Goal: Task Accomplishment & Management: Manage account settings

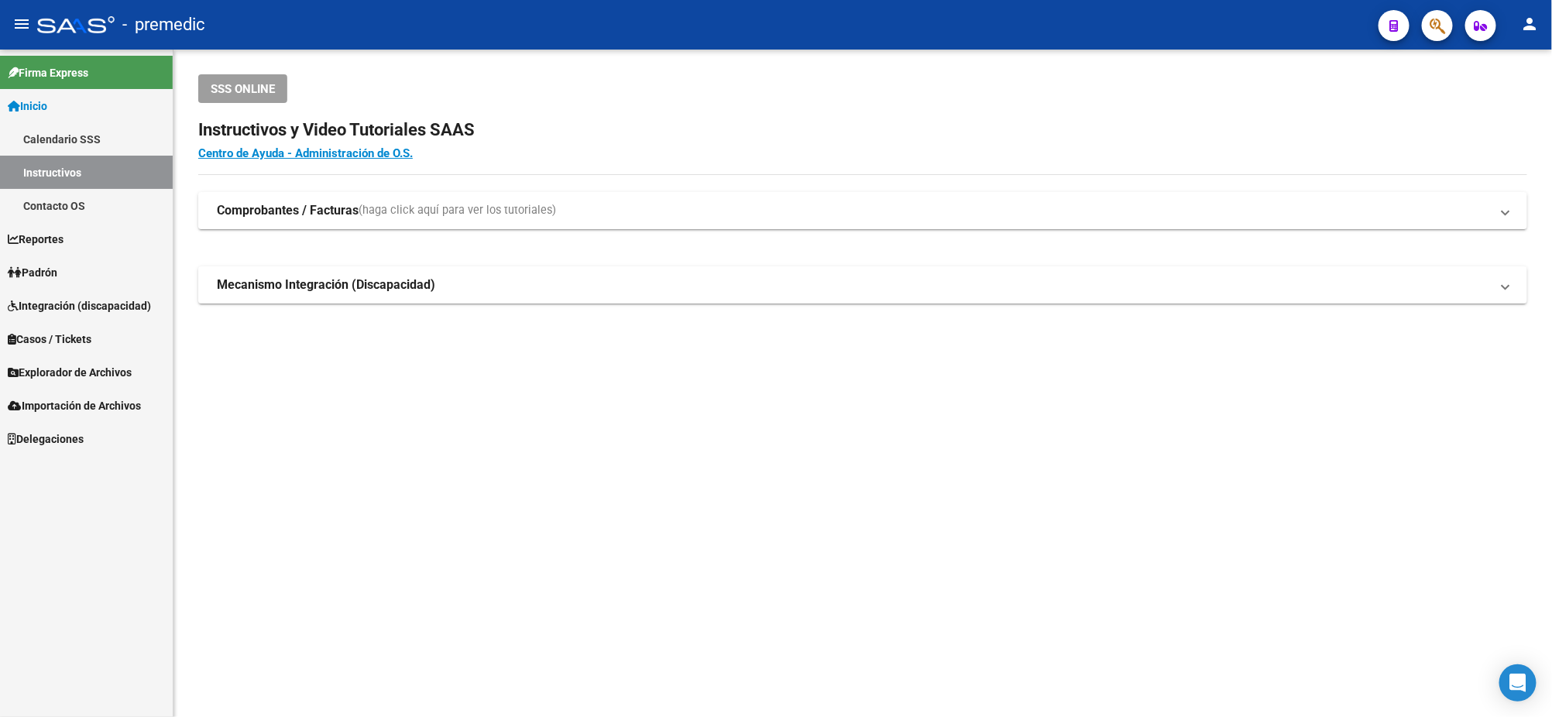
click at [59, 376] on span "Explorador de Archivos" at bounding box center [70, 372] width 124 height 17
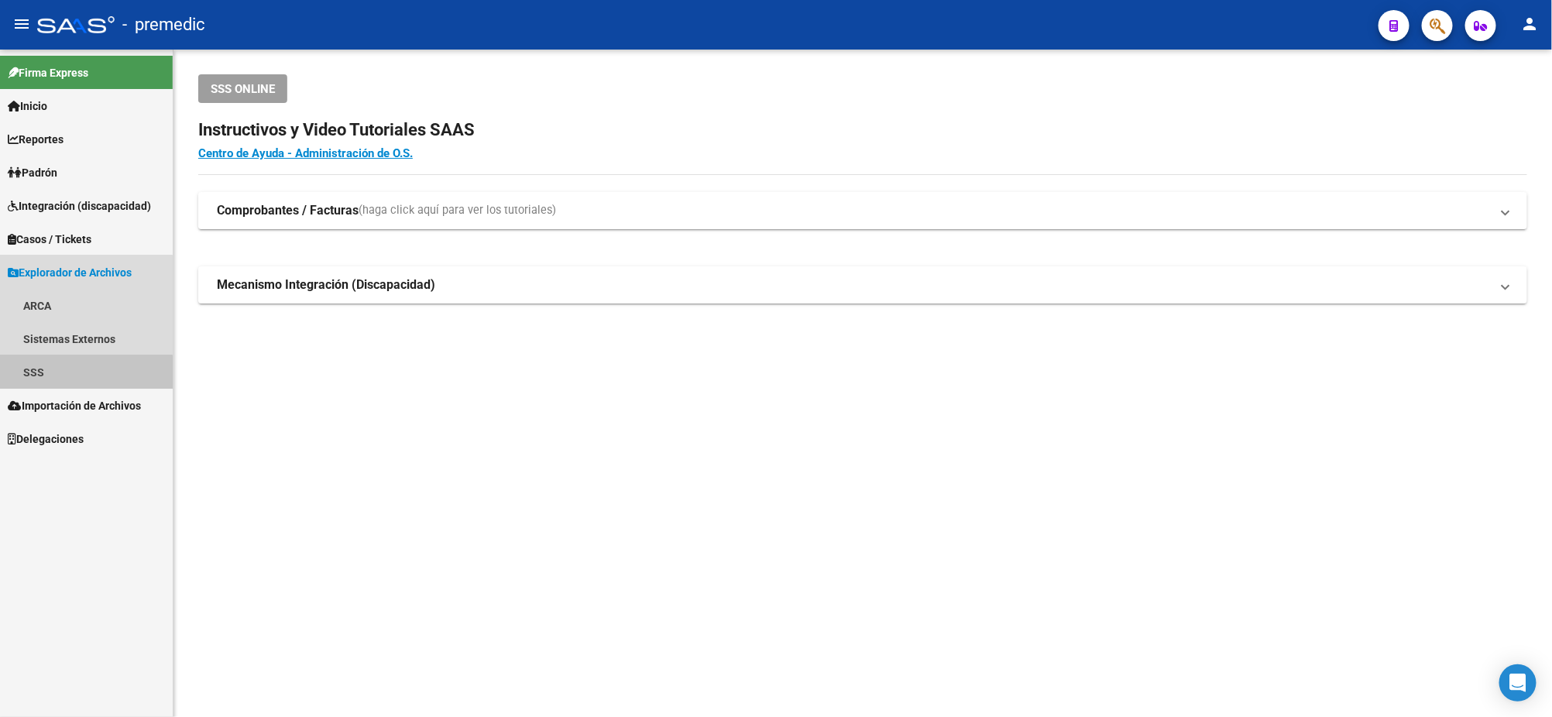
click at [60, 382] on link "SSS" at bounding box center [86, 371] width 173 height 33
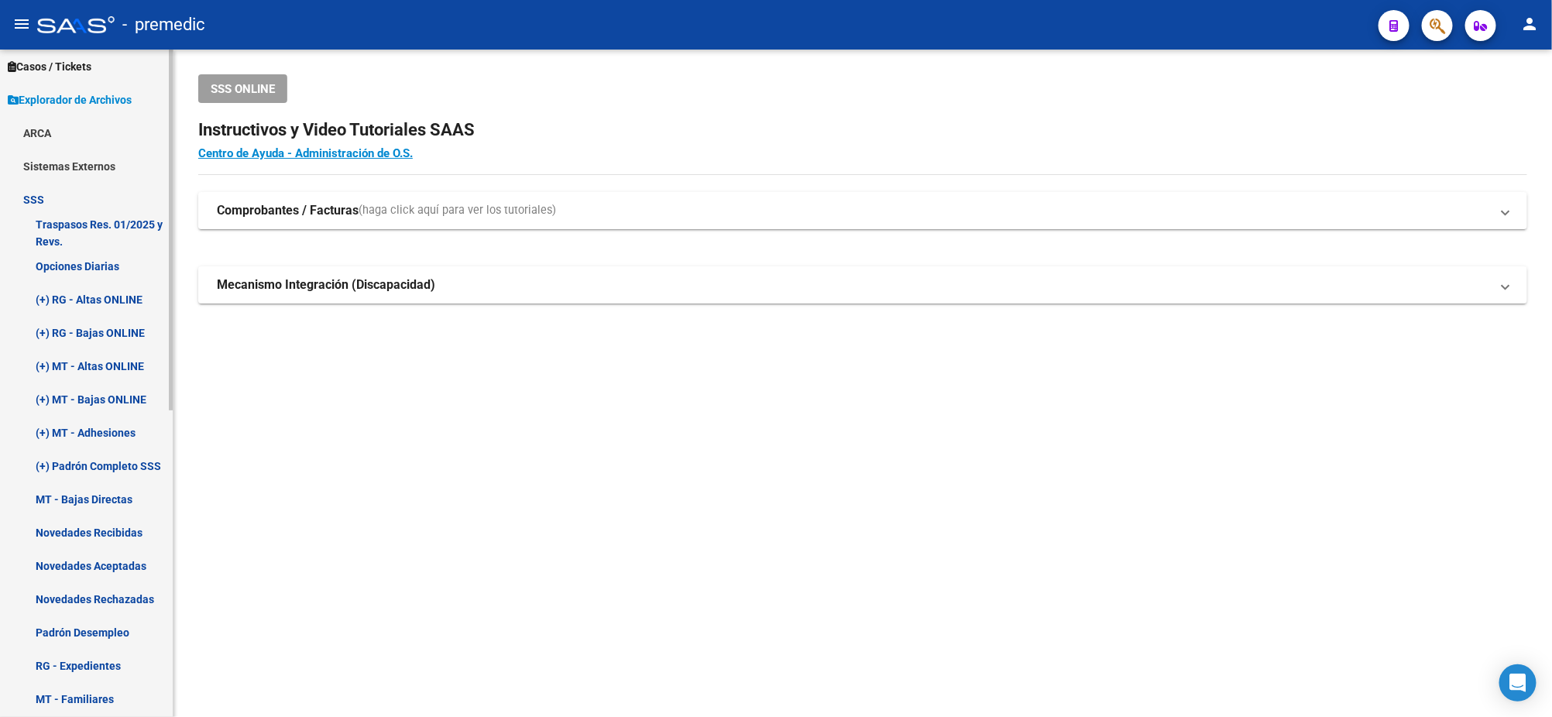
scroll to position [194, 0]
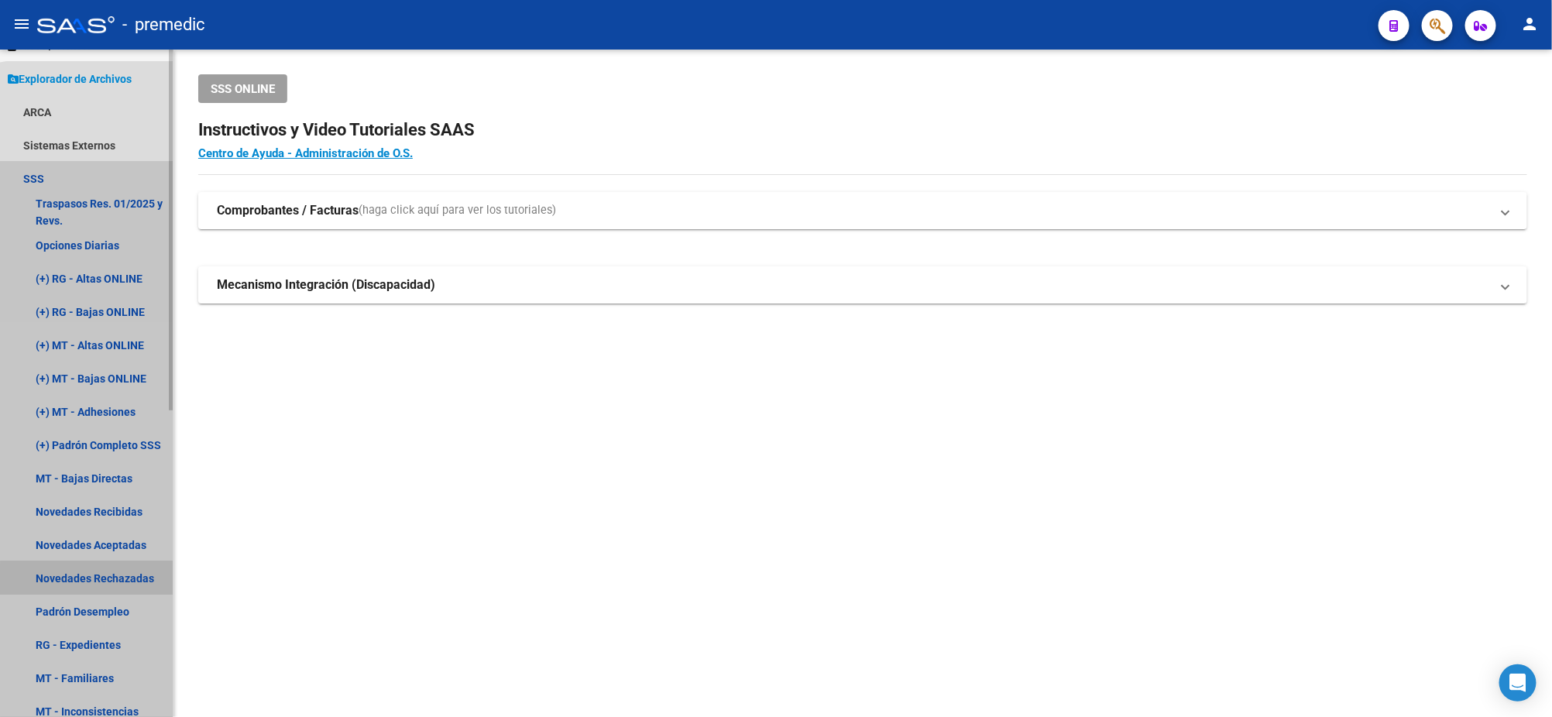
click at [105, 581] on link "Novedades Rechazadas" at bounding box center [86, 577] width 173 height 33
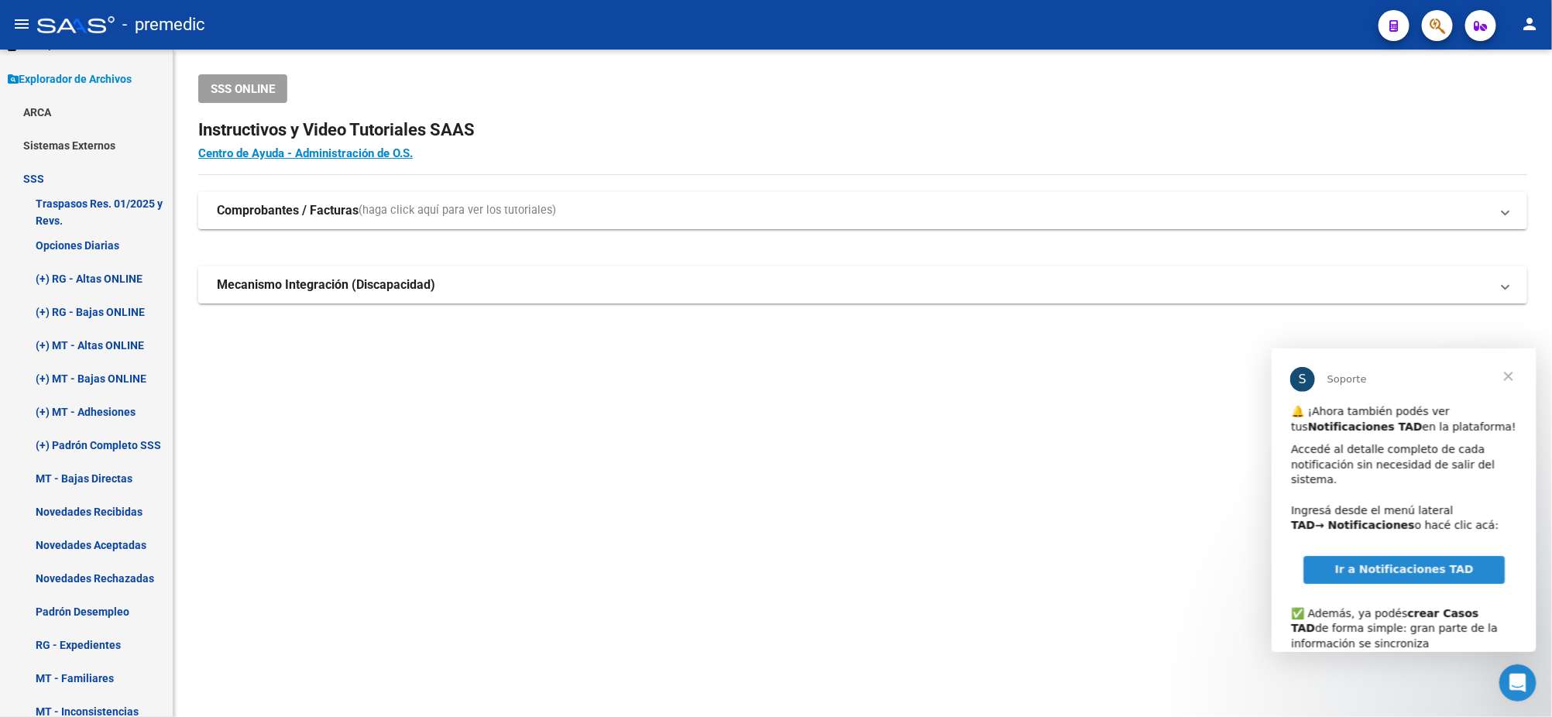
scroll to position [0, 0]
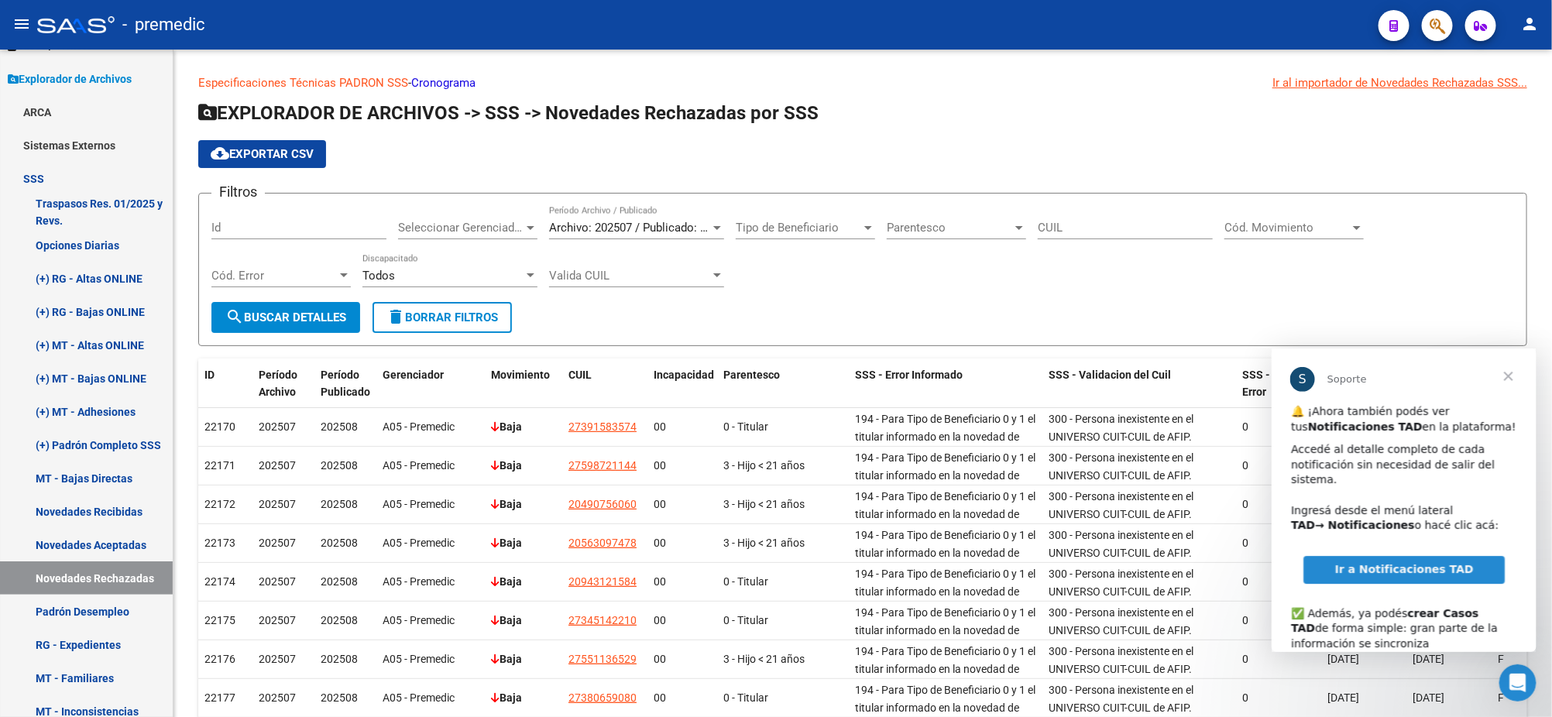
click at [1505, 379] on span "Cerrar" at bounding box center [1508, 376] width 56 height 56
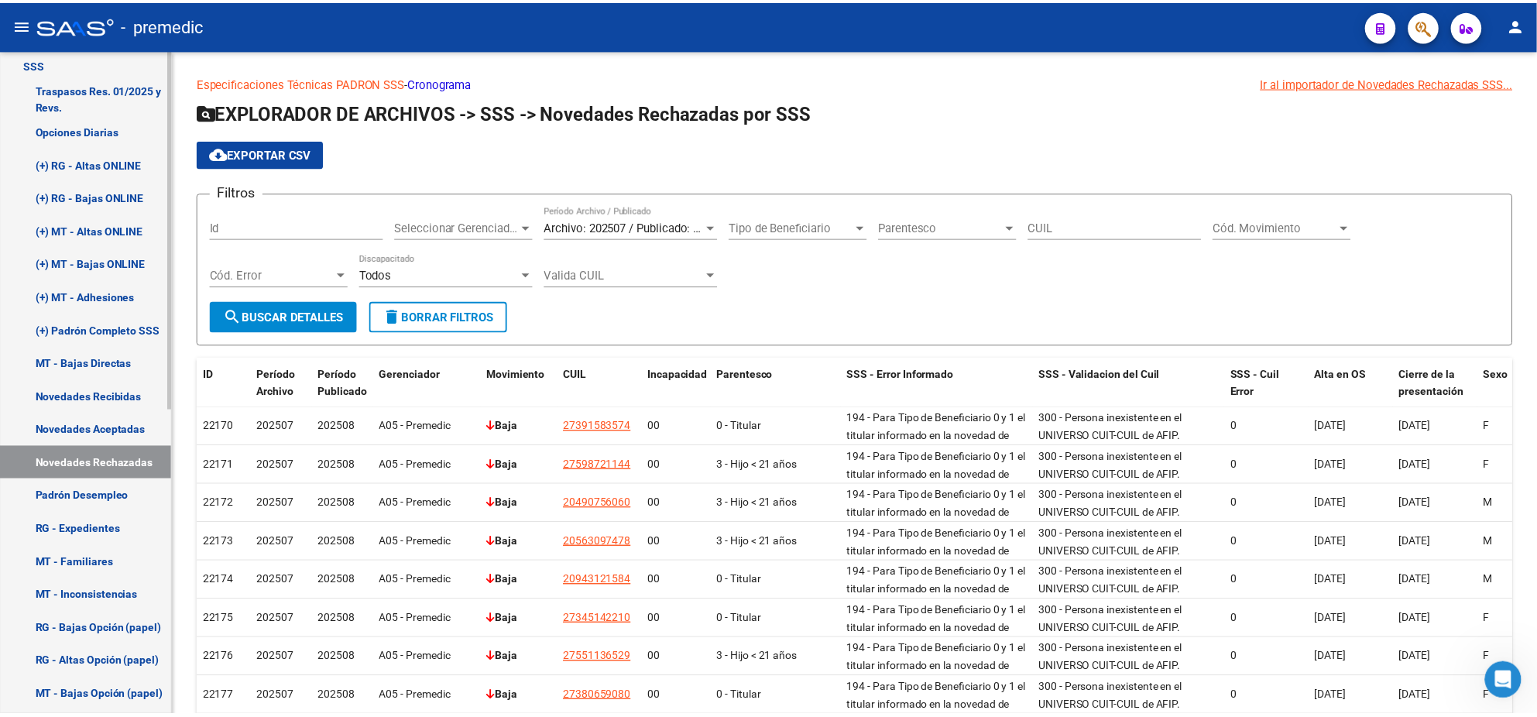
scroll to position [280, 0]
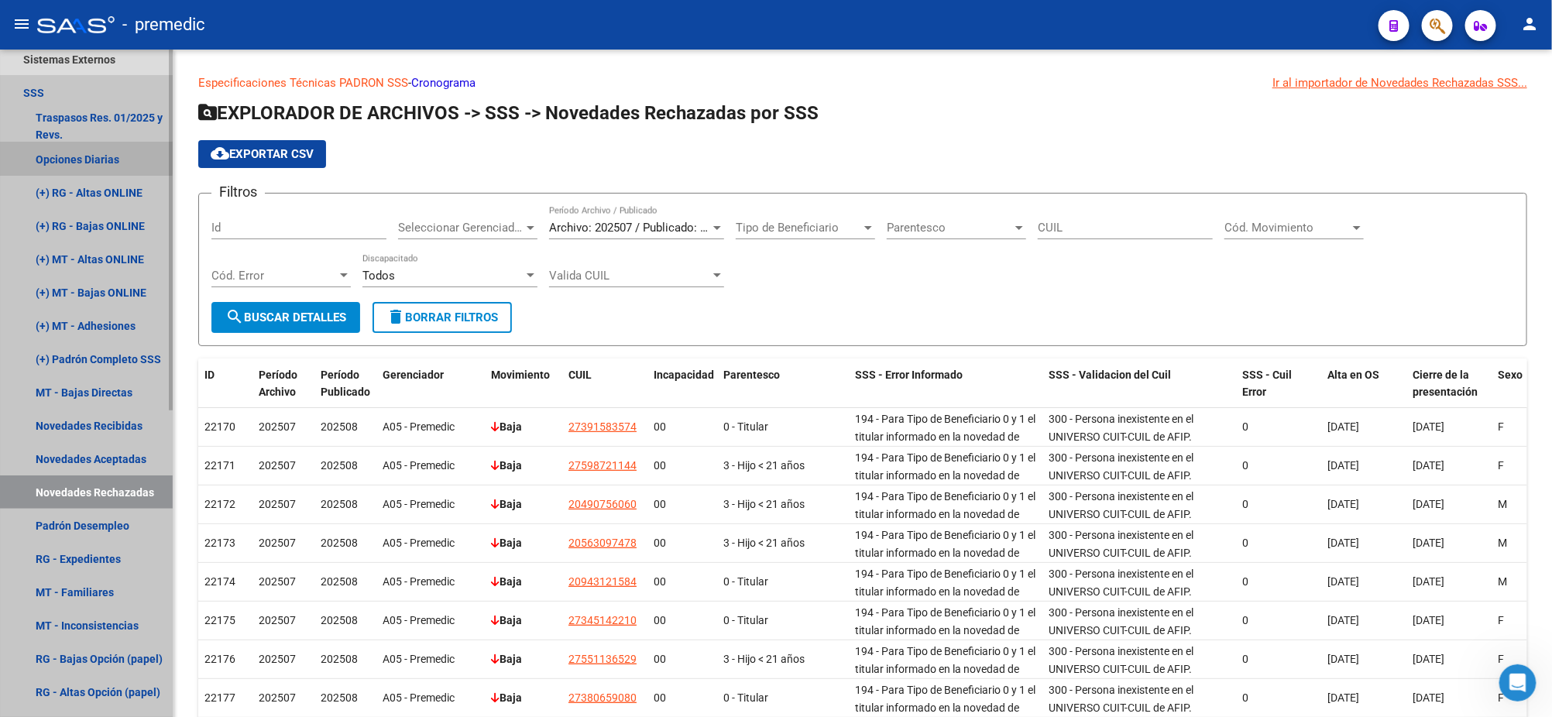
click at [77, 157] on link "Opciones Diarias" at bounding box center [86, 158] width 173 height 33
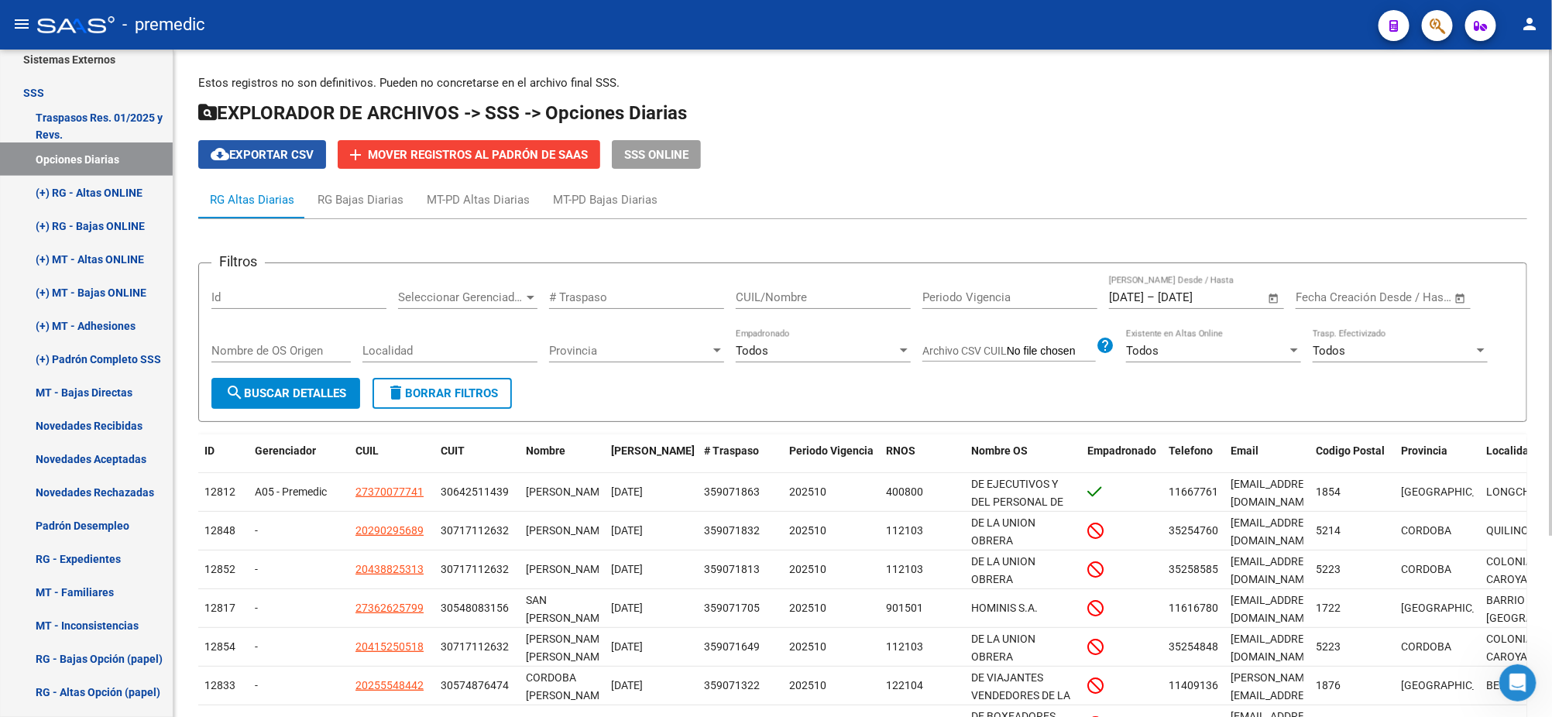
click at [269, 156] on span "cloud_download Exportar CSV" at bounding box center [262, 155] width 103 height 14
click at [821, 294] on input "CUIL/Nombre" at bounding box center [823, 297] width 175 height 14
paste input "20185963560"
click at [314, 386] on span "search Buscar Detalles" at bounding box center [285, 393] width 121 height 14
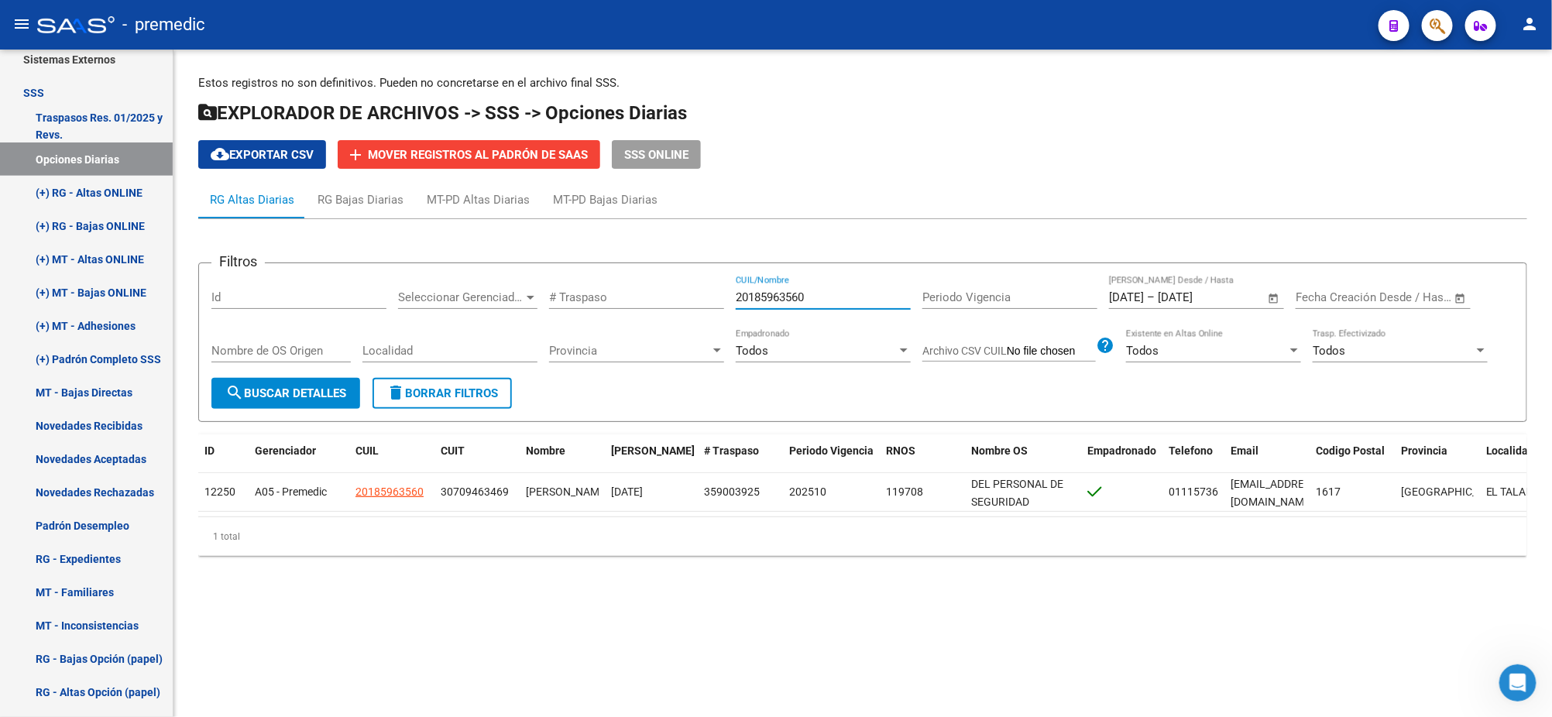
drag, startPoint x: 824, startPoint y: 298, endPoint x: 651, endPoint y: 307, distance: 172.9
click at [654, 306] on div "Filtros Id Seleccionar Gerenciador Seleccionar Gerenciador # Traspaso 201859635…" at bounding box center [862, 327] width 1302 height 102
paste input "7209662693"
click at [266, 396] on span "search Buscar Detalles" at bounding box center [285, 393] width 121 height 14
drag, startPoint x: 815, startPoint y: 295, endPoint x: 616, endPoint y: 298, distance: 199.0
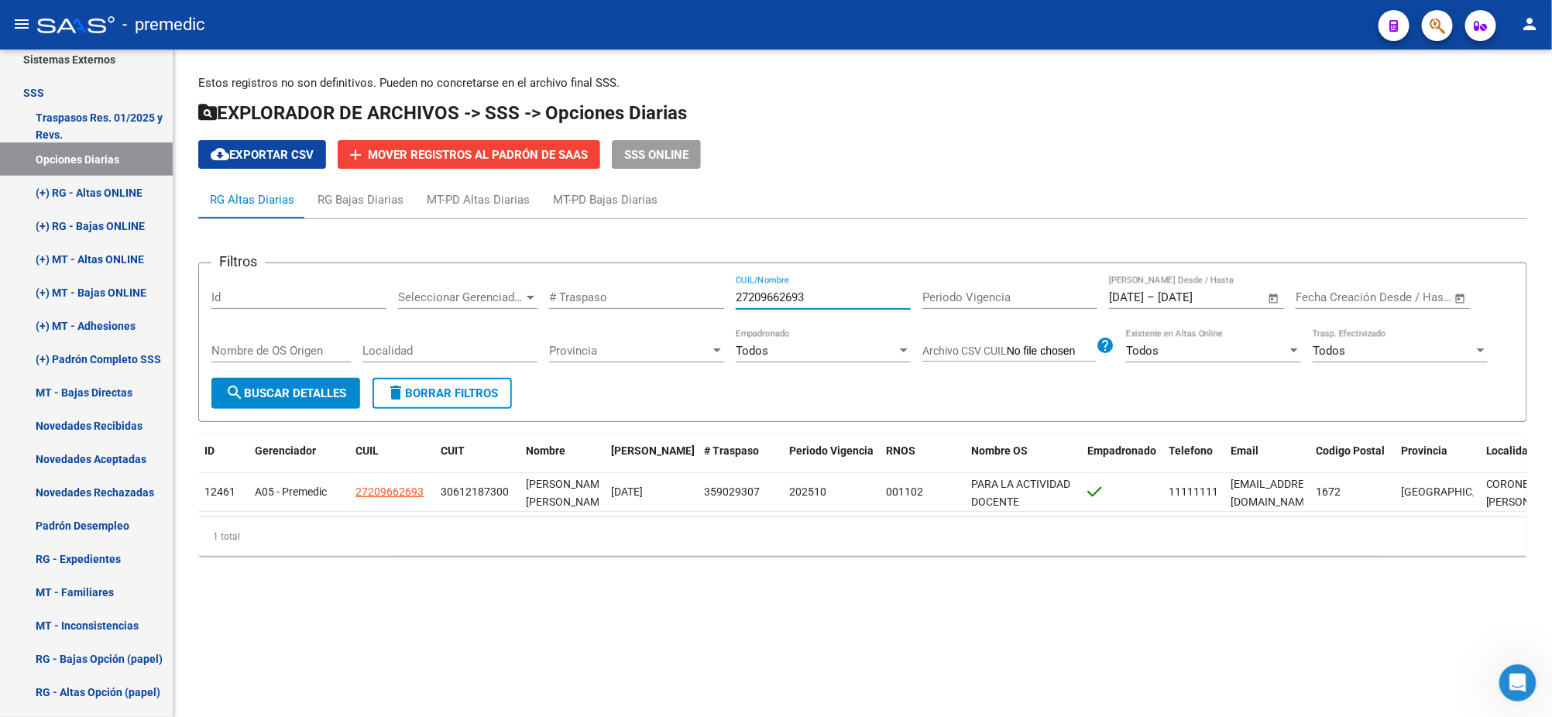
click at [619, 297] on div "Filtros Id Seleccionar Gerenciador Seleccionar Gerenciador # Traspaso 272096626…" at bounding box center [862, 327] width 1302 height 102
paste input "0360233414"
click at [303, 389] on span "search Buscar Detalles" at bounding box center [285, 393] width 121 height 14
drag, startPoint x: 806, startPoint y: 297, endPoint x: 648, endPoint y: 294, distance: 158.0
click at [648, 294] on div "Filtros Id Seleccionar Gerenciador Seleccionar Gerenciador # Traspaso 203602334…" at bounding box center [862, 327] width 1302 height 102
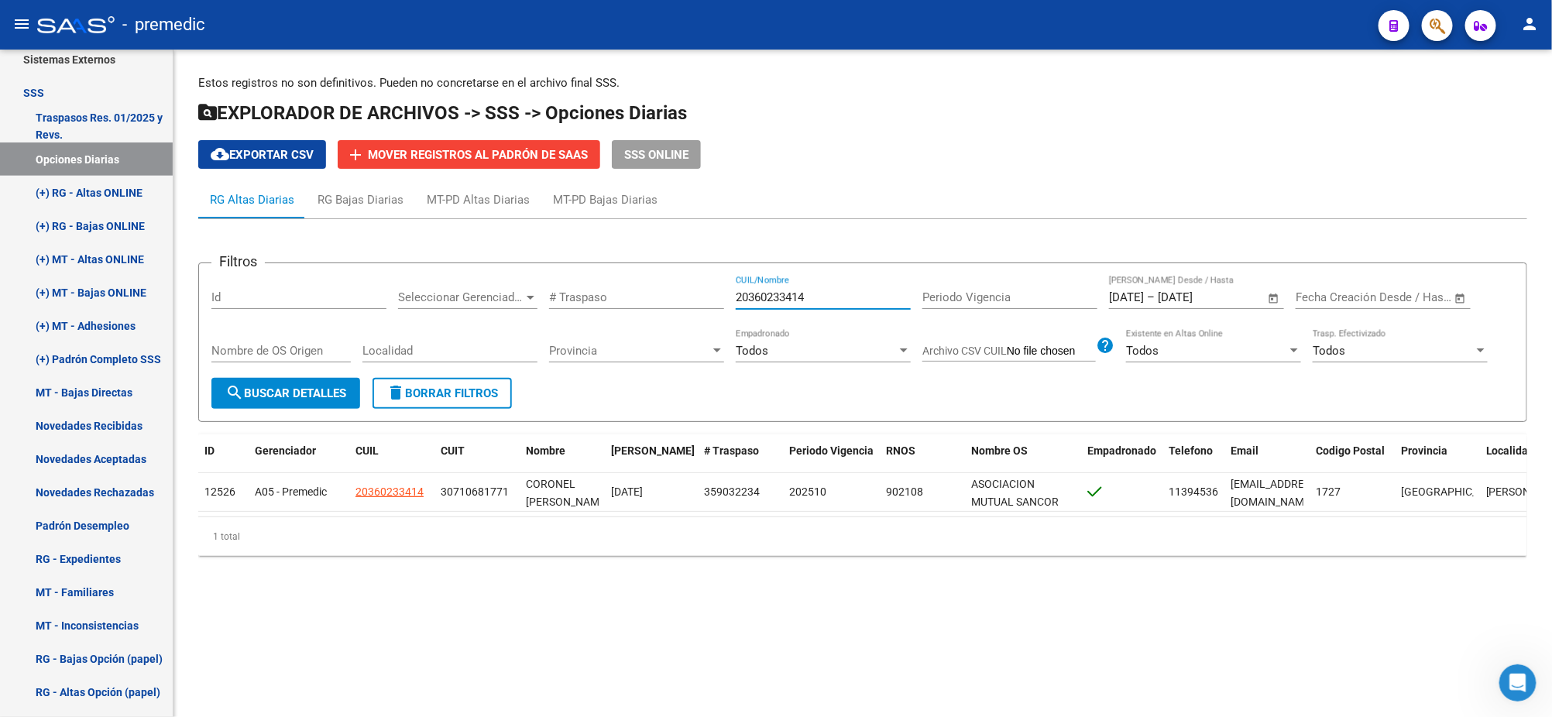
paste input "7291958120"
click at [257, 394] on span "search Buscar Detalles" at bounding box center [285, 393] width 121 height 14
drag, startPoint x: 841, startPoint y: 294, endPoint x: 607, endPoint y: 297, distance: 233.8
click at [625, 290] on div "Filtros Id Seleccionar Gerenciador Seleccionar Gerenciador # Traspaso 272919581…" at bounding box center [862, 327] width 1302 height 102
paste input "036712895"
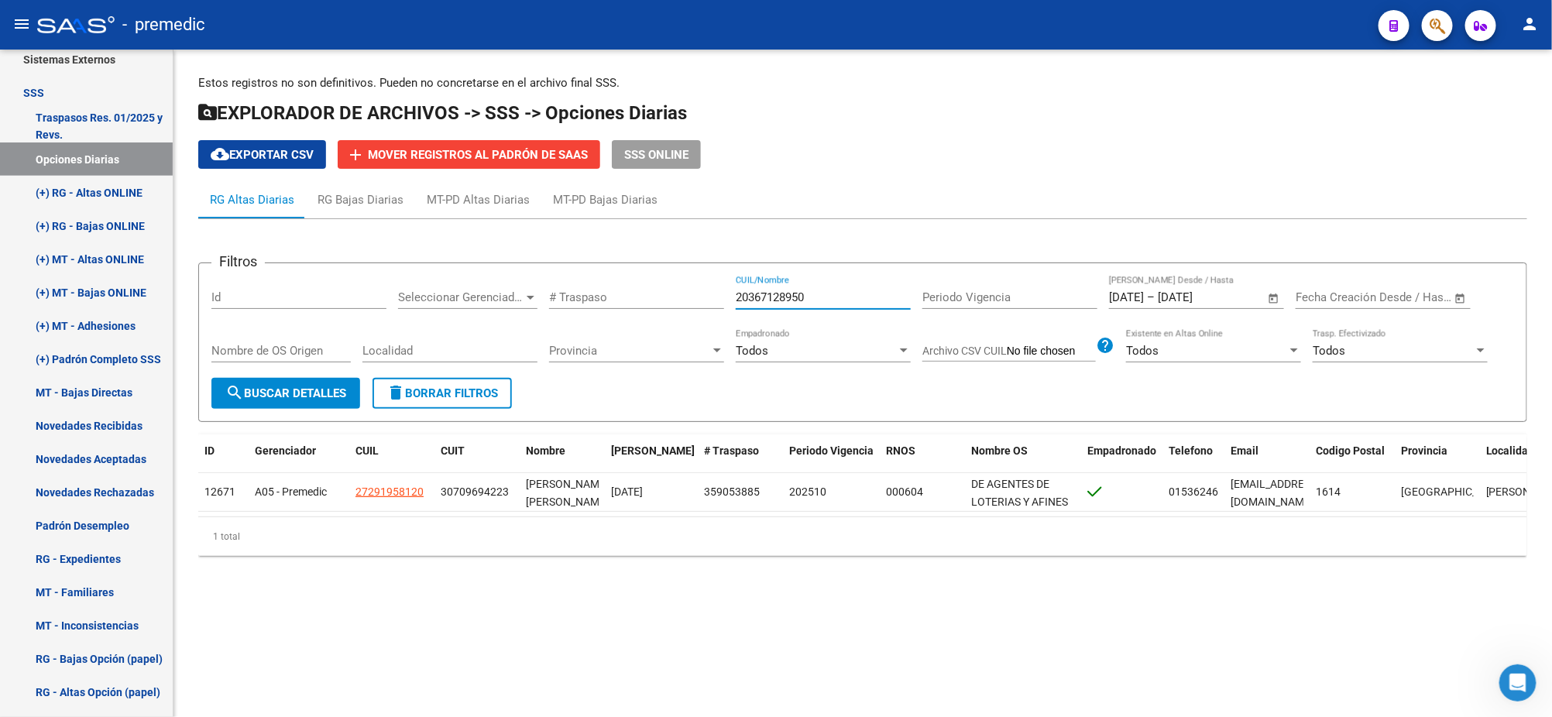
click at [288, 387] on span "search Buscar Detalles" at bounding box center [285, 393] width 121 height 14
drag, startPoint x: 810, startPoint y: 295, endPoint x: 636, endPoint y: 286, distance: 174.4
click at [637, 286] on div "Filtros Id Seleccionar Gerenciador Seleccionar Gerenciador # Traspaso 203671289…" at bounding box center [862, 327] width 1302 height 102
paste input "7362625799"
click at [307, 400] on button "search Buscar Detalles" at bounding box center [285, 393] width 149 height 31
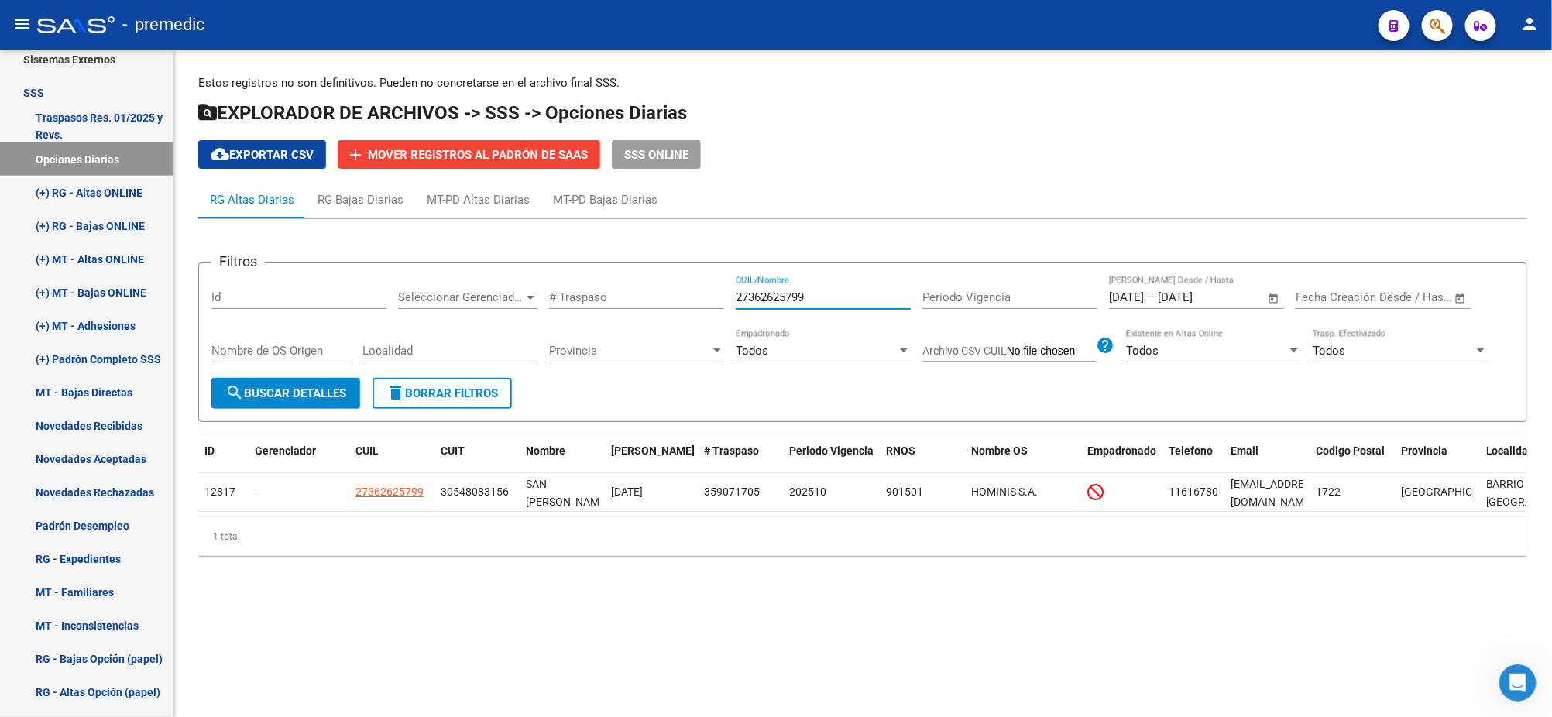
click at [814, 297] on input "27362625799" at bounding box center [823, 297] width 175 height 14
drag, startPoint x: 803, startPoint y: 291, endPoint x: 623, endPoint y: 297, distance: 180.5
click at [623, 297] on div "Filtros Id Seleccionar Gerenciador Seleccionar Gerenciador # Traspaso 273626257…" at bounding box center [862, 327] width 1302 height 102
paste input "70077741"
click at [319, 386] on span "search Buscar Detalles" at bounding box center [285, 393] width 121 height 14
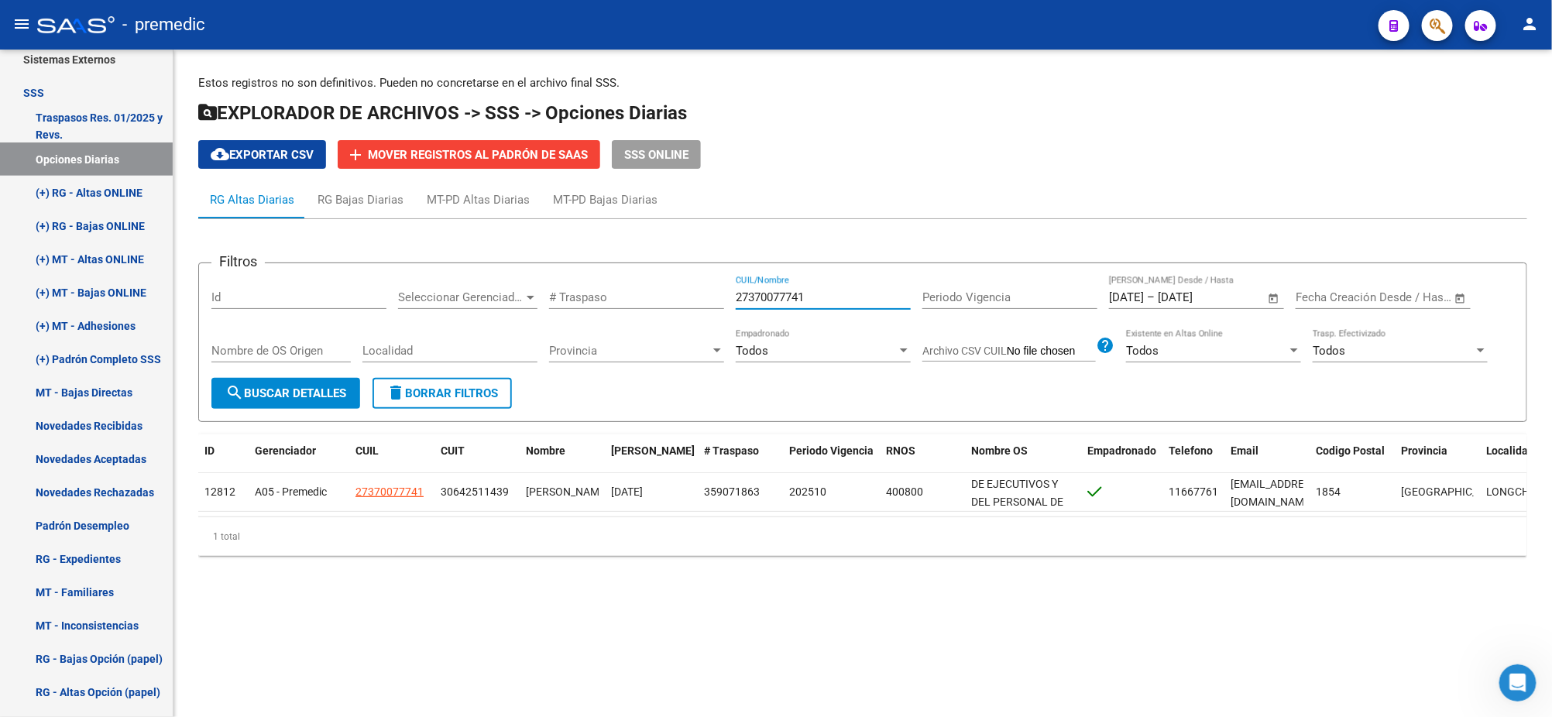
drag, startPoint x: 810, startPoint y: 295, endPoint x: 655, endPoint y: 298, distance: 154.9
click at [659, 295] on div "Filtros Id Seleccionar Gerenciador Seleccionar Gerenciador # Traspaso 273700777…" at bounding box center [862, 327] width 1302 height 102
paste input "62625799"
type input "27362625799"
drag, startPoint x: 257, startPoint y: 396, endPoint x: 273, endPoint y: 367, distance: 32.9
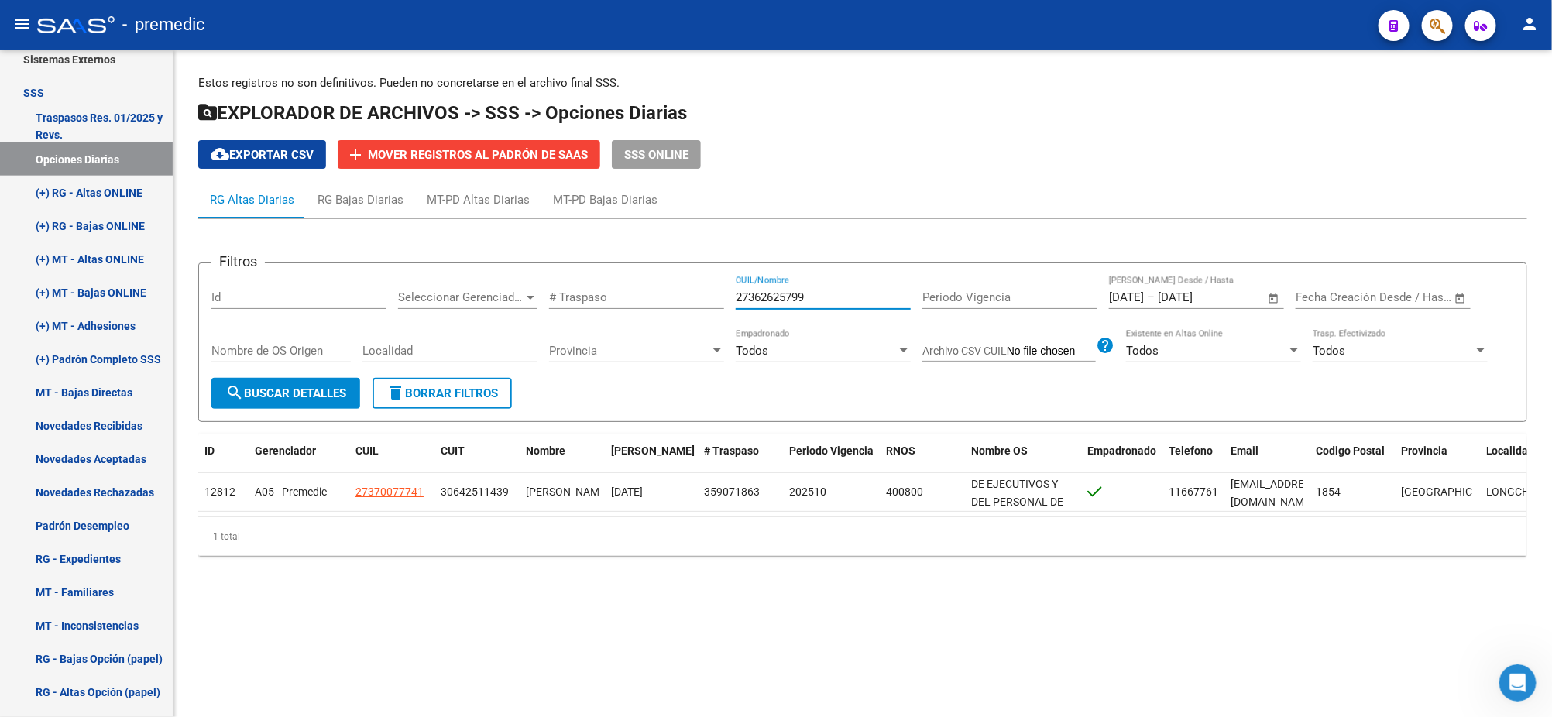
click at [257, 395] on span "search Buscar Detalles" at bounding box center [285, 393] width 121 height 14
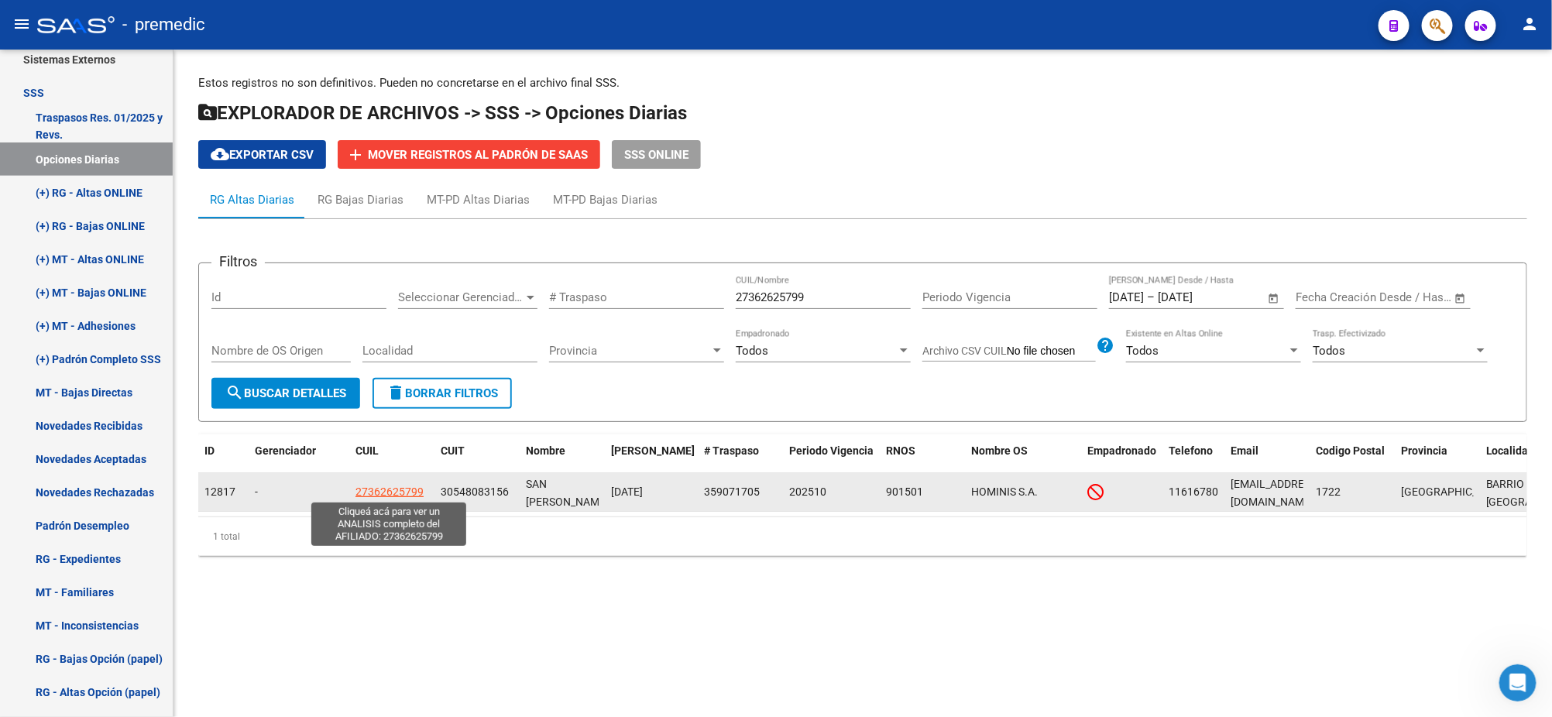
click at [405, 490] on span "27362625799" at bounding box center [389, 491] width 68 height 12
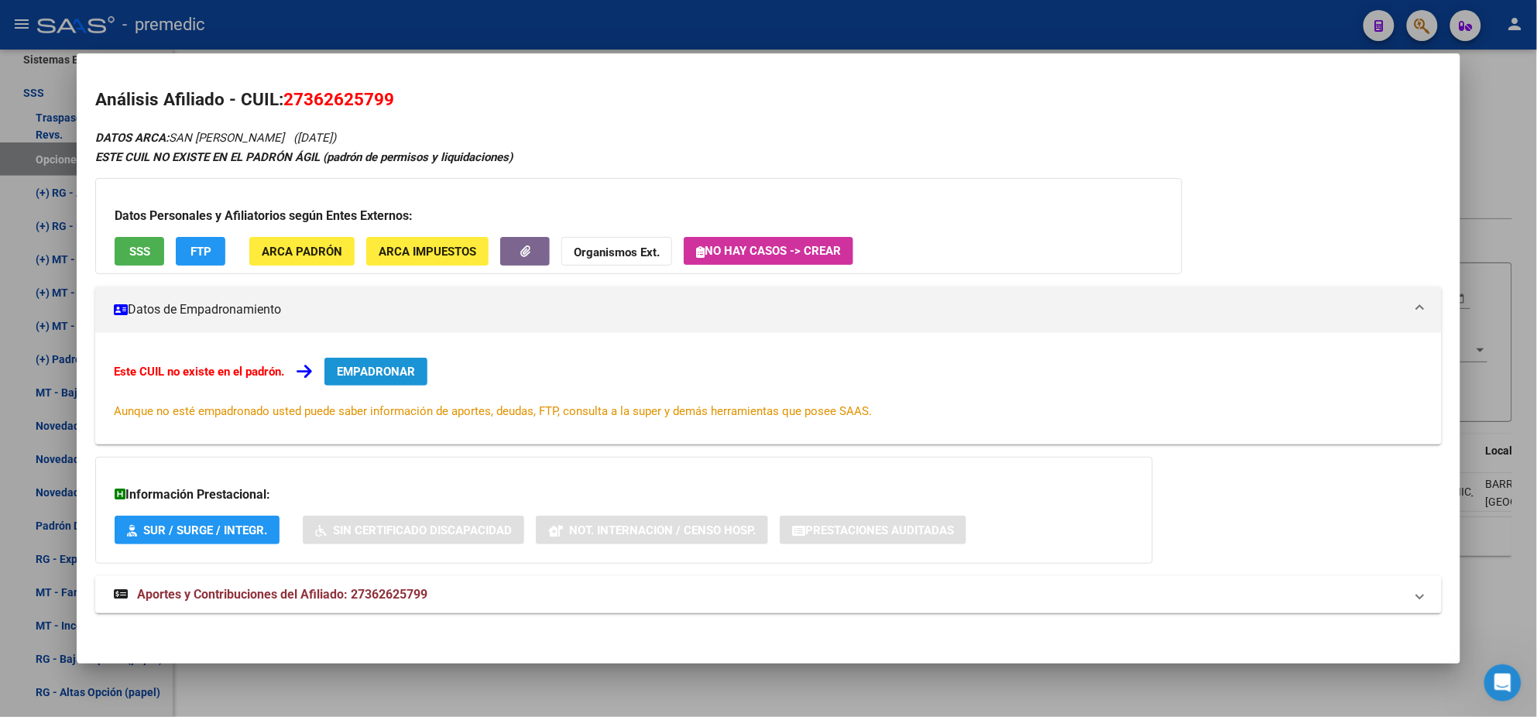
click at [358, 359] on button "EMPADRONAR" at bounding box center [375, 372] width 103 height 28
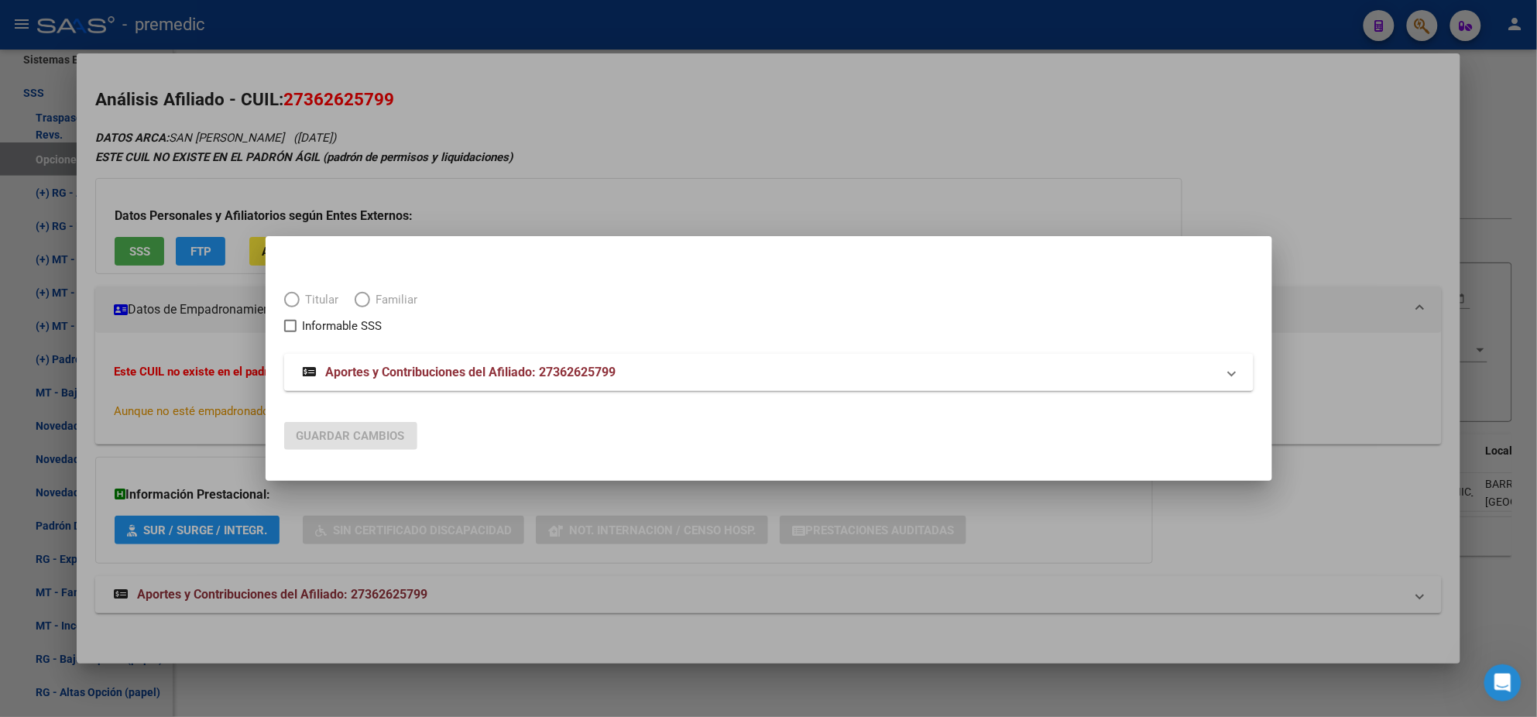
click at [295, 299] on span "Elija una opción" at bounding box center [291, 299] width 15 height 15
click at [286, 295] on span "Elija una opción" at bounding box center [291, 299] width 15 height 15
click at [286, 295] on input "Titular" at bounding box center [291, 299] width 15 height 15
radio input "true"
checkbox input "true"
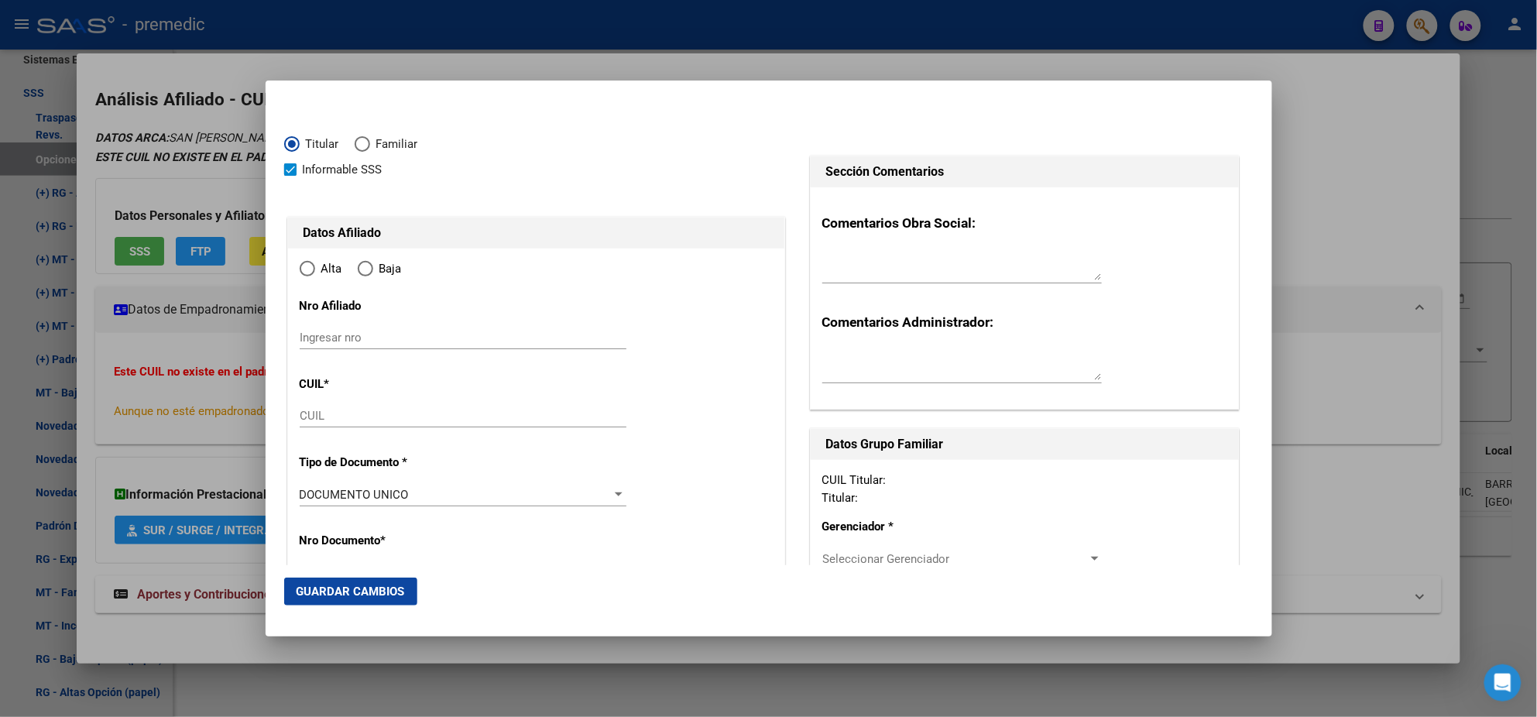
type input "27-36262579-9"
type input "36262579"
type input "SAN MARTIN"
type input "ROCIO BELEN"
type input "1991-09-16"
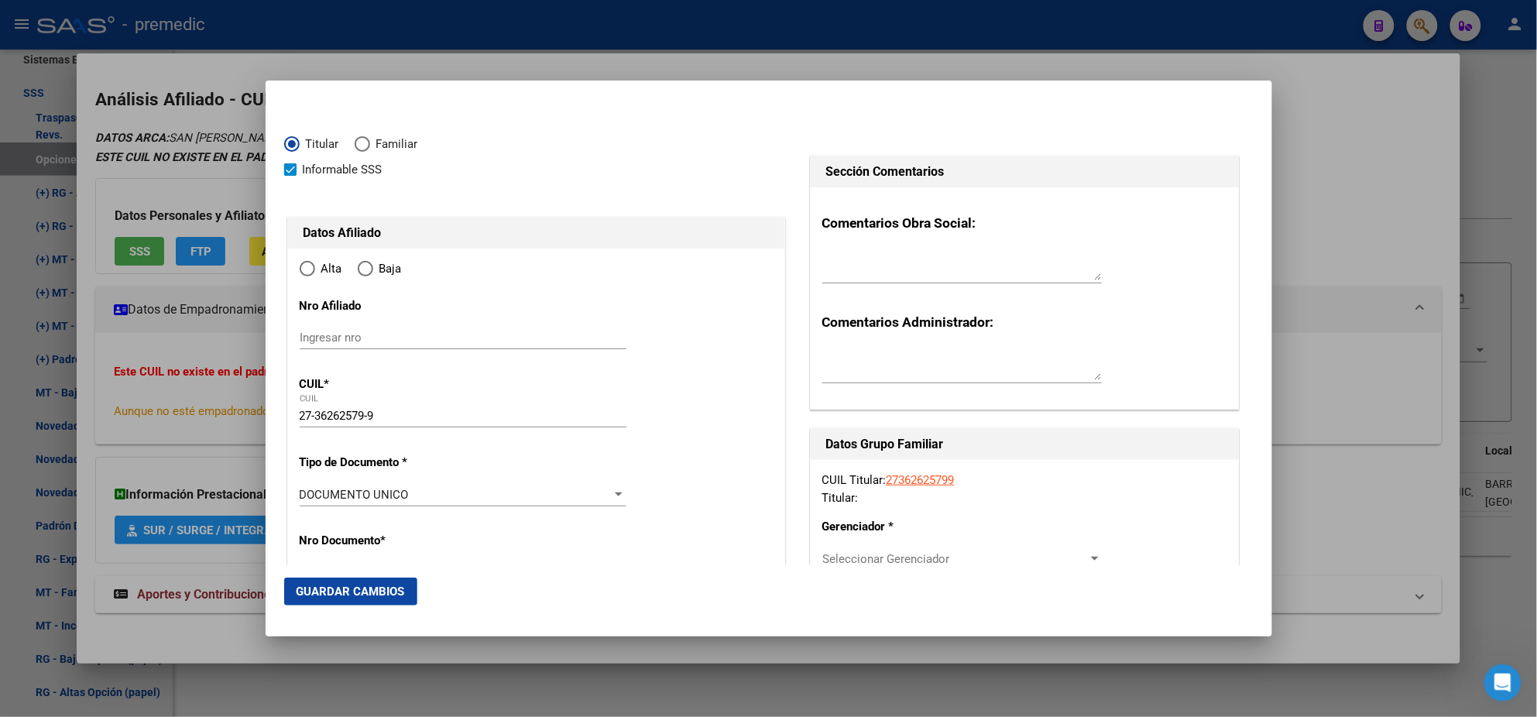
type input "MERLO"
type input "1722"
type input "IBARRA"
type input "2799"
type input "MERLO"
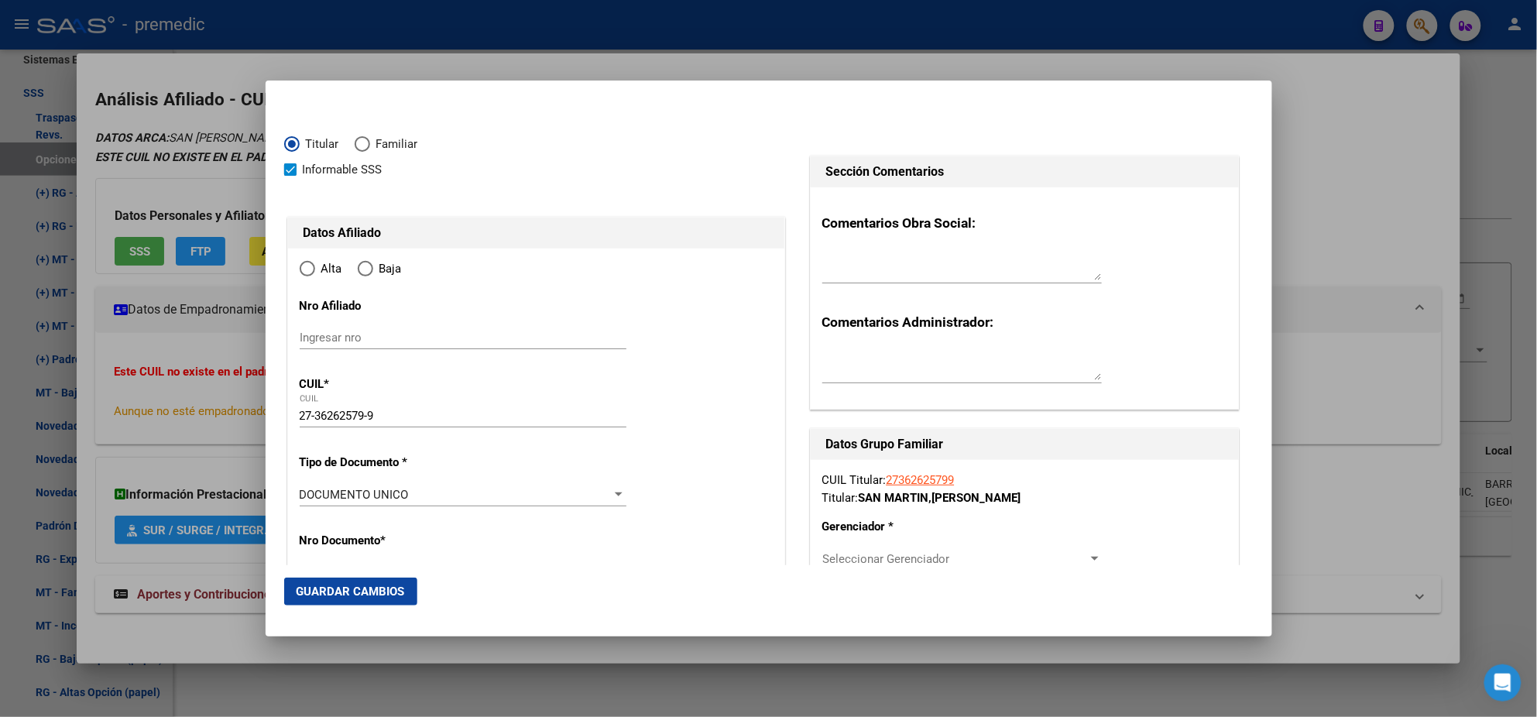
radio input "true"
click at [302, 497] on input "Ingresar fecha" at bounding box center [463, 498] width 327 height 25
type input "2025-10-01"
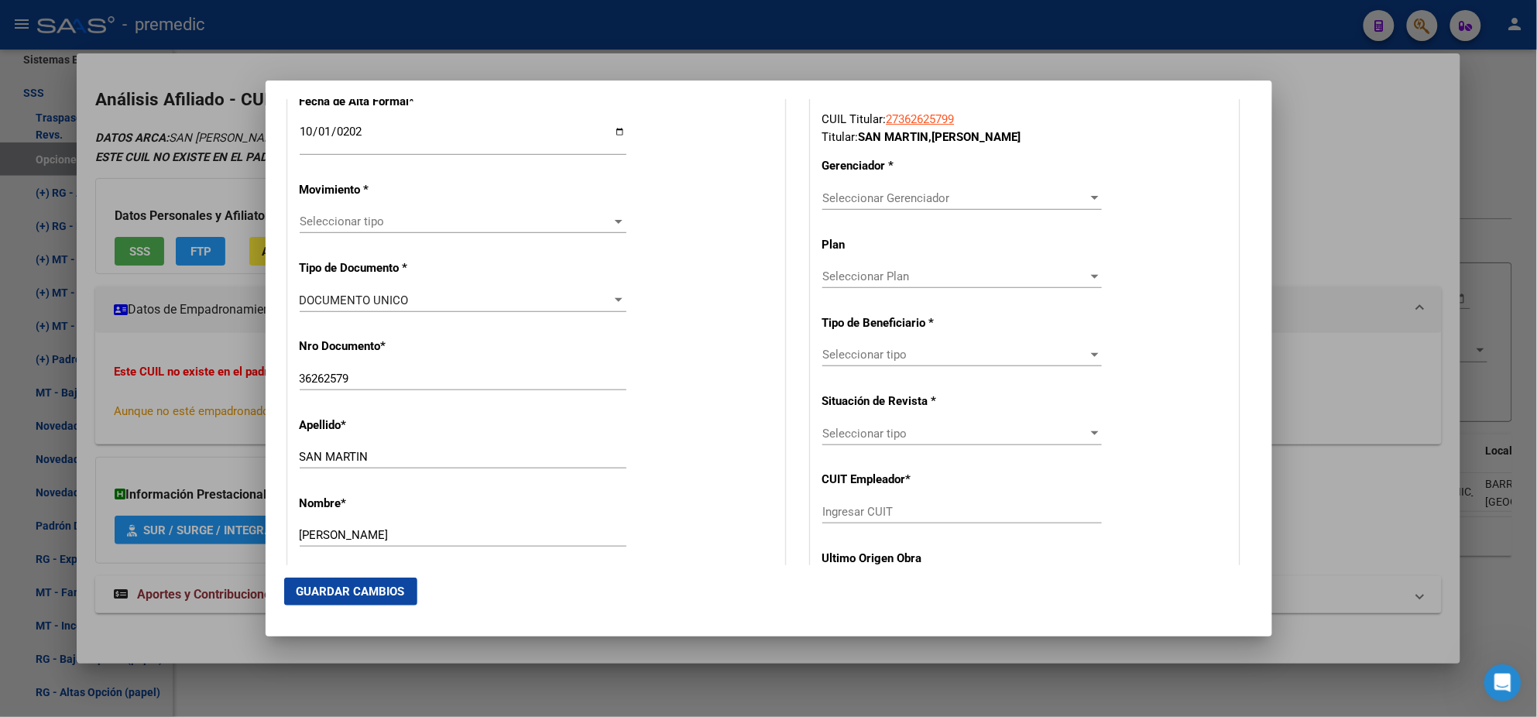
scroll to position [386, 0]
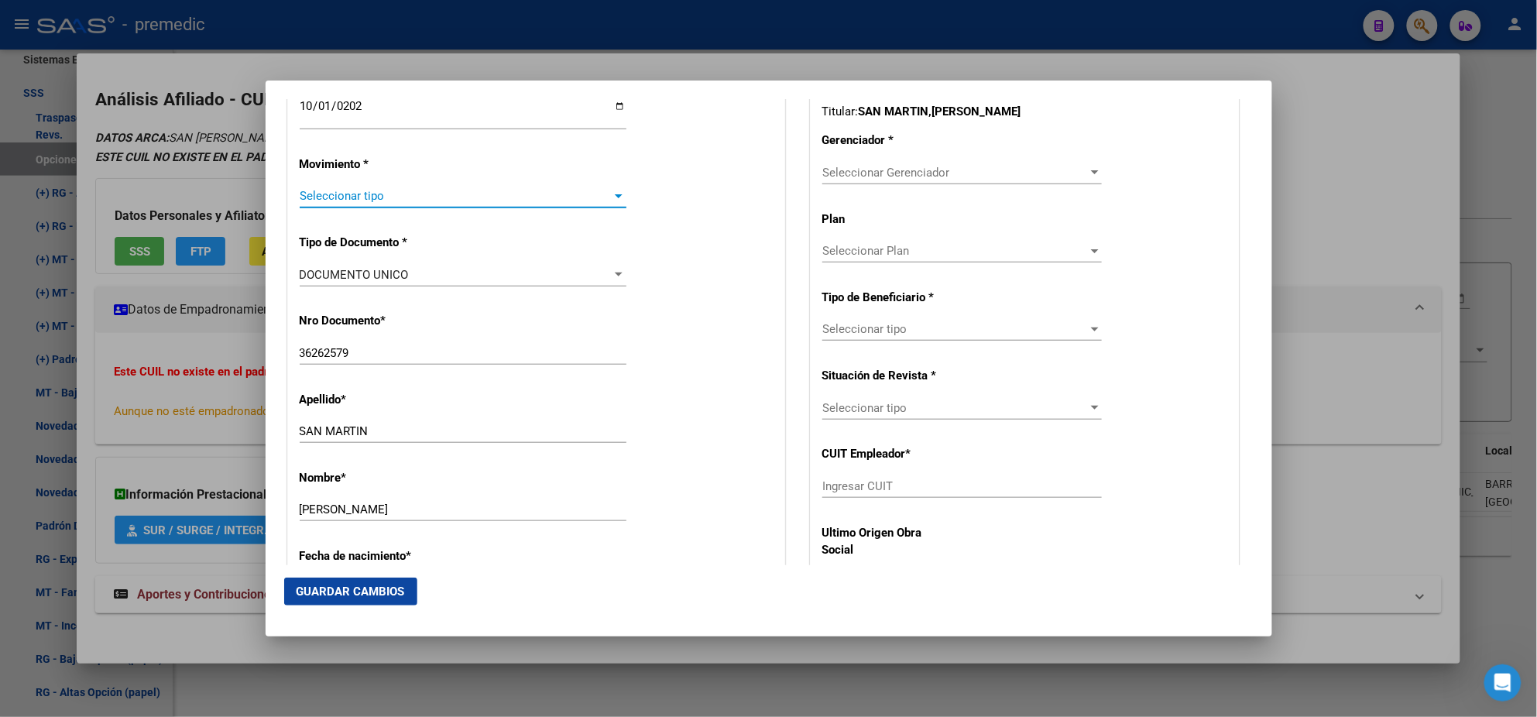
click at [340, 201] on span "Seleccionar tipo" at bounding box center [456, 196] width 313 height 14
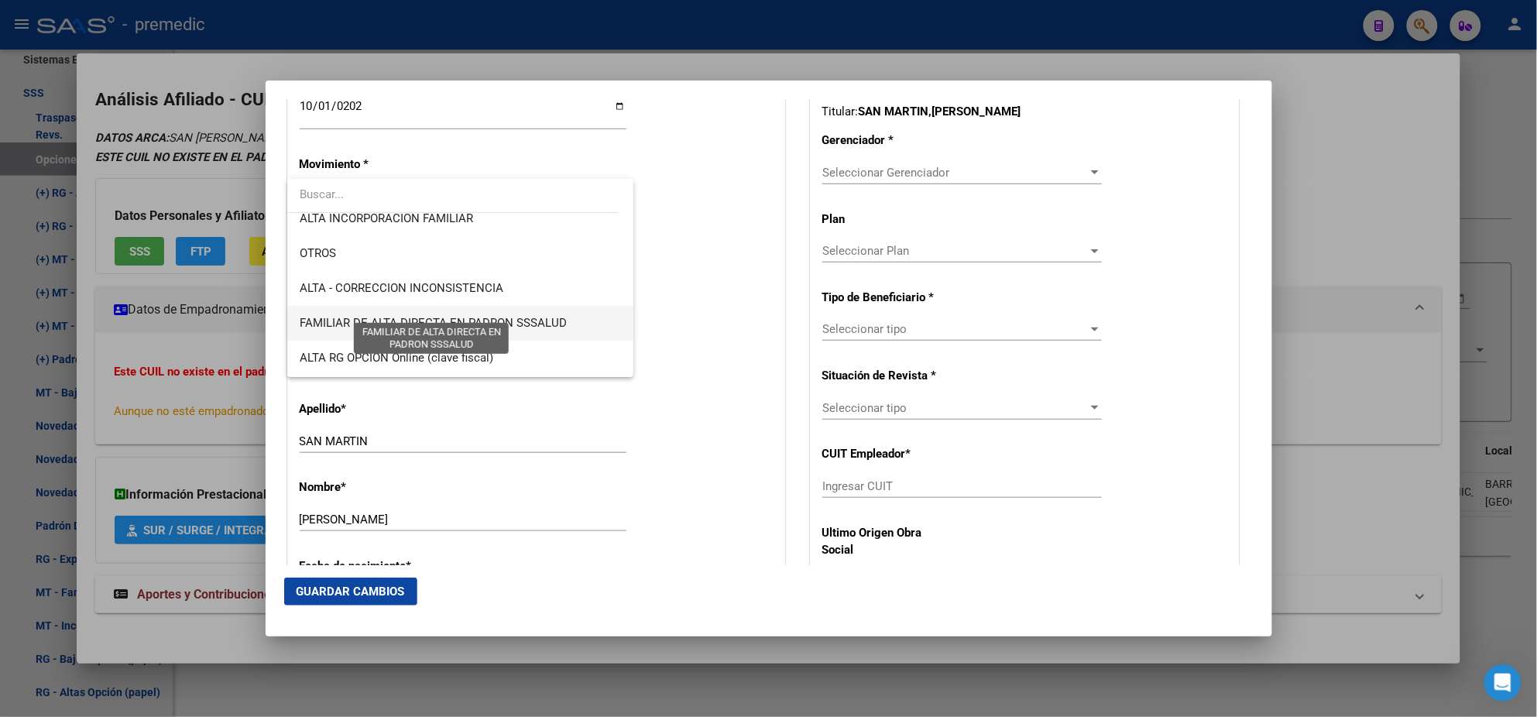
scroll to position [290, 0]
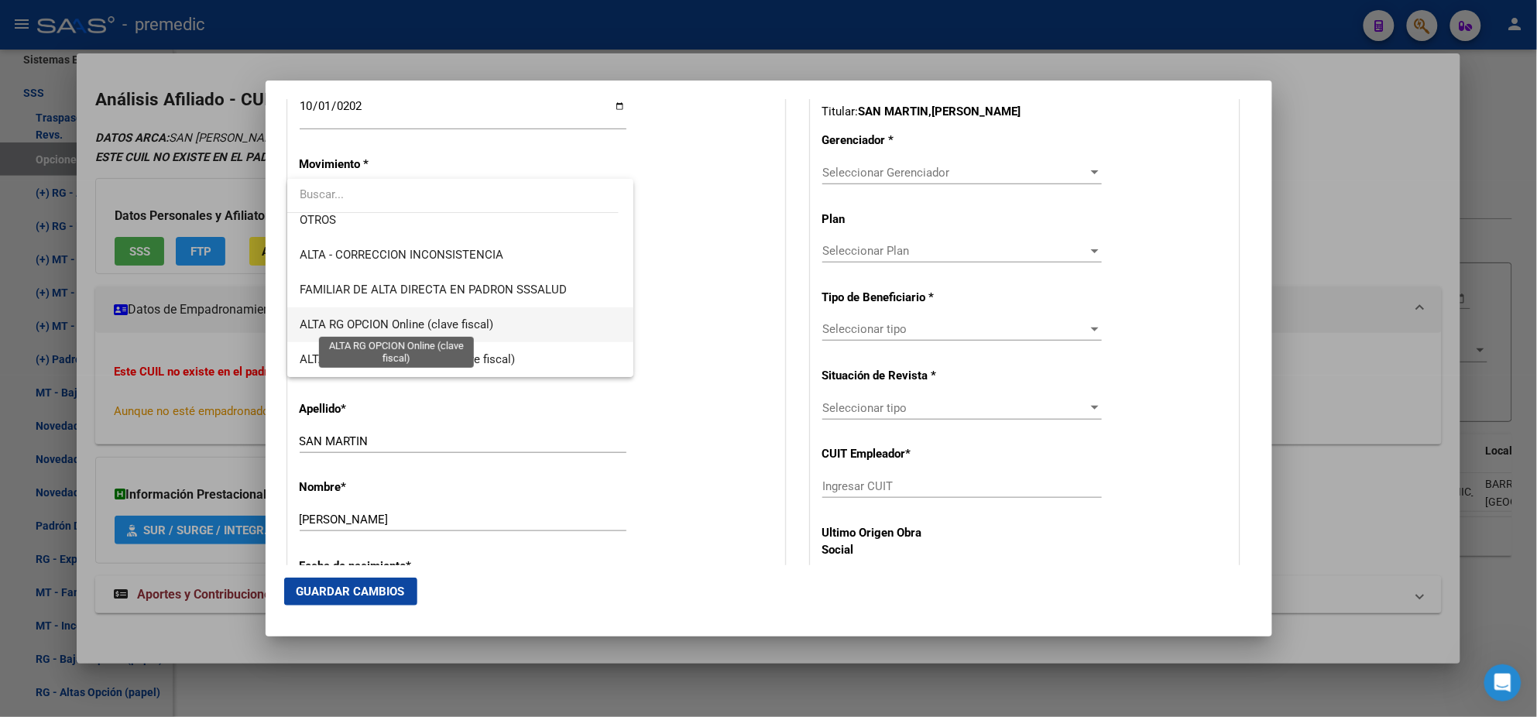
click at [432, 330] on span "ALTA RG OPCION Online (clave fiscal)" at bounding box center [397, 324] width 194 height 14
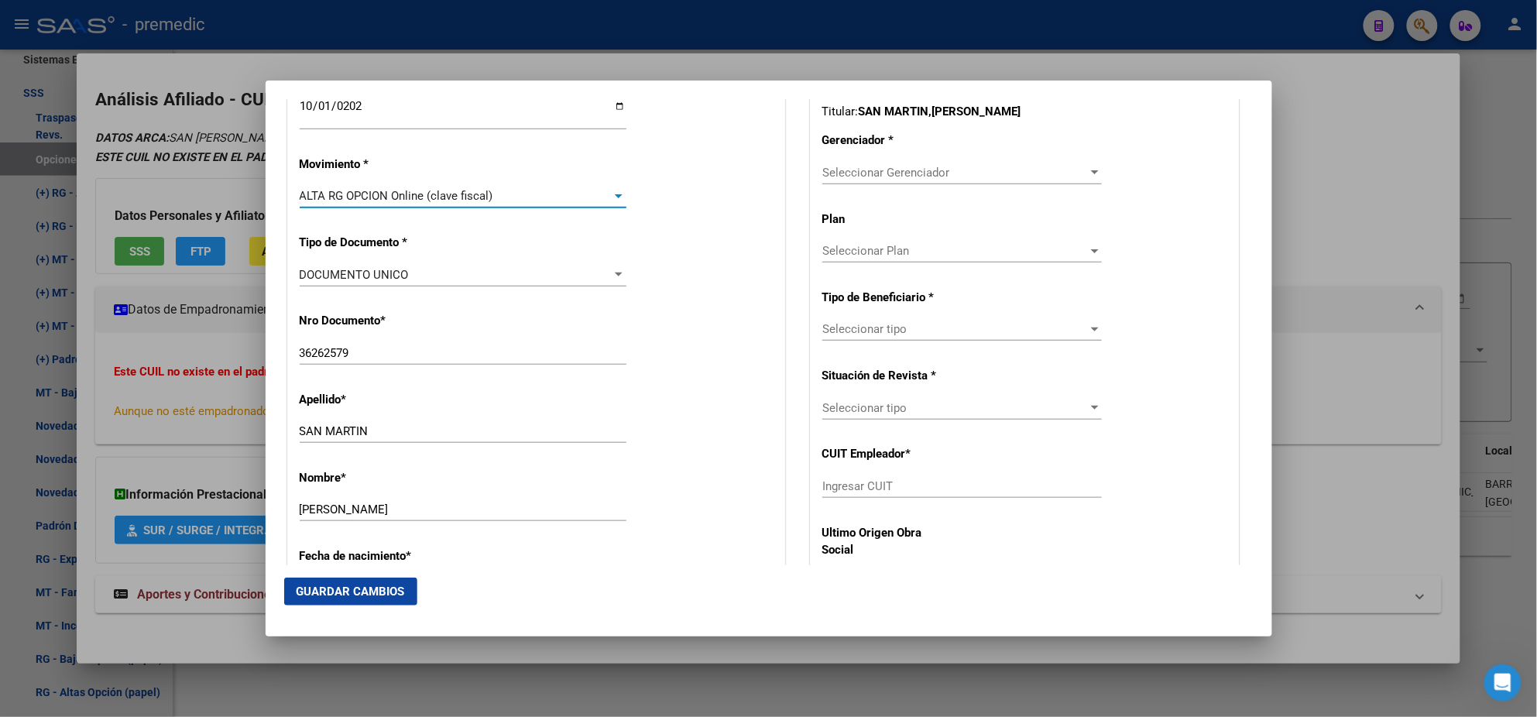
click at [440, 307] on div "Nro Documento * 36262579 Ingresar nro" at bounding box center [536, 339] width 473 height 78
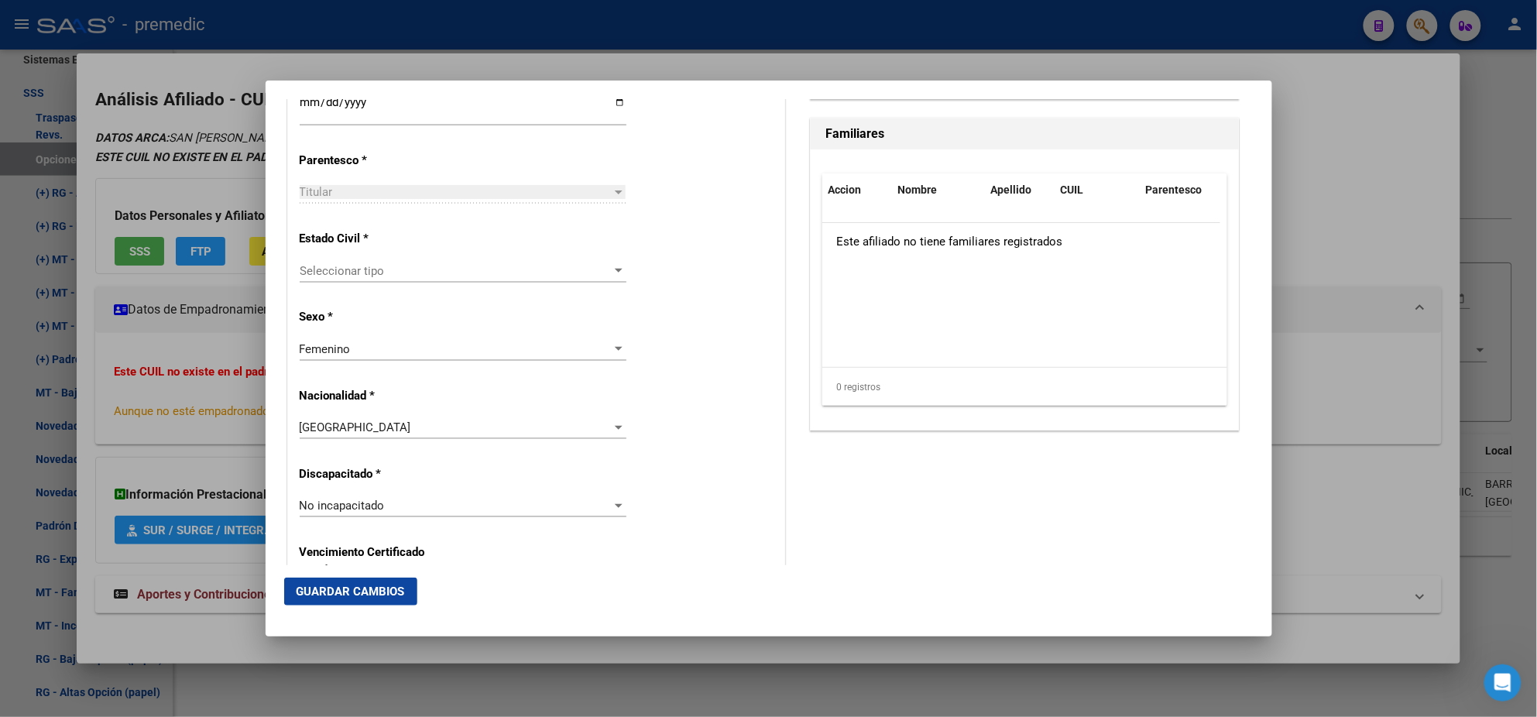
scroll to position [968, 0]
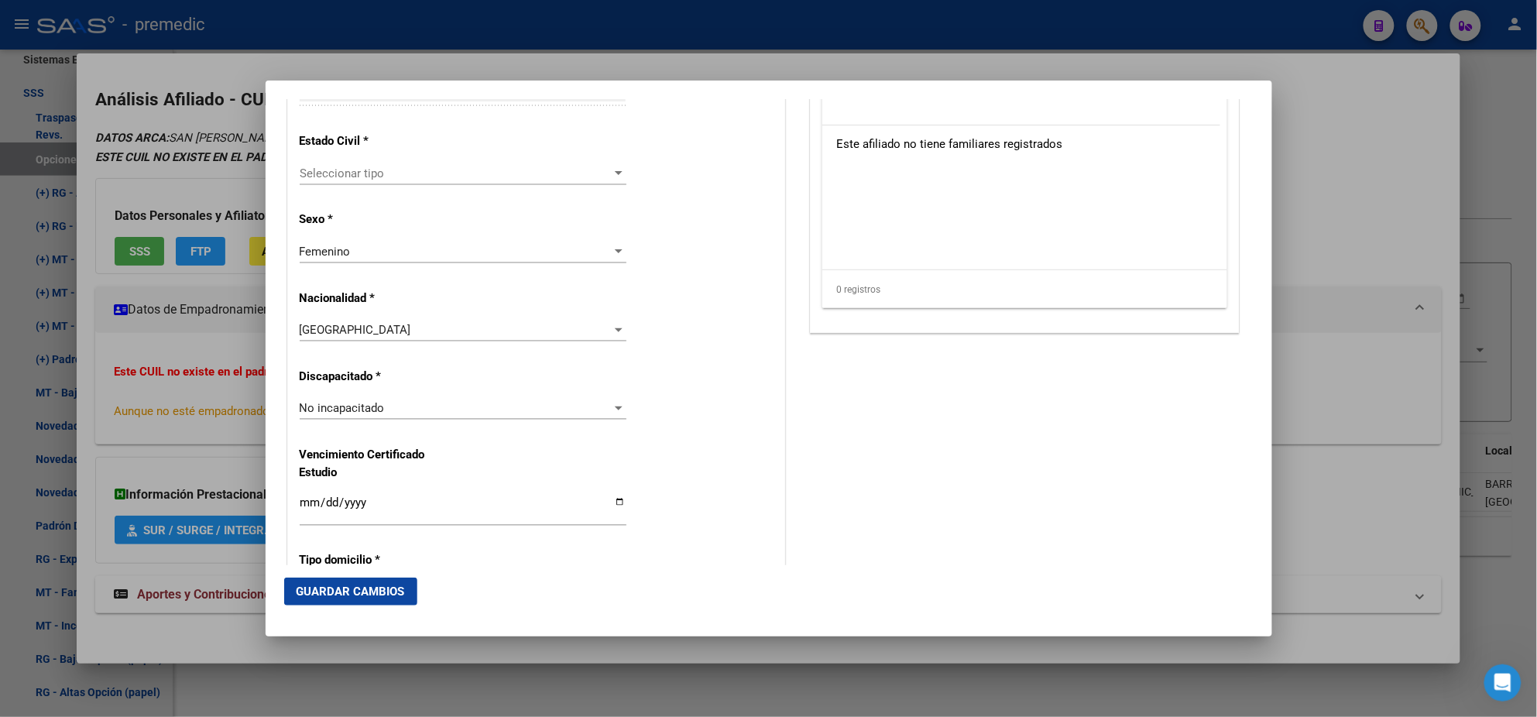
click at [403, 177] on span "Seleccionar tipo" at bounding box center [456, 173] width 313 height 14
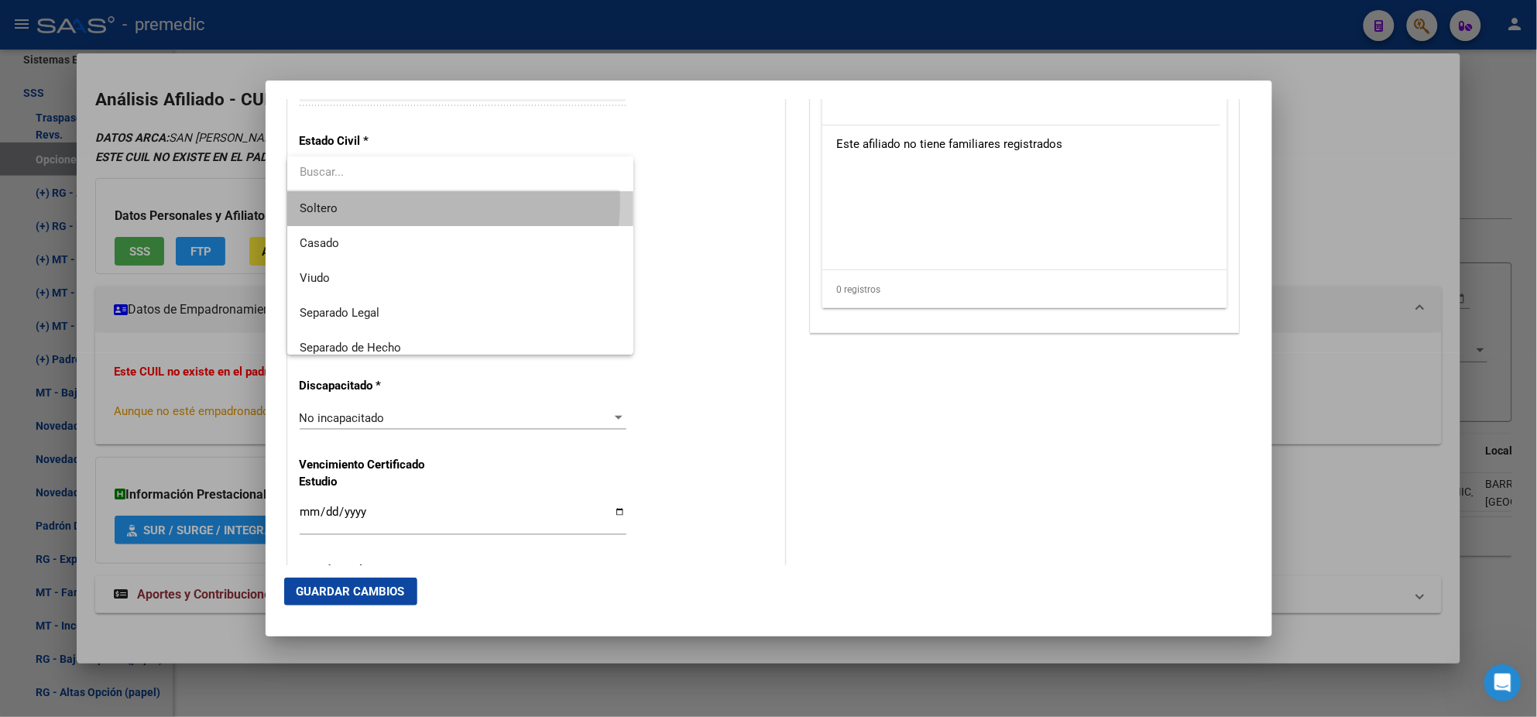
click at [403, 201] on span "Soltero" at bounding box center [460, 208] width 321 height 35
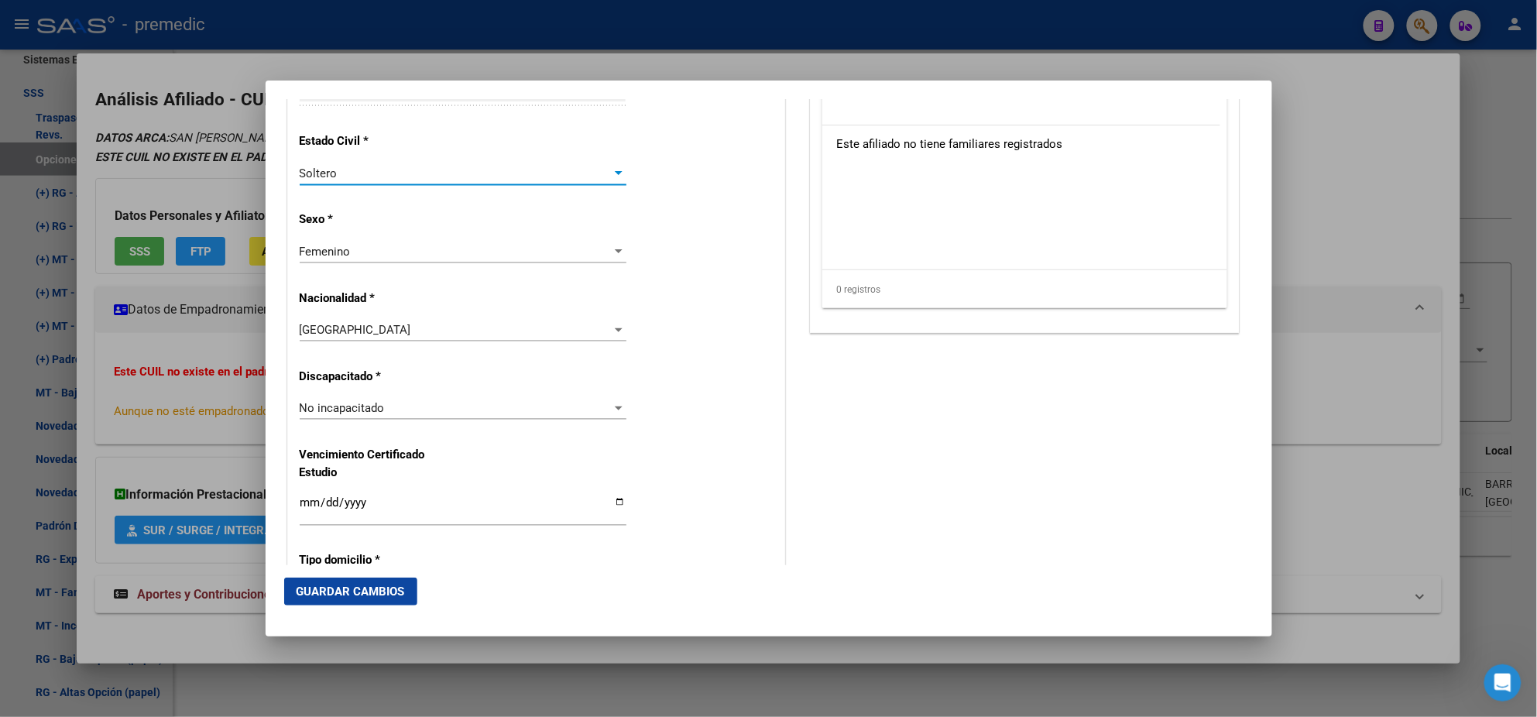
click at [407, 211] on p "Sexo *" at bounding box center [371, 220] width 142 height 18
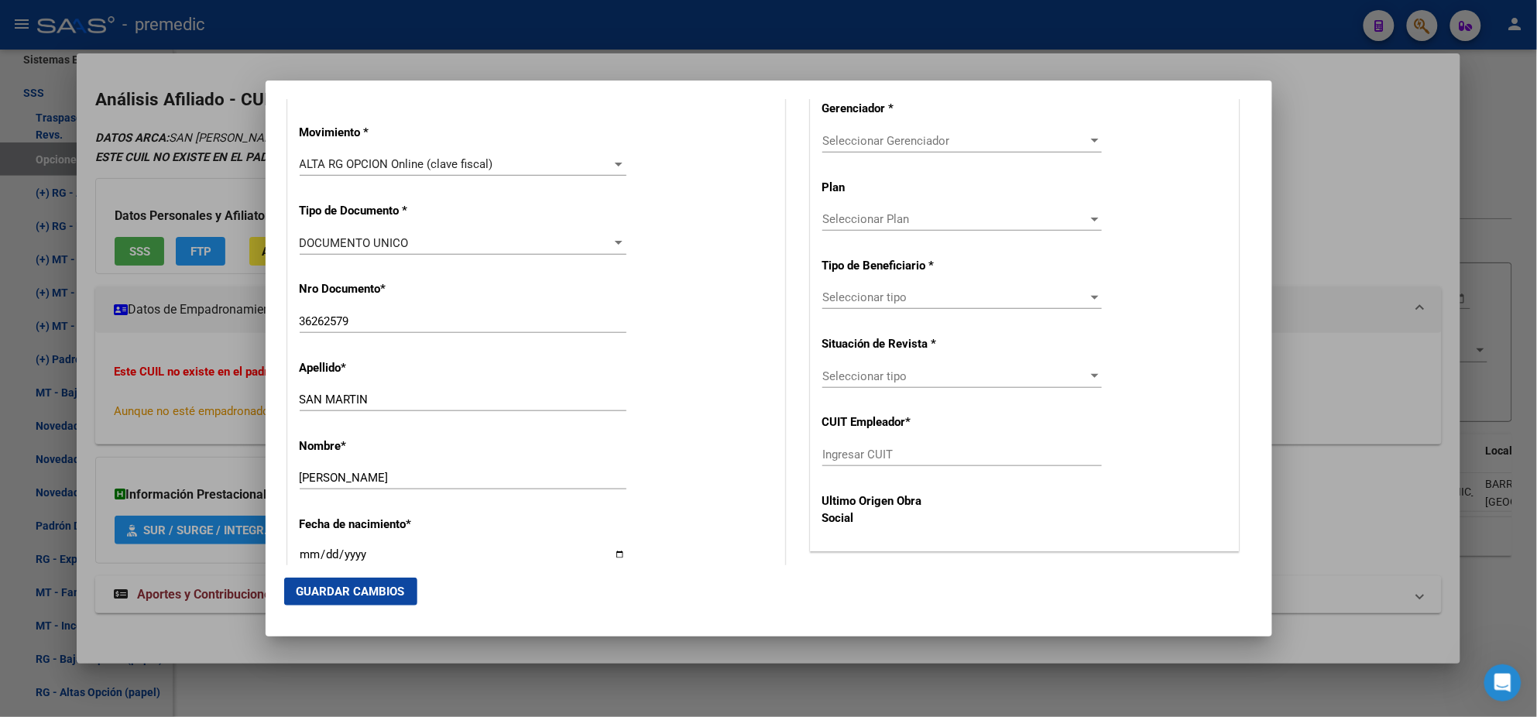
scroll to position [386, 0]
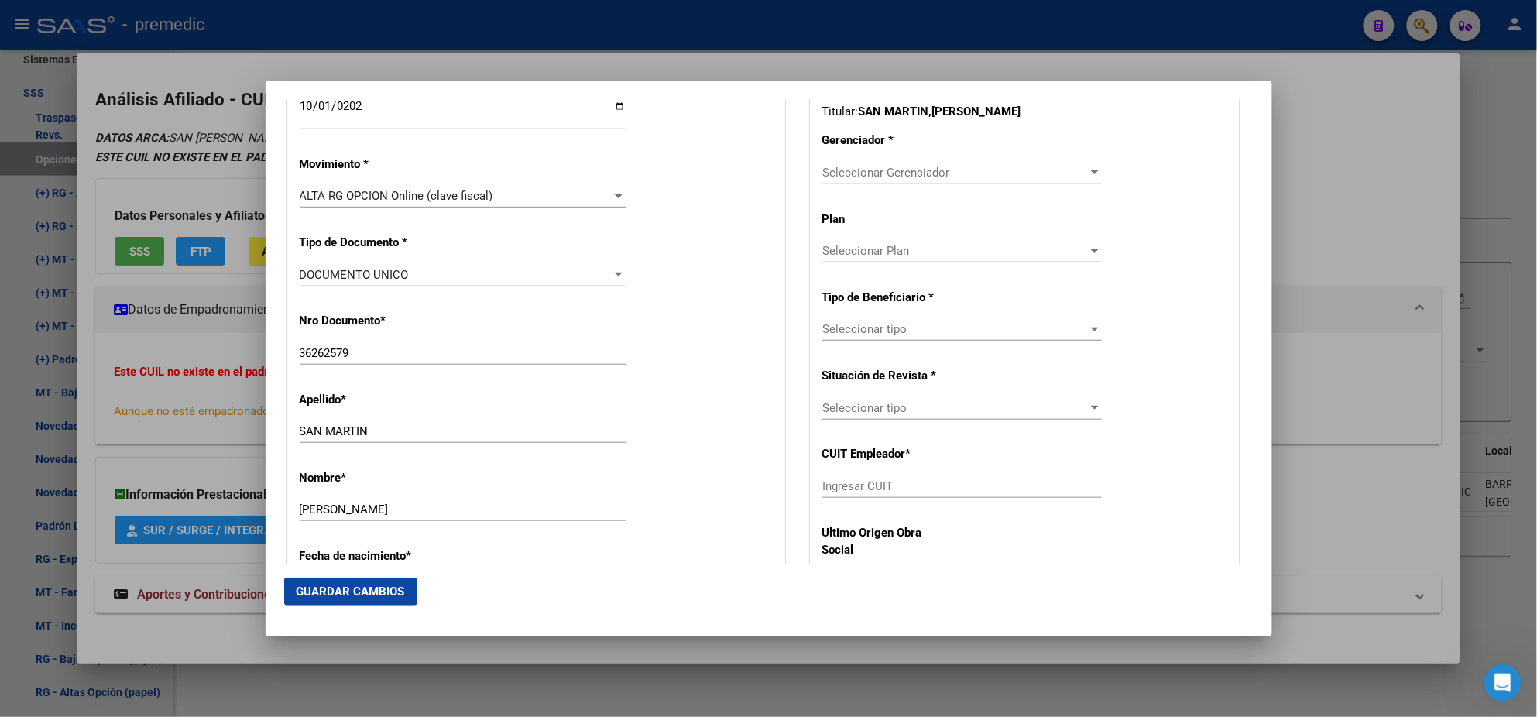
click at [843, 167] on span "Seleccionar Gerenciador" at bounding box center [955, 173] width 266 height 14
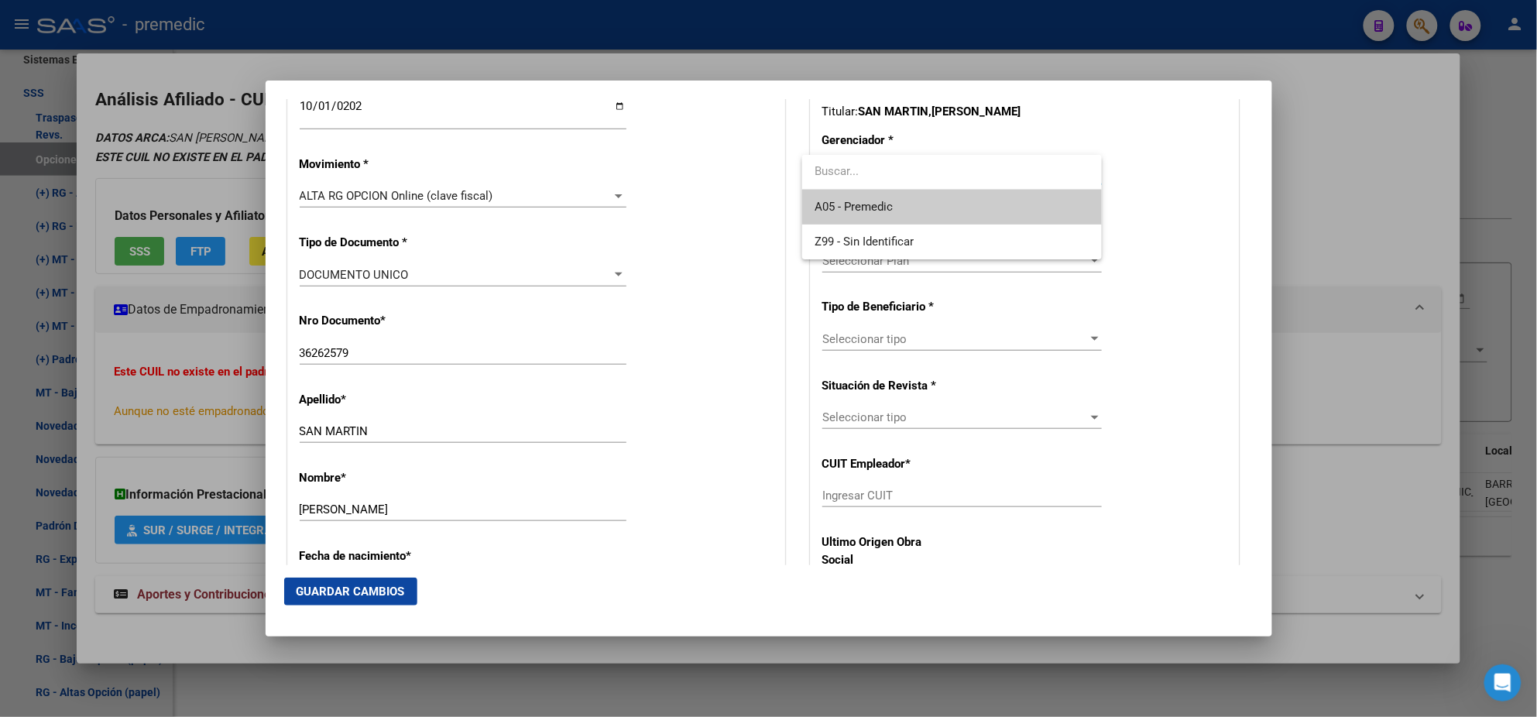
click at [844, 205] on span "A05 - Premedic" at bounding box center [854, 207] width 78 height 14
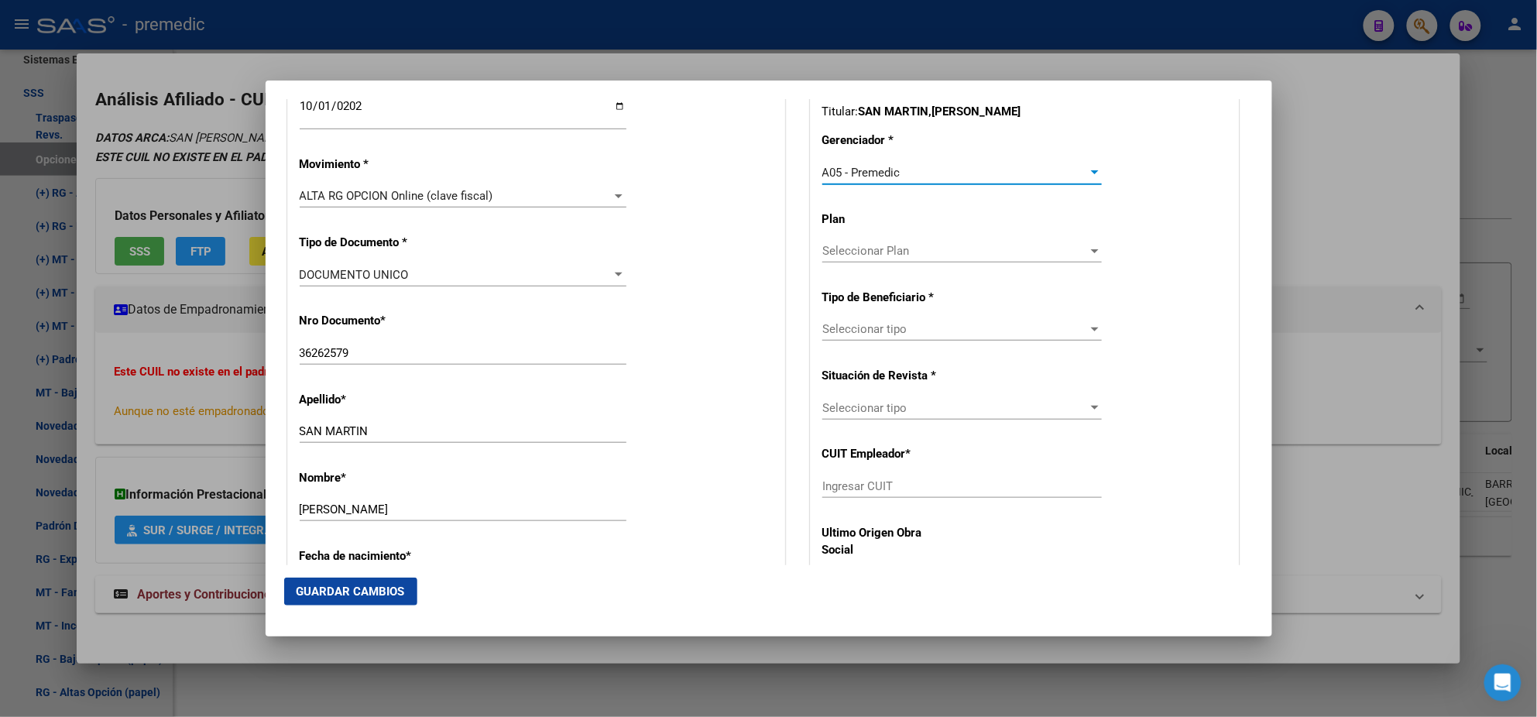
click at [847, 332] on span "Seleccionar tipo" at bounding box center [955, 329] width 266 height 14
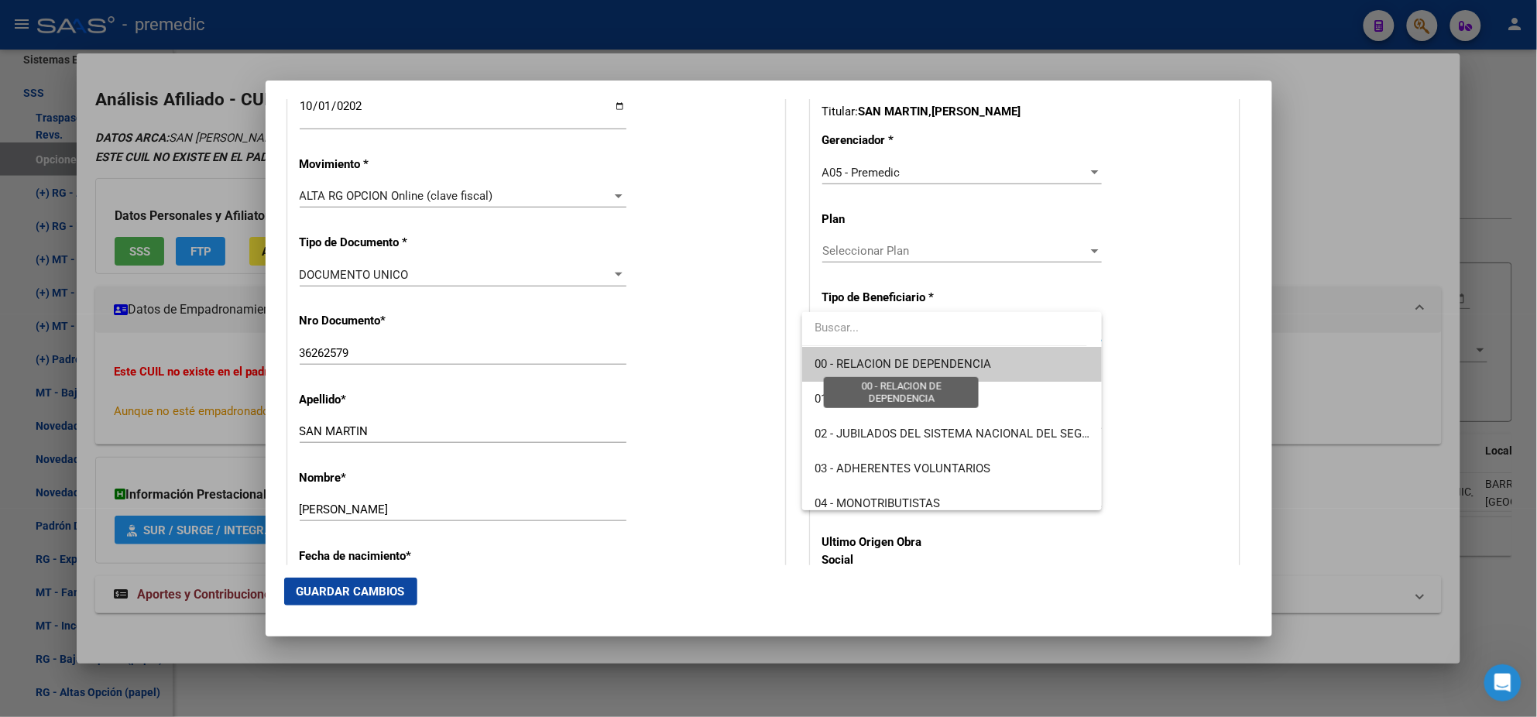
click at [849, 362] on span "00 - RELACION DE DEPENDENCIA" at bounding box center [903, 364] width 177 height 14
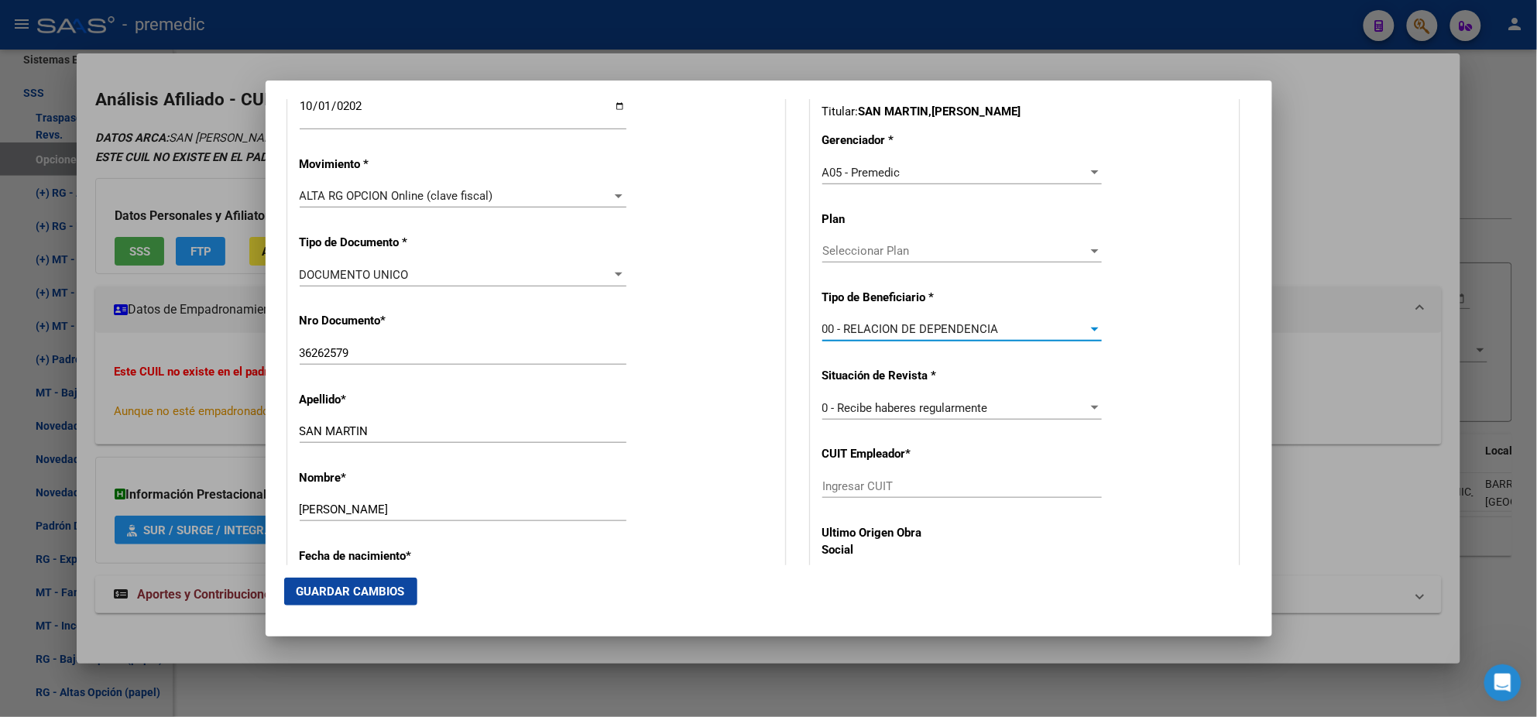
click at [832, 489] on input "Ingresar CUIT" at bounding box center [962, 486] width 280 height 14
paste input "27-36262579-9"
type input "27-36262579-9"
drag, startPoint x: 897, startPoint y: 482, endPoint x: 718, endPoint y: 492, distance: 179.9
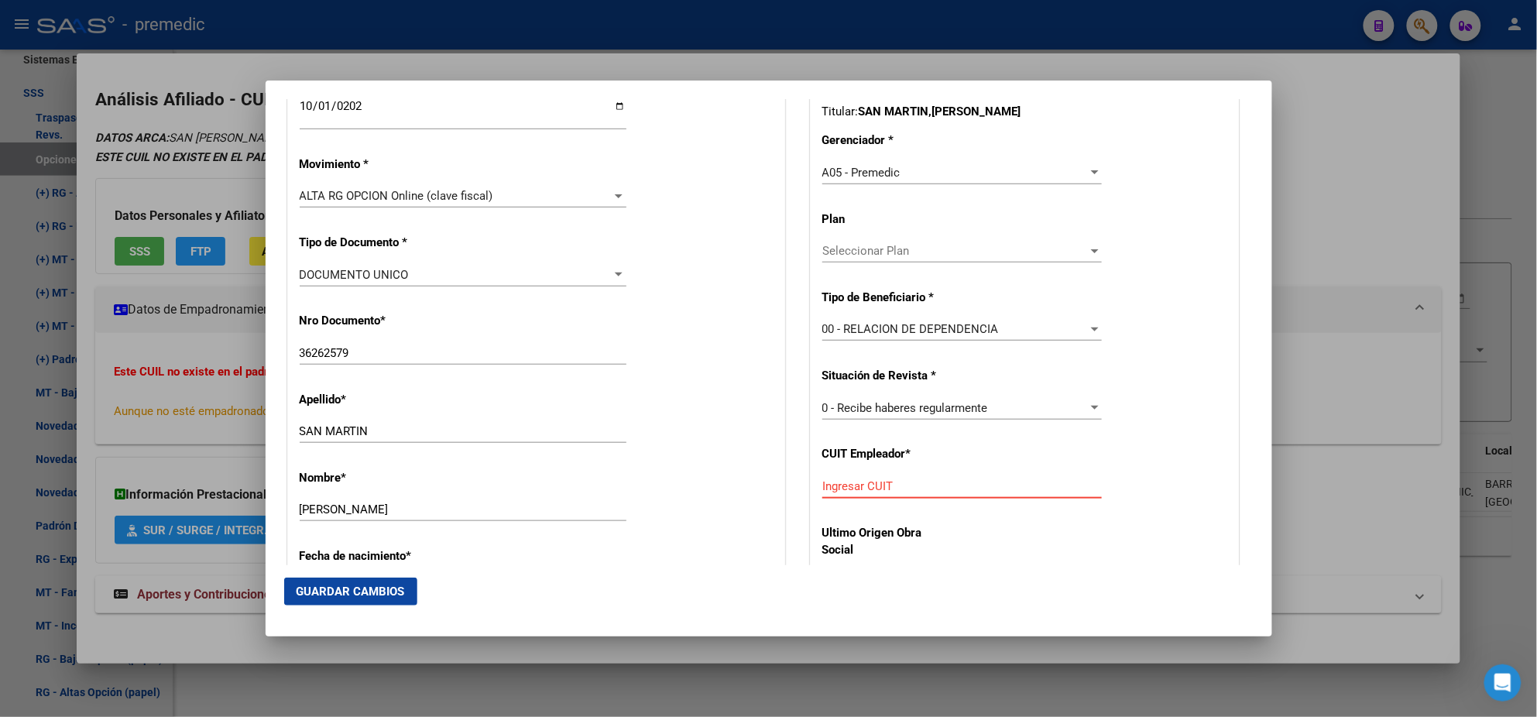
paste input "30-54808315-6"
type input "30-54808315-6"
click at [368, 587] on span "Guardar Cambios" at bounding box center [351, 592] width 108 height 14
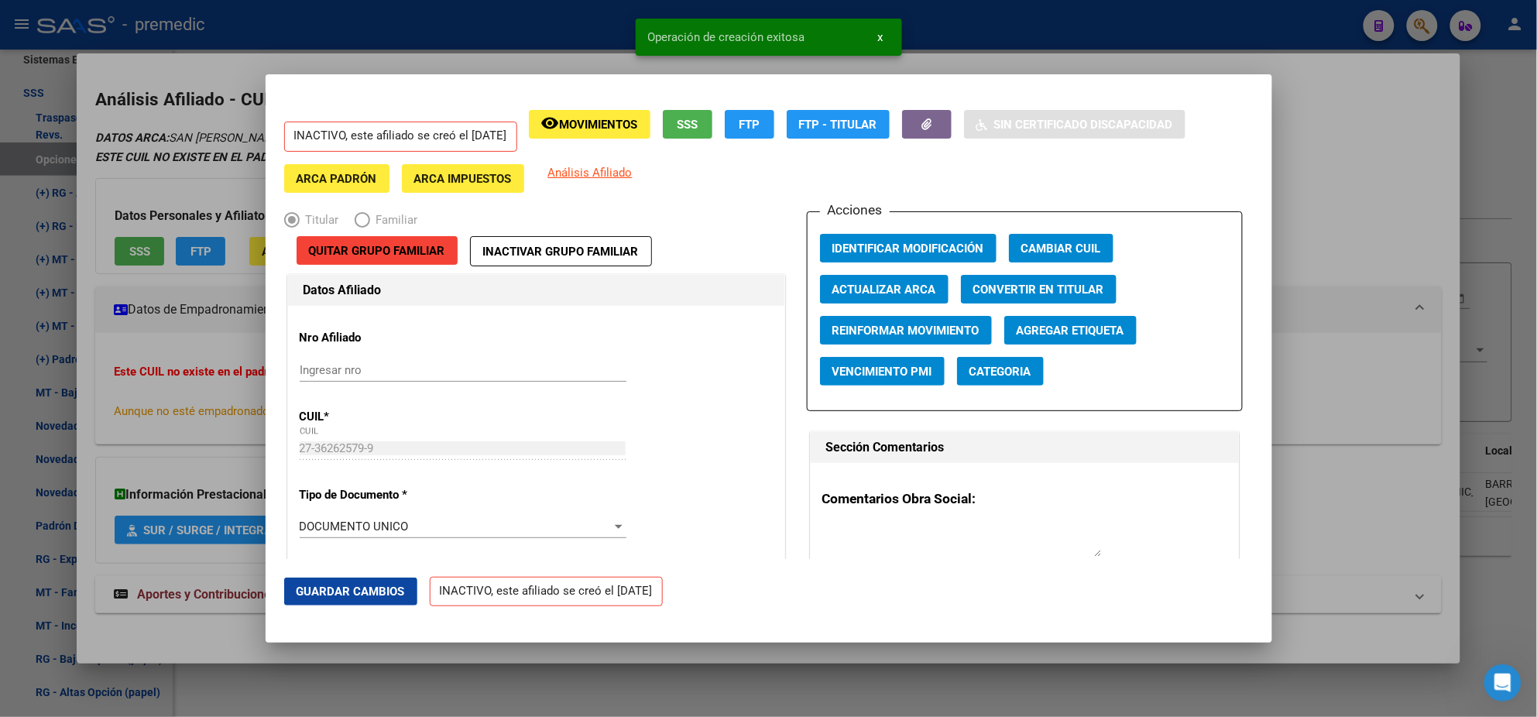
click at [79, 397] on div at bounding box center [768, 358] width 1537 height 717
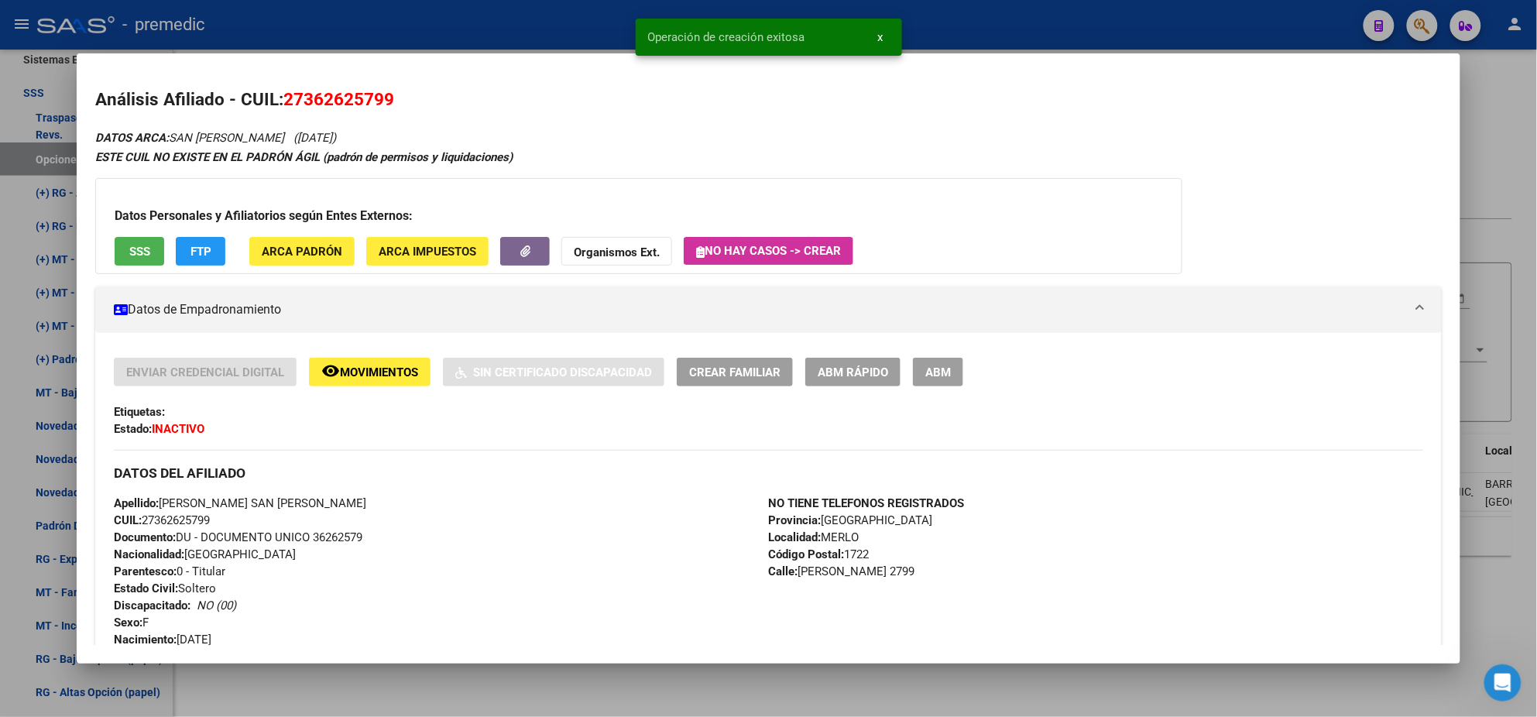
click at [38, 416] on div at bounding box center [768, 358] width 1537 height 717
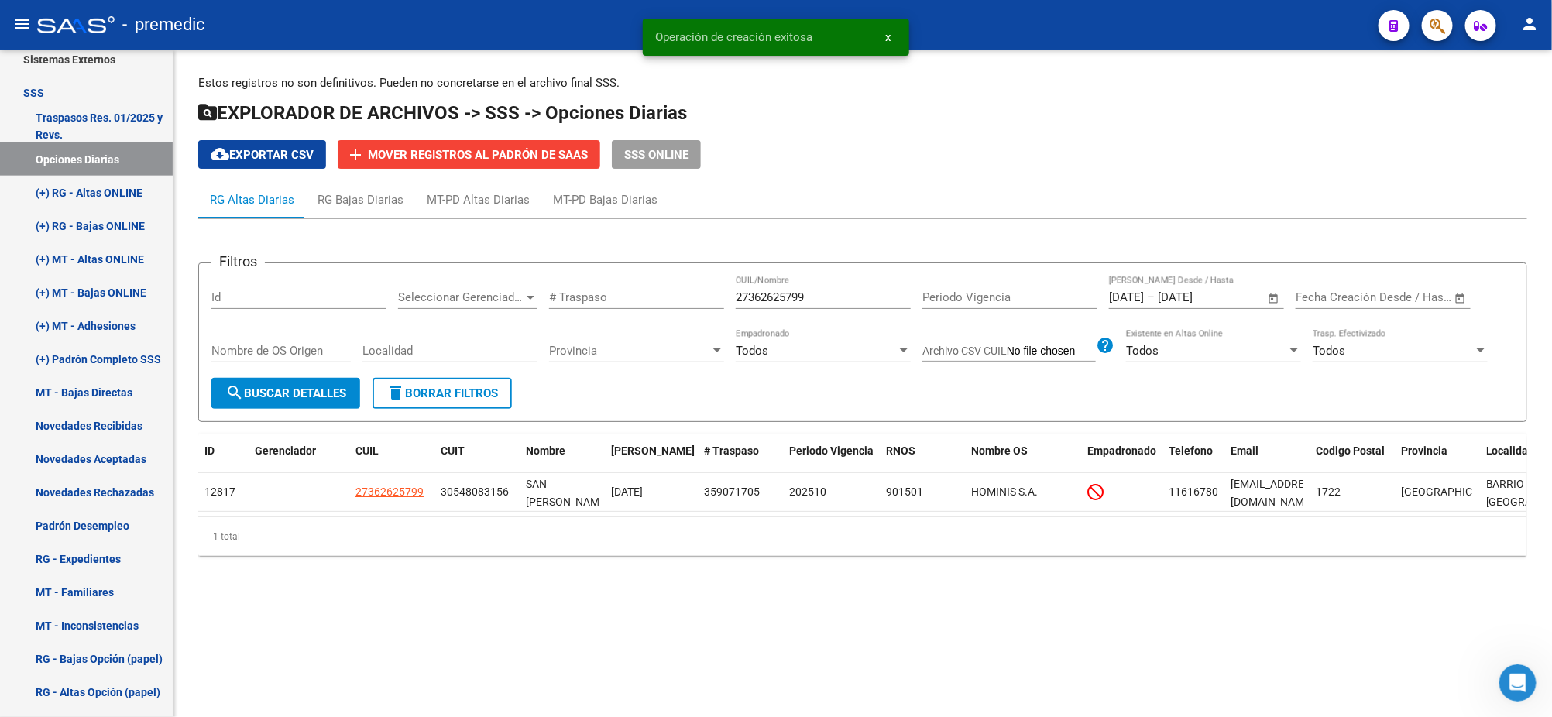
click at [323, 378] on button "search Buscar Detalles" at bounding box center [285, 393] width 149 height 31
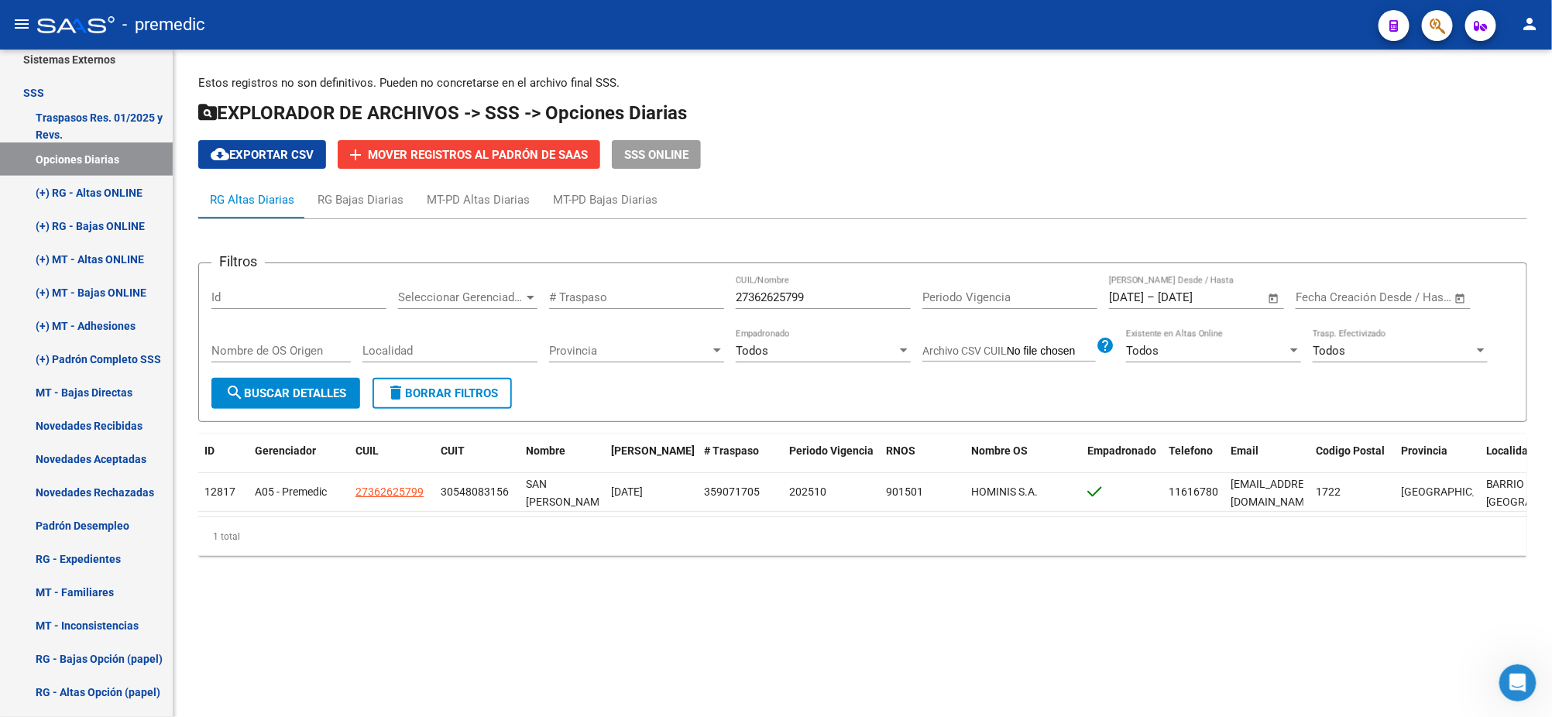
drag, startPoint x: 822, startPoint y: 300, endPoint x: 653, endPoint y: 295, distance: 169.6
click at [654, 295] on div "Filtros Id Seleccionar Gerenciador Seleccionar Gerenciador # Traspaso 273626257…" at bounding box center [862, 327] width 1302 height 102
paste input "0291686282"
type input "20291686282"
click at [267, 394] on span "search Buscar Detalles" at bounding box center [285, 393] width 121 height 14
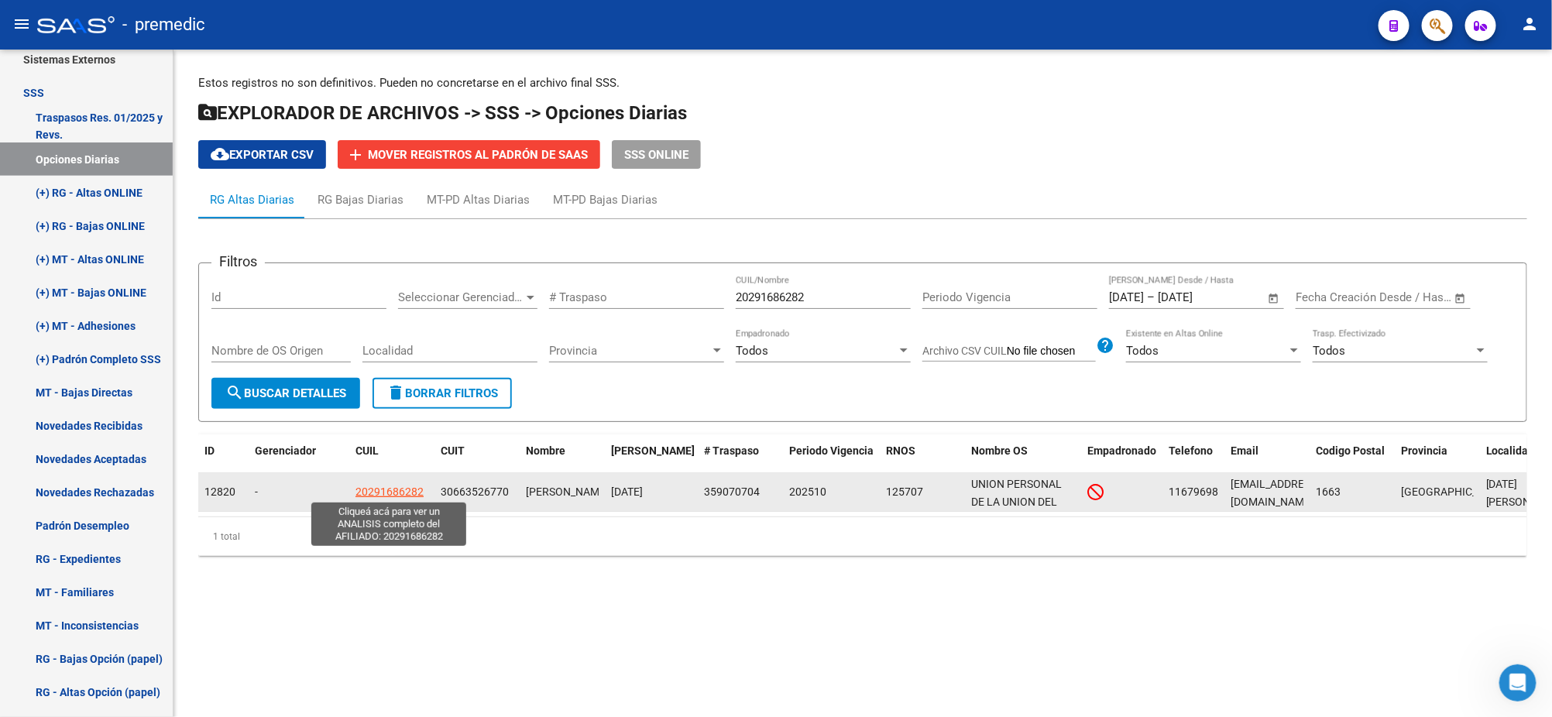
click at [400, 486] on span "20291686282" at bounding box center [389, 491] width 68 height 12
type textarea "20291686282"
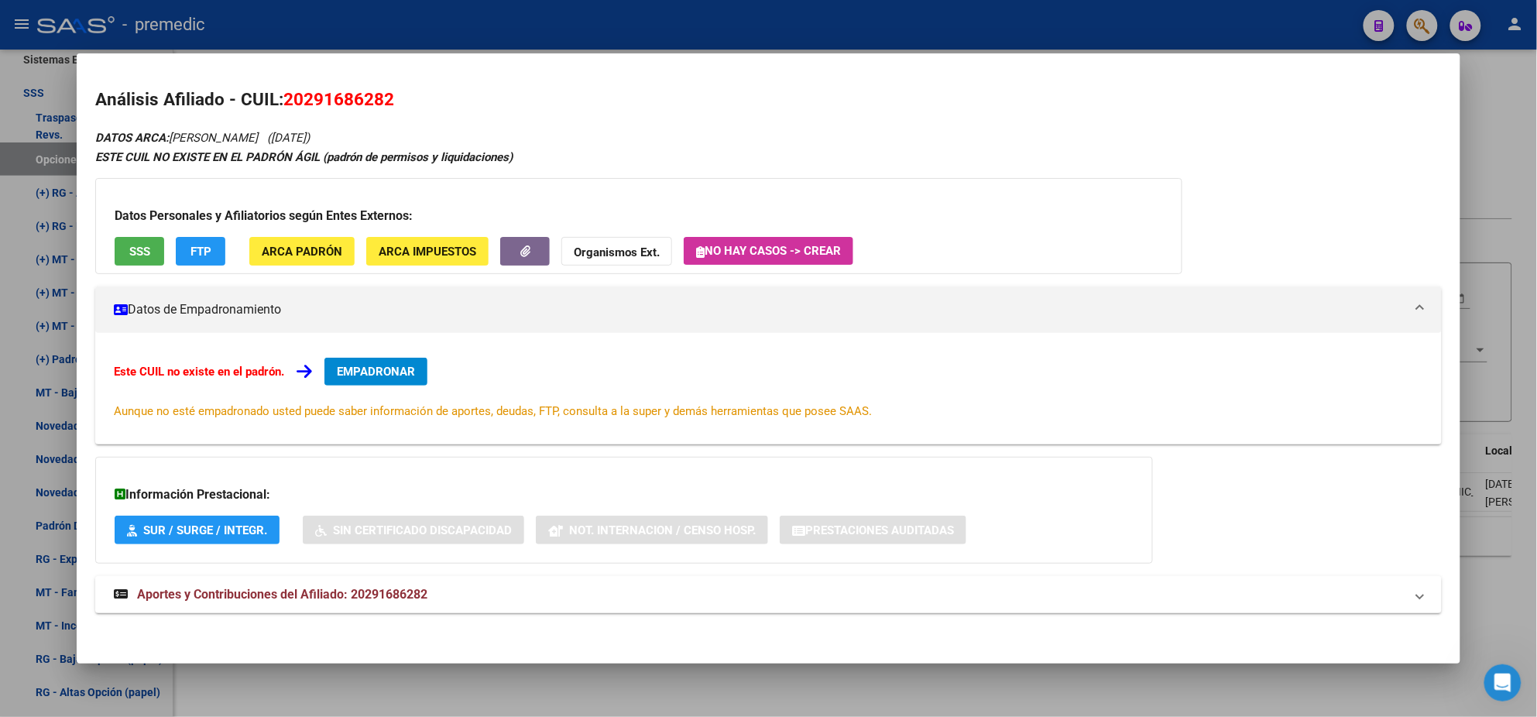
click at [361, 373] on span "EMPADRONAR" at bounding box center [376, 372] width 78 height 14
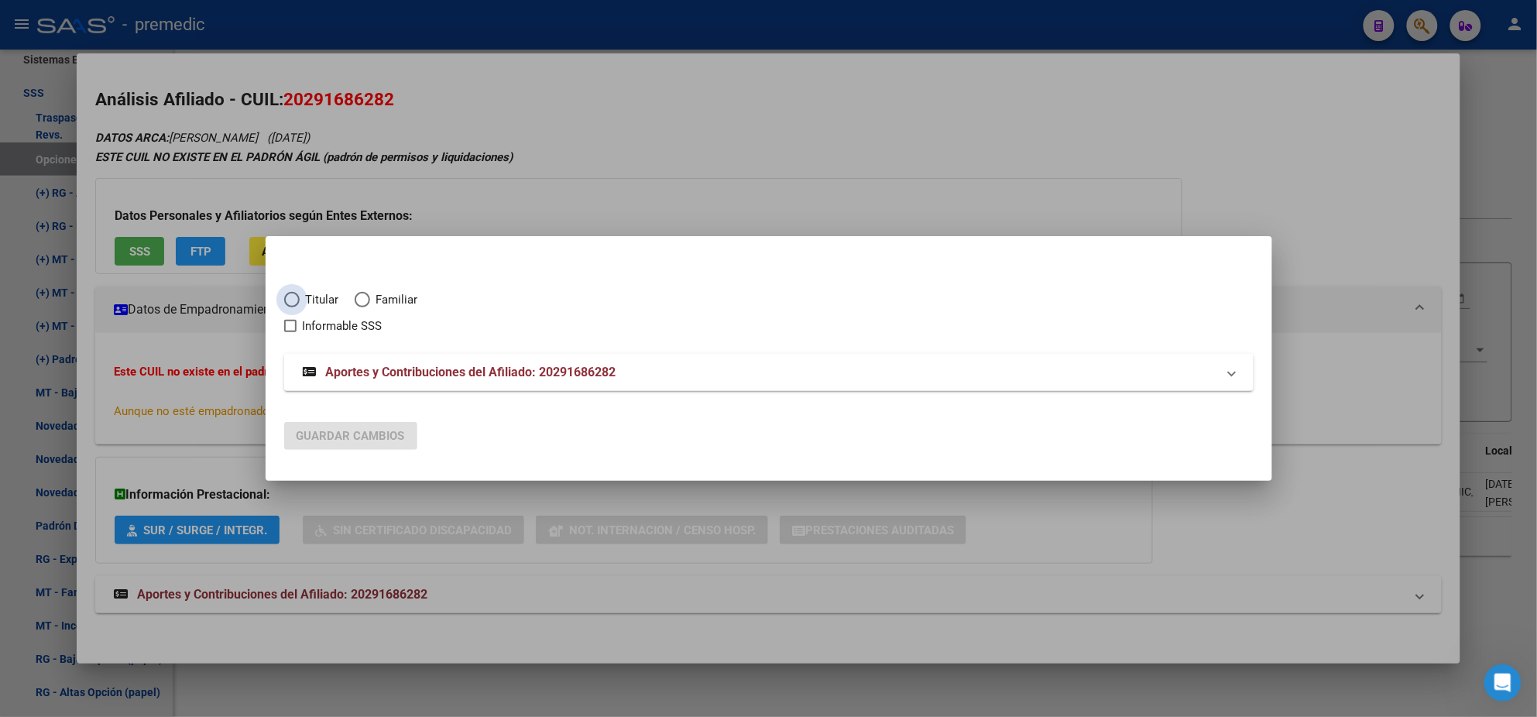
click at [297, 304] on span "Elija una opción" at bounding box center [291, 299] width 15 height 15
click at [297, 304] on input "Titular" at bounding box center [291, 299] width 15 height 15
radio input "true"
checkbox input "true"
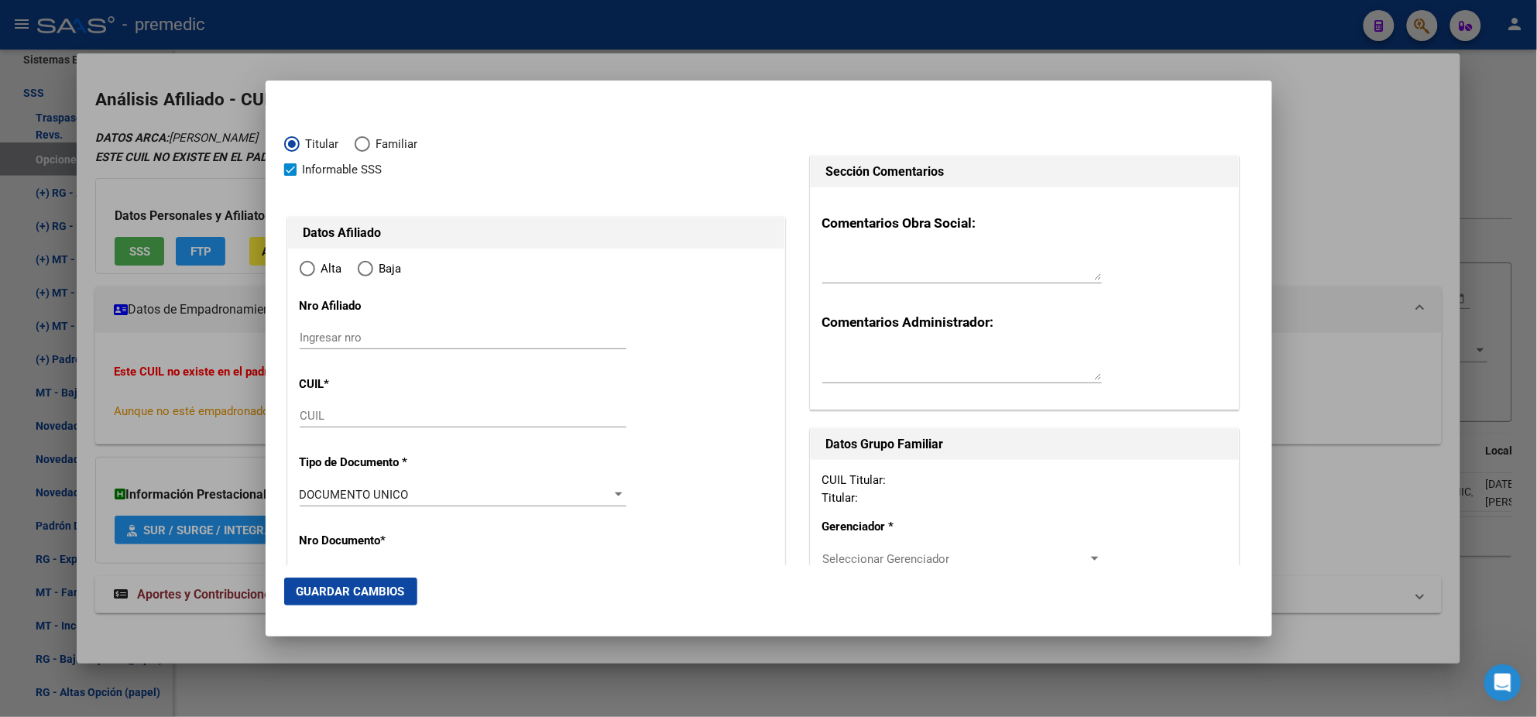
type input "20-29168628-2"
radio input "true"
type input "29168628"
type input "AVILA"
type input "RAFAEL ARISTIDES"
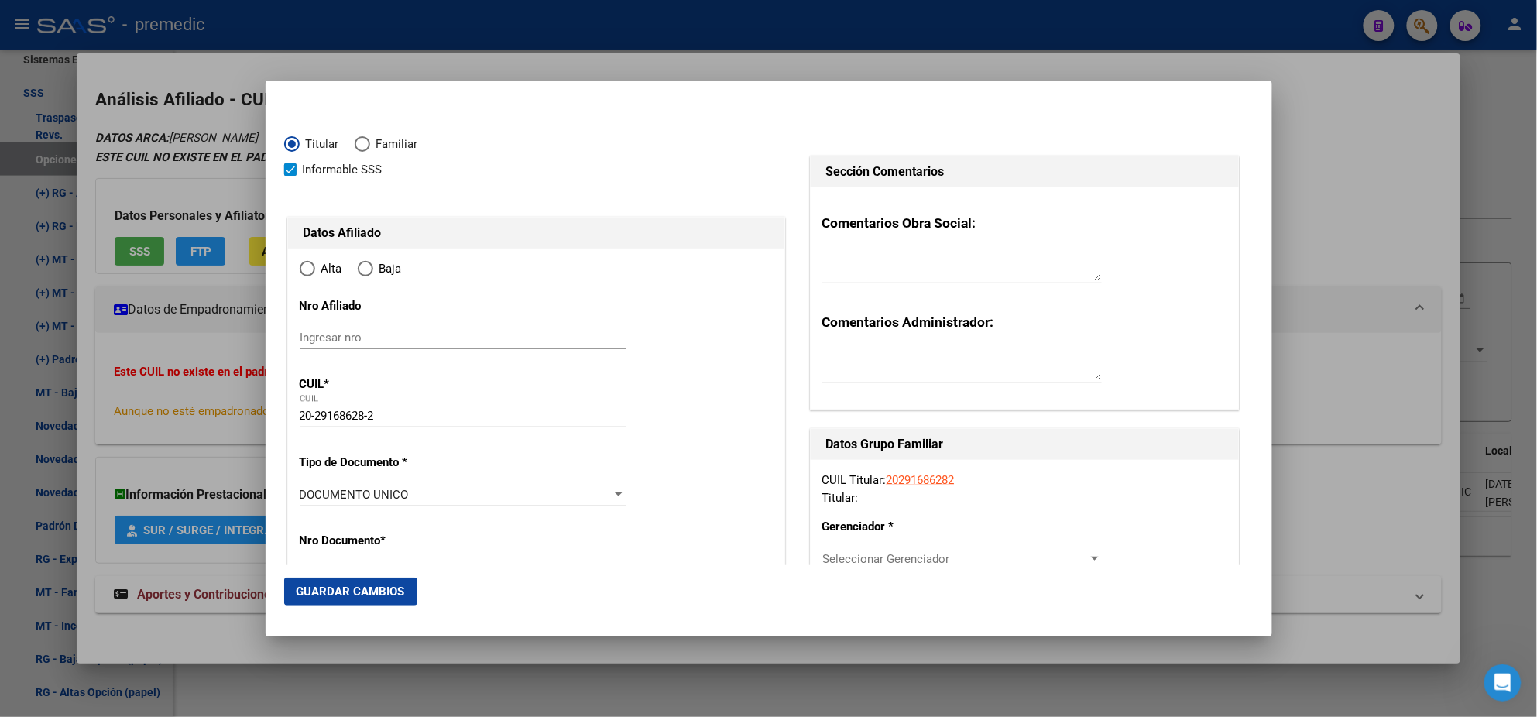
type input "1981-11-16"
type input "SAN MIGUEL"
type input "1663"
type input "LAS TRES MARIAS"
type input "456"
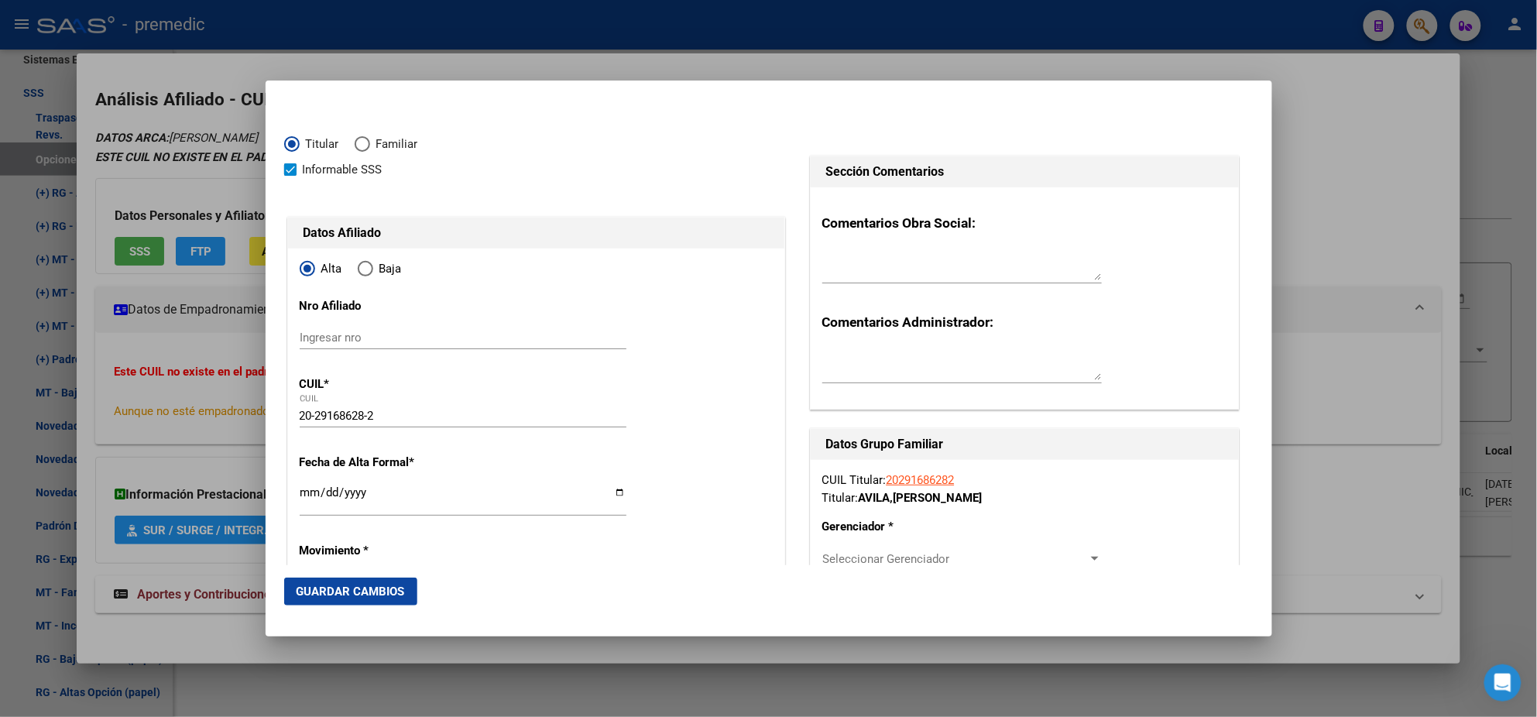
type input "SAN MIGUEL"
click at [306, 499] on input "Ingresar fecha" at bounding box center [463, 498] width 327 height 25
type input "2025-10-01"
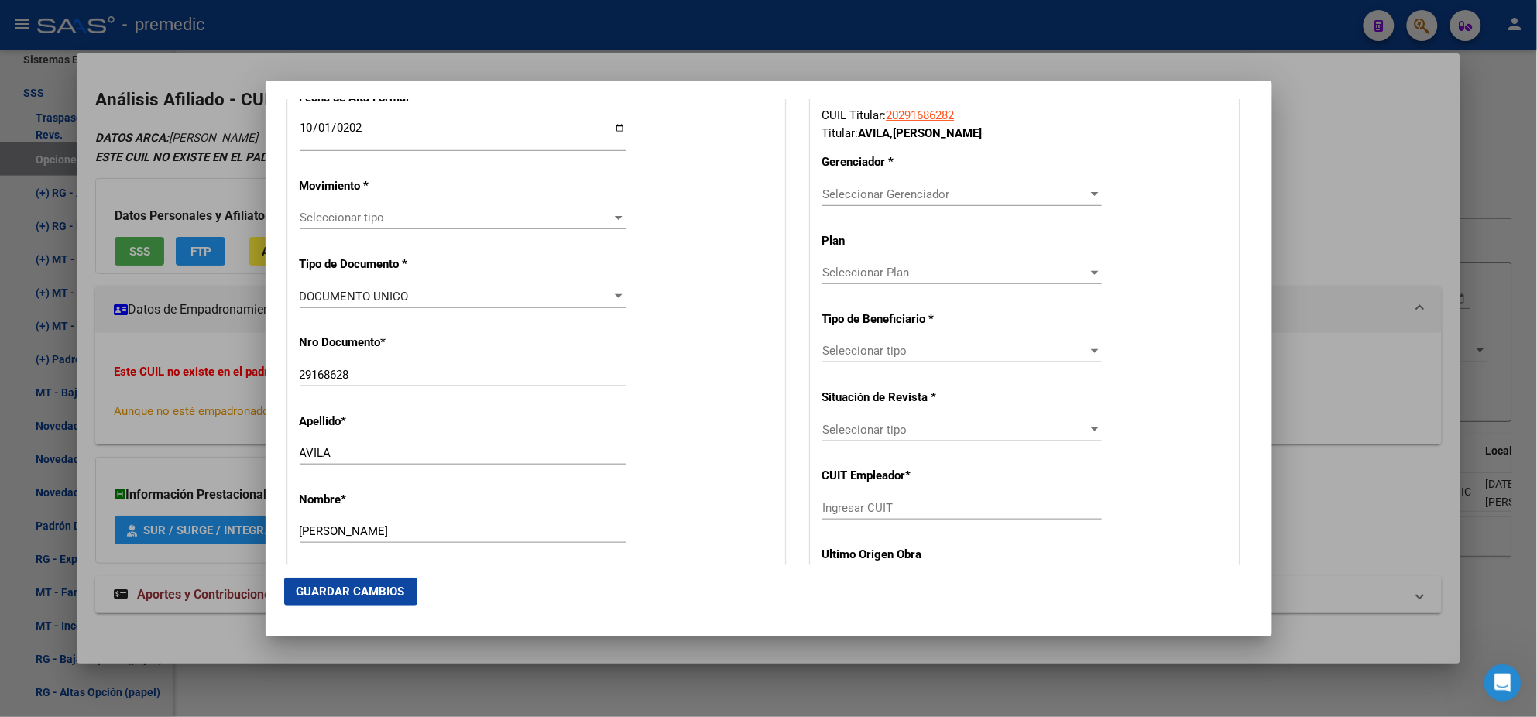
scroll to position [386, 0]
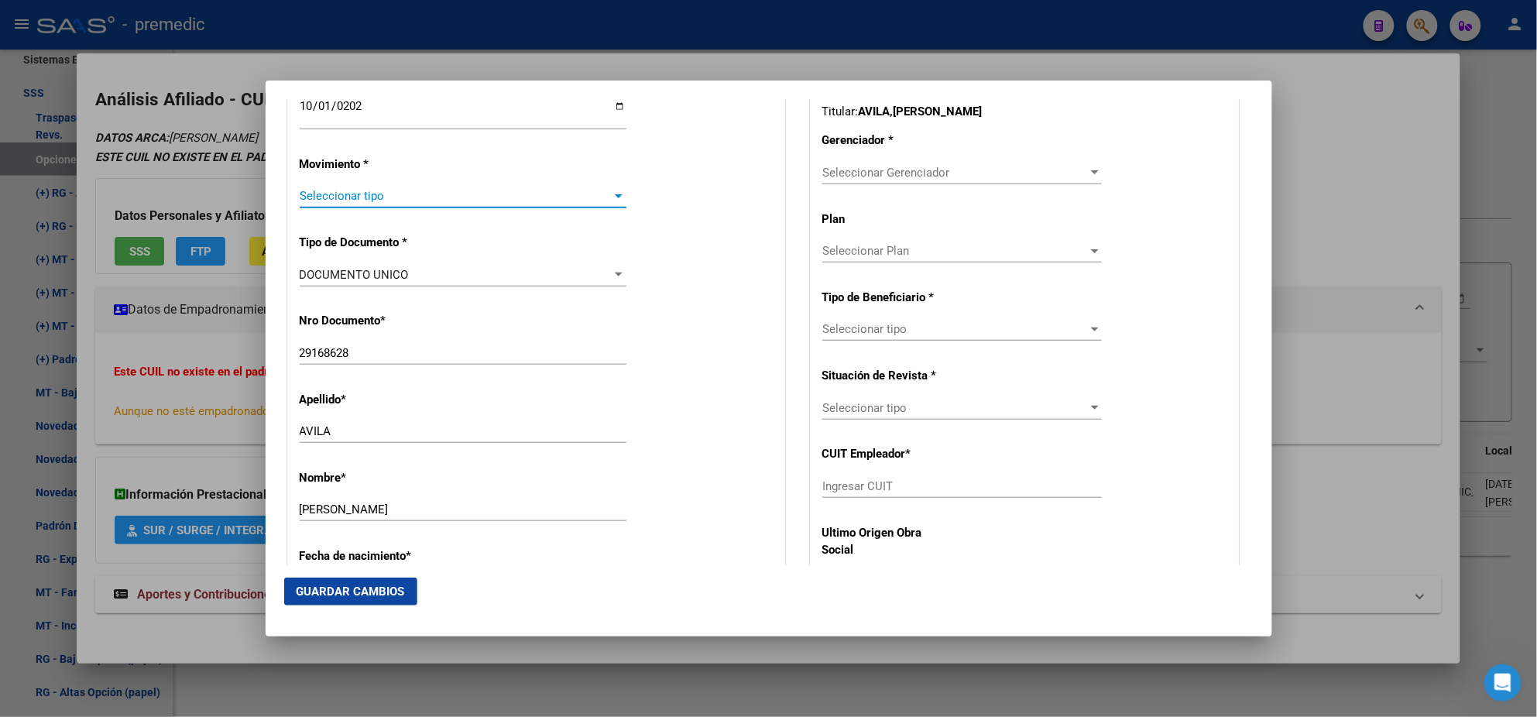
click at [345, 193] on span "Seleccionar tipo" at bounding box center [456, 196] width 313 height 14
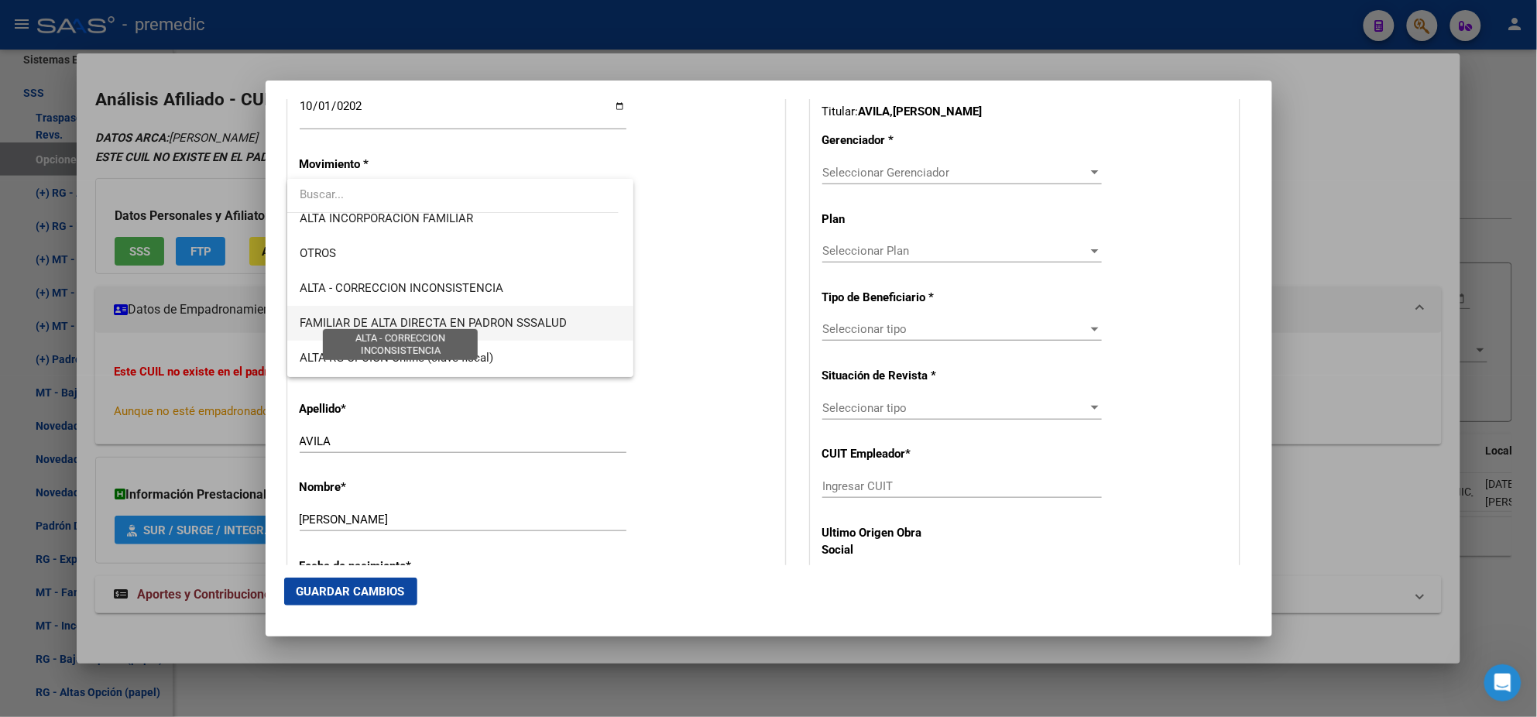
scroll to position [290, 0]
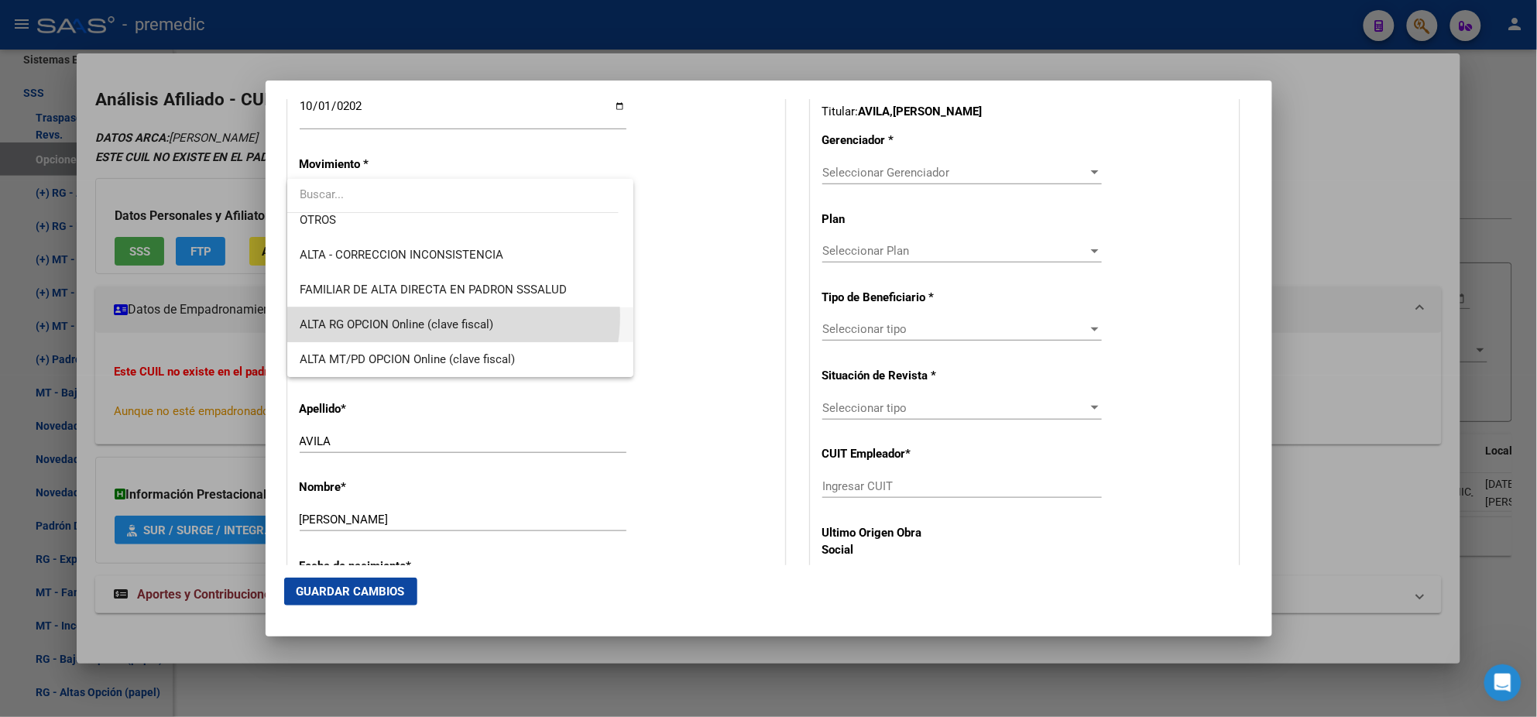
click at [441, 315] on span "ALTA RG OPCION Online (clave fiscal)" at bounding box center [460, 324] width 321 height 35
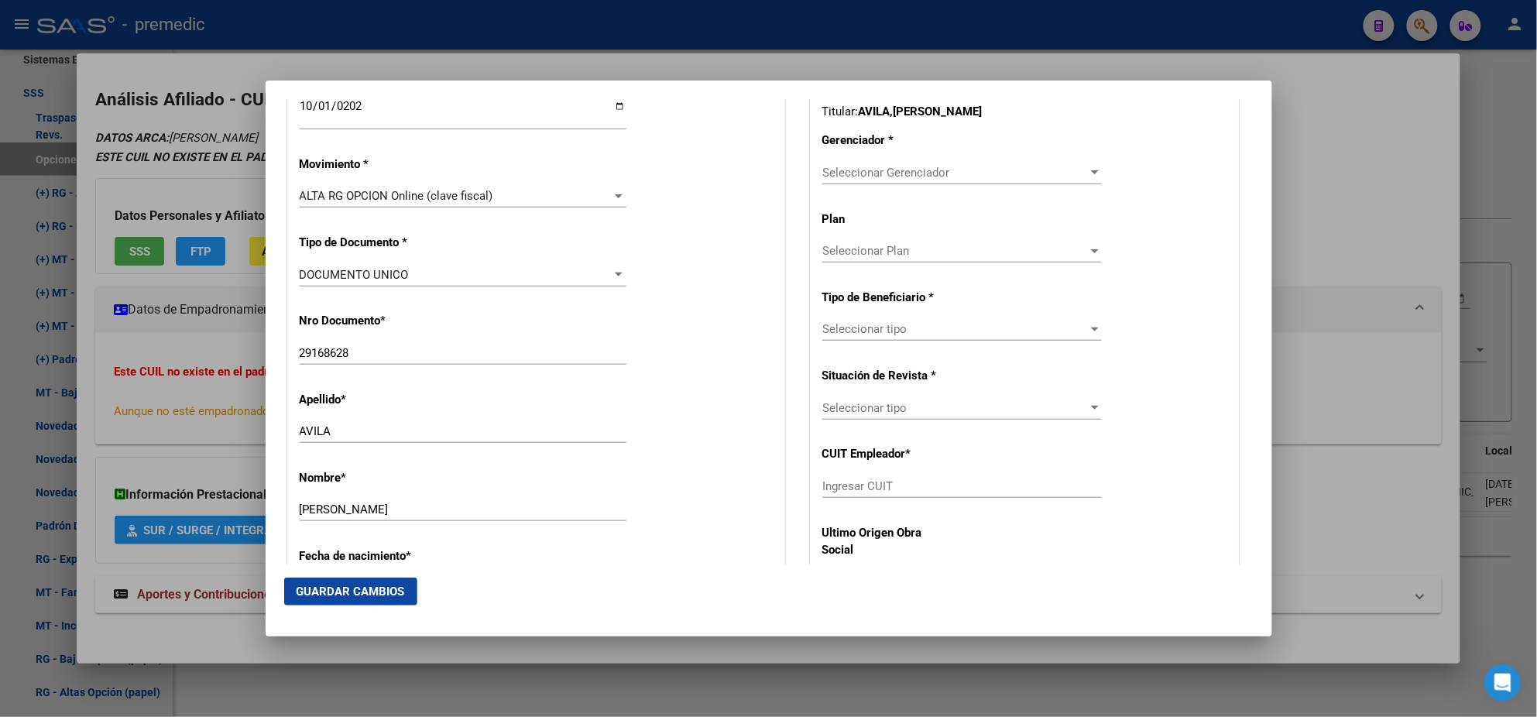
click at [500, 328] on div "Nro Documento * 29168628 Ingresar nro" at bounding box center [536, 339] width 473 height 78
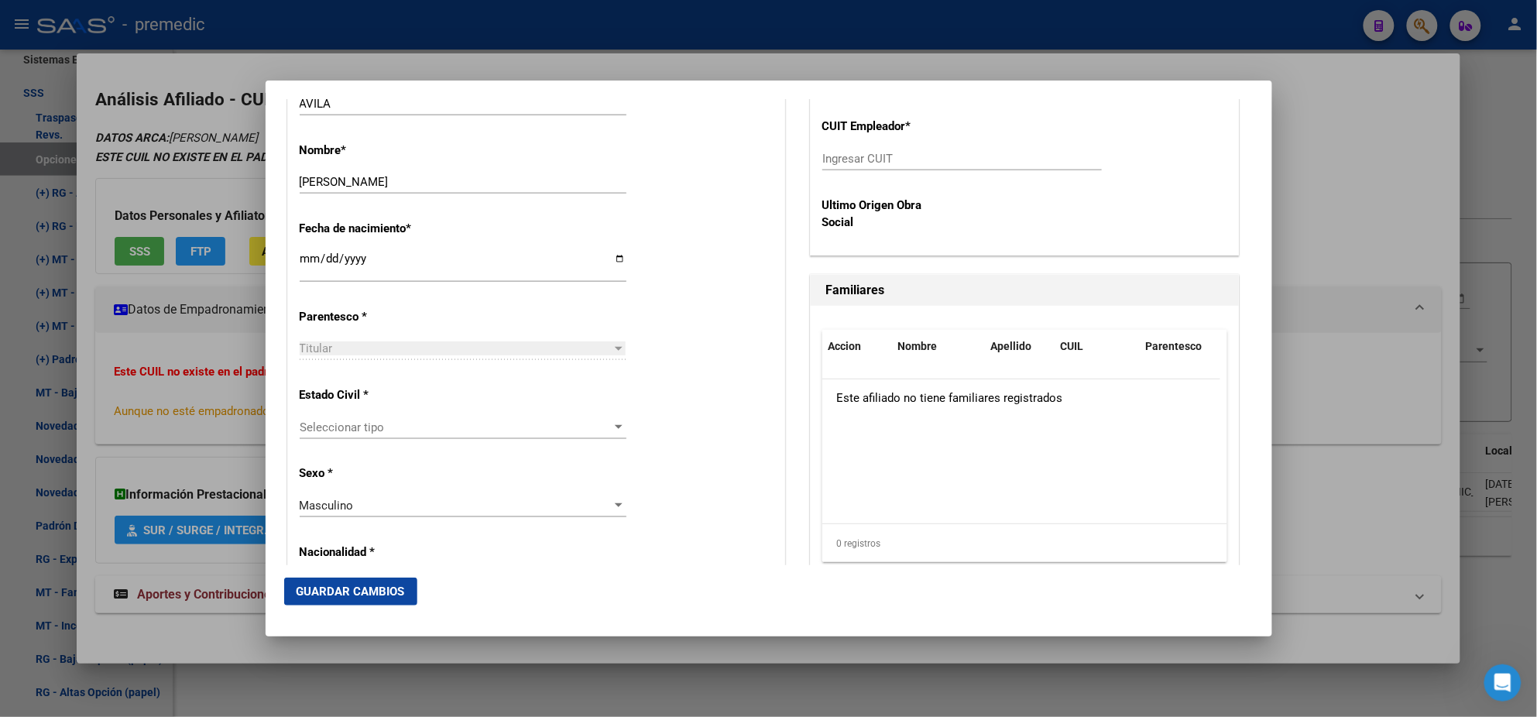
scroll to position [774, 0]
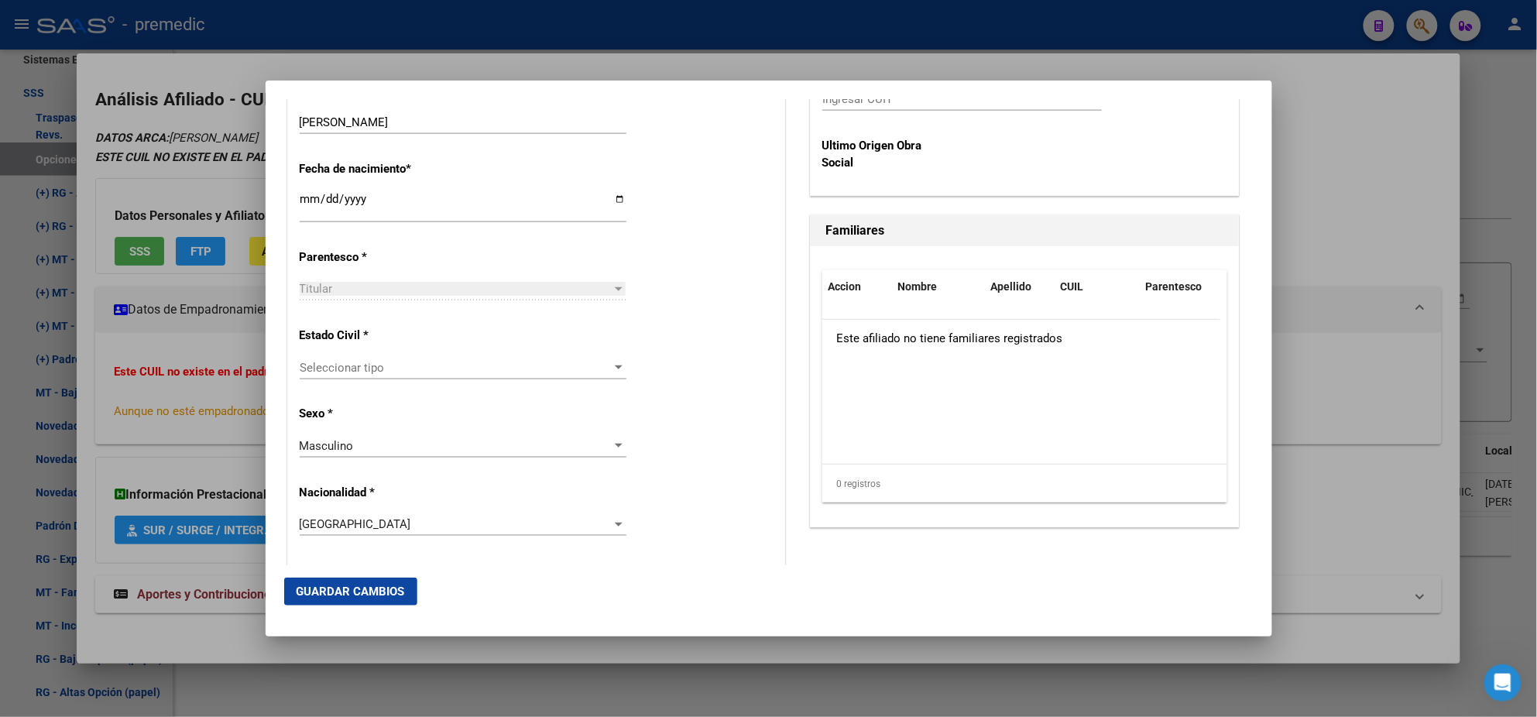
click at [488, 369] on span "Seleccionar tipo" at bounding box center [456, 368] width 313 height 14
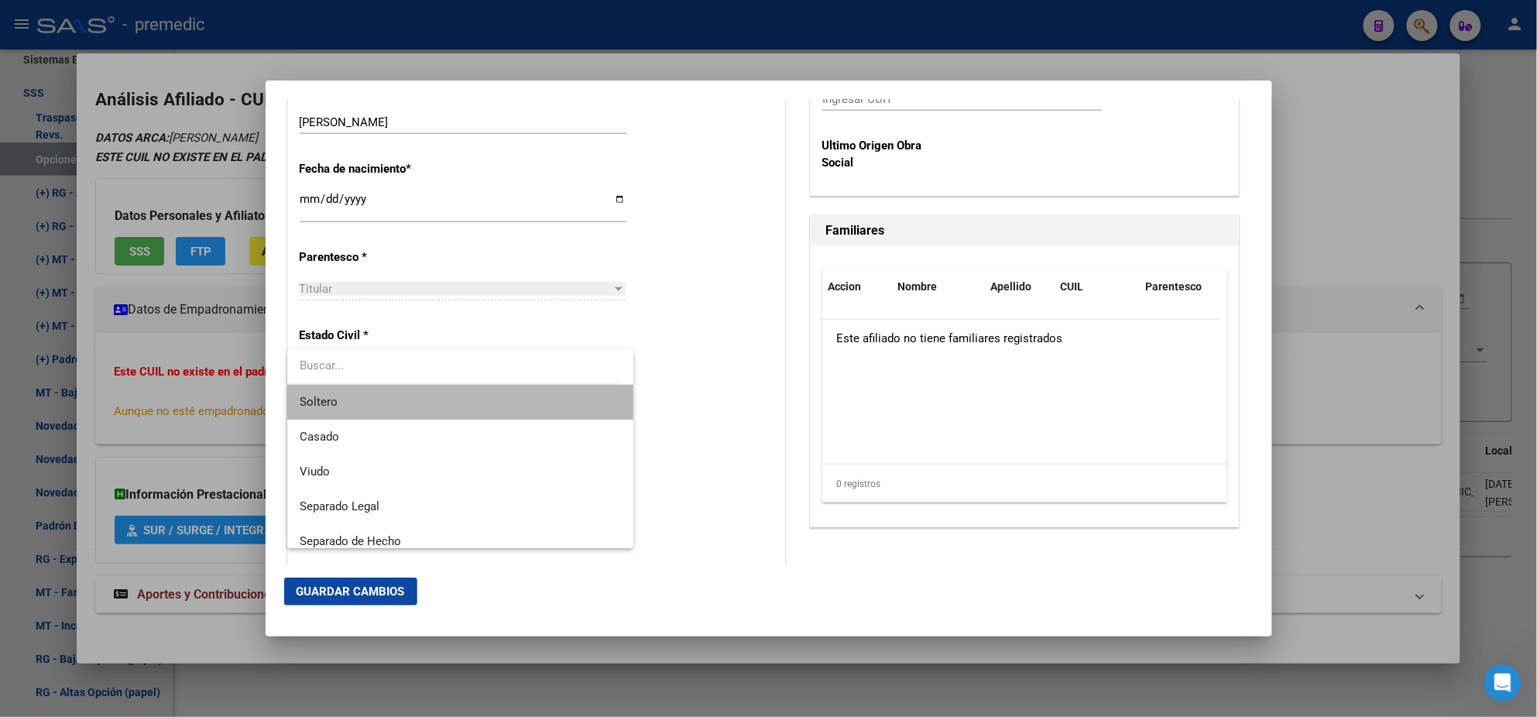
click at [476, 407] on span "Soltero" at bounding box center [460, 402] width 321 height 35
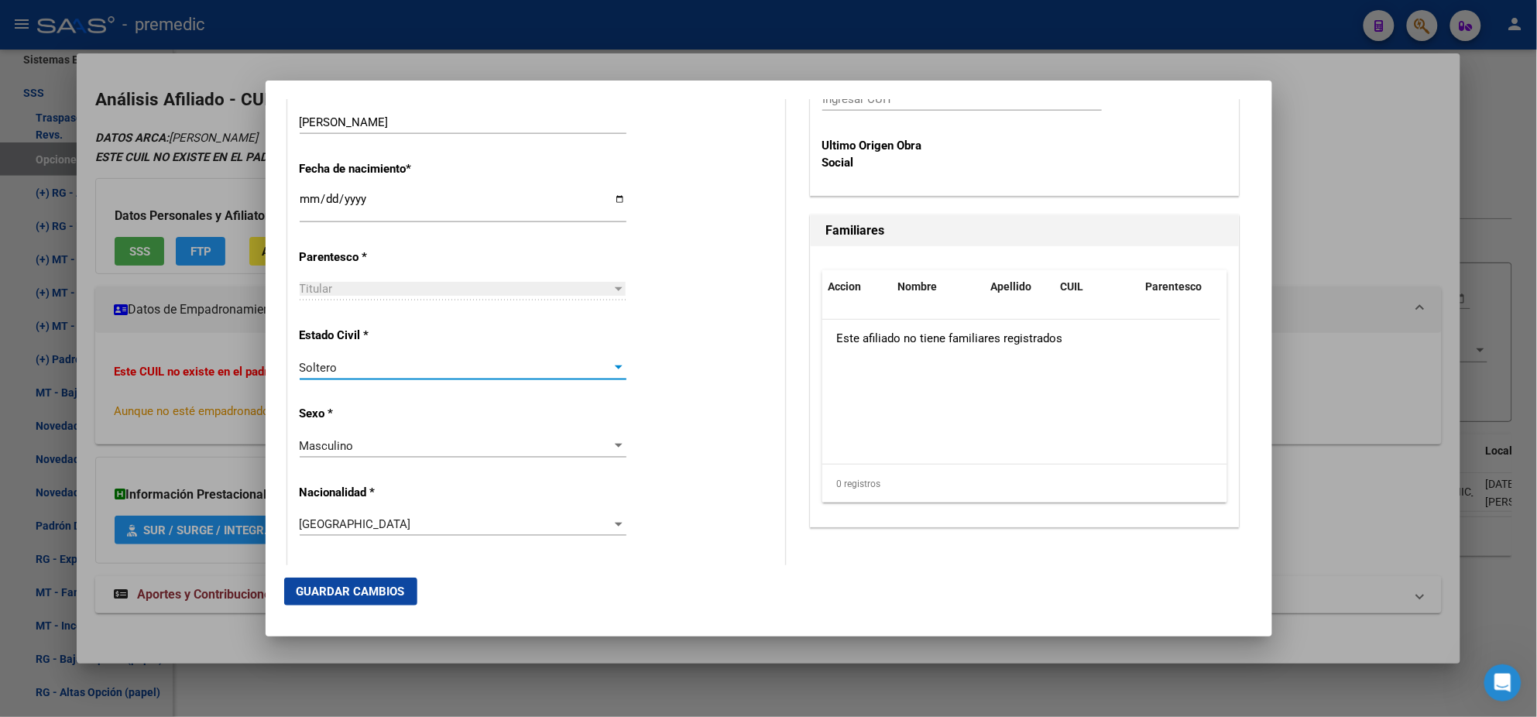
click at [481, 418] on div "Alta Baja Nro Afiliado Ingresar nro CUIL * 20-29168628-2 CUIL ARCA Padrón Fecha…" at bounding box center [536, 580] width 496 height 2211
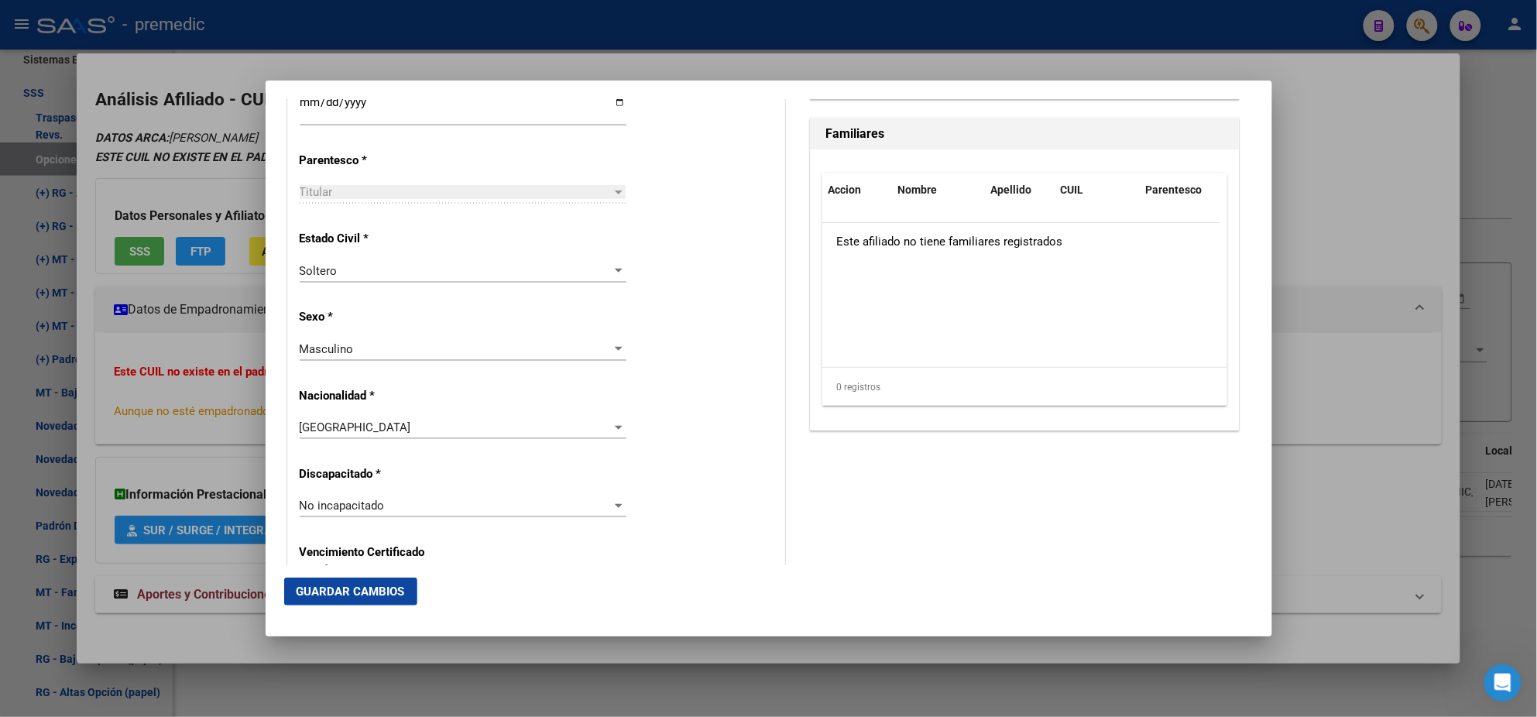
scroll to position [386, 0]
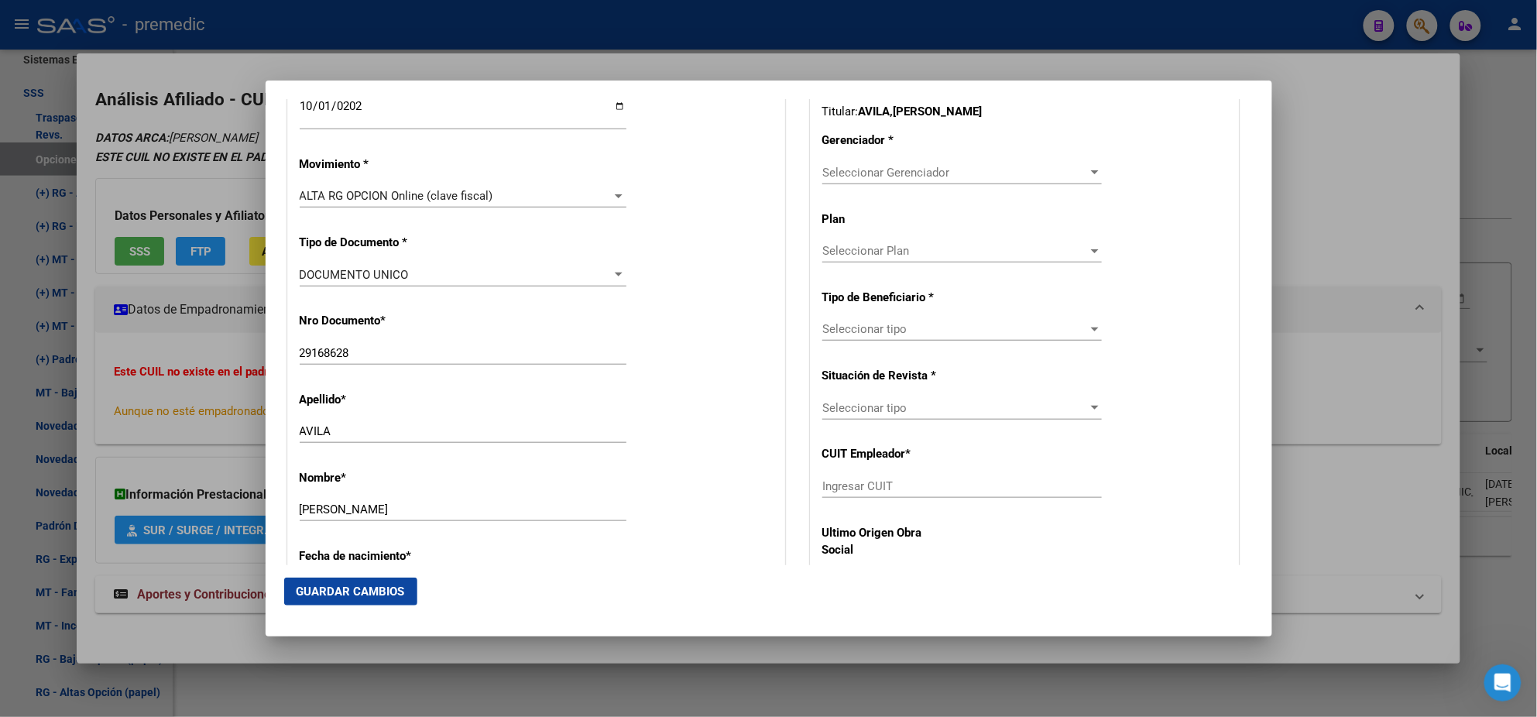
click at [846, 173] on span "Seleccionar Gerenciador" at bounding box center [955, 173] width 266 height 14
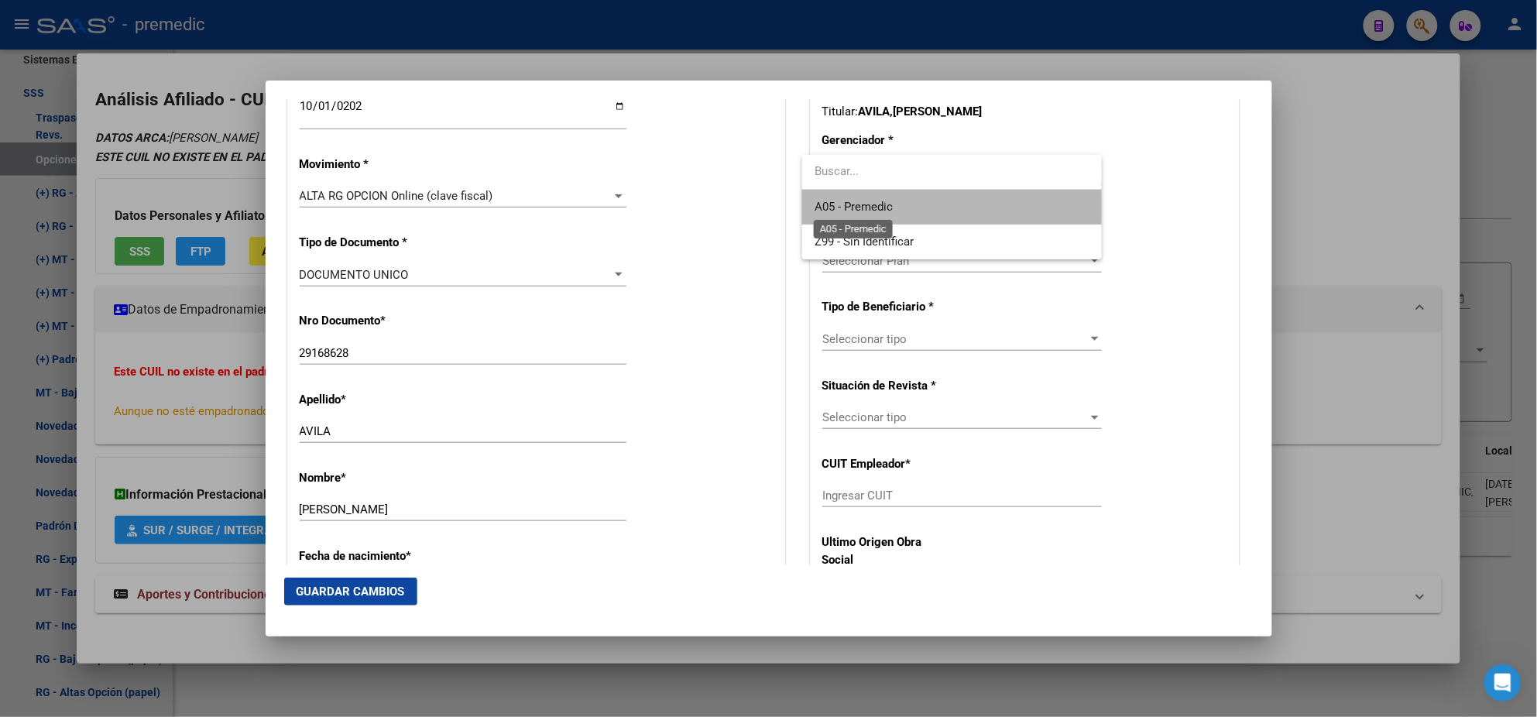
click at [851, 207] on span "A05 - Premedic" at bounding box center [854, 207] width 78 height 14
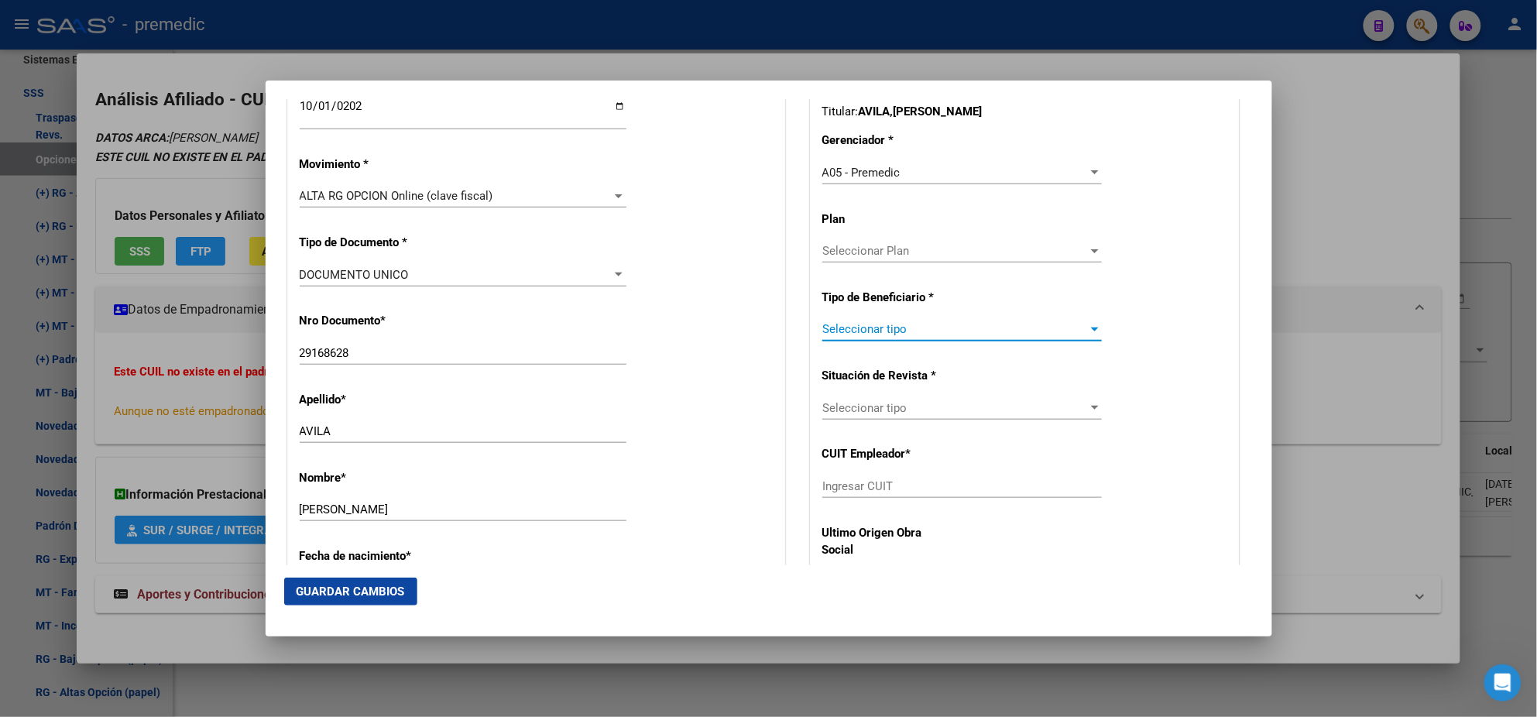
click at [867, 328] on span "Seleccionar tipo" at bounding box center [955, 329] width 266 height 14
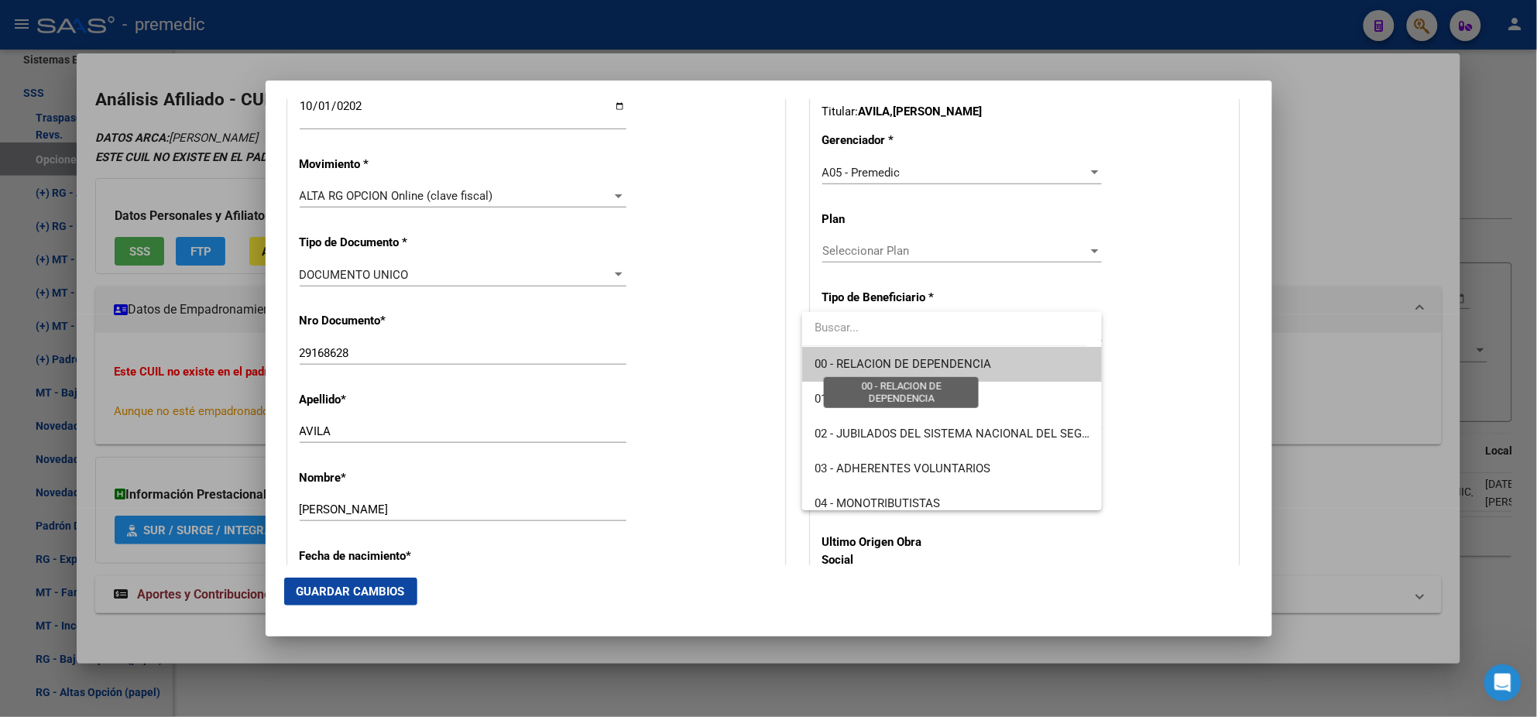
click at [871, 362] on span "00 - RELACION DE DEPENDENCIA" at bounding box center [903, 364] width 177 height 14
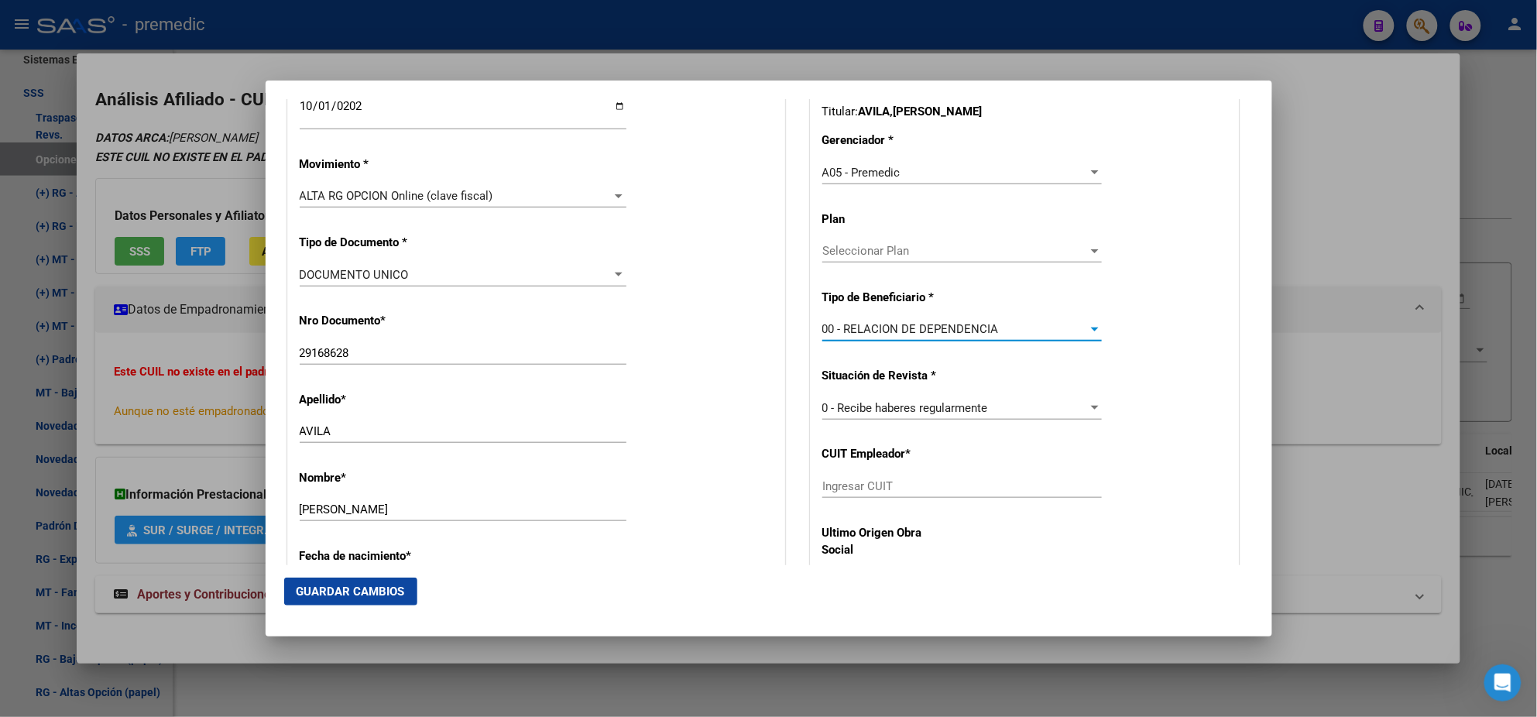
click at [876, 492] on div "Ingresar CUIT" at bounding box center [962, 486] width 280 height 23
paste input "30-66352677-0"
type input "30-66352677-0"
click at [376, 583] on button "Guardar Cambios" at bounding box center [350, 592] width 133 height 28
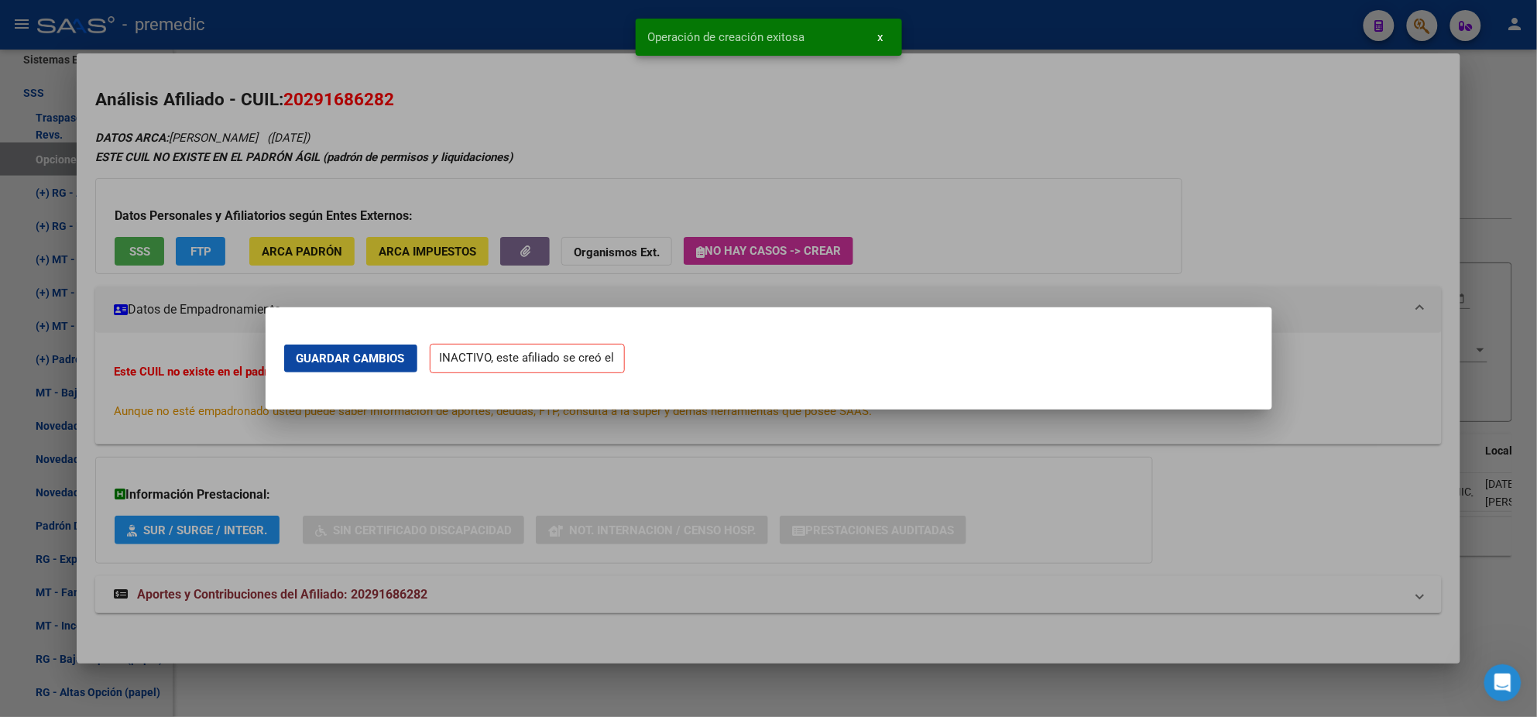
scroll to position [0, 0]
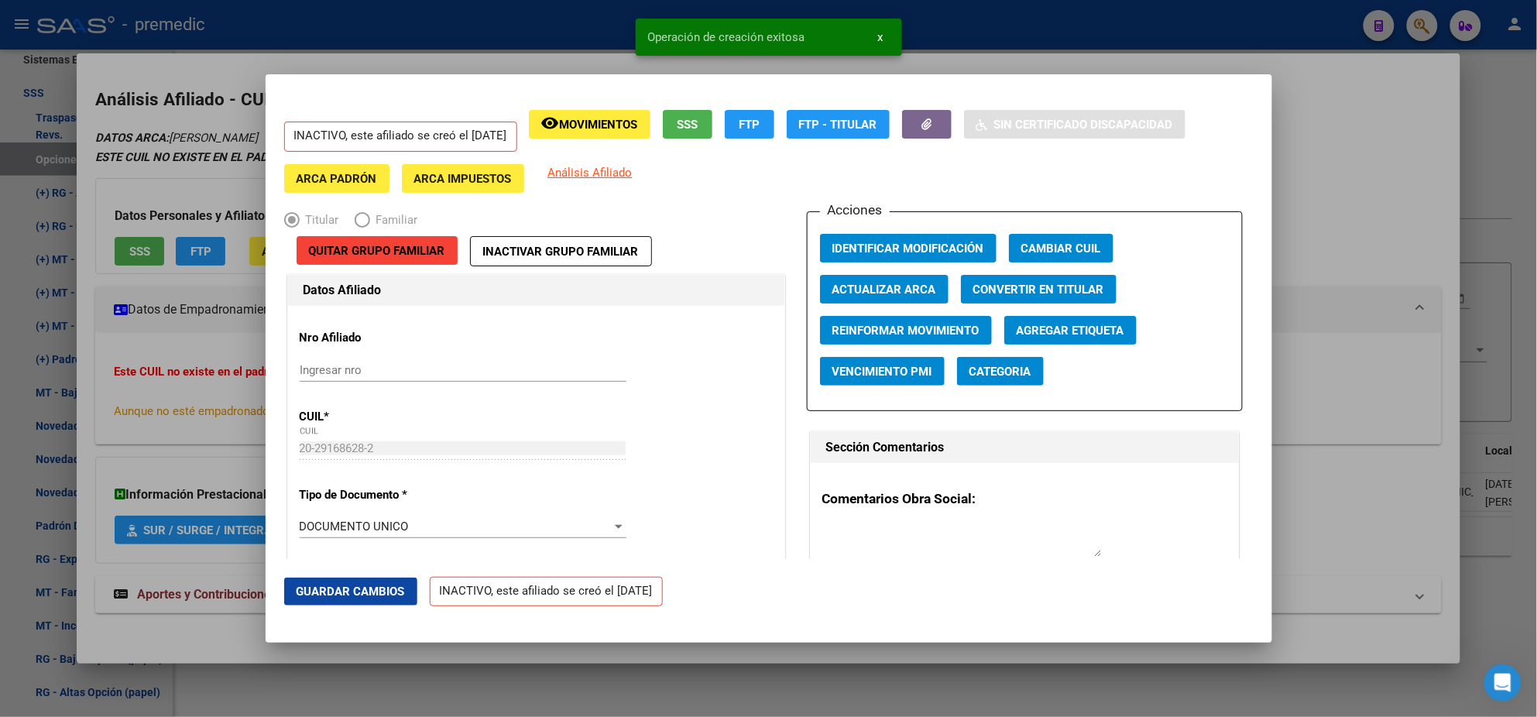
click at [75, 391] on div at bounding box center [768, 358] width 1537 height 717
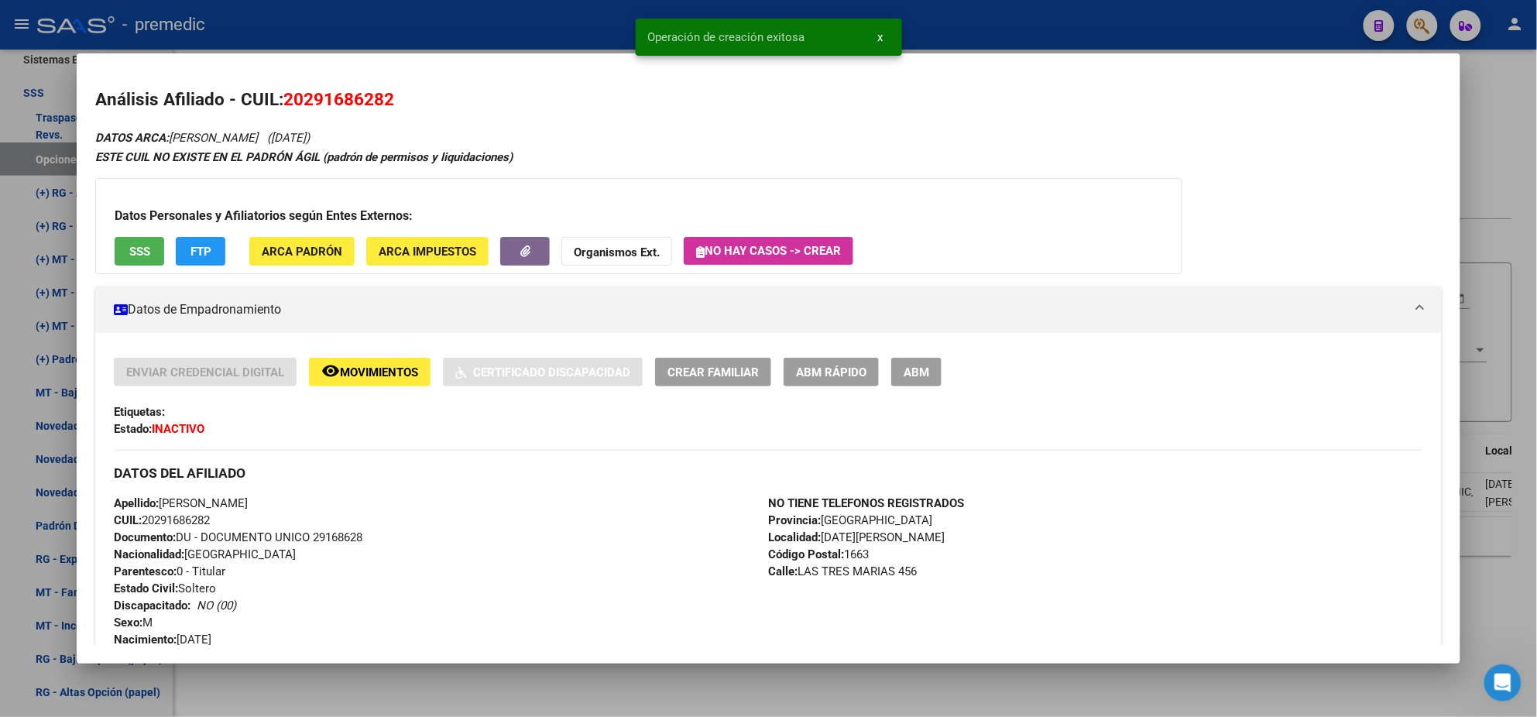
click at [52, 392] on div at bounding box center [768, 358] width 1537 height 717
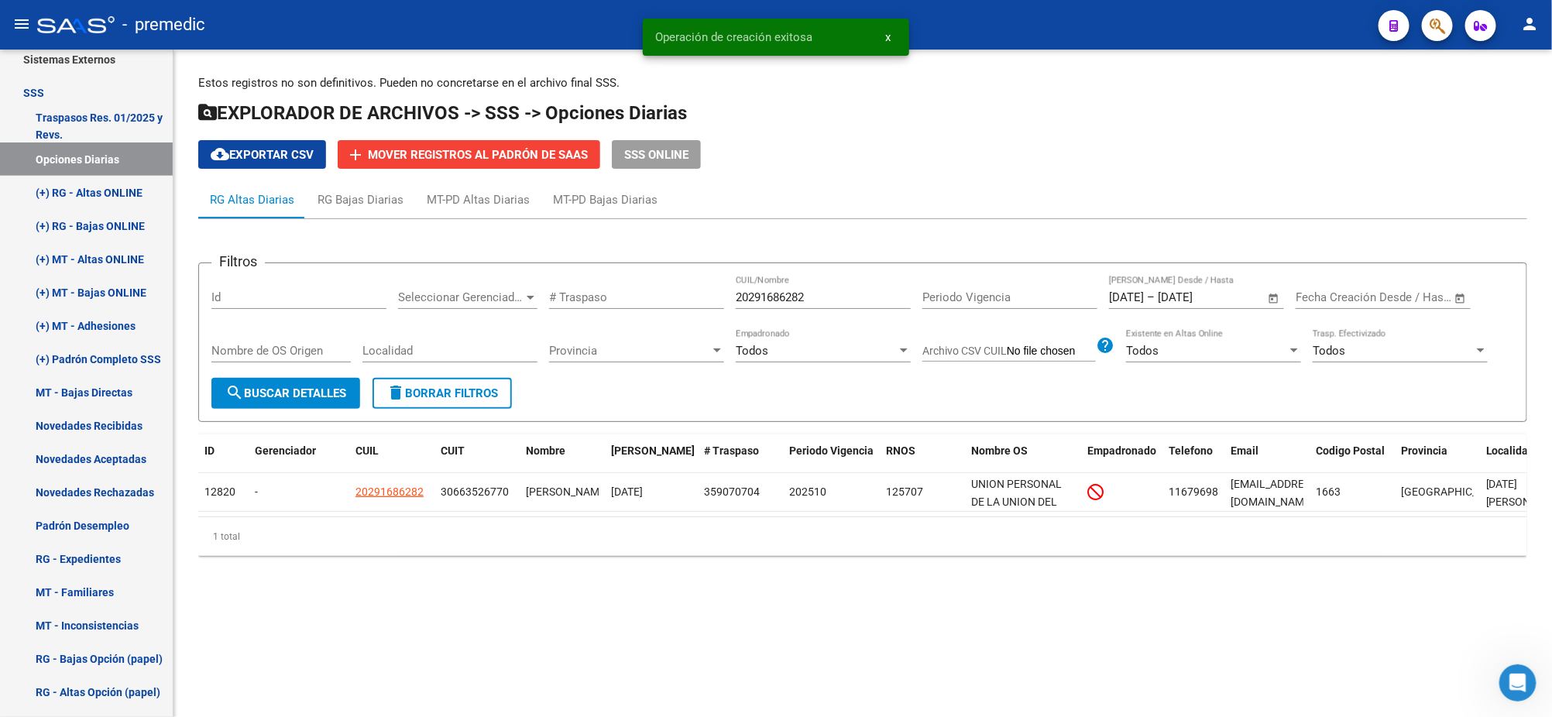
click at [273, 394] on span "search Buscar Detalles" at bounding box center [285, 393] width 121 height 14
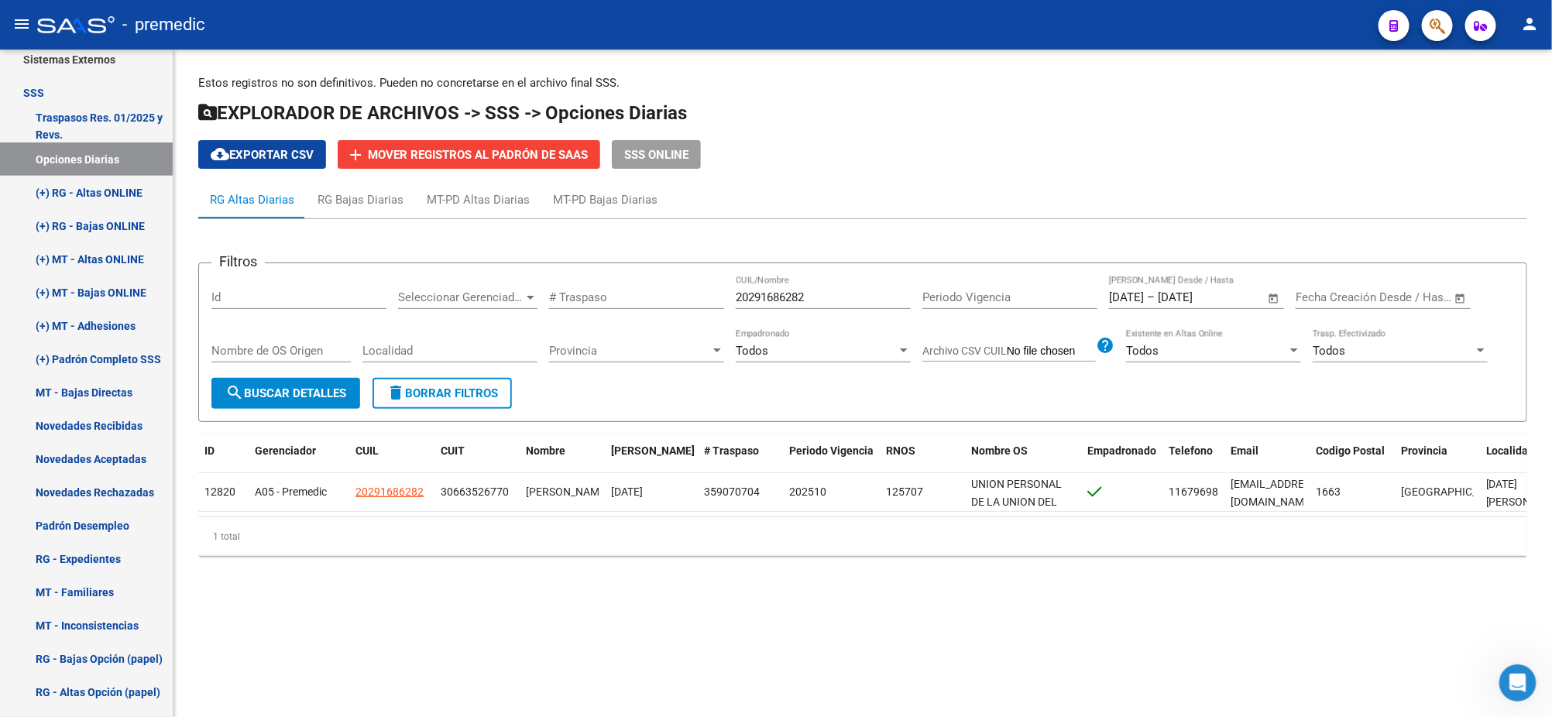
click at [815, 301] on div "20291686282 CUIL/Nombre" at bounding box center [823, 292] width 175 height 33
drag, startPoint x: 815, startPoint y: 299, endPoint x: 671, endPoint y: 300, distance: 144.0
click at [674, 299] on div "Filtros Id Seleccionar Gerenciador Seleccionar Gerenciador # Traspaso 202916862…" at bounding box center [862, 327] width 1302 height 102
paste input "4710530"
type input "20247105302"
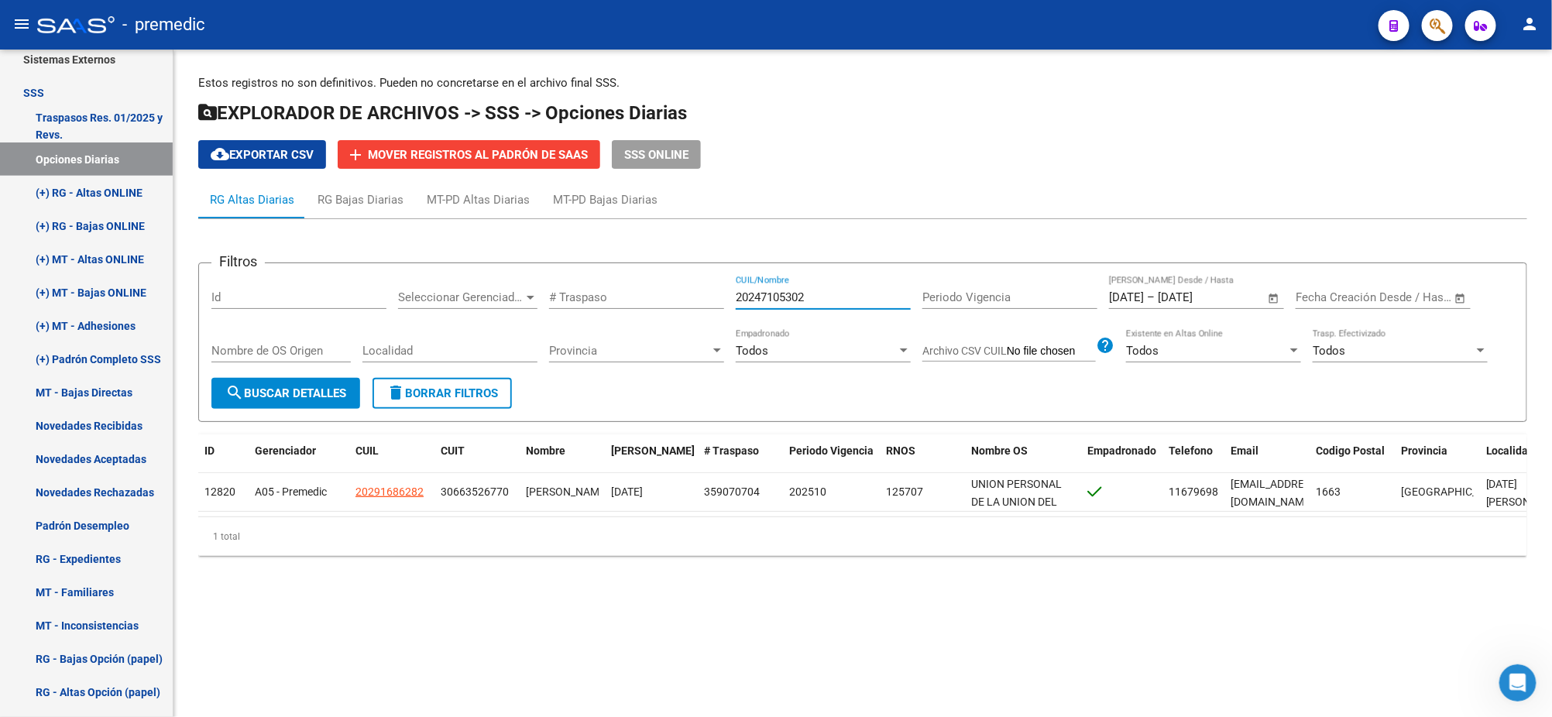
click at [331, 395] on span "search Buscar Detalles" at bounding box center [285, 393] width 121 height 14
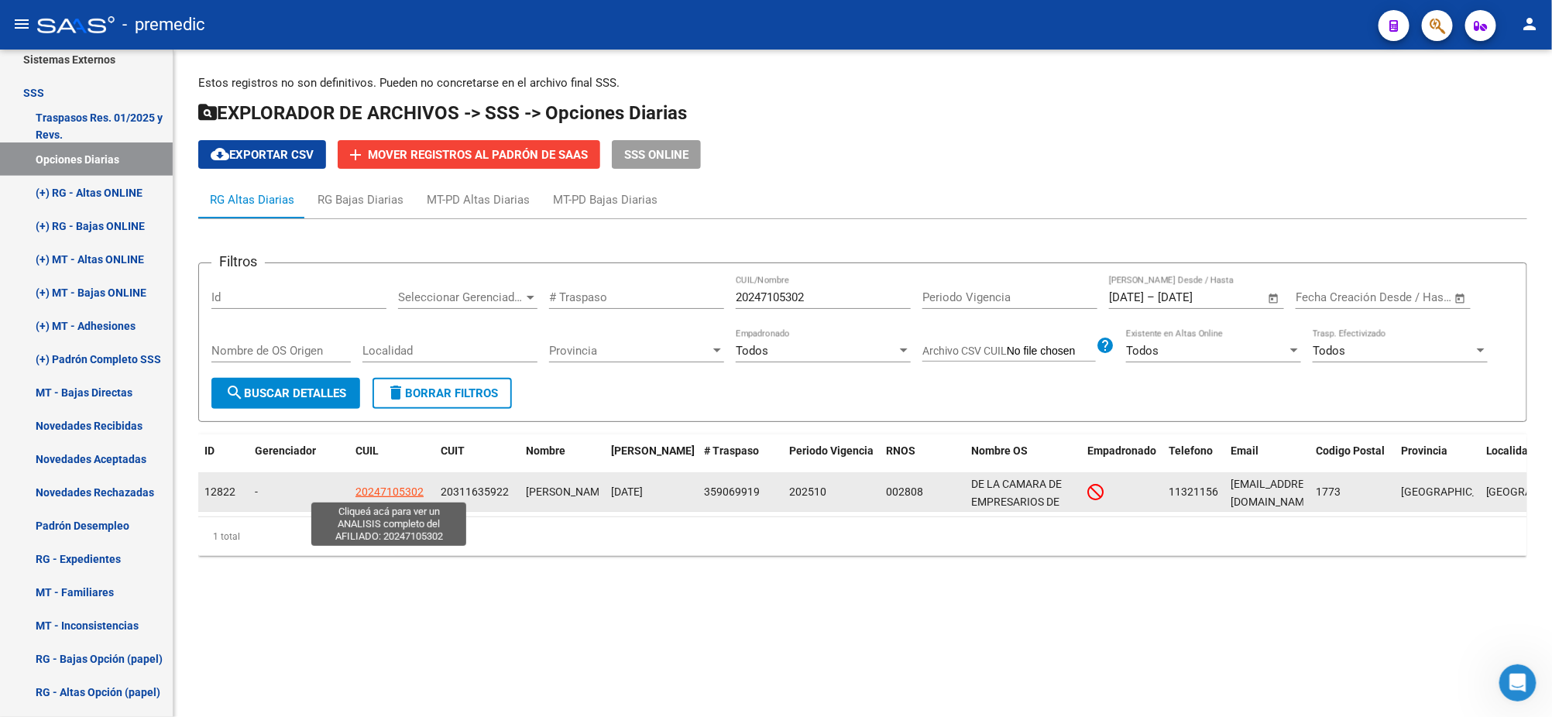
click at [390, 494] on span "20247105302" at bounding box center [389, 491] width 68 height 12
type textarea "20247105302"
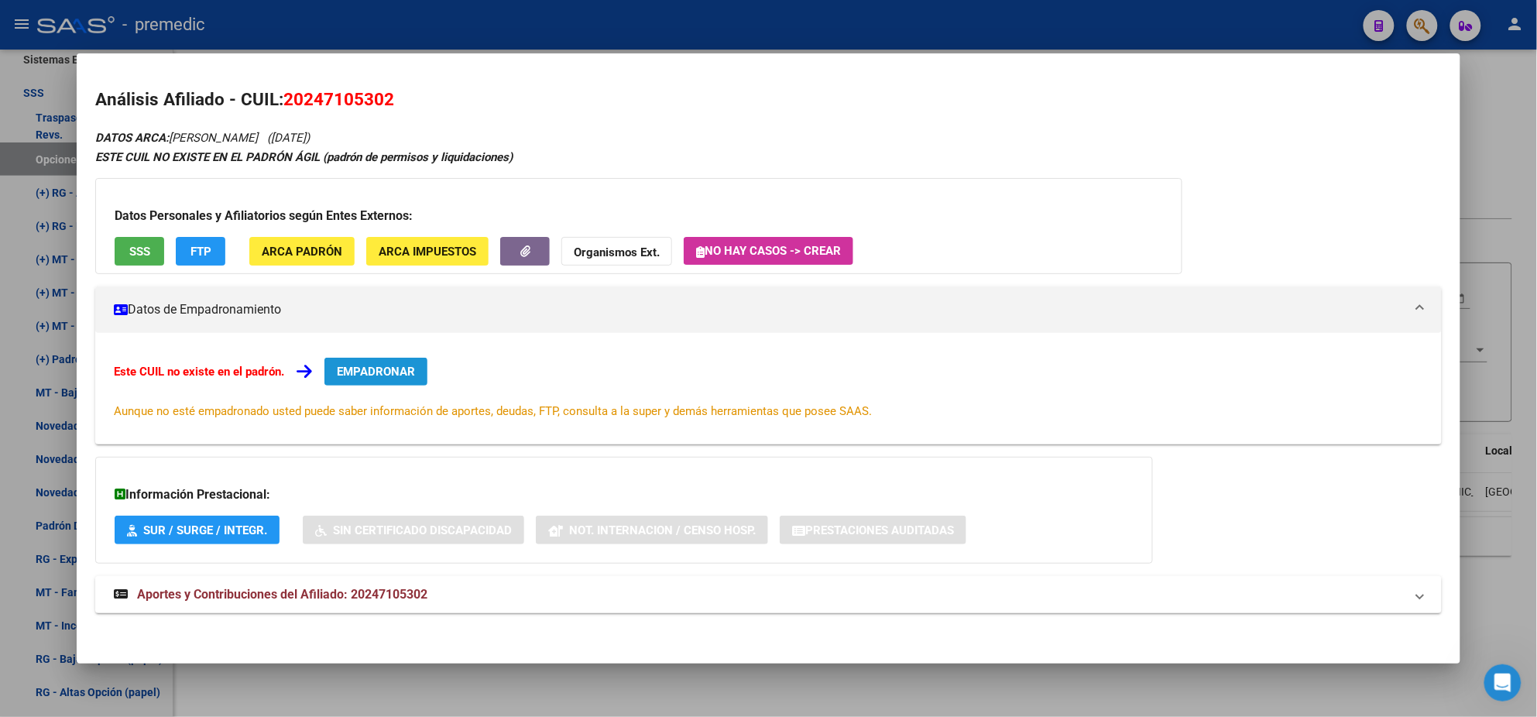
click at [369, 371] on span "EMPADRONAR" at bounding box center [376, 372] width 78 height 14
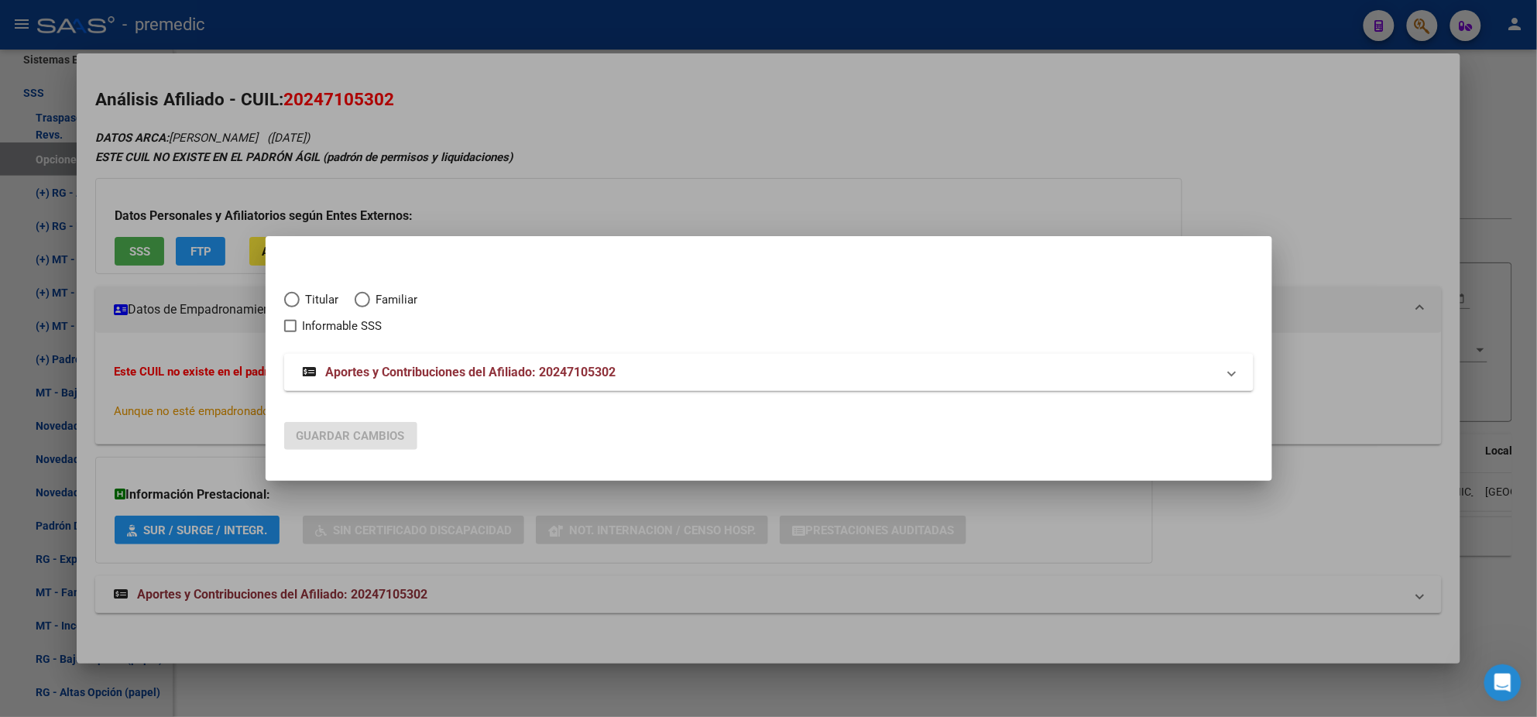
click at [295, 292] on span "Elija una opción" at bounding box center [291, 299] width 15 height 15
click at [295, 292] on input "Titular" at bounding box center [291, 299] width 15 height 15
radio input "true"
checkbox input "true"
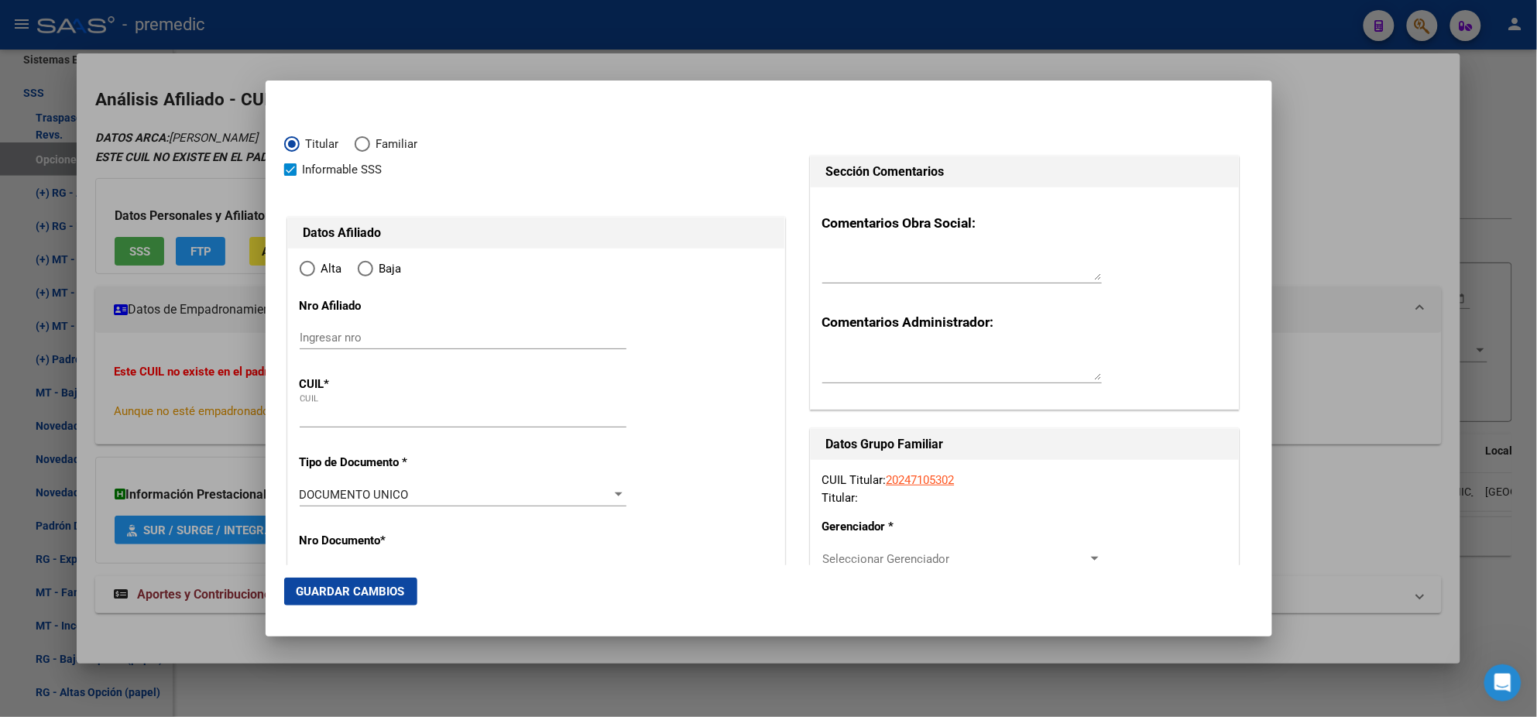
type input "20-24710530-2"
type input "24710530"
type input "DAZA"
type input "HECTOR JAVIER"
type input "1975-07-13"
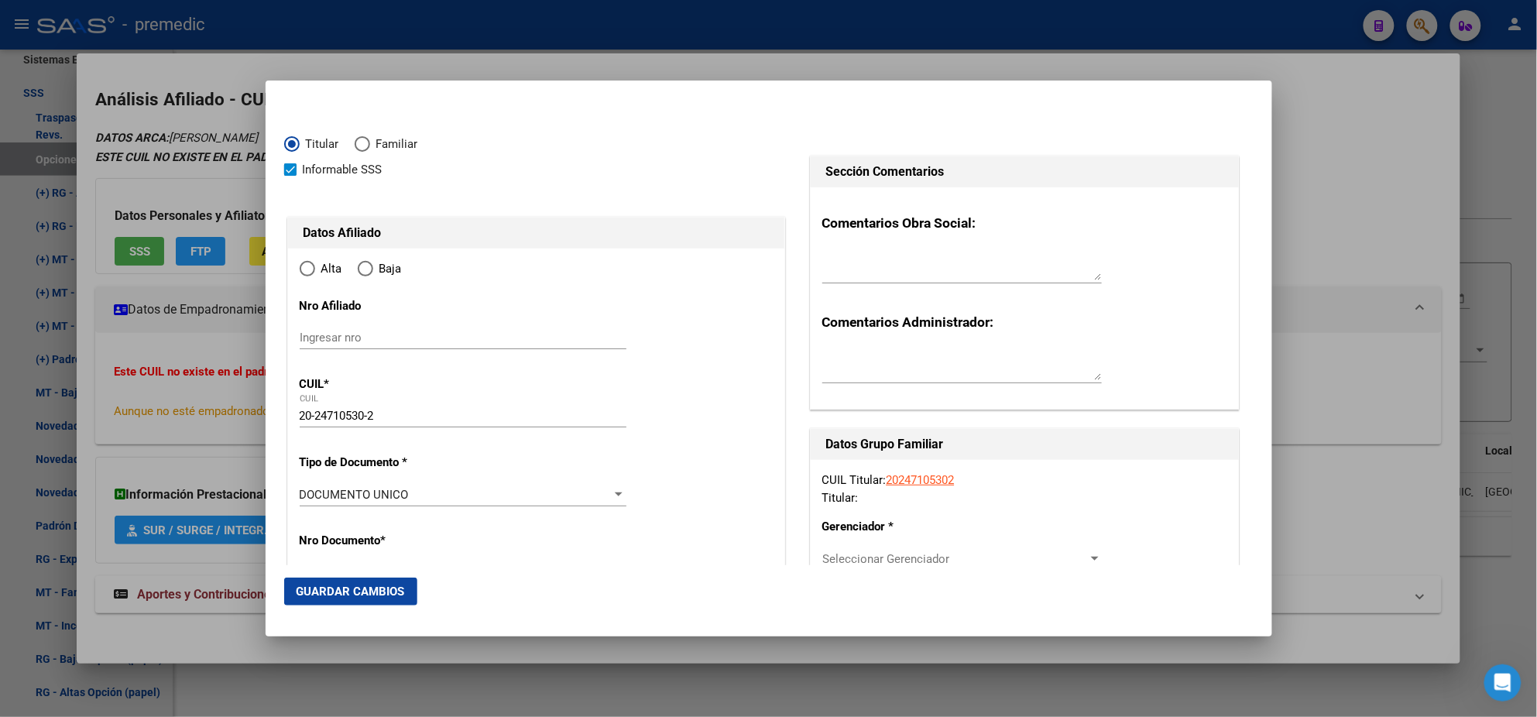
type input "INGENIERO BUDGE"
type input "1773"
type input "CNEL JUAN TERRADA"
type input "2564"
type input "1"
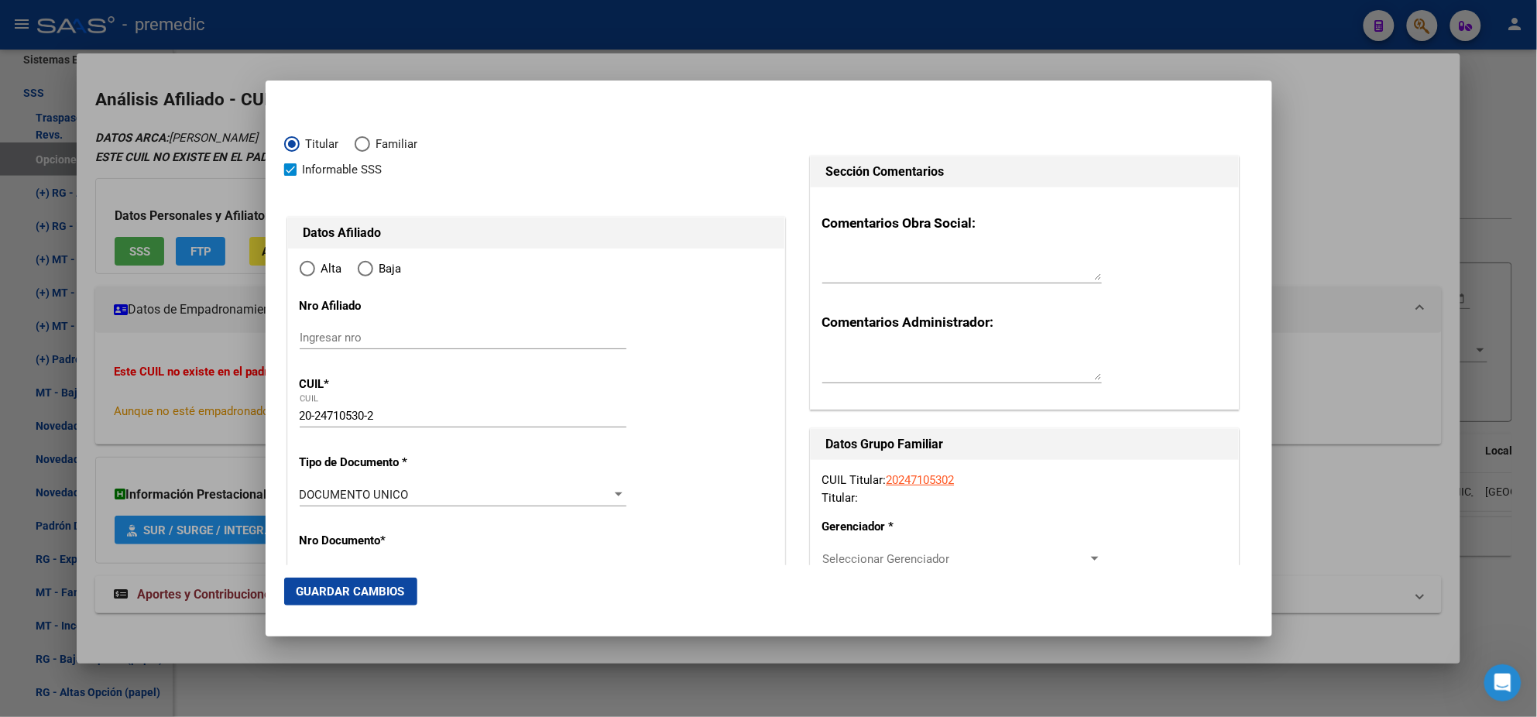
radio input "true"
type input "INGENIERO BUDGE"
click at [304, 492] on input "Ingresar fecha" at bounding box center [463, 498] width 327 height 25
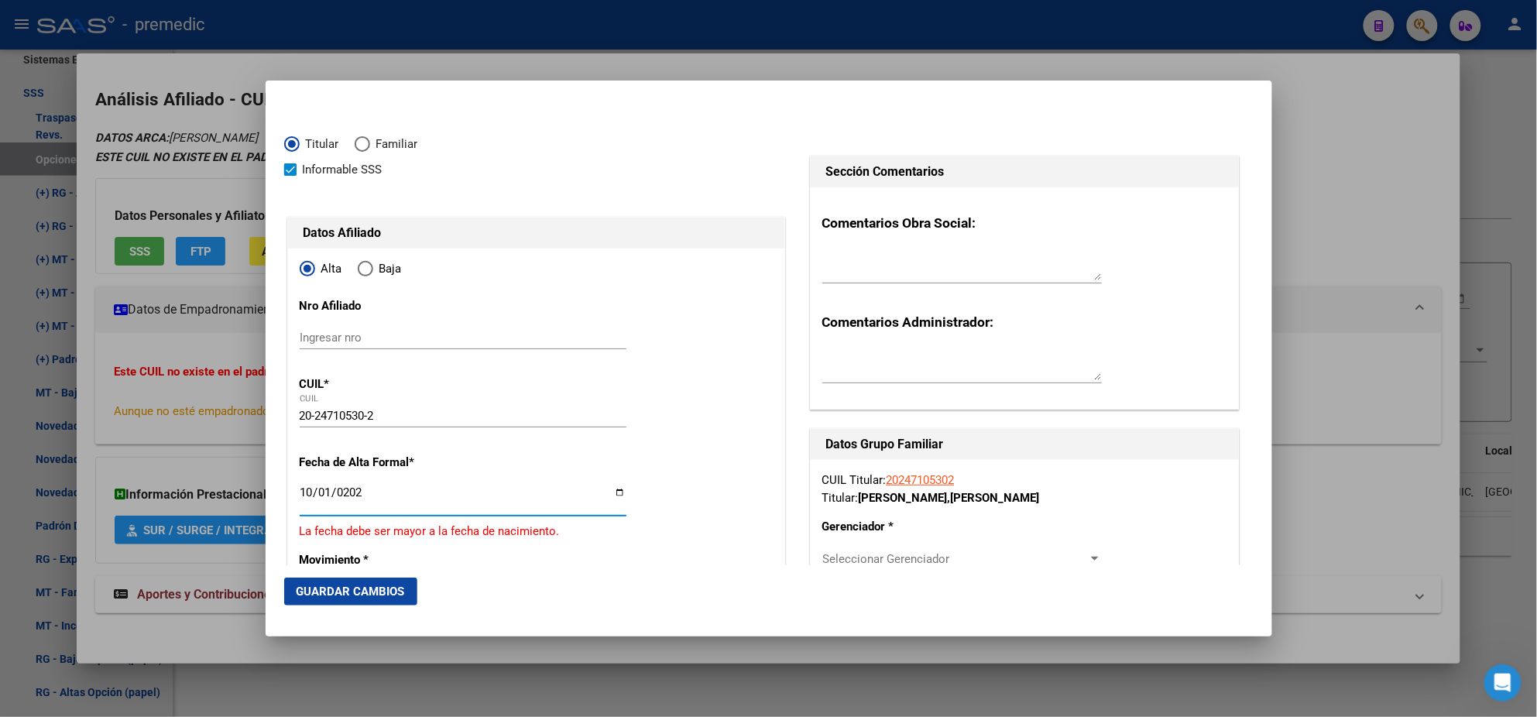
type input "2025-10-01"
click at [279, 502] on mat-dialog-content "Titular Familiar Informable SSS Datos Afiliado Alta Baja Nro Afiliado Ingresar …" at bounding box center [769, 332] width 1007 height 466
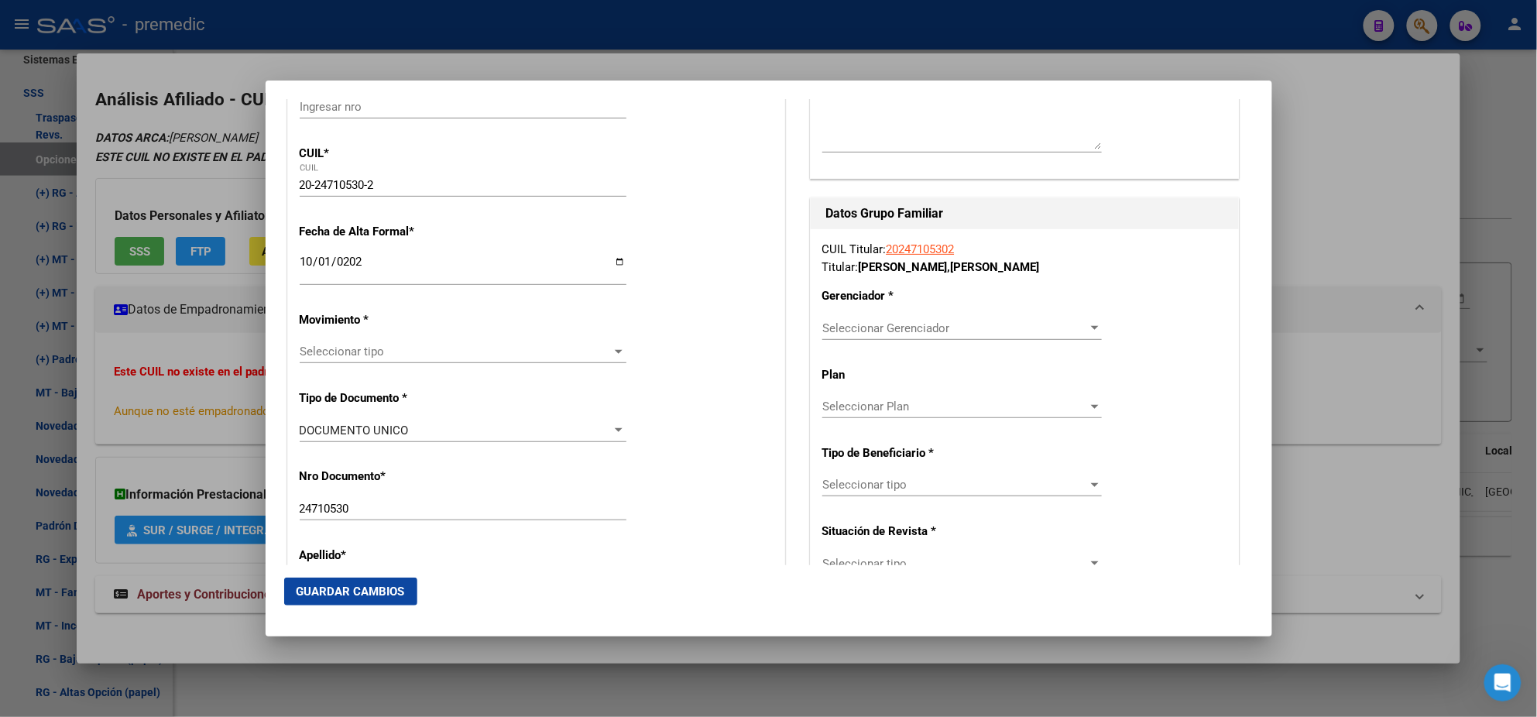
scroll to position [290, 0]
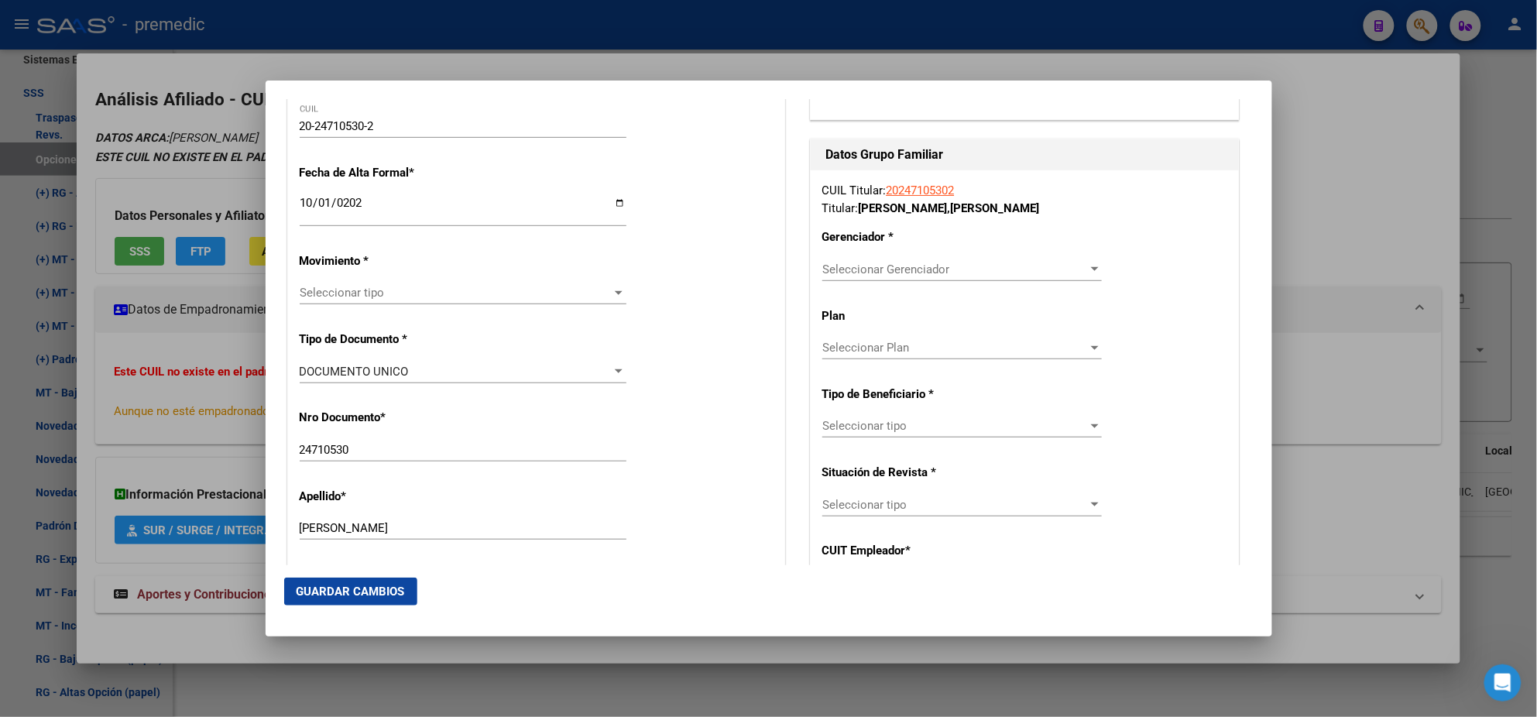
click at [336, 292] on span "Seleccionar tipo" at bounding box center [456, 293] width 313 height 14
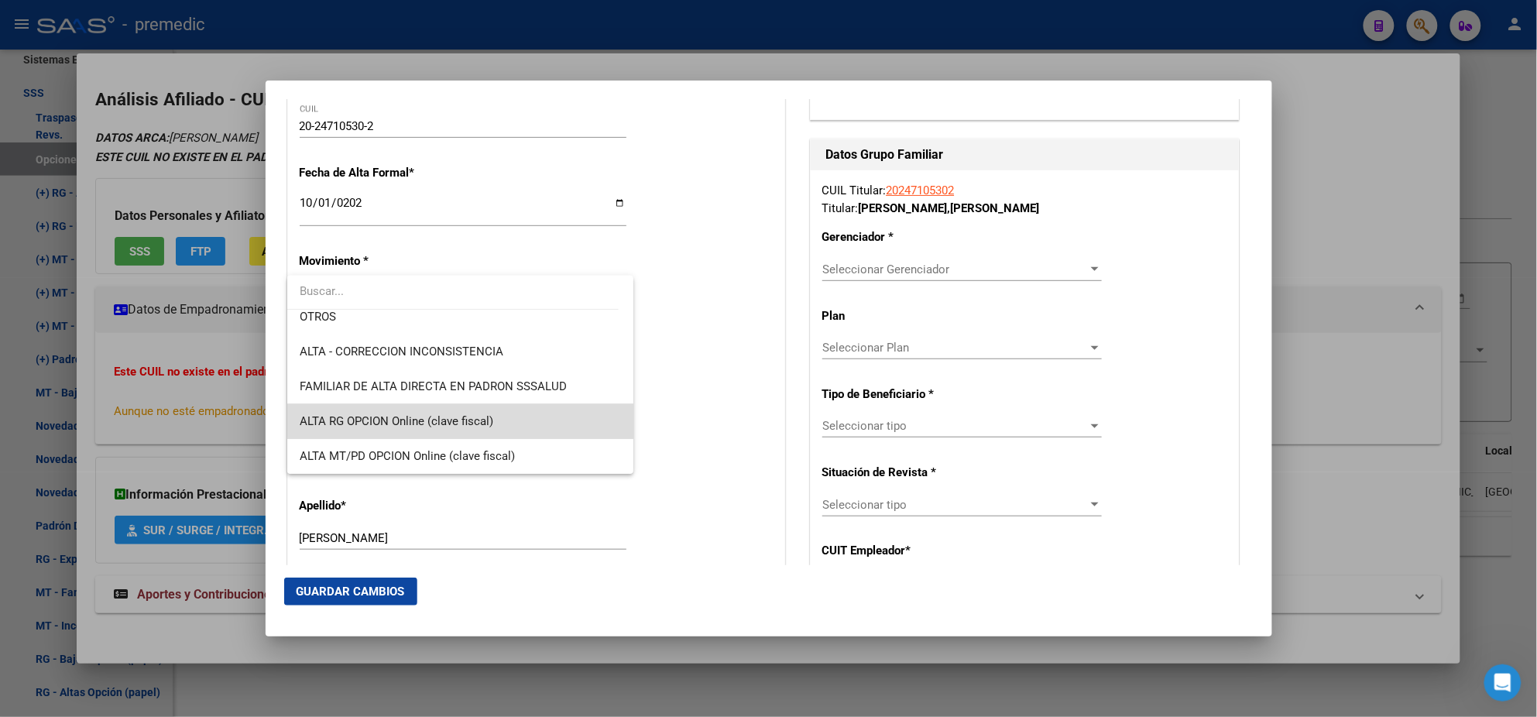
click at [502, 413] on span "ALTA RG OPCION Online (clave fiscal)" at bounding box center [460, 421] width 321 height 35
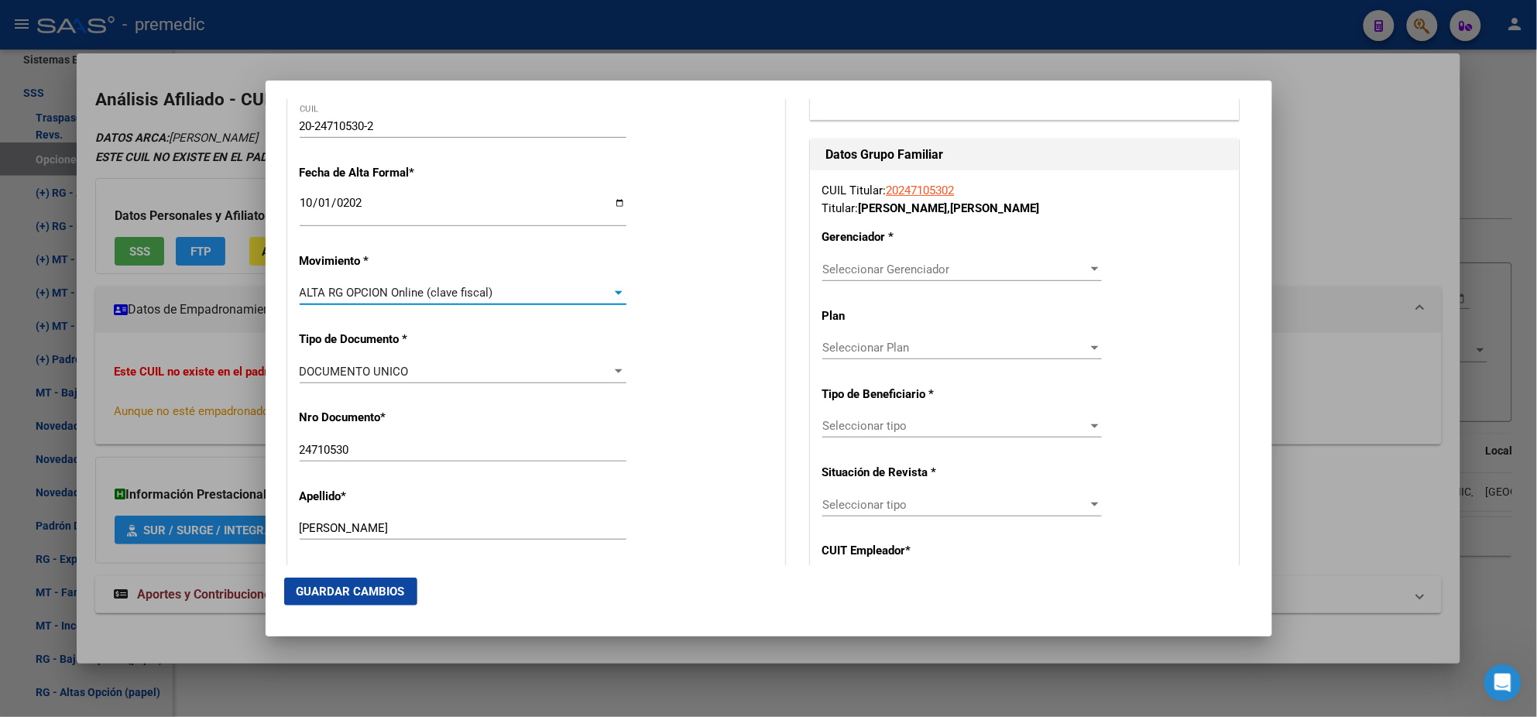
click at [502, 413] on div "Nro Documento * 24710530 Ingresar nro" at bounding box center [536, 436] width 473 height 78
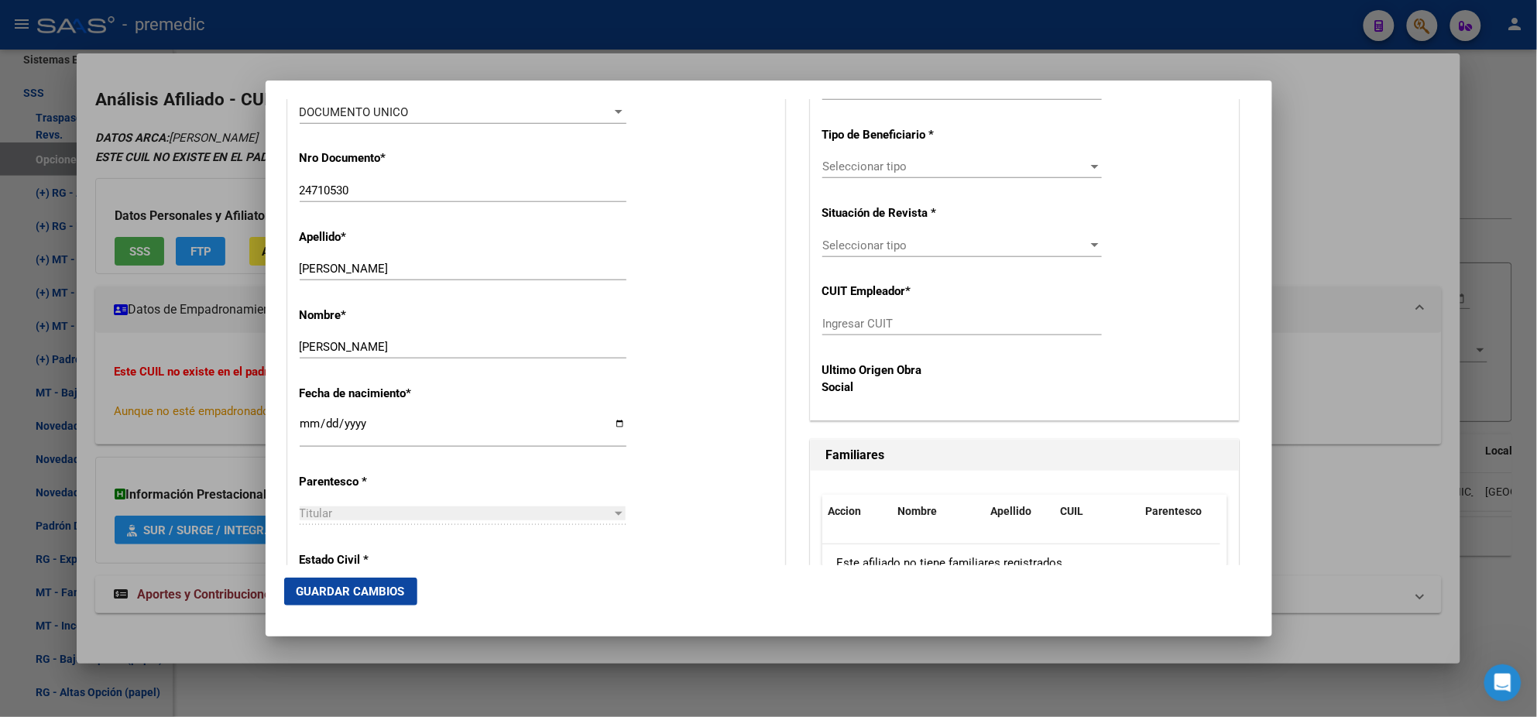
scroll to position [678, 0]
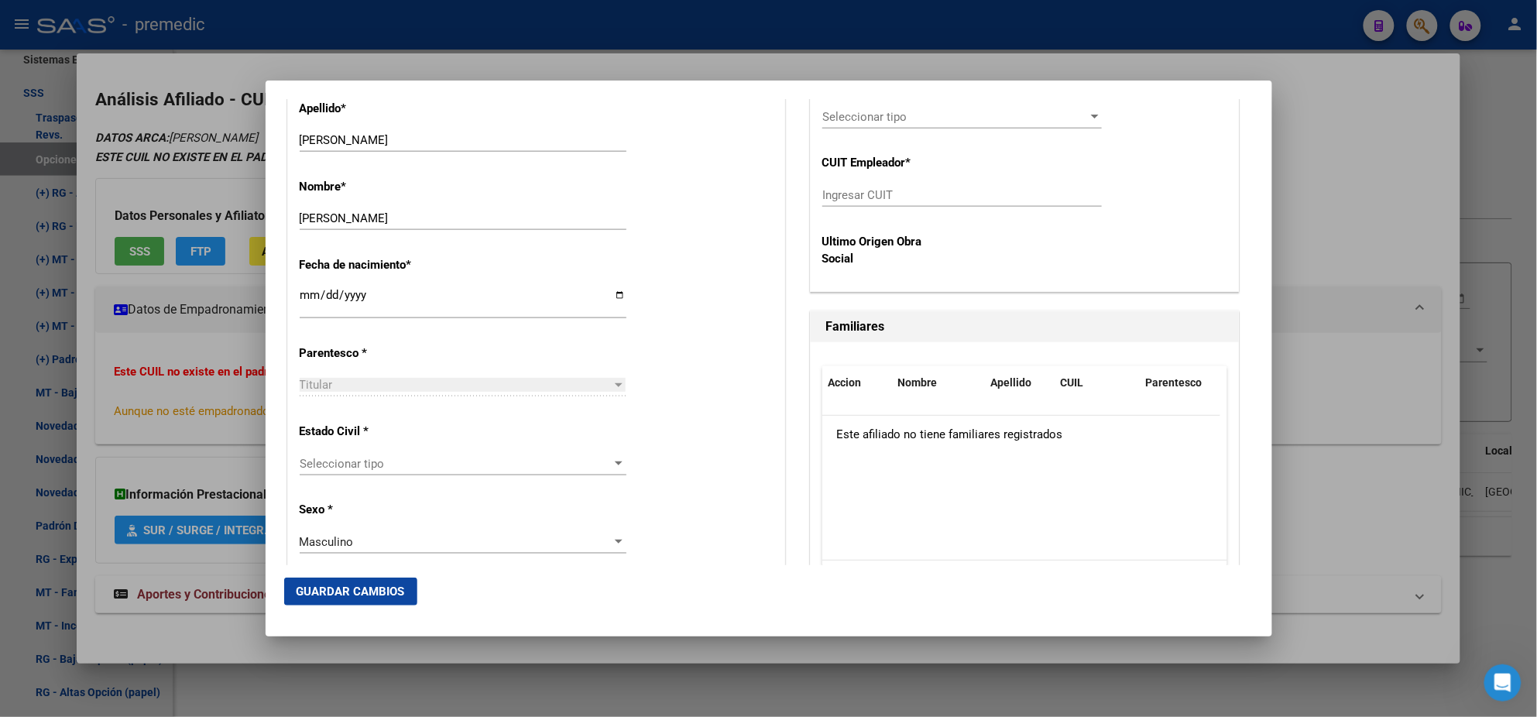
click at [463, 461] on span "Seleccionar tipo" at bounding box center [456, 464] width 313 height 14
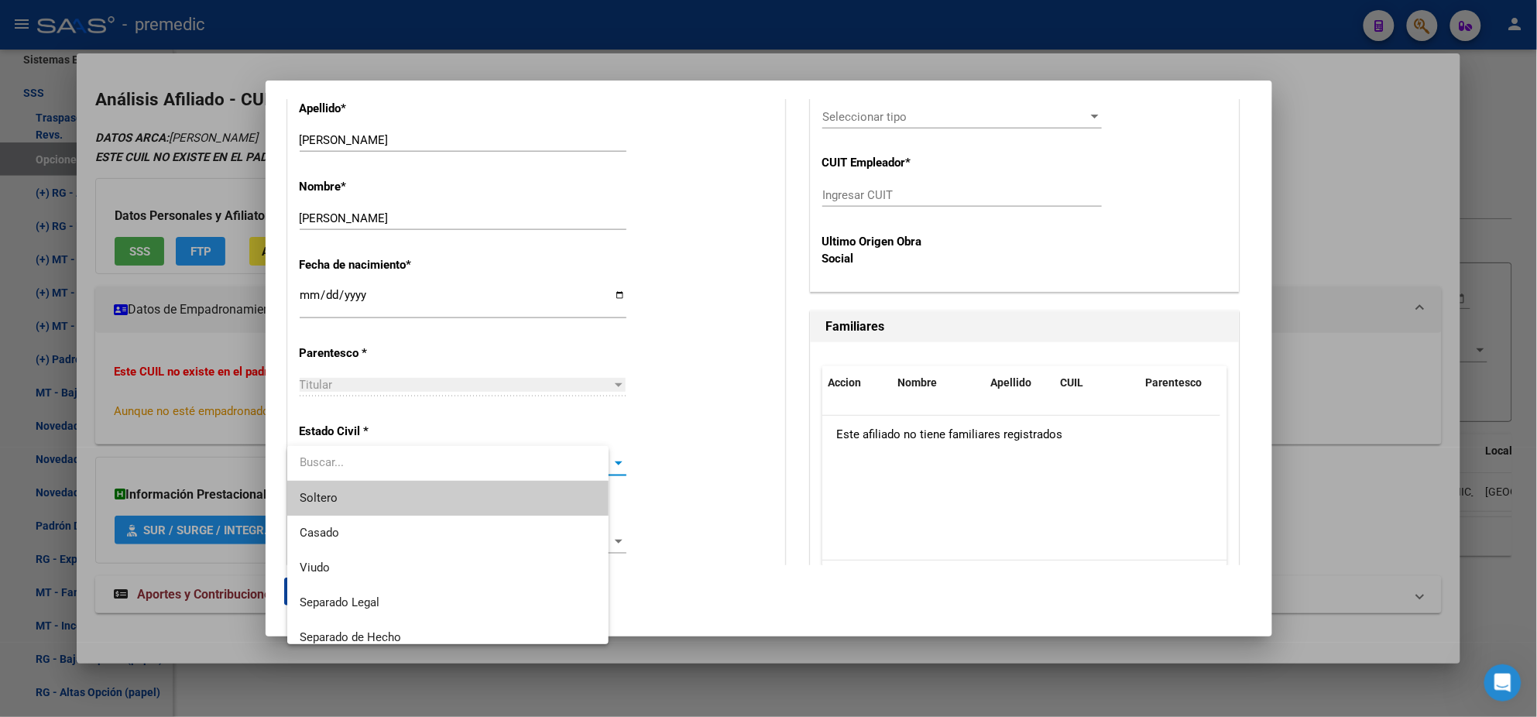
click at [444, 485] on span "Soltero" at bounding box center [448, 498] width 297 height 35
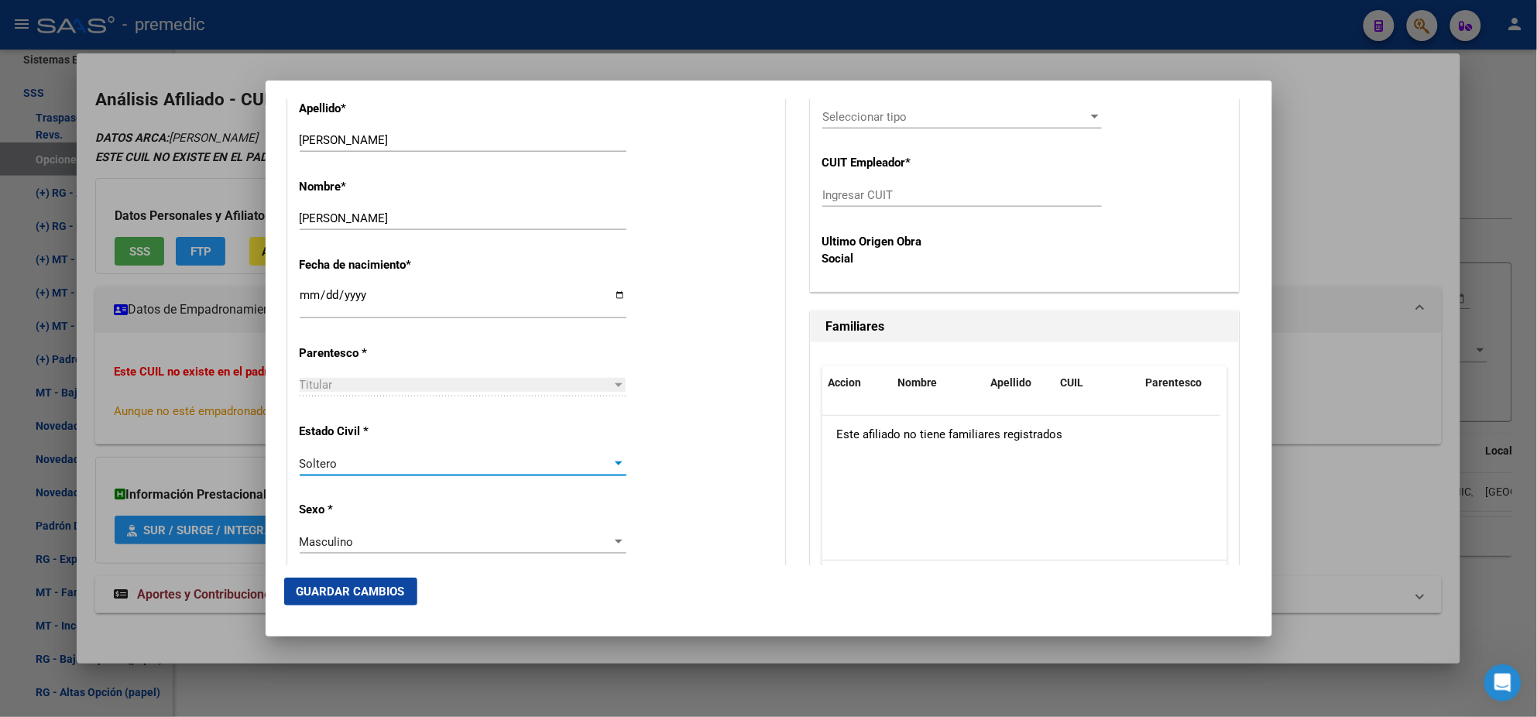
click at [455, 515] on div "Alta Baja Nro Afiliado Ingresar nro CUIL * 20-24710530-2 CUIL ARCA Padrón Fecha…" at bounding box center [536, 676] width 496 height 2211
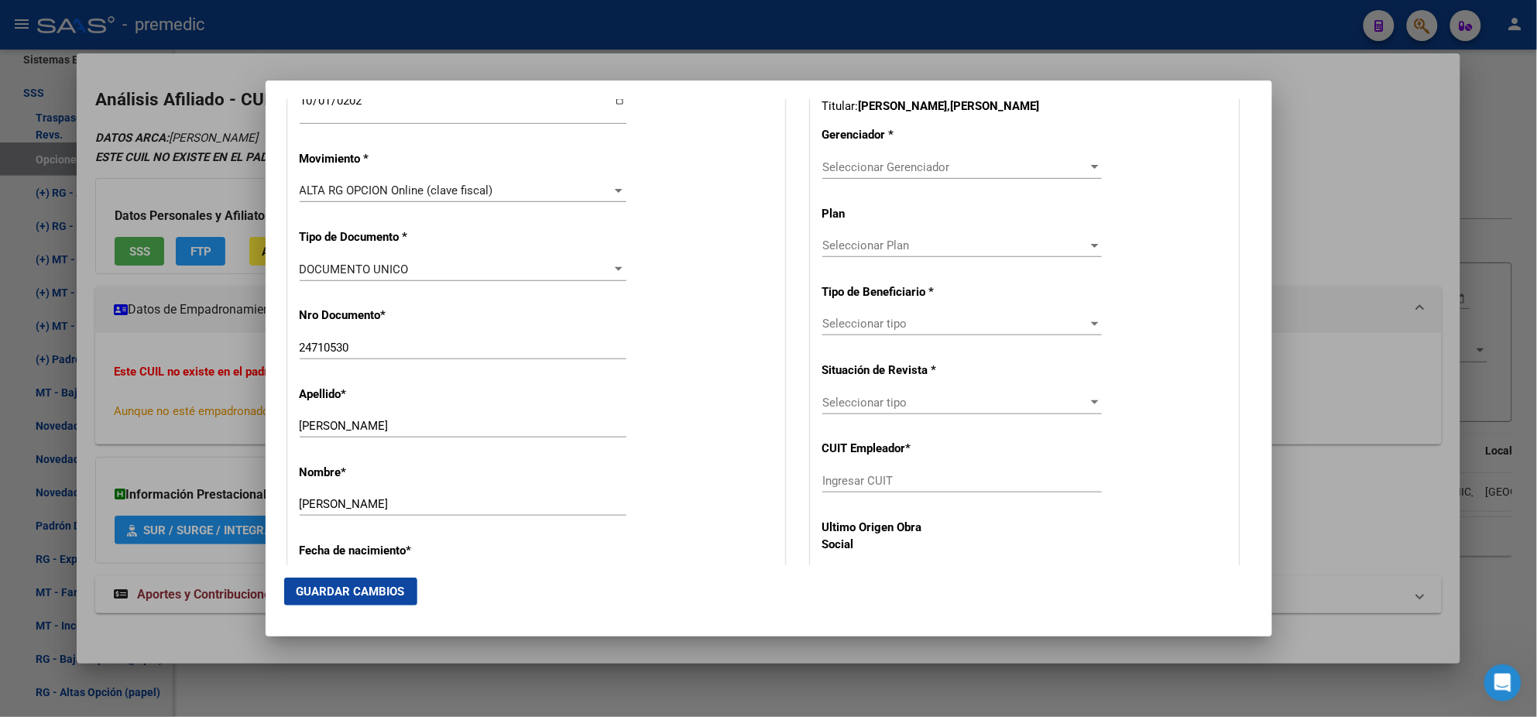
scroll to position [386, 0]
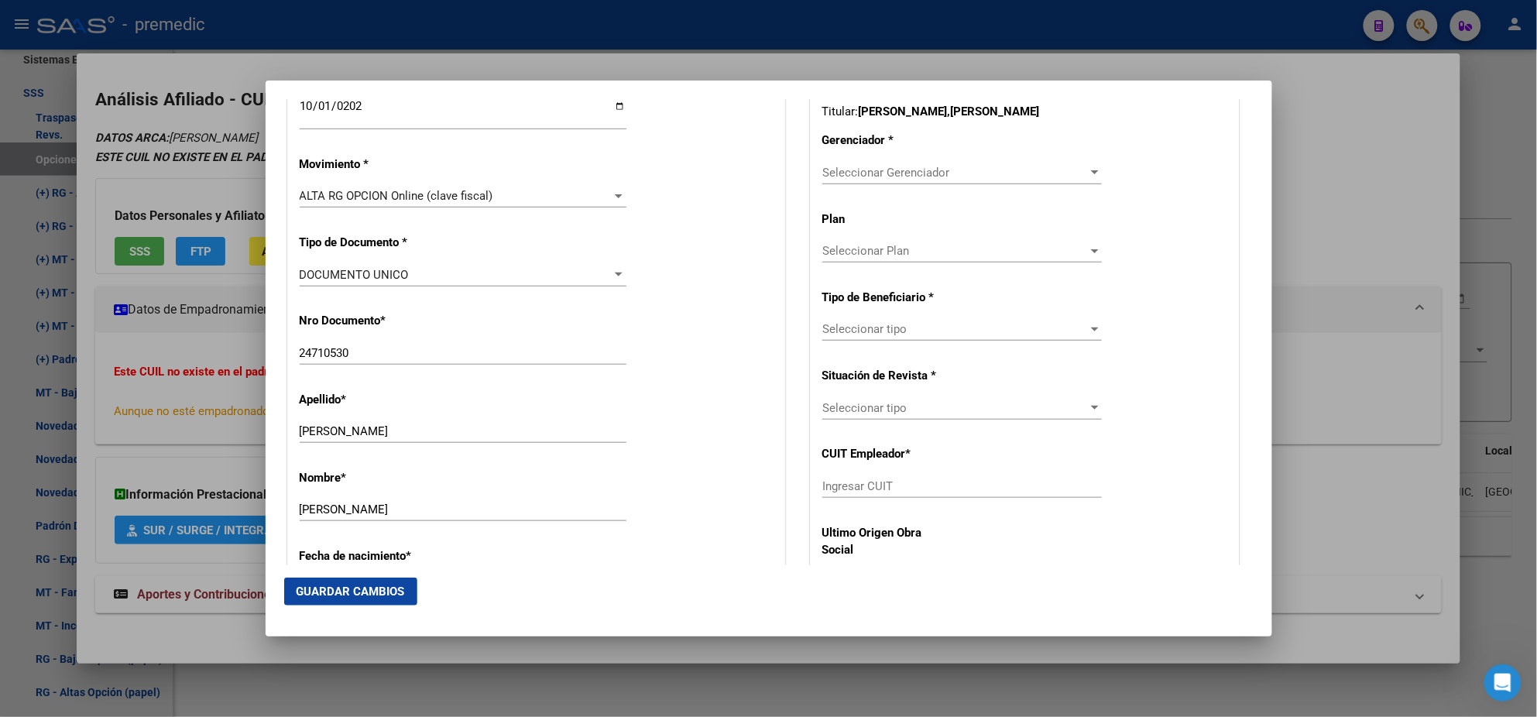
click at [844, 170] on span "Seleccionar Gerenciador" at bounding box center [955, 173] width 266 height 14
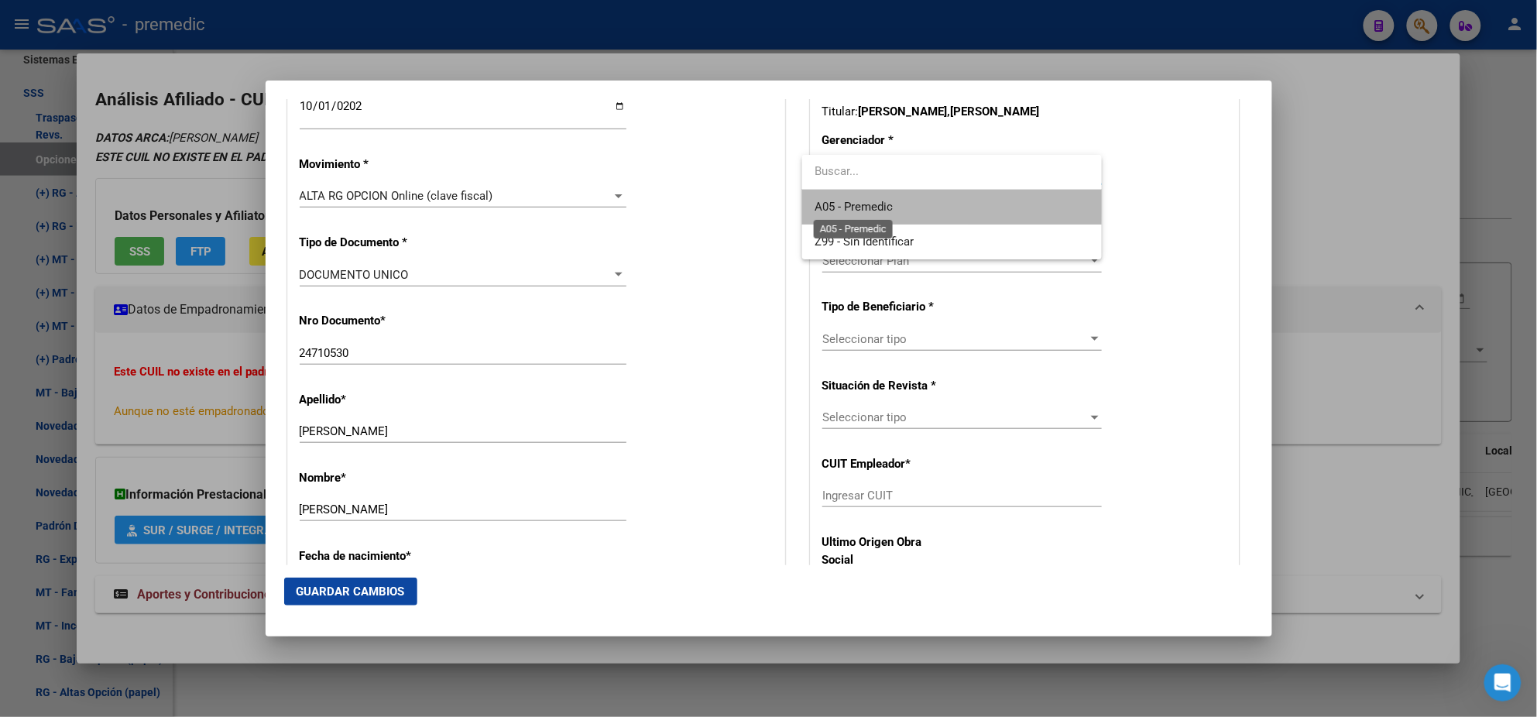
click at [839, 200] on span "A05 - Premedic" at bounding box center [854, 207] width 78 height 14
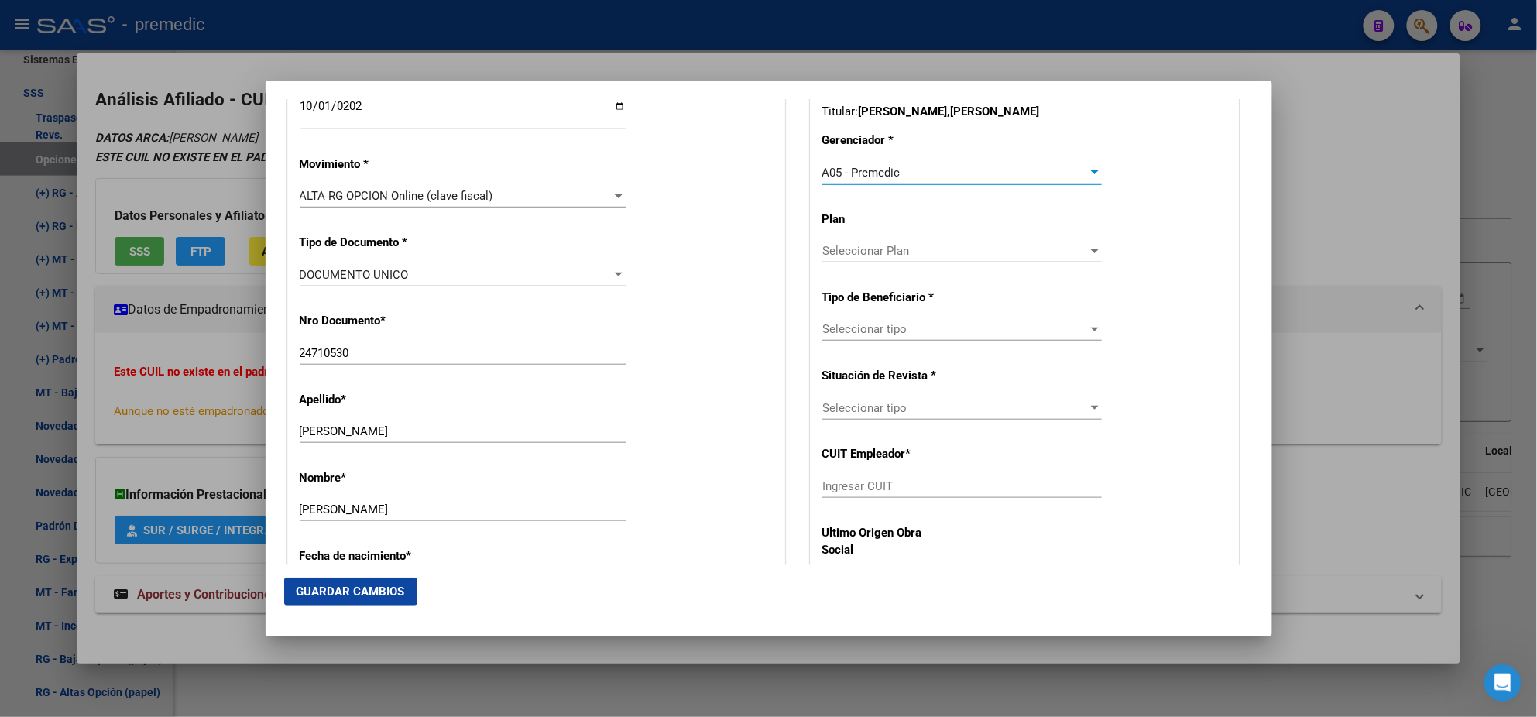
click at [842, 332] on span "Seleccionar tipo" at bounding box center [955, 329] width 266 height 14
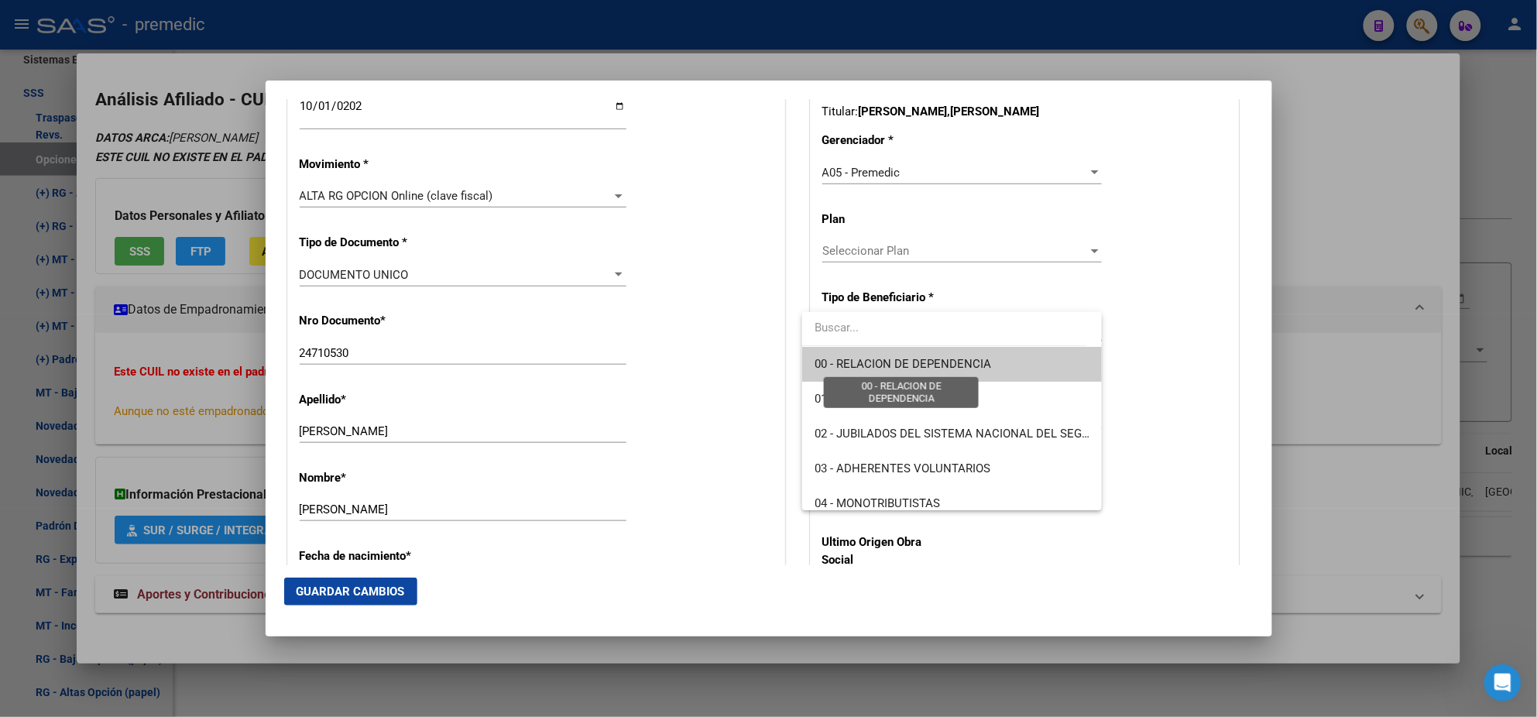
click at [838, 357] on span "00 - RELACION DE DEPENDENCIA" at bounding box center [903, 364] width 177 height 14
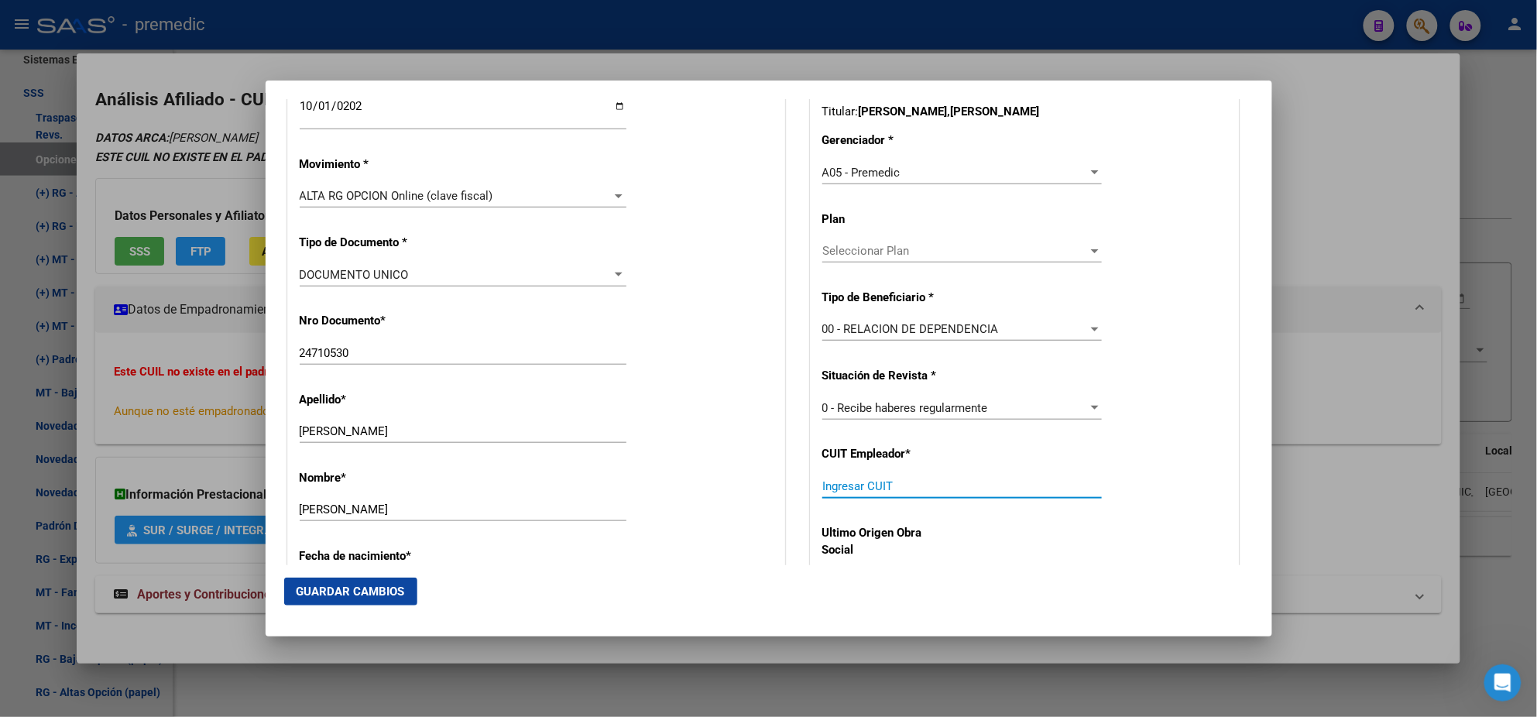
click at [838, 492] on input "Ingresar CUIT" at bounding box center [962, 486] width 280 height 14
paste input "20-31163592-2"
type input "20-31163592-2"
click at [372, 582] on button "Guardar Cambios" at bounding box center [350, 592] width 133 height 28
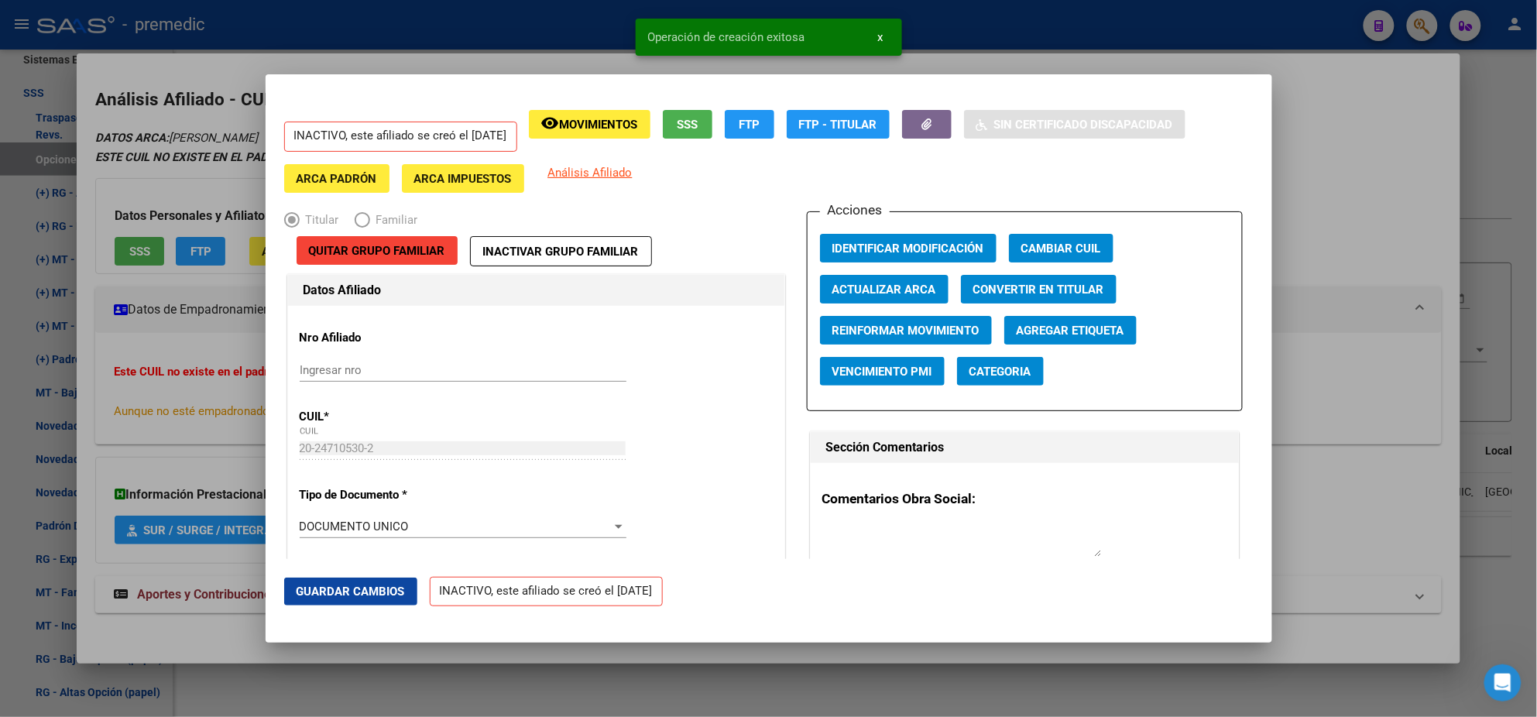
click at [77, 455] on div at bounding box center [768, 358] width 1537 height 717
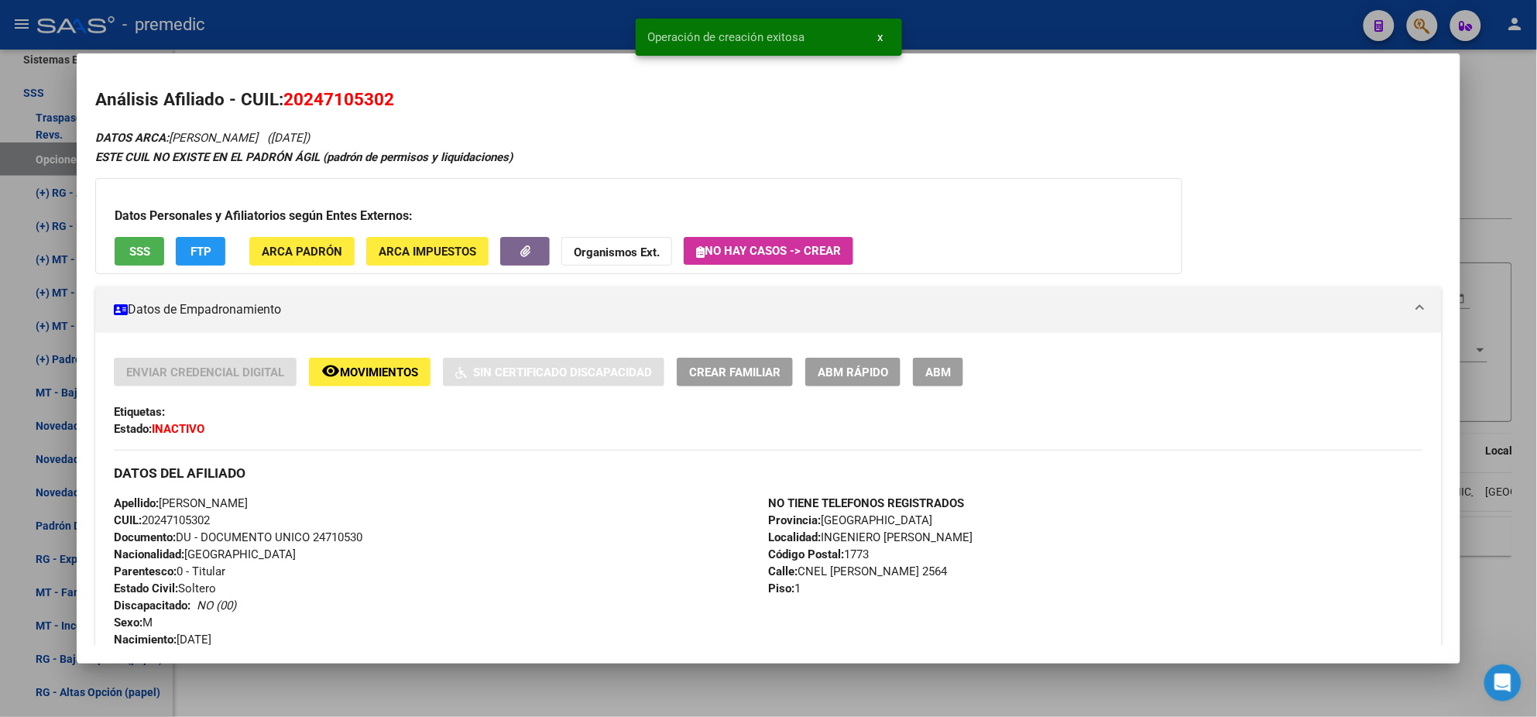
click at [50, 443] on div at bounding box center [768, 358] width 1537 height 717
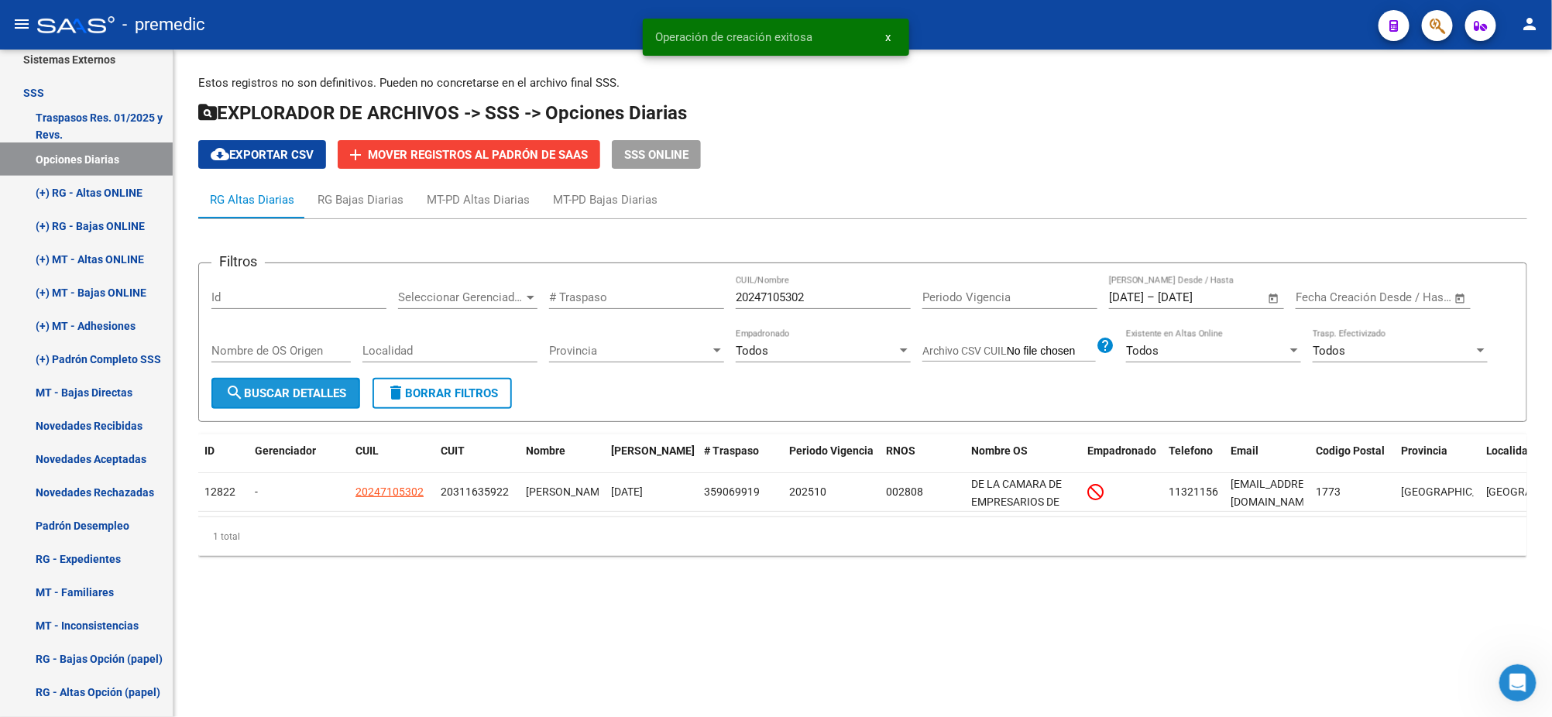
click at [345, 399] on span "search Buscar Detalles" at bounding box center [285, 393] width 121 height 14
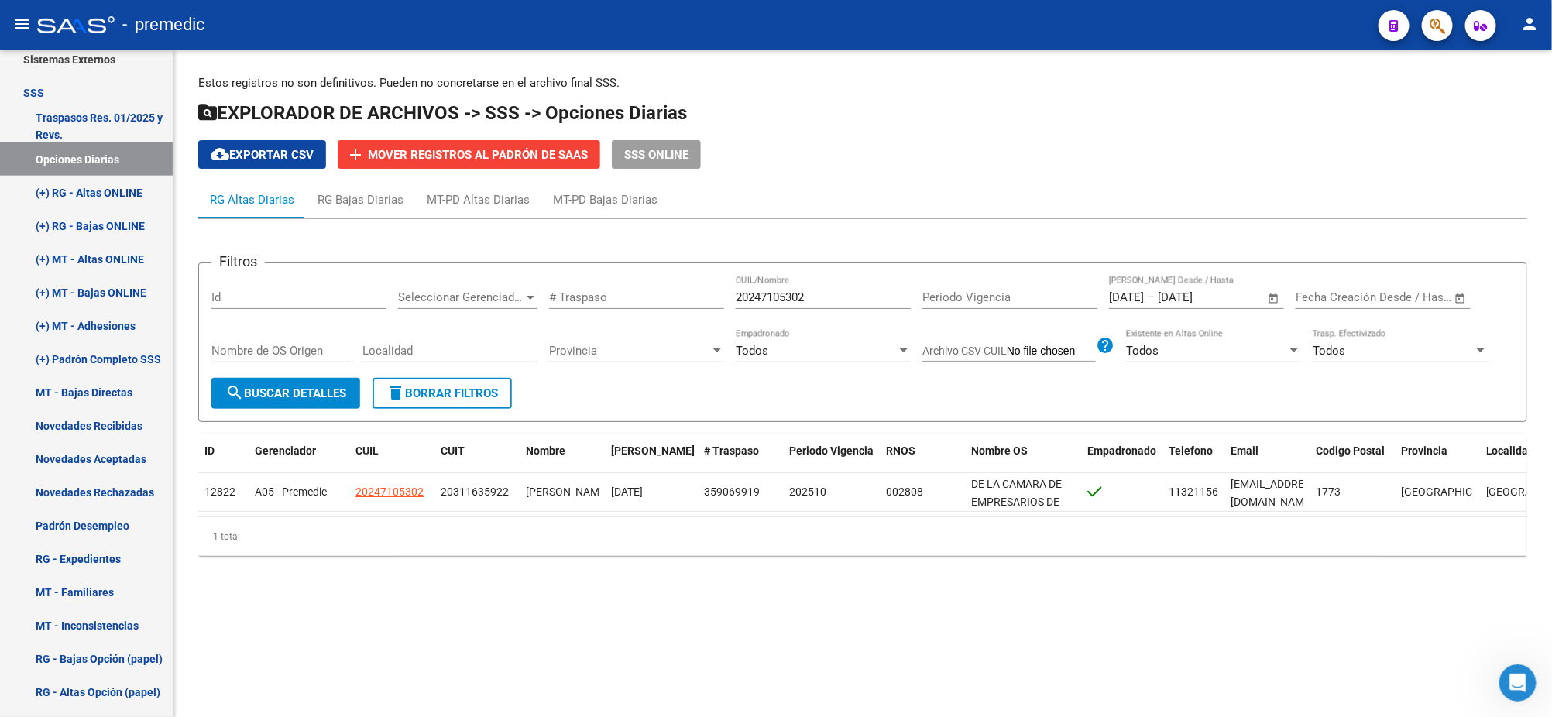
drag, startPoint x: 838, startPoint y: 293, endPoint x: 537, endPoint y: 303, distance: 300.6
click at [543, 303] on div "Filtros Id Seleccionar Gerenciador Seleccionar Gerenciador # Traspaso 202471053…" at bounding box center [862, 327] width 1302 height 102
paste input "5554844"
type input "20255548442"
click at [250, 393] on span "search Buscar Detalles" at bounding box center [285, 393] width 121 height 14
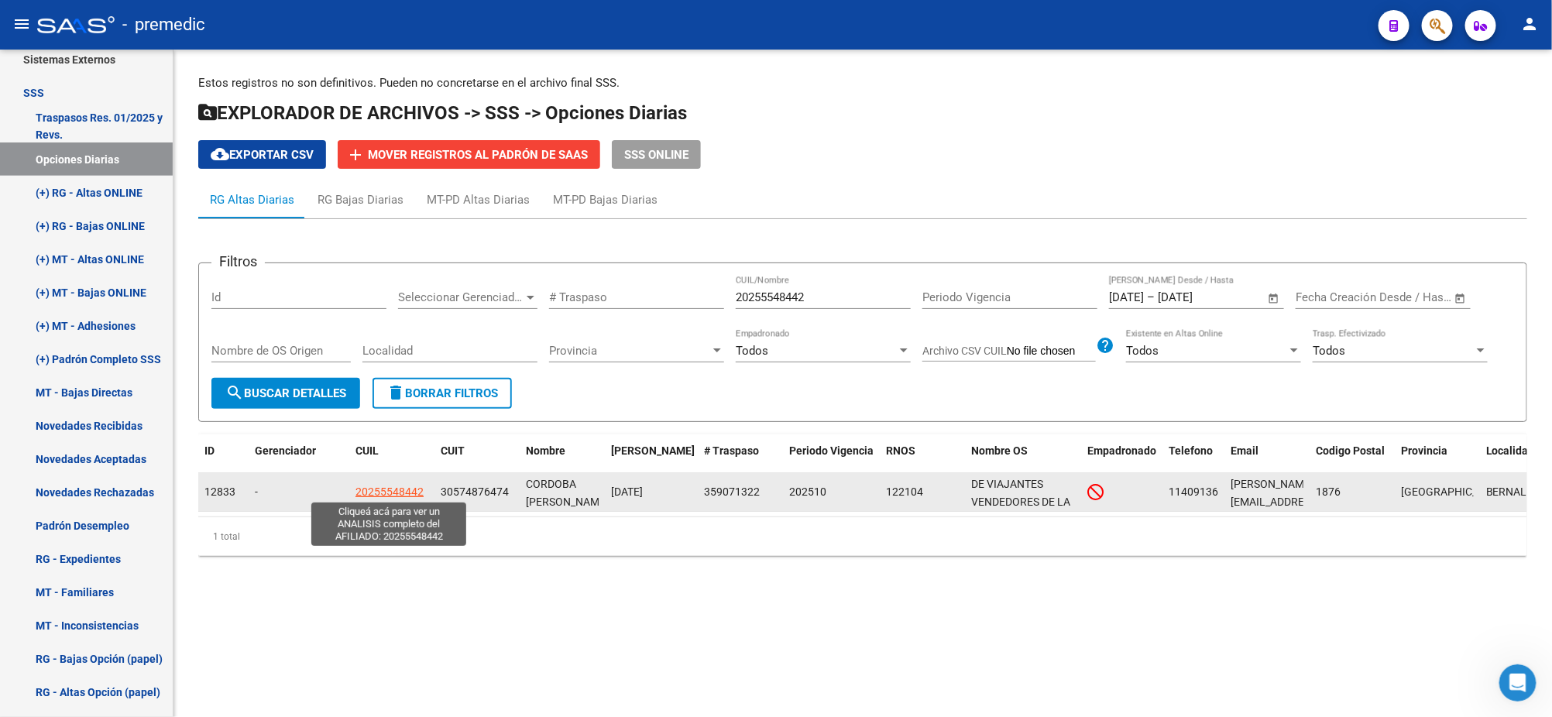
click at [399, 492] on span "20255548442" at bounding box center [389, 491] width 68 height 12
type textarea "20255548442"
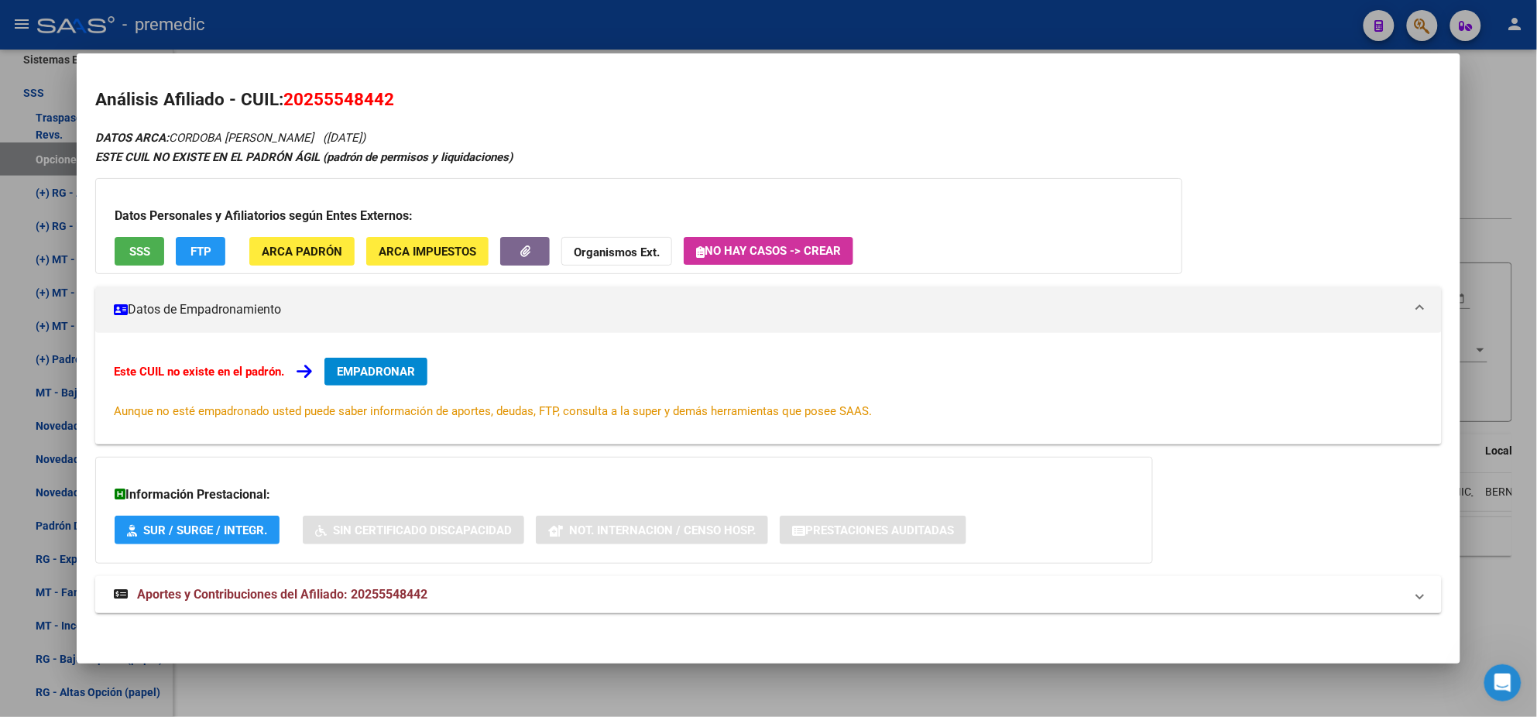
click at [373, 371] on span "EMPADRONAR" at bounding box center [376, 372] width 78 height 14
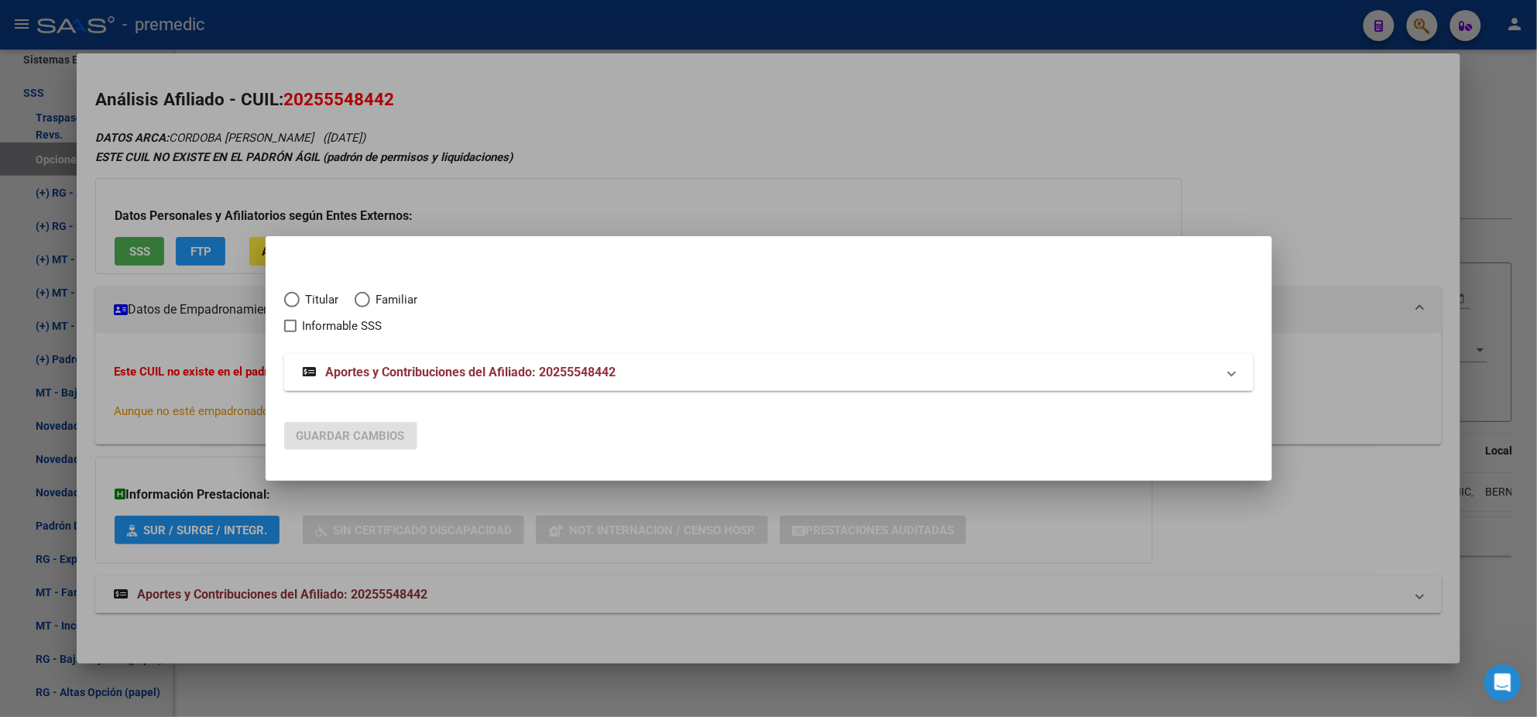
click at [288, 300] on span "Elija una opción" at bounding box center [291, 299] width 15 height 15
click at [288, 300] on input "Titular" at bounding box center [291, 299] width 15 height 15
radio input "true"
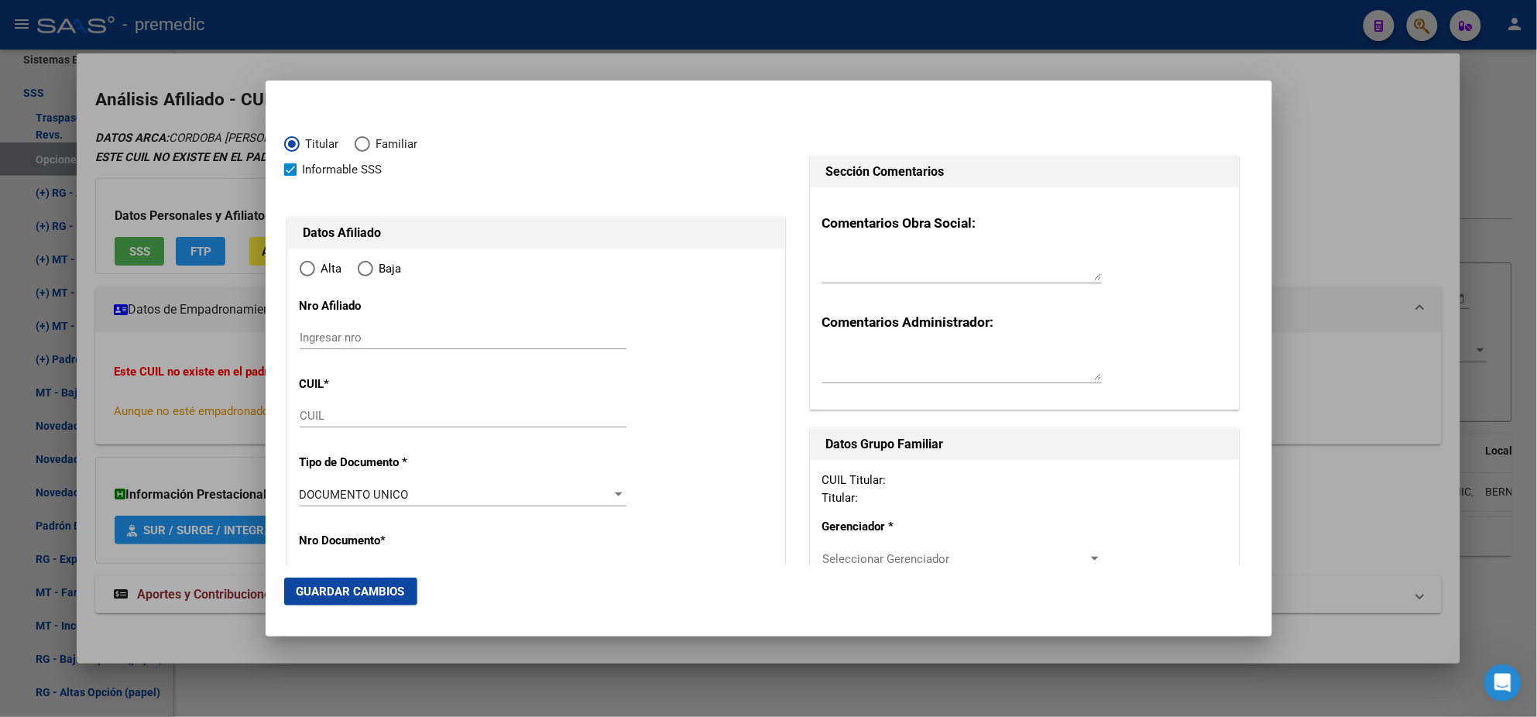
checkbox input "true"
type input "20-25554844-2"
type input "25554844"
type input "CORDOBA"
type input "SERGIO ALFREDO"
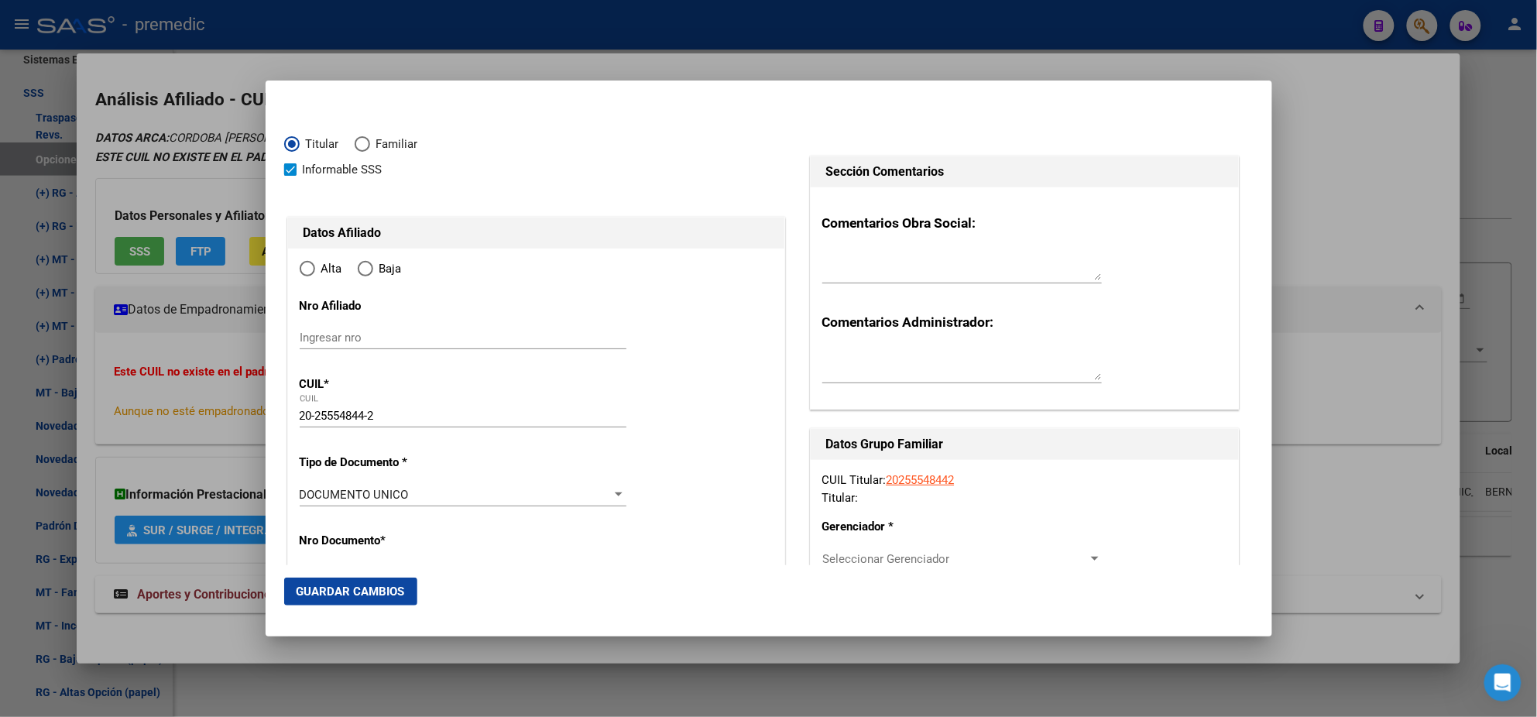
type input "1976-07-22"
type input "QUILMES OESTE"
type input "1879"
type input "ESMERALDA"
type input "1942"
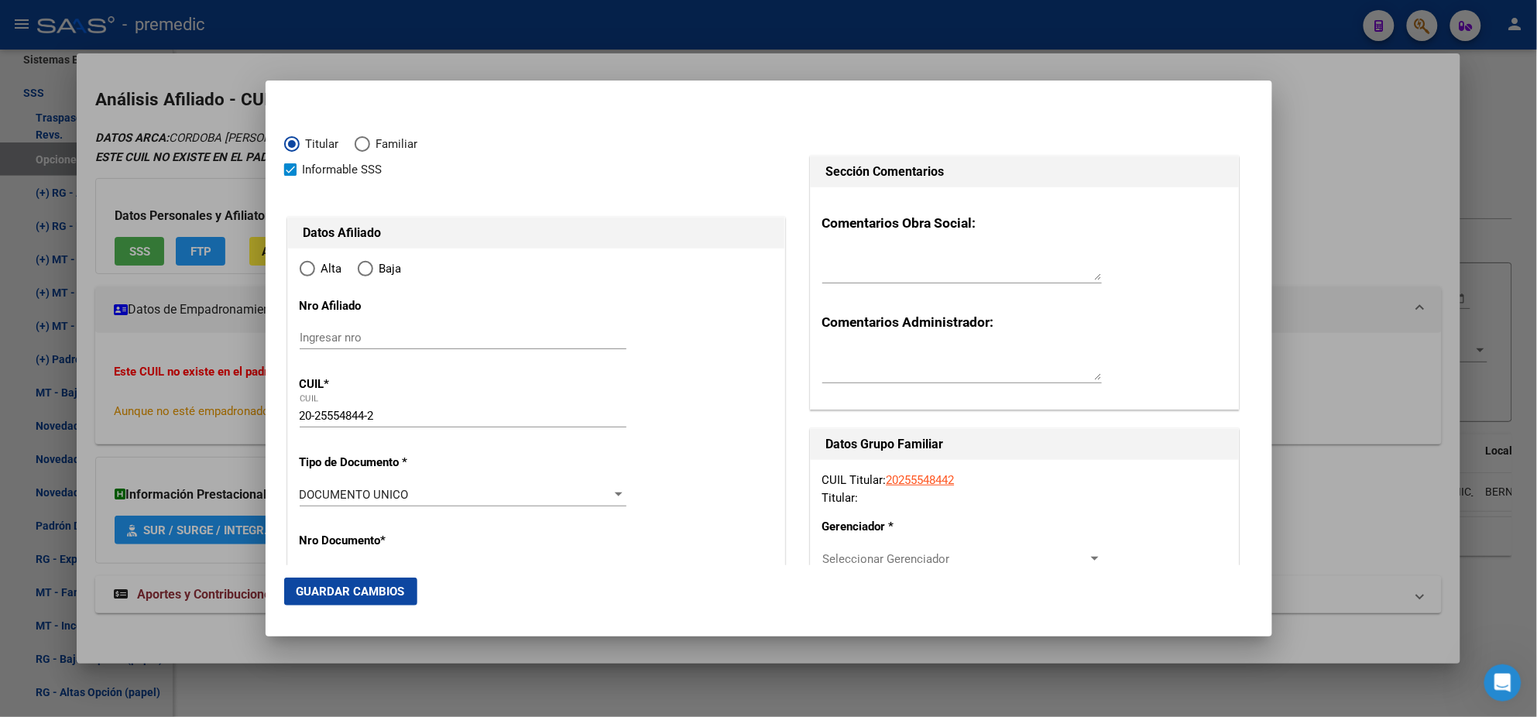
type input "QUILMES OESTE"
radio input "true"
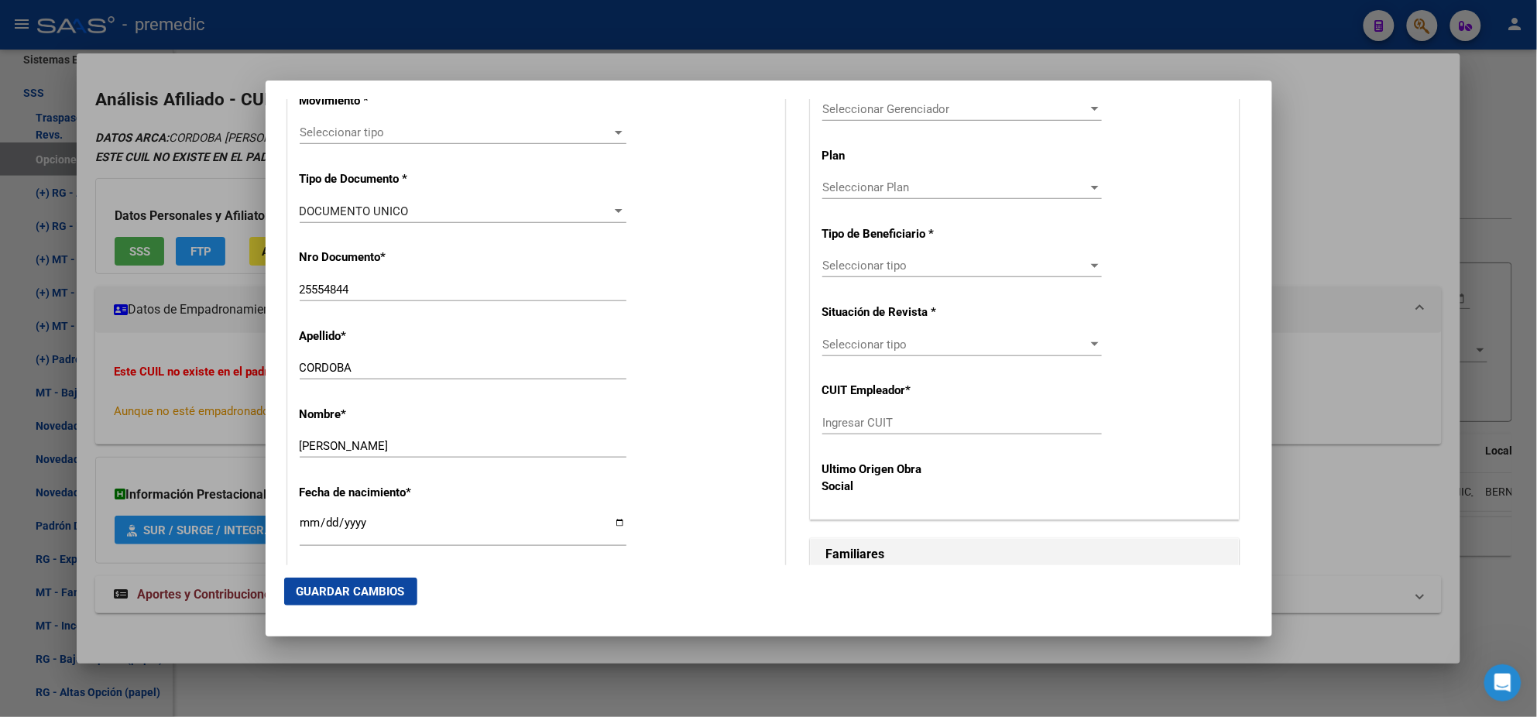
scroll to position [484, 0]
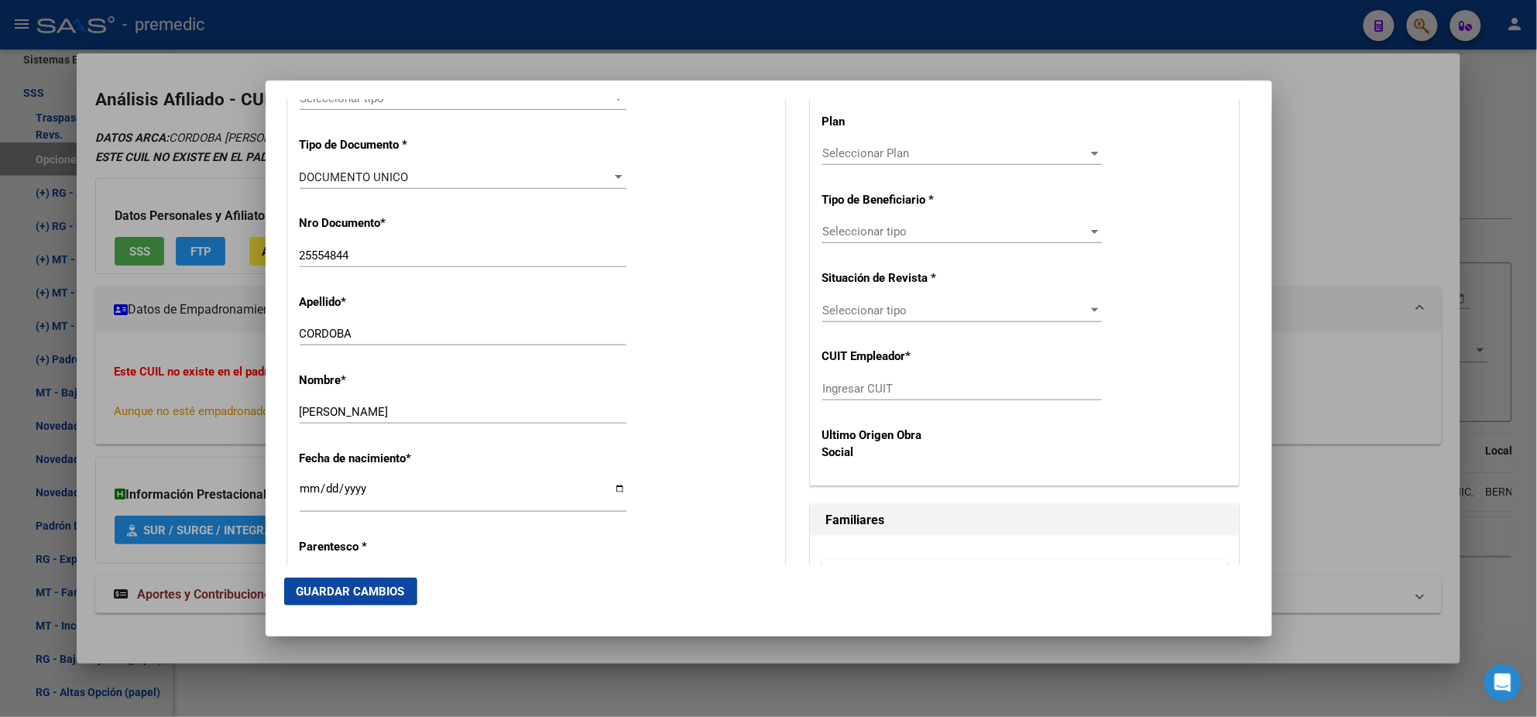
click at [838, 386] on input "Ingresar CUIT" at bounding box center [962, 389] width 280 height 14
paste input "30-57487647-4"
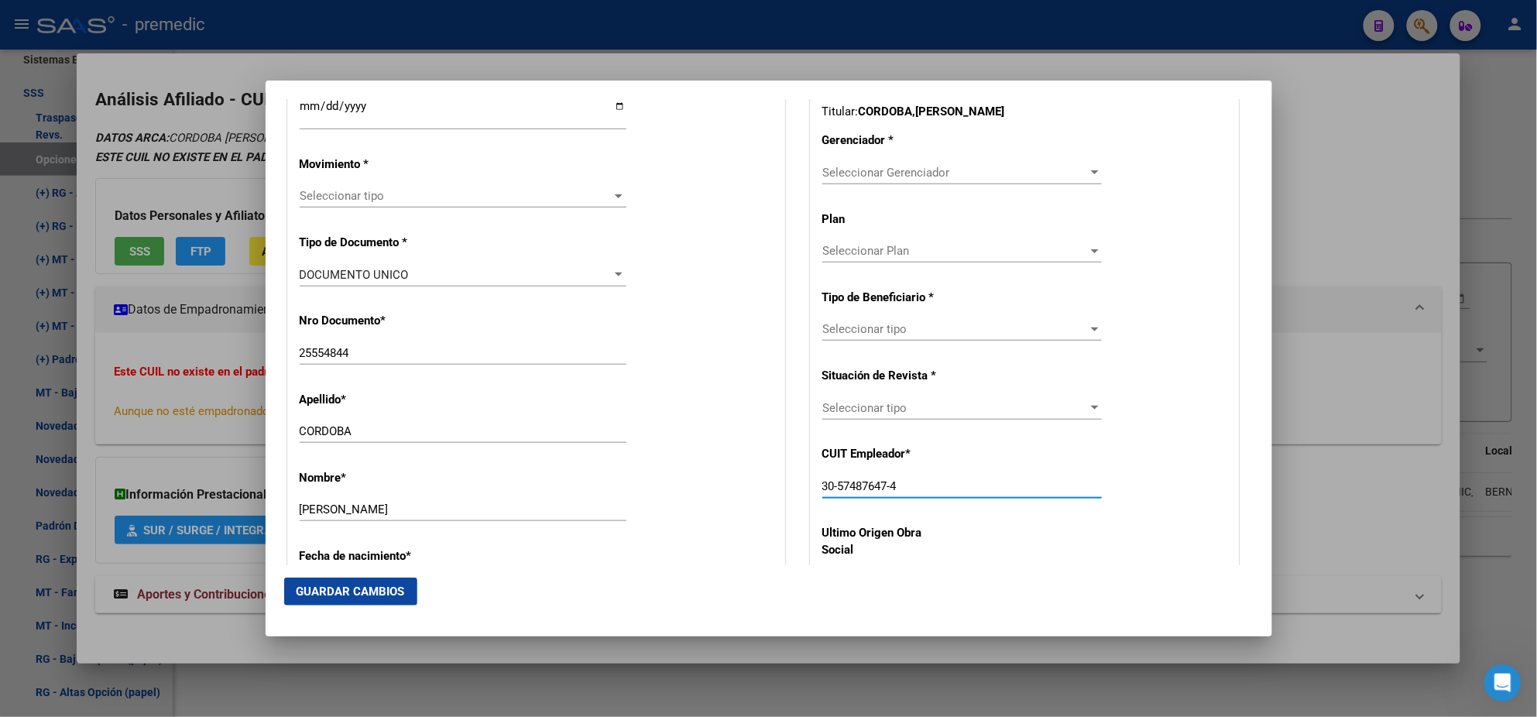
type input "30-57487647-4"
click at [824, 161] on div "Seleccionar Gerenciador Seleccionar Gerenciador" at bounding box center [962, 172] width 280 height 23
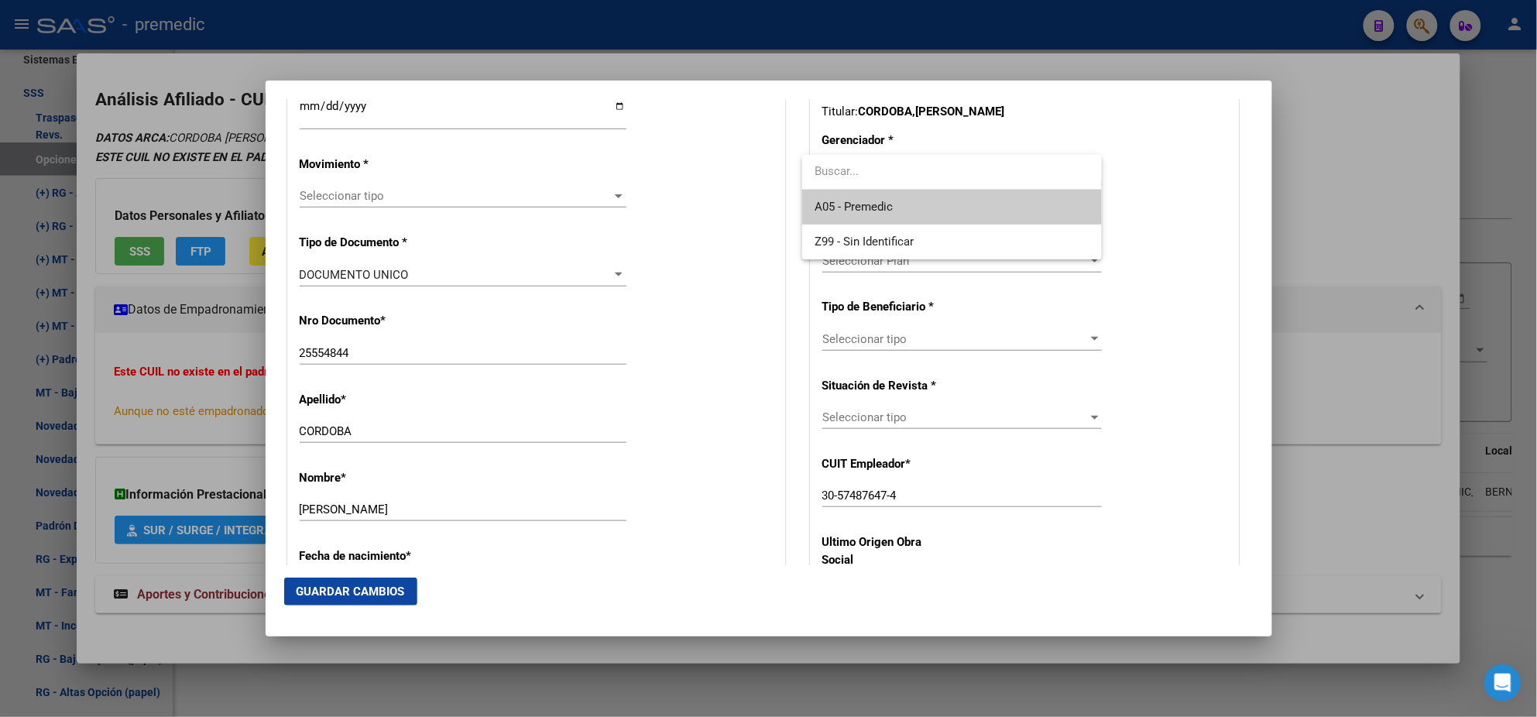
click at [856, 204] on span "A05 - Premedic" at bounding box center [854, 207] width 78 height 14
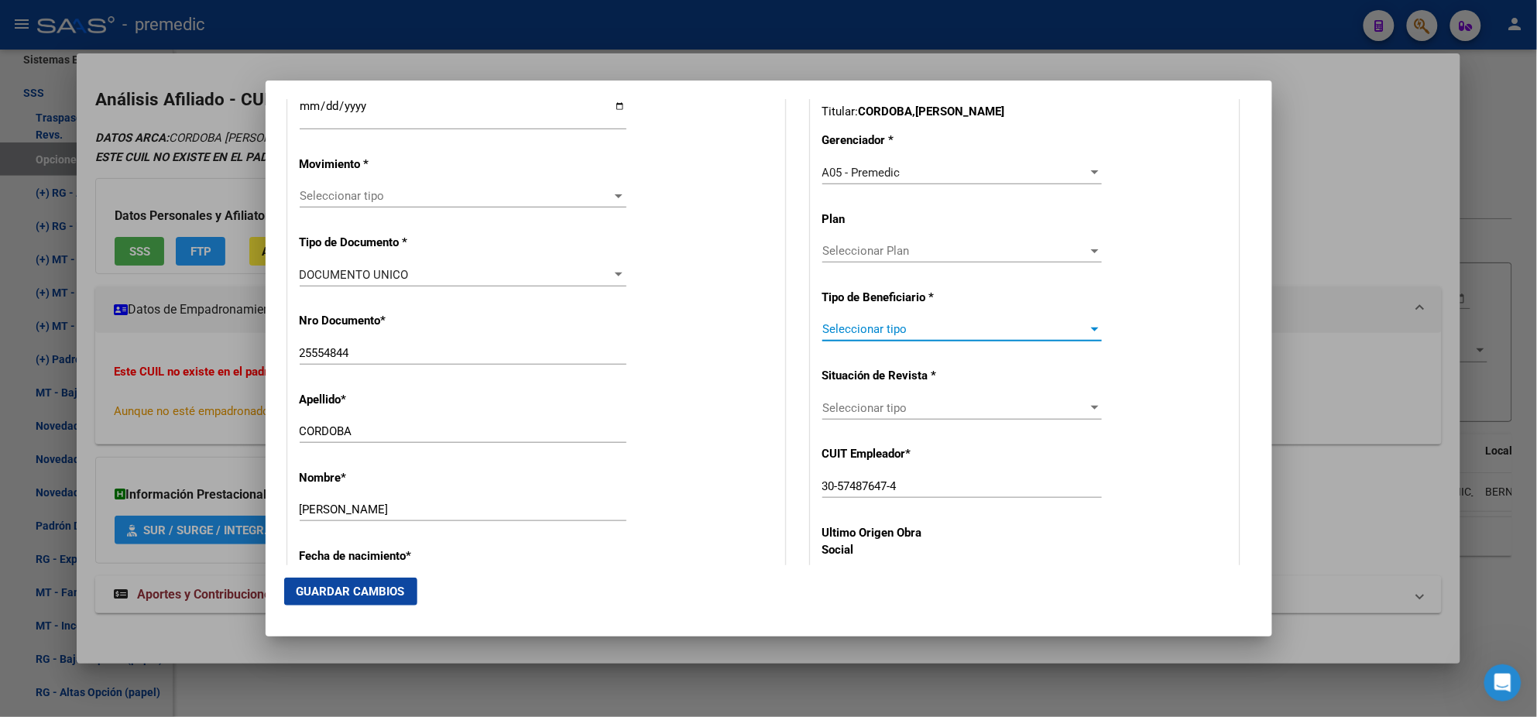
click at [857, 326] on span "Seleccionar tipo" at bounding box center [955, 329] width 266 height 14
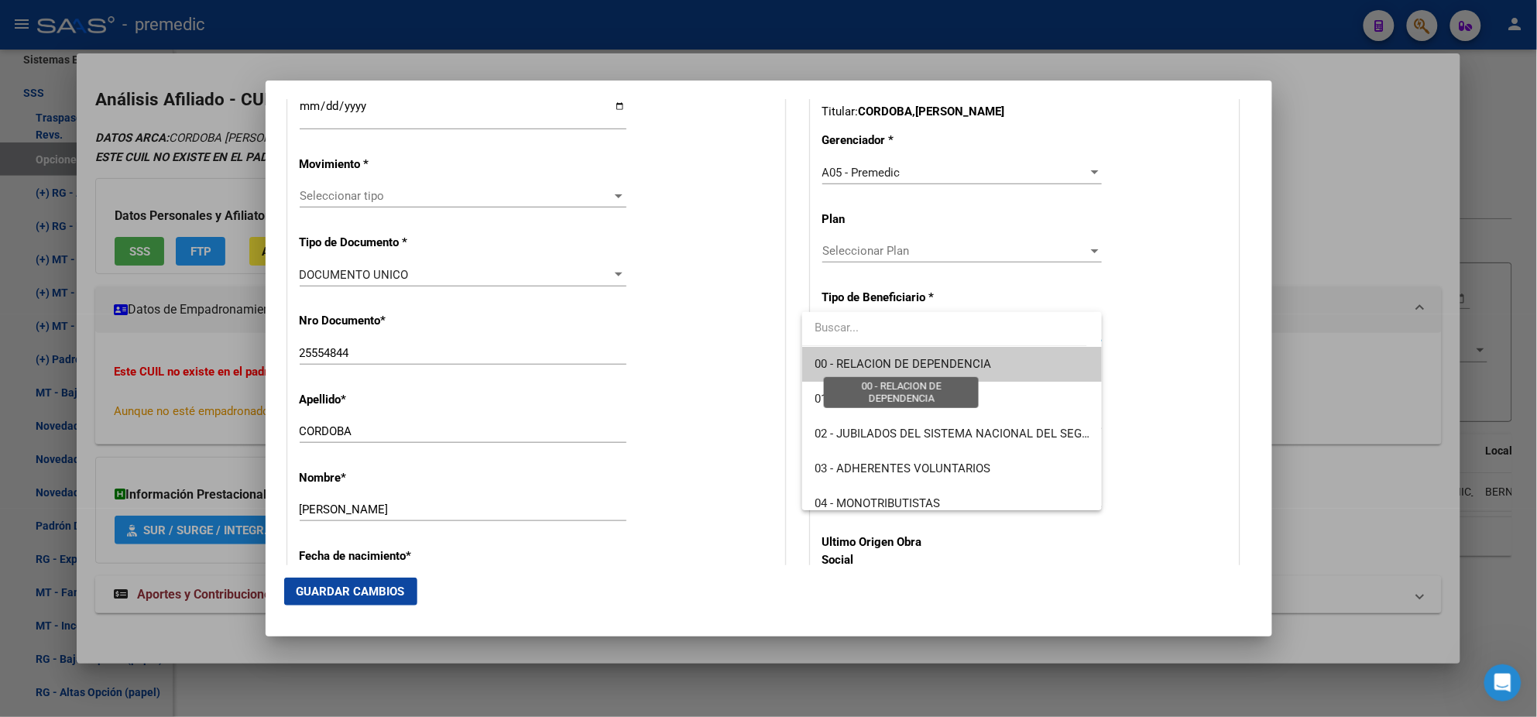
click at [851, 358] on span "00 - RELACION DE DEPENDENCIA" at bounding box center [903, 364] width 177 height 14
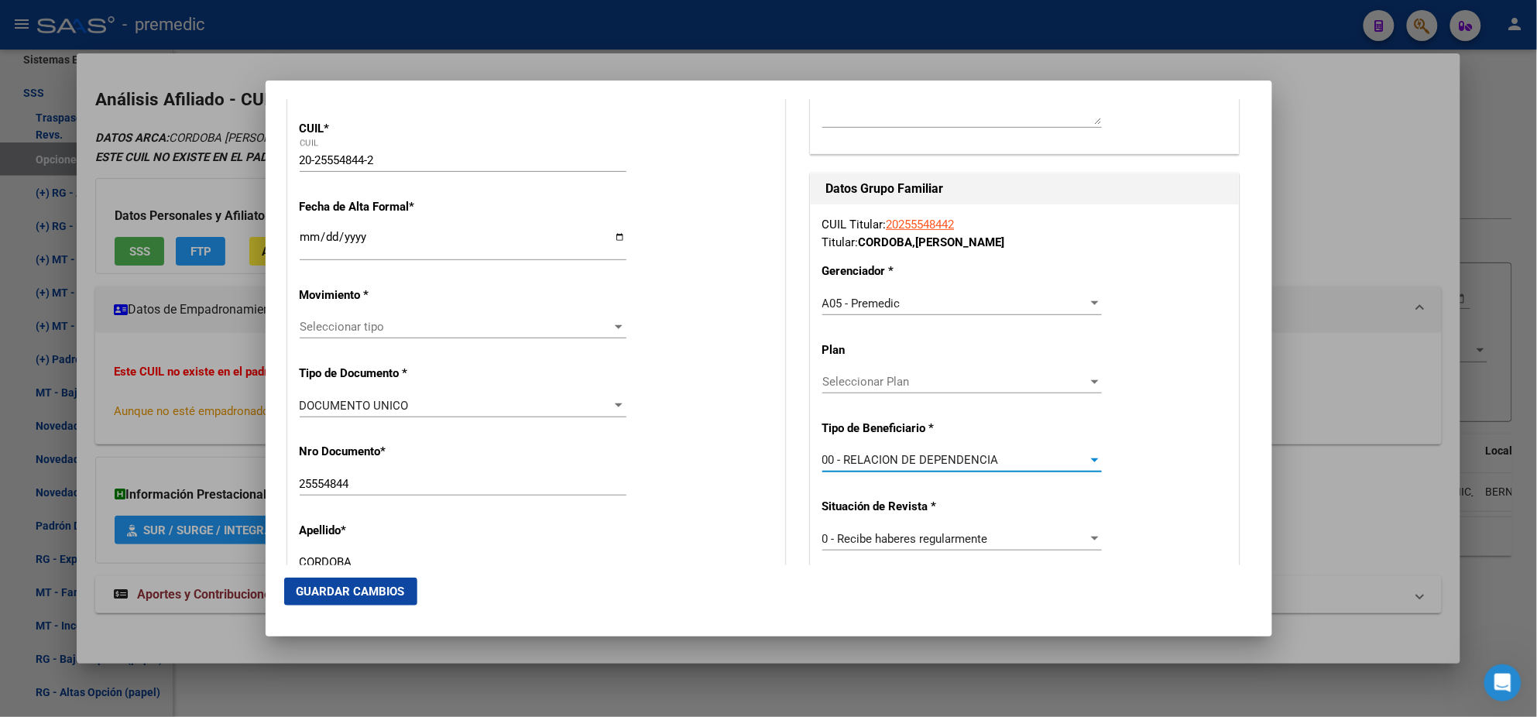
scroll to position [290, 0]
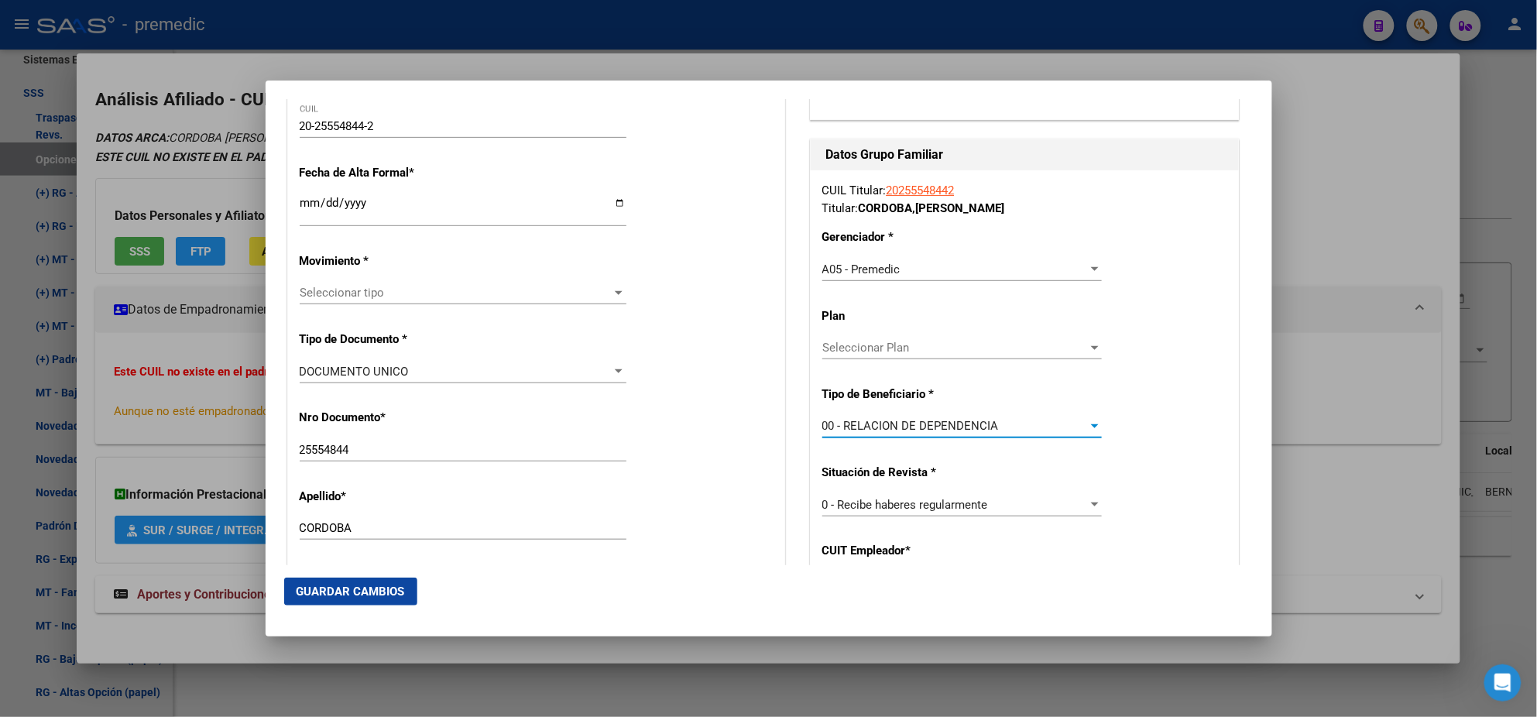
click at [304, 201] on input "Ingresar fecha" at bounding box center [463, 209] width 327 height 25
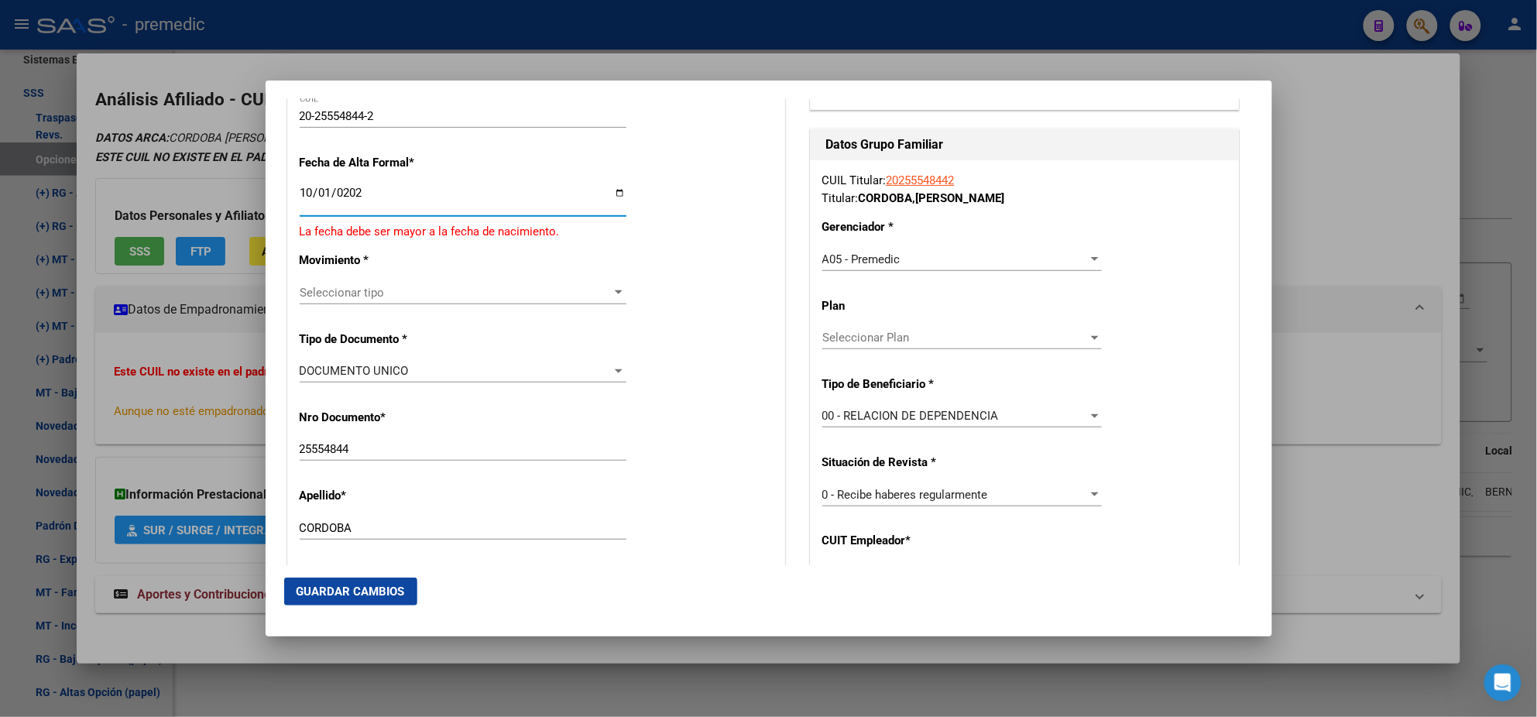
type input "2025-10-01"
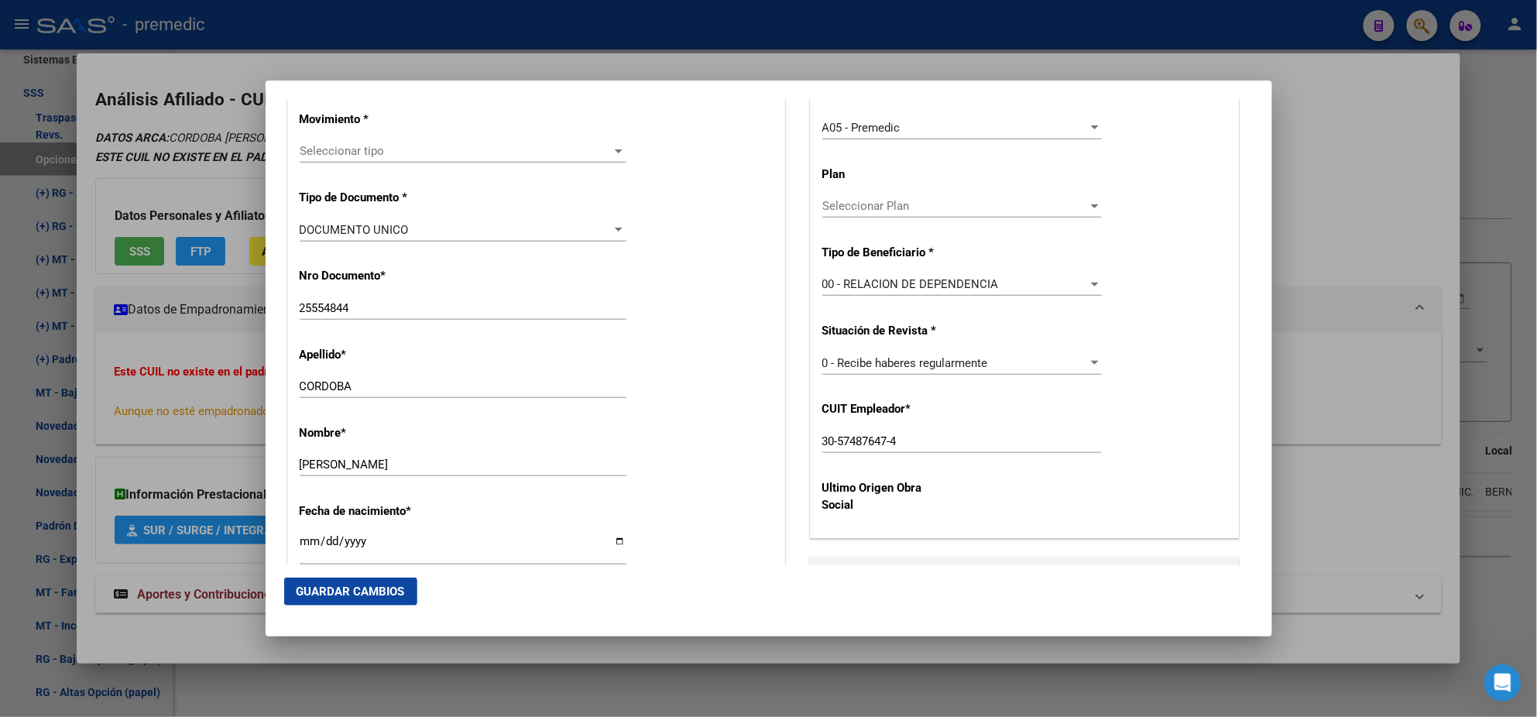
scroll to position [386, 0]
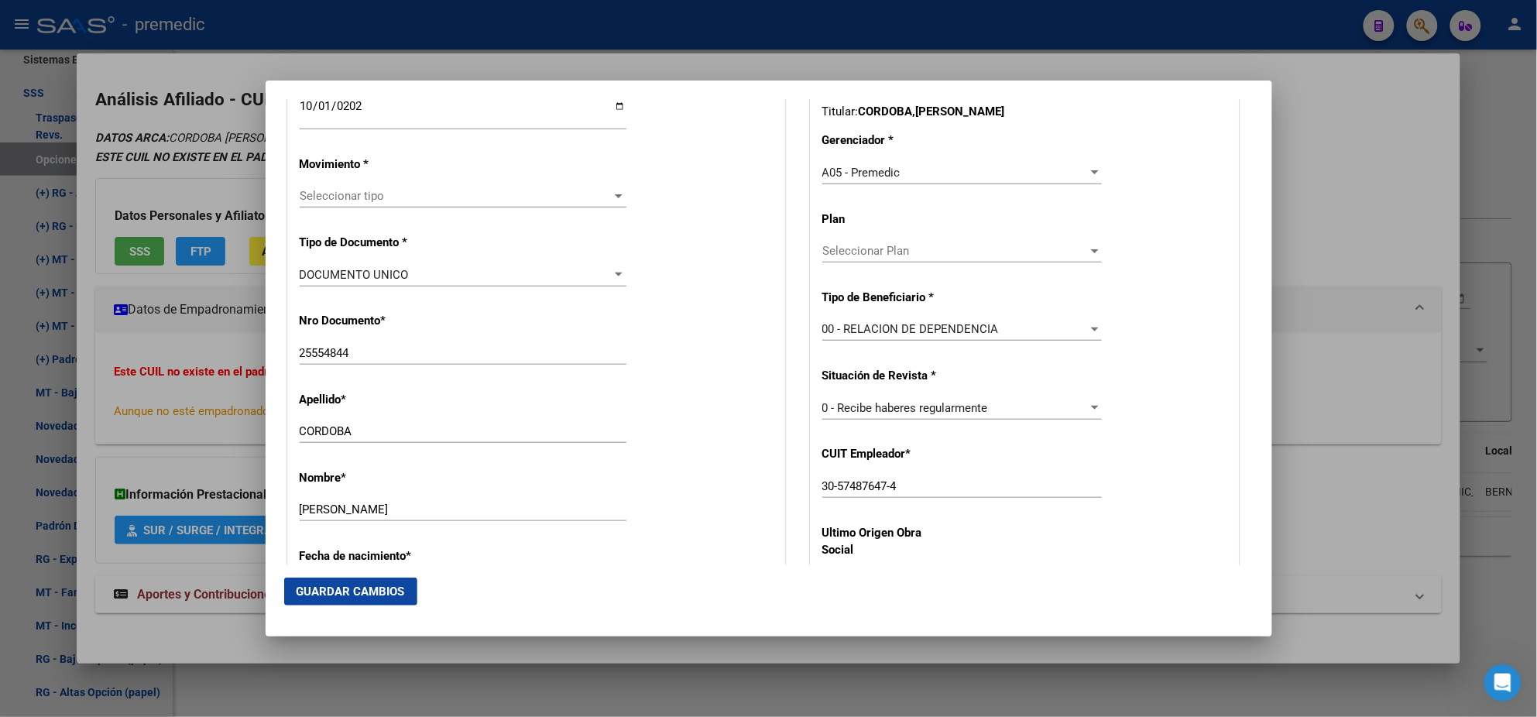
click at [358, 189] on span "Seleccionar tipo" at bounding box center [456, 196] width 313 height 14
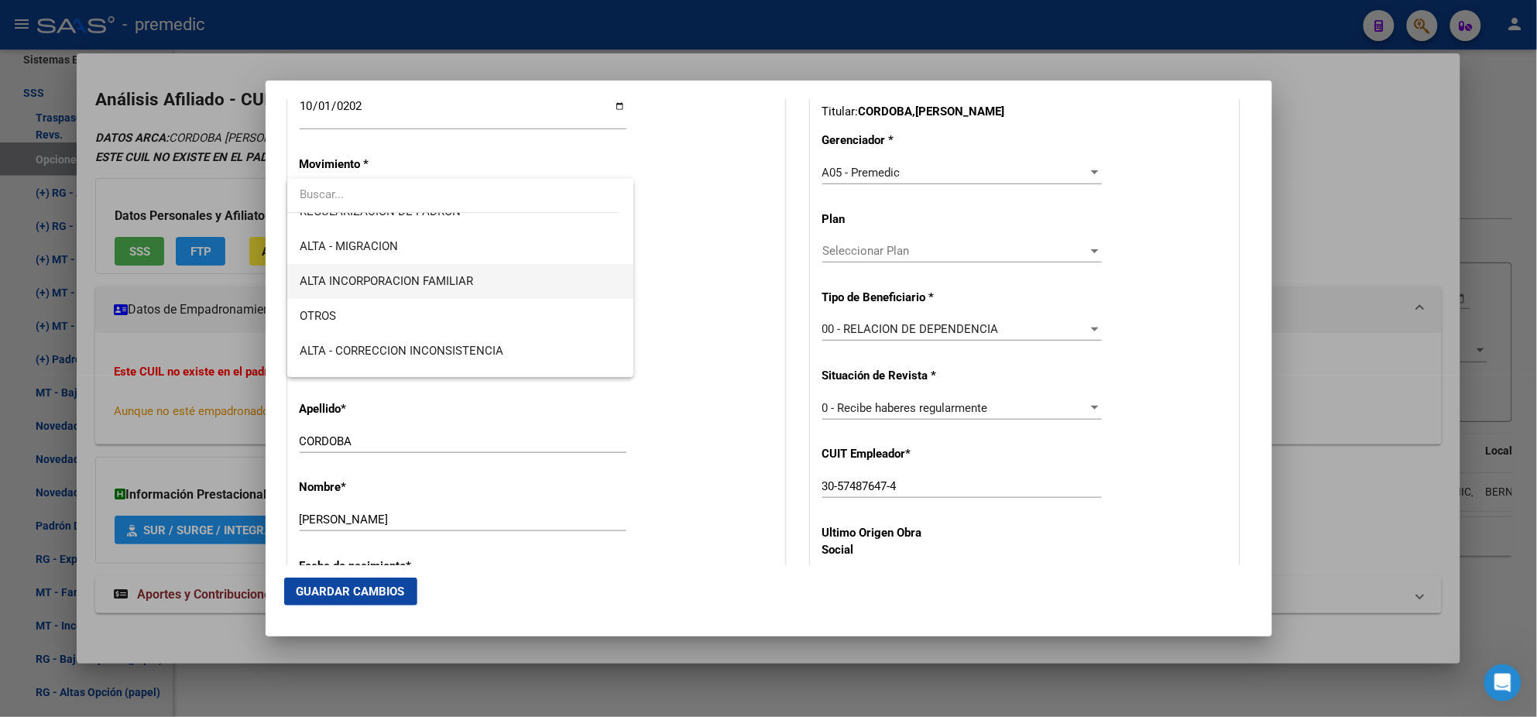
scroll to position [290, 0]
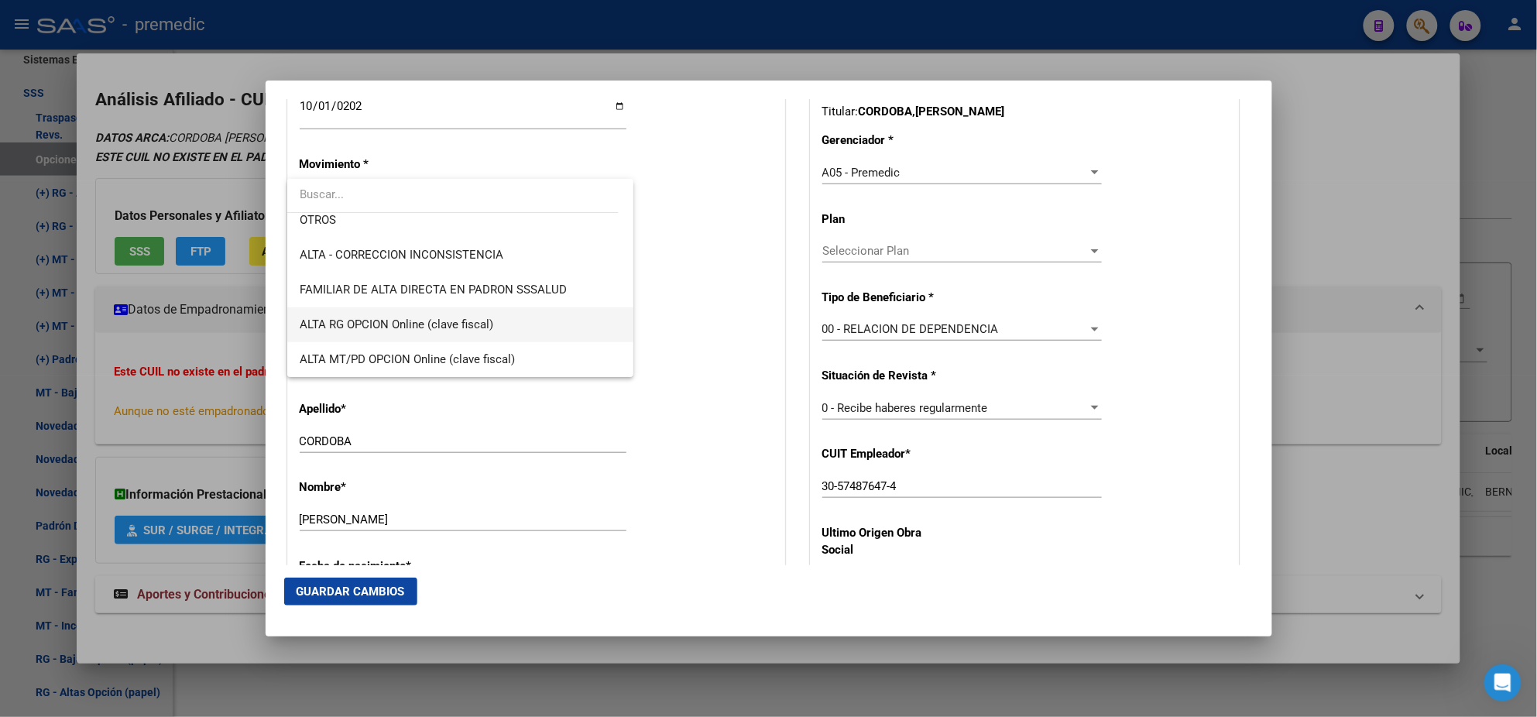
click at [504, 310] on span "ALTA RG OPCION Online (clave fiscal)" at bounding box center [460, 324] width 321 height 35
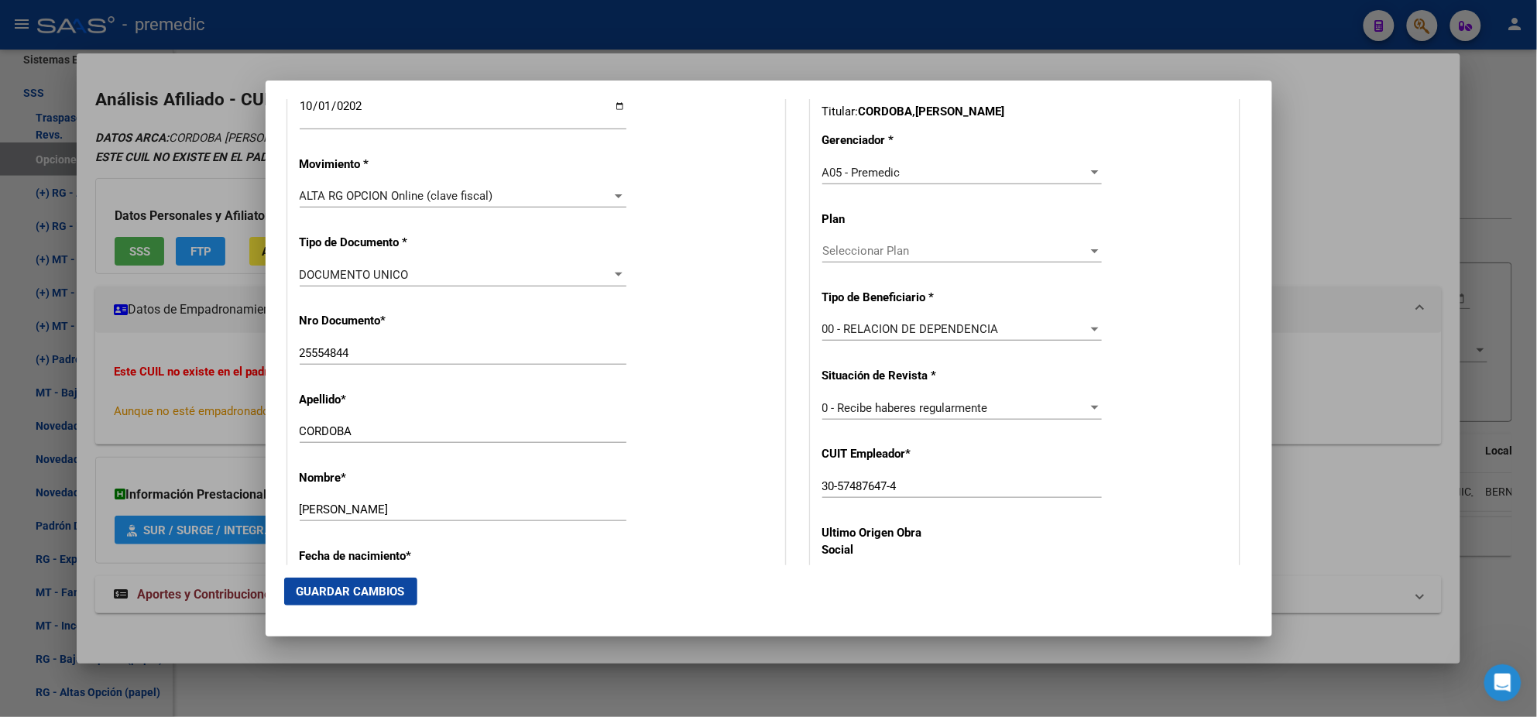
click at [504, 310] on div "Nro Documento * 25554844 Ingresar nro" at bounding box center [536, 339] width 473 height 78
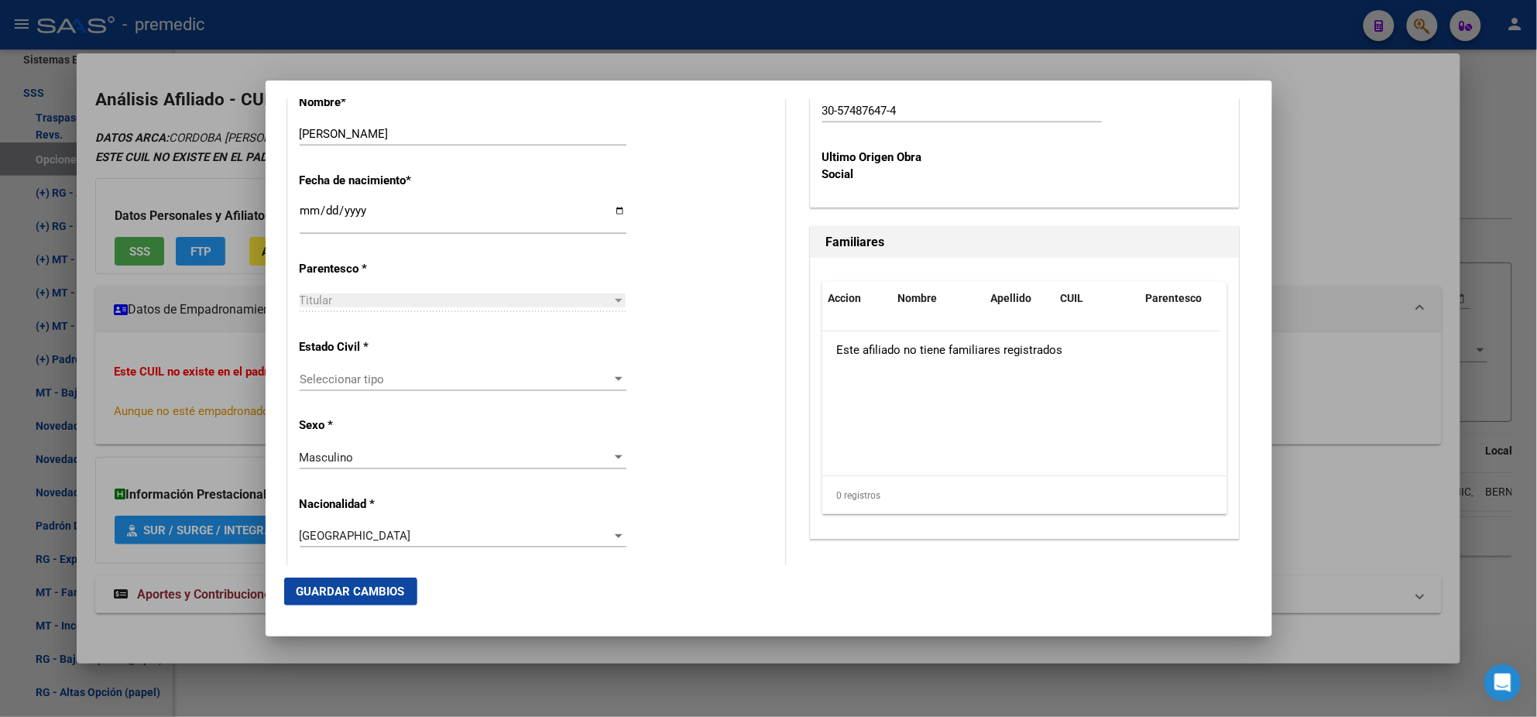
scroll to position [774, 0]
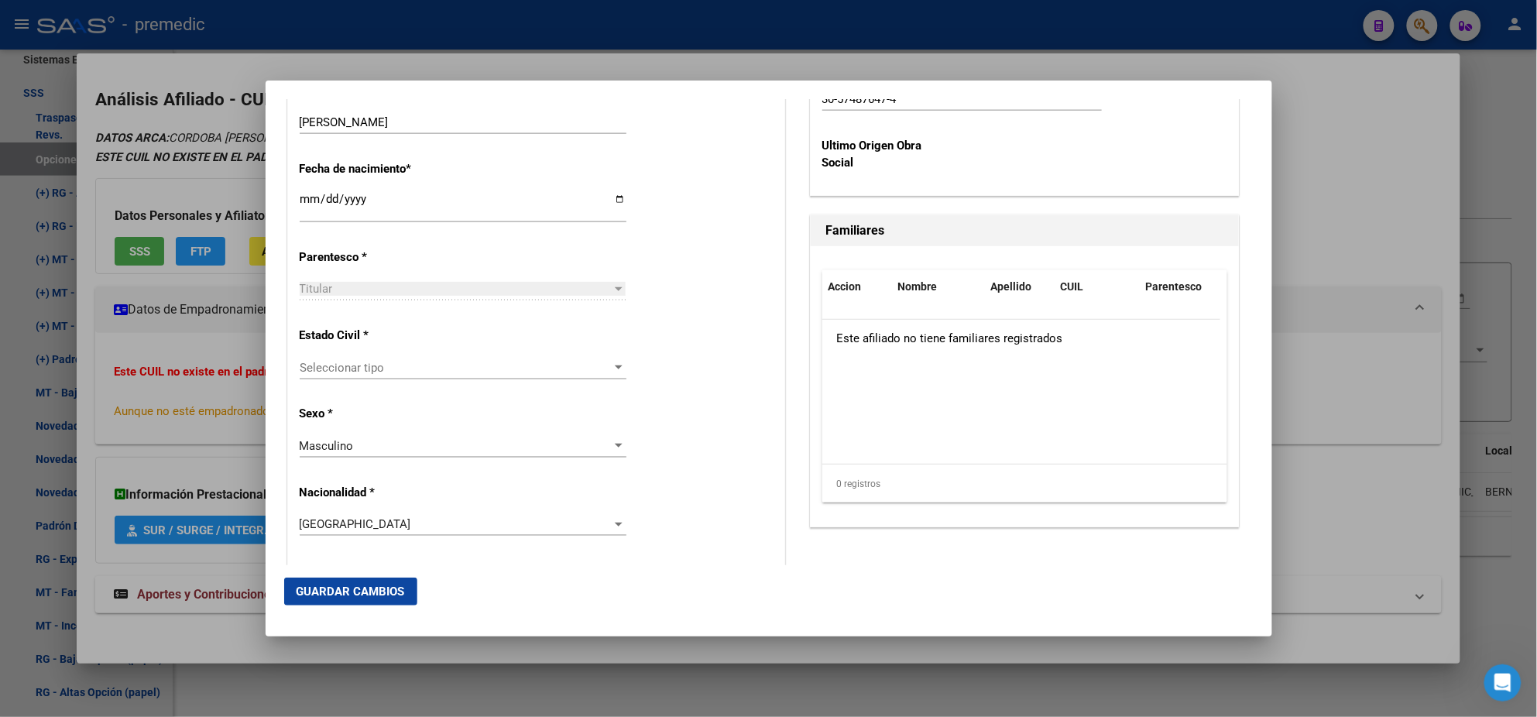
click at [480, 363] on span "Seleccionar tipo" at bounding box center [456, 368] width 313 height 14
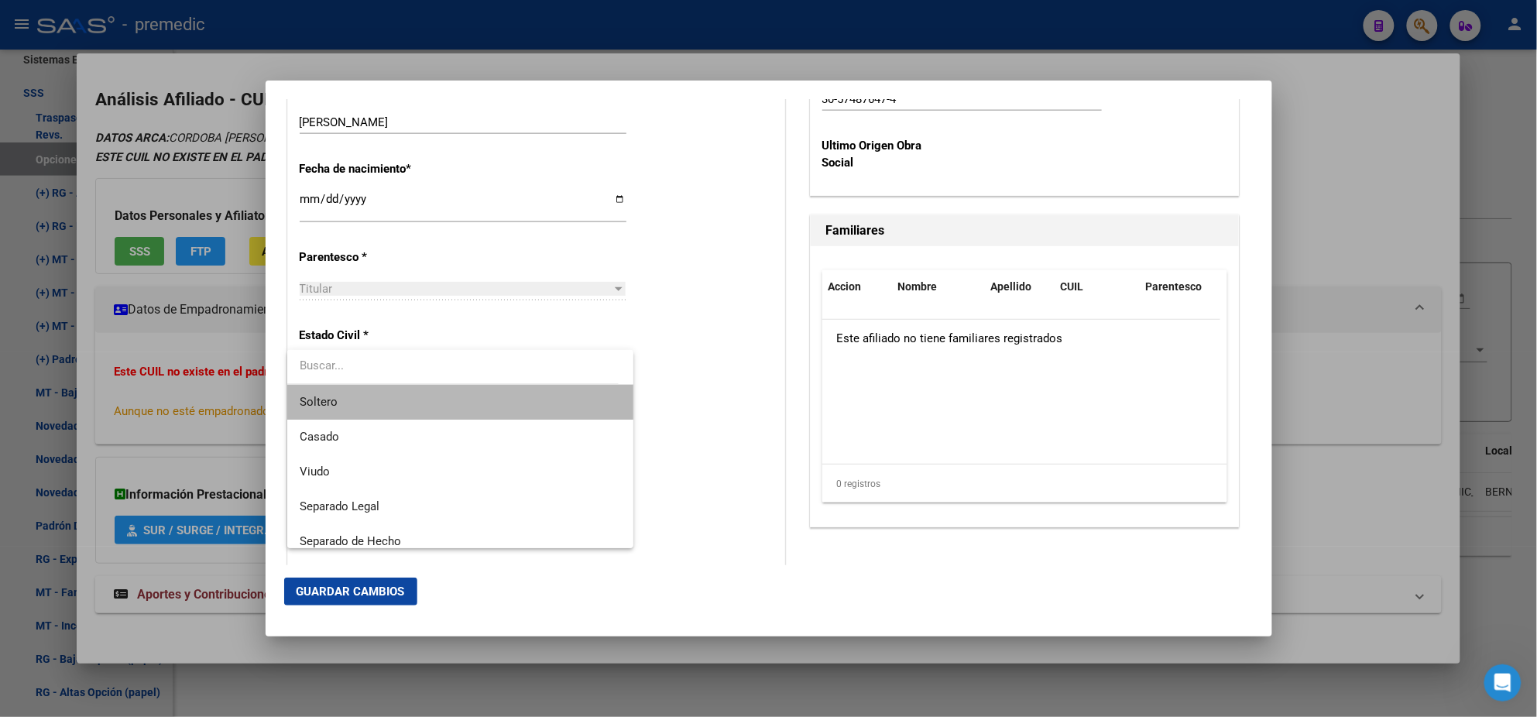
click at [473, 393] on span "Soltero" at bounding box center [460, 402] width 321 height 35
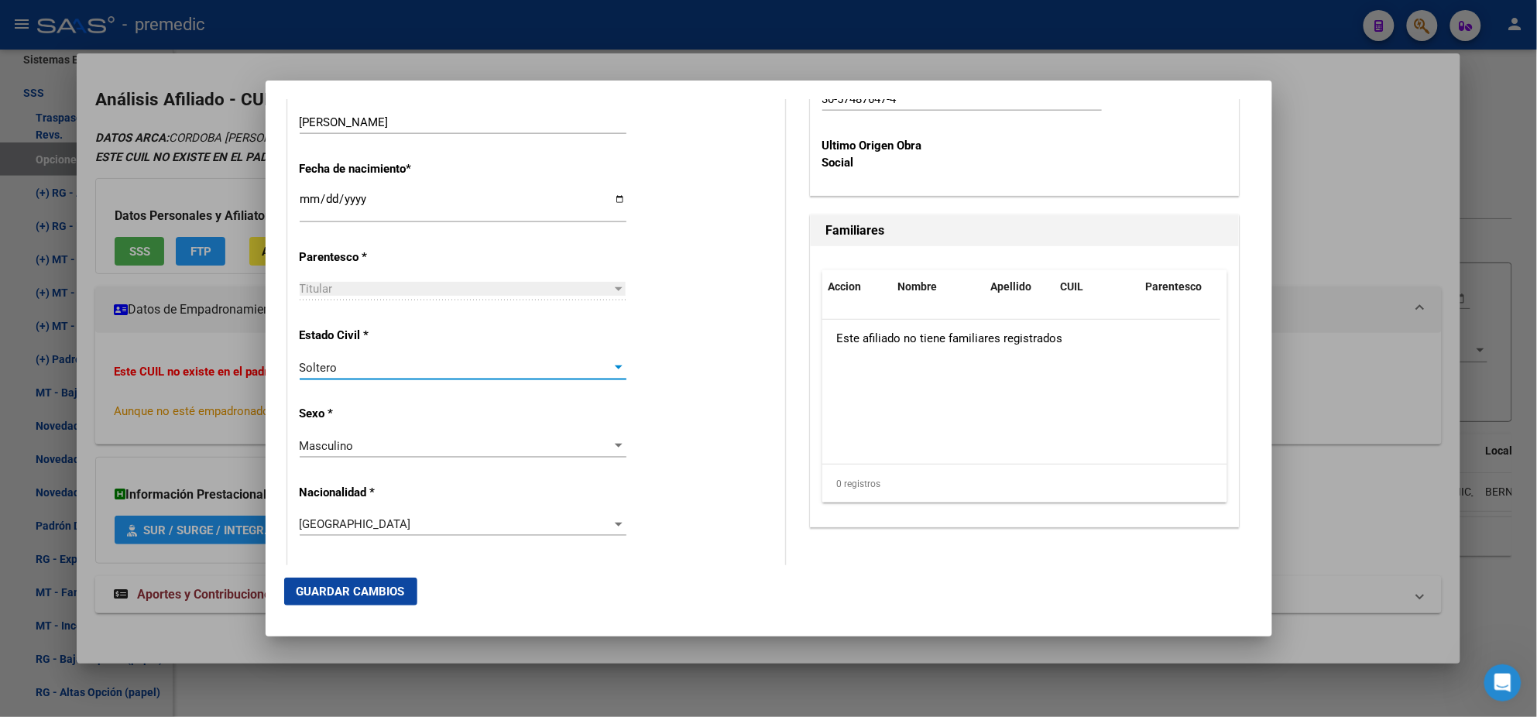
click at [473, 396] on div "Alta Baja Nro Afiliado Ingresar nro CUIL * 20-25554844-2 CUIL ARCA Padrón Fecha…" at bounding box center [536, 580] width 496 height 2211
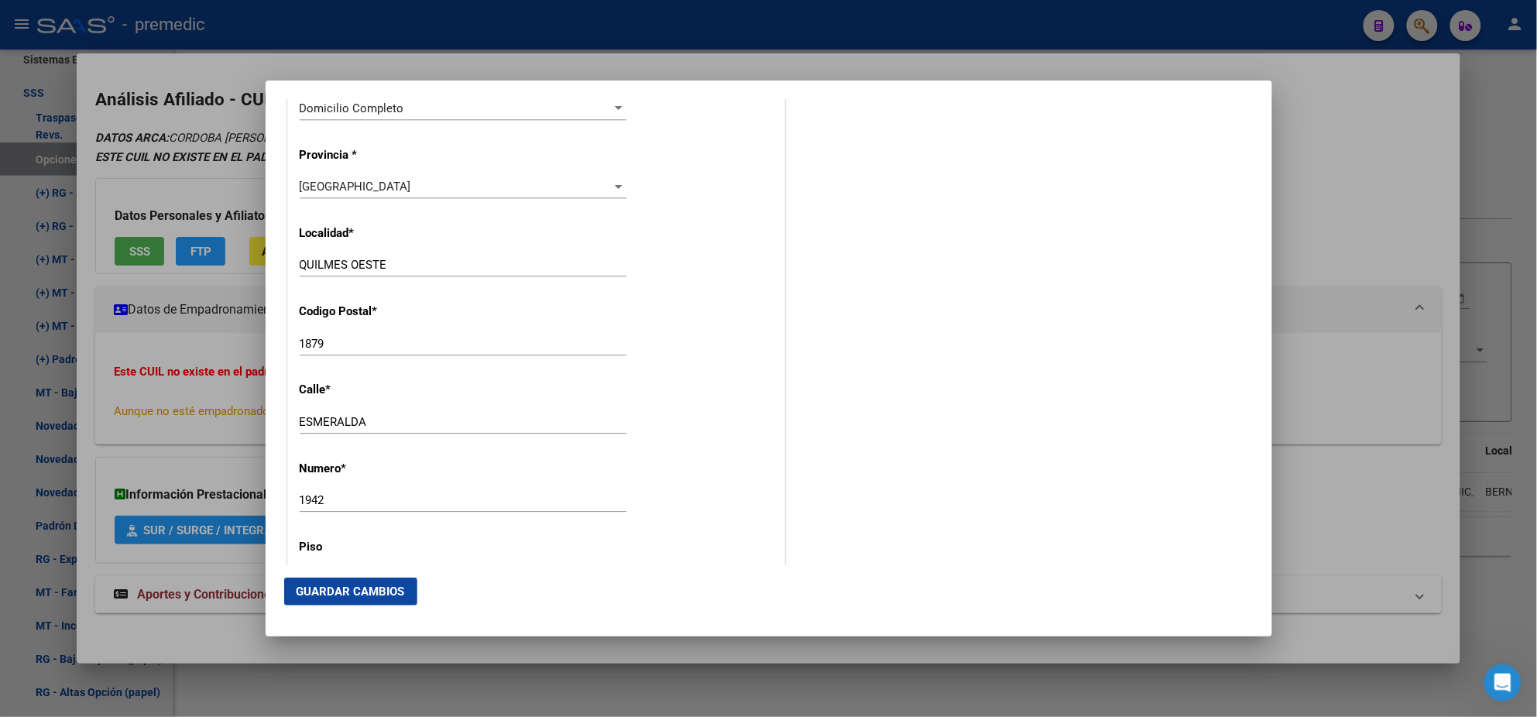
scroll to position [1549, 0]
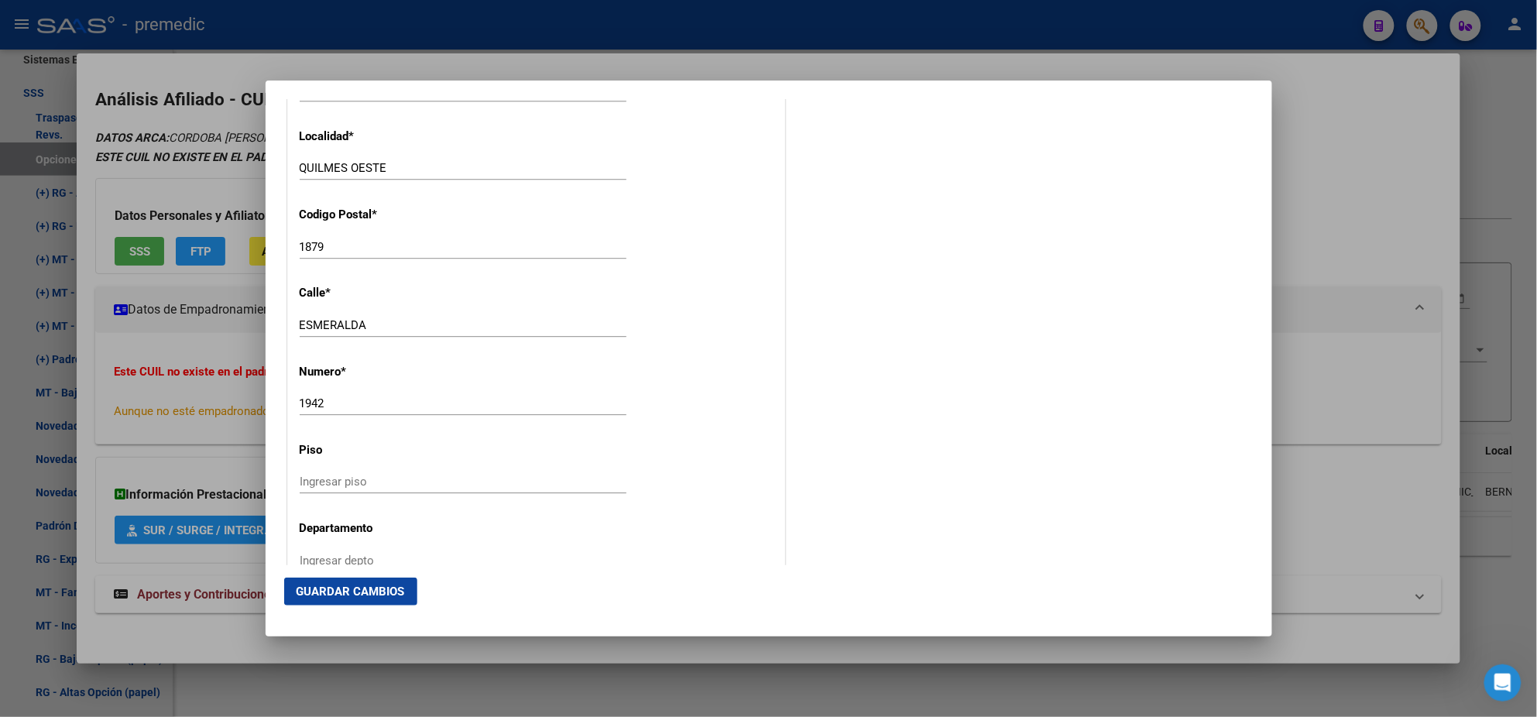
click at [381, 592] on span "Guardar Cambios" at bounding box center [351, 592] width 108 height 14
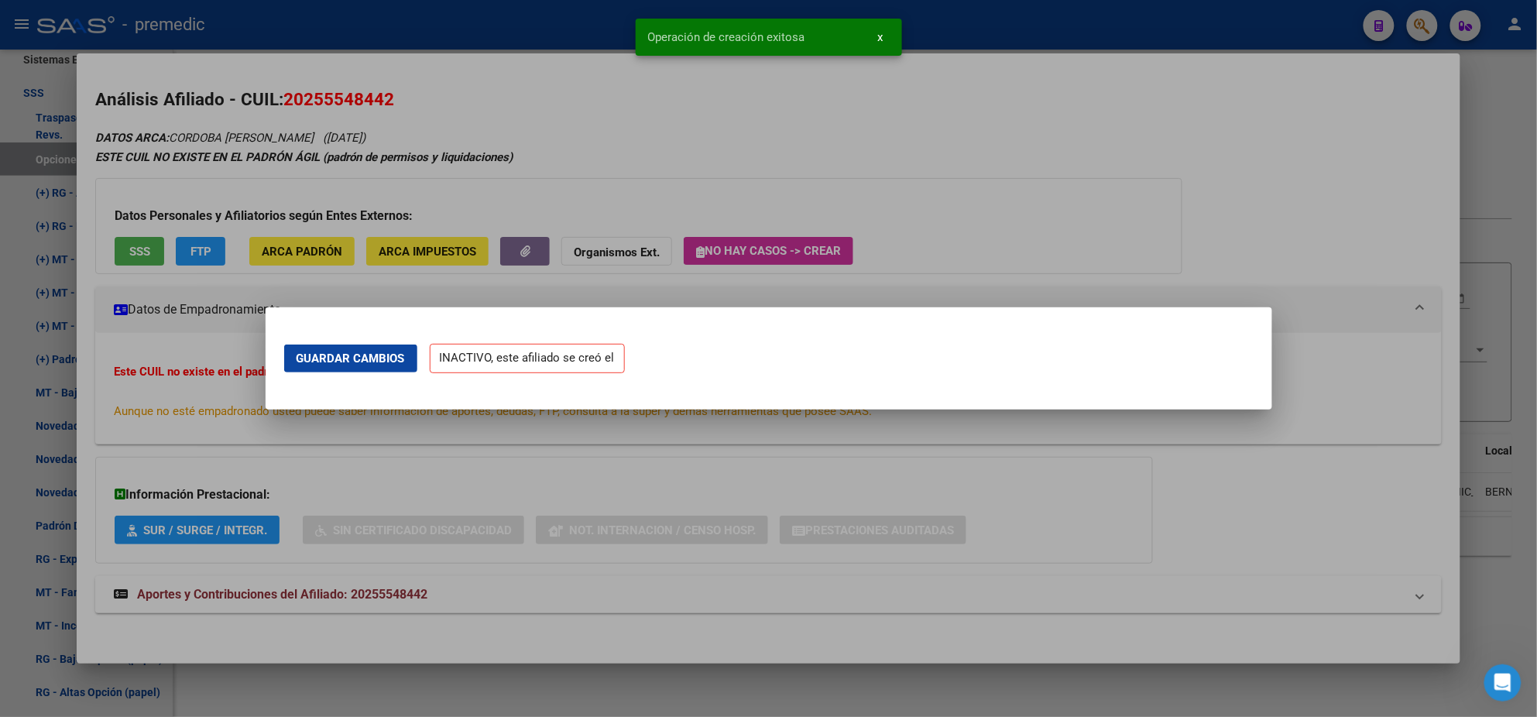
scroll to position [0, 0]
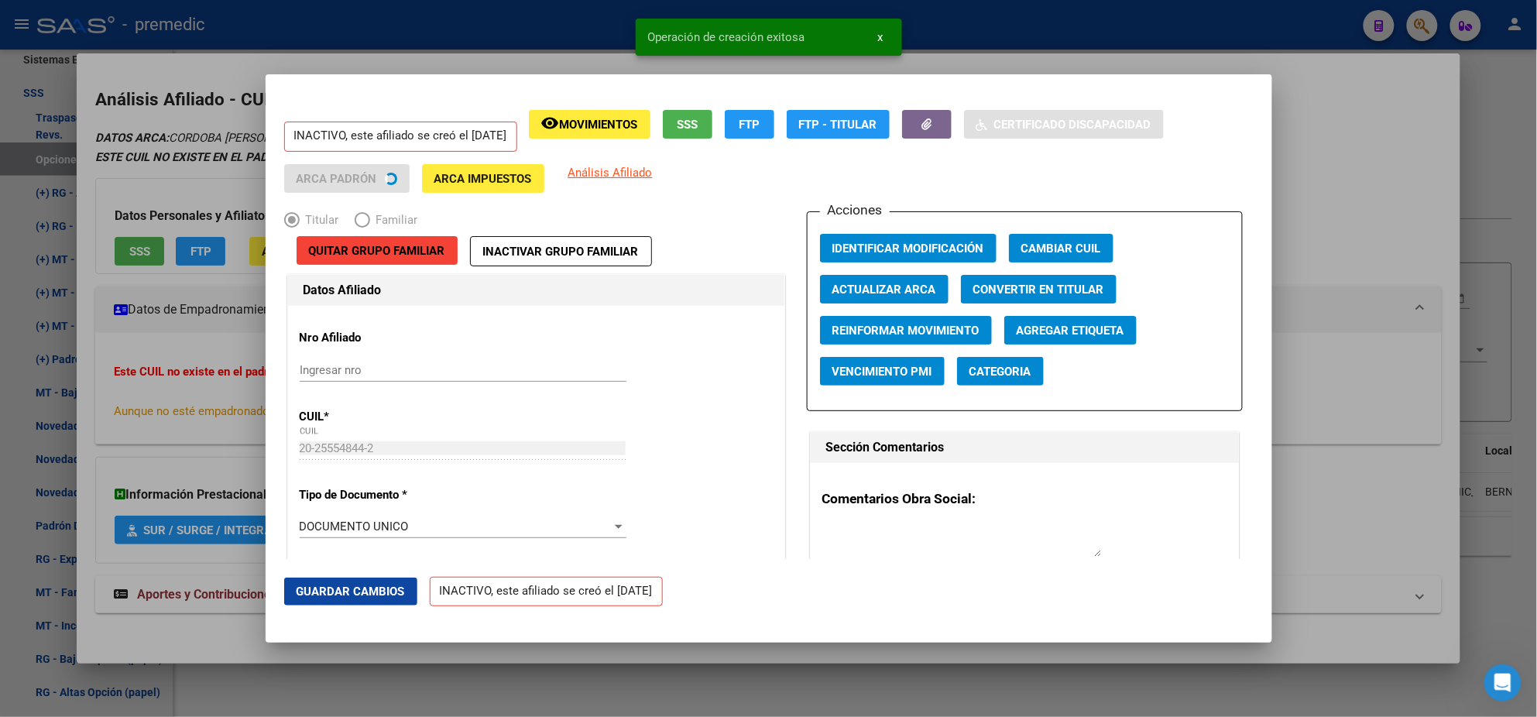
click at [79, 363] on div at bounding box center [768, 358] width 1537 height 717
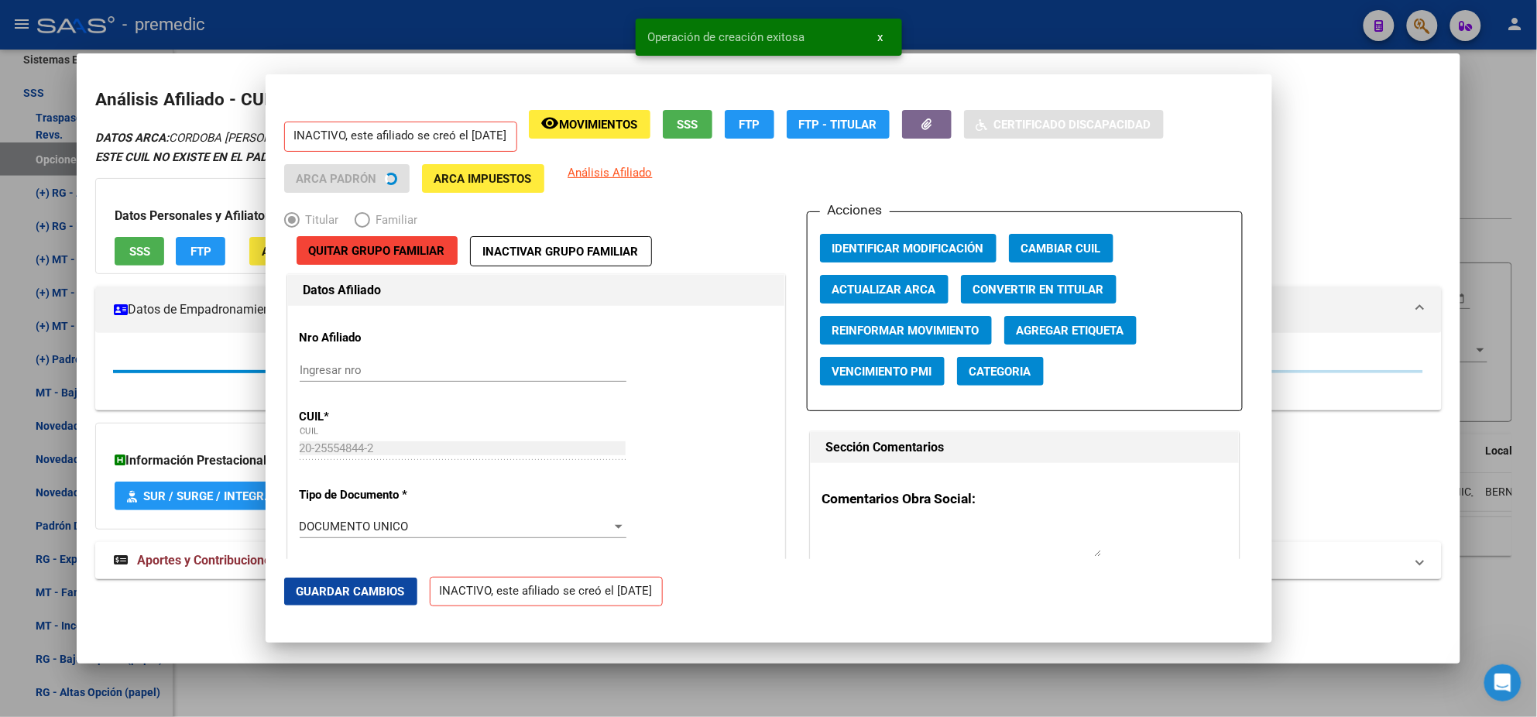
click at [20, 363] on div at bounding box center [768, 358] width 1537 height 717
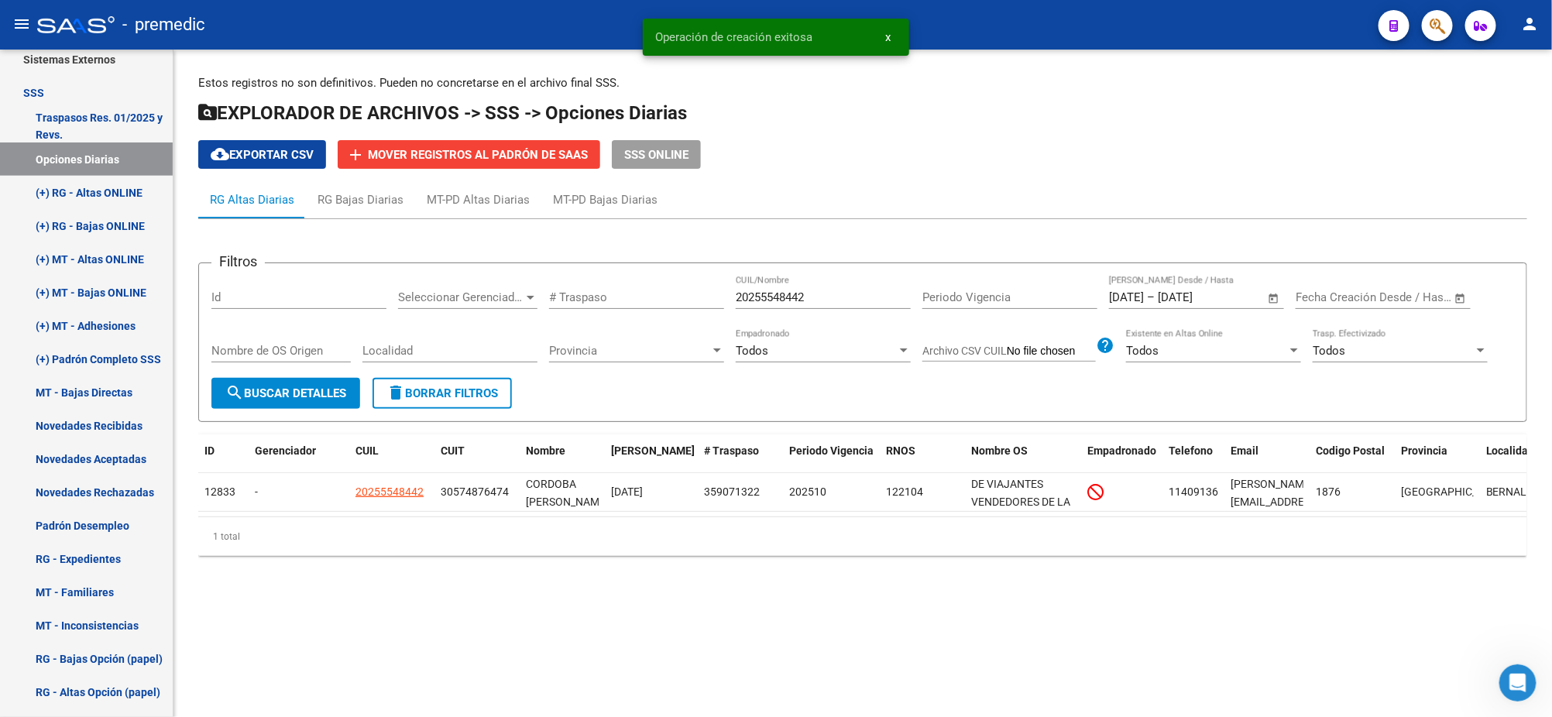
click at [309, 405] on button "search Buscar Detalles" at bounding box center [285, 393] width 149 height 31
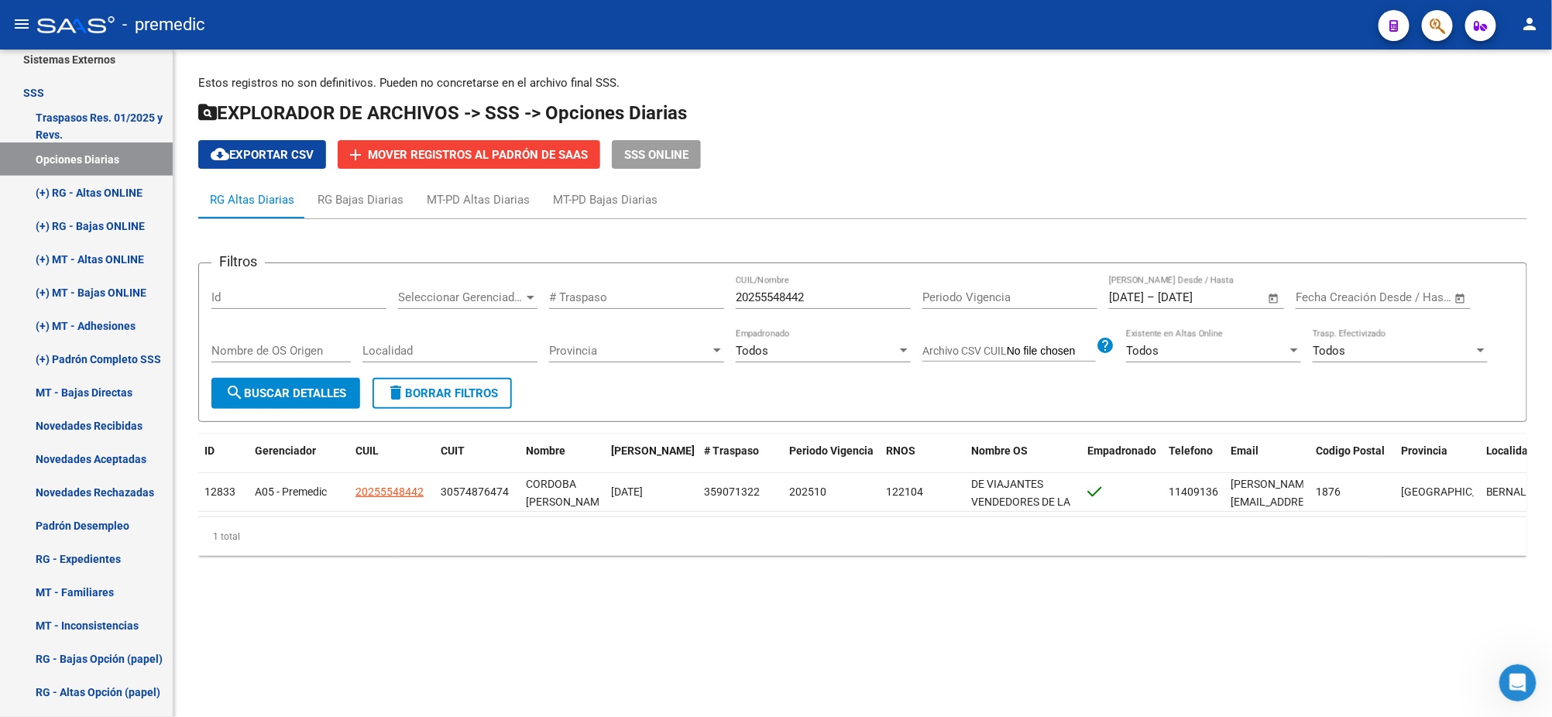
drag, startPoint x: 712, startPoint y: 291, endPoint x: 614, endPoint y: 293, distance: 97.6
click at [616, 293] on div "Filtros Id Seleccionar Gerenciador Seleccionar Gerenciador # Traspaso 202555484…" at bounding box center [862, 327] width 1302 height 102
drag, startPoint x: 805, startPoint y: 303, endPoint x: 582, endPoint y: 309, distance: 223.1
click at [582, 308] on div "Filtros Id Seleccionar Gerenciador Seleccionar Gerenciador # Traspaso 202555484…" at bounding box center [862, 327] width 1302 height 102
paste input "346127369"
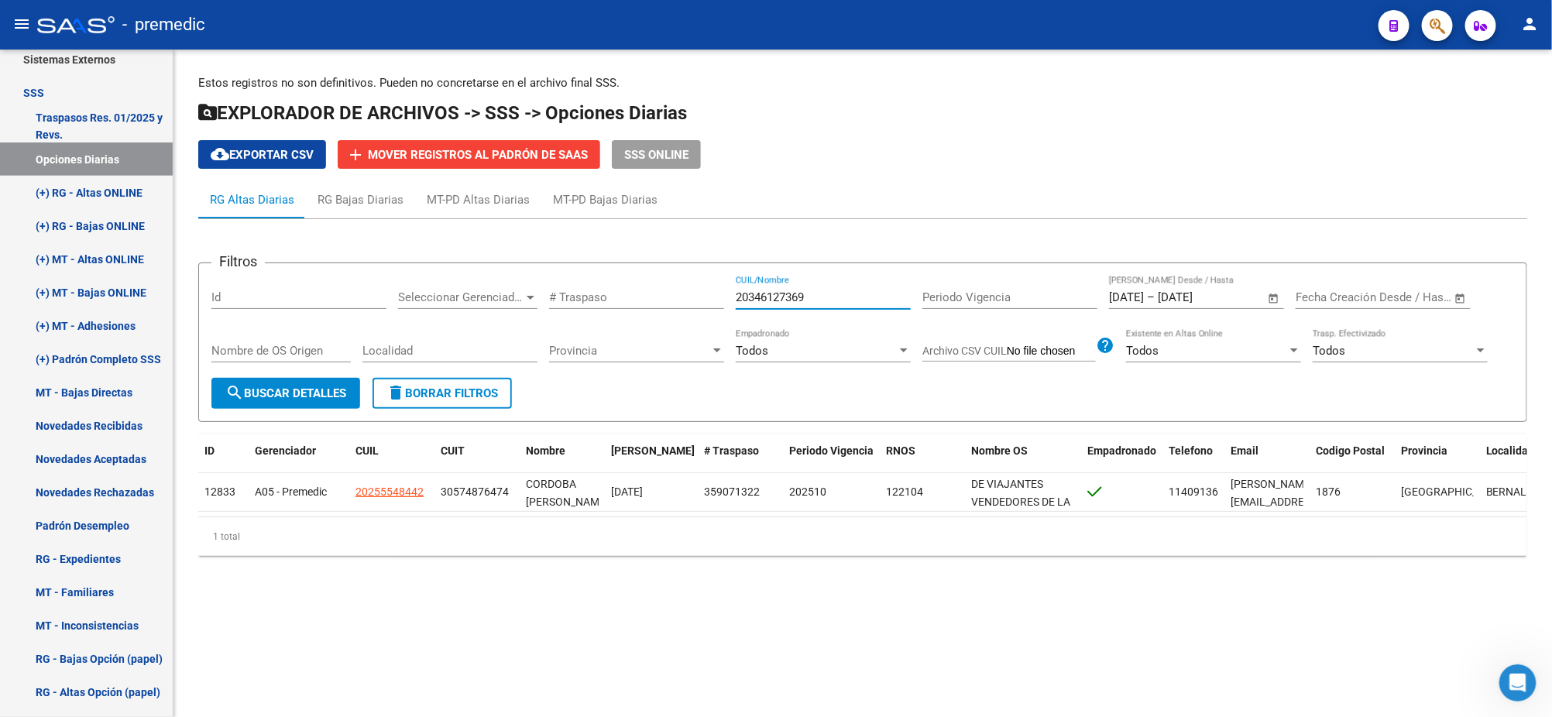
type input "20346127369"
click at [312, 398] on span "search Buscar Detalles" at bounding box center [285, 393] width 121 height 14
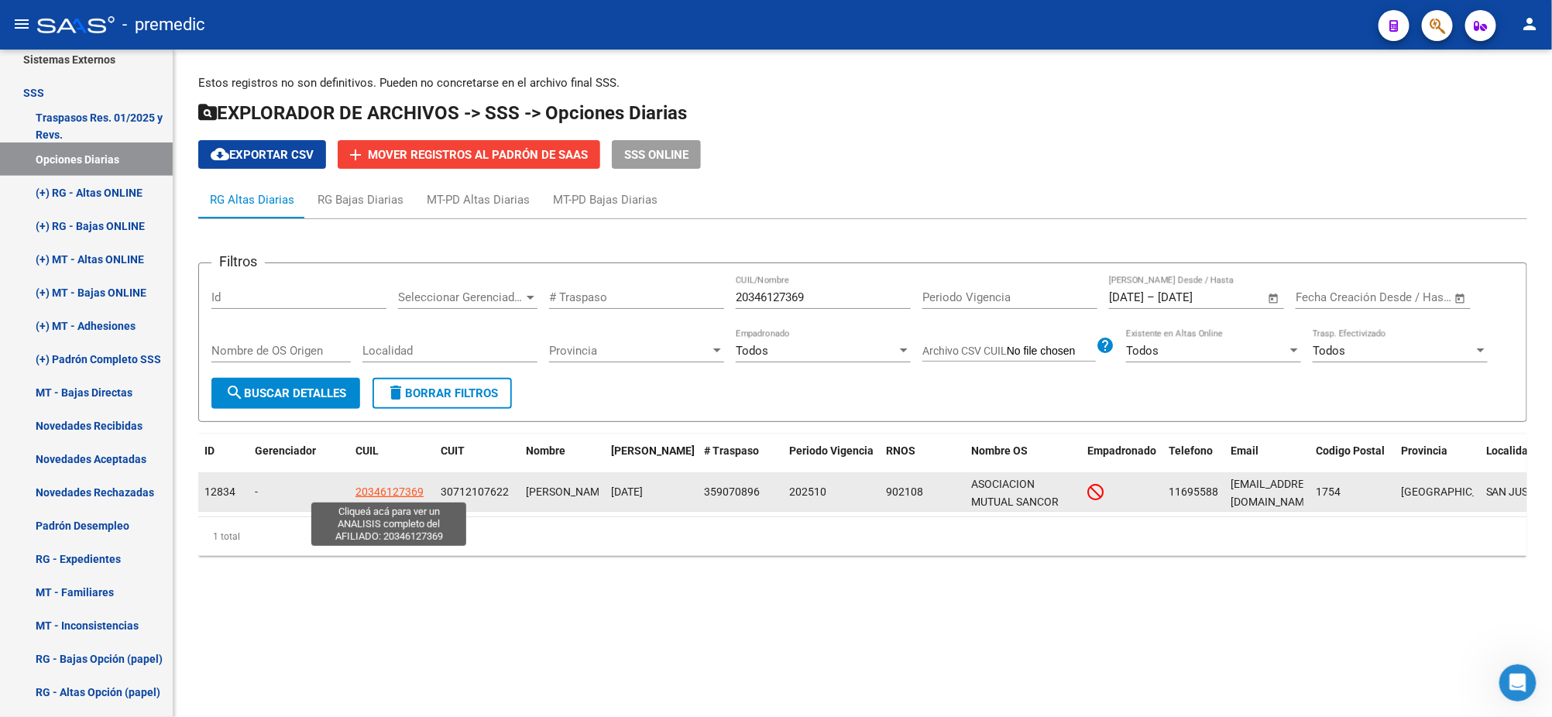
click at [392, 488] on span "20346127369" at bounding box center [389, 491] width 68 height 12
type textarea "20346127369"
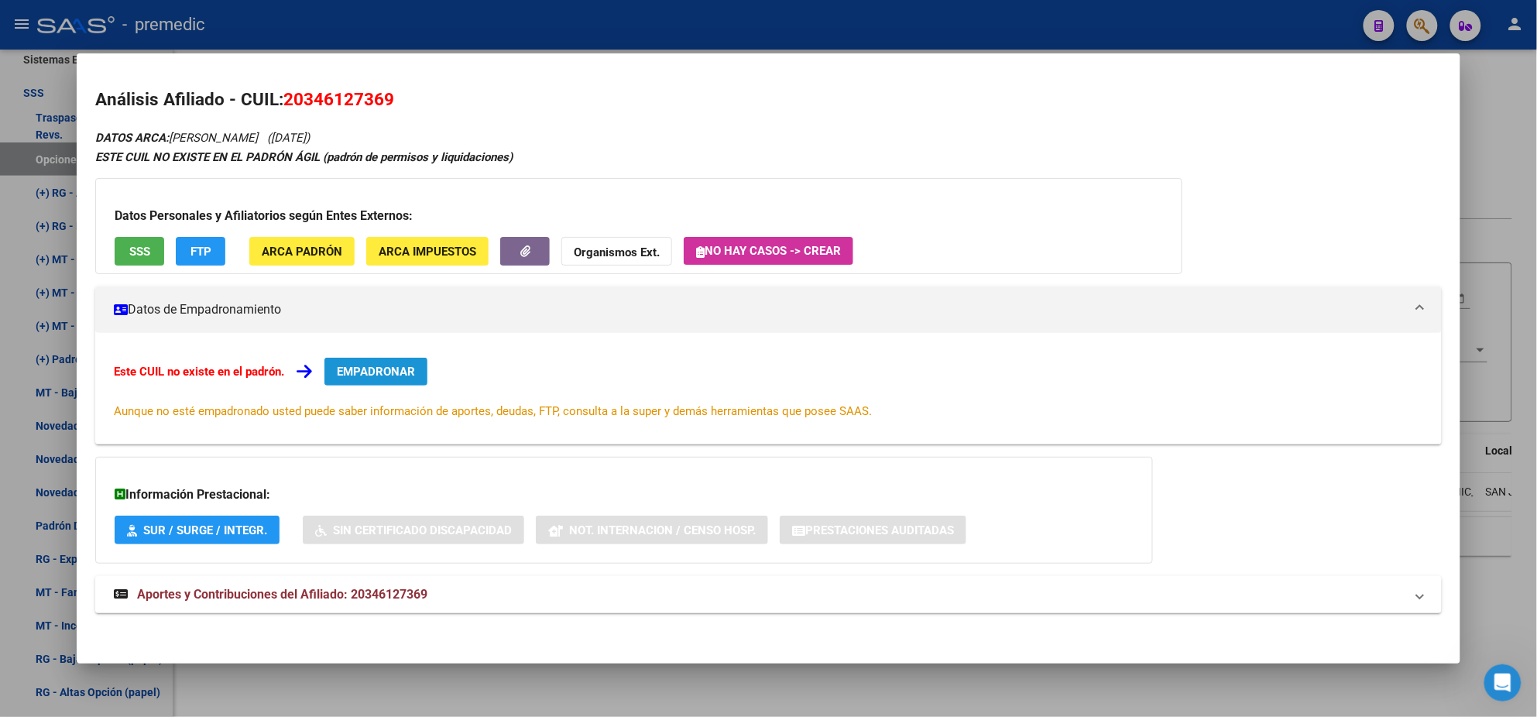
click at [380, 379] on button "EMPADRONAR" at bounding box center [375, 372] width 103 height 28
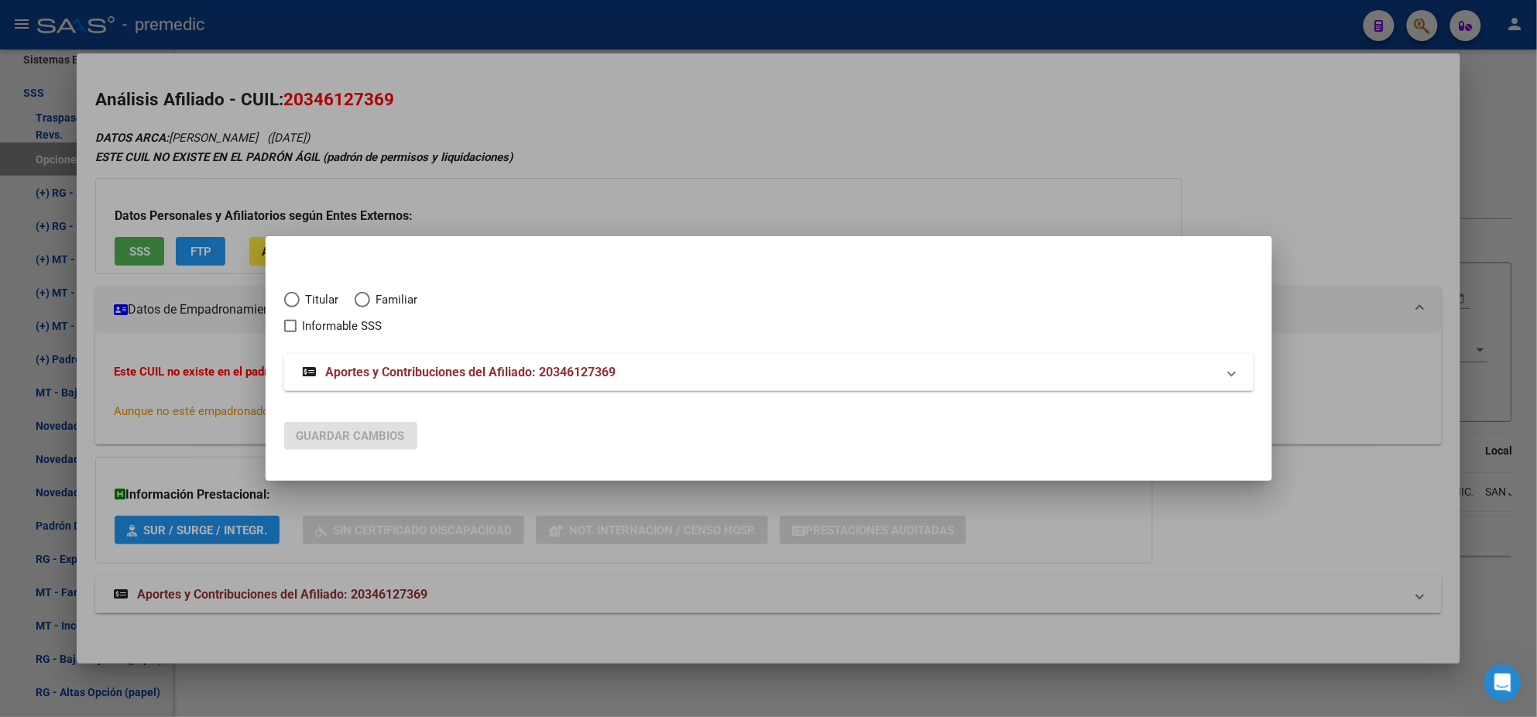
click at [300, 295] on span "Titular" at bounding box center [319, 300] width 39 height 18
click at [300, 295] on input "Titular" at bounding box center [291, 299] width 15 height 15
radio input "true"
checkbox input "true"
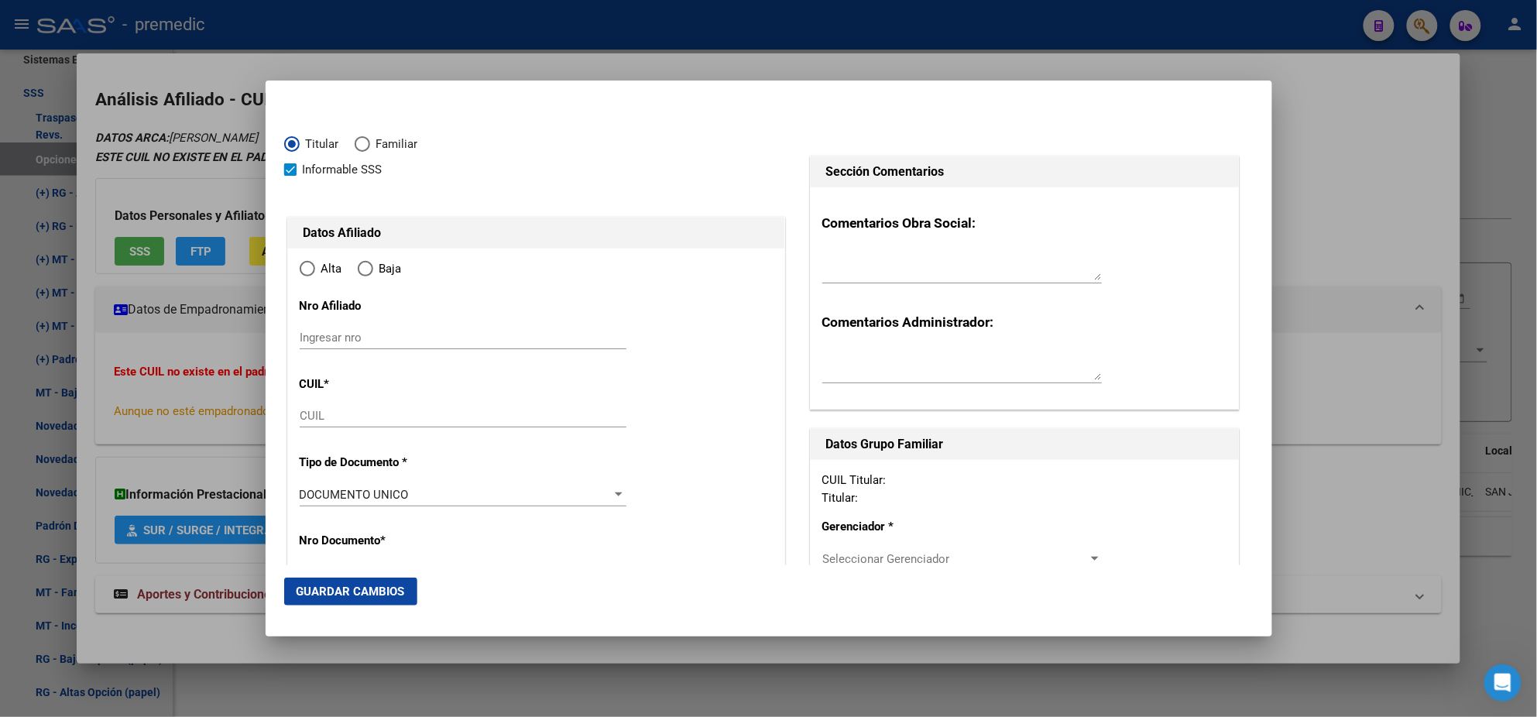
type input "20-34612736-9"
type input "34612736"
type input "QUIROZ OSVALDO DAMIAN"
type input "1989-07-07"
type input "SAN JUSTO"
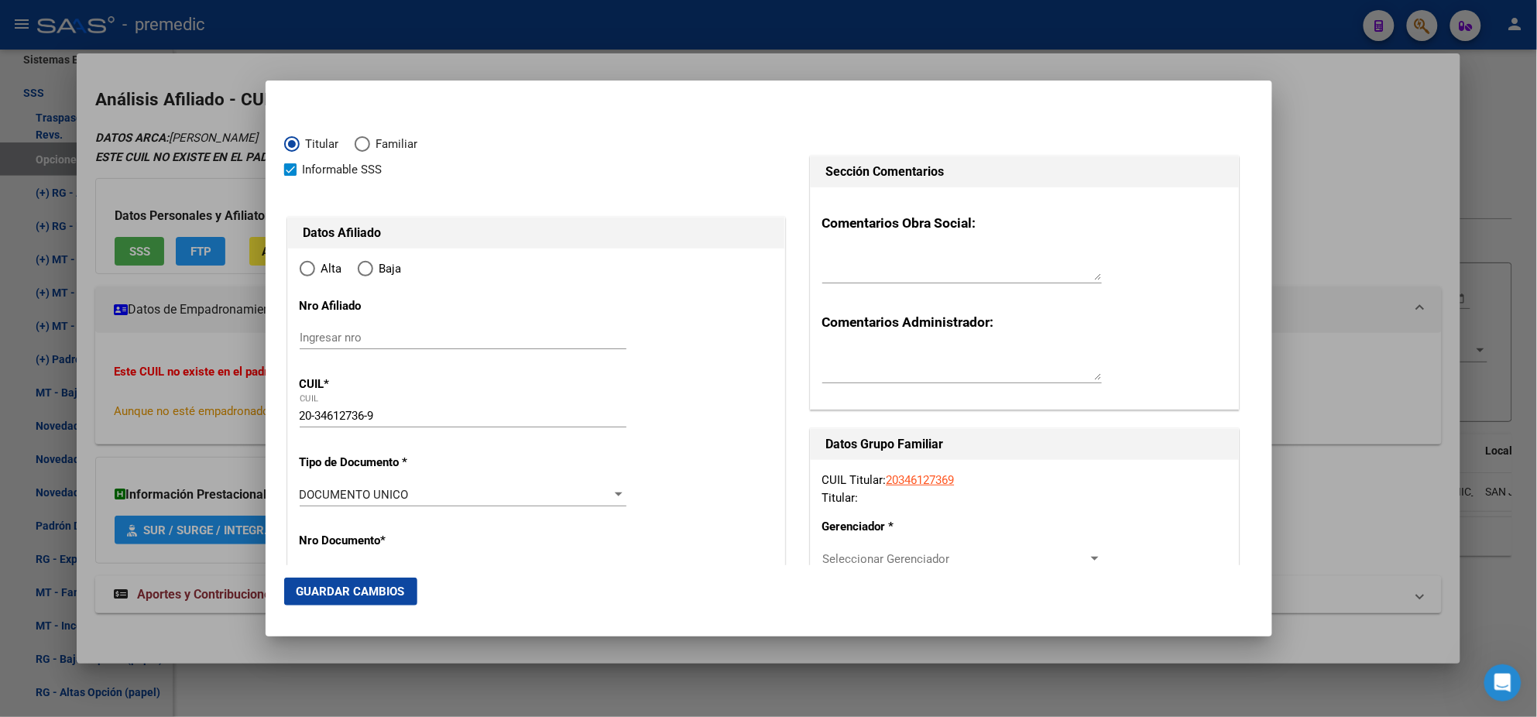
type input "1754"
type input "GRAL OCAMPO"
type input "4094"
radio input "true"
type input "SAN JUSTO"
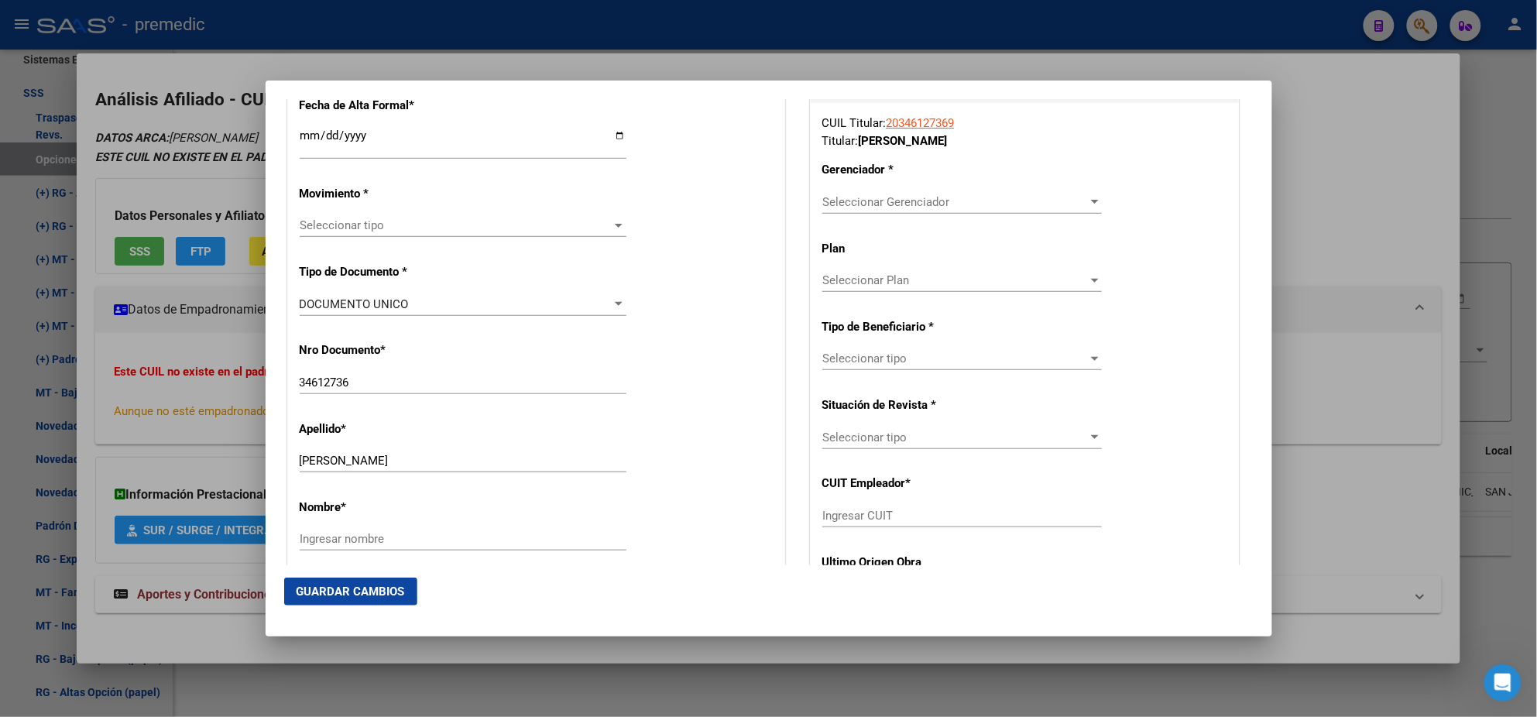
scroll to position [386, 0]
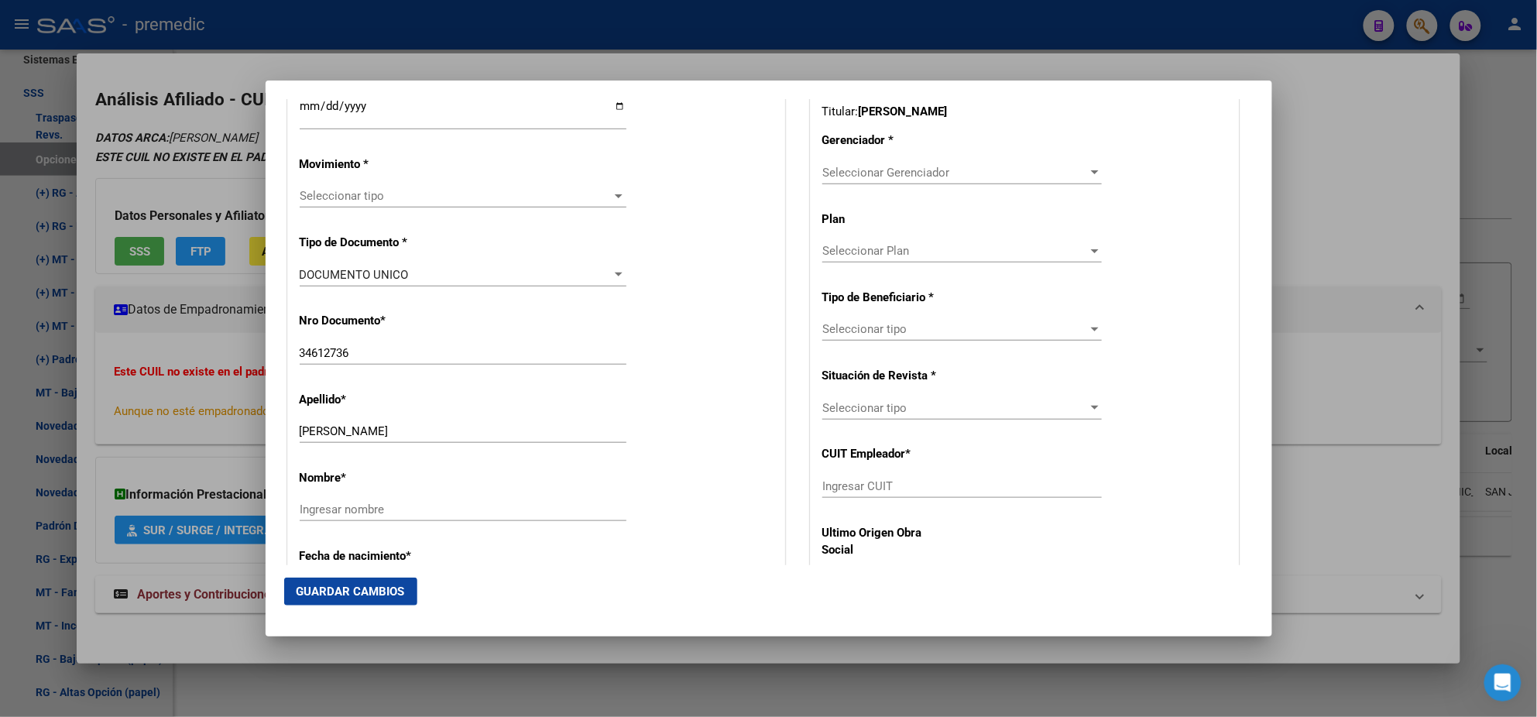
click at [848, 479] on input "Ingresar CUIT" at bounding box center [962, 486] width 280 height 14
paste input "30-71210762-2"
type input "30-71210762-2"
click at [848, 175] on span "Seleccionar Gerenciador" at bounding box center [955, 173] width 266 height 14
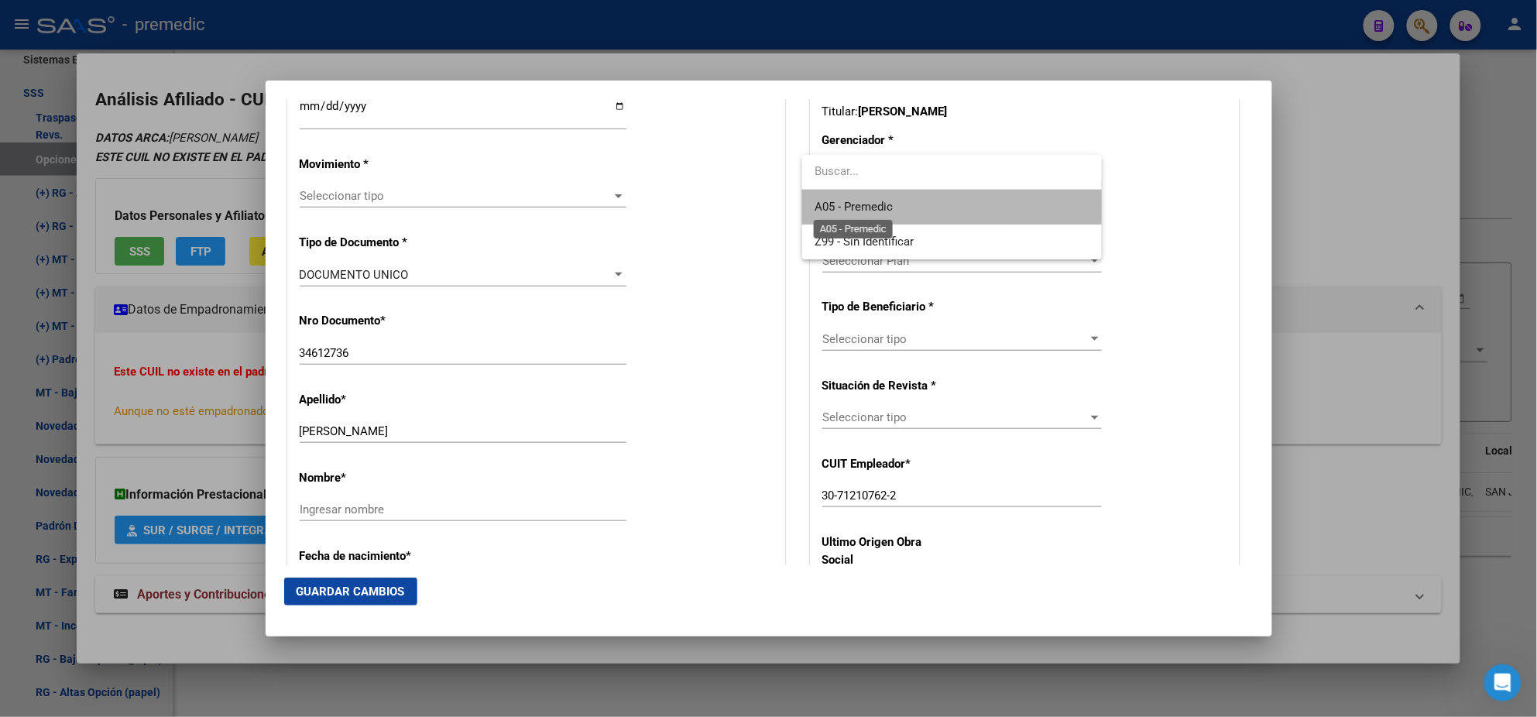
click at [855, 204] on span "A05 - Premedic" at bounding box center [854, 207] width 78 height 14
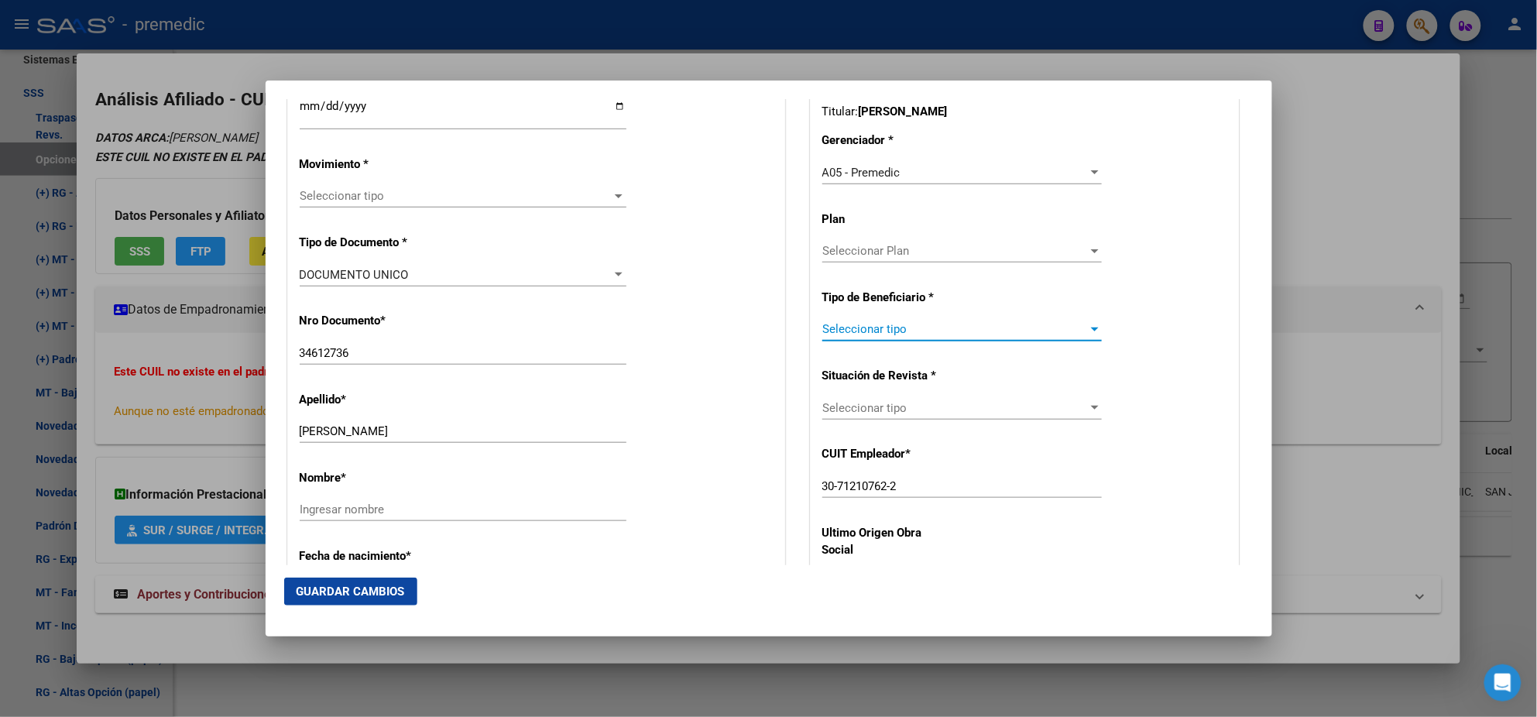
click at [853, 334] on span "Seleccionar tipo" at bounding box center [955, 329] width 266 height 14
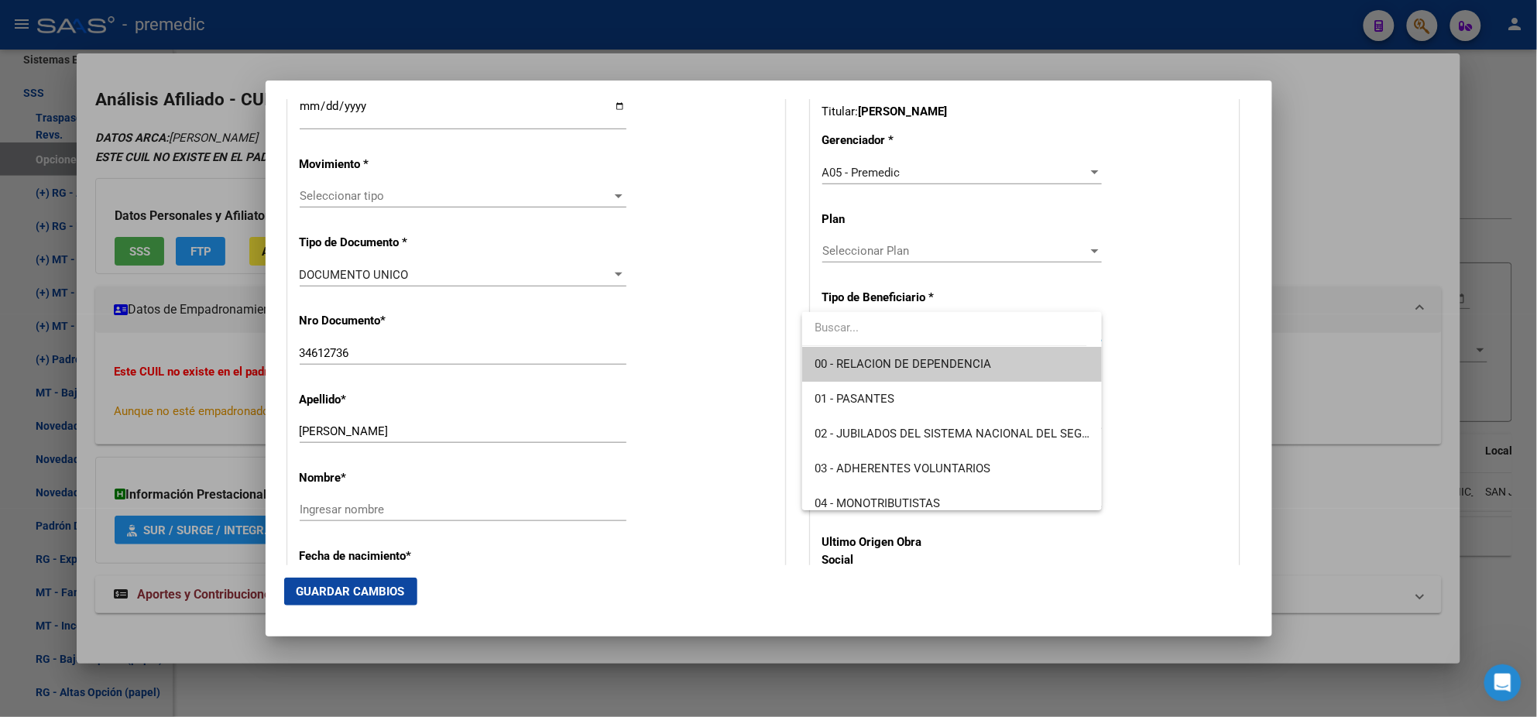
click at [847, 361] on span "00 - RELACION DE DEPENDENCIA" at bounding box center [903, 364] width 177 height 14
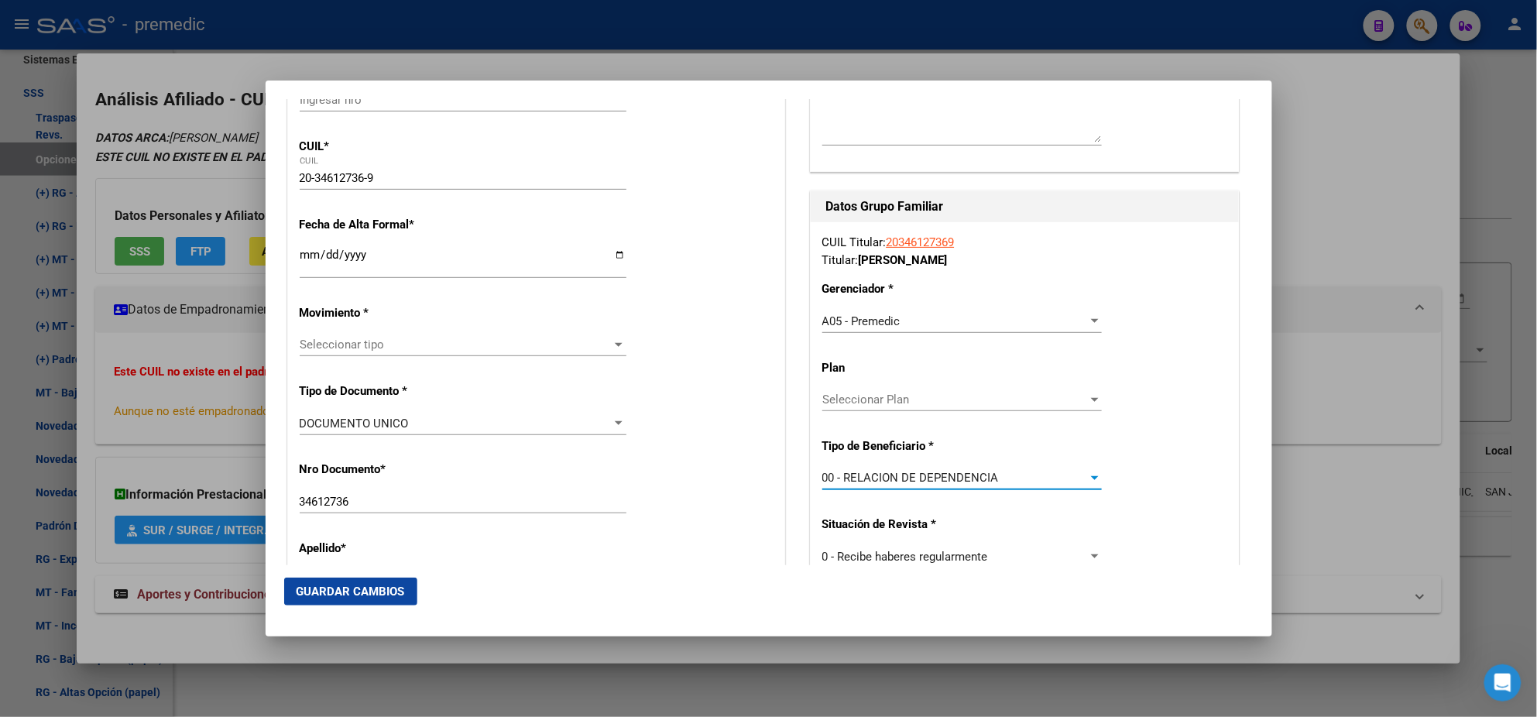
scroll to position [194, 0]
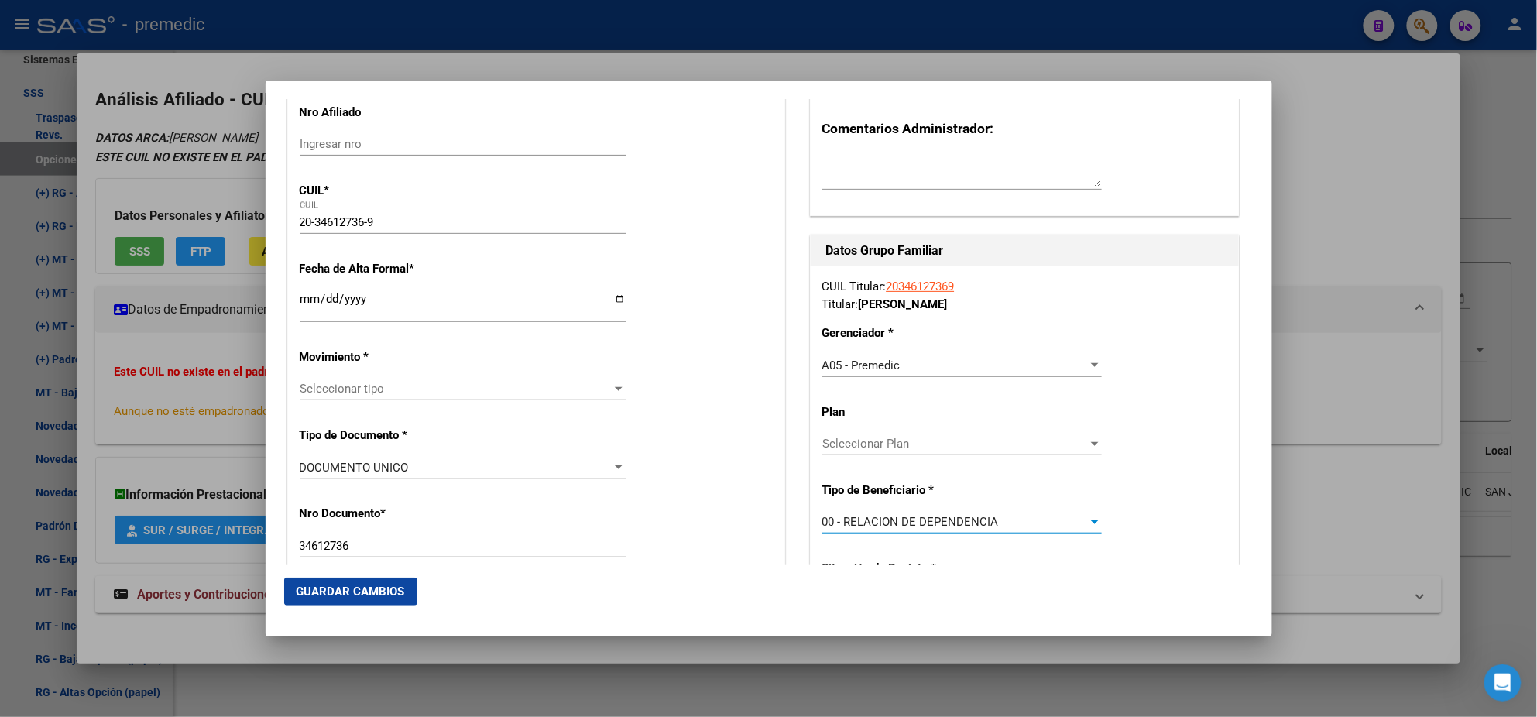
click at [301, 293] on input "Ingresar fecha" at bounding box center [463, 305] width 327 height 25
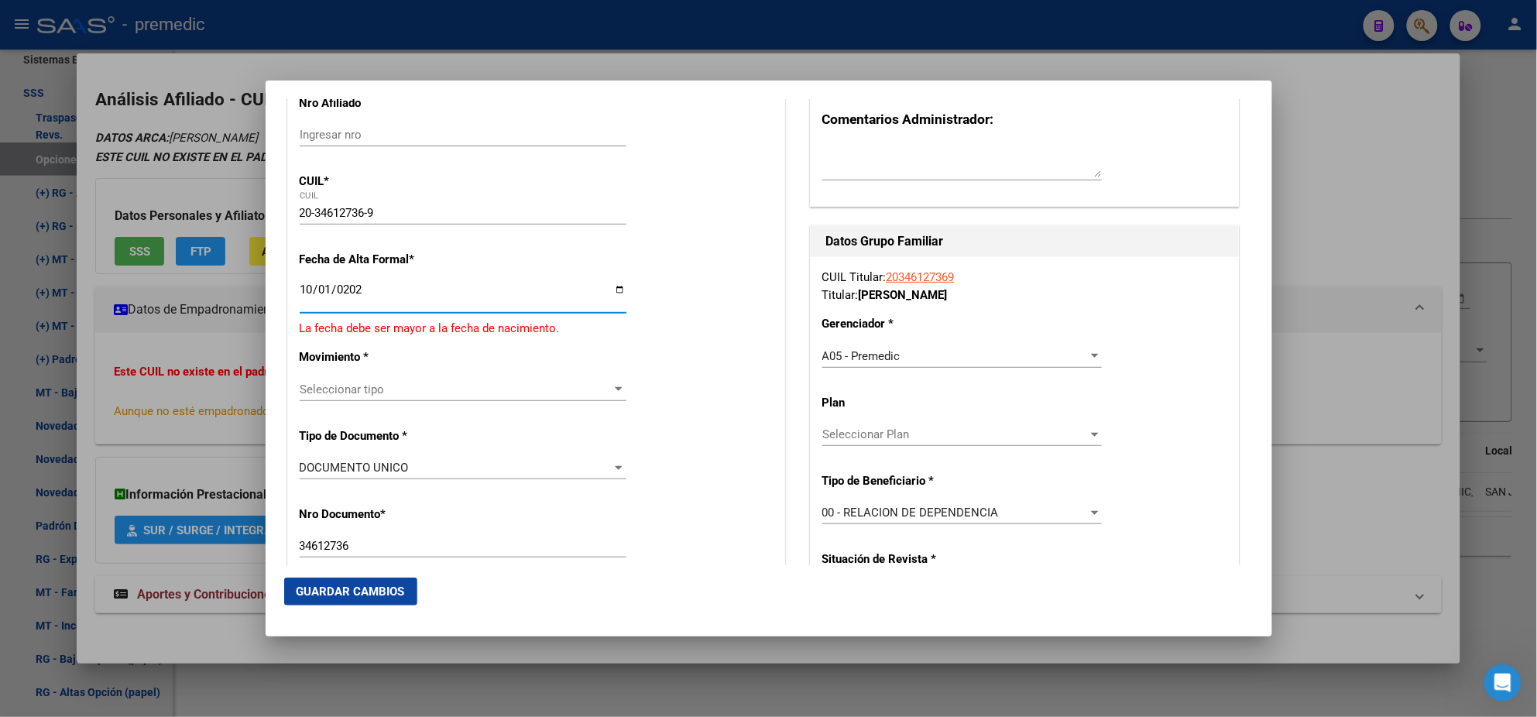
type input "2025-10-01"
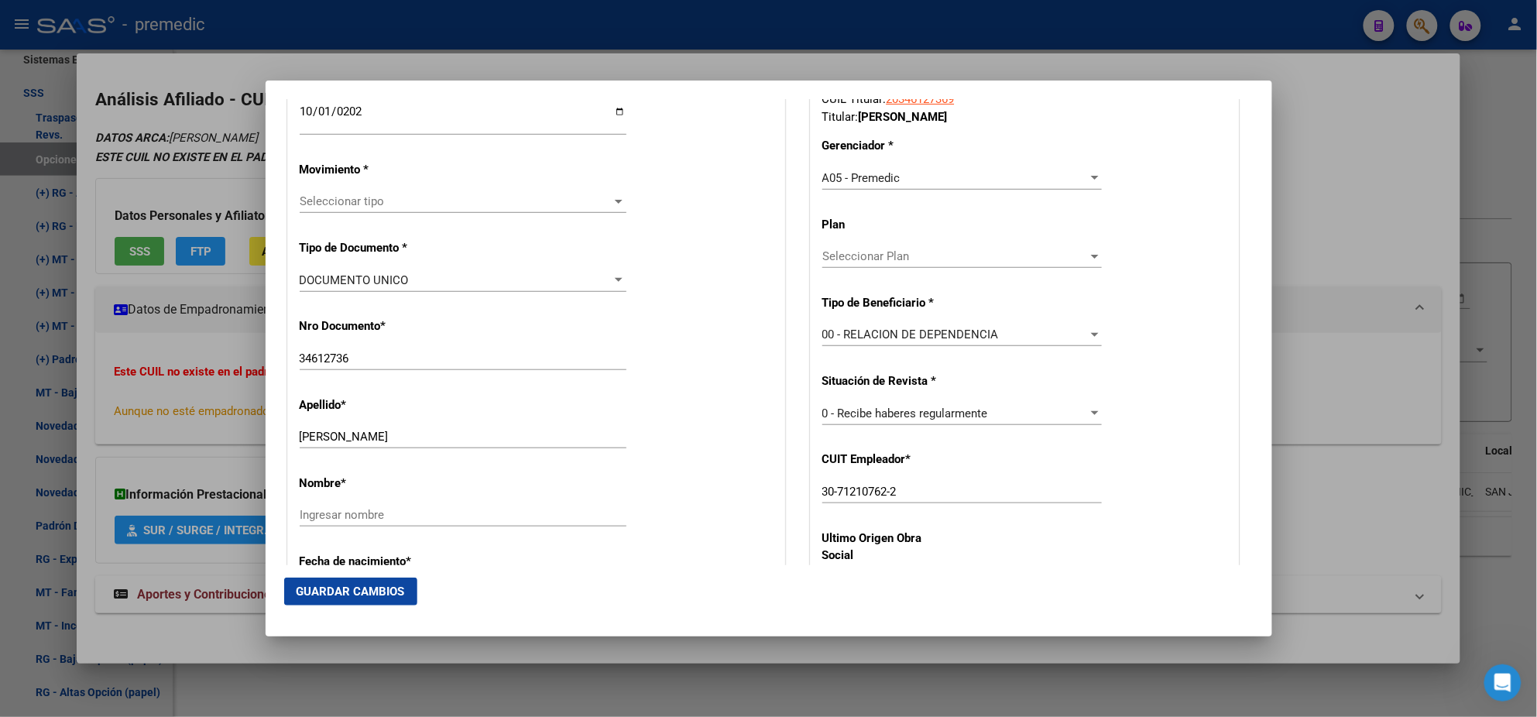
scroll to position [386, 0]
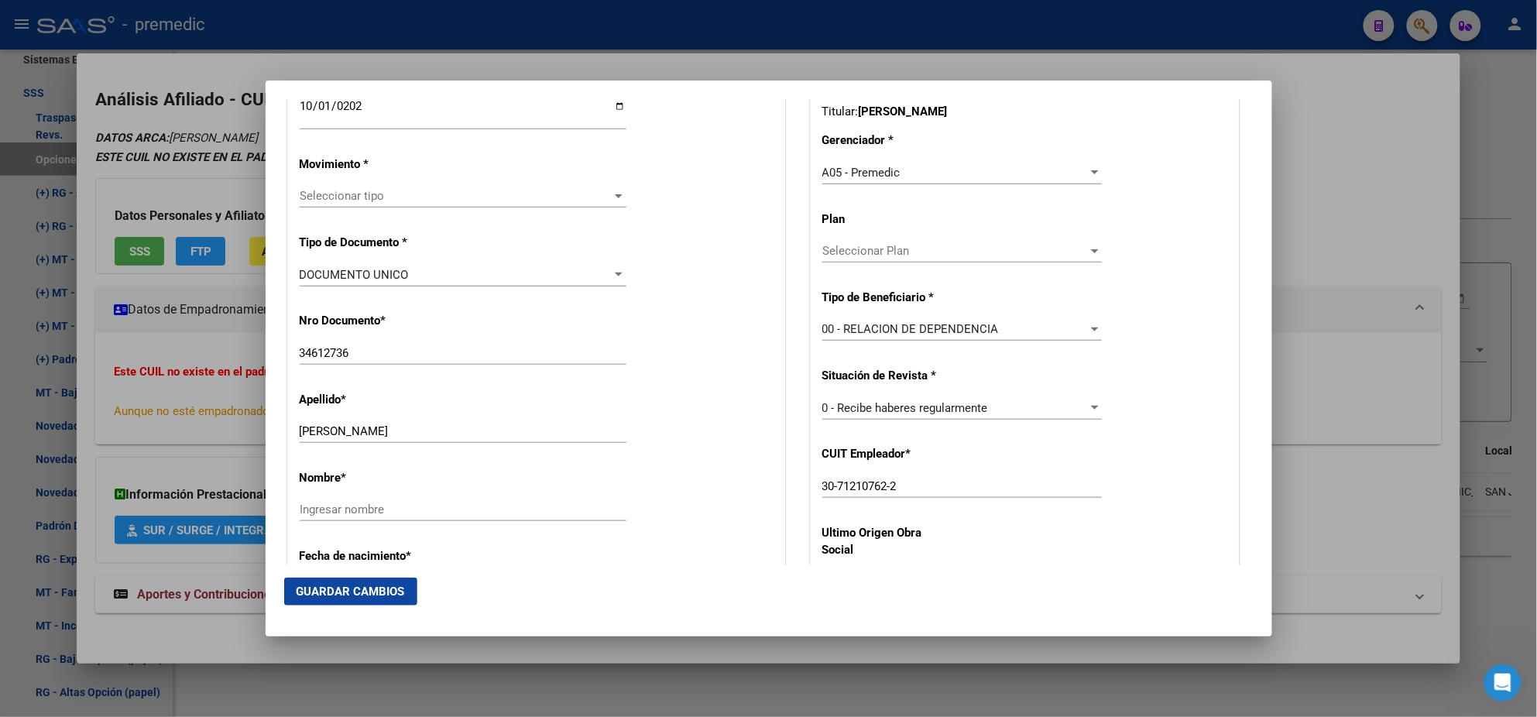
click at [339, 197] on span "Seleccionar tipo" at bounding box center [456, 196] width 313 height 14
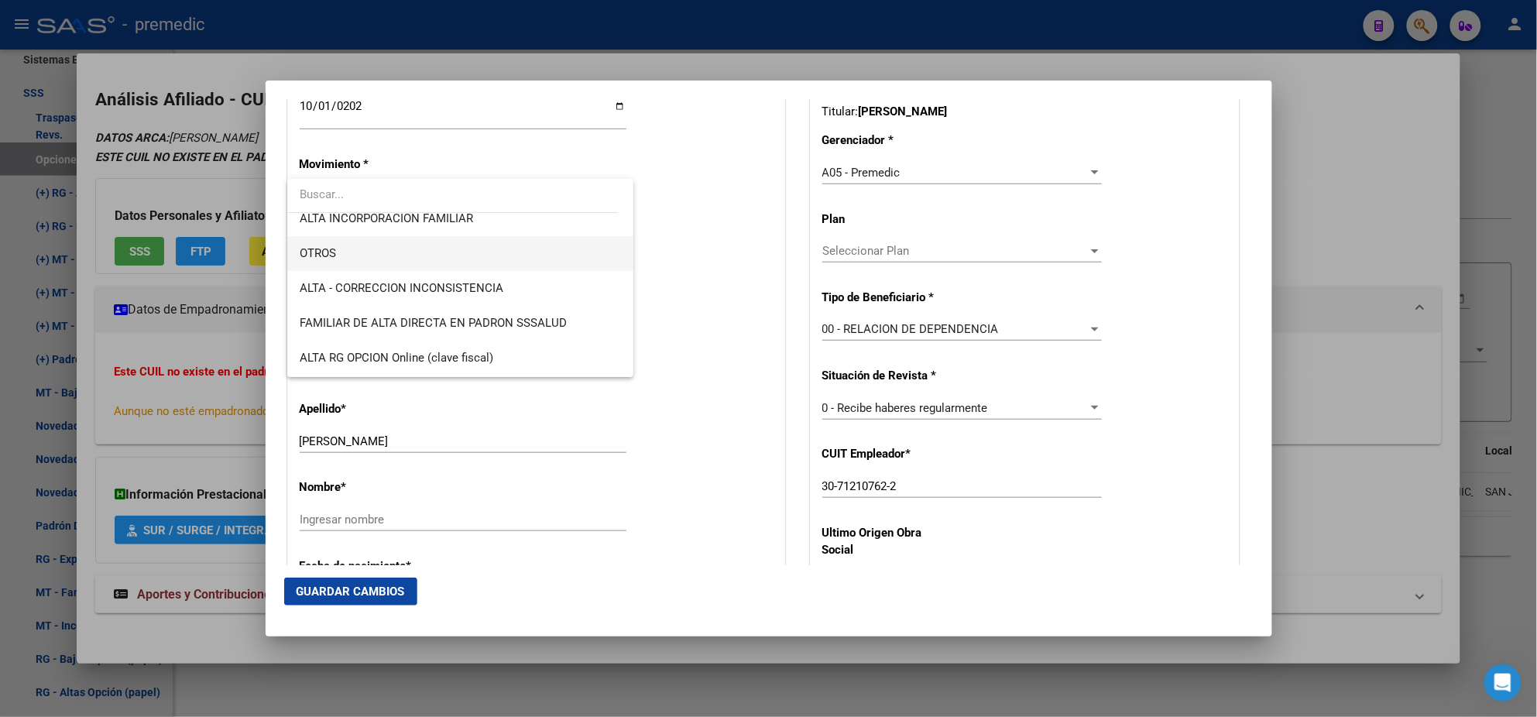
scroll to position [290, 0]
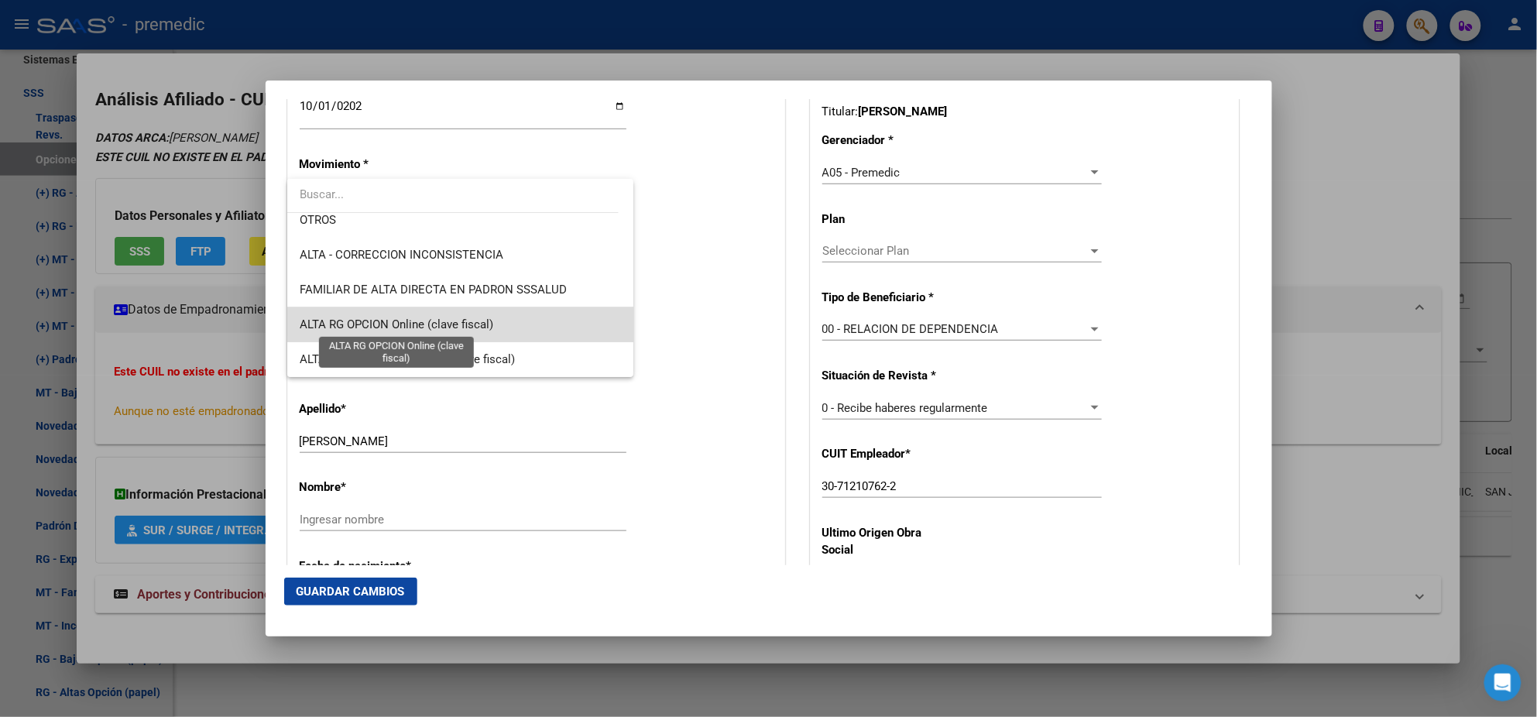
click at [475, 320] on span "ALTA RG OPCION Online (clave fiscal)" at bounding box center [397, 324] width 194 height 14
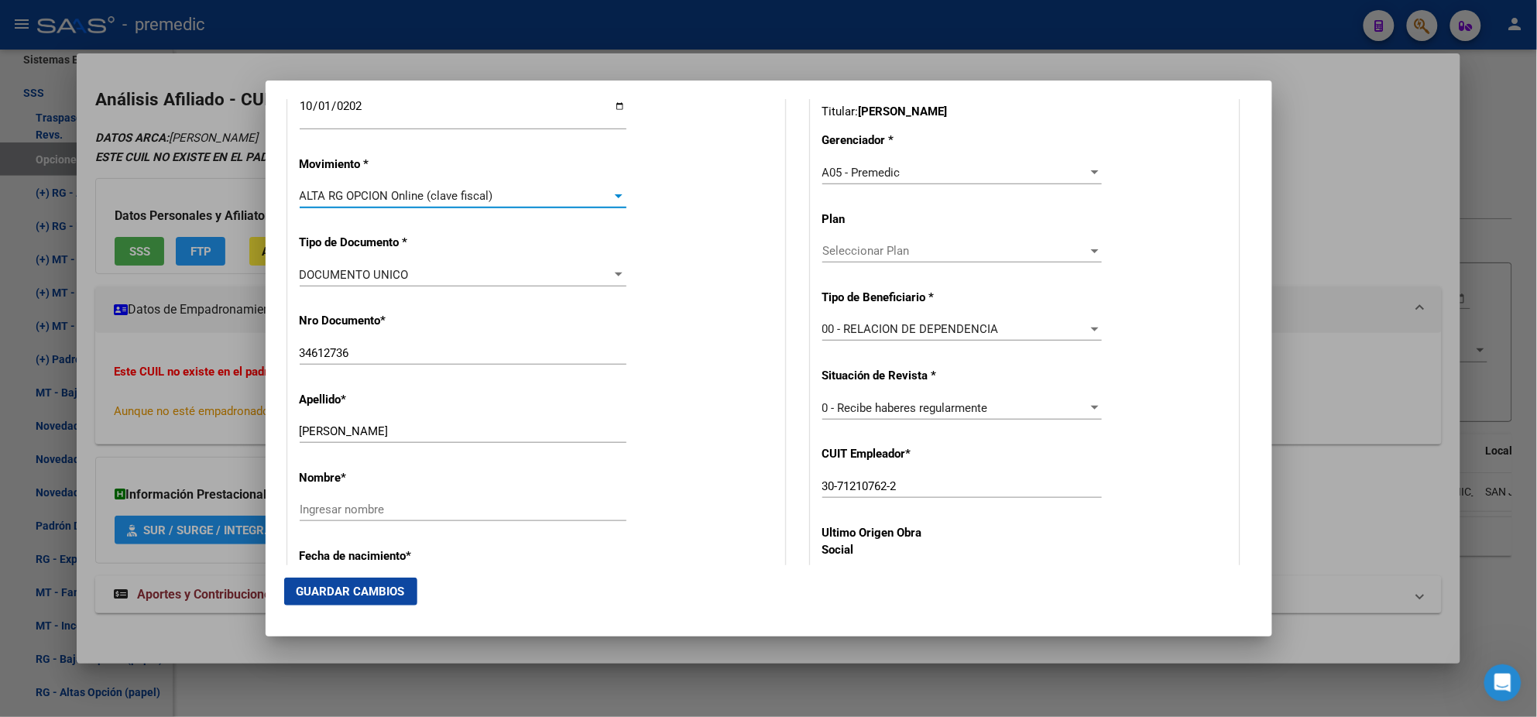
click at [475, 320] on div "Nro Documento * 34612736 Ingresar nro" at bounding box center [536, 339] width 473 height 78
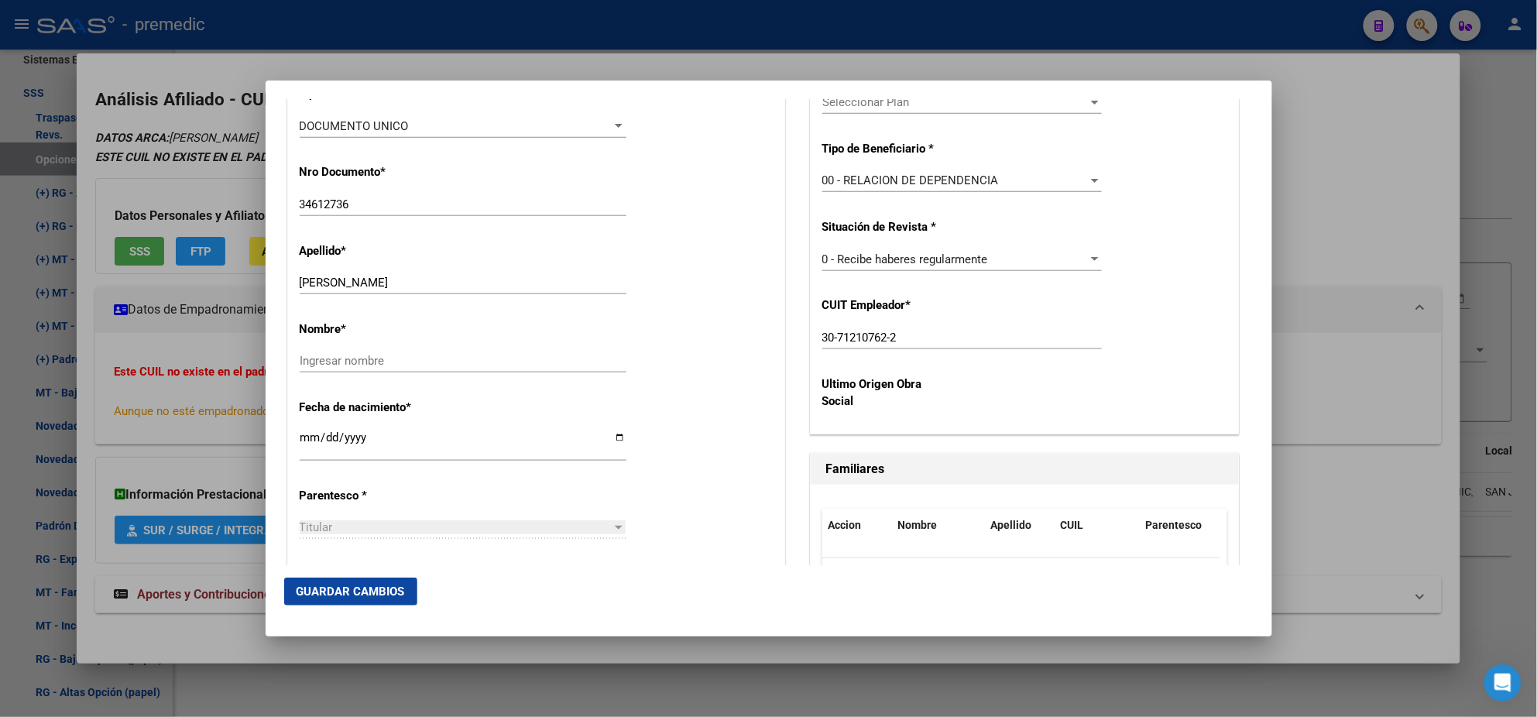
scroll to position [581, 0]
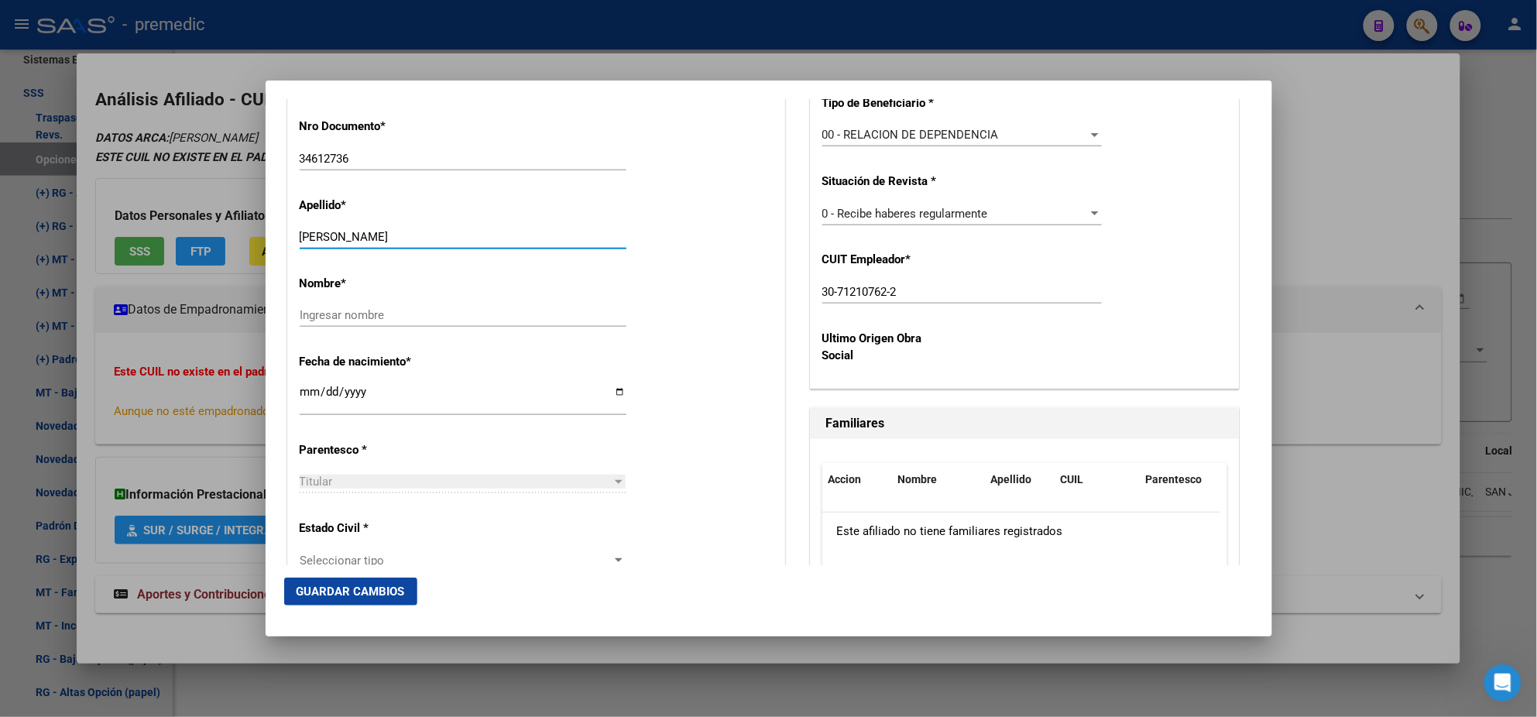
drag, startPoint x: 341, startPoint y: 237, endPoint x: 438, endPoint y: 241, distance: 96.9
click at [438, 241] on input "QUIROZ OSVALDO DAMIAN" at bounding box center [463, 237] width 327 height 14
type input "QUIROZ"
click at [345, 317] on input "Ingresar nombre" at bounding box center [463, 315] width 327 height 14
paste input "OSVALDO DAMIAN"
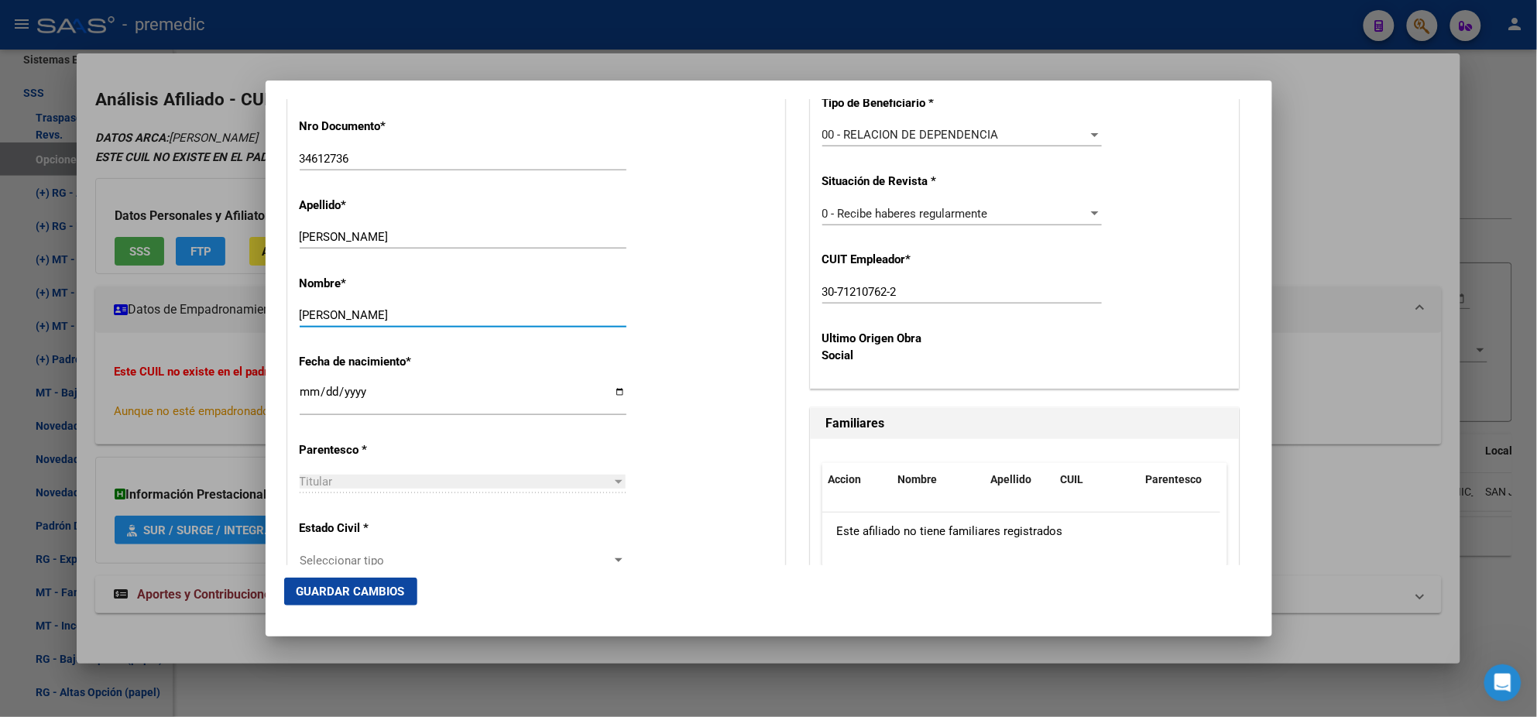
type input "OSVALDO DAMIAN"
click at [672, 304] on div "Nombre * OSVALDO DAMIAN Ingresar nombre" at bounding box center [536, 302] width 473 height 78
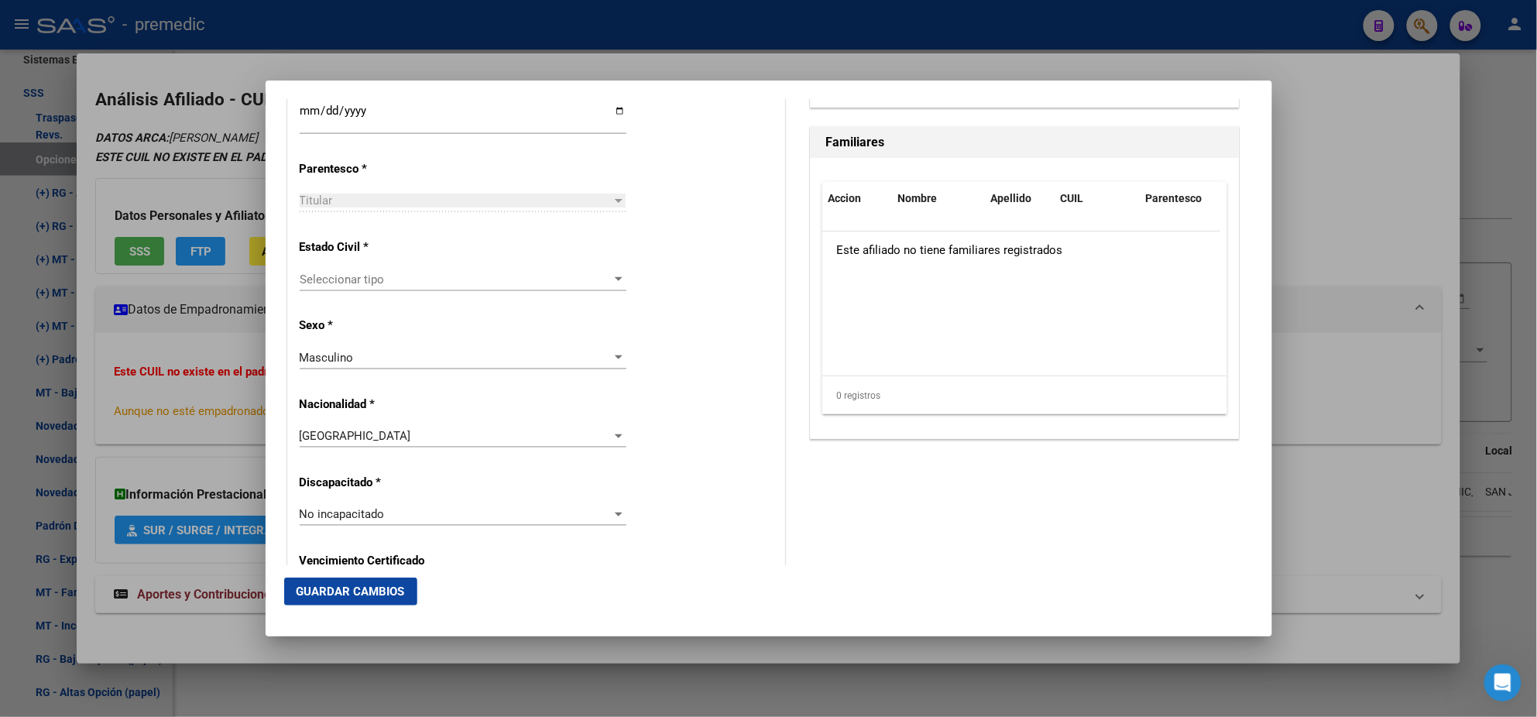
scroll to position [870, 0]
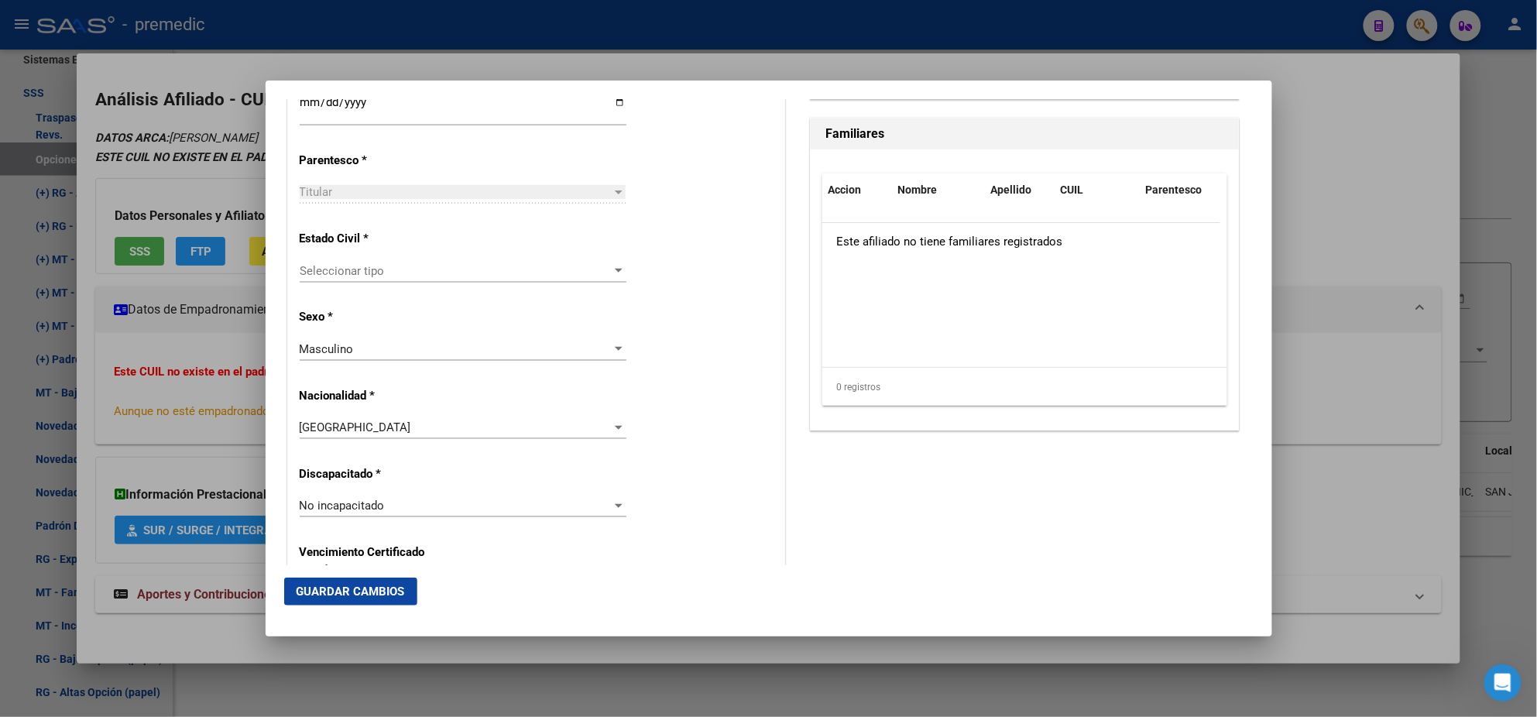
click at [410, 267] on span "Seleccionar tipo" at bounding box center [456, 271] width 313 height 14
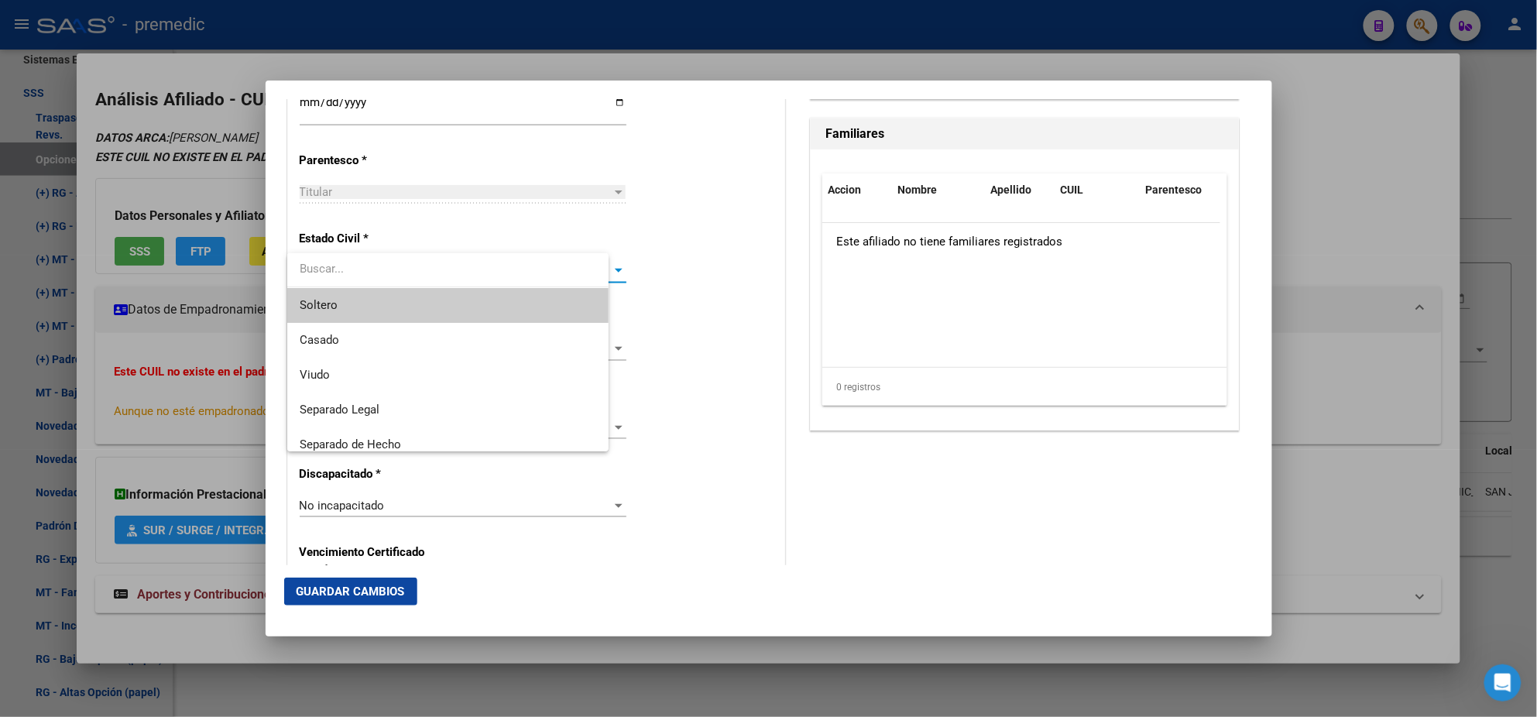
click at [386, 297] on span "Soltero" at bounding box center [448, 305] width 297 height 35
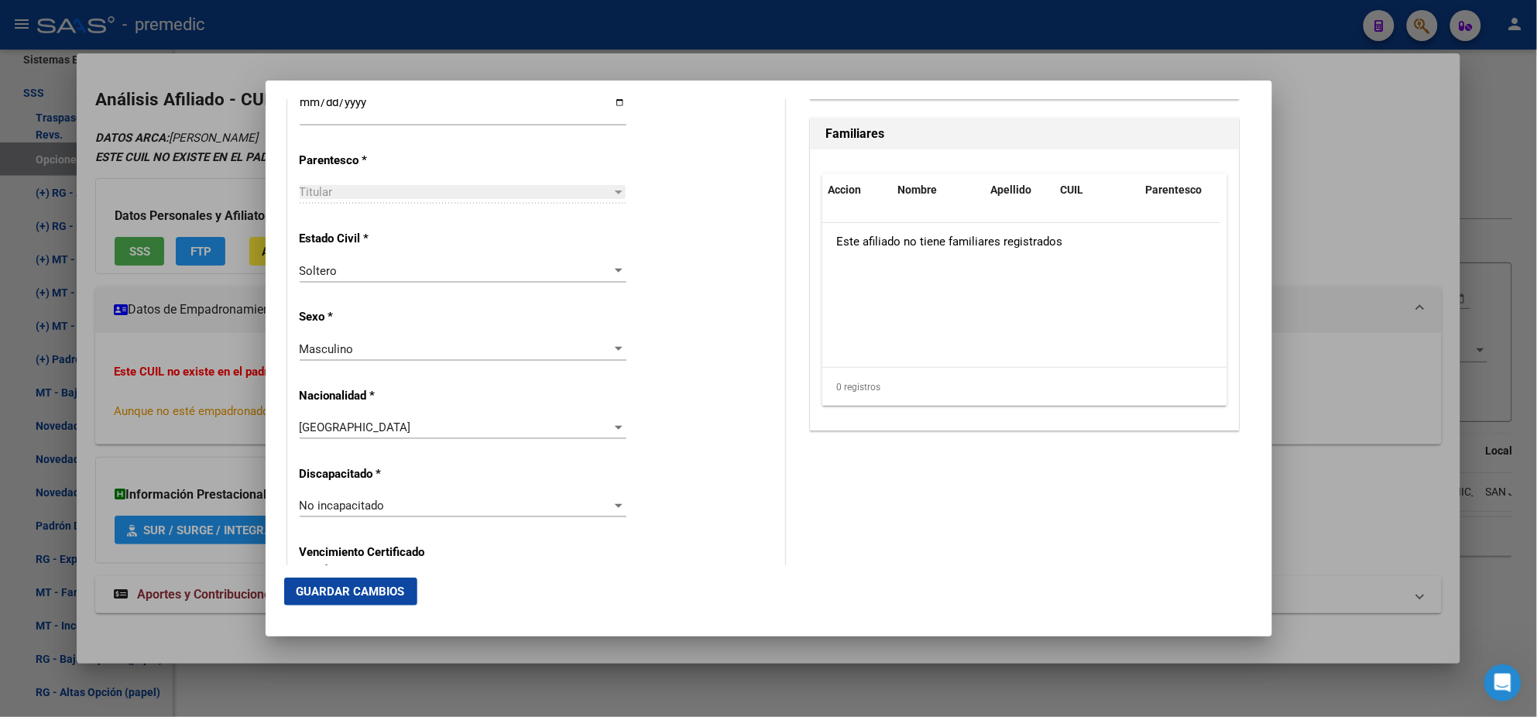
click at [420, 306] on div "Alta Baja Nro Afiliado Ingresar nro CUIL * 20-34612736-9 CUIL ARCA Padrón Fecha…" at bounding box center [536, 483] width 496 height 2211
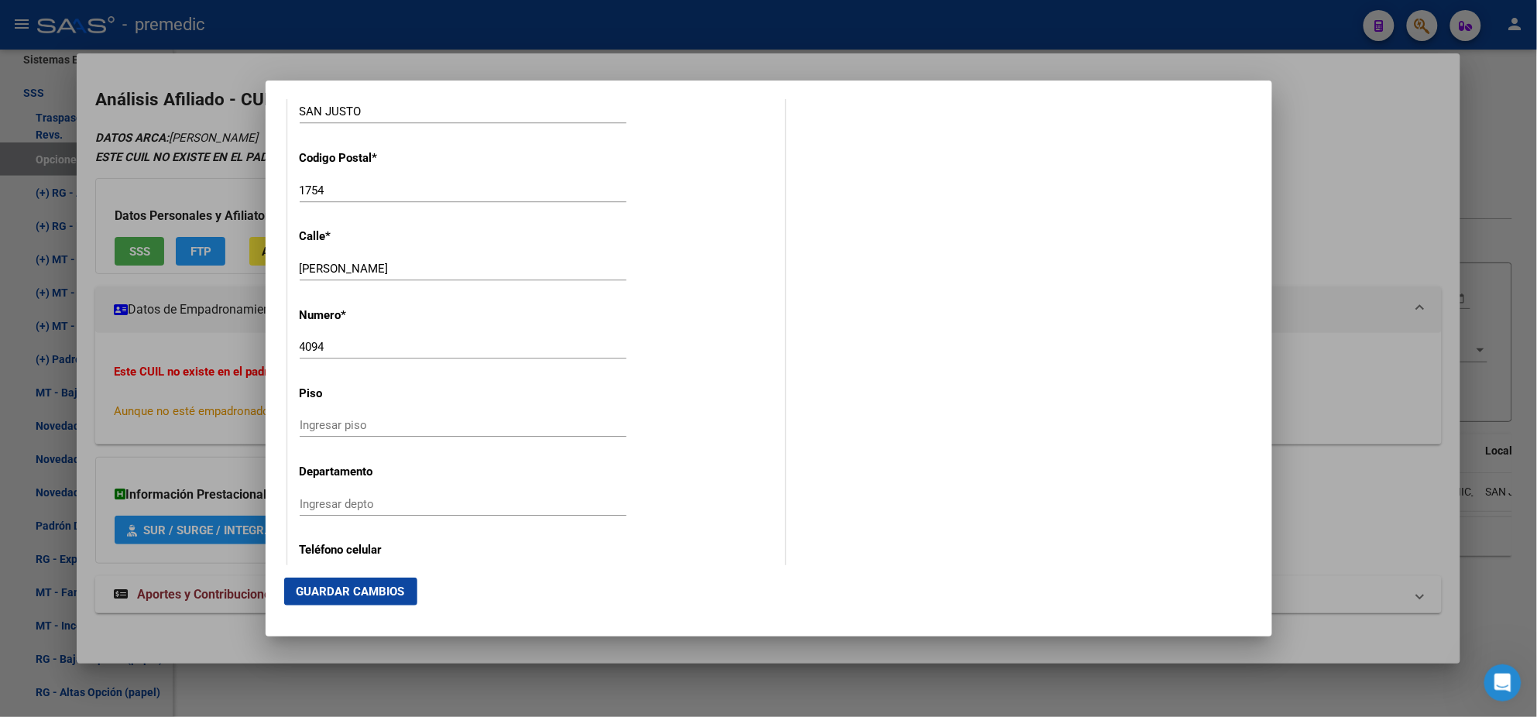
scroll to position [1645, 0]
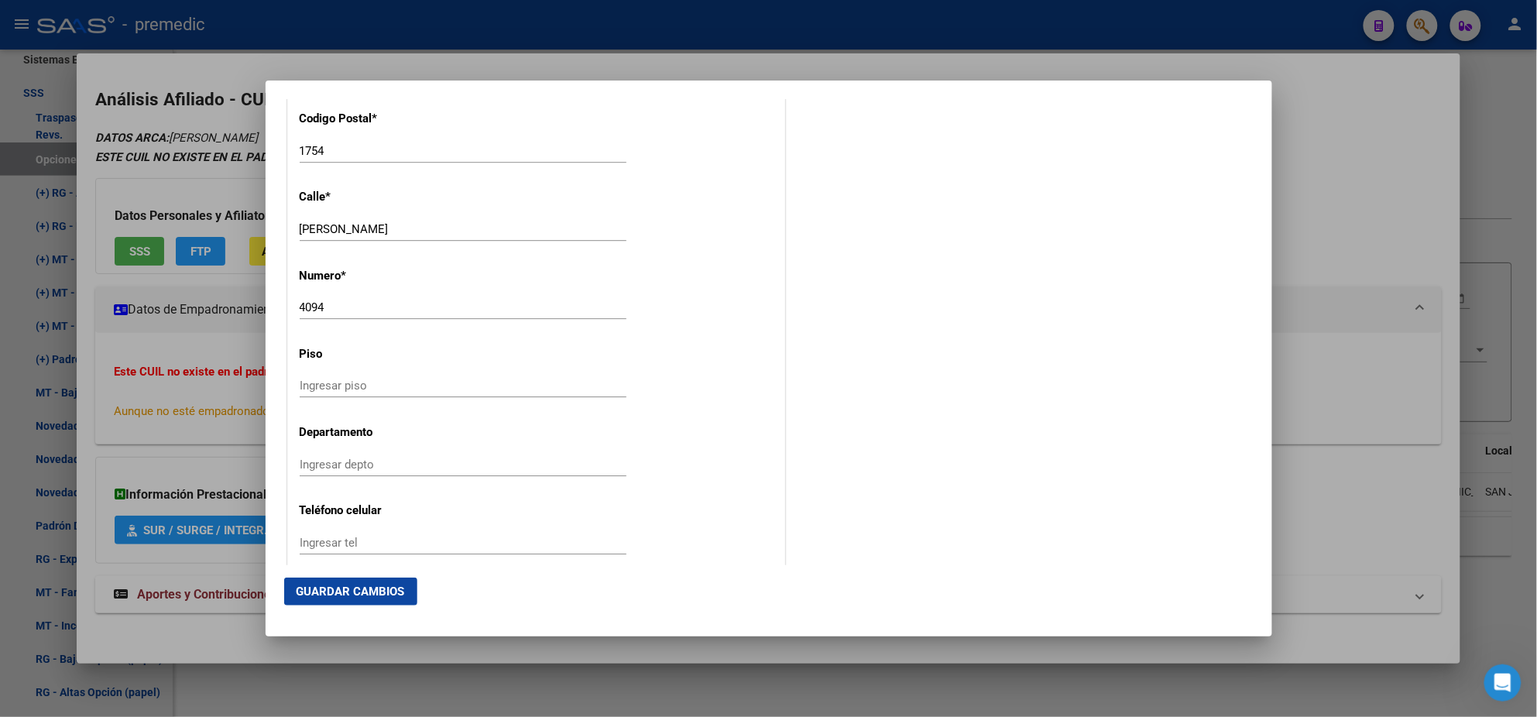
click at [397, 585] on span "Guardar Cambios" at bounding box center [351, 592] width 108 height 14
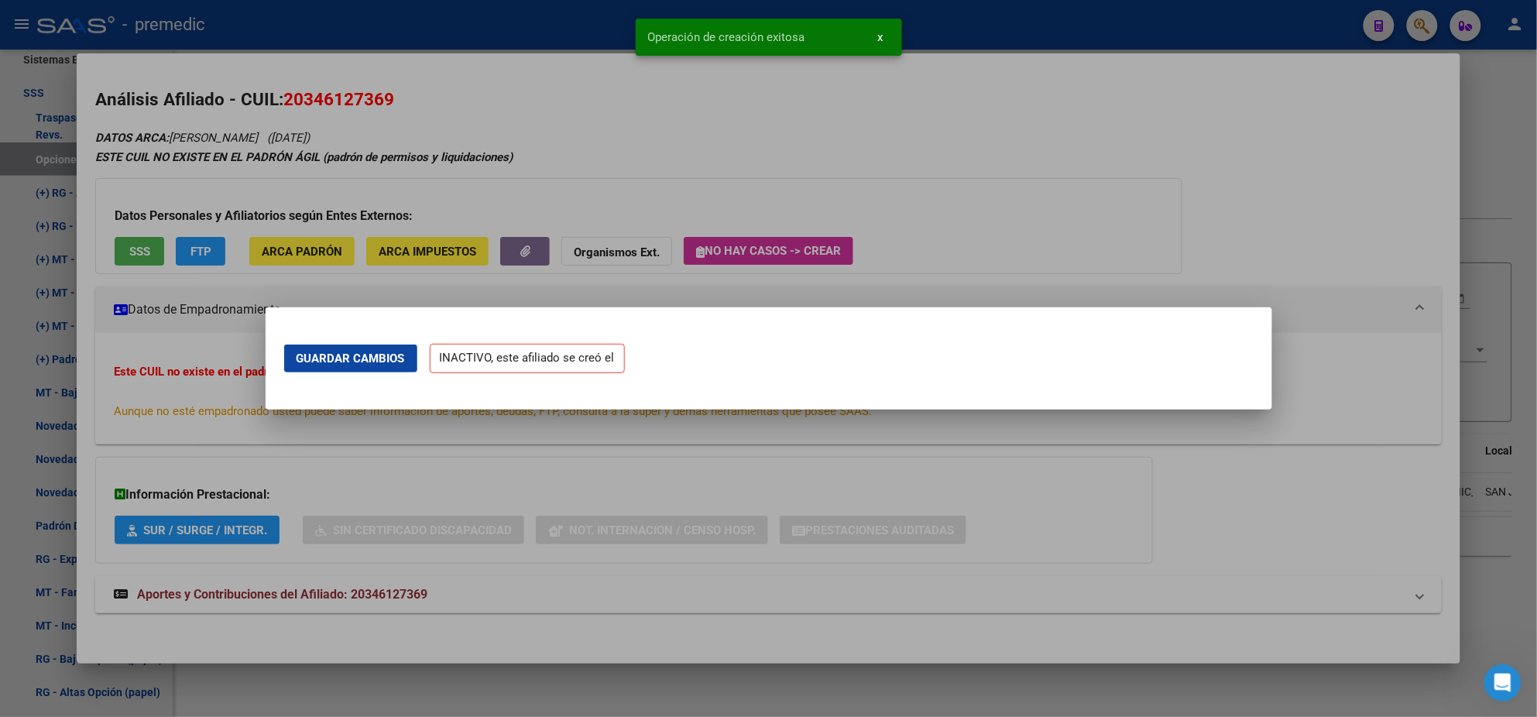
scroll to position [0, 0]
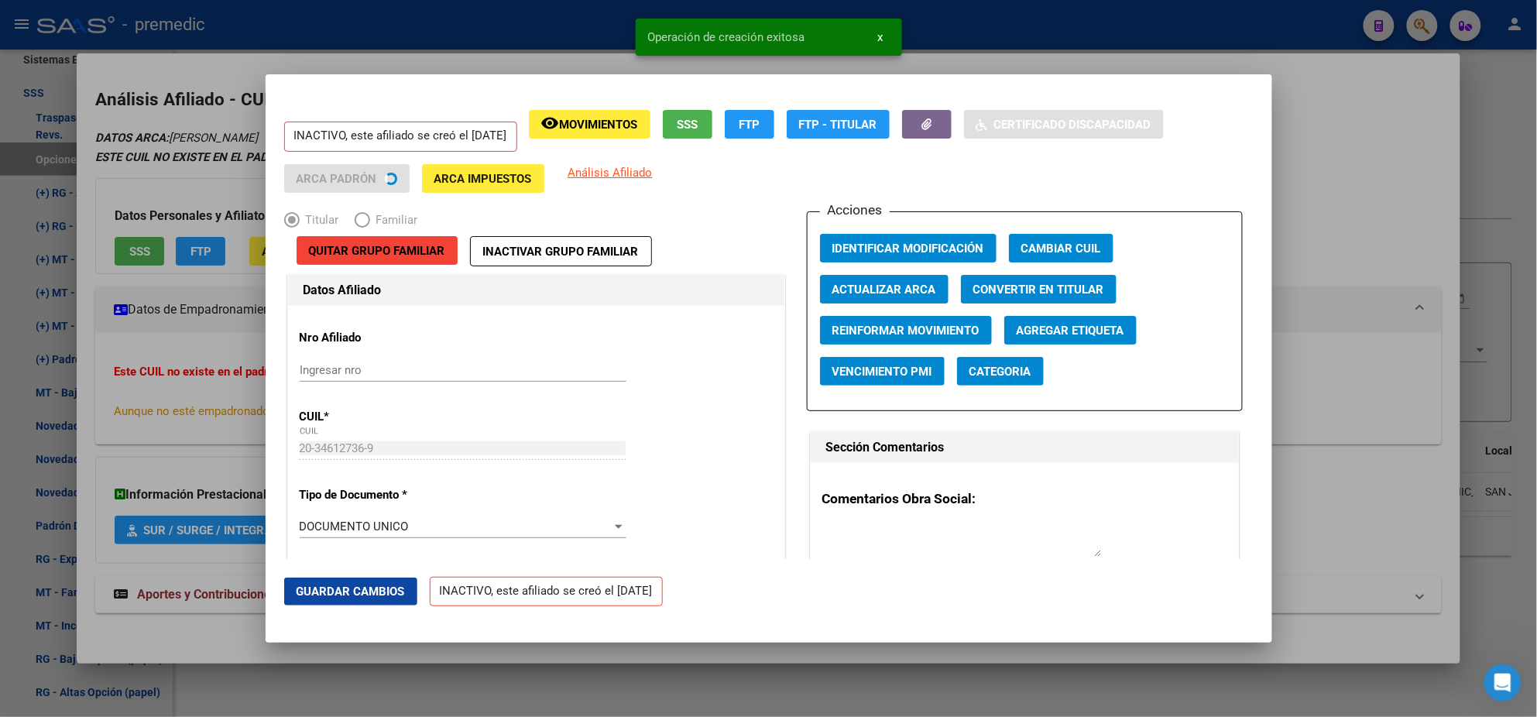
drag, startPoint x: 74, startPoint y: 374, endPoint x: 11, endPoint y: 378, distance: 63.6
click at [74, 373] on div at bounding box center [768, 358] width 1537 height 717
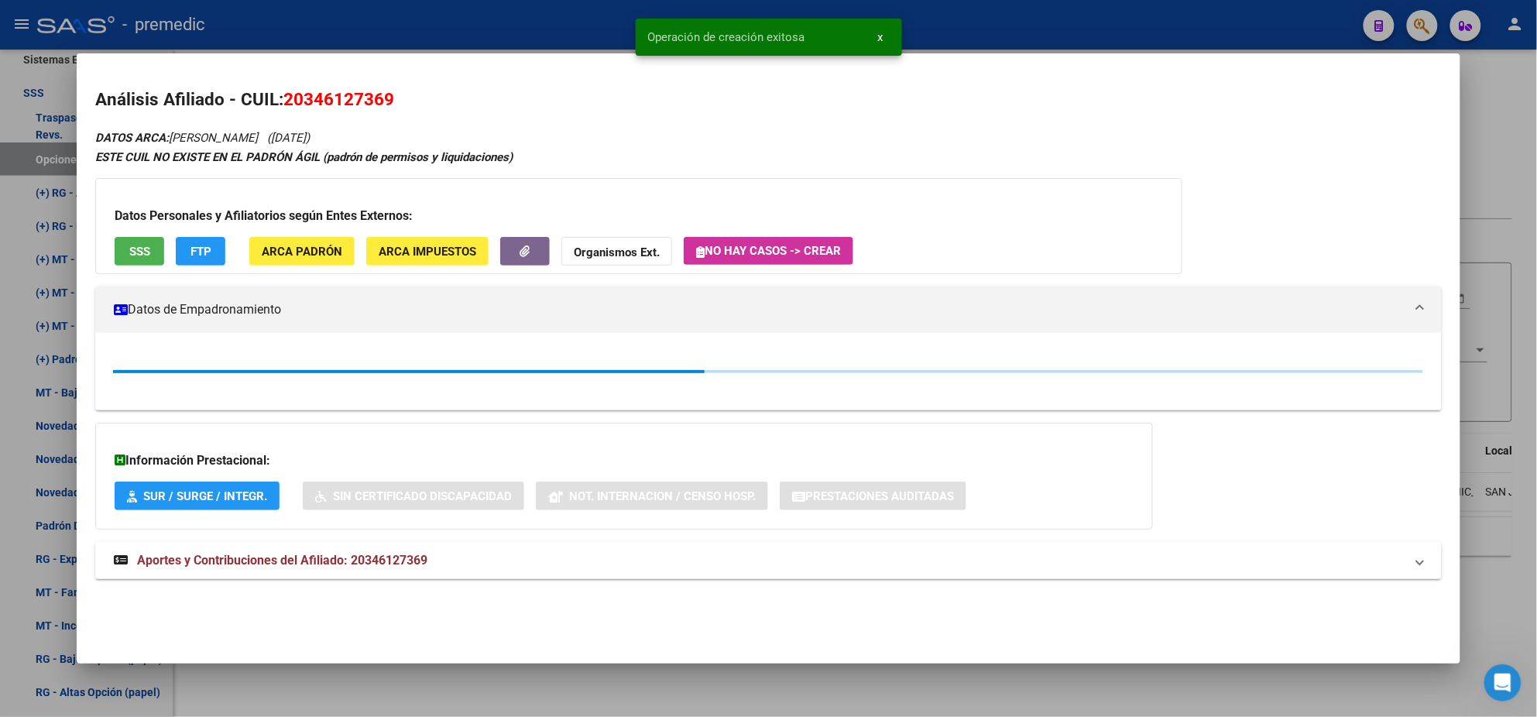
click at [11, 378] on div at bounding box center [768, 358] width 1537 height 717
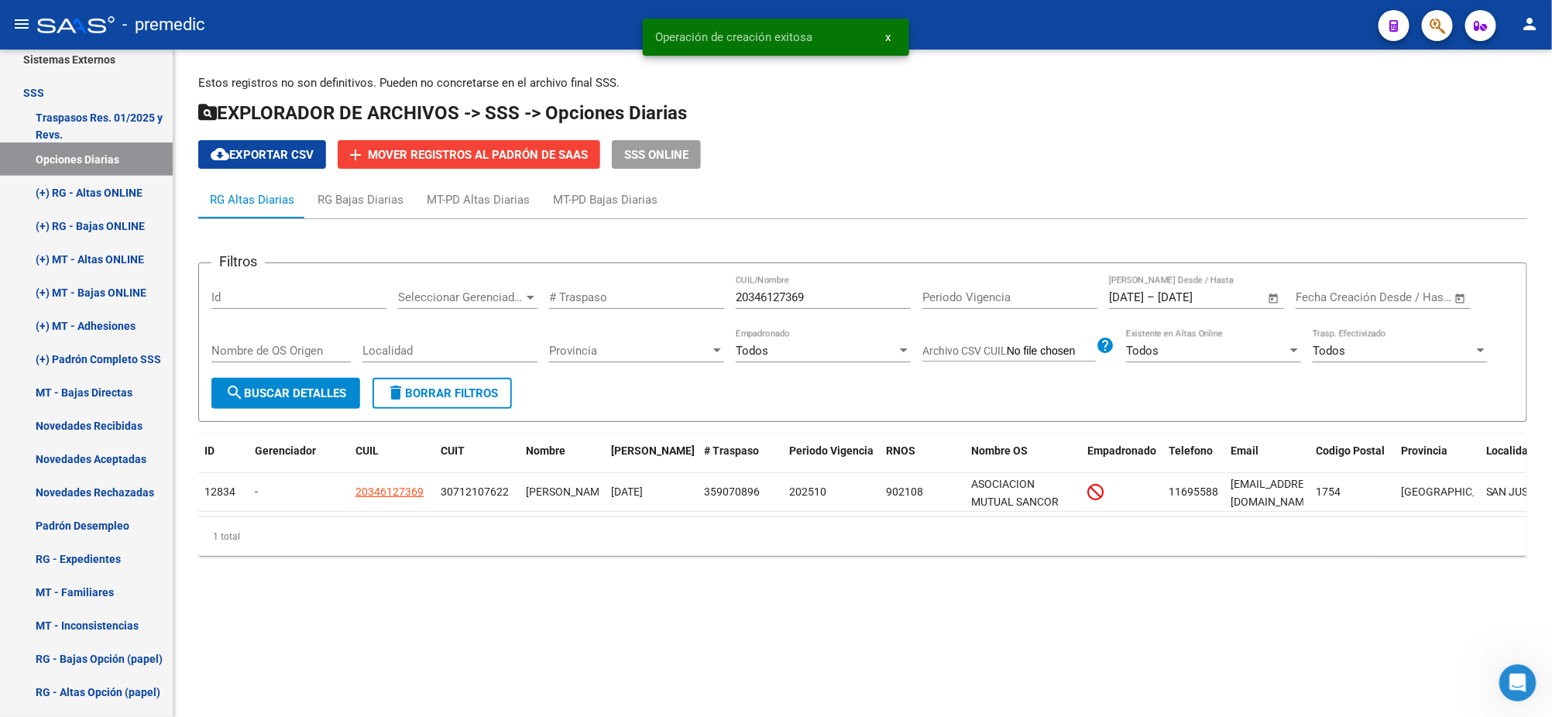
click at [286, 386] on span "search Buscar Detalles" at bounding box center [285, 393] width 121 height 14
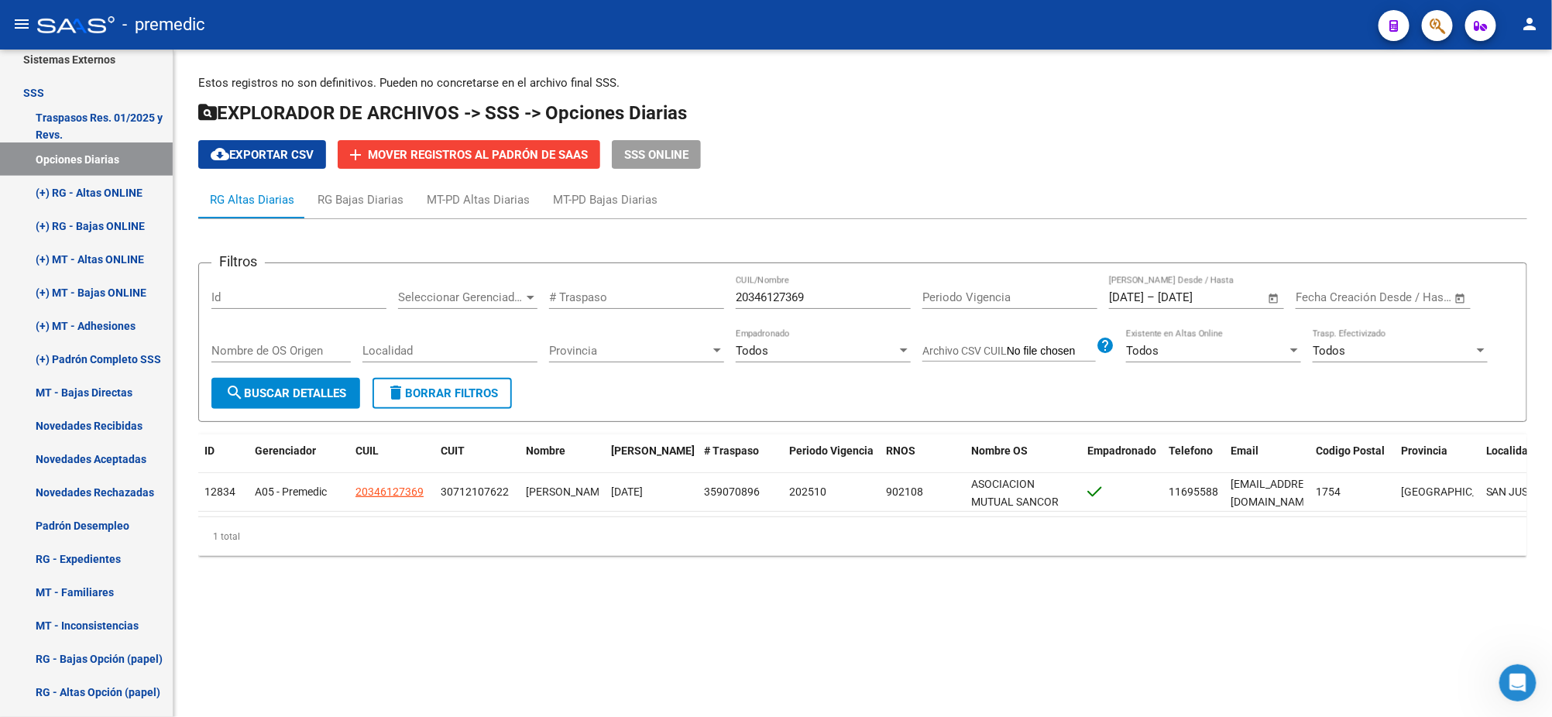
drag, startPoint x: 815, startPoint y: 299, endPoint x: 658, endPoint y: 295, distance: 156.5
click at [664, 295] on div "Filtros Id Seleccionar Gerenciador Seleccionar Gerenciador # Traspaso 203461273…" at bounding box center [862, 327] width 1302 height 102
paste input "7296339992"
type input "27296339992"
click at [280, 386] on span "search Buscar Detalles" at bounding box center [285, 393] width 121 height 14
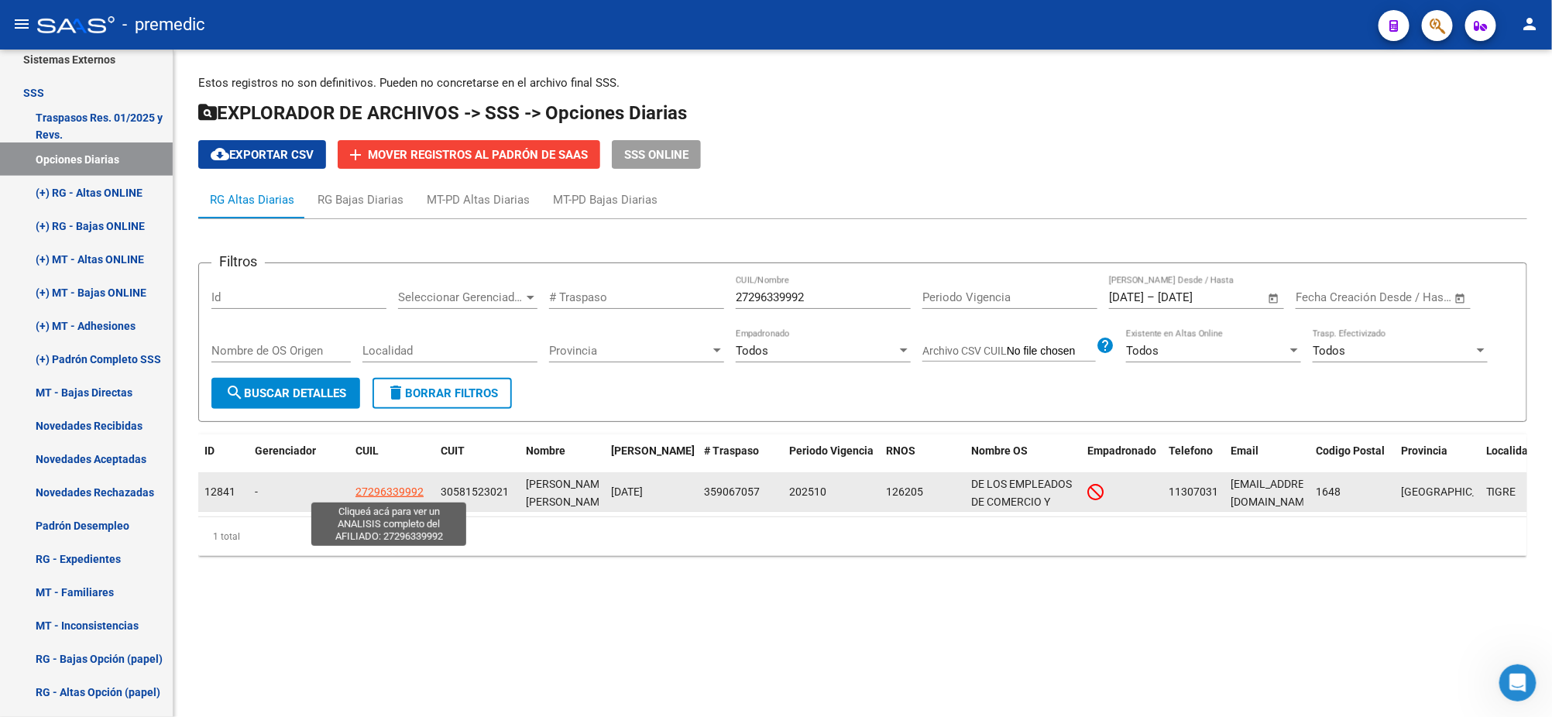
click at [365, 489] on span "27296339992" at bounding box center [389, 491] width 68 height 12
type textarea "27296339992"
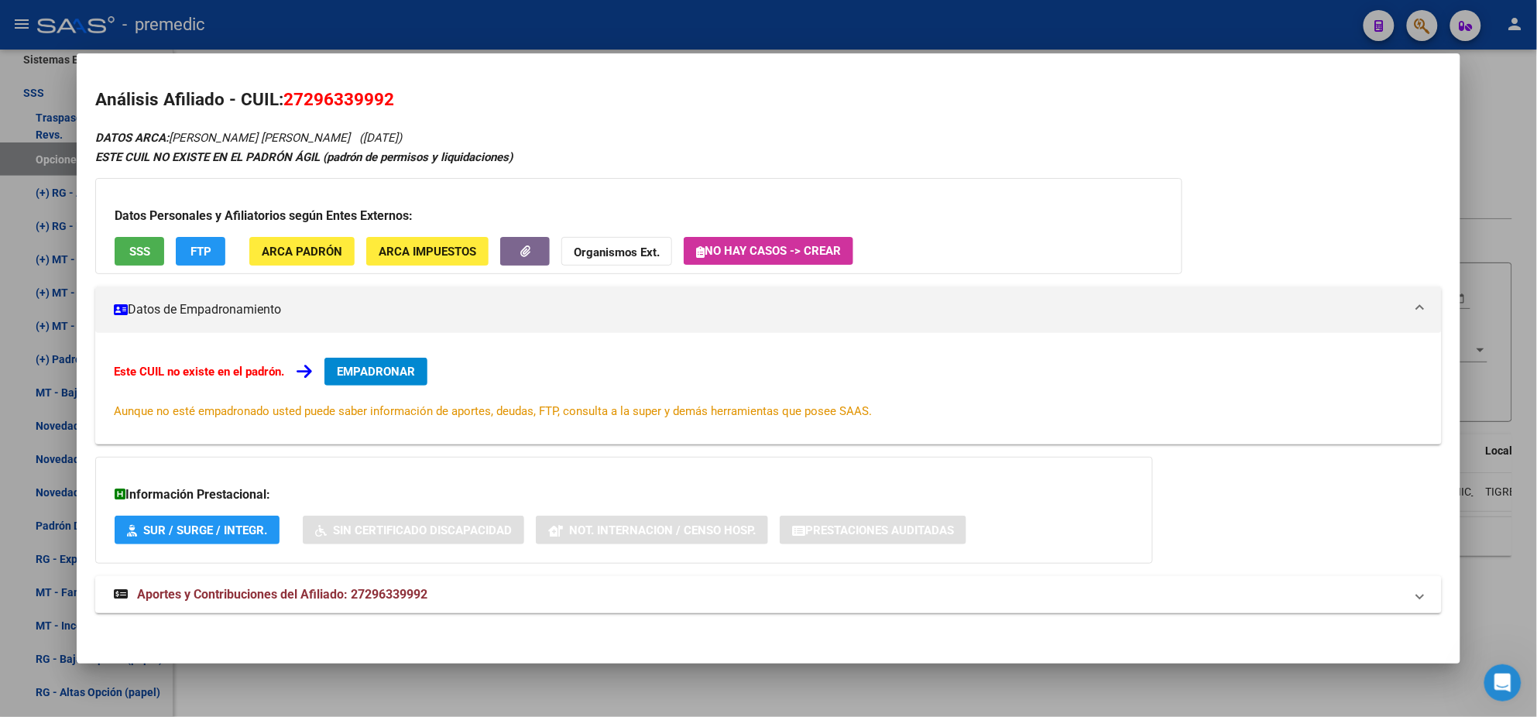
click at [373, 383] on button "EMPADRONAR" at bounding box center [375, 372] width 103 height 28
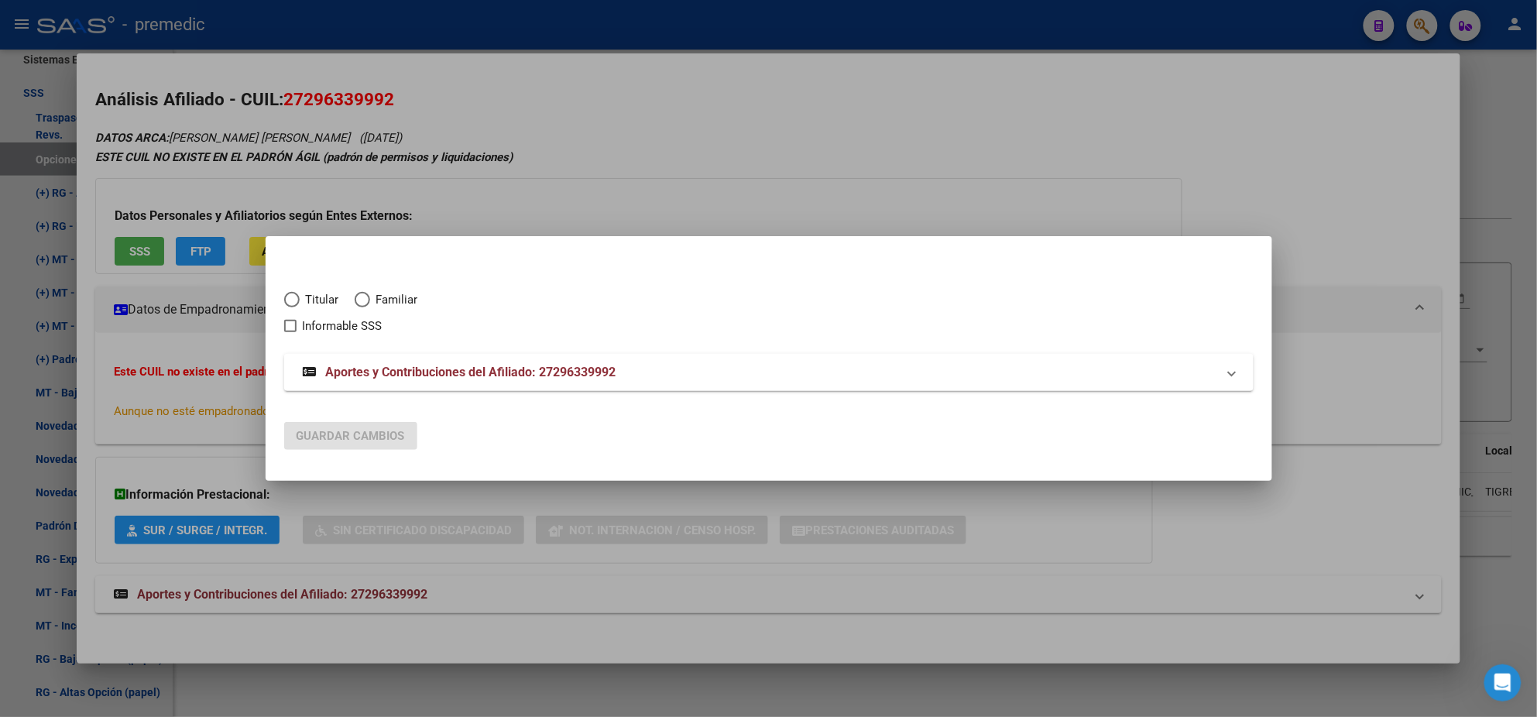
click at [293, 300] on span "Elija una opción" at bounding box center [291, 299] width 15 height 15
click at [293, 300] on input "Titular" at bounding box center [291, 299] width 15 height 15
radio input "true"
checkbox input "true"
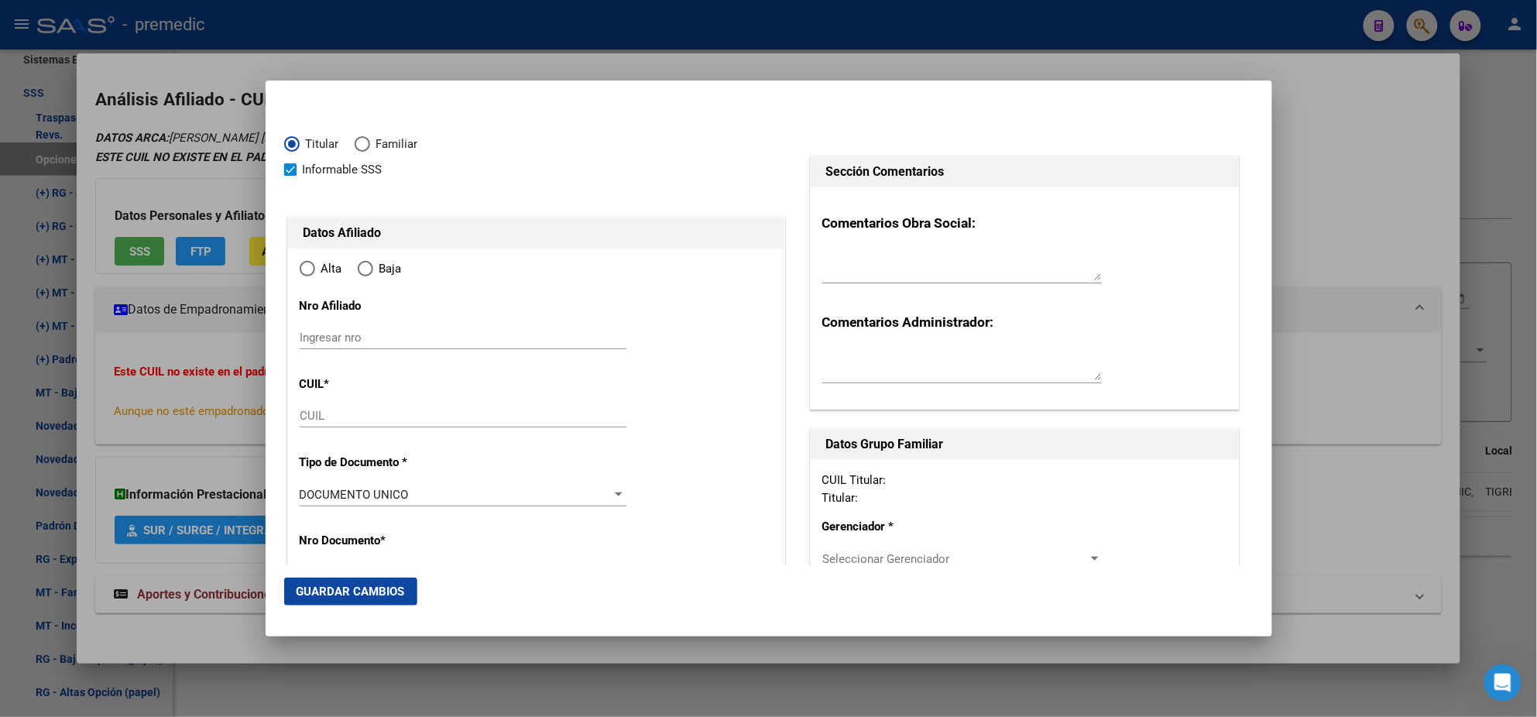
type input "27-29633999-2"
type input "29633999"
type input "RODRIGUEZ"
type input "NANCY CECILIA"
type input "1982-06-15"
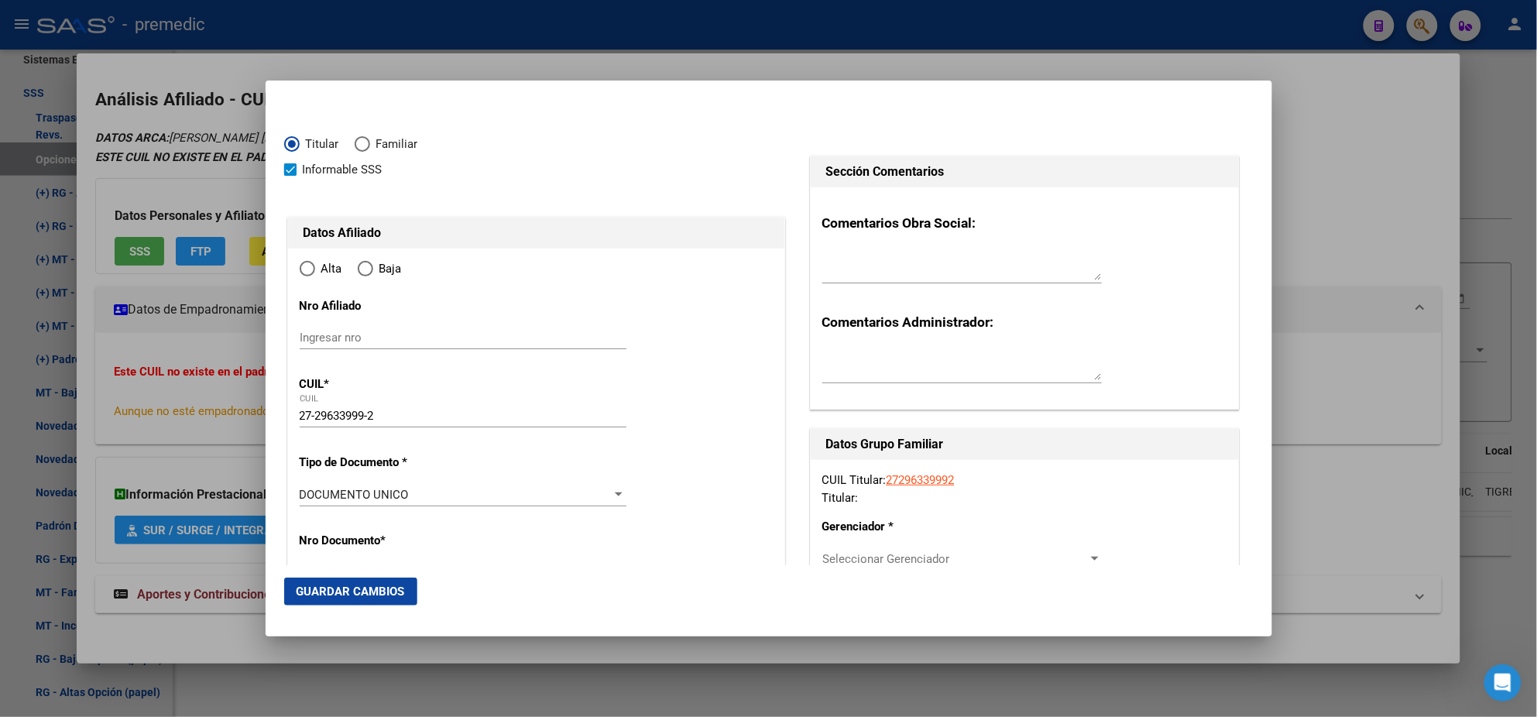
type input "TIGRE"
type input "1648"
type input "MONTEVIDEO"
type input "211"
type input "1"
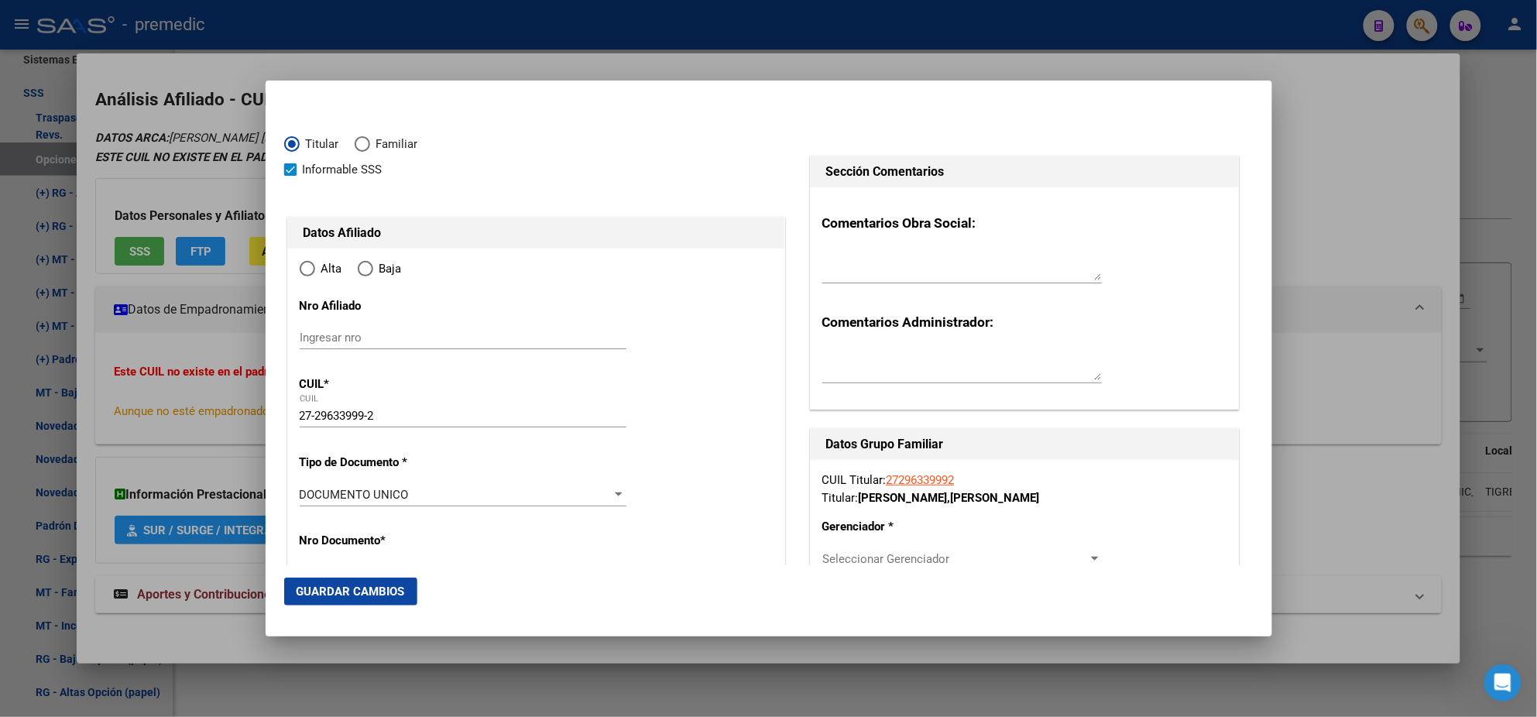
type input "TIGRE"
radio input "true"
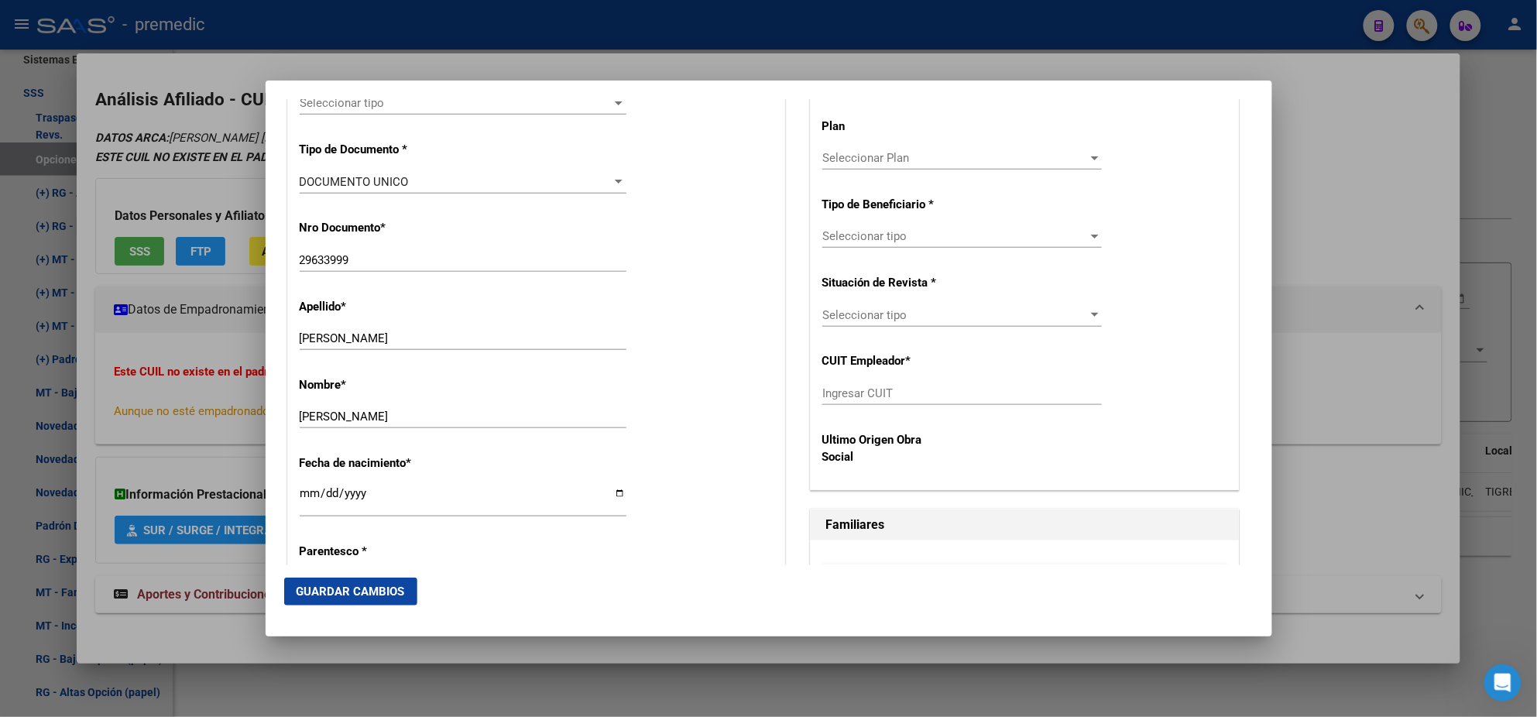
scroll to position [484, 0]
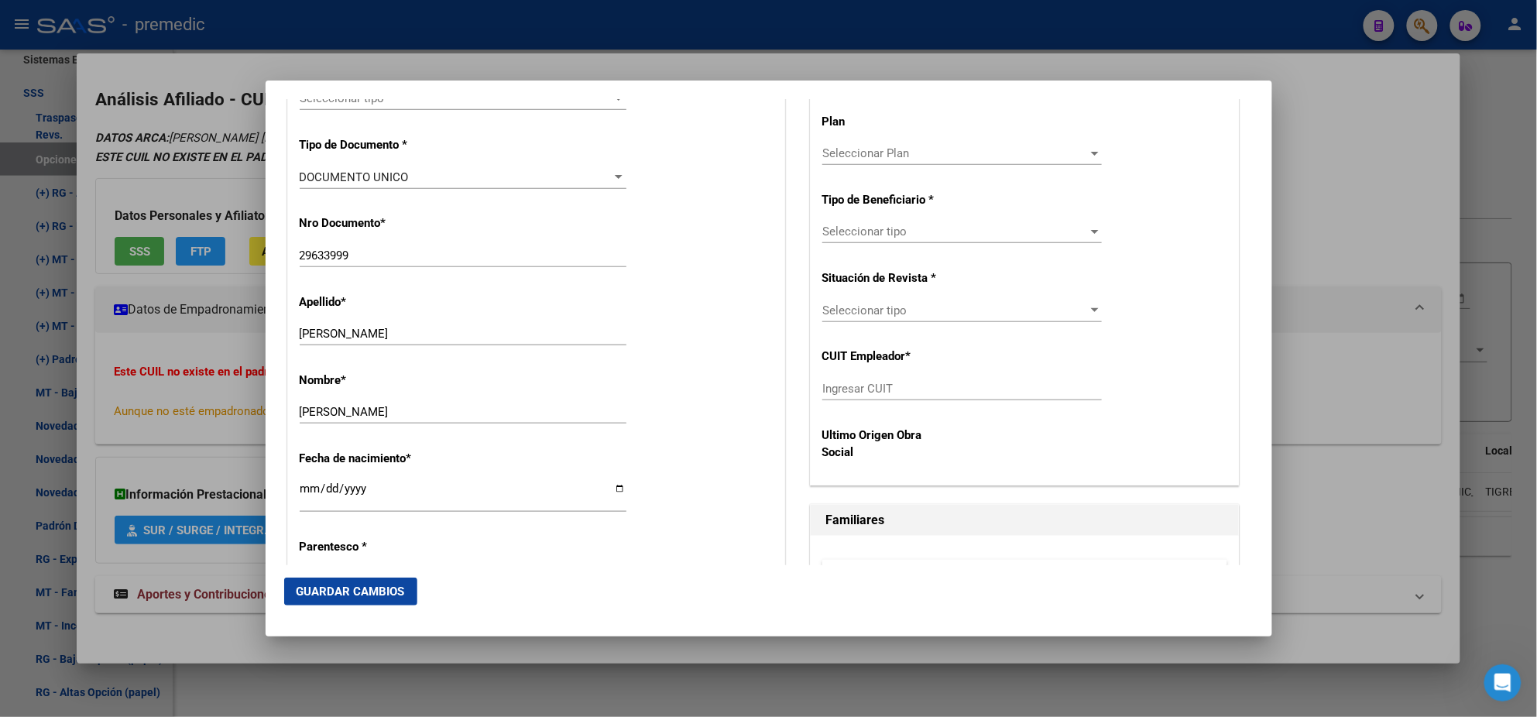
click at [845, 393] on input "Ingresar CUIT" at bounding box center [962, 389] width 280 height 14
paste input "30-58152302-1"
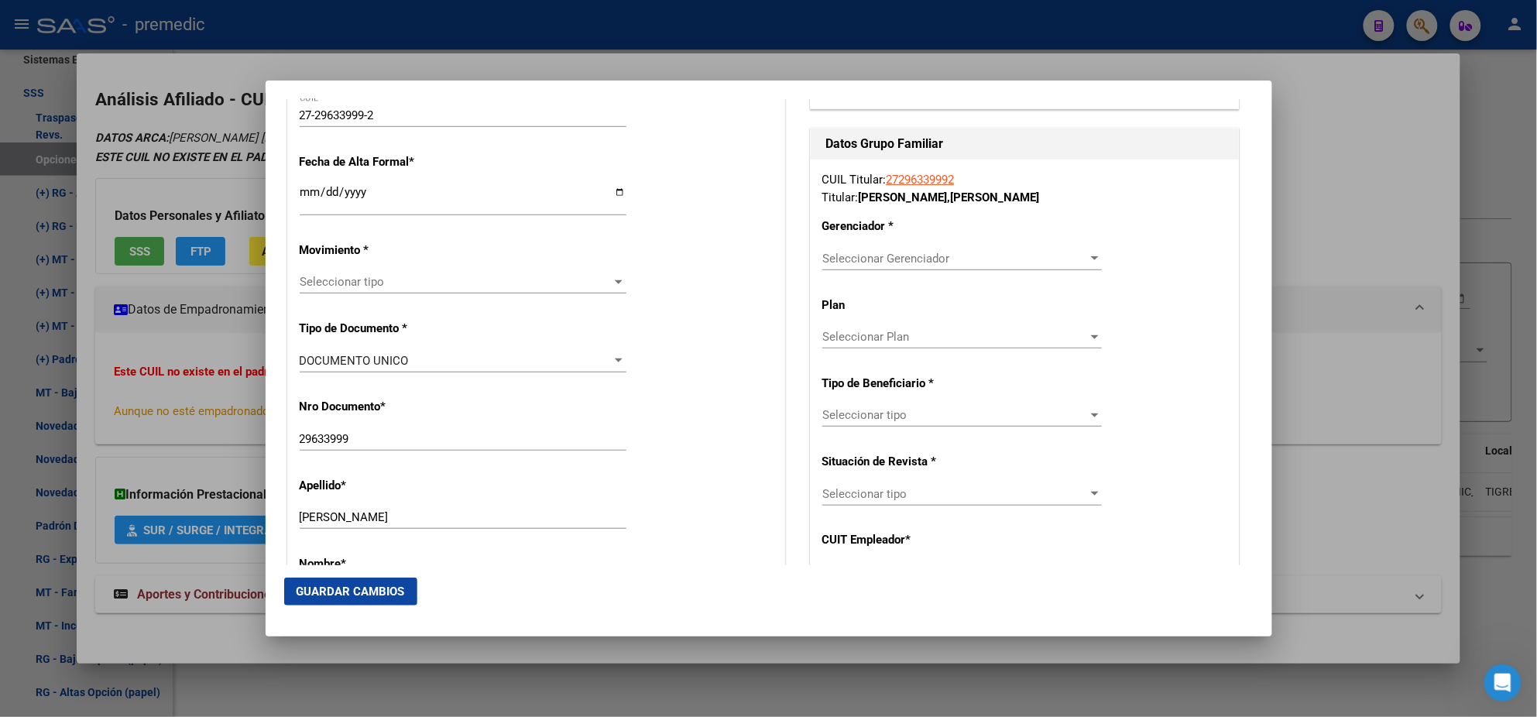
scroll to position [290, 0]
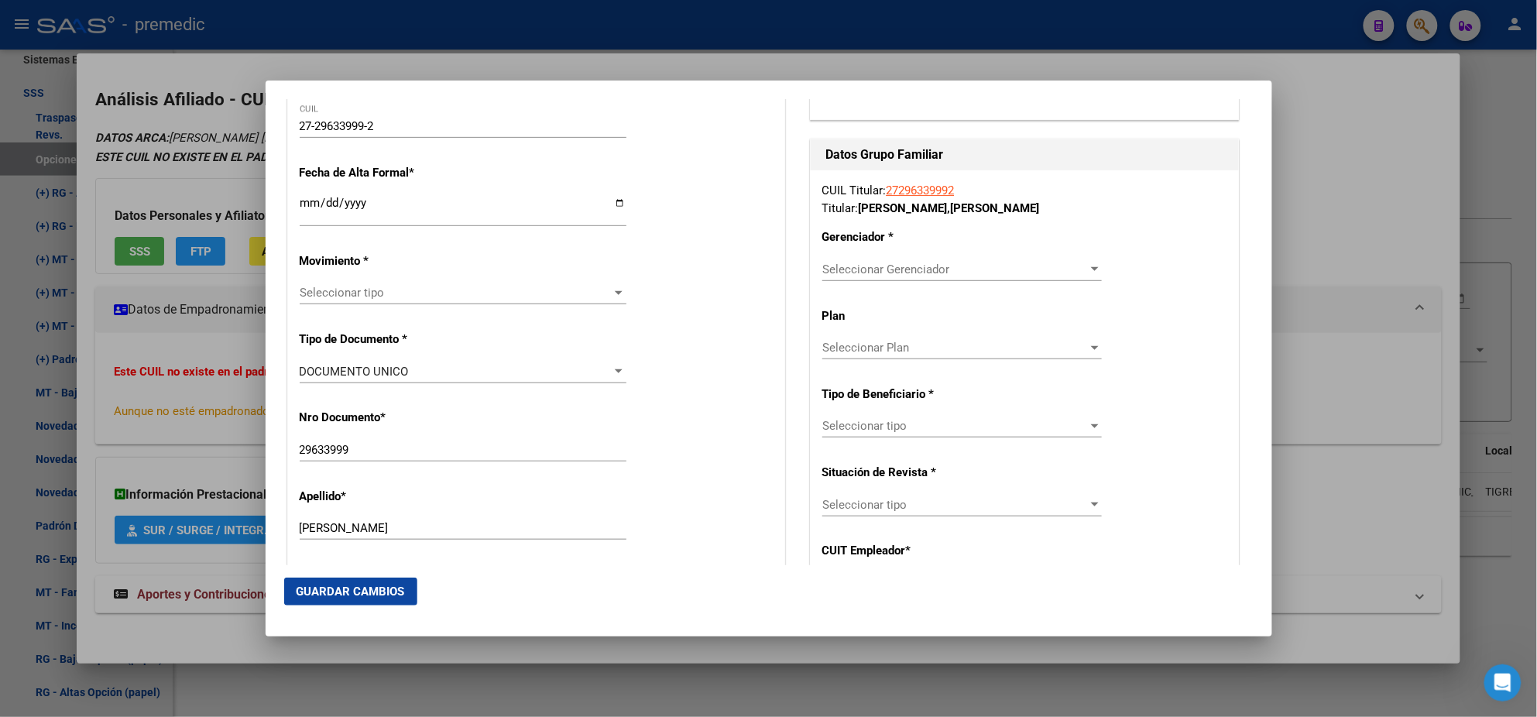
type input "30-58152302-1"
click at [828, 266] on span "Seleccionar Gerenciador" at bounding box center [955, 269] width 266 height 14
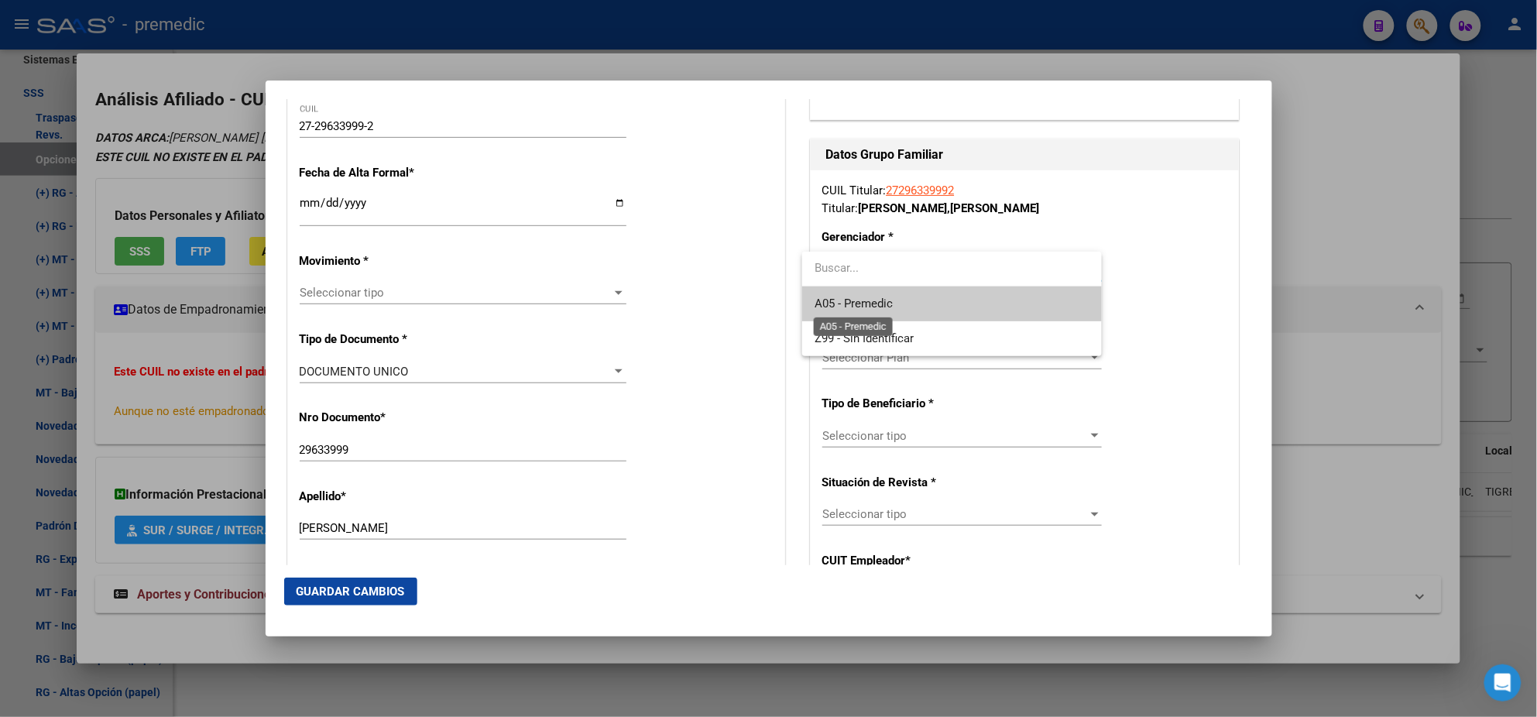
click at [843, 300] on span "A05 - Premedic" at bounding box center [854, 304] width 78 height 14
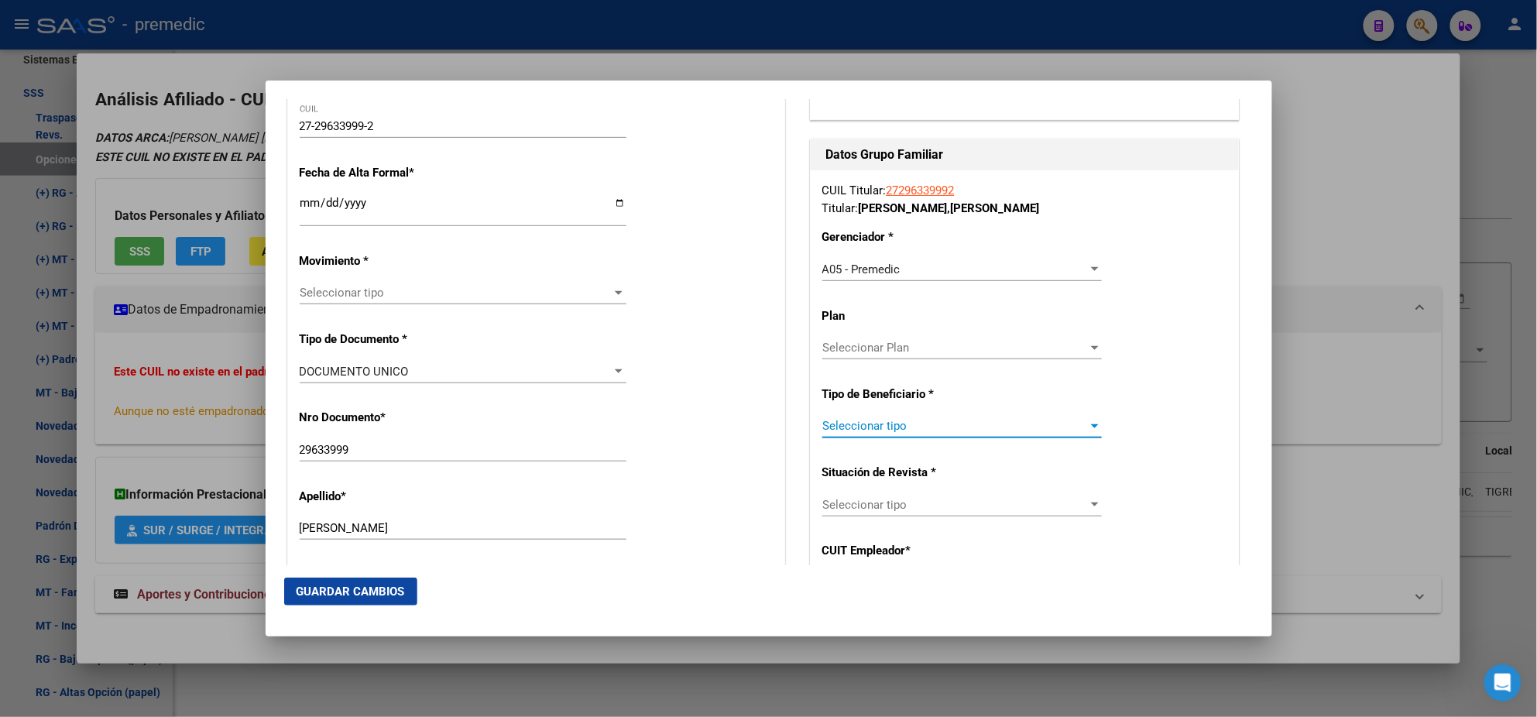
click at [850, 425] on span "Seleccionar tipo" at bounding box center [955, 426] width 266 height 14
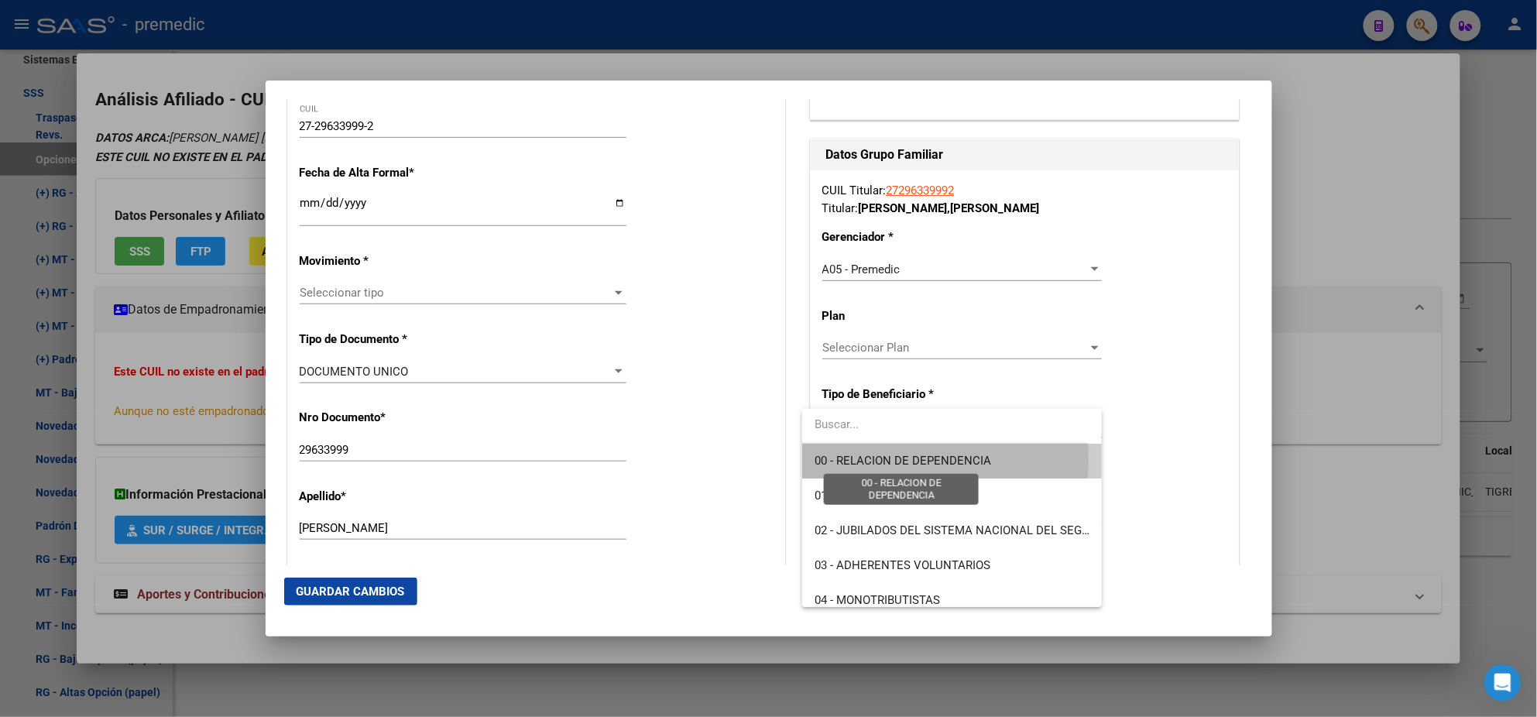
click at [853, 459] on span "00 - RELACION DE DEPENDENCIA" at bounding box center [903, 461] width 177 height 14
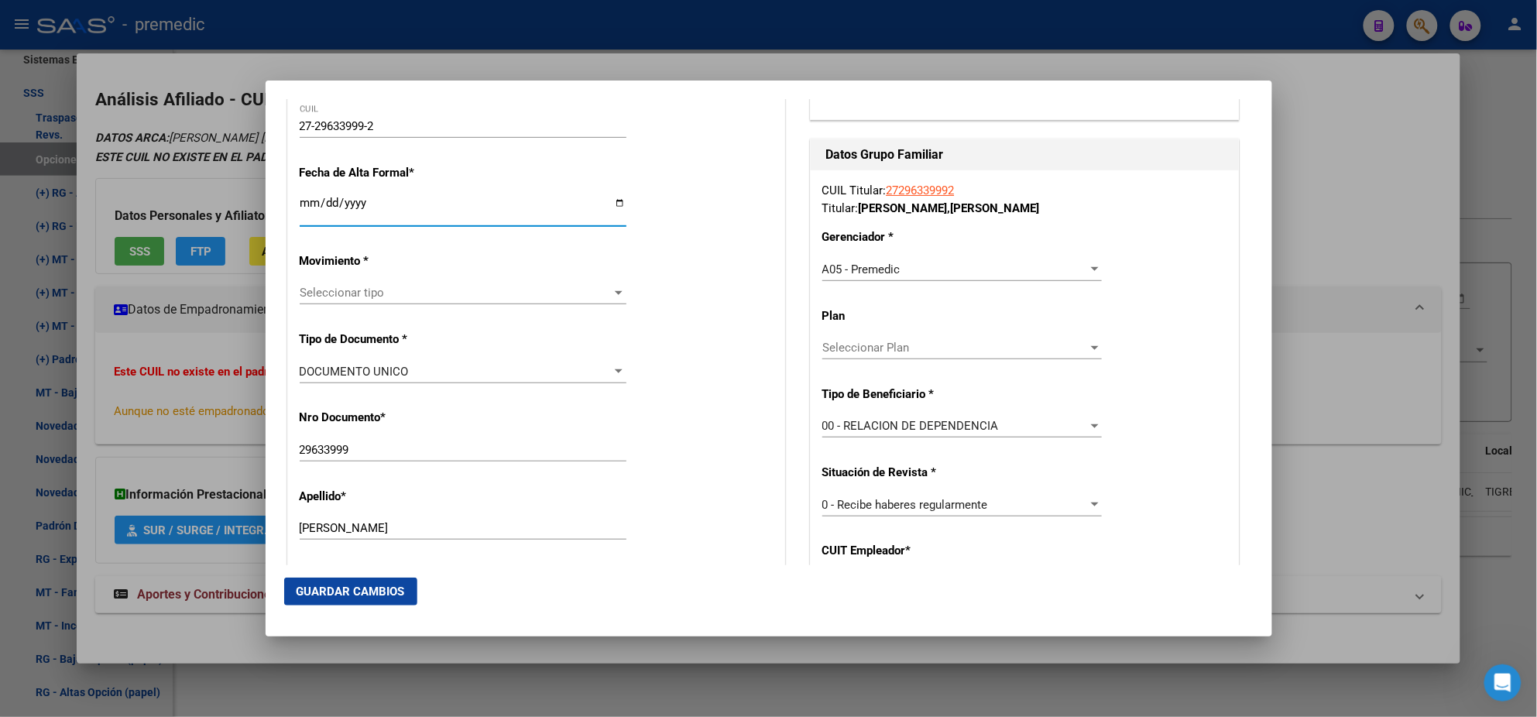
click at [304, 204] on input "Ingresar fecha" at bounding box center [463, 209] width 327 height 25
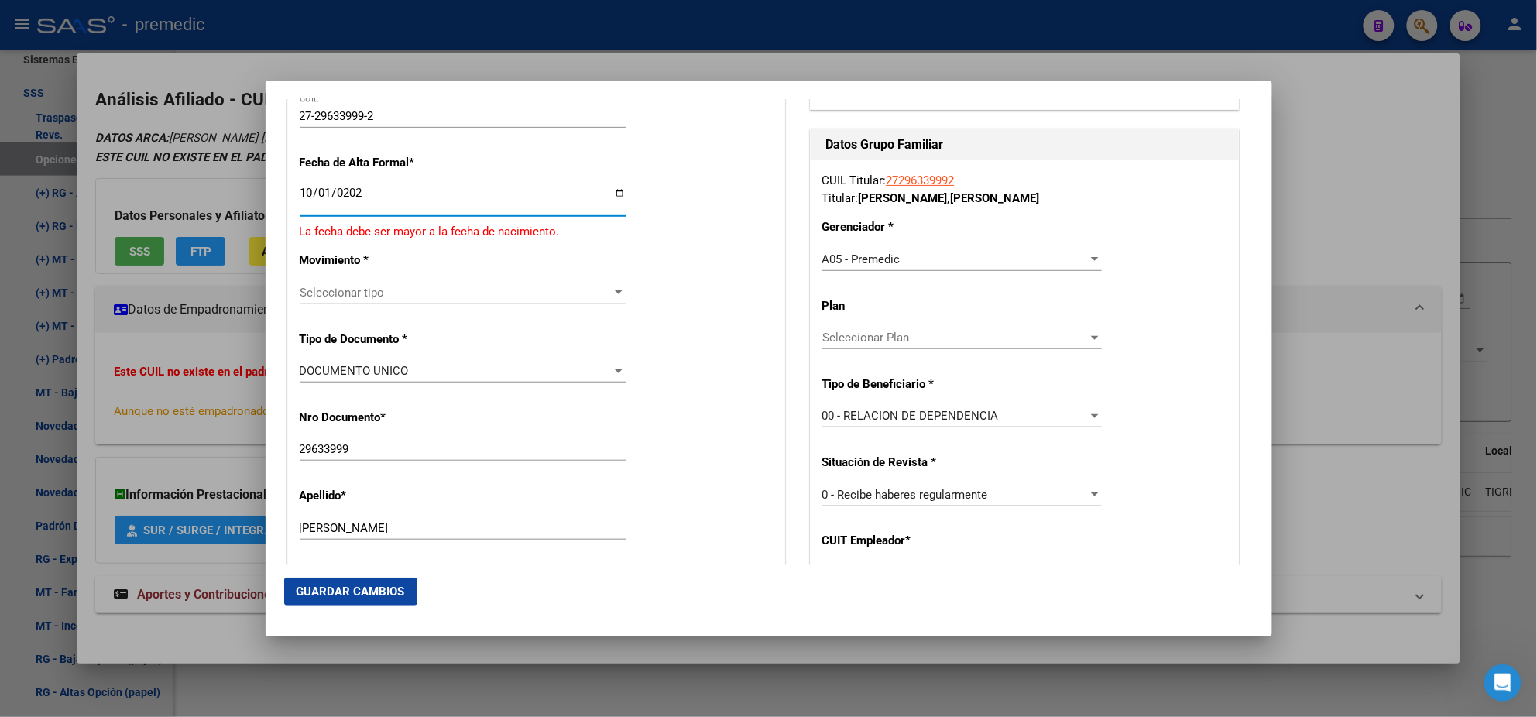
type input "2025-10-01"
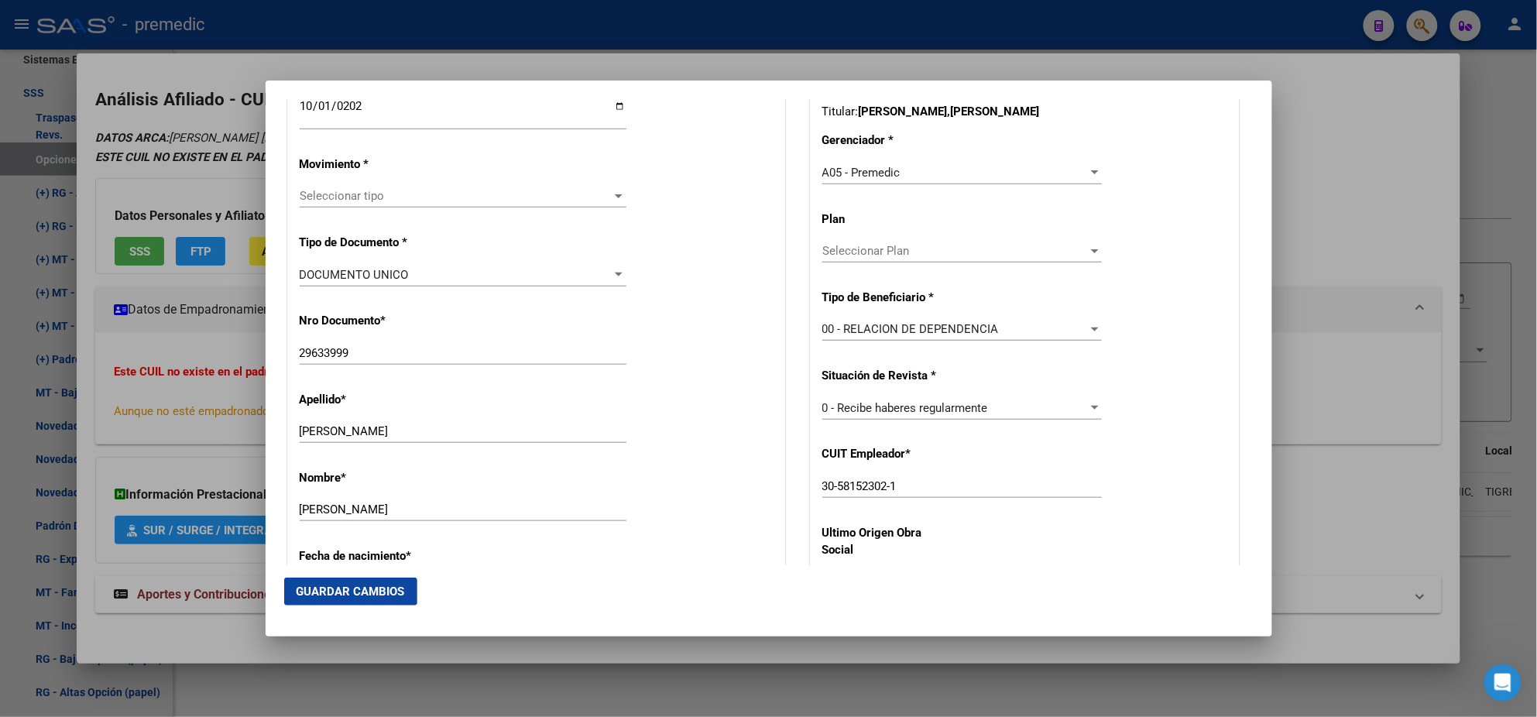
click at [329, 191] on span "Seleccionar tipo" at bounding box center [456, 196] width 313 height 14
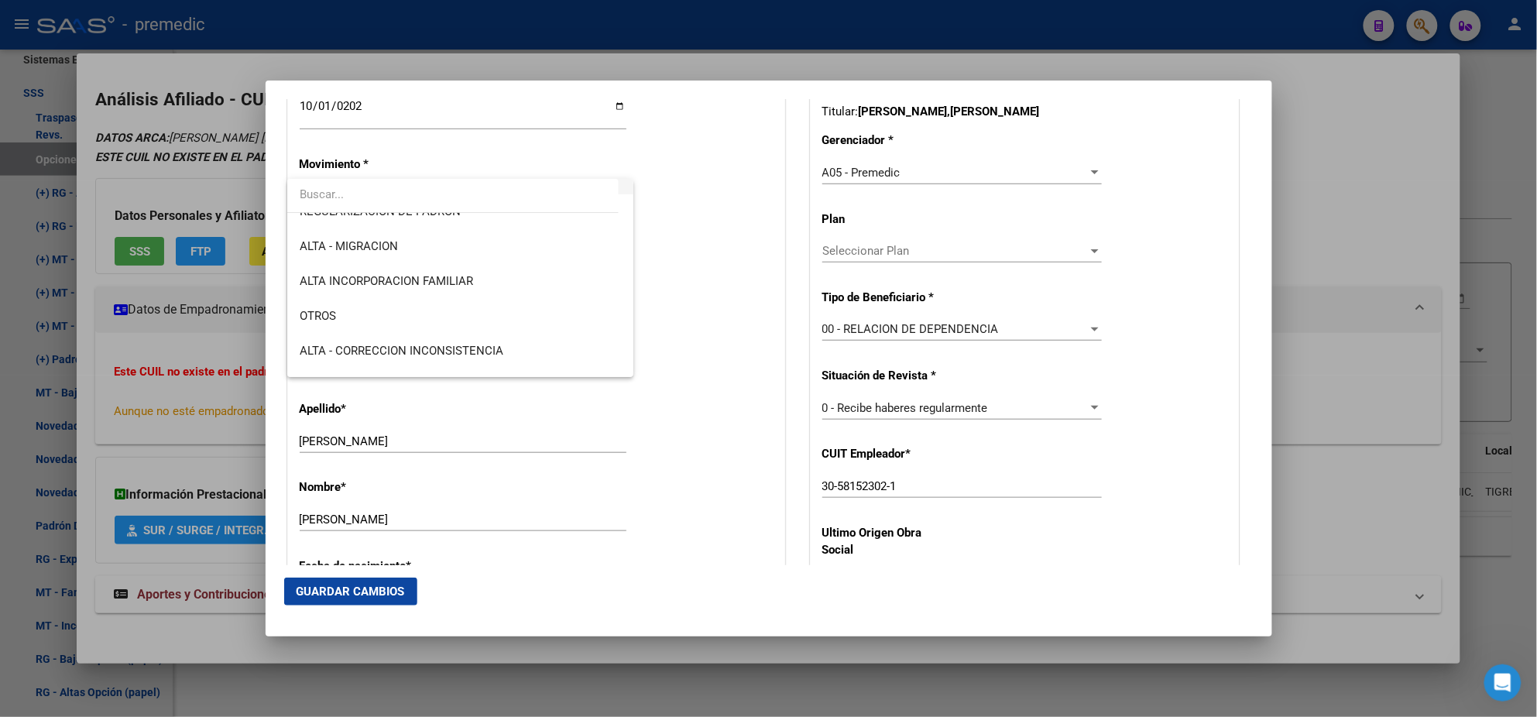
scroll to position [290, 0]
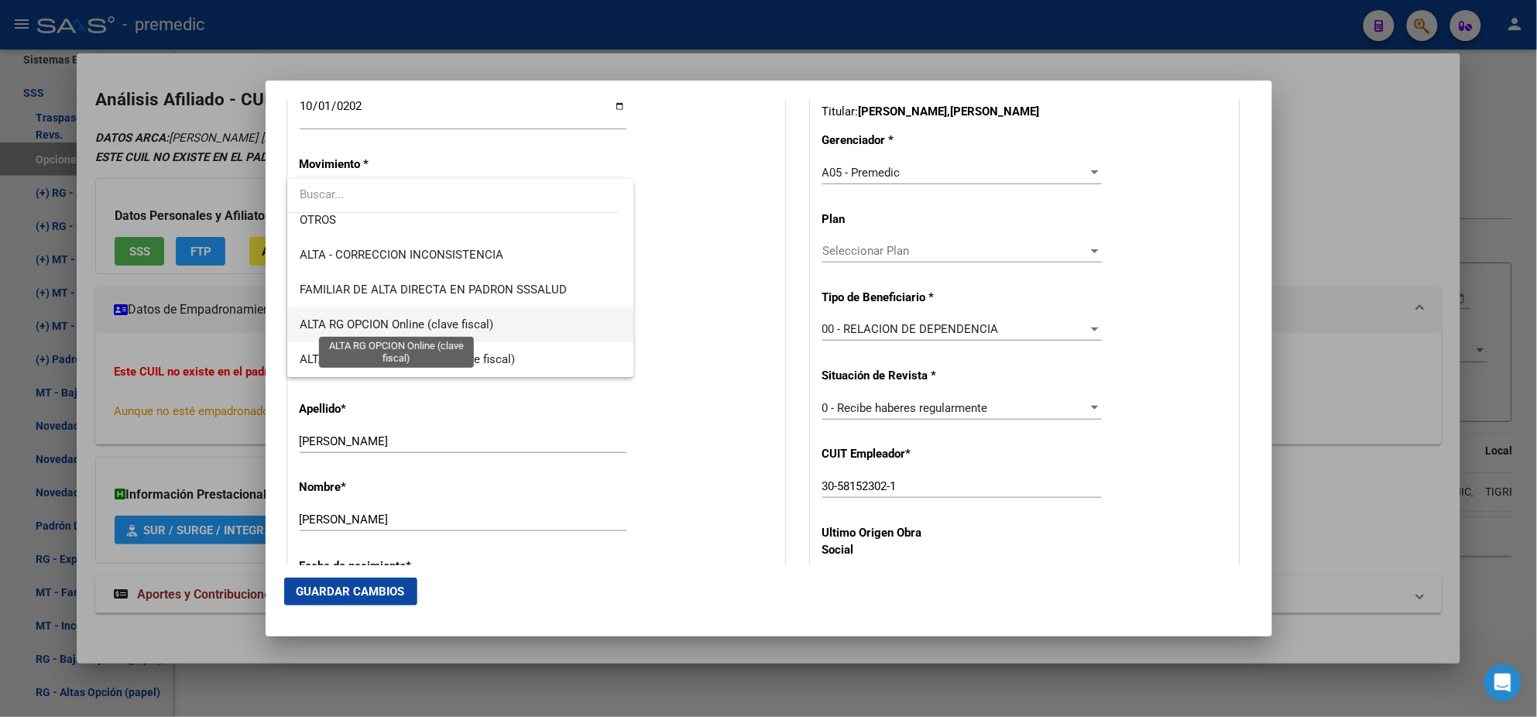
click at [429, 320] on span "ALTA RG OPCION Online (clave fiscal)" at bounding box center [397, 324] width 194 height 14
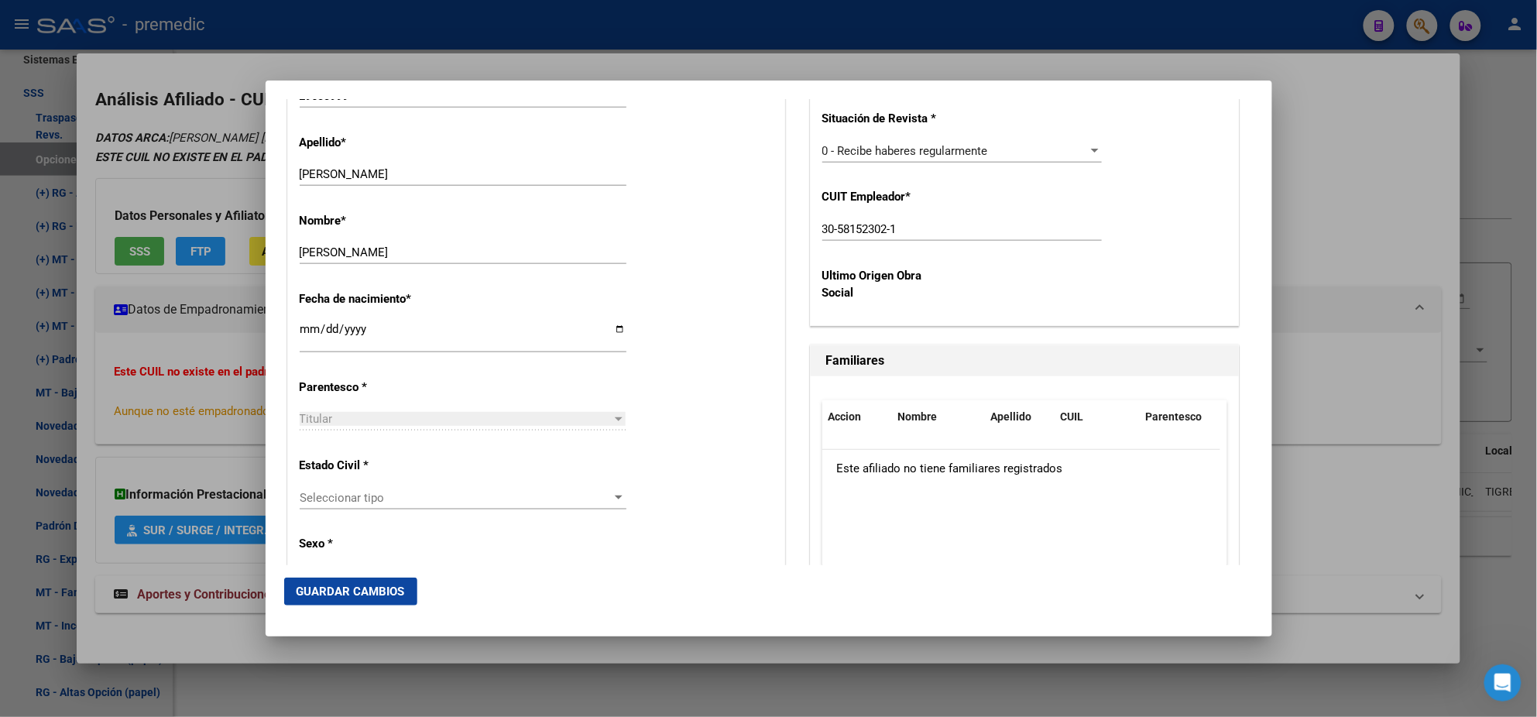
scroll to position [678, 0]
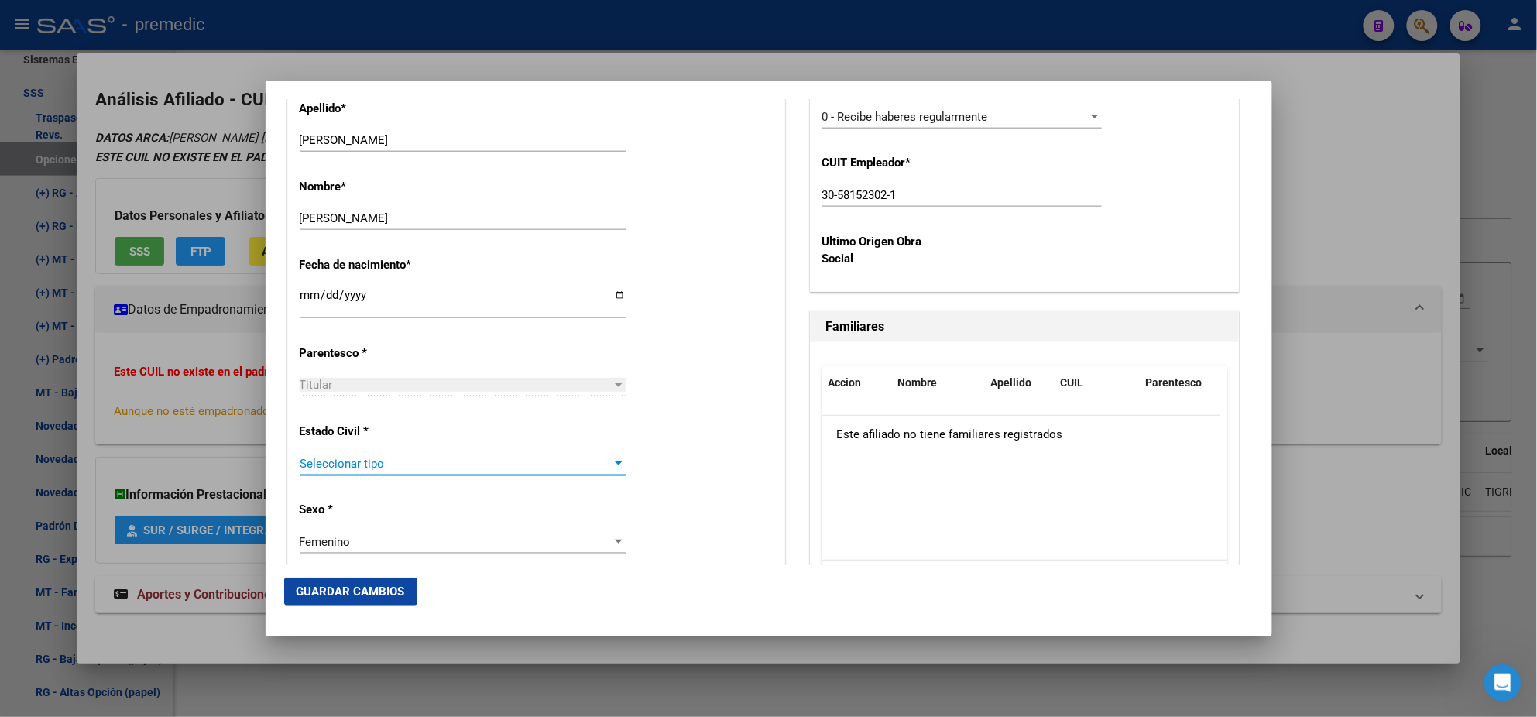
click at [375, 459] on span "Seleccionar tipo" at bounding box center [456, 464] width 313 height 14
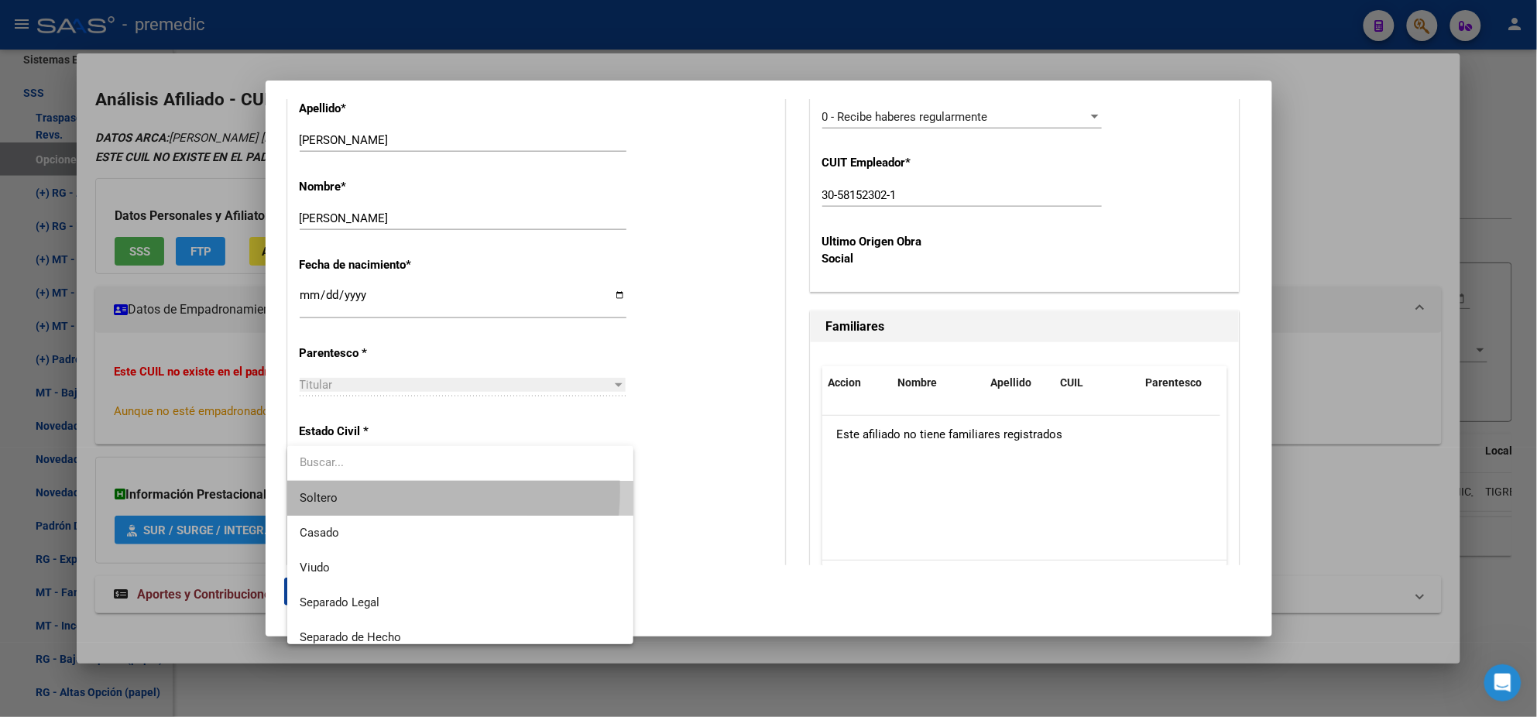
click at [376, 490] on span "Soltero" at bounding box center [460, 498] width 321 height 35
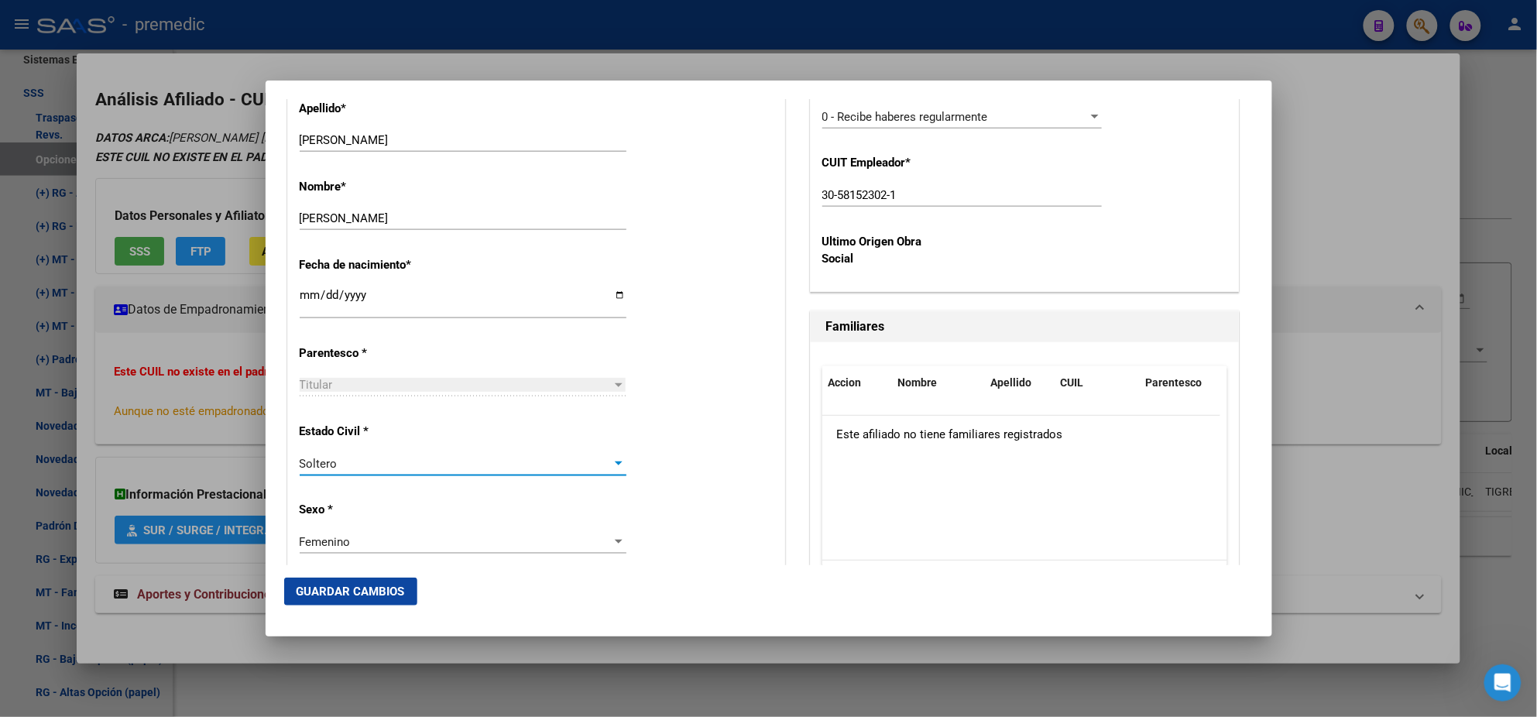
click at [388, 491] on div "Alta Baja Nro Afiliado Ingresar nro CUIL * 27-29633999-2 CUIL ARCA Padrón Fecha…" at bounding box center [536, 676] width 496 height 2211
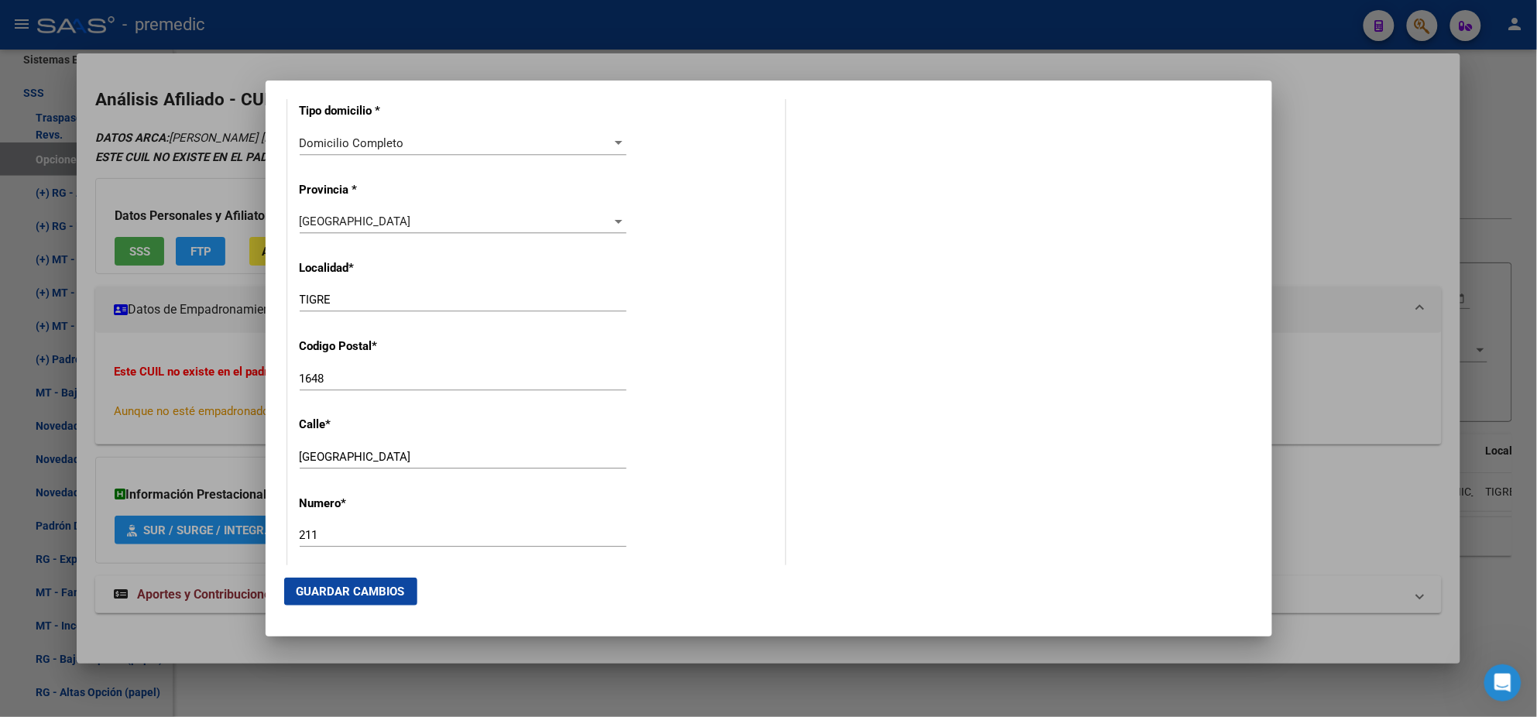
scroll to position [1452, 0]
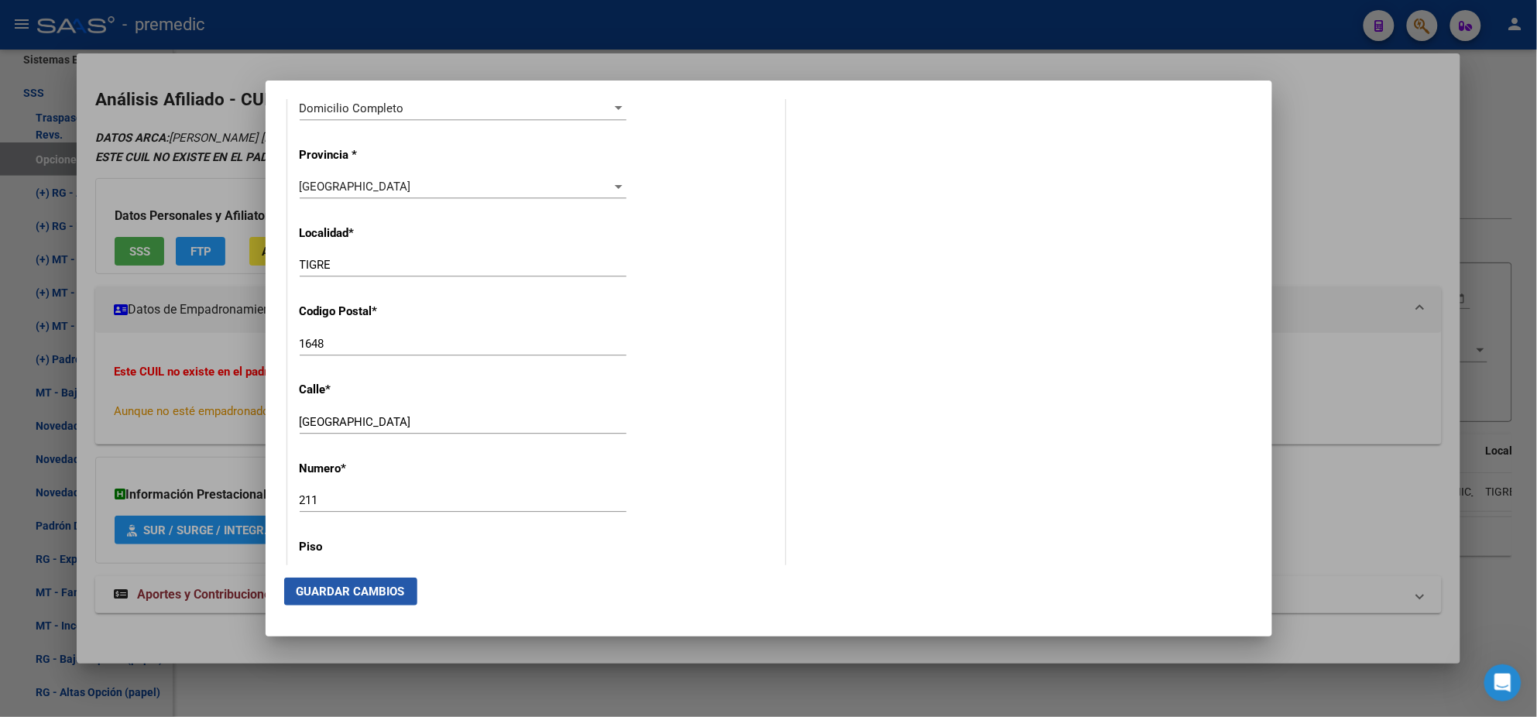
click at [362, 585] on span "Guardar Cambios" at bounding box center [351, 592] width 108 height 14
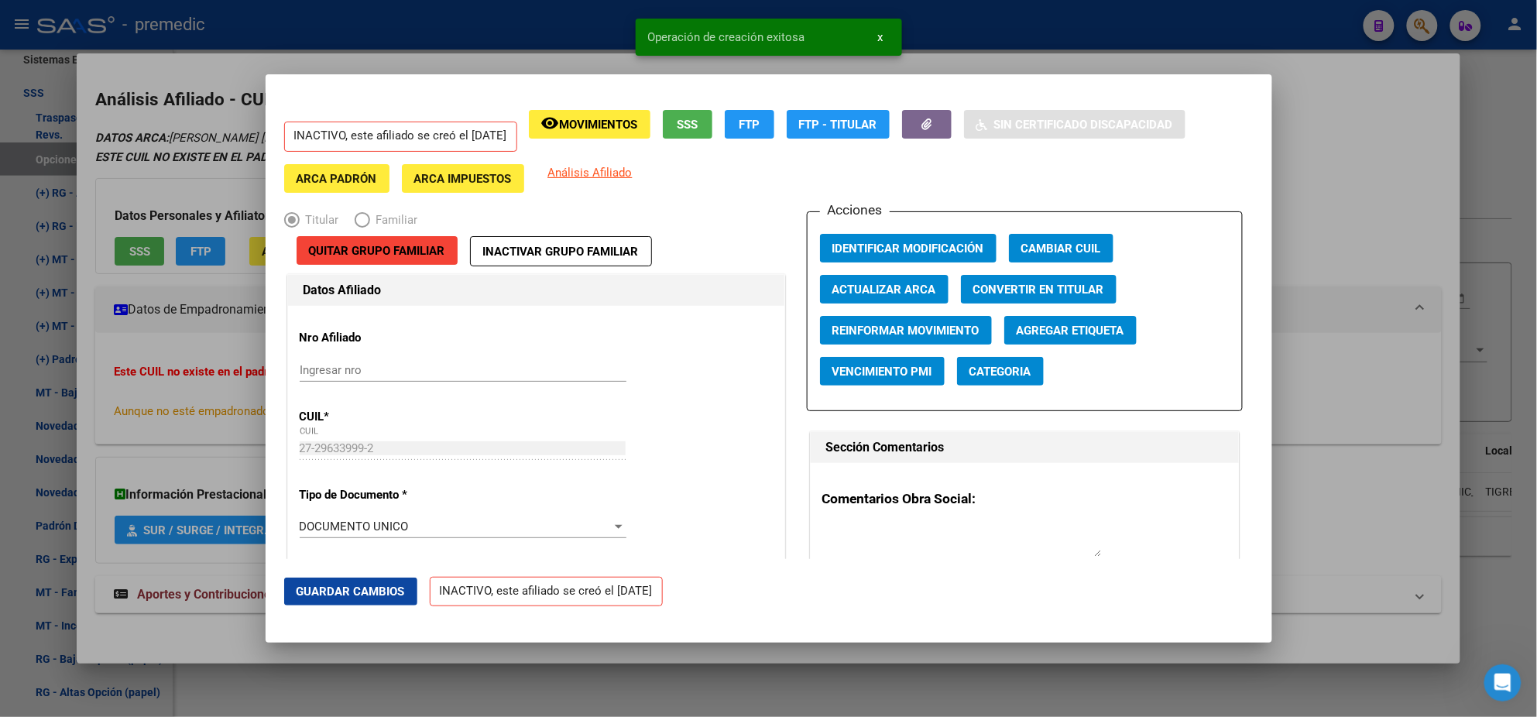
click at [87, 402] on div at bounding box center [768, 358] width 1537 height 717
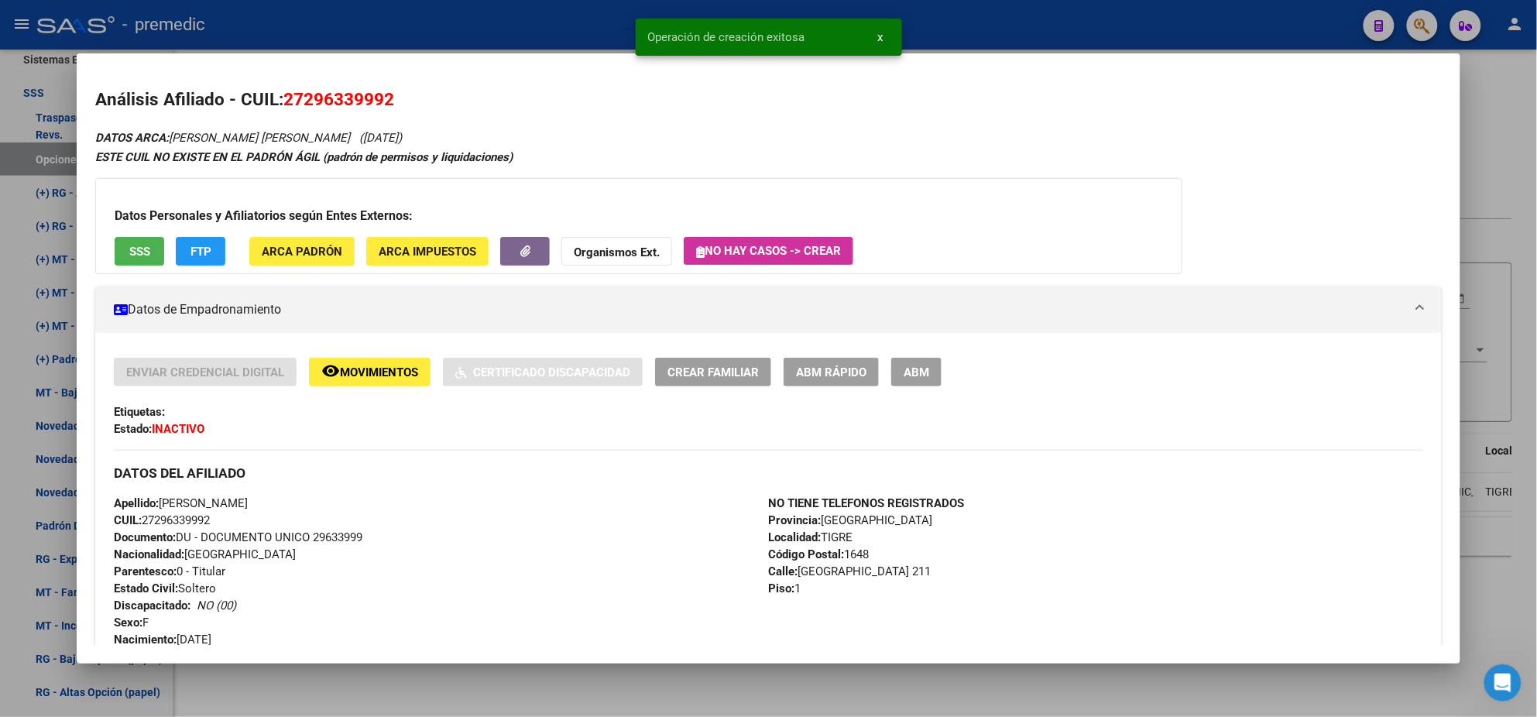
click at [44, 391] on div at bounding box center [768, 358] width 1537 height 717
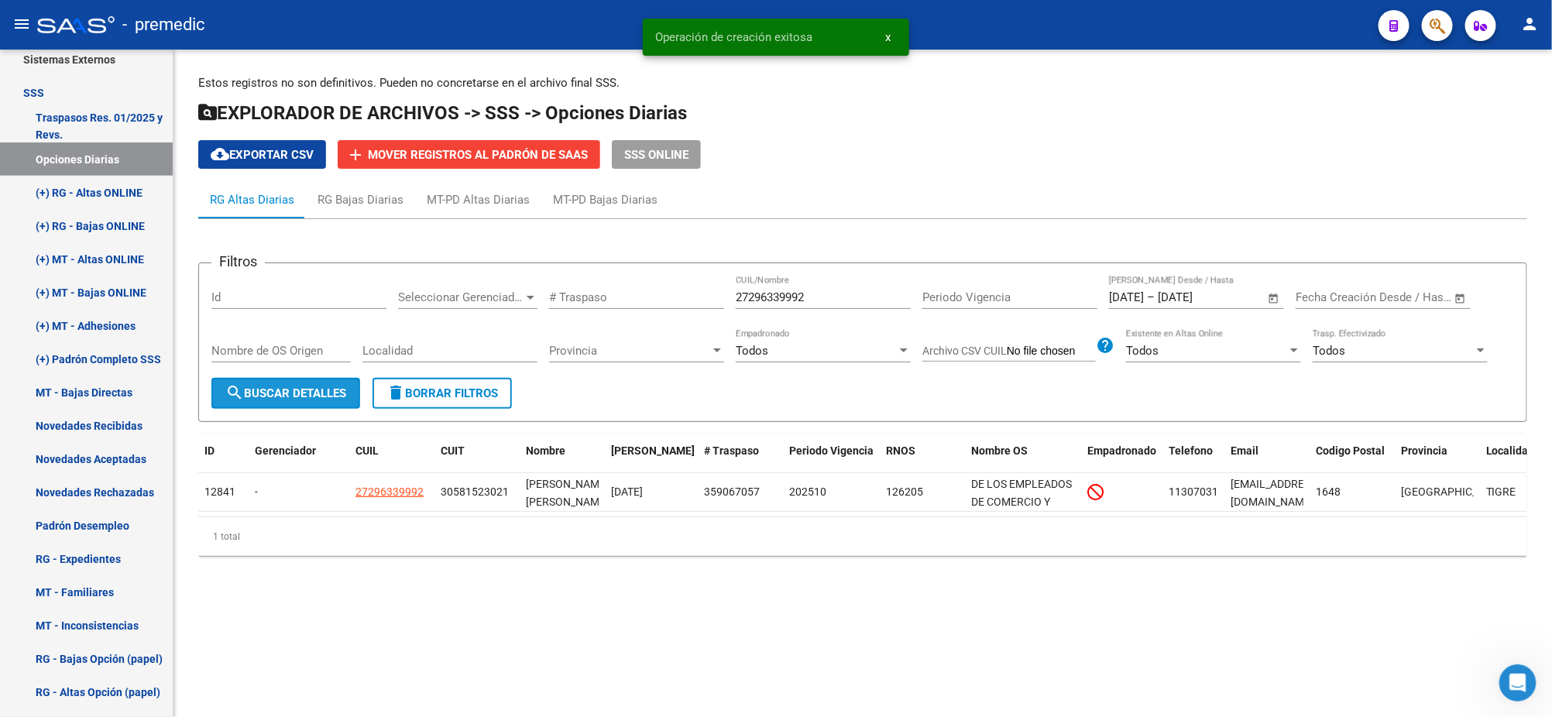
click at [295, 396] on span "search Buscar Detalles" at bounding box center [285, 393] width 121 height 14
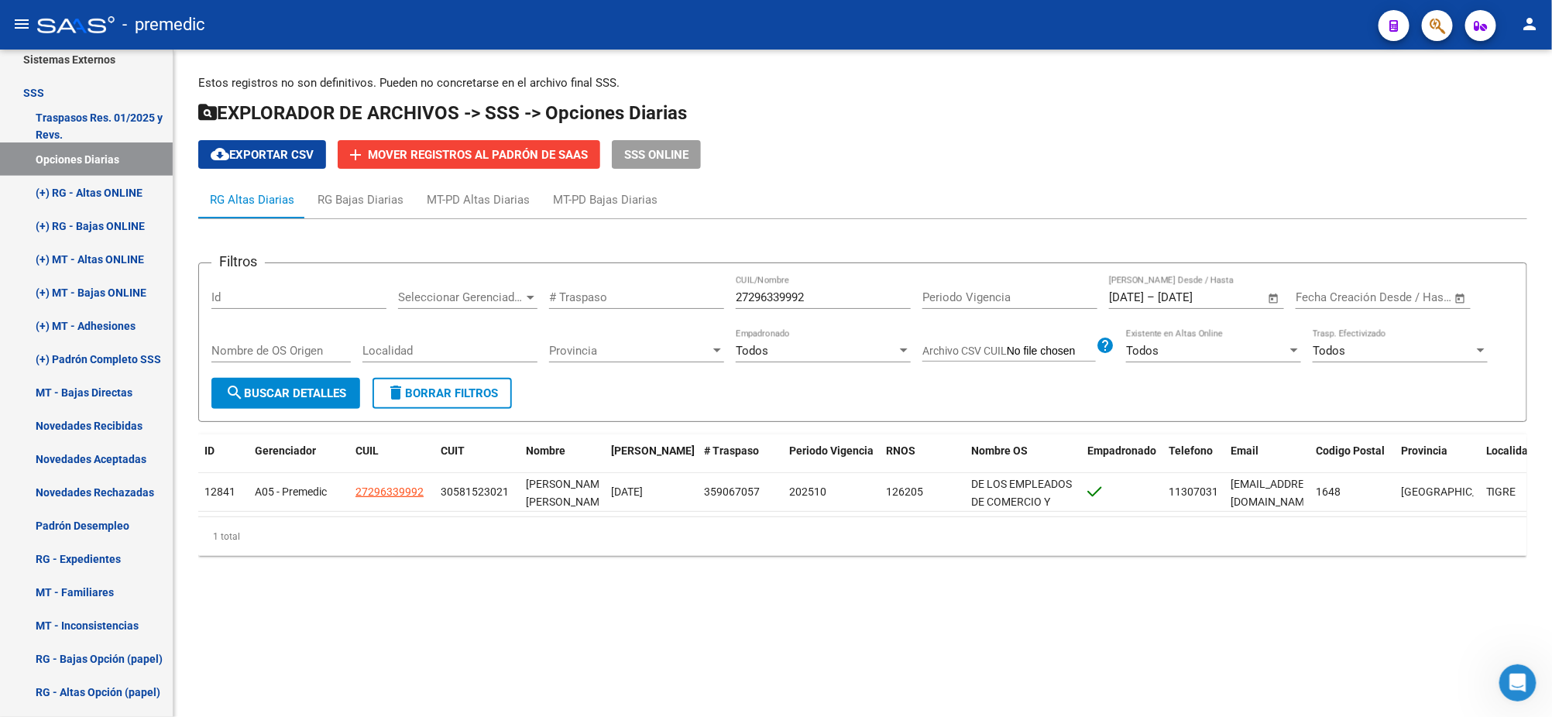
click at [814, 297] on input "27296339992" at bounding box center [823, 297] width 175 height 14
drag, startPoint x: 811, startPoint y: 297, endPoint x: 708, endPoint y: 295, distance: 103.0
click at [708, 295] on div "Filtros Id Seleccionar Gerenciador Seleccionar Gerenciador # Traspaso 272963399…" at bounding box center [862, 327] width 1302 height 102
paste input "0290295689"
type input "20290295689"
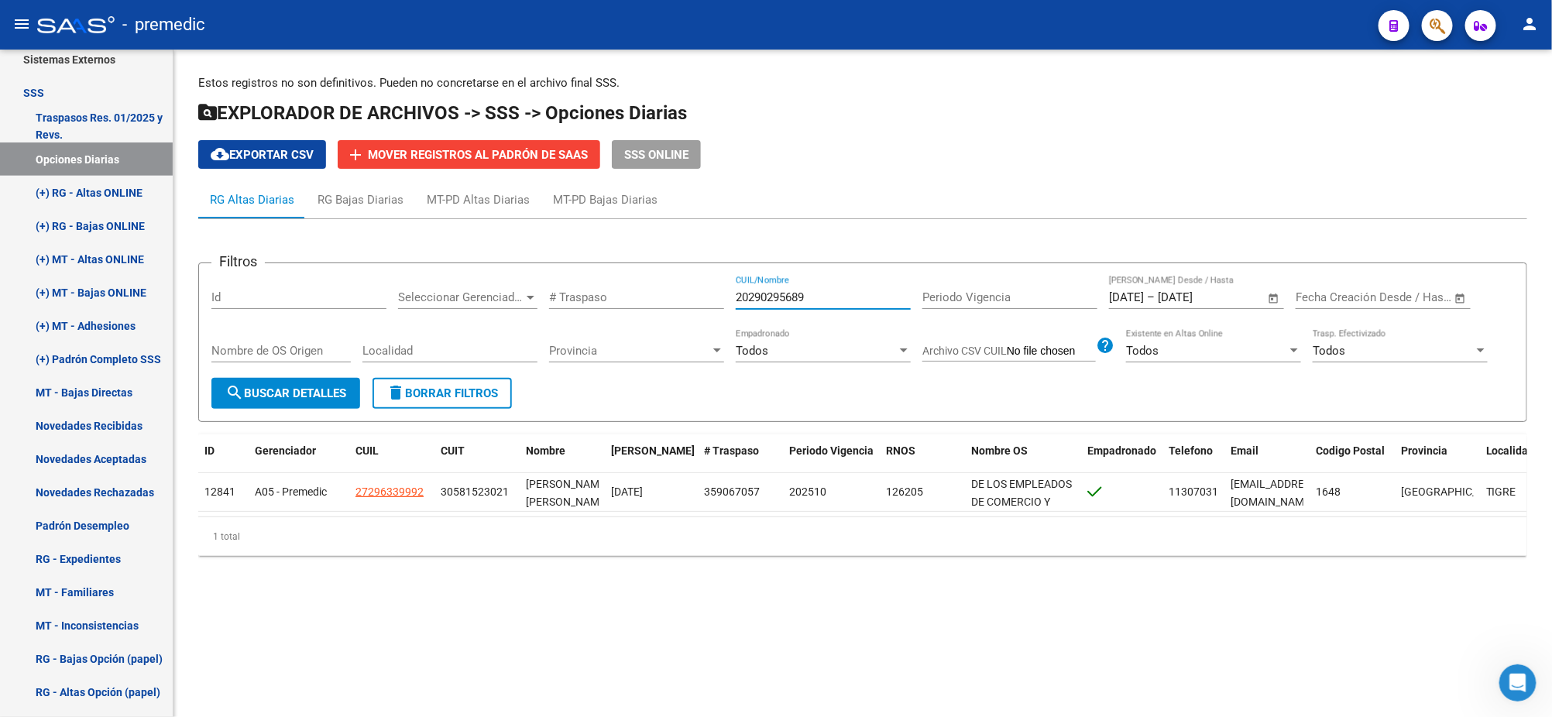
click at [288, 383] on button "search Buscar Detalles" at bounding box center [285, 393] width 149 height 31
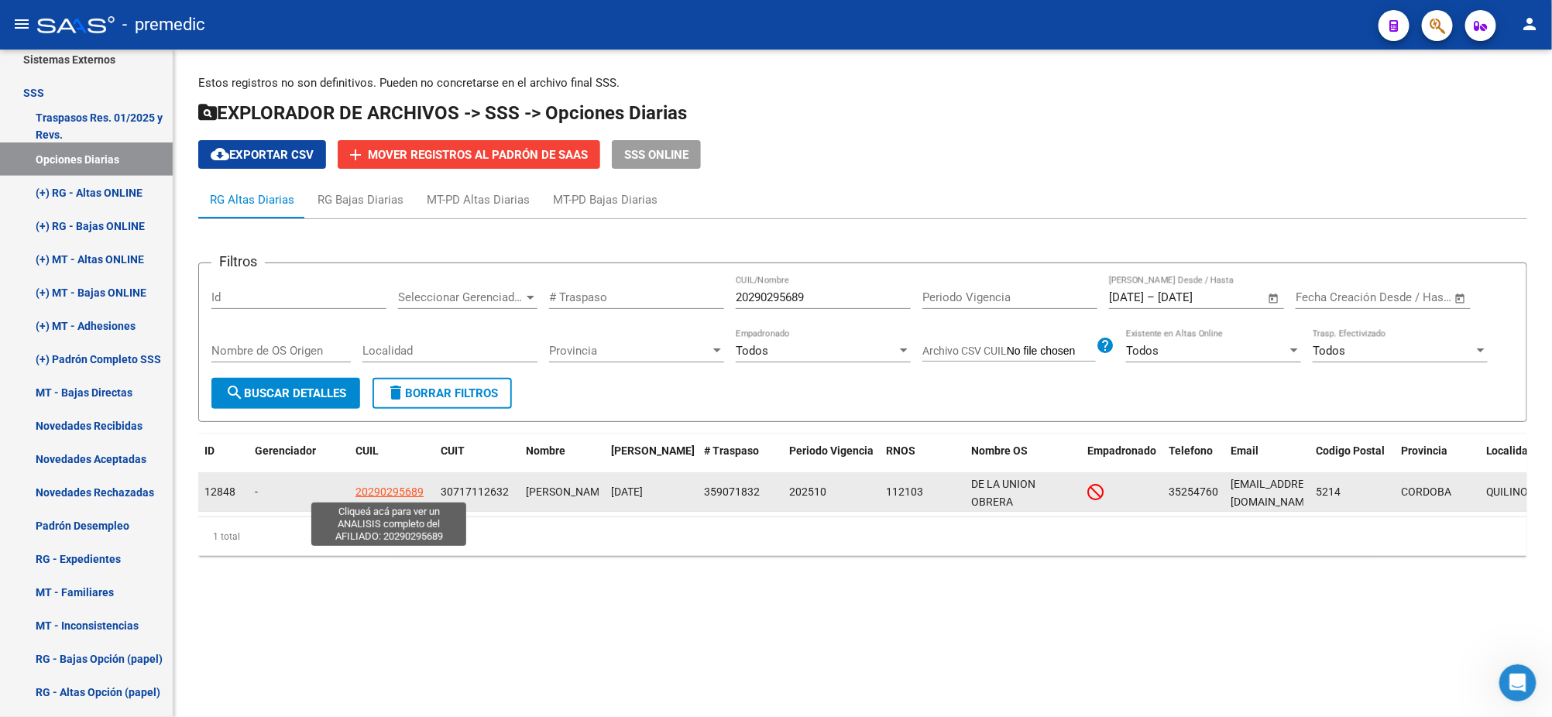
click at [376, 491] on span "20290295689" at bounding box center [389, 491] width 68 height 12
type textarea "20290295689"
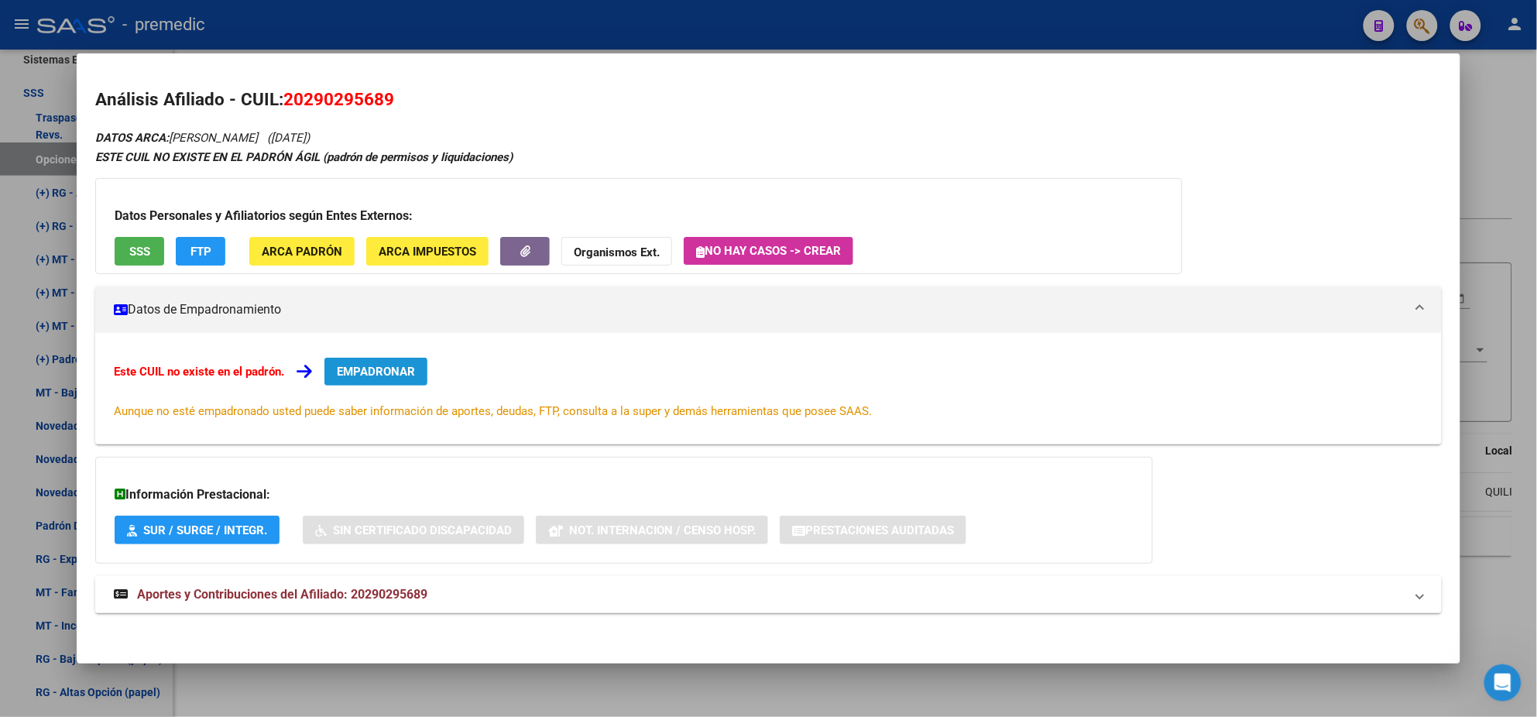
click at [390, 365] on span "EMPADRONAR" at bounding box center [376, 372] width 78 height 14
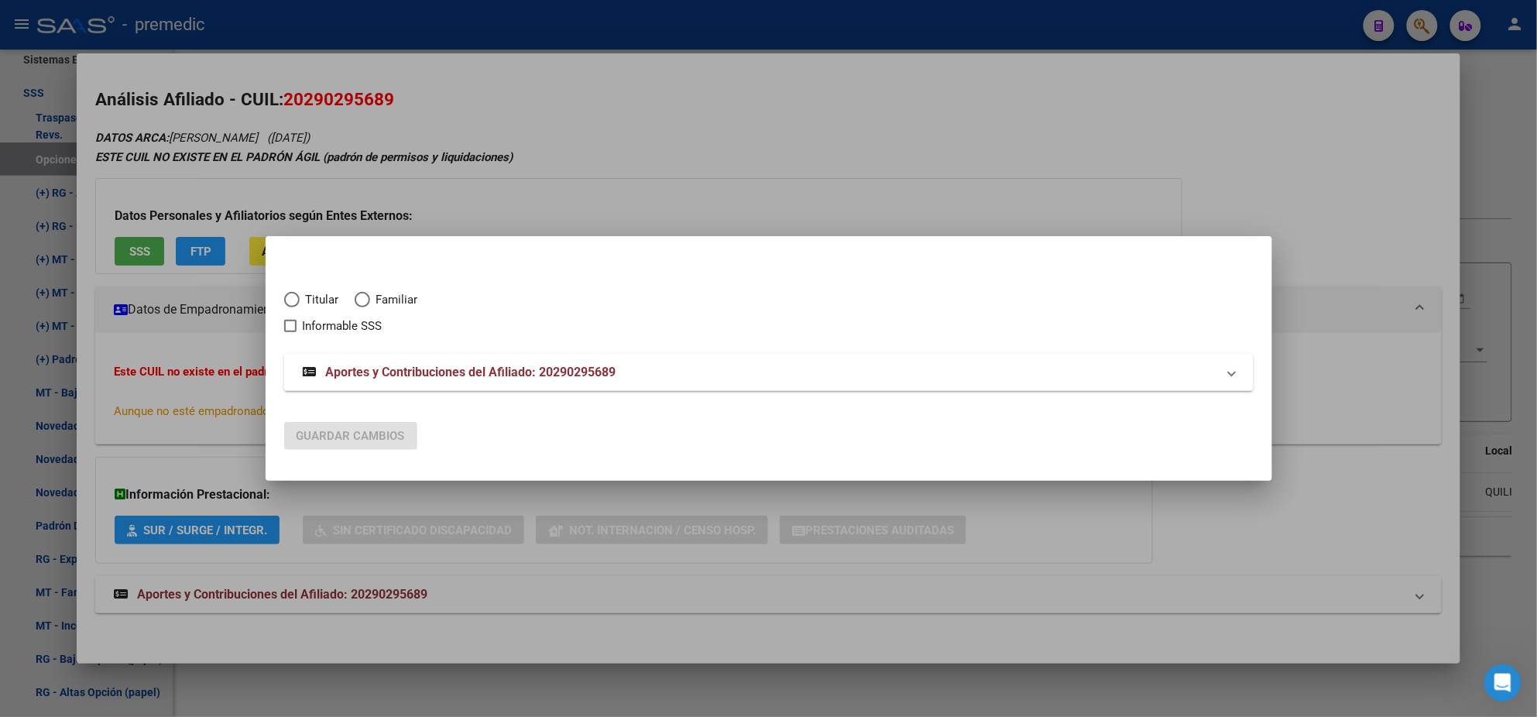
click at [314, 293] on span "Titular" at bounding box center [319, 300] width 39 height 18
click at [300, 293] on input "Titular" at bounding box center [291, 299] width 15 height 15
radio input "true"
checkbox input "true"
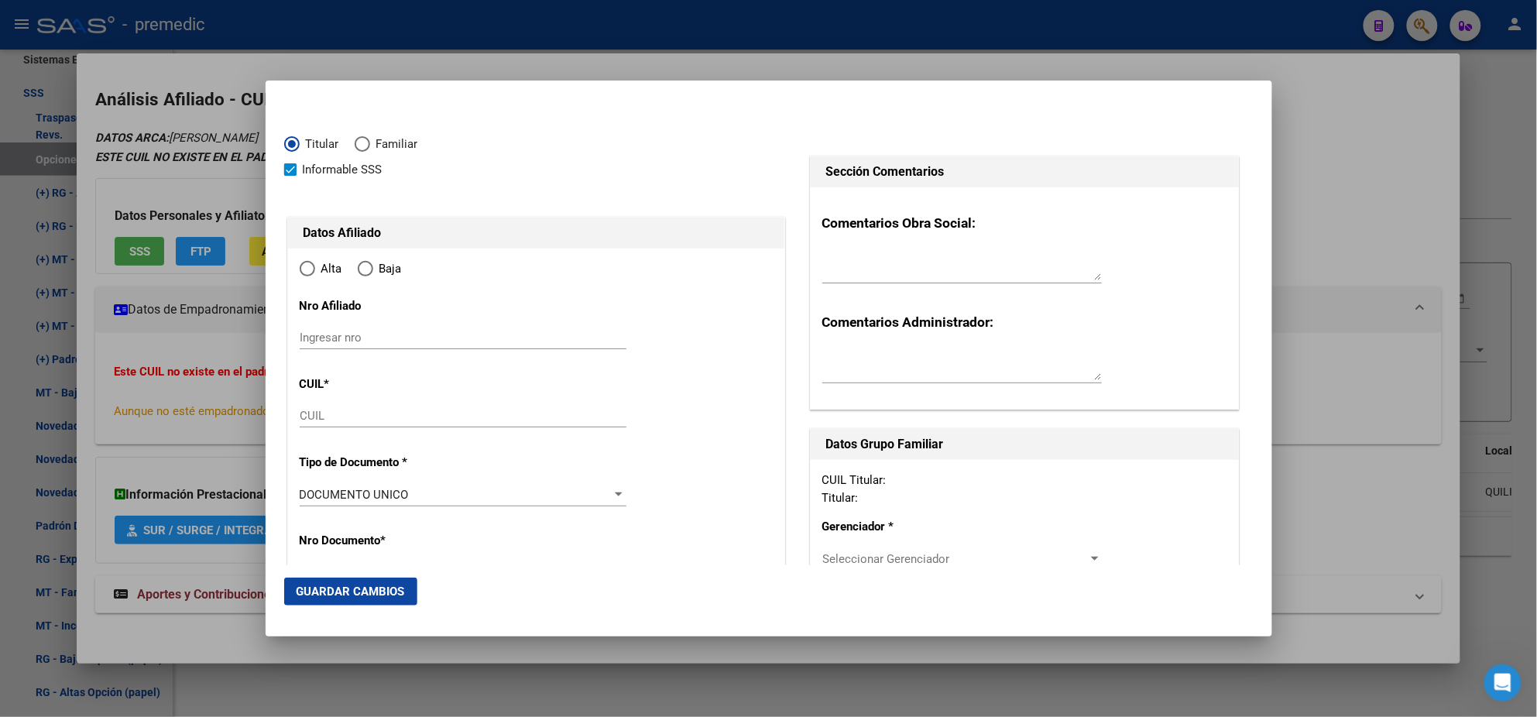
type input "20-29029568-9"
radio input "true"
type input "29029568"
type input "VERGARA"
type input "DARIO HECTOR"
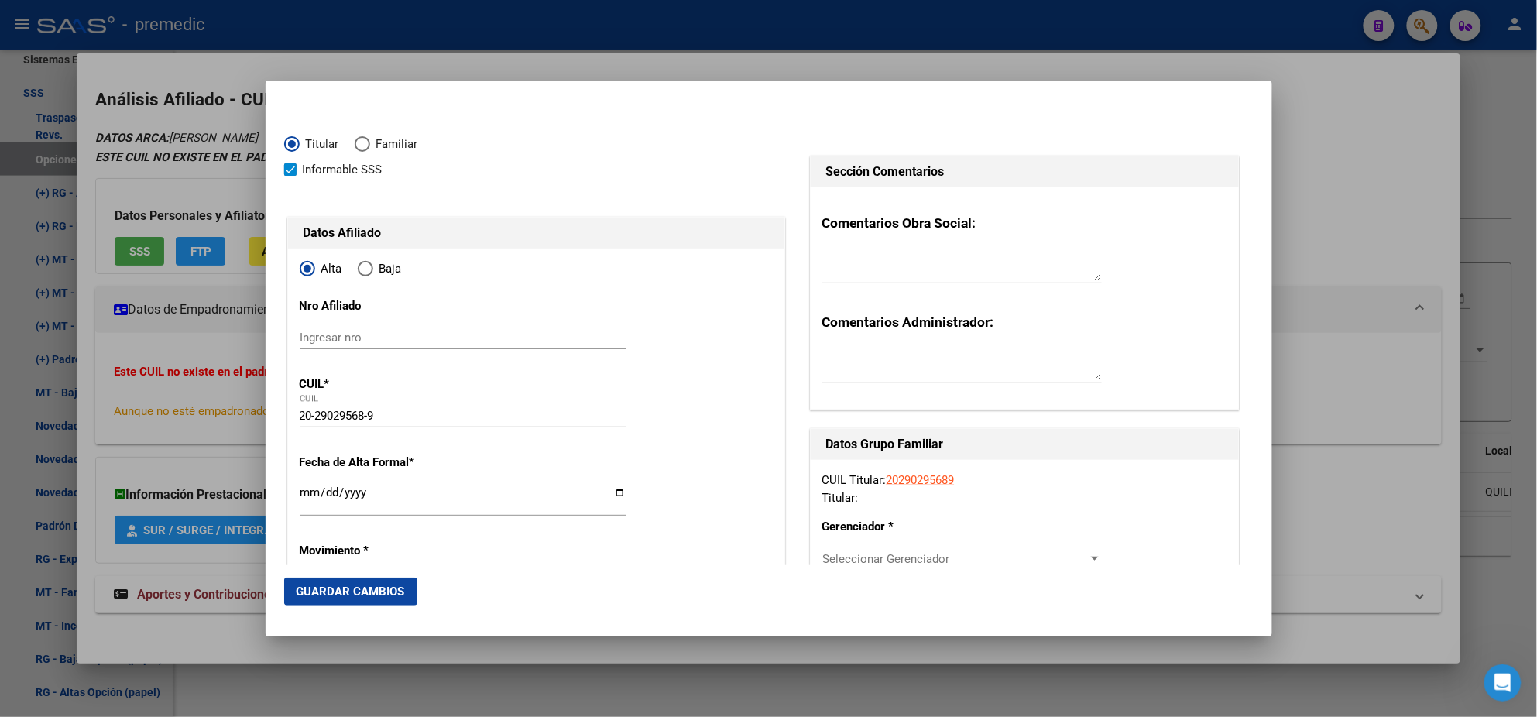
type input "1981-08-28"
type input "QUILINO"
type input "5214"
type input "COLON"
type input "212"
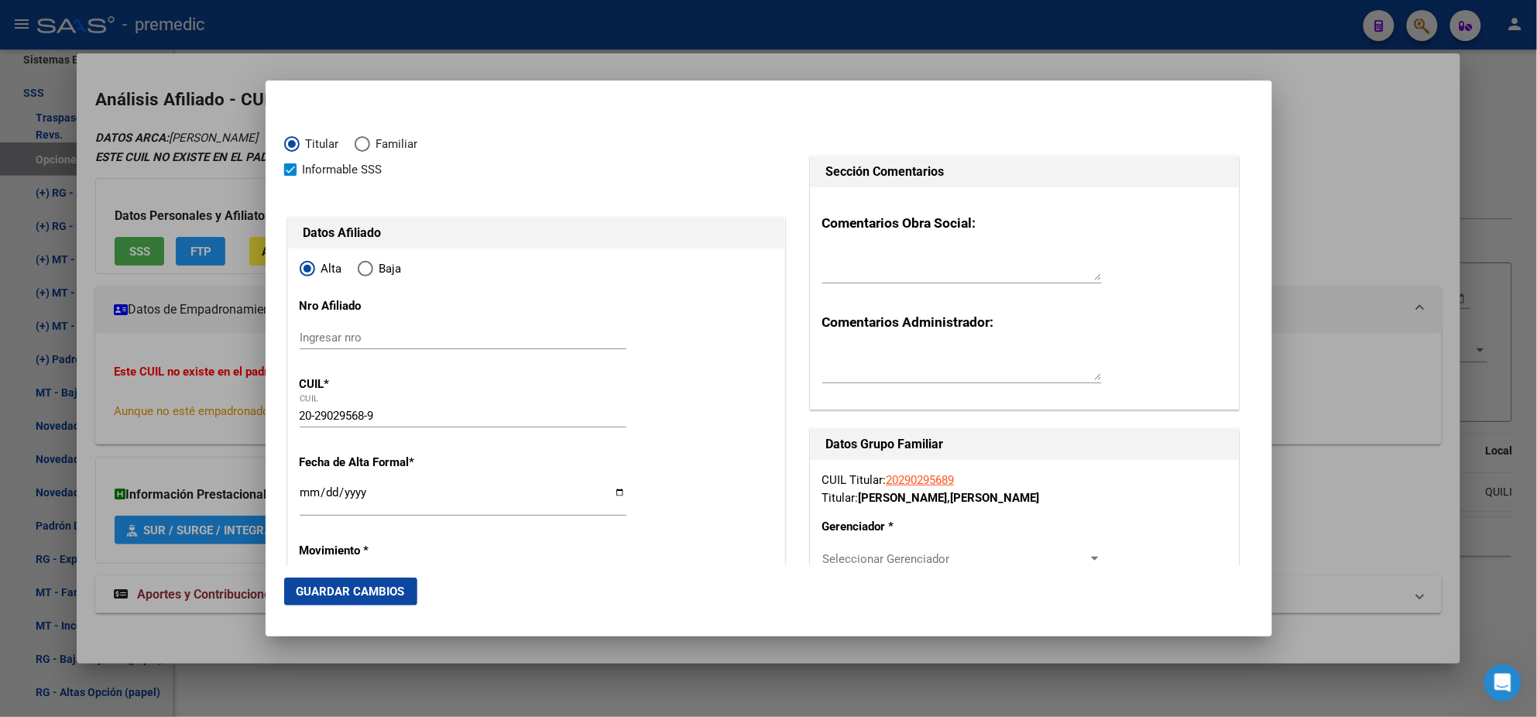
type input "QUILINO"
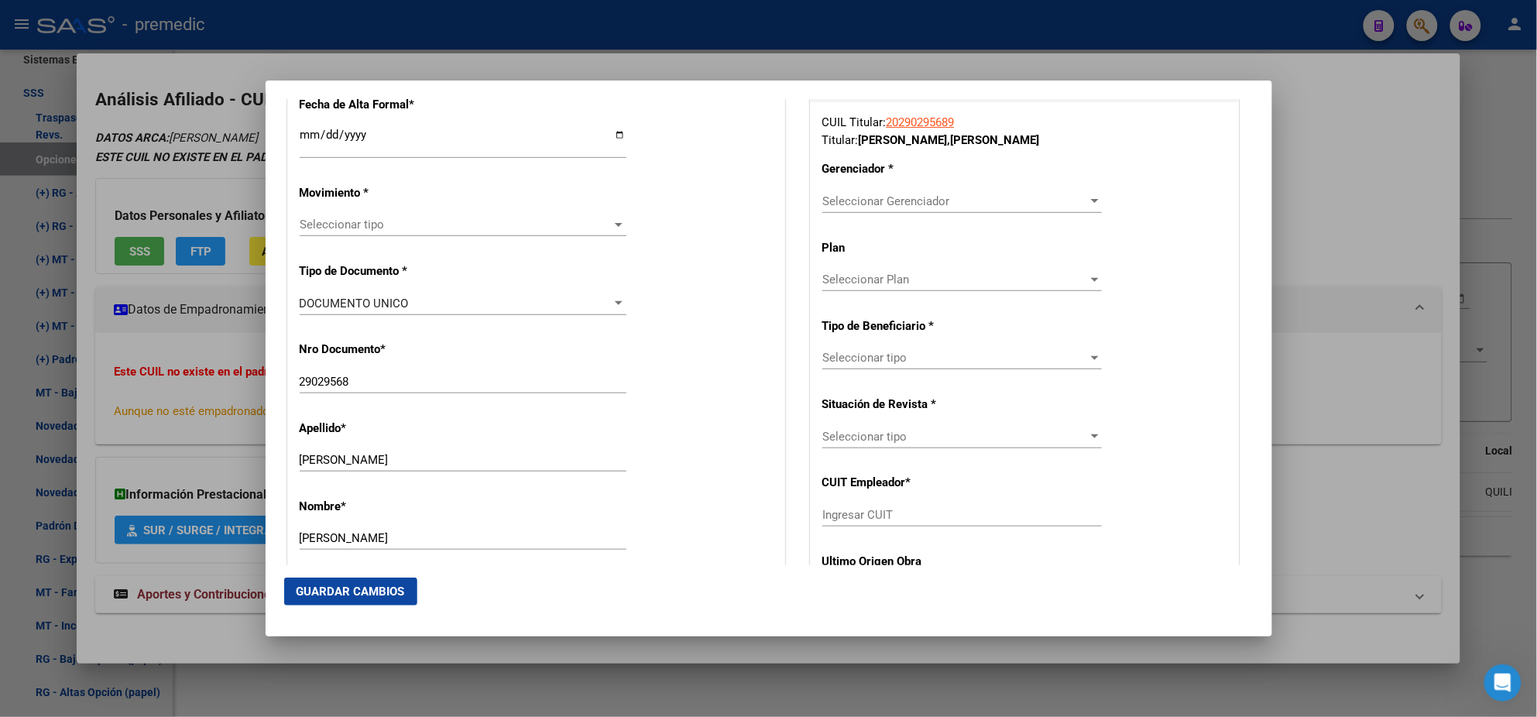
scroll to position [386, 0]
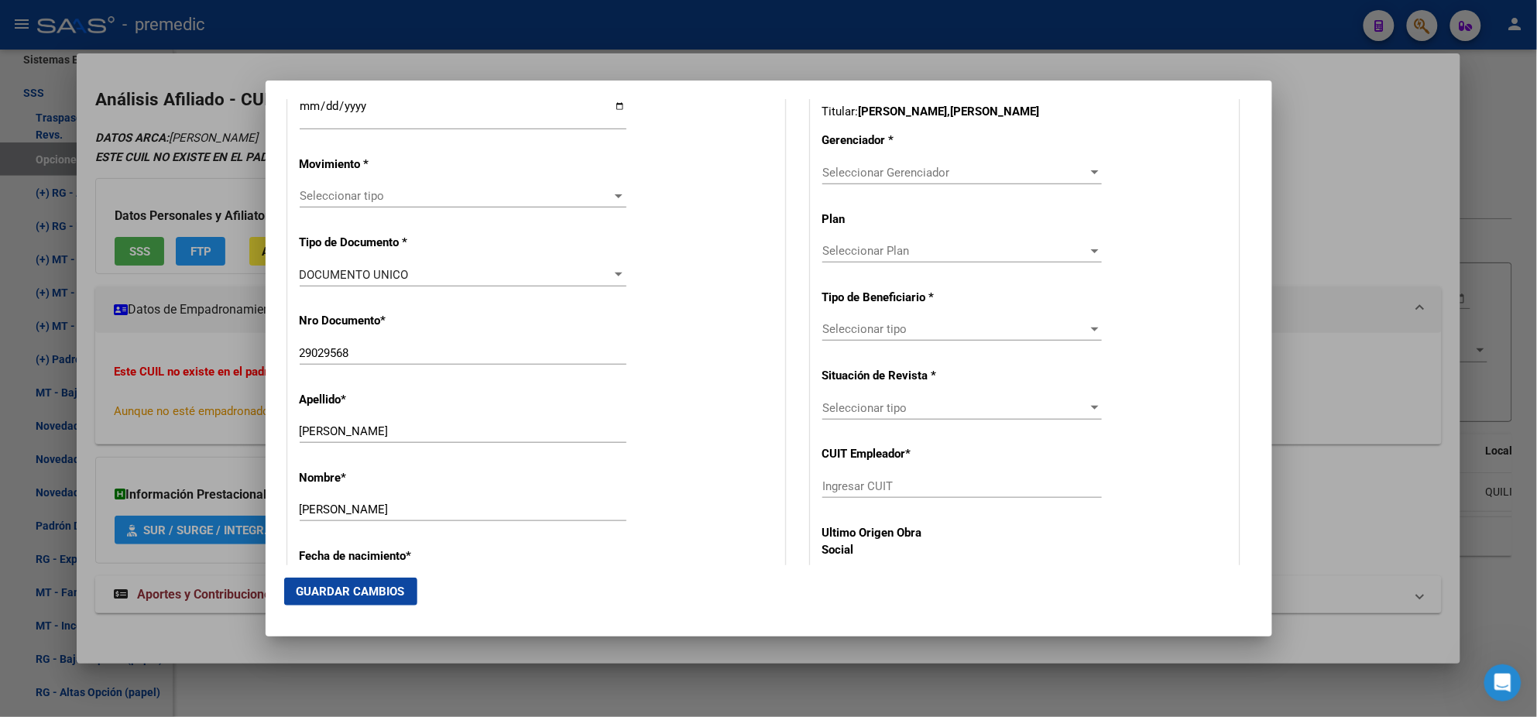
click at [831, 485] on input "Ingresar CUIT" at bounding box center [962, 486] width 280 height 14
paste input "30-71711263-2"
type input "30-71711263-2"
click at [841, 176] on span "Seleccionar Gerenciador" at bounding box center [955, 173] width 266 height 14
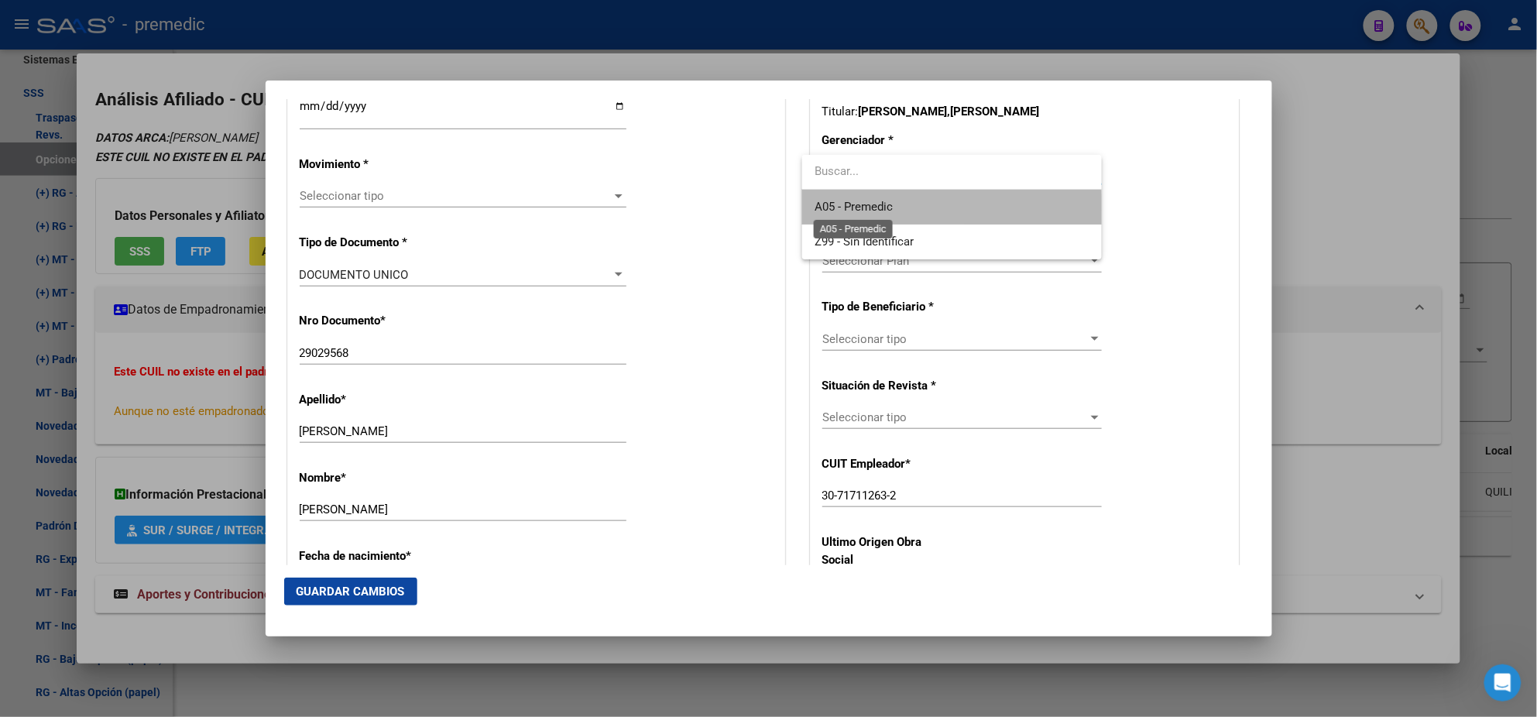
click at [836, 210] on span "A05 - Premedic" at bounding box center [854, 207] width 78 height 14
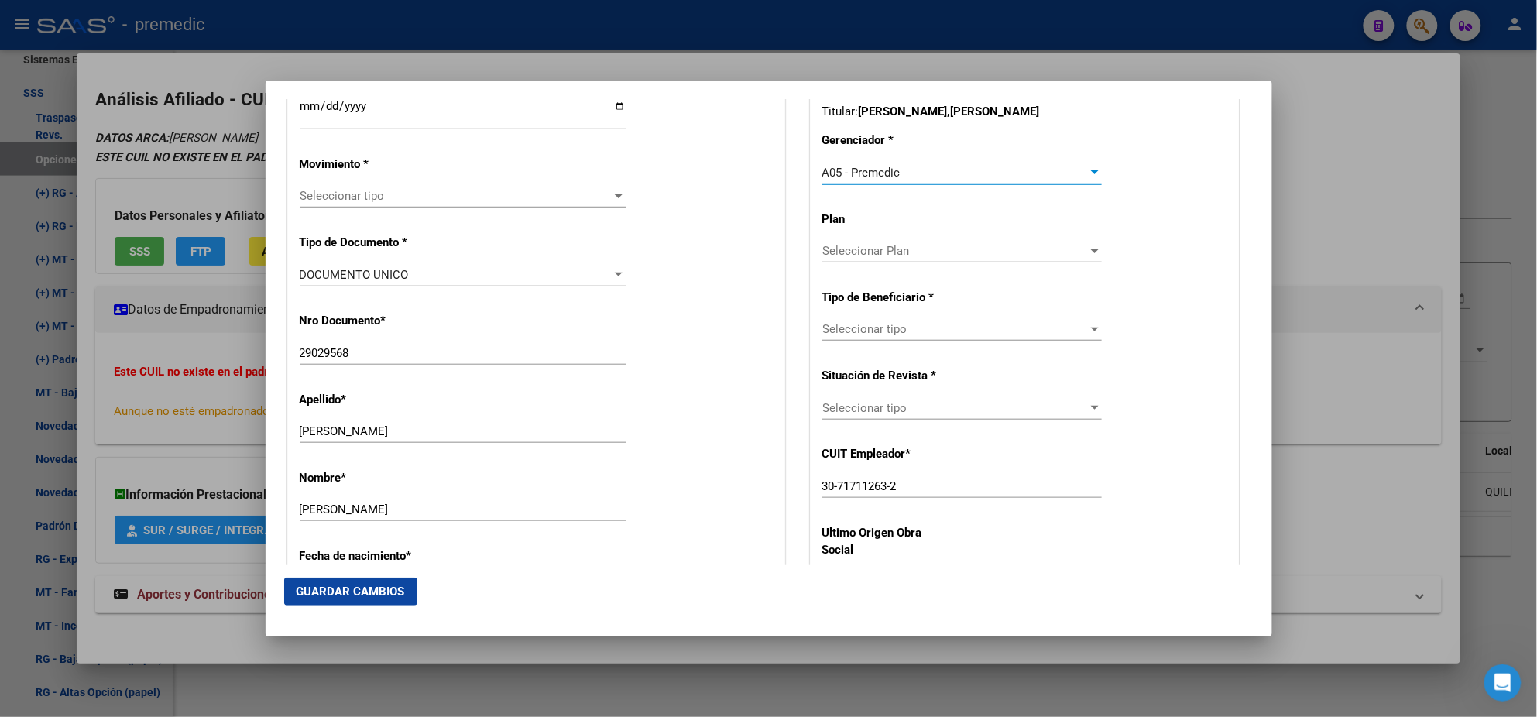
click at [861, 338] on div "Seleccionar tipo Seleccionar tipo" at bounding box center [962, 328] width 280 height 23
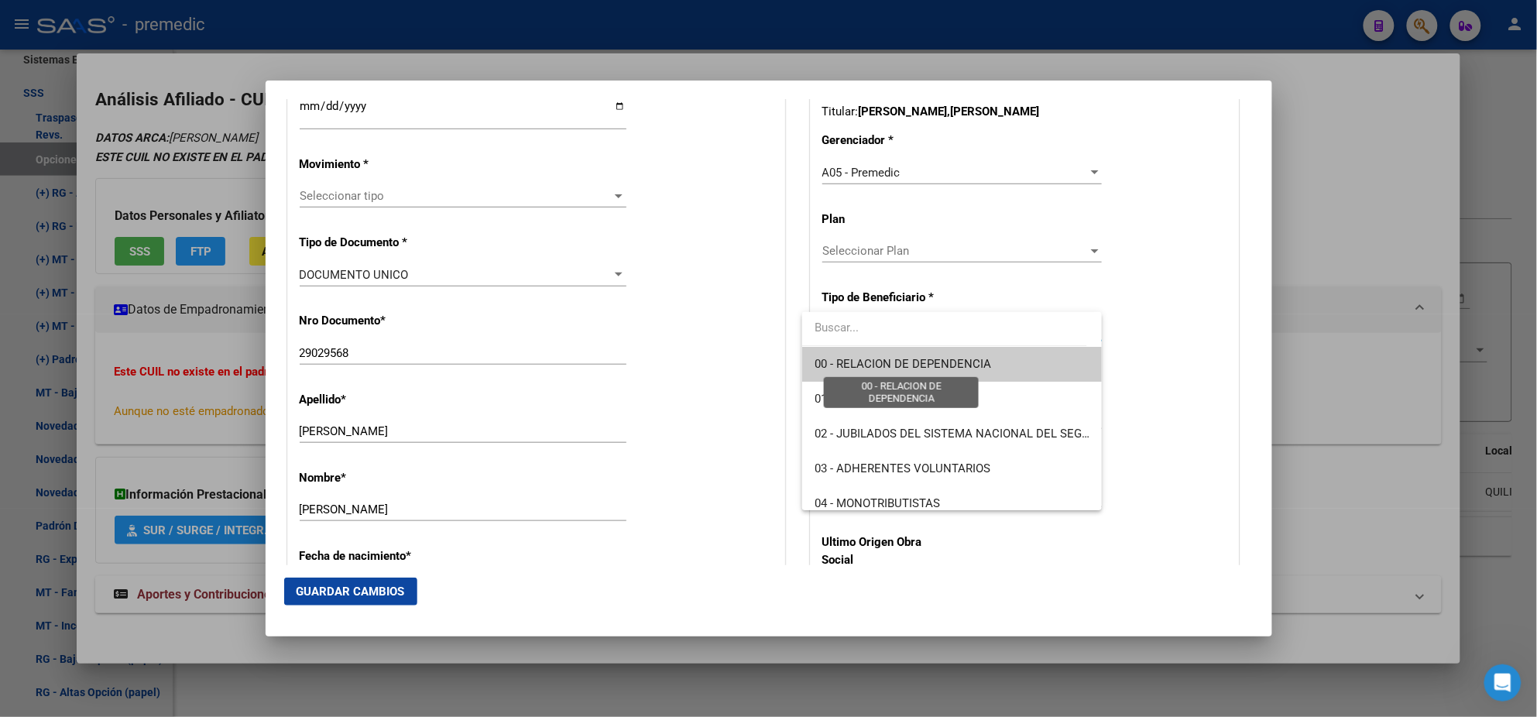
click at [864, 364] on span "00 - RELACION DE DEPENDENCIA" at bounding box center [903, 364] width 177 height 14
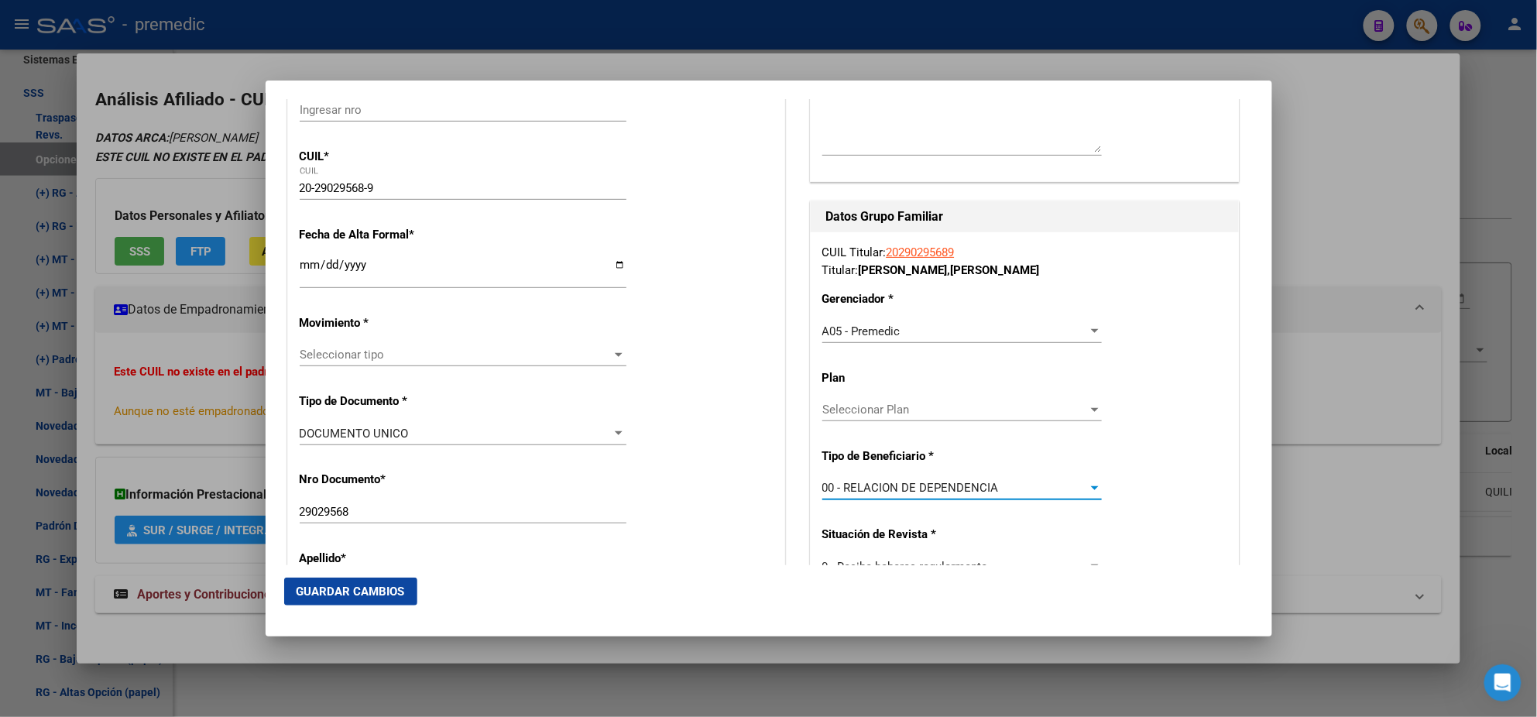
scroll to position [194, 0]
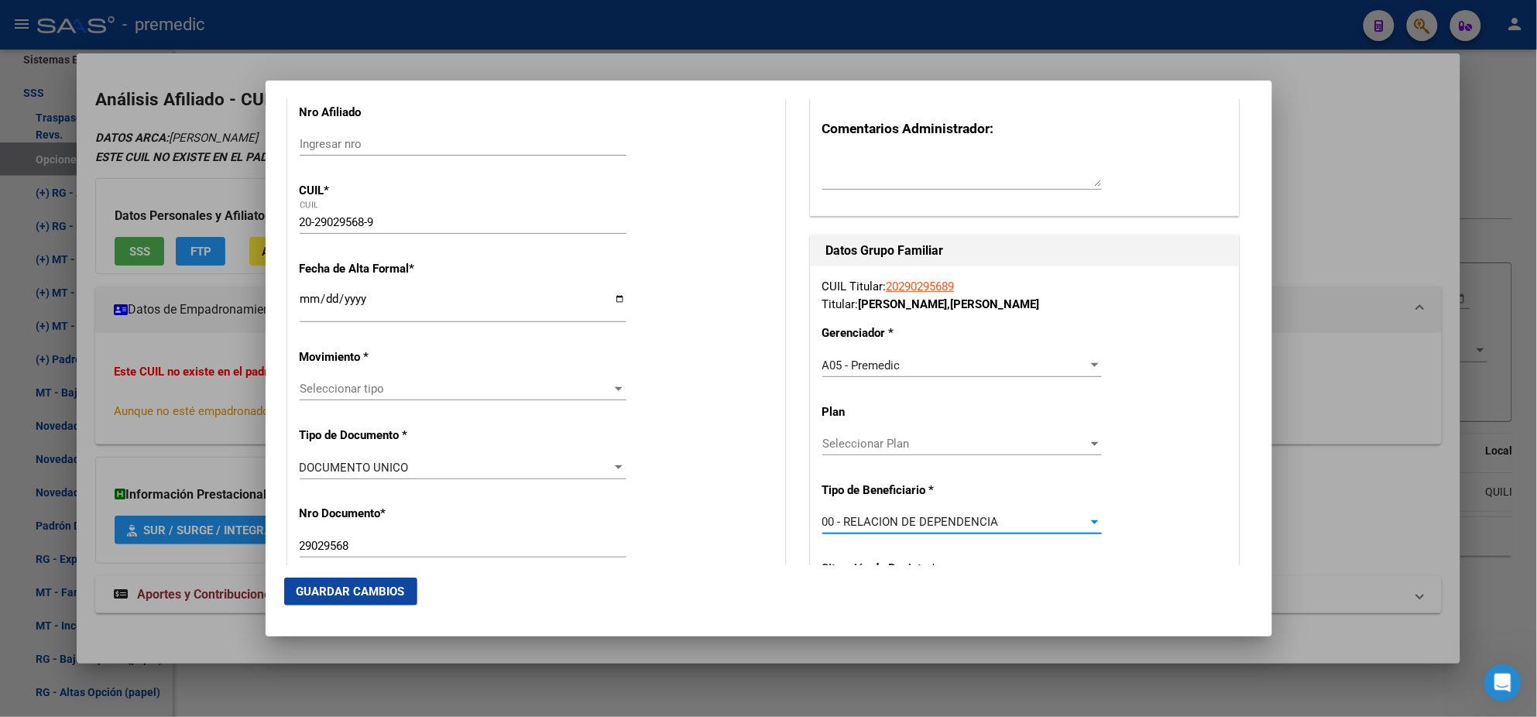
click at [308, 297] on input "Ingresar fecha" at bounding box center [463, 305] width 327 height 25
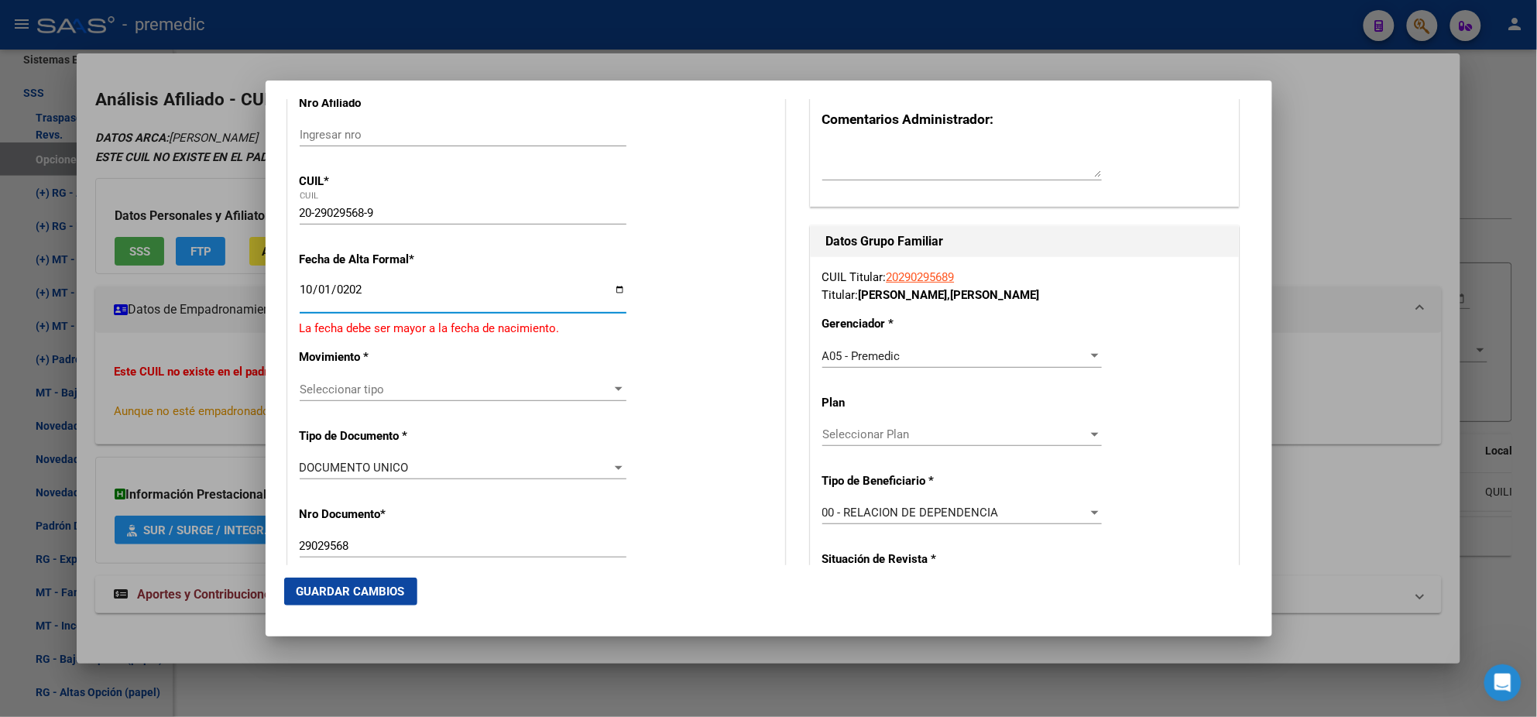
type input "2025-10-01"
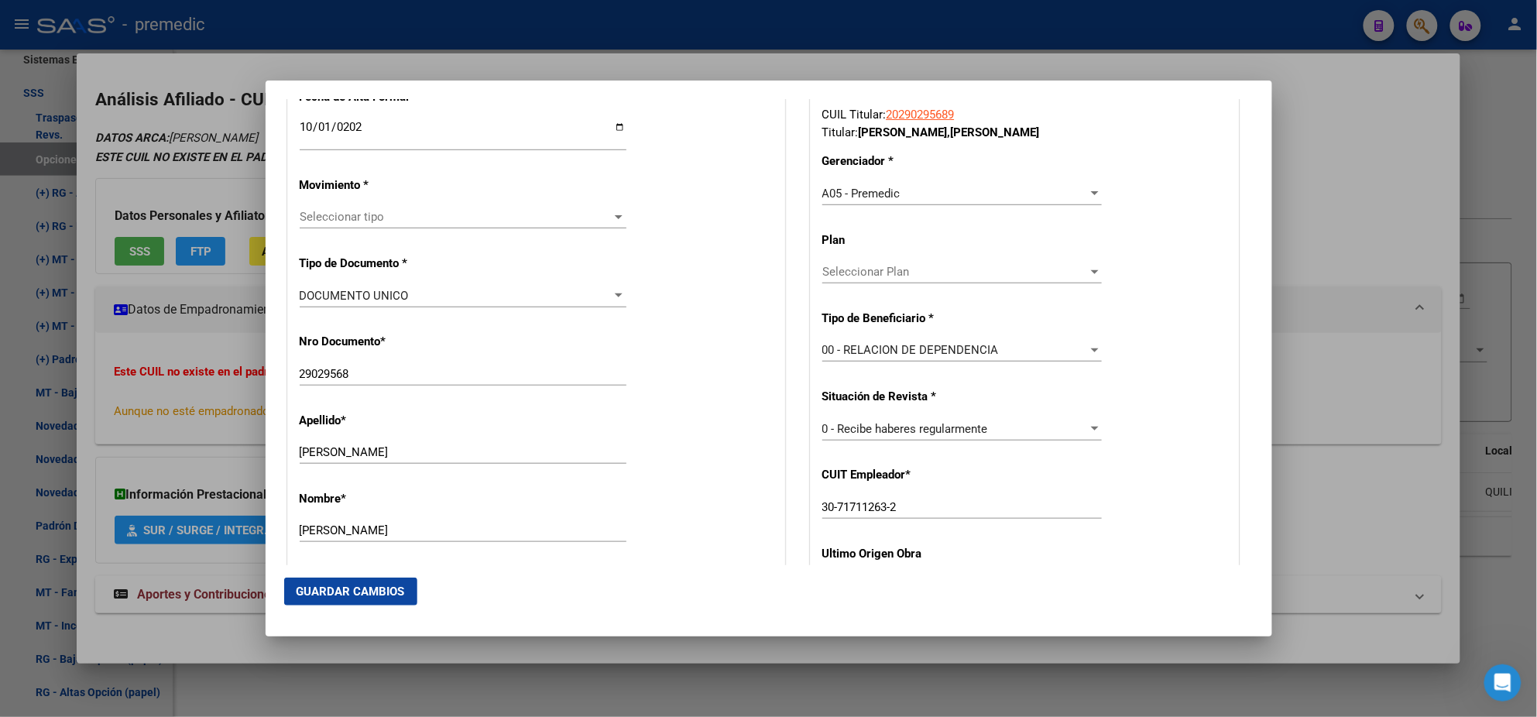
scroll to position [386, 0]
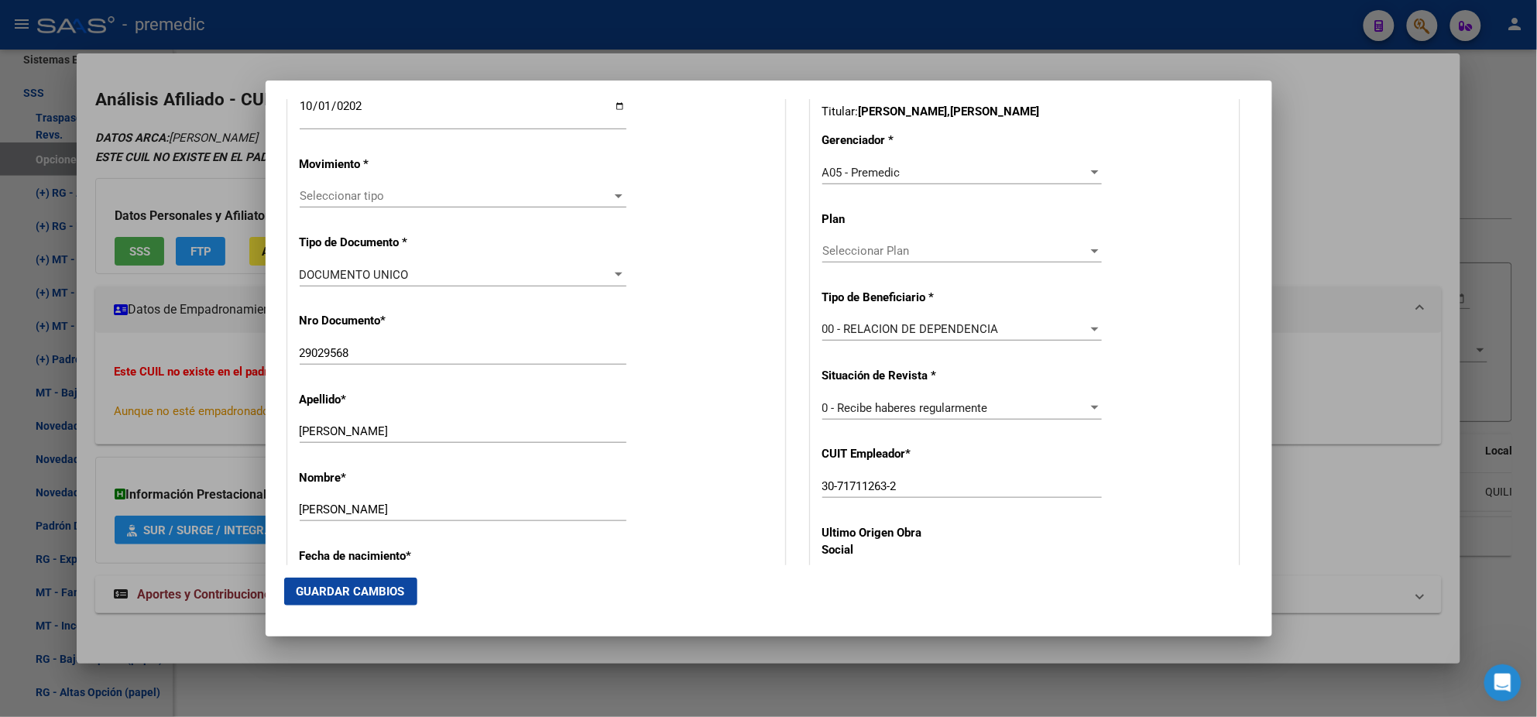
click at [329, 192] on span "Seleccionar tipo" at bounding box center [456, 196] width 313 height 14
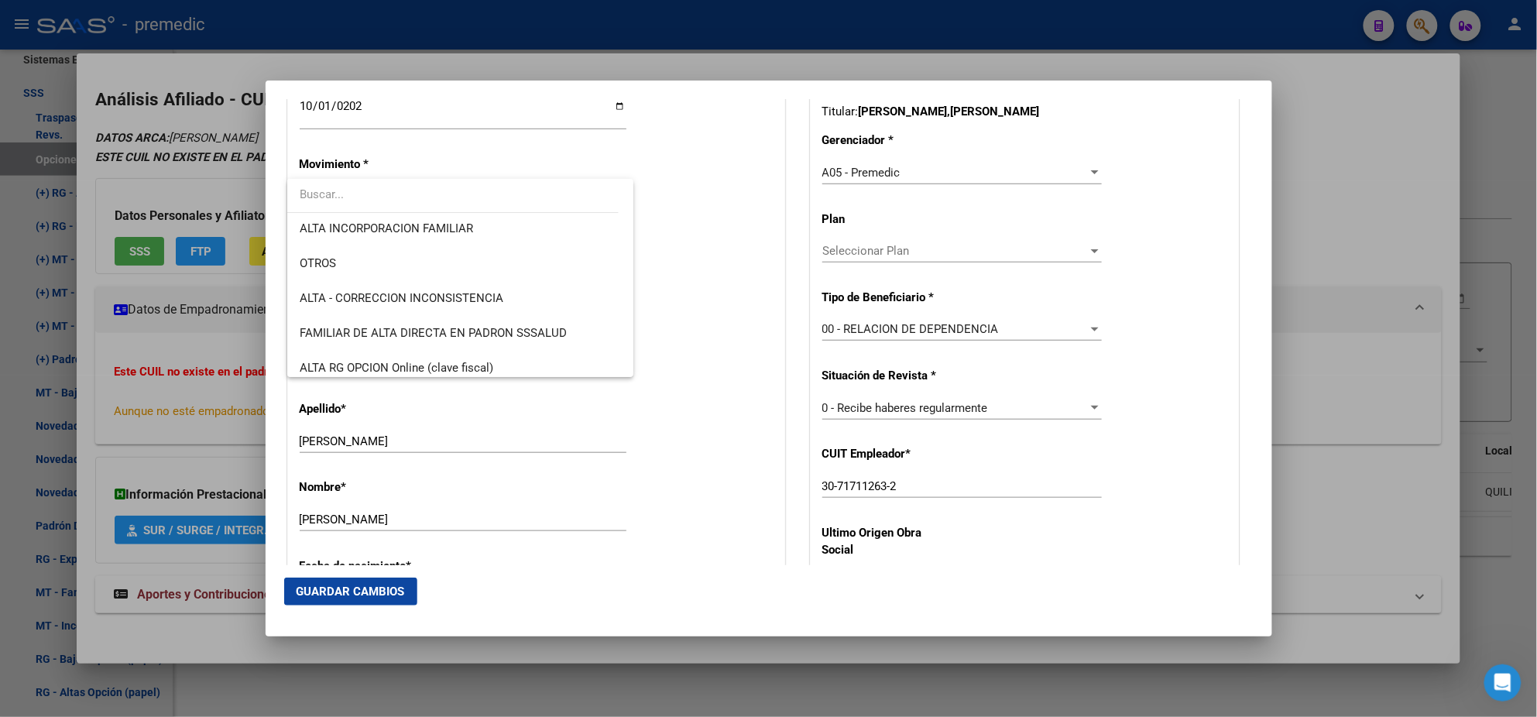
scroll to position [290, 0]
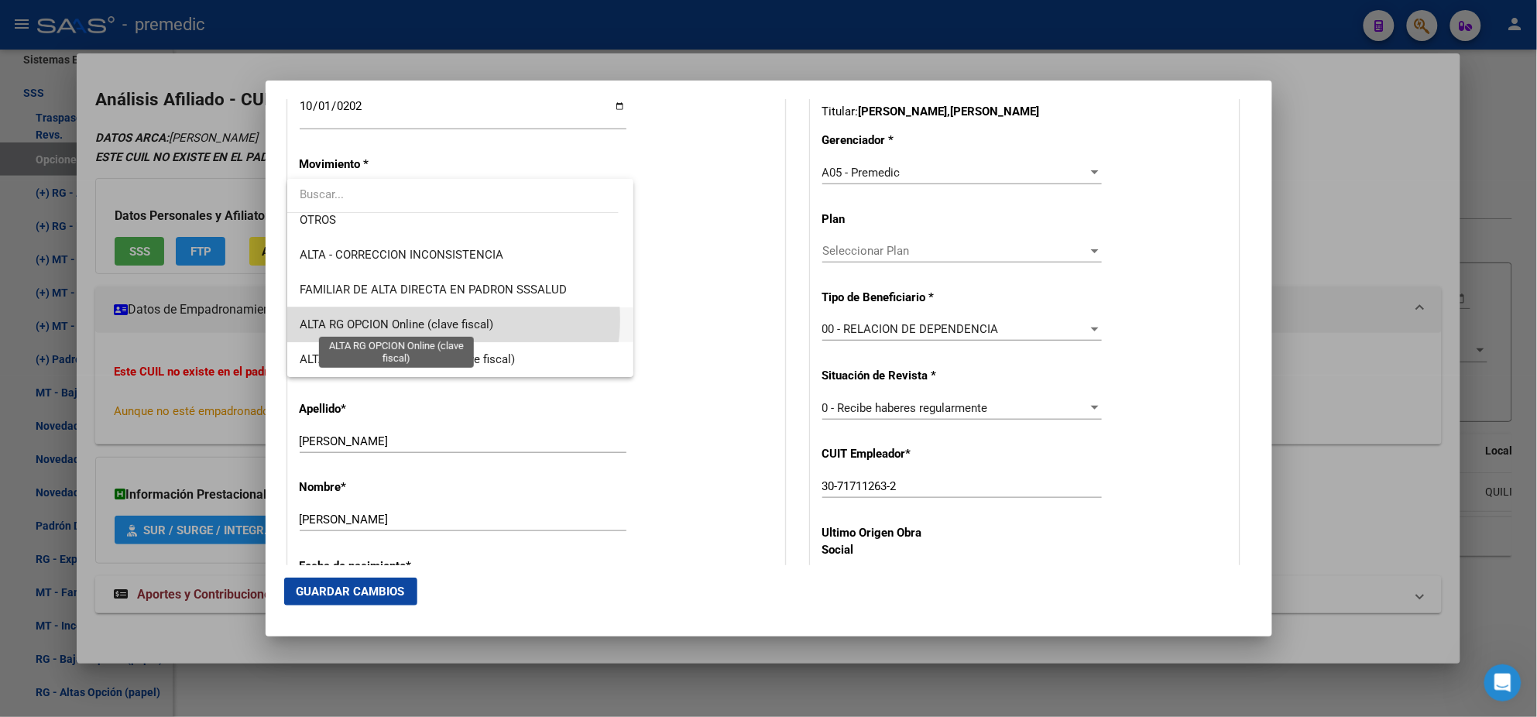
click at [448, 318] on span "ALTA RG OPCION Online (clave fiscal)" at bounding box center [397, 324] width 194 height 14
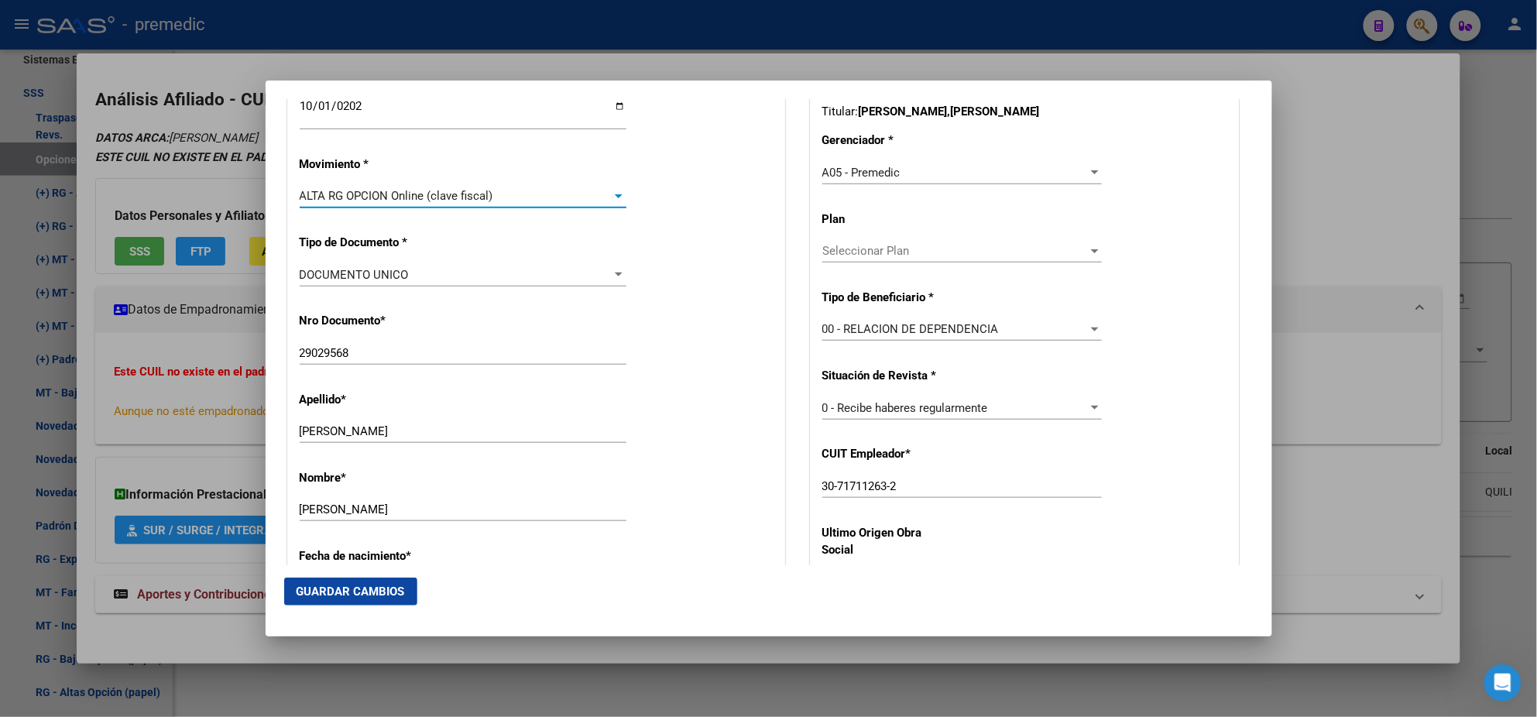
click at [485, 293] on div "DOCUMENTO UNICO Seleccionar tipo" at bounding box center [463, 282] width 327 height 38
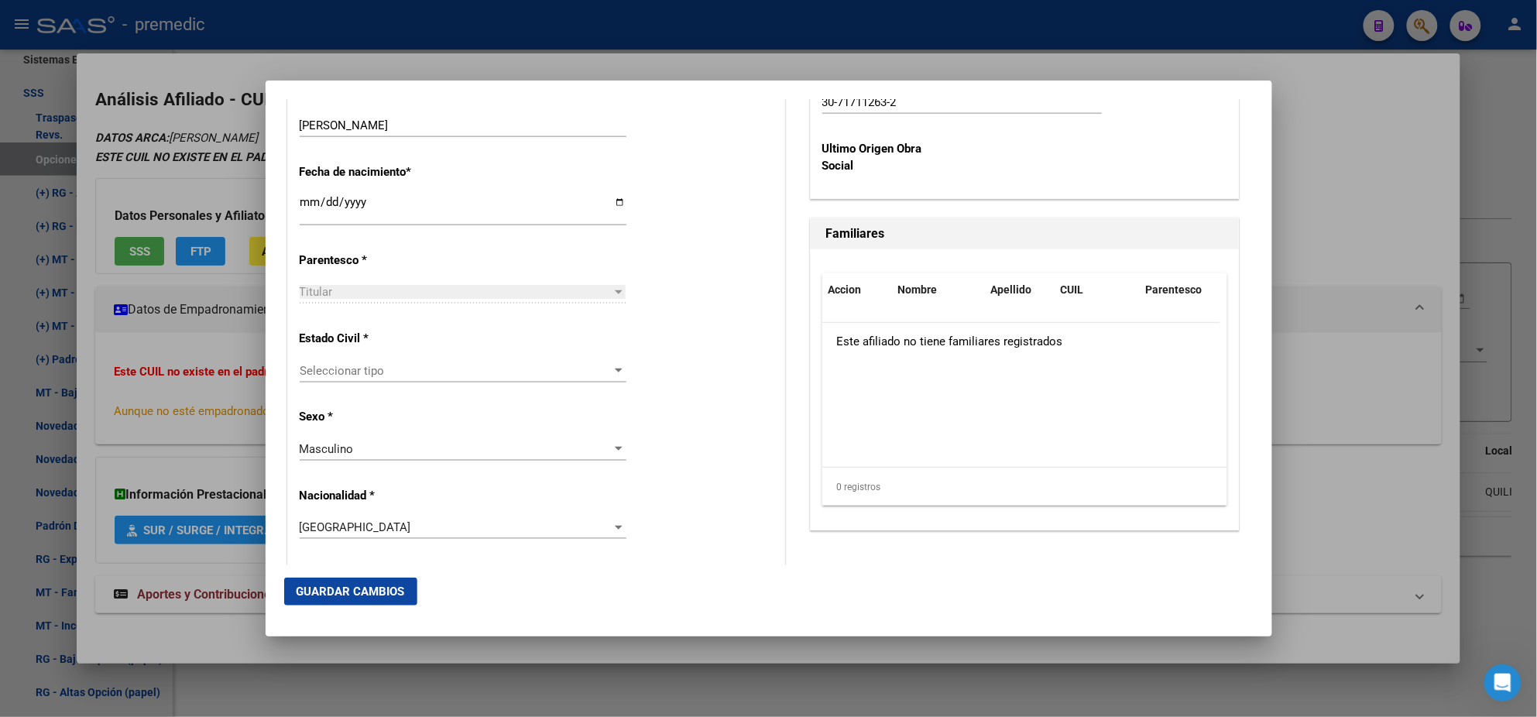
scroll to position [774, 0]
click at [421, 374] on div "Seleccionar tipo Seleccionar tipo" at bounding box center [463, 367] width 327 height 23
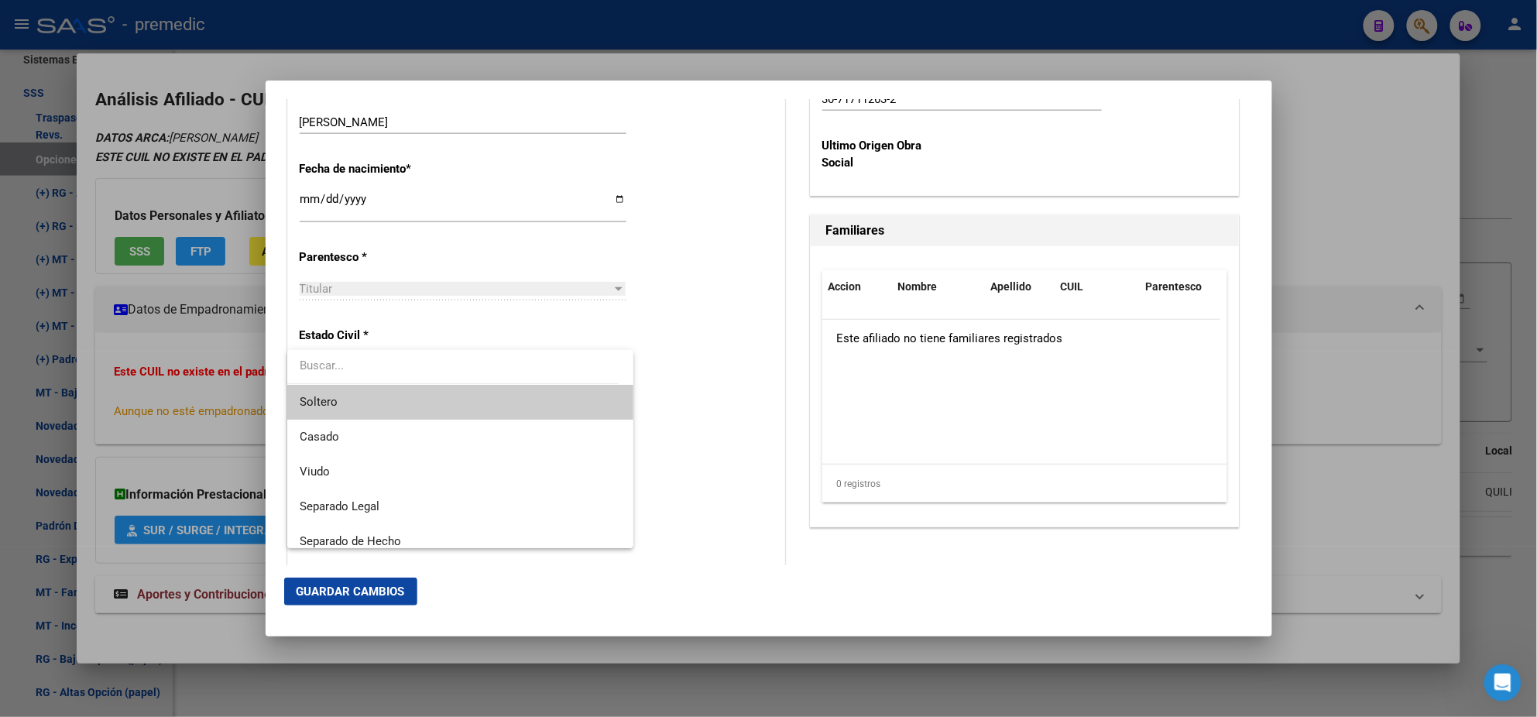
click at [417, 397] on span "Soltero" at bounding box center [460, 402] width 321 height 35
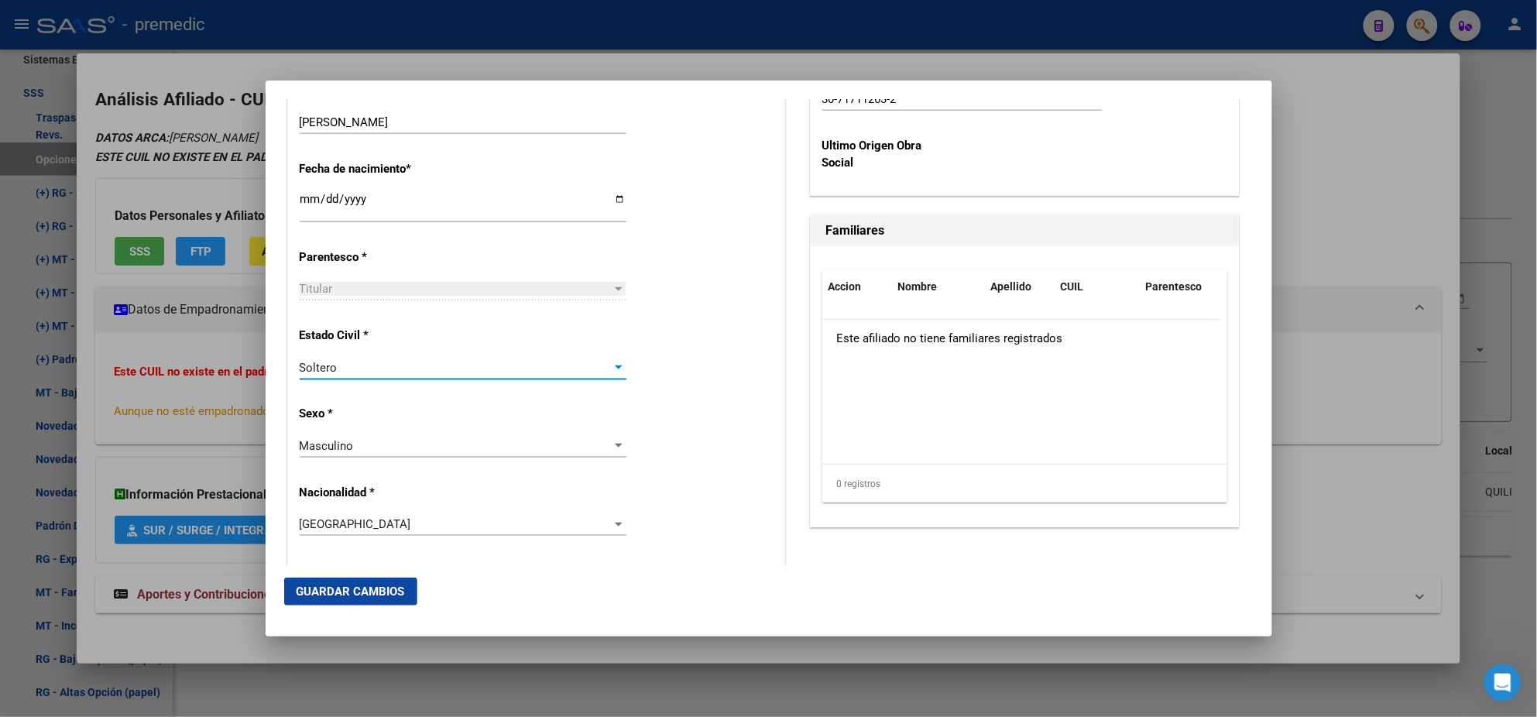
click at [434, 400] on div "Alta Baja Nro Afiliado Ingresar nro CUIL * 20-29029568-9 CUIL ARCA Padrón Fecha…" at bounding box center [536, 580] width 496 height 2211
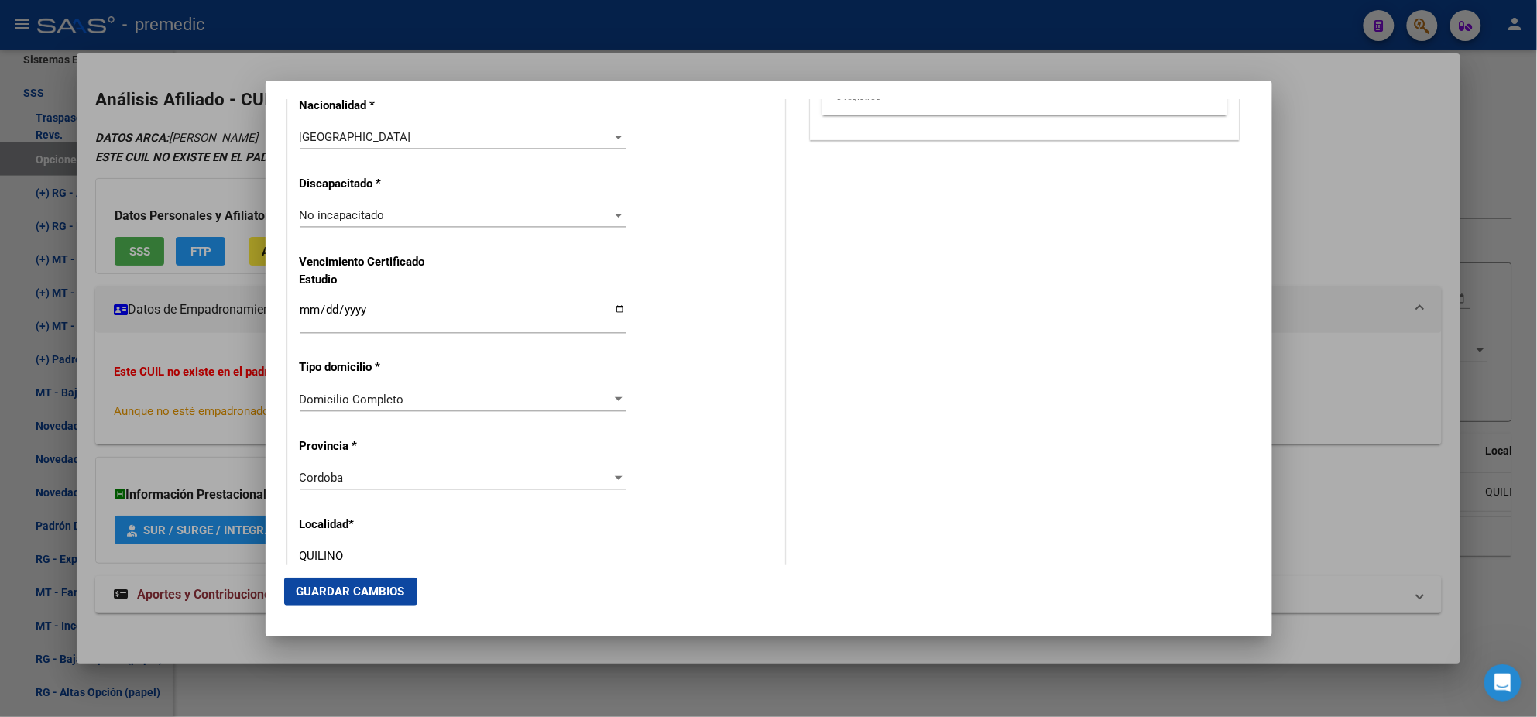
scroll to position [1257, 0]
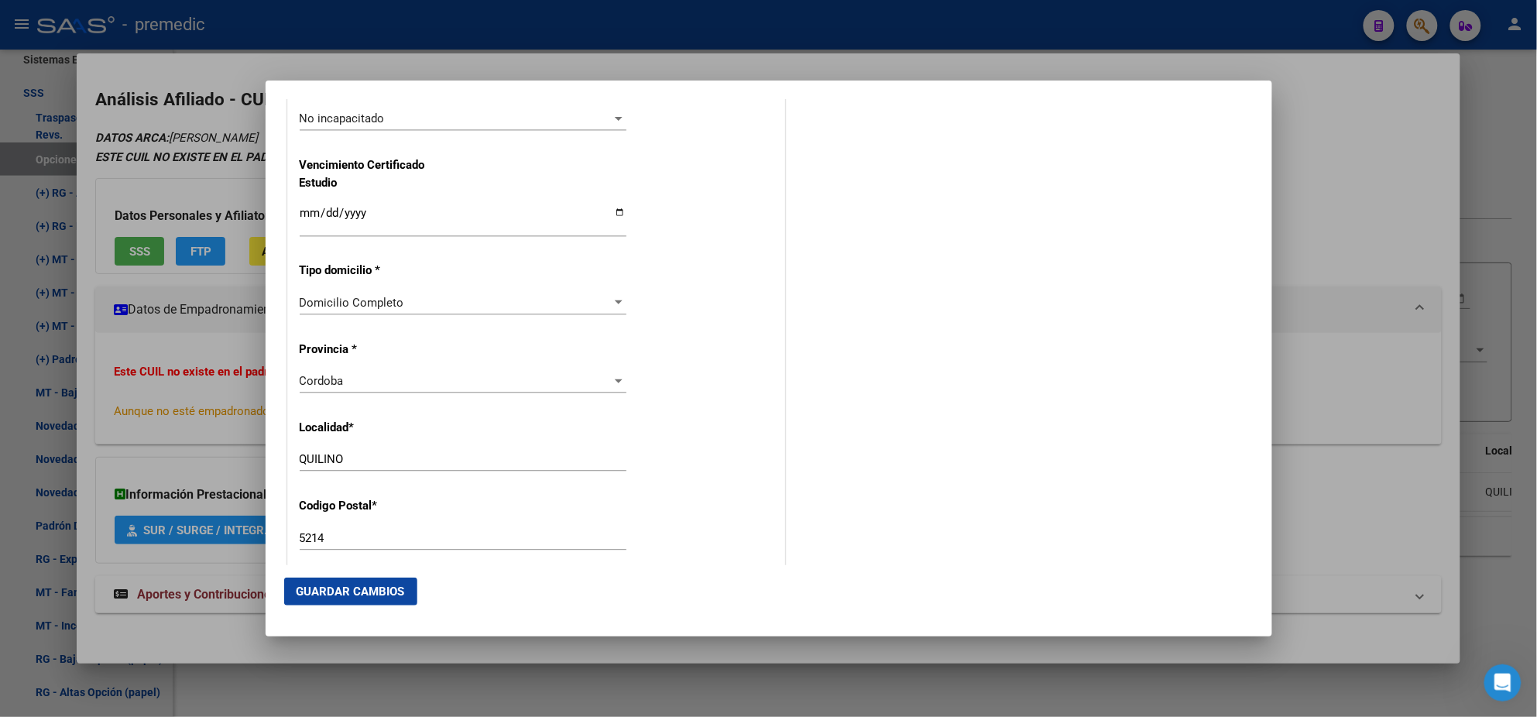
click at [712, 313] on div "Alta Baja Nro Afiliado Ingresar nro CUIL * 20-29029568-9 CUIL ARCA Padrón Fecha…" at bounding box center [536, 96] width 496 height 2211
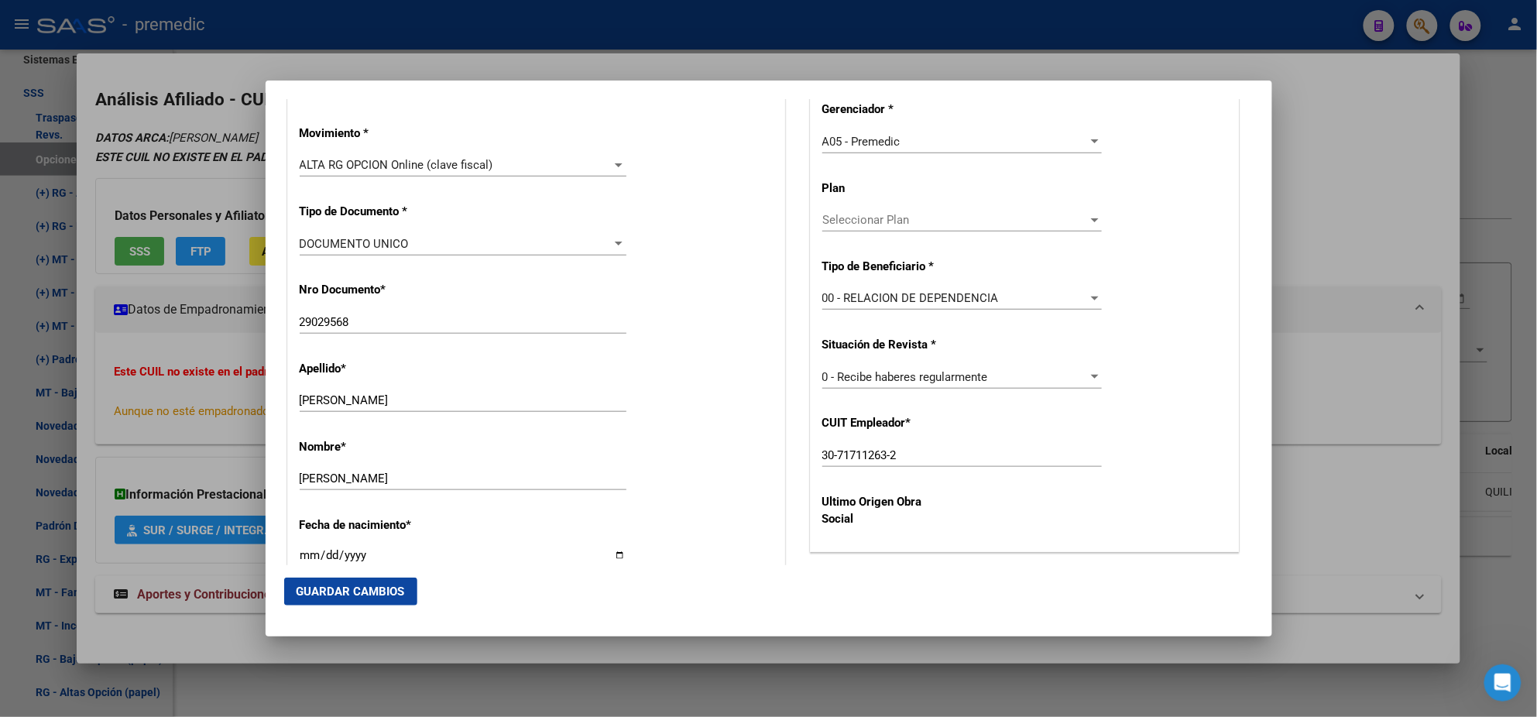
scroll to position [386, 0]
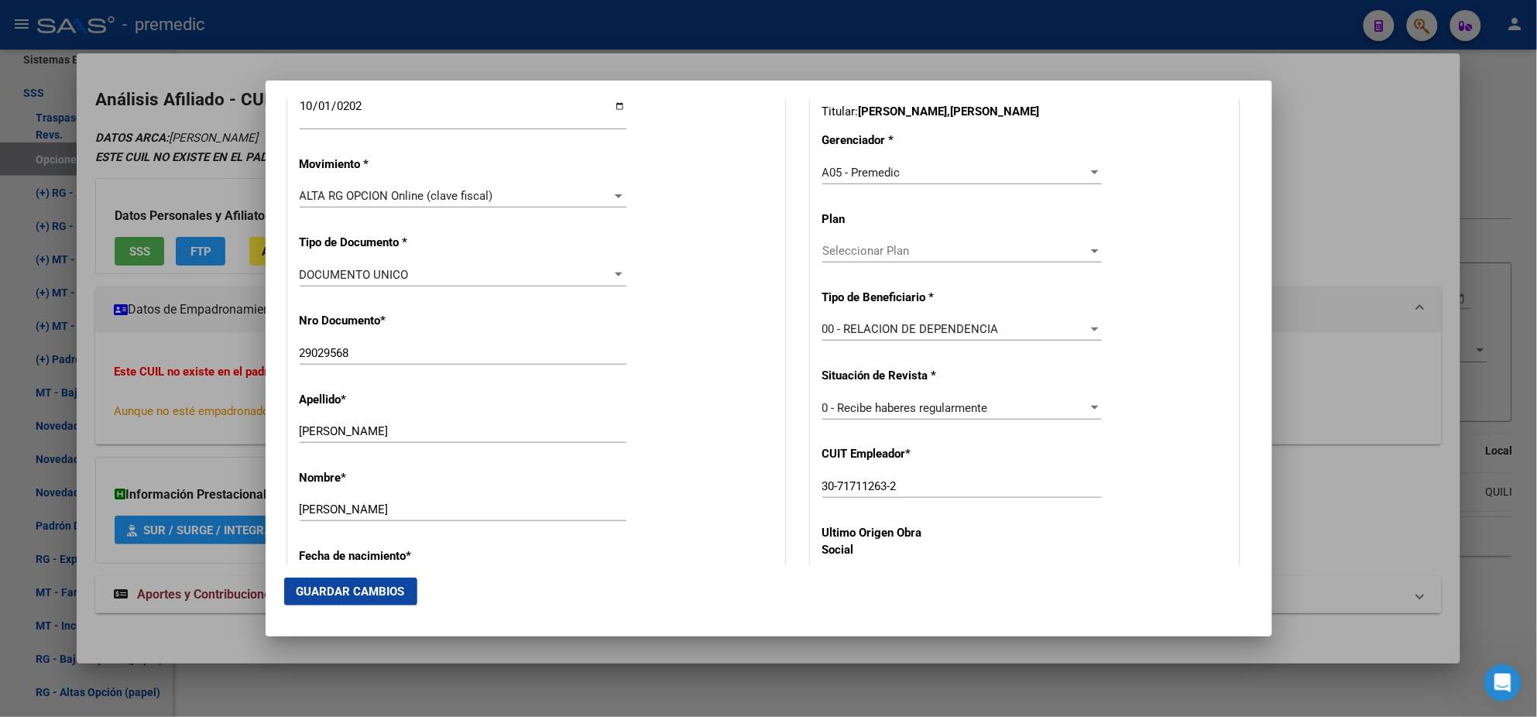
click at [348, 592] on span "Guardar Cambios" at bounding box center [351, 592] width 108 height 14
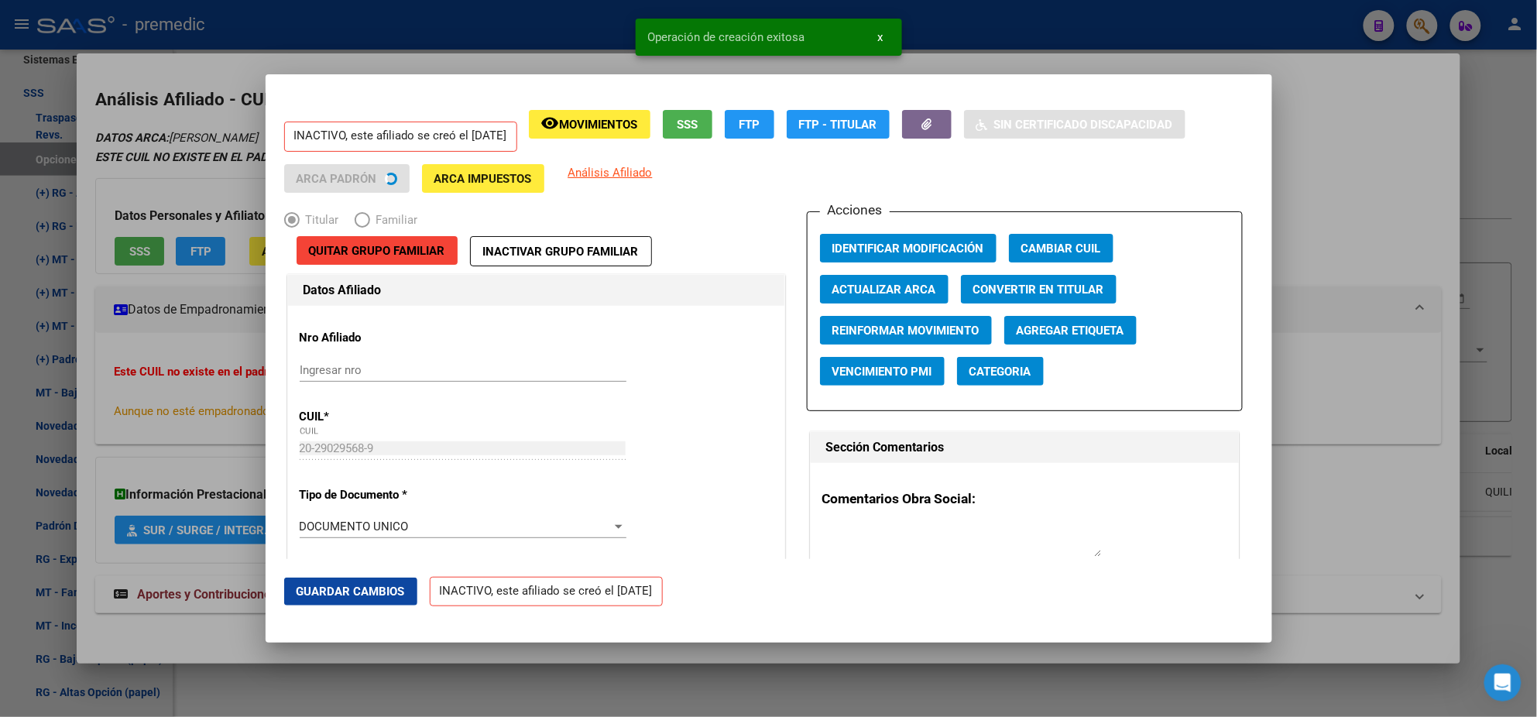
click at [96, 394] on div at bounding box center [768, 358] width 1537 height 717
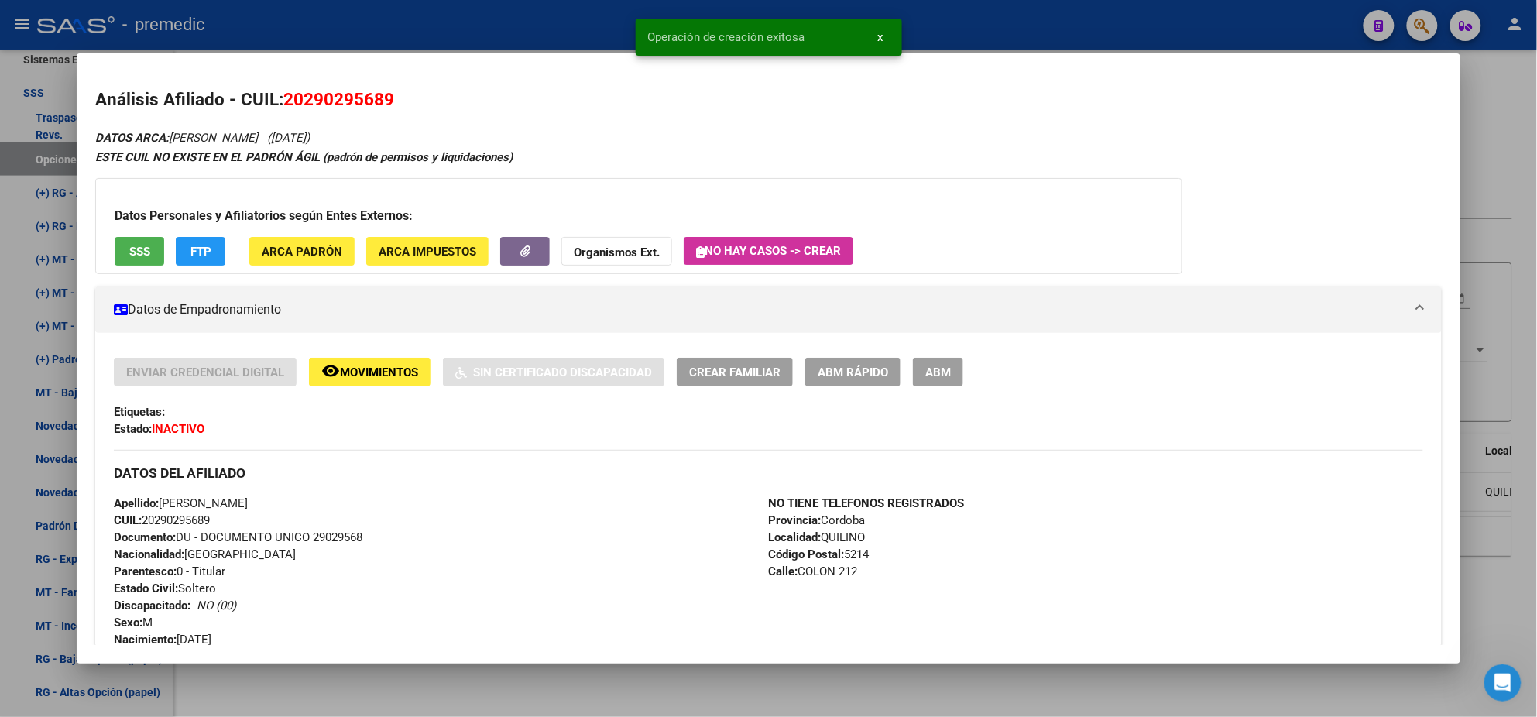
click at [41, 408] on div at bounding box center [768, 358] width 1537 height 717
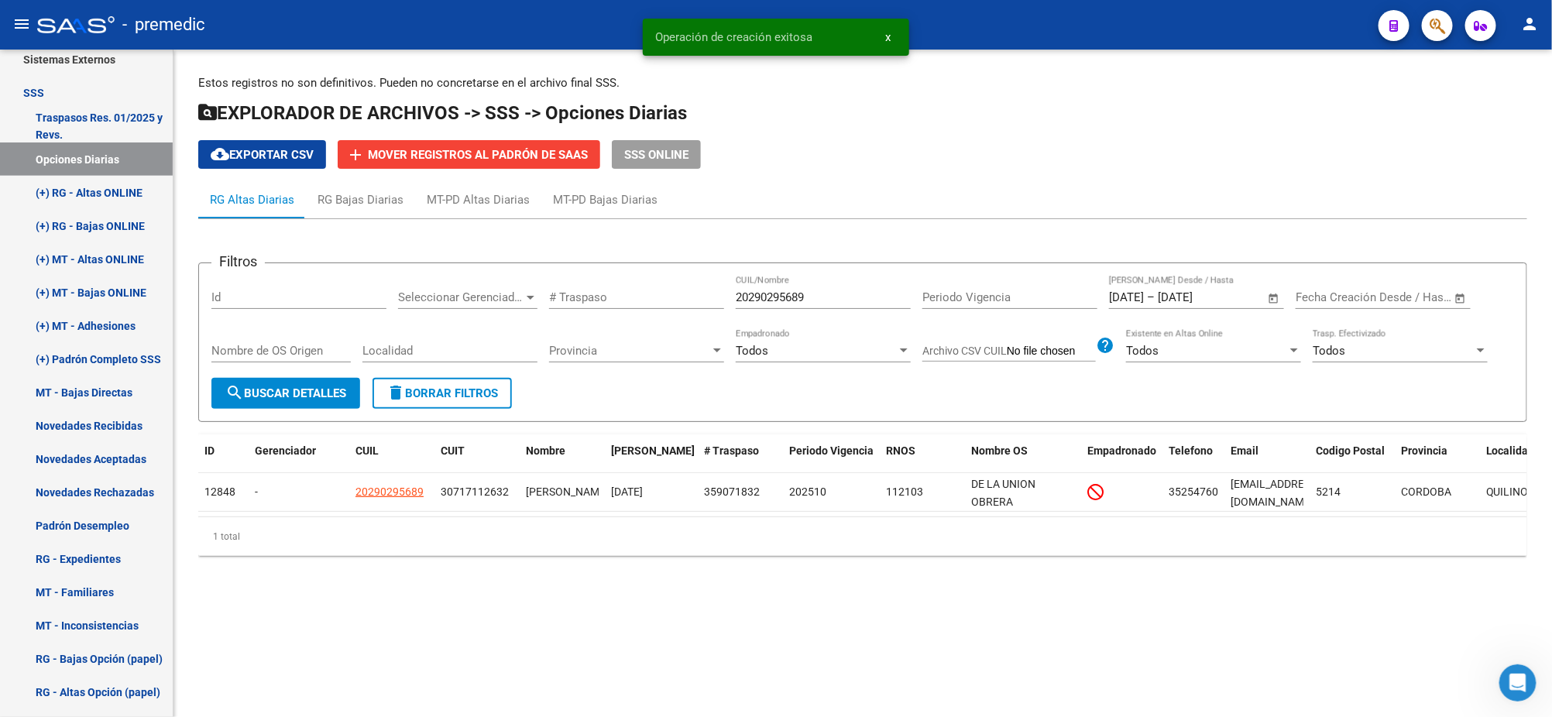
click at [266, 396] on span "search Buscar Detalles" at bounding box center [285, 393] width 121 height 14
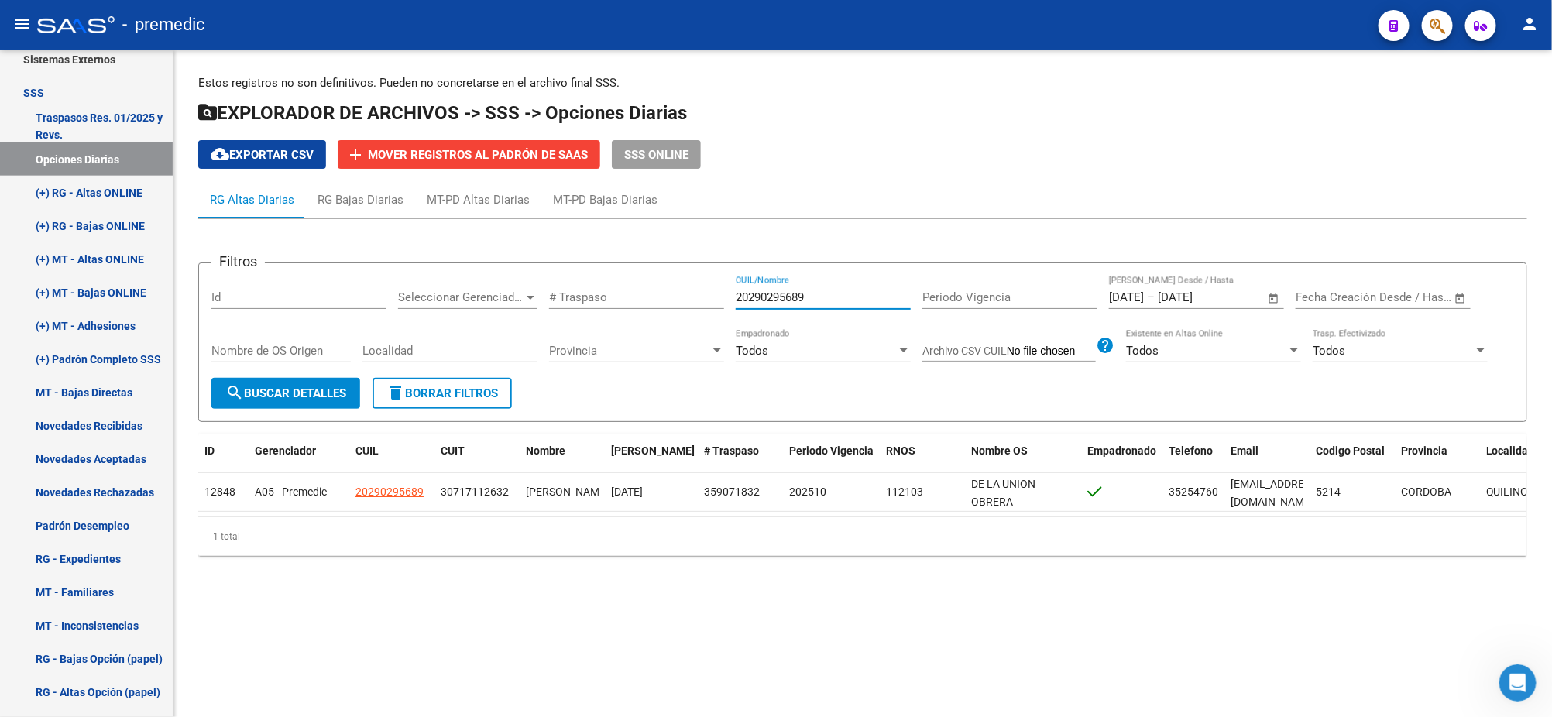
drag, startPoint x: 828, startPoint y: 289, endPoint x: 695, endPoint y: 289, distance: 132.4
click at [696, 289] on div "Filtros Id Seleccionar Gerenciador Seleccionar Gerenciador # Traspaso 202902956…" at bounding box center [862, 327] width 1302 height 102
paste input "310416968"
type input "20310416968"
click at [290, 381] on button "search Buscar Detalles" at bounding box center [285, 393] width 149 height 31
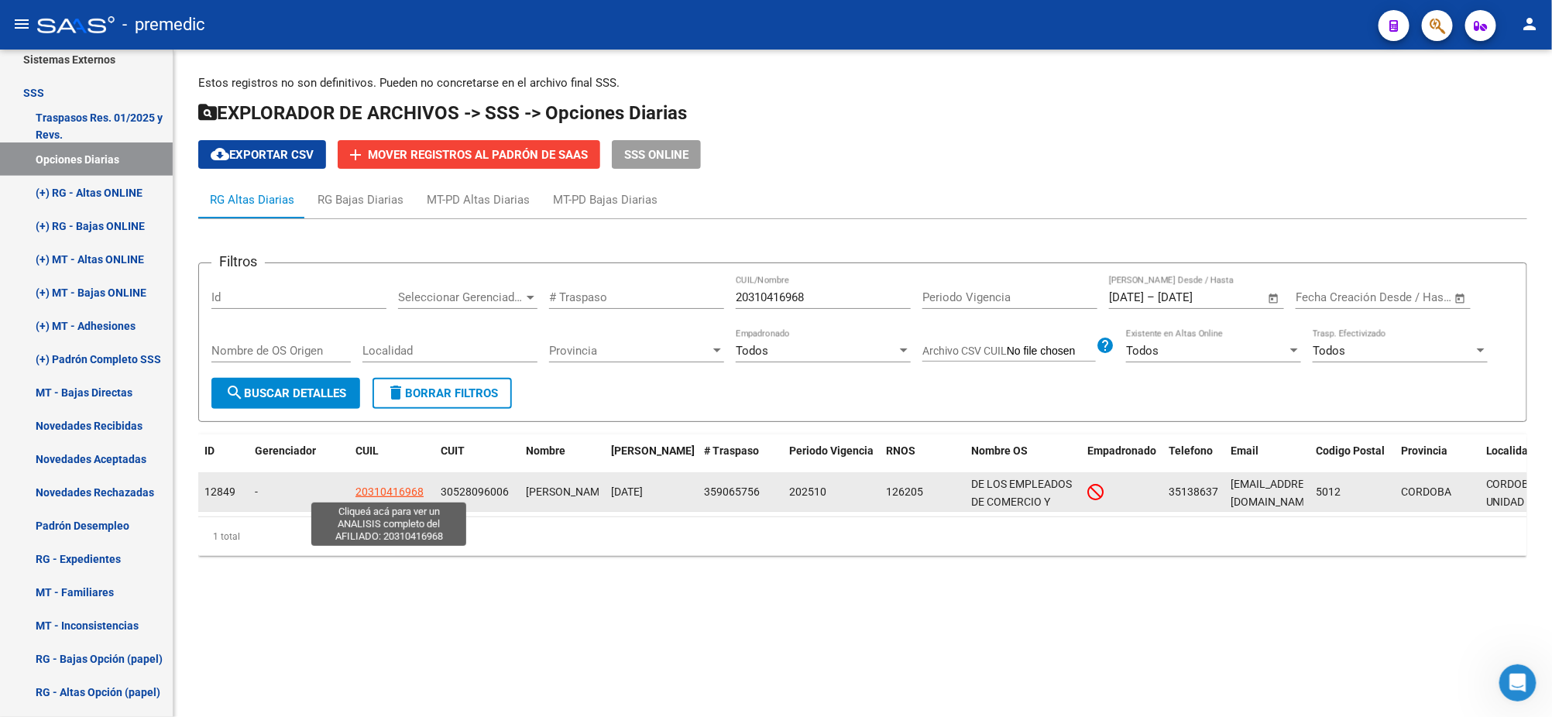
click at [395, 487] on span "20310416968" at bounding box center [389, 491] width 68 height 12
type textarea "20310416968"
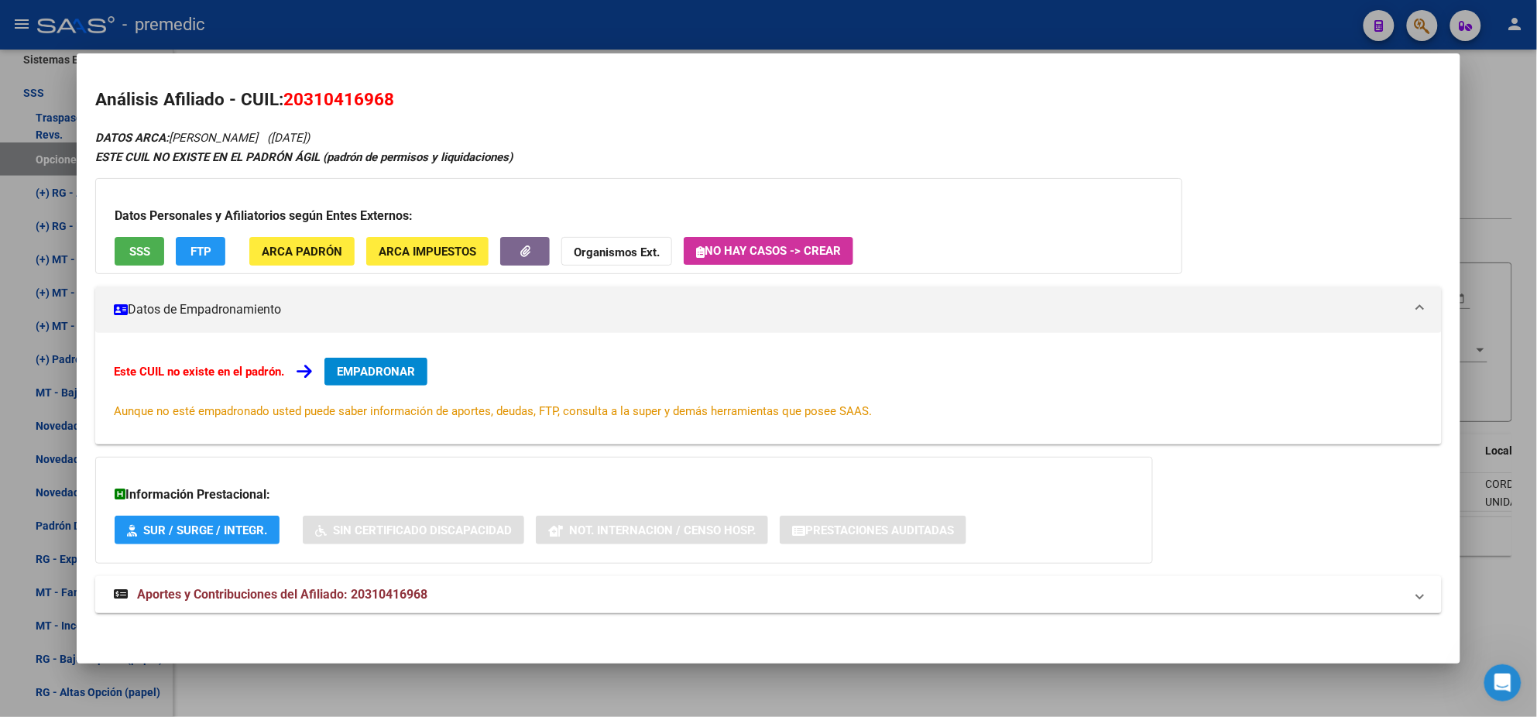
click at [361, 365] on span "EMPADRONAR" at bounding box center [376, 372] width 78 height 14
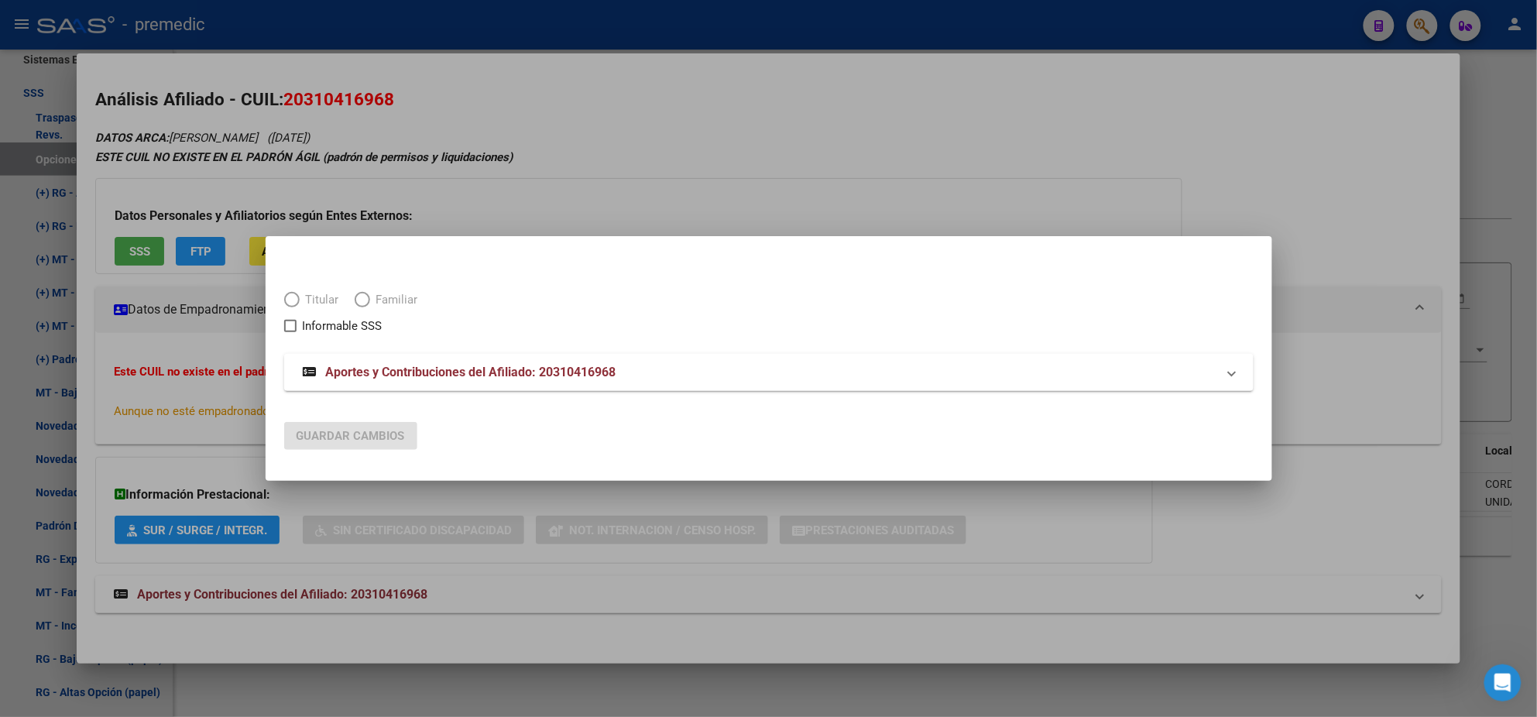
click at [300, 307] on span "Titular" at bounding box center [319, 300] width 39 height 18
click at [298, 305] on span "Elija una opción" at bounding box center [291, 299] width 15 height 15
click at [298, 305] on input "Titular" at bounding box center [291, 299] width 15 height 15
radio input "true"
checkbox input "true"
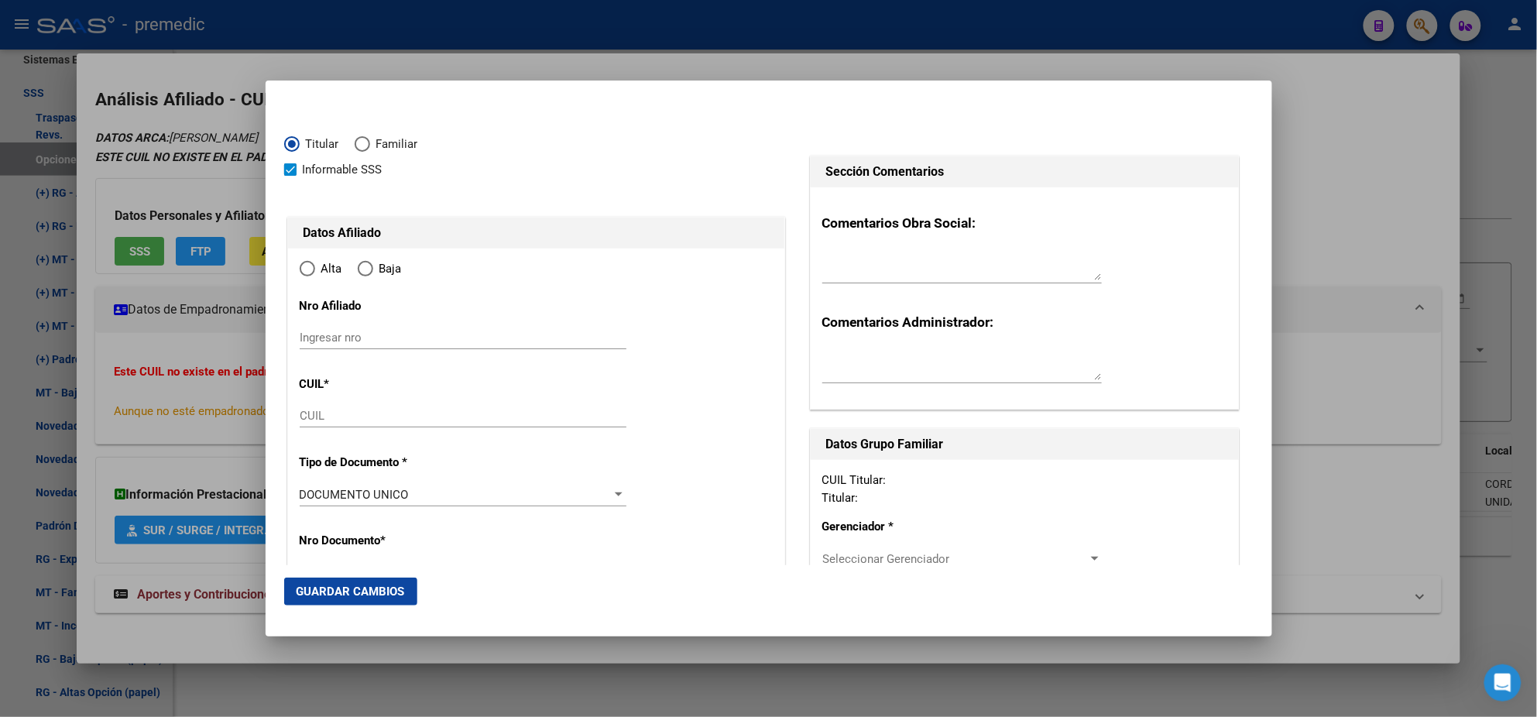
type input "20-31041696-8"
radio input "true"
type input "31041696"
type input "SAJEM"
type input "RODOLFO OSCAR"
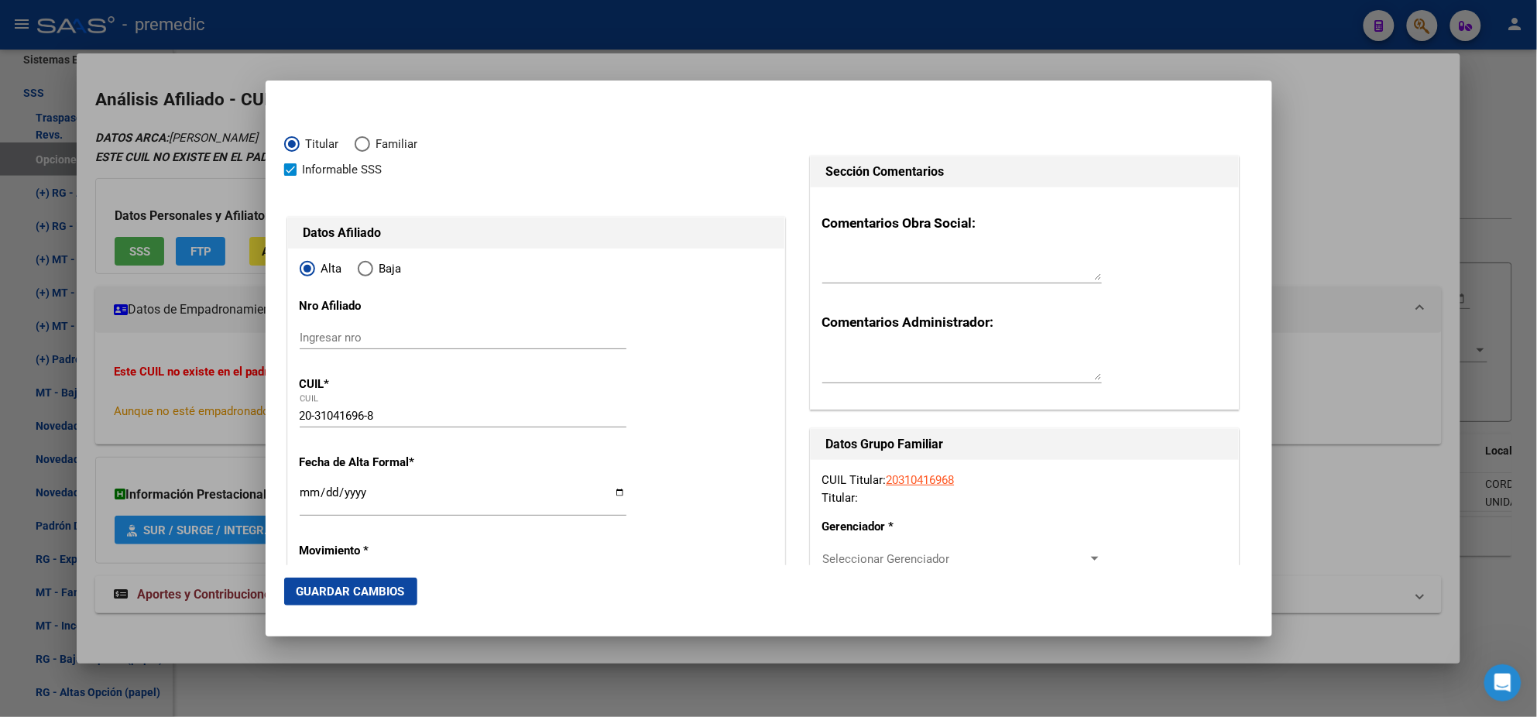
type input "1984-07-13"
type input "CIUDAD DE CORDO"
type input "5012"
type input "PUBLICA 7"
type input "3790"
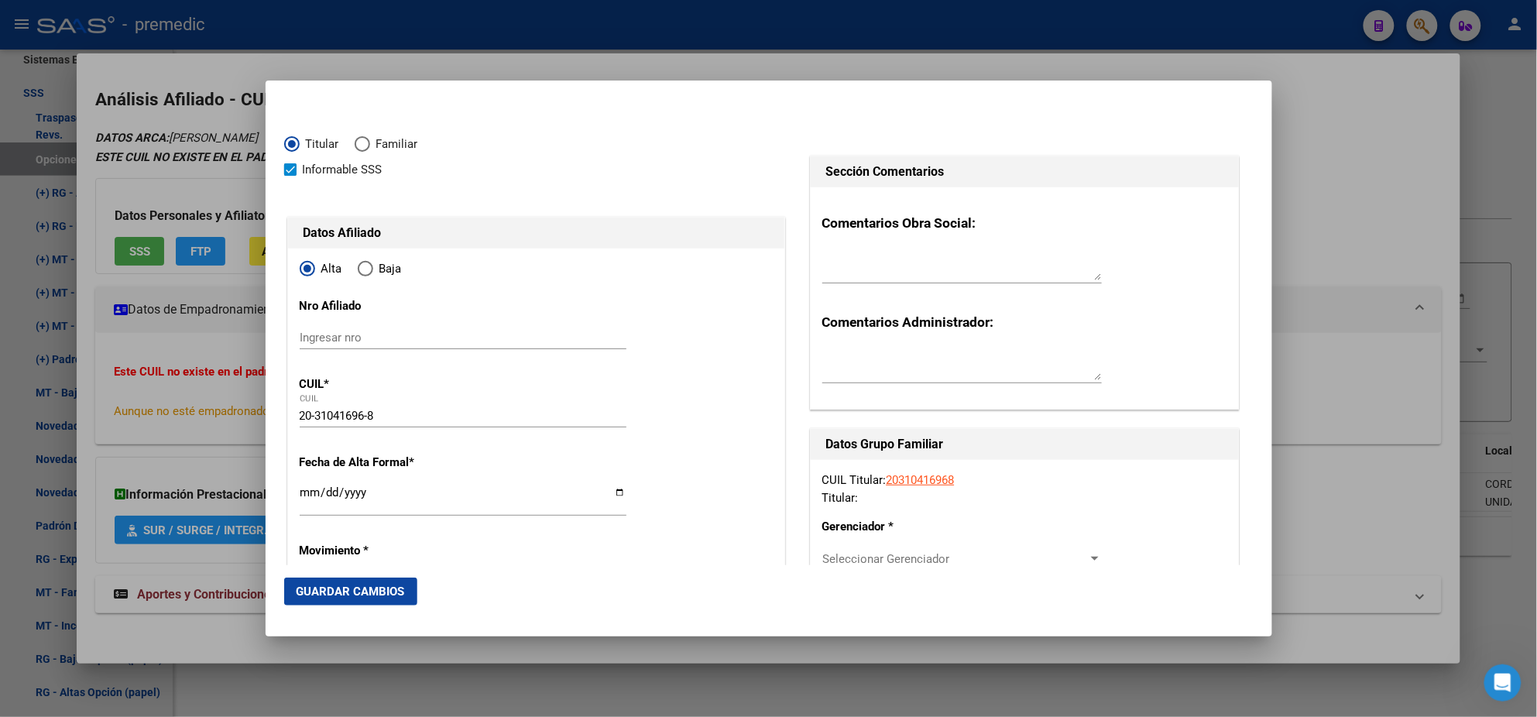
type input "0"
type input "CIUDAD DE CORDO"
click at [306, 494] on input "Ingresar fecha" at bounding box center [463, 498] width 327 height 25
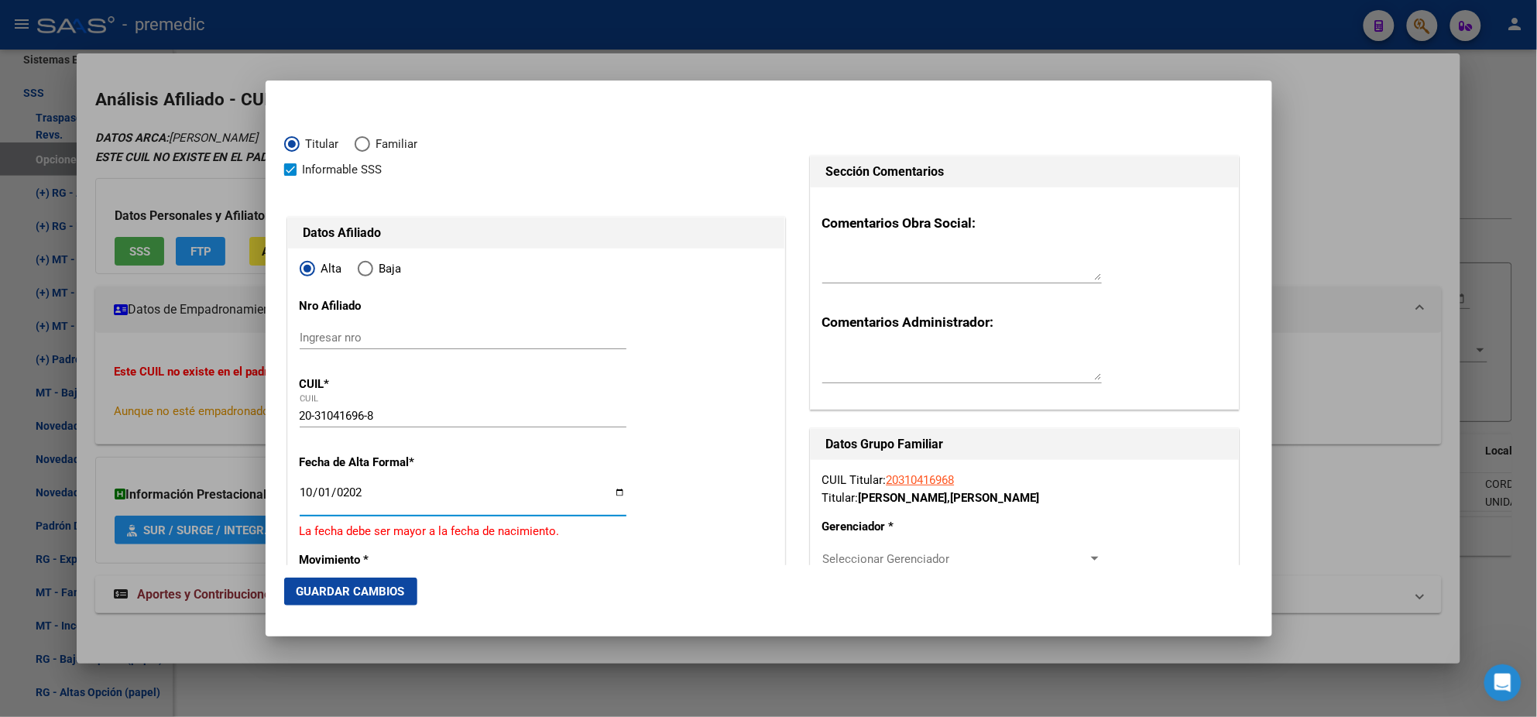
type input "2025-10-01"
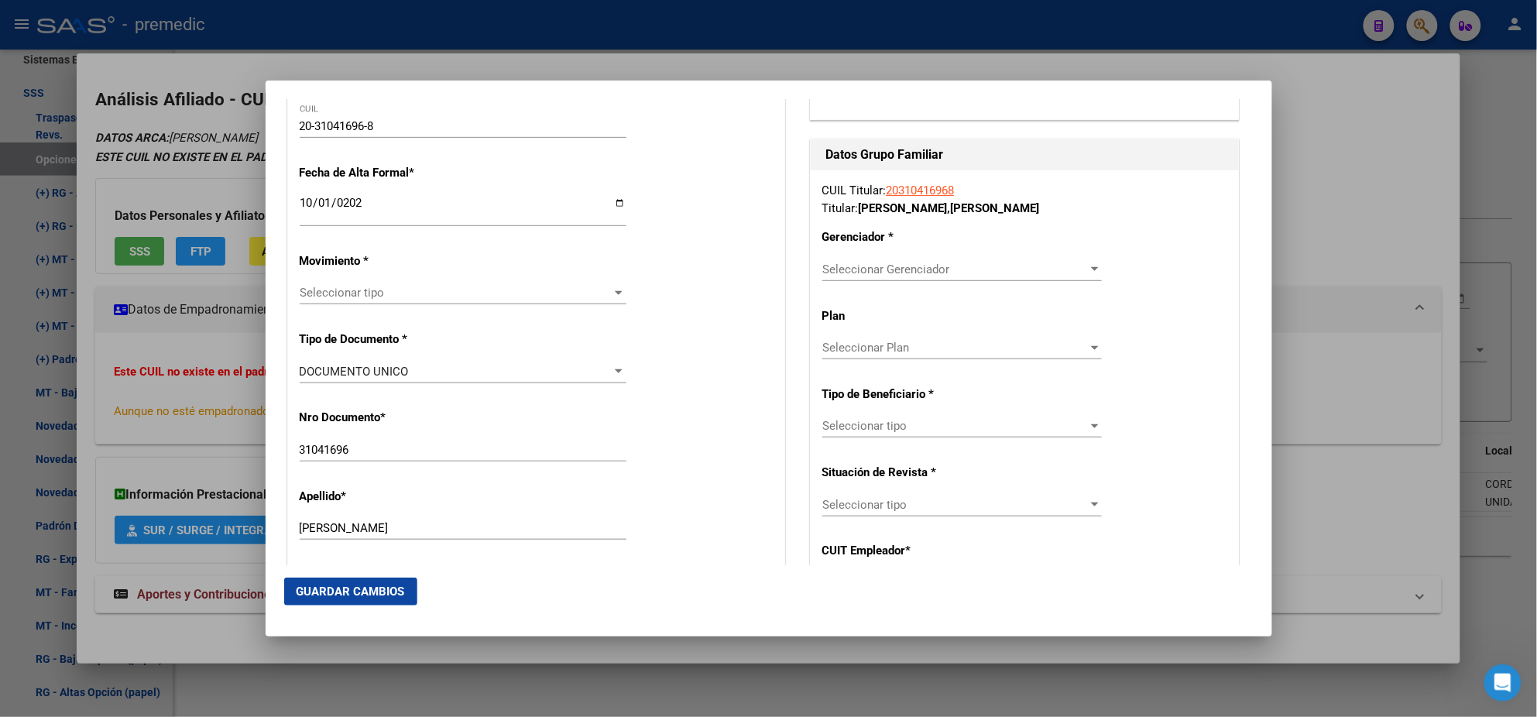
scroll to position [386, 0]
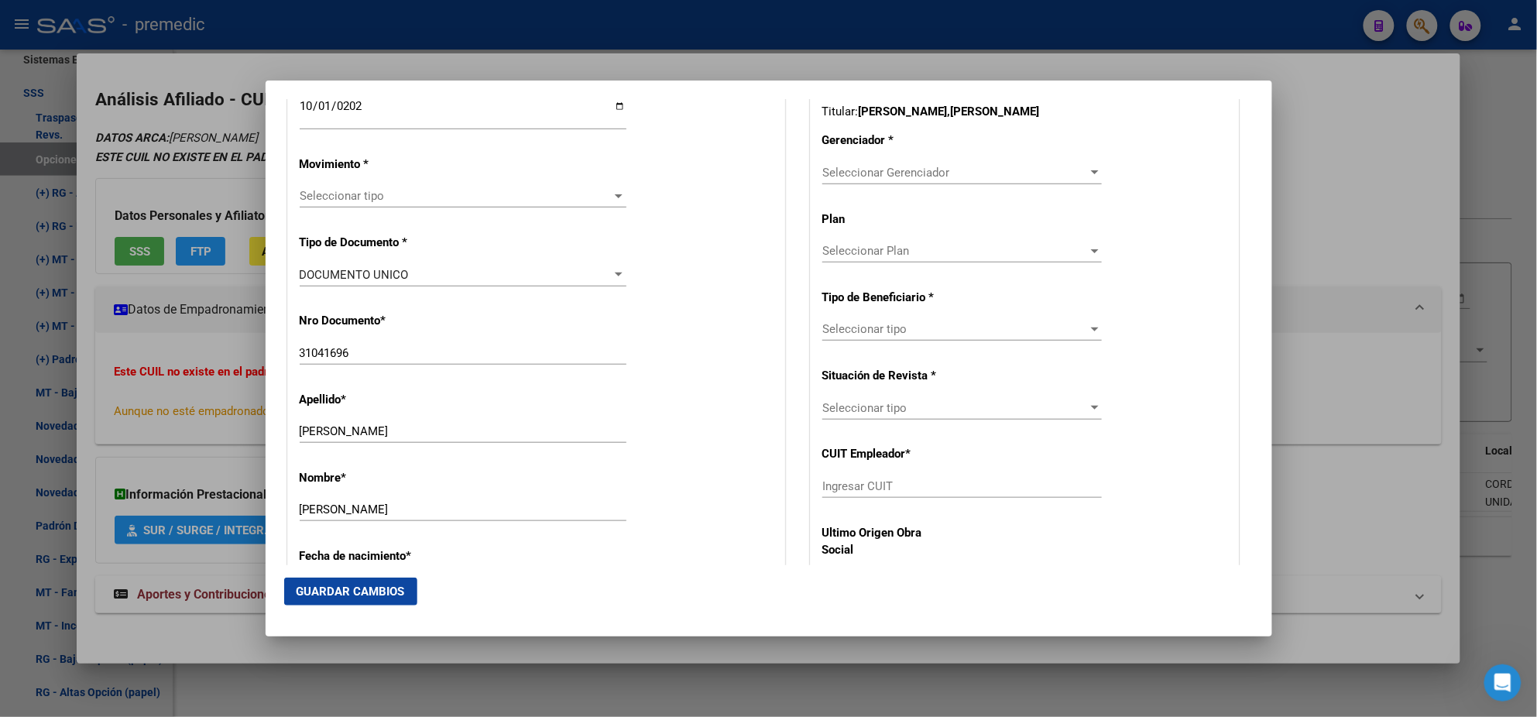
click at [341, 191] on span "Seleccionar tipo" at bounding box center [456, 196] width 313 height 14
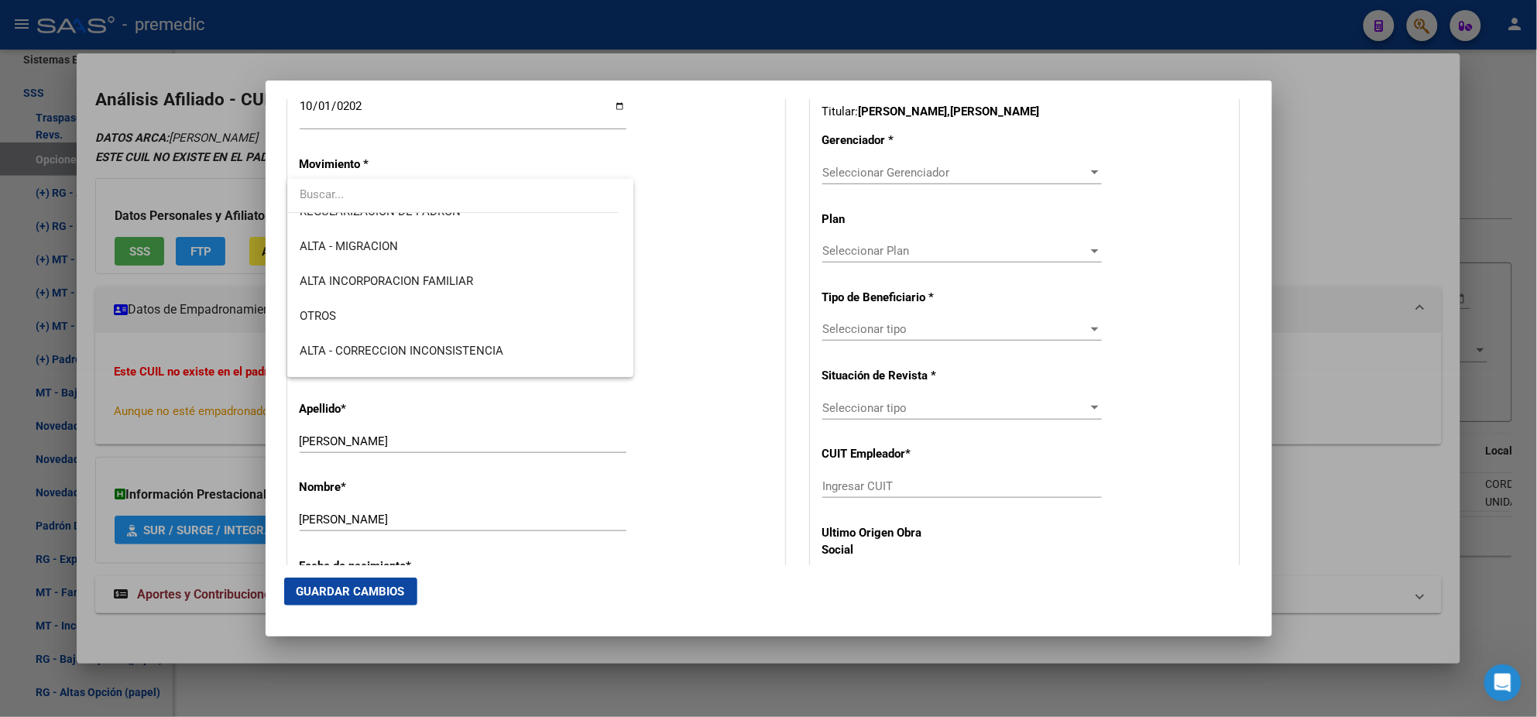
scroll to position [290, 0]
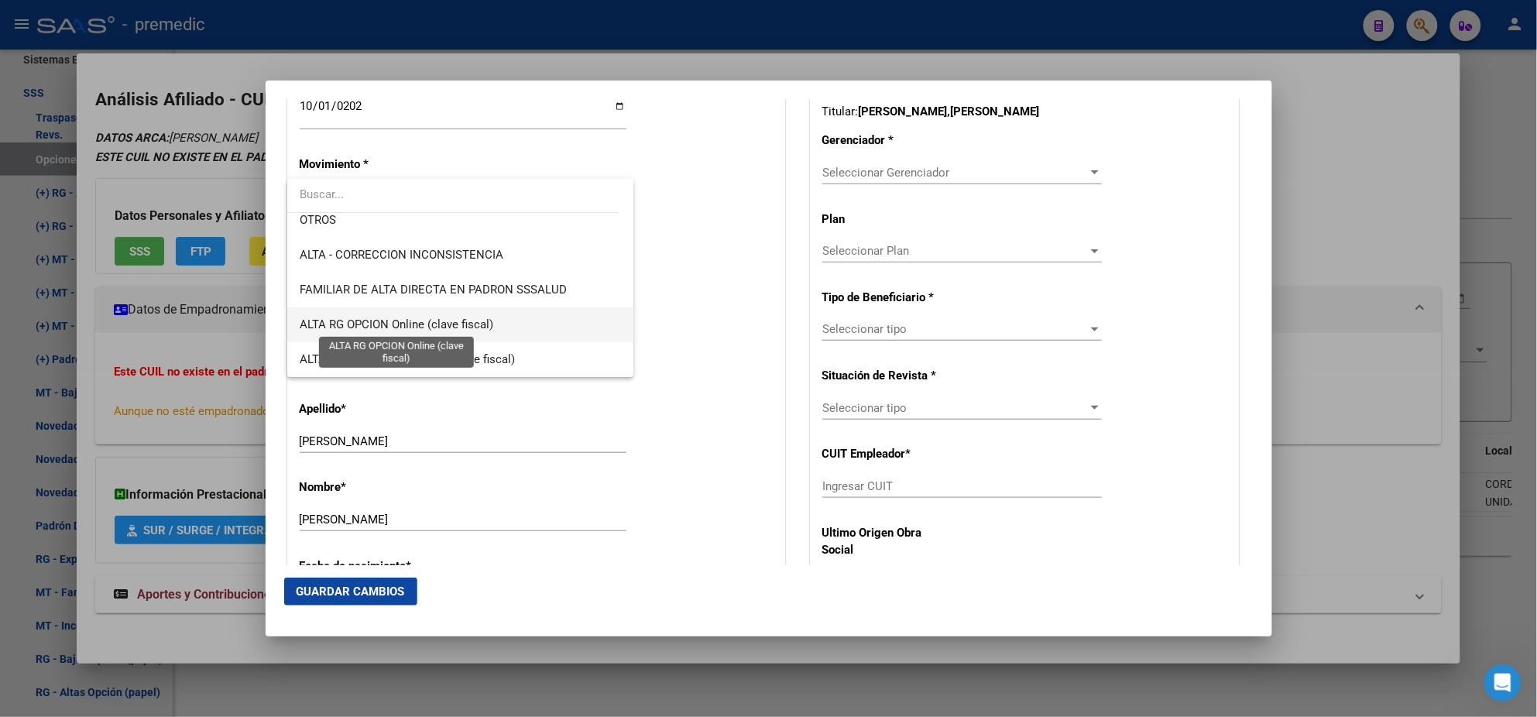
click at [437, 317] on span "ALTA RG OPCION Online (clave fiscal)" at bounding box center [397, 324] width 194 height 14
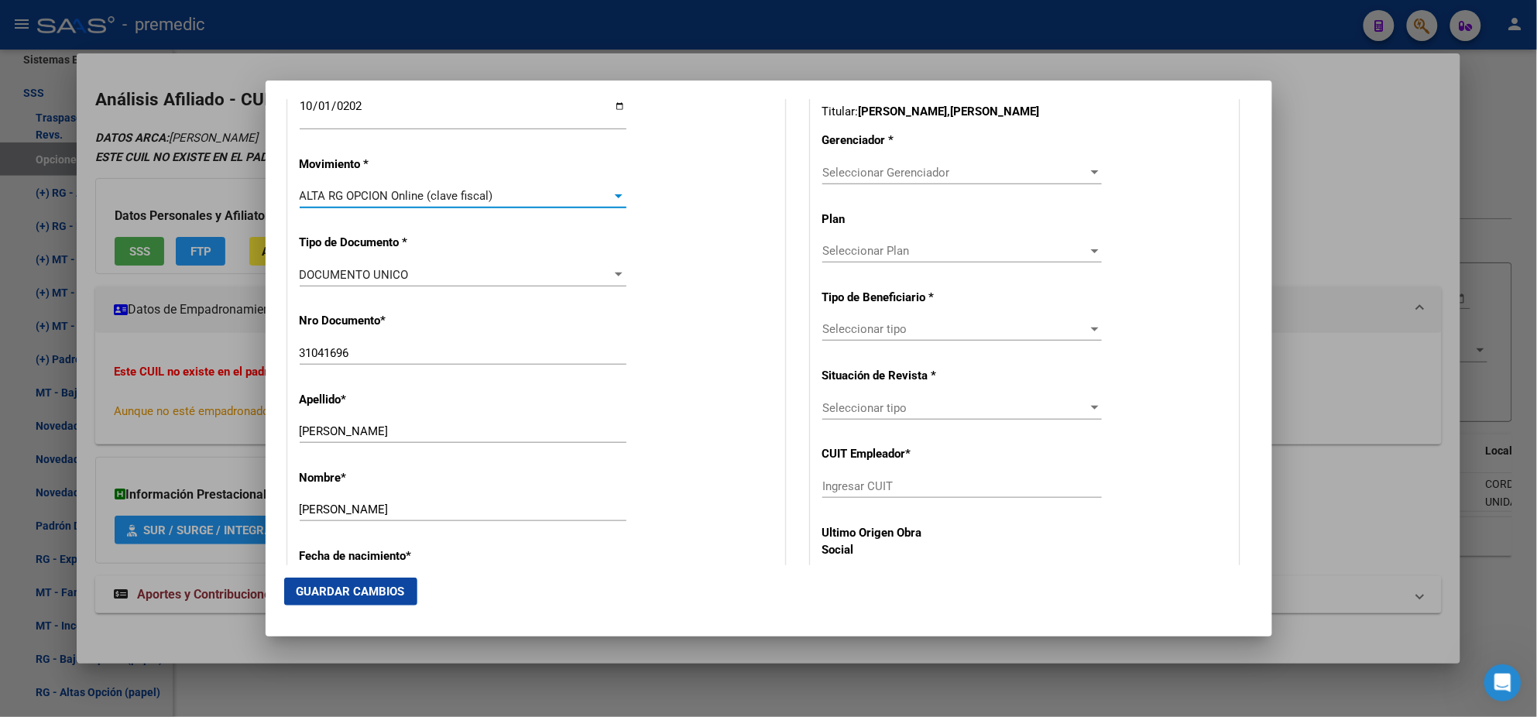
click at [437, 317] on p "Nro Documento *" at bounding box center [371, 321] width 142 height 18
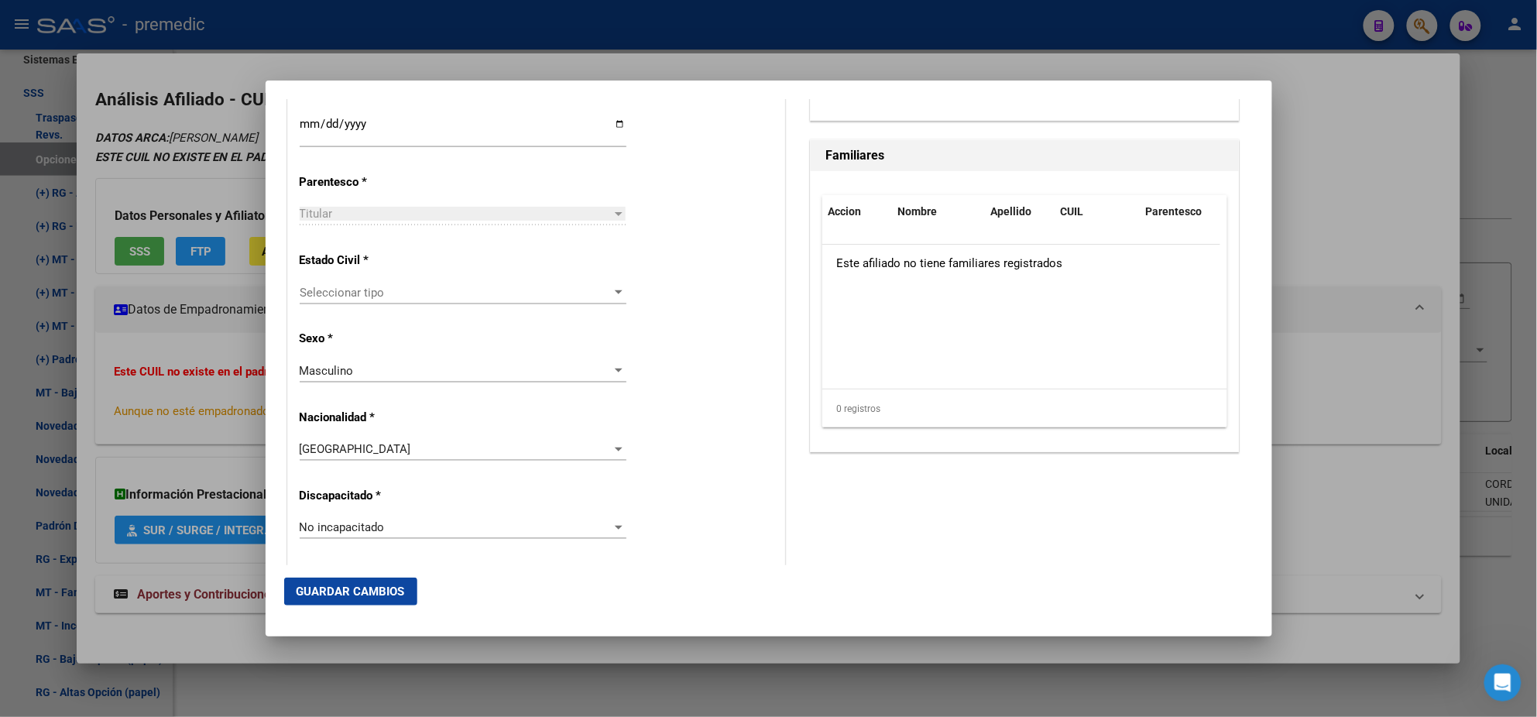
scroll to position [870, 0]
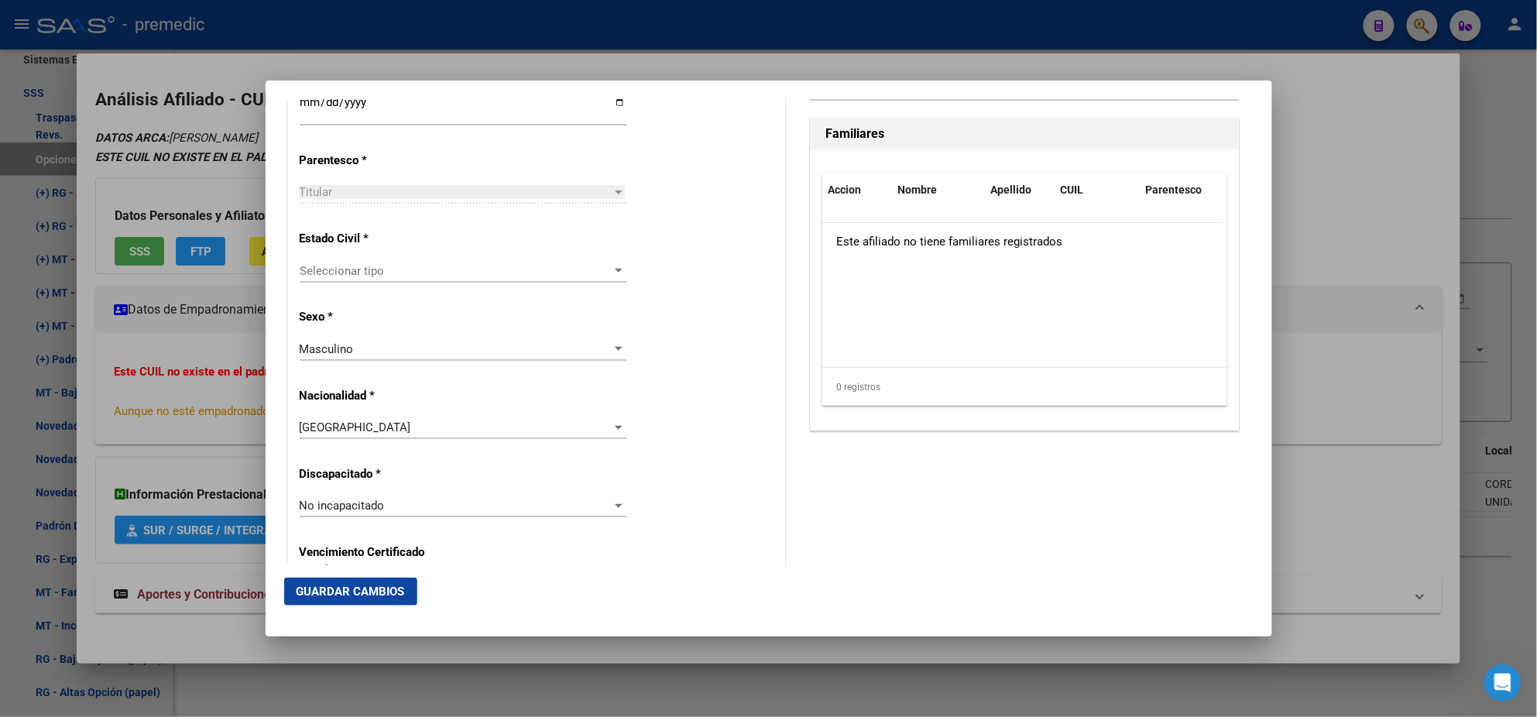
click at [417, 276] on div "Seleccionar tipo Seleccionar tipo" at bounding box center [463, 270] width 327 height 23
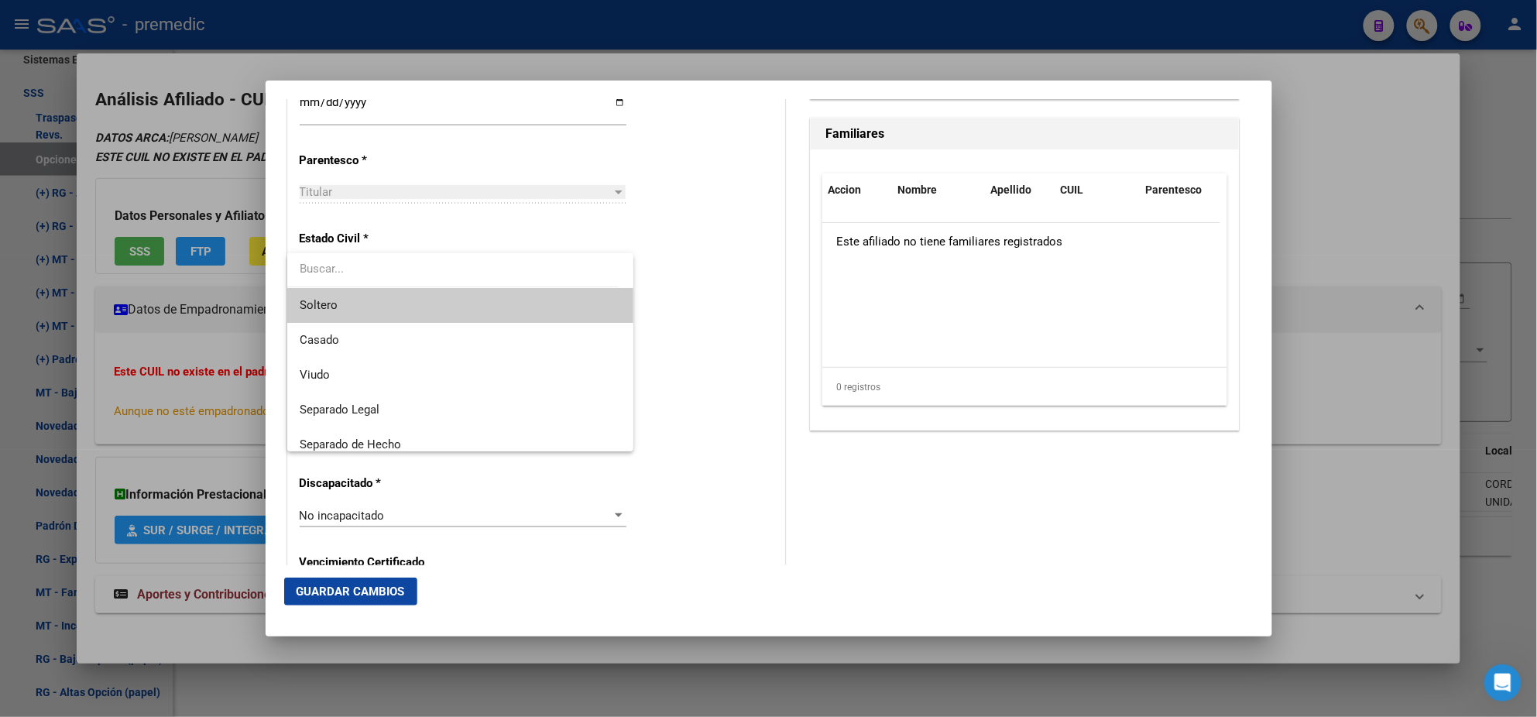
click at [417, 294] on span "Soltero" at bounding box center [460, 305] width 321 height 35
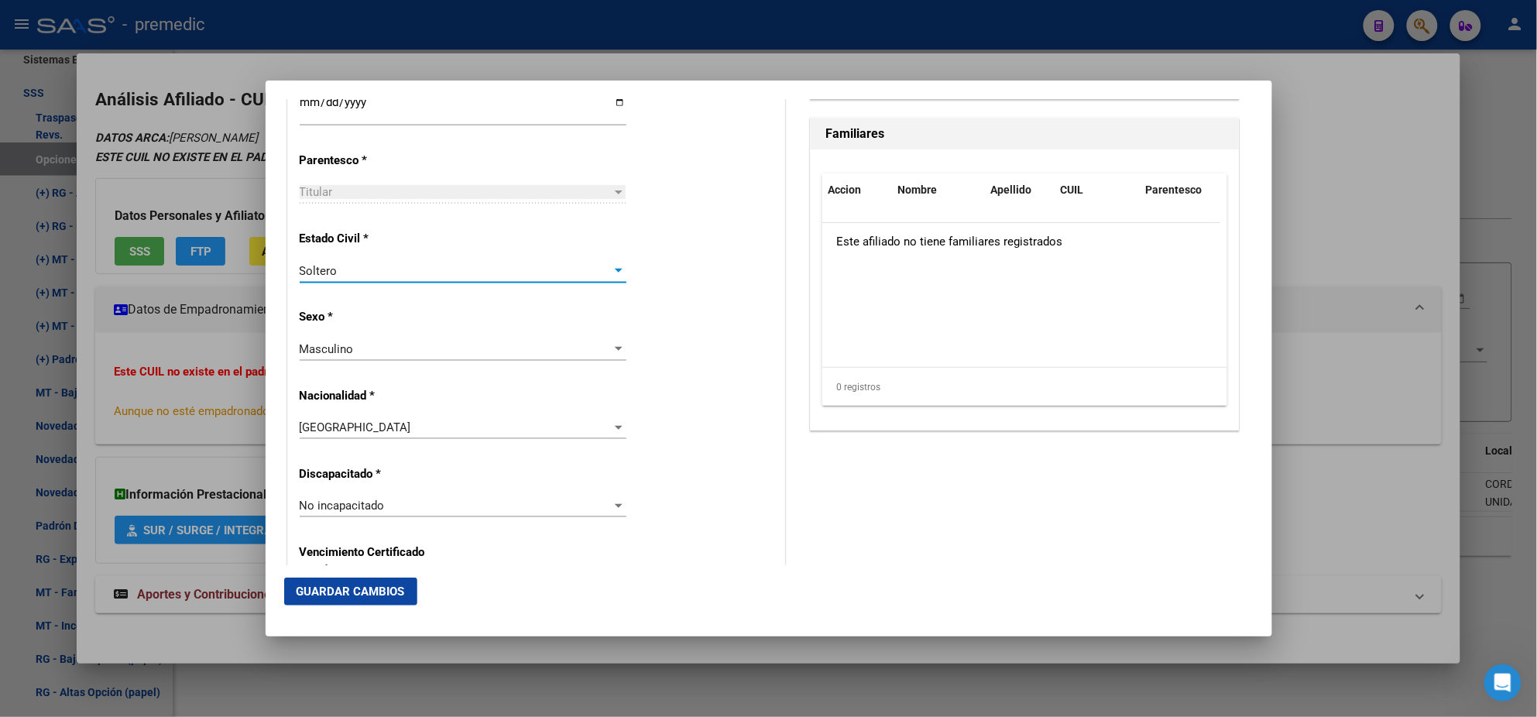
click at [430, 306] on div "Alta Baja Nro Afiliado Ingresar nro CUIL * 20-31041696-8 CUIL ARCA Padrón Fecha…" at bounding box center [536, 483] width 496 height 2211
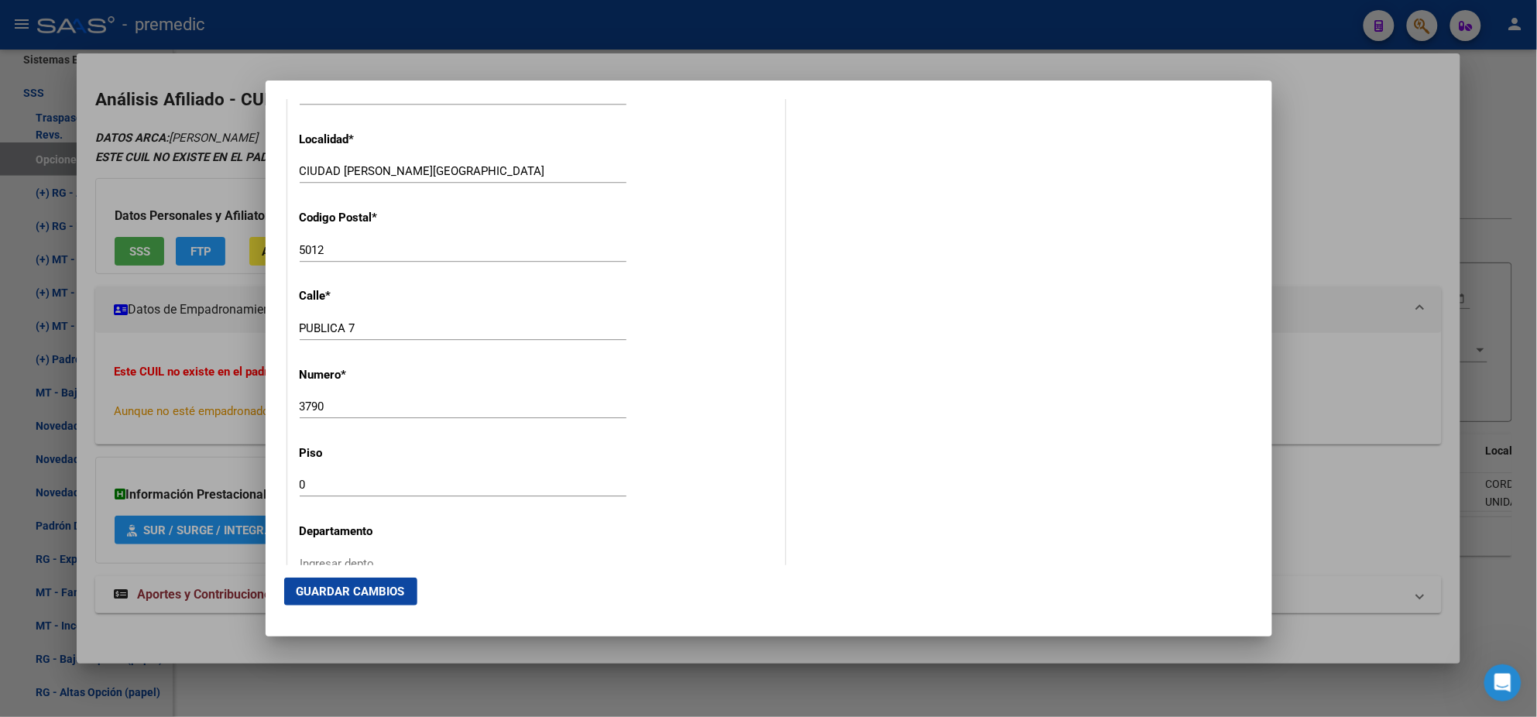
scroll to position [1549, 0]
drag, startPoint x: 361, startPoint y: 167, endPoint x: 260, endPoint y: 167, distance: 100.7
click at [260, 167] on div "Análisis Afiliado - CUIL: 20310416968 DATOS ARCA: SAJEM RODOLFO OSCAR (13/07/19…" at bounding box center [768, 358] width 1537 height 717
click at [355, 165] on input "CORDO" at bounding box center [463, 168] width 327 height 14
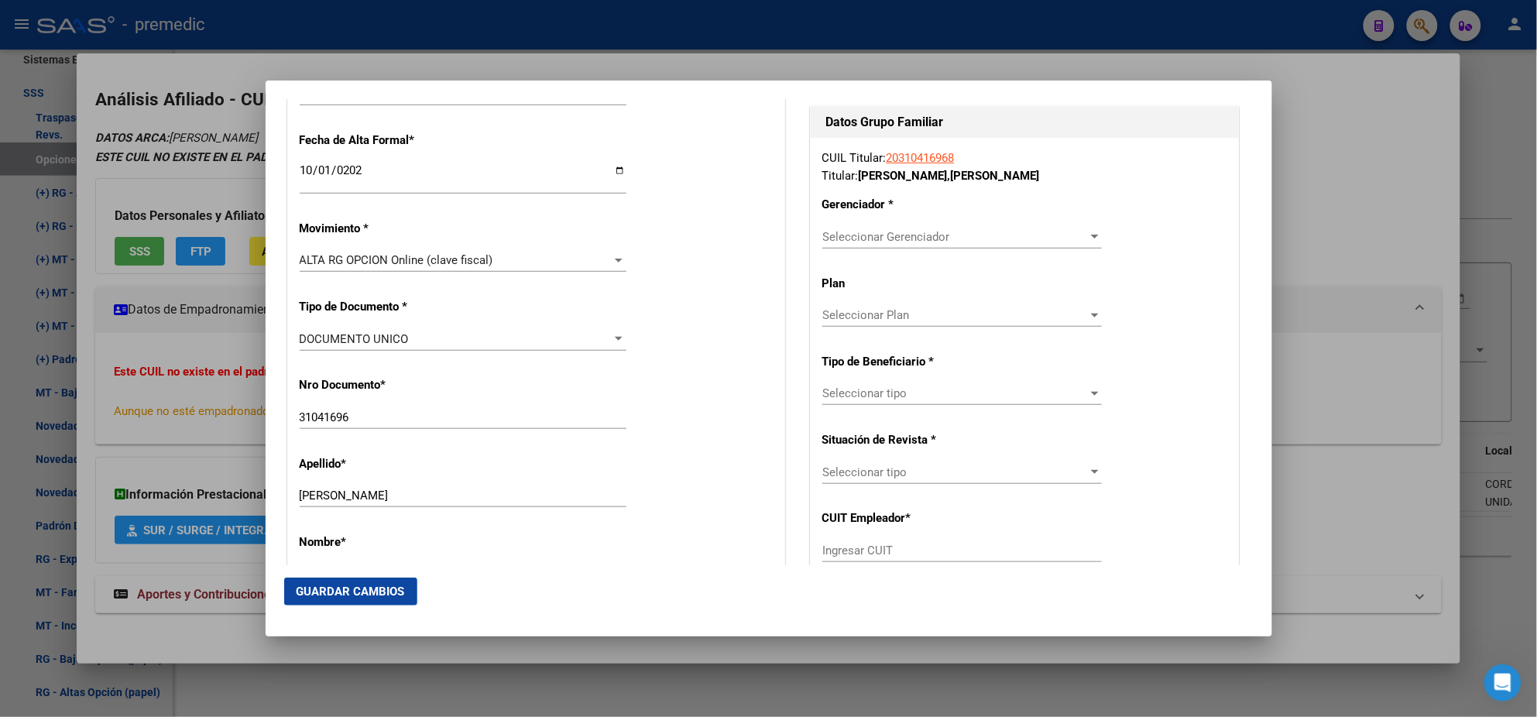
scroll to position [386, 0]
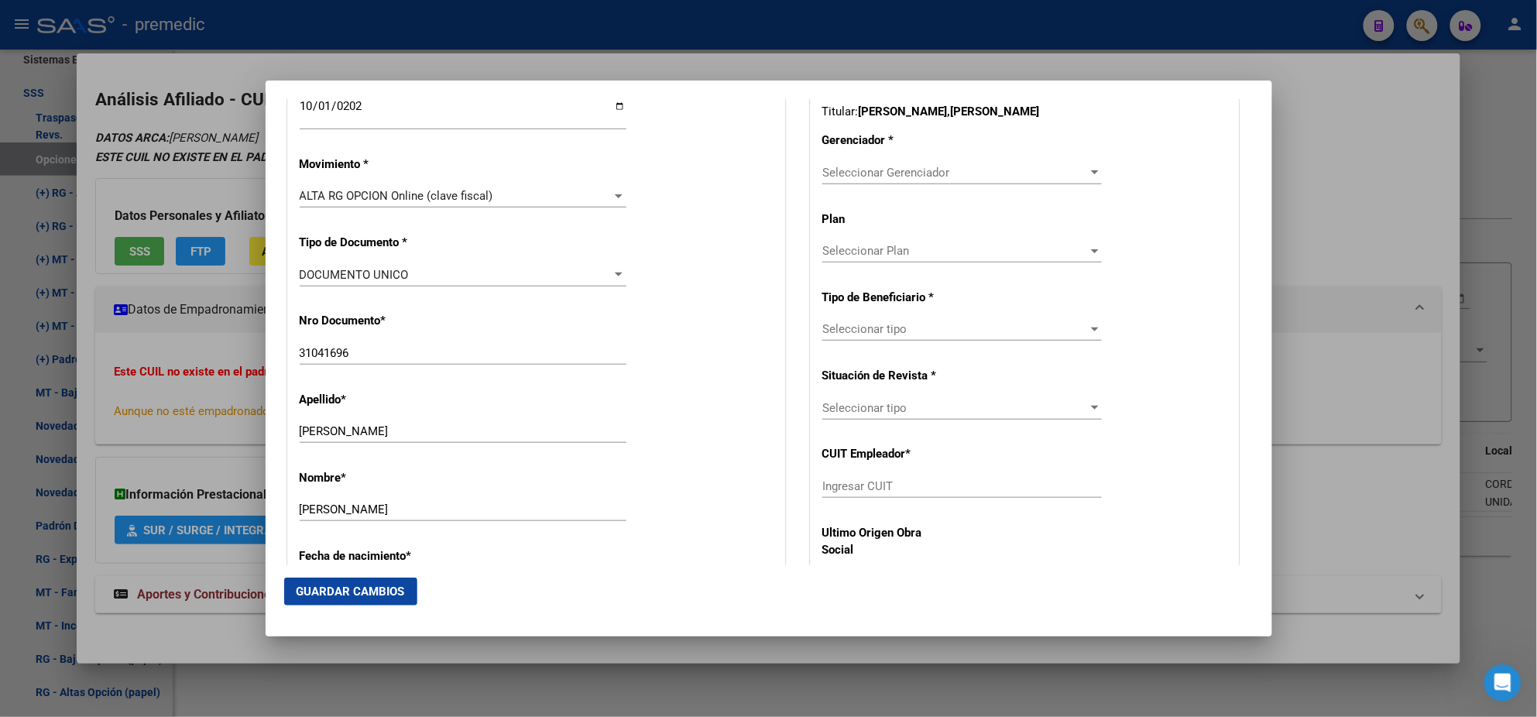
type input "CORDOBA"
click at [833, 174] on span "Seleccionar Gerenciador" at bounding box center [955, 173] width 266 height 14
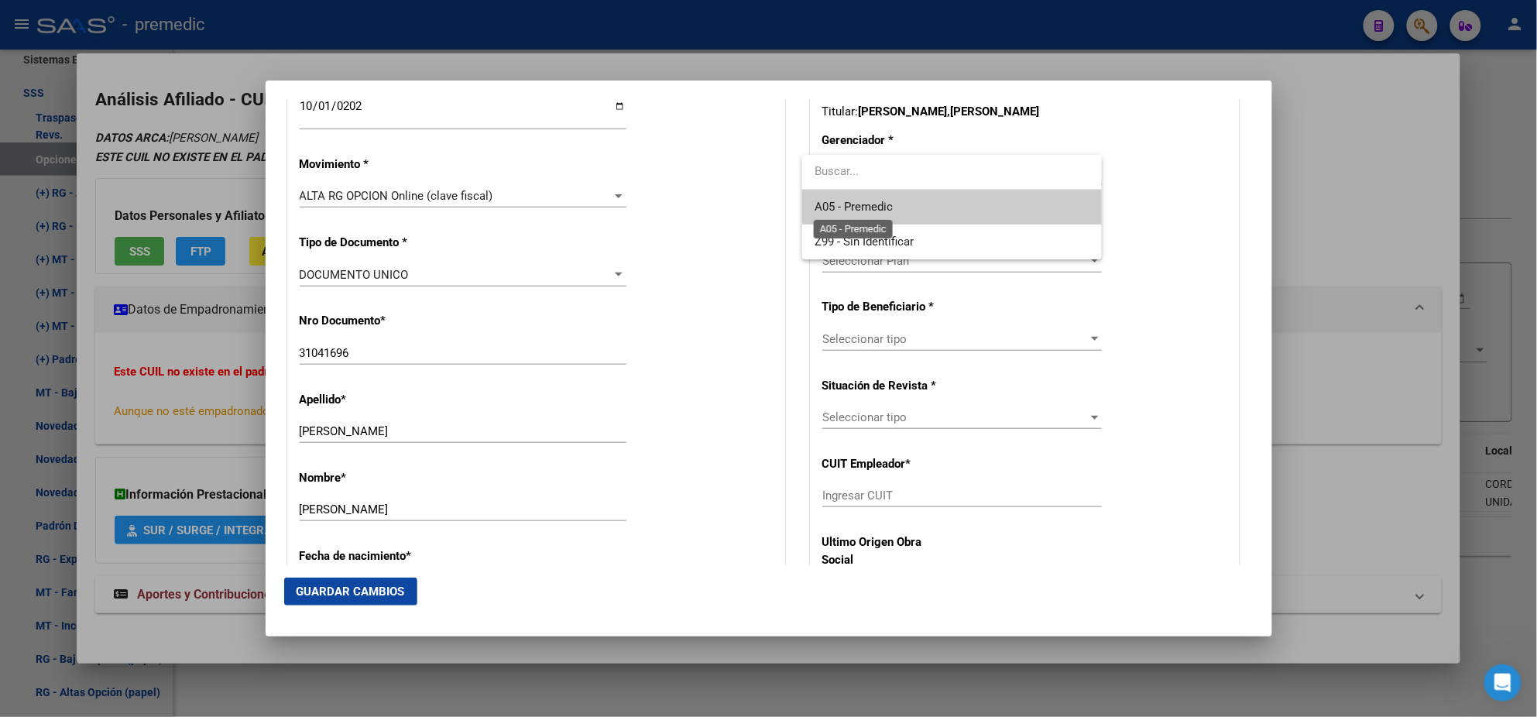
click at [828, 200] on span "A05 - Premedic" at bounding box center [854, 207] width 78 height 14
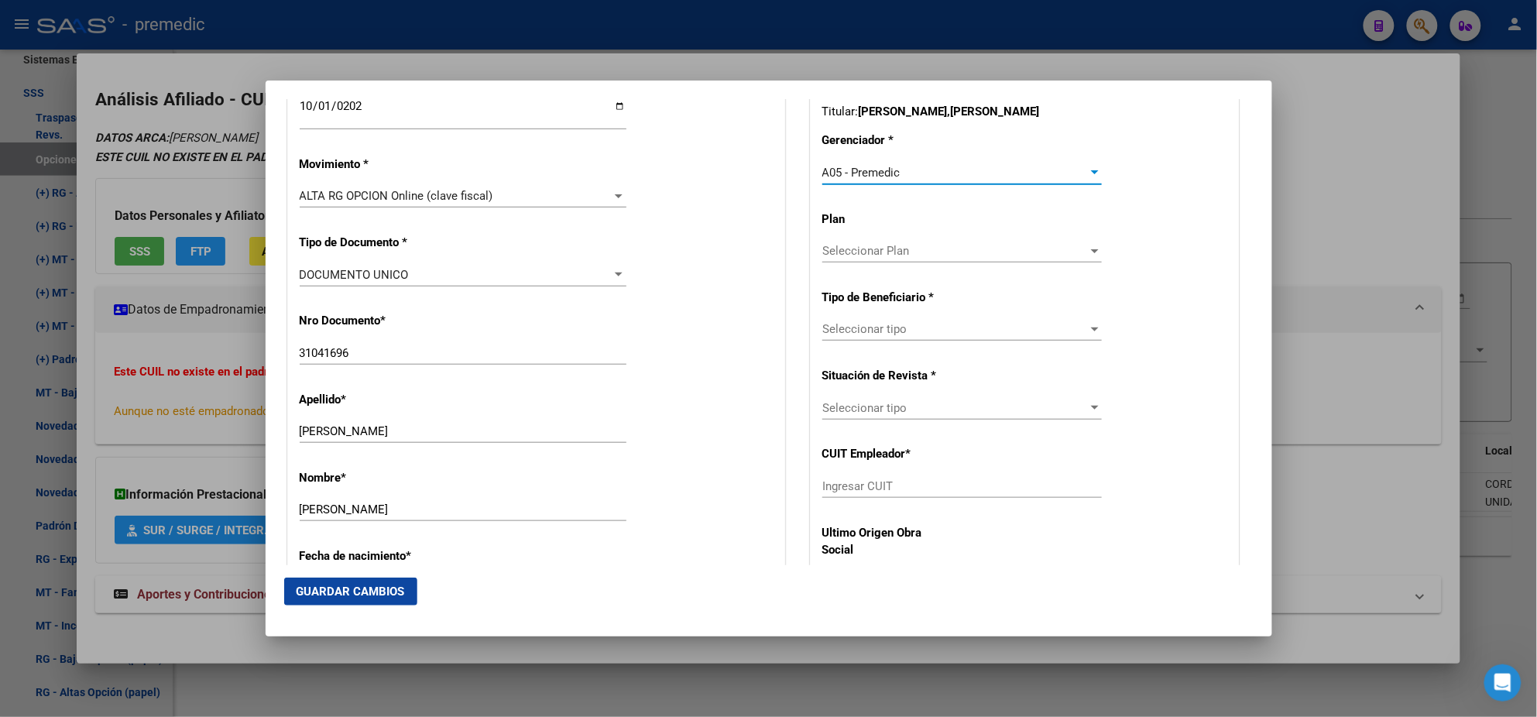
click at [836, 331] on span "Seleccionar tipo" at bounding box center [955, 329] width 266 height 14
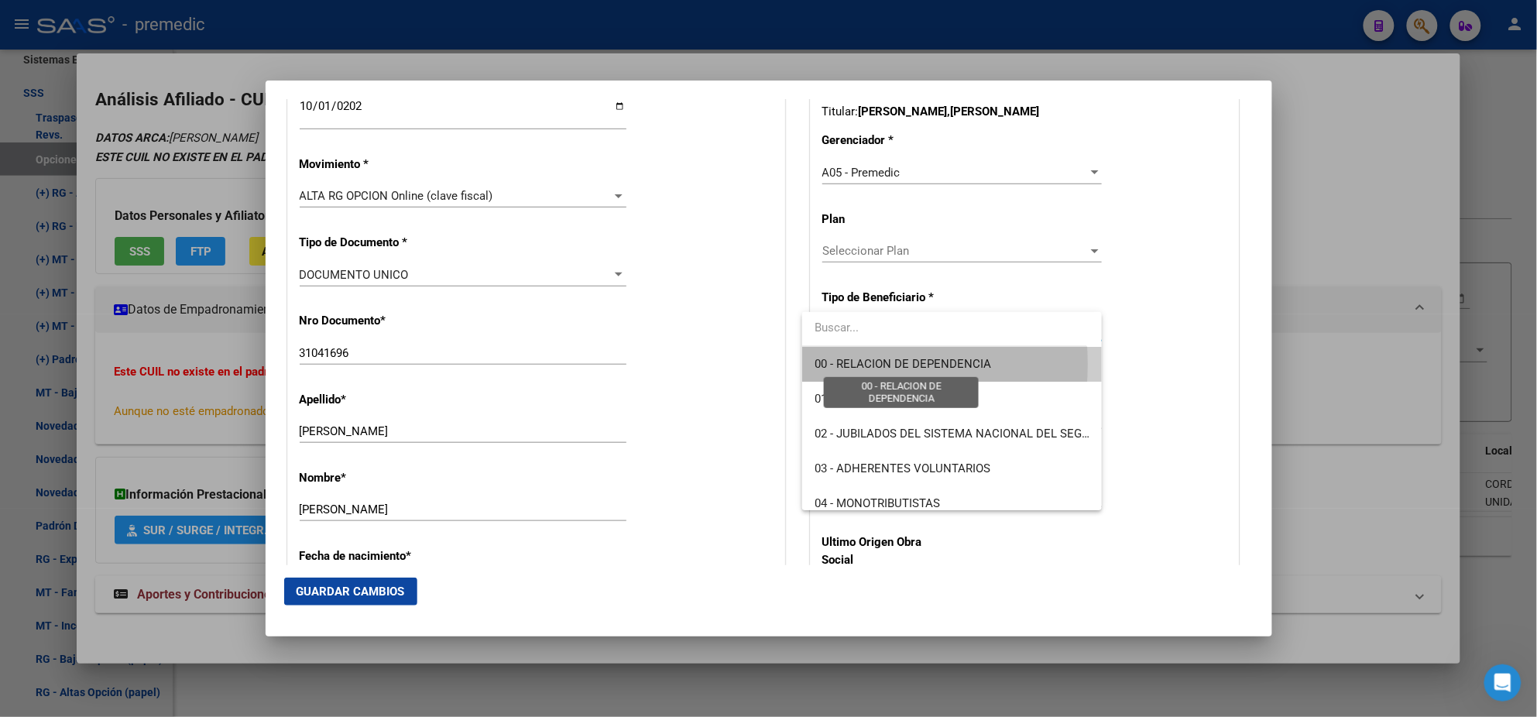
click at [837, 364] on span "00 - RELACION DE DEPENDENCIA" at bounding box center [903, 364] width 177 height 14
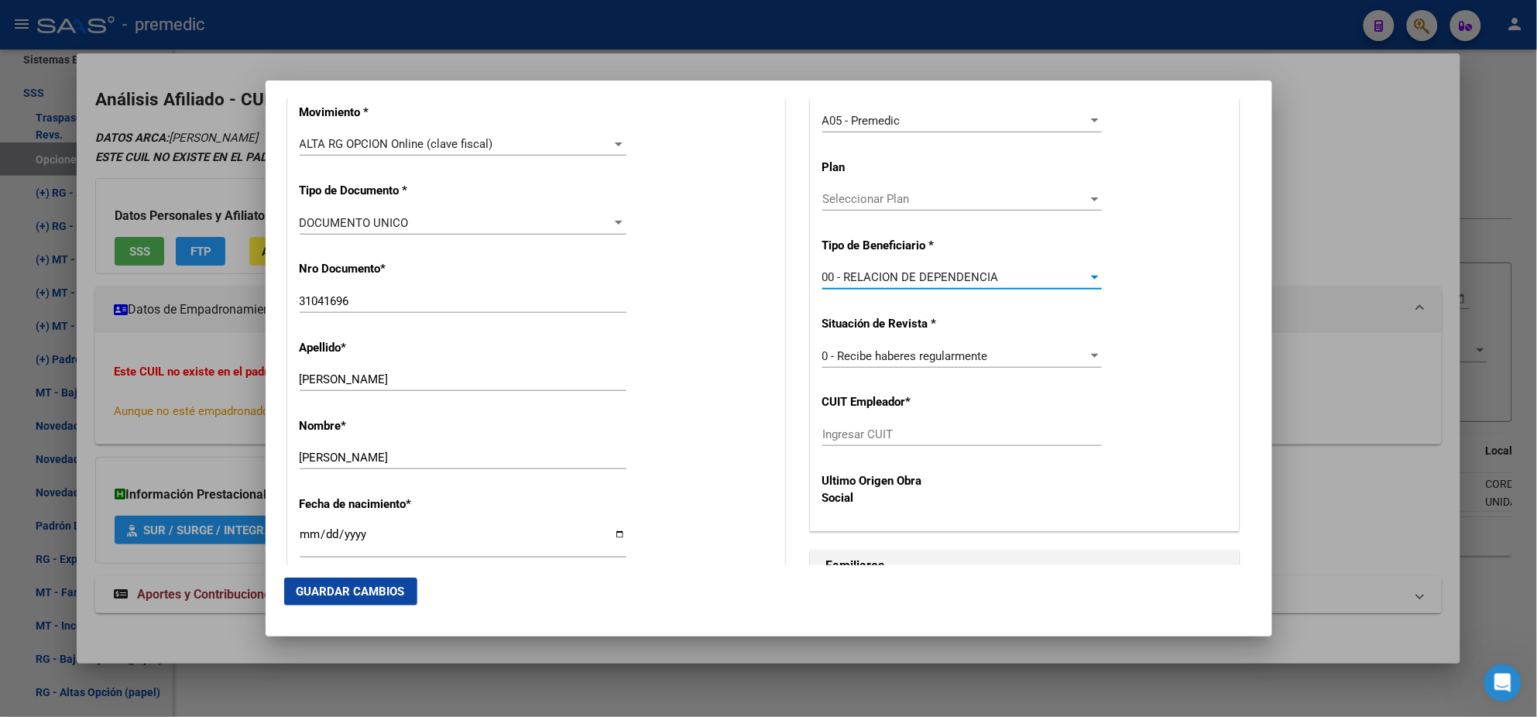
scroll to position [484, 0]
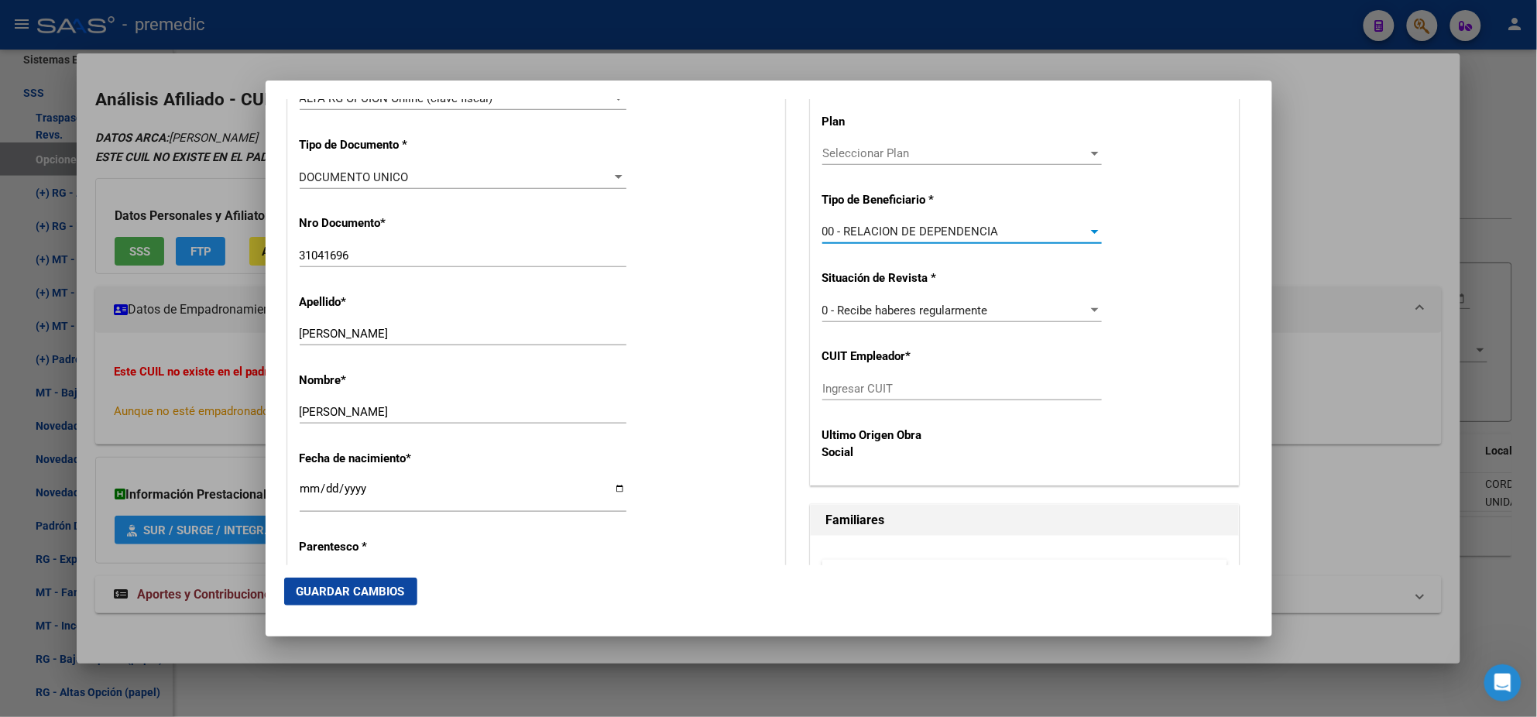
click at [834, 390] on input "Ingresar CUIT" at bounding box center [962, 389] width 280 height 14
paste input "30-52809600-6"
type input "30-52809600-6"
click at [331, 586] on span "Guardar Cambios" at bounding box center [351, 592] width 108 height 14
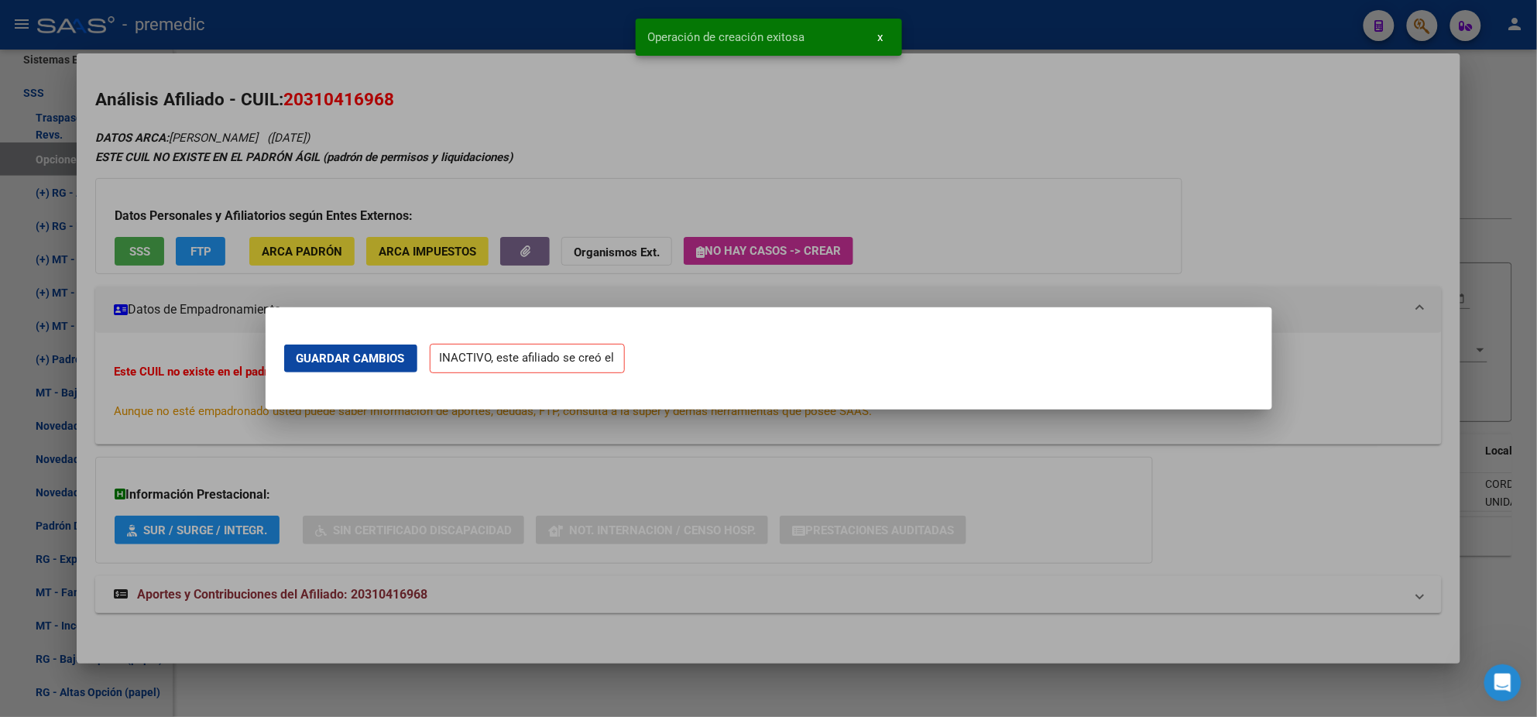
scroll to position [0, 0]
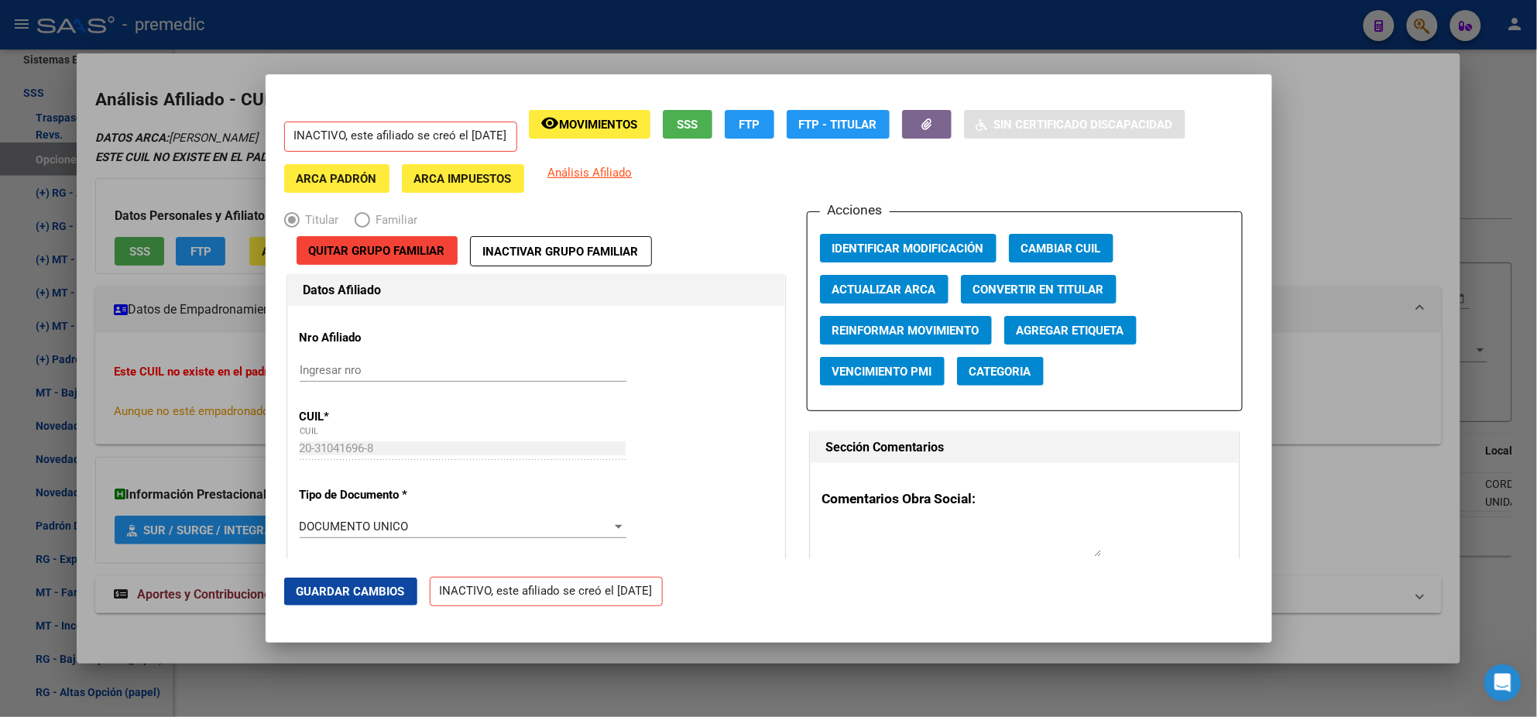
click at [78, 425] on div at bounding box center [768, 358] width 1537 height 717
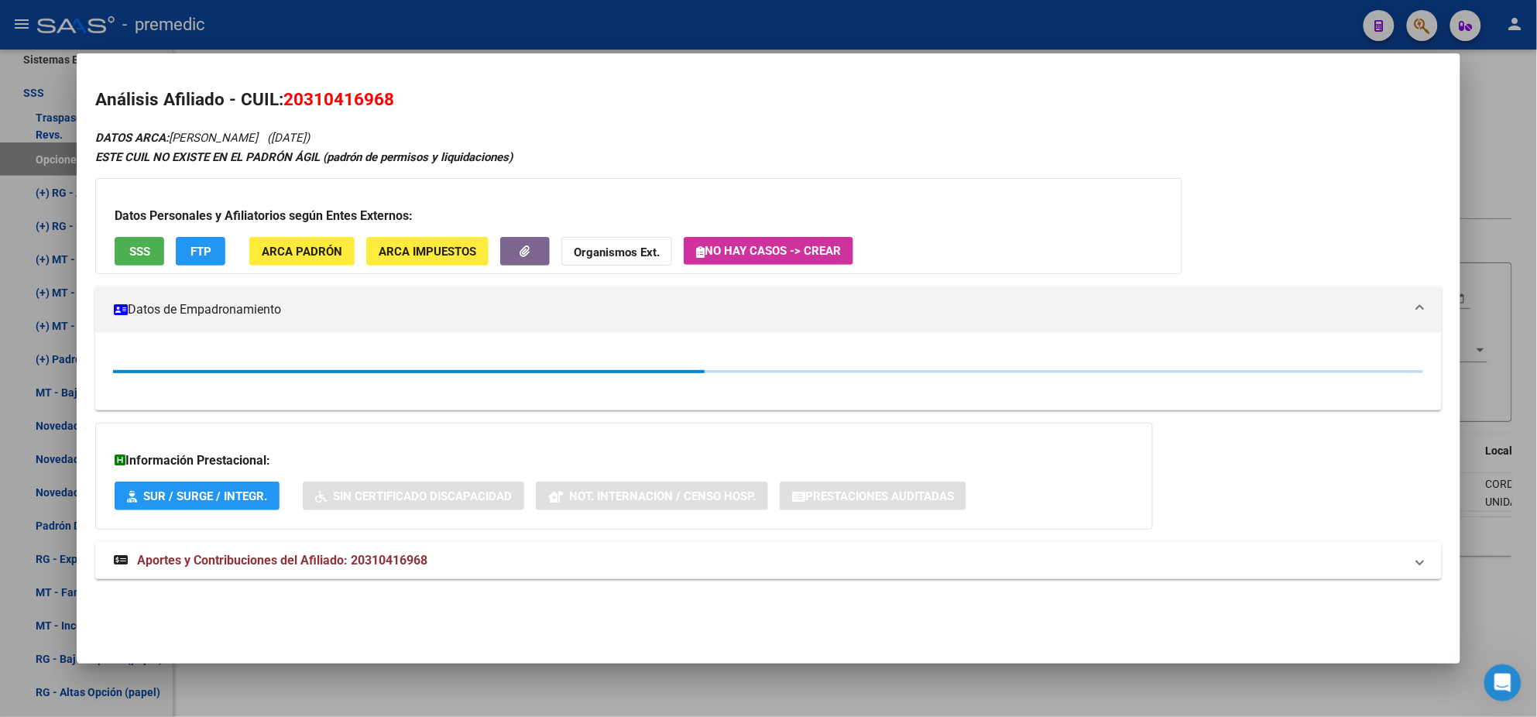
click at [40, 418] on div at bounding box center [768, 358] width 1537 height 717
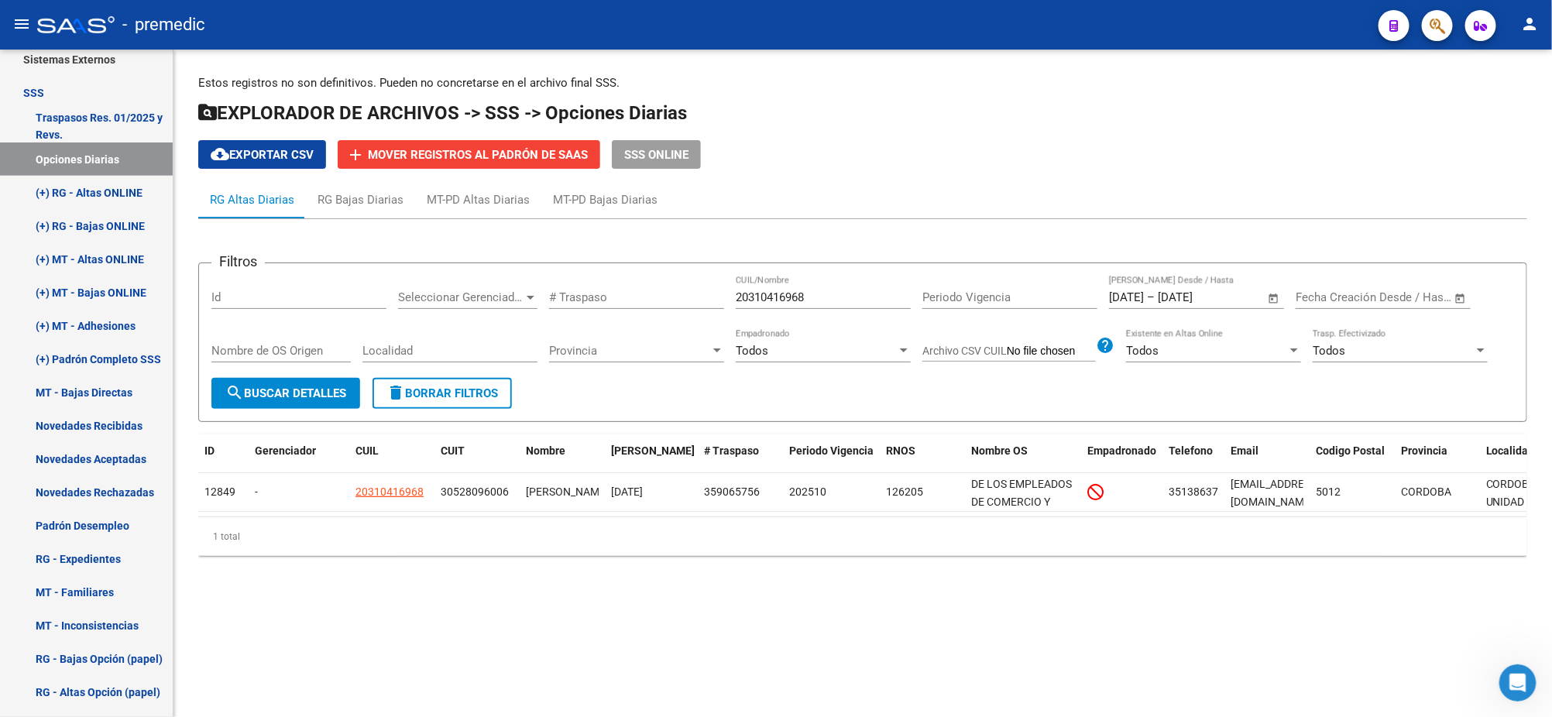
click at [288, 383] on button "search Buscar Detalles" at bounding box center [285, 393] width 149 height 31
drag, startPoint x: 825, startPoint y: 291, endPoint x: 704, endPoint y: 289, distance: 121.6
click at [712, 289] on div "Filtros Id Seleccionar Gerenciador Seleccionar Gerenciador # Traspaso 203104169…" at bounding box center [862, 327] width 1302 height 102
paste input "204540544"
type input "20204540544"
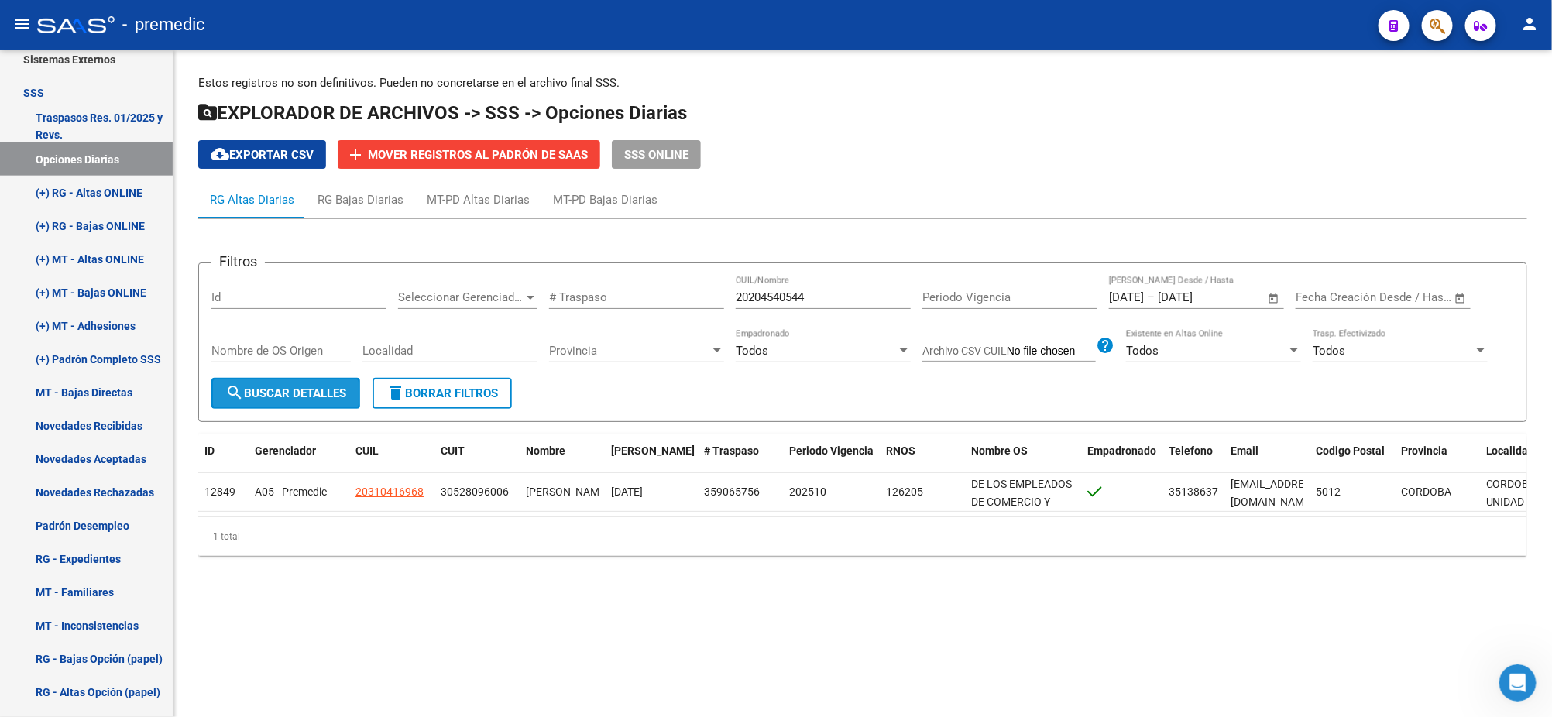
click at [284, 396] on span "search Buscar Detalles" at bounding box center [285, 393] width 121 height 14
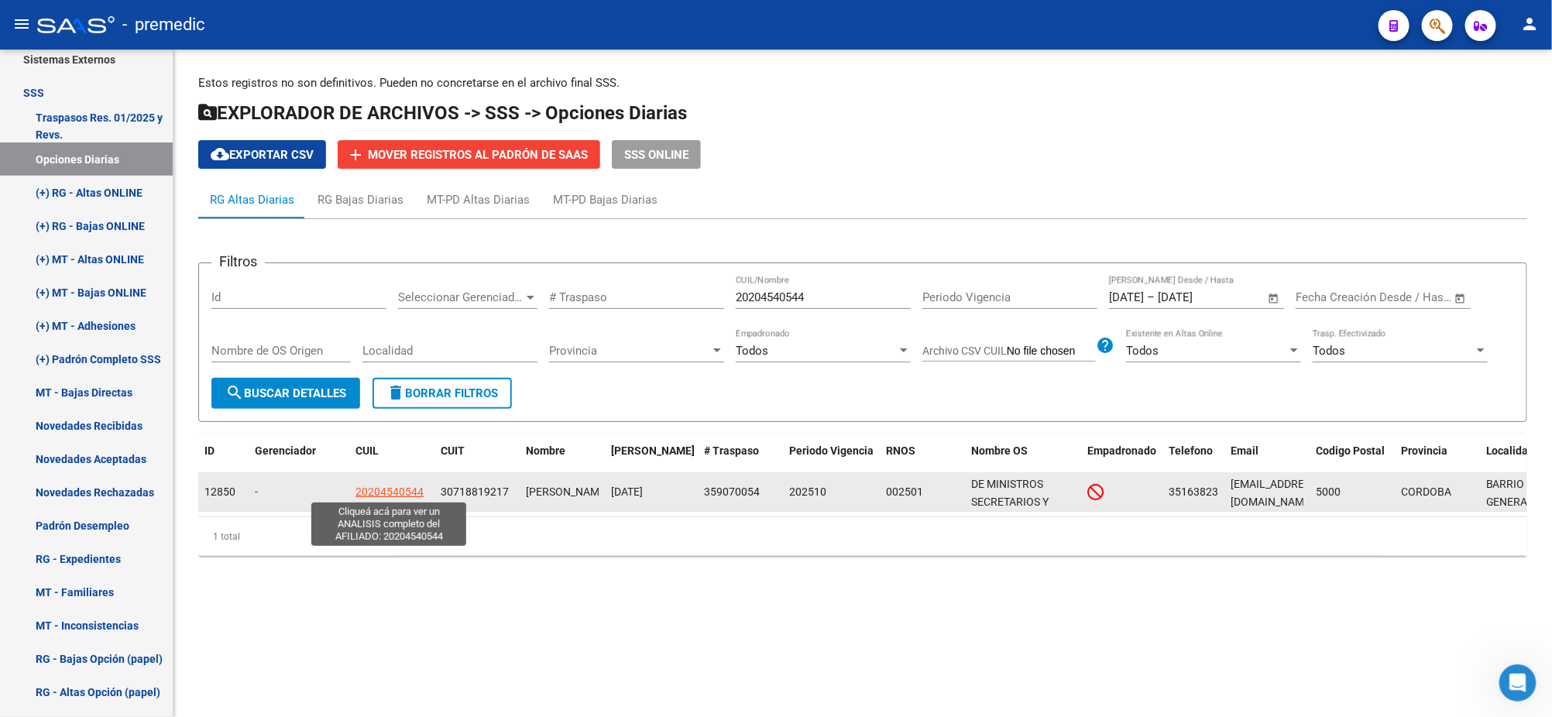
click at [386, 489] on span "20204540544" at bounding box center [389, 491] width 68 height 12
type textarea "20204540544"
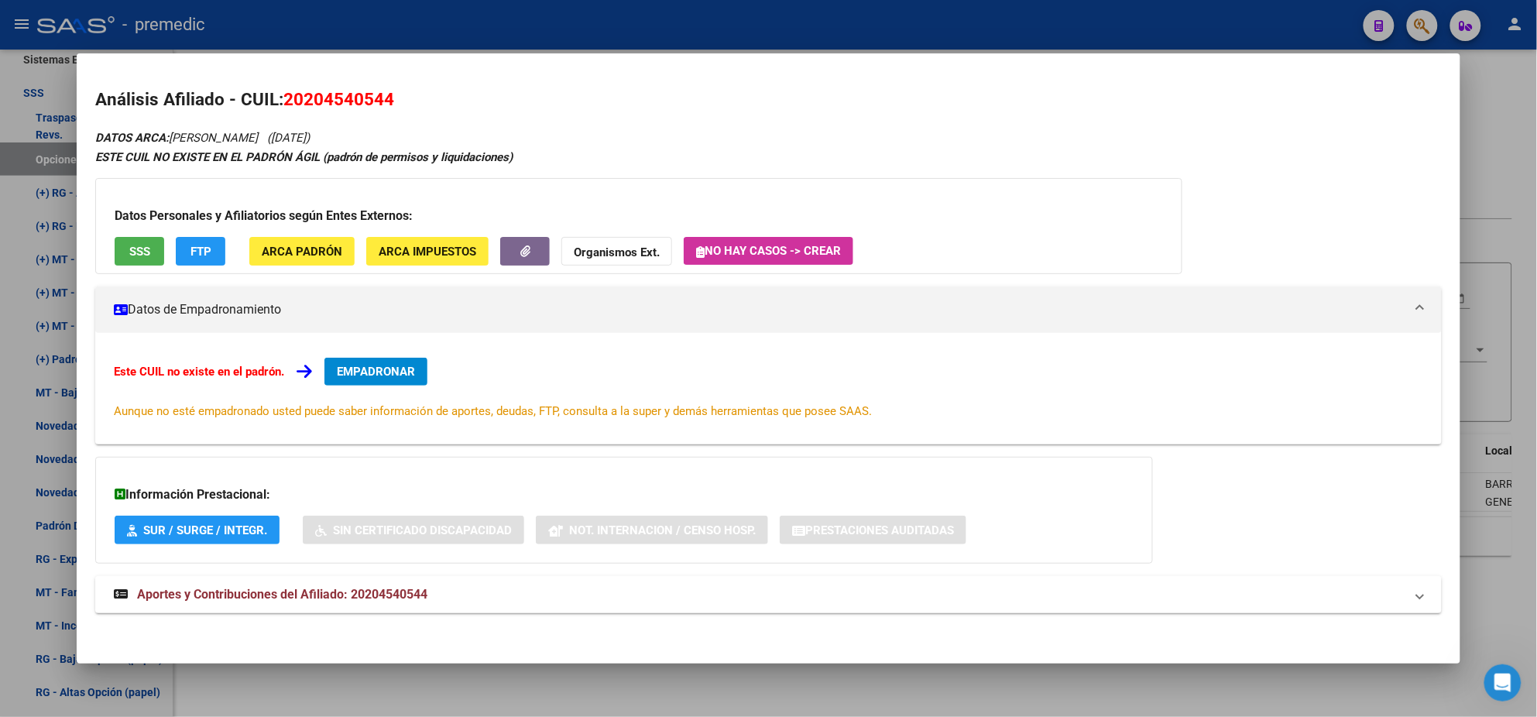
click at [349, 360] on button "EMPADRONAR" at bounding box center [375, 372] width 103 height 28
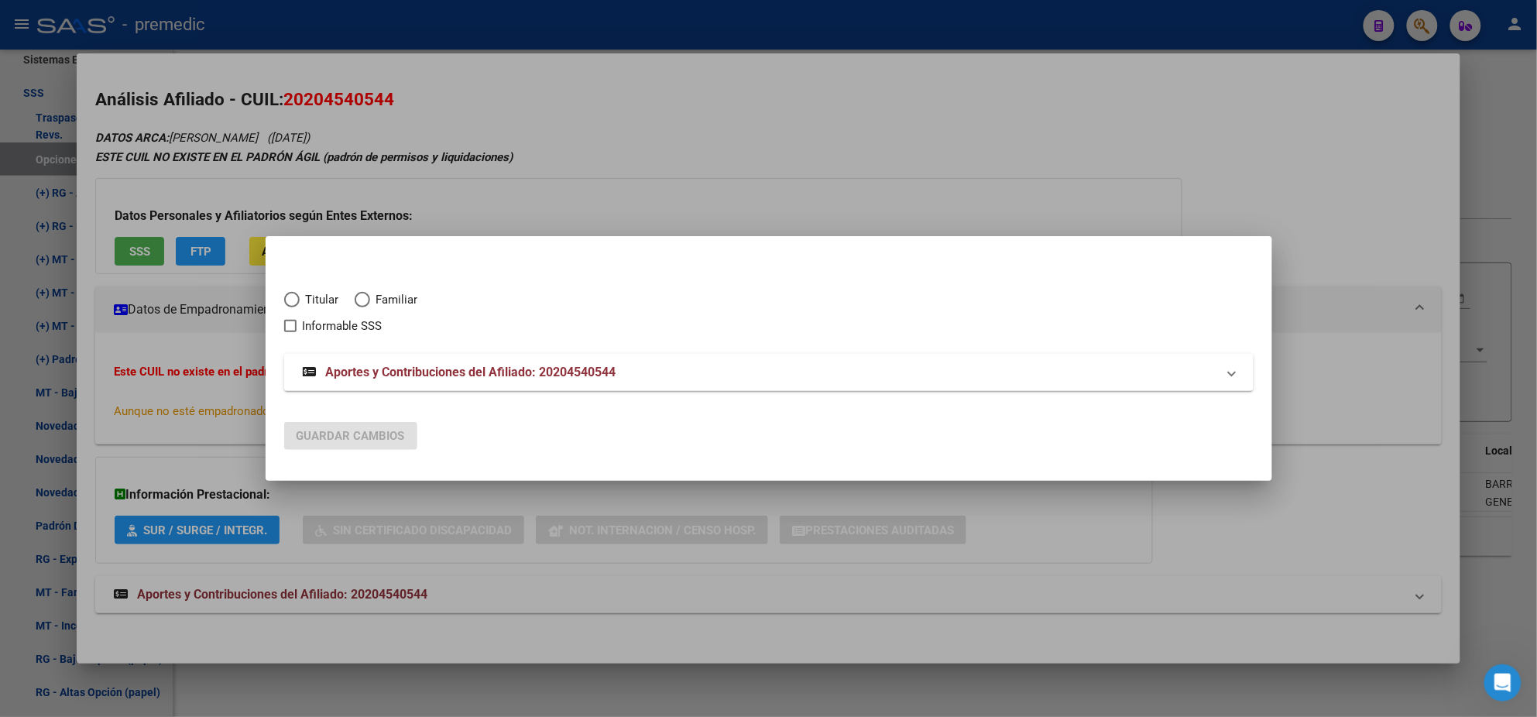
click at [290, 303] on span "Elija una opción" at bounding box center [291, 299] width 15 height 15
click at [290, 303] on input "Titular" at bounding box center [291, 299] width 15 height 15
radio input "true"
checkbox input "true"
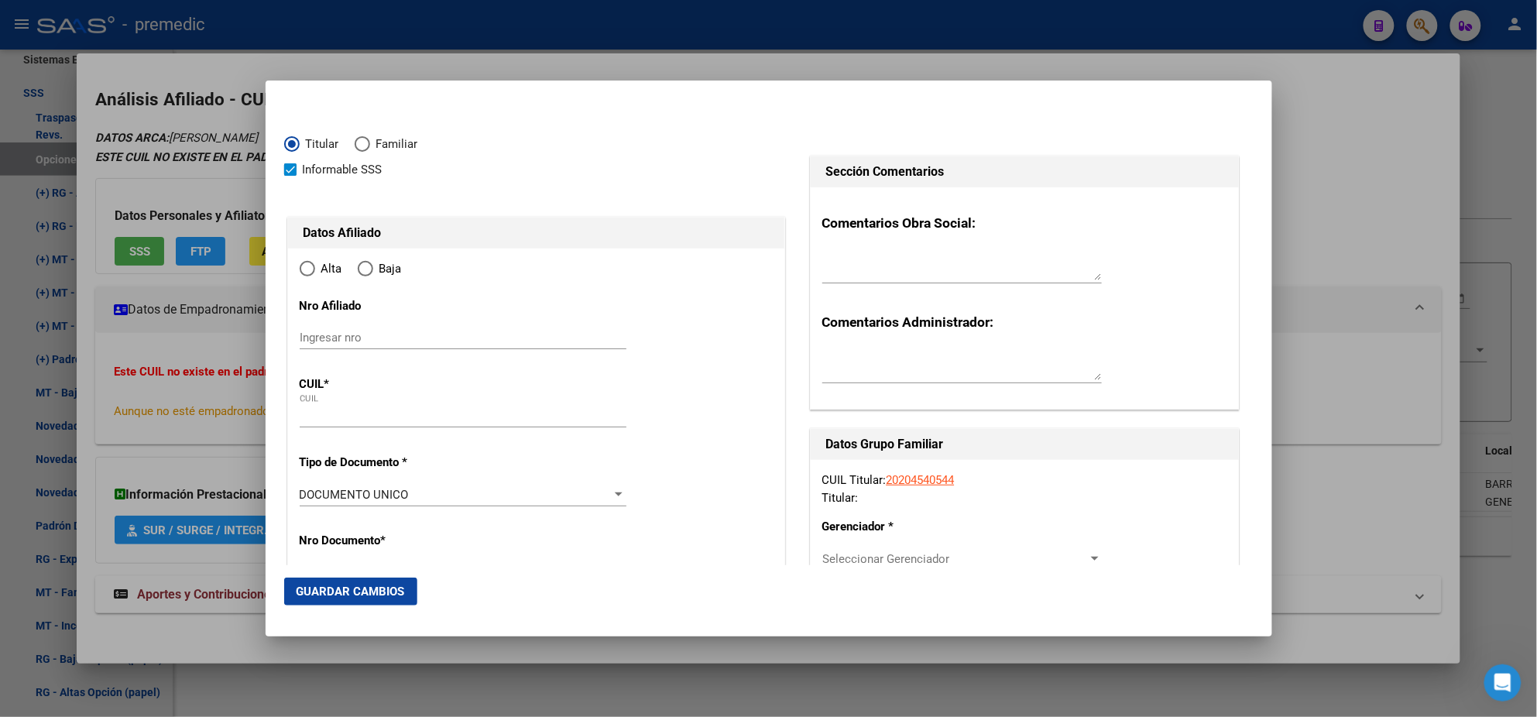
type input "20-20454054-4"
type input "20454054"
type input "GOMEZ LEONIDAS OSVALDO"
type input "1968-10-03"
type input "CORDOBA"
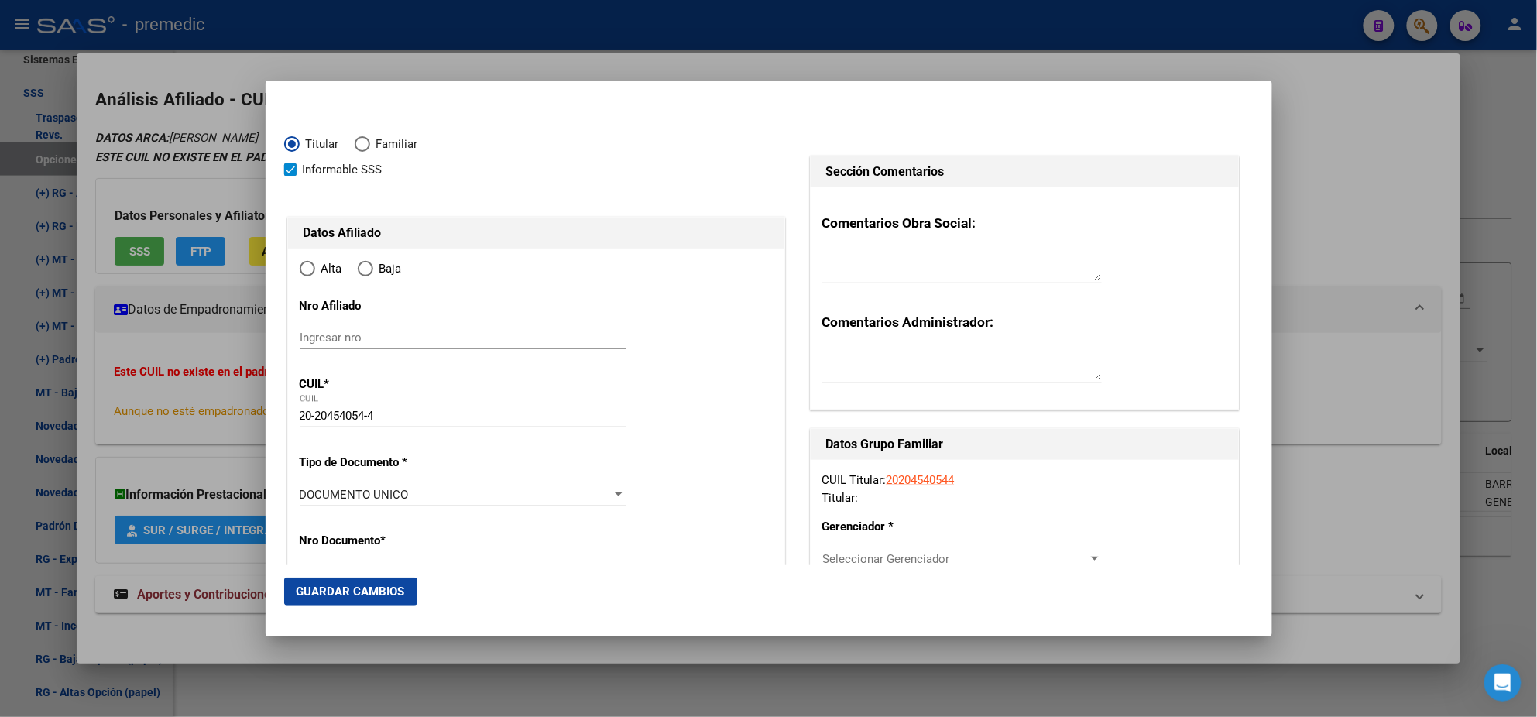
type input "5000"
type input "SAN GUILLERMO 3139"
radio input "true"
type input "CORDOBA"
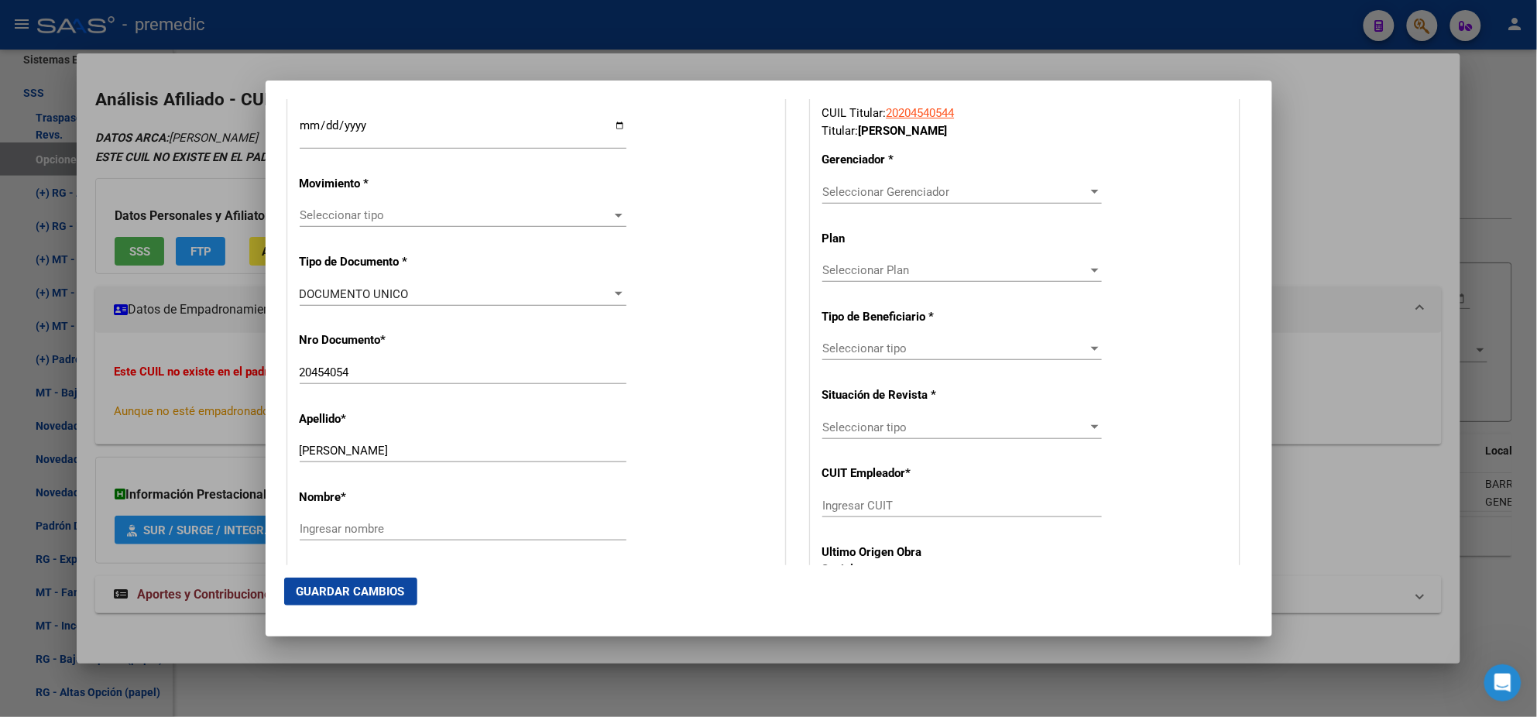
scroll to position [386, 0]
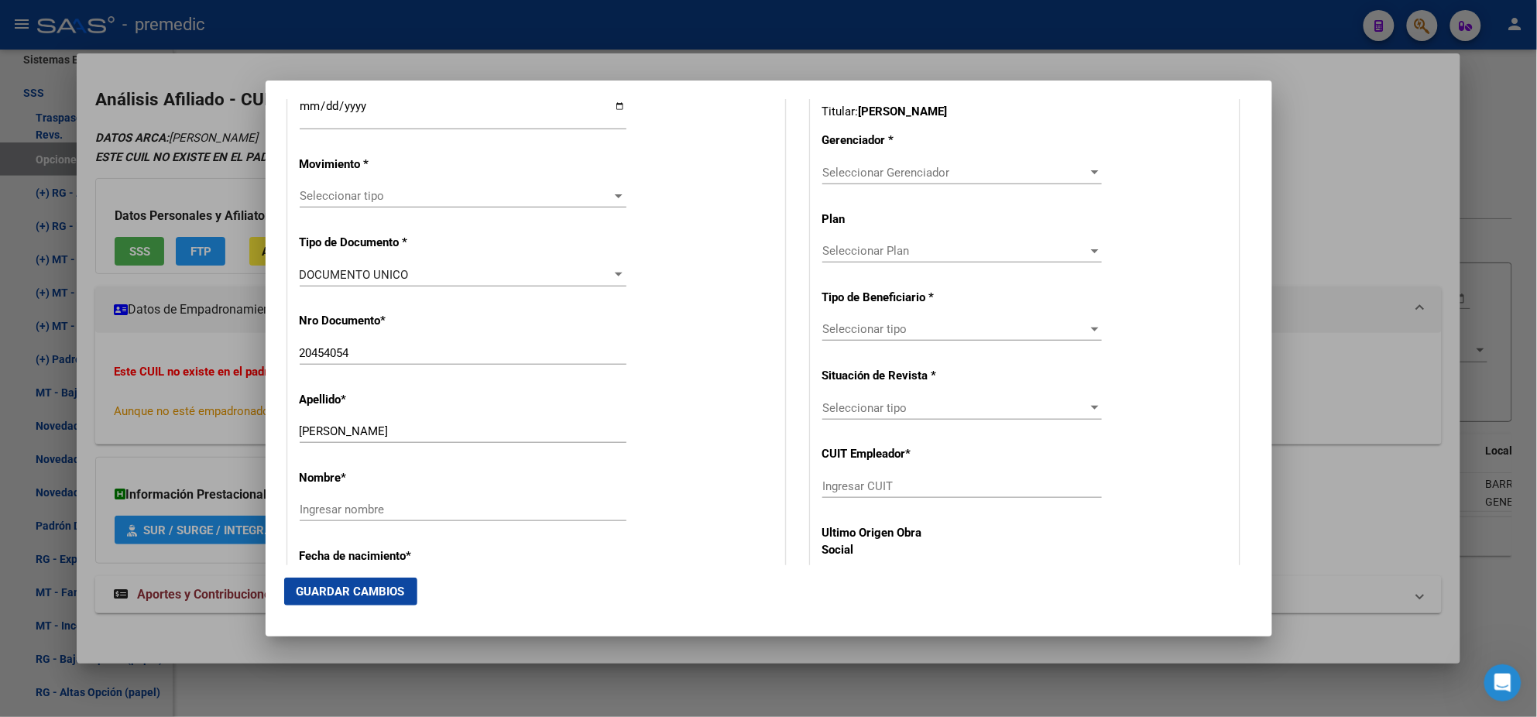
click at [847, 489] on input "Ingresar CUIT" at bounding box center [962, 486] width 280 height 14
paste input "30-54662890-2"
type input "30-54662890-2"
click at [858, 170] on span "Seleccionar Gerenciador" at bounding box center [955, 173] width 266 height 14
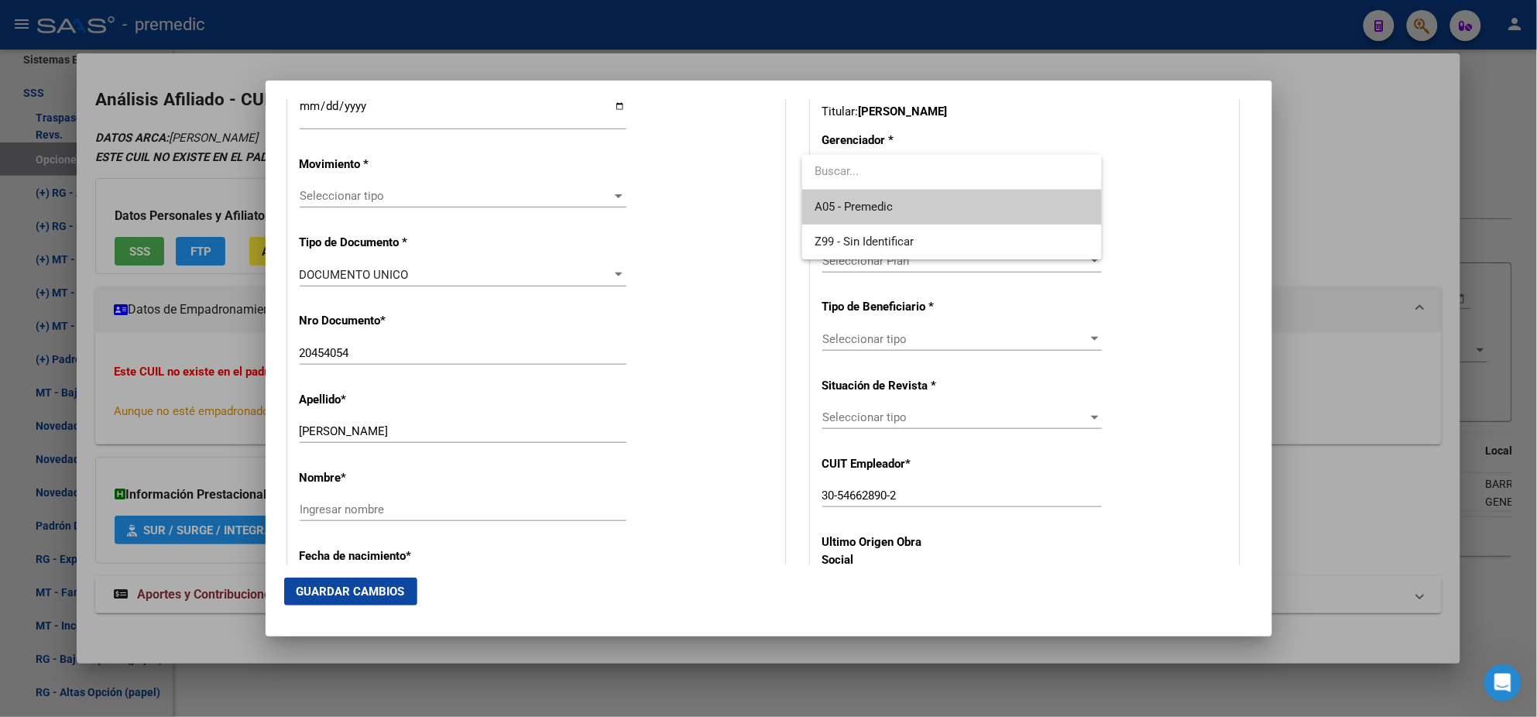
click at [859, 201] on span "A05 - Premedic" at bounding box center [854, 207] width 78 height 14
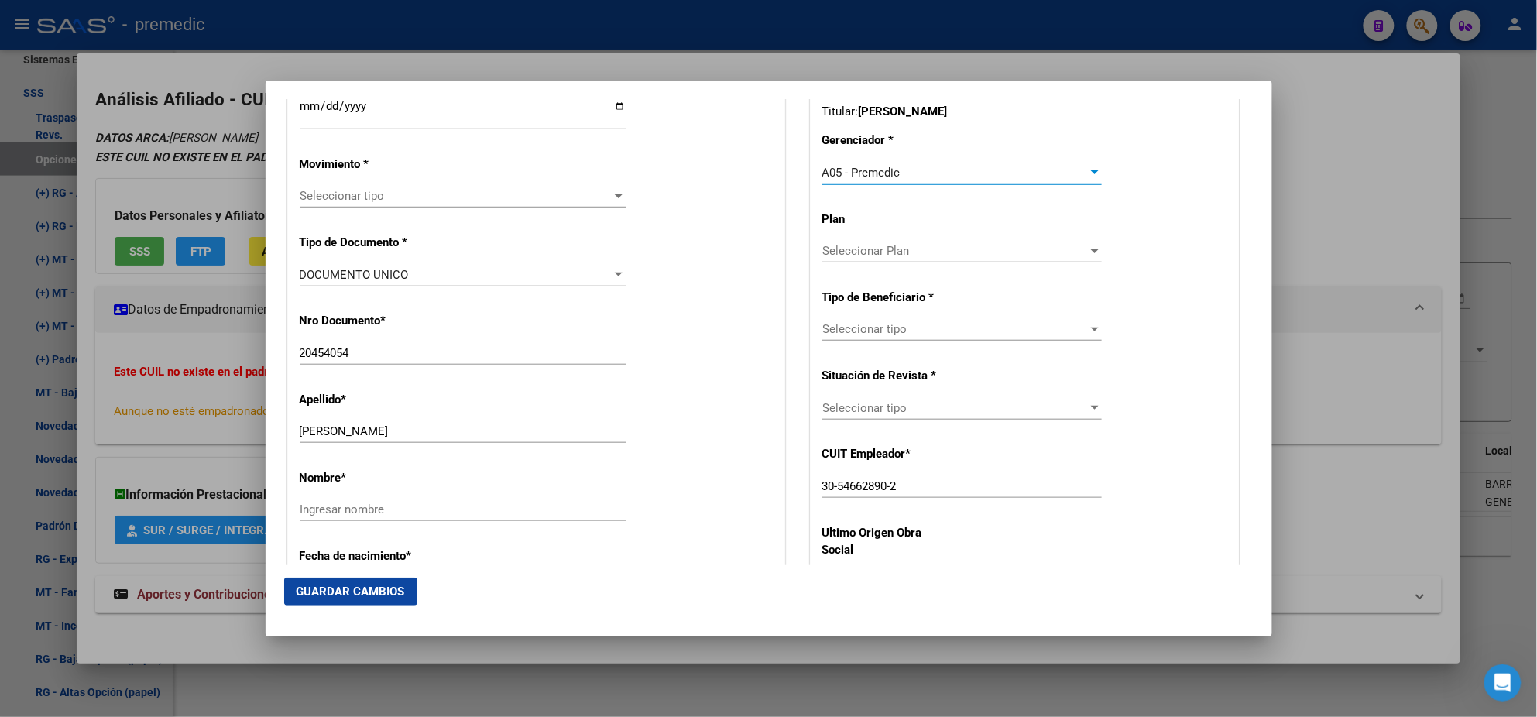
click at [877, 325] on span "Seleccionar tipo" at bounding box center [955, 329] width 266 height 14
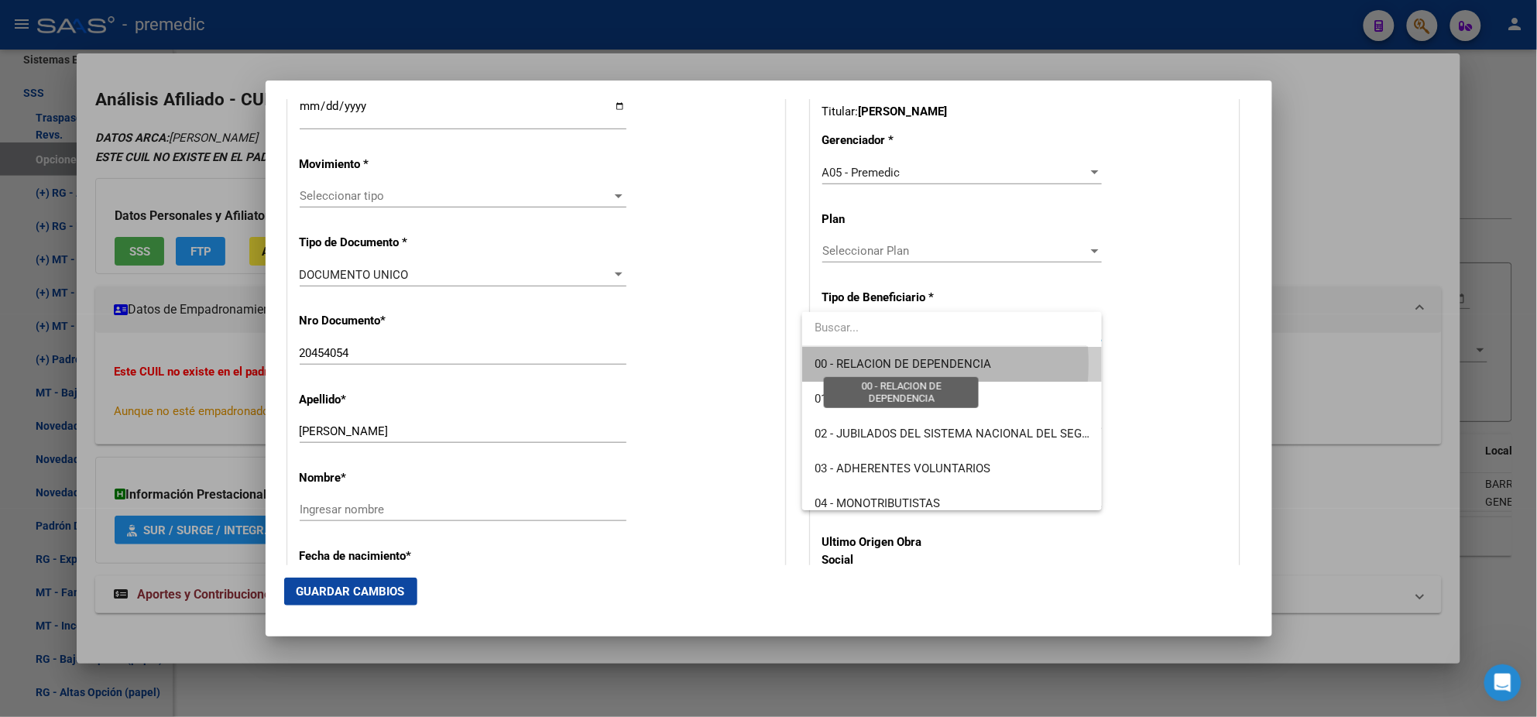
click at [880, 364] on span "00 - RELACION DE DEPENDENCIA" at bounding box center [903, 364] width 177 height 14
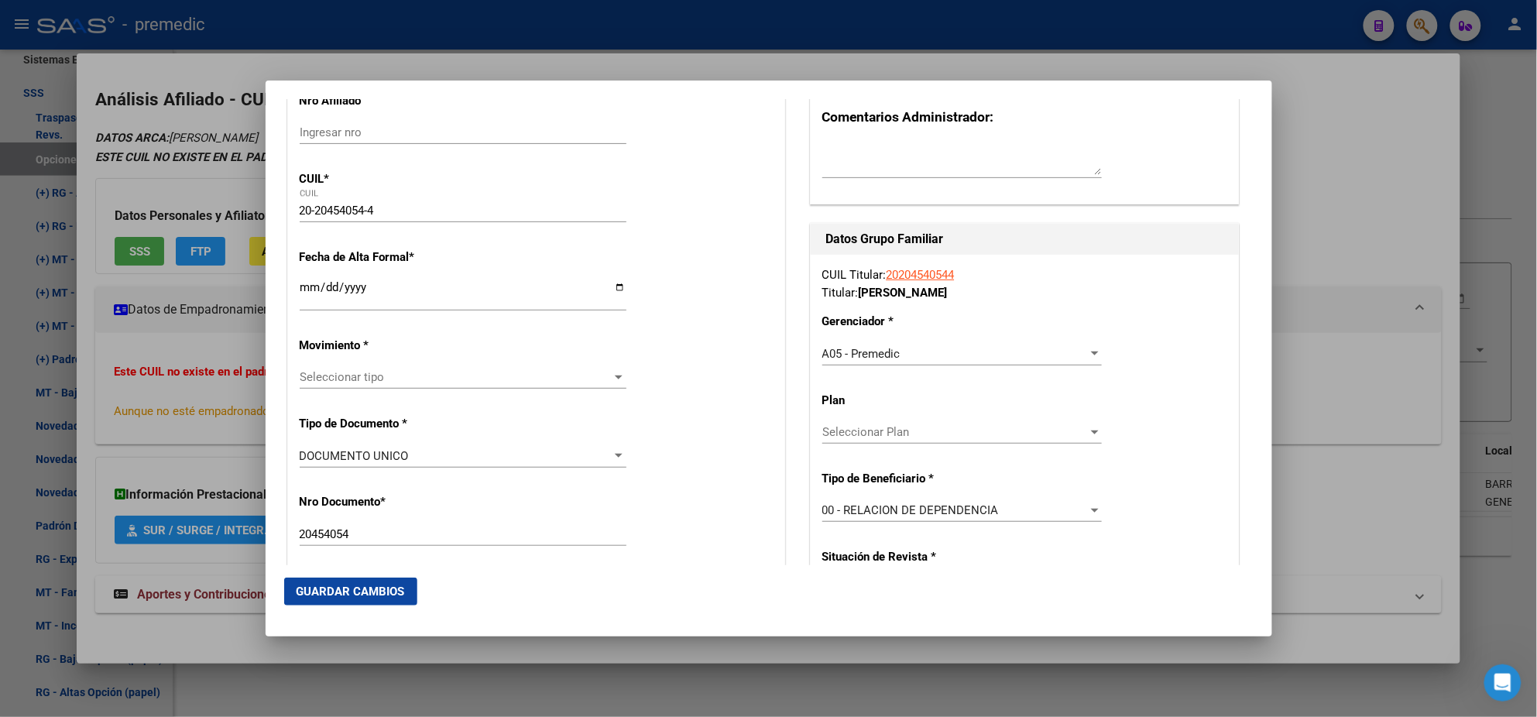
scroll to position [194, 0]
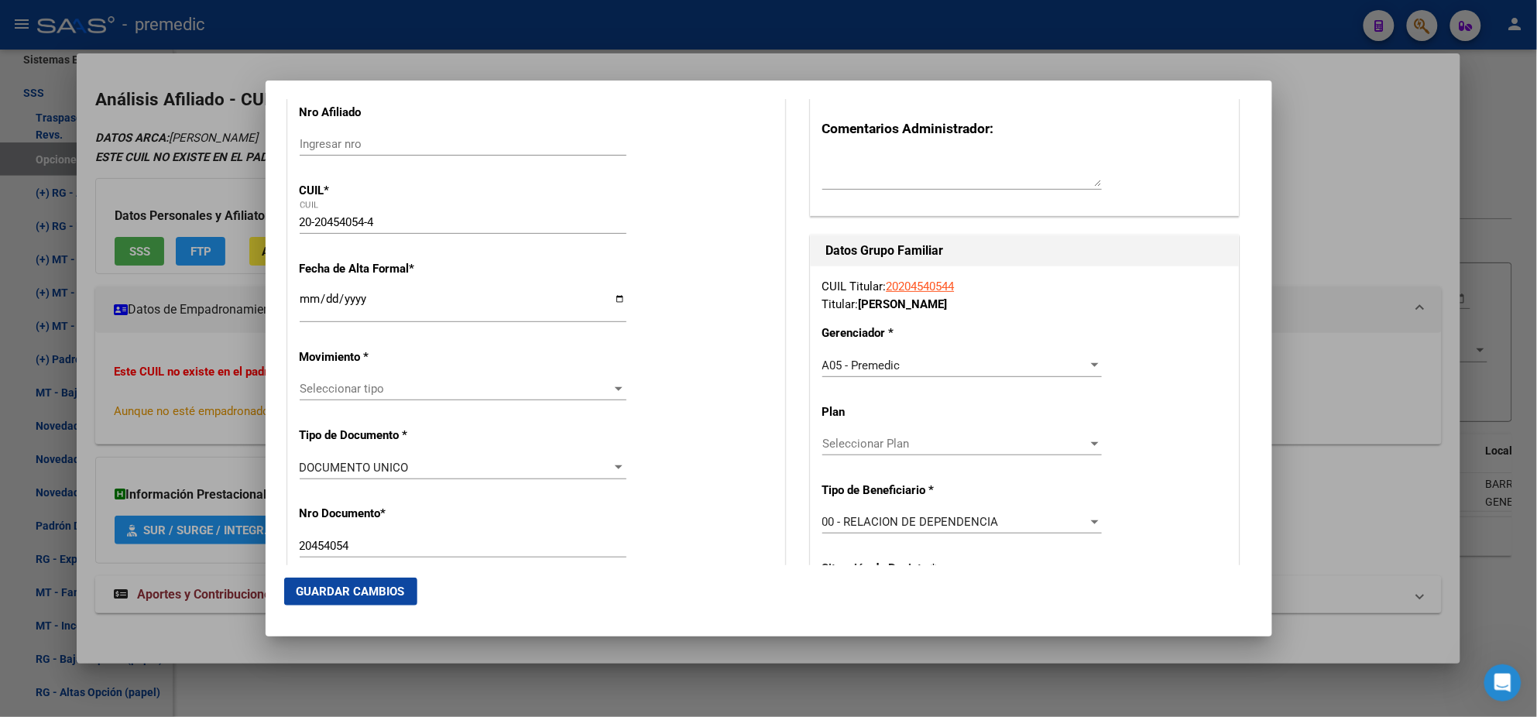
click at [306, 301] on input "Ingresar fecha" at bounding box center [463, 305] width 327 height 25
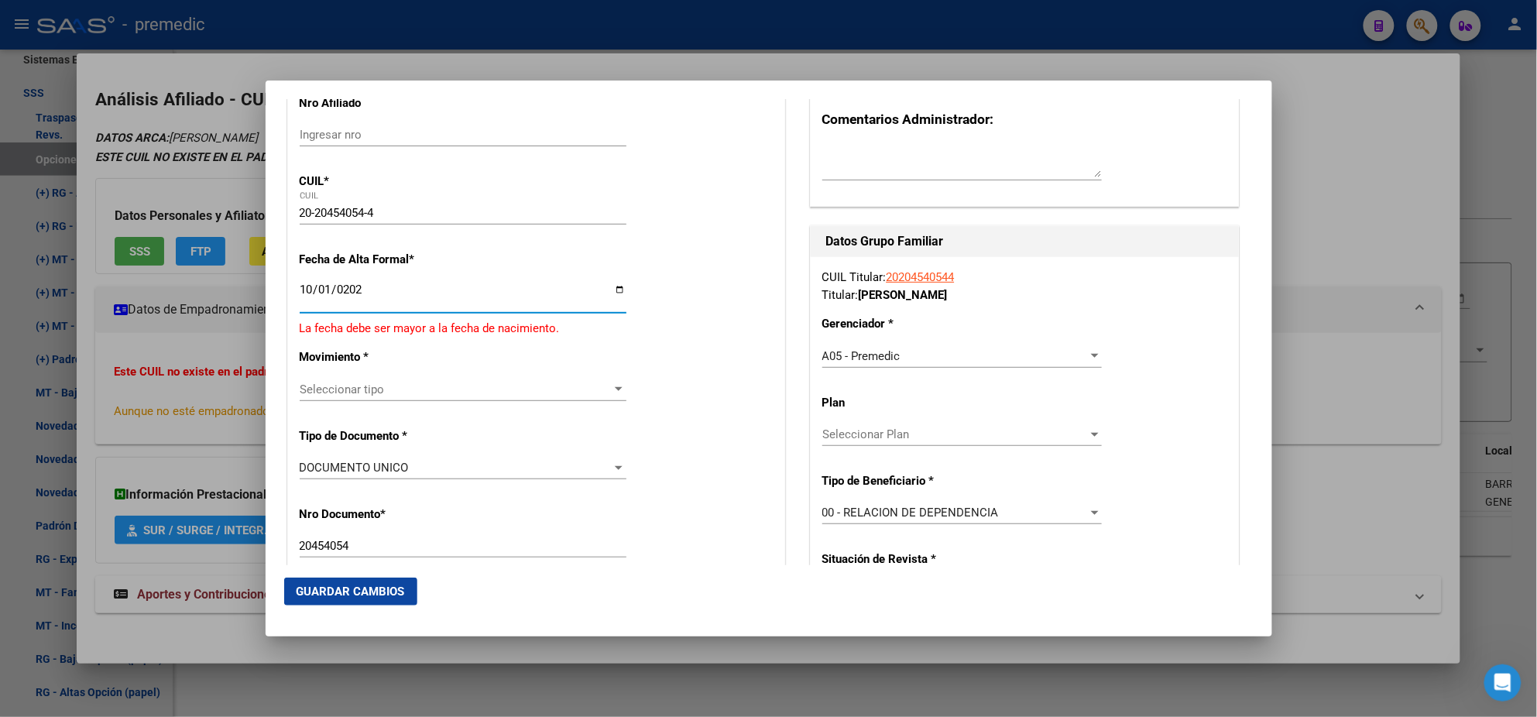
type input "2025-10-01"
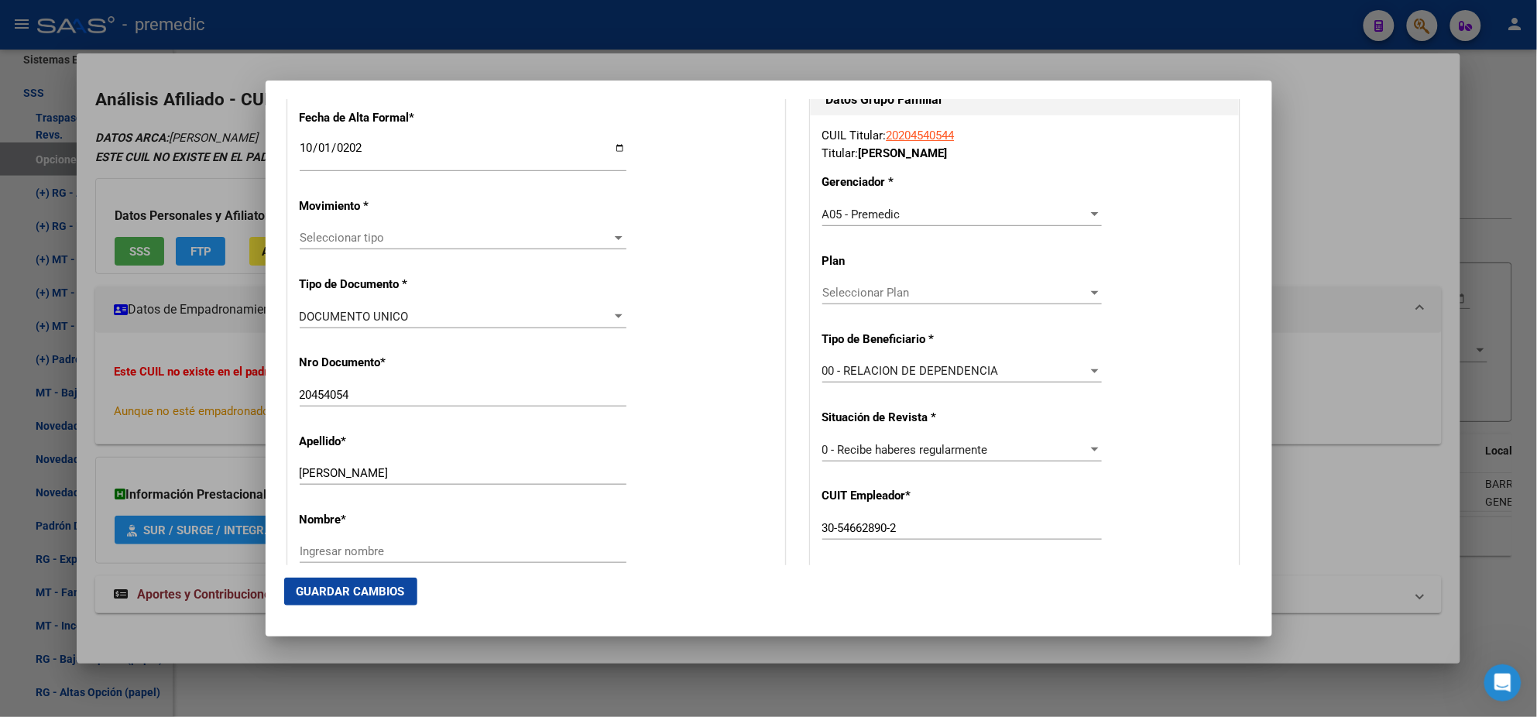
scroll to position [386, 0]
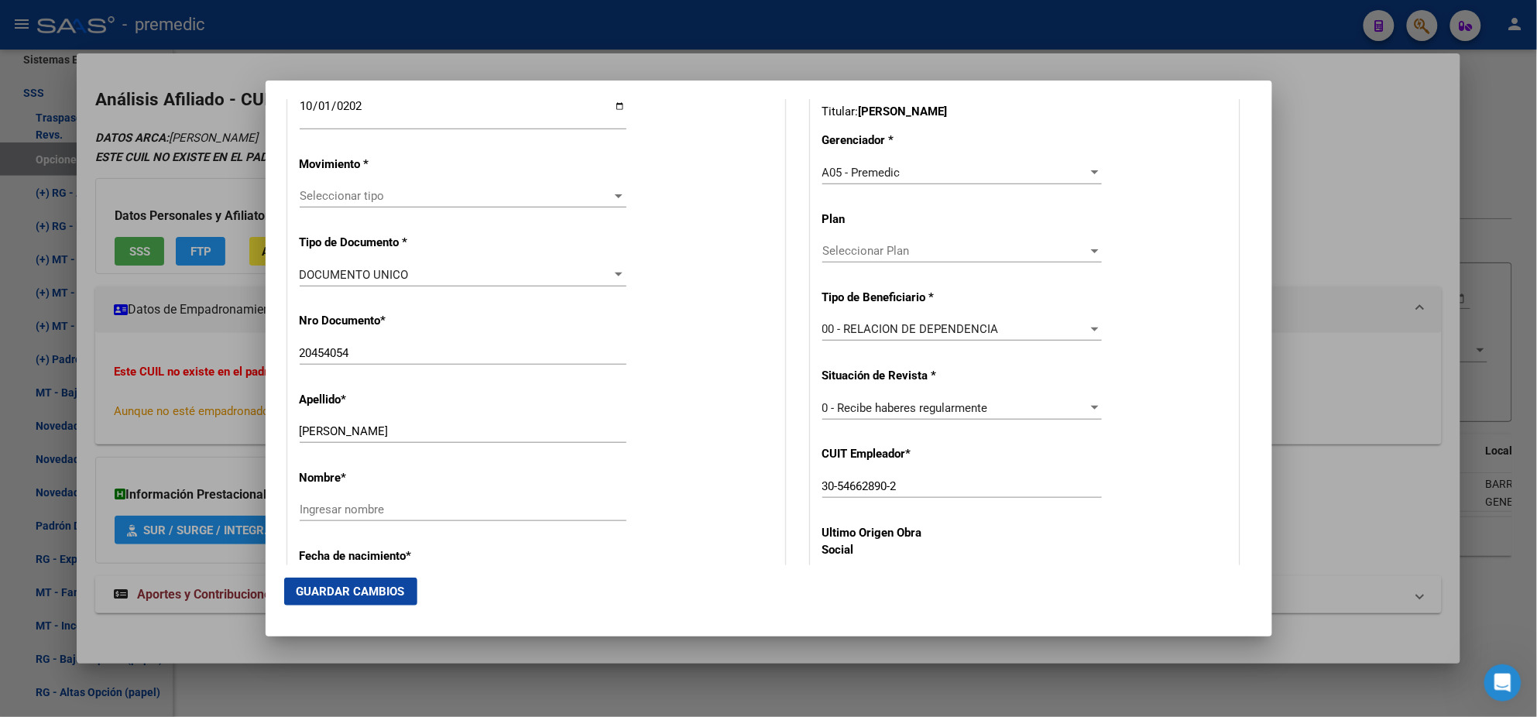
click at [328, 196] on span "Seleccionar tipo" at bounding box center [456, 196] width 313 height 14
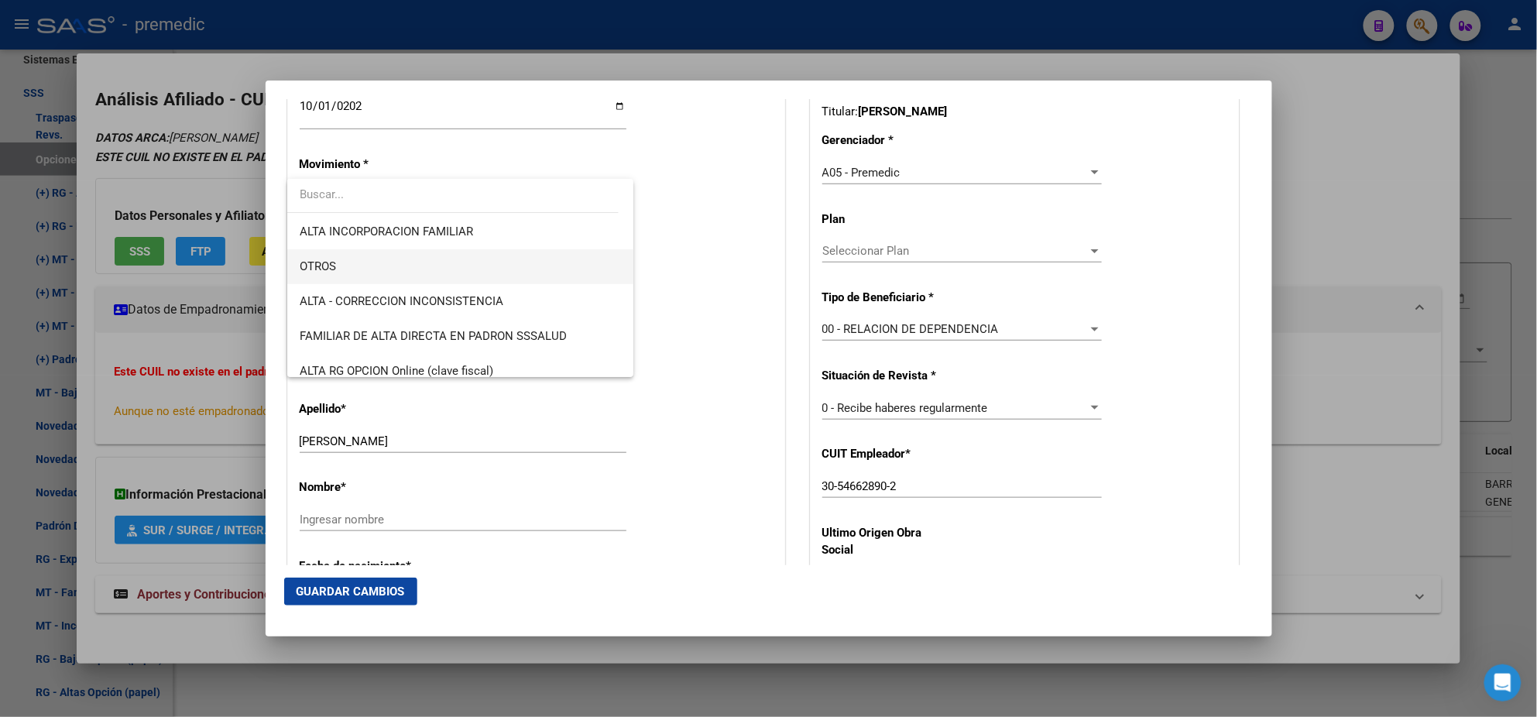
scroll to position [290, 0]
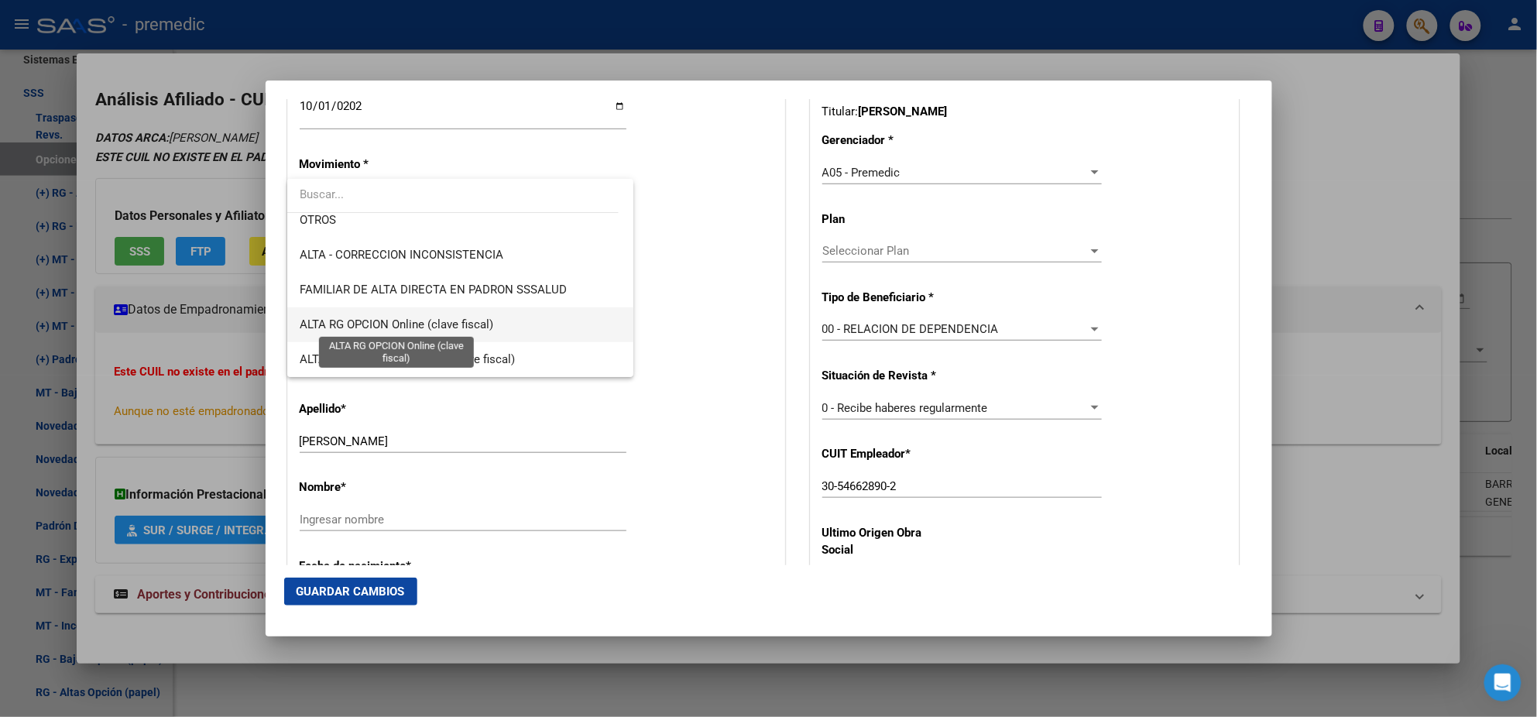
click at [471, 324] on span "ALTA RG OPCION Online (clave fiscal)" at bounding box center [397, 324] width 194 height 14
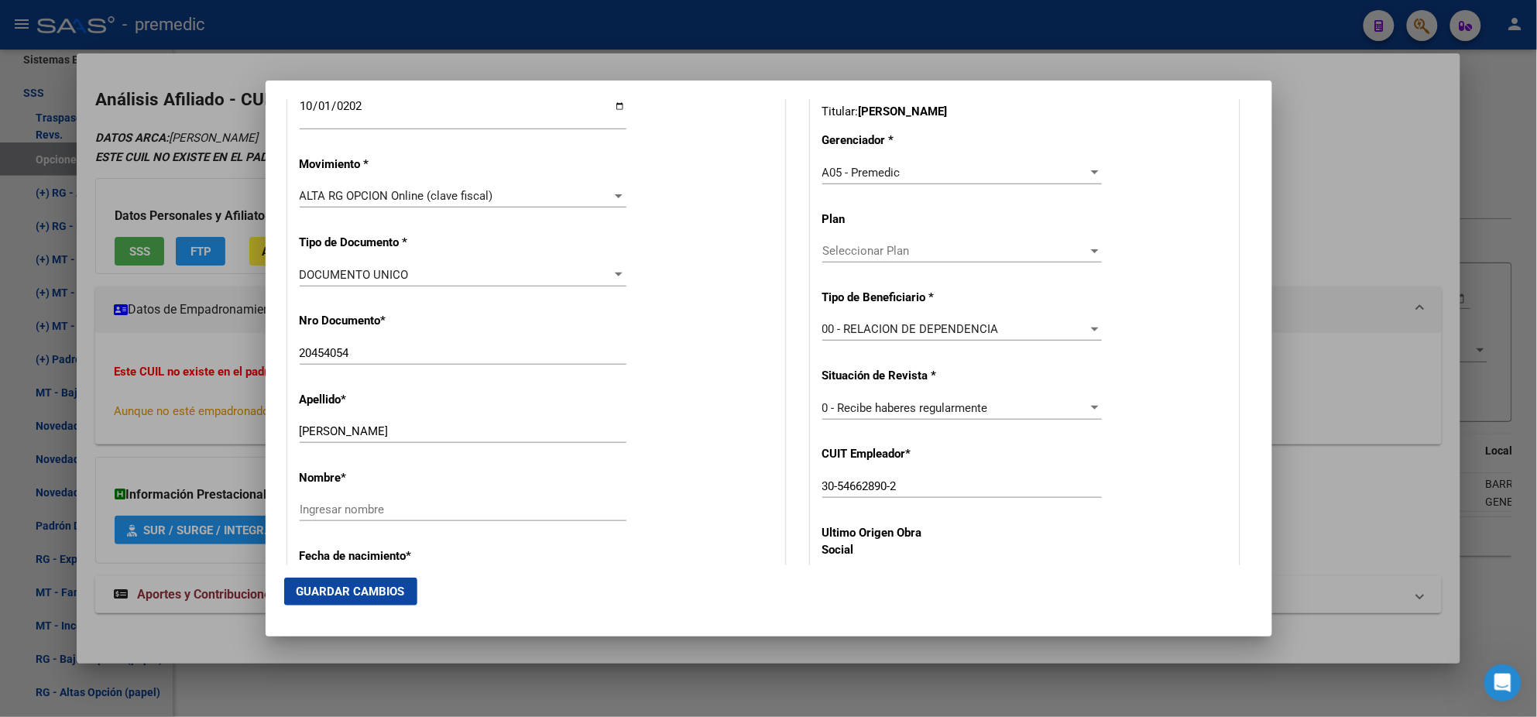
click at [471, 324] on div "Nro Documento * 20454054 Ingresar nro" at bounding box center [536, 339] width 473 height 78
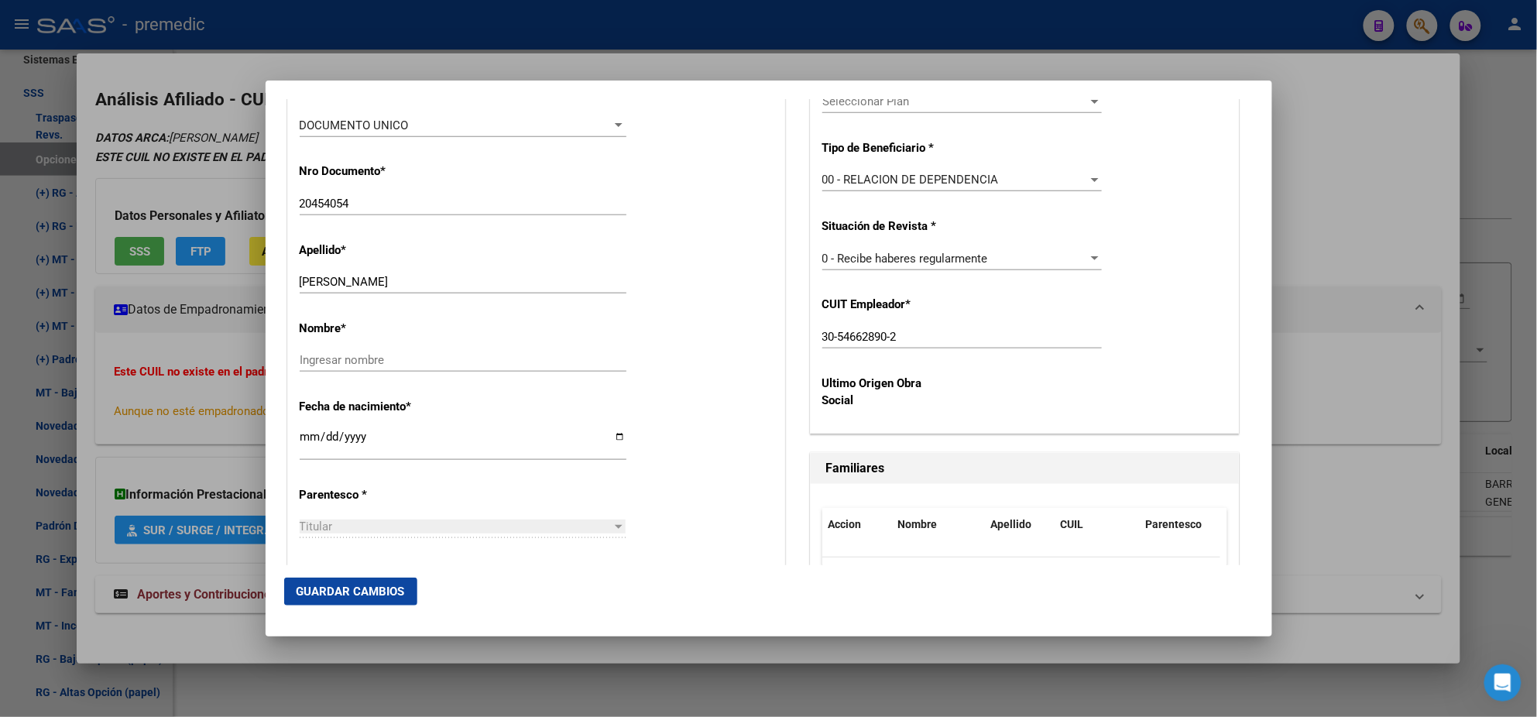
scroll to position [581, 0]
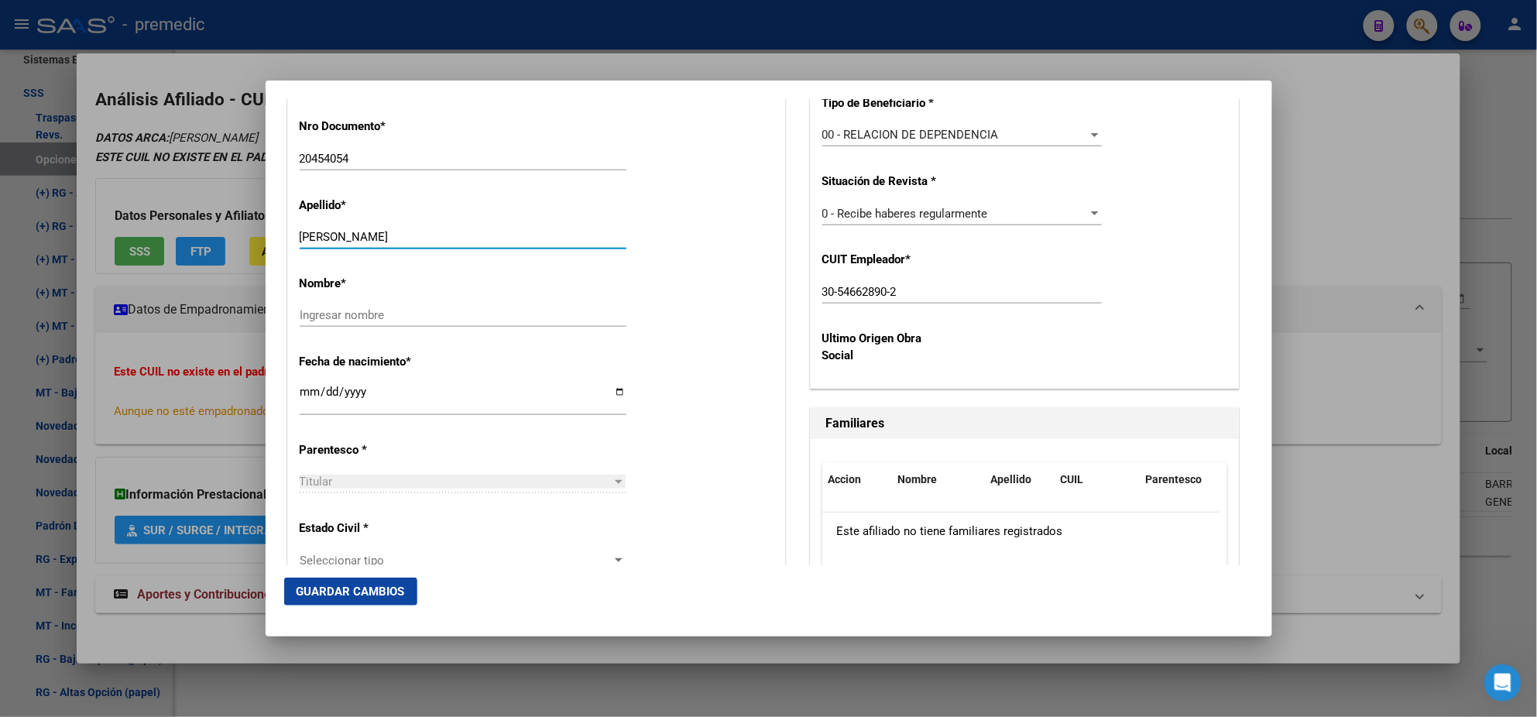
drag, startPoint x: 343, startPoint y: 233, endPoint x: 455, endPoint y: 237, distance: 111.6
click at [455, 237] on input "GOMEZ LEONIDAS OSVALDO" at bounding box center [463, 237] width 327 height 14
type input "GOMEZ"
click at [365, 322] on div "Ingresar nombre" at bounding box center [463, 315] width 327 height 23
paste input "LEONIDAS OSVALDO"
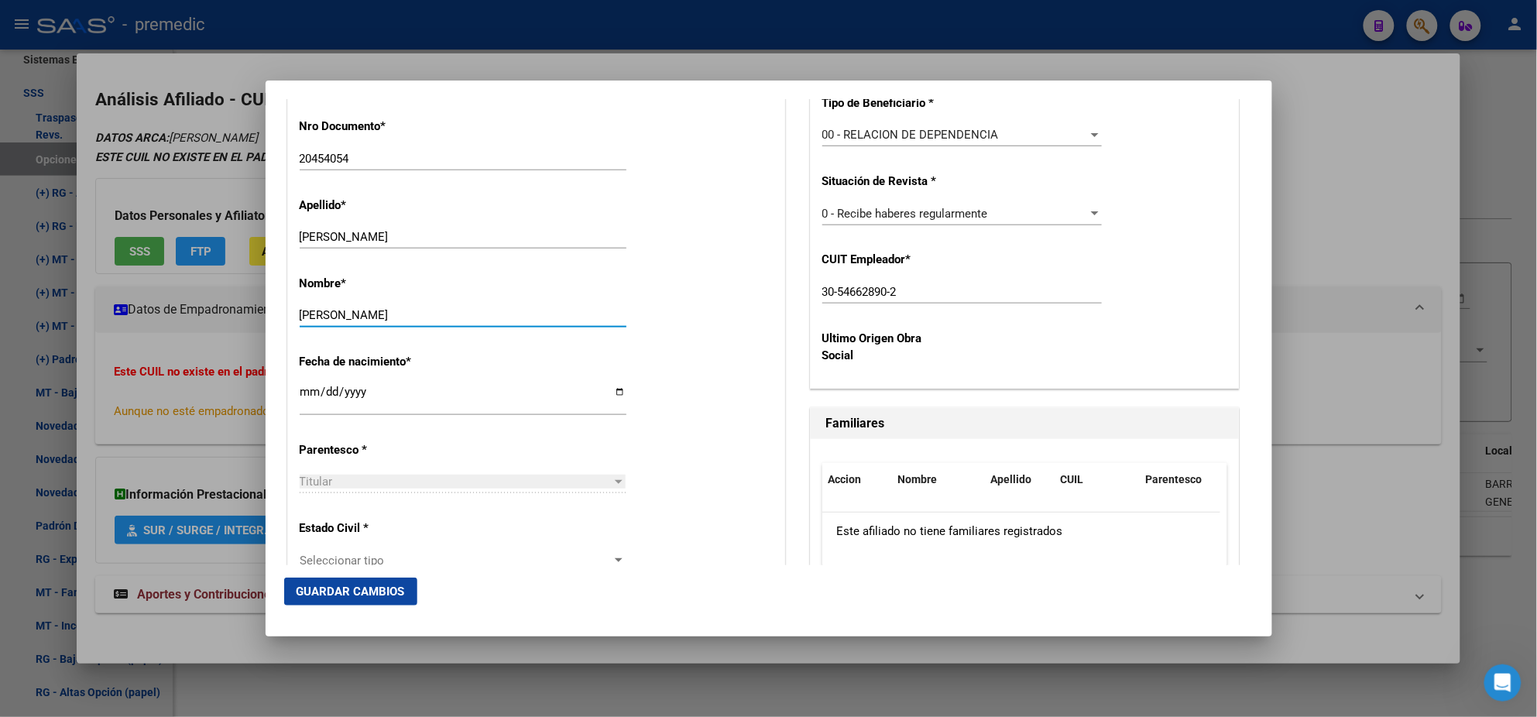
type input "LEONIDAS OSVALDO"
click at [740, 309] on div "Nombre * LEONIDAS OSVALDO Ingresar nombre" at bounding box center [536, 302] width 473 height 78
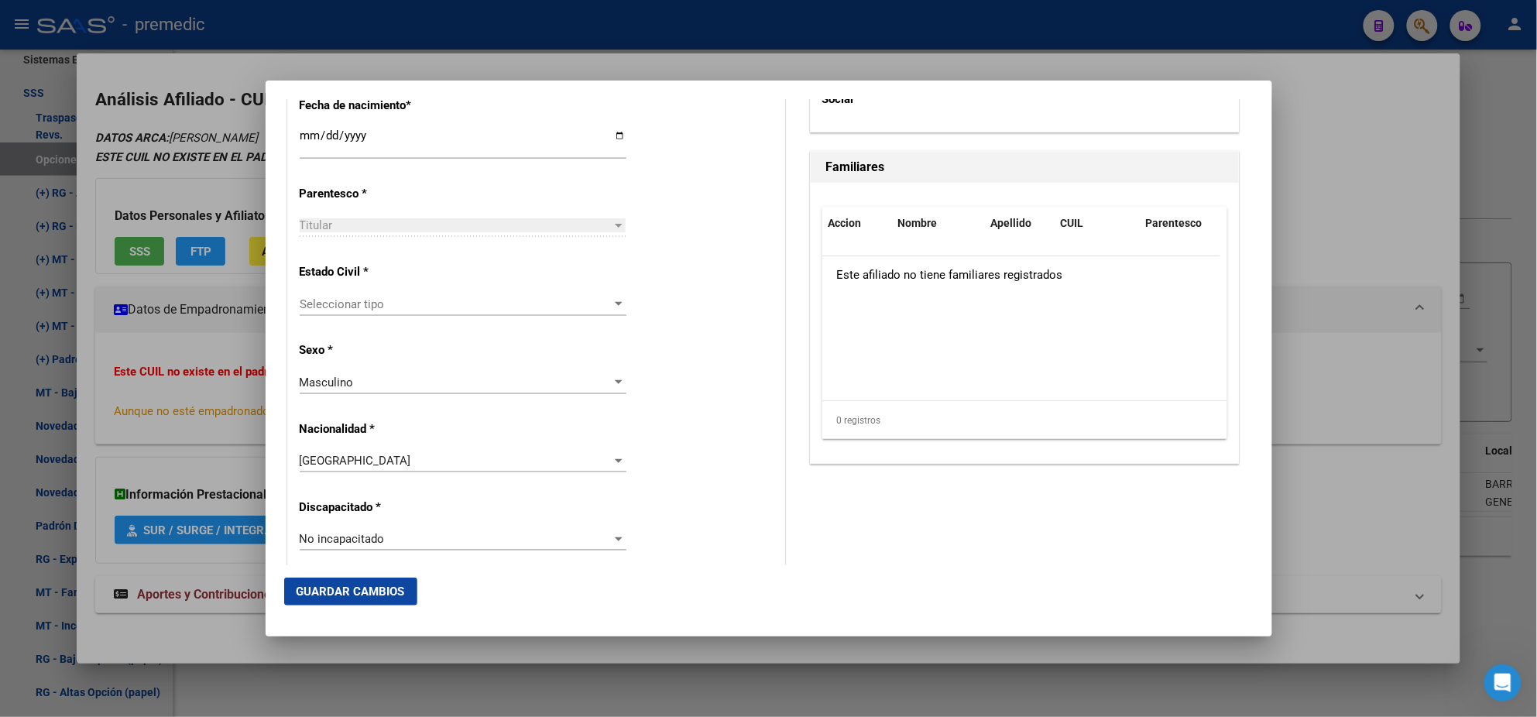
scroll to position [870, 0]
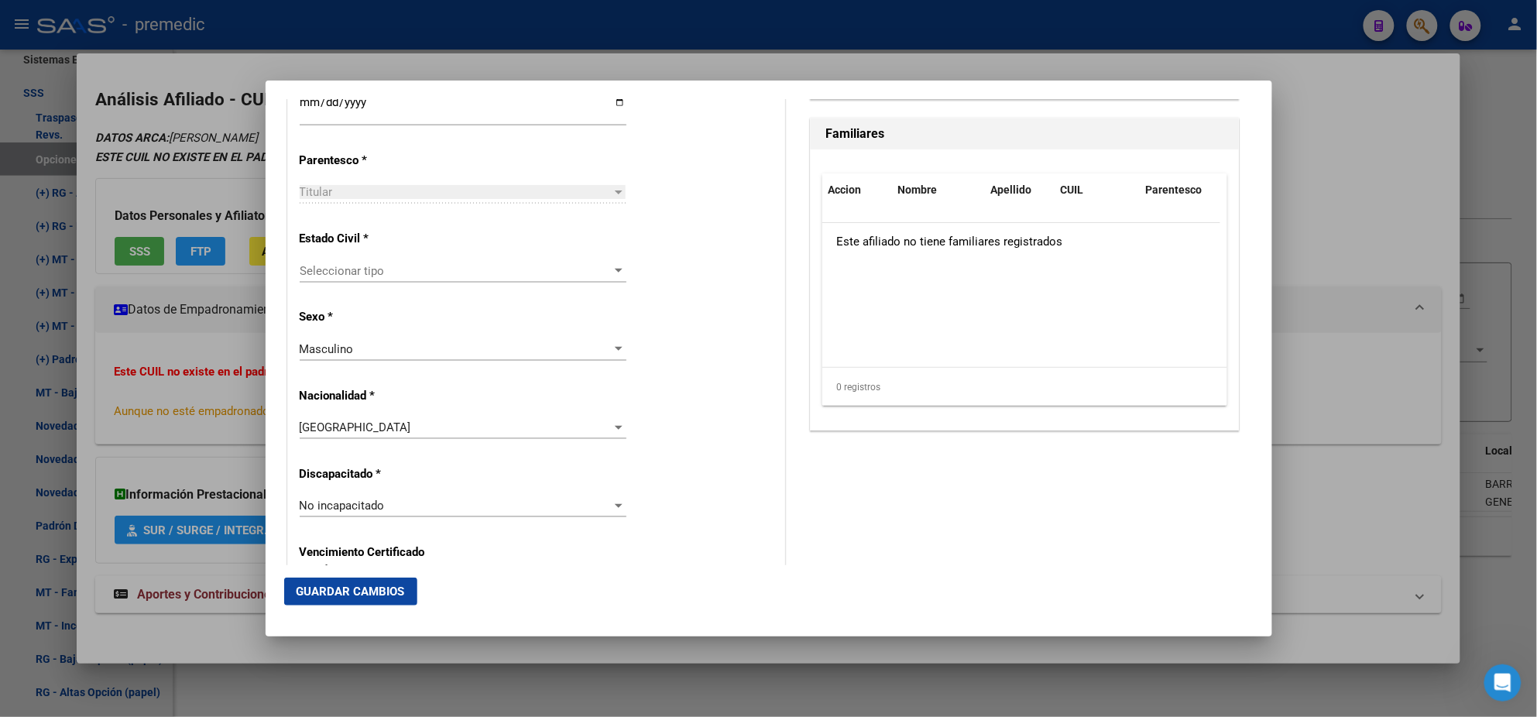
click at [431, 268] on span "Seleccionar tipo" at bounding box center [456, 271] width 313 height 14
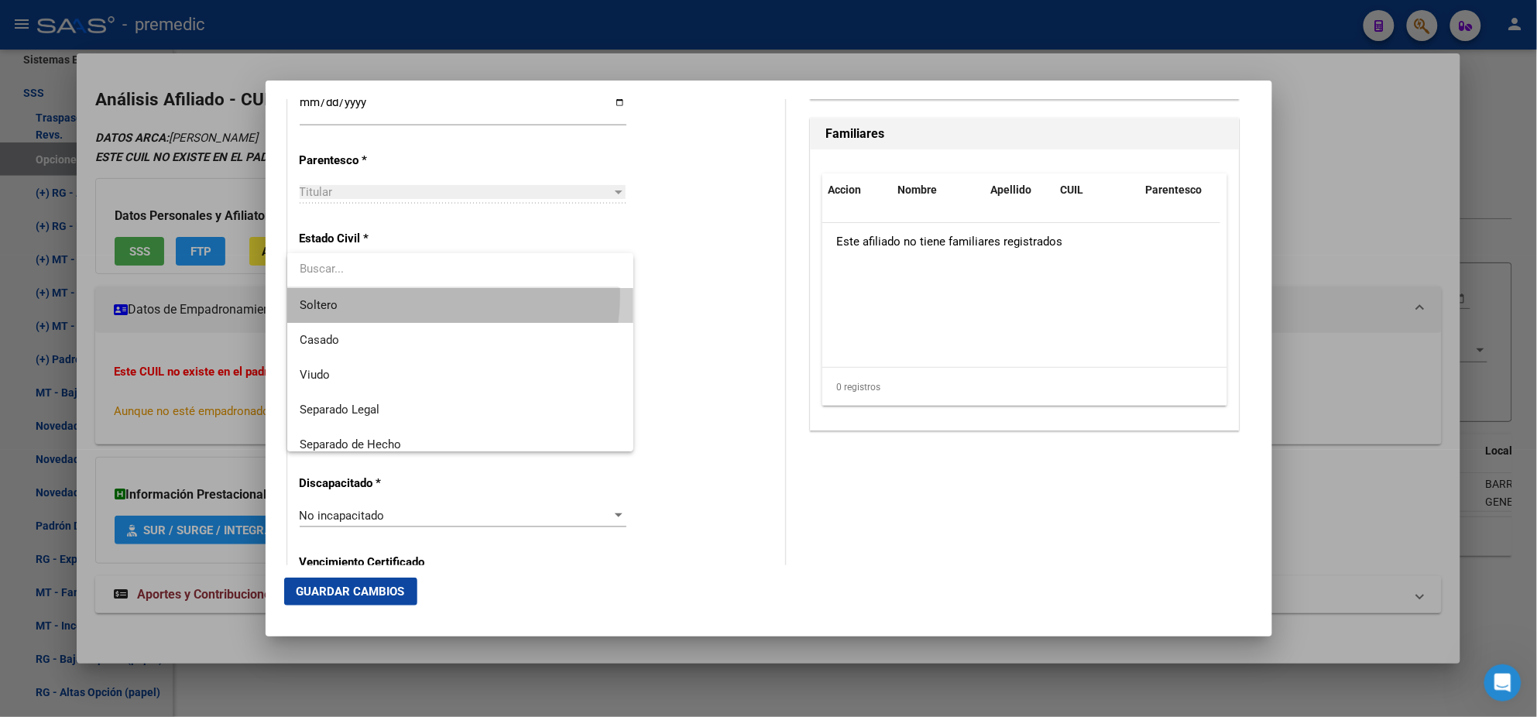
click at [420, 295] on span "Soltero" at bounding box center [460, 305] width 321 height 35
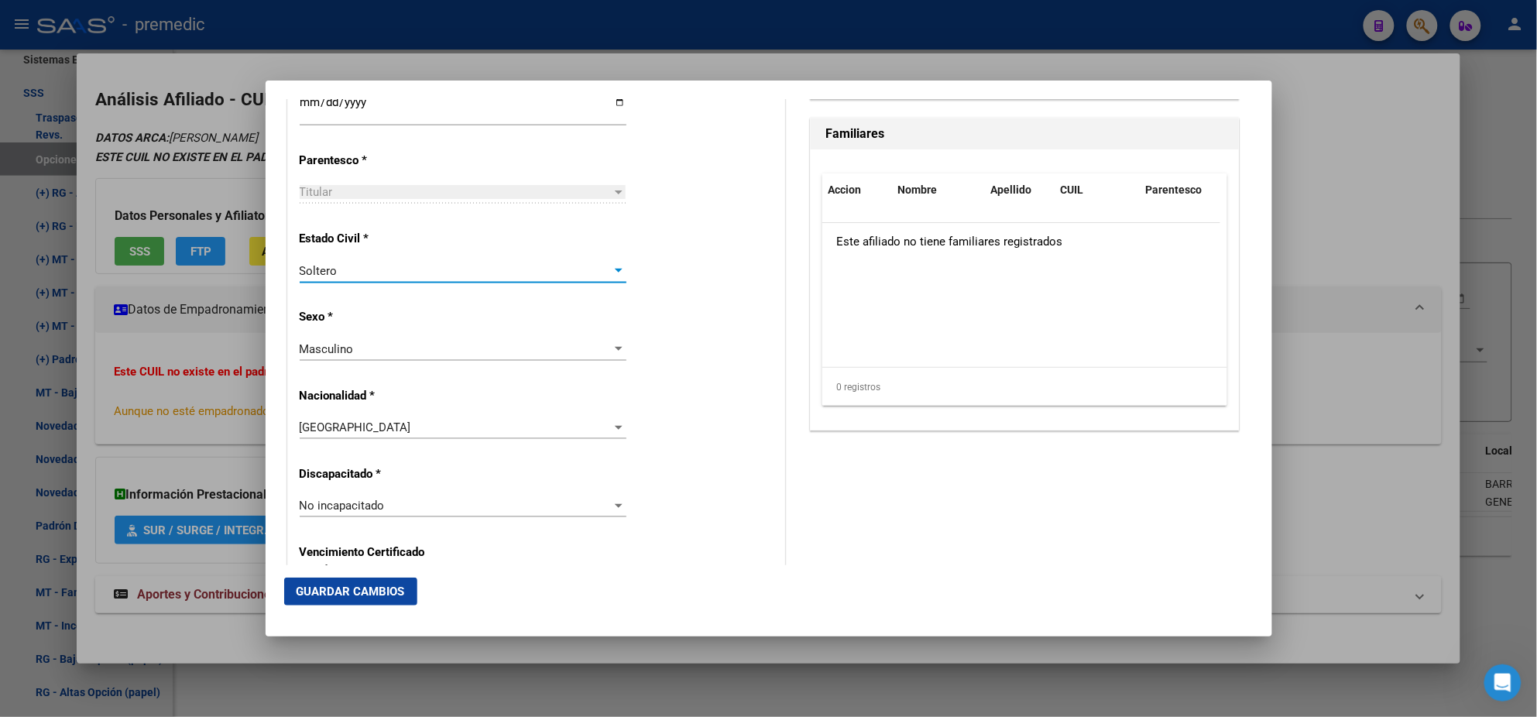
click at [433, 324] on p "Sexo *" at bounding box center [371, 317] width 142 height 18
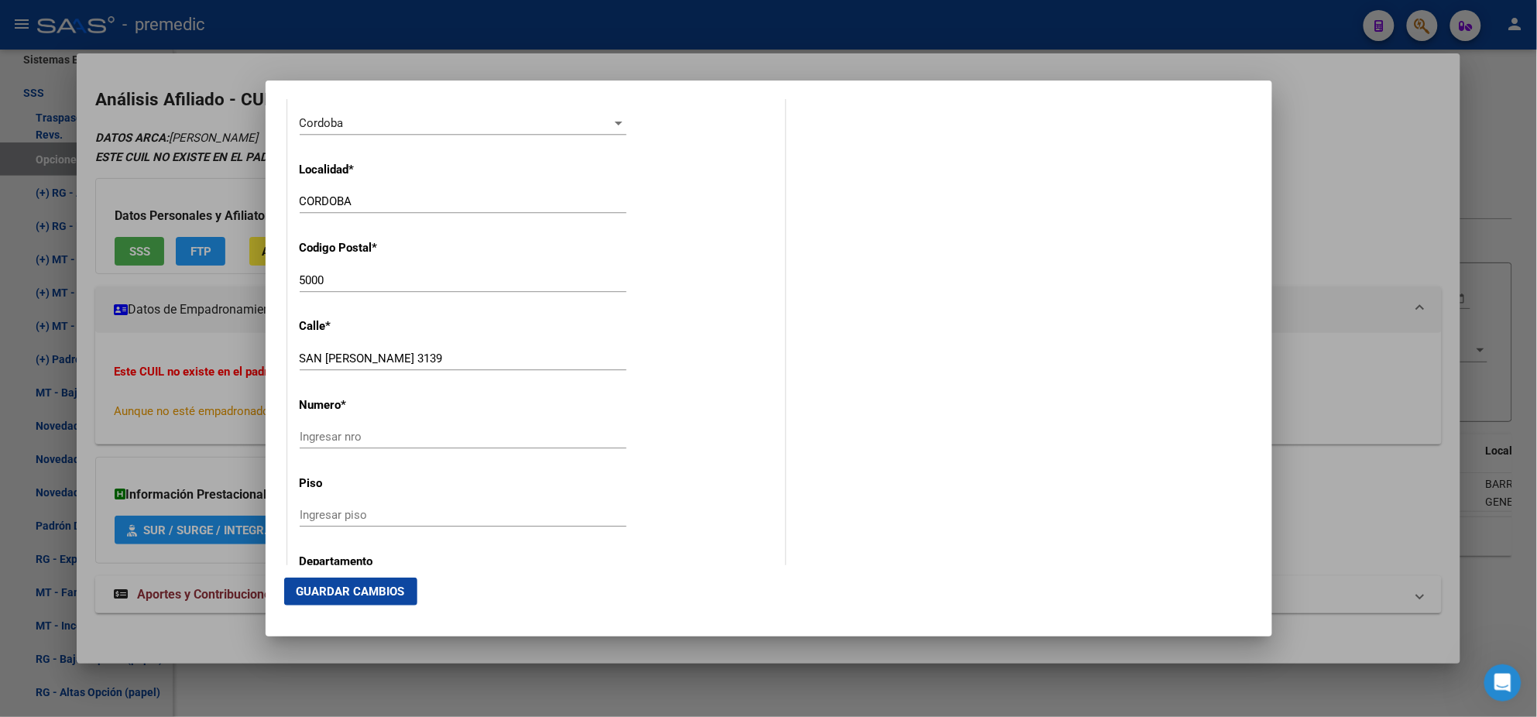
scroll to position [1549, 0]
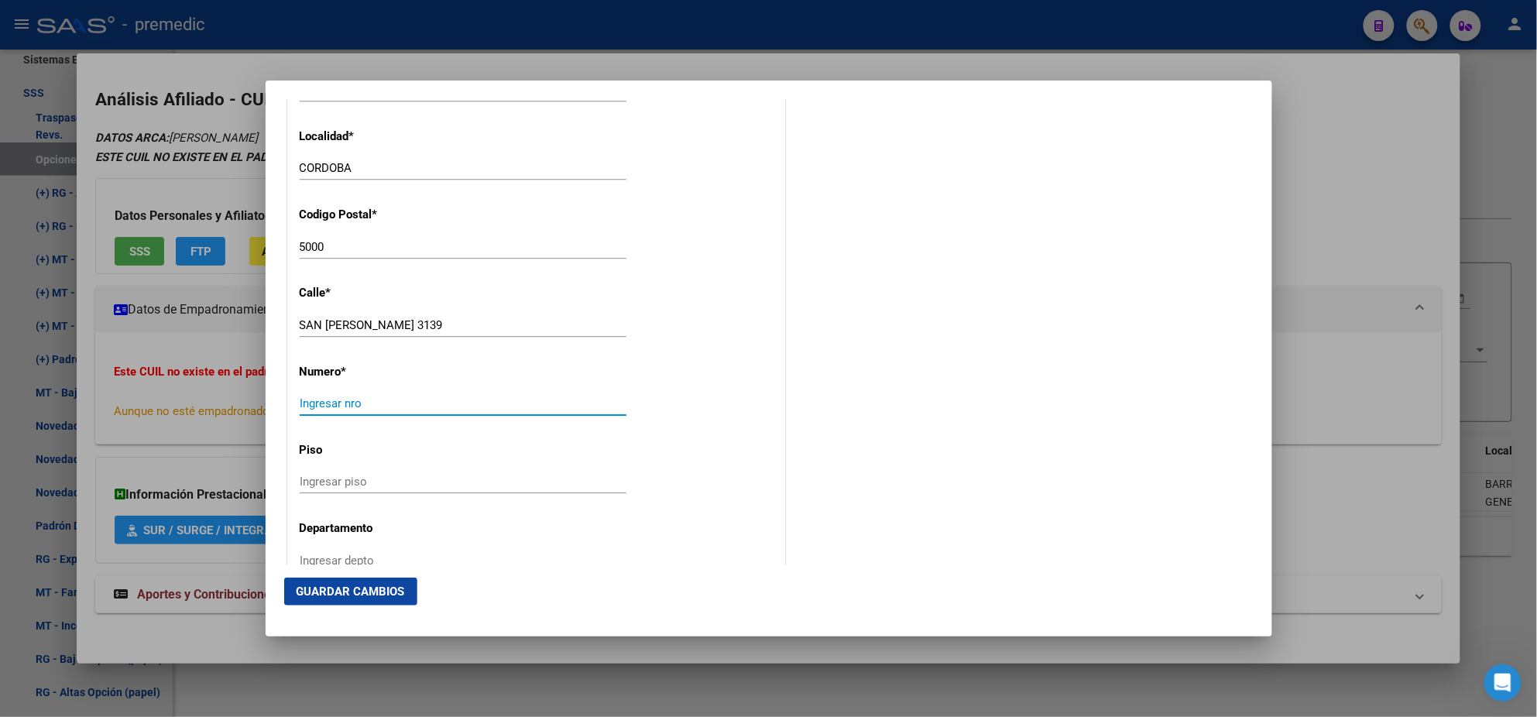
click at [329, 405] on input "Ingresar nro" at bounding box center [463, 403] width 327 height 14
type input "3139"
drag, startPoint x: 420, startPoint y: 320, endPoint x: 389, endPoint y: 321, distance: 31.8
click at [389, 321] on input "SAN GUILLERMO 3139" at bounding box center [463, 325] width 327 height 14
type input "SAN GUILLERMO"
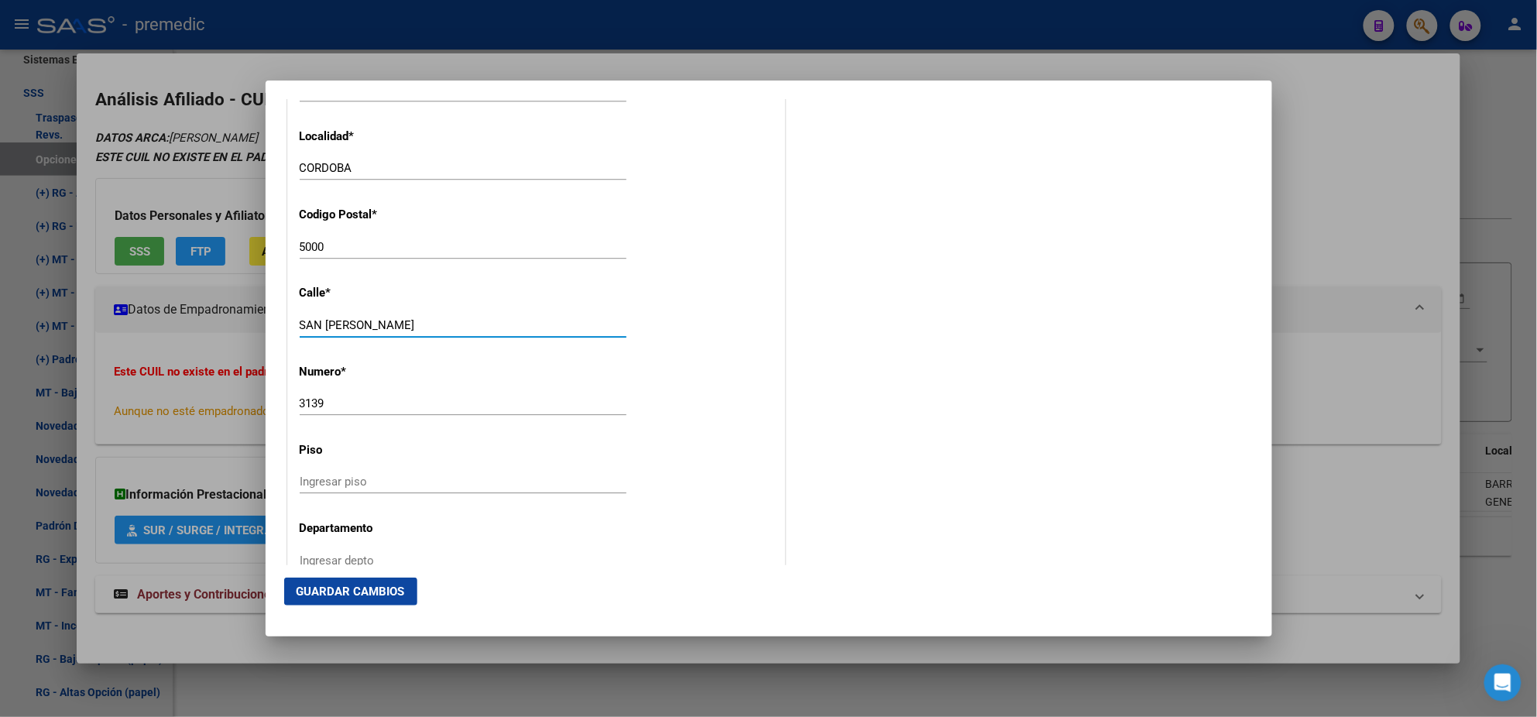
click at [331, 585] on span "Guardar Cambios" at bounding box center [351, 592] width 108 height 14
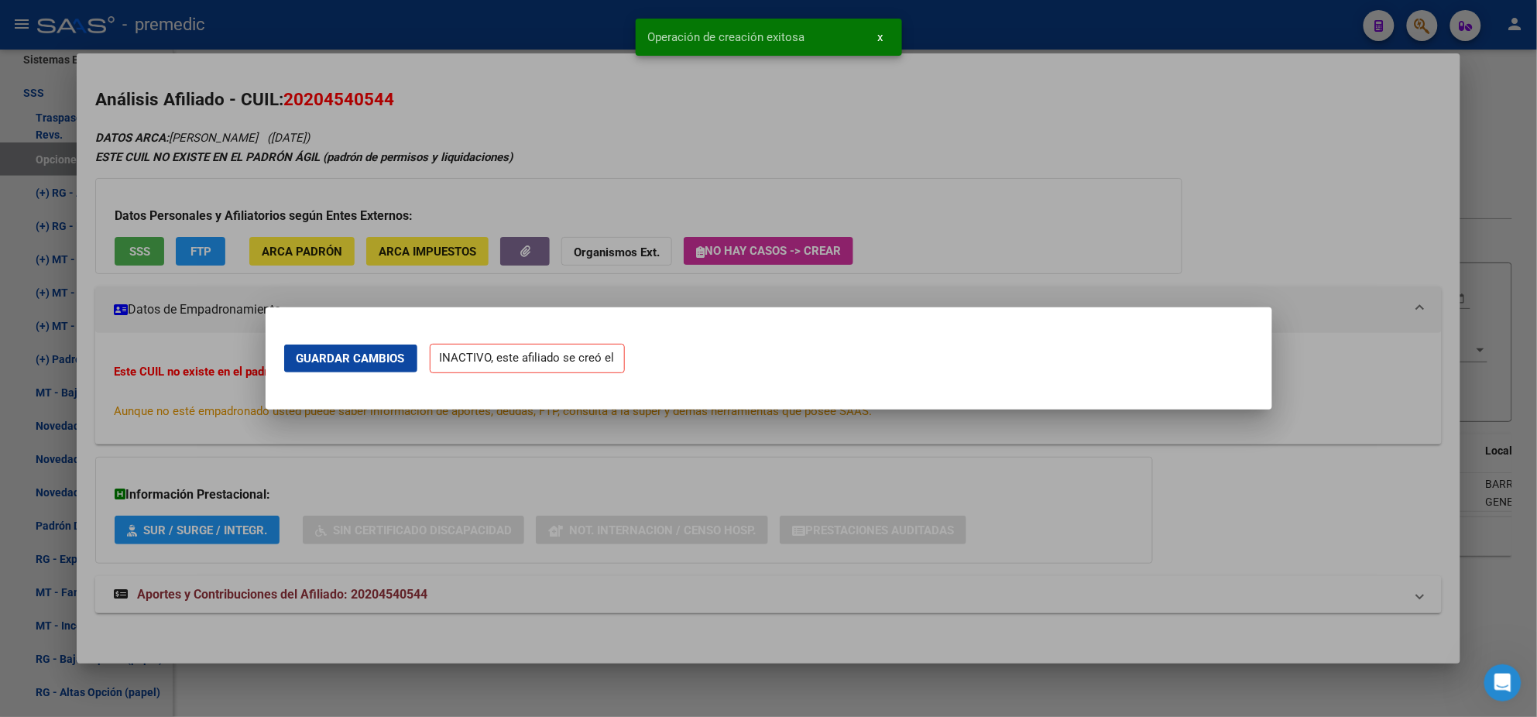
scroll to position [0, 0]
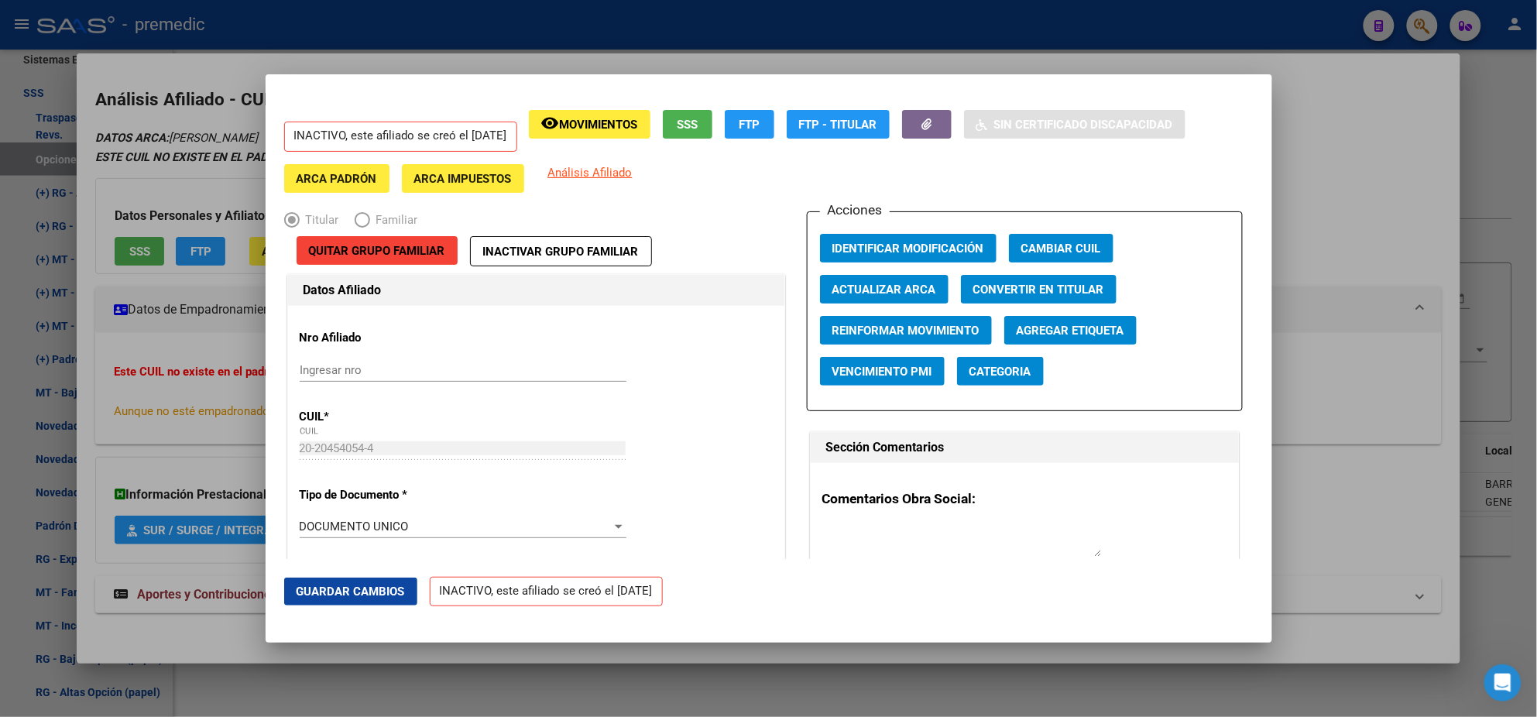
drag, startPoint x: 86, startPoint y: 386, endPoint x: 63, endPoint y: 382, distance: 23.7
click at [85, 386] on div at bounding box center [768, 358] width 1537 height 717
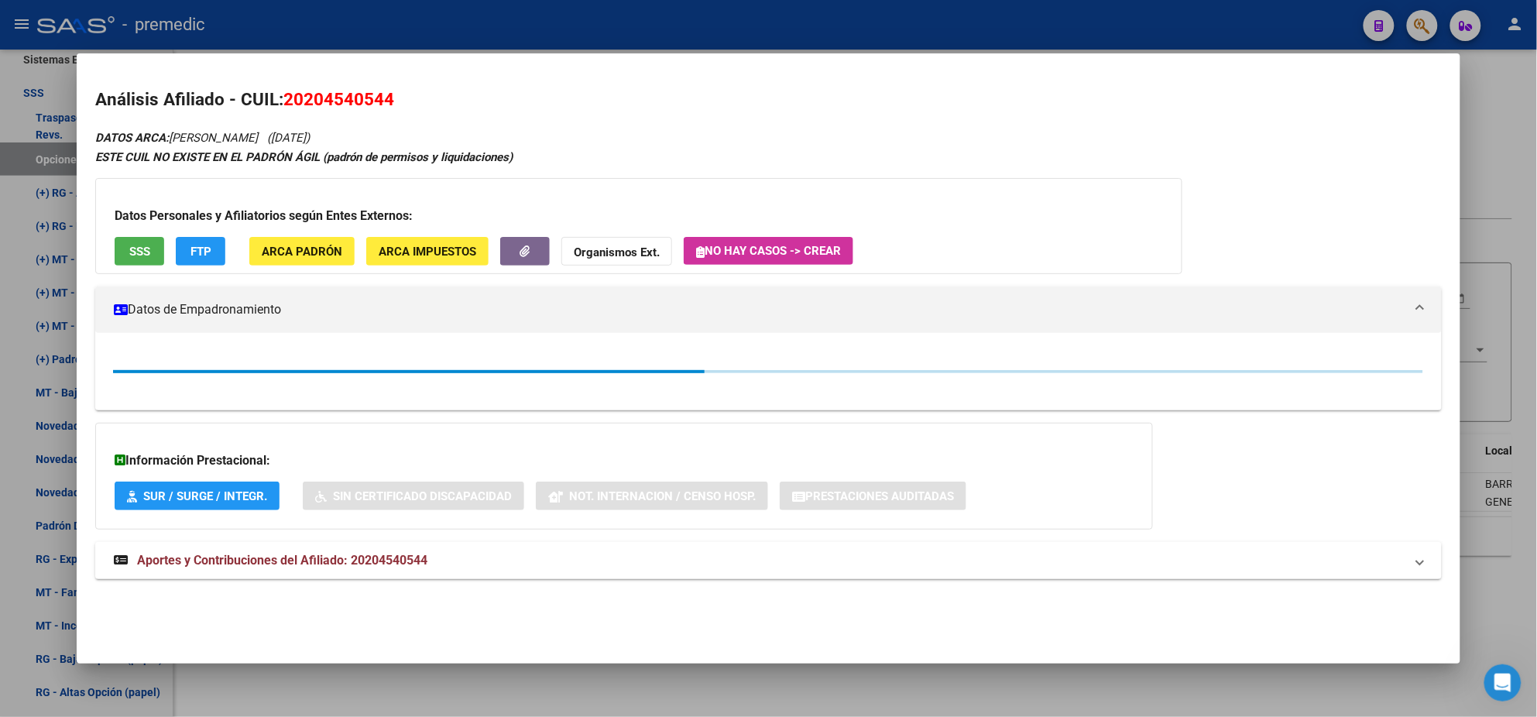
click at [34, 374] on div at bounding box center [768, 358] width 1537 height 717
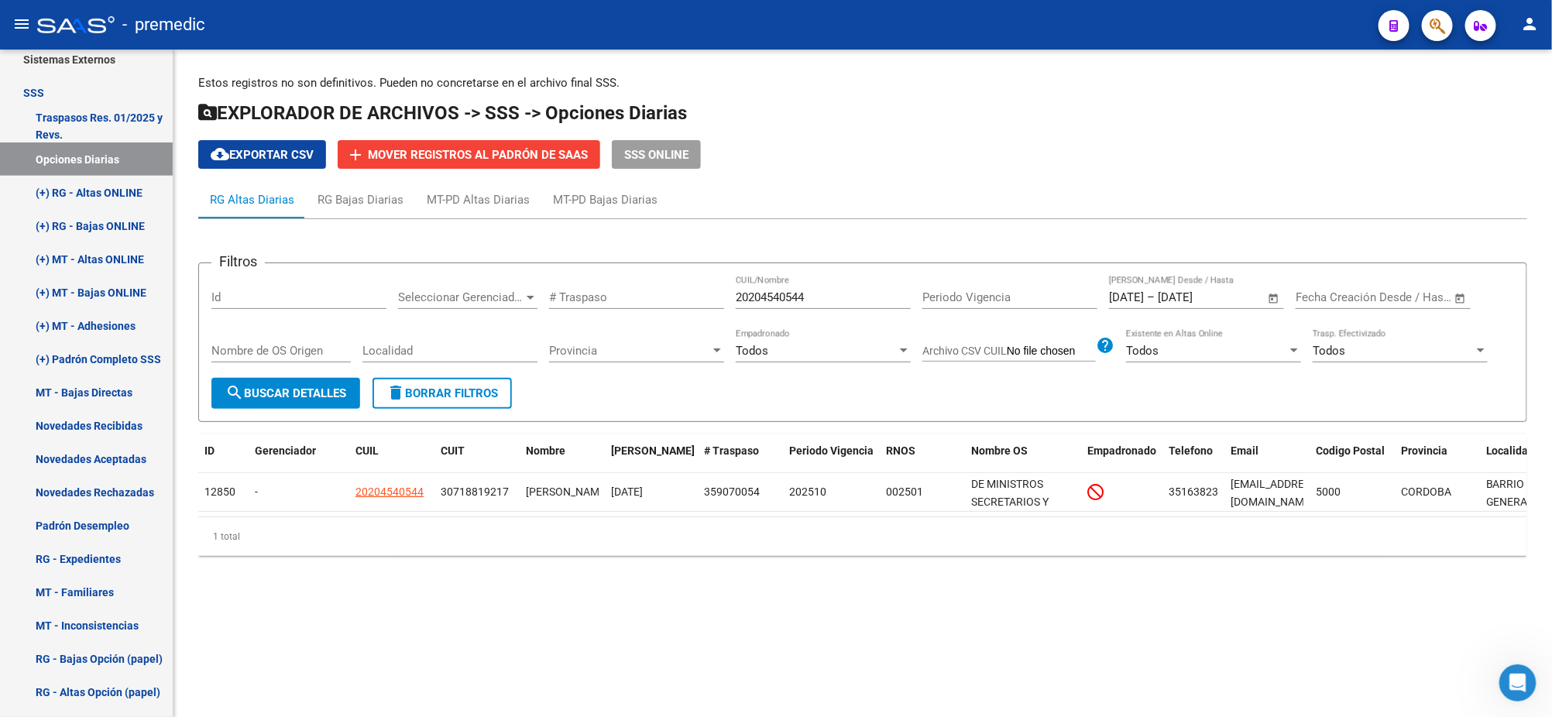
click at [293, 392] on span "search Buscar Detalles" at bounding box center [285, 393] width 121 height 14
drag, startPoint x: 282, startPoint y: 670, endPoint x: 246, endPoint y: 310, distance: 361.8
click at [282, 670] on mat-sidenav-content "Estos registros no son definitivos. Pueden no concretarse en el archivo final S…" at bounding box center [862, 383] width 1378 height 667
drag, startPoint x: 820, startPoint y: 301, endPoint x: 528, endPoint y: 301, distance: 291.9
click at [527, 300] on div "Filtros Id Seleccionar Gerenciador Seleccionar Gerenciador # Traspaso 202045405…" at bounding box center [862, 327] width 1302 height 102
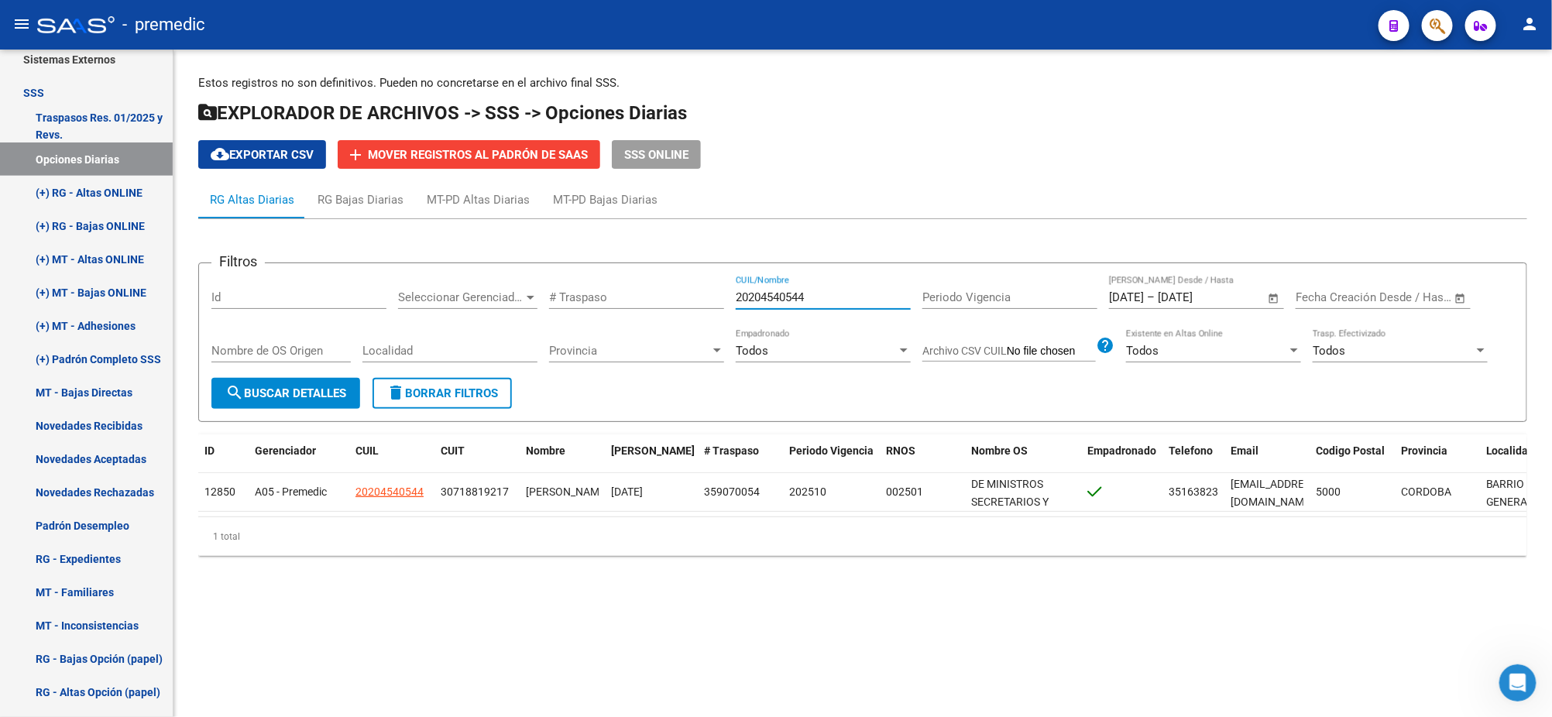
paste input "402493160"
type input "20402493160"
click at [314, 396] on span "search Buscar Detalles" at bounding box center [285, 393] width 121 height 14
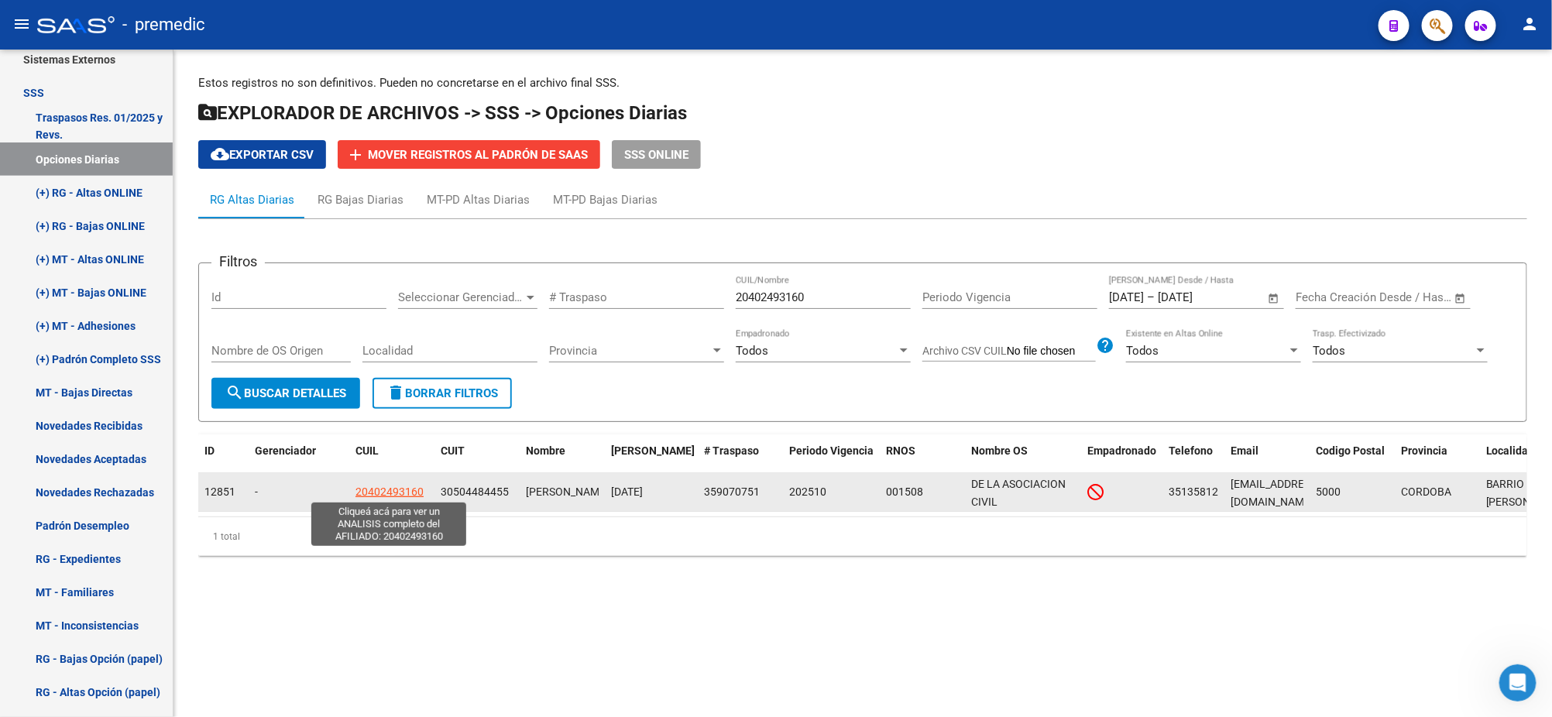
click at [361, 490] on span "20402493160" at bounding box center [389, 491] width 68 height 12
type textarea "20402493160"
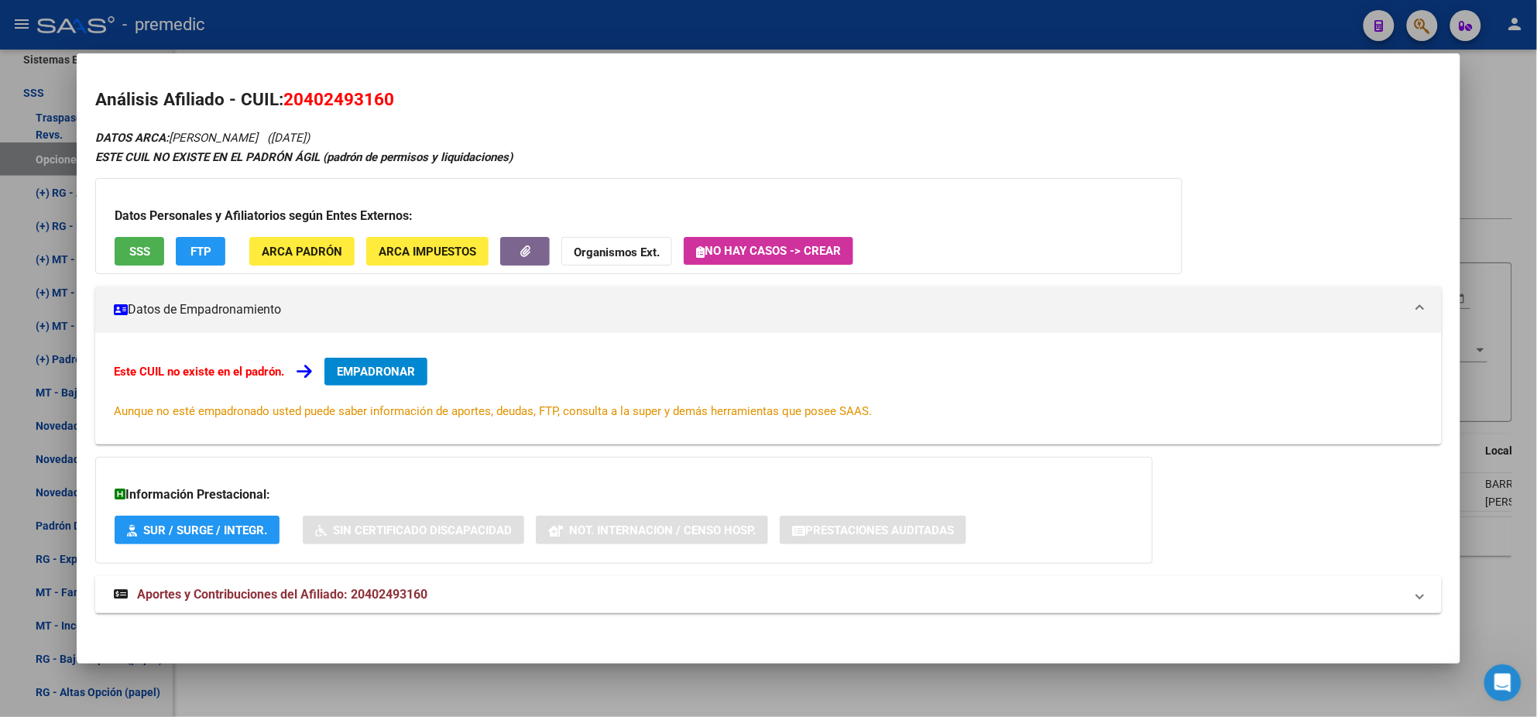
click at [365, 377] on span "EMPADRONAR" at bounding box center [376, 372] width 78 height 14
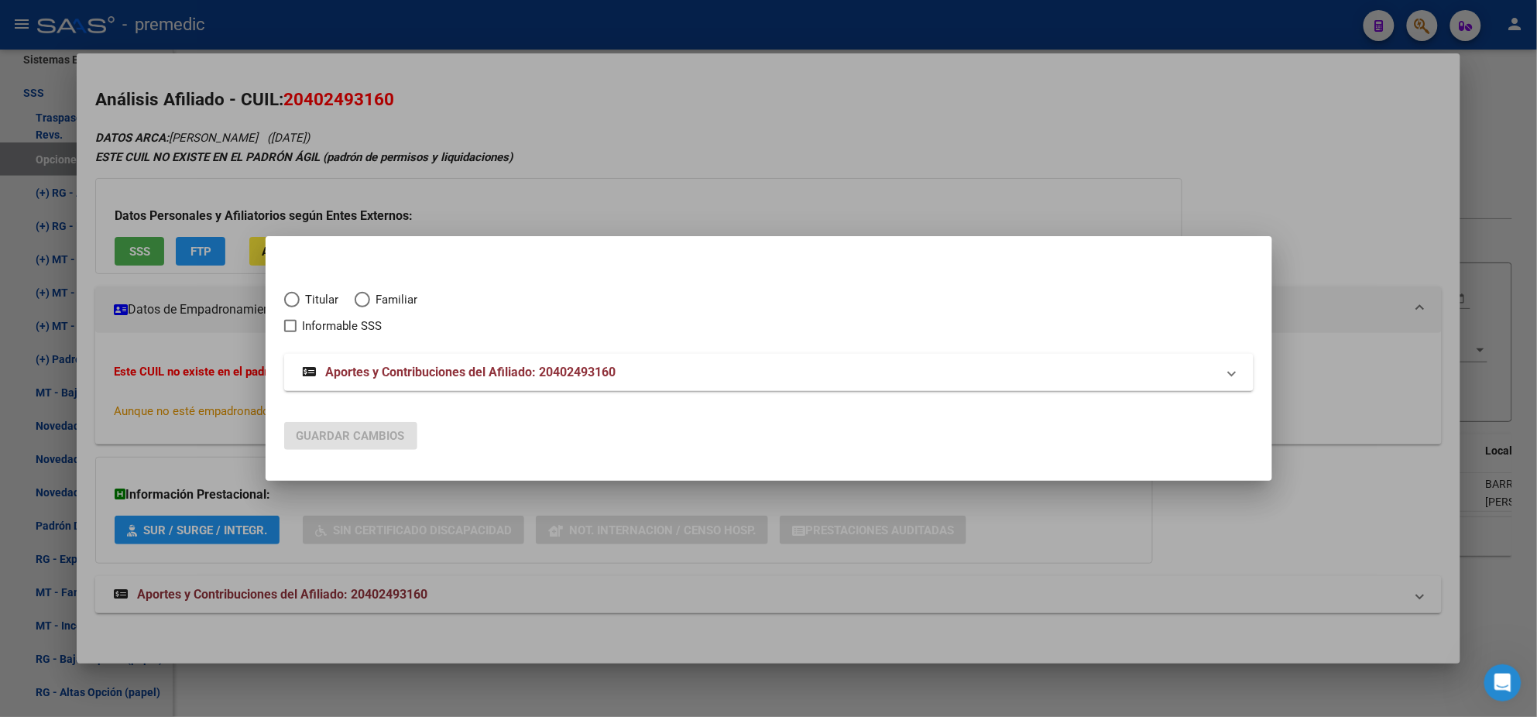
click at [294, 295] on span "Elija una opción" at bounding box center [291, 299] width 15 height 15
click at [294, 295] on input "Titular" at bounding box center [291, 299] width 15 height 15
radio input "true"
checkbox input "true"
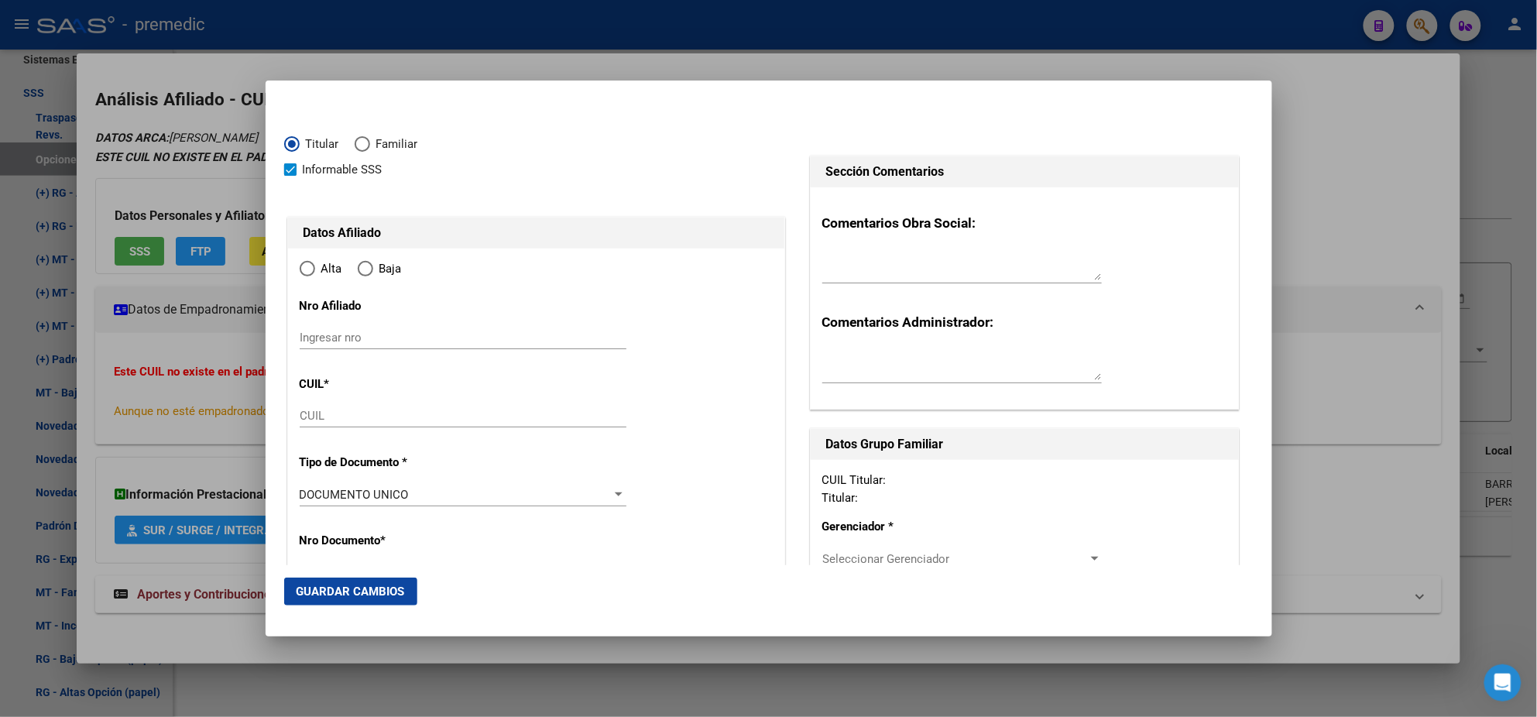
type input "20-40249316-0"
type input "40249316"
type input "SAQUILAN"
type input "BRUNO FEDERICO"
type input "1996-02-10"
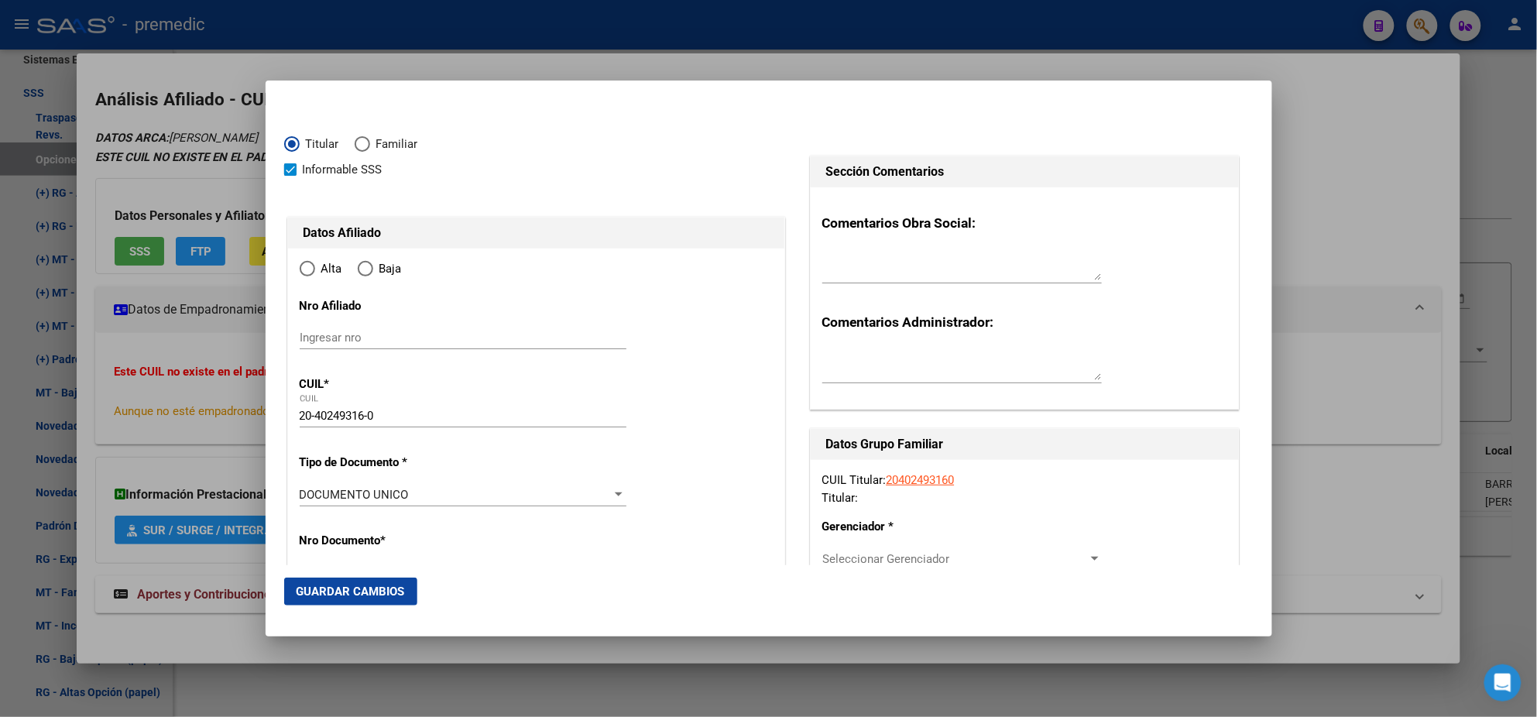
type input "CORDOBA"
type input "5000"
type input "FELIX ALDAO"
type input "612"
radio input "true"
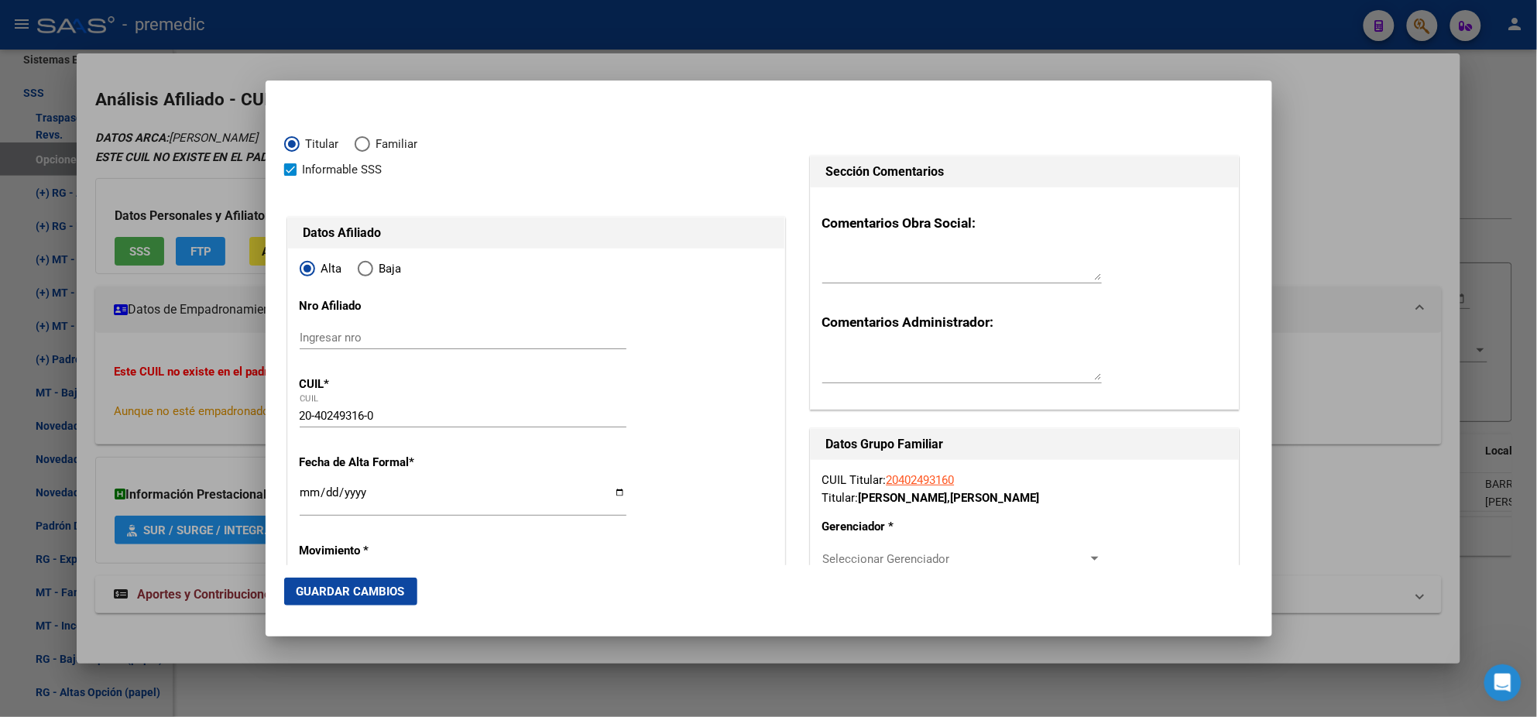
type input "CORDOBA"
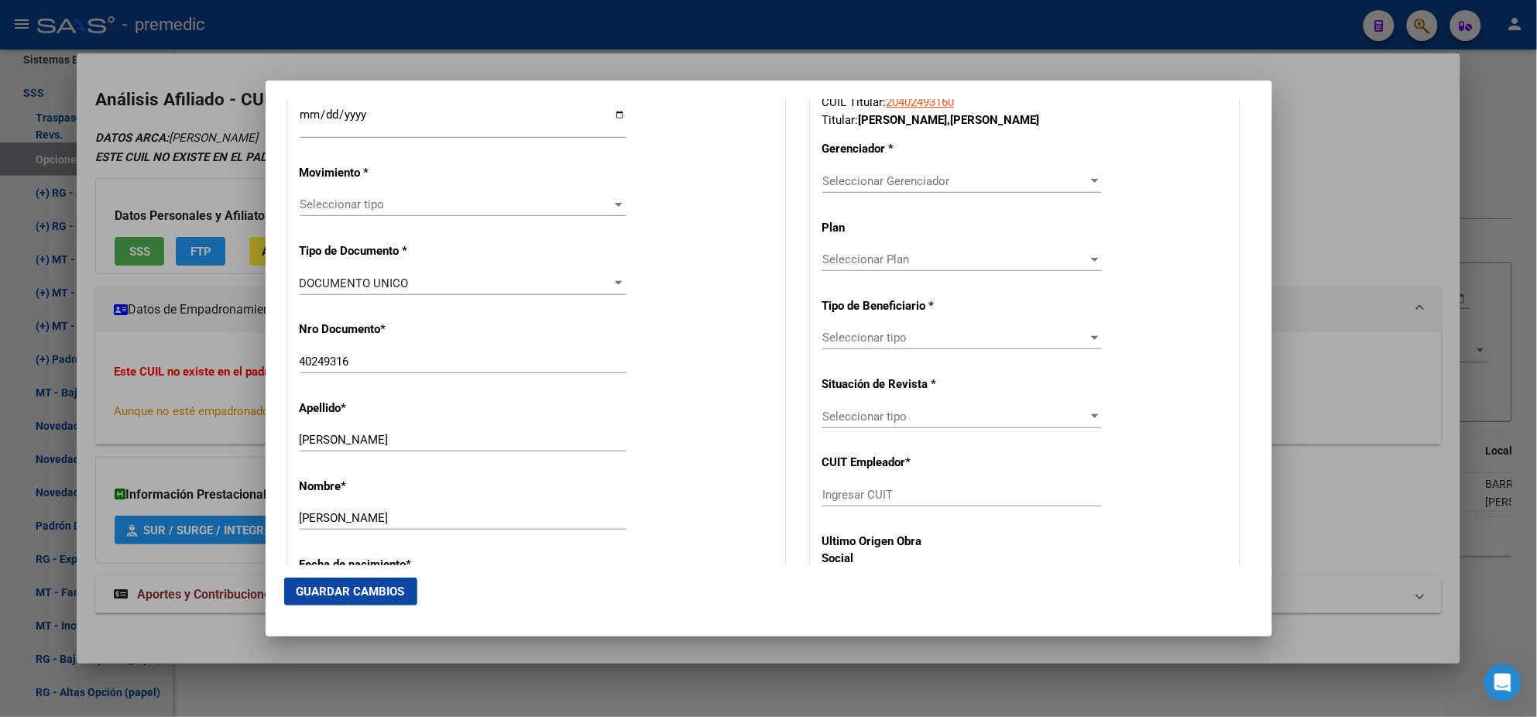
scroll to position [484, 0]
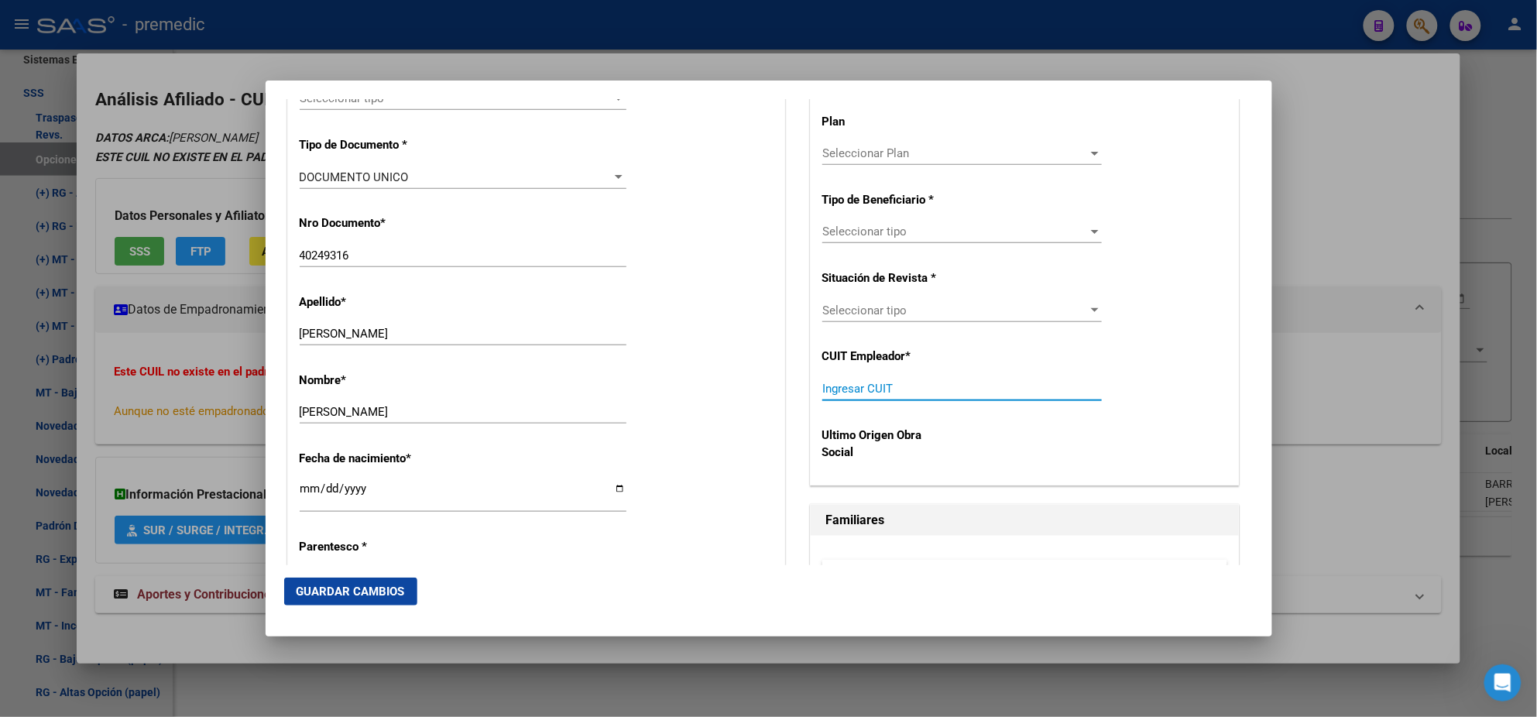
click at [822, 393] on input "Ingresar CUIT" at bounding box center [962, 389] width 280 height 14
paste input "30-50448445-5"
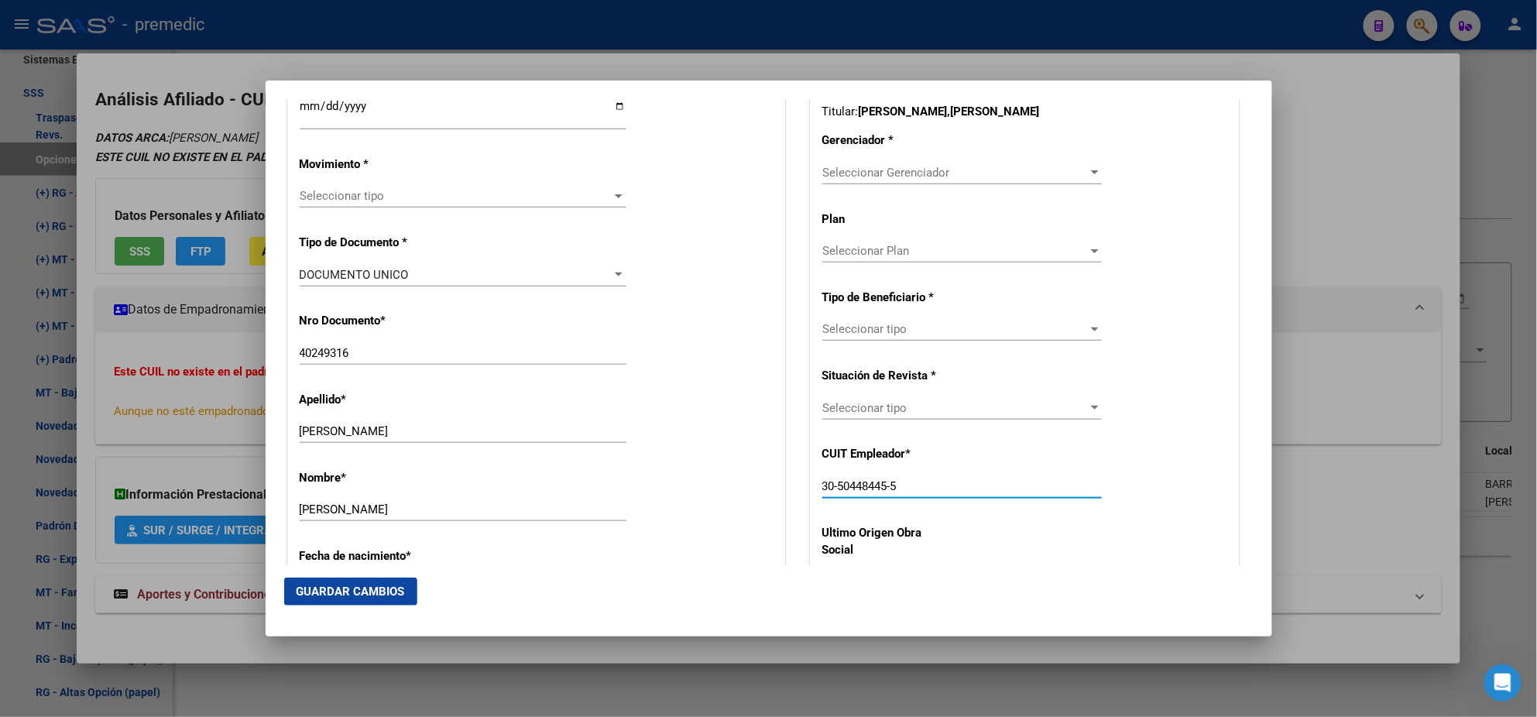
type input "30-50448445-5"
click at [884, 173] on span "Seleccionar Gerenciador" at bounding box center [955, 173] width 266 height 14
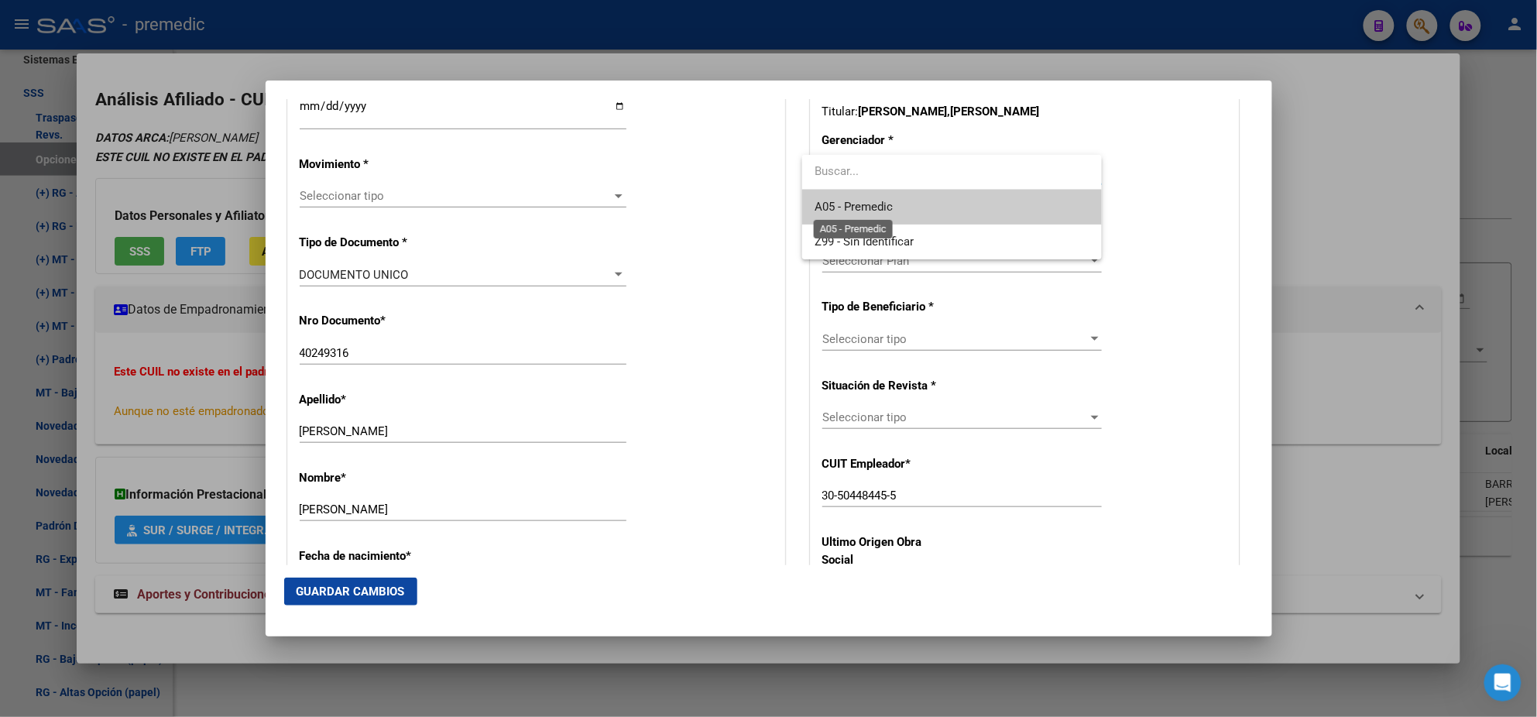
click at [886, 201] on span "A05 - Premedic" at bounding box center [854, 207] width 78 height 14
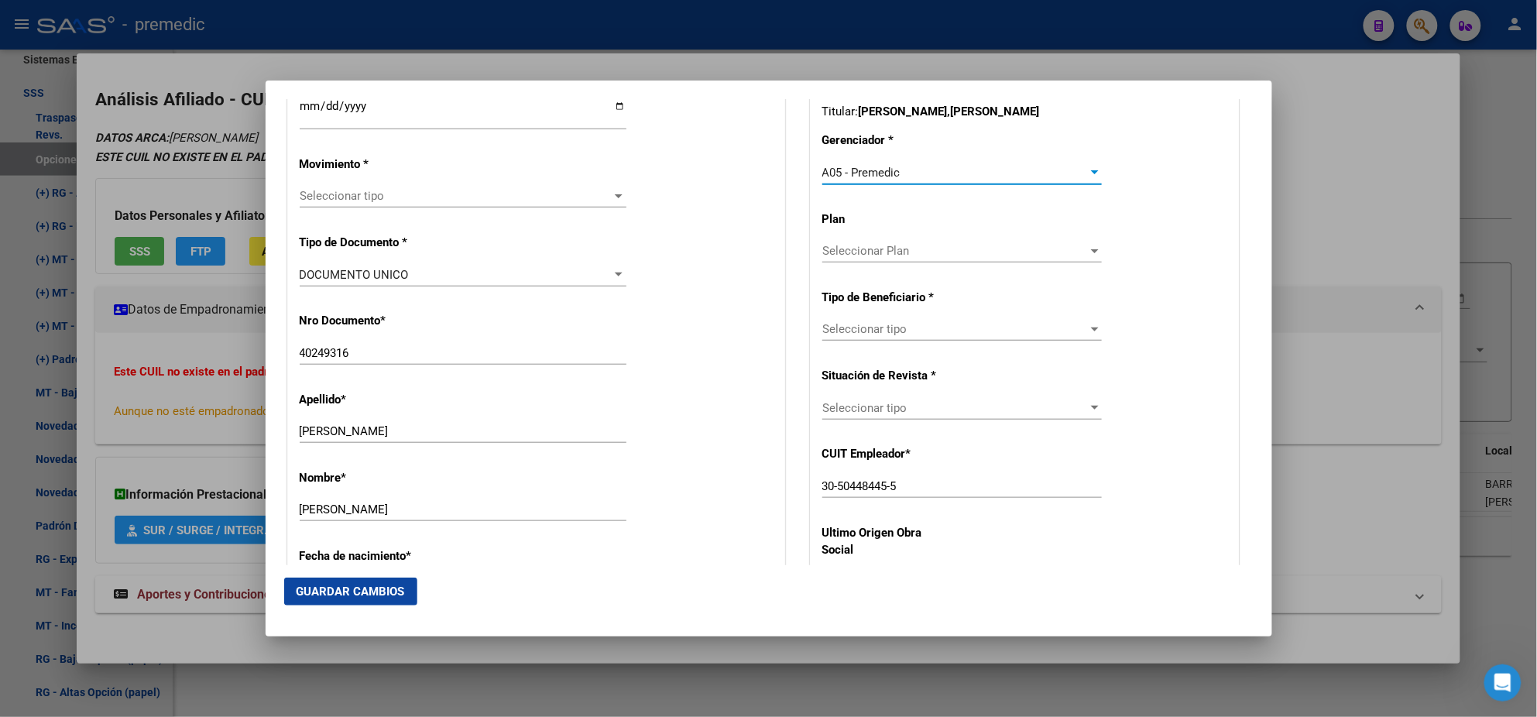
click at [914, 327] on span "Seleccionar tipo" at bounding box center [955, 329] width 266 height 14
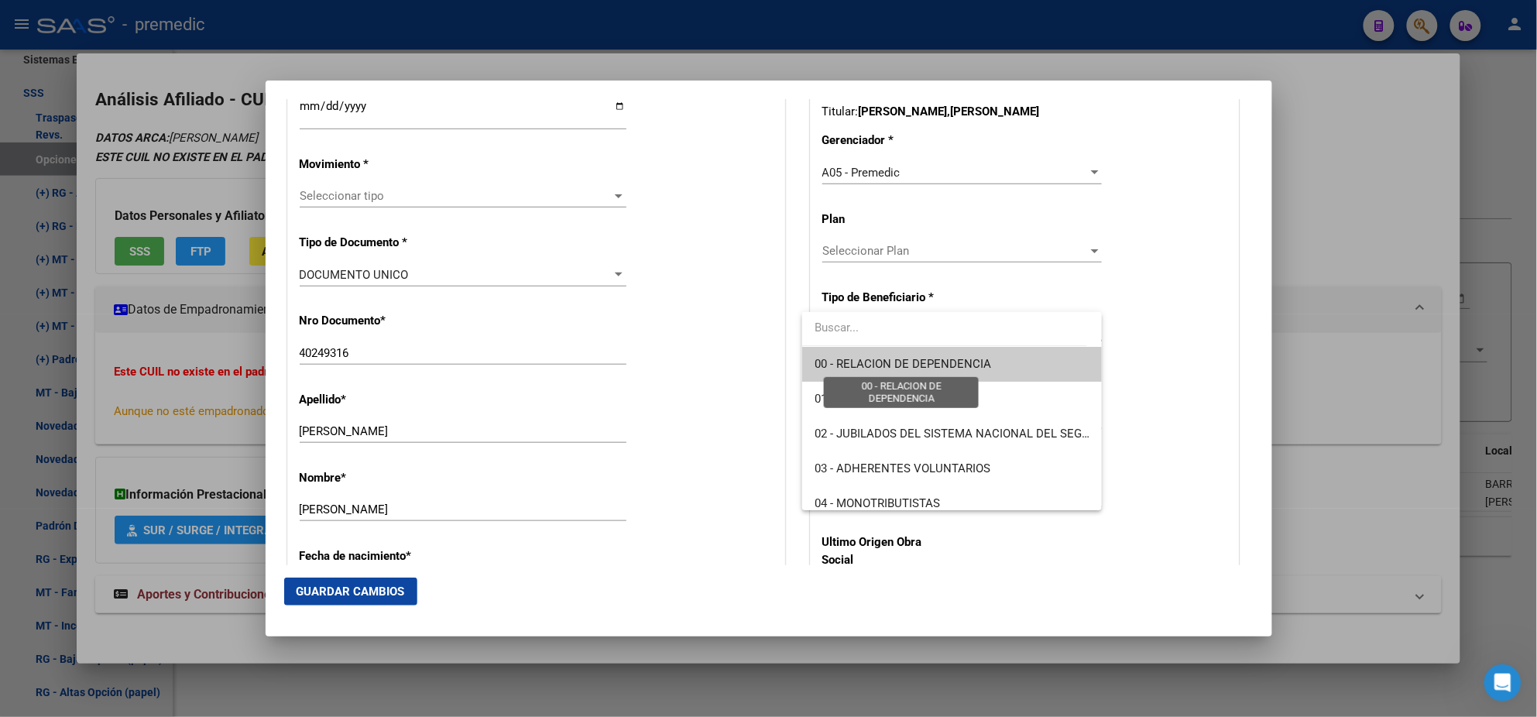
click at [912, 359] on span "00 - RELACION DE DEPENDENCIA" at bounding box center [903, 364] width 177 height 14
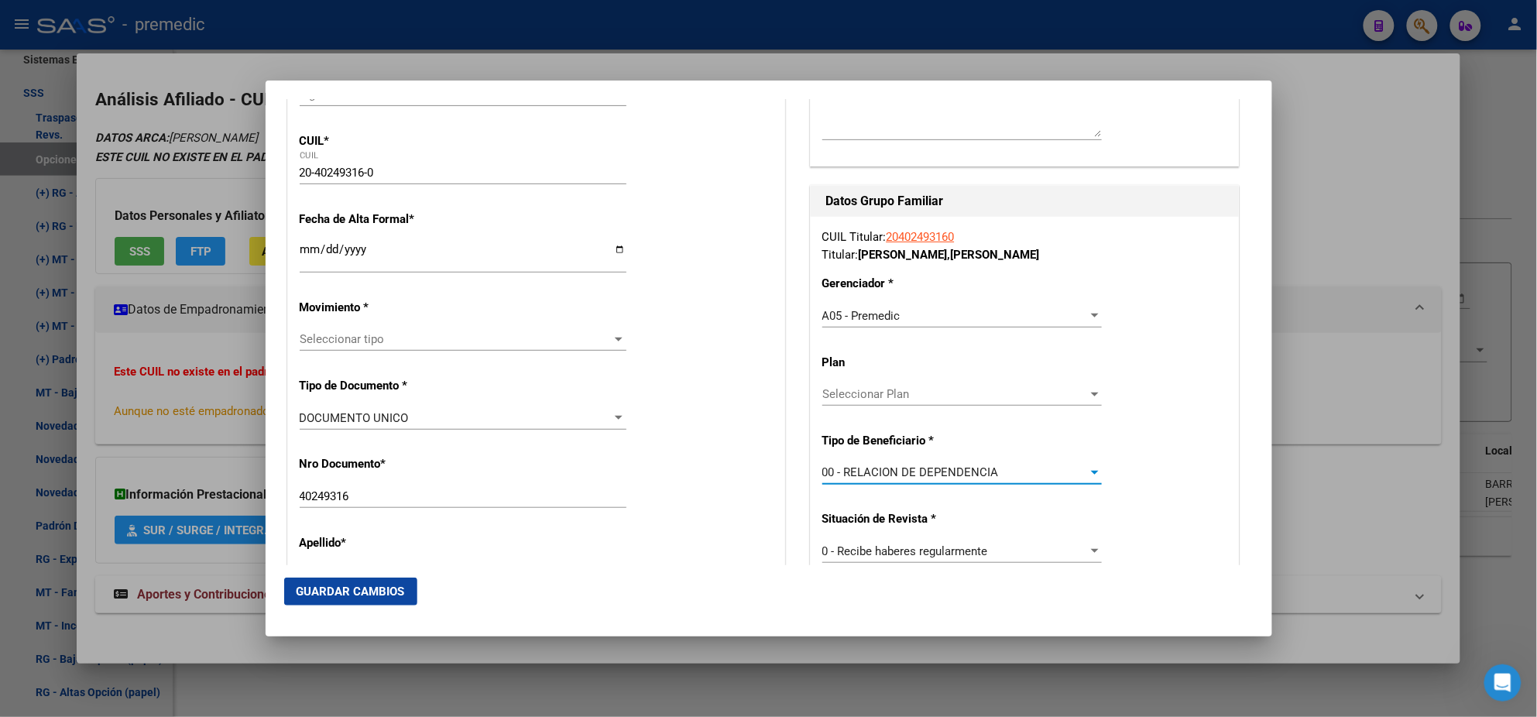
scroll to position [290, 0]
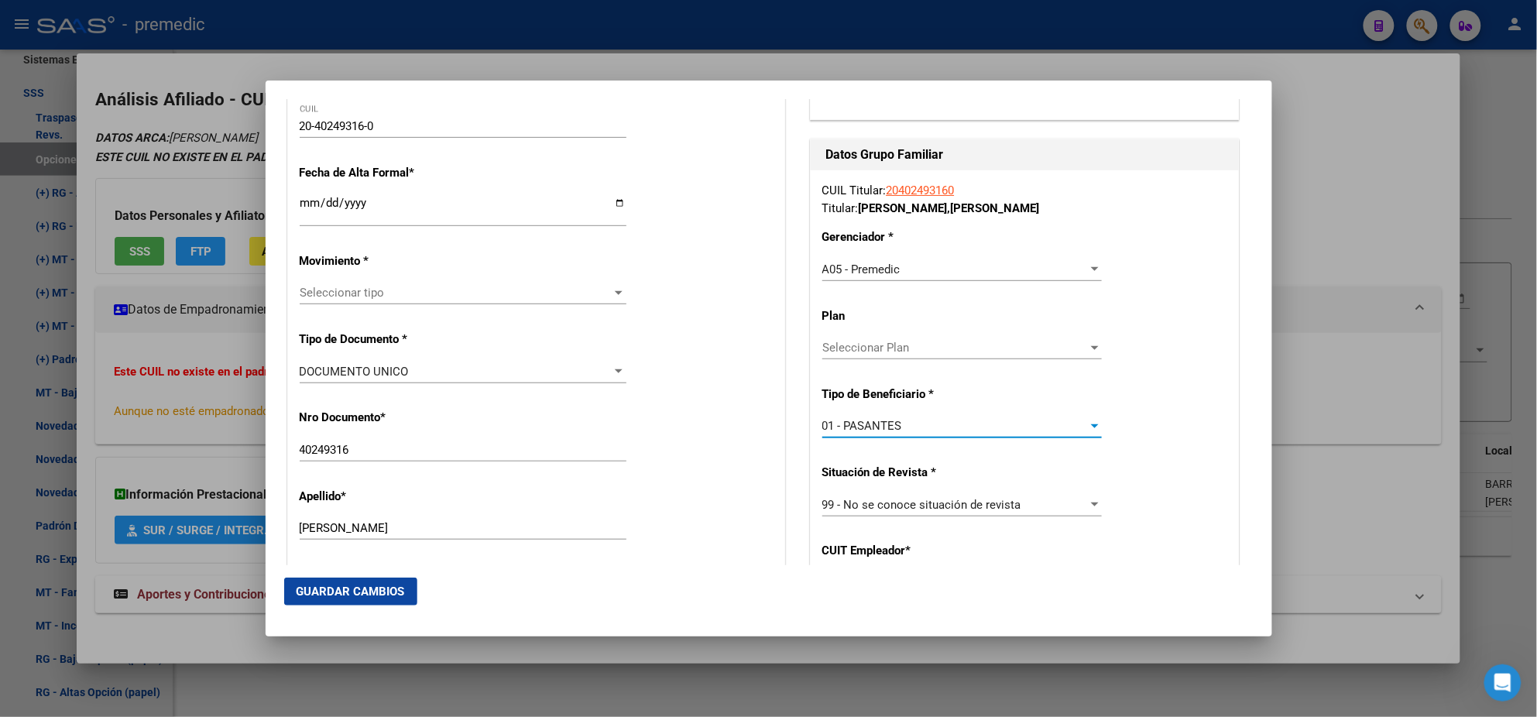
click at [304, 202] on input "Ingresar fecha" at bounding box center [463, 209] width 327 height 25
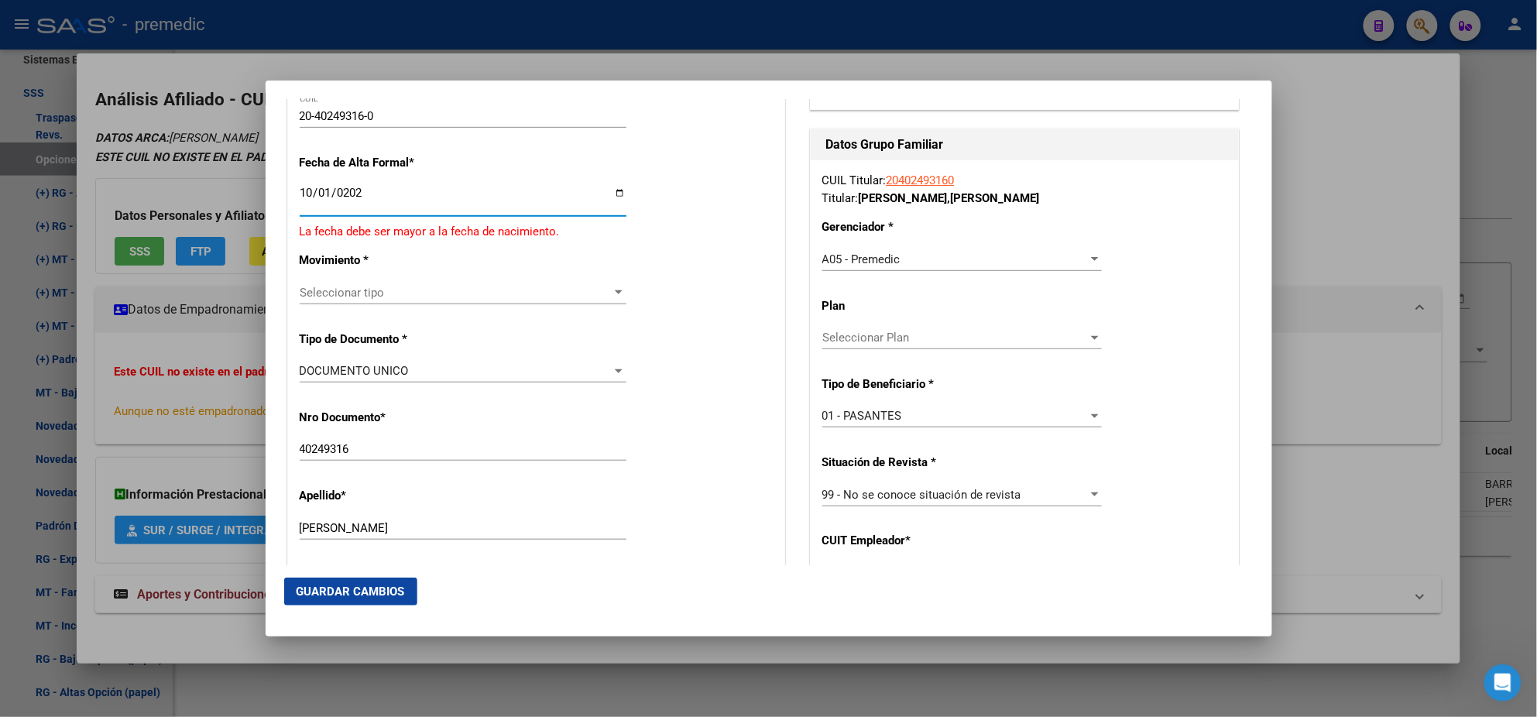
type input "2025-10-01"
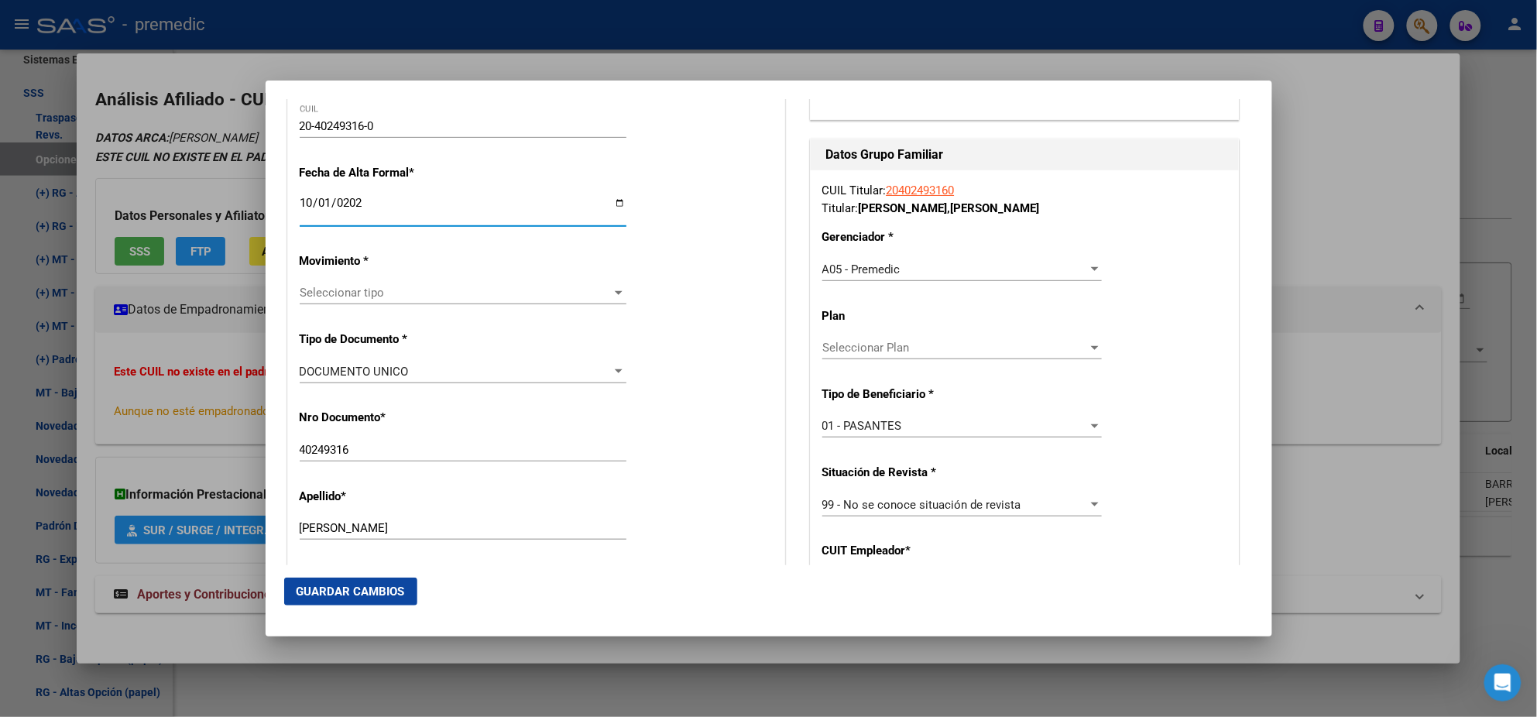
click at [882, 430] on span "01 - PASANTES" at bounding box center [862, 426] width 80 height 14
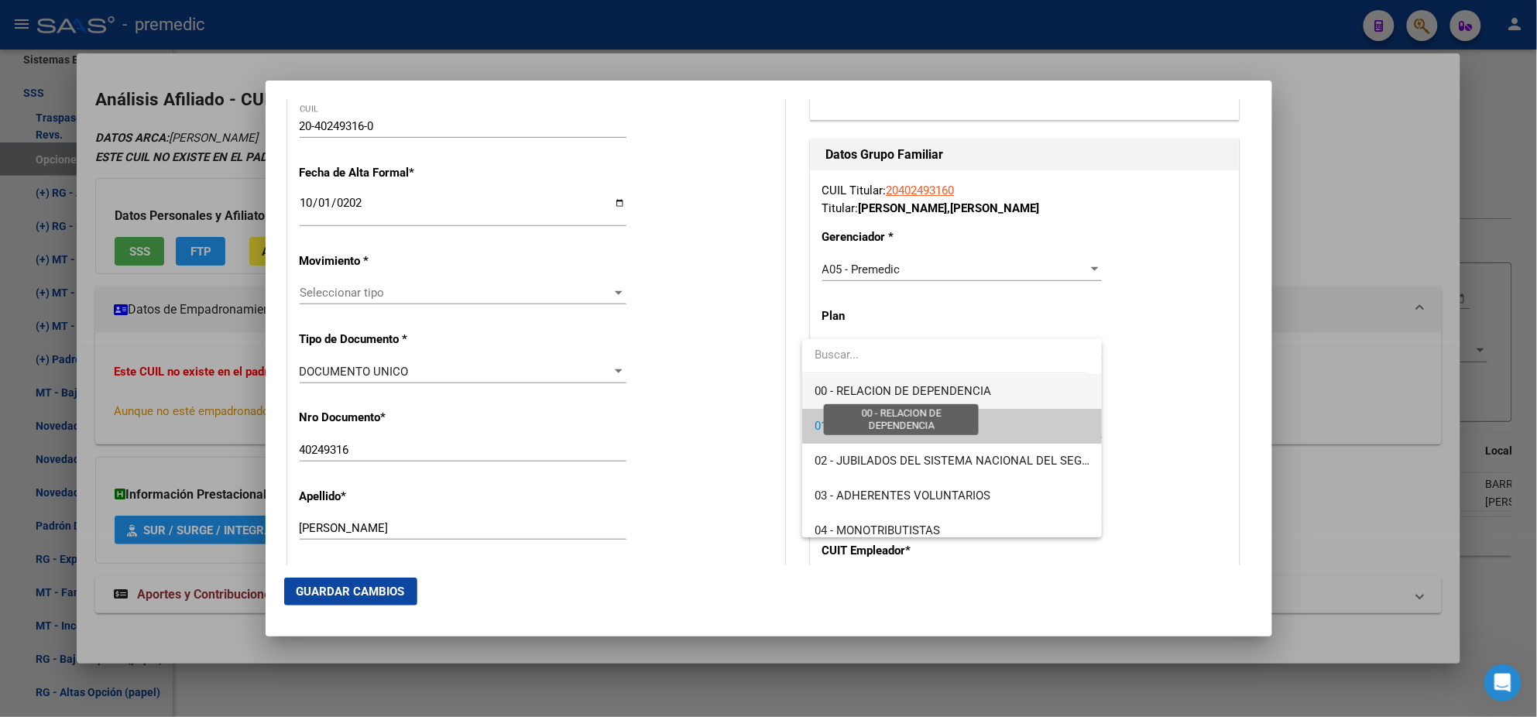
click at [866, 393] on span "00 - RELACION DE DEPENDENCIA" at bounding box center [903, 391] width 177 height 14
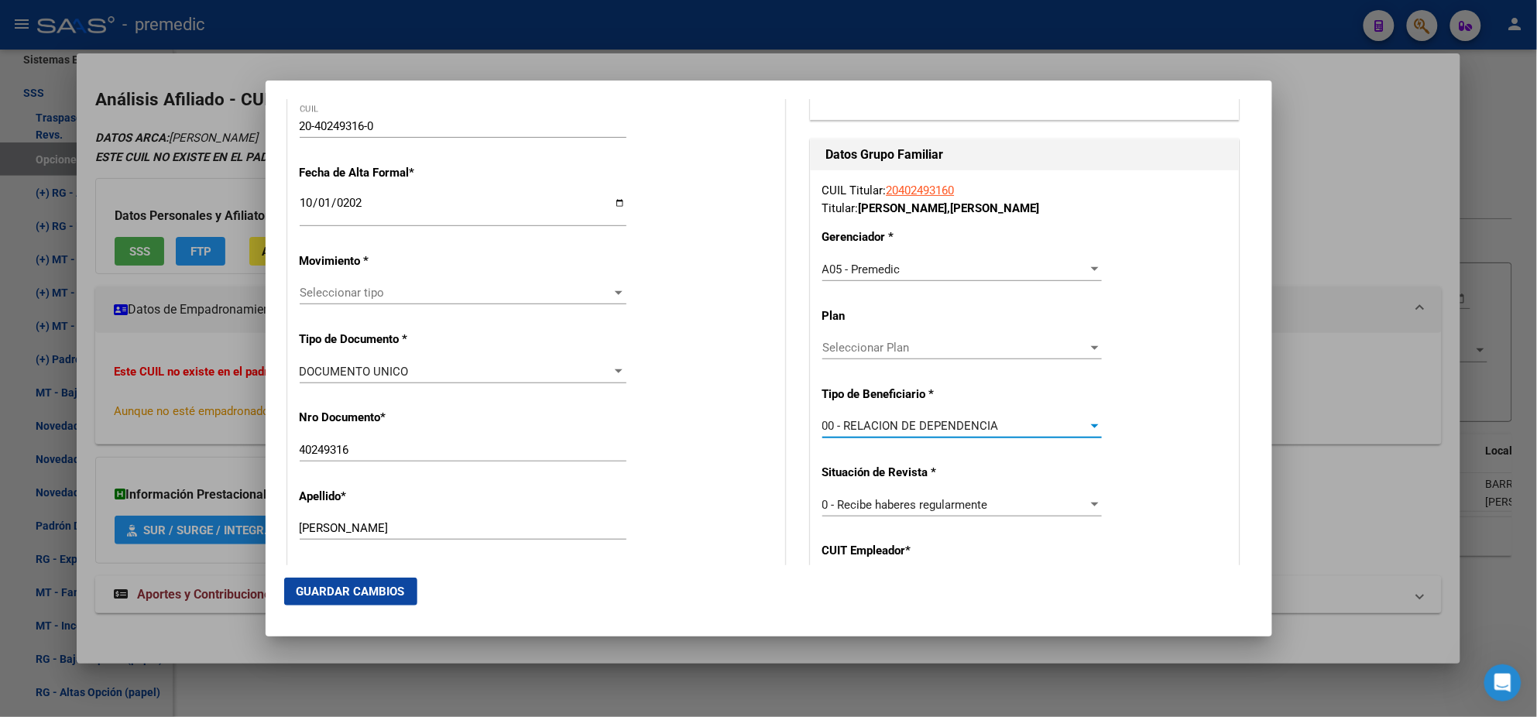
click at [334, 299] on span "Seleccionar tipo" at bounding box center [456, 293] width 313 height 14
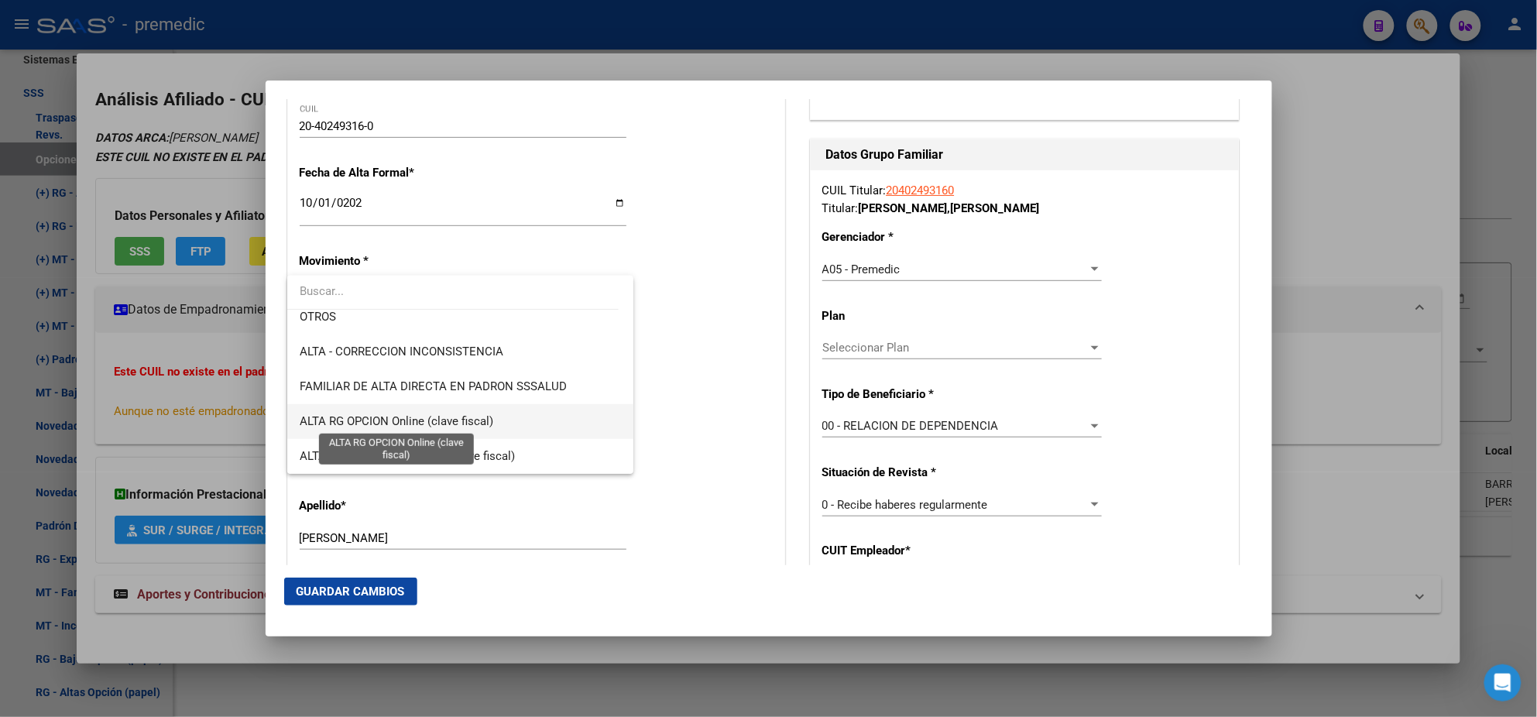
click at [431, 414] on span "ALTA RG OPCION Online (clave fiscal)" at bounding box center [397, 421] width 194 height 14
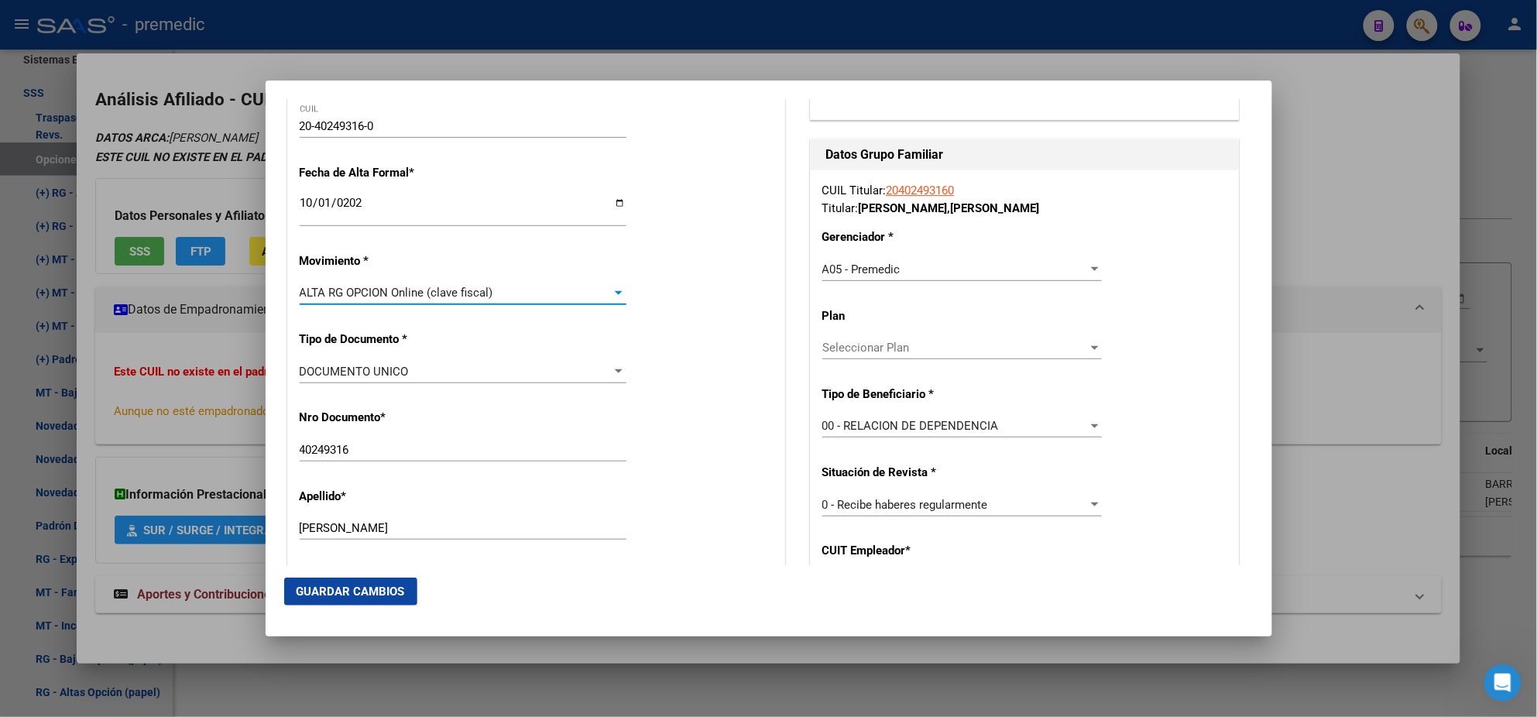
click at [472, 412] on div "Nro Documento * 40249316 Ingresar nro" at bounding box center [536, 436] width 473 height 78
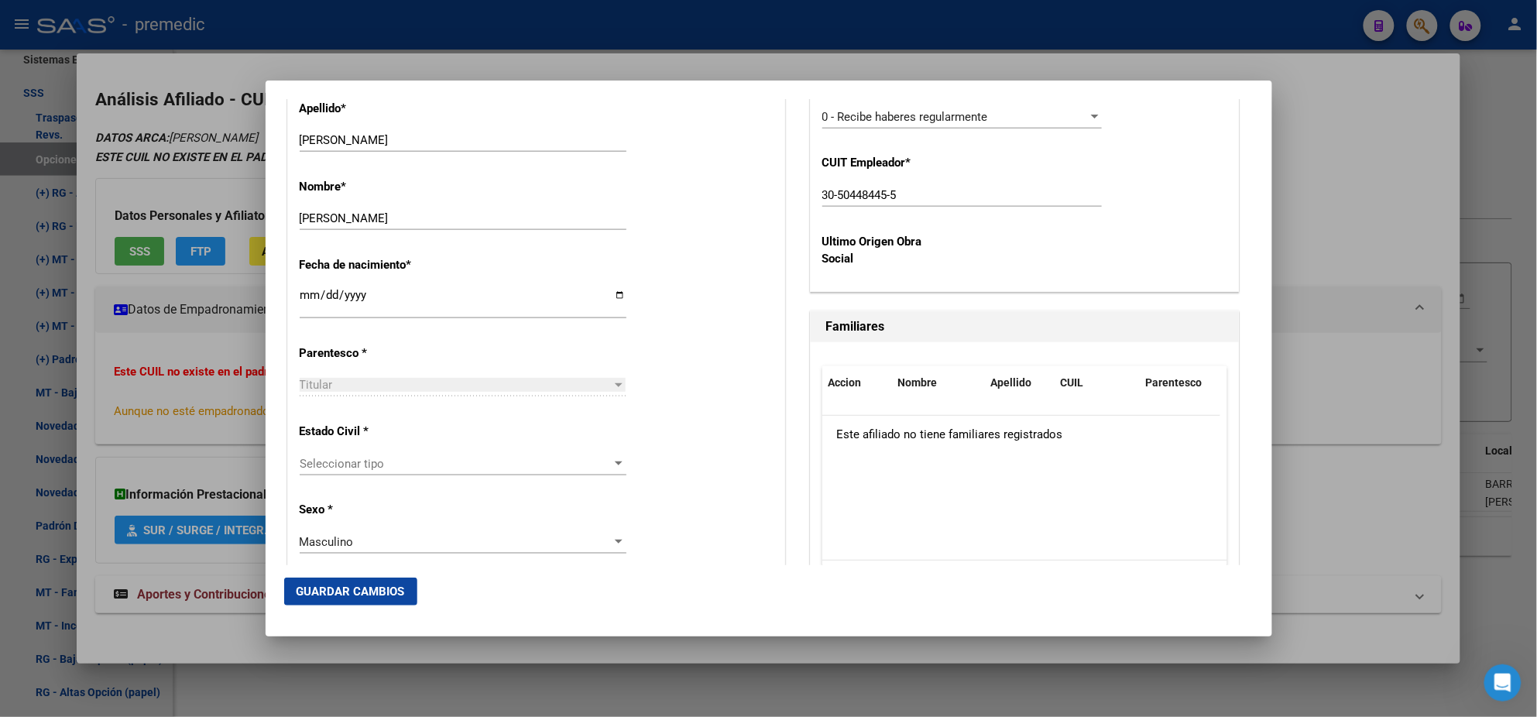
scroll to position [774, 0]
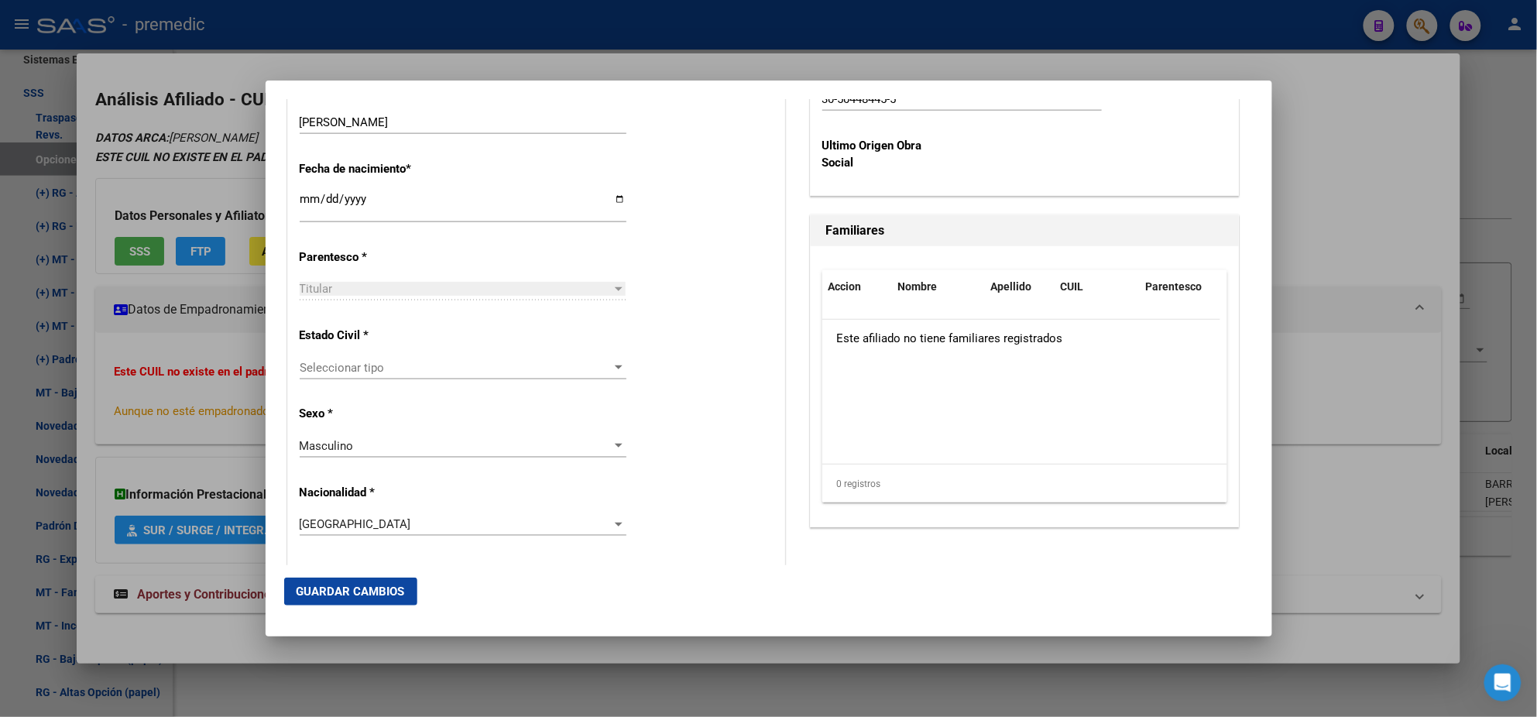
click at [437, 374] on div "Seleccionar tipo Seleccionar tipo" at bounding box center [463, 367] width 327 height 23
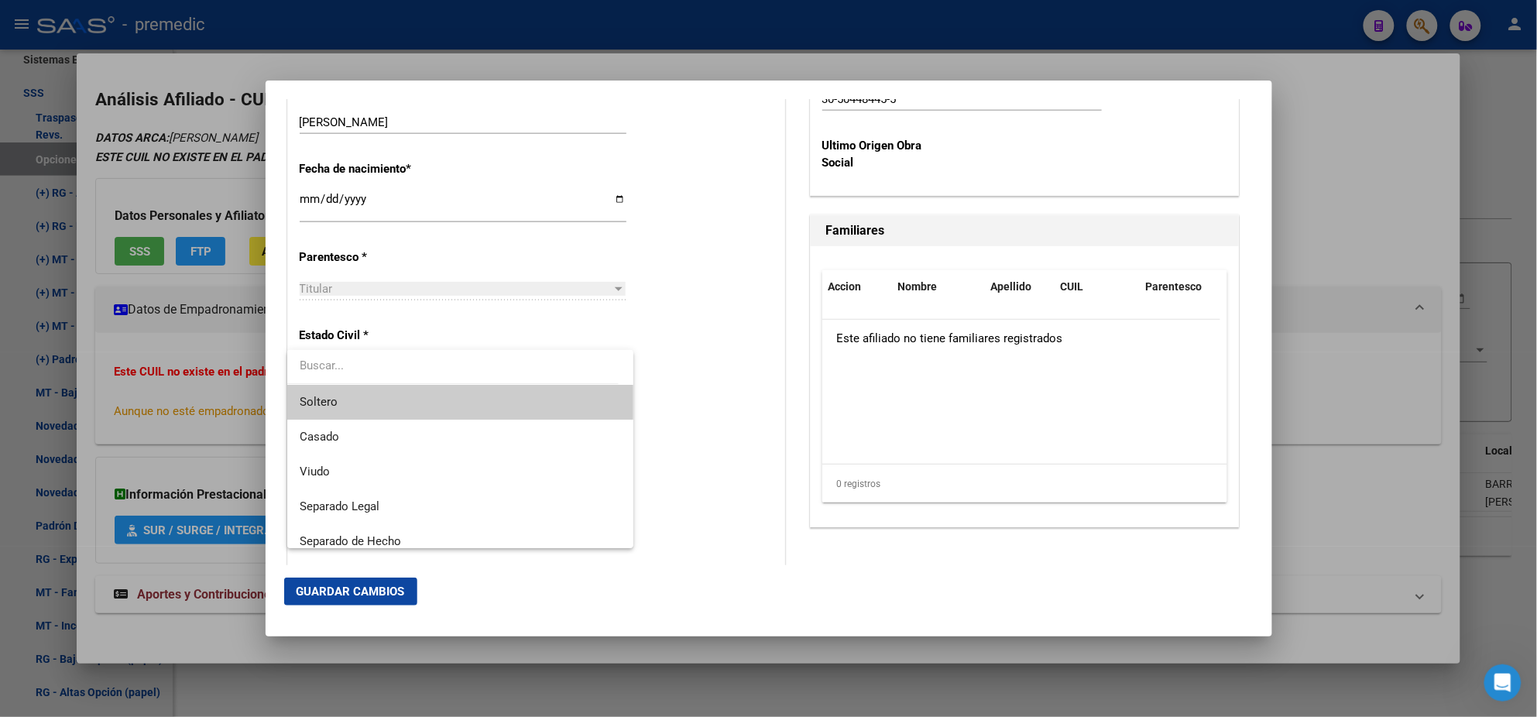
click at [369, 401] on span "Soltero" at bounding box center [460, 402] width 321 height 35
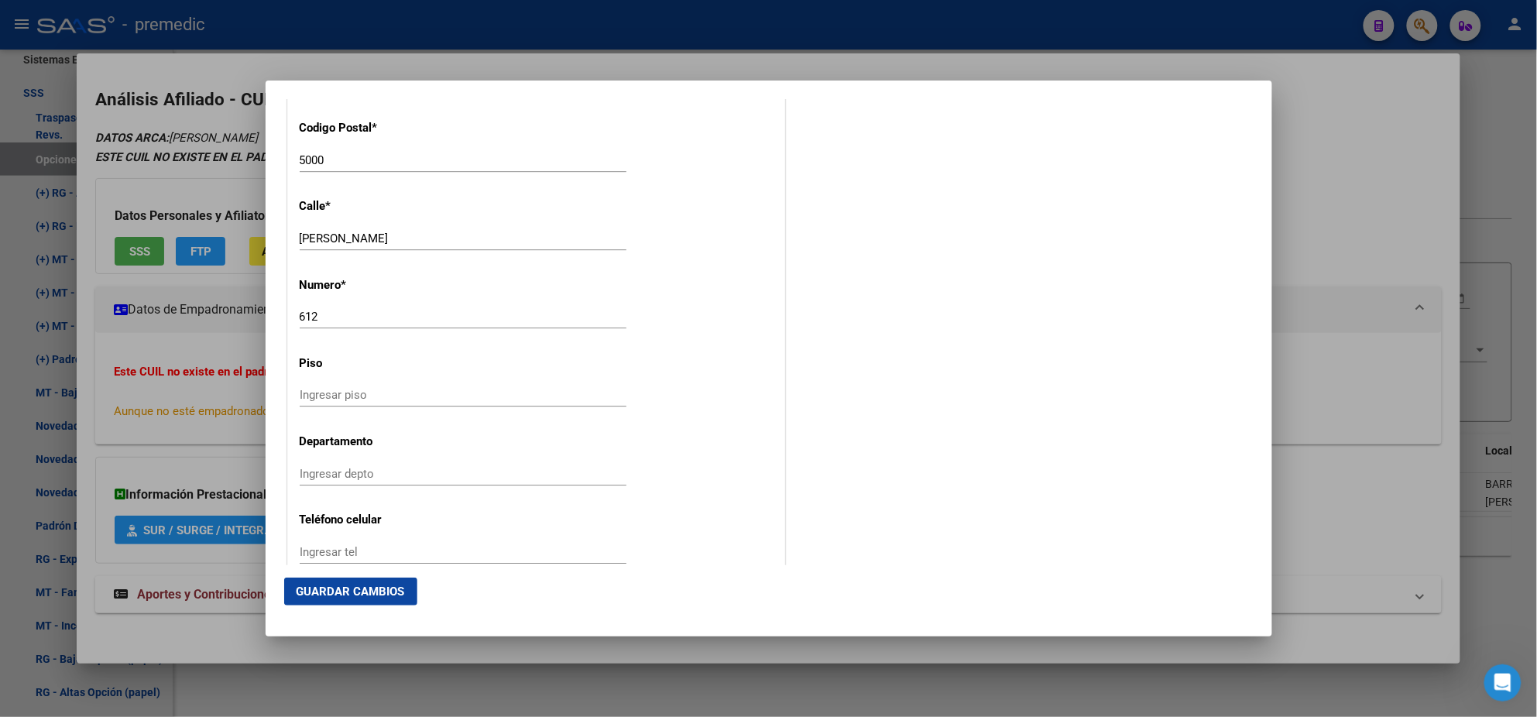
scroll to position [1645, 0]
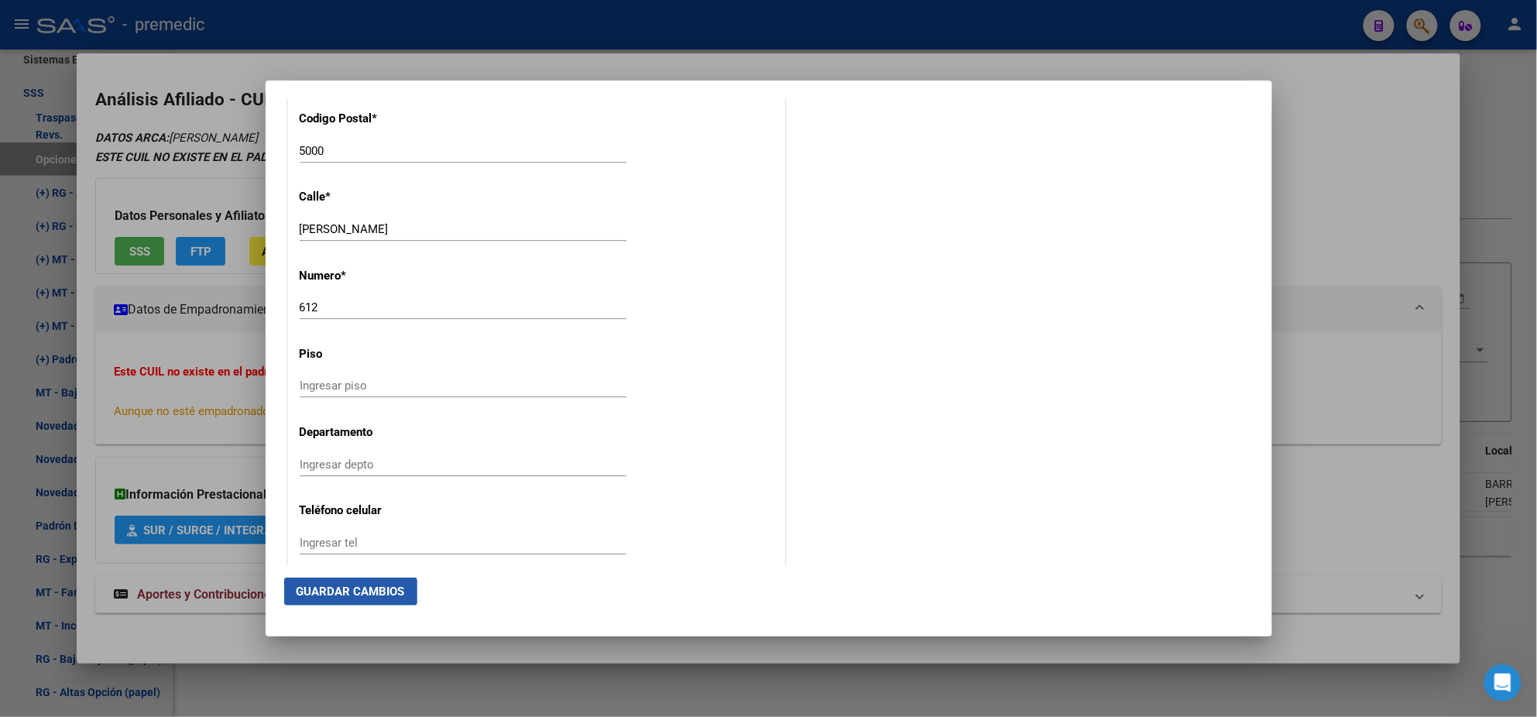
click at [338, 590] on span "Guardar Cambios" at bounding box center [351, 592] width 108 height 14
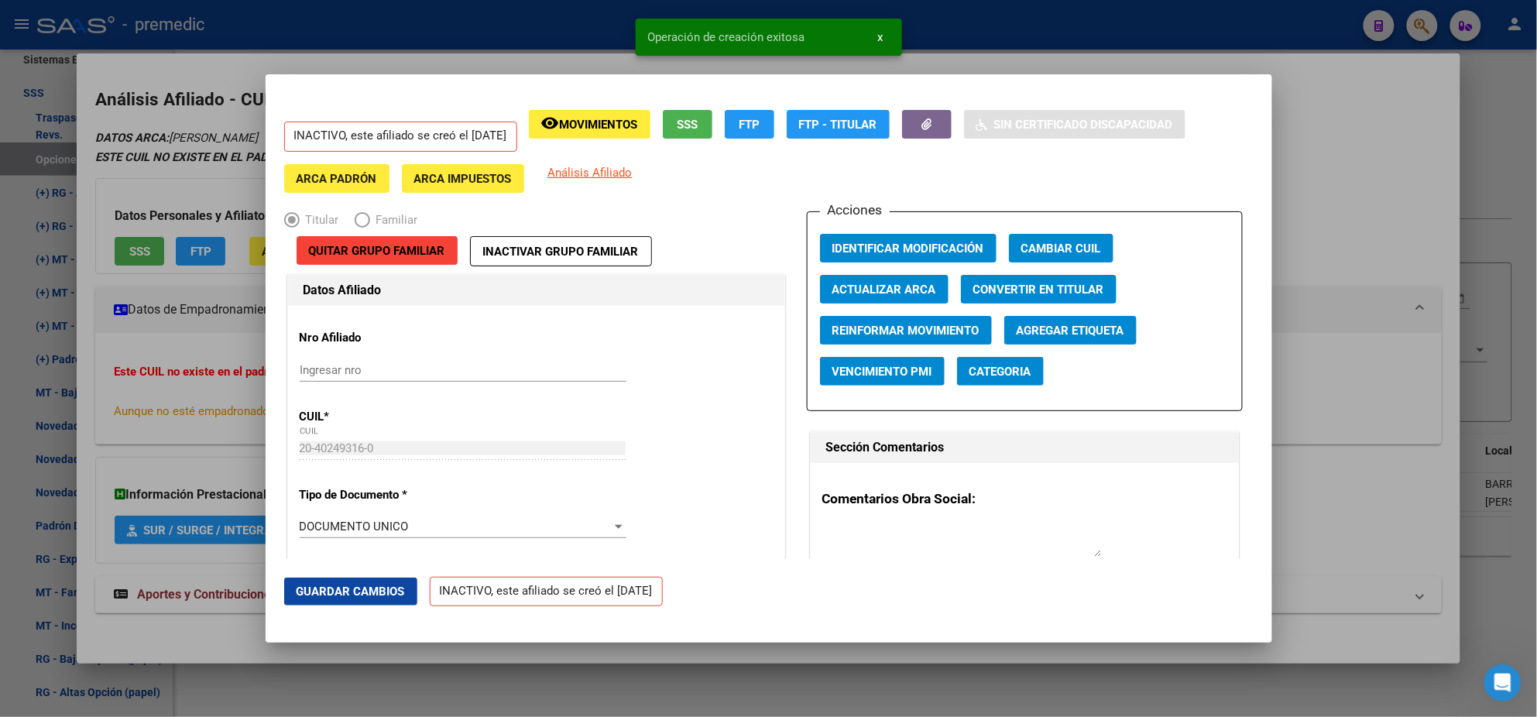
click at [79, 391] on div at bounding box center [768, 358] width 1537 height 717
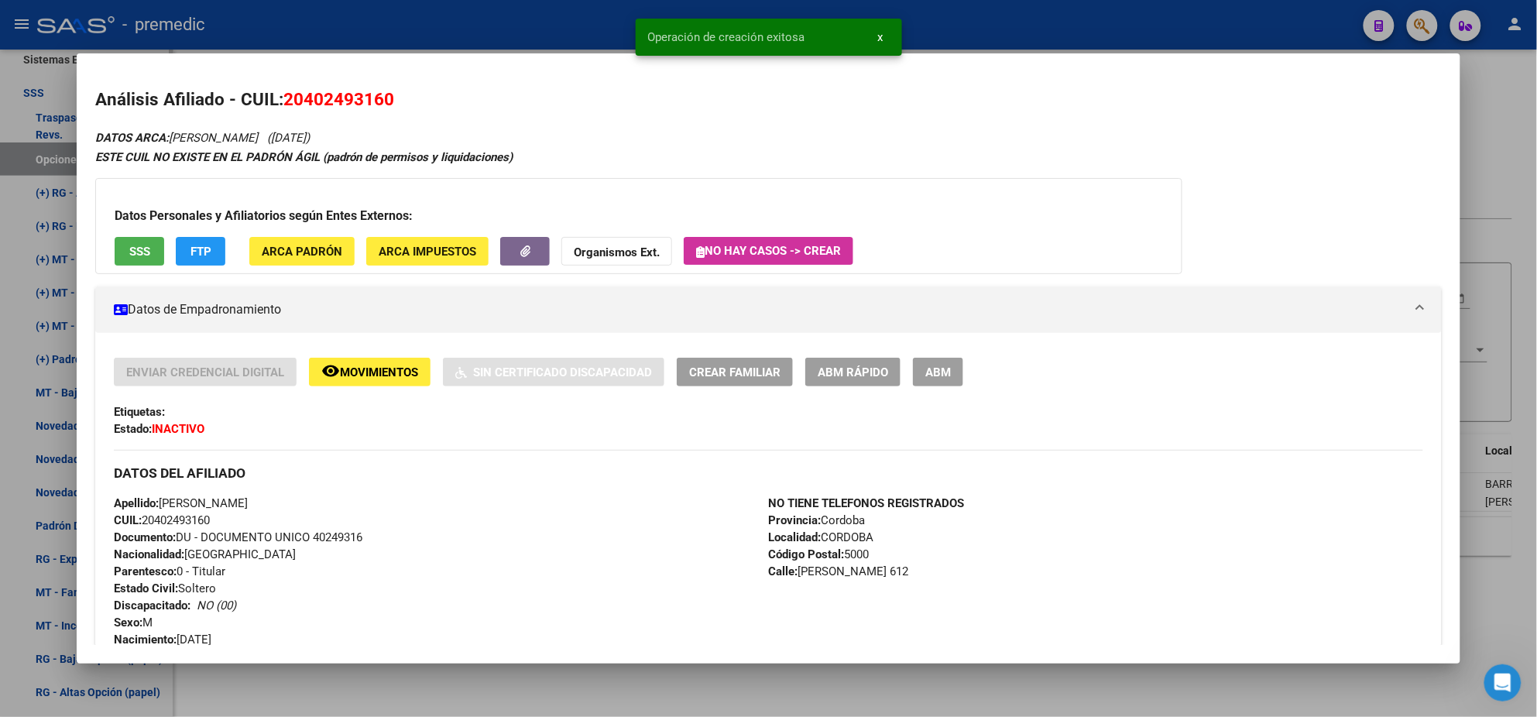
click at [46, 391] on div at bounding box center [768, 358] width 1537 height 717
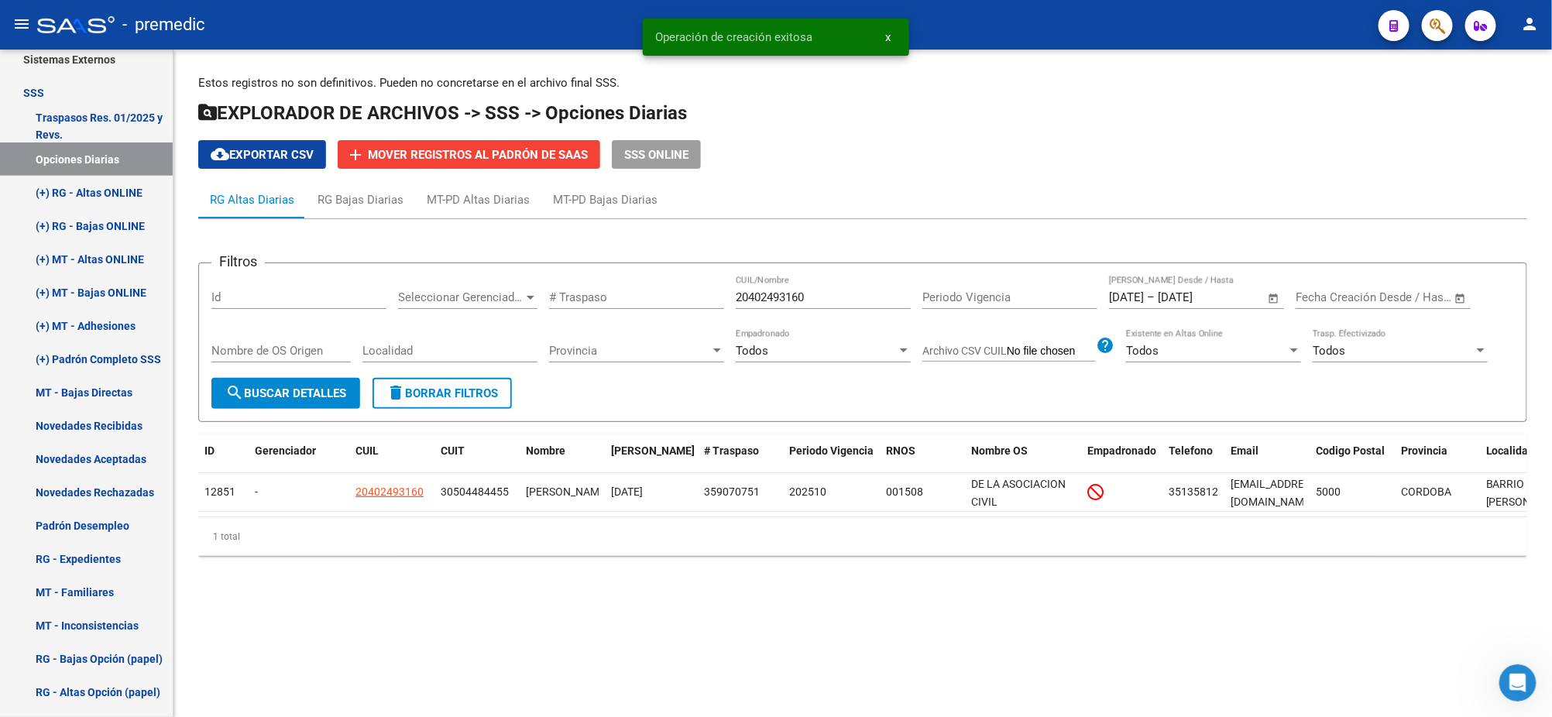
click at [258, 386] on span "search Buscar Detalles" at bounding box center [285, 393] width 121 height 14
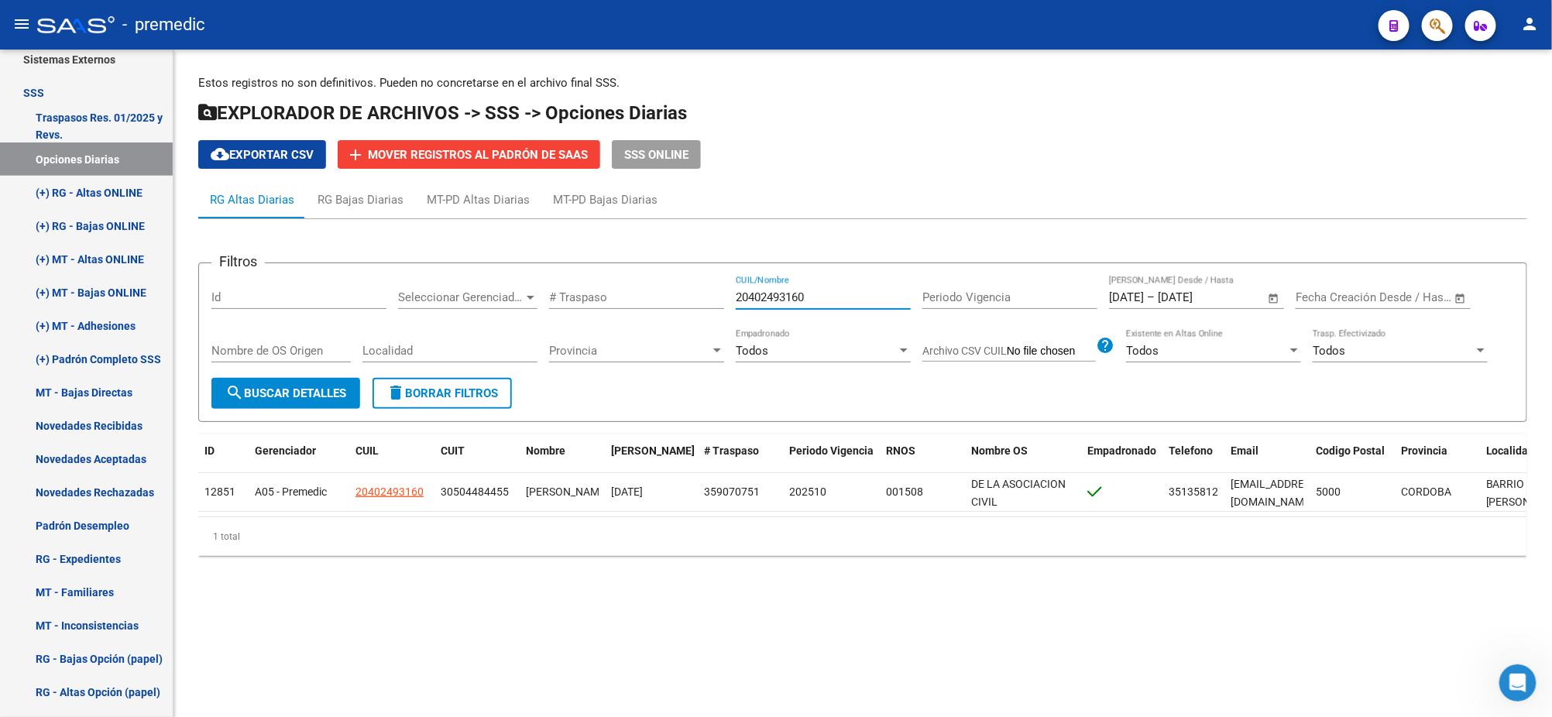
drag, startPoint x: 811, startPoint y: 298, endPoint x: 684, endPoint y: 302, distance: 126.3
click at [684, 302] on div "Filtros Id Seleccionar Gerenciador Seleccionar Gerenciador # Traspaso 204024931…" at bounding box center [862, 327] width 1302 height 102
paste input "38825313"
type input "20438825313"
click at [273, 386] on span "search Buscar Detalles" at bounding box center [285, 393] width 121 height 14
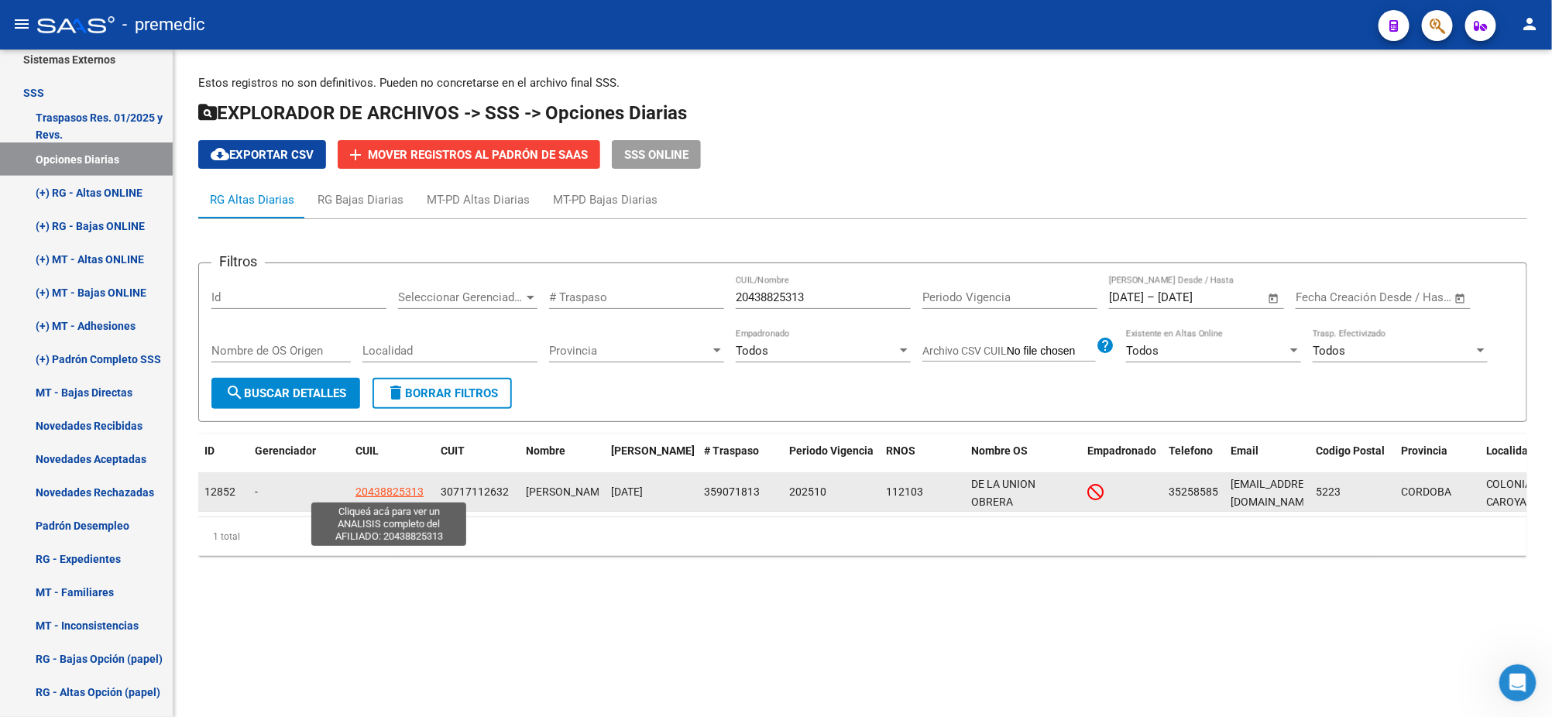
click at [377, 485] on span "20438825313" at bounding box center [389, 491] width 68 height 12
type textarea "20438825313"
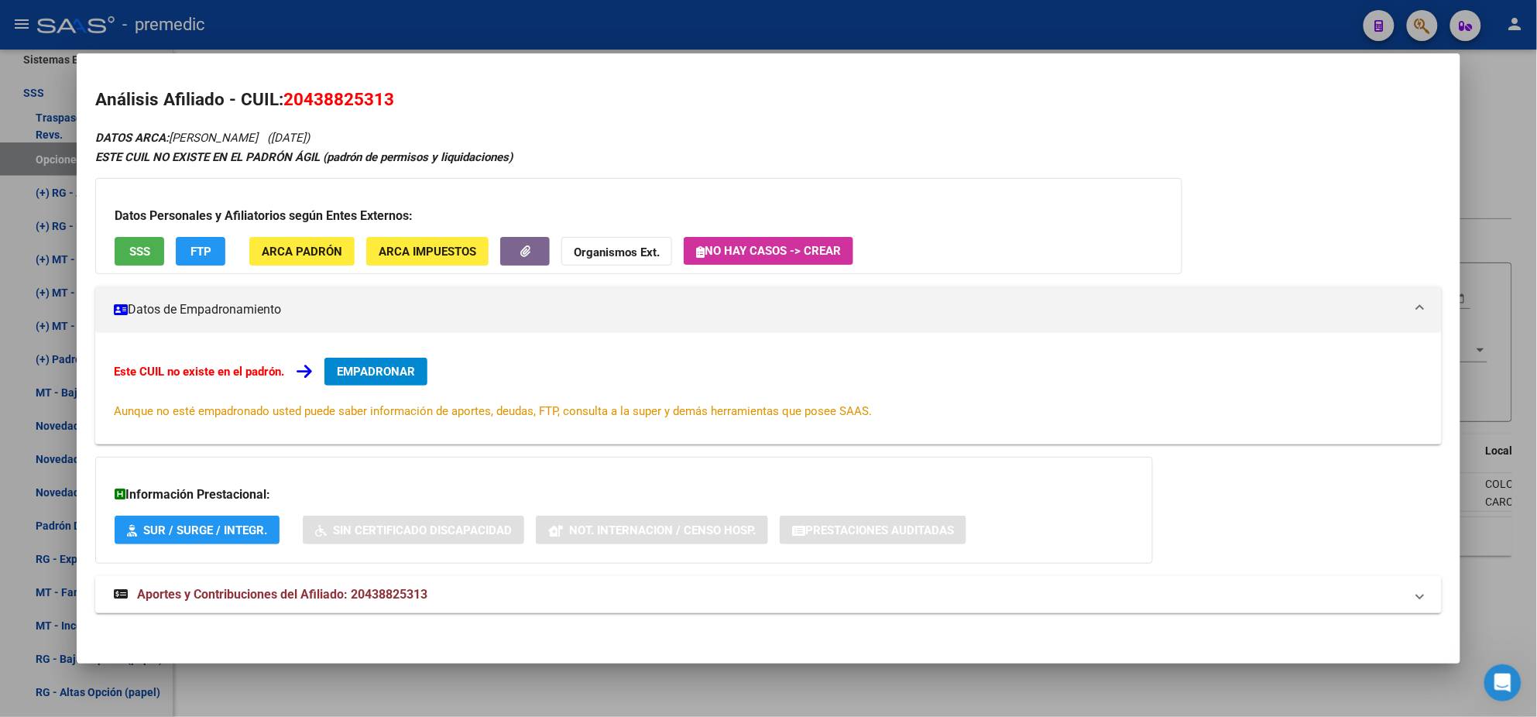
click at [369, 365] on span "EMPADRONAR" at bounding box center [376, 372] width 78 height 14
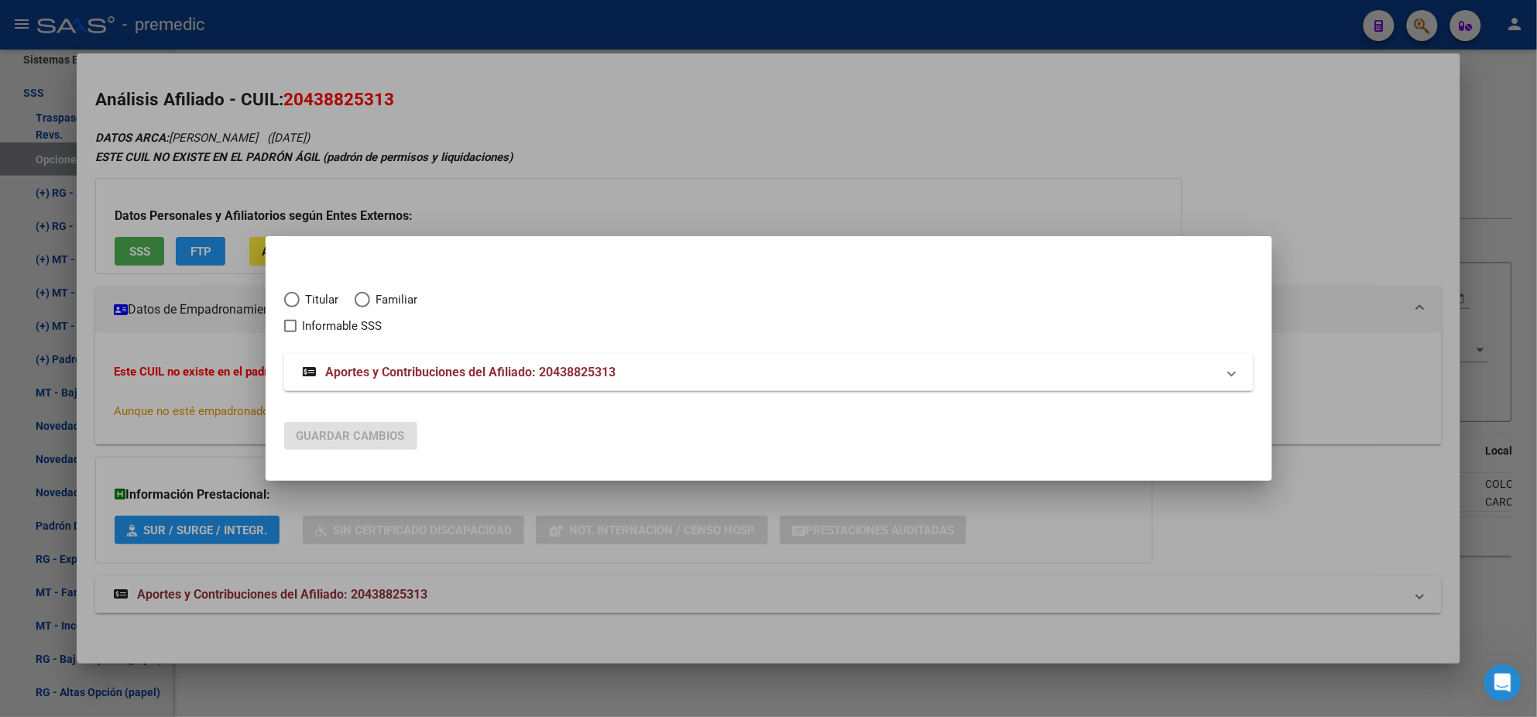
click at [294, 298] on span "Elija una opción" at bounding box center [291, 299] width 15 height 15
click at [294, 298] on input "Titular" at bounding box center [291, 299] width 15 height 15
radio input "true"
checkbox input "true"
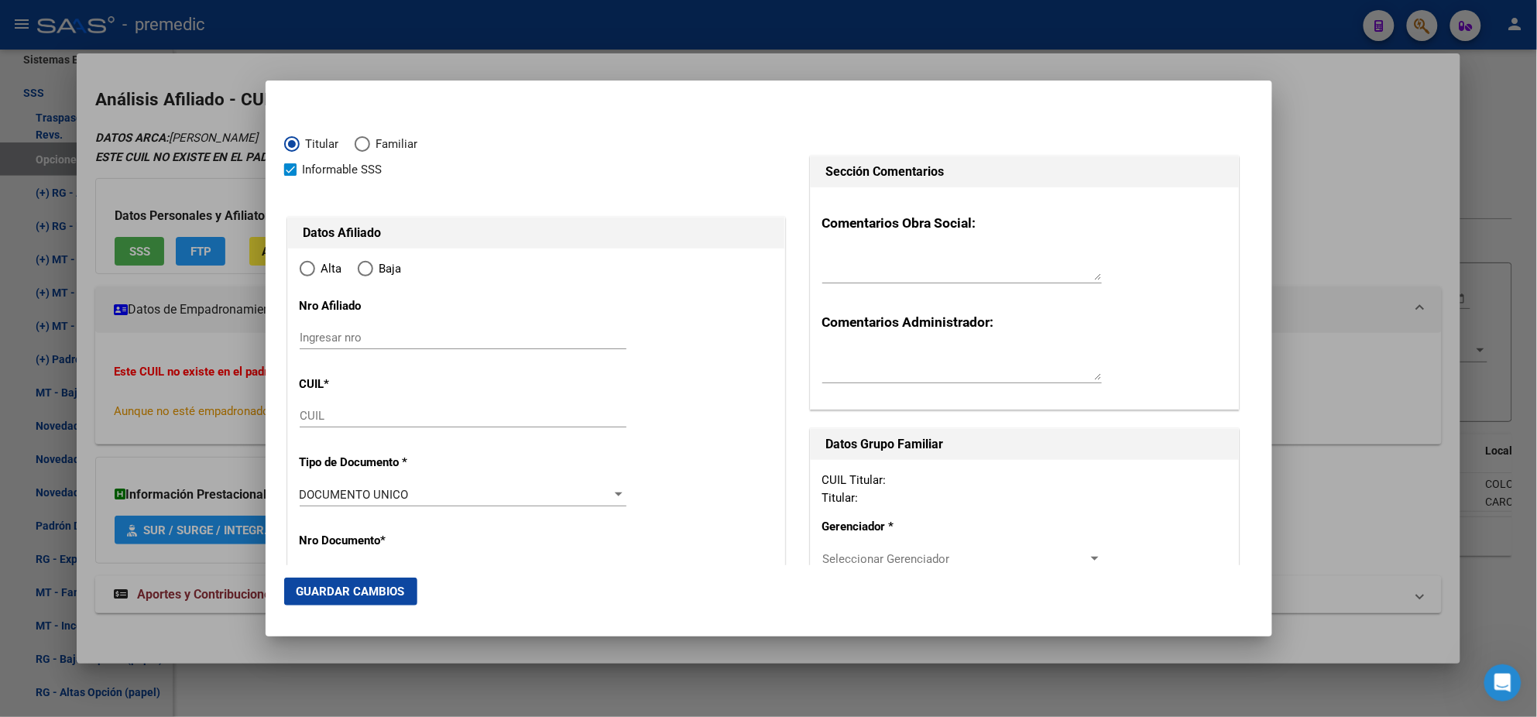
type input "20-43882531-3"
radio input "true"
type input "43882531"
type input "CONCI"
type input "GEREMIAS HUMBERTO"
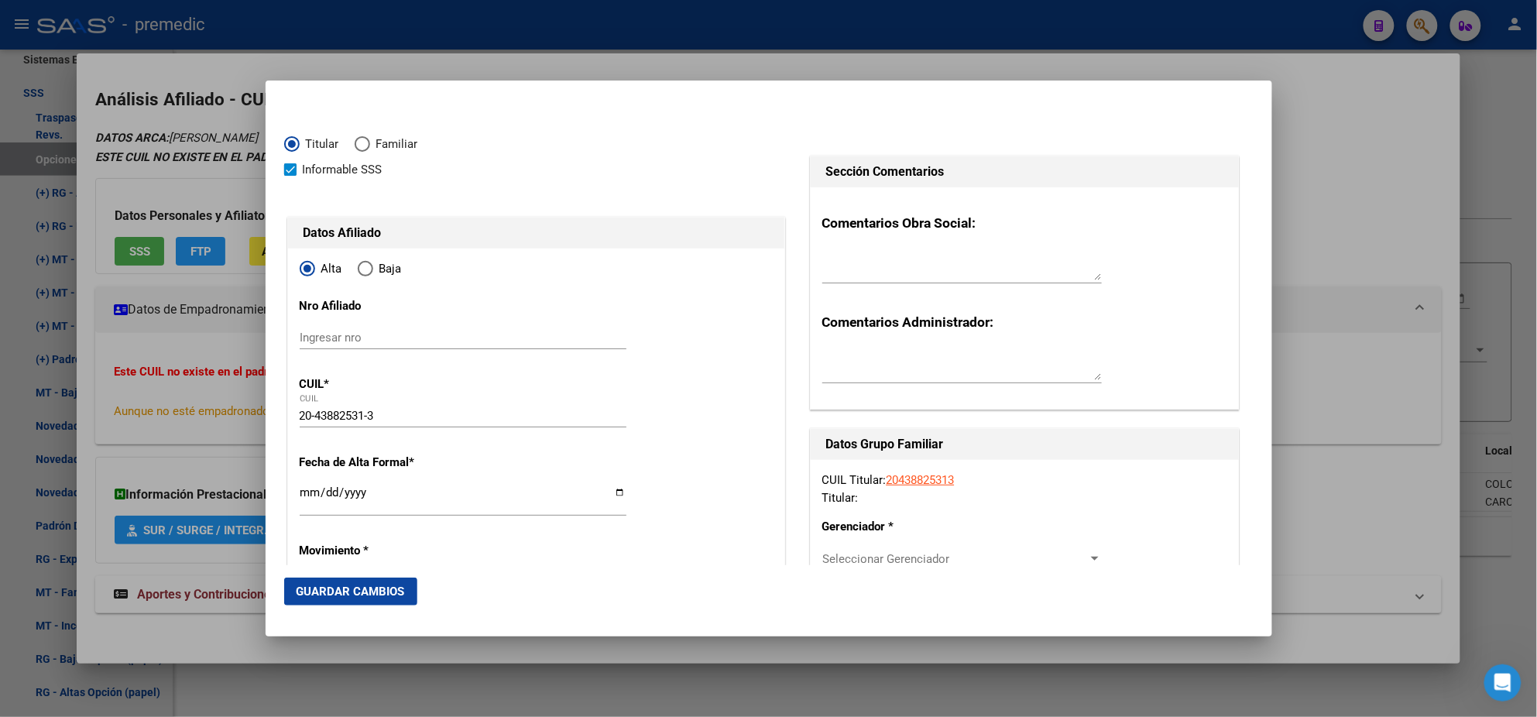
type input "2002-03-04"
type input "COLONIA CAROYA"
type input "5223"
type input "FORGIARINI NORTE"
type input "600"
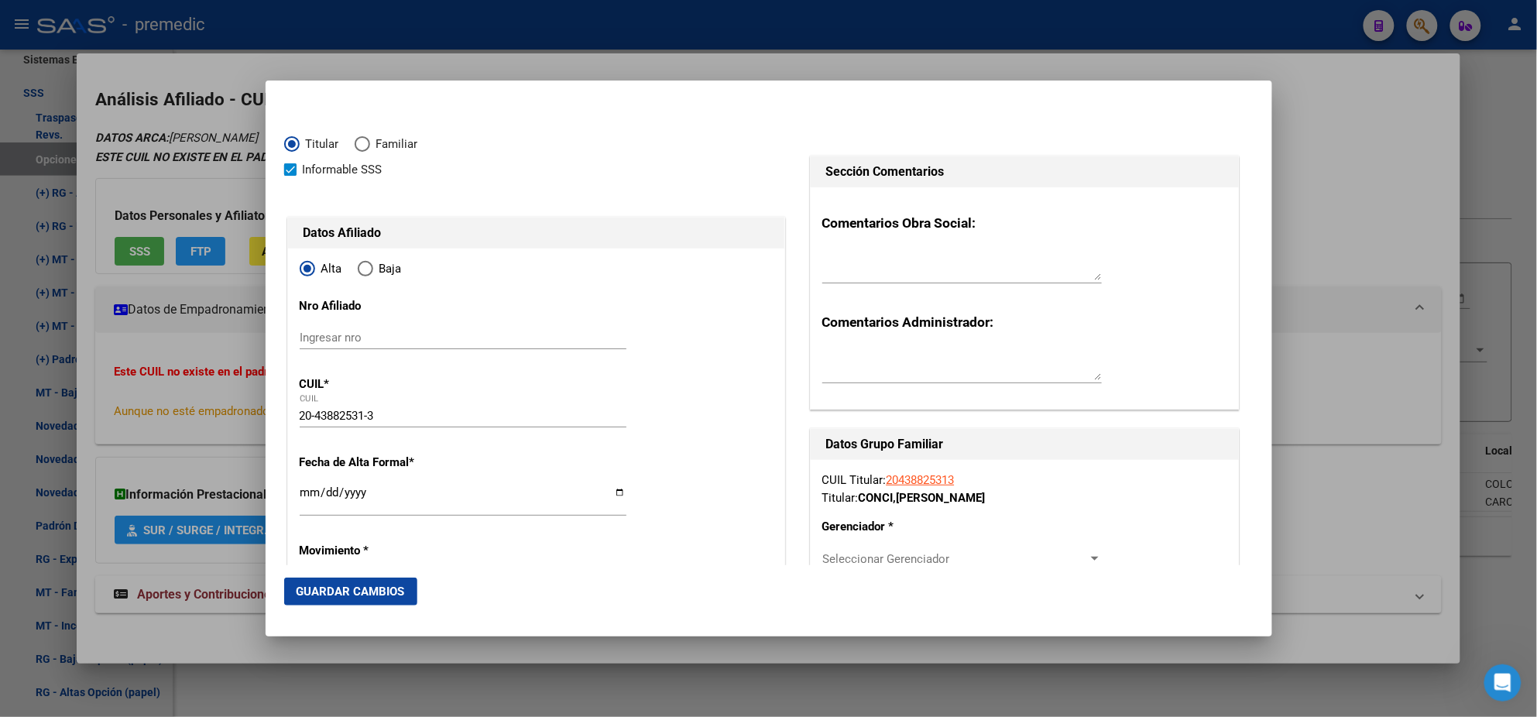
type input "COLONIA CAROYA"
click at [305, 492] on input "Ingresar fecha" at bounding box center [463, 498] width 327 height 25
type input "2025-10-01"
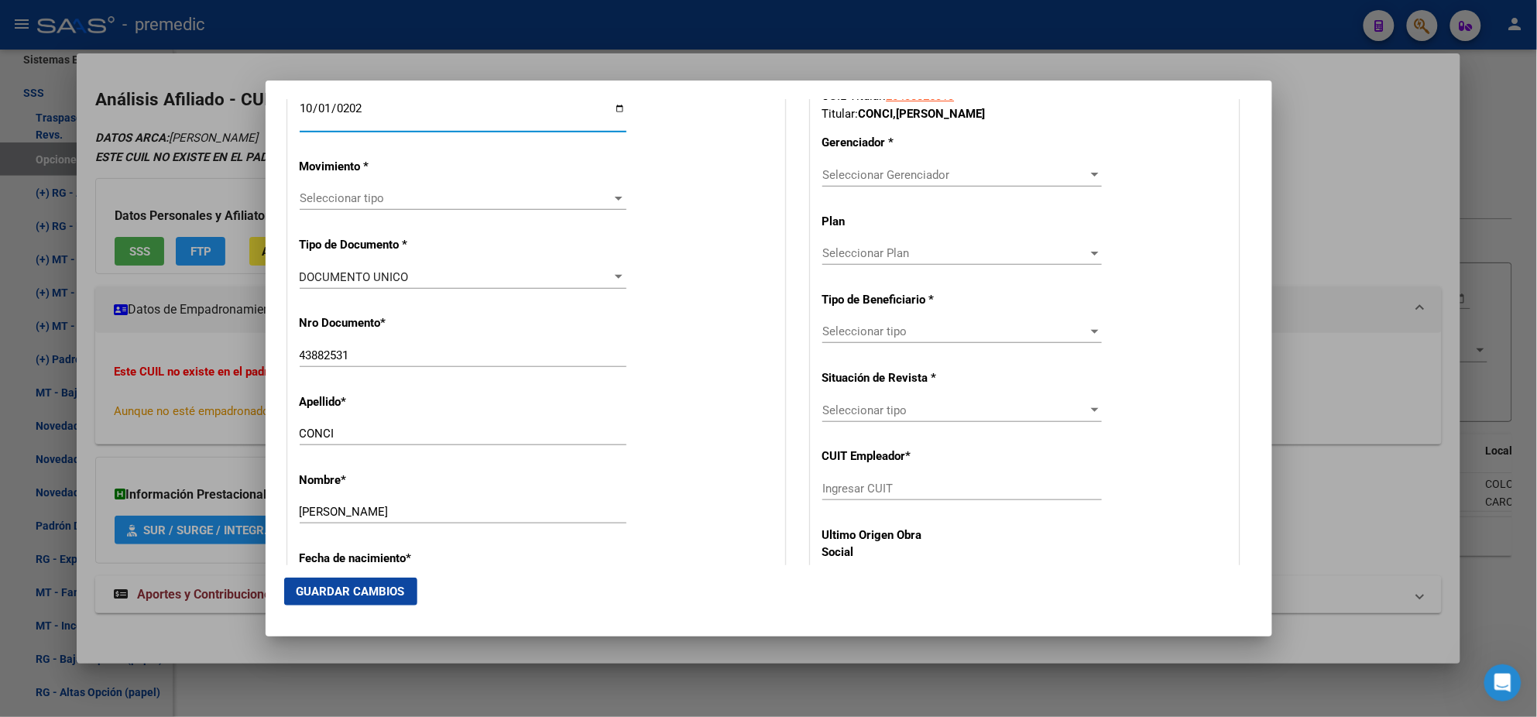
scroll to position [386, 0]
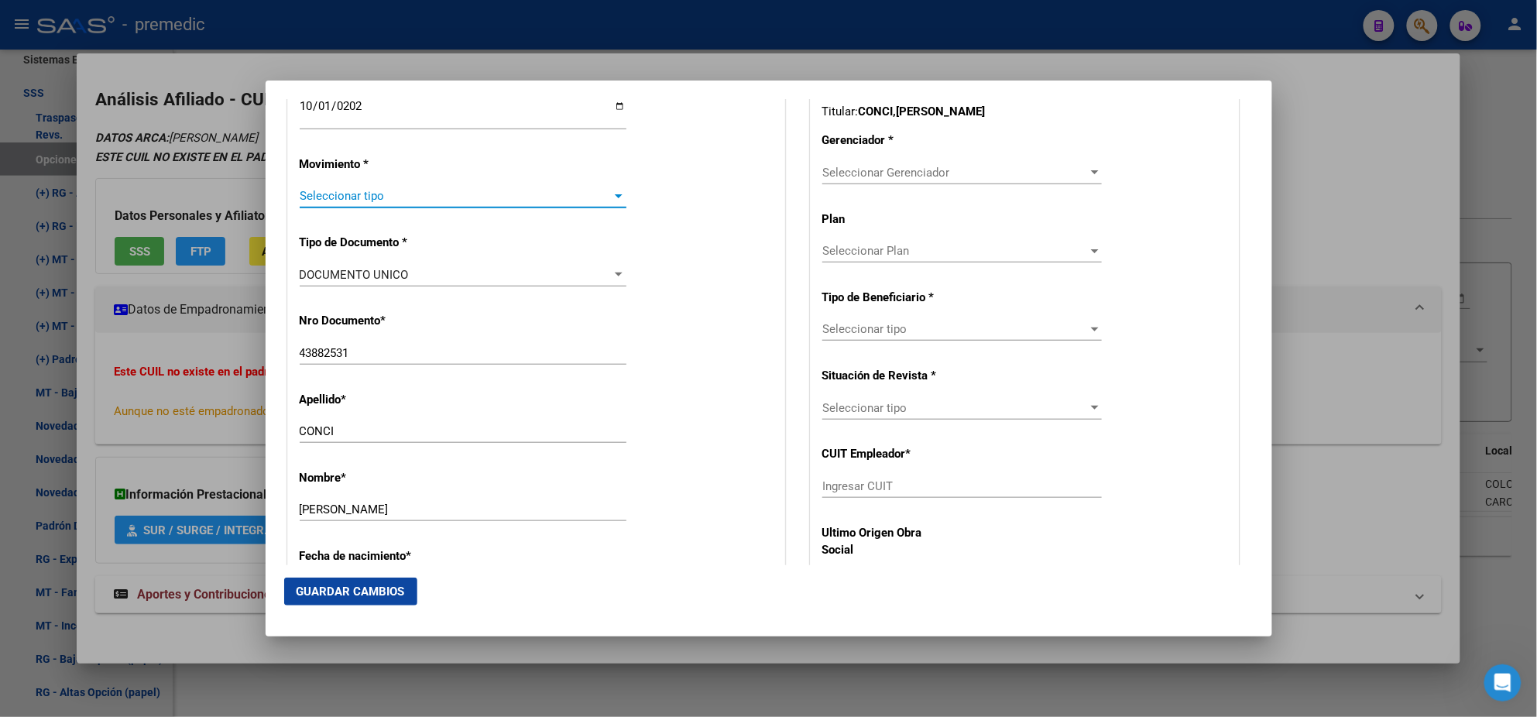
click at [341, 197] on span "Seleccionar tipo" at bounding box center [456, 196] width 313 height 14
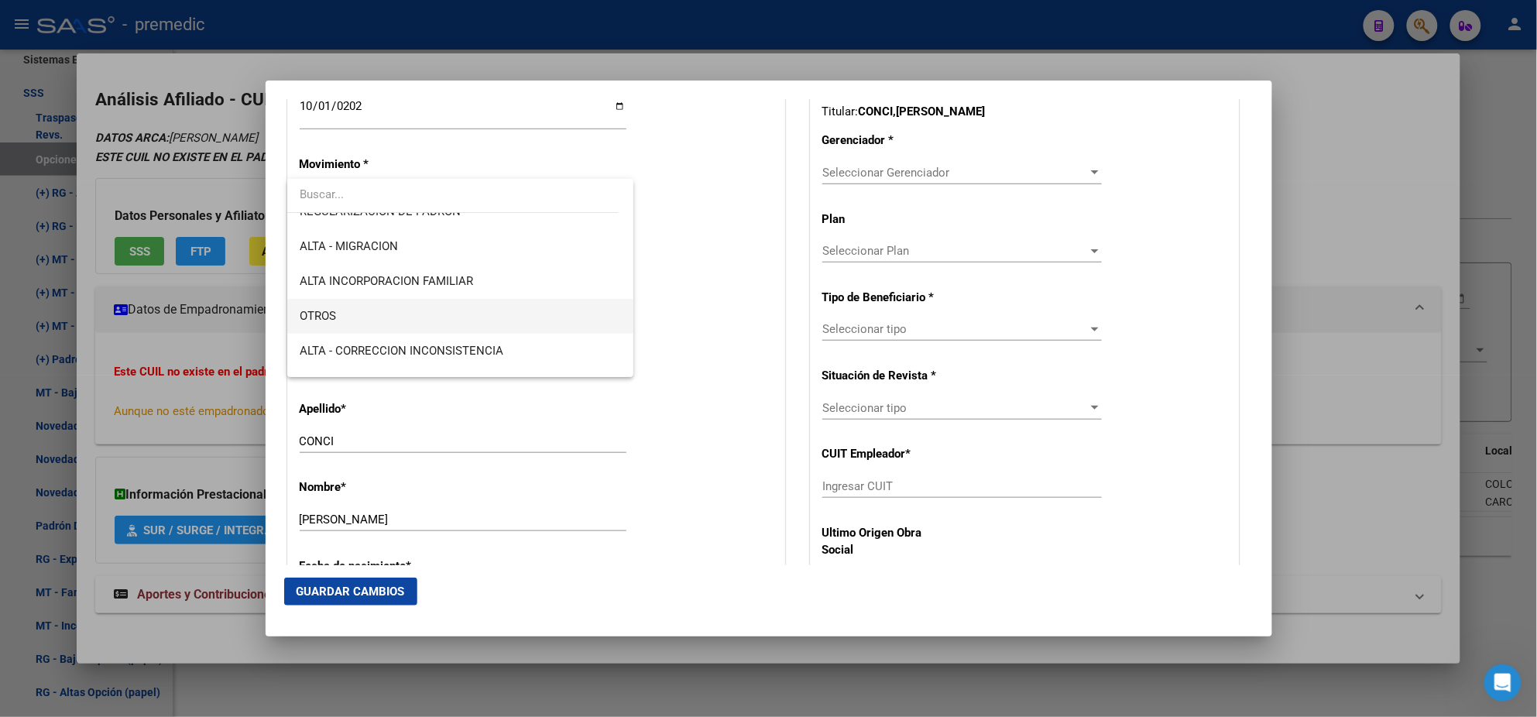
scroll to position [290, 0]
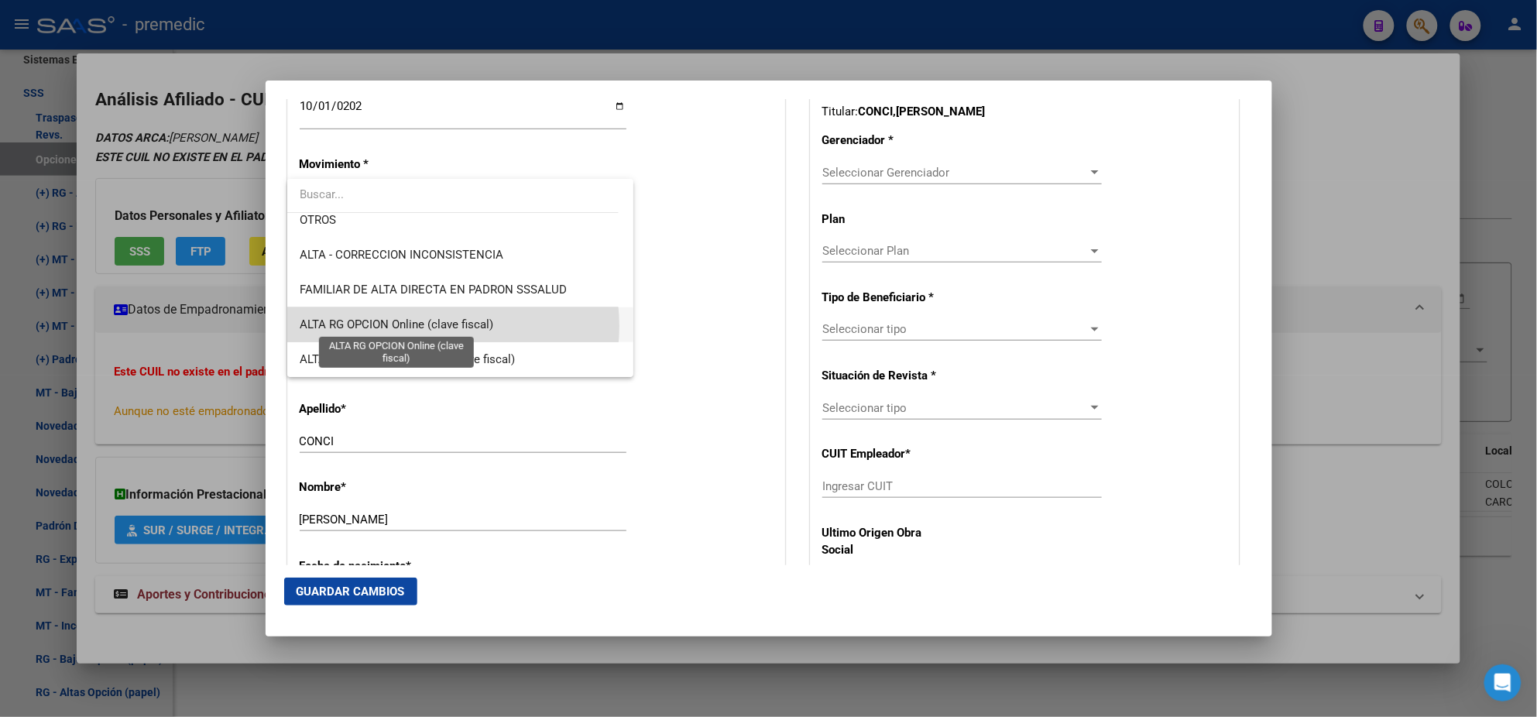
click at [433, 325] on span "ALTA RG OPCION Online (clave fiscal)" at bounding box center [397, 324] width 194 height 14
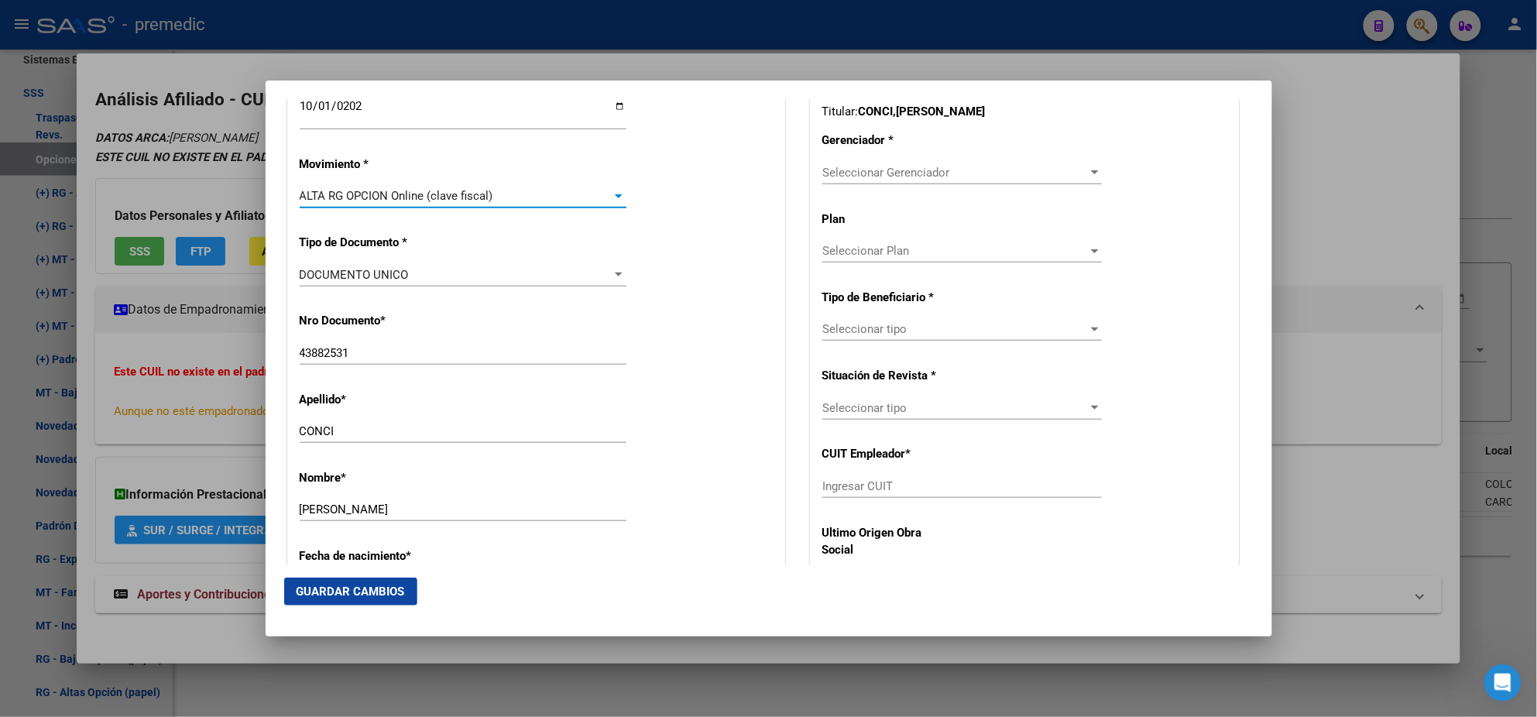
click at [433, 325] on p "Nro Documento *" at bounding box center [371, 321] width 142 height 18
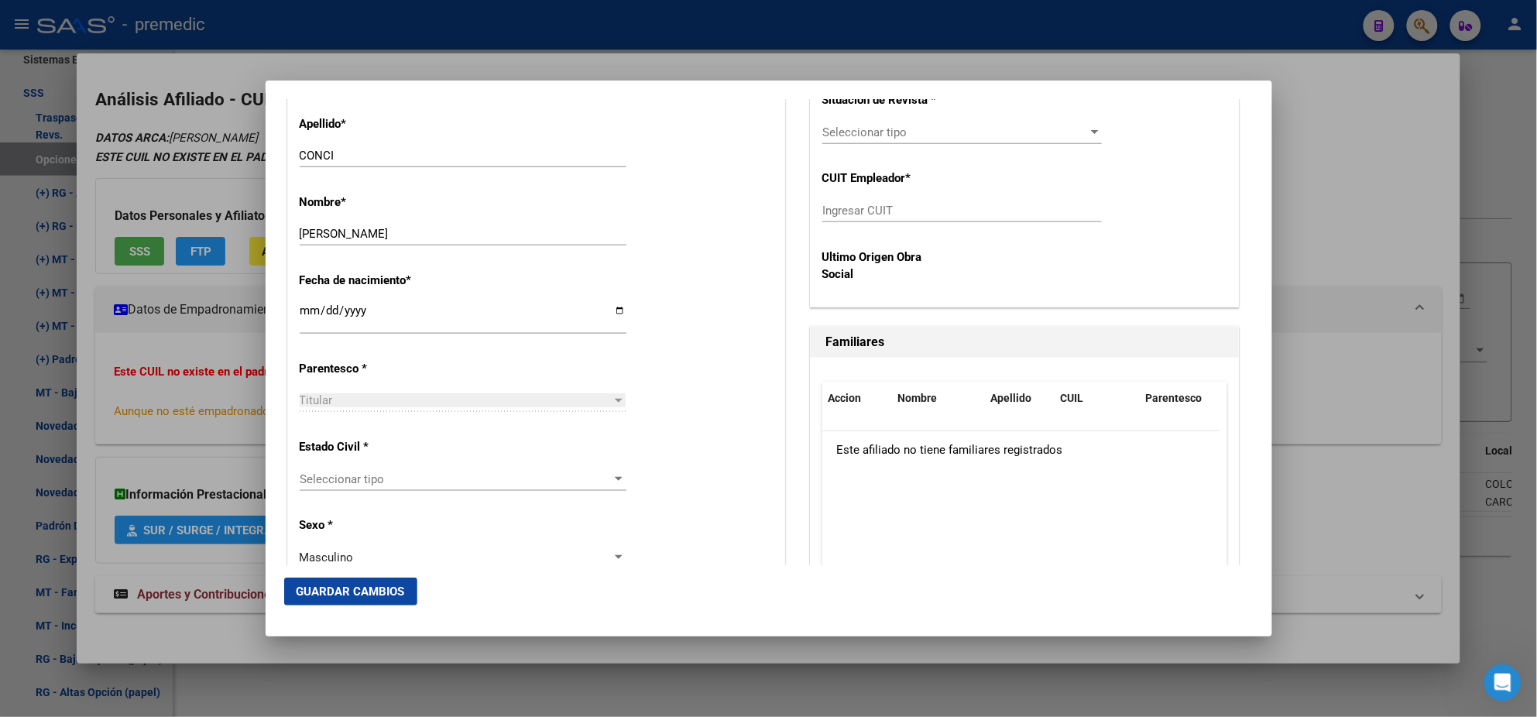
scroll to position [678, 0]
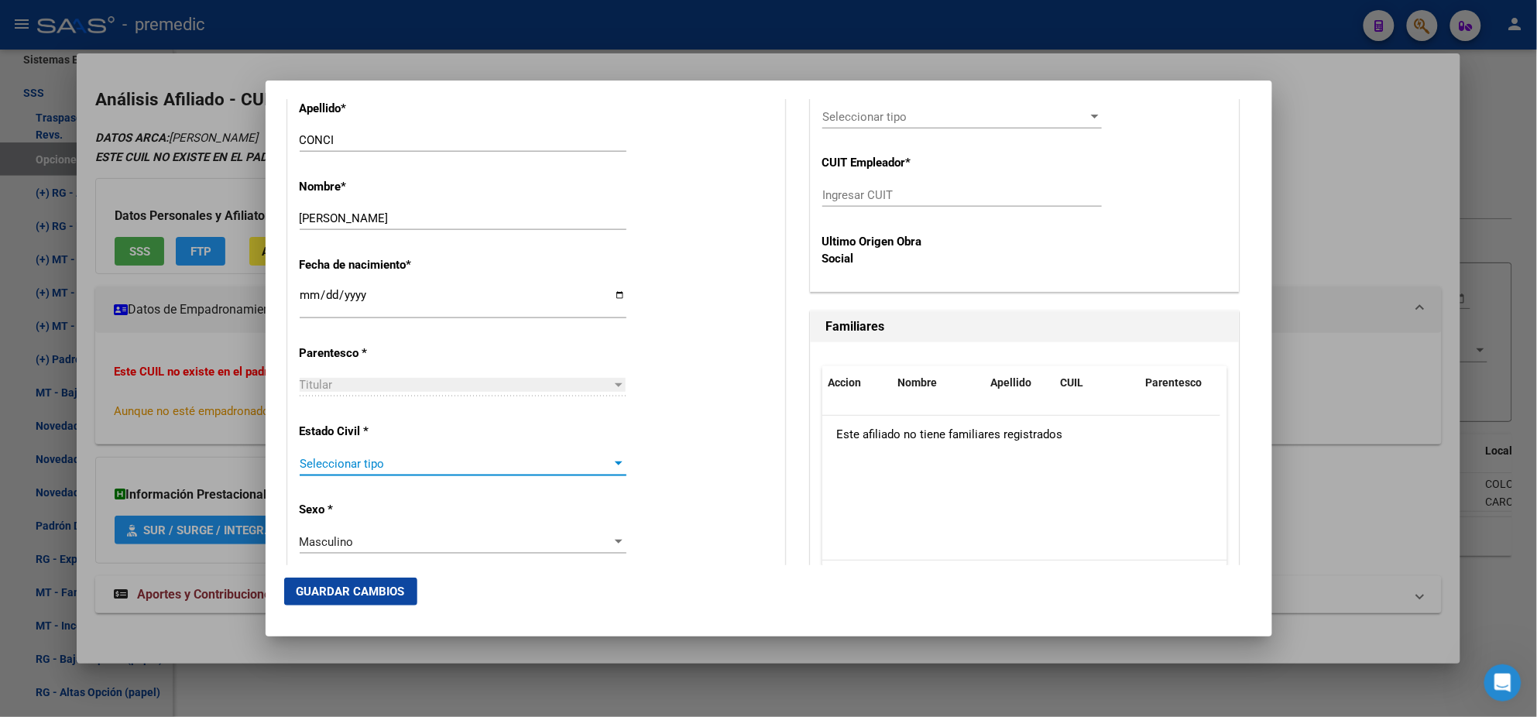
click at [379, 465] on span "Seleccionar tipo" at bounding box center [456, 464] width 313 height 14
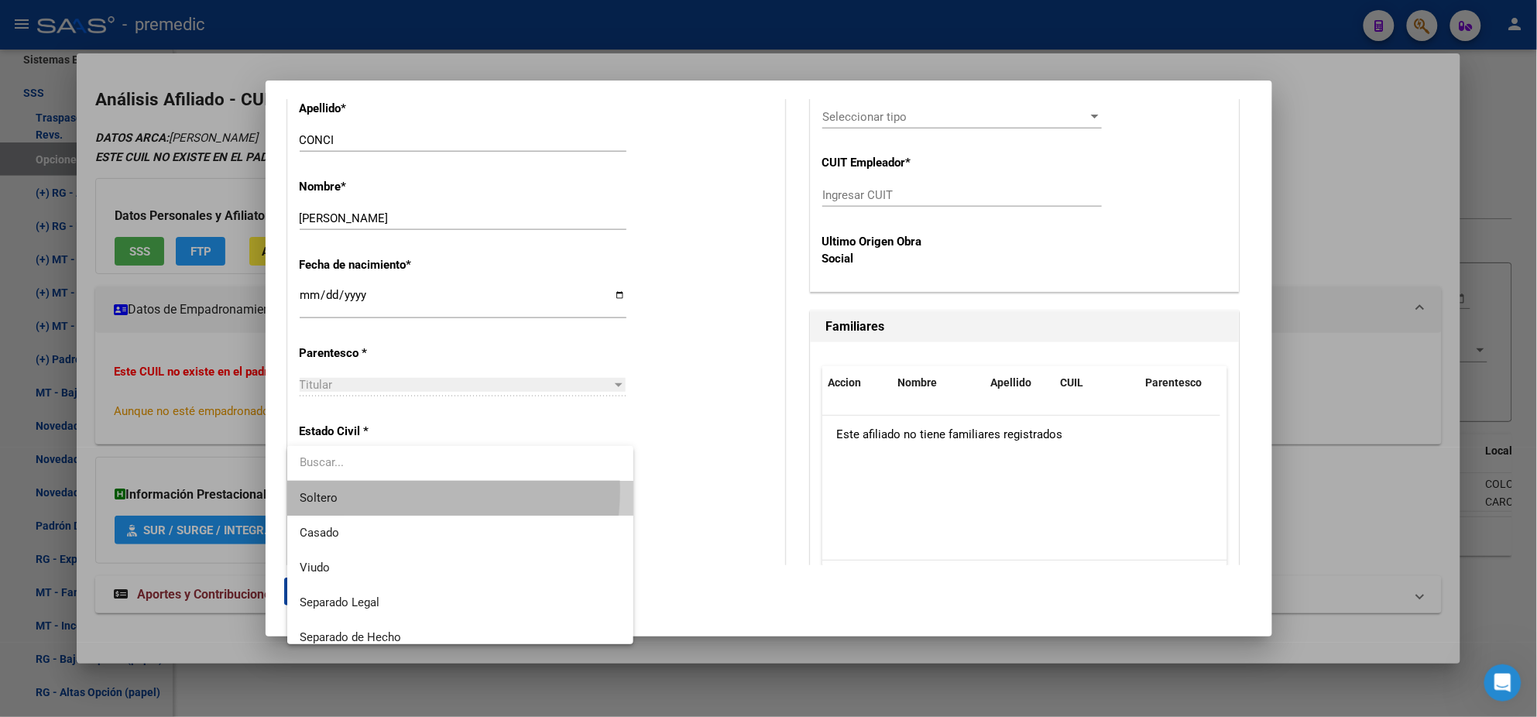
click at [383, 489] on span "Soltero" at bounding box center [460, 498] width 321 height 35
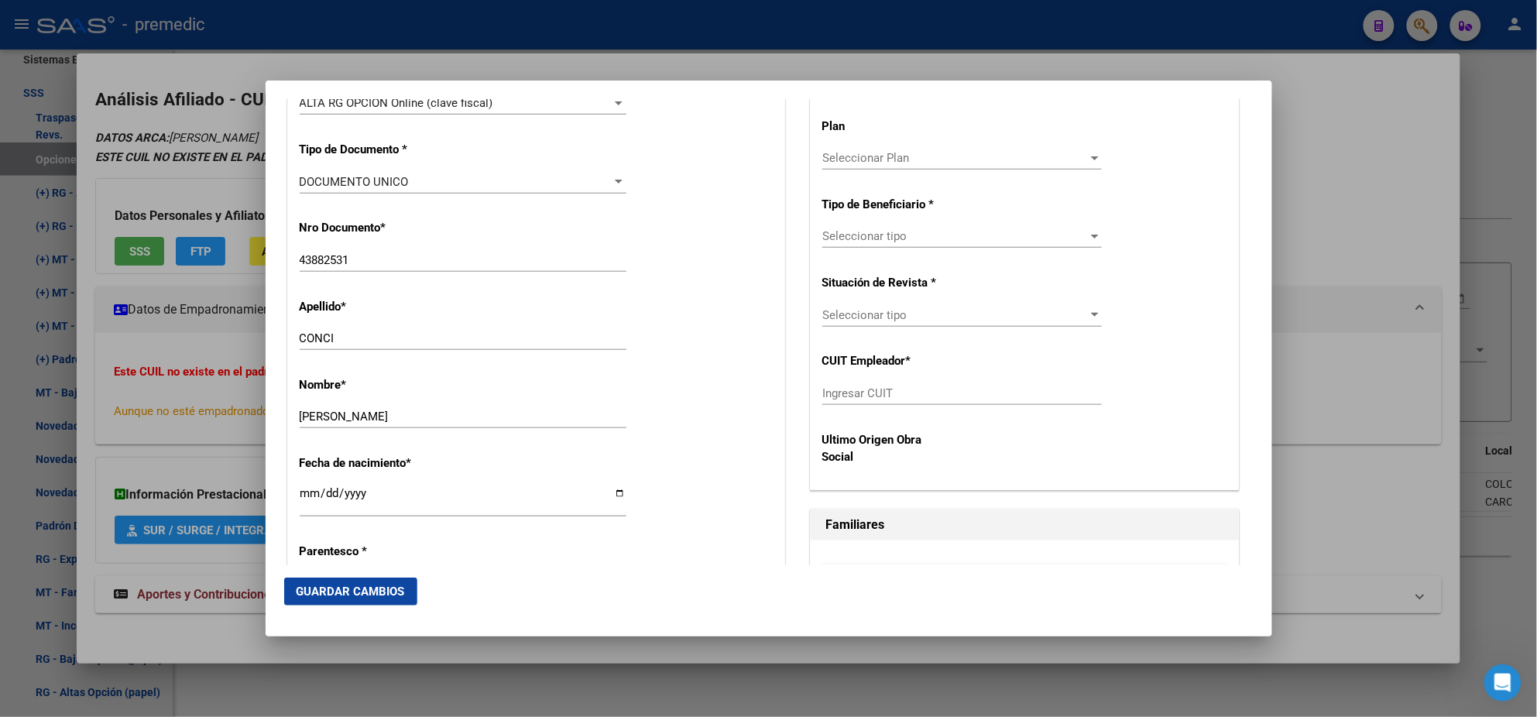
scroll to position [386, 0]
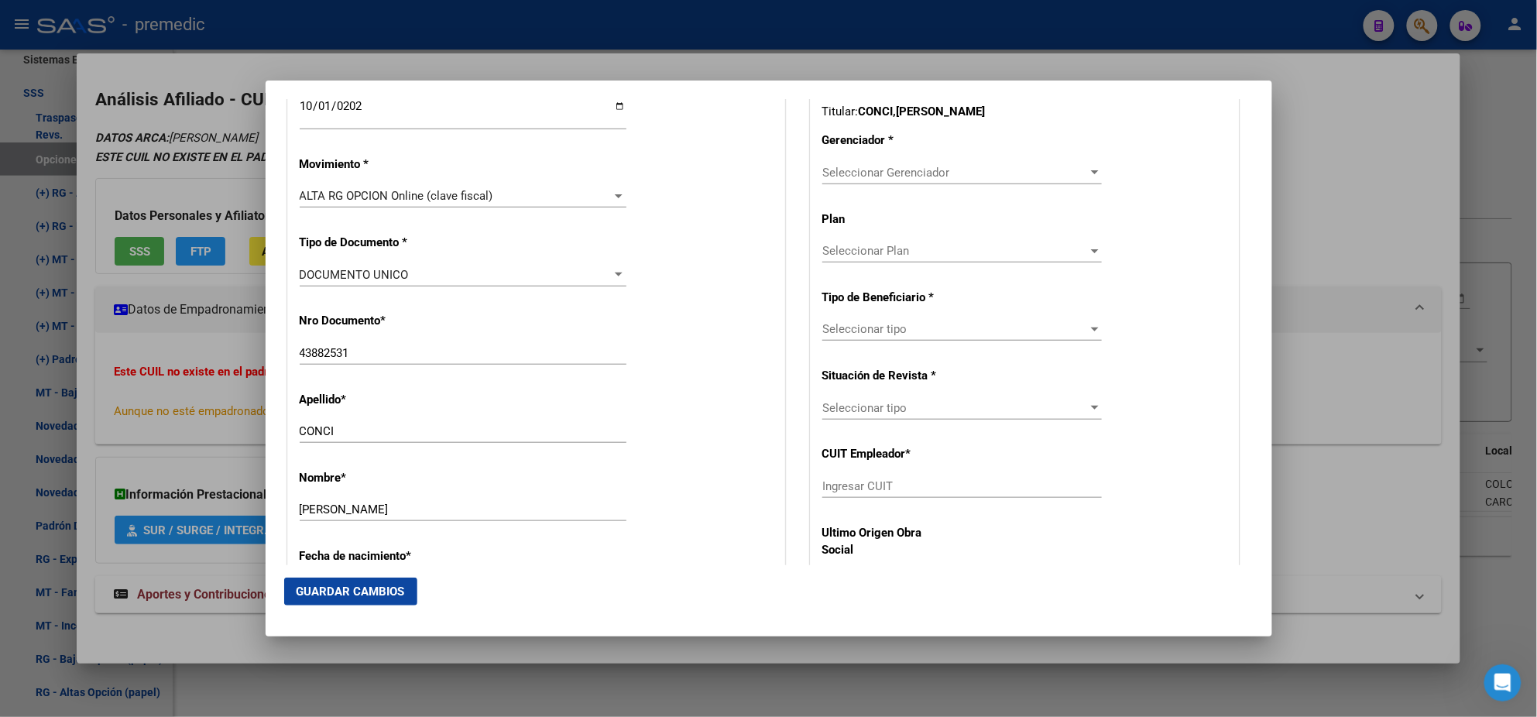
click at [845, 163] on div "Seleccionar Gerenciador Seleccionar Gerenciador" at bounding box center [962, 172] width 280 height 23
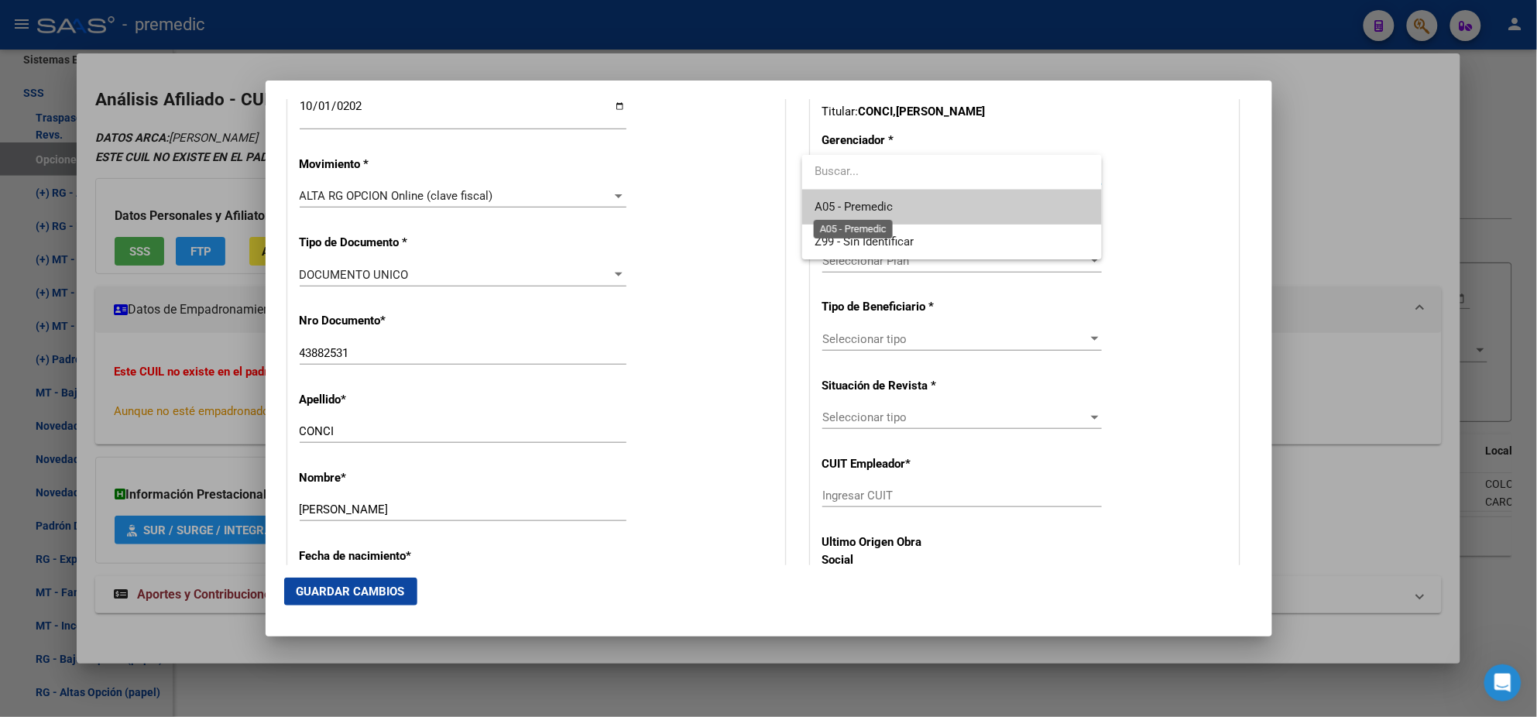
click at [841, 200] on span "A05 - Premedic" at bounding box center [854, 207] width 78 height 14
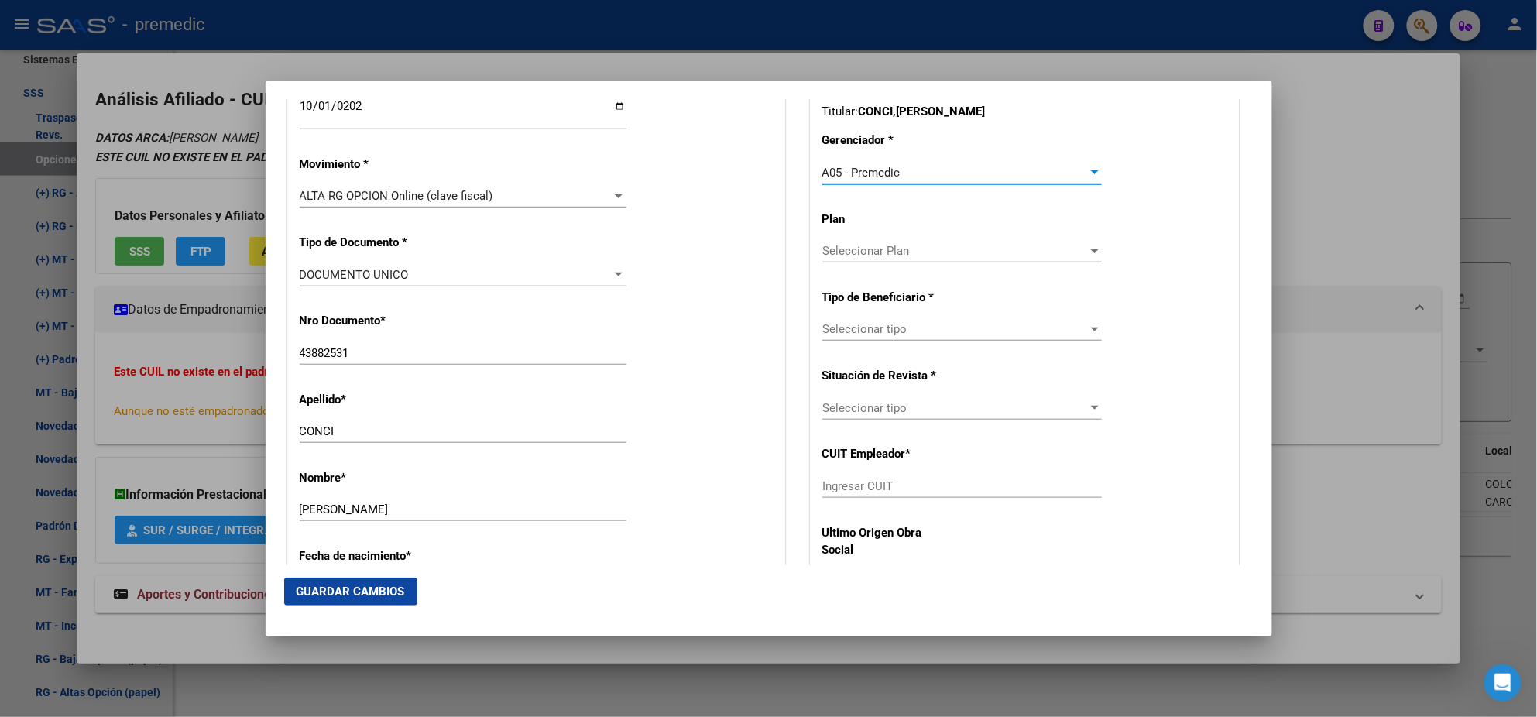
click at [846, 326] on span "Seleccionar tipo" at bounding box center [955, 329] width 266 height 14
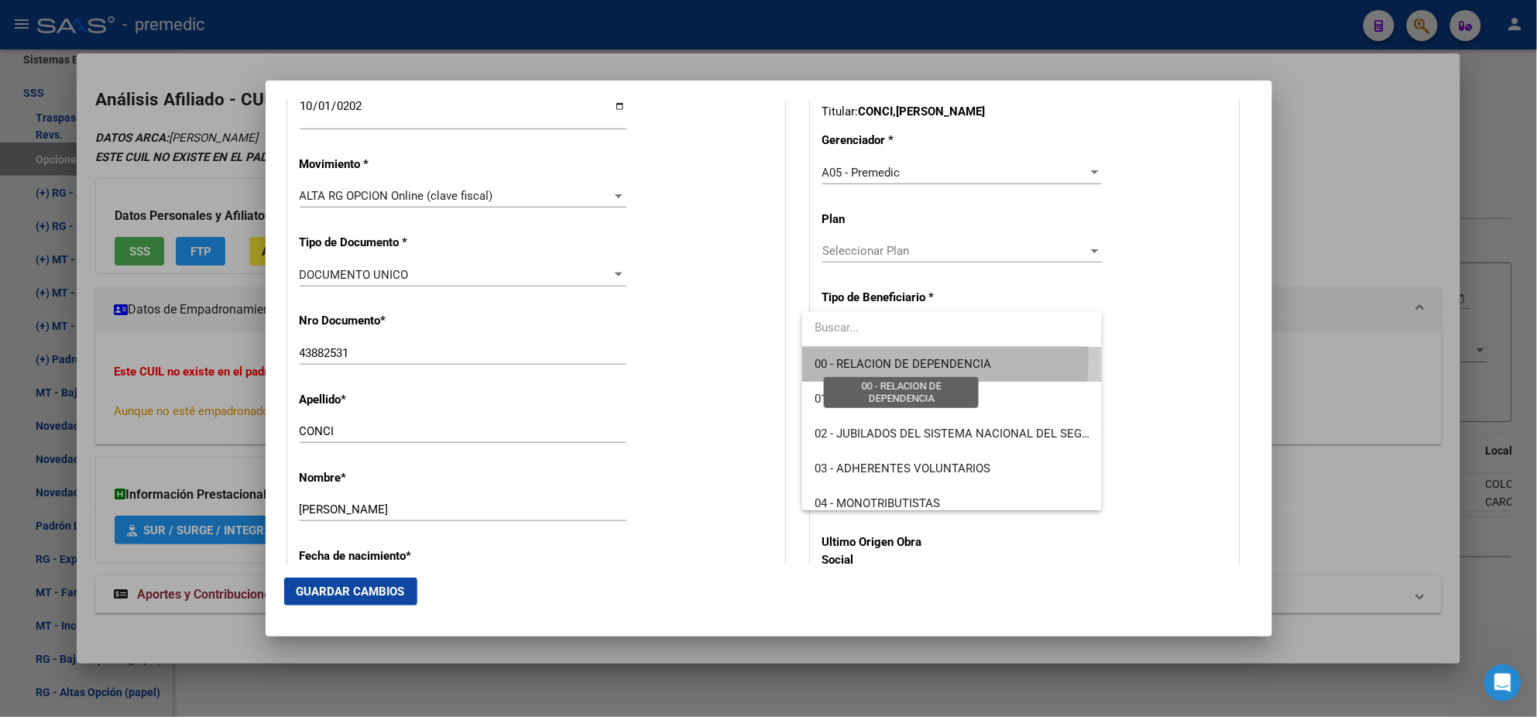
click at [837, 357] on span "00 - RELACION DE DEPENDENCIA" at bounding box center [903, 364] width 177 height 14
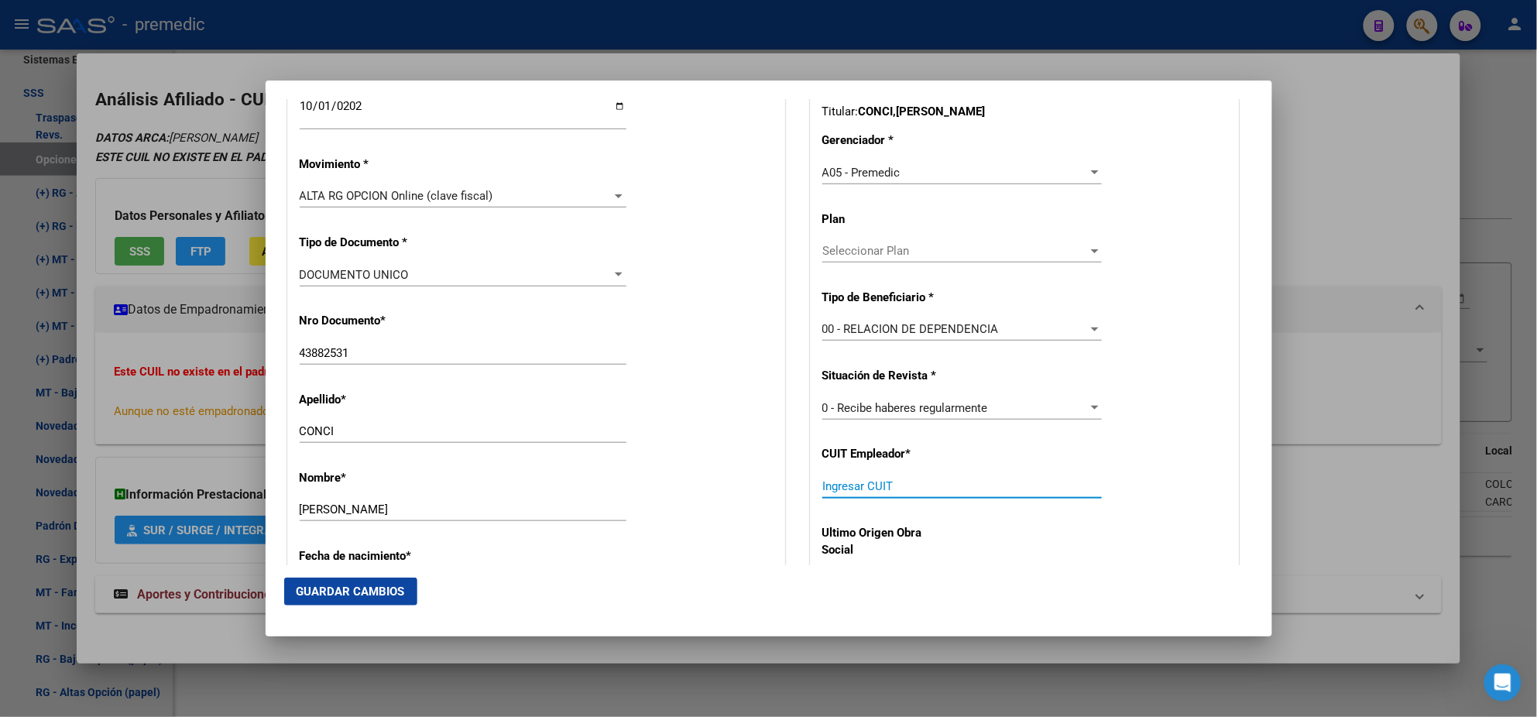
click at [842, 481] on input "Ingresar CUIT" at bounding box center [962, 486] width 280 height 14
paste input "30-71711263-2"
type input "30-71711263-2"
click at [324, 585] on span "Guardar Cambios" at bounding box center [351, 592] width 108 height 14
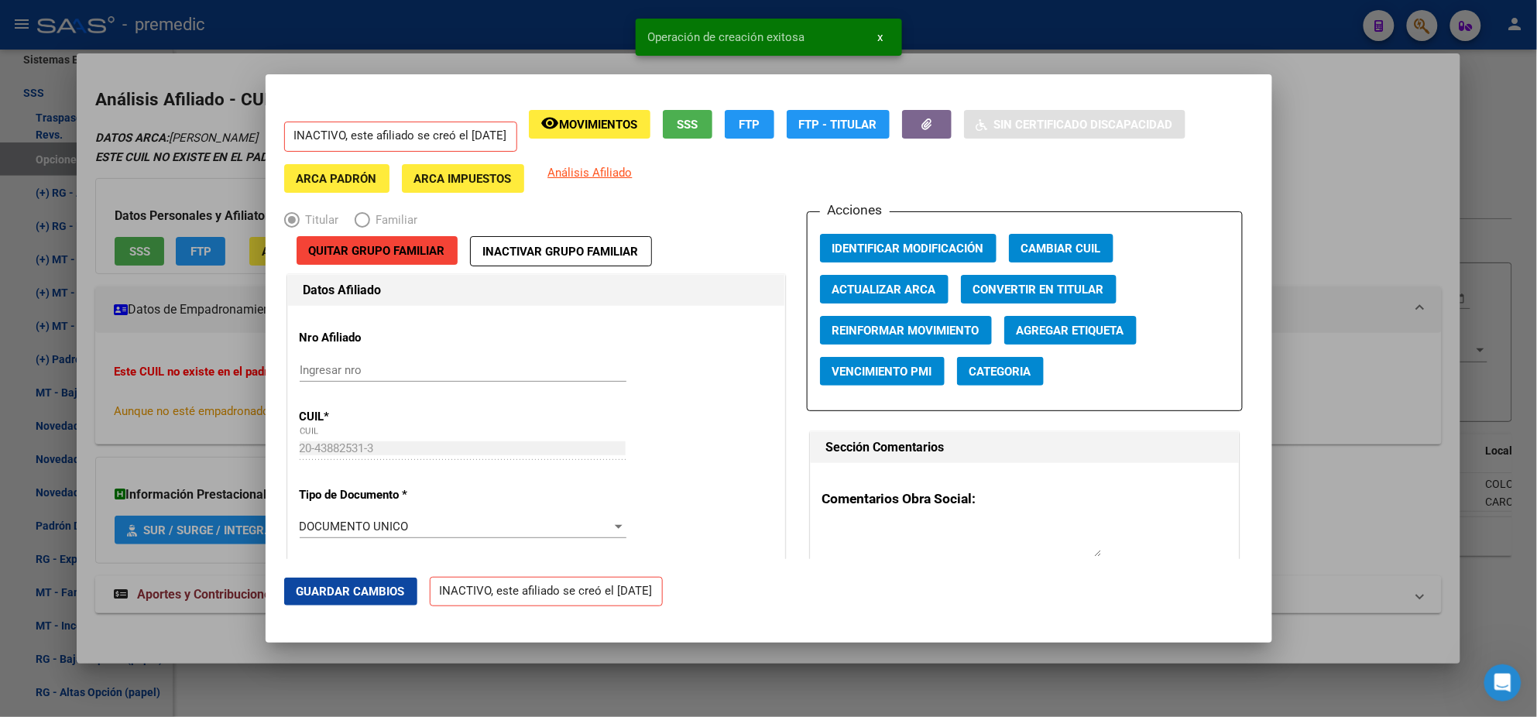
click at [77, 410] on div at bounding box center [768, 358] width 1537 height 717
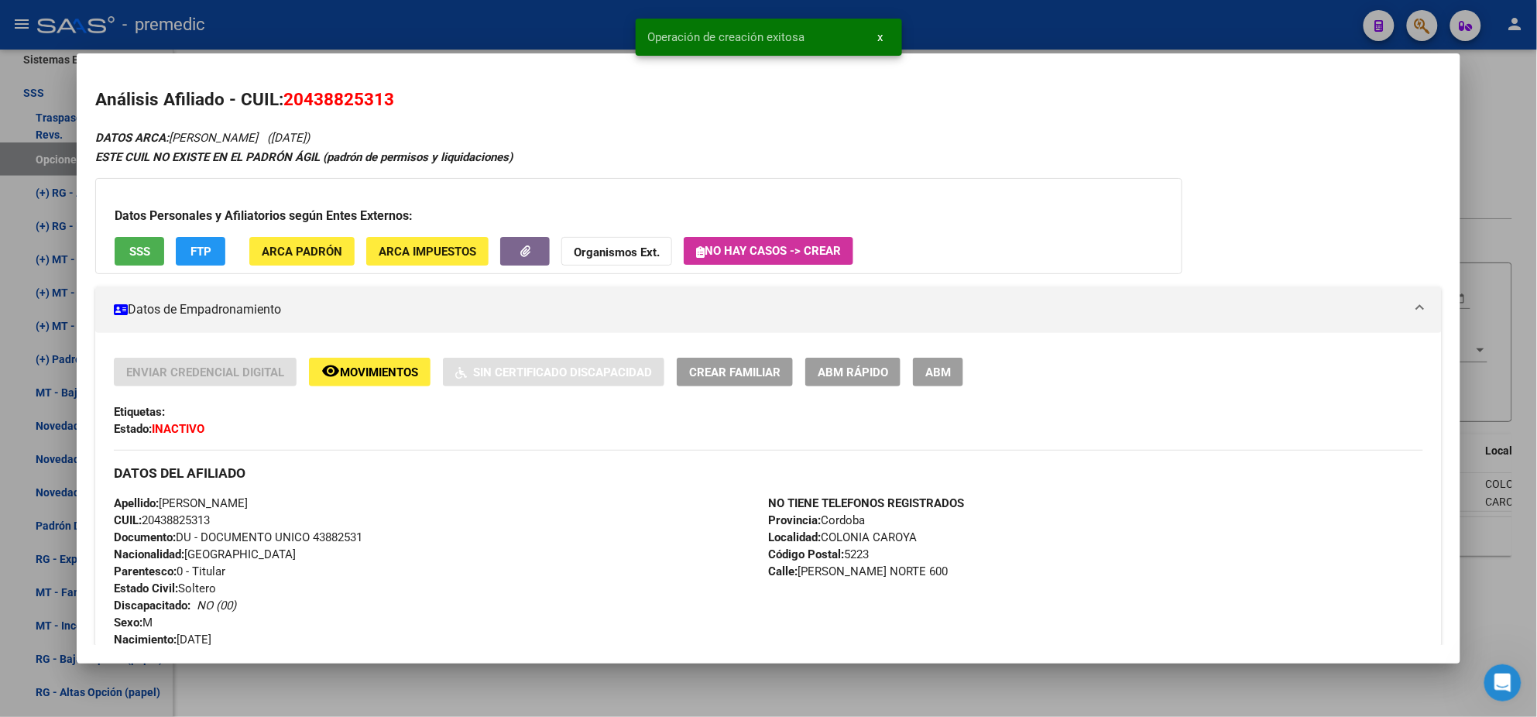
click at [2, 400] on div at bounding box center [768, 358] width 1537 height 717
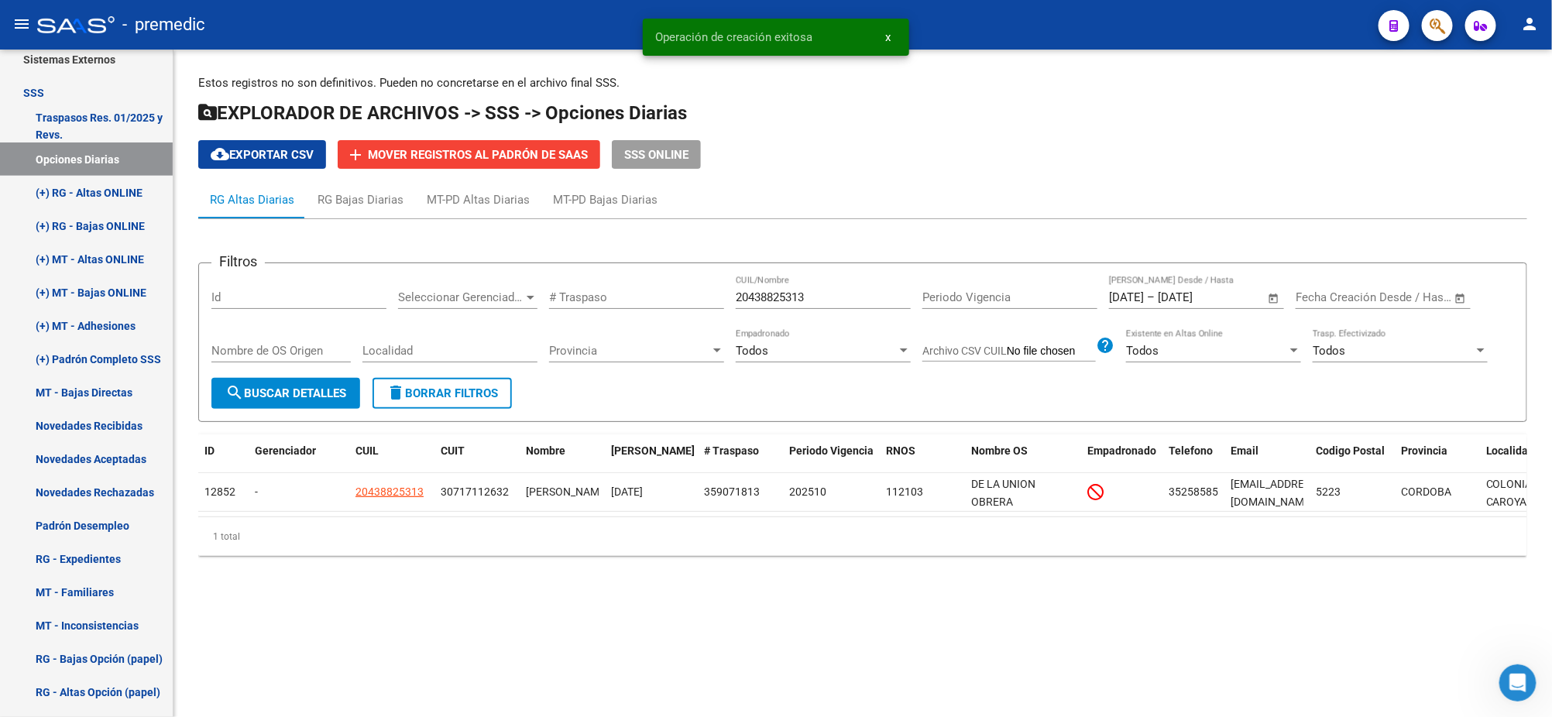
click at [307, 399] on span "search Buscar Detalles" at bounding box center [285, 393] width 121 height 14
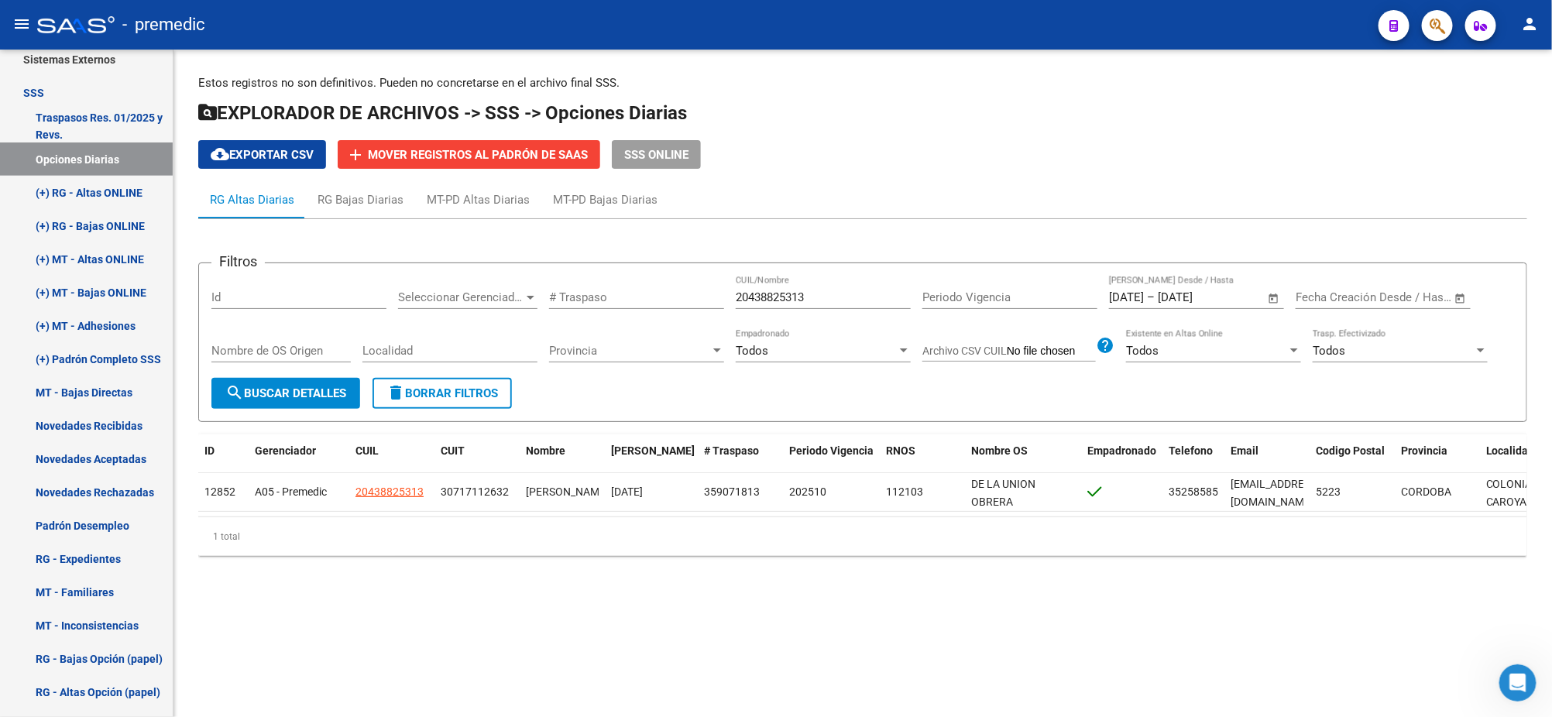
drag, startPoint x: 828, startPoint y: 294, endPoint x: 640, endPoint y: 300, distance: 188.3
click at [640, 300] on div "Filtros Id Seleccionar Gerenciador Seleccionar Gerenciador # Traspaso 204388253…" at bounding box center [862, 327] width 1302 height 102
paste input "95360945"
type input "20953609453"
click at [263, 392] on span "search Buscar Detalles" at bounding box center [285, 393] width 121 height 14
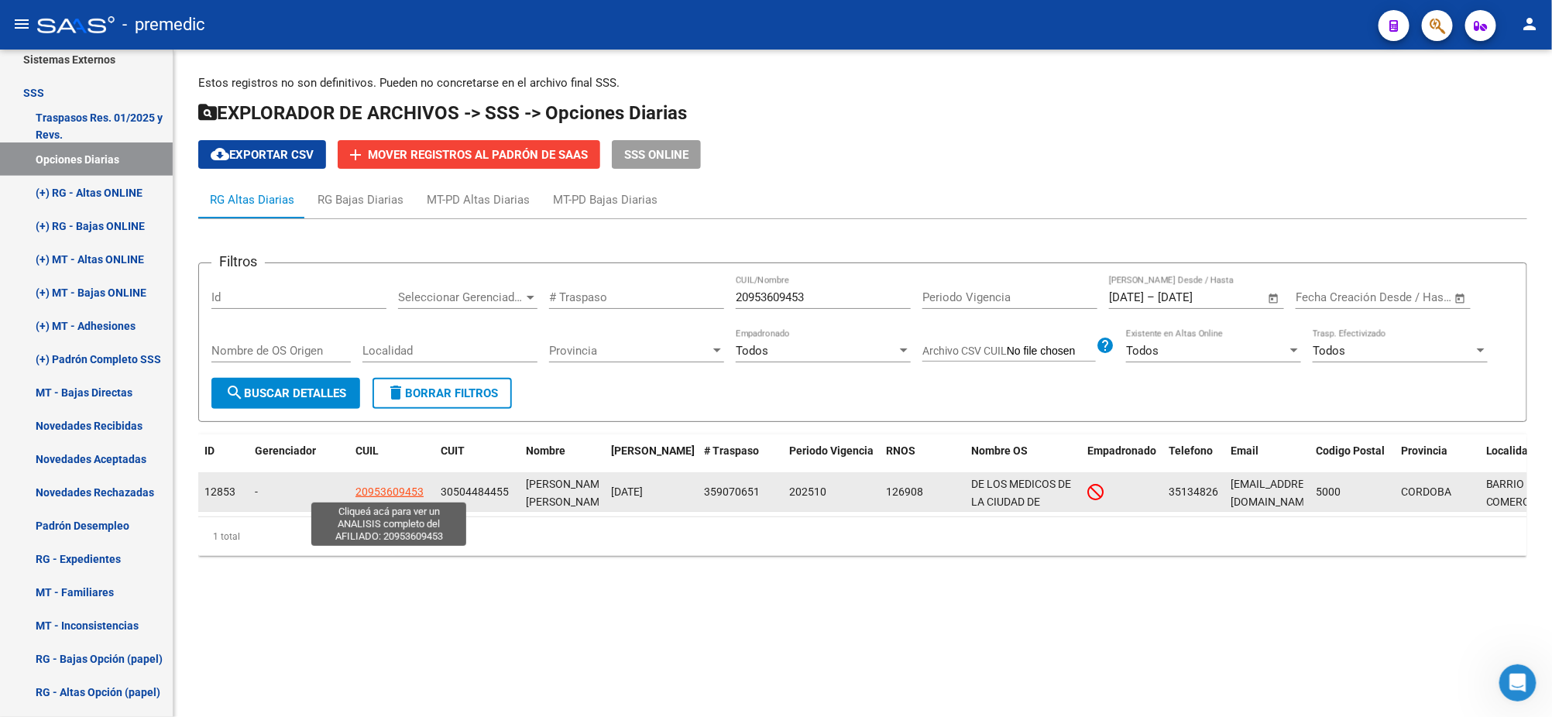
click at [386, 487] on span "20953609453" at bounding box center [389, 491] width 68 height 12
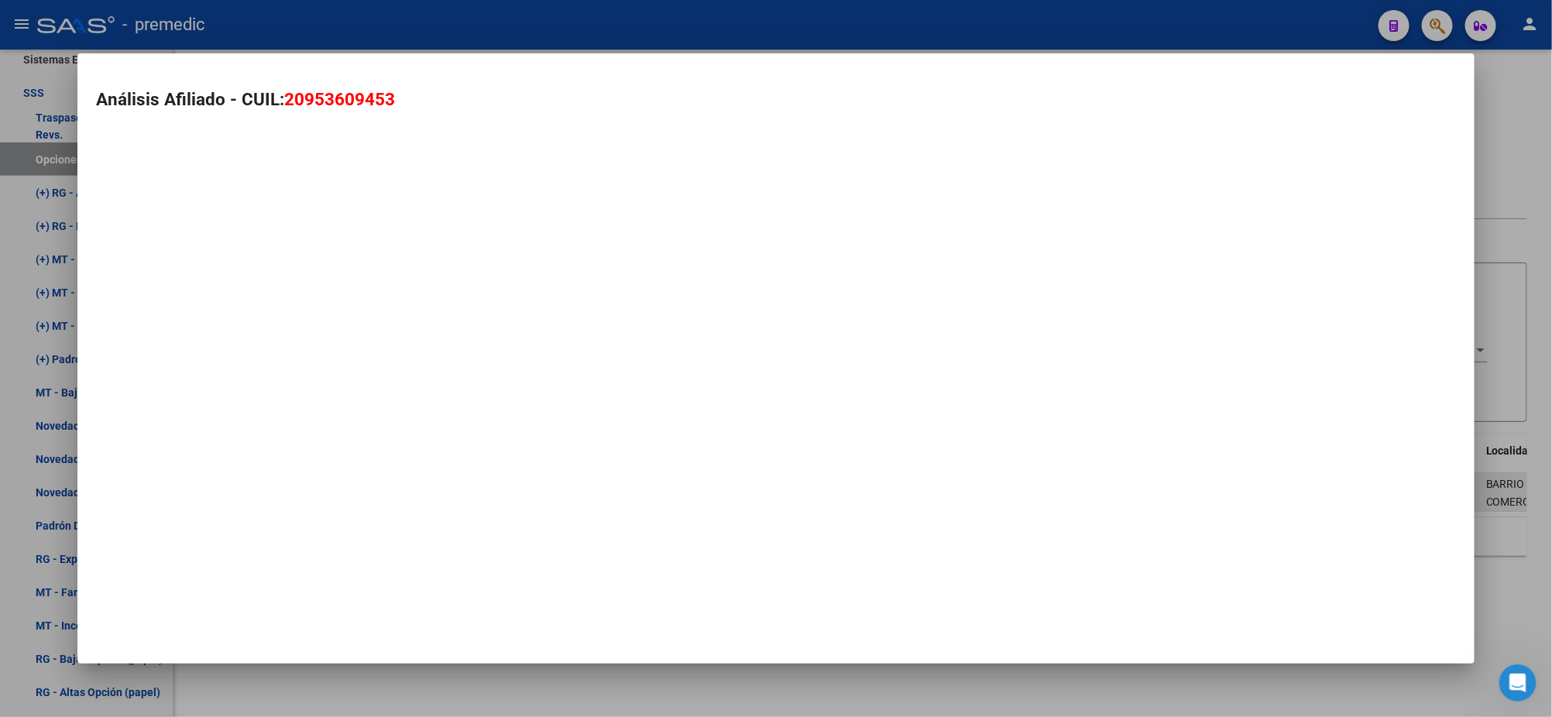
type textarea "20953609453"
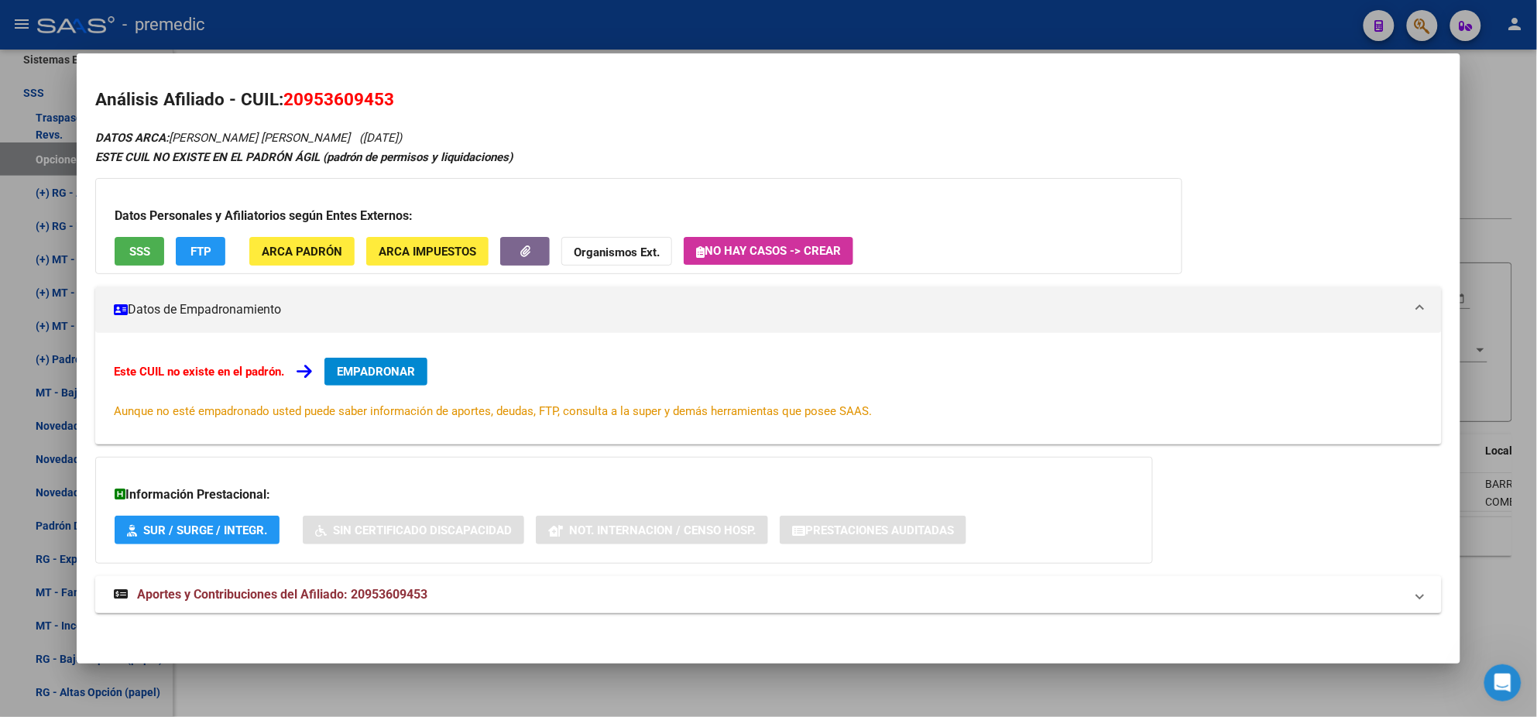
click at [339, 365] on span "EMPADRONAR" at bounding box center [376, 372] width 78 height 14
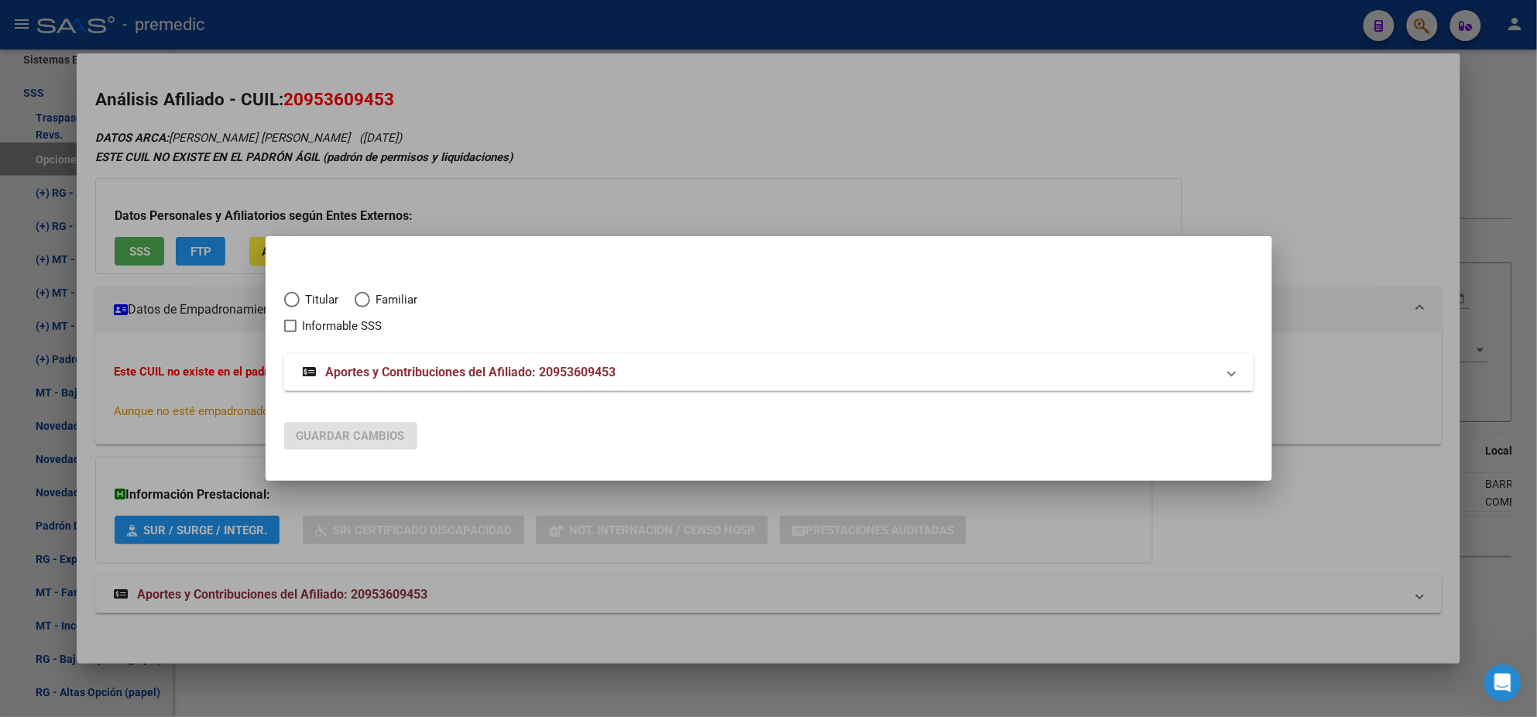
click at [286, 298] on span "Elija una opción" at bounding box center [291, 299] width 15 height 15
click at [286, 298] on input "Titular" at bounding box center [291, 299] width 15 height 15
radio input "true"
checkbox input "true"
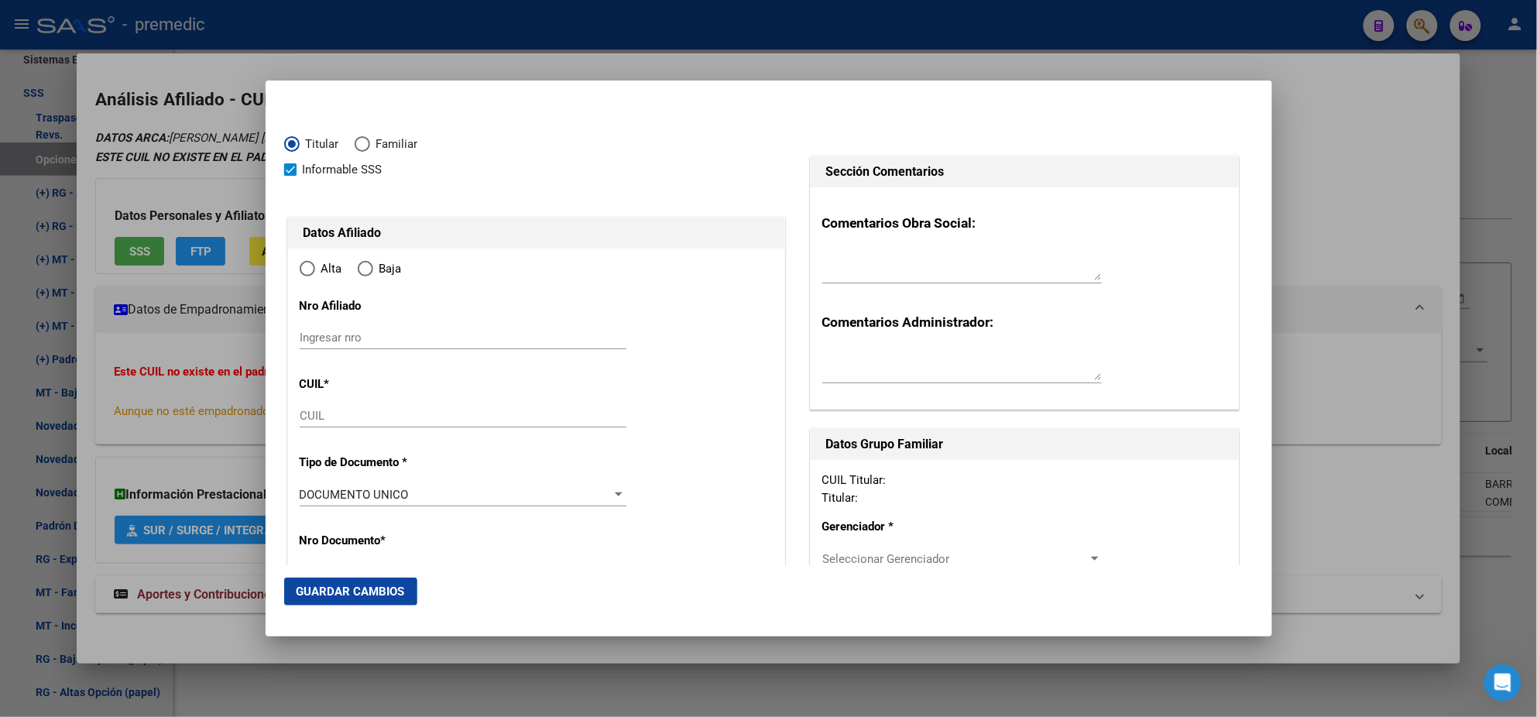
type input "20-95360945-3"
radio input "true"
click at [306, 491] on input "Ingresar fecha" at bounding box center [463, 498] width 327 height 25
click at [283, 501] on mat-dialog-content "Titular Familiar Informable SSS Datos Afiliado Alta Baja Nro Afiliado Ingresar …" at bounding box center [769, 332] width 1007 height 466
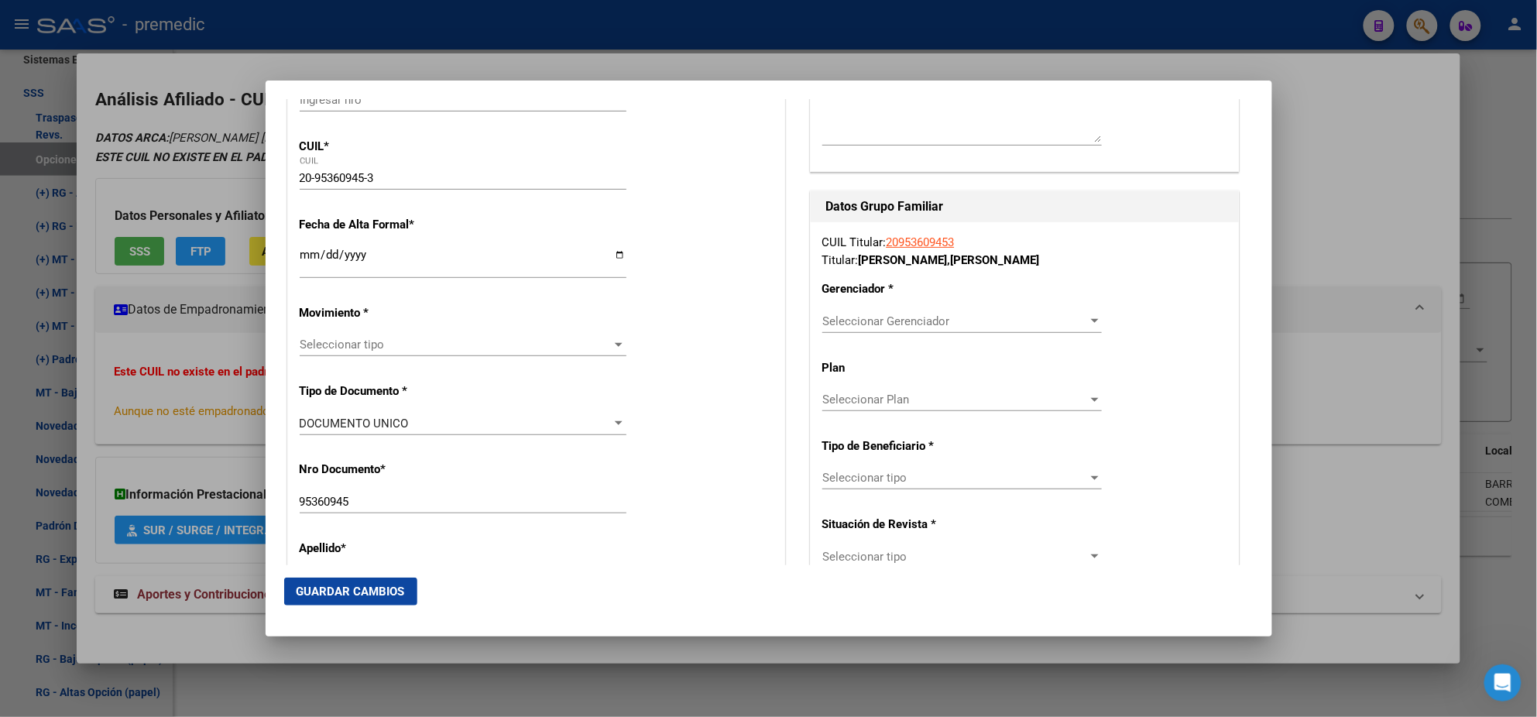
scroll to position [290, 0]
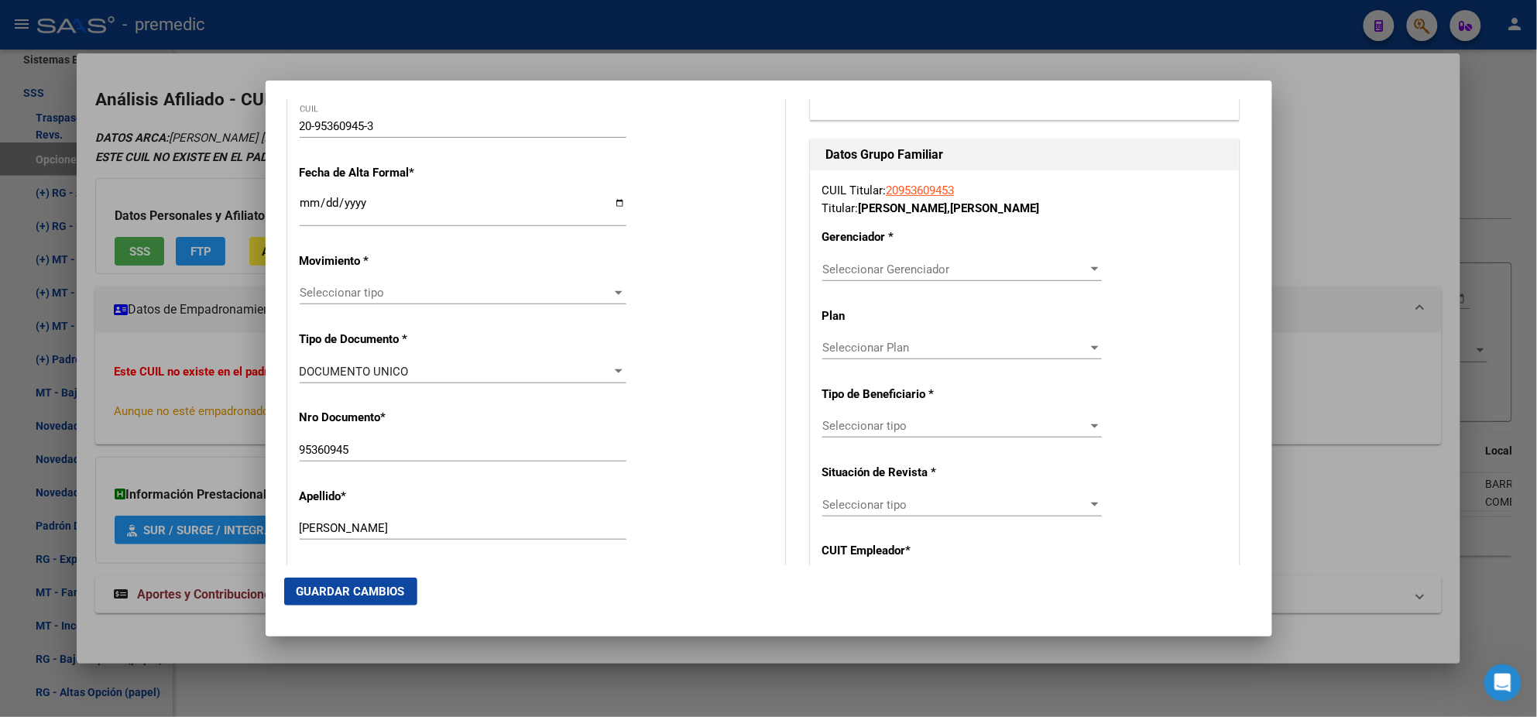
click at [318, 294] on span "Seleccionar tipo" at bounding box center [456, 293] width 313 height 14
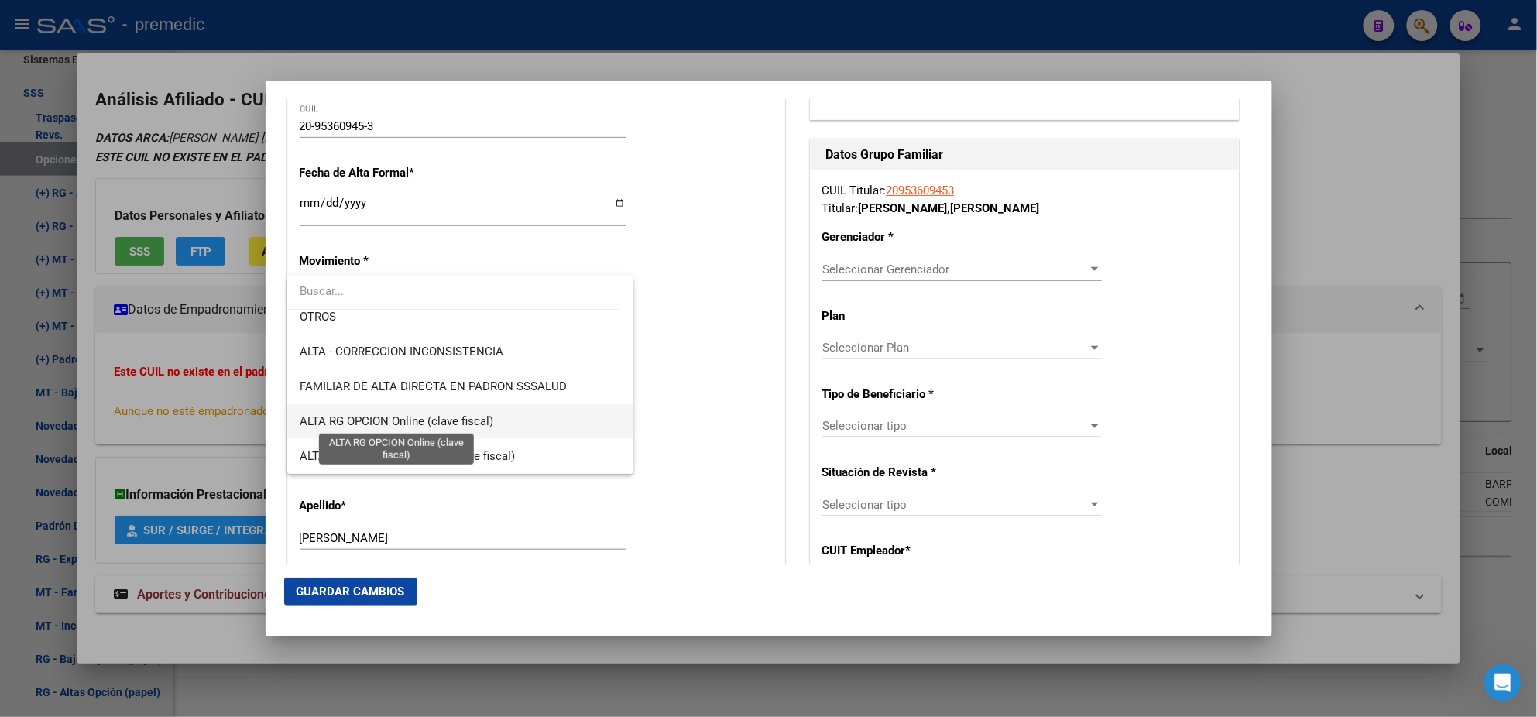
click at [433, 414] on span "ALTA RG OPCION Online (clave fiscal)" at bounding box center [397, 421] width 194 height 14
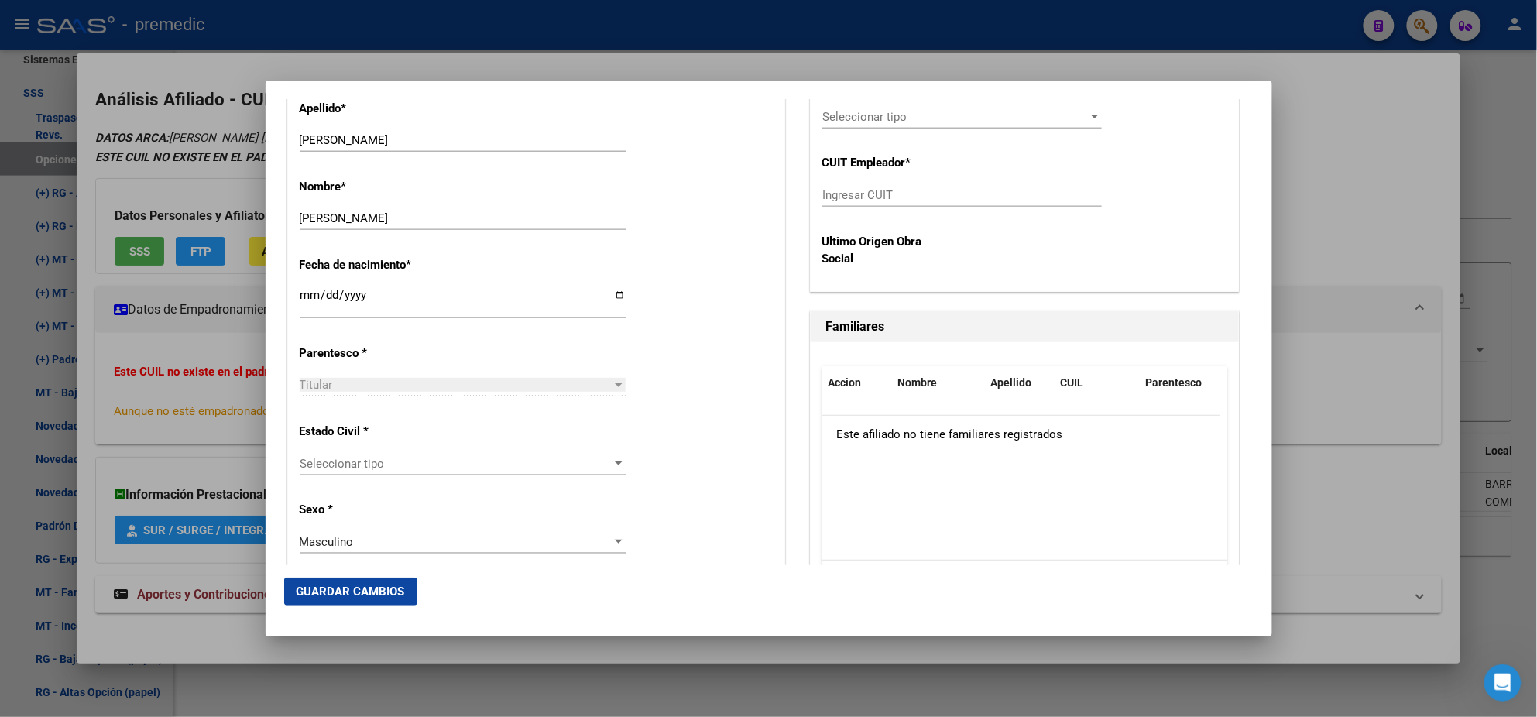
scroll to position [774, 0]
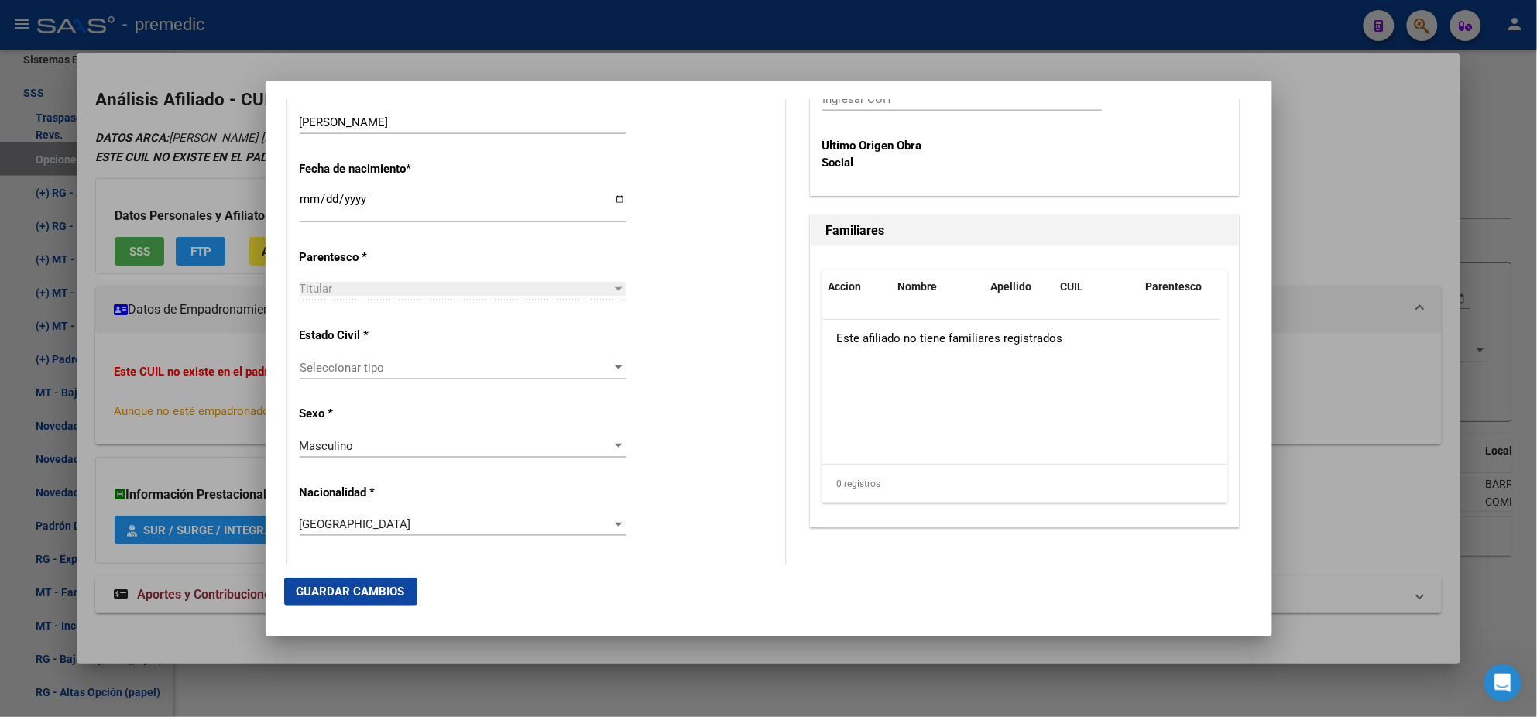
click at [395, 362] on span "Seleccionar tipo" at bounding box center [456, 368] width 313 height 14
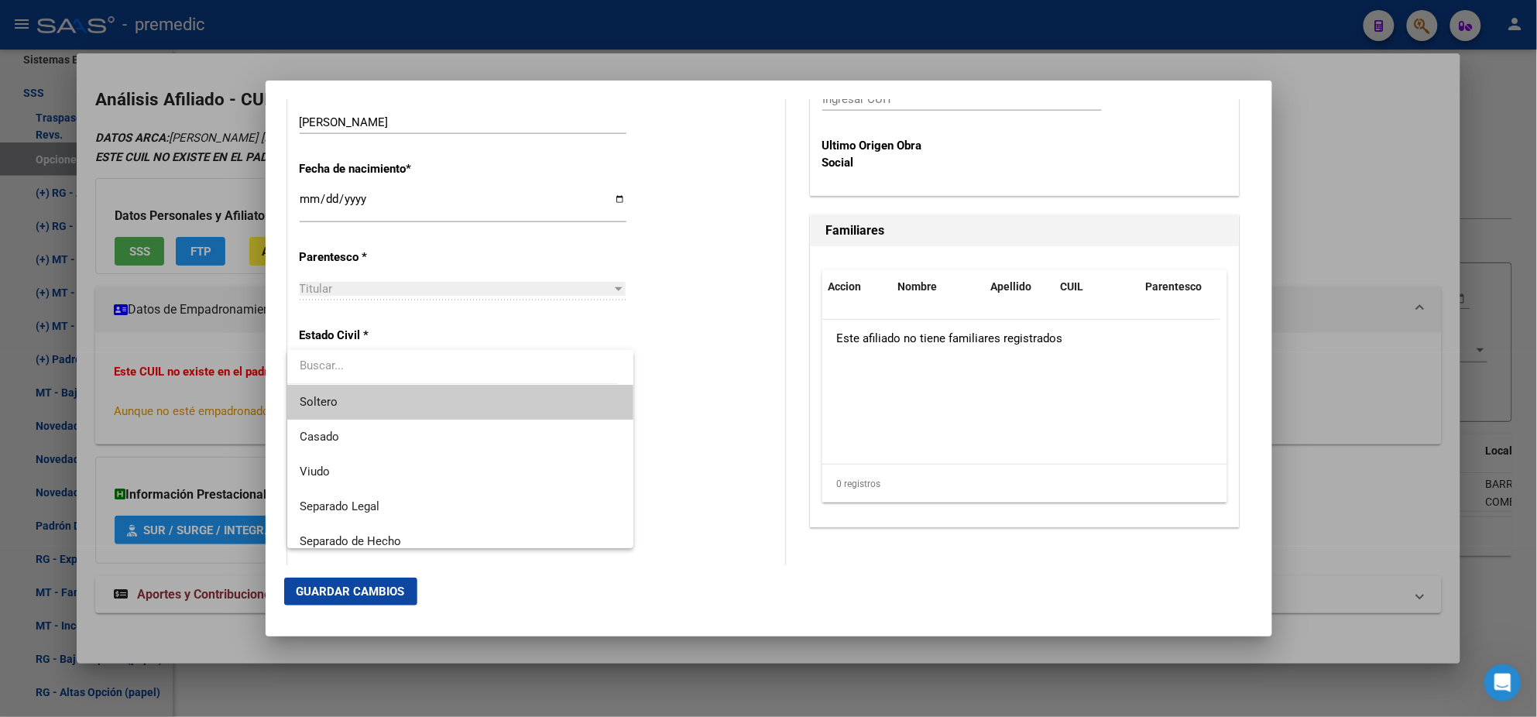
click at [398, 394] on span "Soltero" at bounding box center [460, 402] width 321 height 35
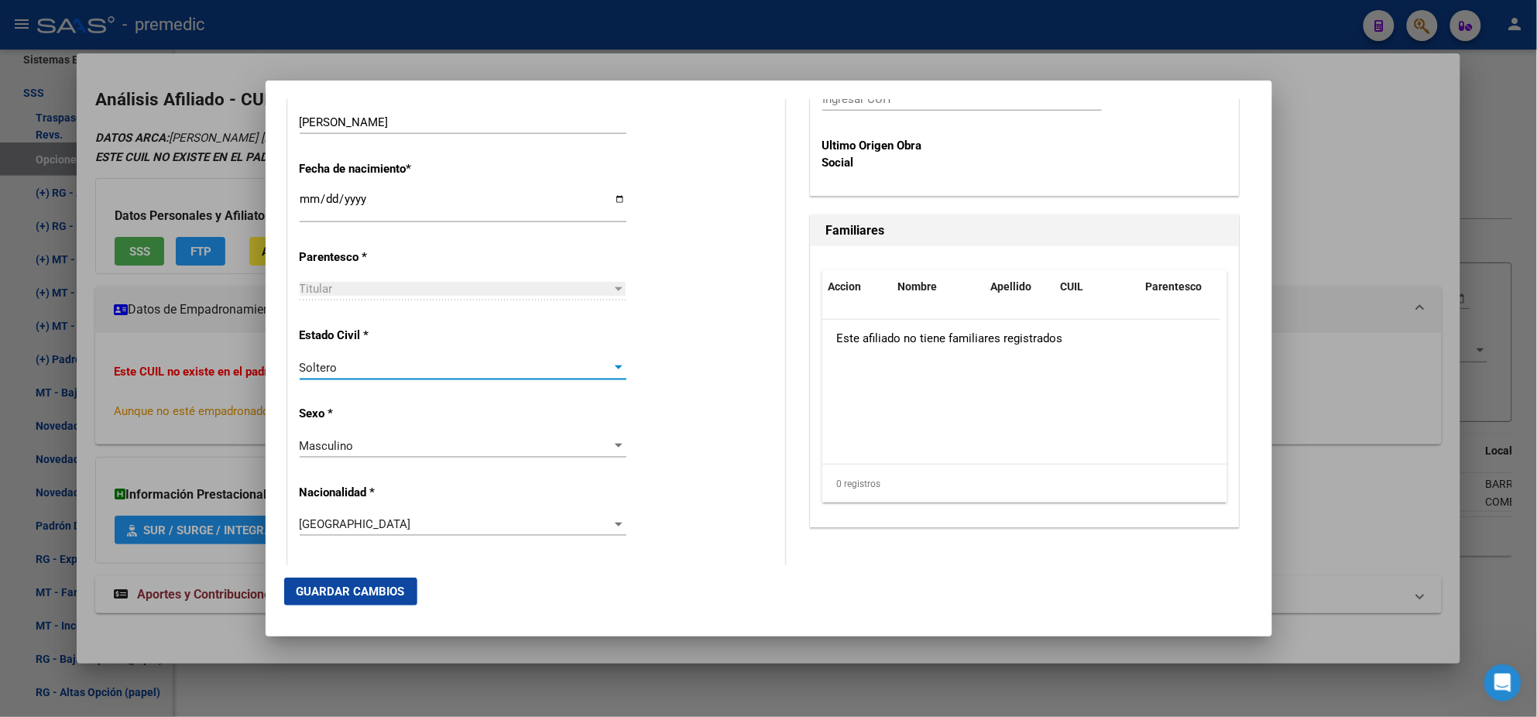
click at [419, 410] on p "Sexo *" at bounding box center [371, 414] width 142 height 18
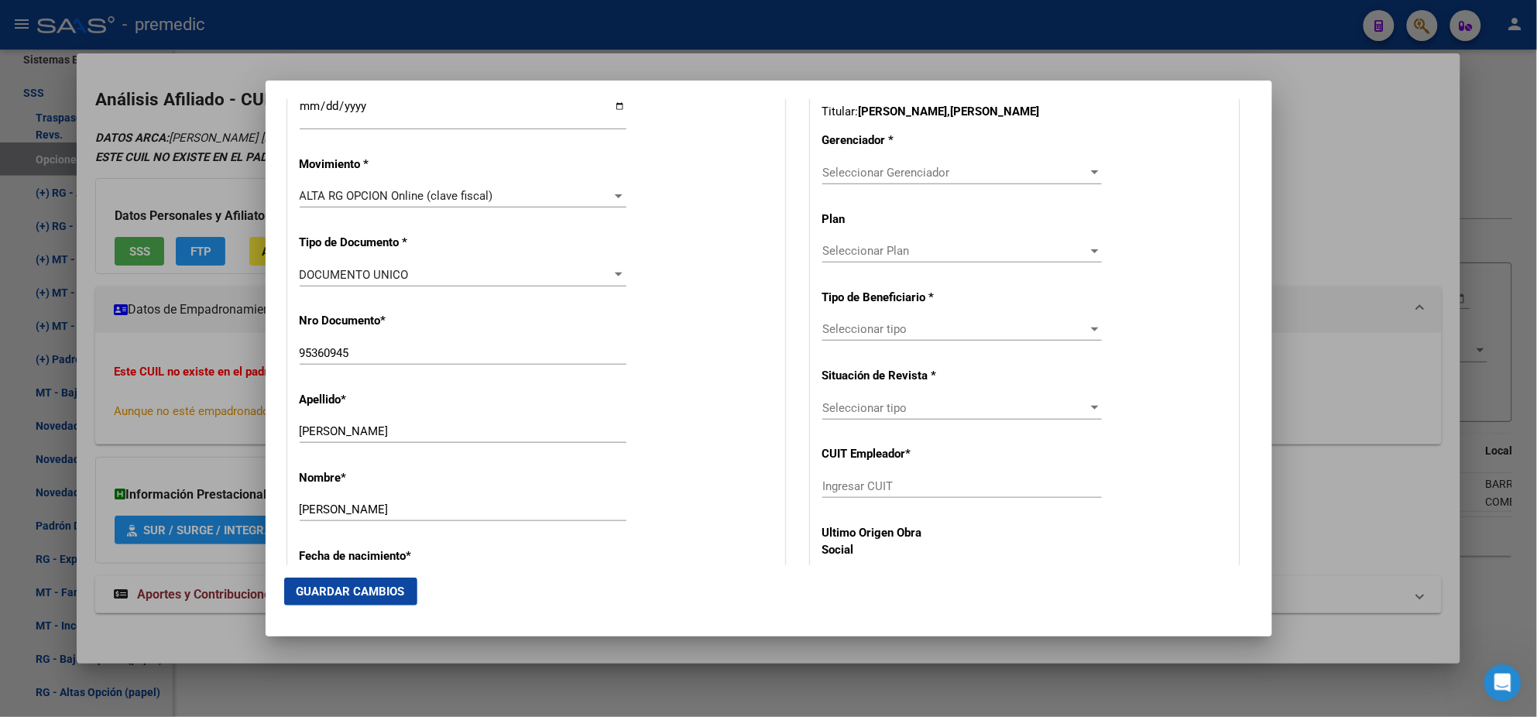
scroll to position [290, 0]
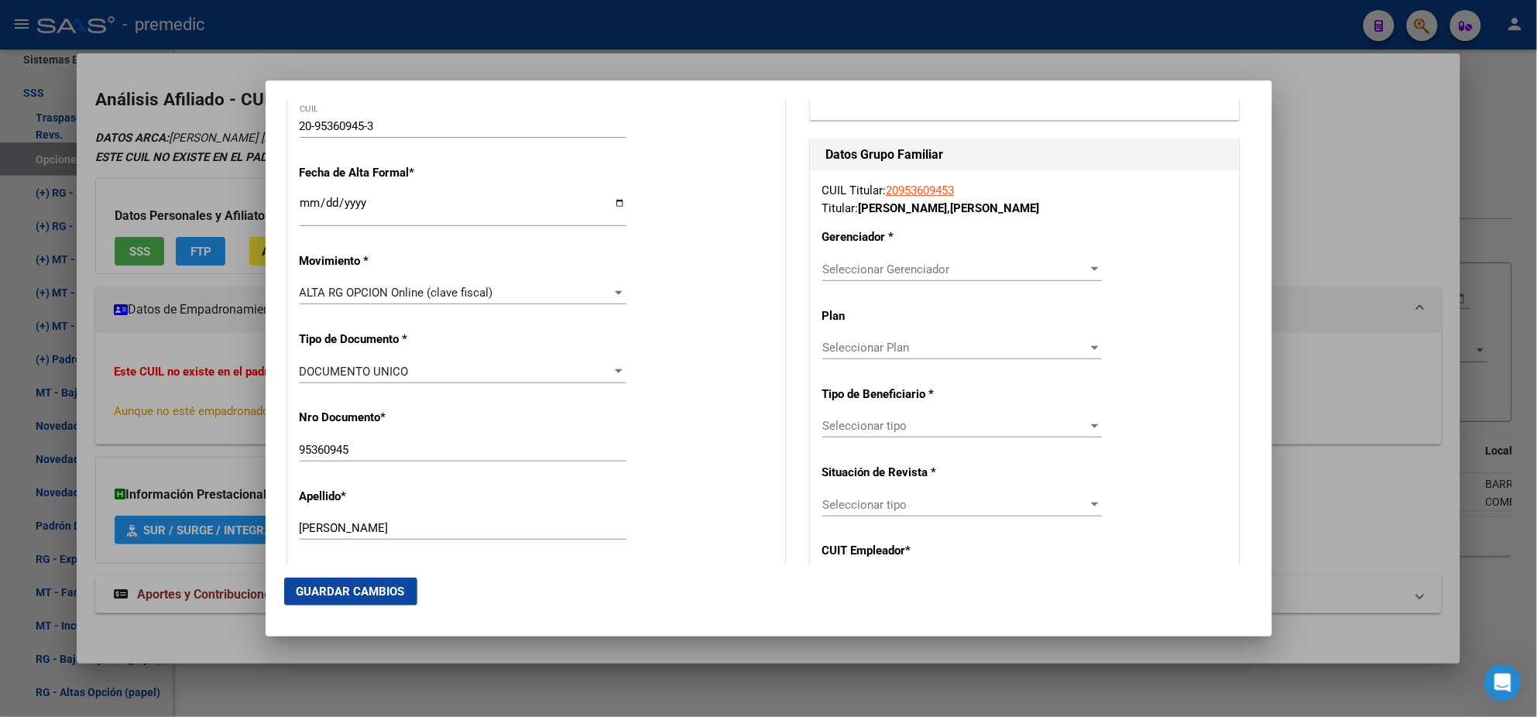
click at [823, 269] on span "Seleccionar Gerenciador" at bounding box center [955, 269] width 266 height 14
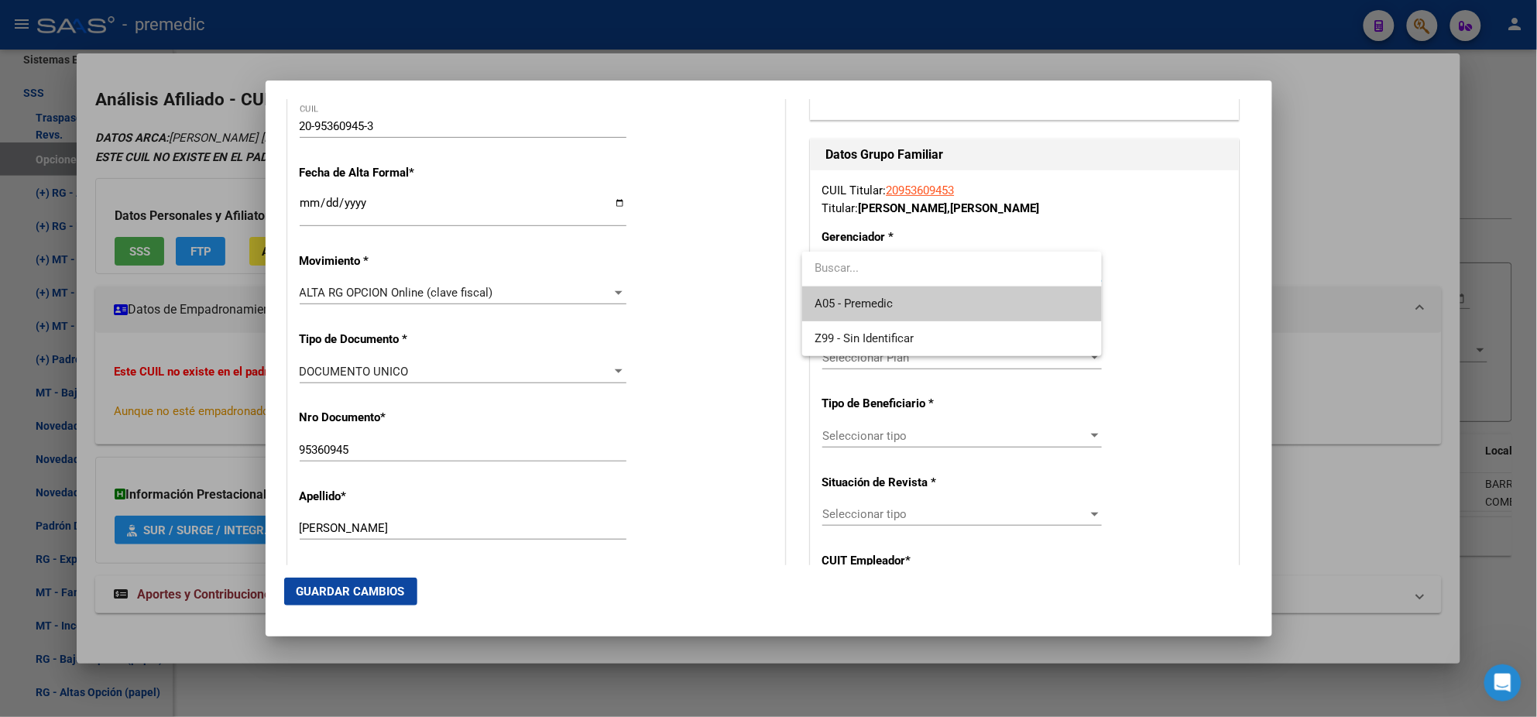
click at [842, 294] on span "A05 - Premedic" at bounding box center [952, 303] width 275 height 35
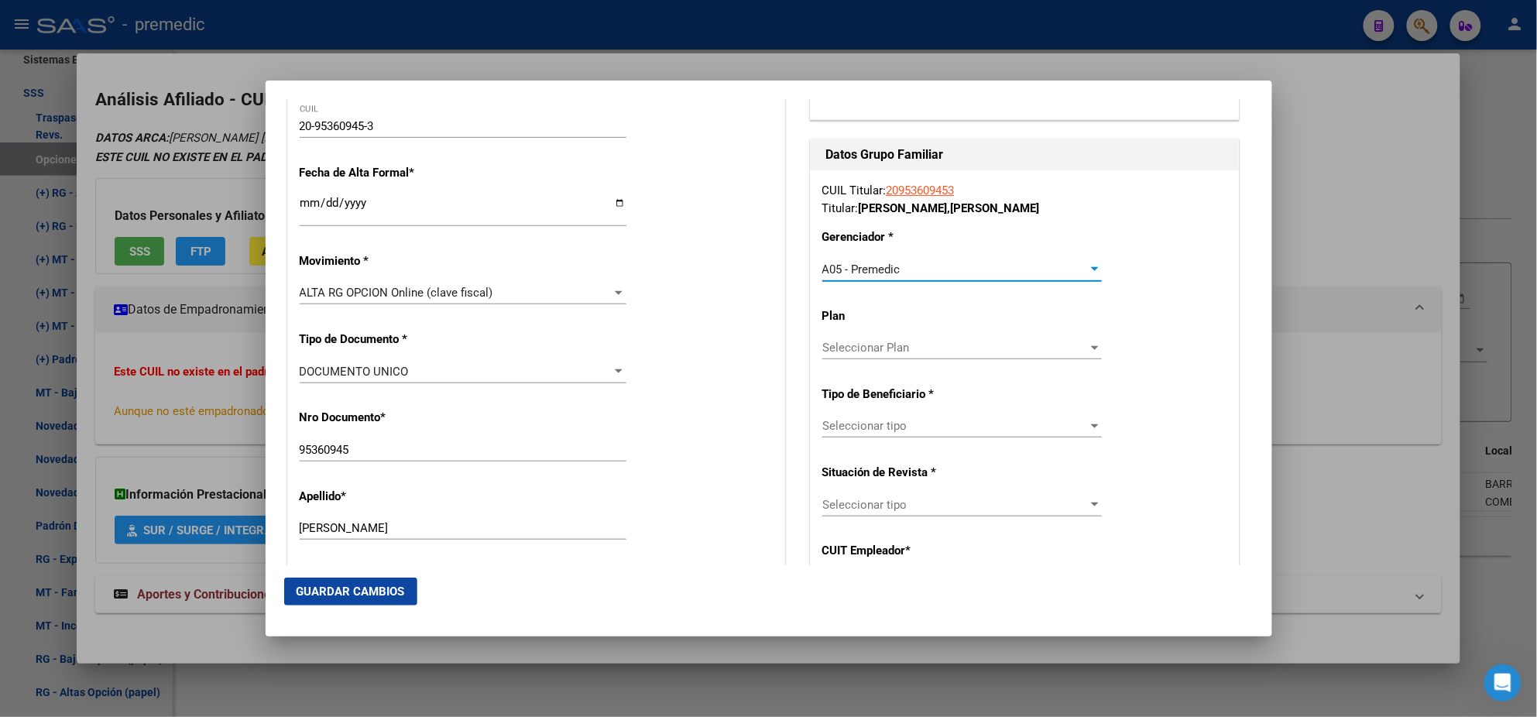
click at [836, 424] on span "Seleccionar tipo" at bounding box center [955, 426] width 266 height 14
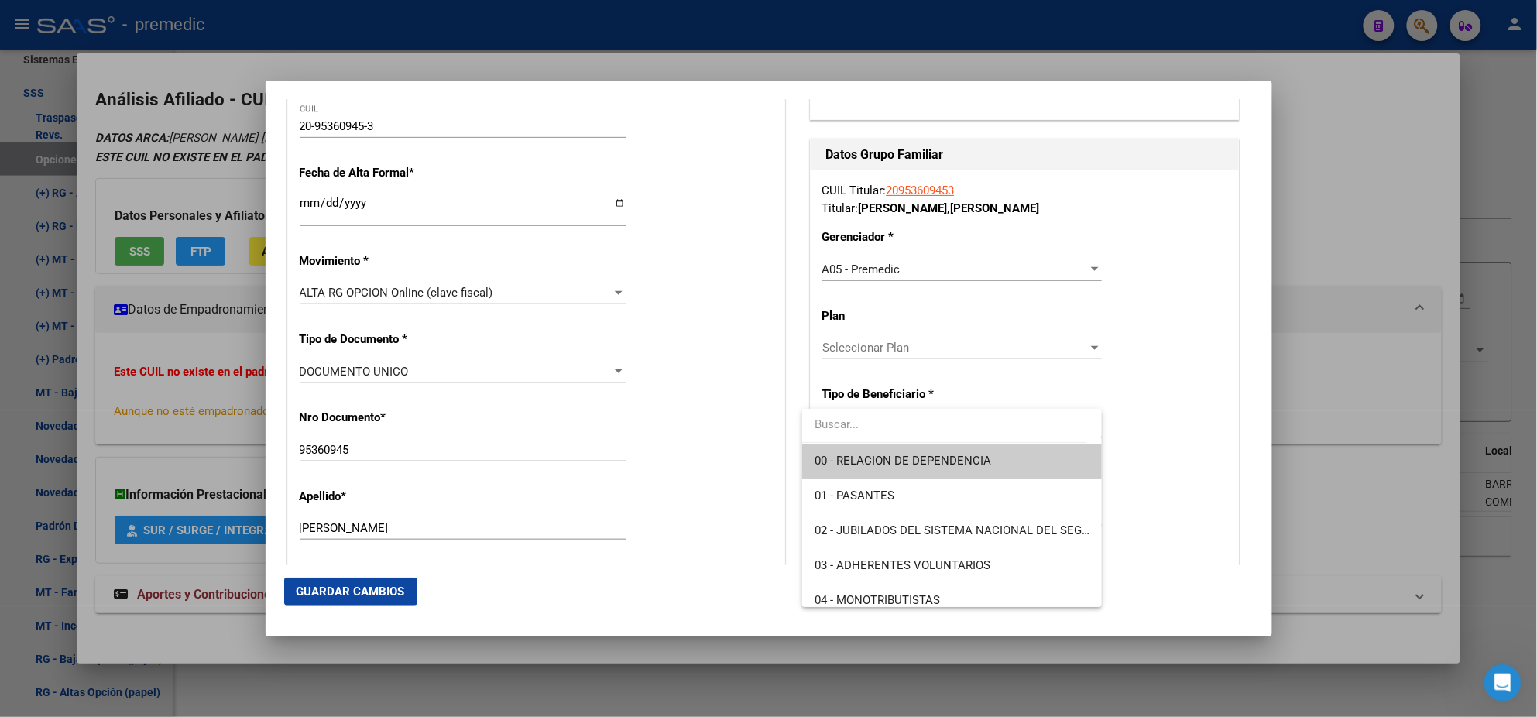
click at [844, 462] on span "00 - RELACION DE DEPENDENCIA" at bounding box center [903, 461] width 177 height 14
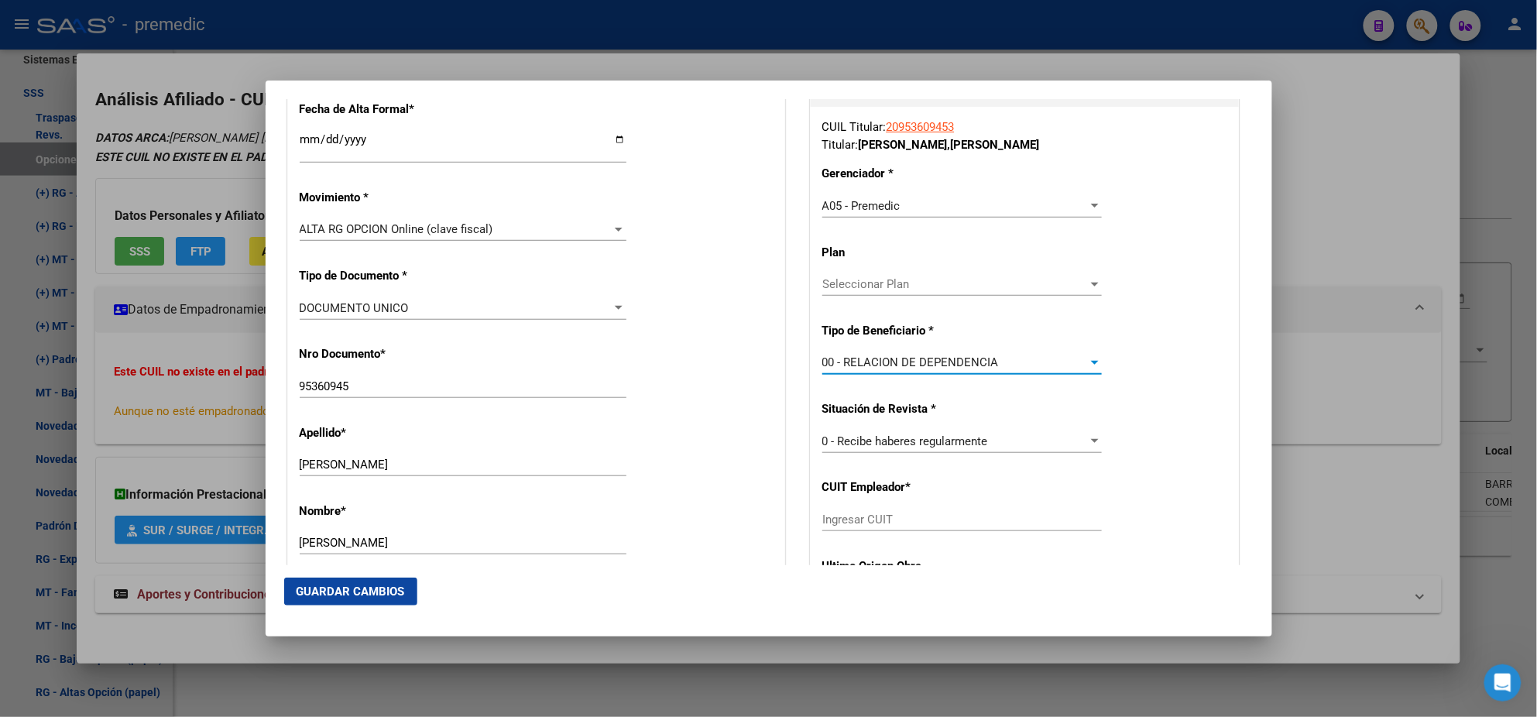
scroll to position [386, 0]
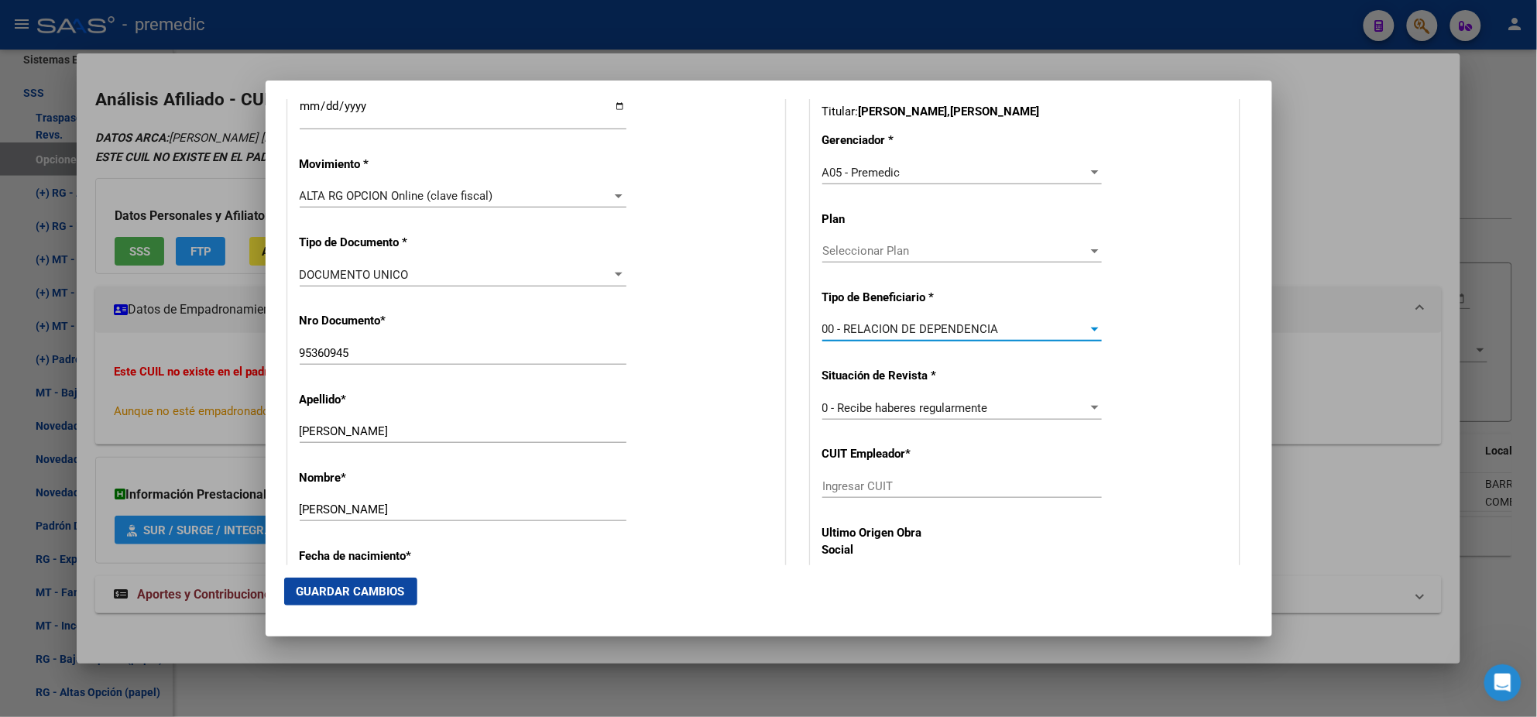
click at [834, 483] on input "Ingresar CUIT" at bounding box center [962, 486] width 280 height 14
paste input "30-50448445-5"
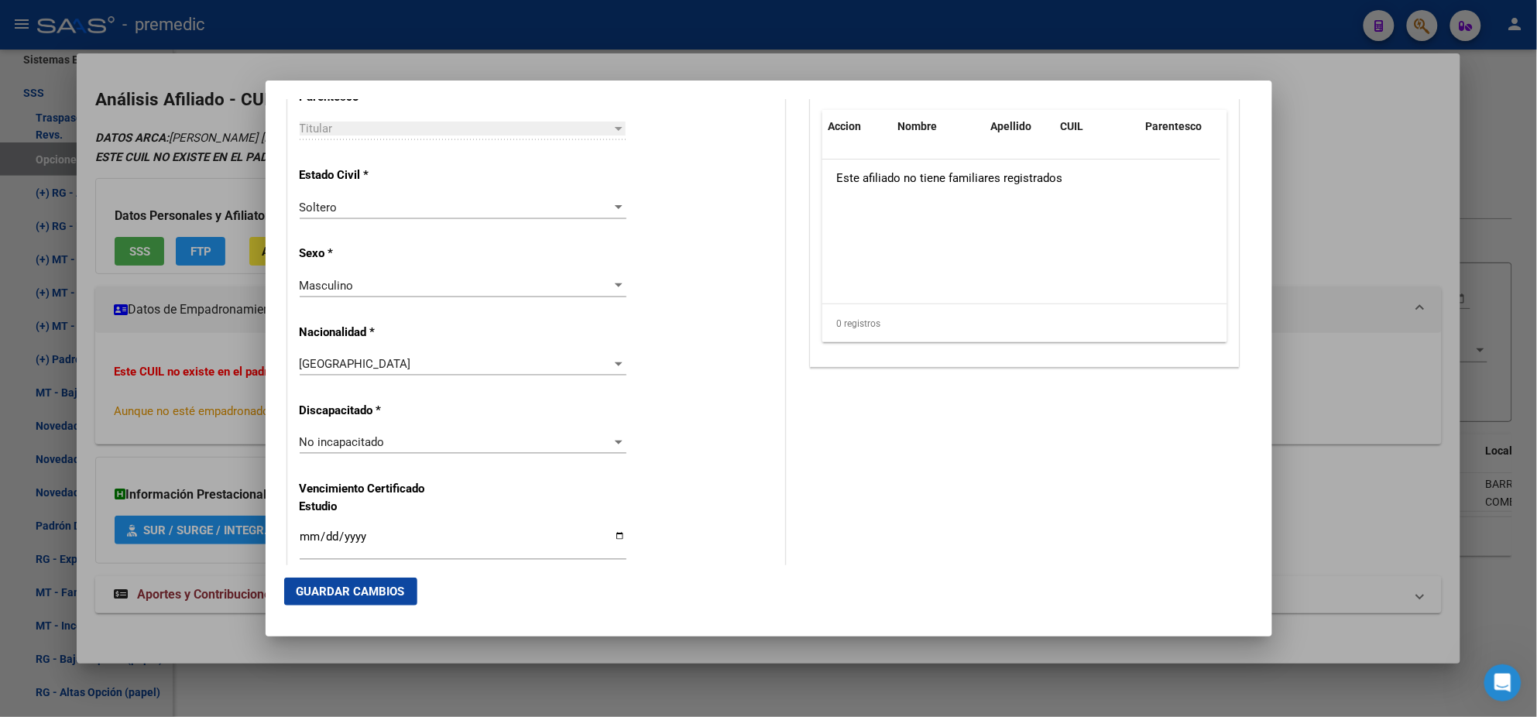
scroll to position [968, 0]
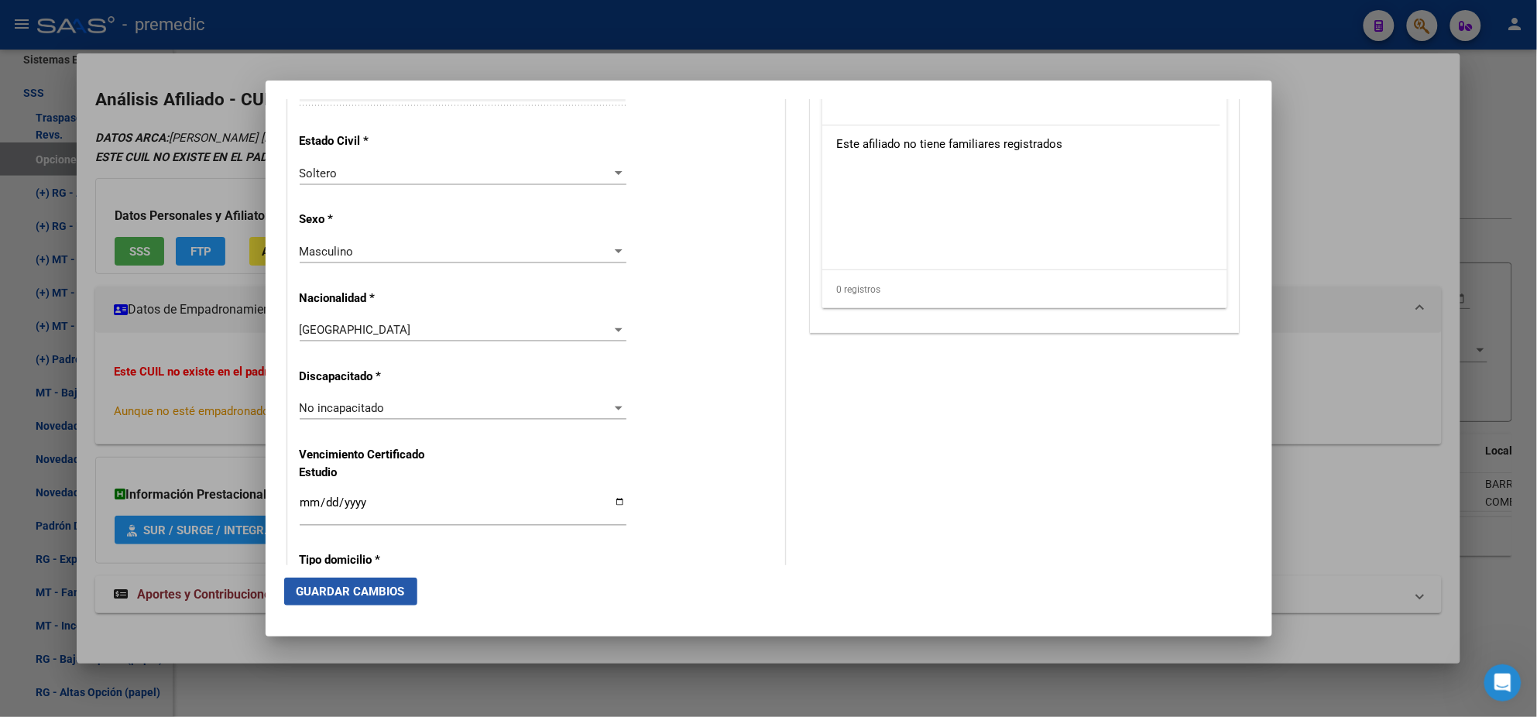
click at [345, 602] on button "Guardar Cambios" at bounding box center [350, 592] width 133 height 28
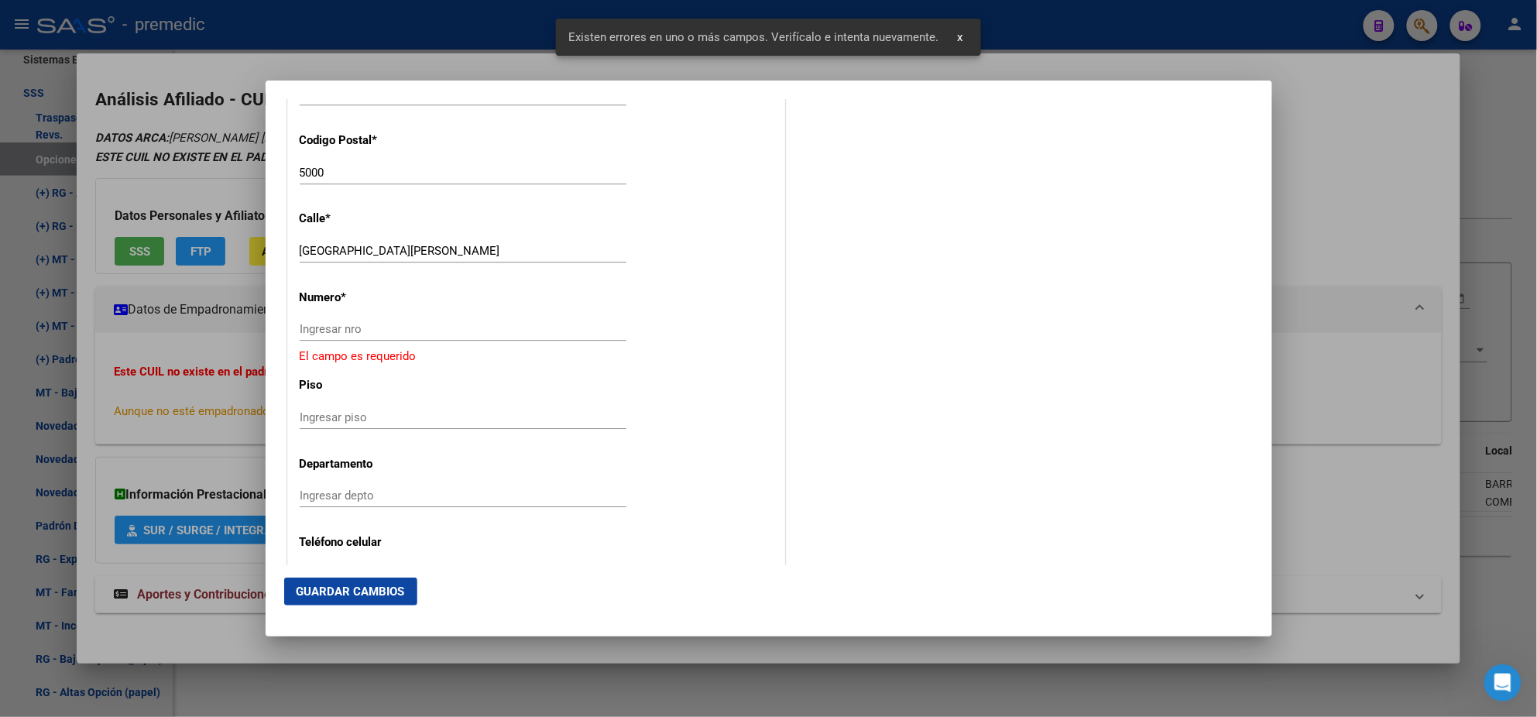
scroll to position [1645, 0]
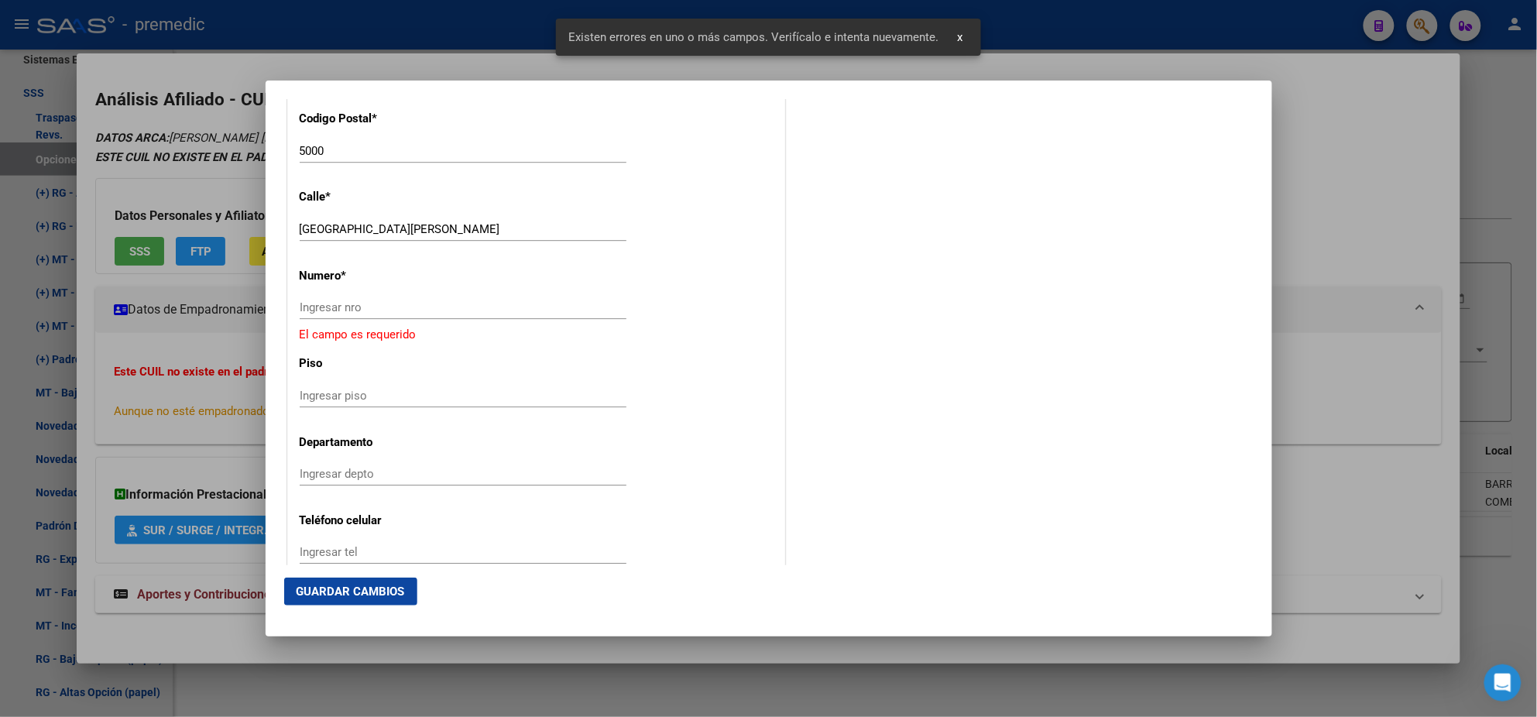
click at [330, 310] on input "Ingresar nro" at bounding box center [463, 307] width 327 height 14
click at [381, 588] on span "Guardar Cambios" at bounding box center [351, 592] width 108 height 14
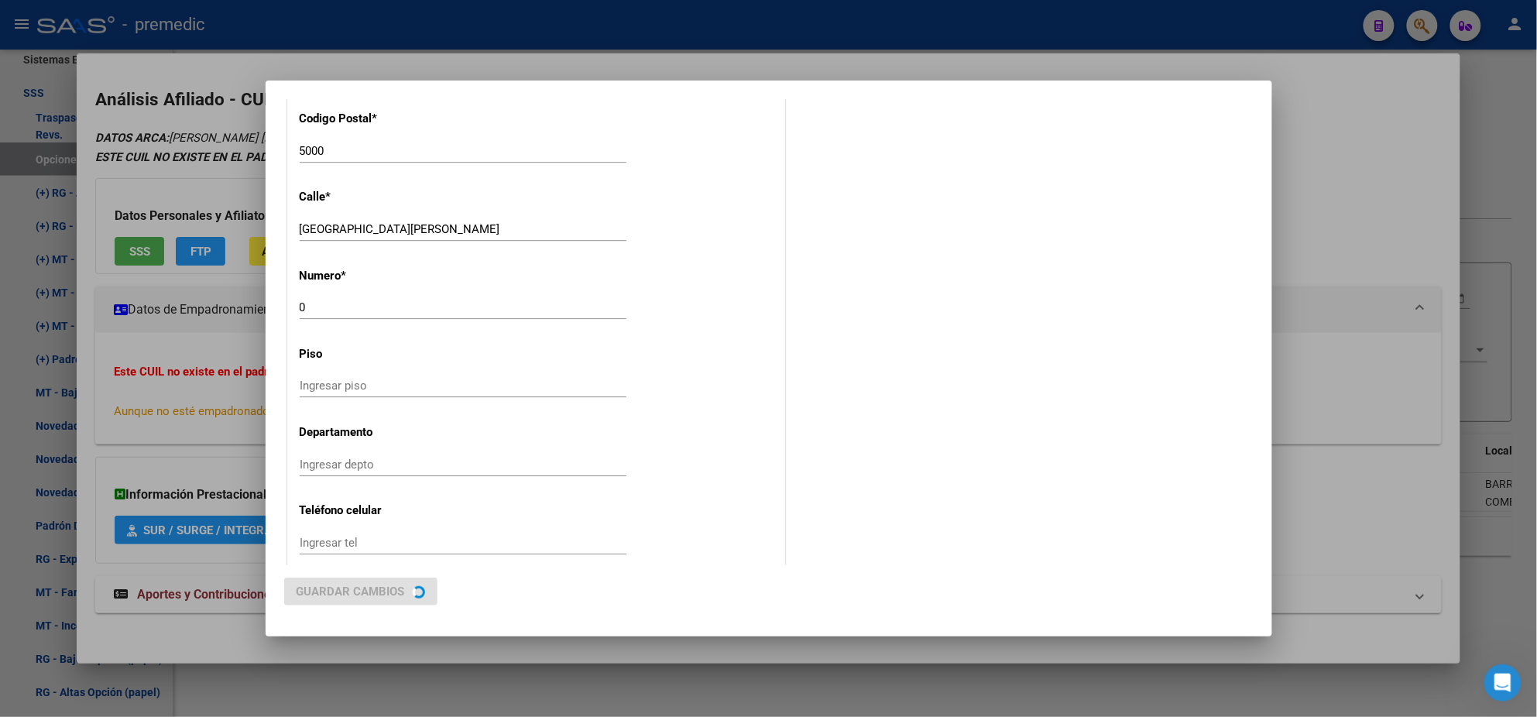
scroll to position [0, 0]
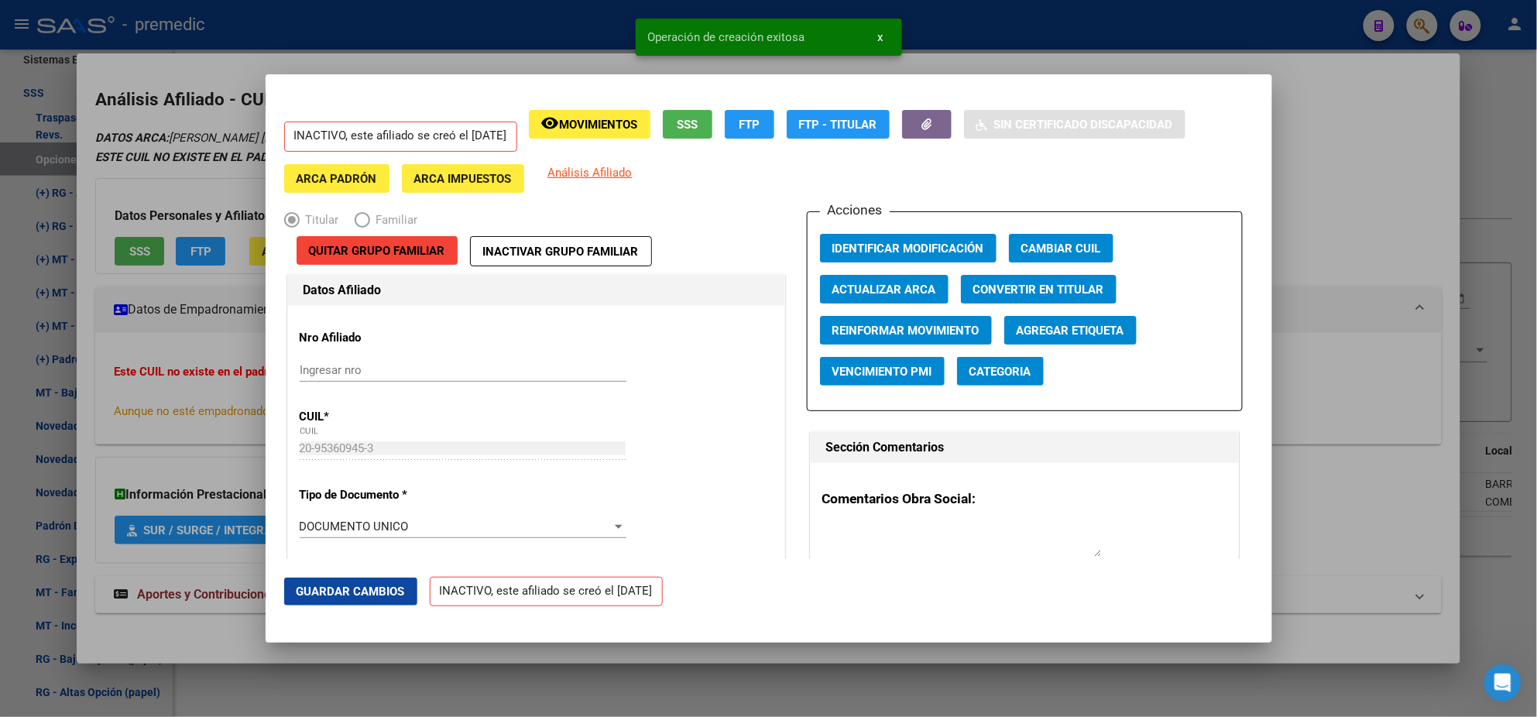
click at [80, 442] on div at bounding box center [768, 358] width 1537 height 717
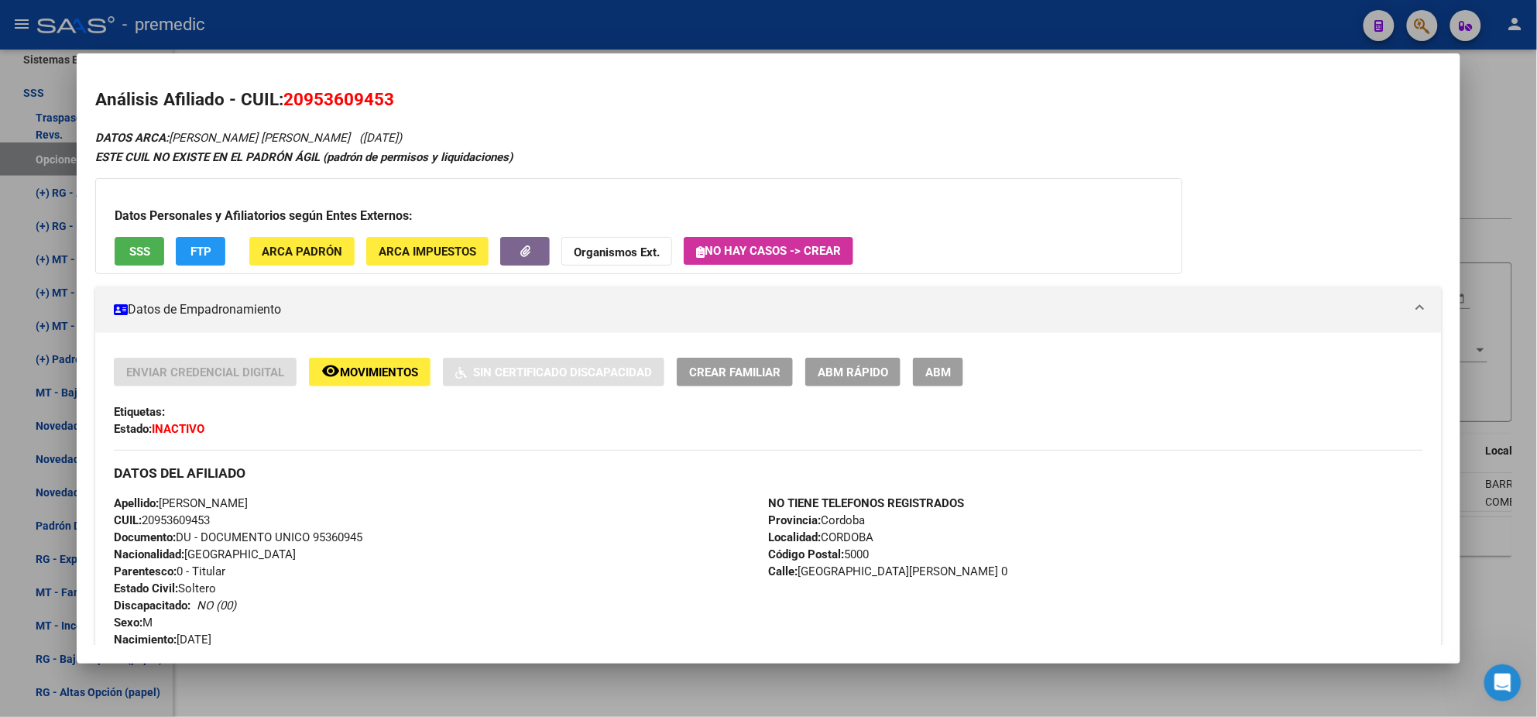
click at [1513, 172] on div at bounding box center [768, 358] width 1537 height 717
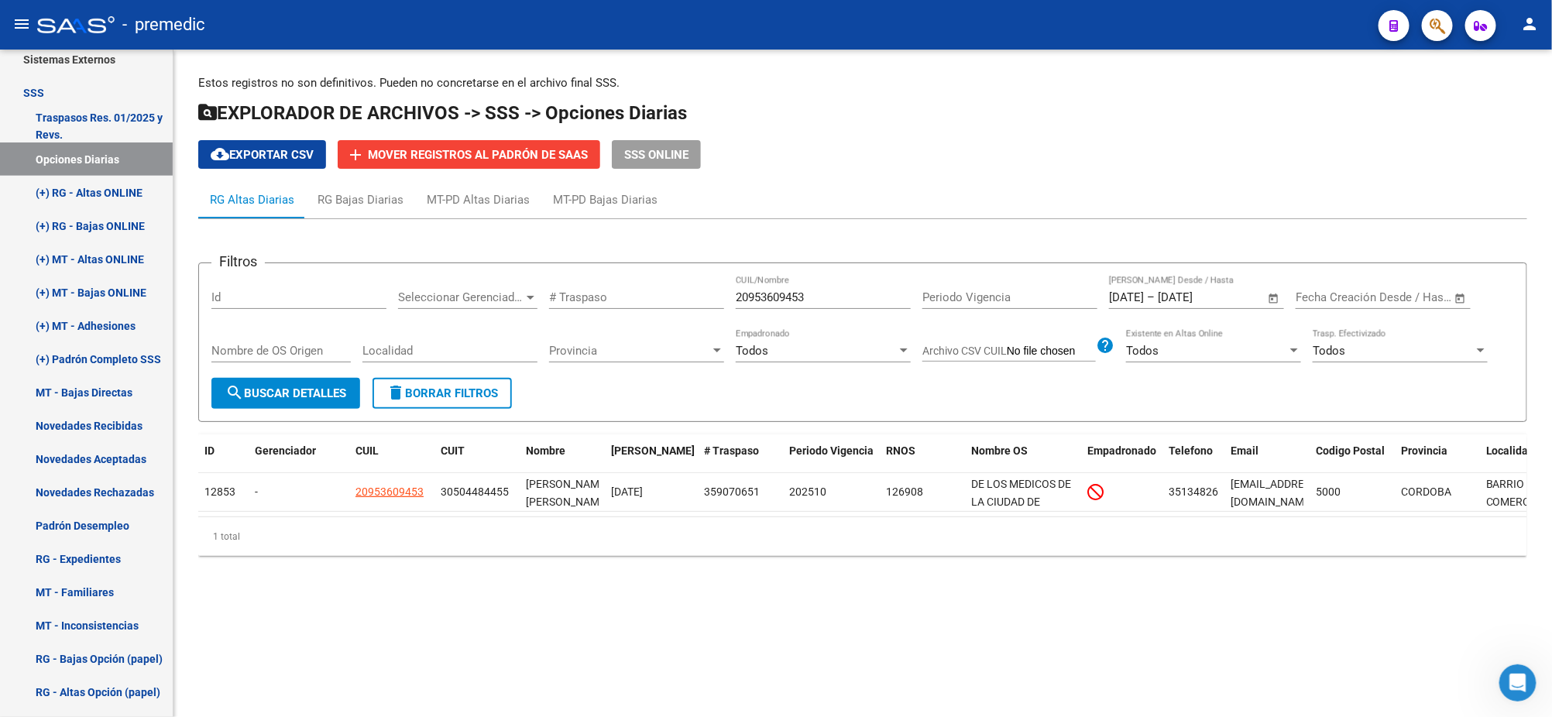
click at [320, 391] on span "search Buscar Detalles" at bounding box center [285, 393] width 121 height 14
drag, startPoint x: 736, startPoint y: 300, endPoint x: 691, endPoint y: 304, distance: 44.3
click at [699, 304] on div "Filtros Id Seleccionar Gerenciador Seleccionar Gerenciador # Traspaso 209536094…" at bounding box center [862, 327] width 1302 height 102
paste input "415250518"
click at [317, 623] on mat-sidenav-content "Estos registros no son definitivos. Pueden no concretarse en el archivo final S…" at bounding box center [862, 383] width 1378 height 667
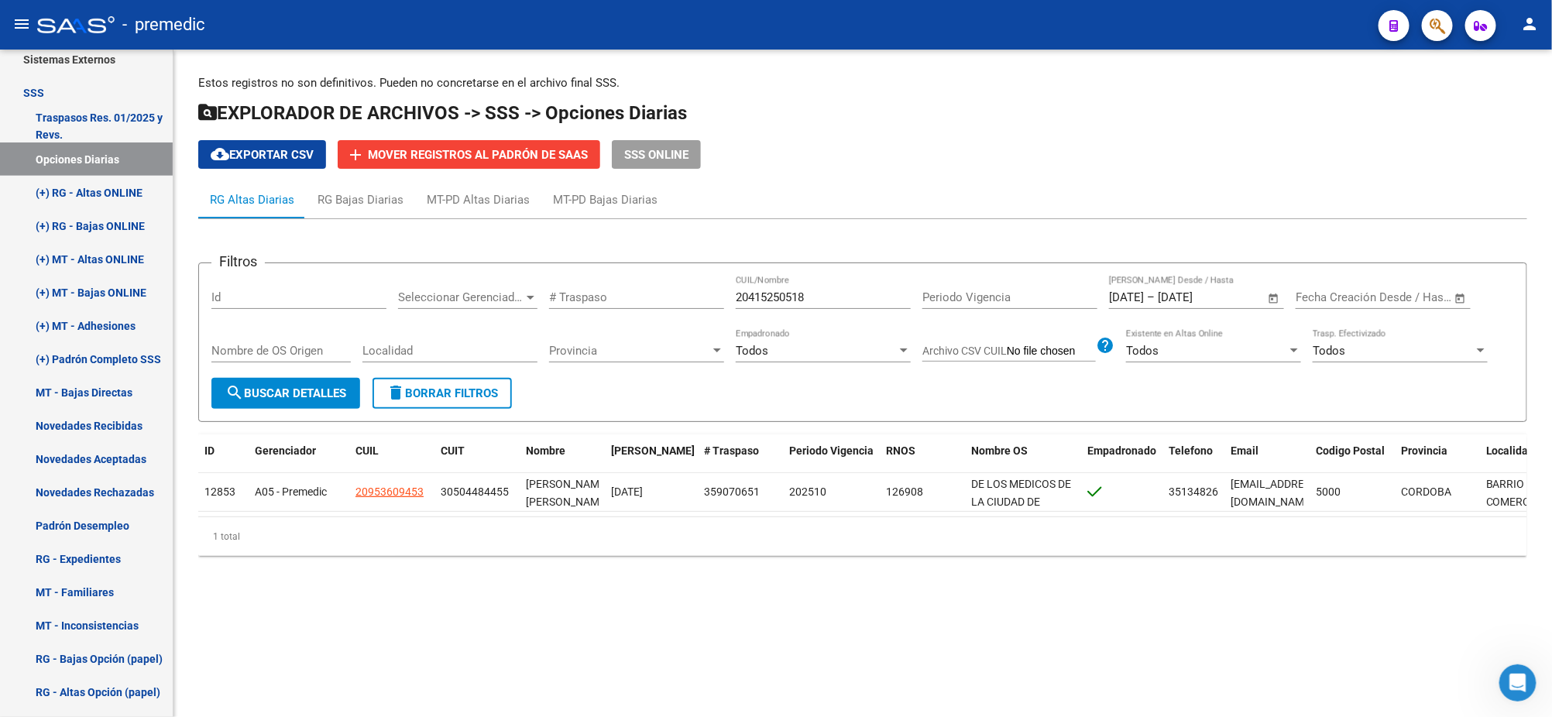
click at [293, 568] on div "Filtros Id Seleccionar Gerenciador Seleccionar Gerenciador # Traspaso 204152505…" at bounding box center [862, 393] width 1329 height 349
click at [303, 381] on button "search Buscar Detalles" at bounding box center [285, 393] width 149 height 31
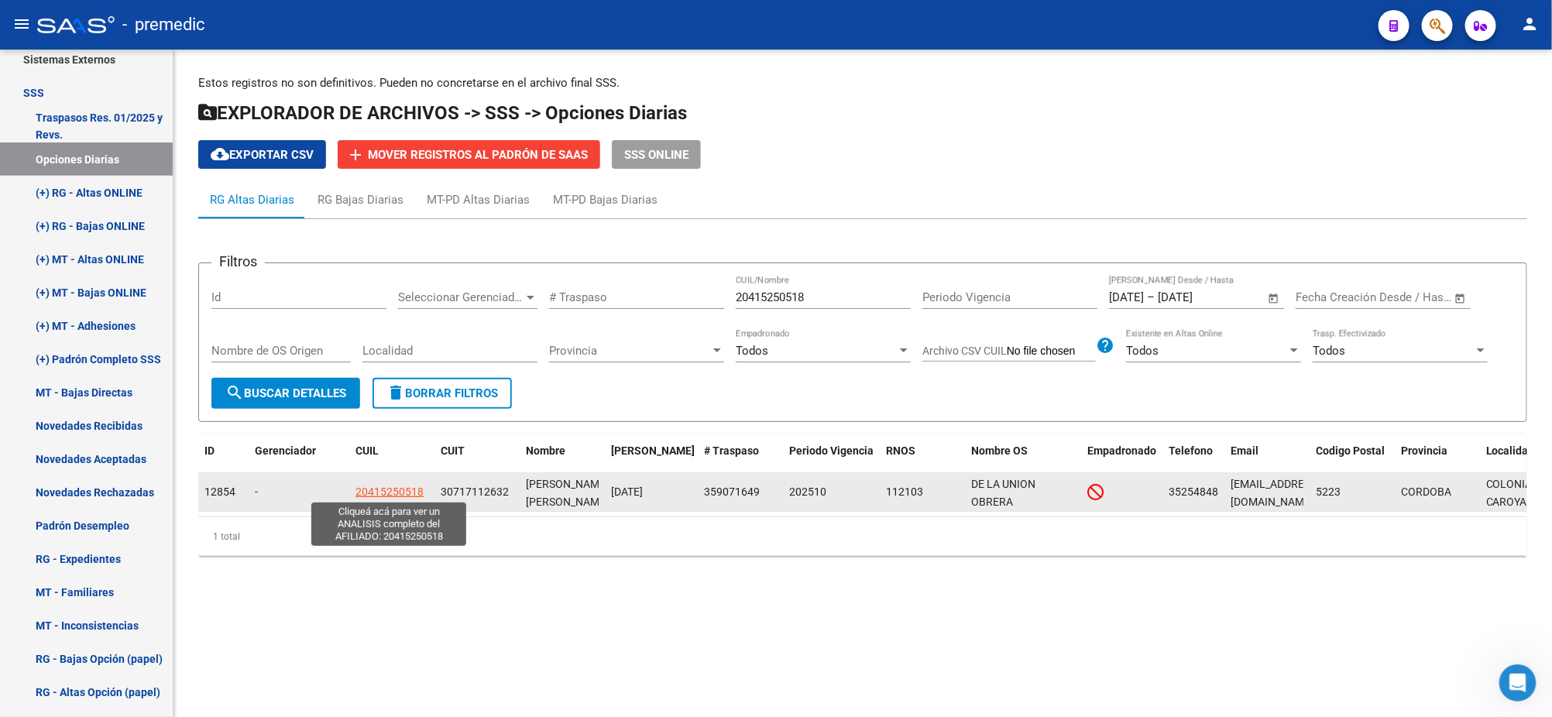
click at [393, 491] on span "20415250518" at bounding box center [389, 491] width 68 height 12
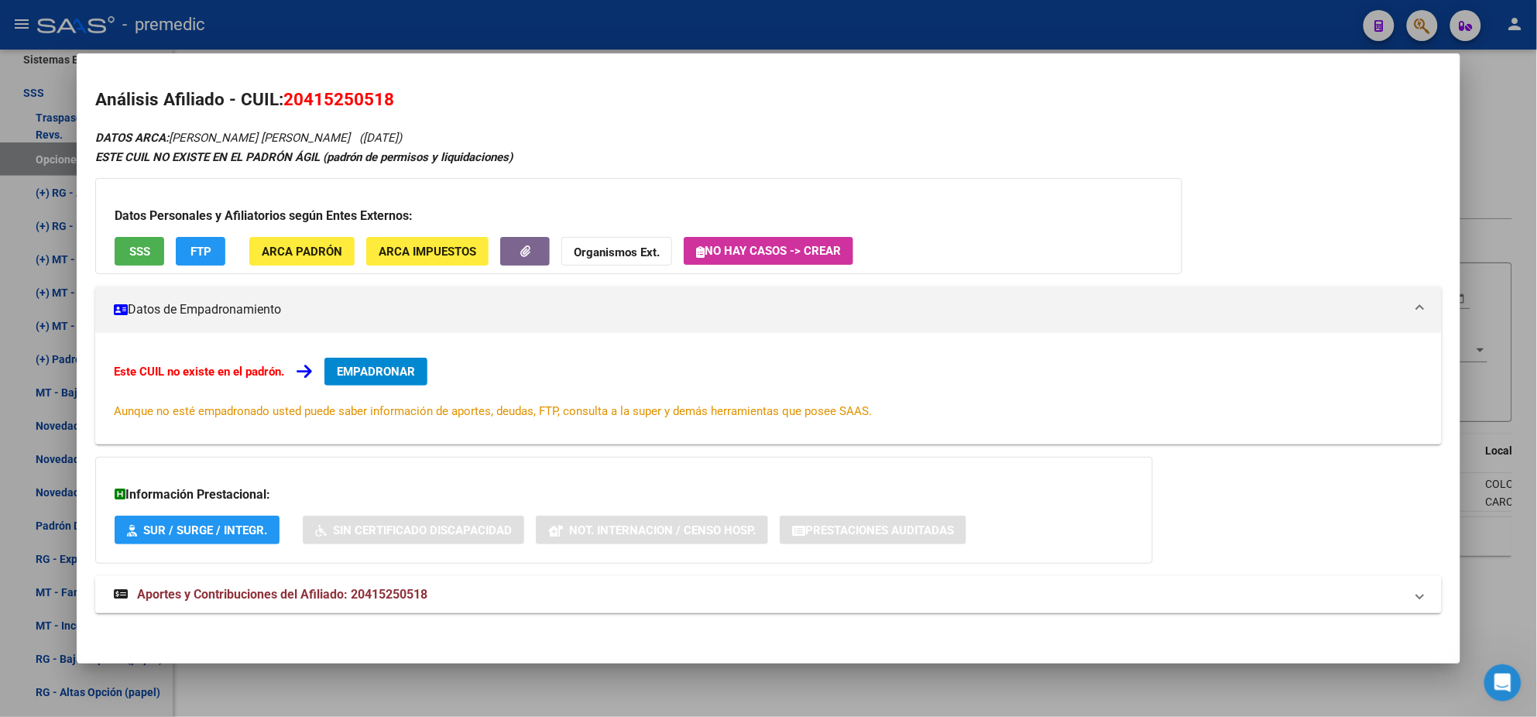
click at [386, 372] on span "EMPADRONAR" at bounding box center [376, 372] width 78 height 14
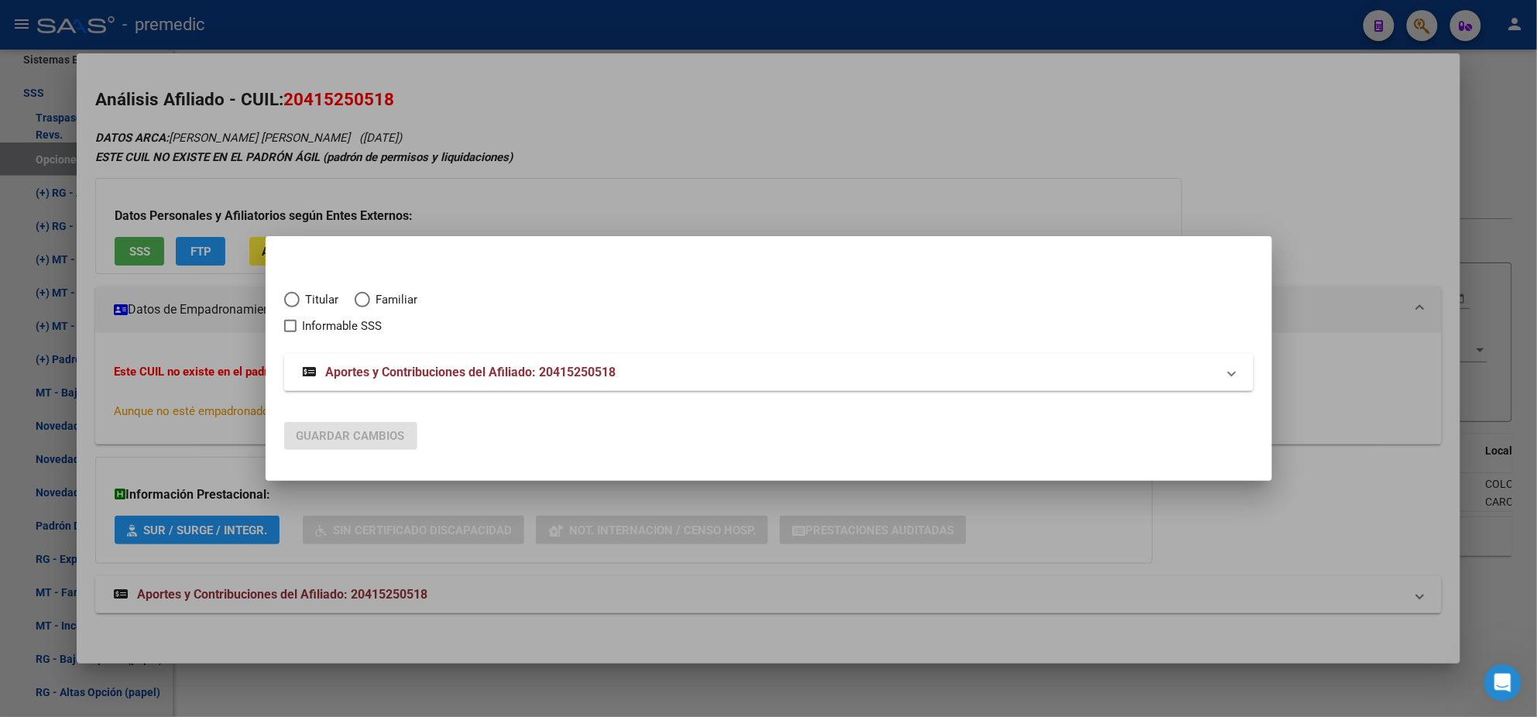
click at [293, 300] on span "Elija una opción" at bounding box center [291, 299] width 15 height 15
click at [293, 300] on input "Titular" at bounding box center [291, 299] width 15 height 15
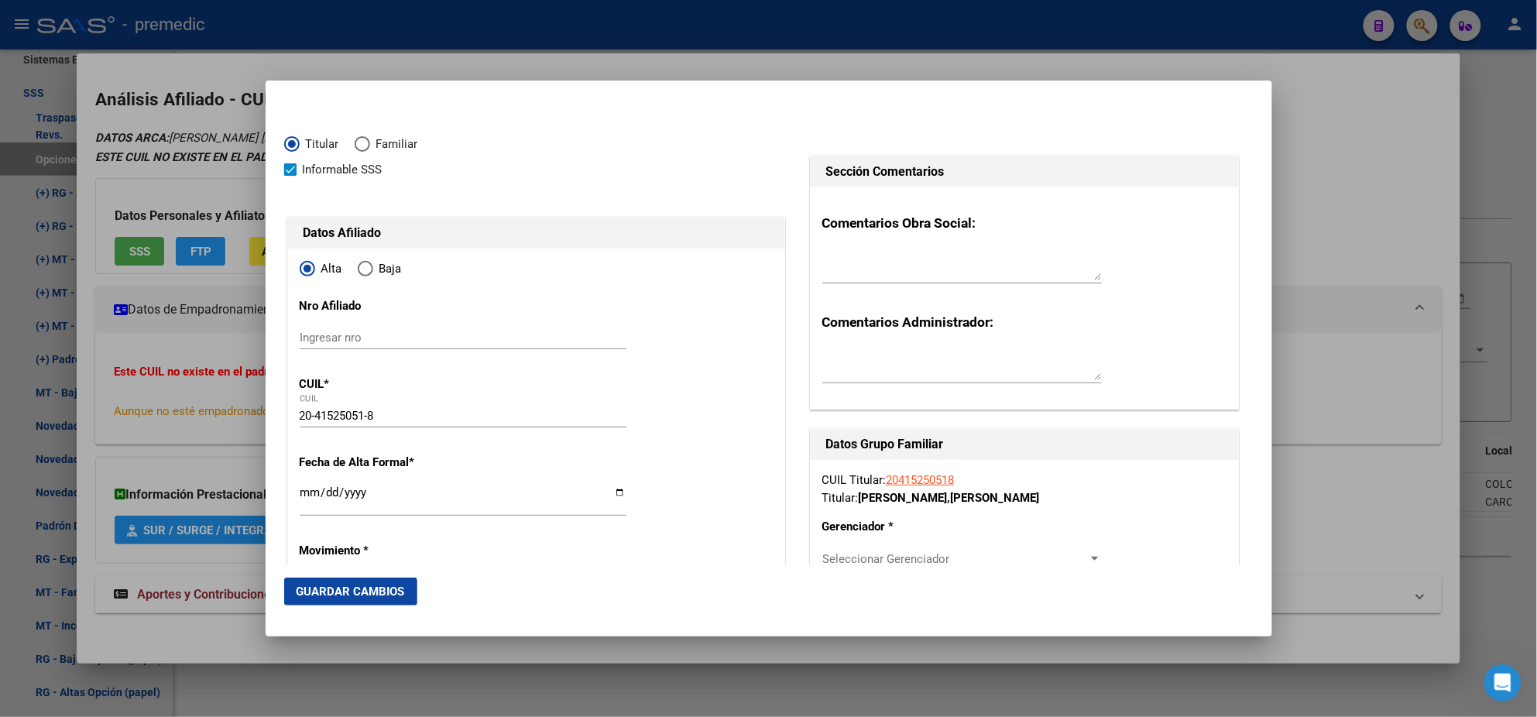
click at [307, 494] on input "Ingresar fecha" at bounding box center [463, 498] width 327 height 25
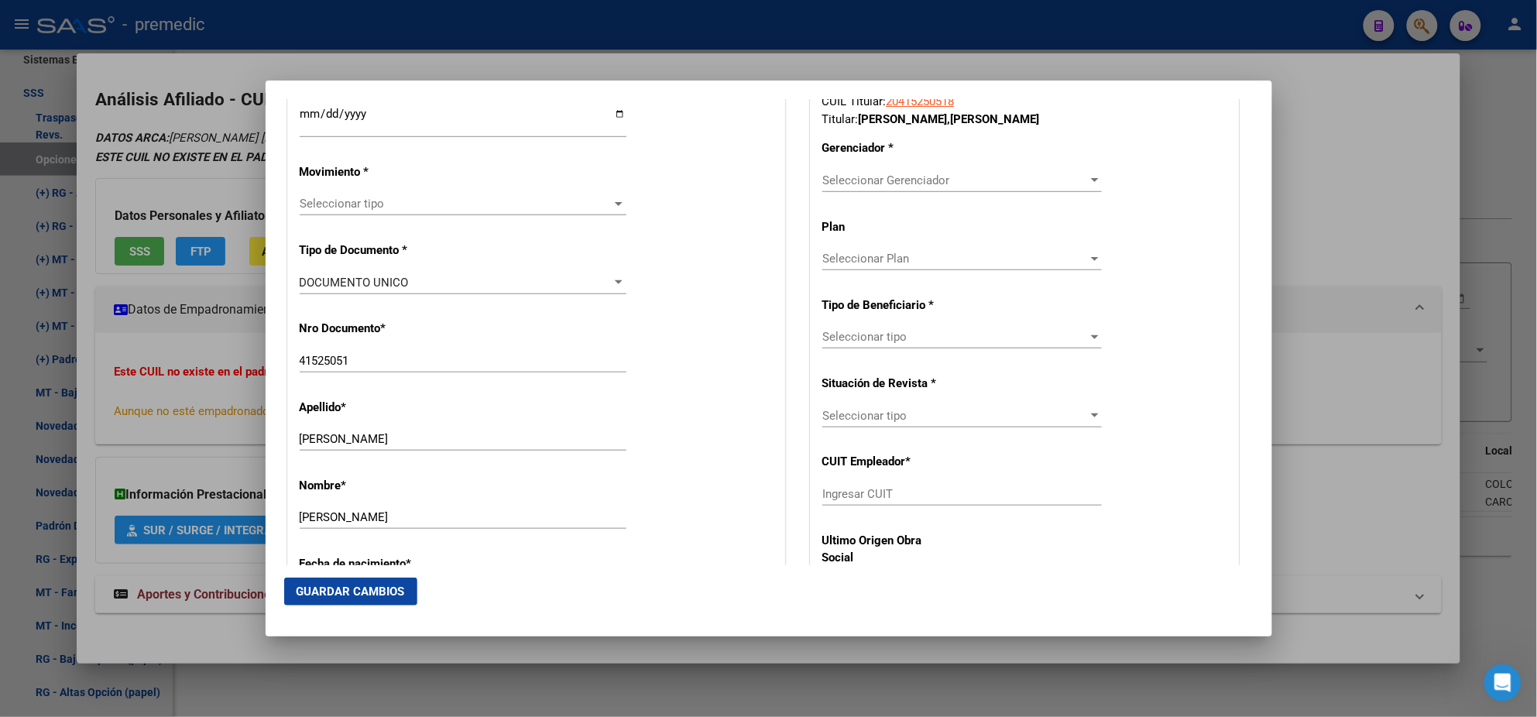
scroll to position [386, 0]
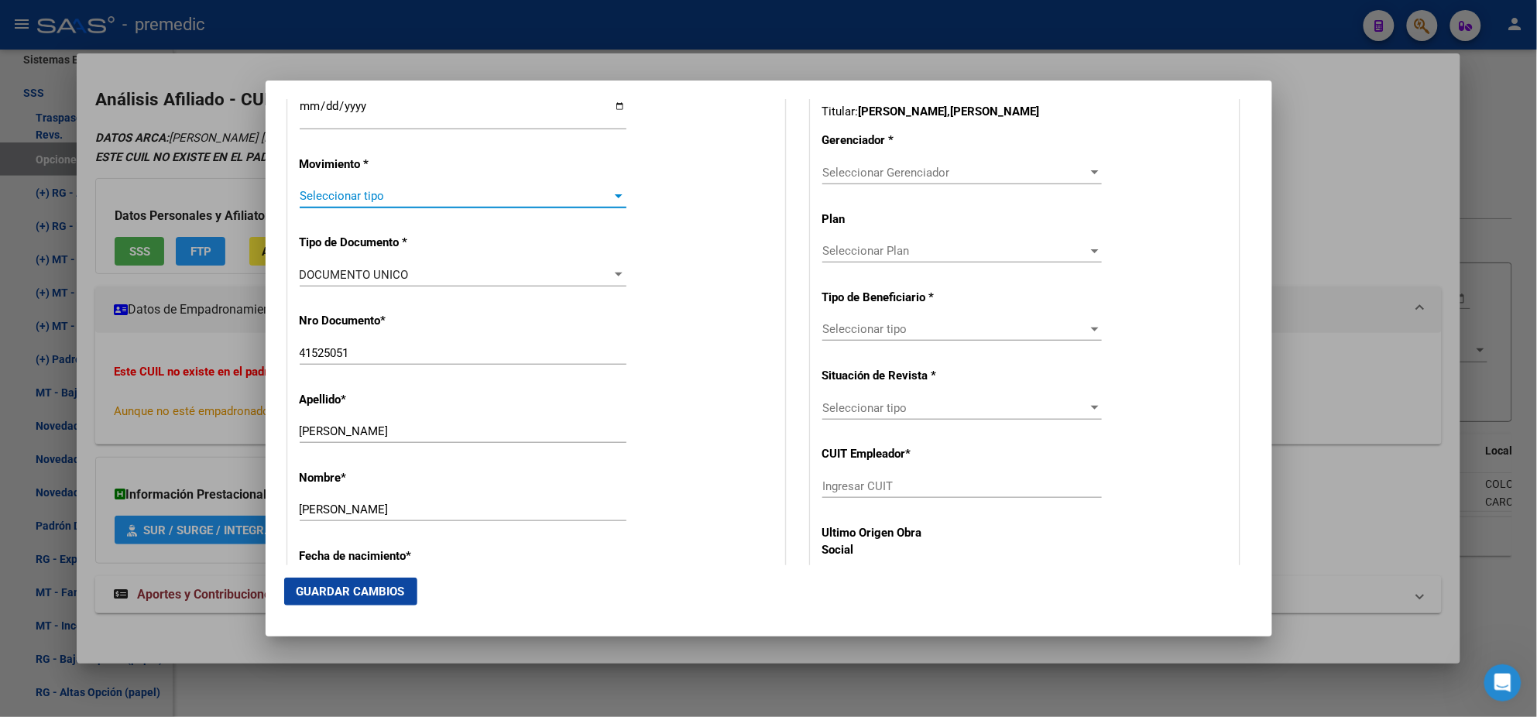
click at [344, 201] on span "Seleccionar tipo" at bounding box center [456, 196] width 313 height 14
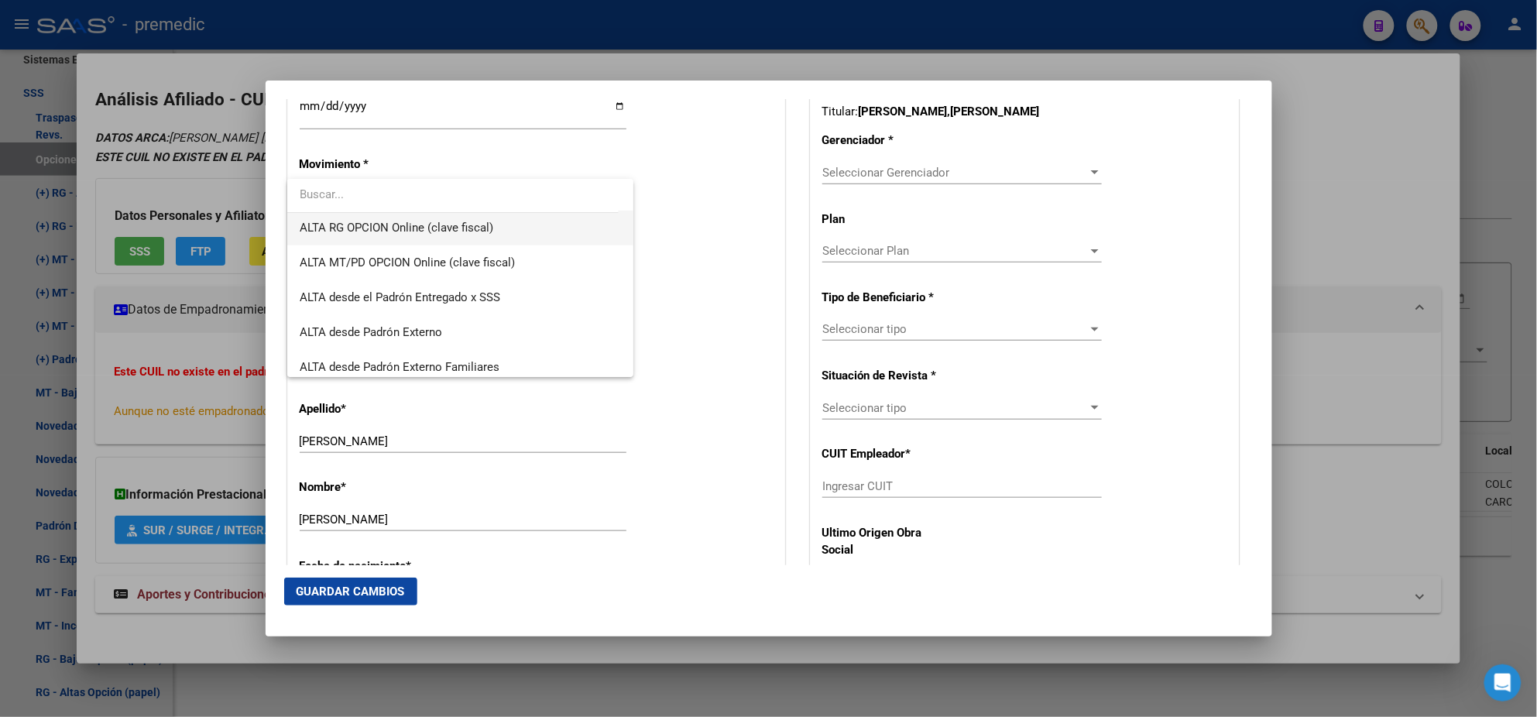
click at [468, 238] on span "ALTA RG OPCION Online (clave fiscal)" at bounding box center [460, 228] width 321 height 35
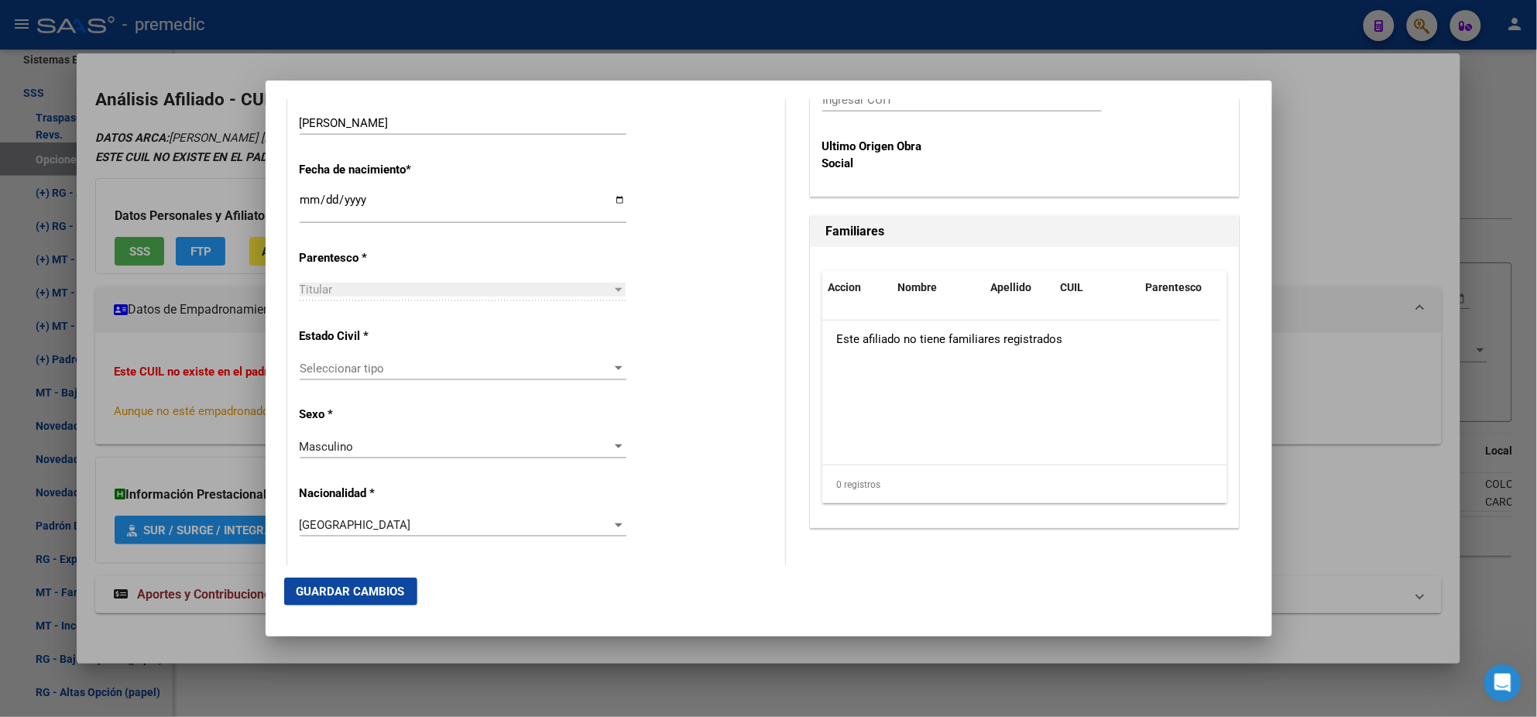
scroll to position [774, 0]
click at [390, 369] on span "Seleccionar tipo" at bounding box center [456, 368] width 313 height 14
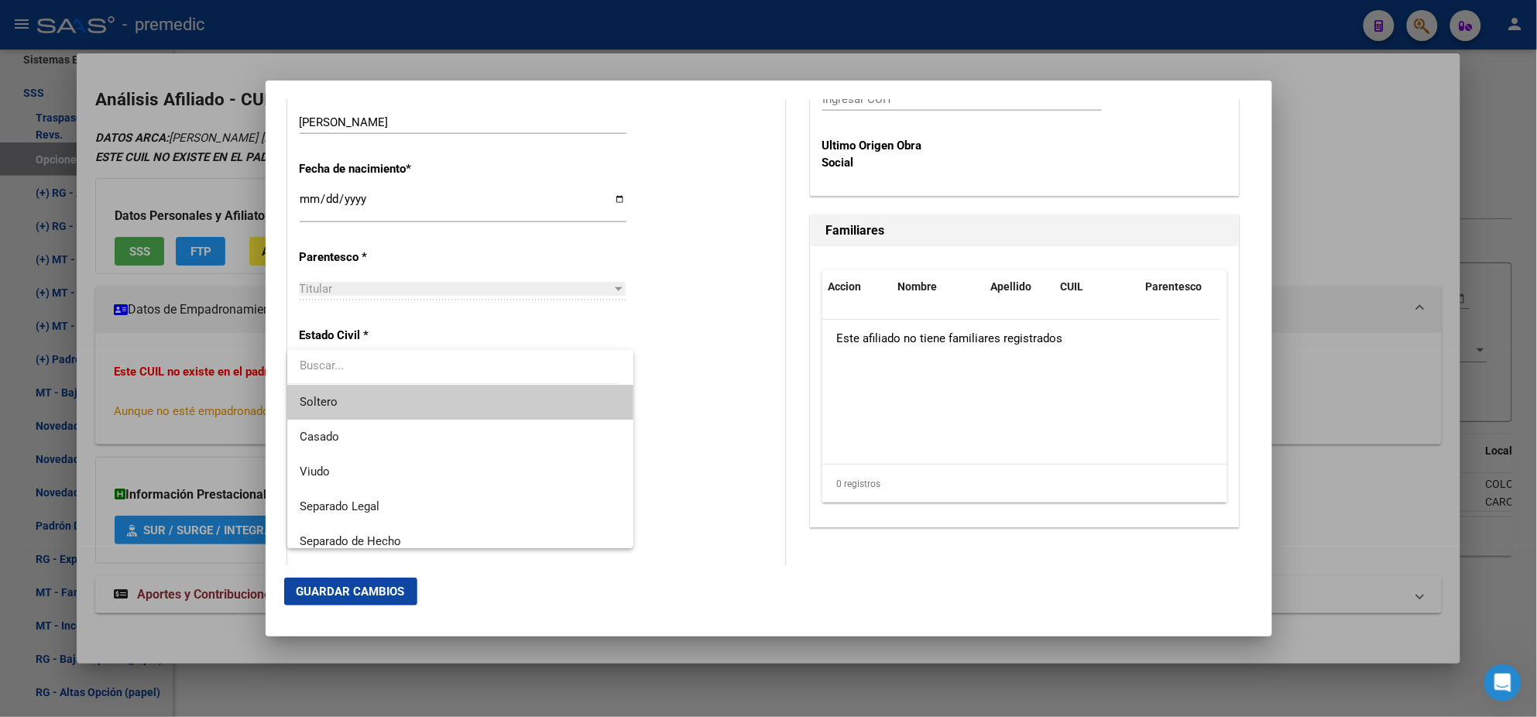
click at [383, 396] on span "Soltero" at bounding box center [460, 402] width 321 height 35
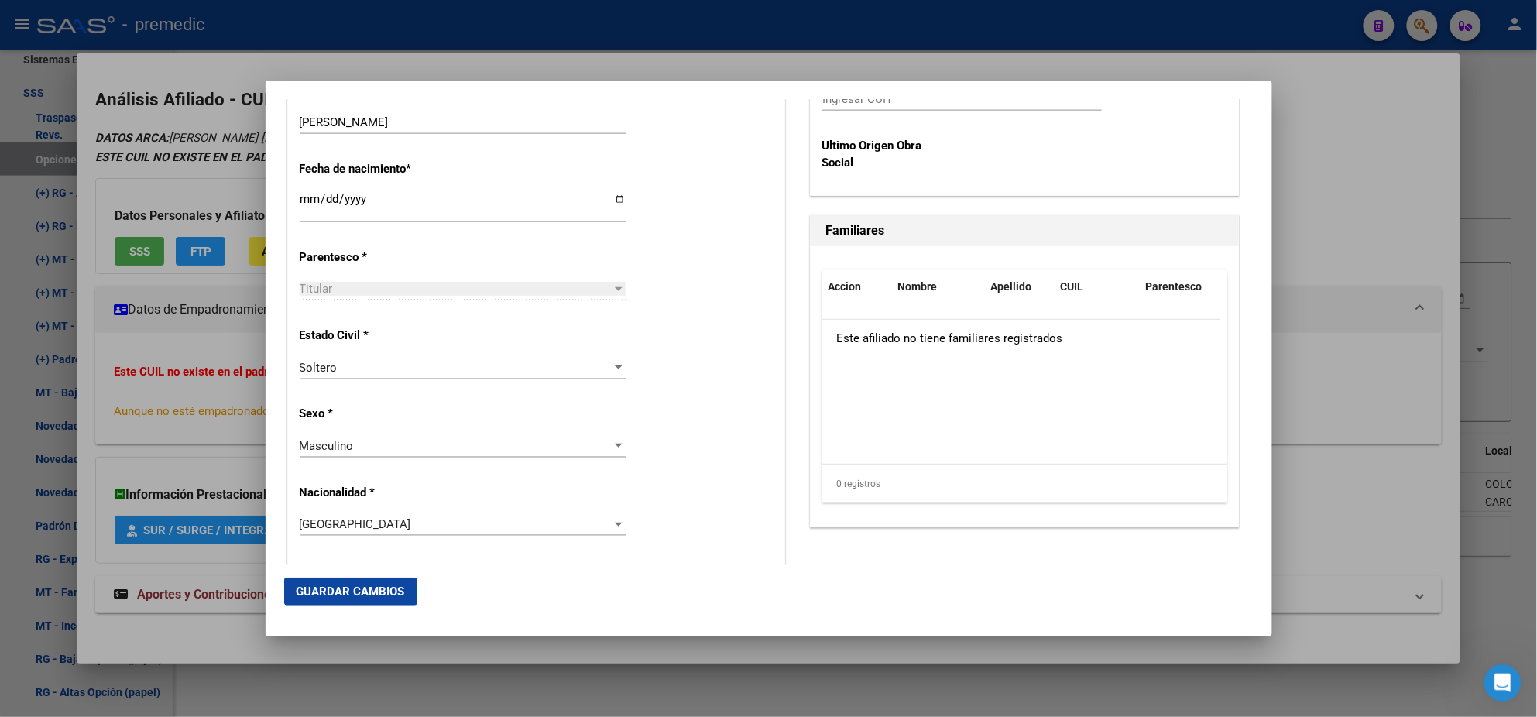
click at [393, 403] on div "Alta Baja Nro Afiliado Ingresar nro CUIL * 20-41525051-8 CUIL ARCA Padrón Fecha…" at bounding box center [536, 580] width 496 height 2211
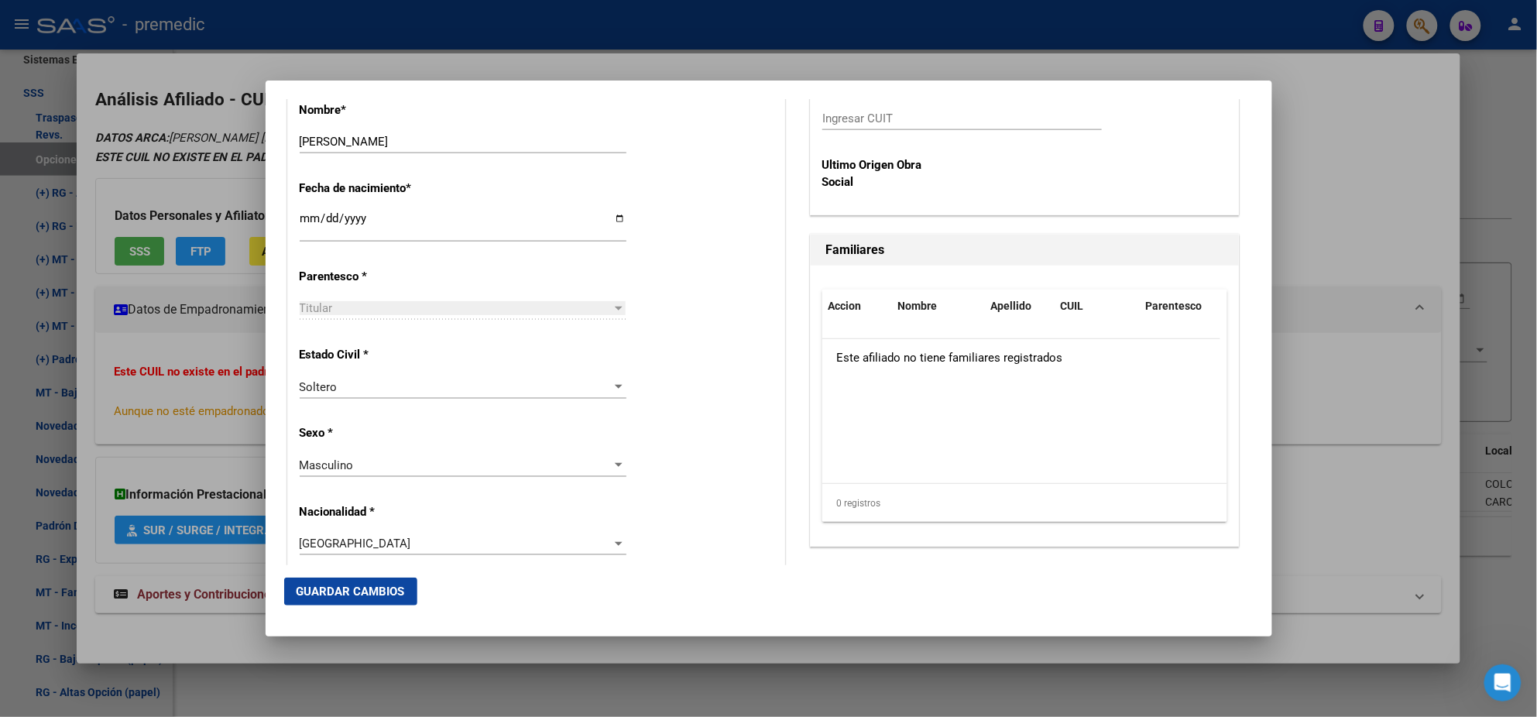
scroll to position [386, 0]
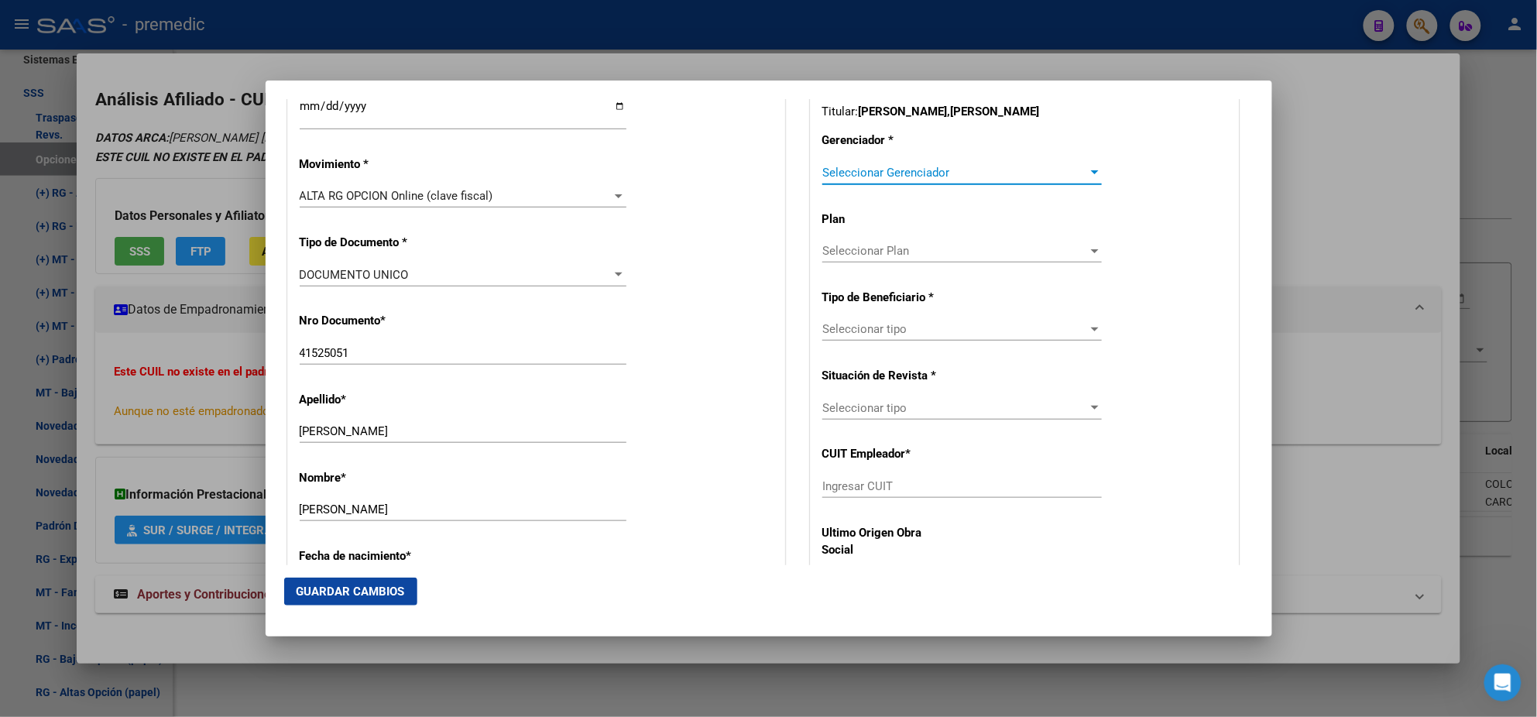
click at [838, 173] on span "Seleccionar Gerenciador" at bounding box center [955, 173] width 266 height 14
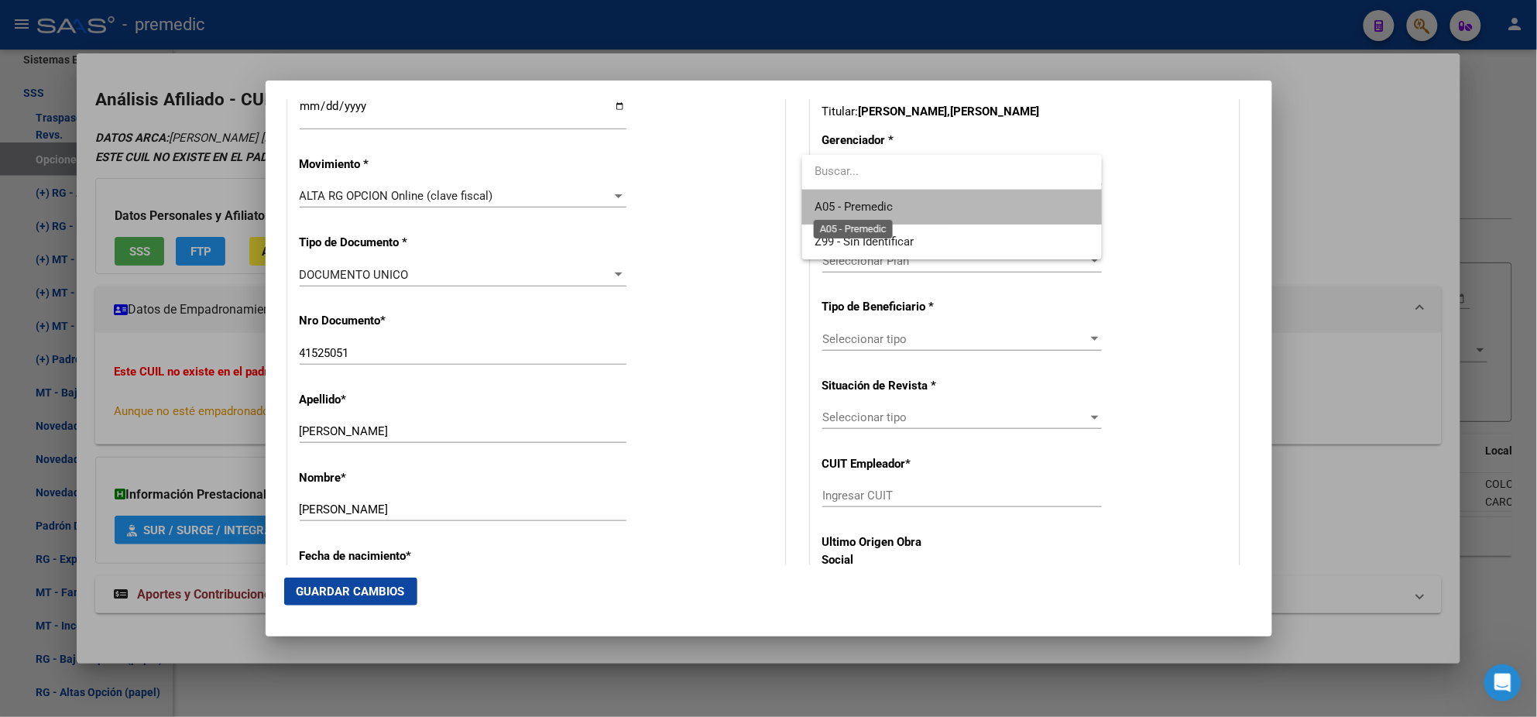
click at [829, 201] on span "A05 - Premedic" at bounding box center [854, 207] width 78 height 14
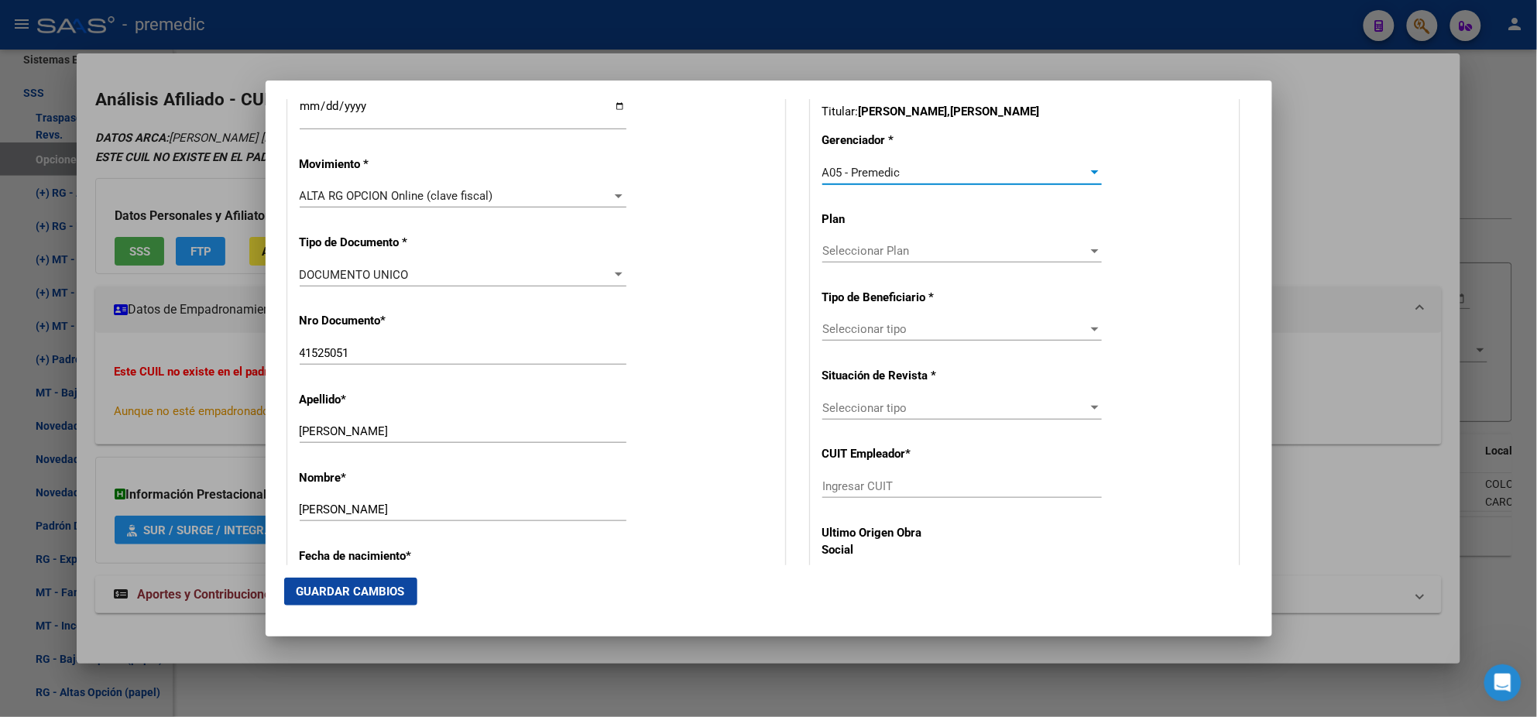
click at [842, 323] on span "Seleccionar tipo" at bounding box center [955, 329] width 266 height 14
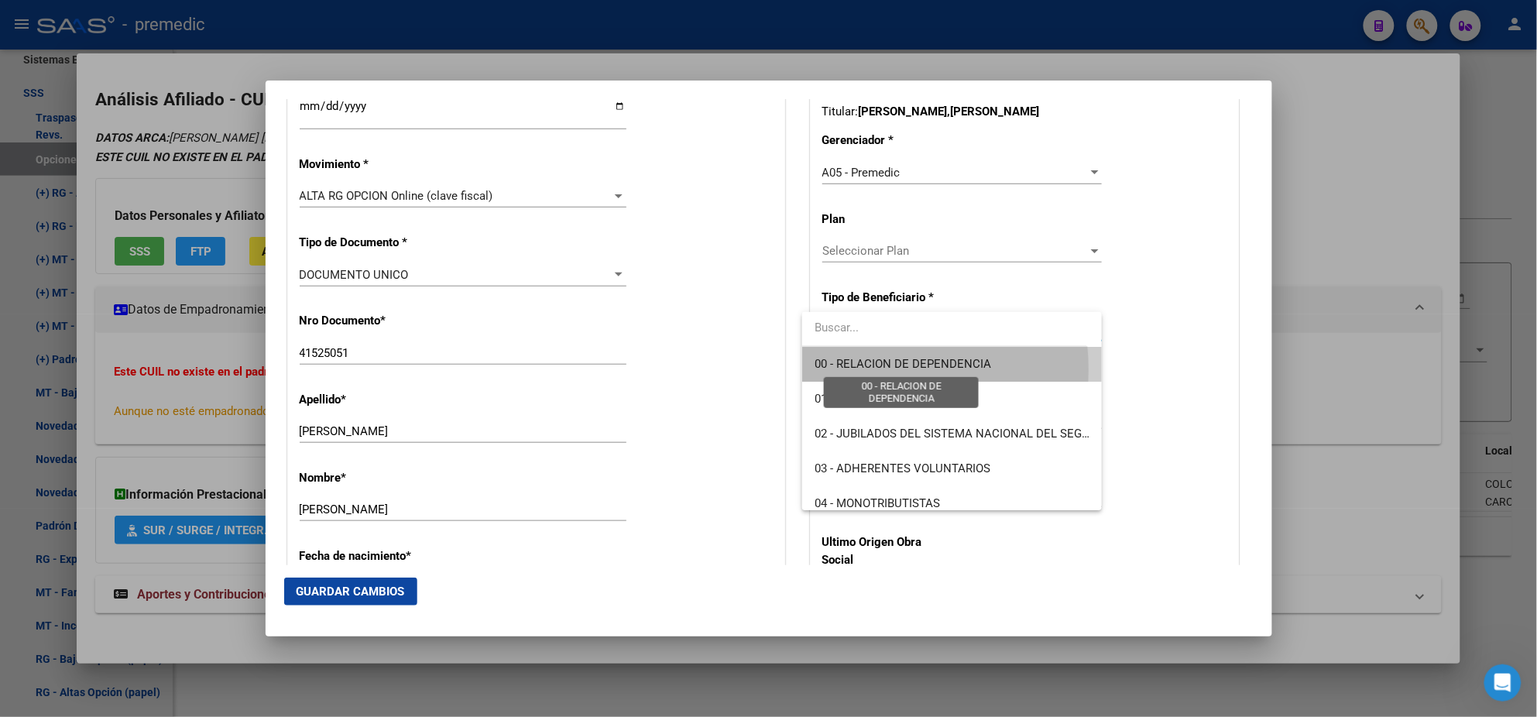
click at [853, 369] on span "00 - RELACION DE DEPENDENCIA" at bounding box center [903, 364] width 177 height 14
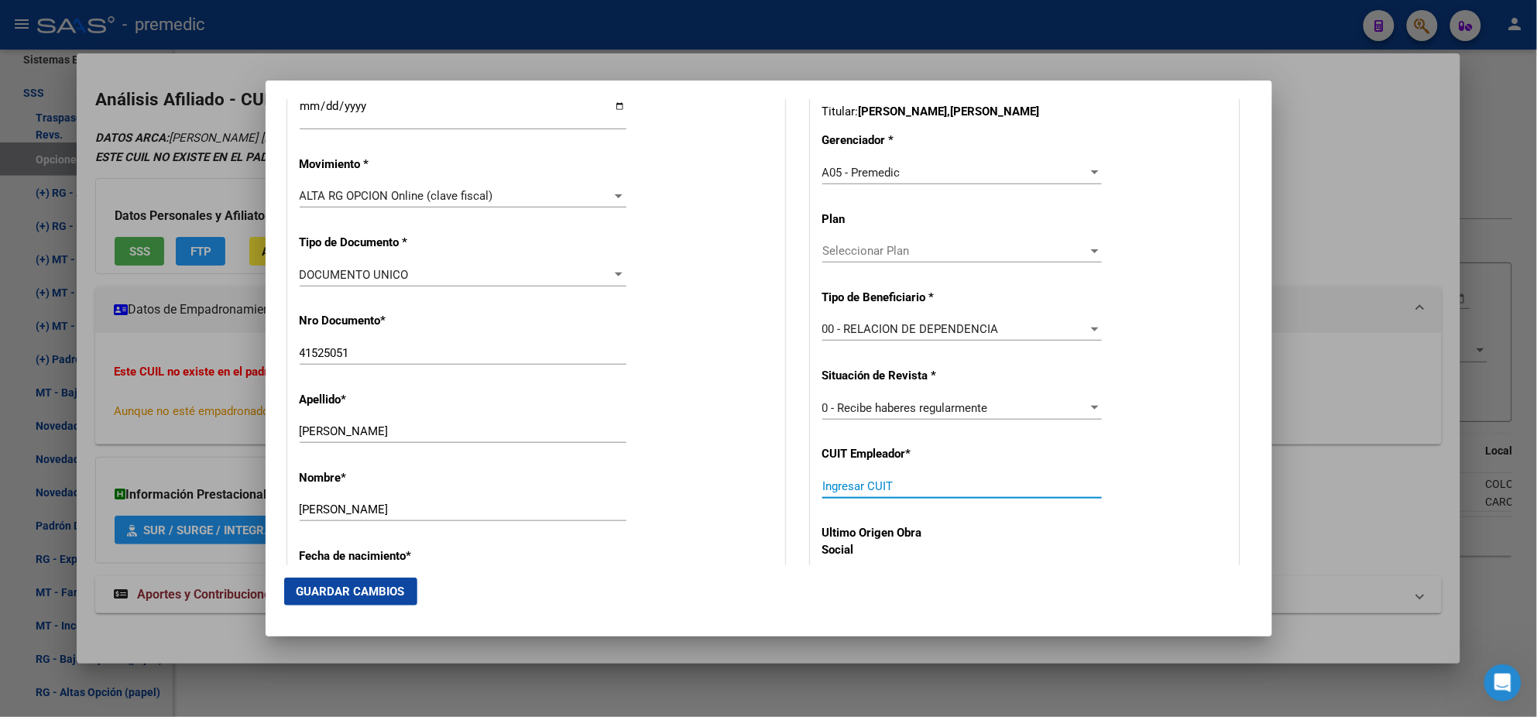
click at [839, 479] on input "Ingresar CUIT" at bounding box center [962, 486] width 280 height 14
paste input "30-71711263-2"
click at [338, 592] on span "Guardar Cambios" at bounding box center [351, 592] width 108 height 14
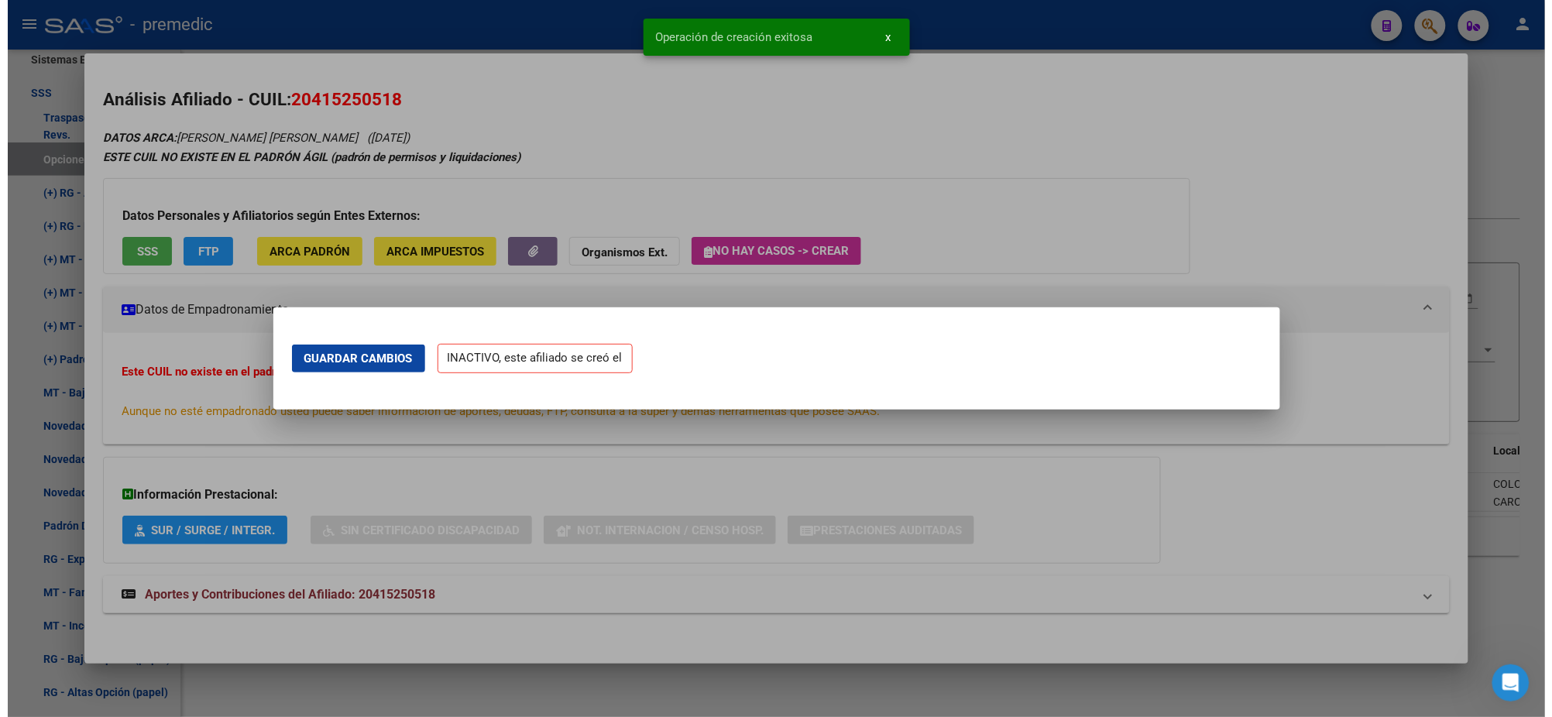
scroll to position [0, 0]
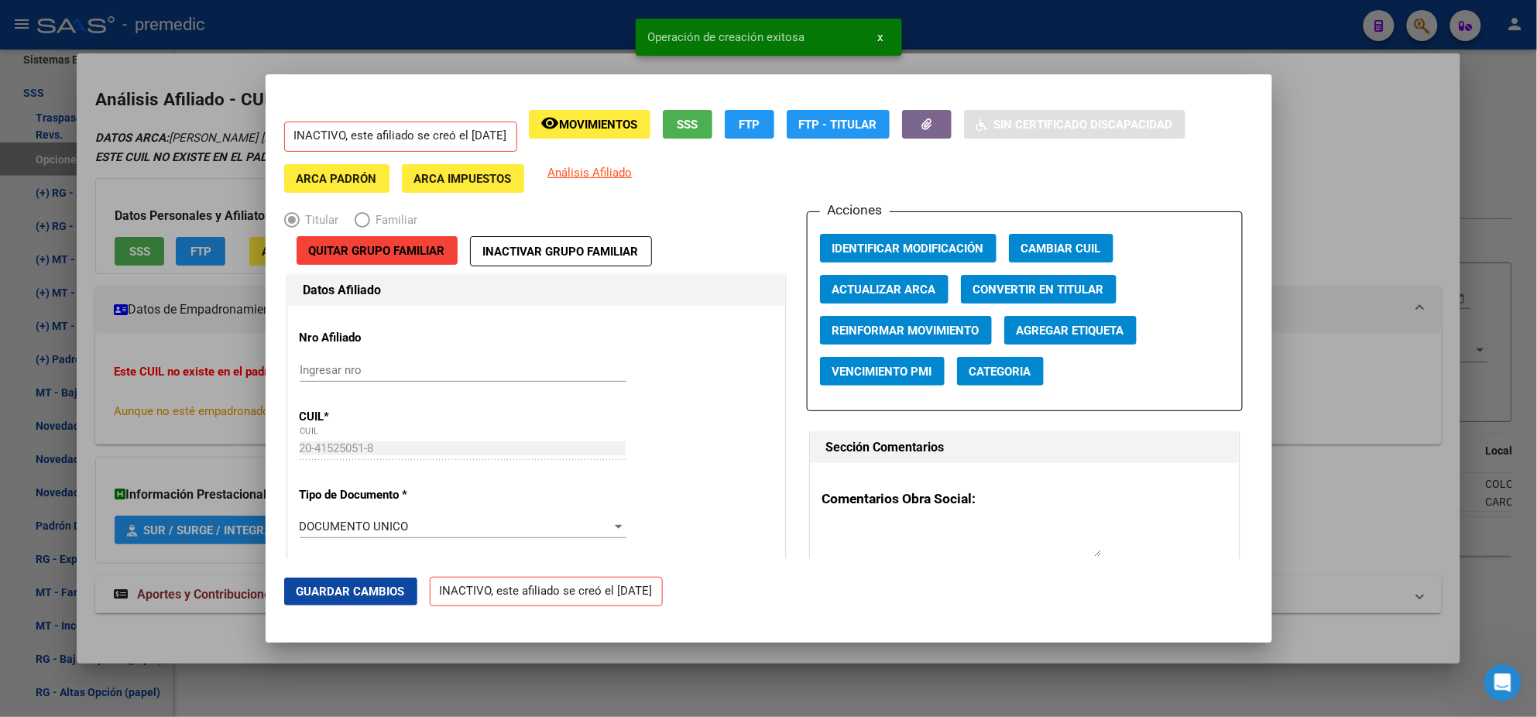
click at [69, 372] on div at bounding box center [768, 358] width 1537 height 717
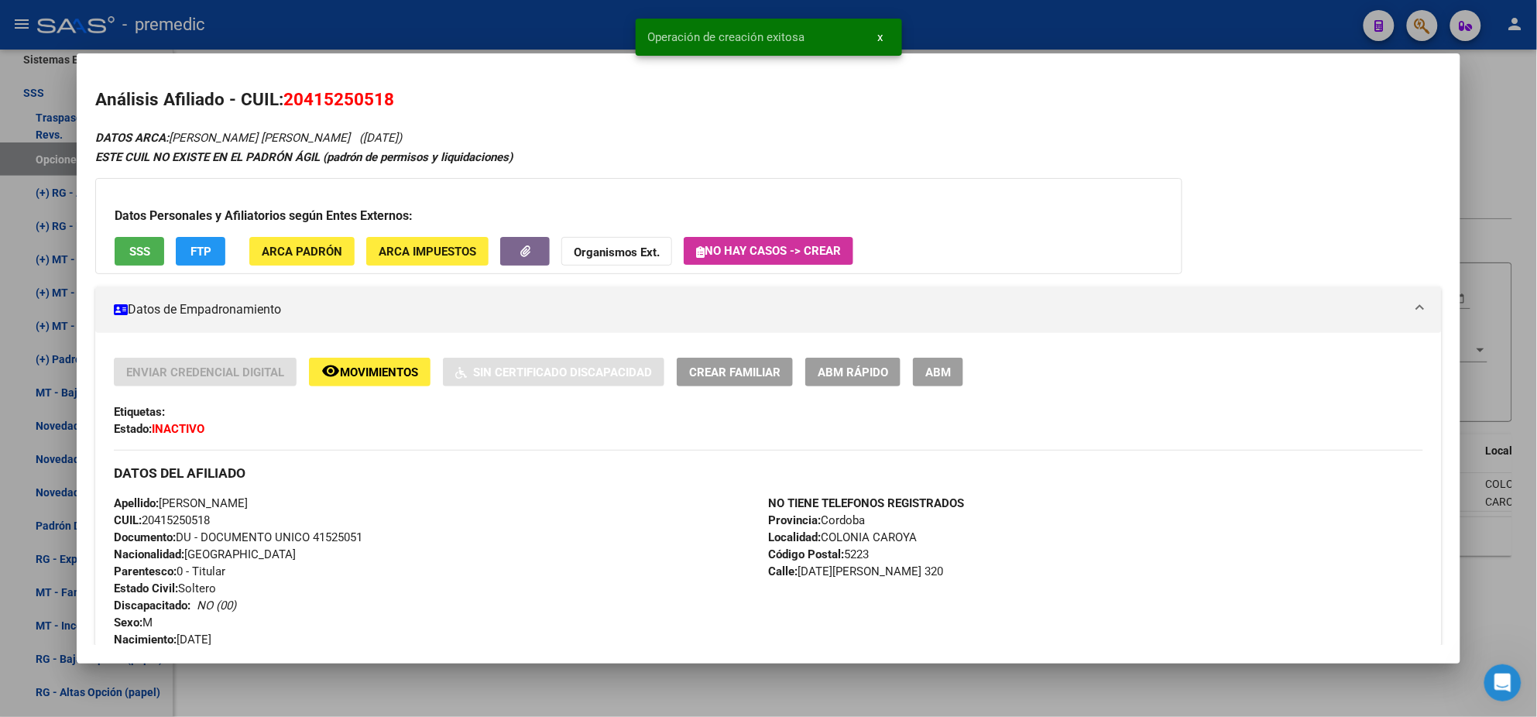
click at [40, 376] on div at bounding box center [768, 358] width 1537 height 717
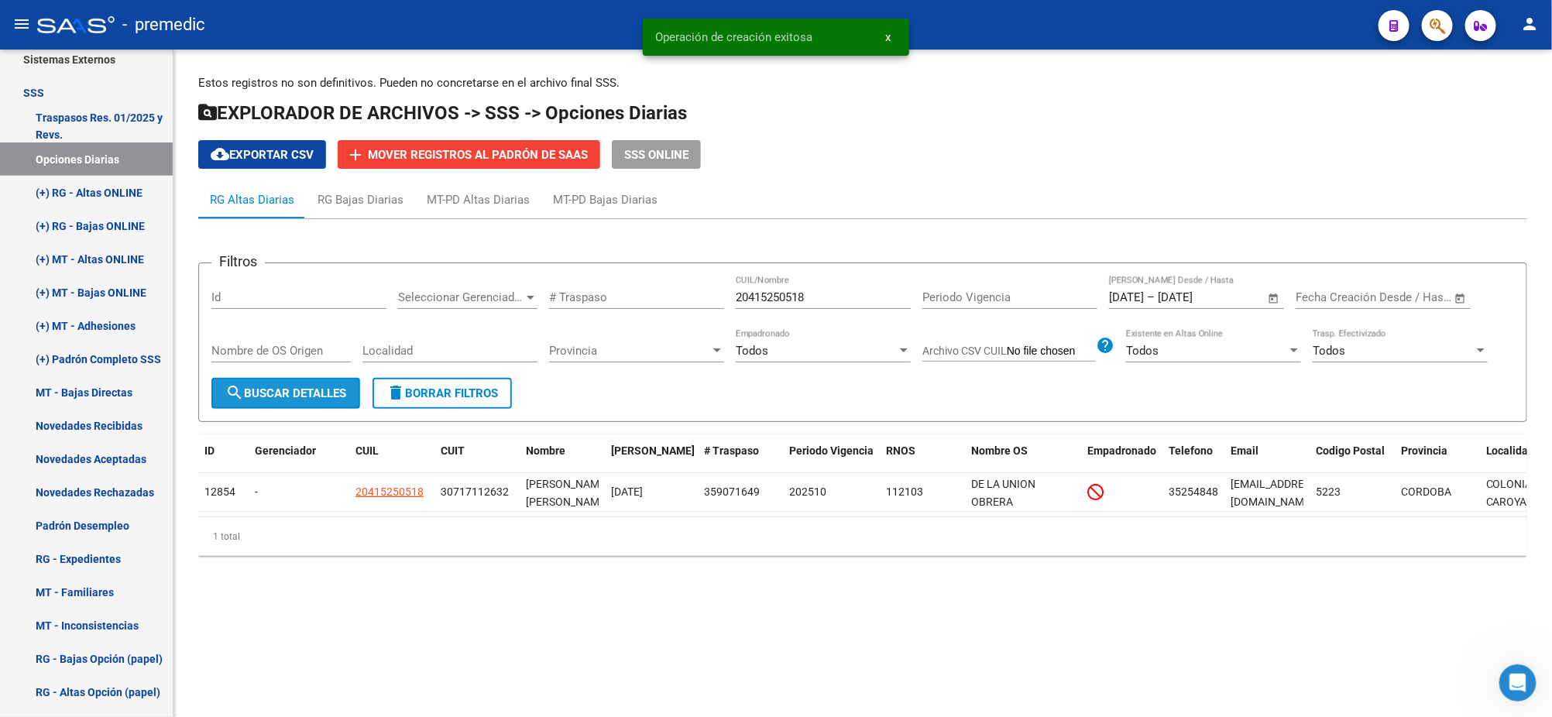
click at [248, 391] on span "search Buscar Detalles" at bounding box center [285, 393] width 121 height 14
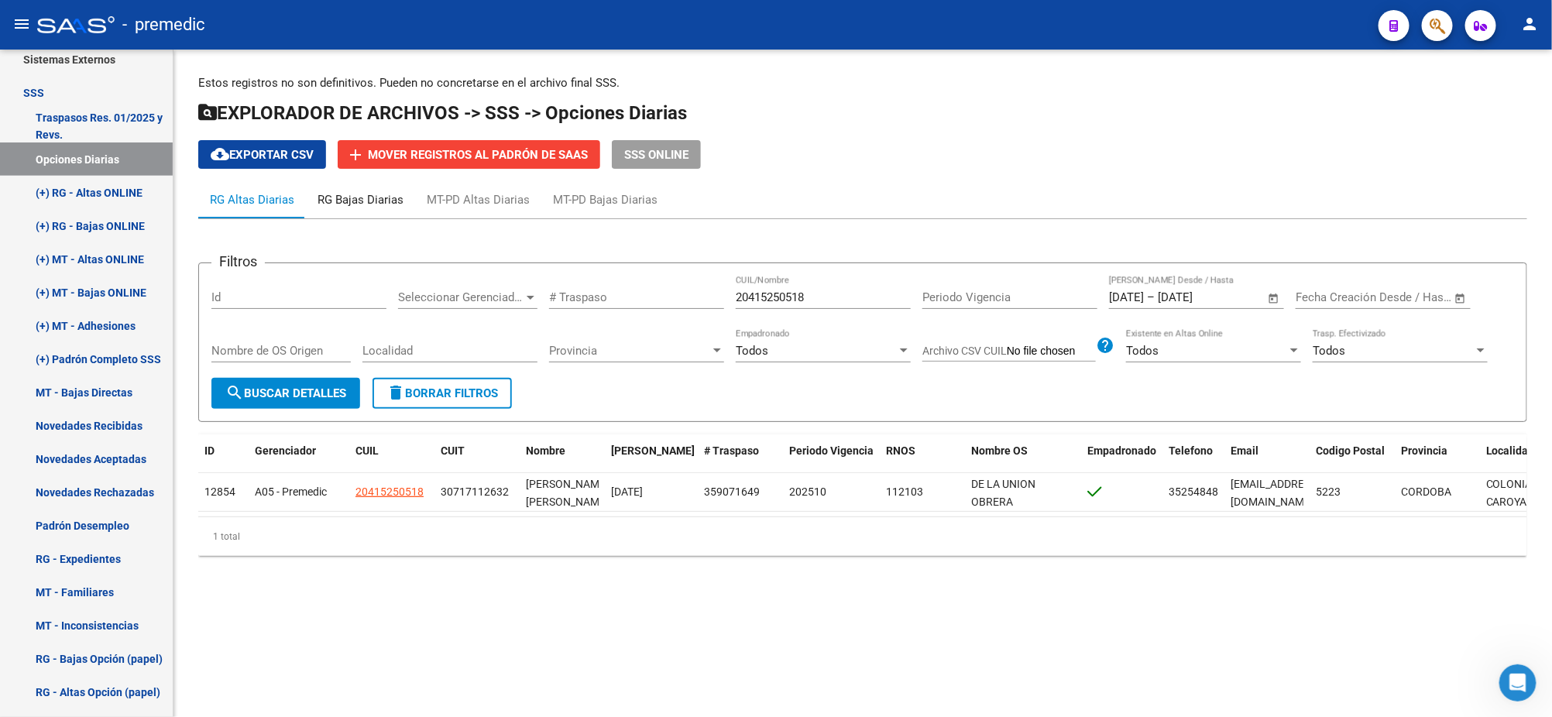
click at [341, 194] on div "RG Bajas Diarias" at bounding box center [360, 199] width 86 height 17
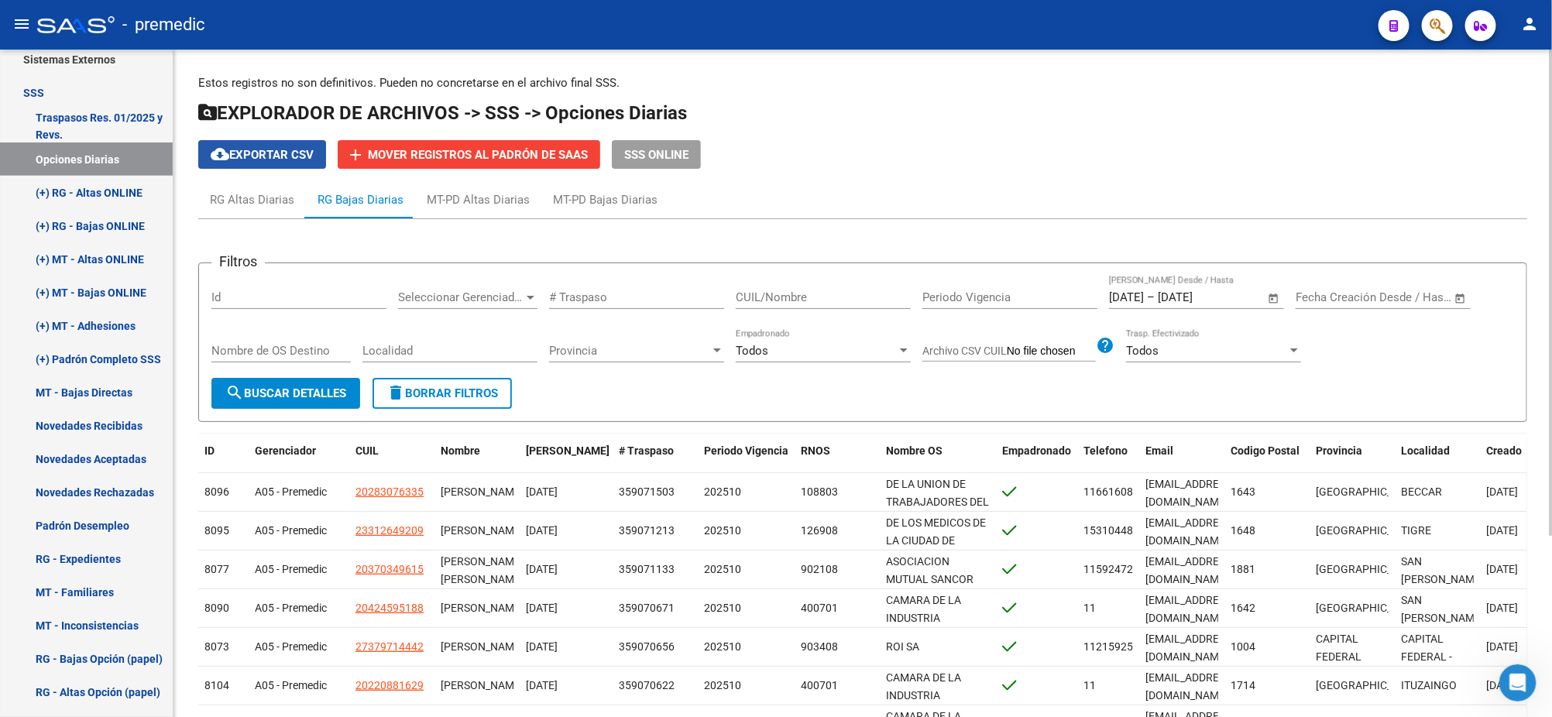
click at [273, 153] on span "cloud_download Exportar CSV" at bounding box center [262, 155] width 103 height 14
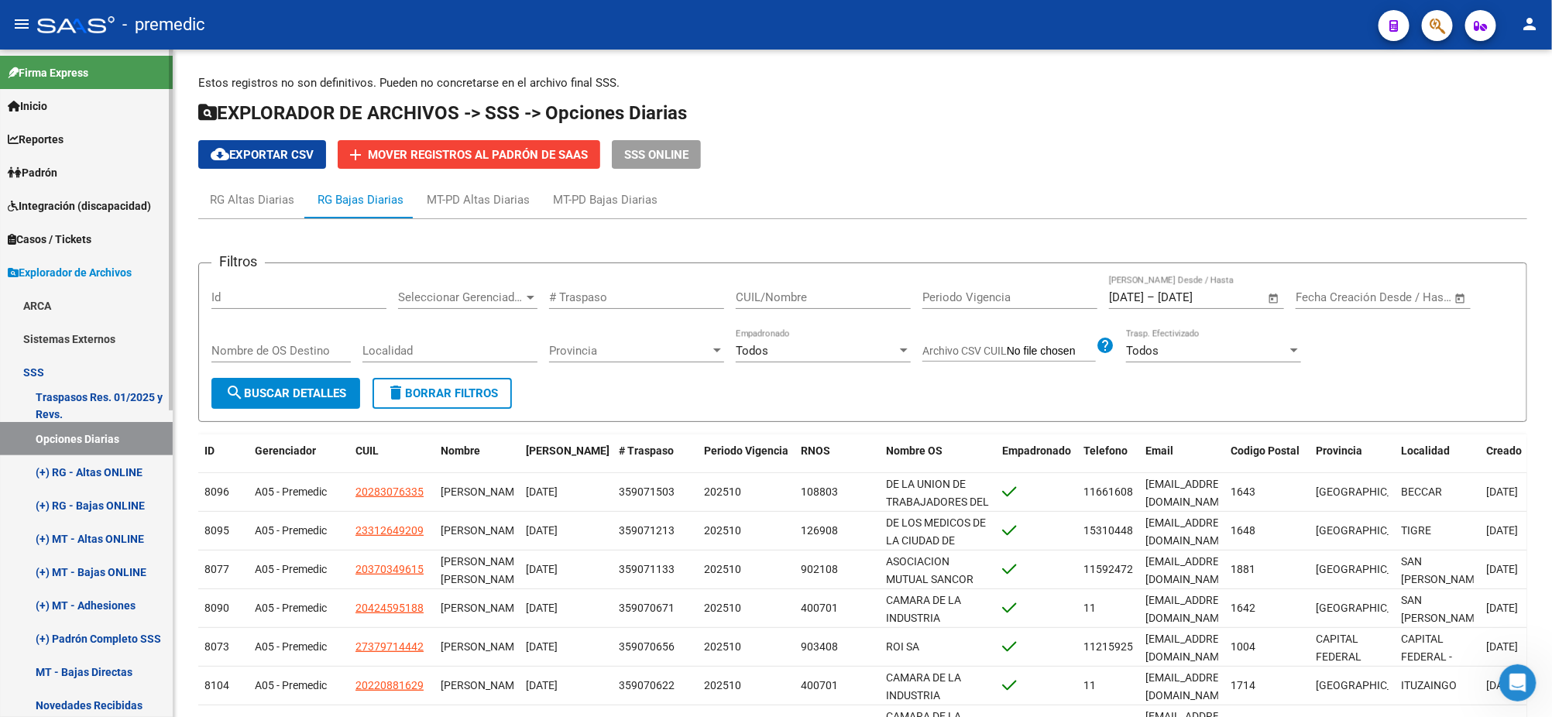
click at [57, 172] on span "Padrón" at bounding box center [33, 172] width 50 height 17
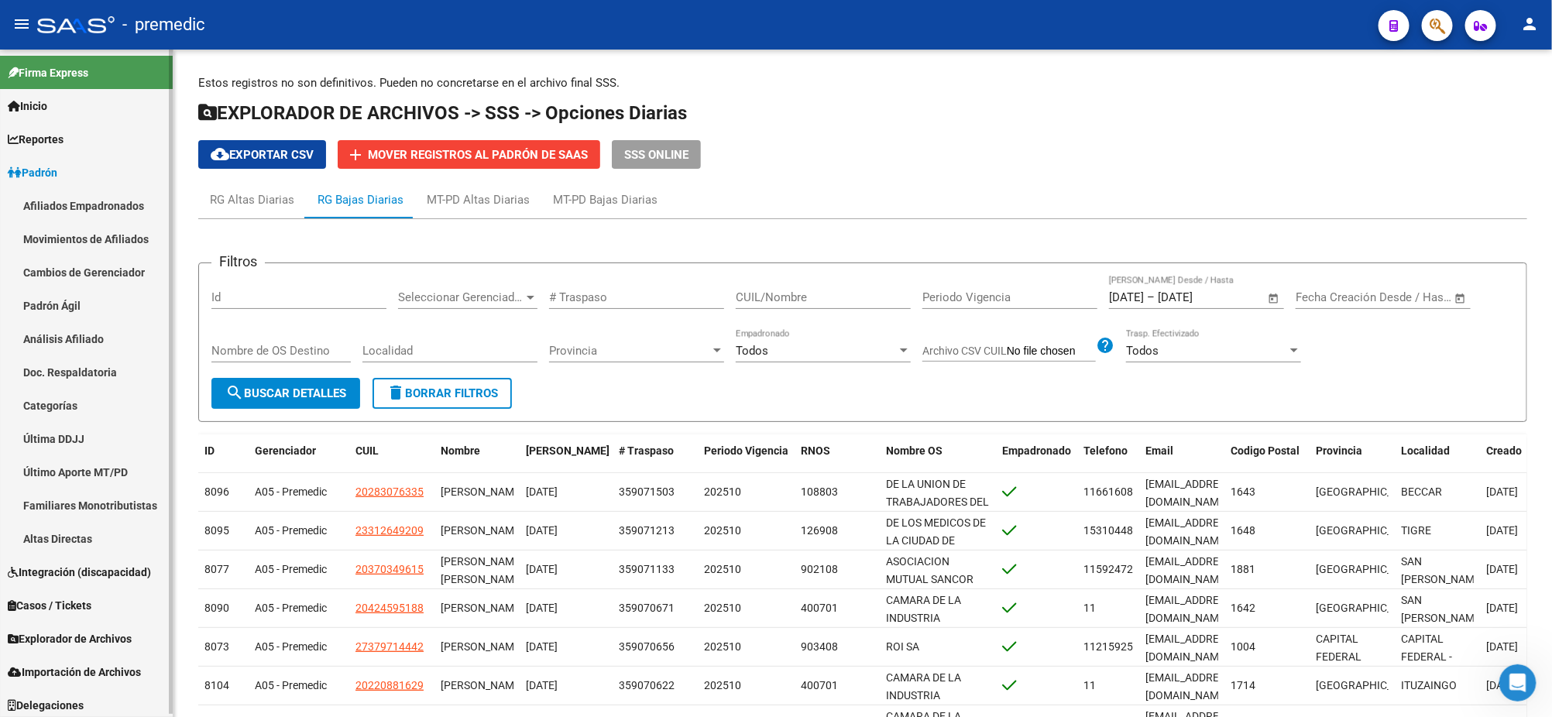
click at [84, 328] on link "Análisis Afiliado" at bounding box center [86, 338] width 173 height 33
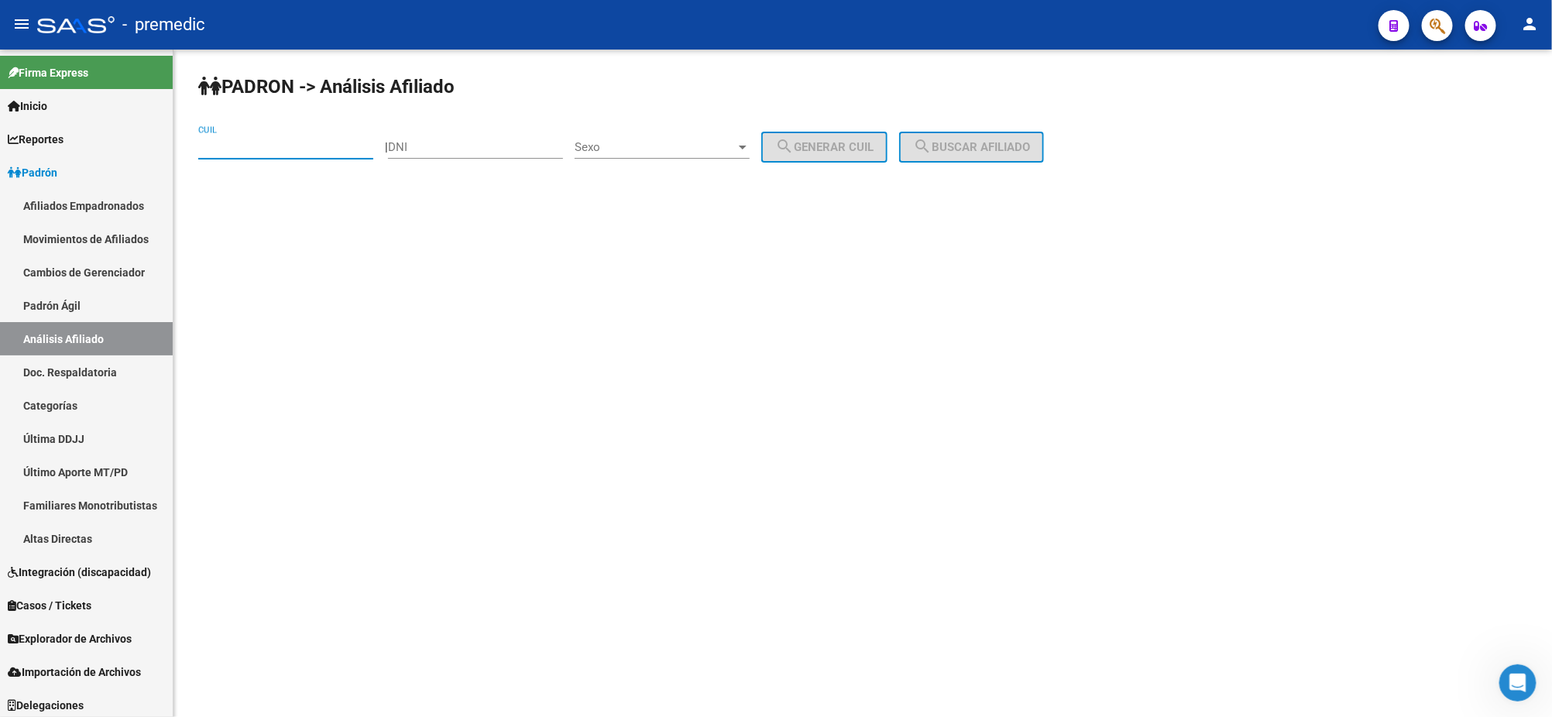
click at [267, 152] on input "CUIL" at bounding box center [285, 147] width 175 height 14
paste input "23-33339947-4"
click at [993, 136] on button "search Buscar afiliado" at bounding box center [971, 147] width 145 height 31
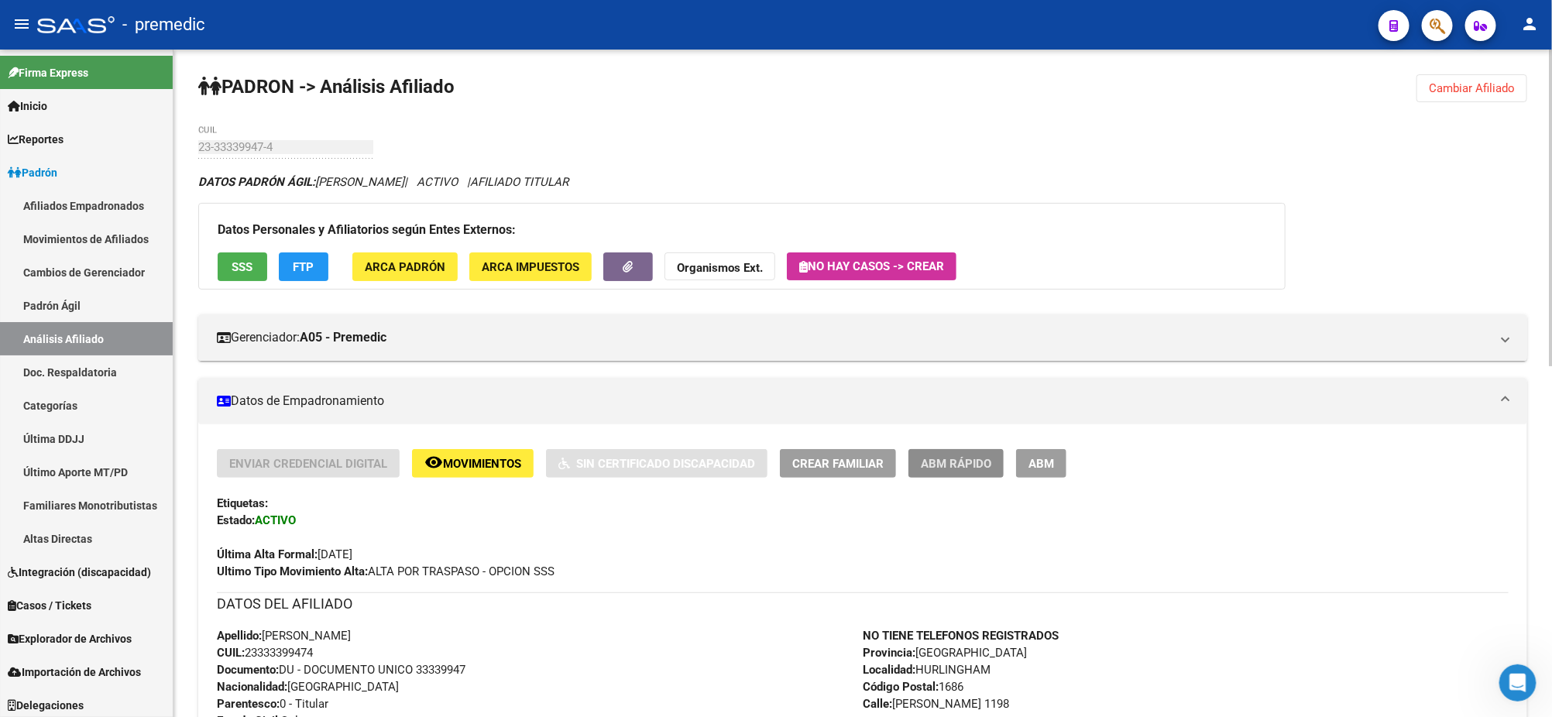
click at [953, 458] on span "ABM Rápido" at bounding box center [956, 464] width 70 height 14
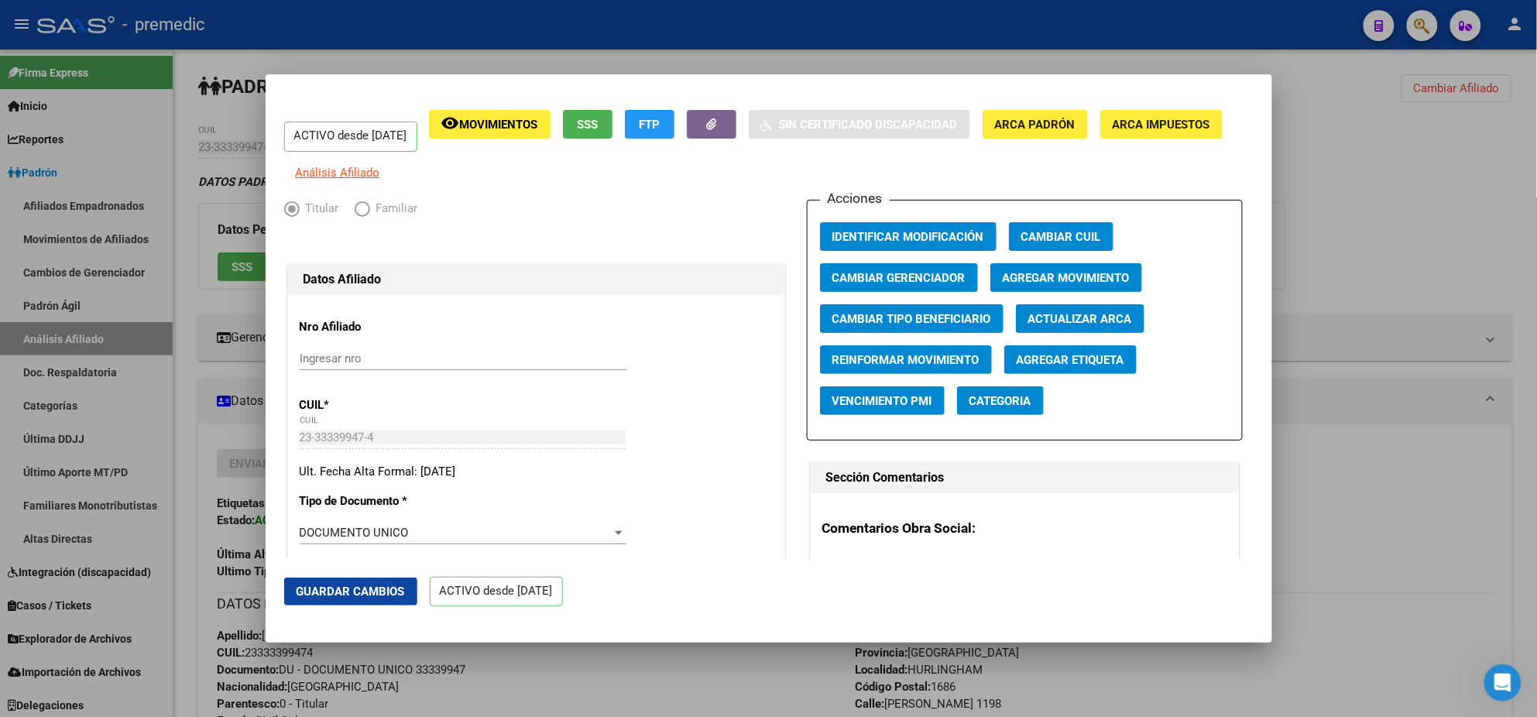
click at [994, 280] on button "Agregar Movimiento" at bounding box center [1066, 277] width 152 height 29
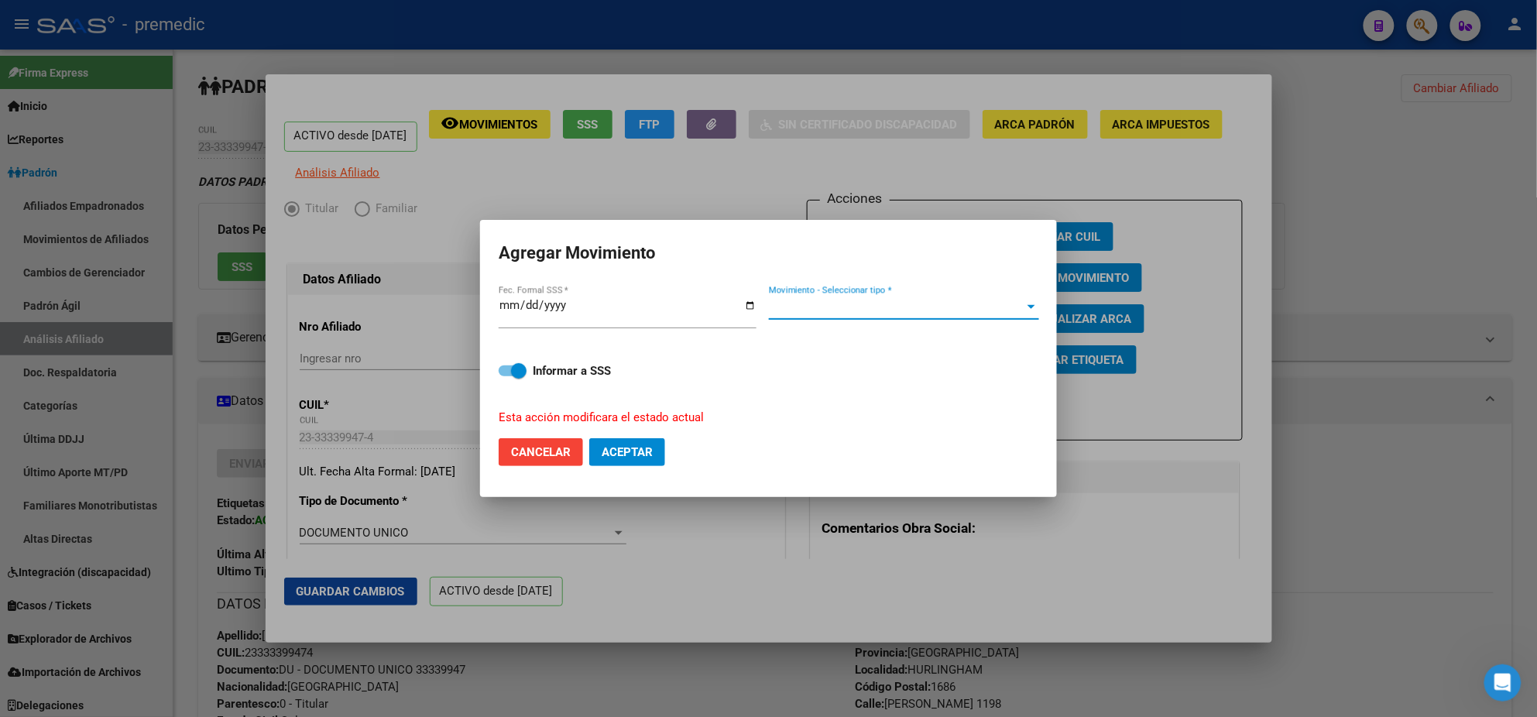
click at [860, 304] on span "Movimiento - Seleccionar tipo *" at bounding box center [897, 307] width 256 height 14
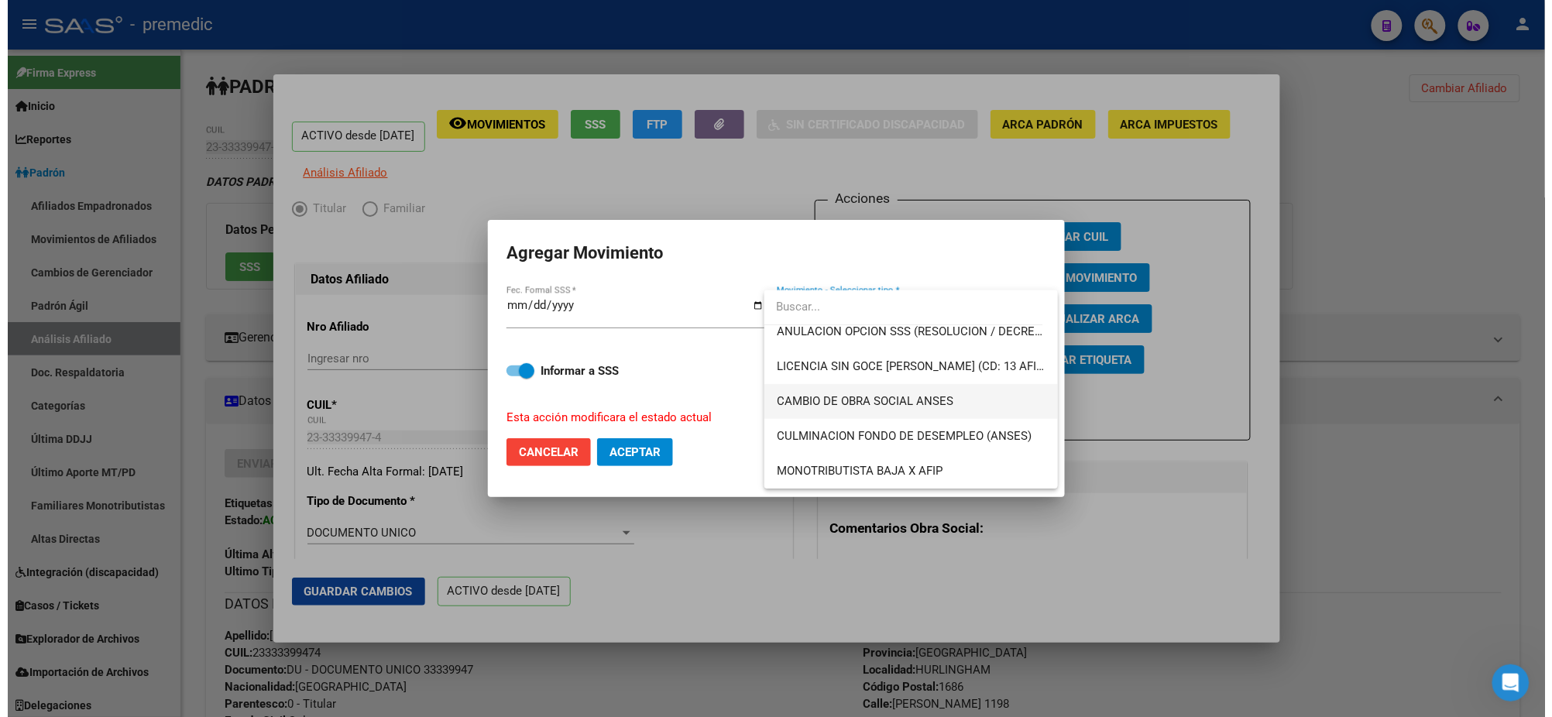
scroll to position [386, 0]
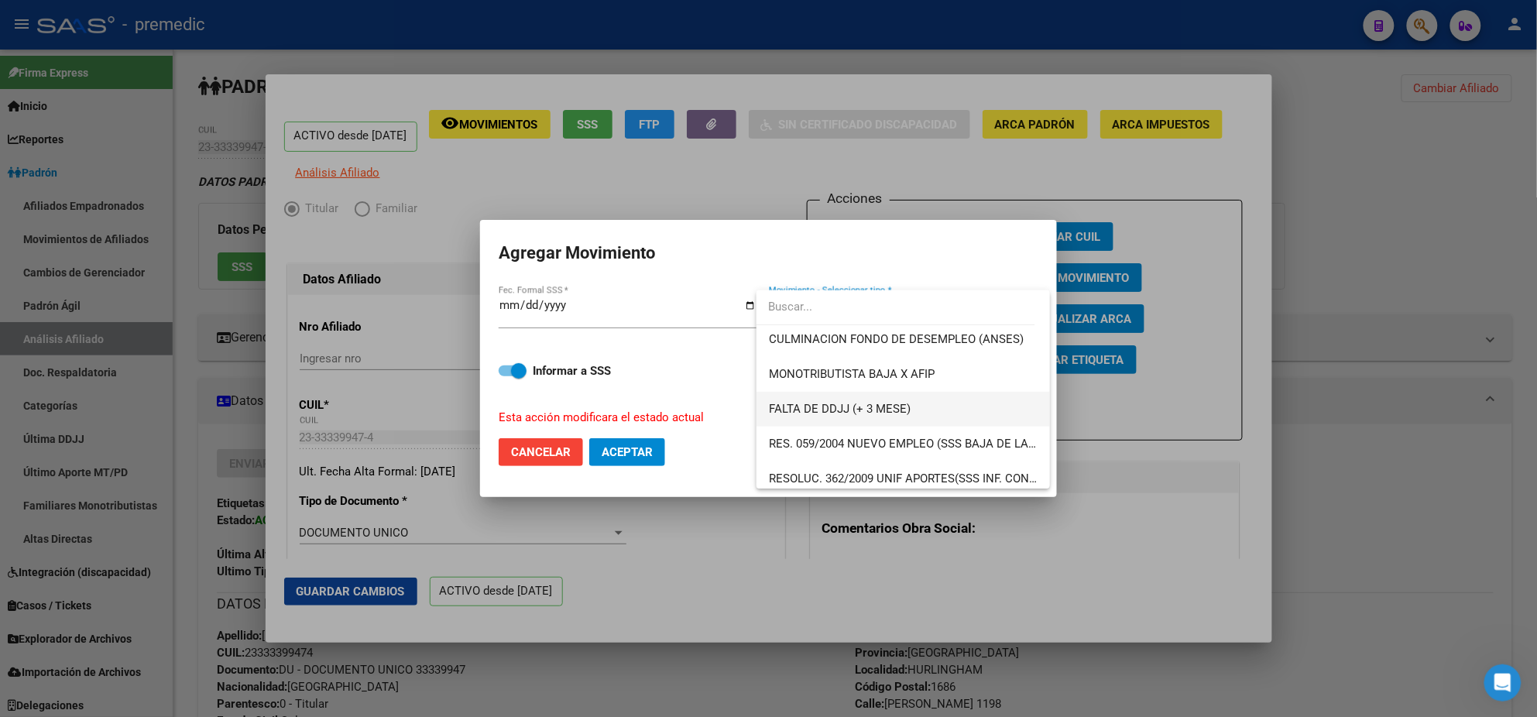
click at [840, 417] on span "FALTA DE DDJJ (+ 3 MESE)" at bounding box center [903, 409] width 269 height 35
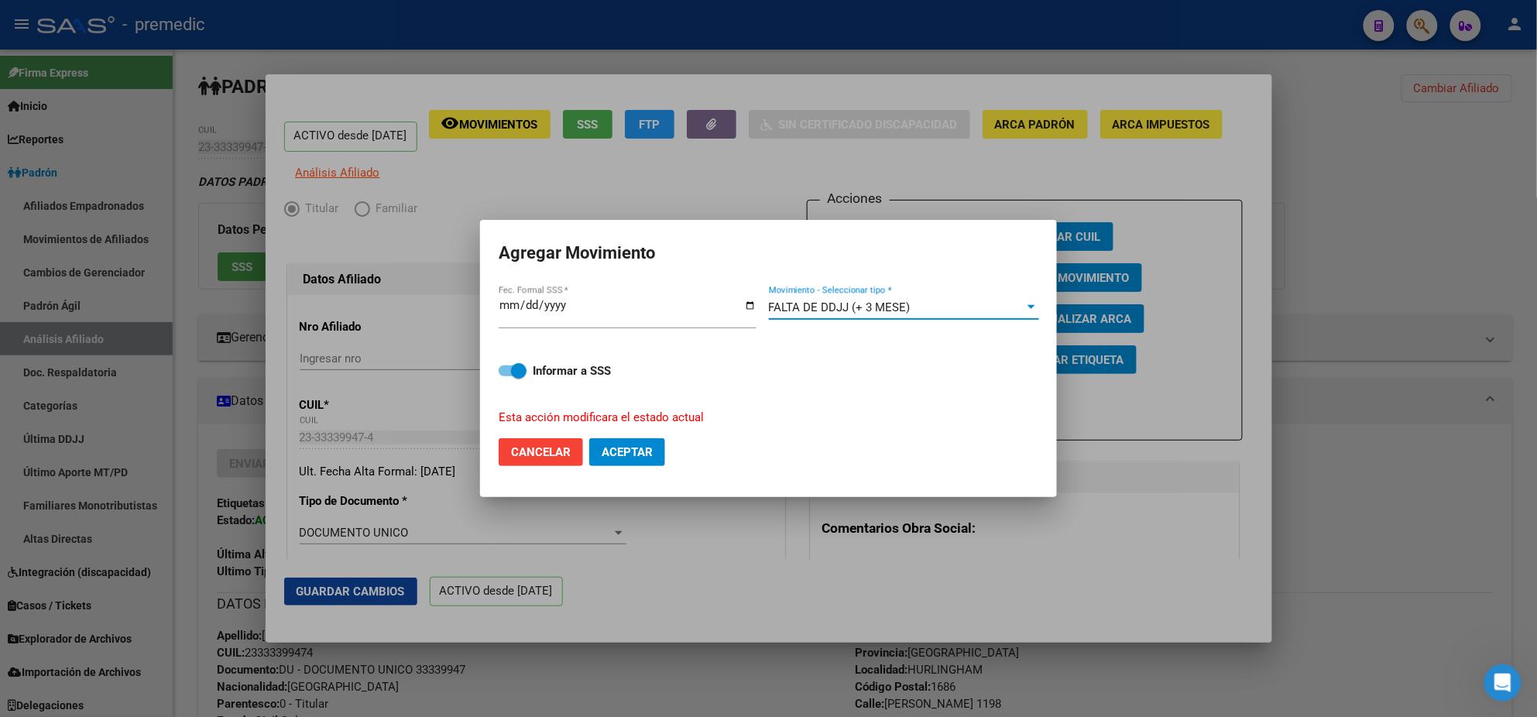
click at [623, 451] on span "Aceptar" at bounding box center [627, 452] width 51 height 14
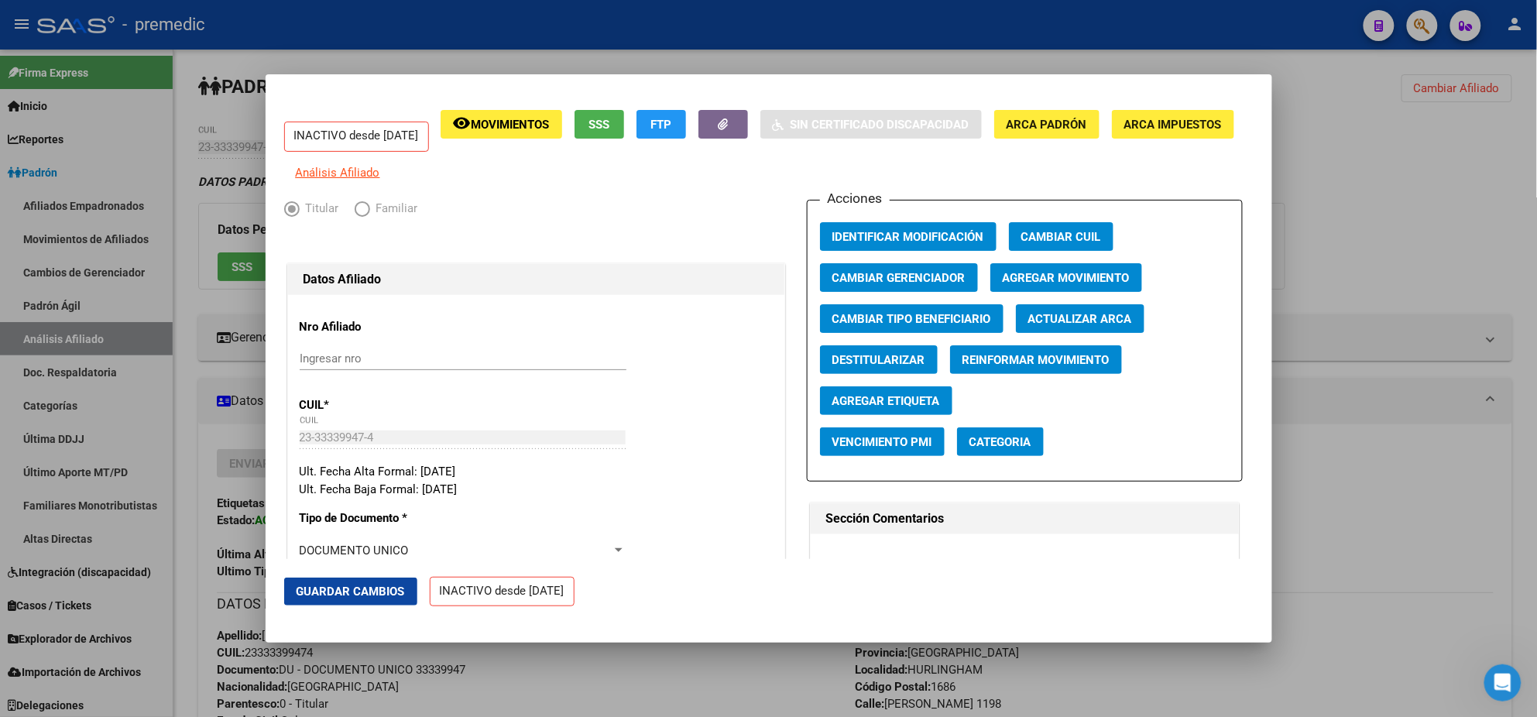
click at [187, 365] on div at bounding box center [768, 358] width 1537 height 717
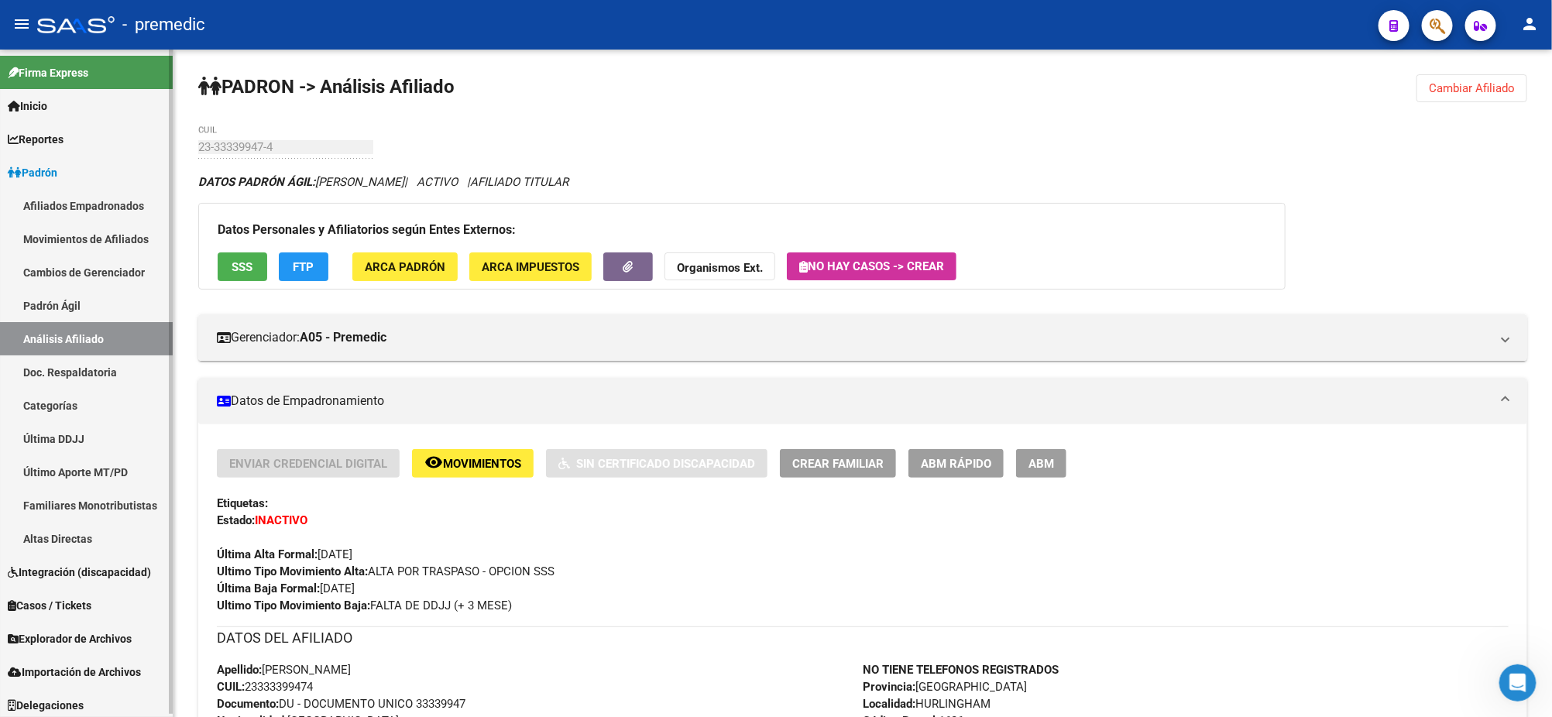
scroll to position [4, 0]
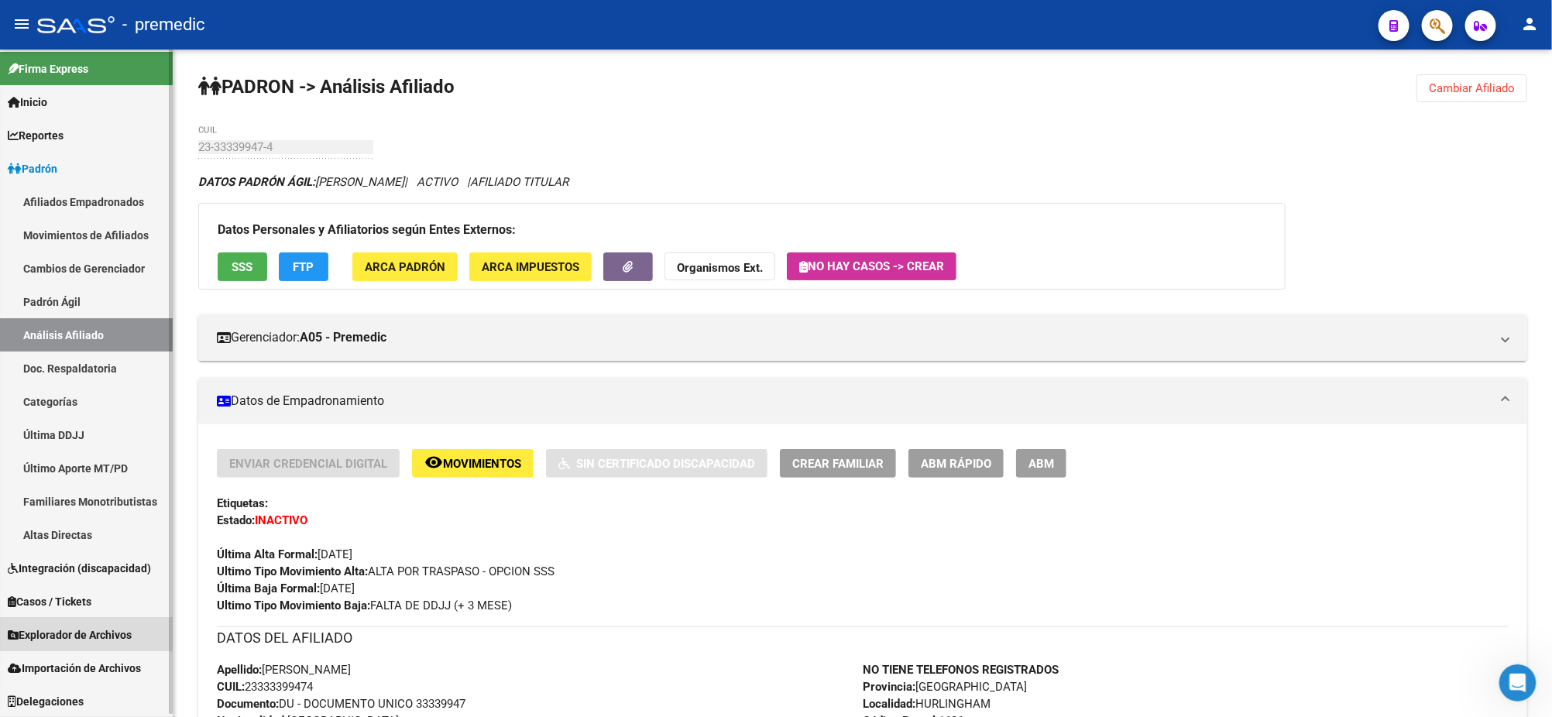
click at [84, 626] on span "Explorador de Archivos" at bounding box center [70, 634] width 124 height 17
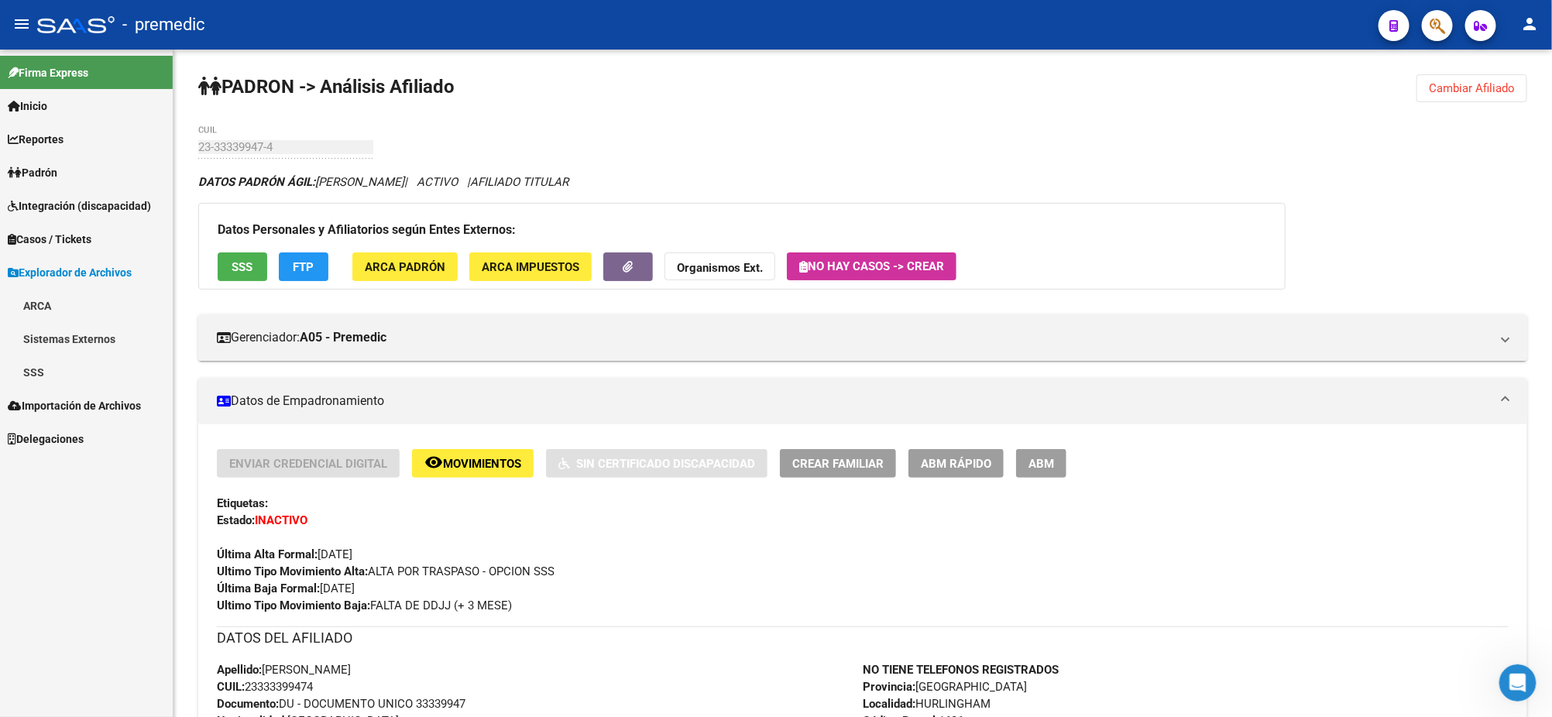
scroll to position [0, 0]
click at [44, 372] on link "SSS" at bounding box center [86, 371] width 173 height 33
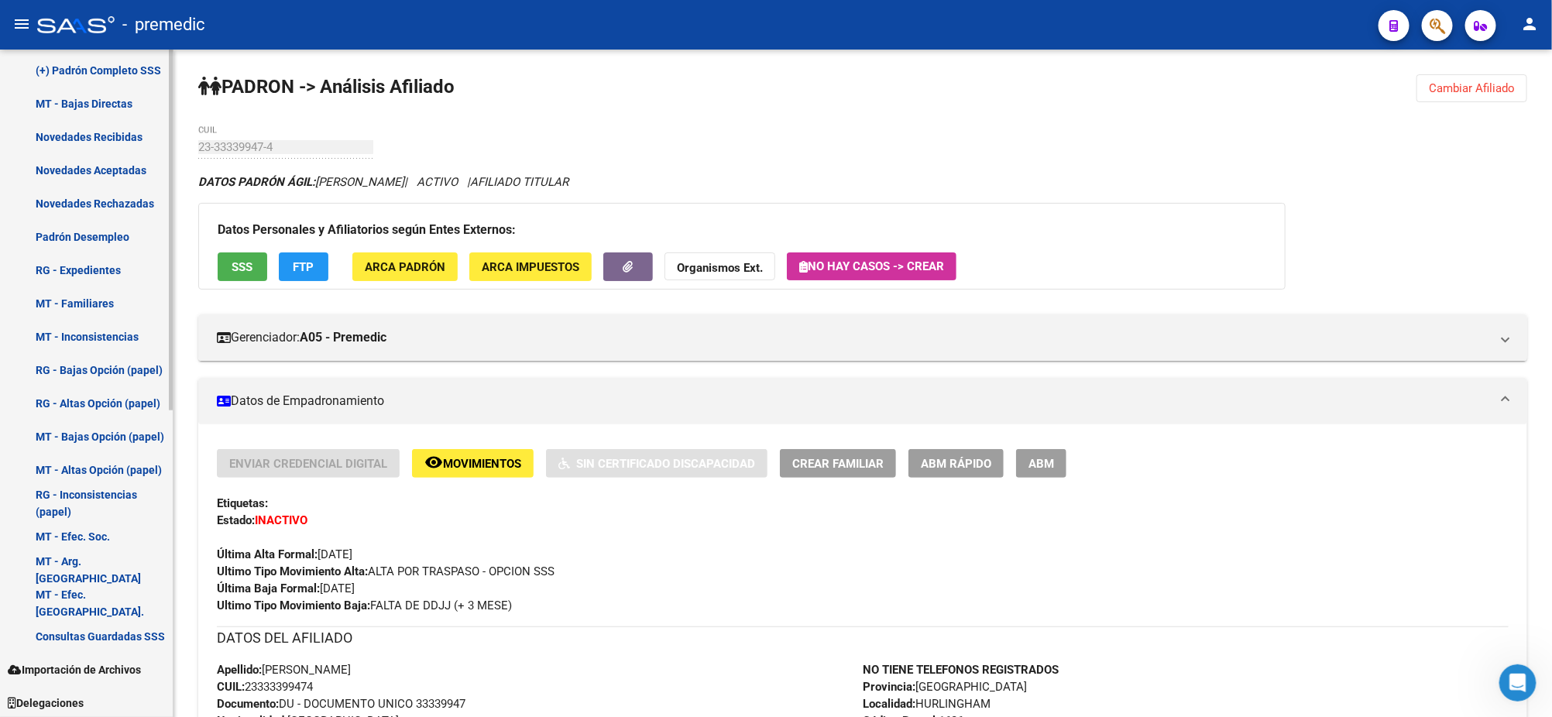
scroll to position [569, 0]
click at [630, 599] on div "Ultimo Tipo Movimiento Baja: FALTA DE DDJJ (+ 3 MESE)" at bounding box center [863, 605] width 1292 height 17
click at [537, 490] on div "Enviar Credencial Digital remove_red_eye Movimientos Sin Certificado Discapacid…" at bounding box center [863, 531] width 1292 height 165
click at [1458, 92] on span "Cambiar Afiliado" at bounding box center [1472, 88] width 86 height 14
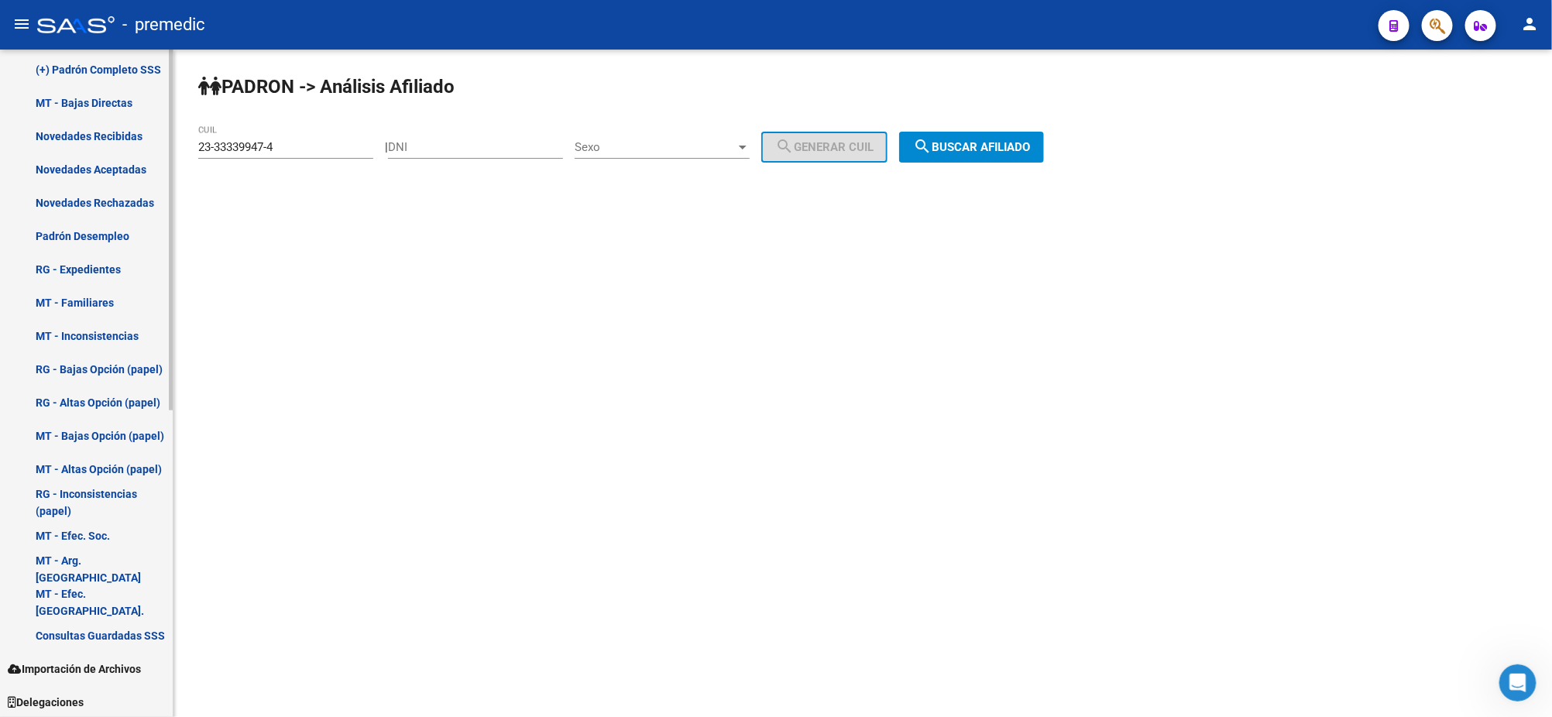
drag, startPoint x: 285, startPoint y: 146, endPoint x: 118, endPoint y: 148, distance: 167.3
click at [118, 148] on mat-sidenav-container "Firma Express Inicio Calendario SSS Instructivos Contacto OS Reportes Padrón Tr…" at bounding box center [776, 383] width 1552 height 667
paste input "18-472413"
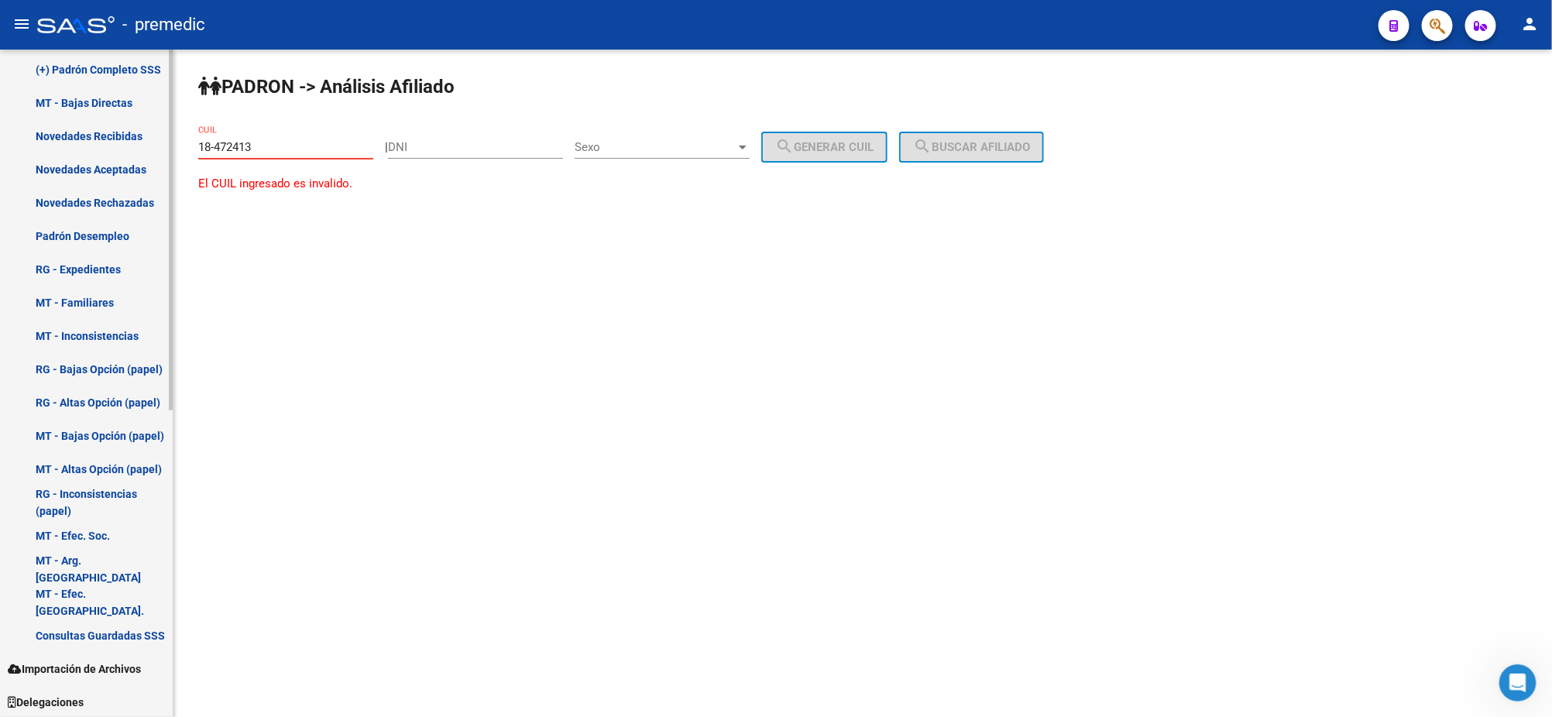
click at [125, 150] on mat-sidenav-container "Firma Express Inicio Calendario SSS Instructivos Contacto OS Reportes Padrón Tr…" at bounding box center [776, 383] width 1552 height 667
paste input "27-94737689-1"
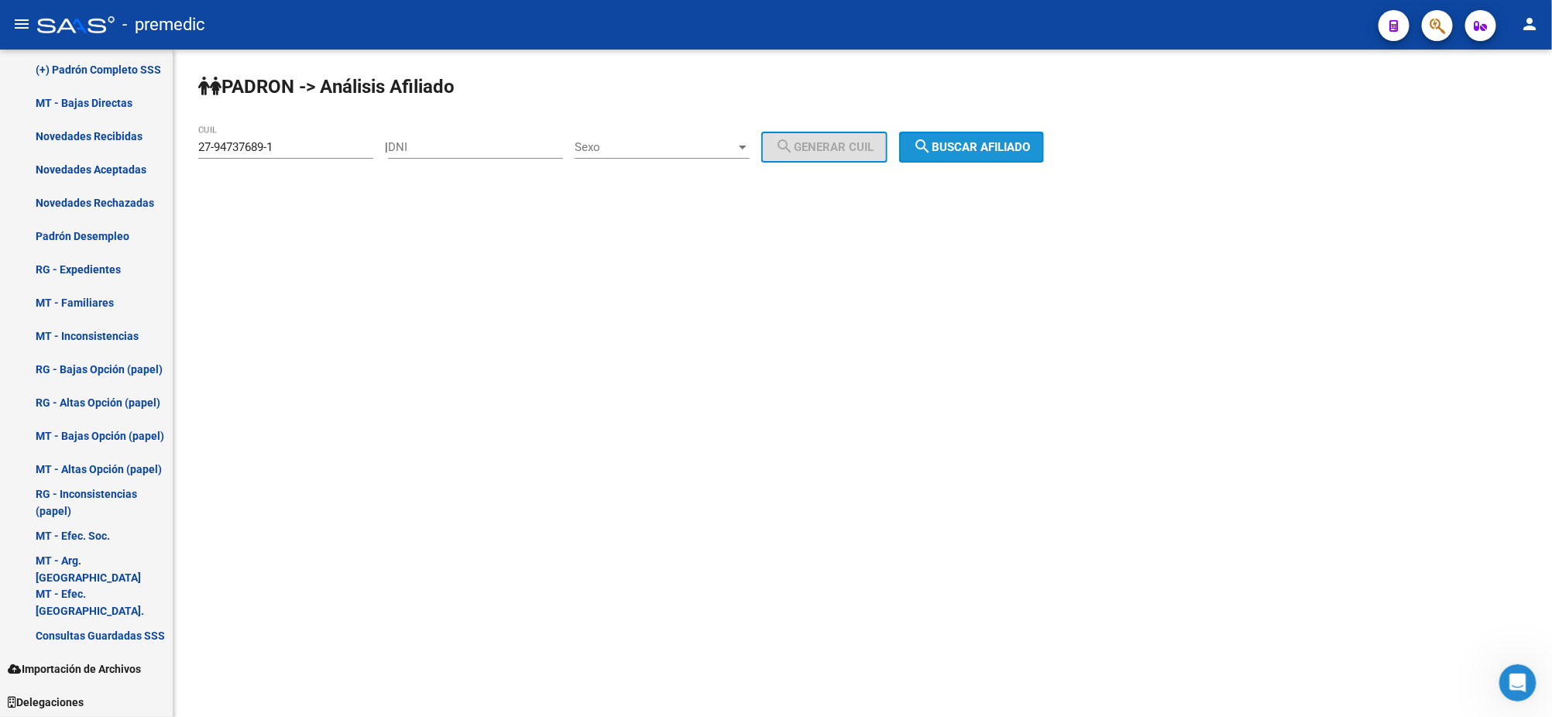
click at [953, 150] on span "search Buscar afiliado" at bounding box center [971, 147] width 117 height 14
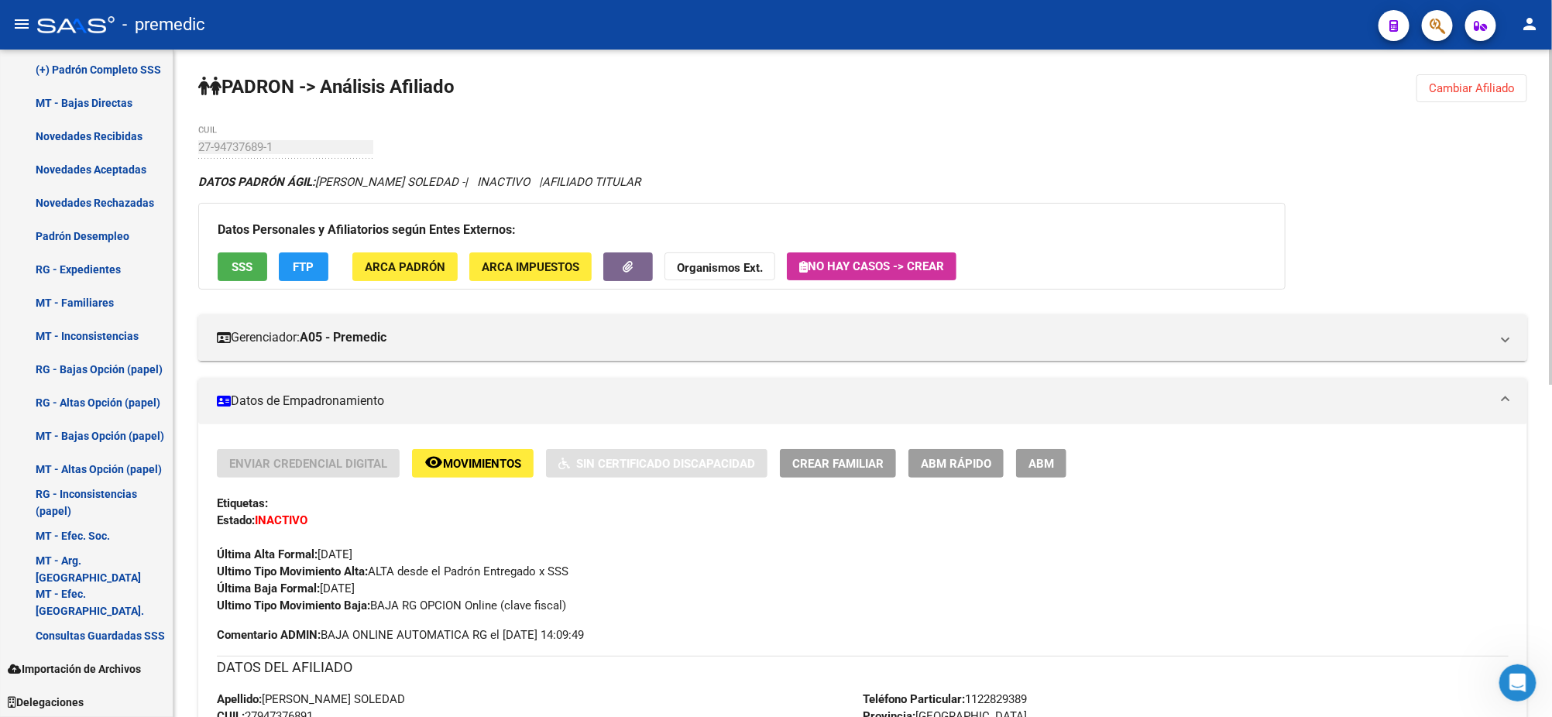
click at [921, 473] on button "ABM Rápido" at bounding box center [955, 463] width 95 height 29
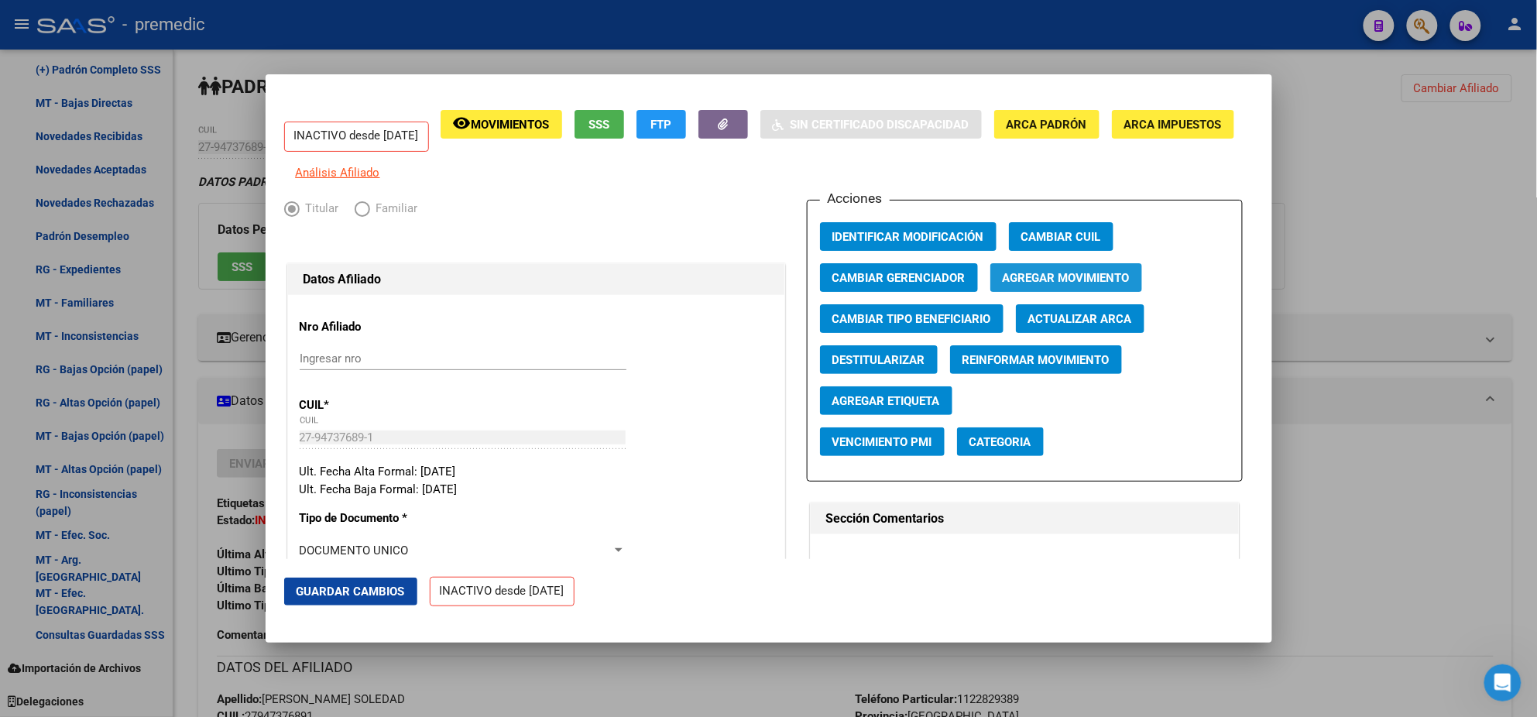
click at [1006, 285] on span "Agregar Movimiento" at bounding box center [1066, 278] width 127 height 14
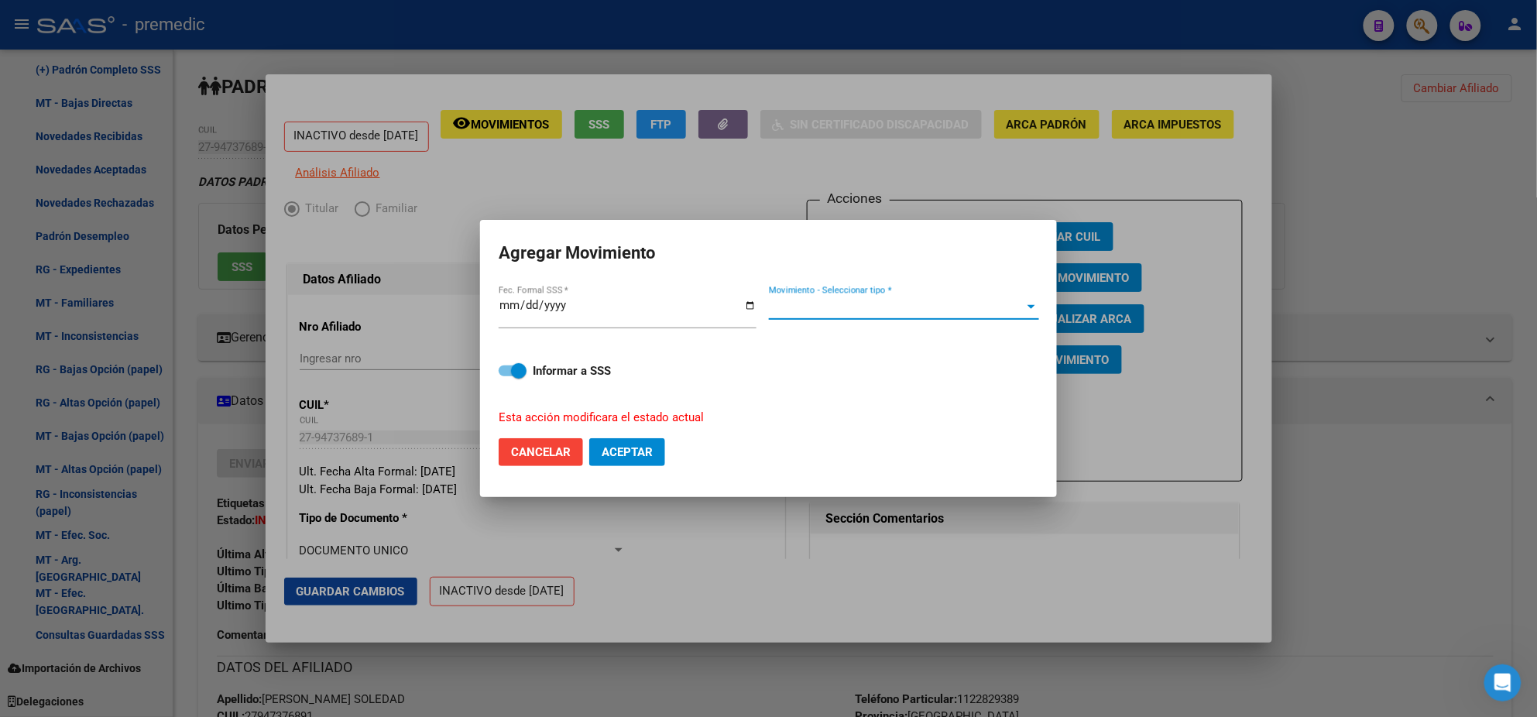
click at [884, 311] on span "Movimiento - Seleccionar tipo *" at bounding box center [897, 307] width 256 height 14
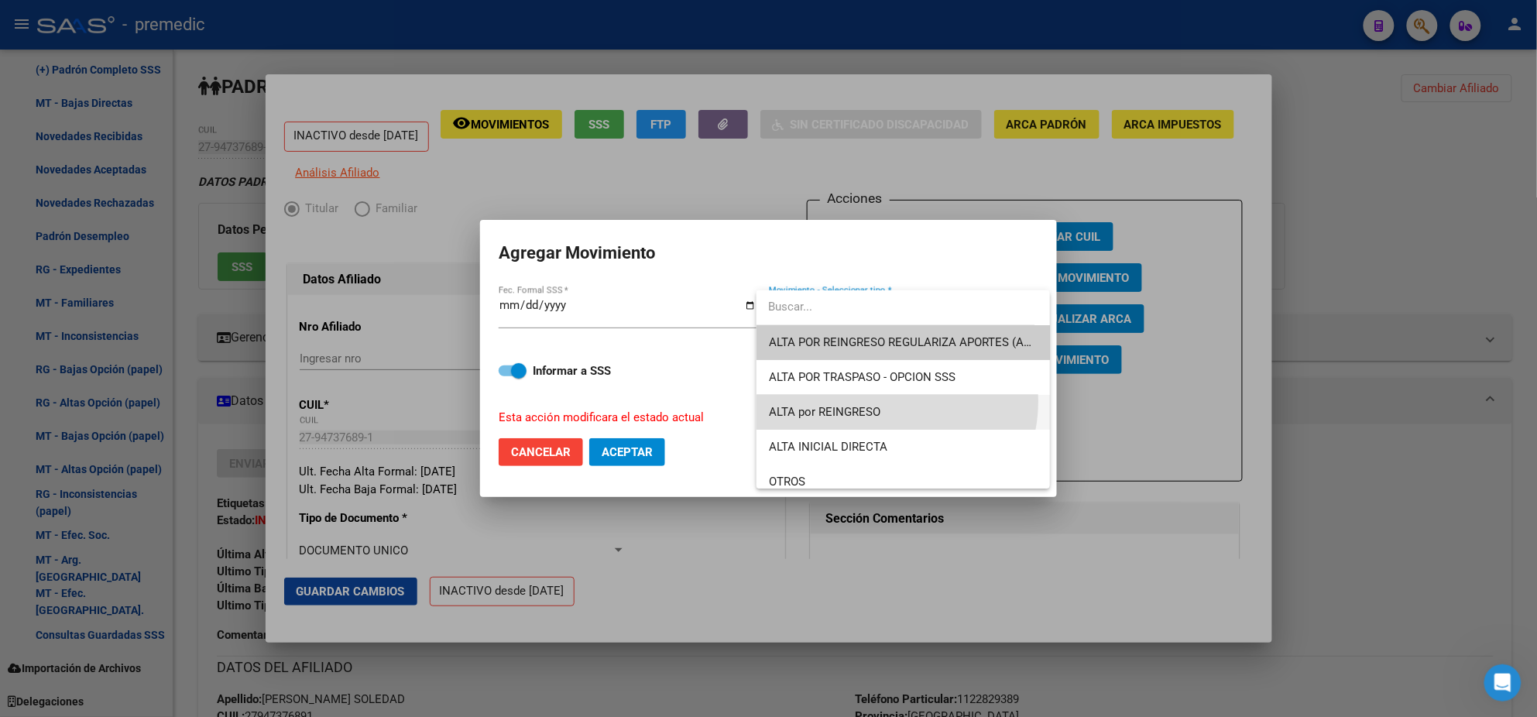
click at [890, 401] on span "ALTA por REINGRESO" at bounding box center [903, 412] width 269 height 35
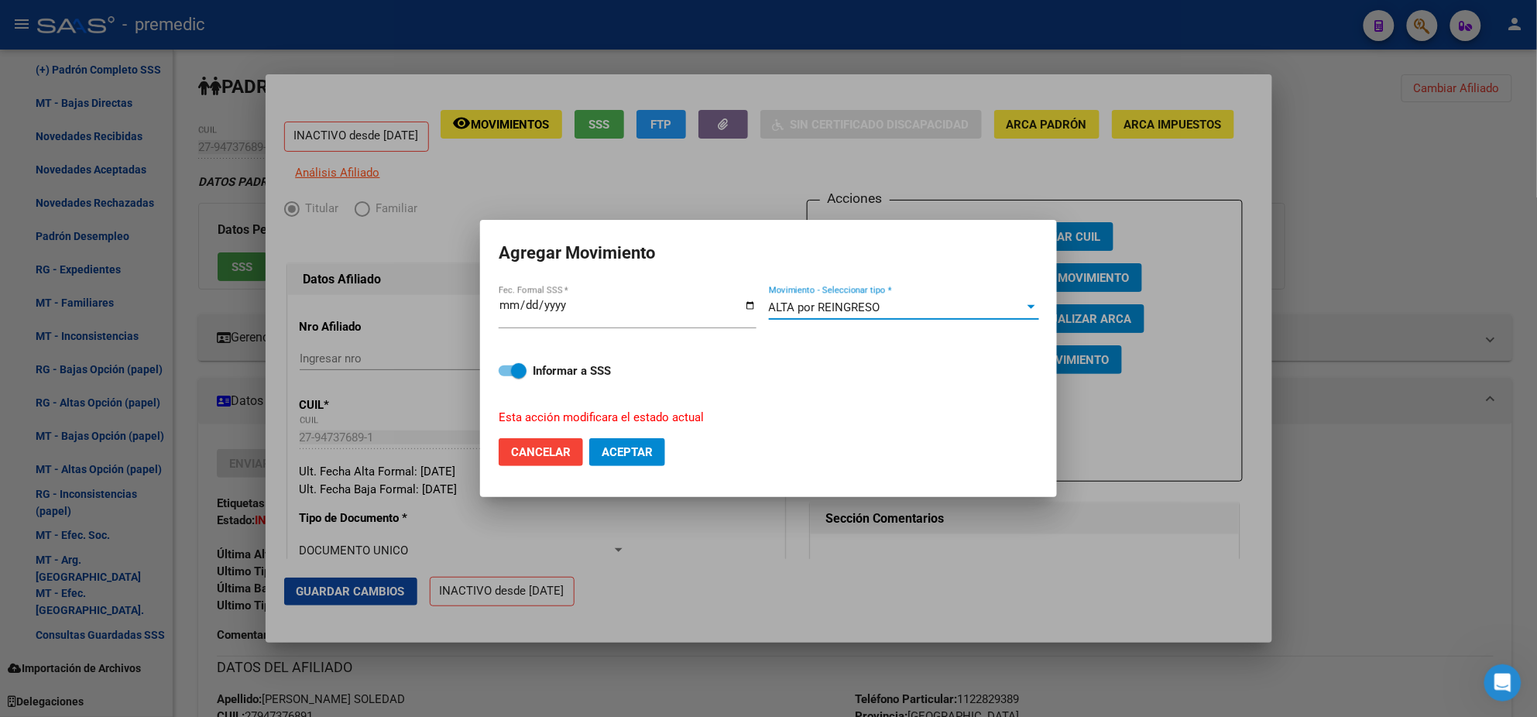
click at [622, 450] on span "Aceptar" at bounding box center [627, 452] width 51 height 14
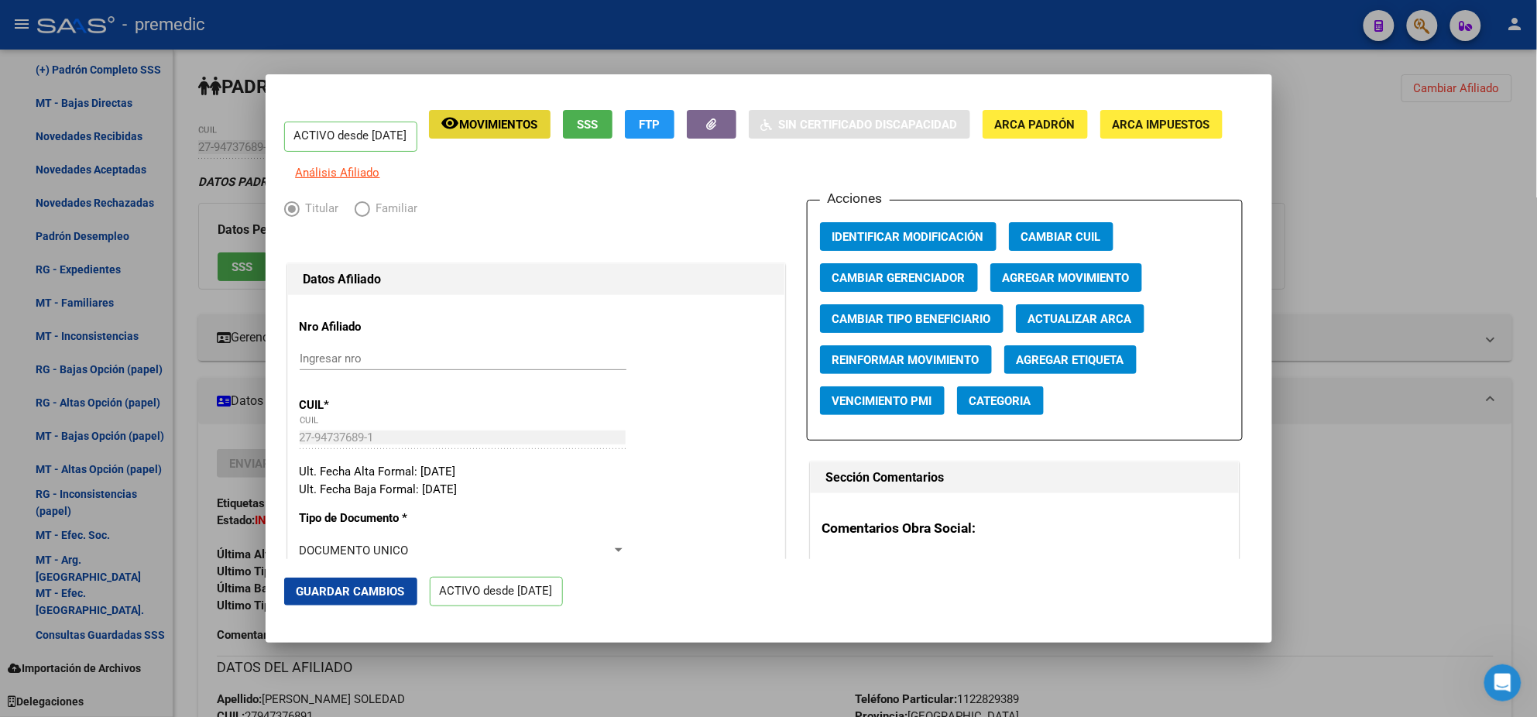
click at [527, 133] on button "remove_red_eye Movimientos" at bounding box center [490, 124] width 122 height 29
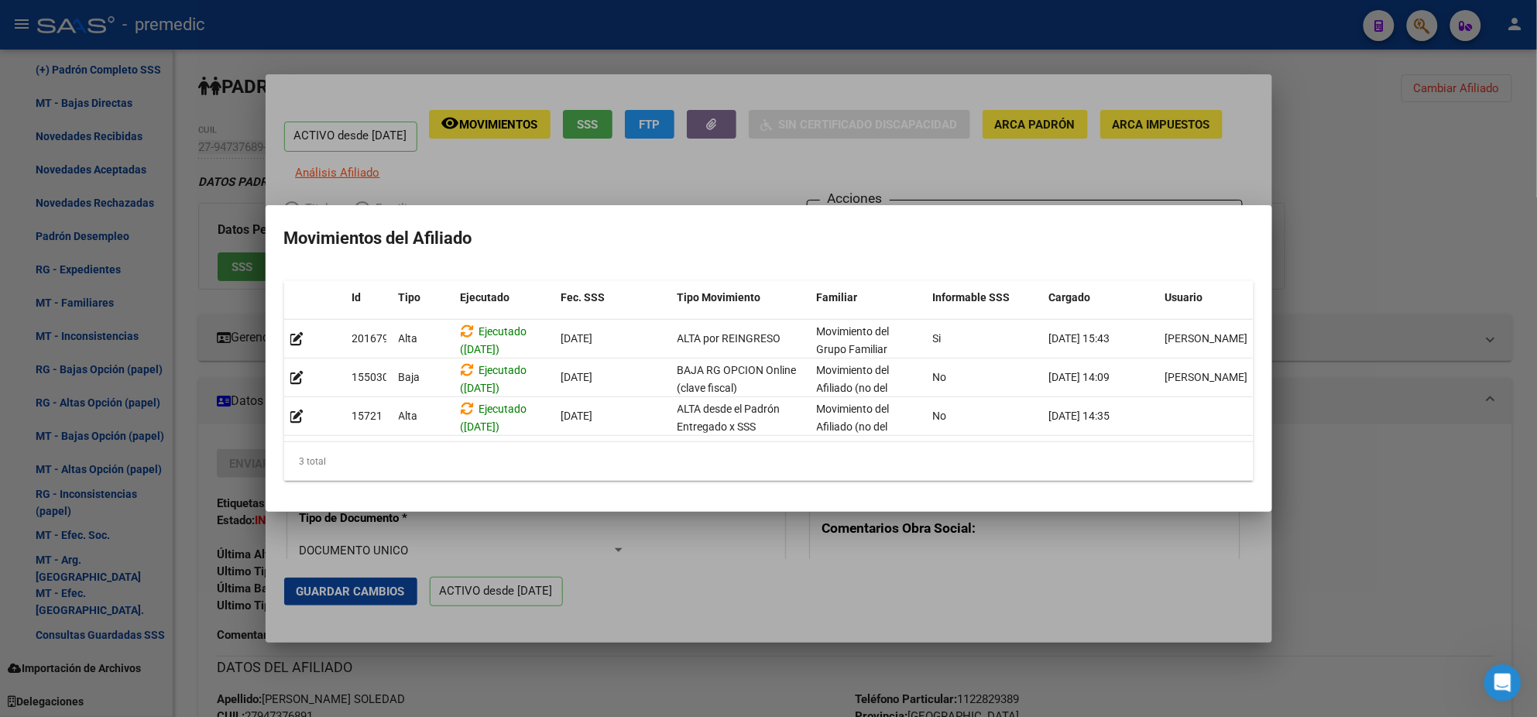
click at [711, 673] on div at bounding box center [768, 358] width 1537 height 717
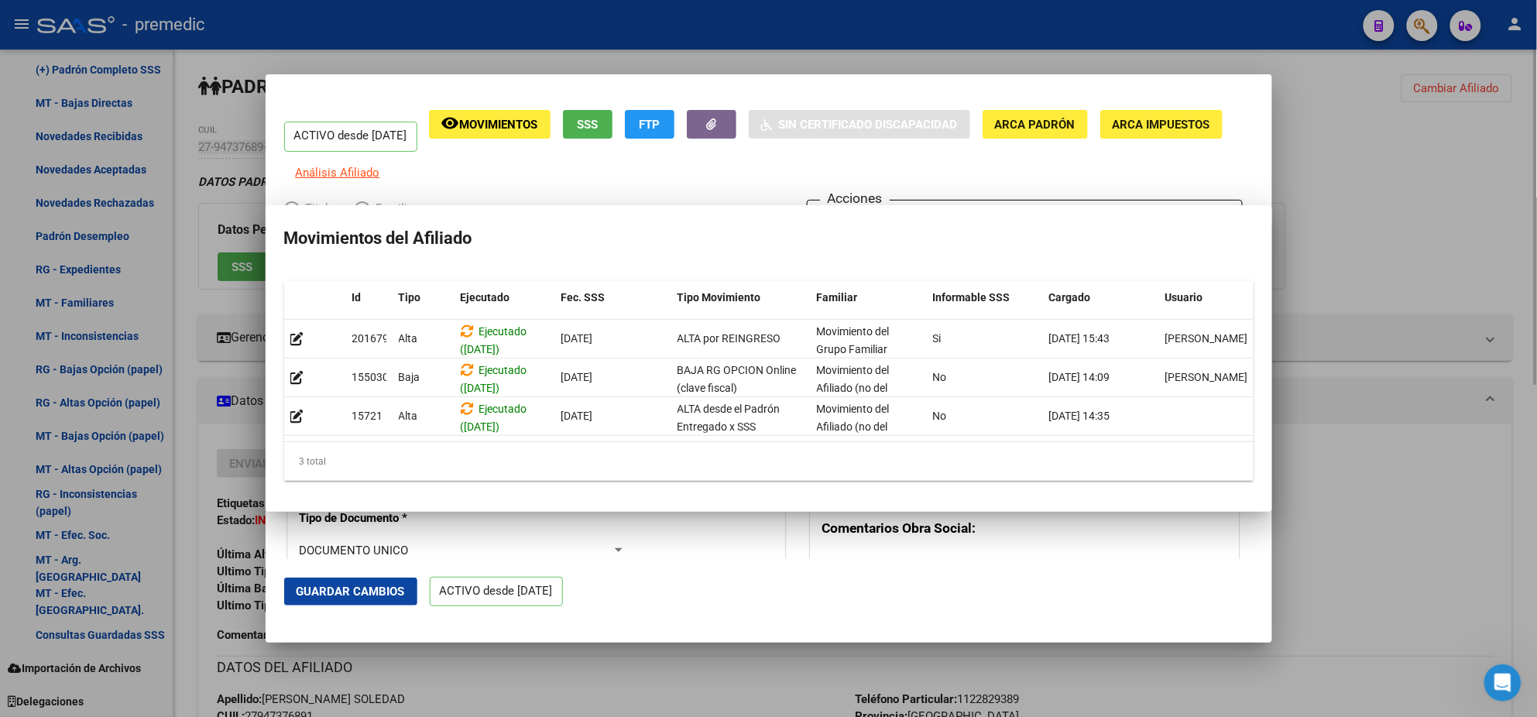
click at [711, 672] on div at bounding box center [768, 358] width 1537 height 717
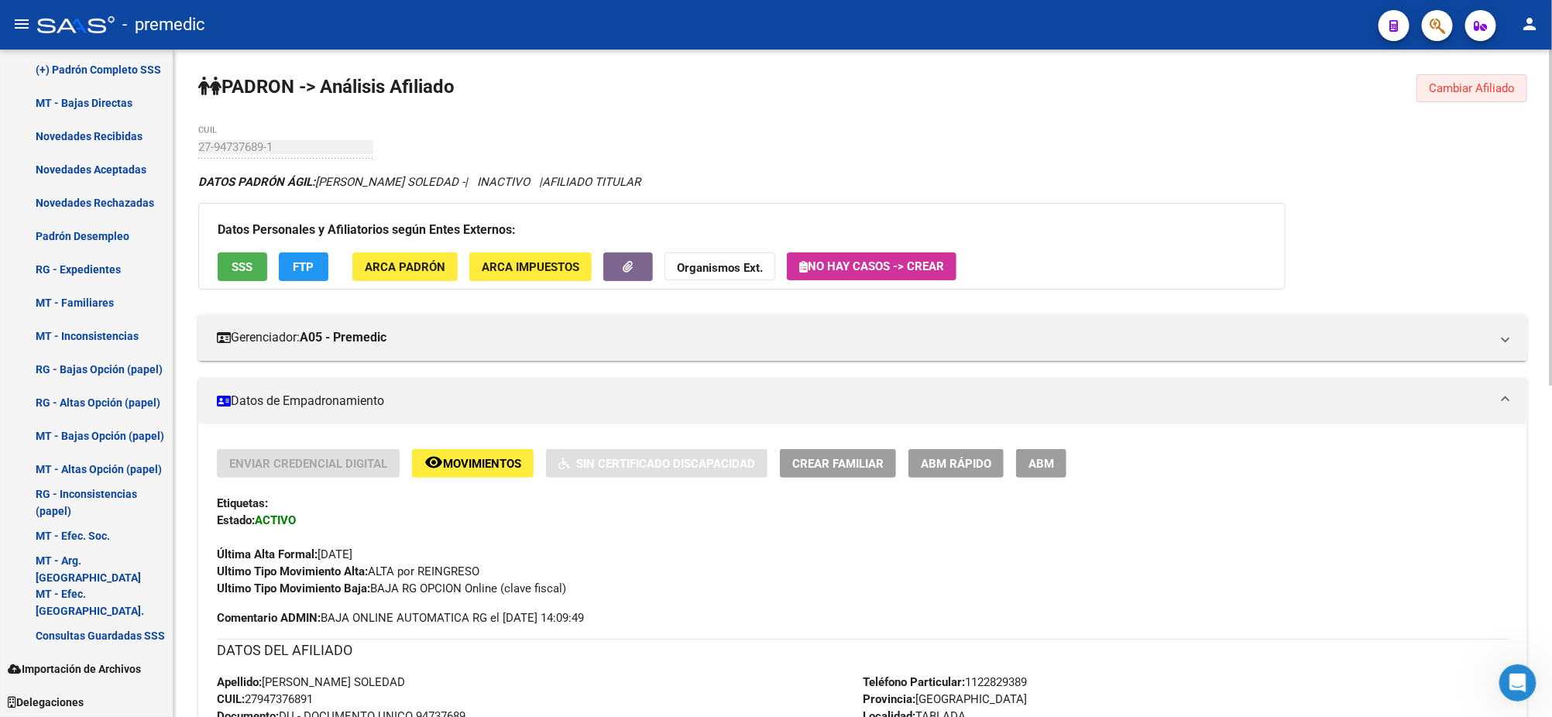
click at [1439, 90] on span "Cambiar Afiliado" at bounding box center [1472, 88] width 86 height 14
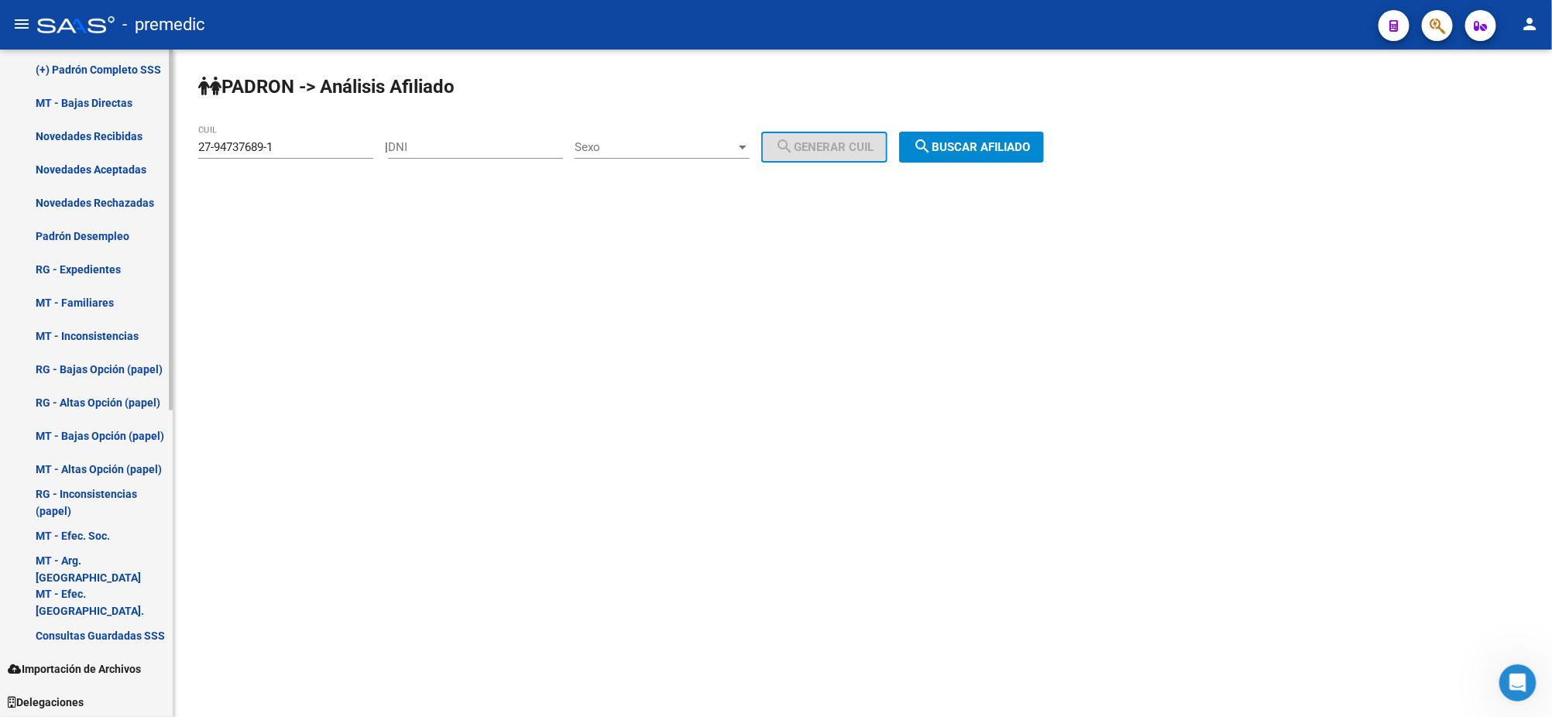
click at [169, 153] on mat-sidenav-container "Firma Express Inicio Calendario SSS Instructivos Contacto OS Reportes Padrón Tr…" at bounding box center [776, 383] width 1552 height 667
paste input "0-35361773-8"
click at [966, 143] on span "search Buscar afiliado" at bounding box center [971, 147] width 117 height 14
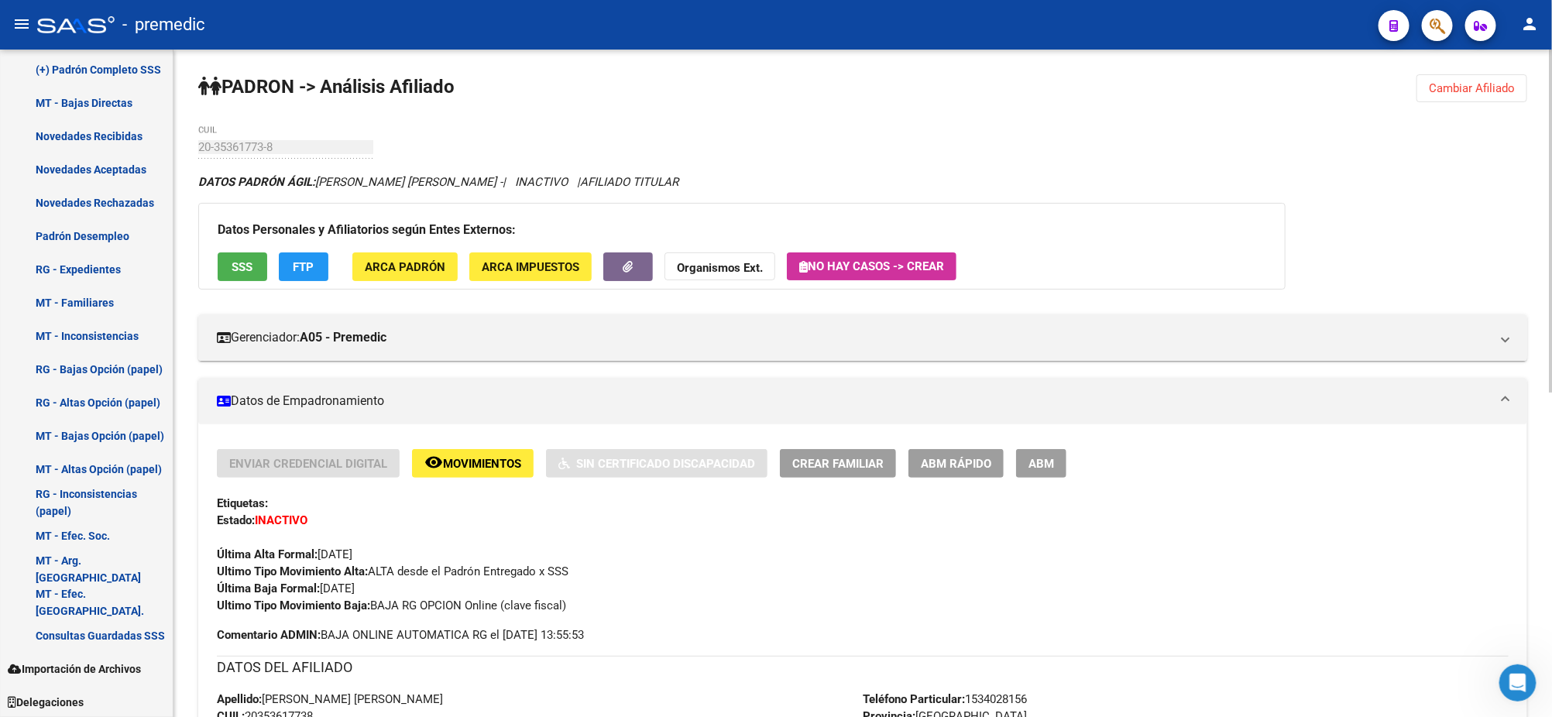
click at [1445, 96] on button "Cambiar Afiliado" at bounding box center [1471, 88] width 111 height 28
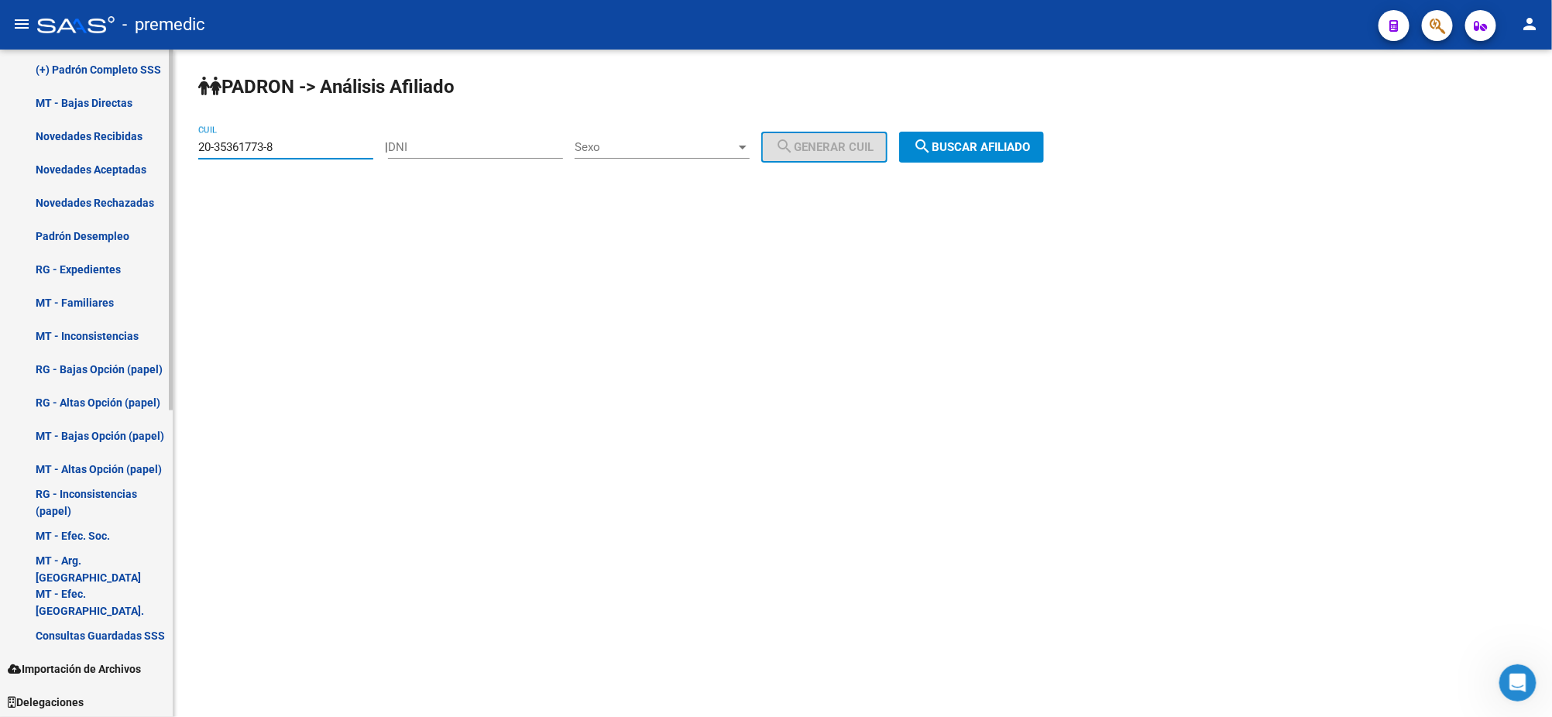
drag, startPoint x: 300, startPoint y: 139, endPoint x: 121, endPoint y: 141, distance: 179.6
click at [121, 141] on mat-sidenav-container "Firma Express Inicio Calendario SSS Instructivos Contacto OS Reportes Padrón Tr…" at bounding box center [776, 383] width 1552 height 667
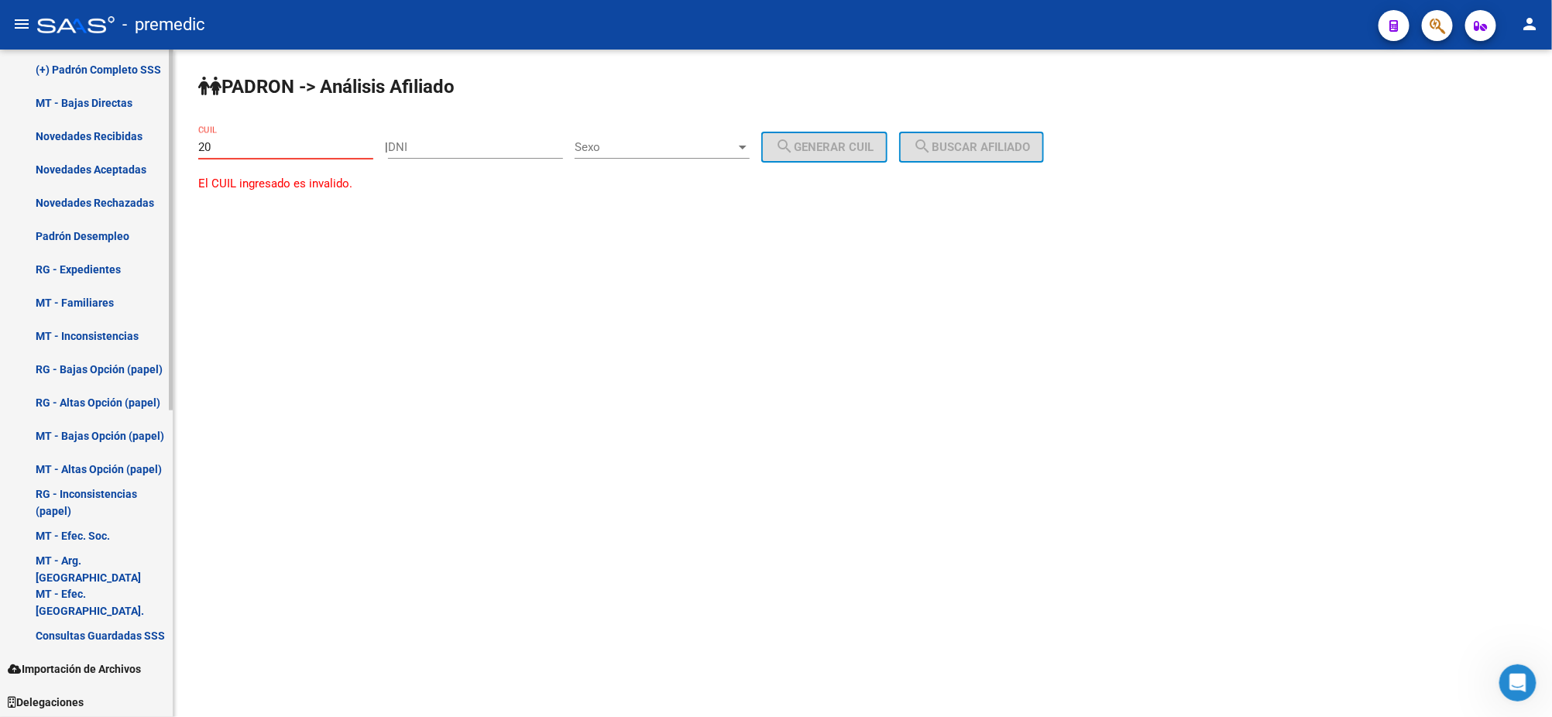
paste input "-33990864"
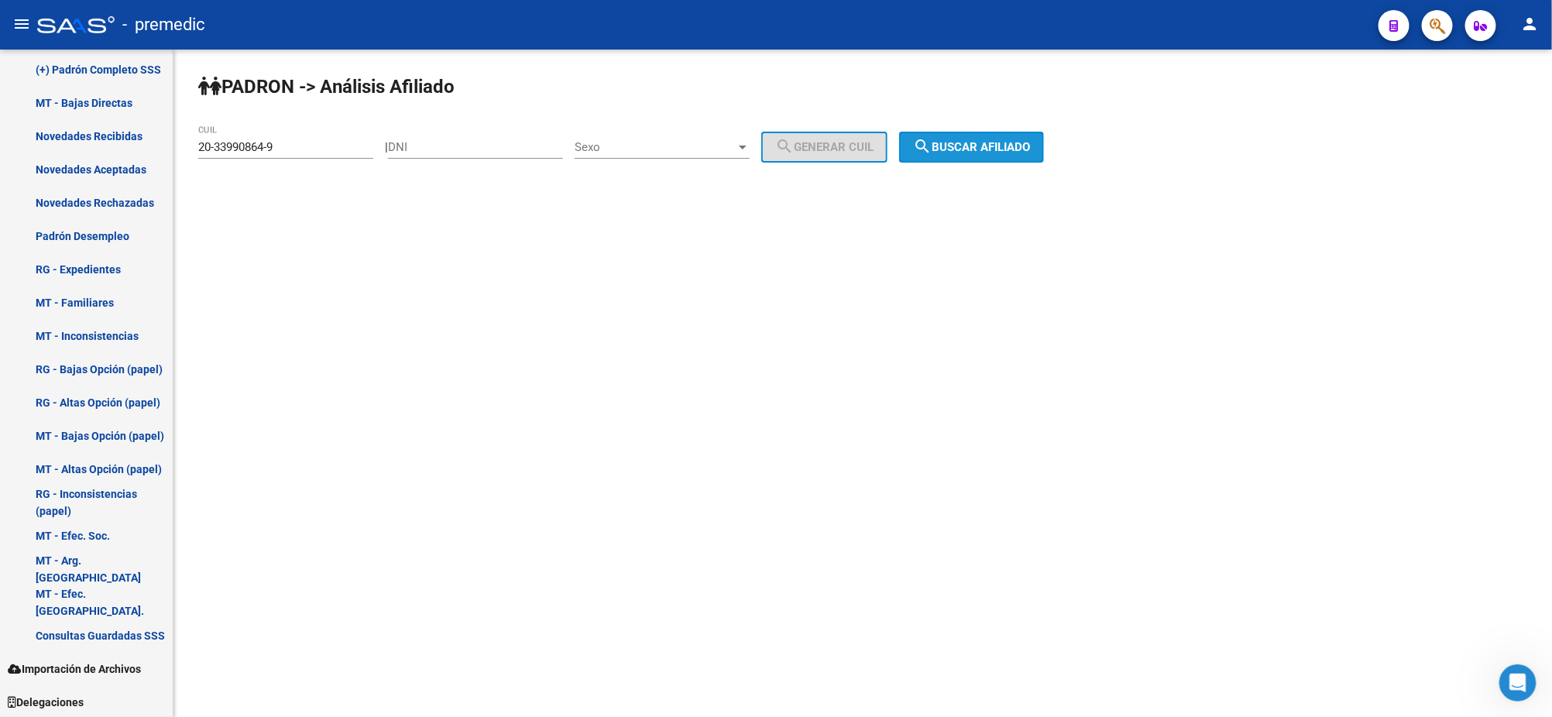
click at [957, 144] on span "search Buscar afiliado" at bounding box center [971, 147] width 117 height 14
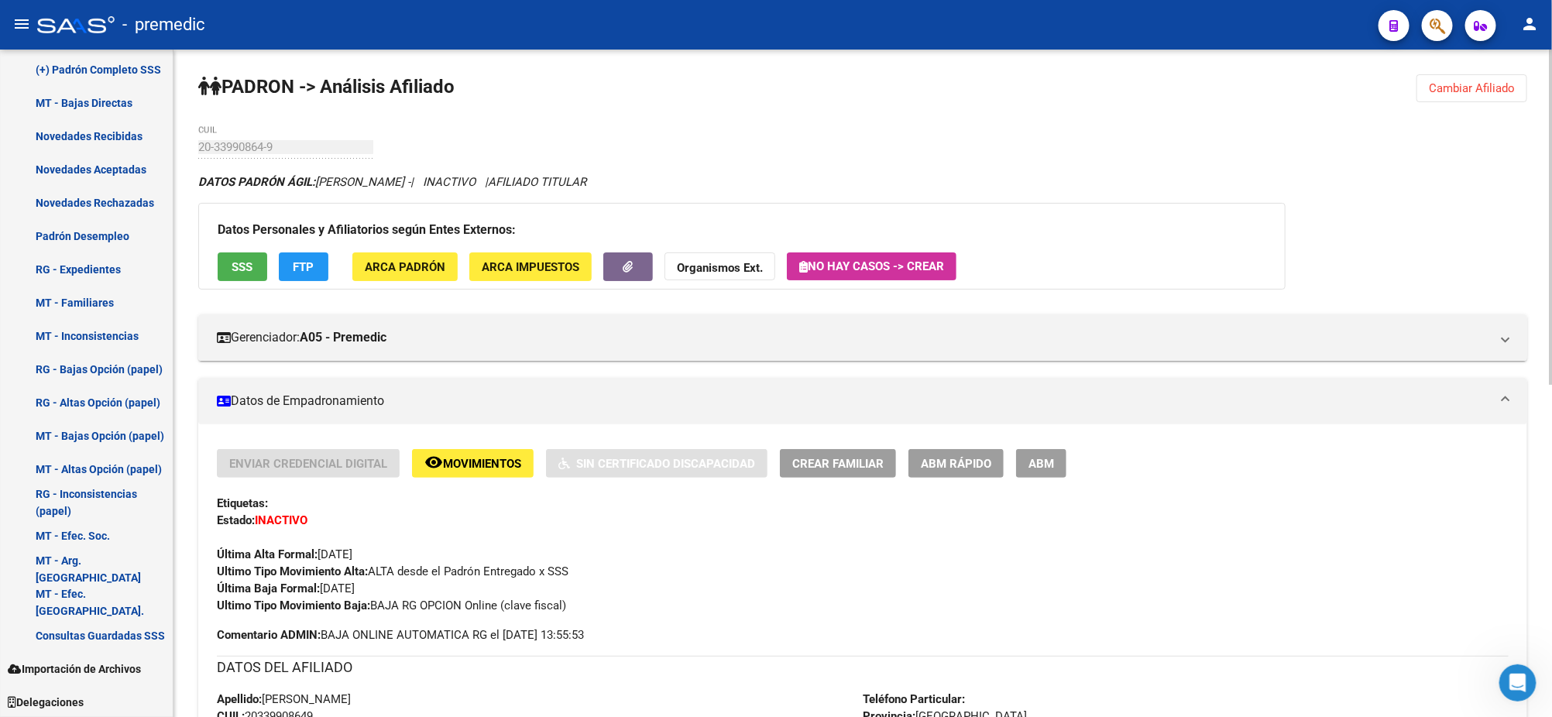
click at [1460, 168] on div "PADRON -> Análisis Afiliado Cambiar Afiliado 20-33990864-9 CUIL DATOS PADRÓN ÁG…" at bounding box center [862, 716] width 1378 height 1332
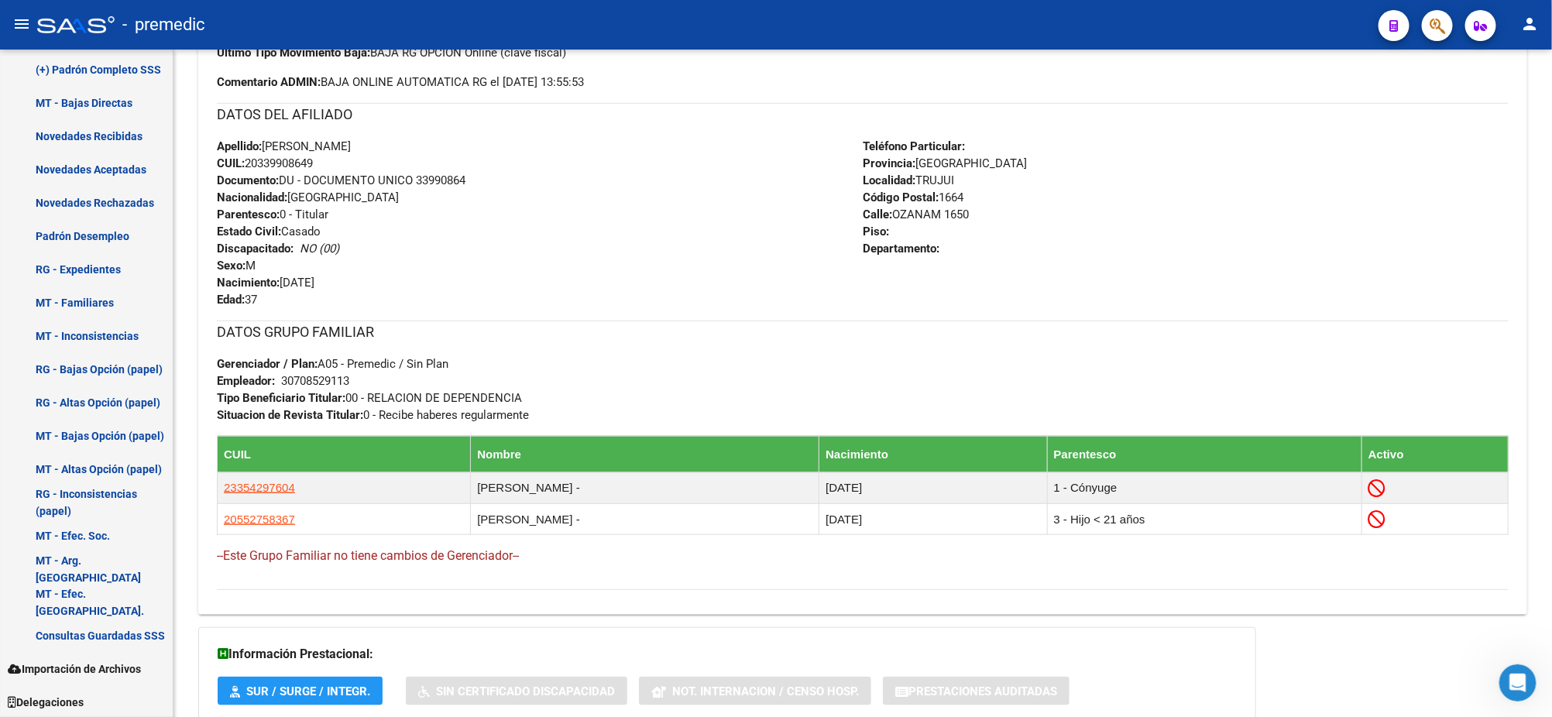
scroll to position [581, 0]
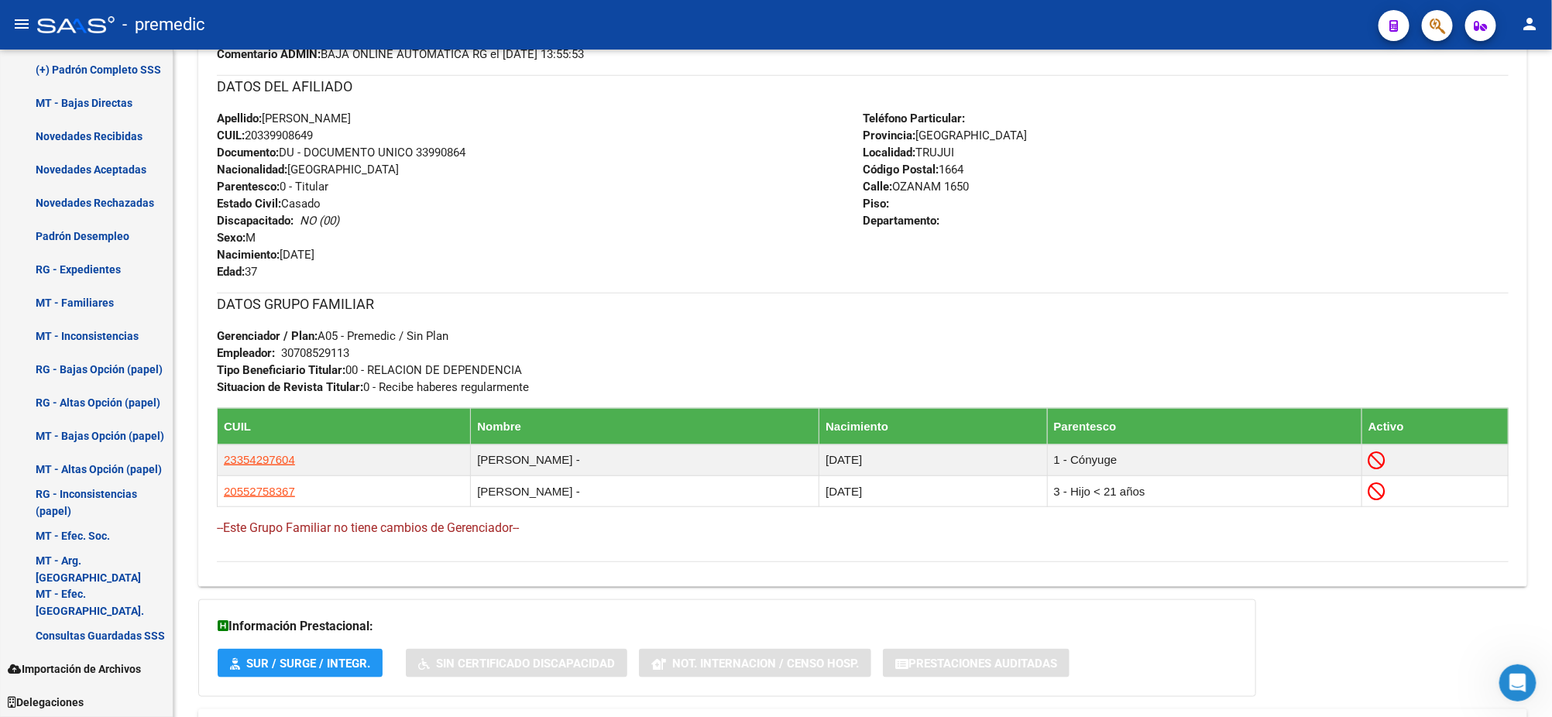
click at [1435, 161] on div "Teléfono Particular: Provincia: Buenos Aires Localidad: TRUJUI Código Postal: 1…" at bounding box center [1186, 195] width 646 height 170
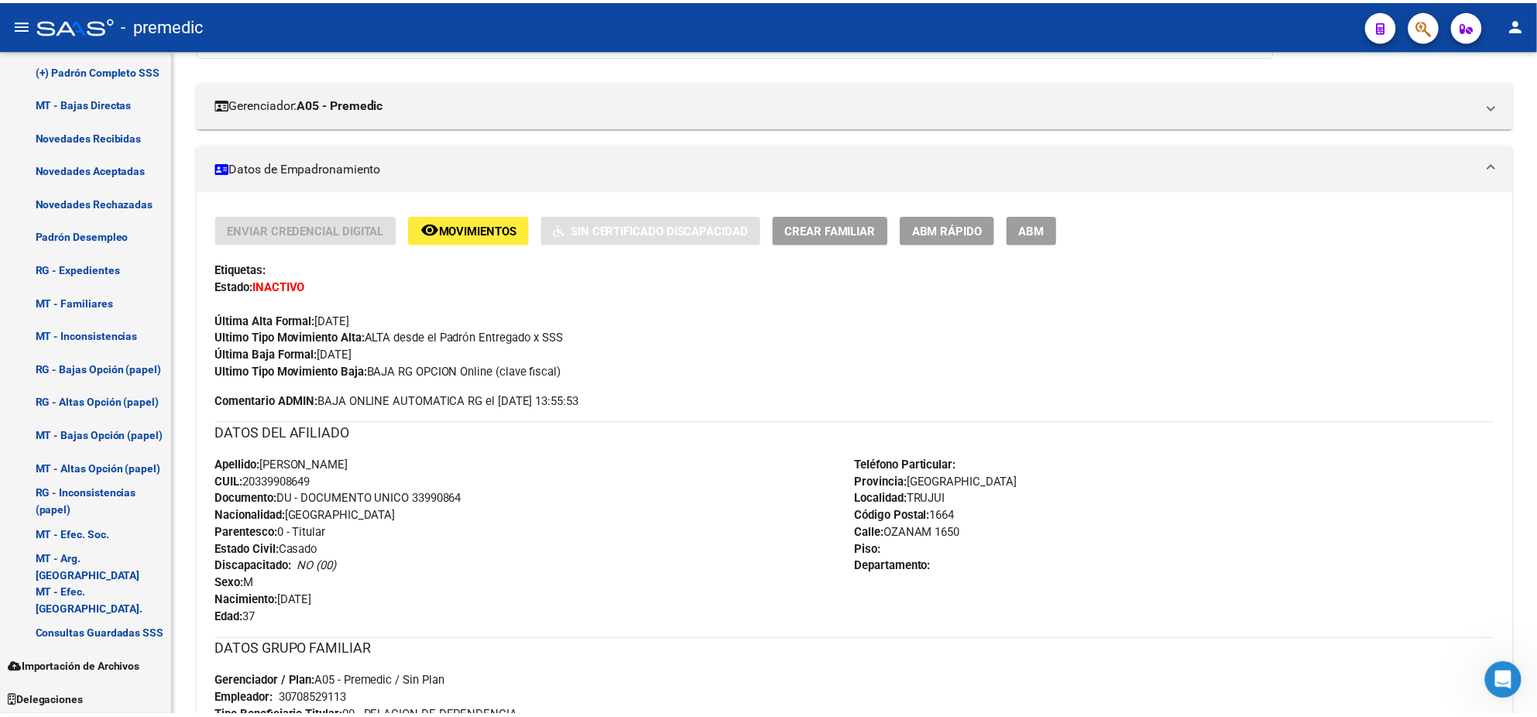
scroll to position [194, 0]
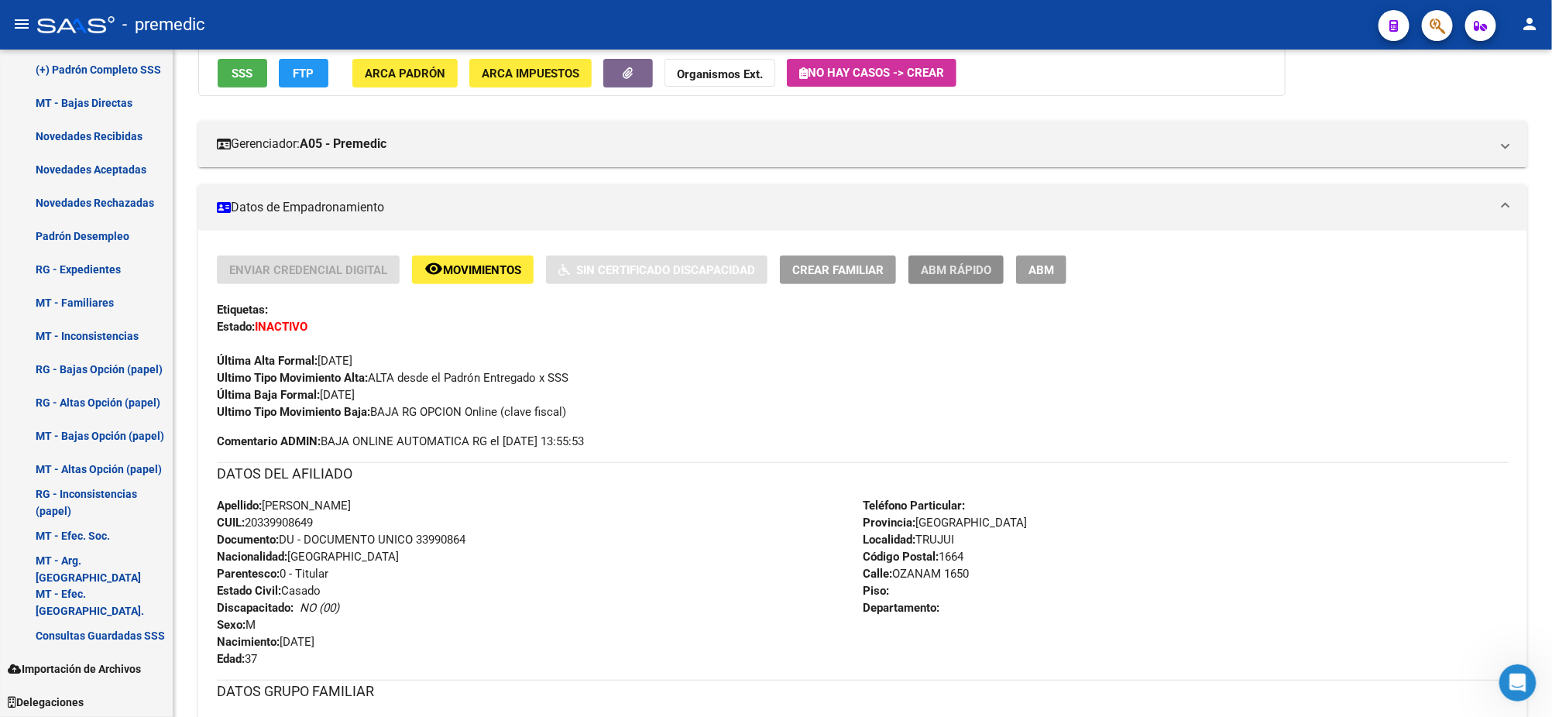
click at [945, 275] on span "ABM Rápido" at bounding box center [956, 270] width 70 height 14
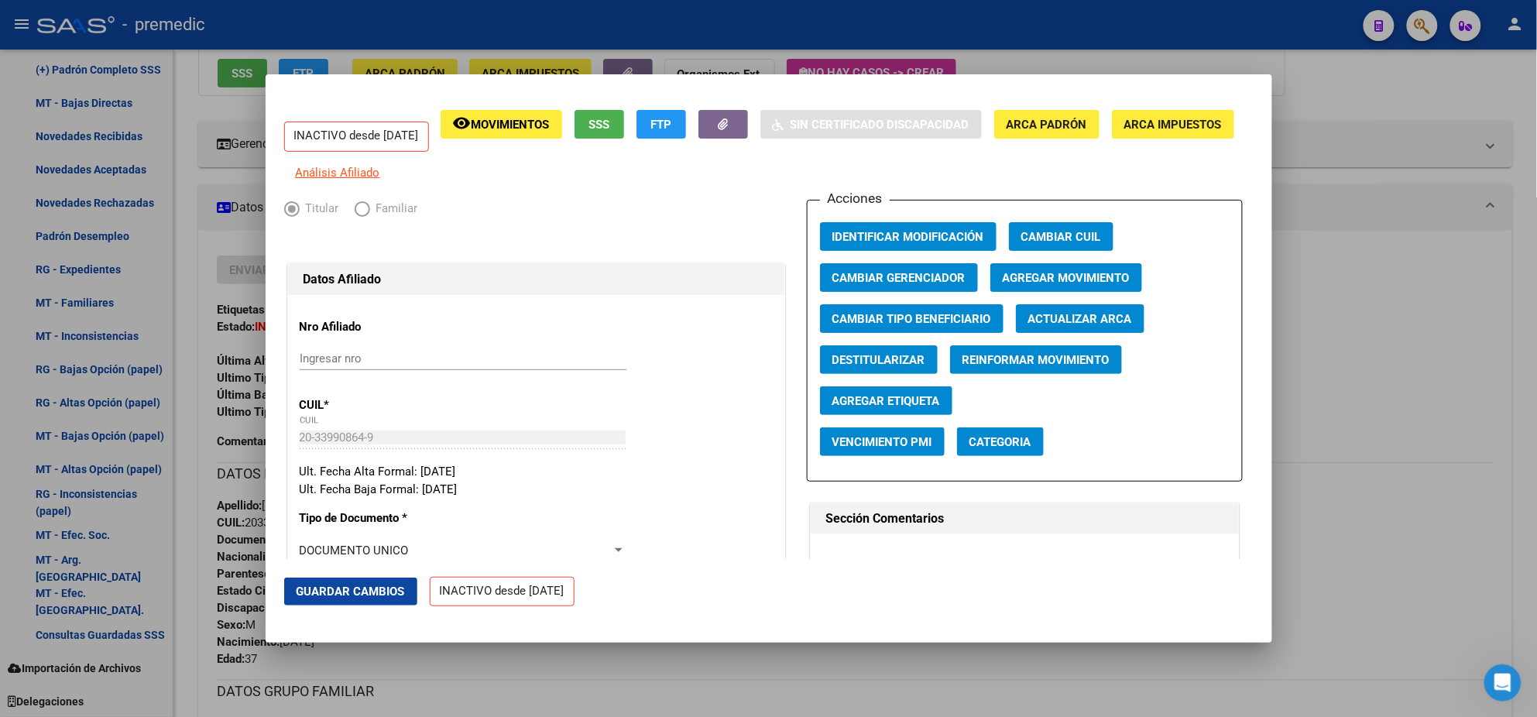
click at [1020, 285] on span "Agregar Movimiento" at bounding box center [1066, 278] width 127 height 14
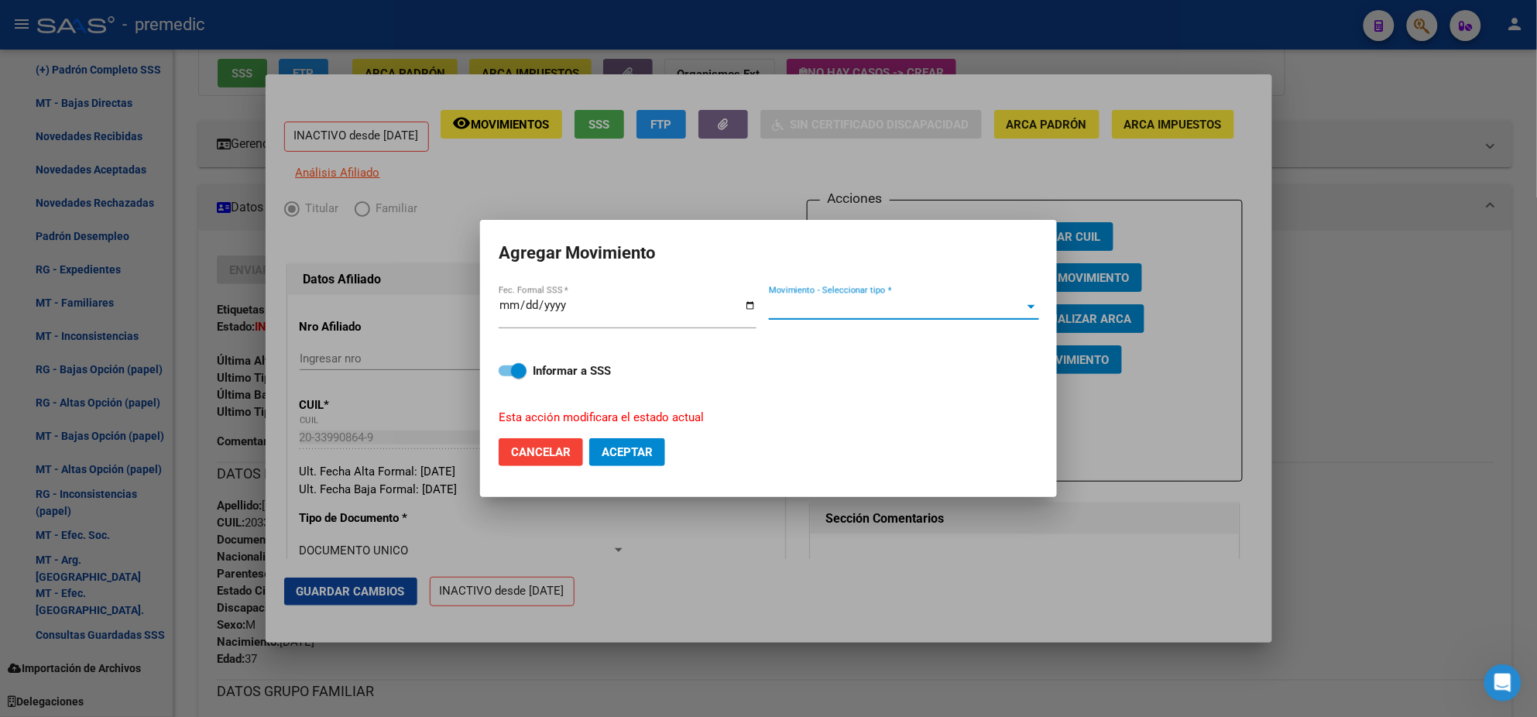
click at [880, 306] on span "Movimiento - Seleccionar tipo *" at bounding box center [897, 307] width 256 height 14
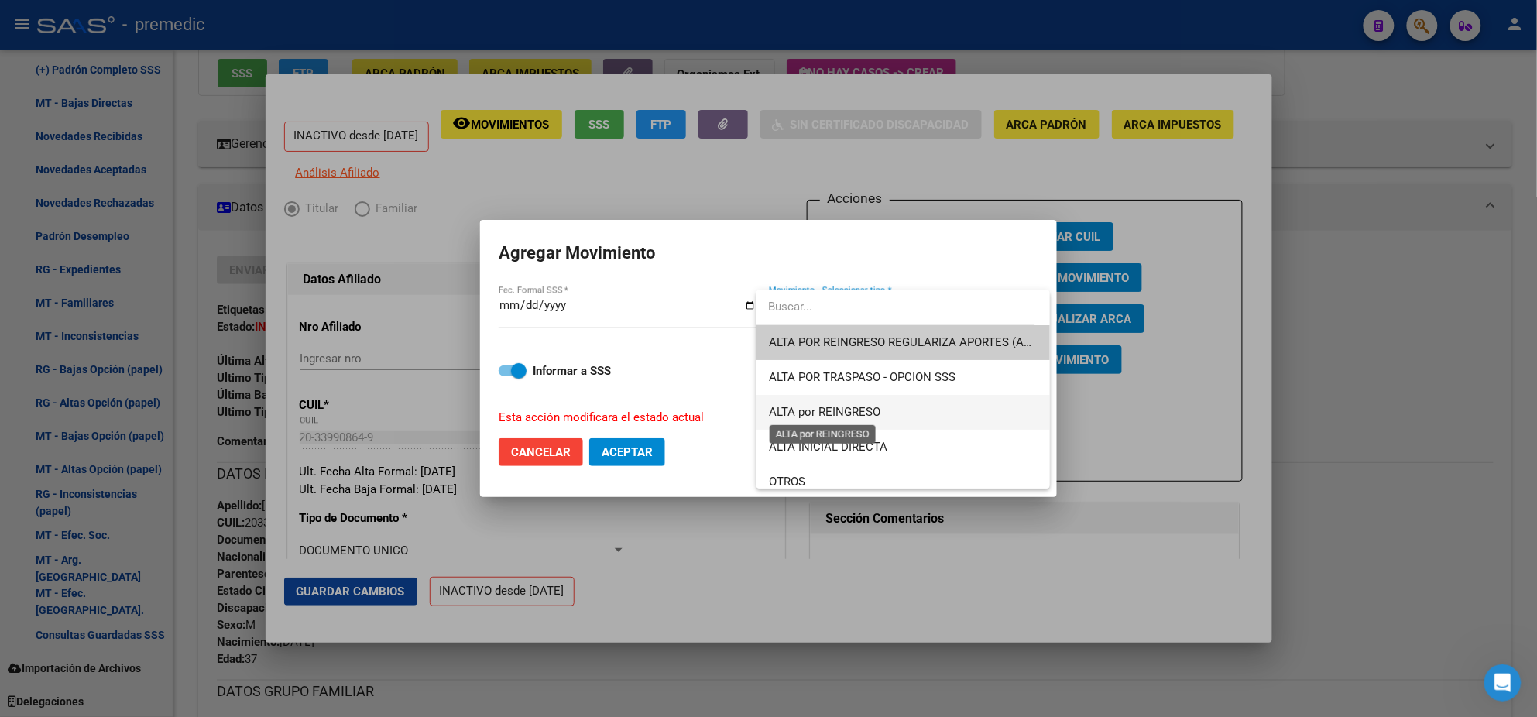
click at [859, 413] on span "ALTA por REINGRESO" at bounding box center [824, 412] width 111 height 14
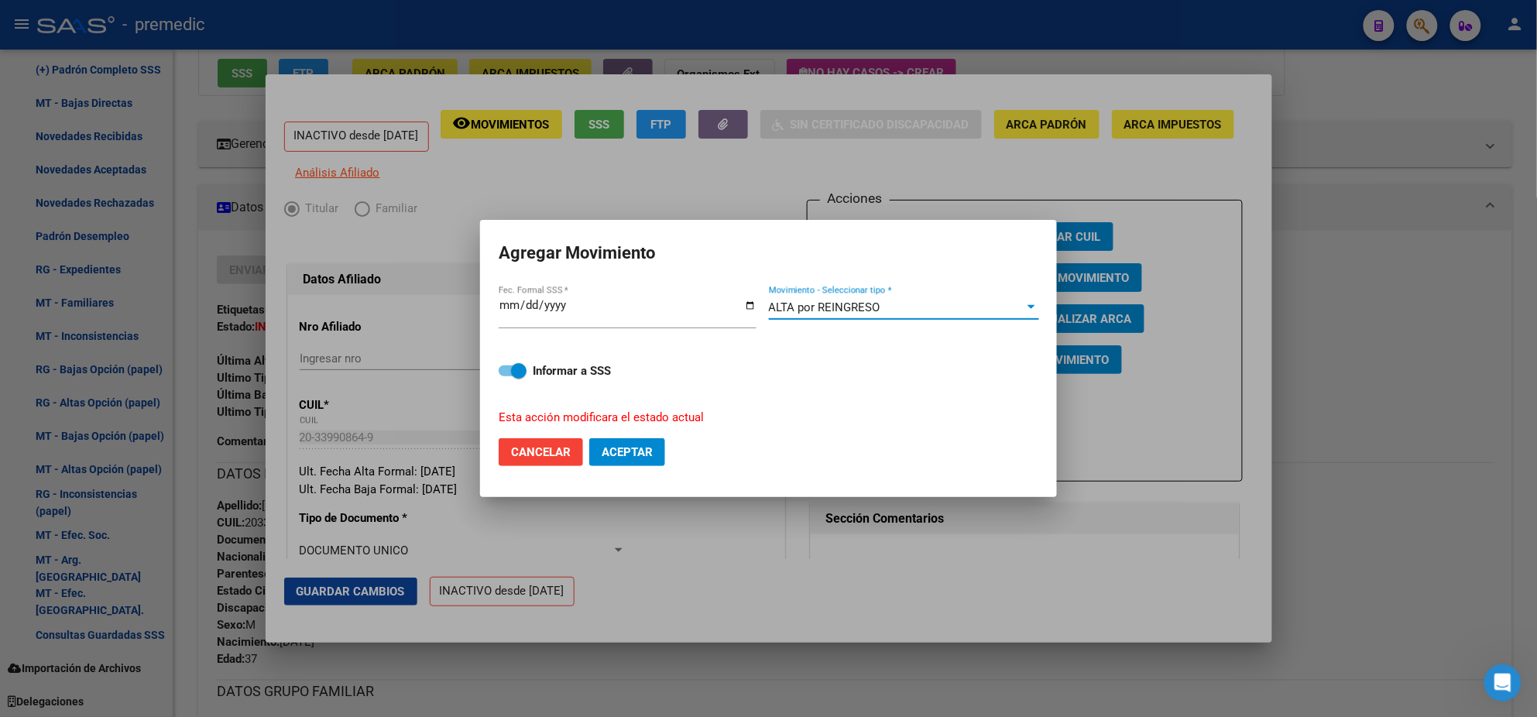
click at [618, 464] on button "Aceptar" at bounding box center [627, 452] width 76 height 28
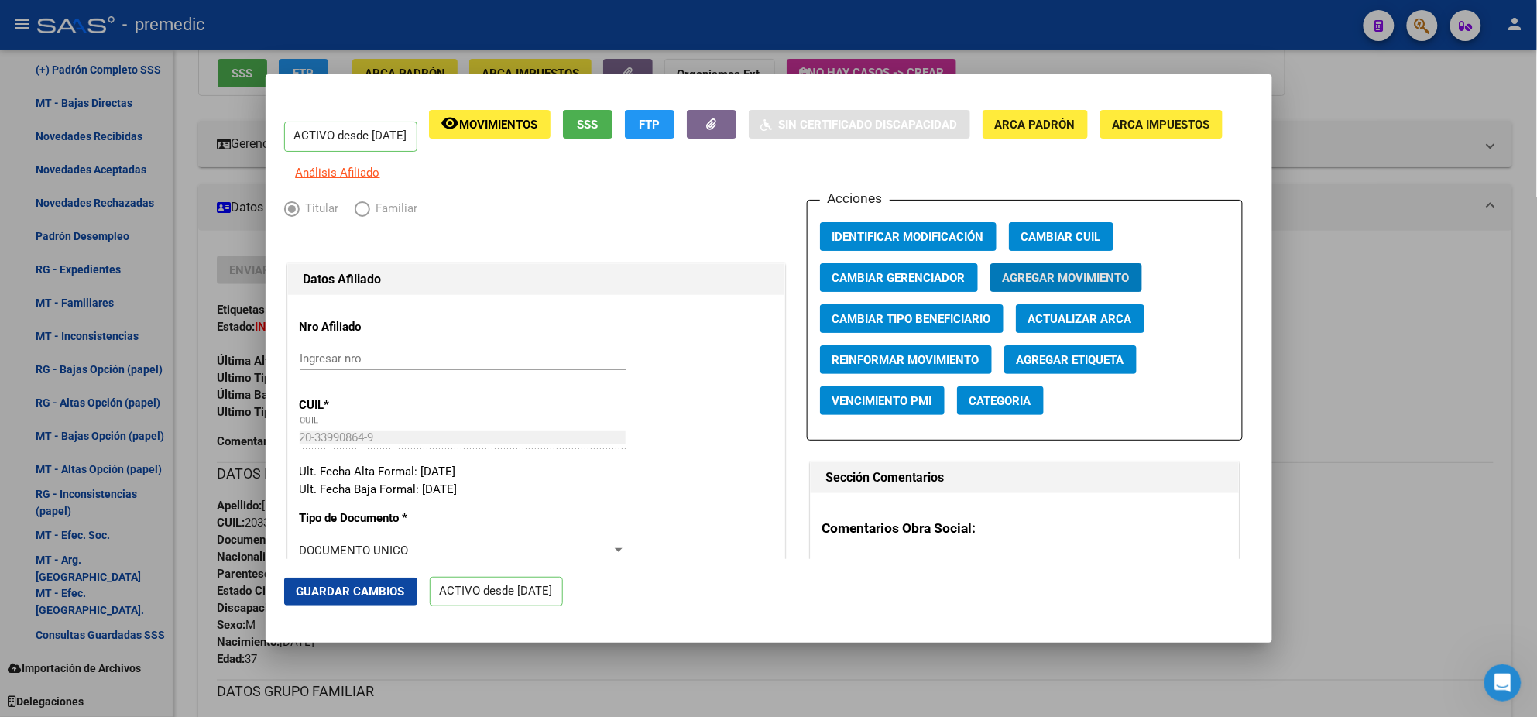
click at [609, 676] on div at bounding box center [768, 358] width 1537 height 717
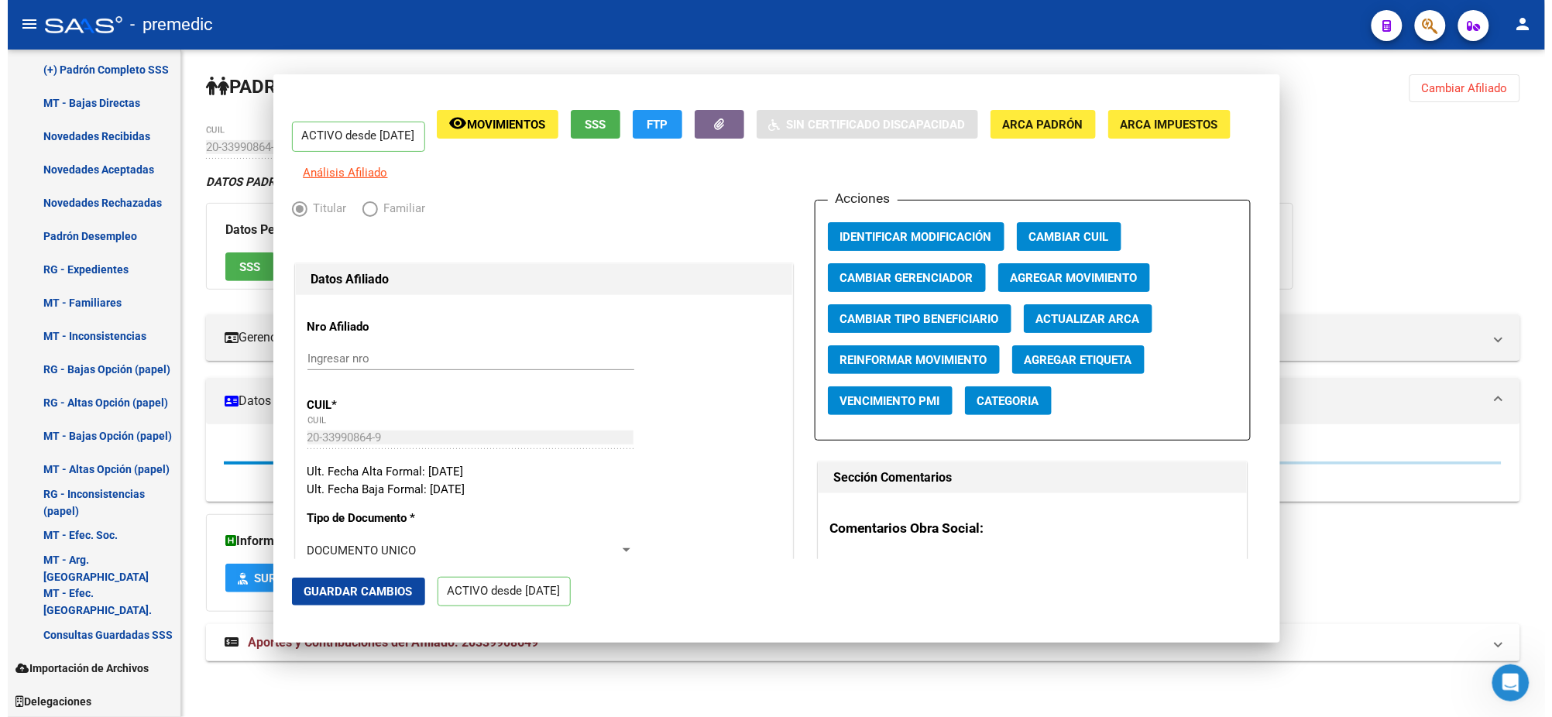
scroll to position [0, 0]
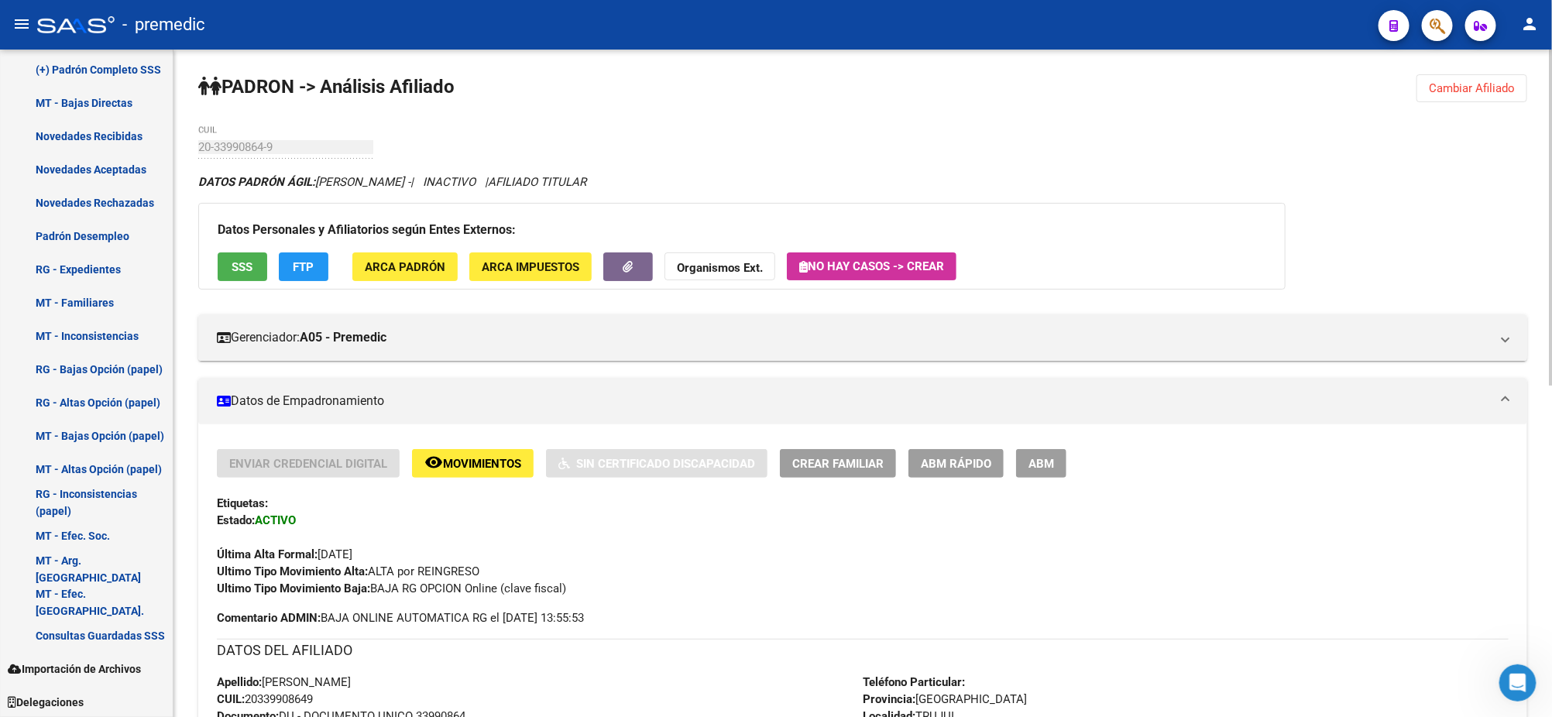
click at [1465, 90] on span "Cambiar Afiliado" at bounding box center [1472, 88] width 86 height 14
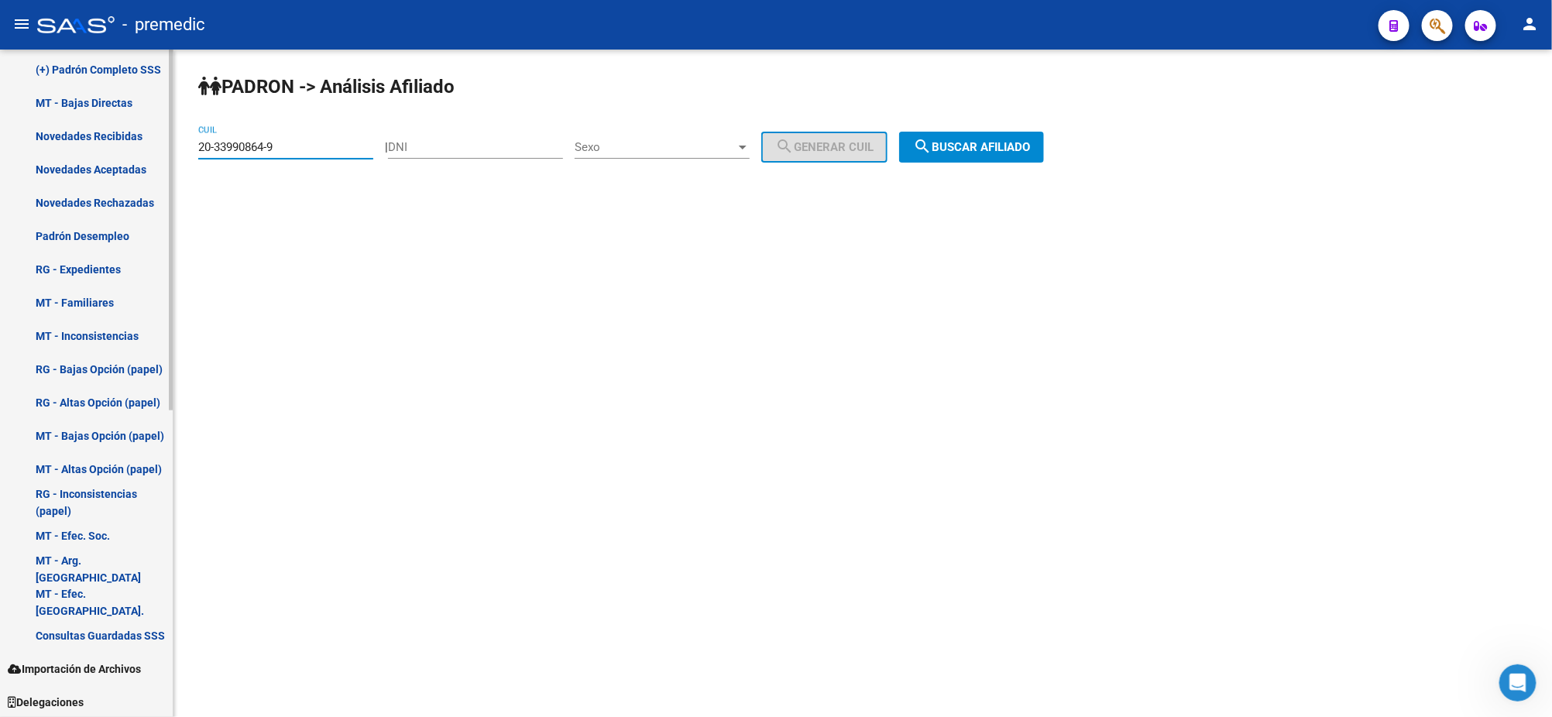
drag, startPoint x: 266, startPoint y: 151, endPoint x: 169, endPoint y: 154, distance: 96.8
click at [179, 154] on div "PADRON -> Análisis Afiliado 20-33990864-9 CUIL | DNI Sexo Sexo search Generar C…" at bounding box center [862, 131] width 1378 height 163
click at [169, 154] on div at bounding box center [171, 384] width 4 height 668
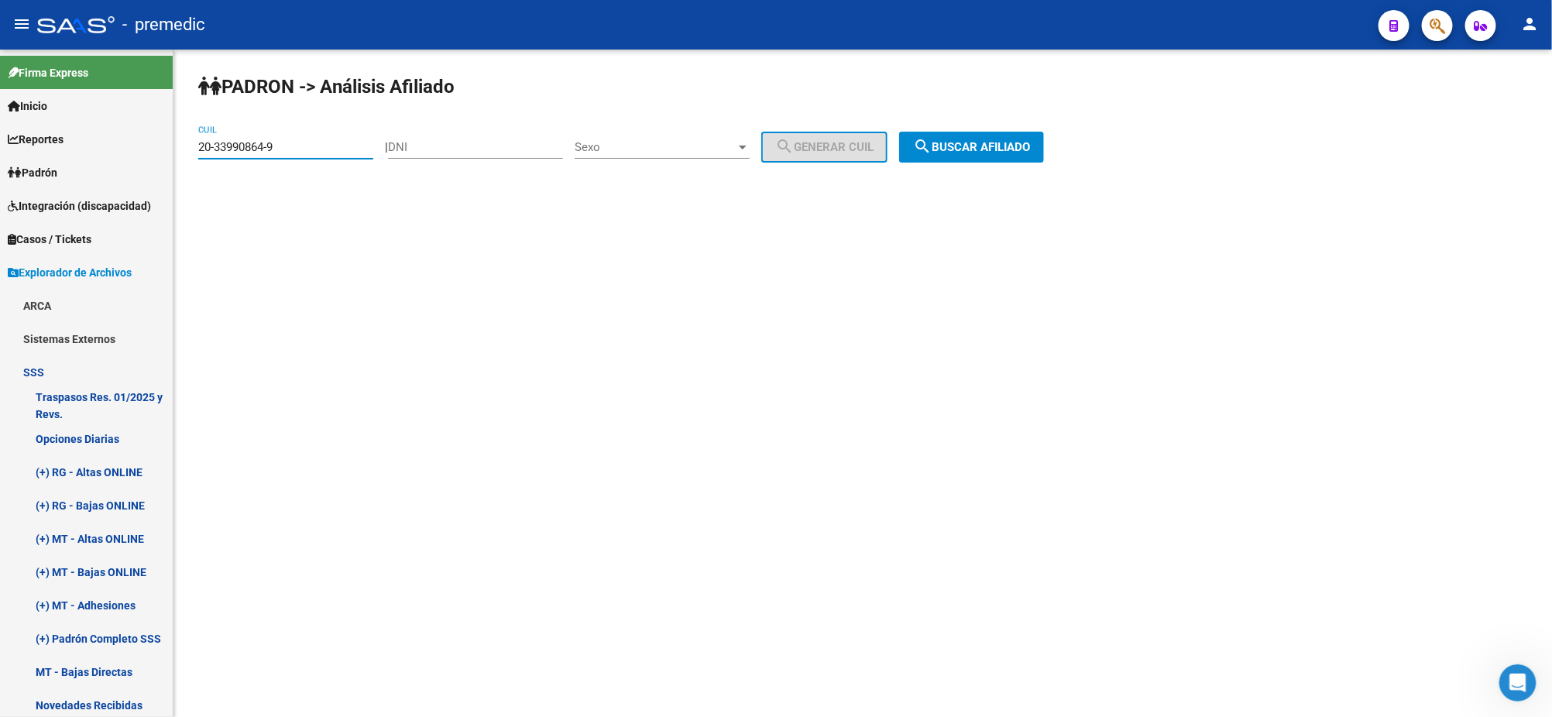
paste input "41024380-7"
click at [959, 154] on button "search Buscar afiliado" at bounding box center [971, 147] width 145 height 31
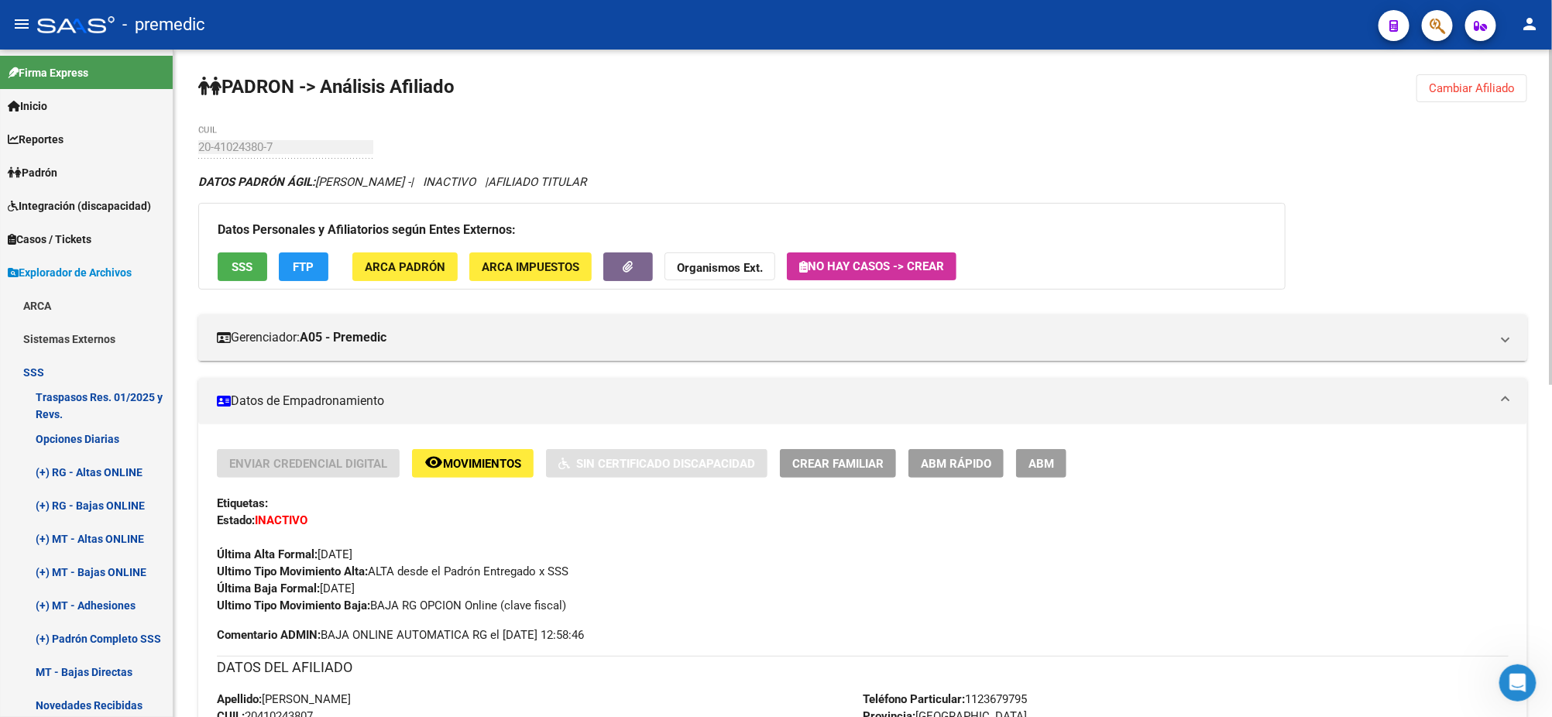
click at [314, 260] on button "FTP" at bounding box center [304, 266] width 50 height 29
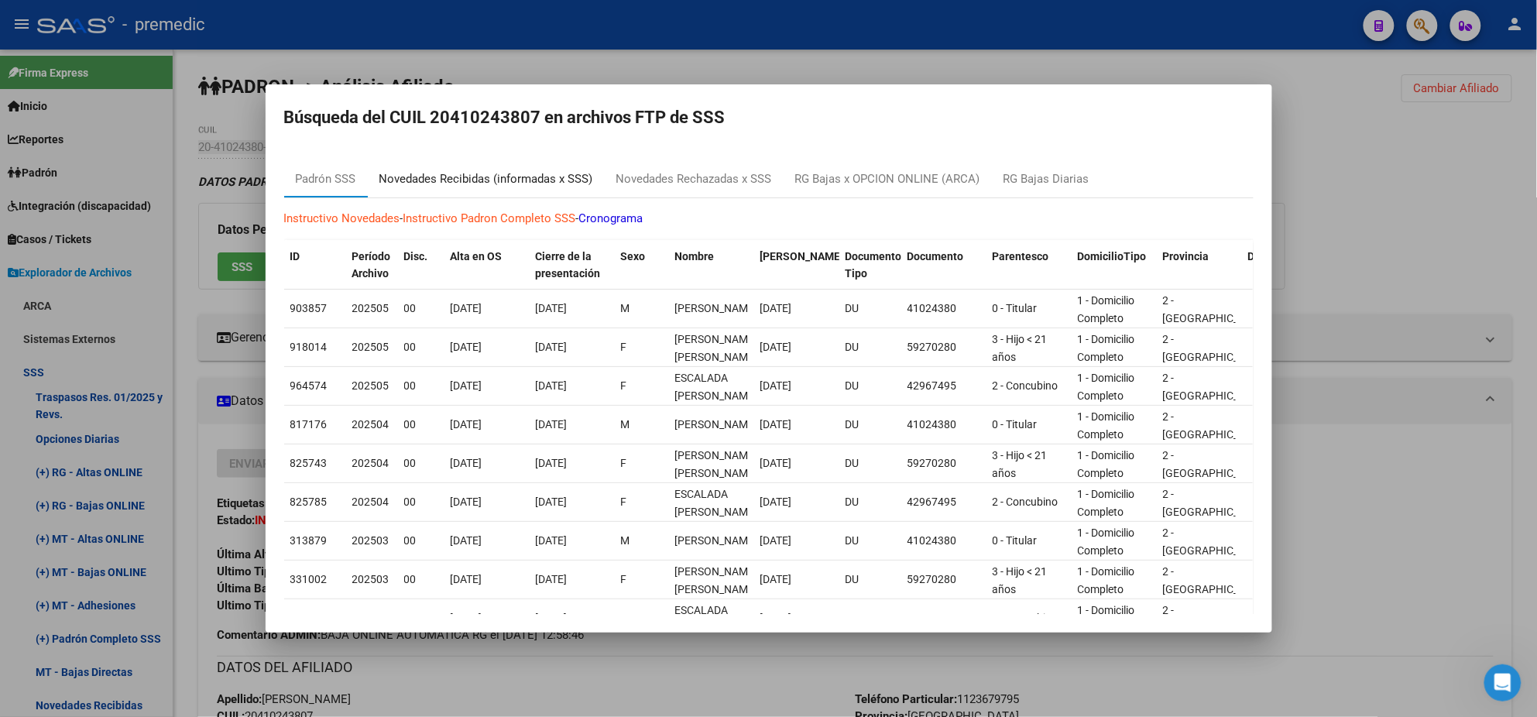
click at [444, 173] on div "Novedades Recibidas (informadas x SSS)" at bounding box center [486, 179] width 214 height 18
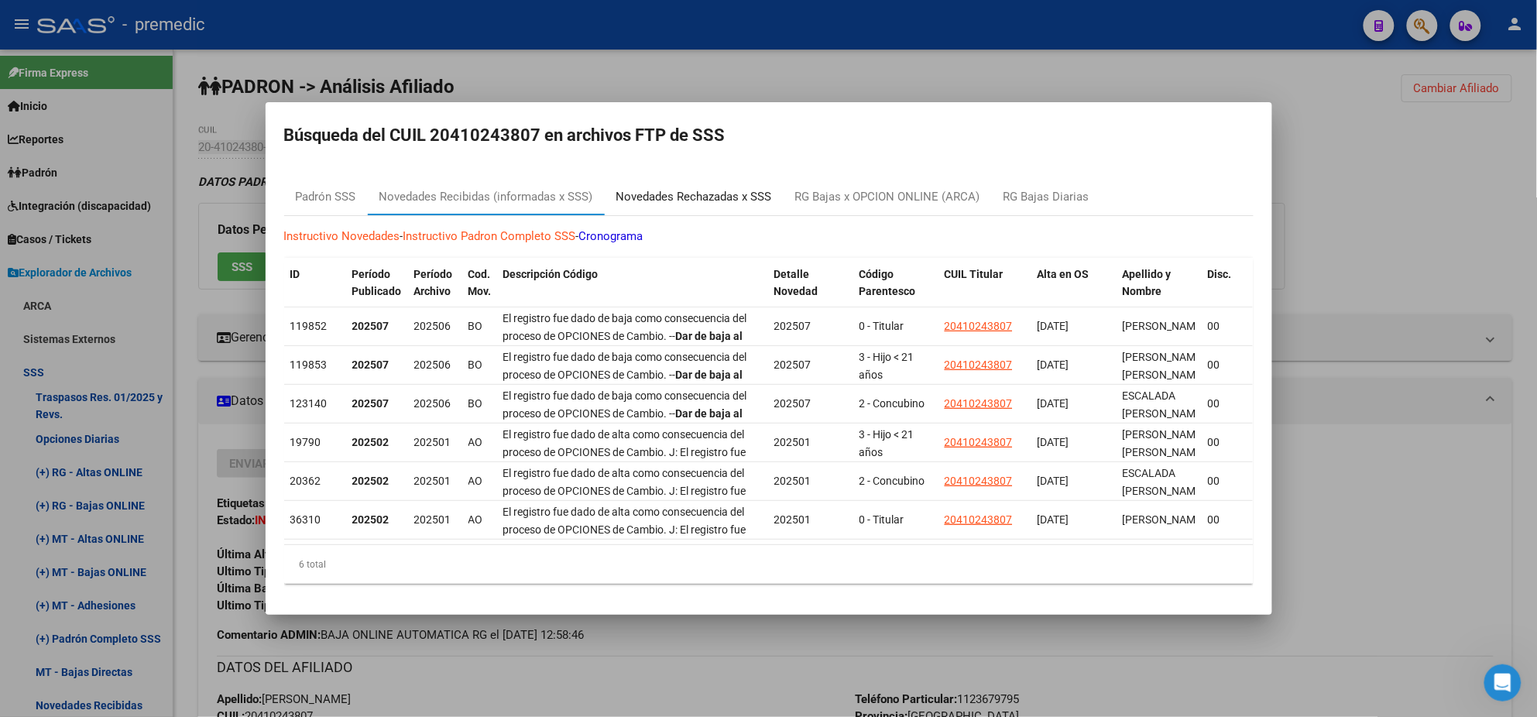
click at [655, 188] on div "Novedades Rechazadas x SSS" at bounding box center [694, 197] width 156 height 18
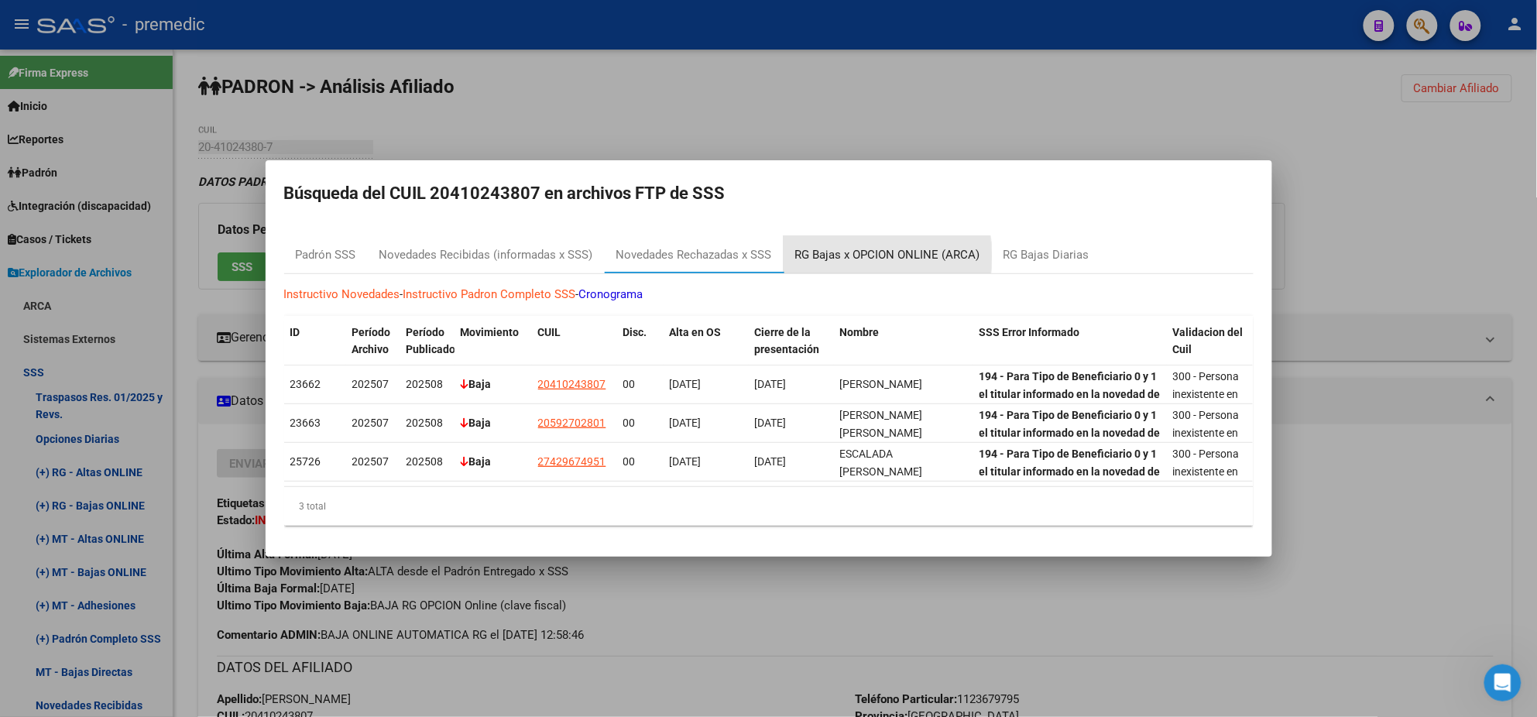
click at [856, 249] on div "RG Bajas x OPCION ONLINE (ARCA)" at bounding box center [887, 255] width 185 height 18
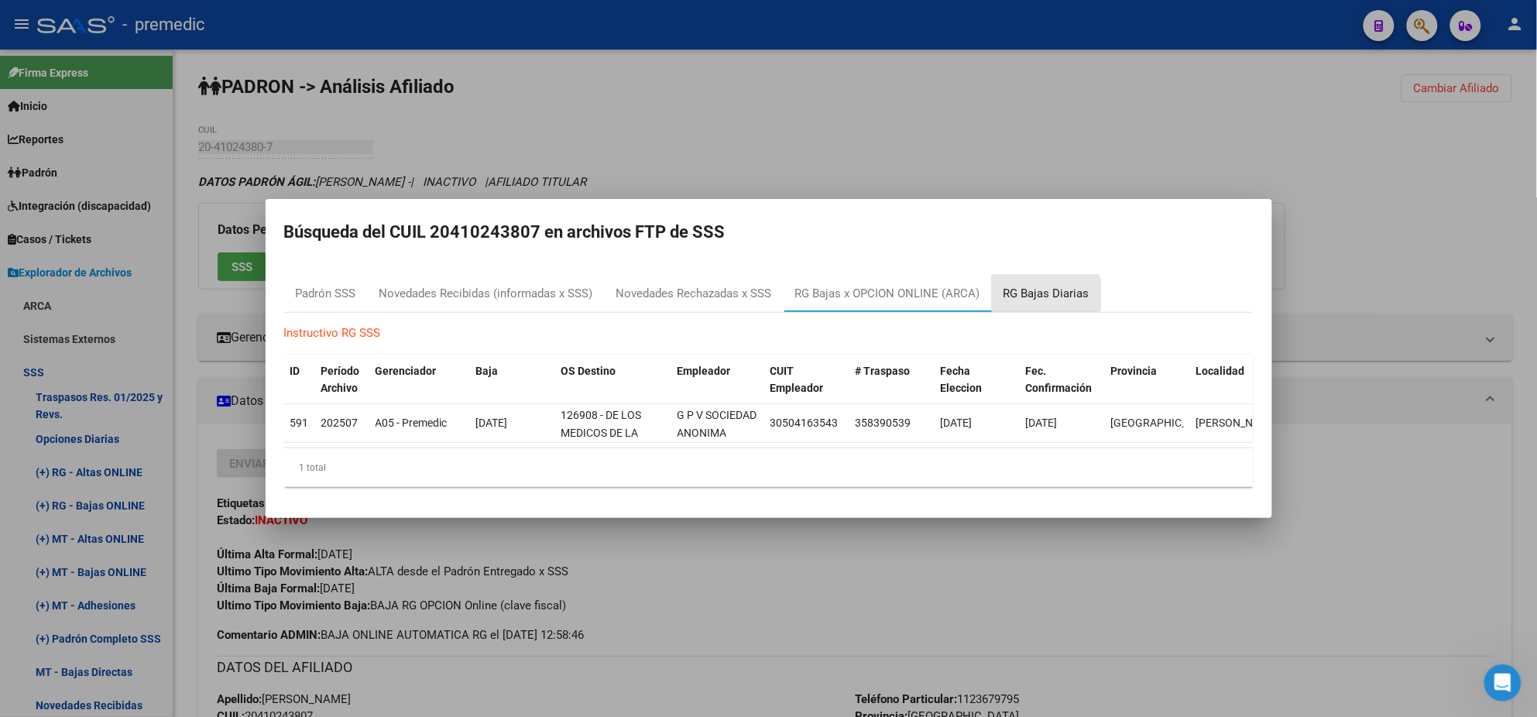
click at [1031, 287] on div "RG Bajas Diarias" at bounding box center [1046, 294] width 86 height 18
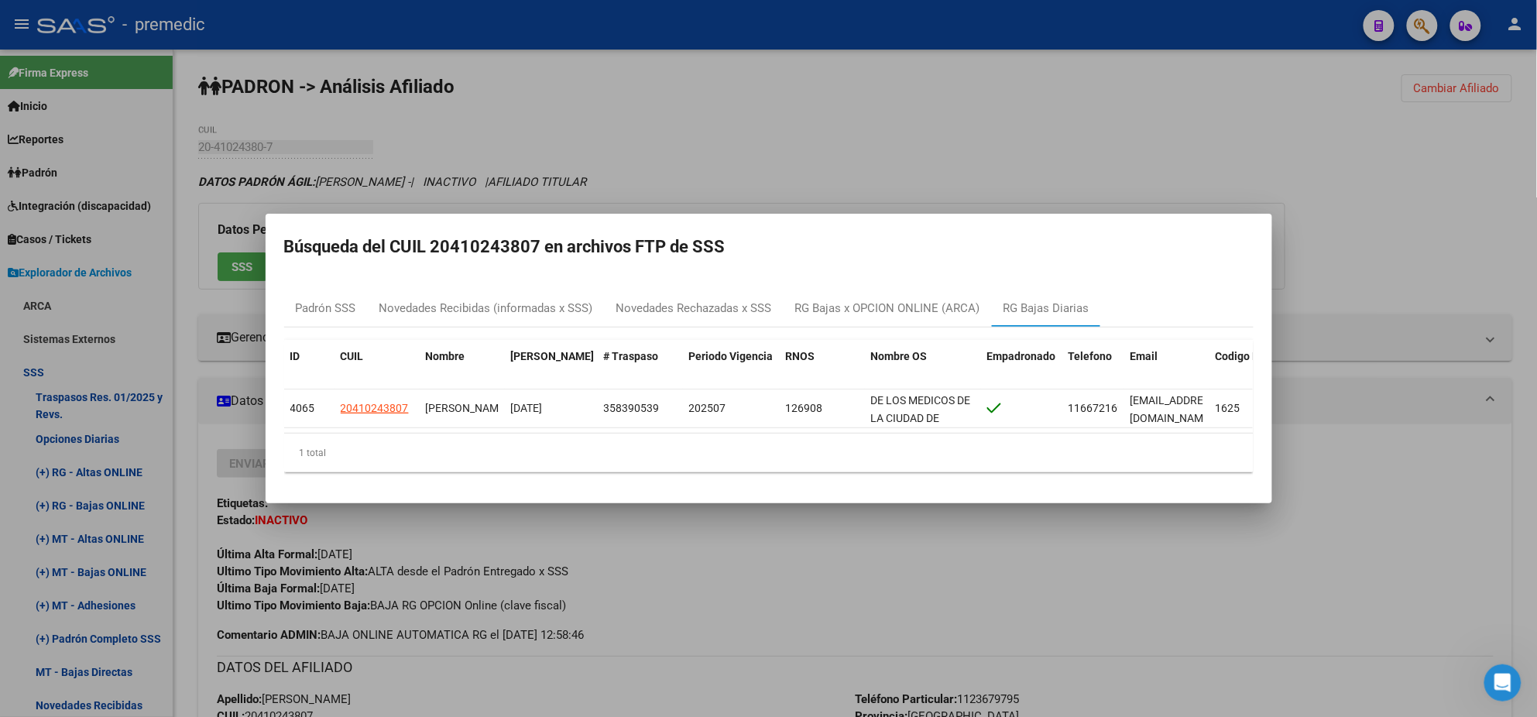
click at [667, 581] on div at bounding box center [768, 358] width 1537 height 717
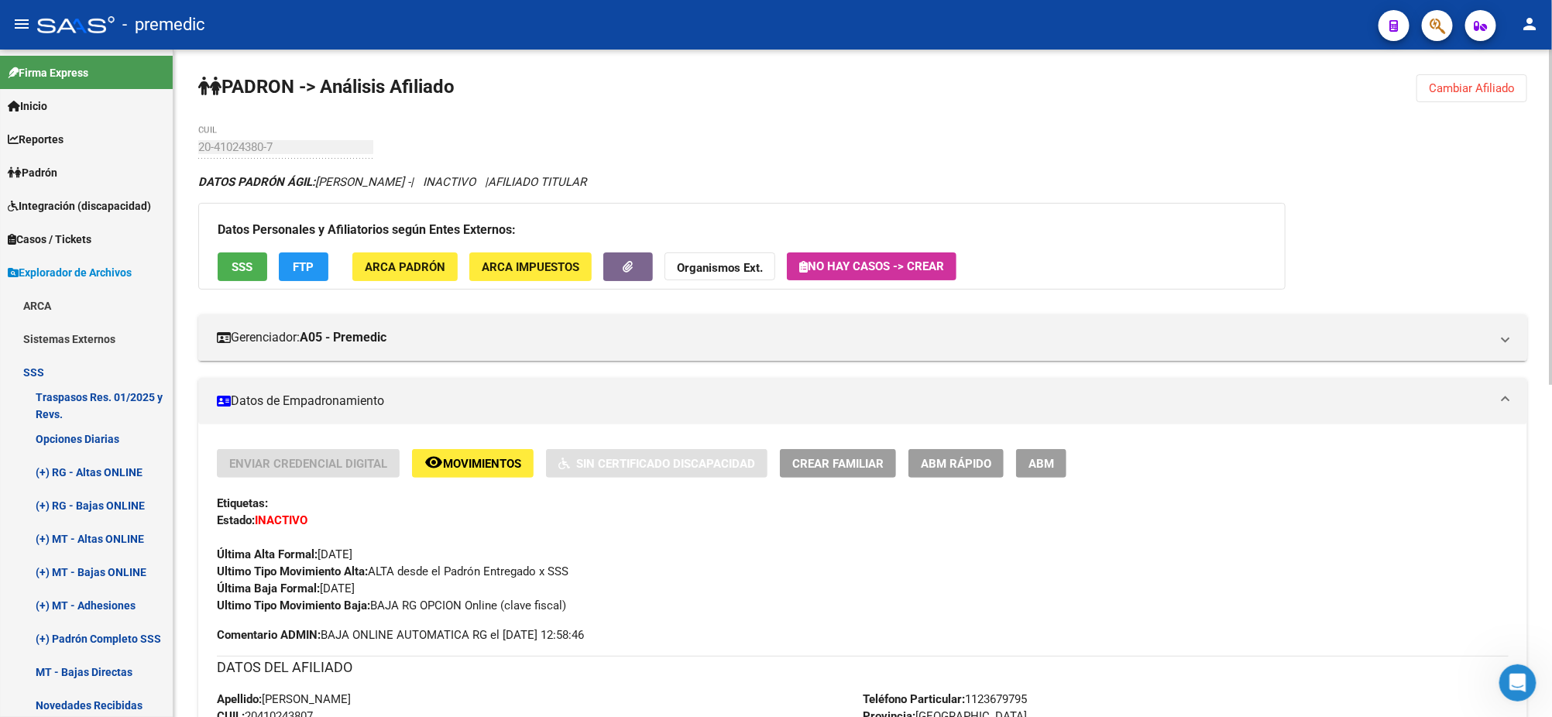
click at [958, 459] on span "ABM Rápido" at bounding box center [956, 464] width 70 height 14
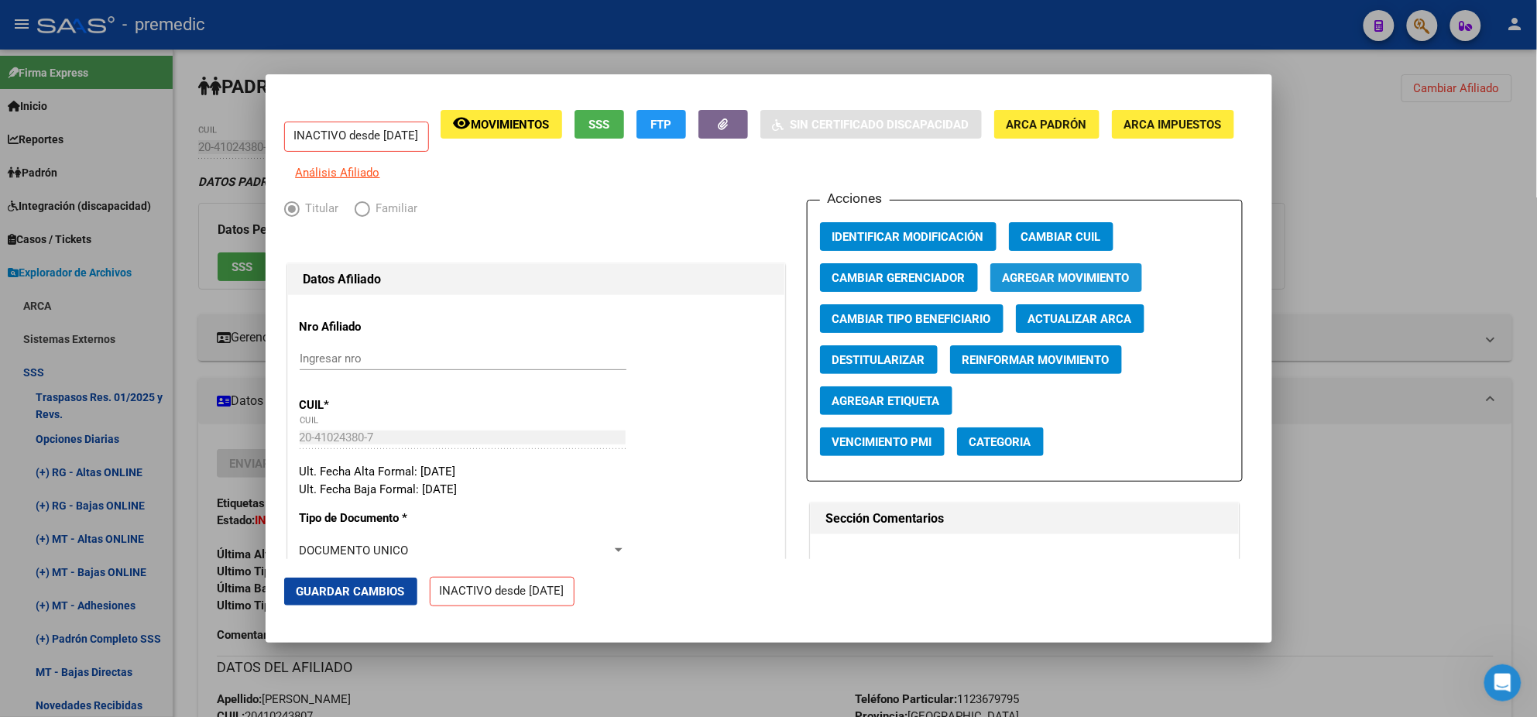
click at [1033, 285] on span "Agregar Movimiento" at bounding box center [1066, 278] width 127 height 14
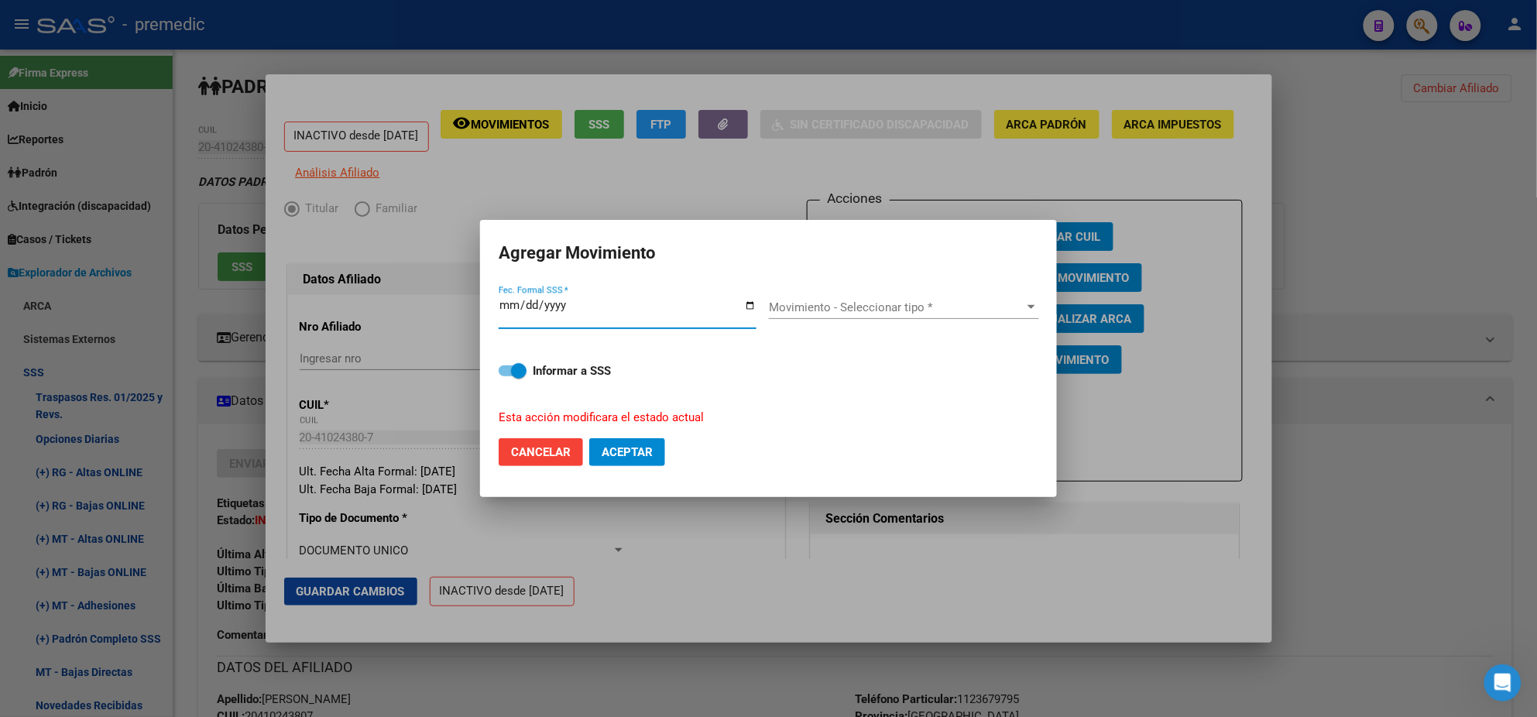
click at [870, 311] on span "Movimiento - Seleccionar tipo *" at bounding box center [897, 307] width 256 height 14
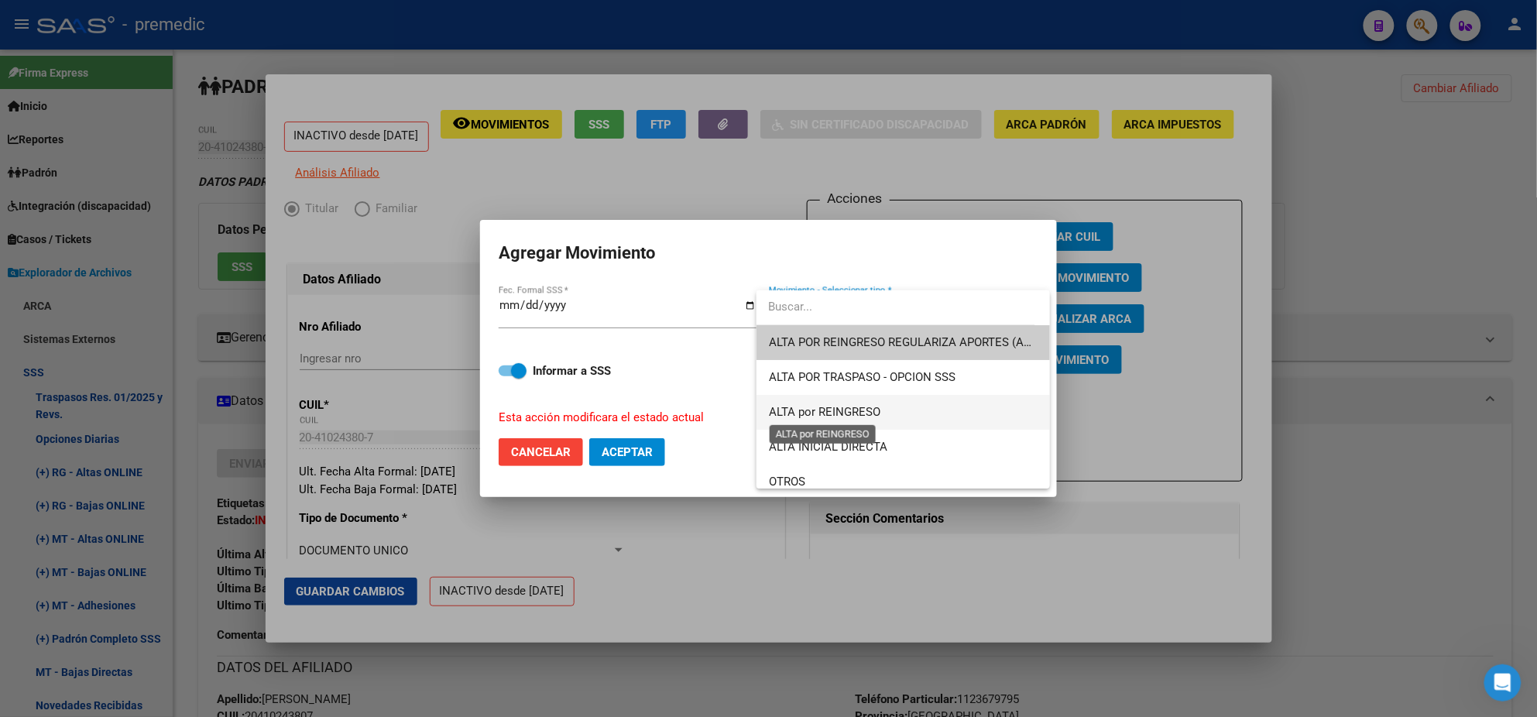
click at [875, 405] on span "ALTA por REINGRESO" at bounding box center [824, 412] width 111 height 14
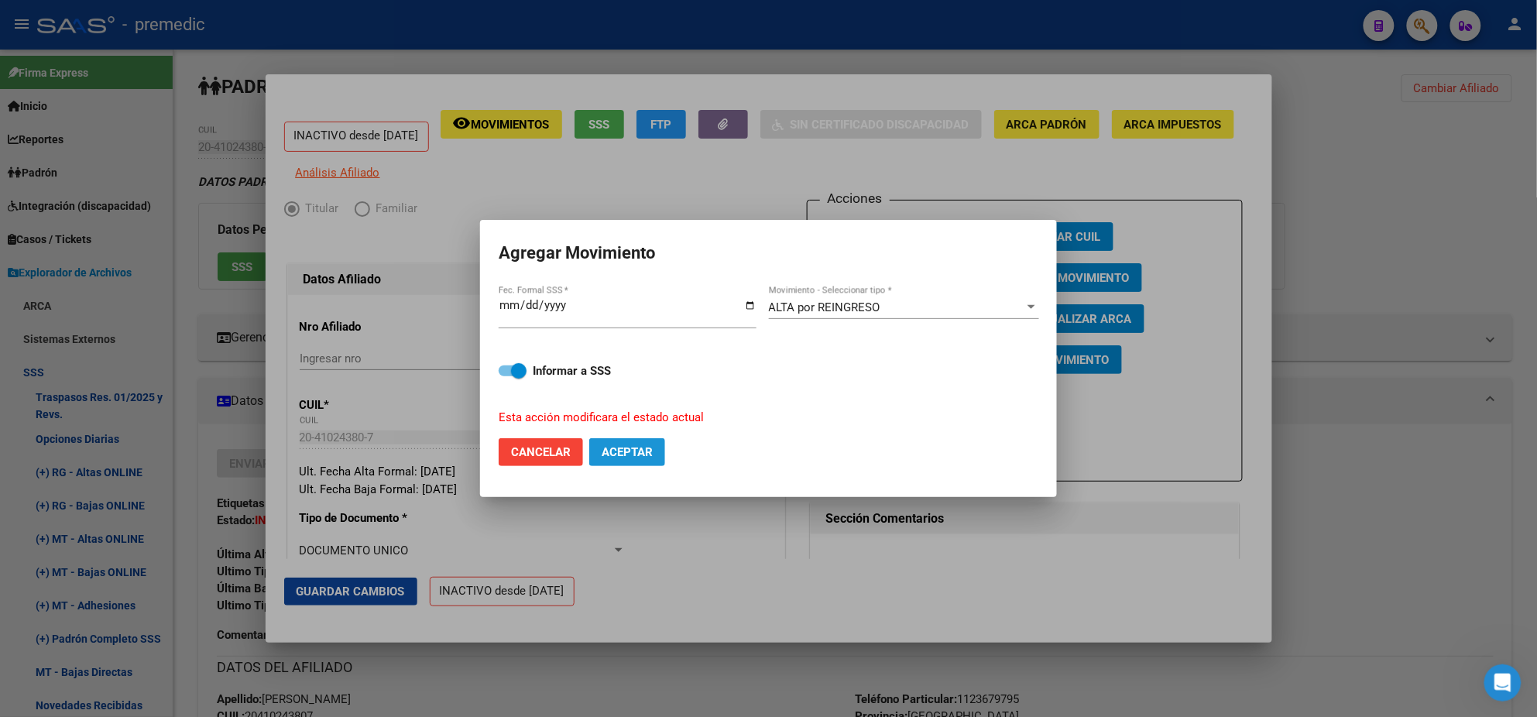
click at [640, 453] on span "Aceptar" at bounding box center [627, 452] width 51 height 14
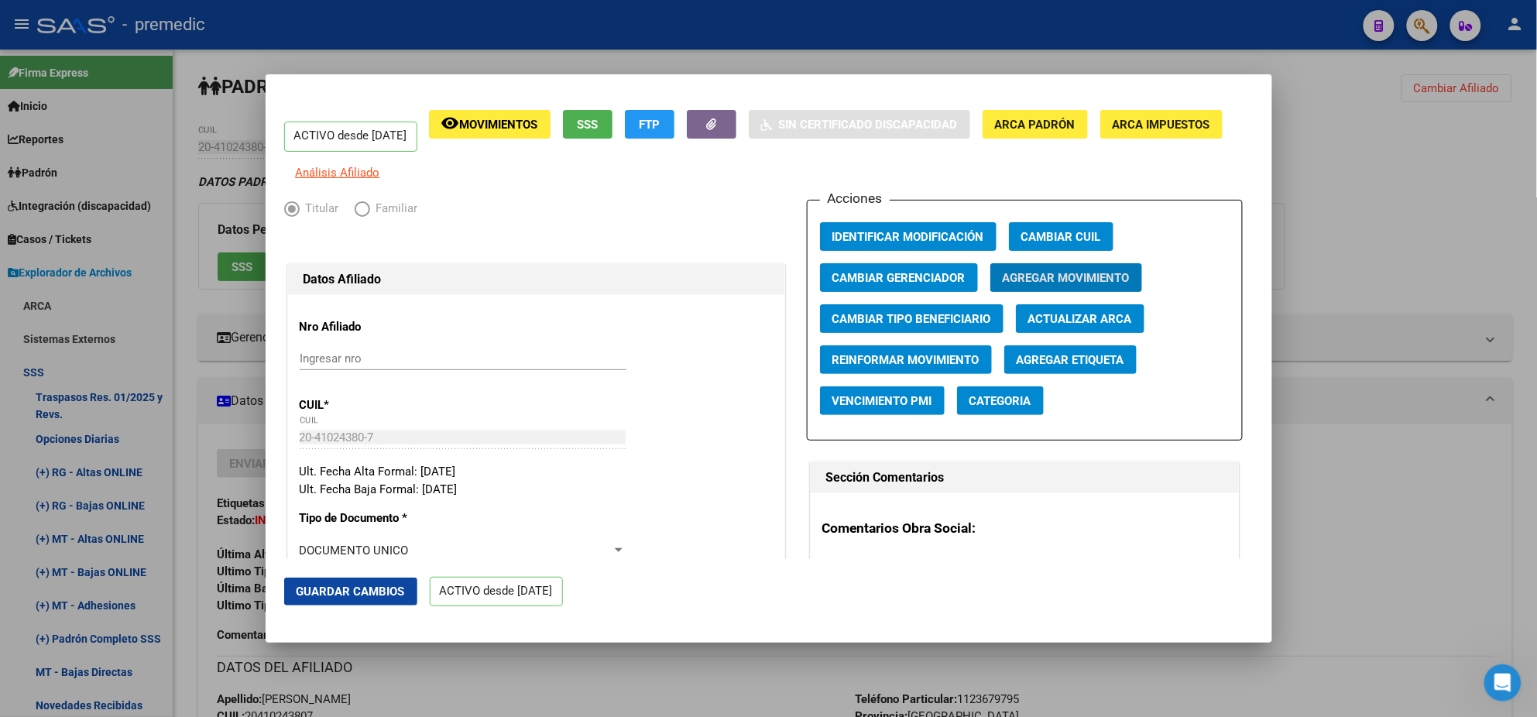
click at [683, 658] on div at bounding box center [768, 358] width 1537 height 717
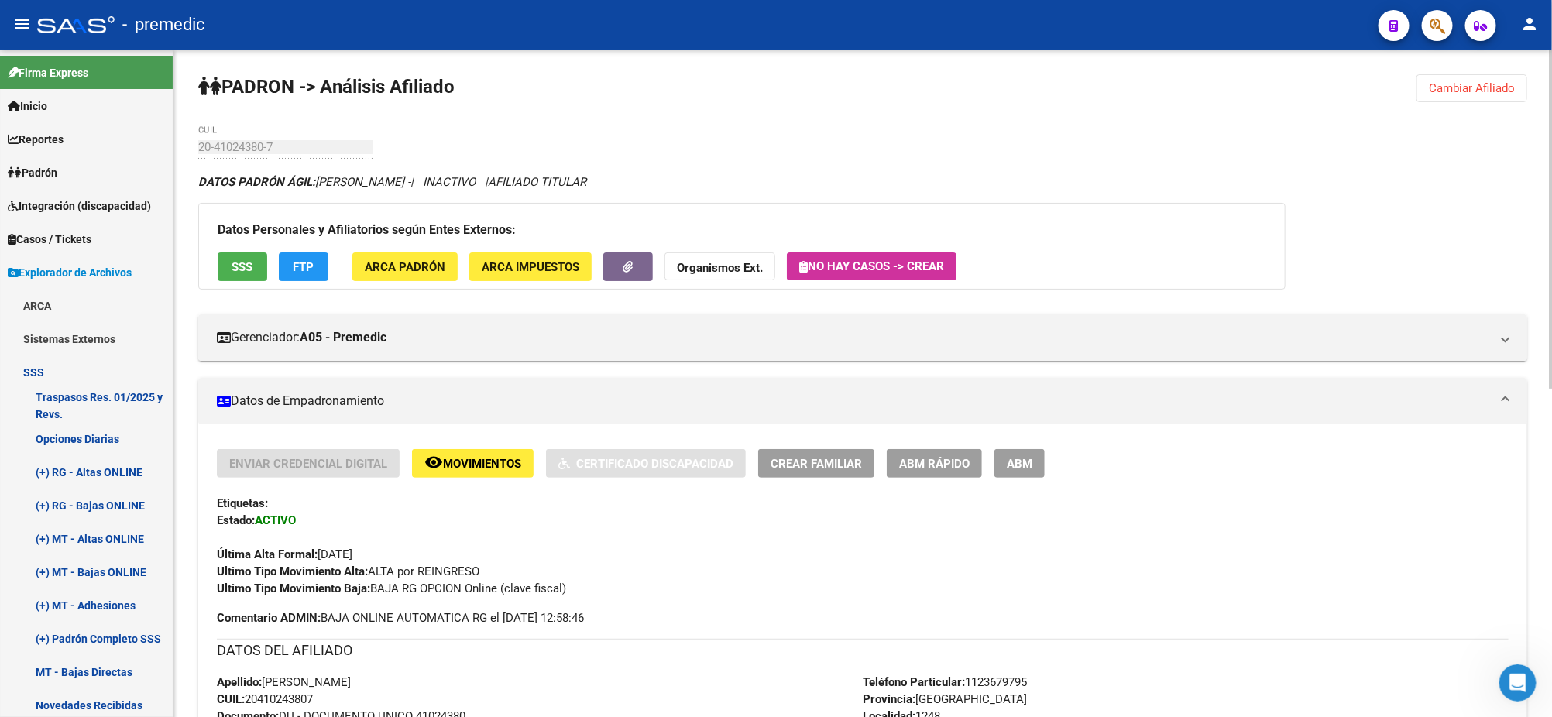
click at [1431, 98] on button "Cambiar Afiliado" at bounding box center [1471, 88] width 111 height 28
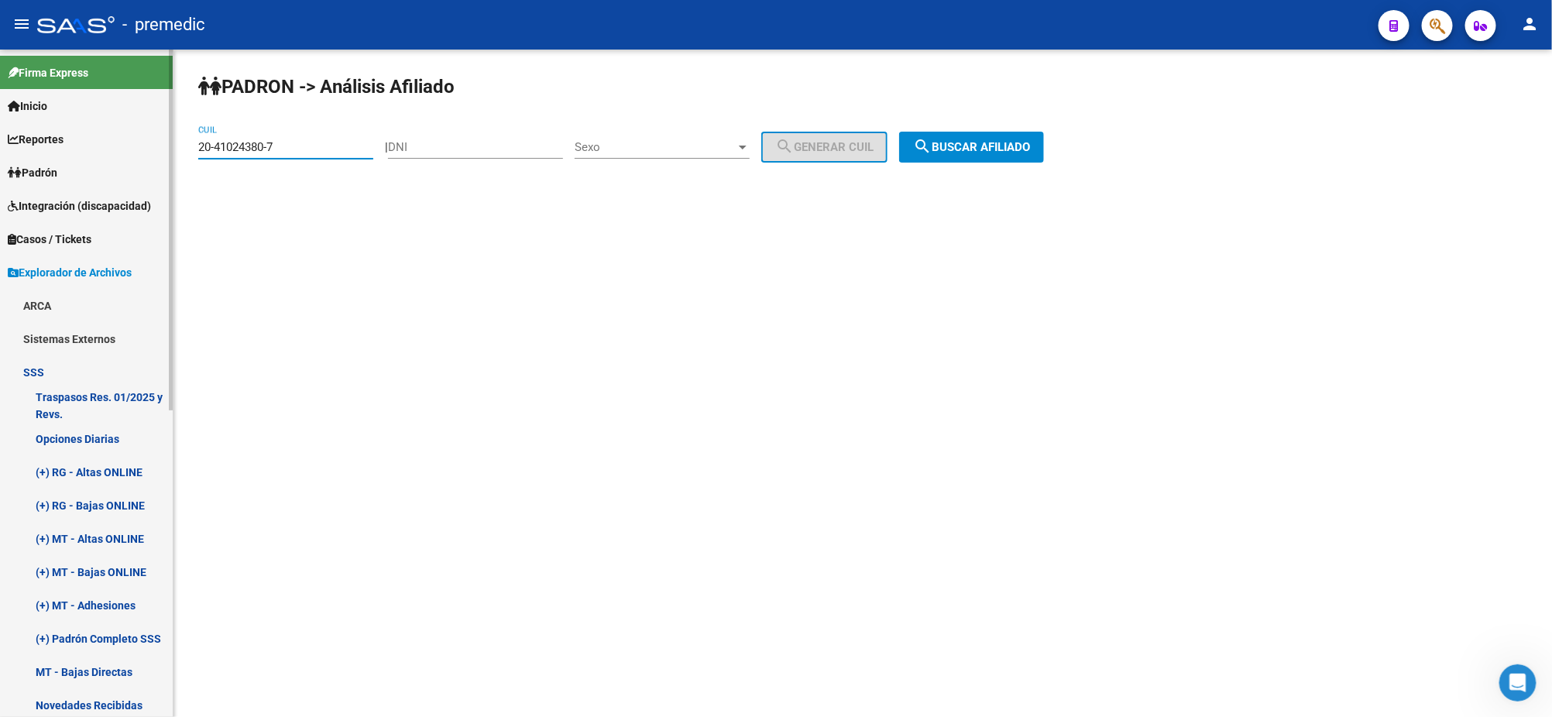
drag, startPoint x: 290, startPoint y: 146, endPoint x: 156, endPoint y: 152, distance: 133.3
click at [156, 152] on mat-sidenav-container "Firma Express Inicio Calendario SSS Instructivos Contacto OS Reportes Padrón Tr…" at bounding box center [776, 383] width 1552 height 667
paste input "7-36528936-6"
click at [1000, 144] on span "search Buscar afiliado" at bounding box center [971, 147] width 117 height 14
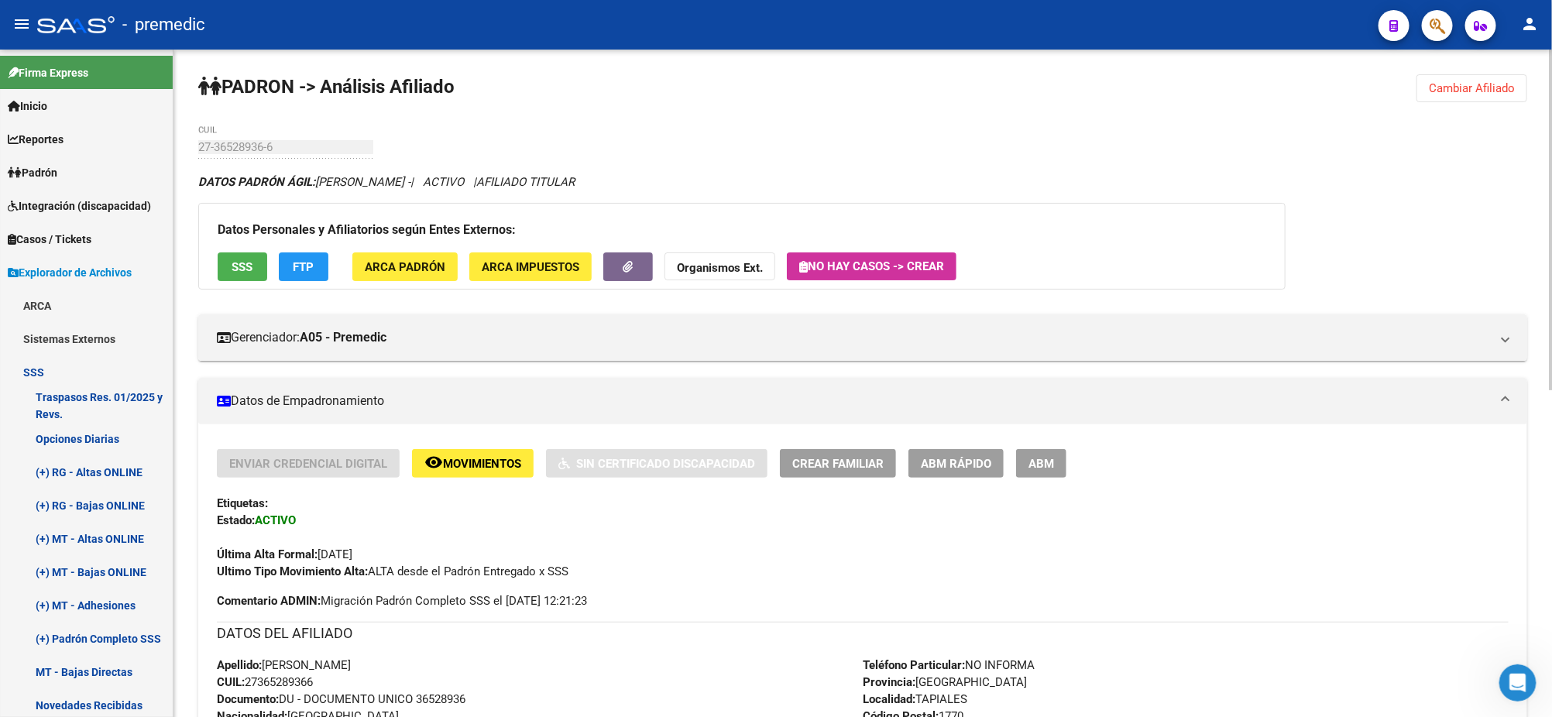
click at [307, 259] on span "FTP" at bounding box center [303, 266] width 21 height 14
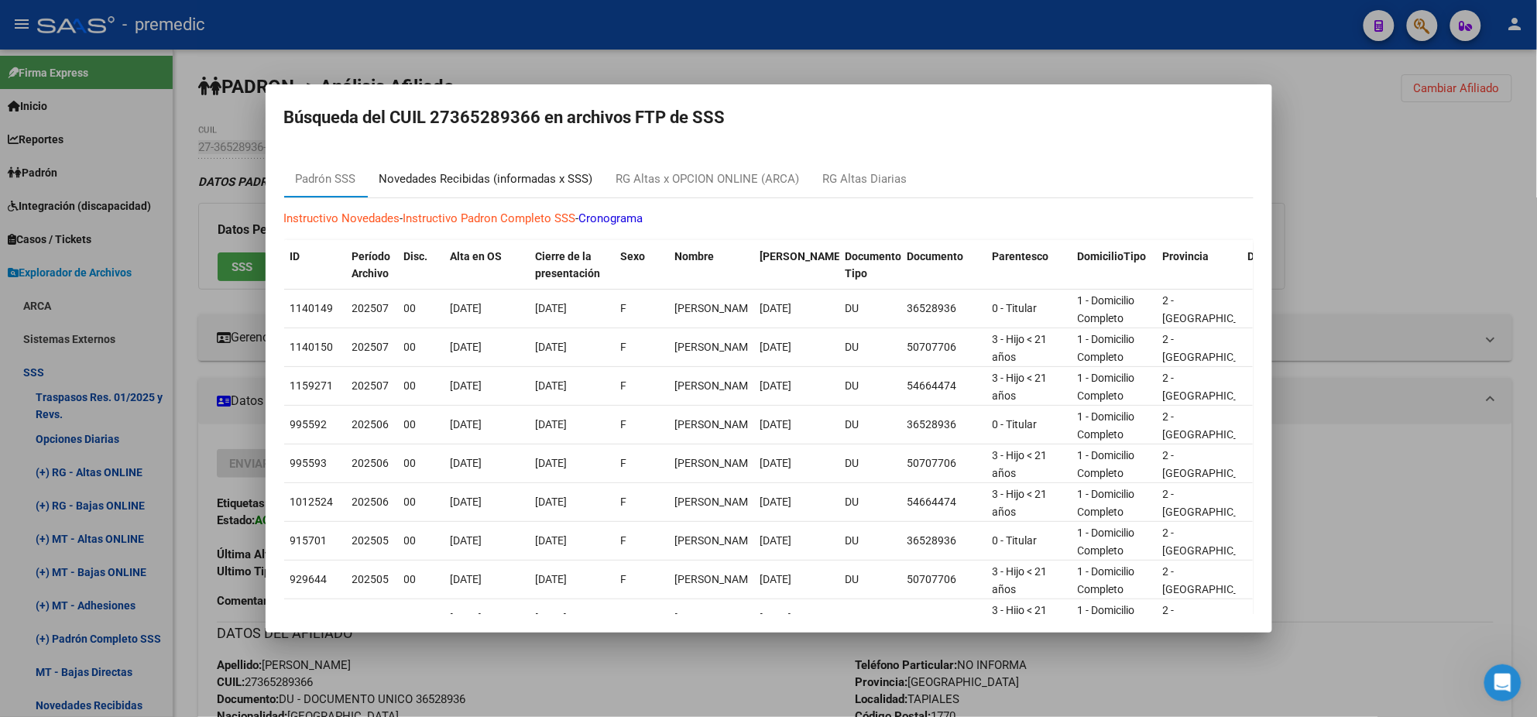
click at [461, 169] on div "Novedades Recibidas (informadas x SSS)" at bounding box center [486, 178] width 237 height 37
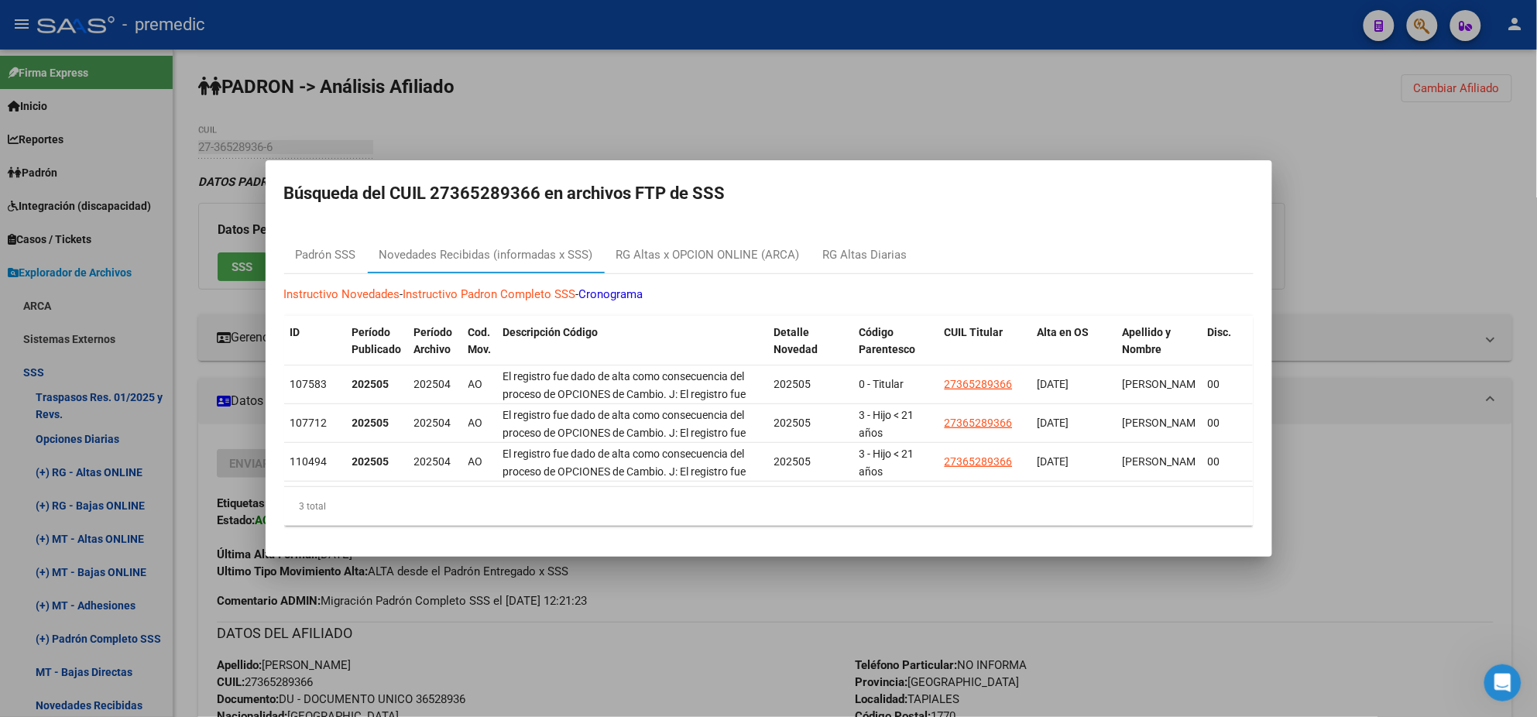
click at [592, 652] on div at bounding box center [768, 358] width 1537 height 717
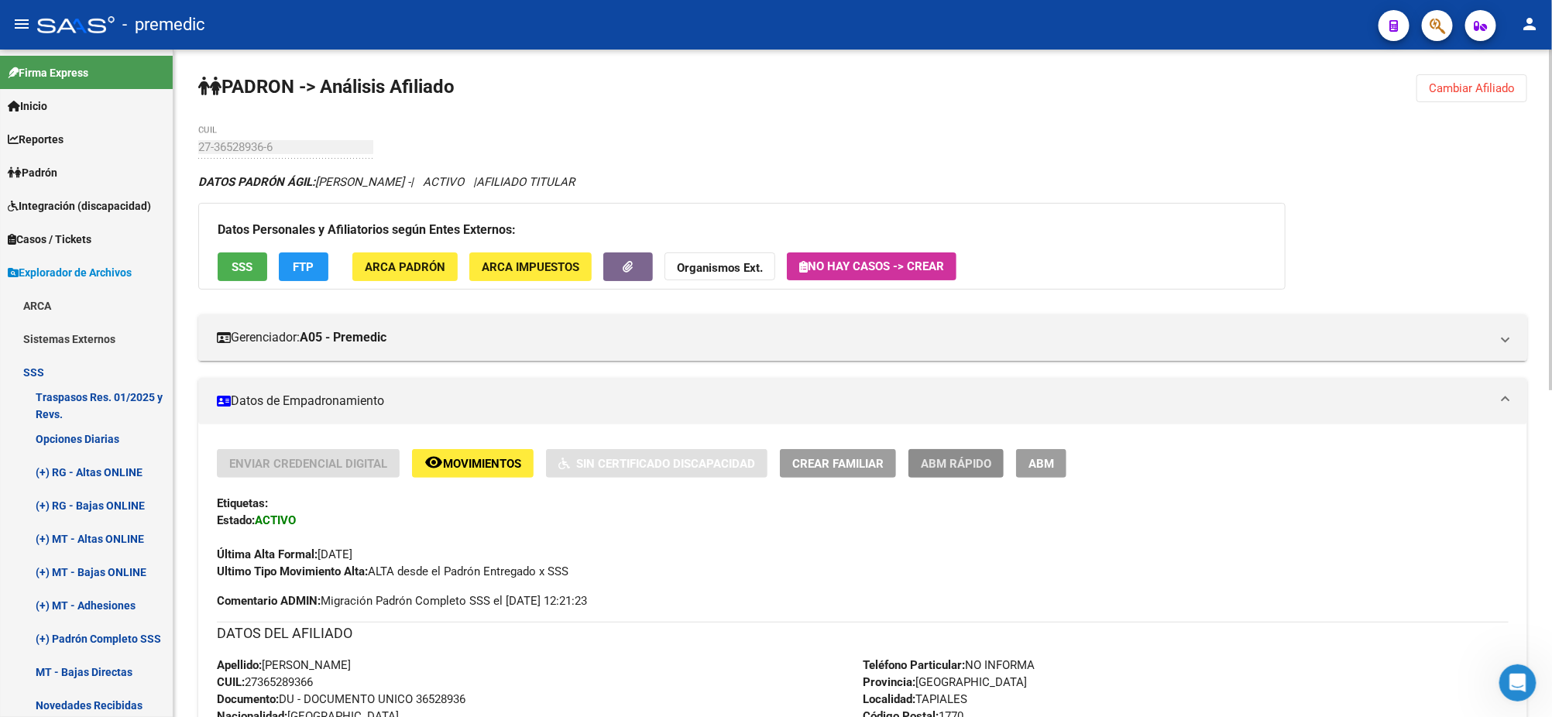
click at [927, 465] on span "ABM Rápido" at bounding box center [956, 464] width 70 height 14
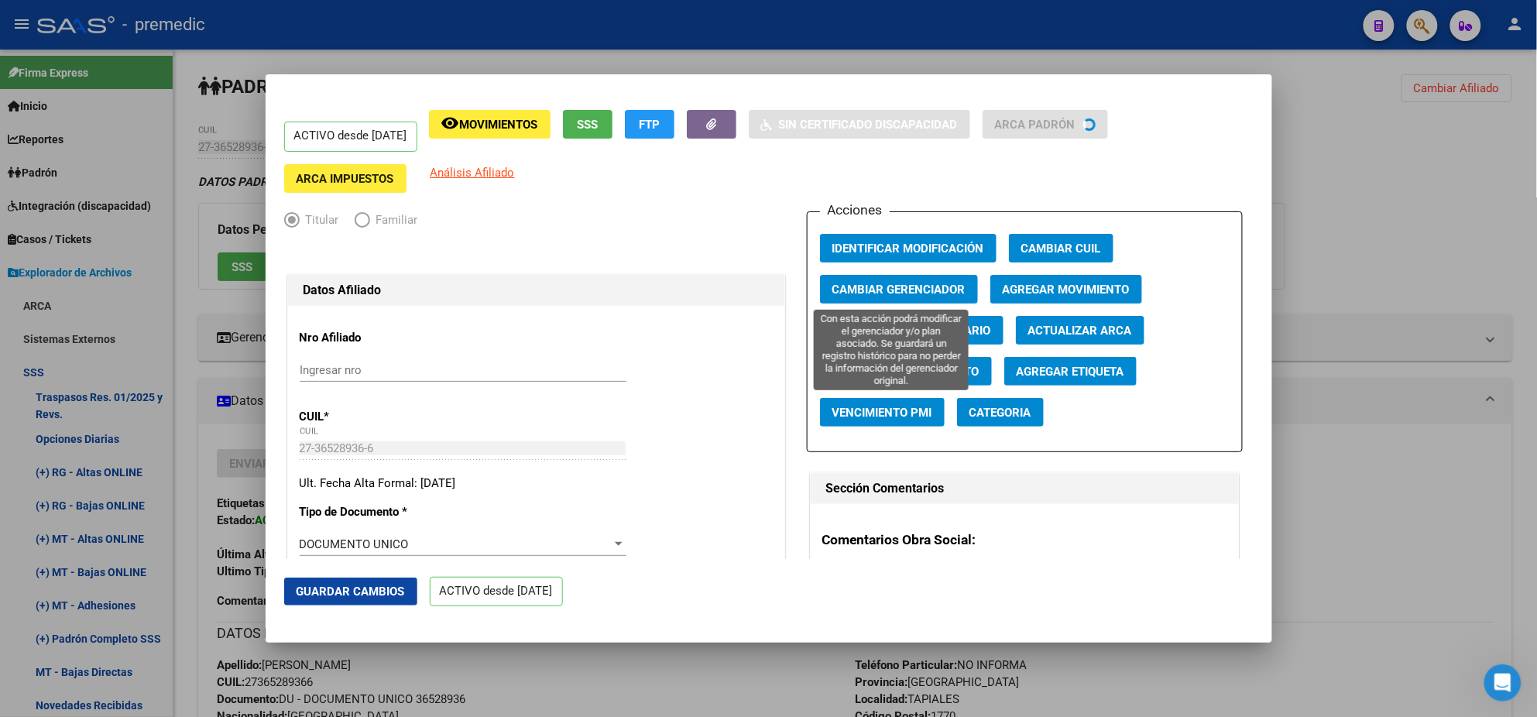
click at [873, 289] on span "Cambiar Gerenciador" at bounding box center [898, 290] width 133 height 14
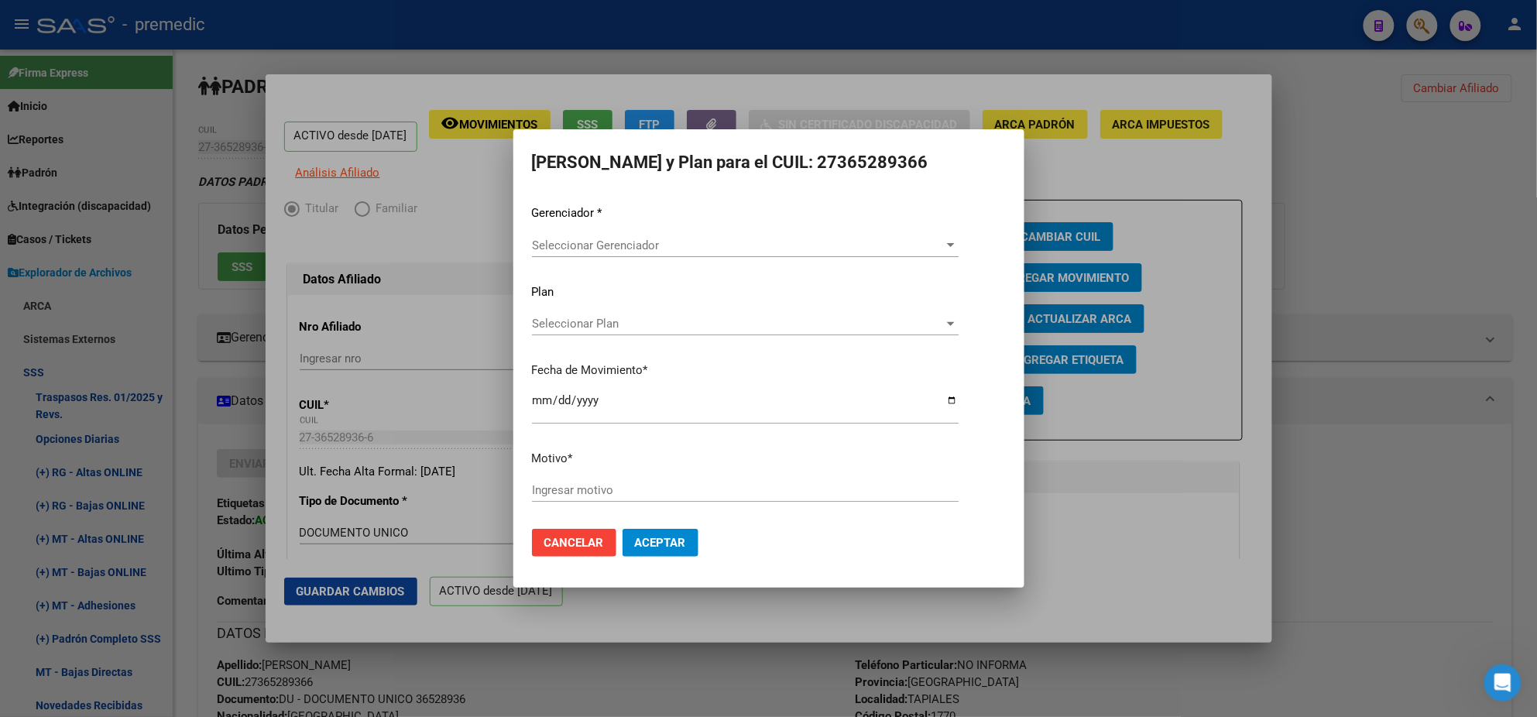
click at [873, 289] on div "Gerenciador * Seleccionar Gerenciador Seleccionar Gerenciador Plan Seleccionar …" at bounding box center [769, 360] width 474 height 312
click at [1051, 197] on div at bounding box center [768, 358] width 1537 height 717
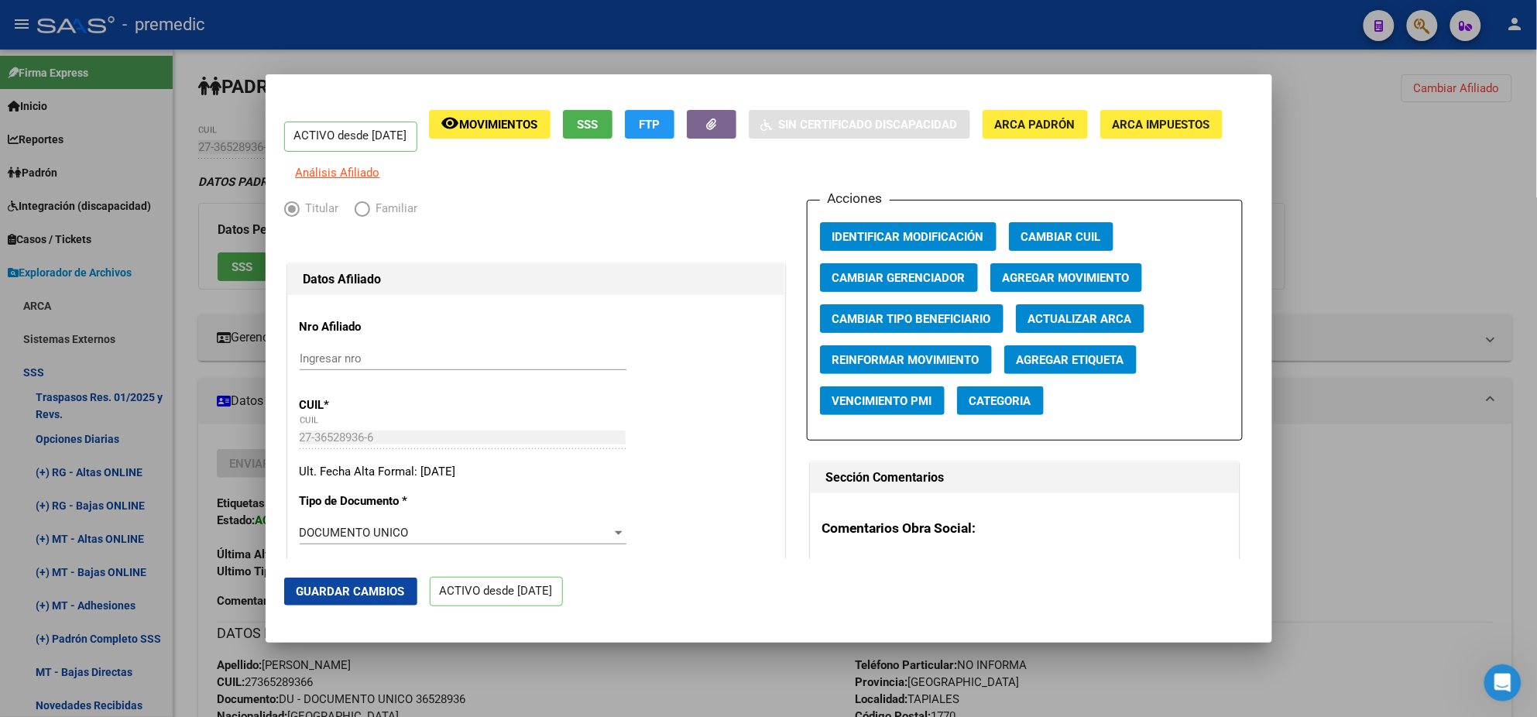
click at [1008, 285] on span "Agregar Movimiento" at bounding box center [1066, 278] width 127 height 14
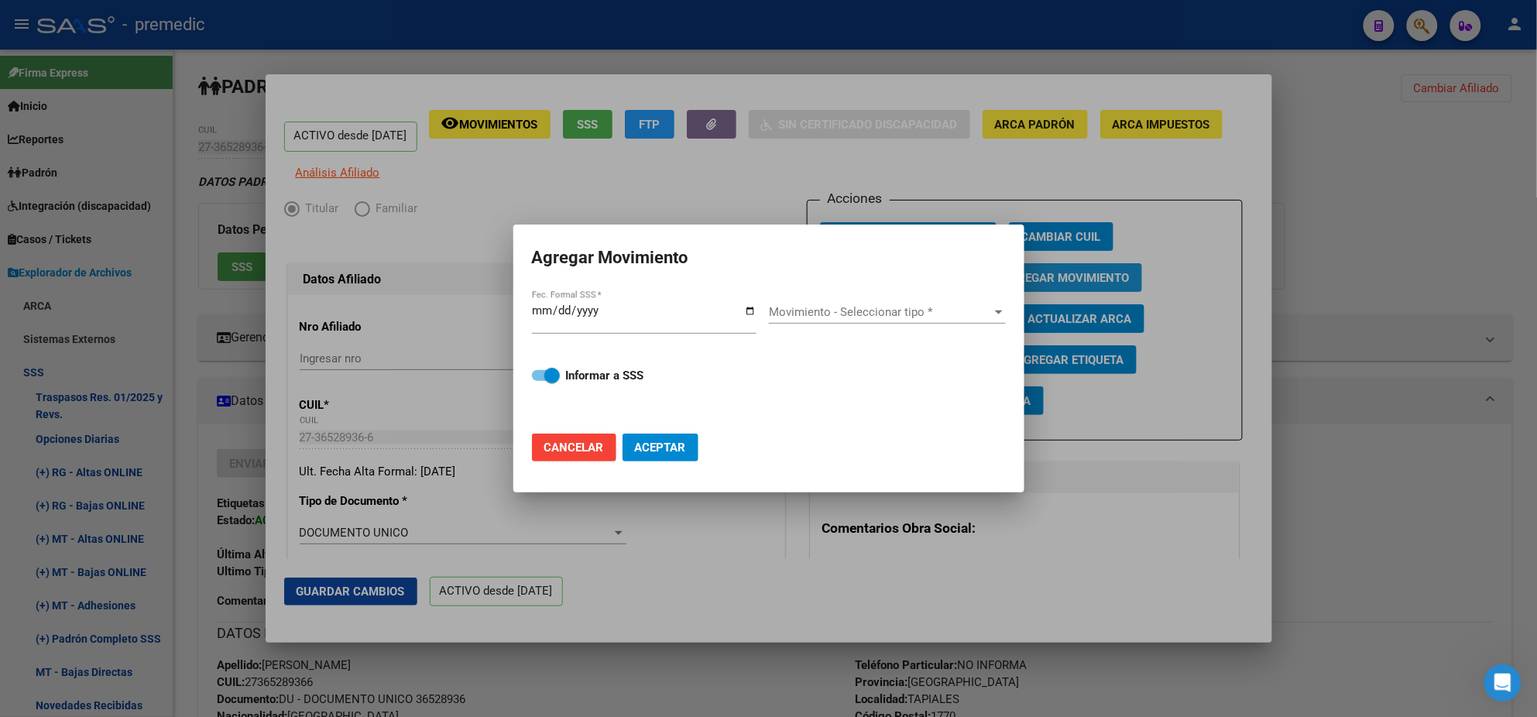
click at [1009, 289] on div "Agregar Movimiento Fec. Formal SSS * Movimiento - Seleccionar tipo * Movimiento…" at bounding box center [768, 359] width 511 height 268
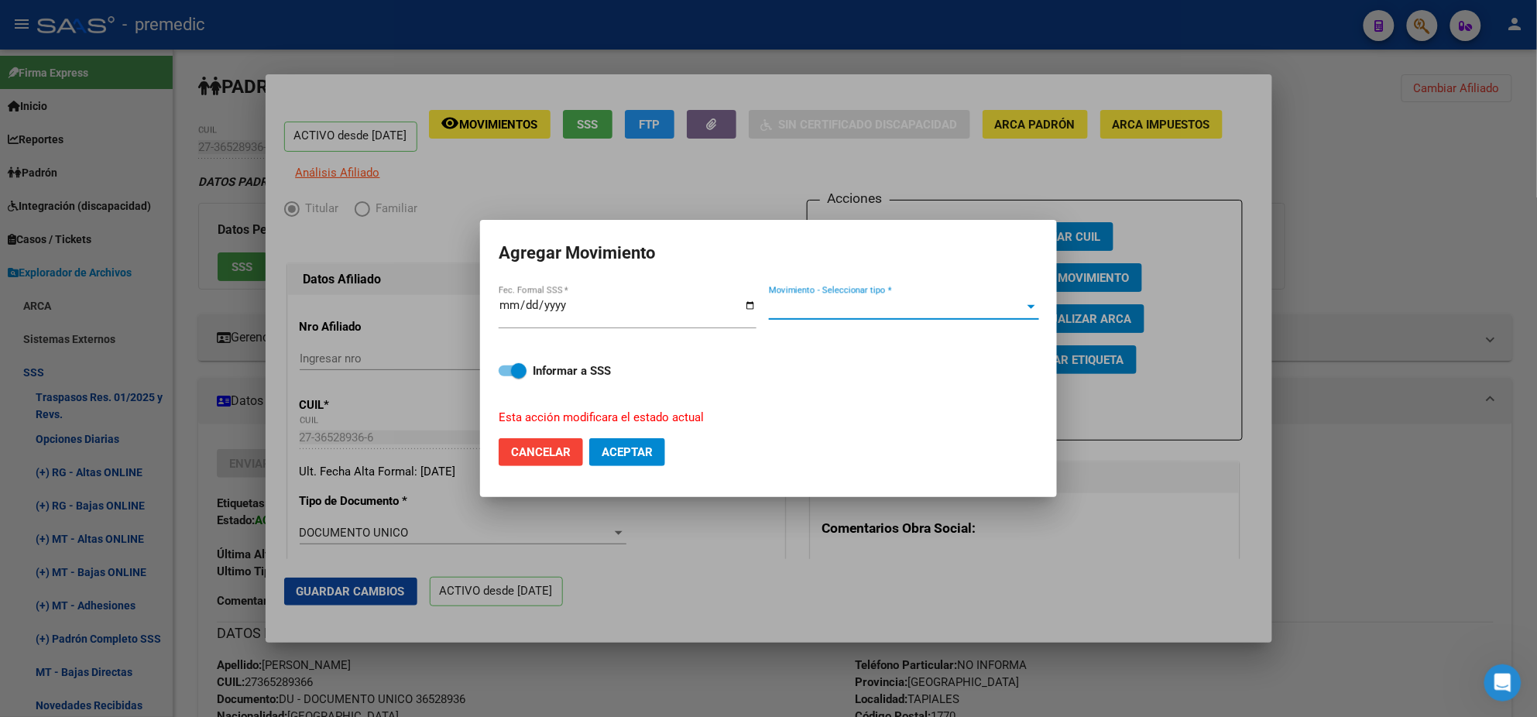
click at [920, 307] on span "Movimiento - Seleccionar tipo *" at bounding box center [897, 307] width 256 height 14
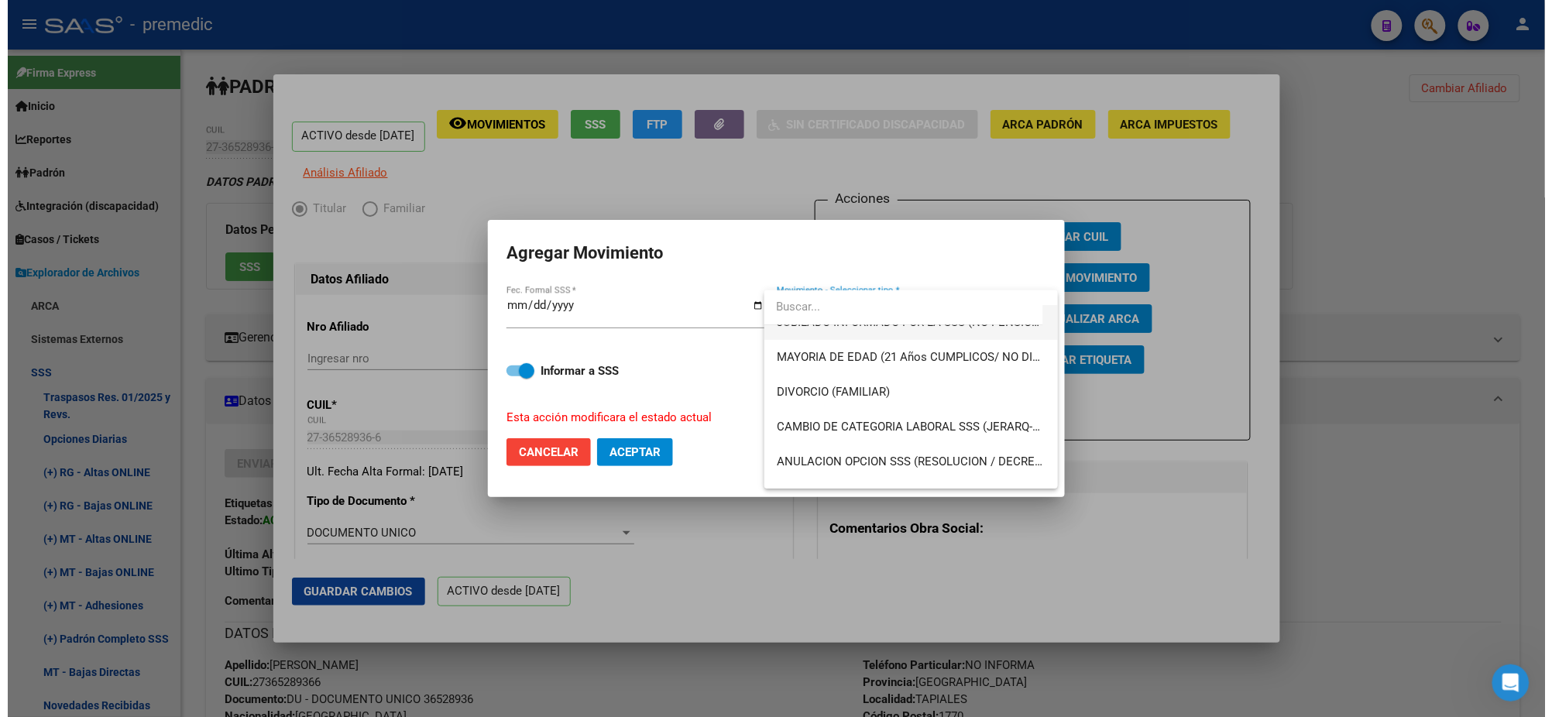
scroll to position [194, 0]
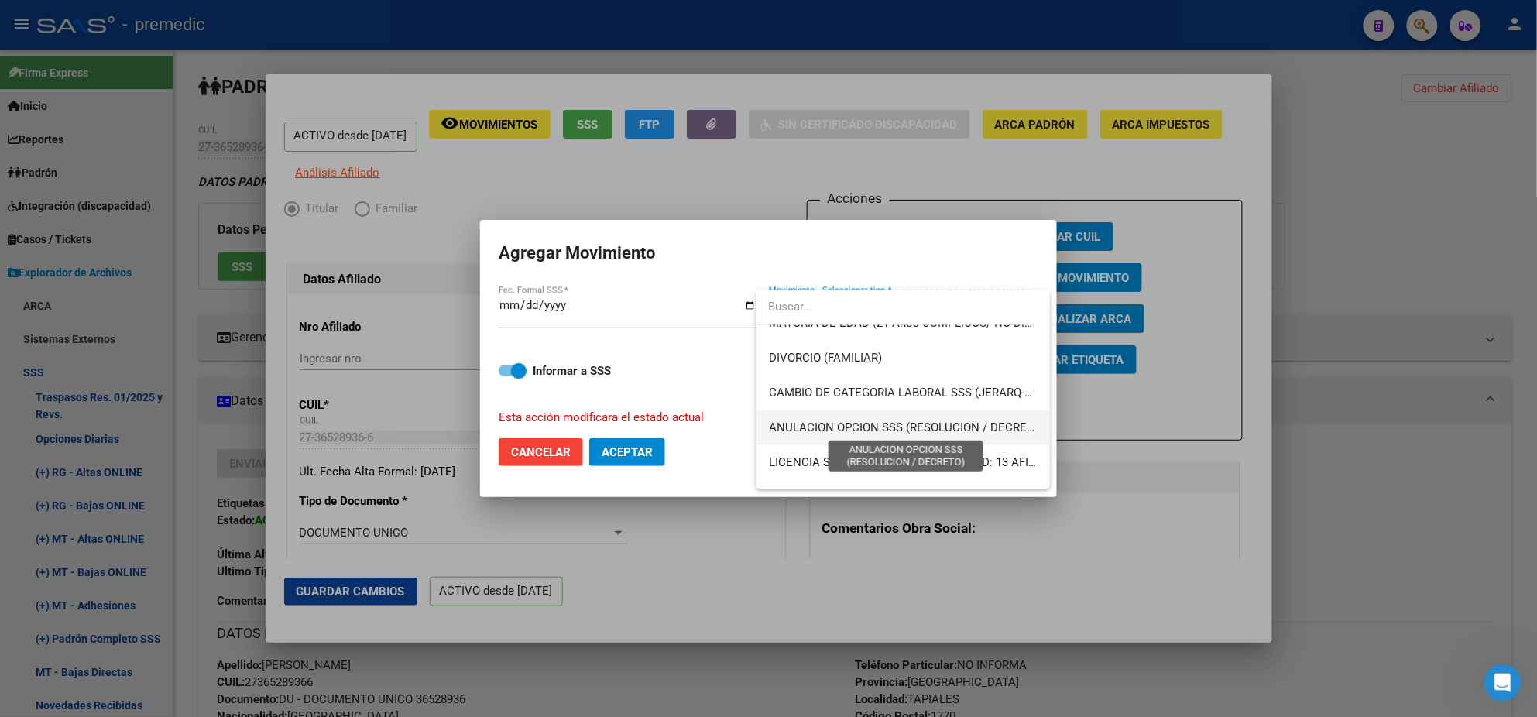
click at [900, 431] on span "ANULACION OPCION SSS (RESOLUCION / DECRETO)" at bounding box center [907, 427] width 276 height 14
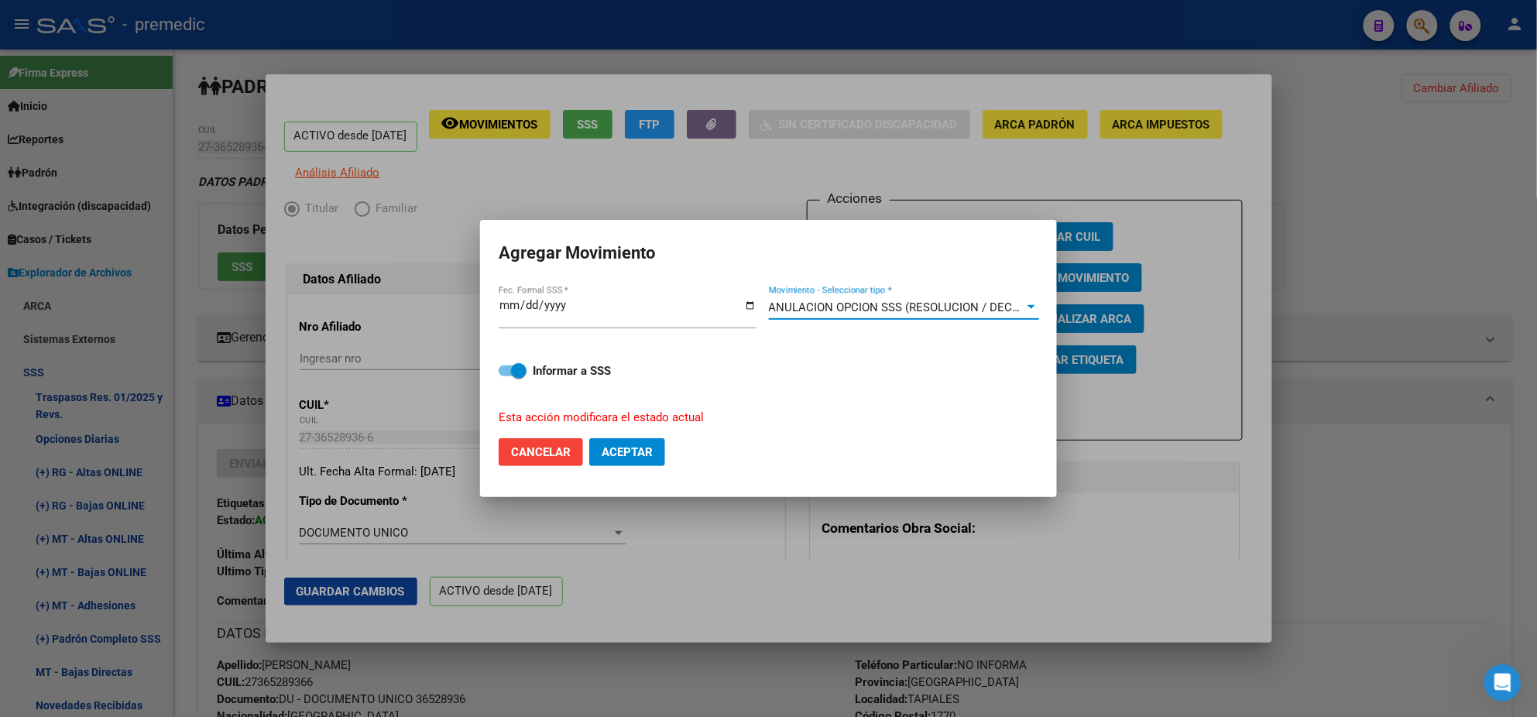
click at [623, 455] on span "Aceptar" at bounding box center [627, 452] width 51 height 14
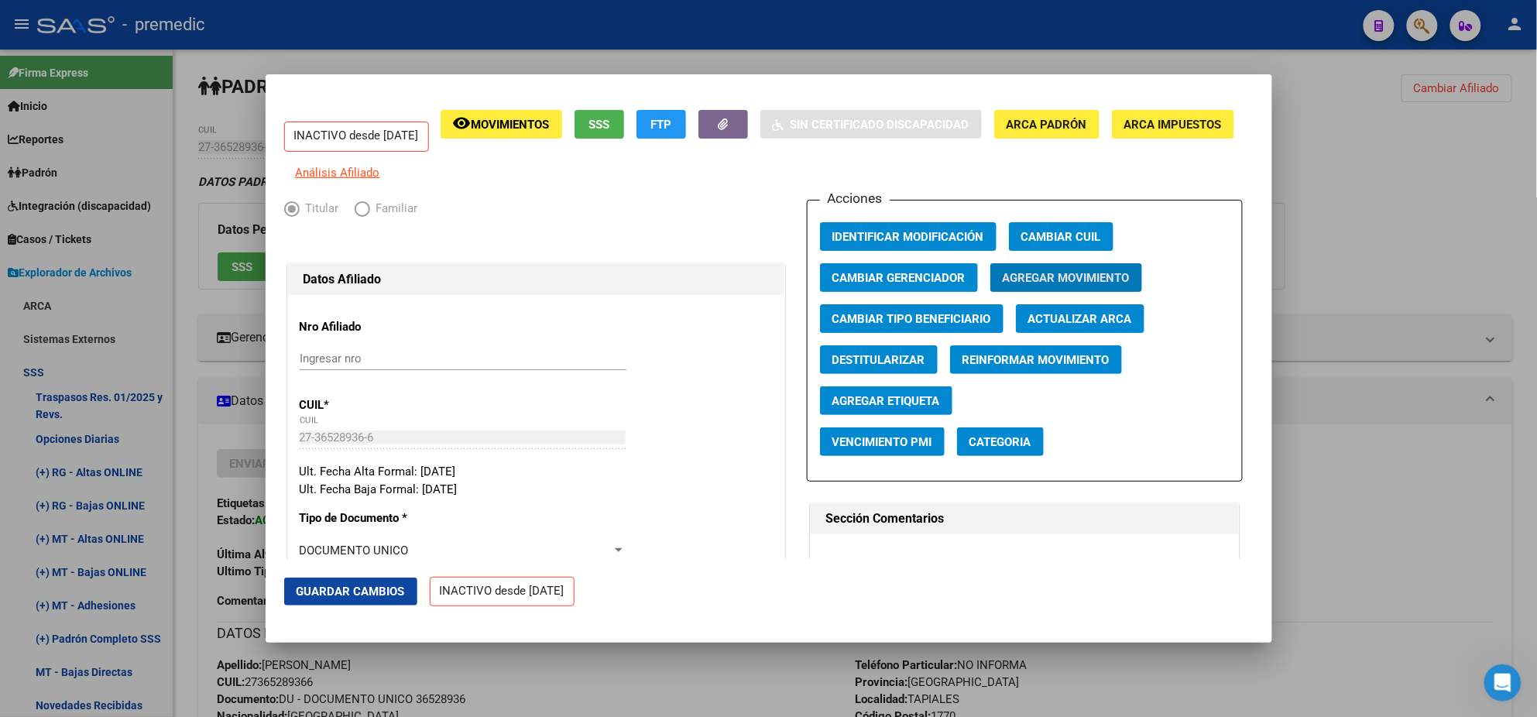
click at [1363, 136] on div at bounding box center [768, 358] width 1537 height 717
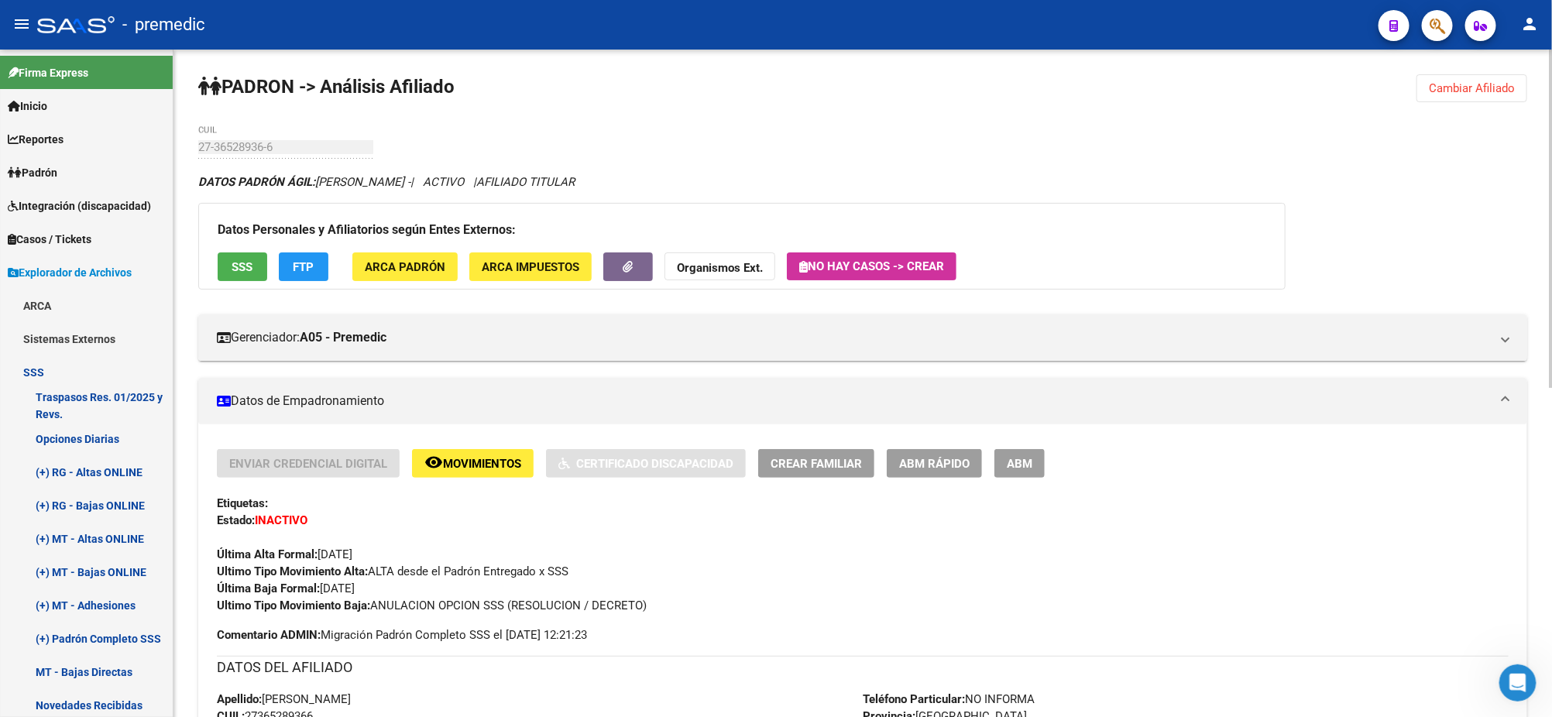
click at [1448, 92] on span "Cambiar Afiliado" at bounding box center [1472, 88] width 86 height 14
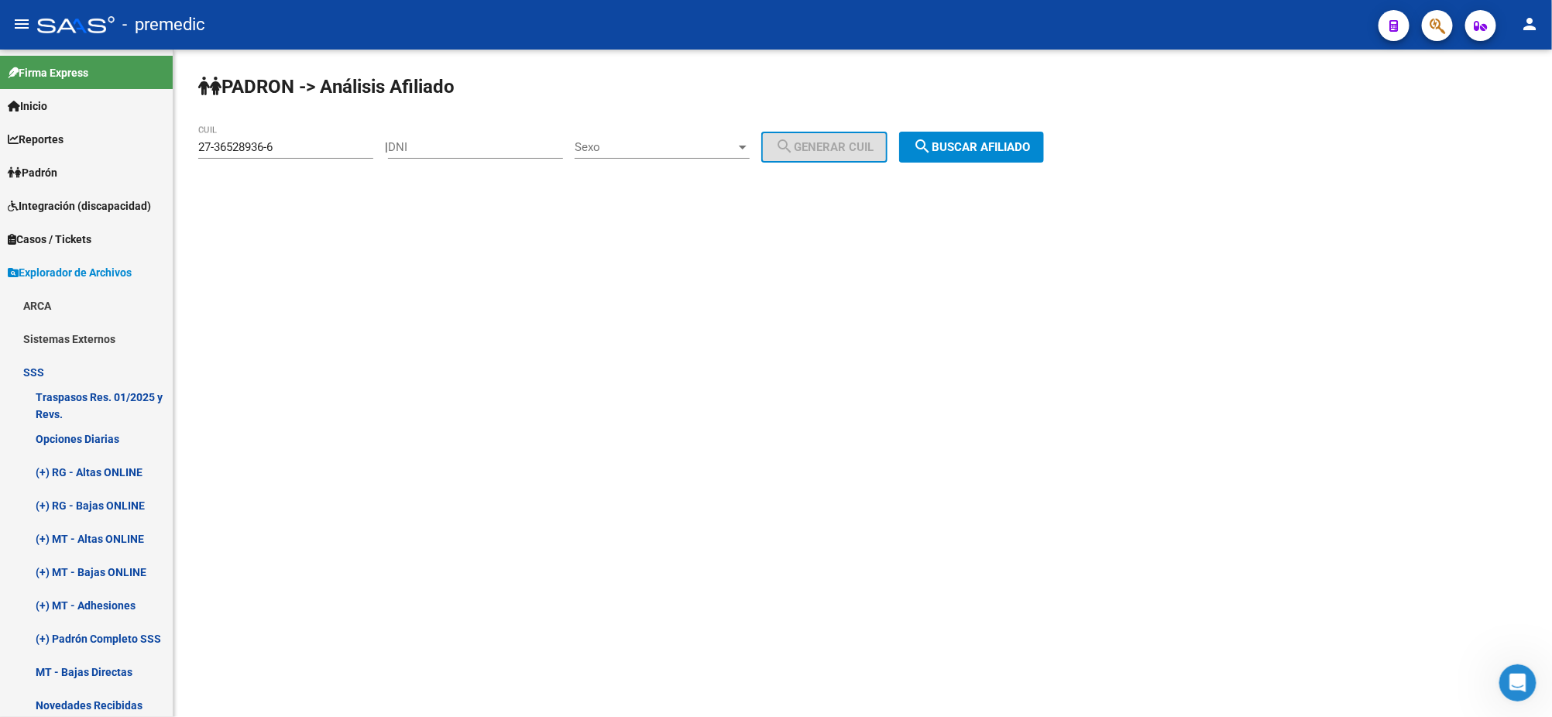
click at [303, 149] on input "27-36528936-6" at bounding box center [285, 147] width 175 height 14
paste input
click at [259, 142] on input "27-36528936-6" at bounding box center [285, 147] width 175 height 14
click at [258, 142] on input "27-36528936-6" at bounding box center [285, 147] width 175 height 14
drag, startPoint x: 276, startPoint y: 146, endPoint x: 166, endPoint y: 153, distance: 110.2
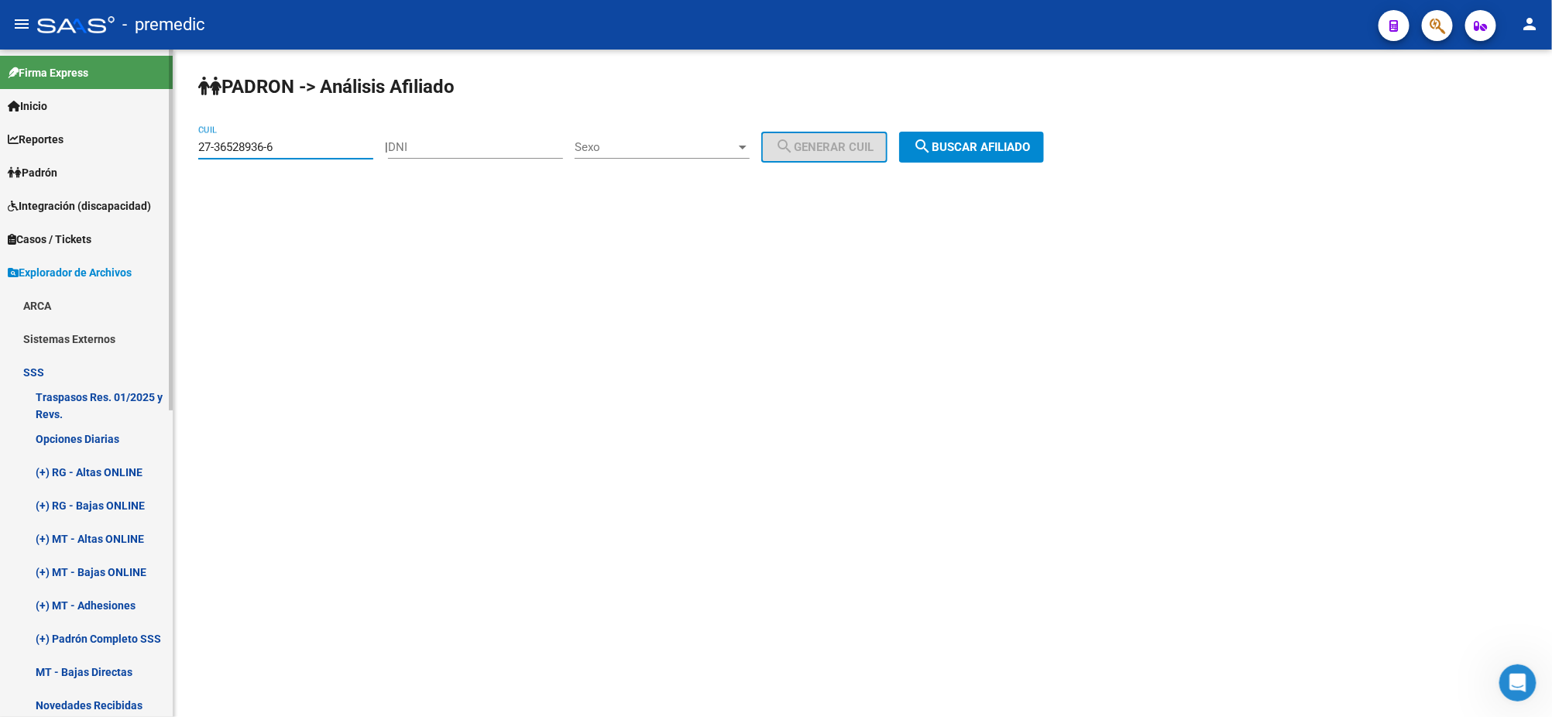
click at [166, 153] on mat-sidenav-container "Firma Express Inicio Calendario SSS Instructivos Contacto OS Reportes Padrón Tr…" at bounding box center [776, 383] width 1552 height 667
paste input "0-3709581"
click at [931, 139] on mat-icon "search" at bounding box center [922, 146] width 19 height 19
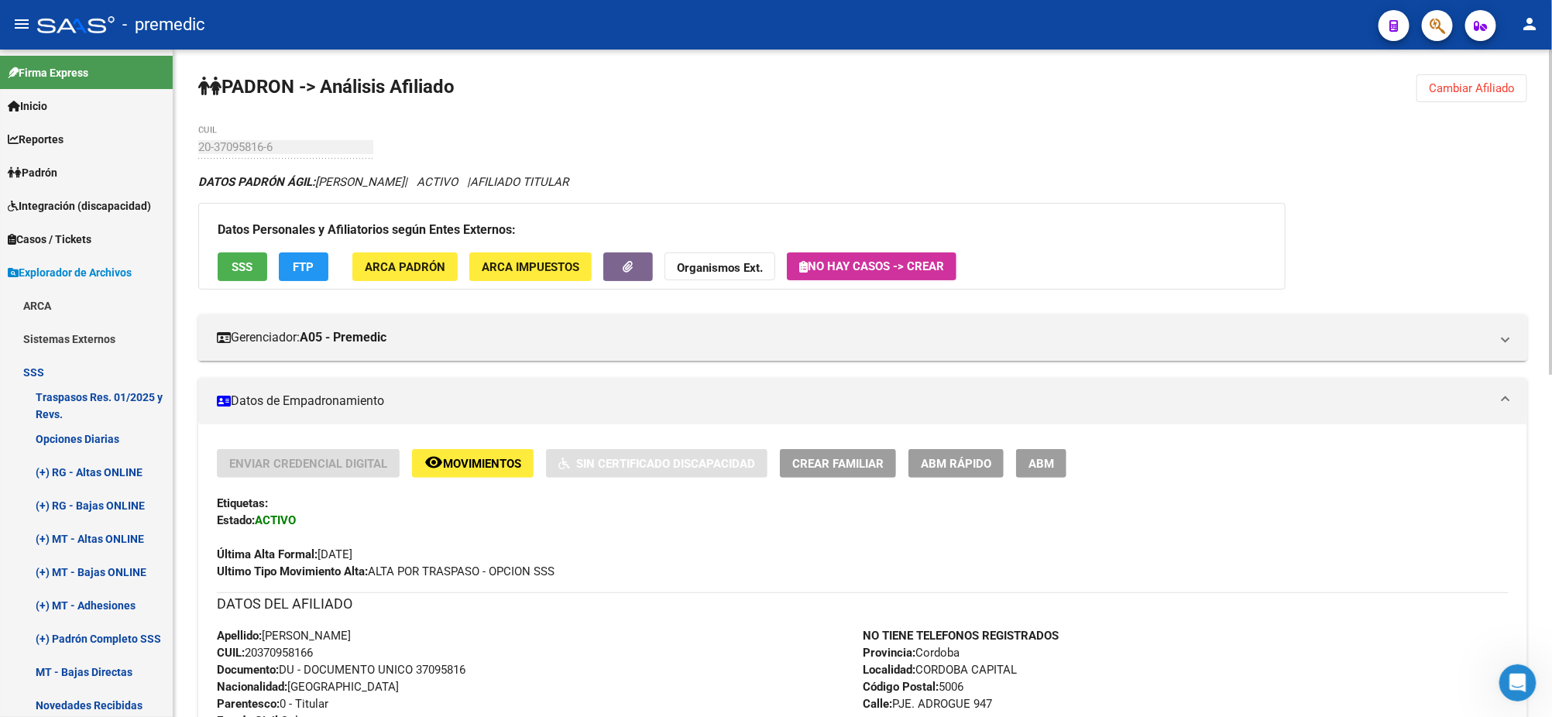
click at [958, 457] on span "ABM Rápido" at bounding box center [956, 464] width 70 height 14
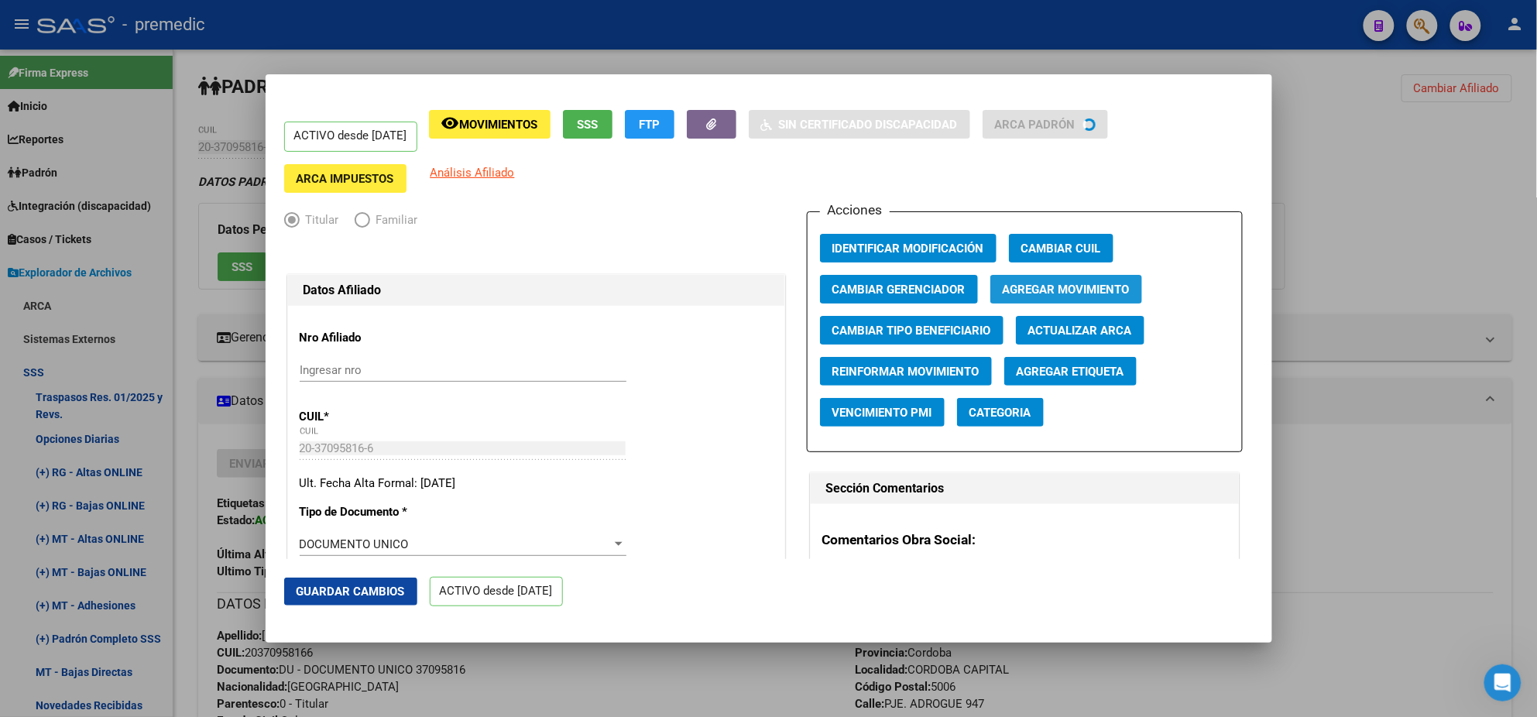
click at [1039, 285] on span "Agregar Movimiento" at bounding box center [1066, 290] width 127 height 14
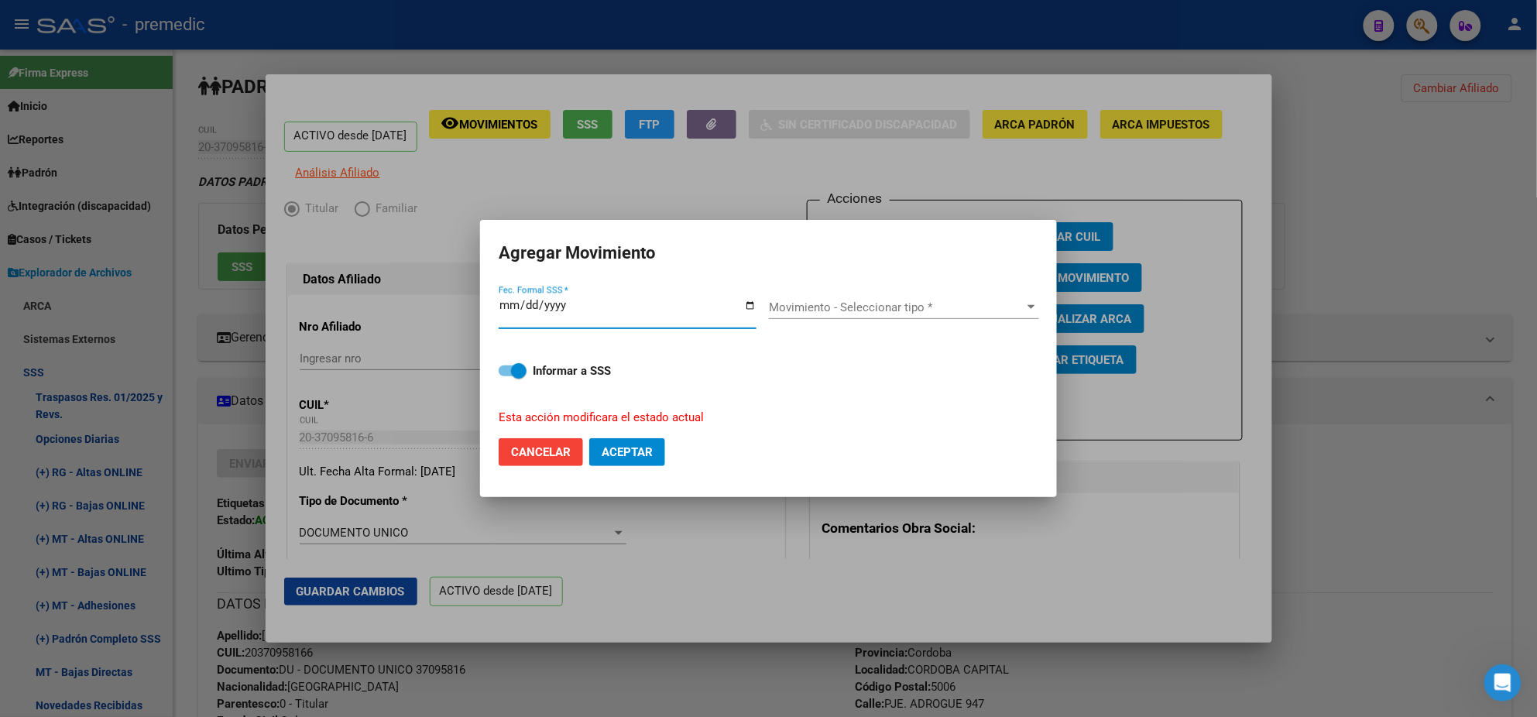
click at [933, 302] on span "Movimiento - Seleccionar tipo *" at bounding box center [897, 307] width 256 height 14
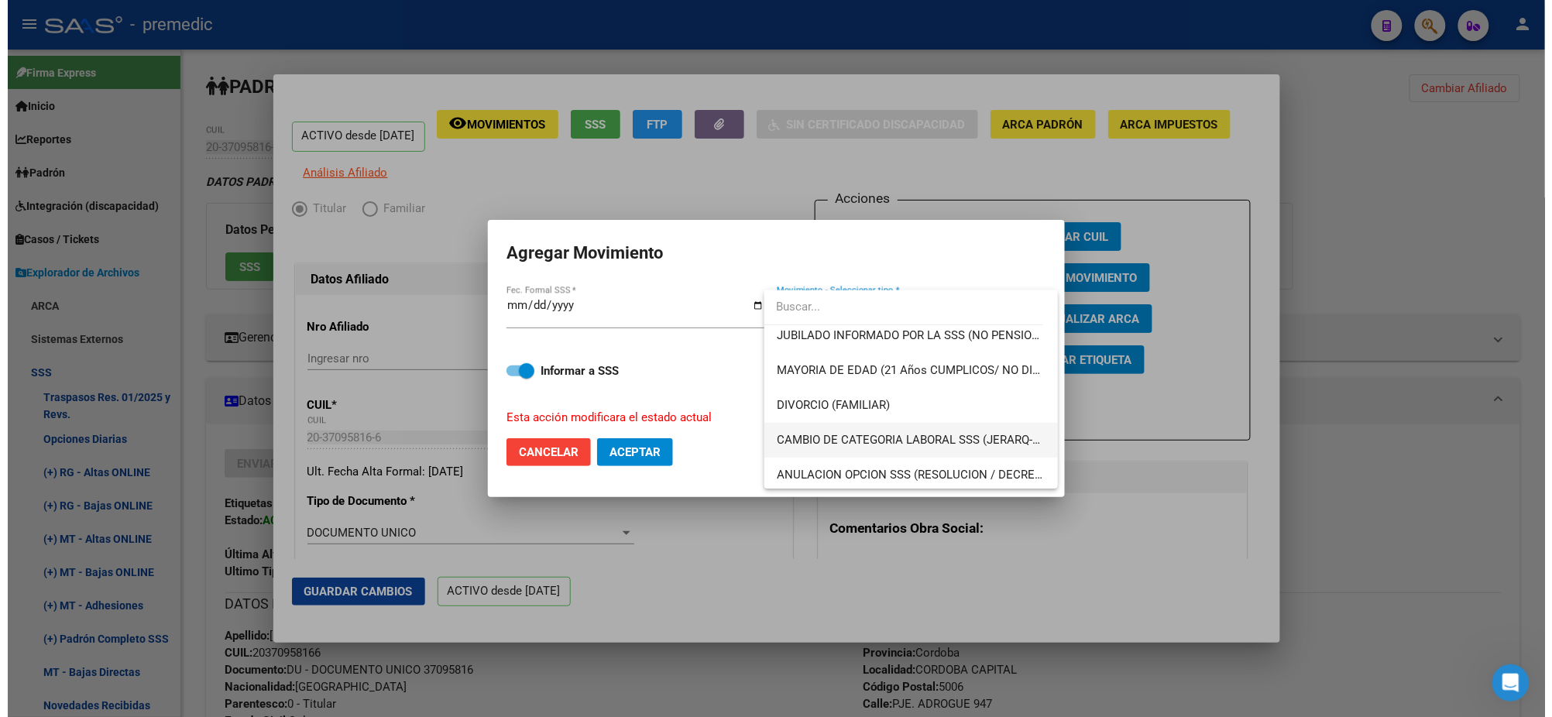
scroll to position [194, 0]
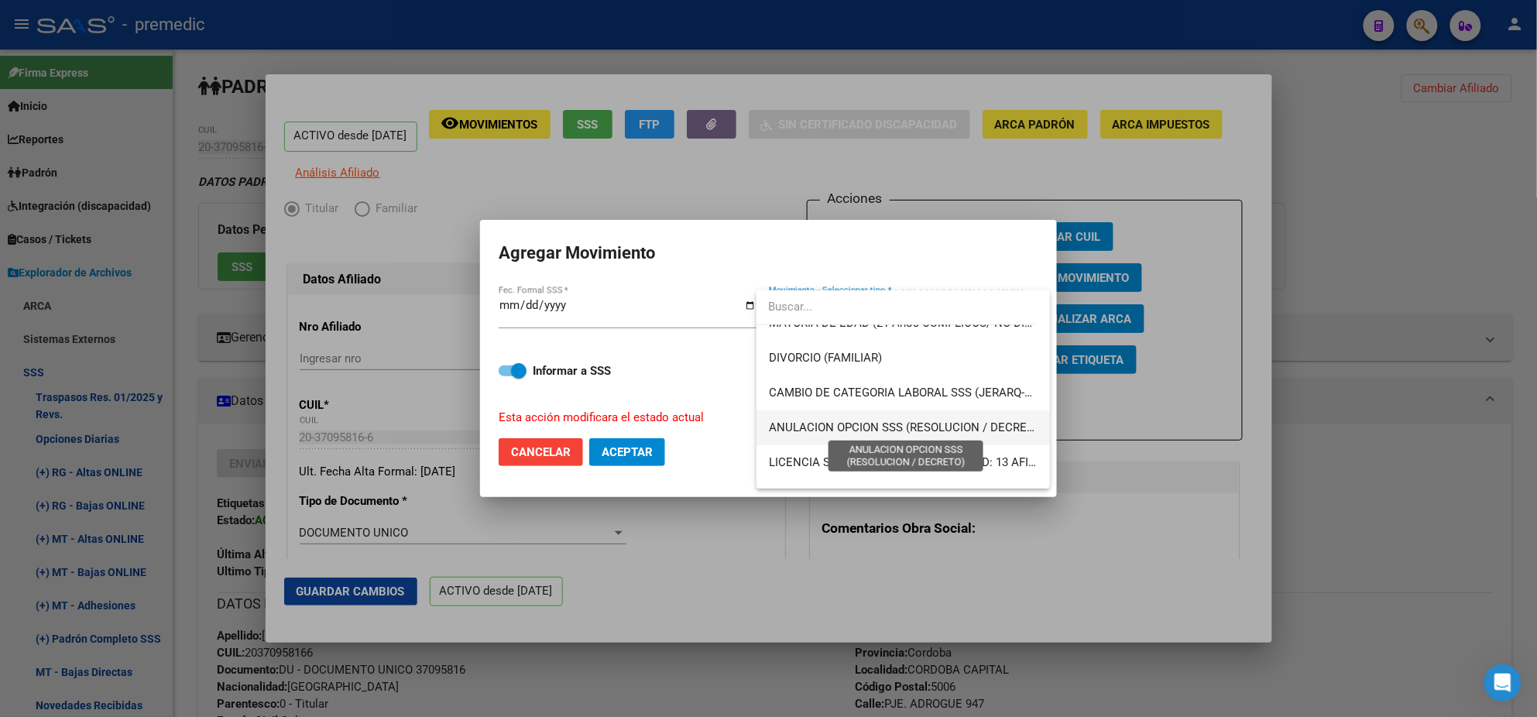
click at [860, 429] on span "ANULACION OPCION SSS (RESOLUCION / DECRETO)" at bounding box center [907, 427] width 276 height 14
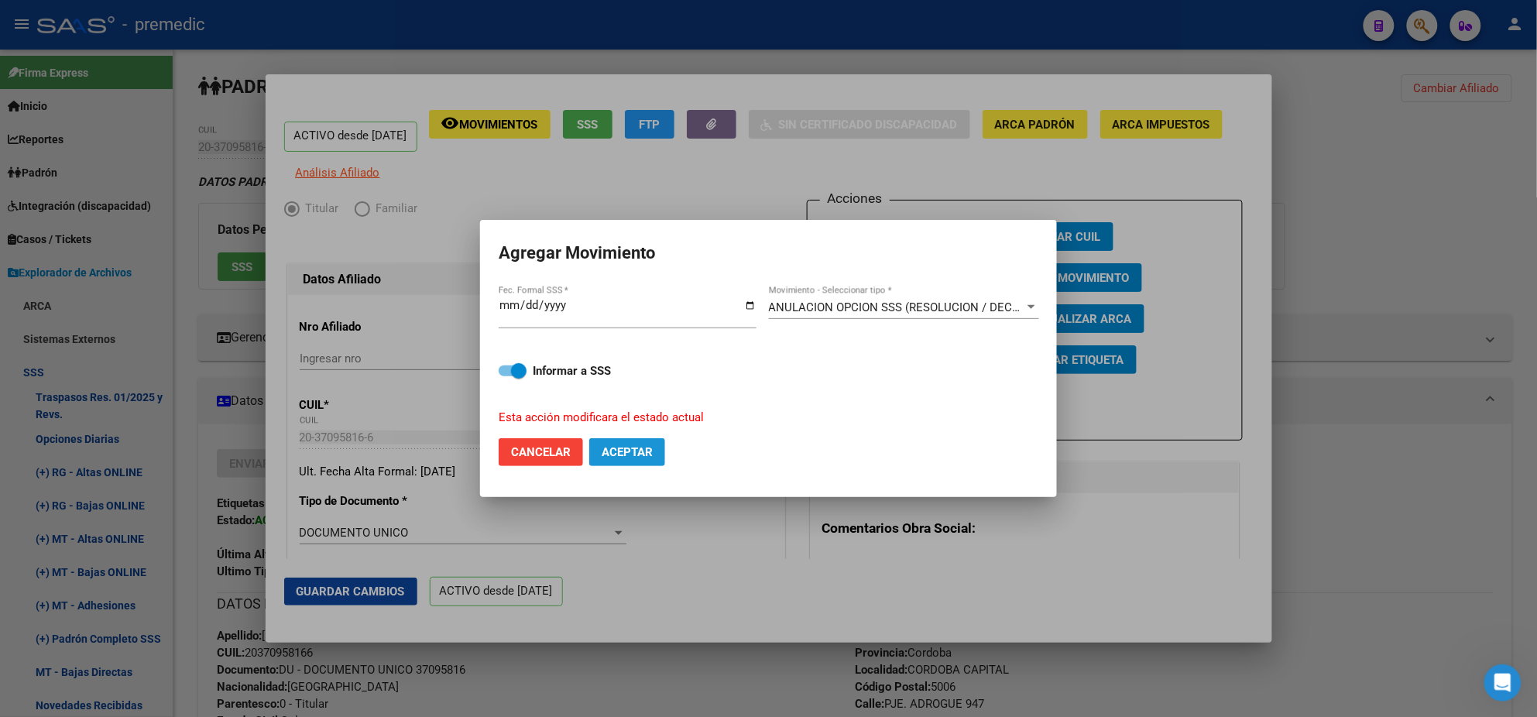
click at [621, 451] on span "Aceptar" at bounding box center [627, 452] width 51 height 14
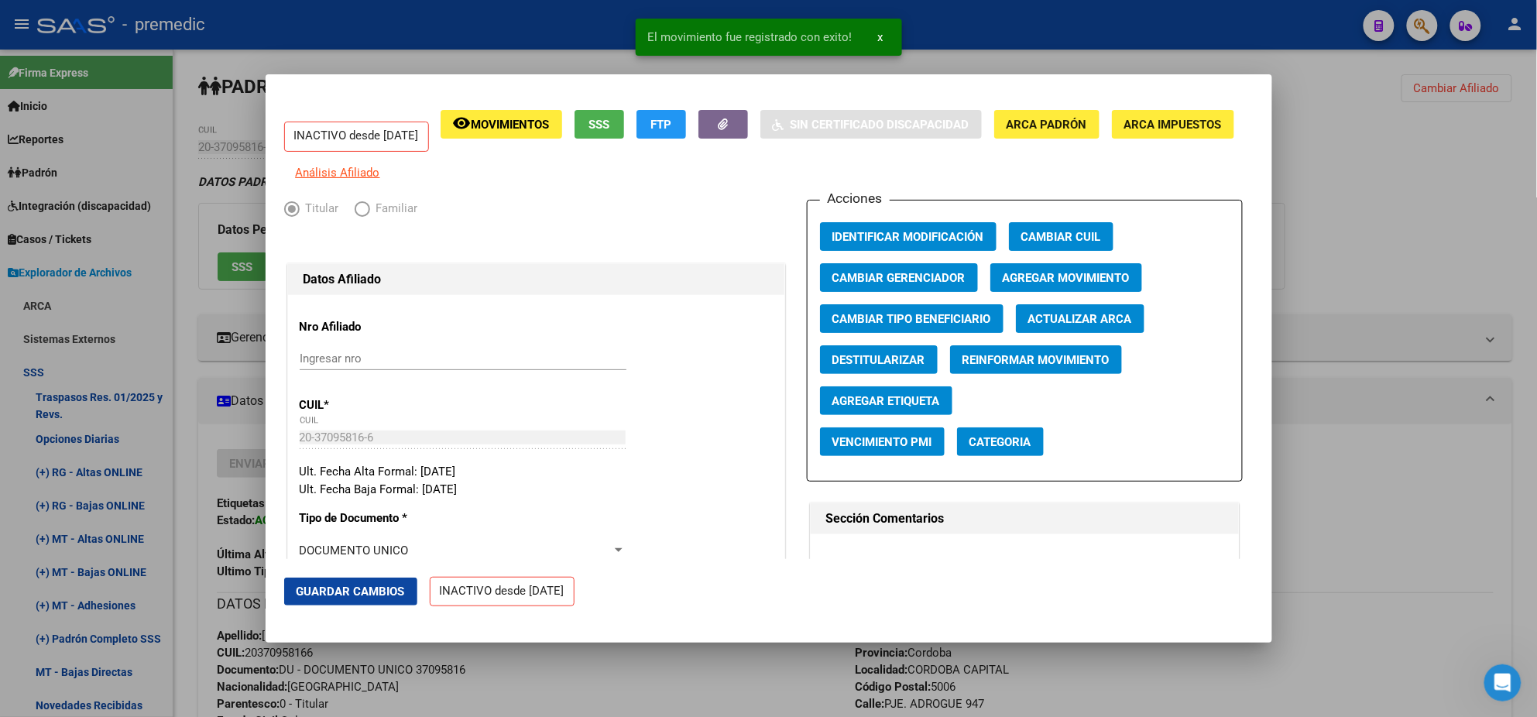
click at [733, 664] on div at bounding box center [768, 358] width 1537 height 717
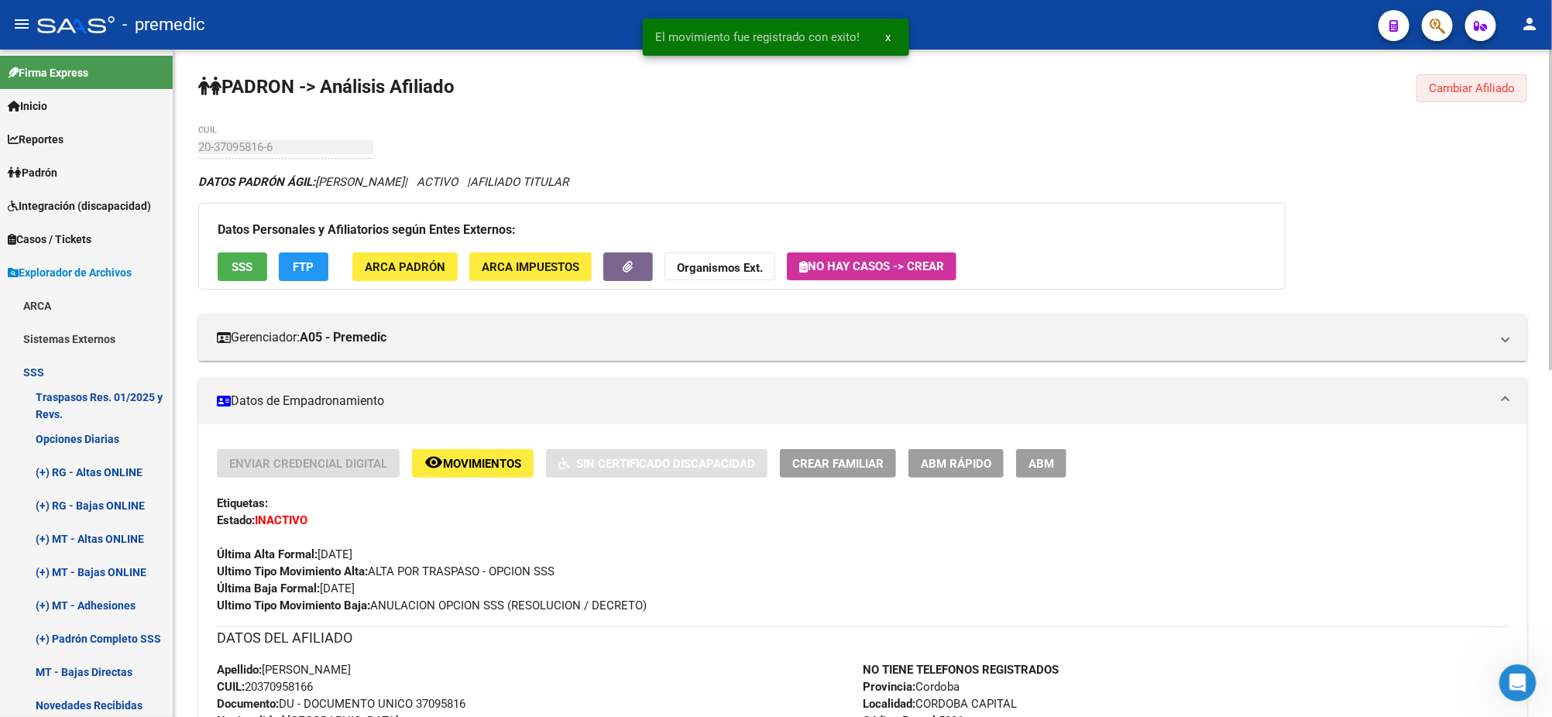
click at [1458, 96] on button "Cambiar Afiliado" at bounding box center [1471, 88] width 111 height 28
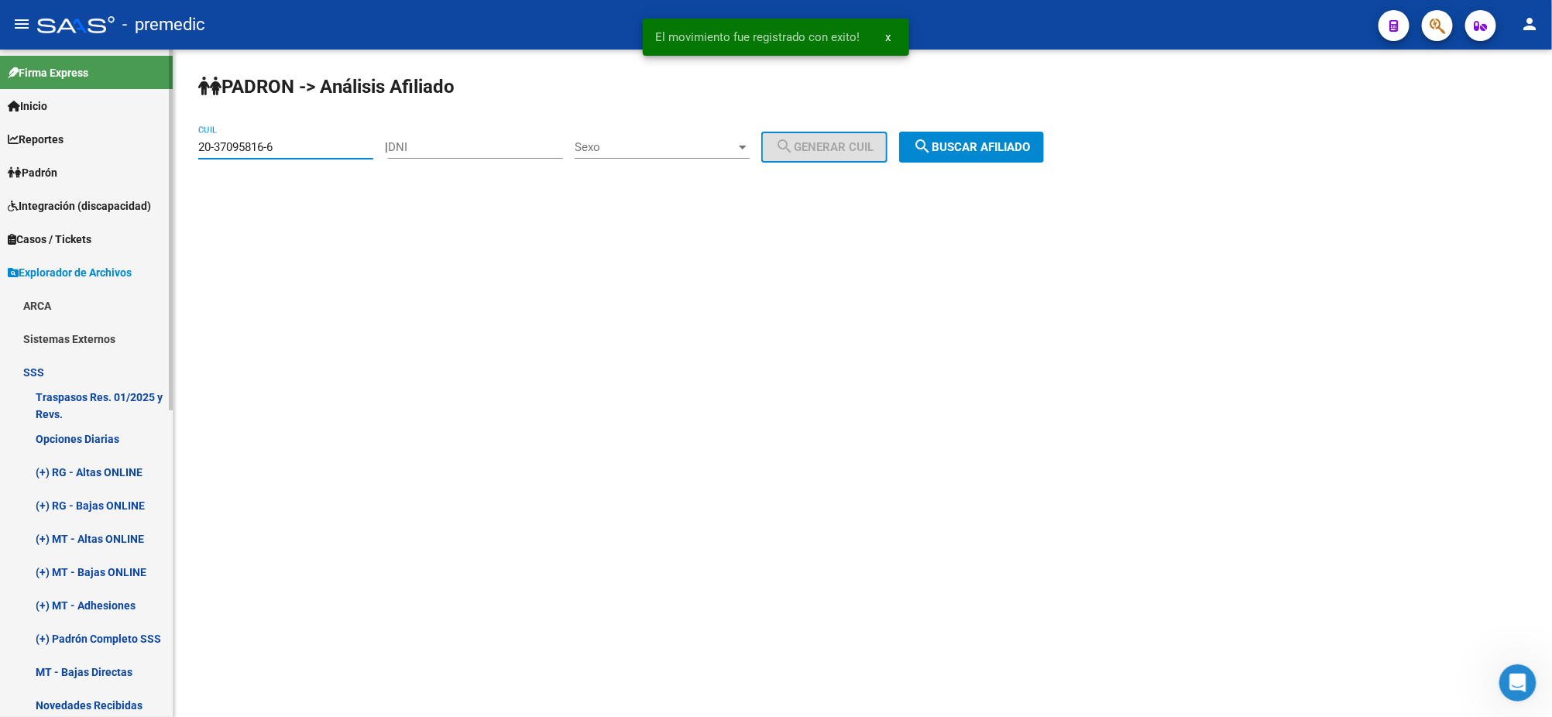
drag, startPoint x: 293, startPoint y: 148, endPoint x: 138, endPoint y: 152, distance: 155.7
click at [138, 152] on mat-sidenav-container "Firma Express Inicio Calendario SSS Instructivos Contacto OS Reportes Padrón Tr…" at bounding box center [776, 383] width 1552 height 667
paste input "7-28737824-1"
click at [990, 146] on span "search Buscar afiliado" at bounding box center [971, 147] width 117 height 14
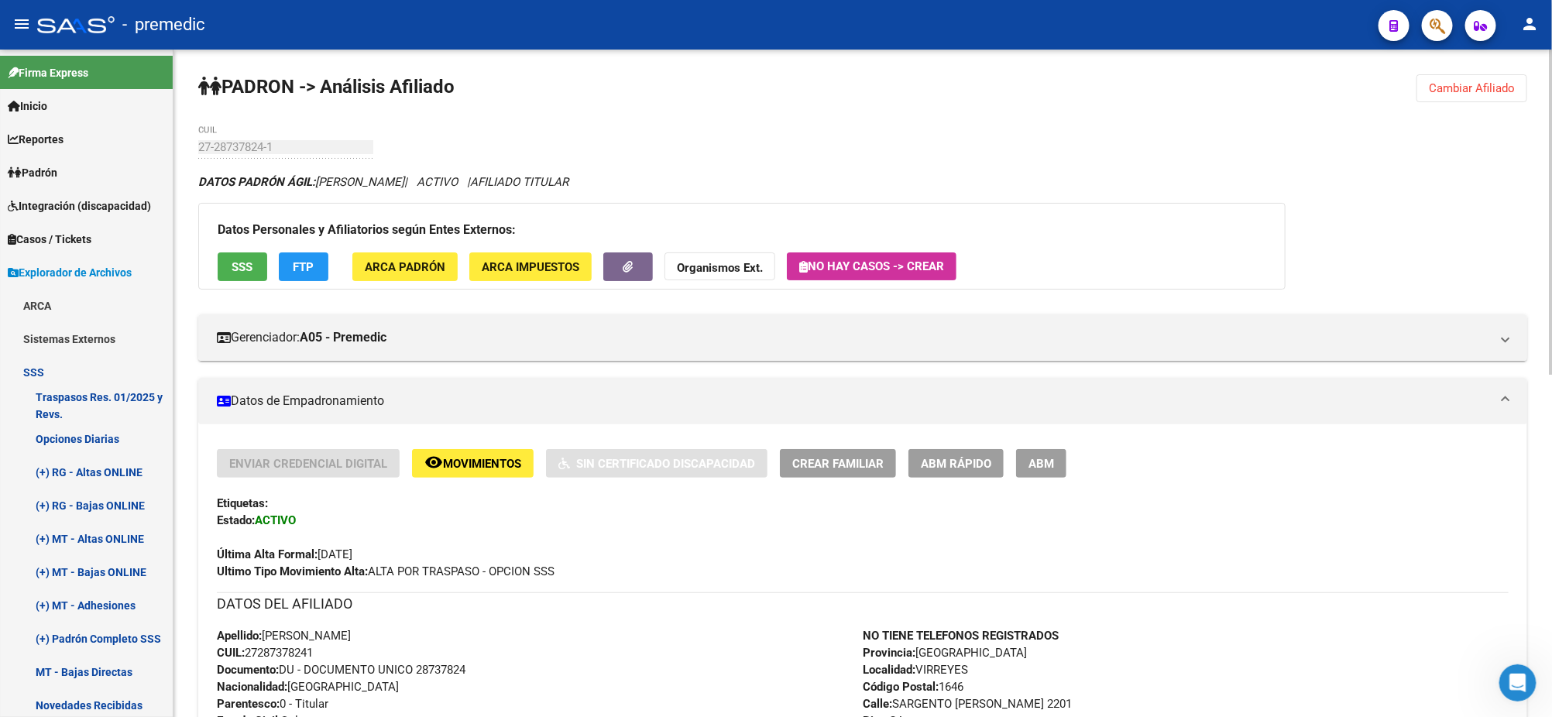
click at [1080, 214] on div "Datos Personales y Afiliatorios según Entes Externos: SSS FTP ARCA Padrón ARCA …" at bounding box center [741, 246] width 1087 height 87
click at [1449, 77] on button "Cambiar Afiliado" at bounding box center [1471, 88] width 111 height 28
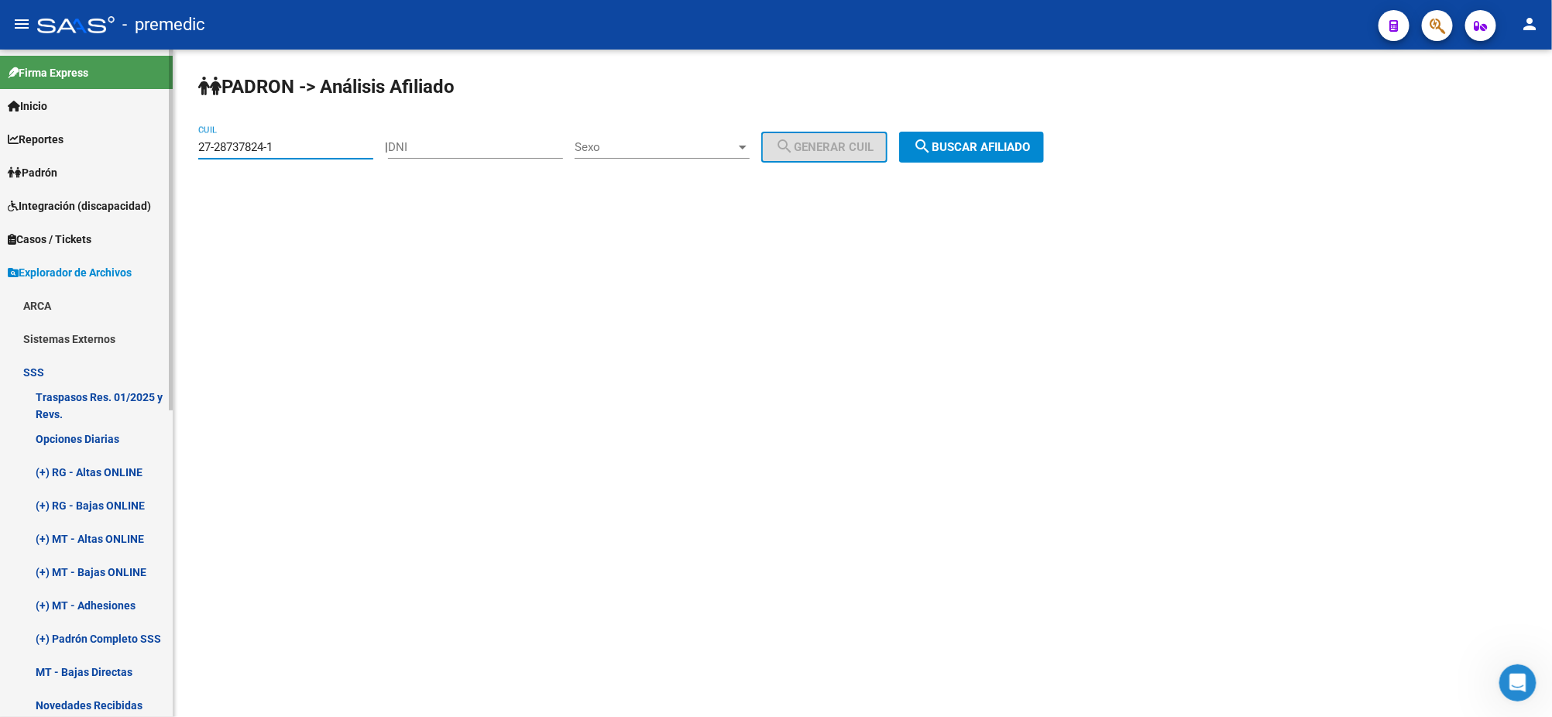
drag, startPoint x: 308, startPoint y: 146, endPoint x: 169, endPoint y: 142, distance: 139.5
click at [170, 142] on mat-sidenav-container "Firma Express Inicio Calendario SSS Instructivos Contacto OS Reportes Padrón Tr…" at bounding box center [776, 383] width 1552 height 667
paste input "0-34348275-3"
click at [999, 148] on span "search Buscar afiliado" at bounding box center [971, 147] width 117 height 14
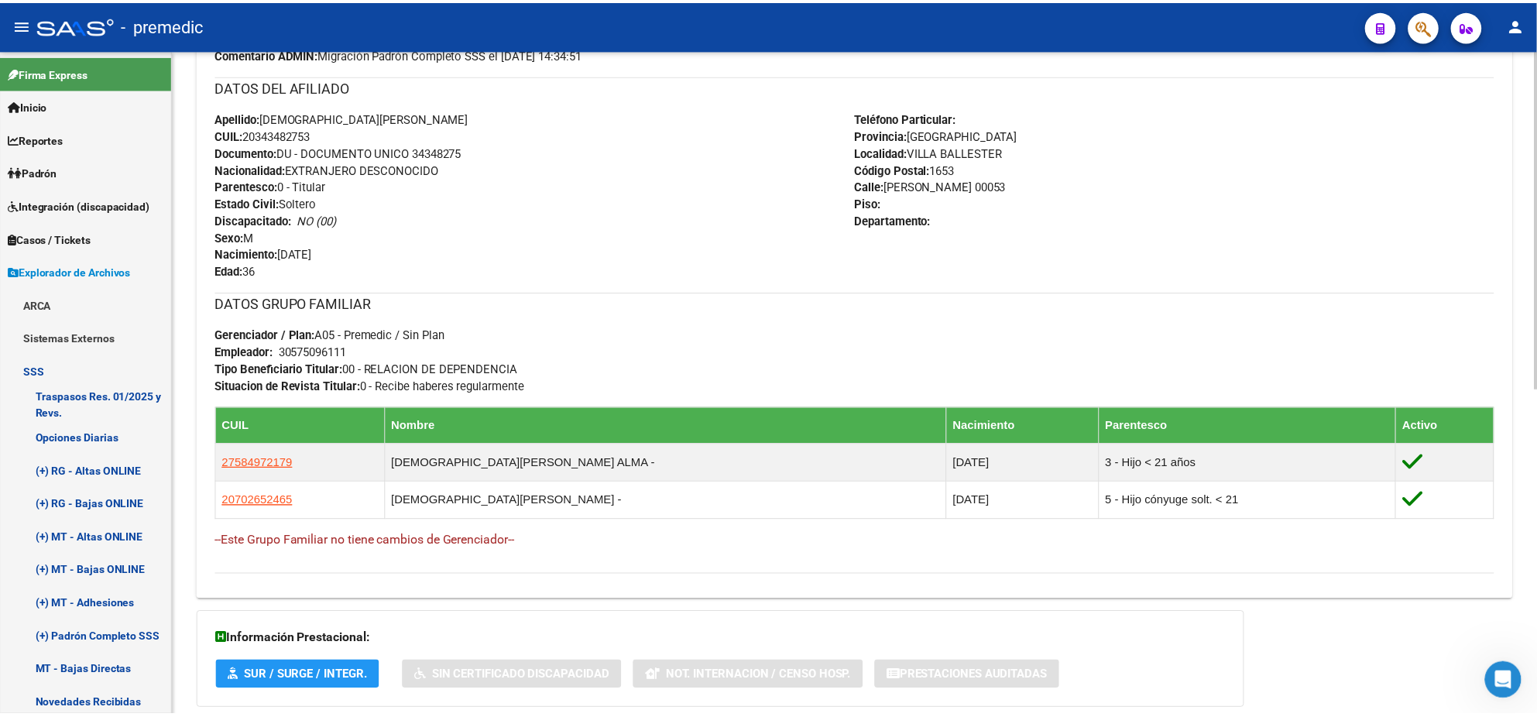
scroll to position [63, 0]
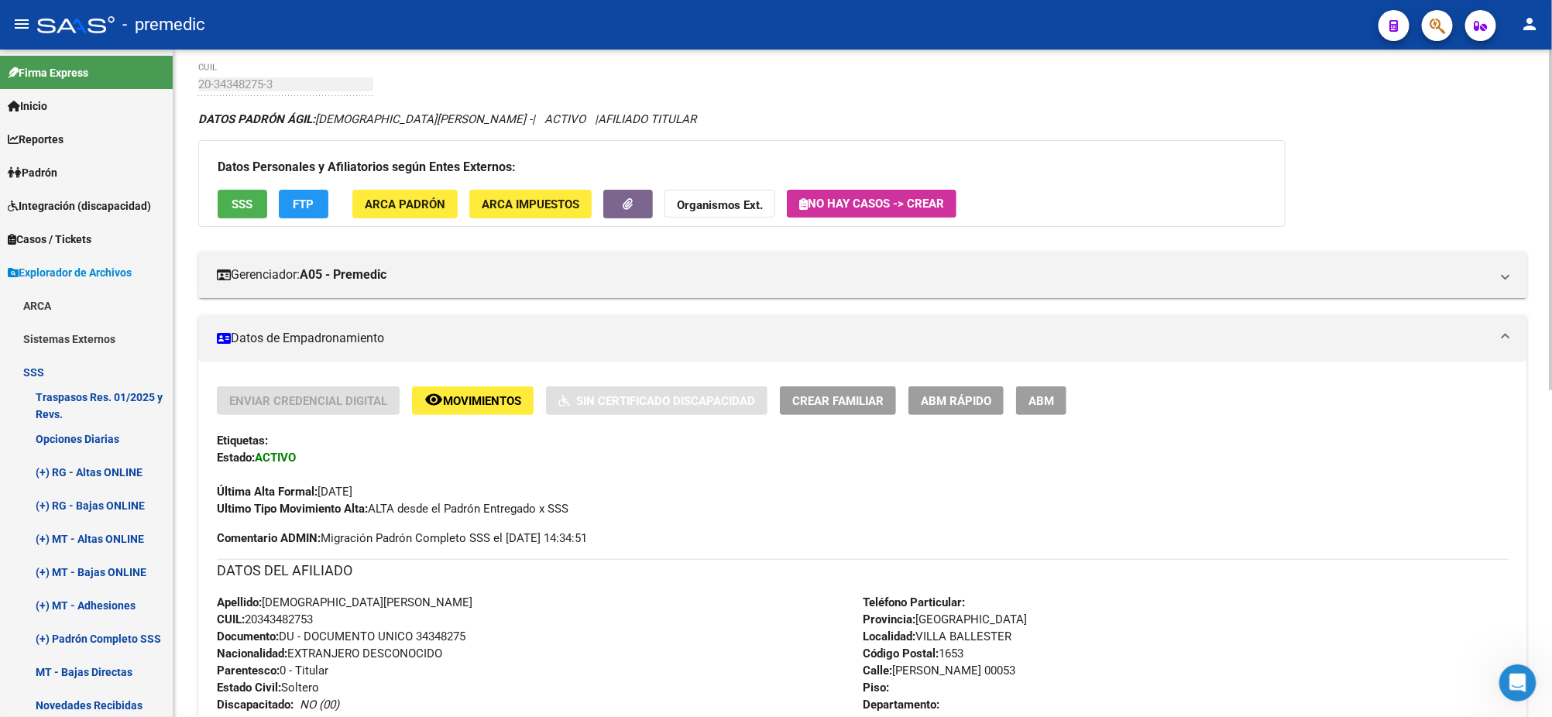
click at [837, 404] on span "Crear Familiar" at bounding box center [837, 401] width 91 height 14
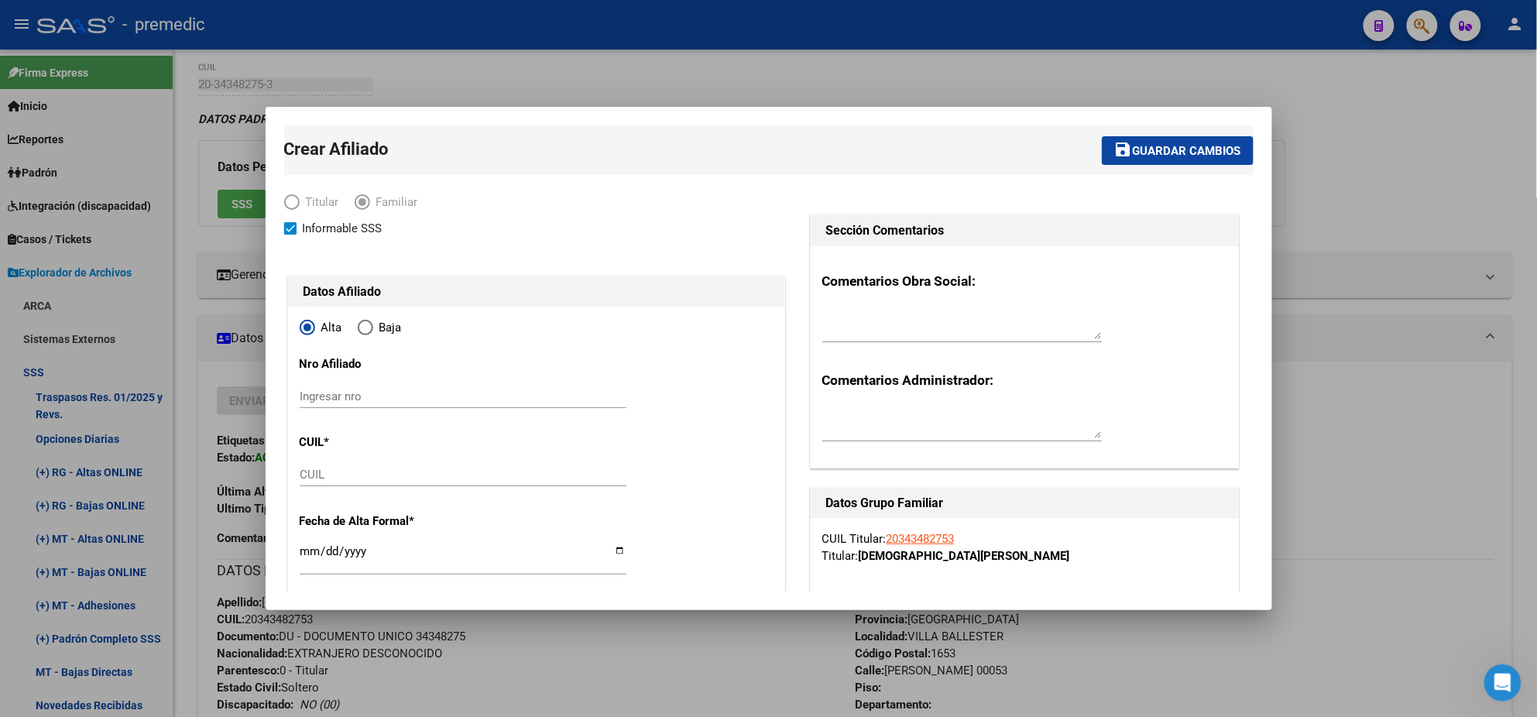
click at [384, 476] on input "CUIL" at bounding box center [463, 475] width 327 height 14
paste input "27-55736383-7"
click at [308, 551] on input "Ingresar fecha" at bounding box center [463, 557] width 327 height 25
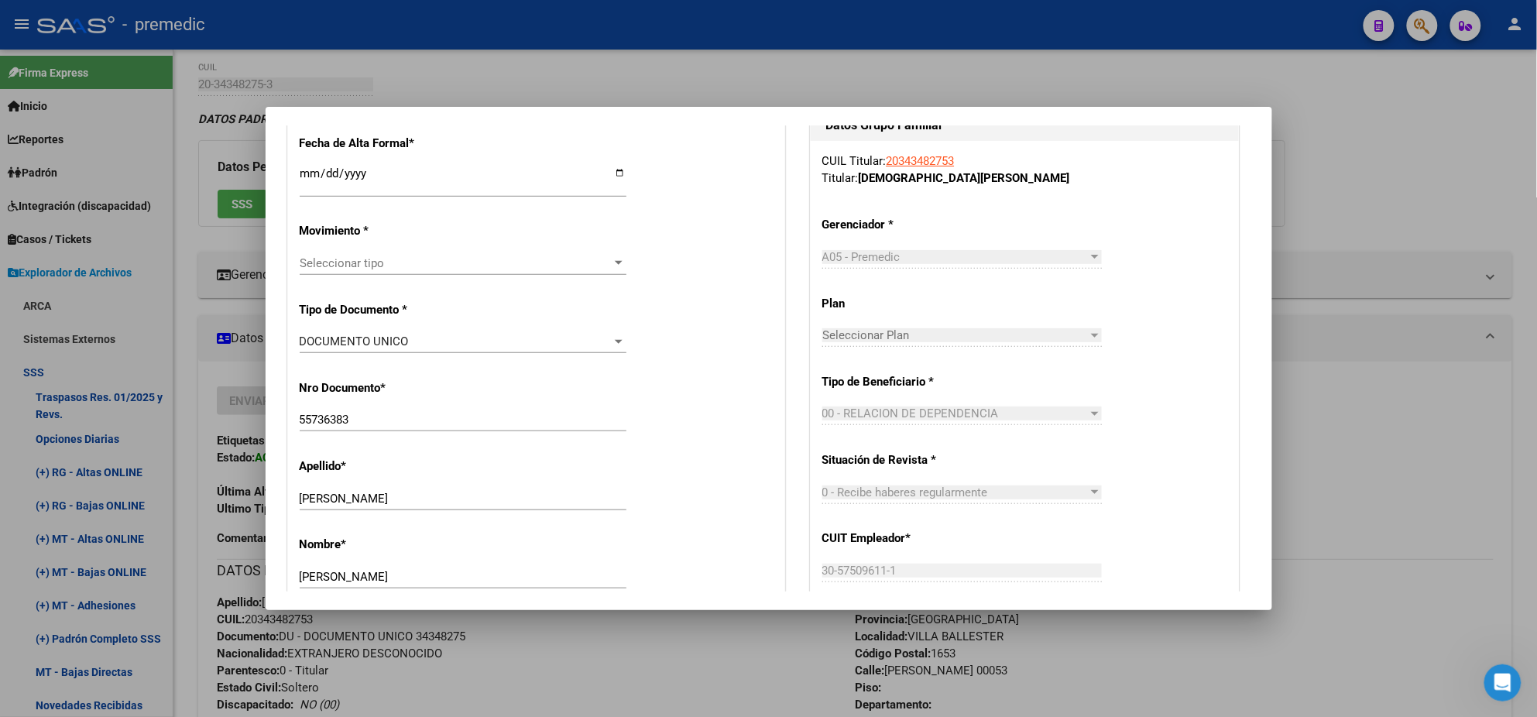
scroll to position [386, 0]
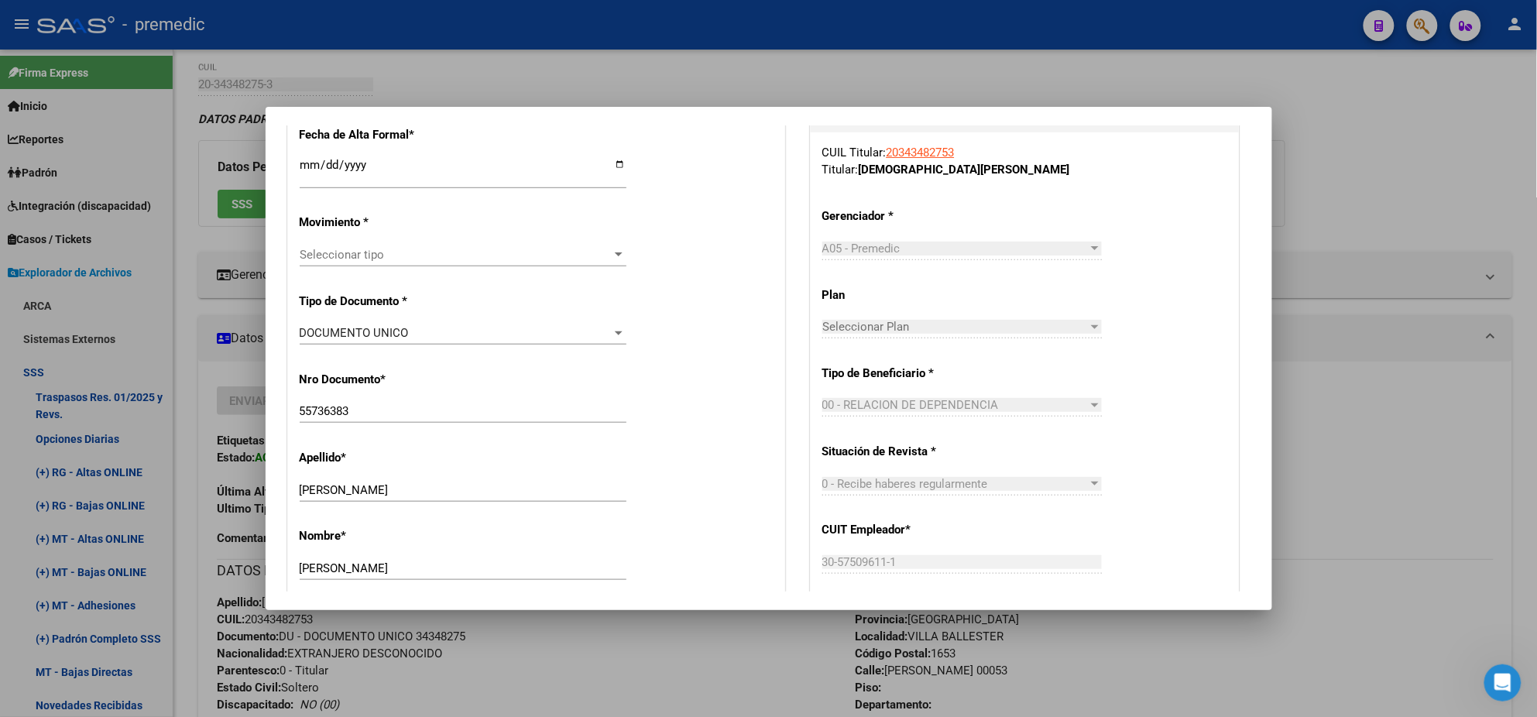
click at [404, 262] on div "Seleccionar tipo Seleccionar tipo" at bounding box center [463, 254] width 327 height 23
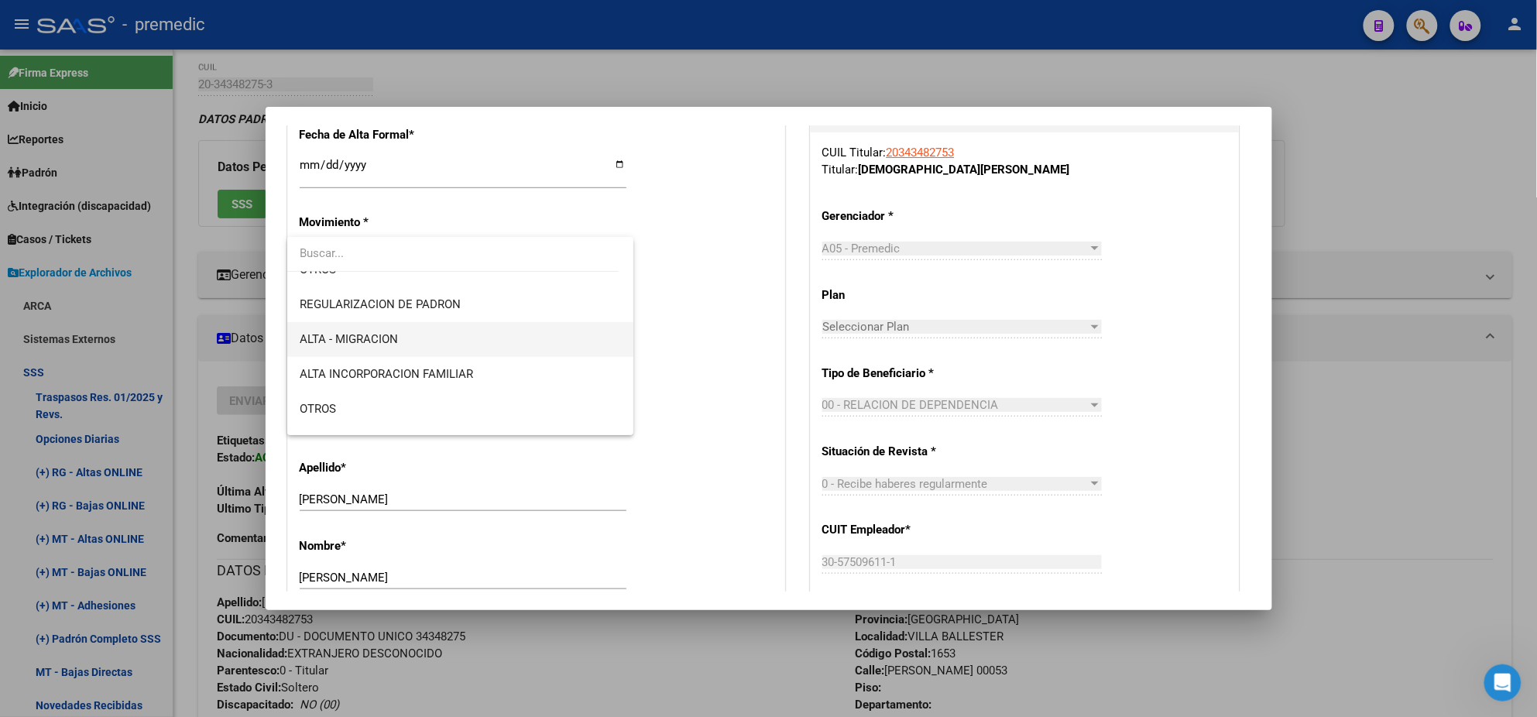
scroll to position [194, 0]
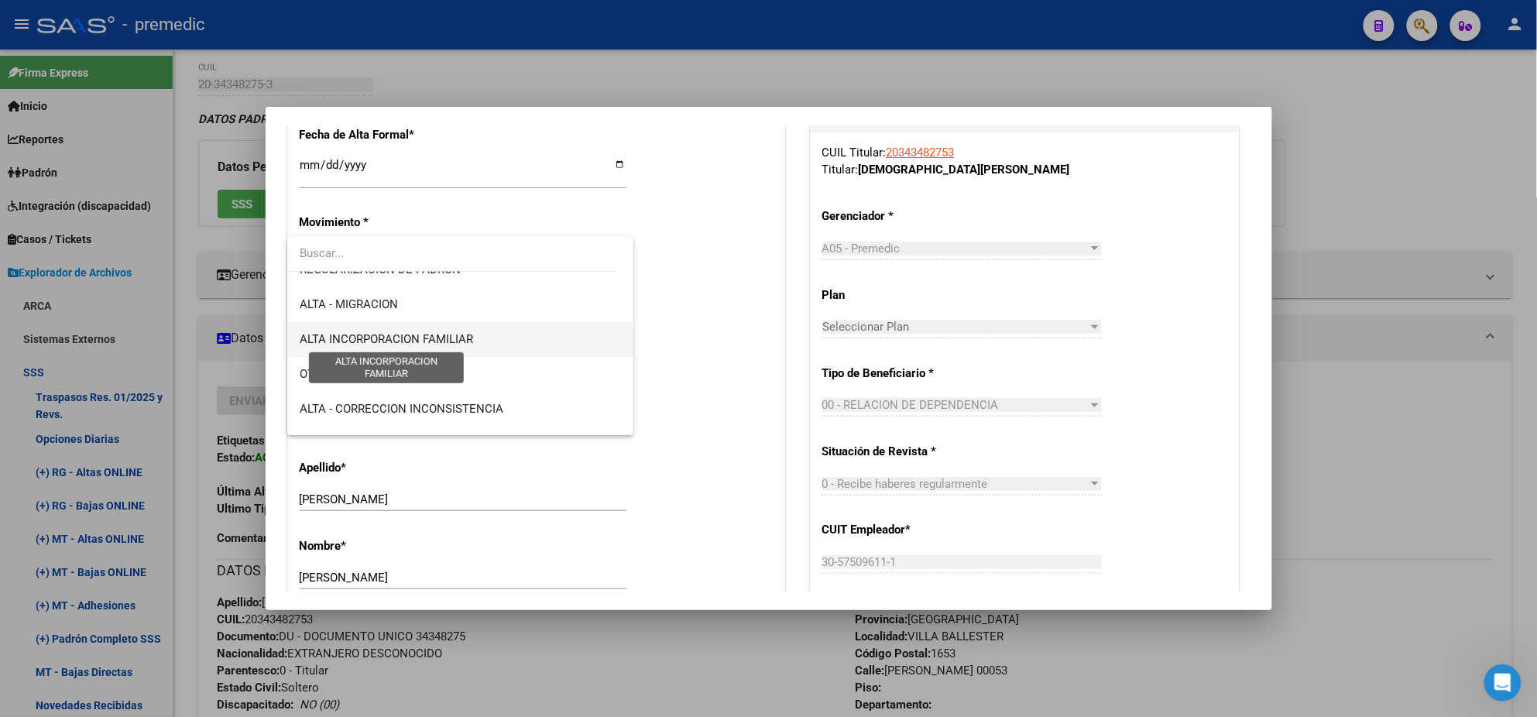
click at [465, 345] on span "ALTA INCORPORACION FAMILIAR" at bounding box center [386, 339] width 173 height 14
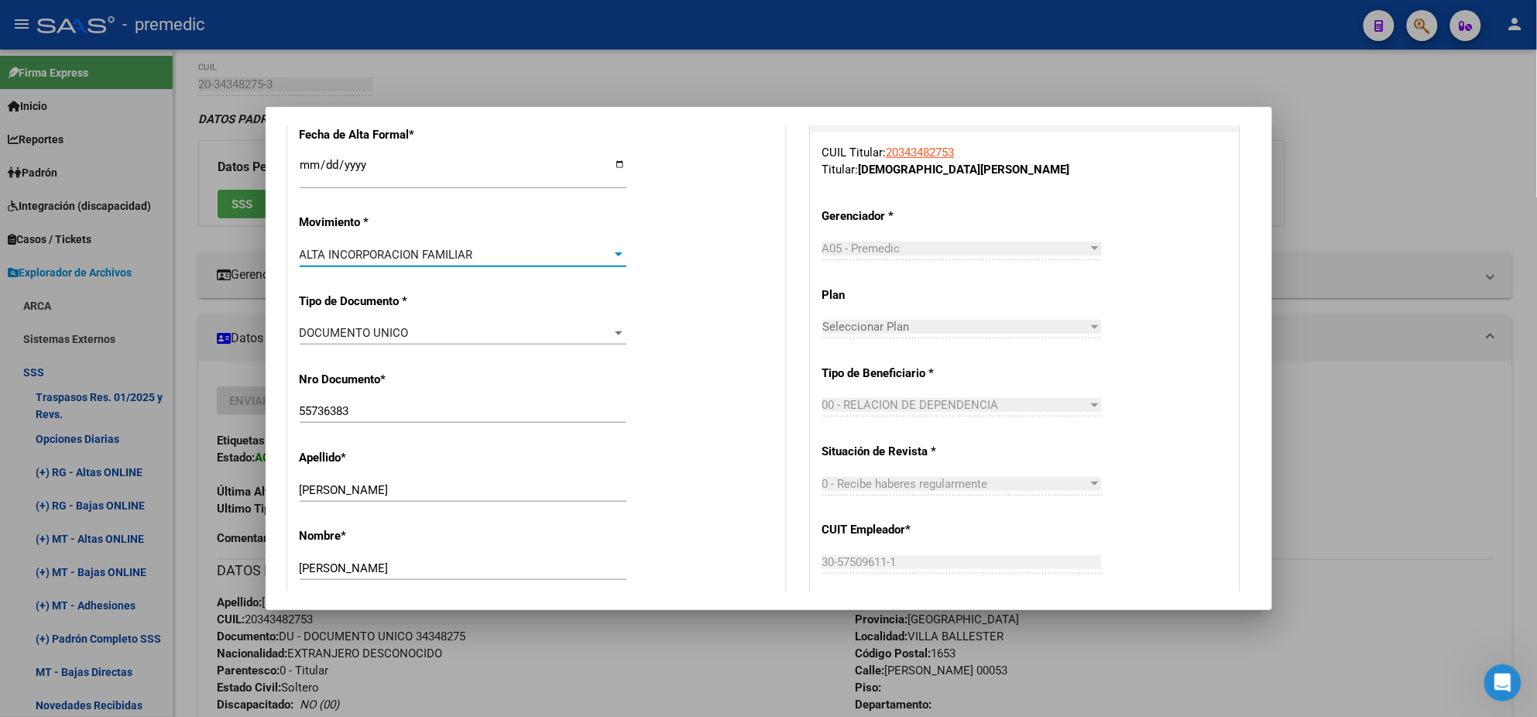
click at [465, 352] on div "DOCUMENTO UNICO Seleccionar tipo" at bounding box center [463, 340] width 327 height 38
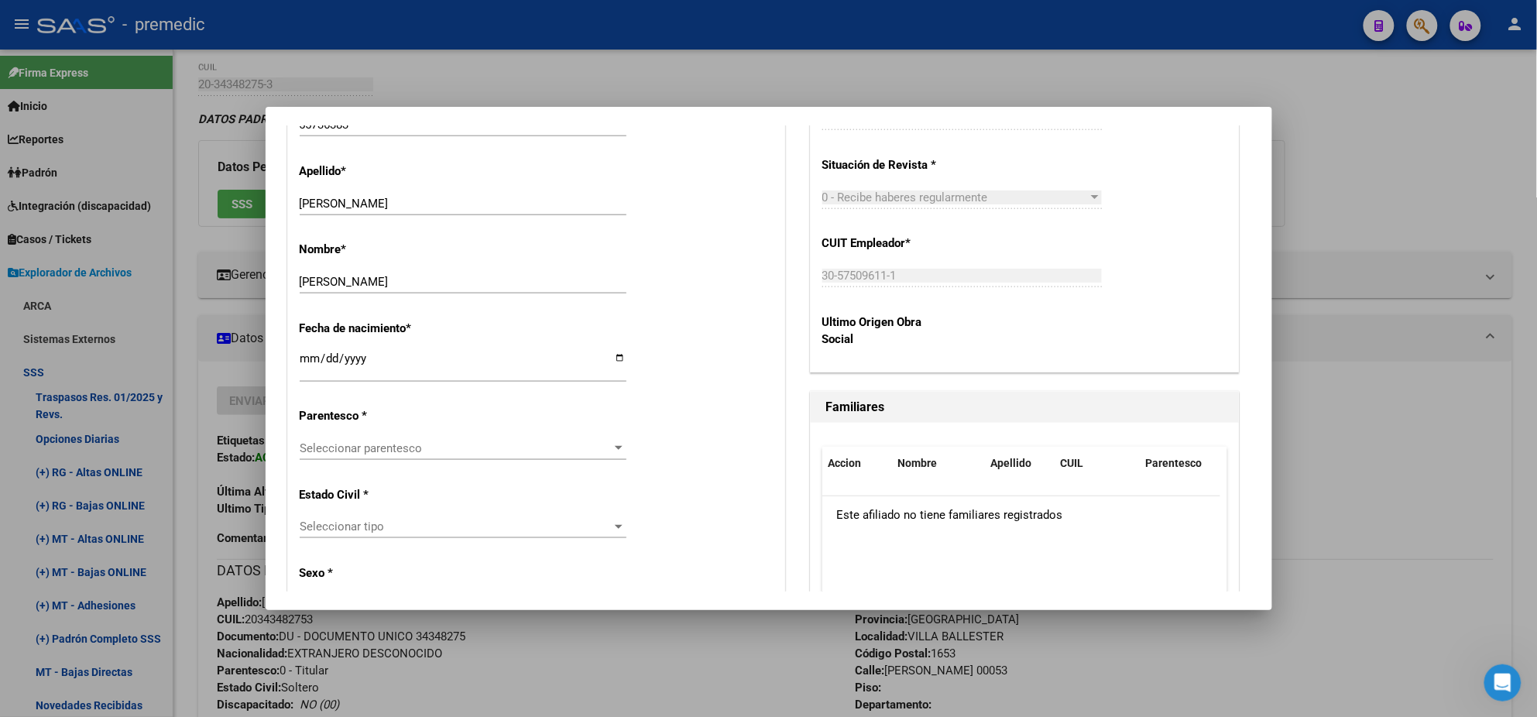
scroll to position [774, 0]
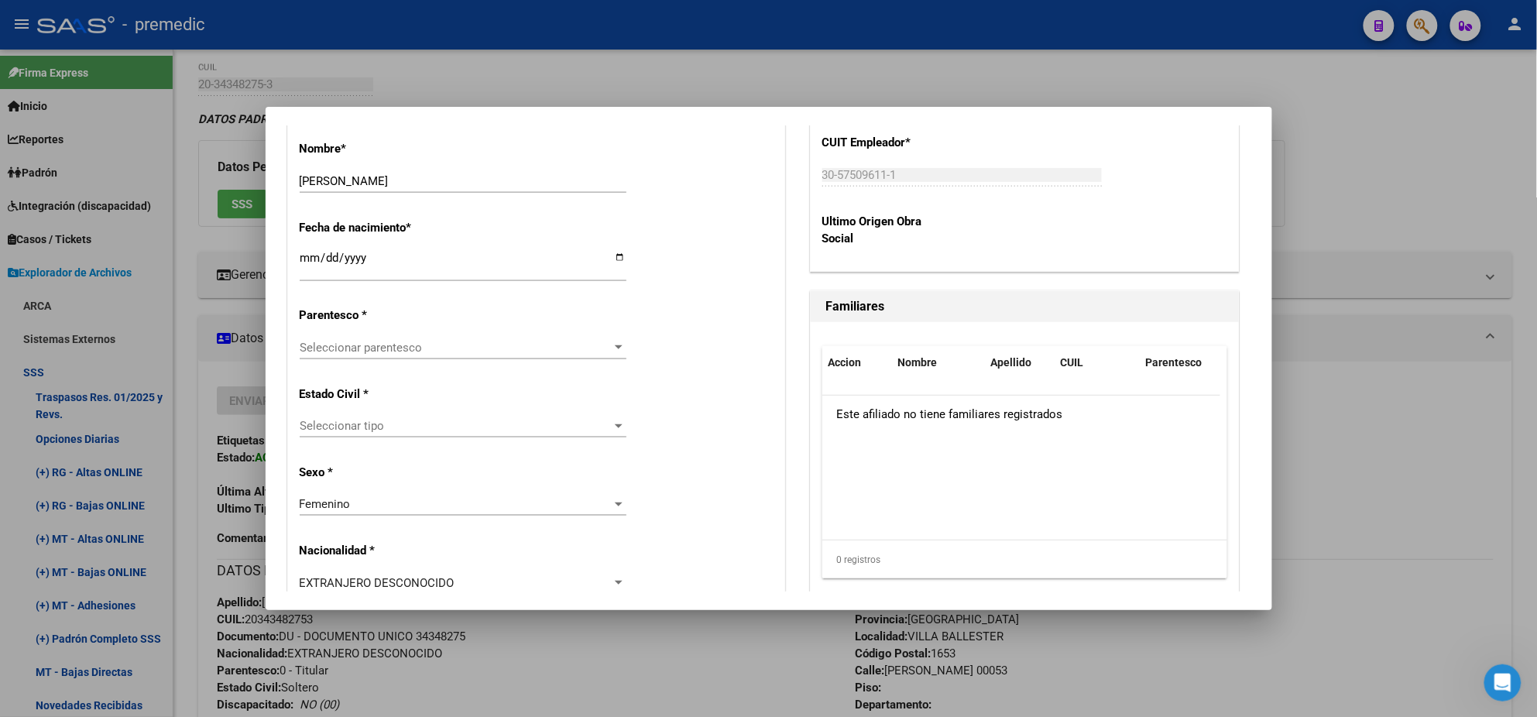
click at [432, 347] on span "Seleccionar parentesco" at bounding box center [456, 348] width 313 height 14
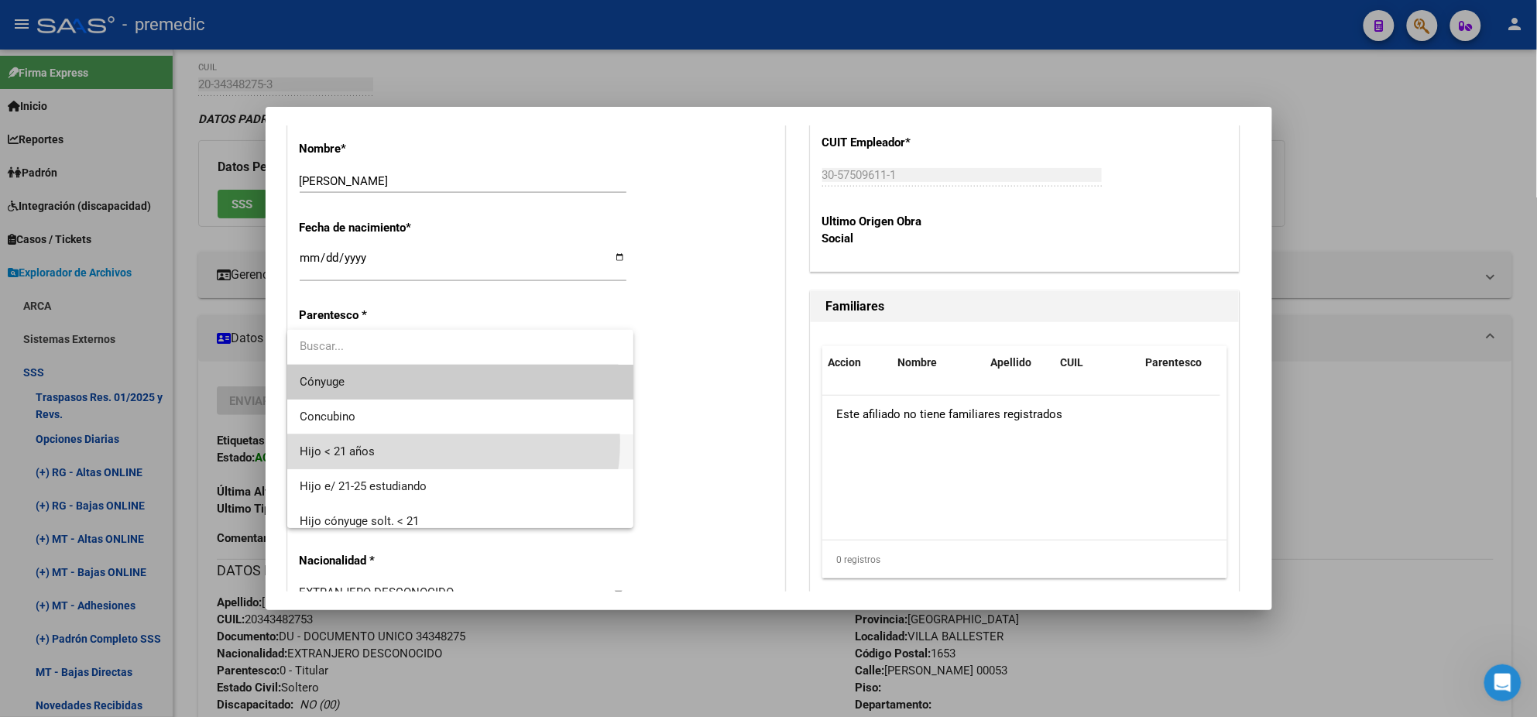
click at [420, 442] on span "Hijo < 21 años" at bounding box center [460, 451] width 321 height 35
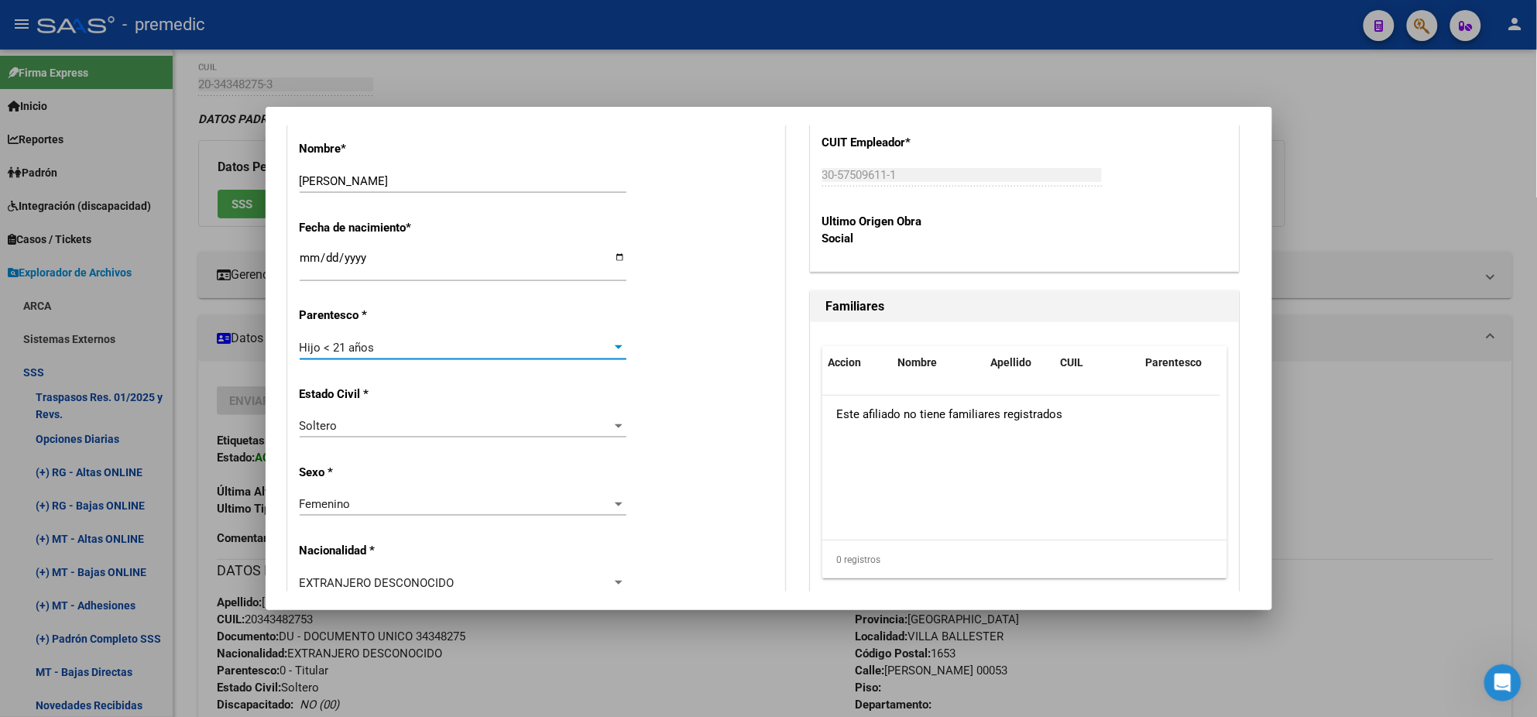
click at [472, 410] on div "Estado Civil * Soltero Seleccionar tipo" at bounding box center [536, 413] width 473 height 78
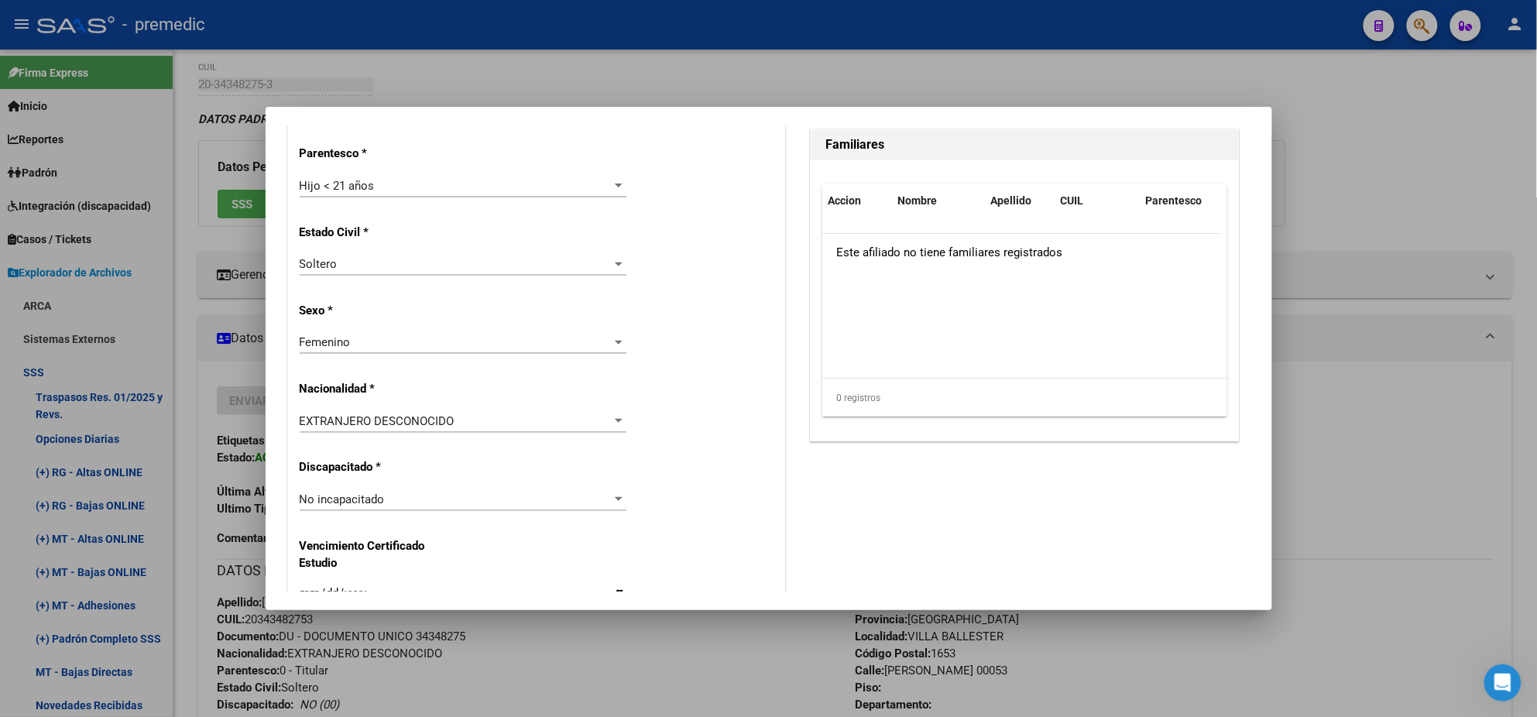
scroll to position [968, 0]
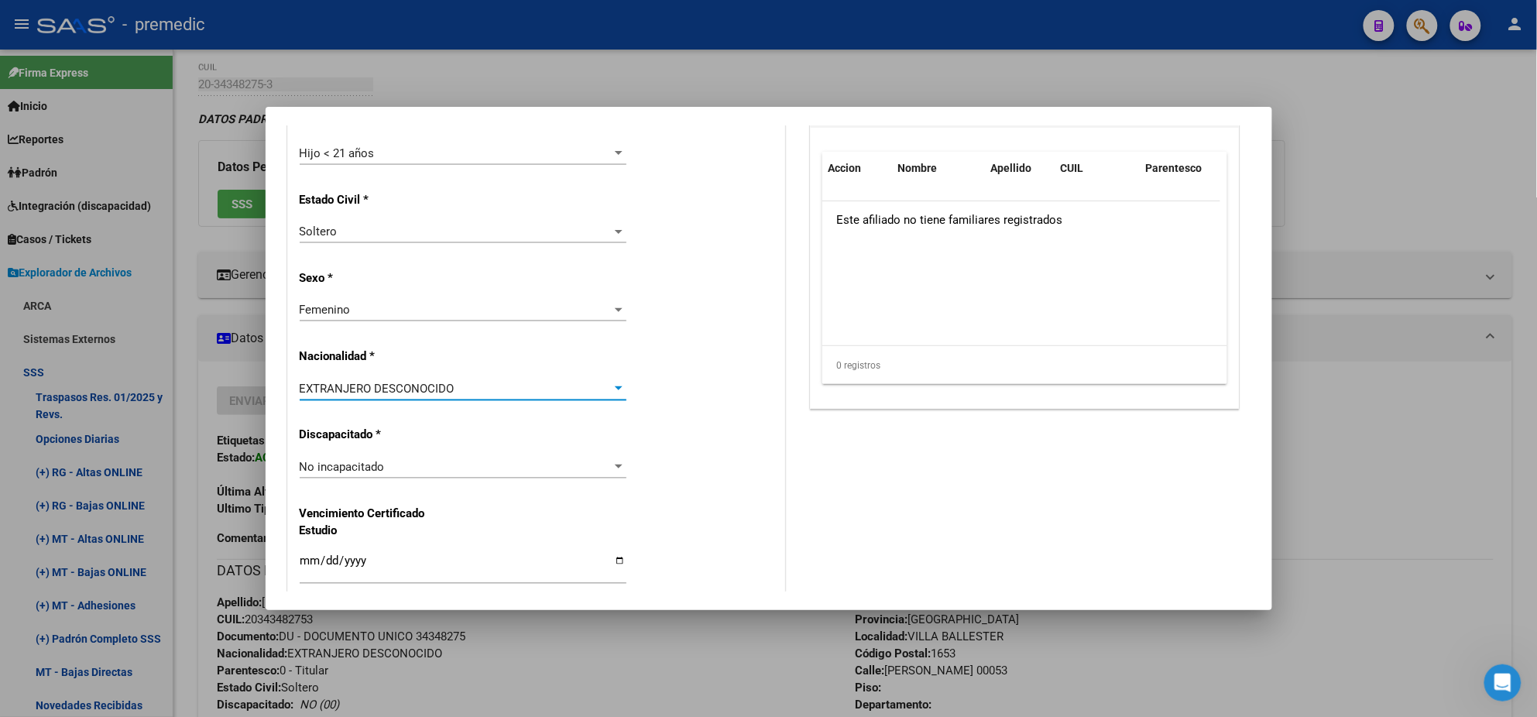
click at [431, 391] on span "EXTRANJERO DESCONOCIDO" at bounding box center [377, 389] width 155 height 14
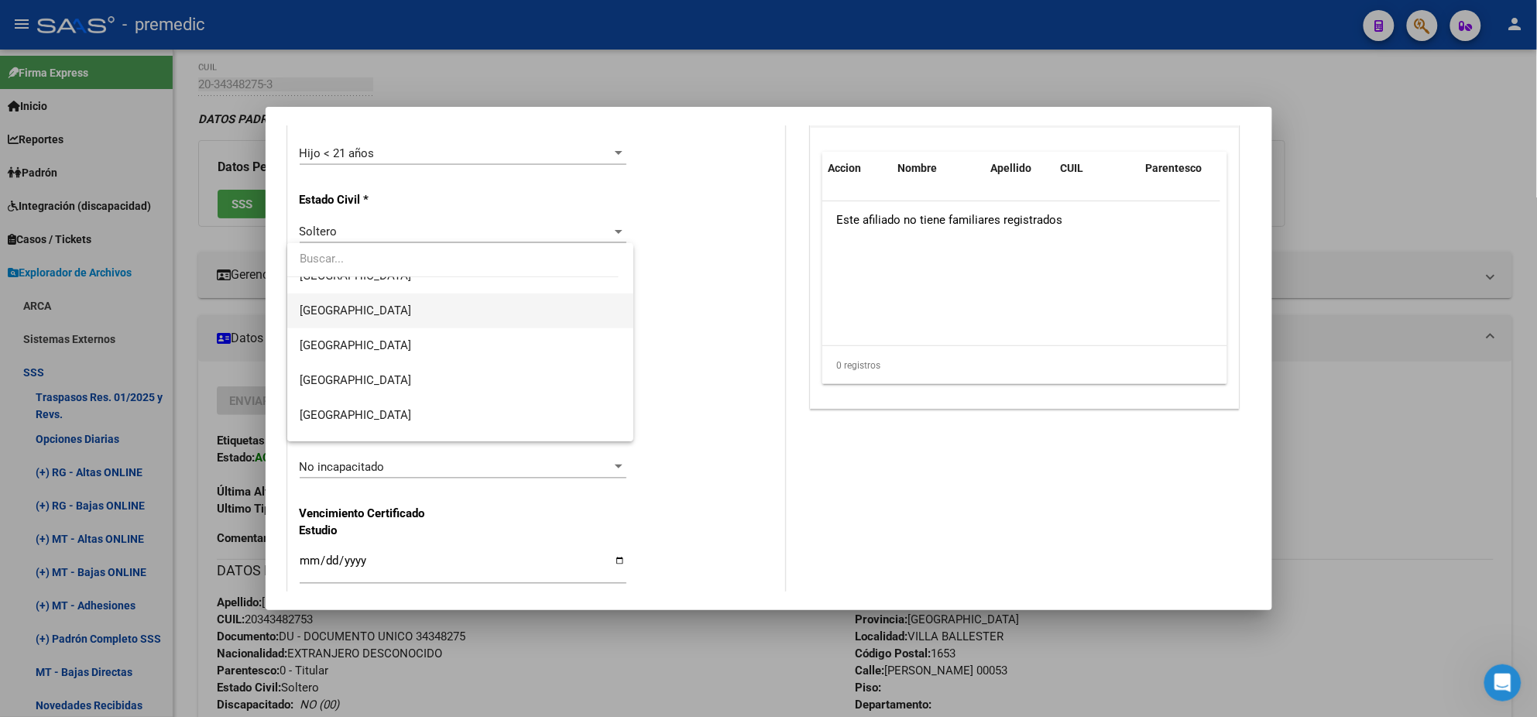
scroll to position [194, 0]
click at [427, 373] on span "[GEOGRAPHIC_DATA]" at bounding box center [460, 380] width 321 height 35
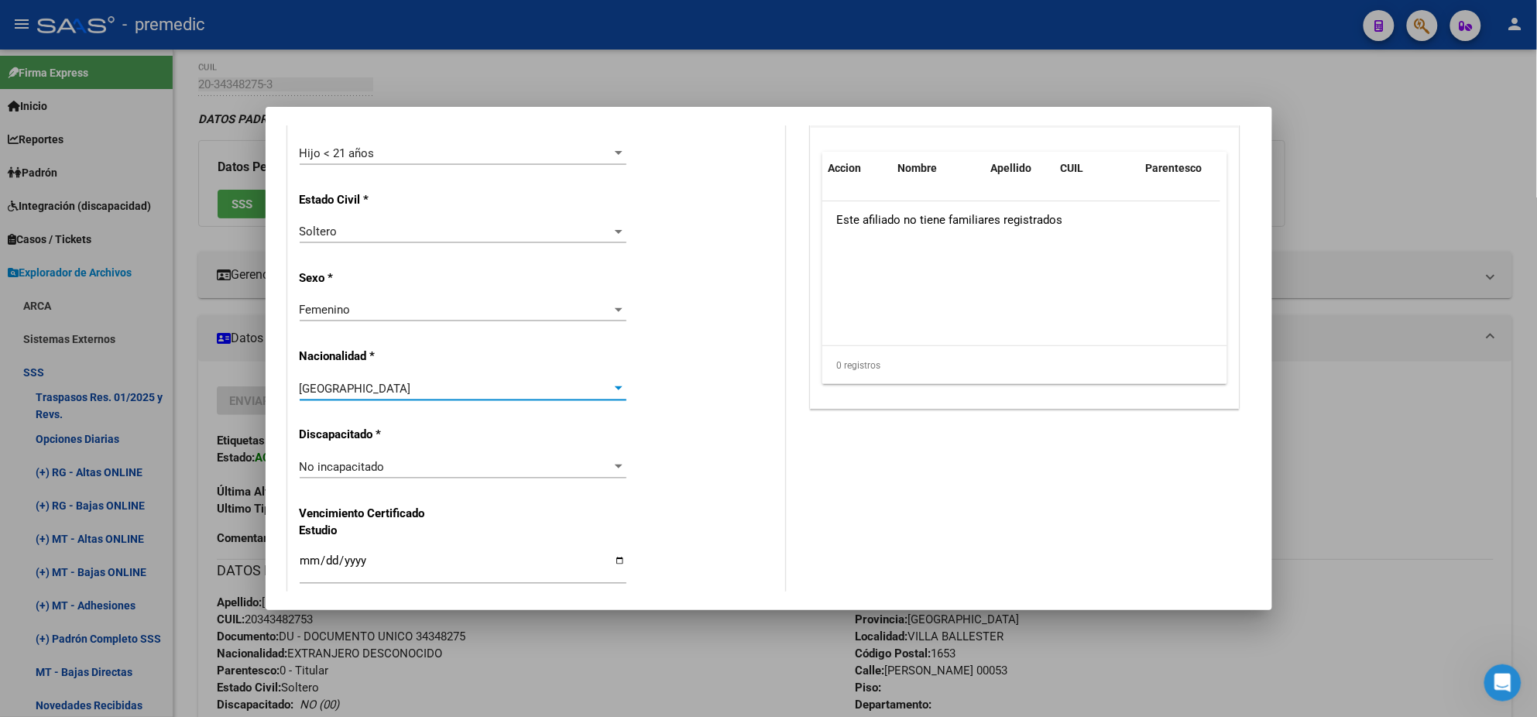
click at [442, 413] on div "ARGENTINA Seleccionar tipo" at bounding box center [463, 396] width 327 height 38
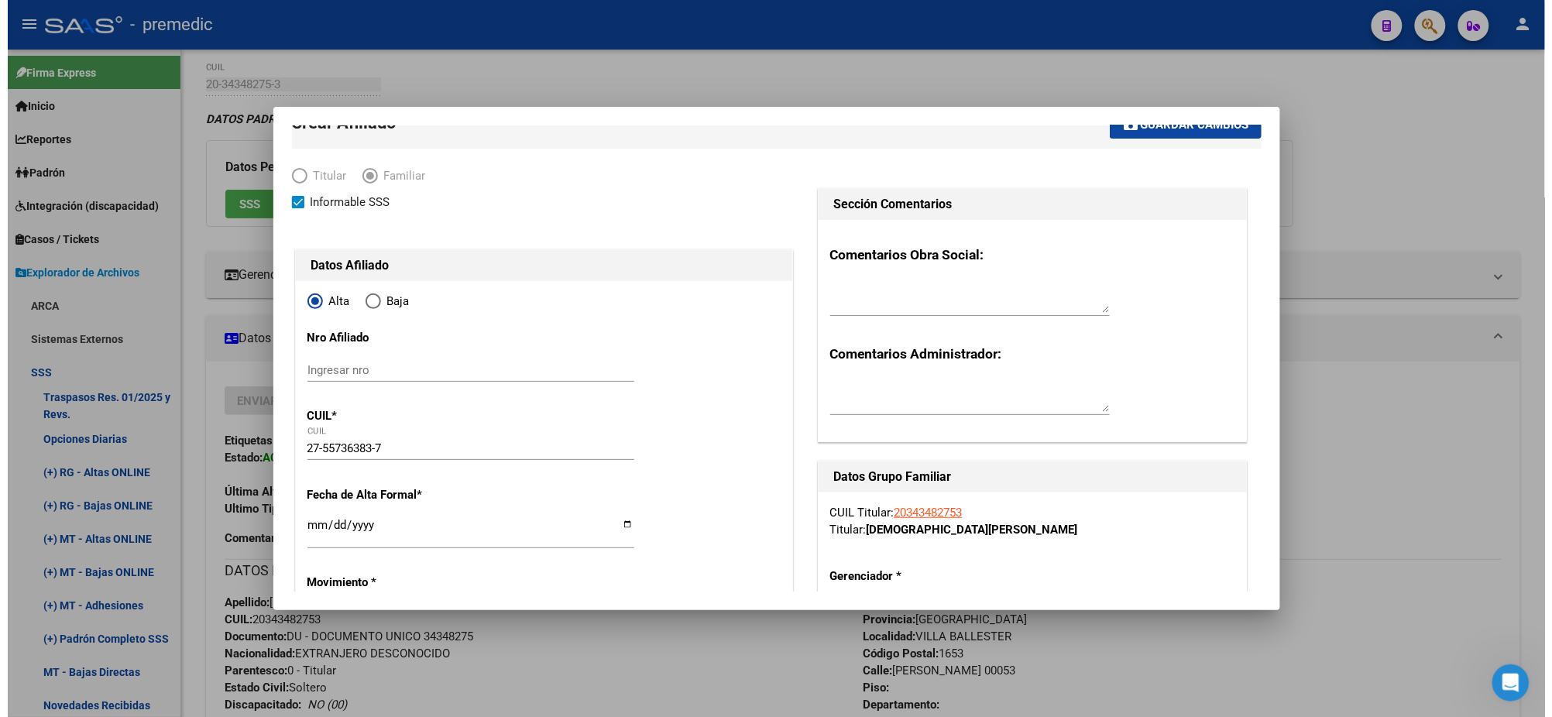
scroll to position [0, 0]
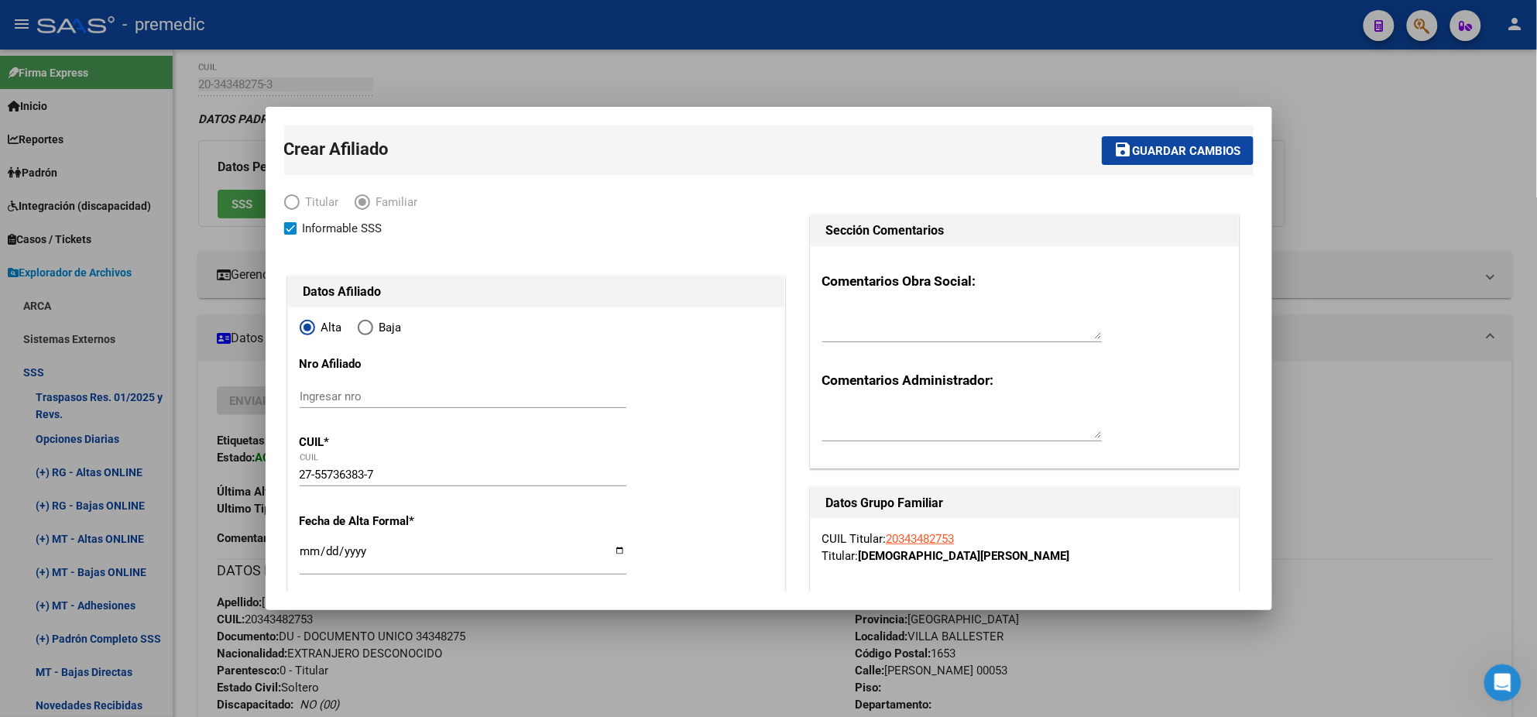
click at [1154, 144] on span "Guardar cambios" at bounding box center [1187, 151] width 108 height 14
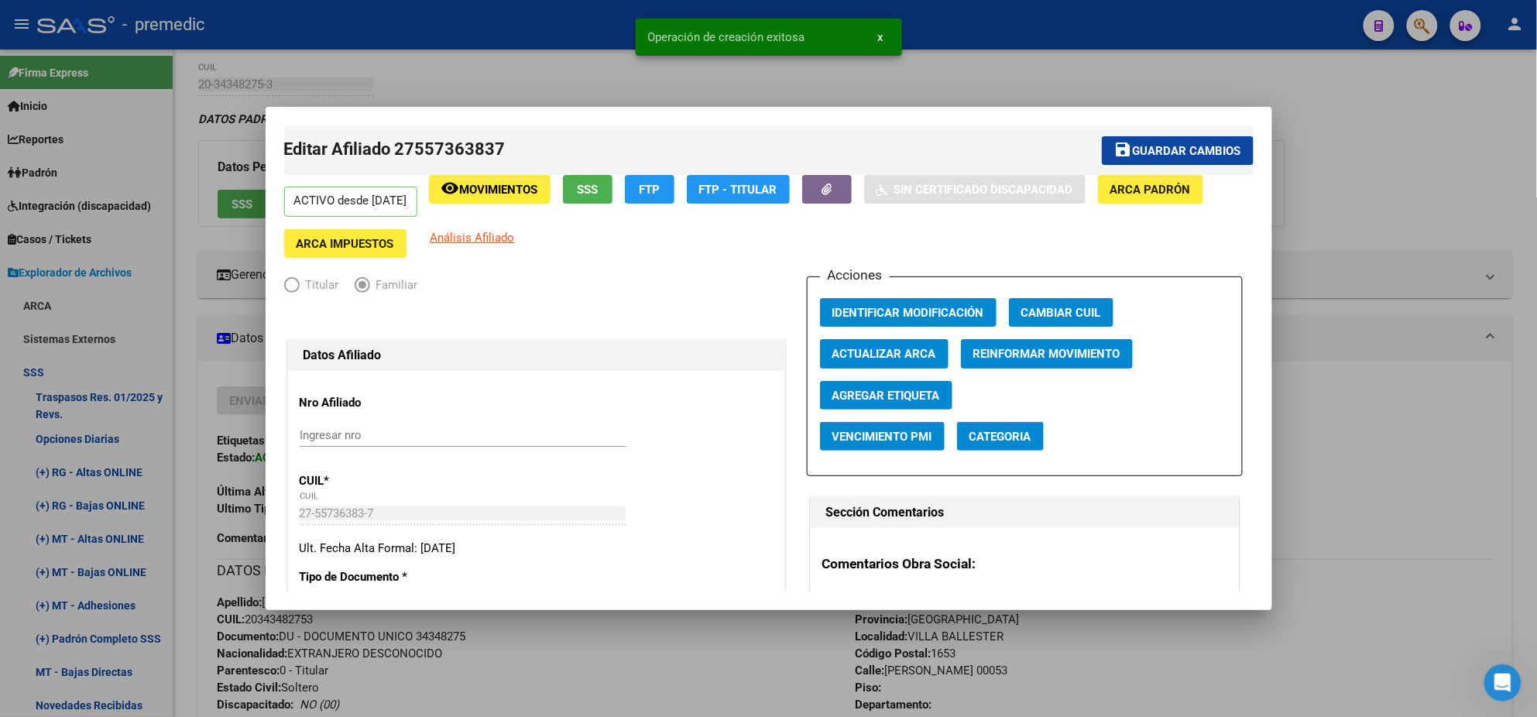
click at [1079, 46] on div at bounding box center [768, 358] width 1537 height 717
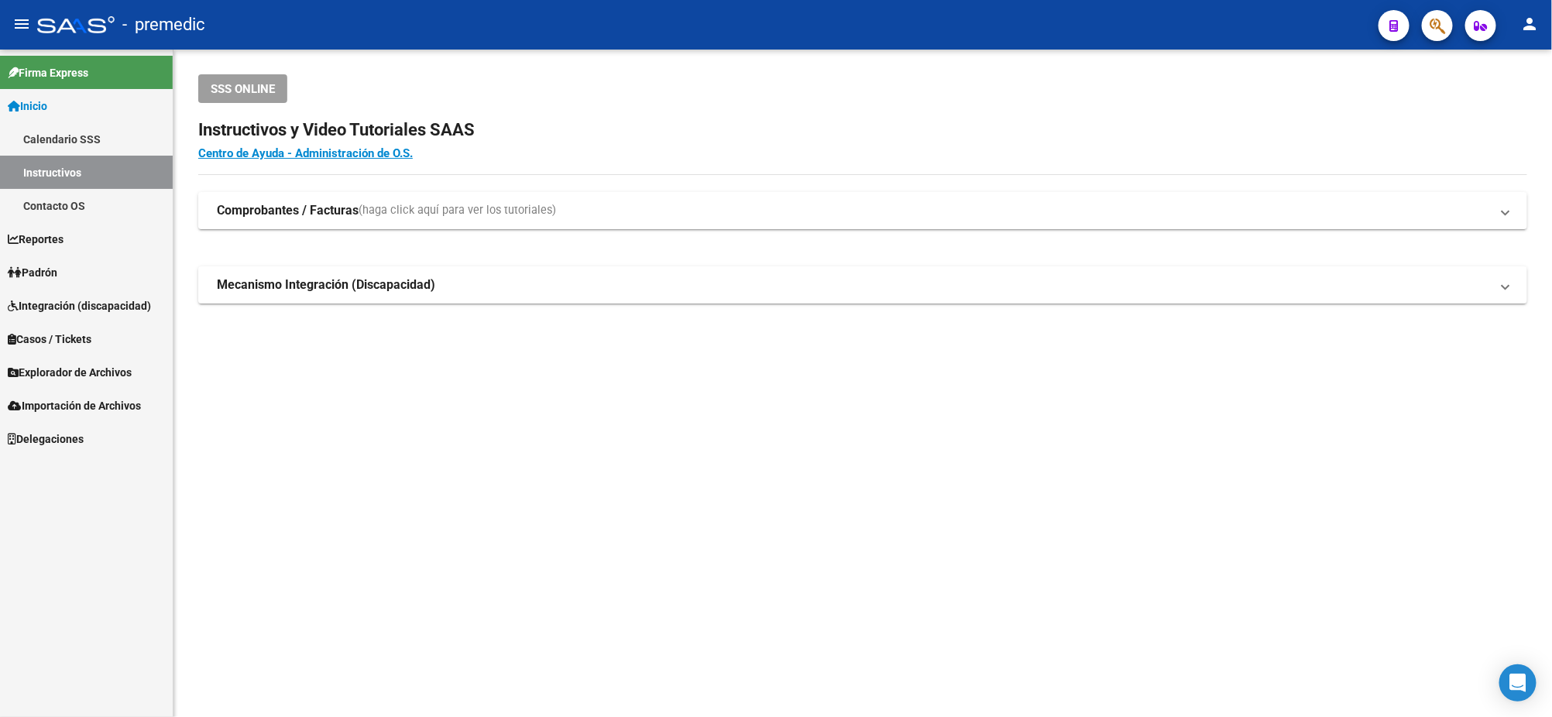
click at [64, 273] on link "Padrón" at bounding box center [86, 272] width 173 height 33
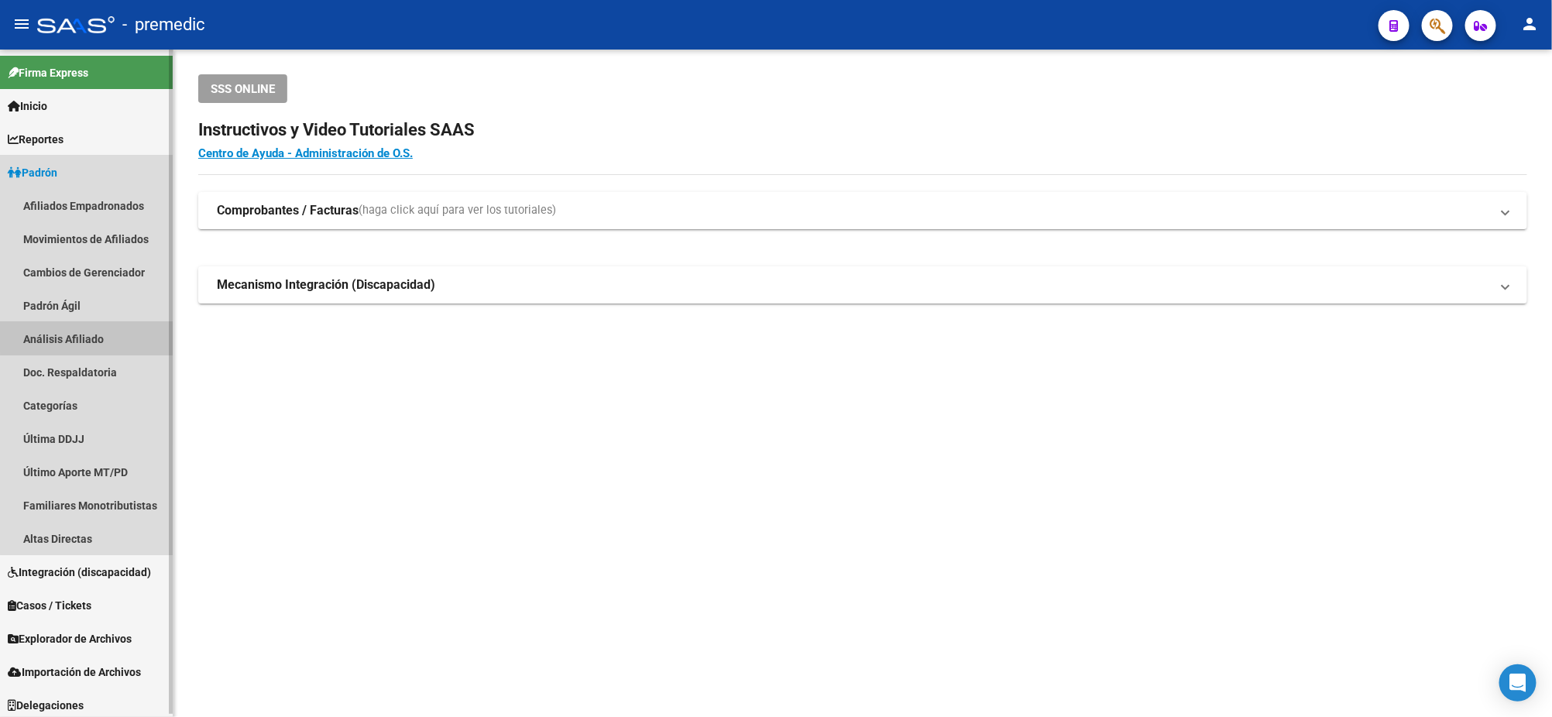
click at [94, 336] on link "Análisis Afiliado" at bounding box center [86, 338] width 173 height 33
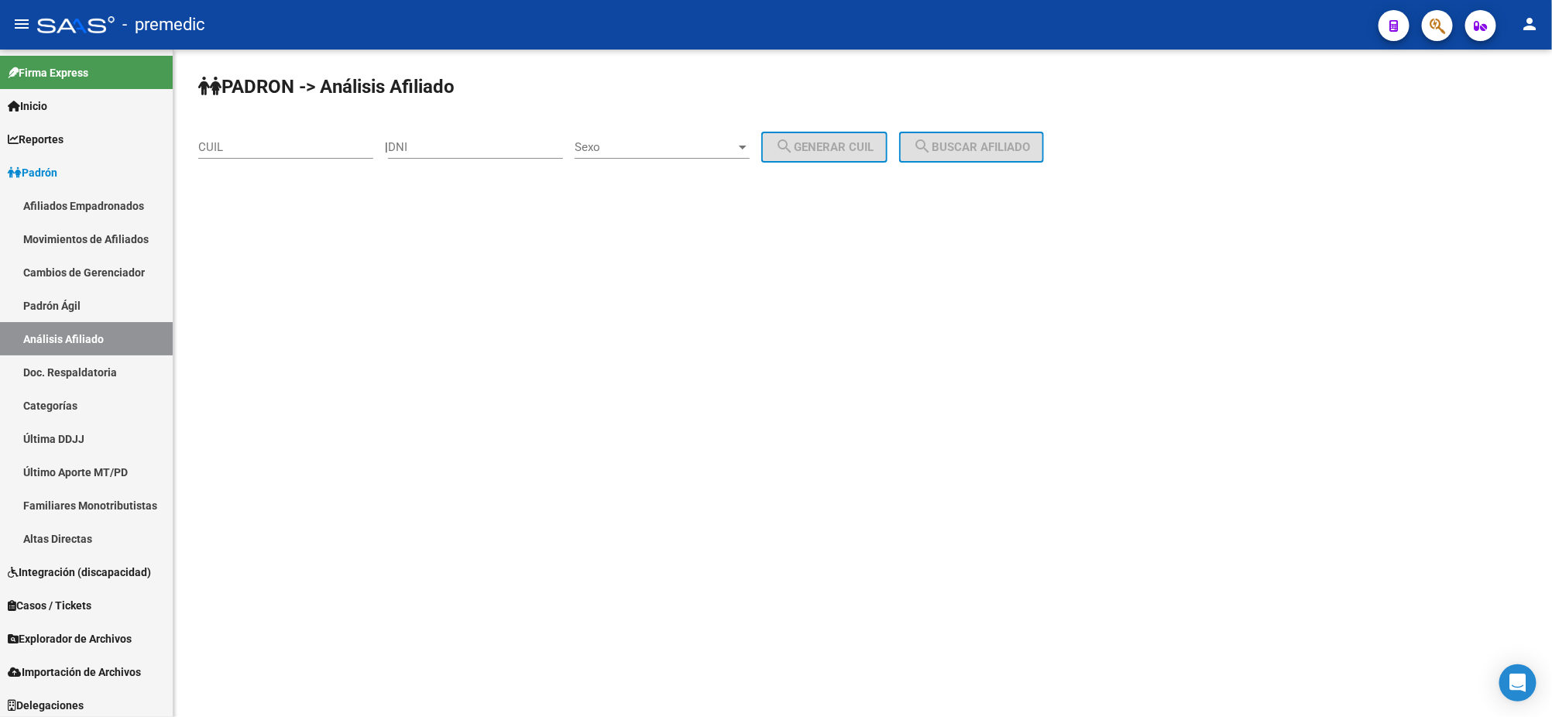
click at [455, 149] on input "DNI" at bounding box center [475, 147] width 175 height 14
paste input "22368574"
type input "22368574"
click at [643, 152] on span "Sexo" at bounding box center [655, 147] width 161 height 14
click at [645, 145] on span "Masculino" at bounding box center [679, 146] width 175 height 35
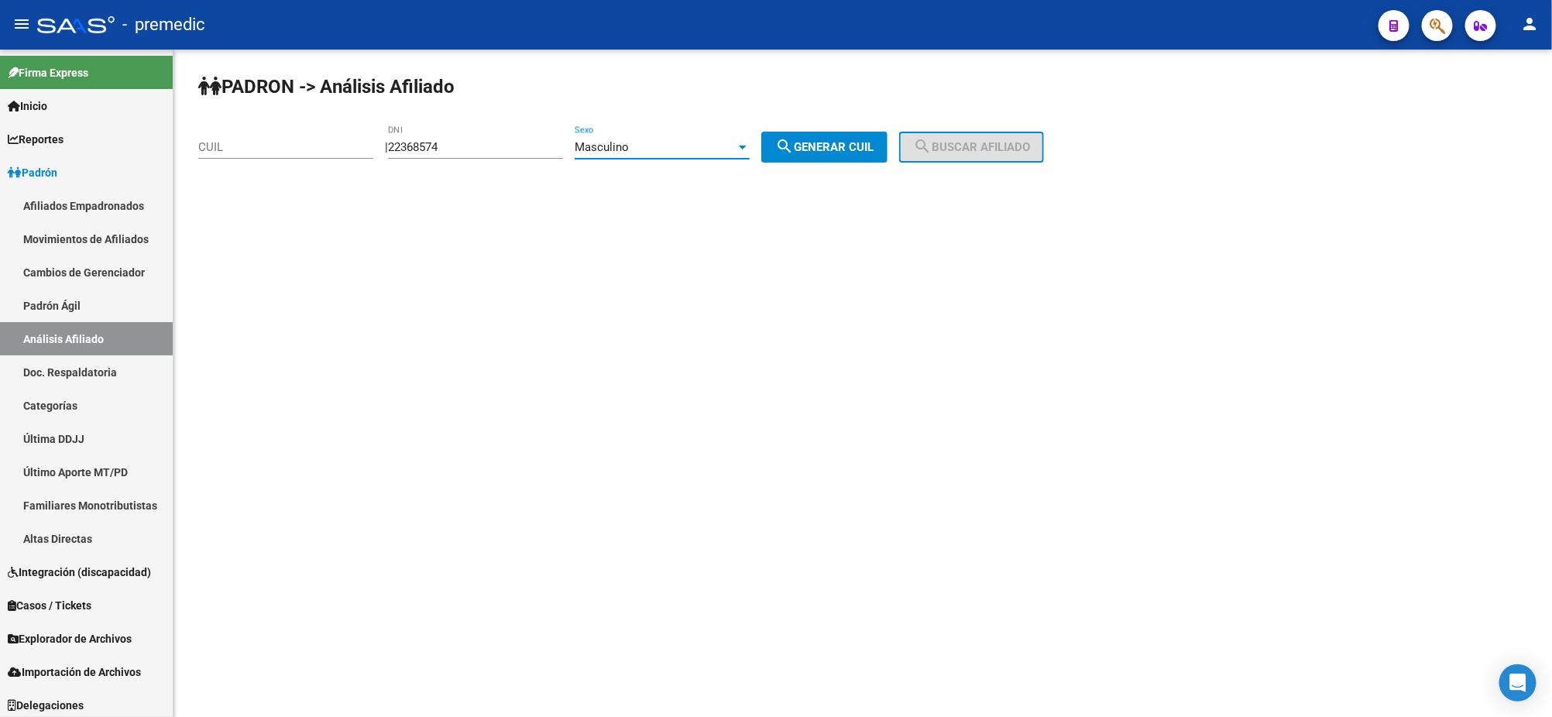
click at [830, 146] on span "search Generar CUIL" at bounding box center [824, 147] width 98 height 14
type input "23-22368574-9"
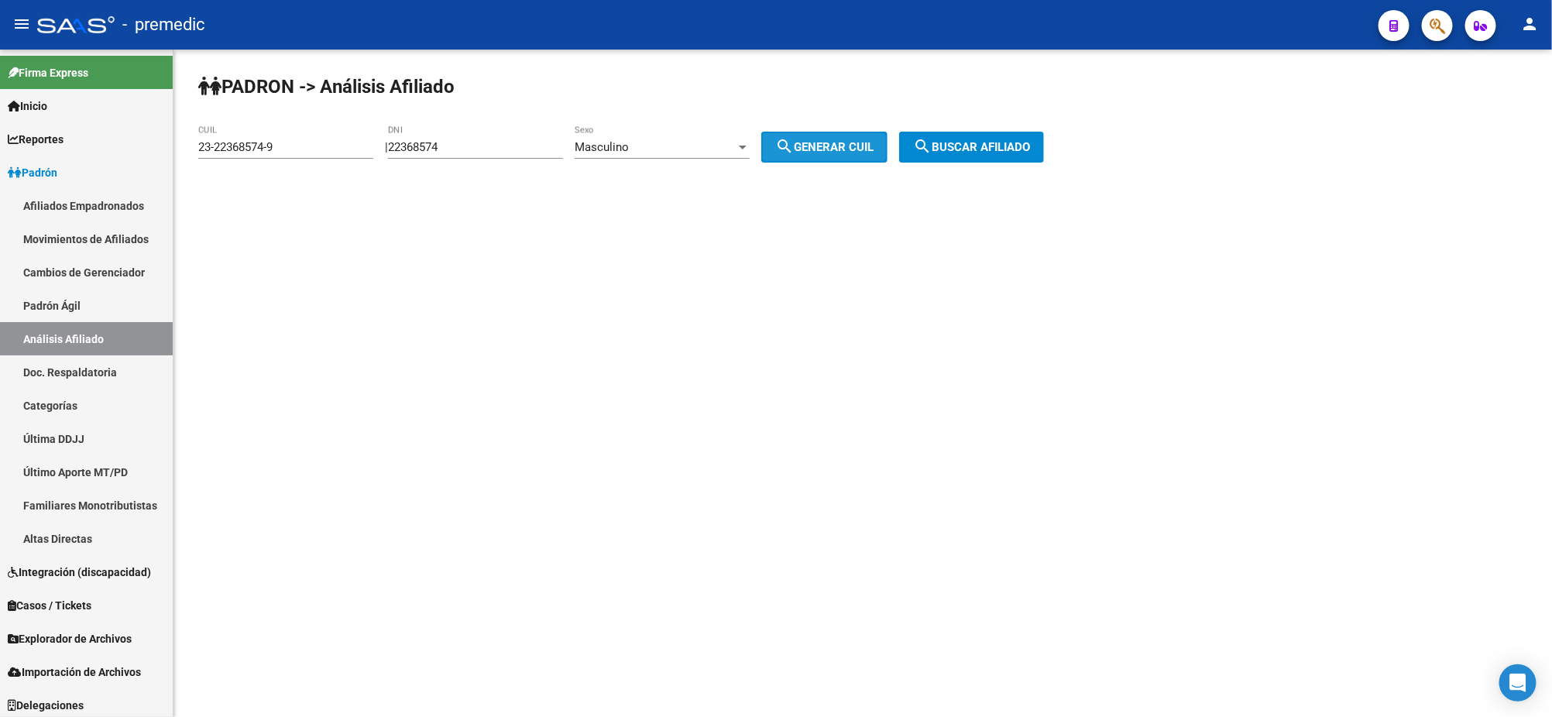
click at [1000, 146] on span "search Buscar afiliado" at bounding box center [971, 147] width 117 height 14
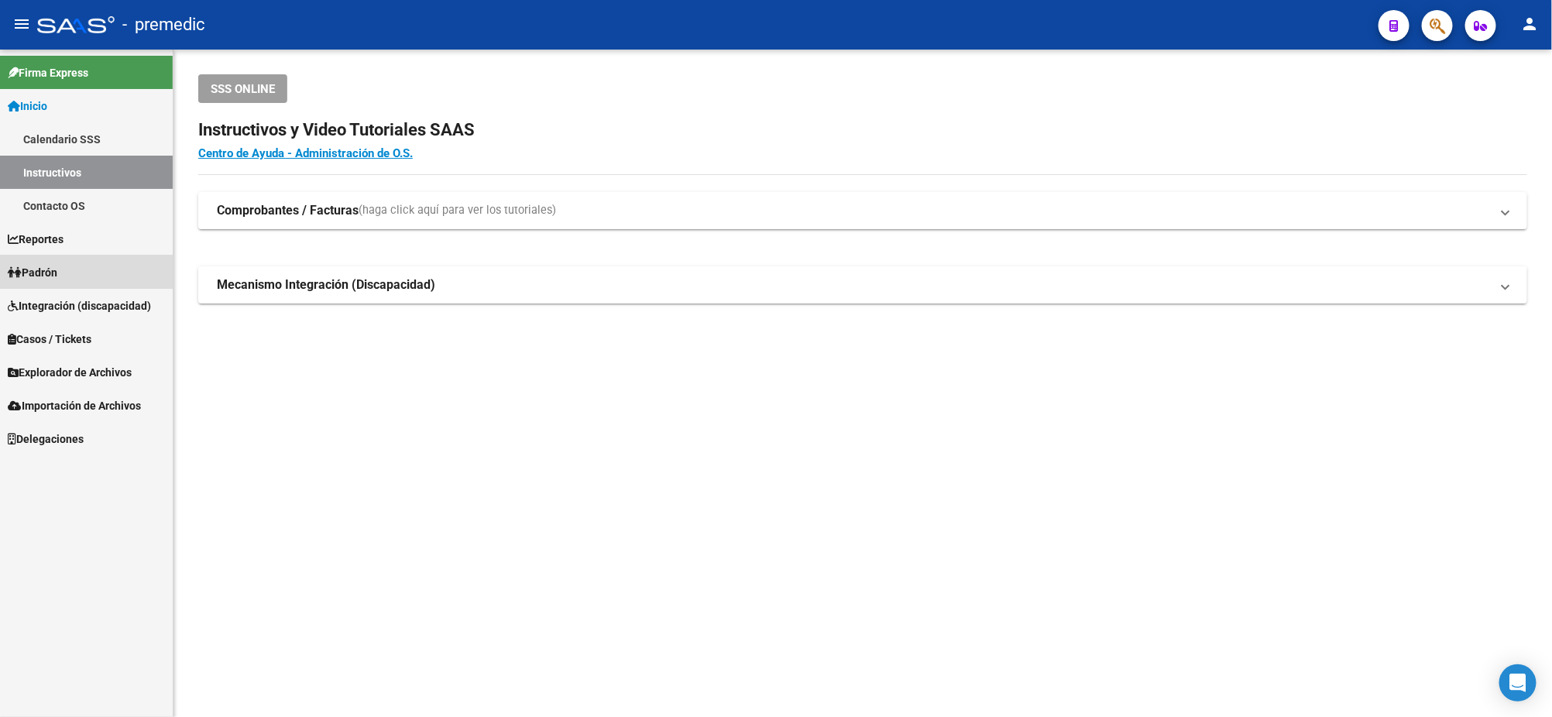
click at [81, 276] on link "Padrón" at bounding box center [86, 272] width 173 height 33
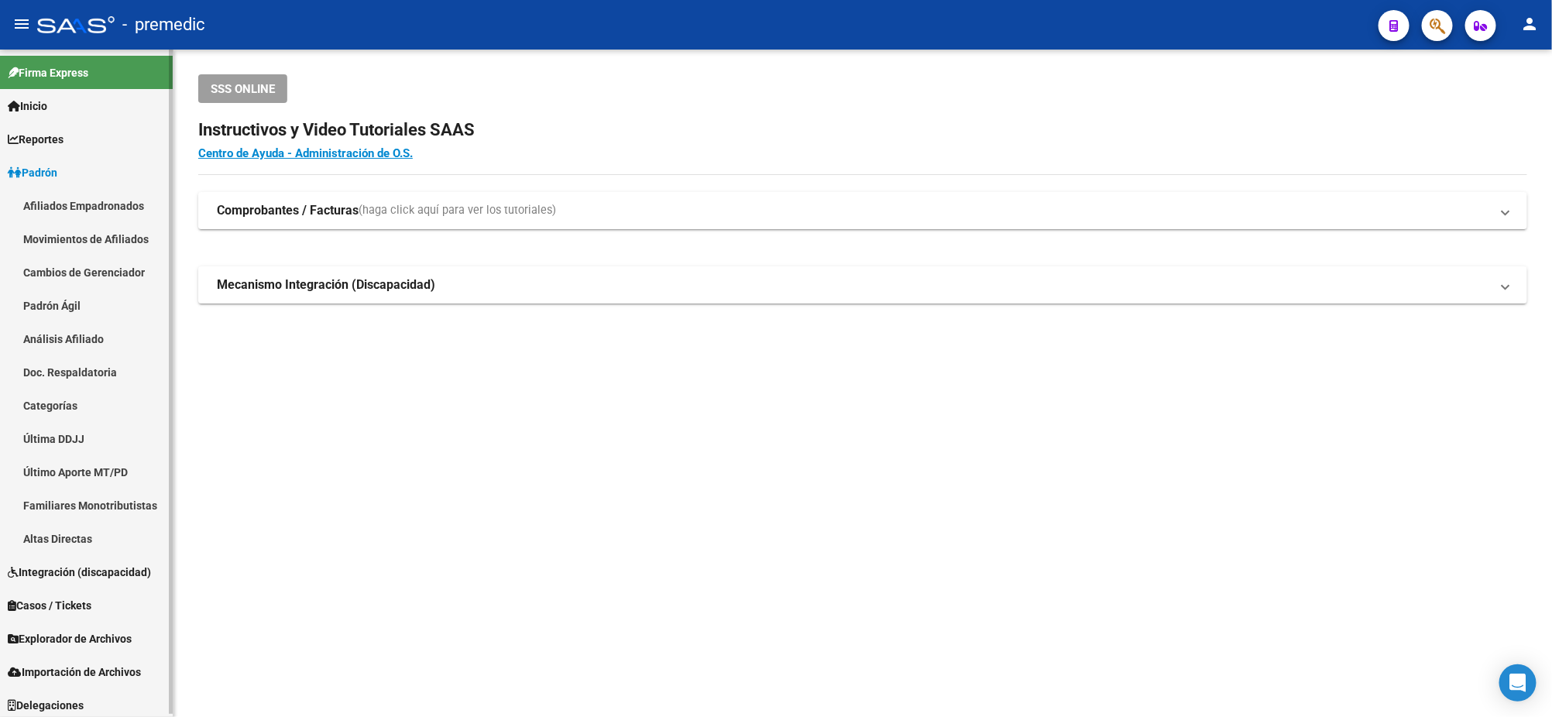
click at [79, 208] on link "Afiliados Empadronados" at bounding box center [86, 205] width 173 height 33
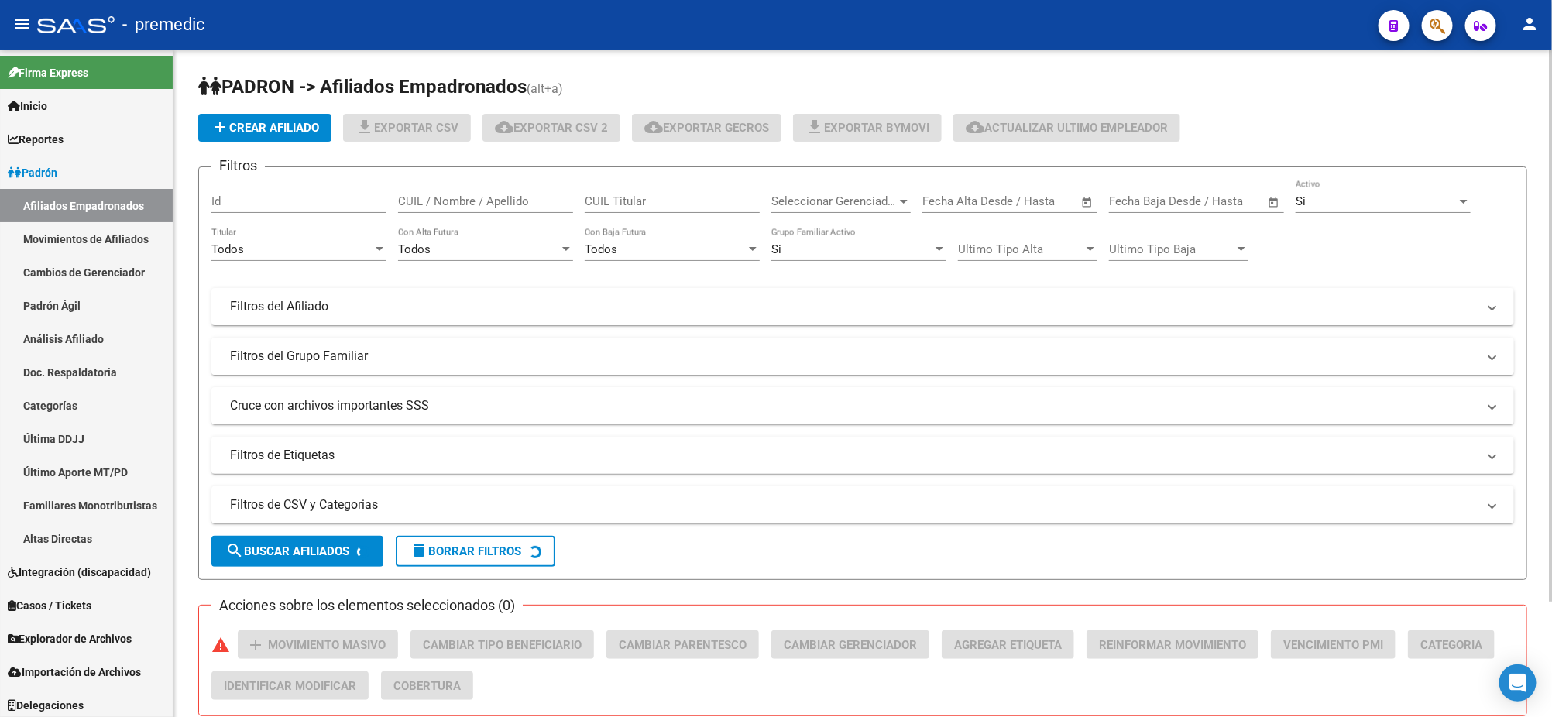
click at [313, 361] on mat-panel-title "Filtros del Grupo Familiar" at bounding box center [853, 356] width 1247 height 17
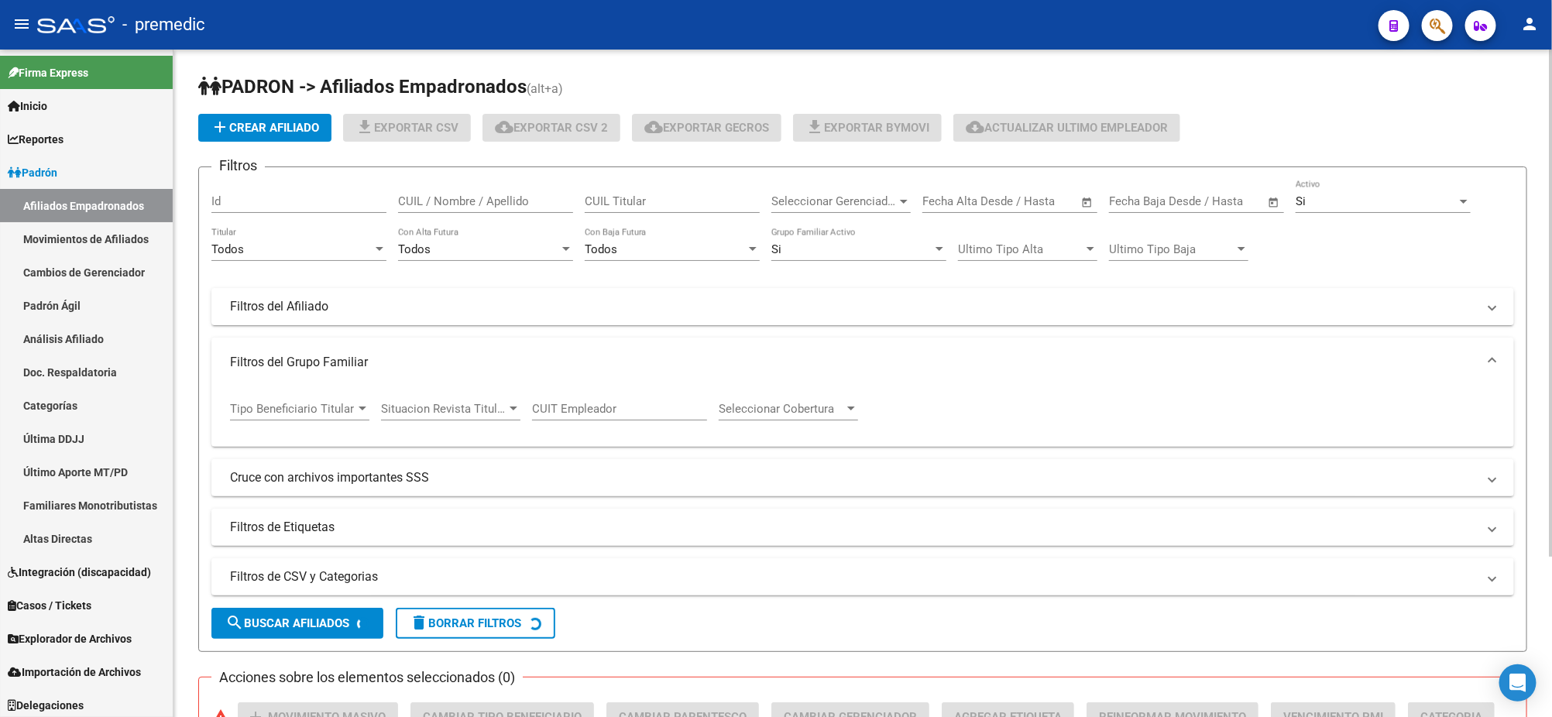
click at [588, 410] on input "CUIT Empleador" at bounding box center [619, 409] width 175 height 14
paste input "30-71479330-2"
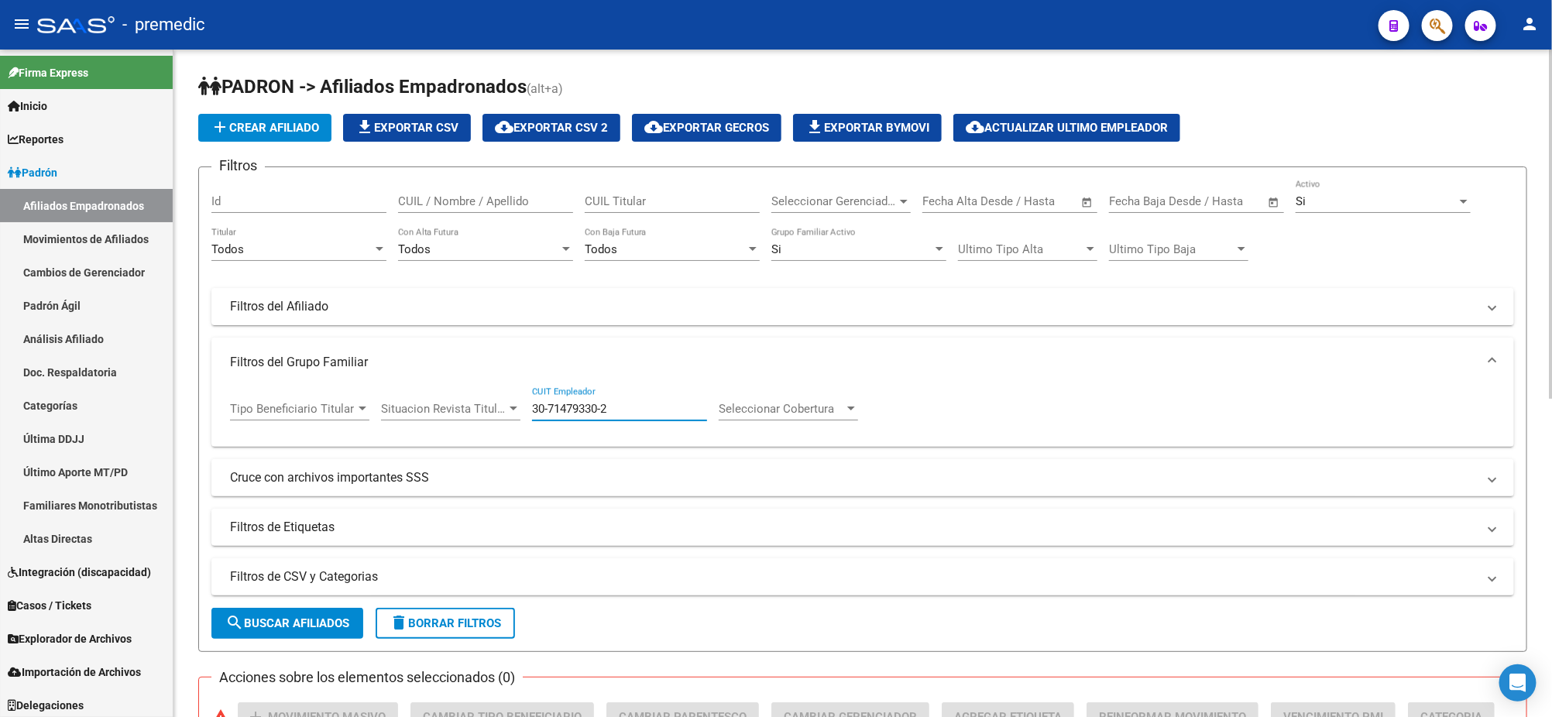
type input "30-71479330-2"
click at [350, 248] on div "Todos" at bounding box center [291, 249] width 161 height 14
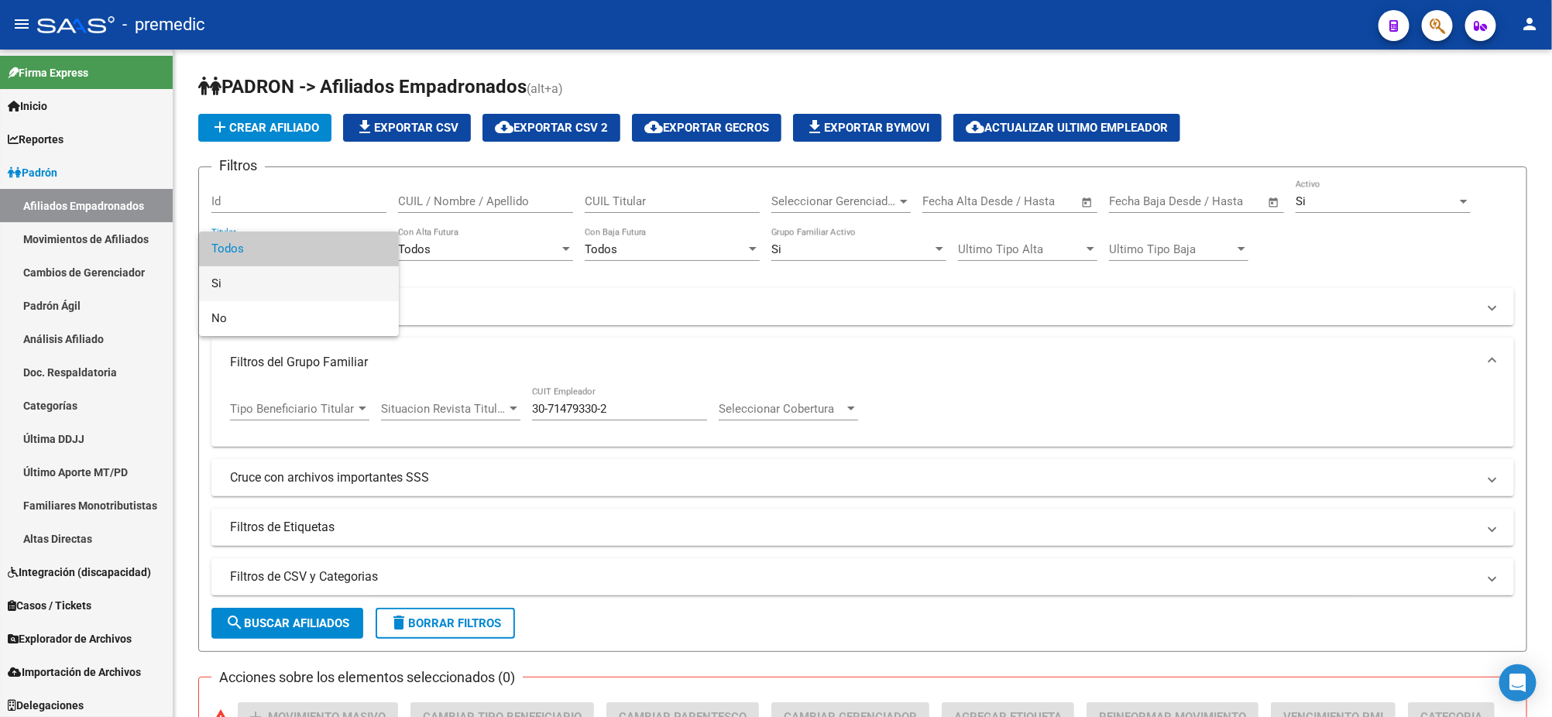
click at [282, 278] on span "Si" at bounding box center [298, 283] width 175 height 35
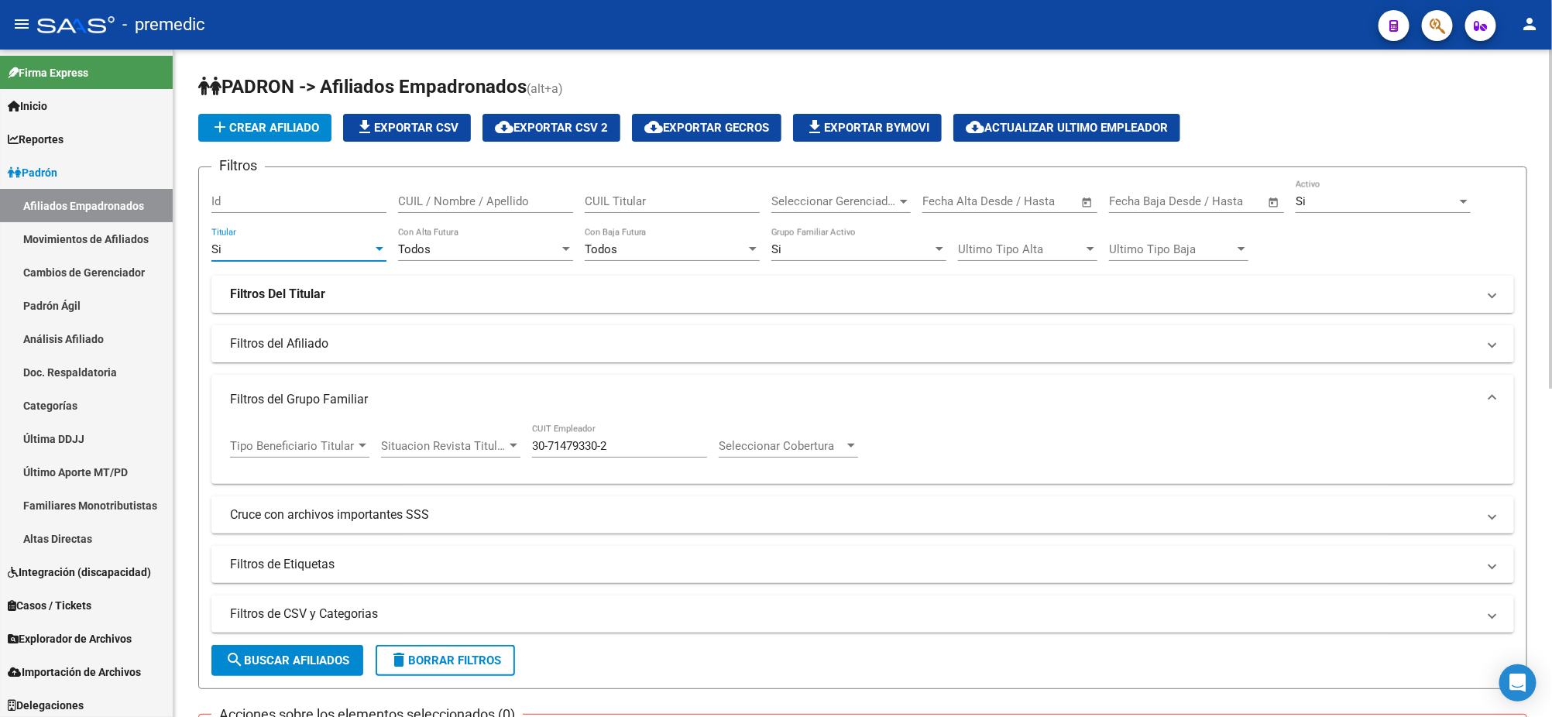
click at [303, 657] on span "search Buscar Afiliados" at bounding box center [287, 661] width 124 height 14
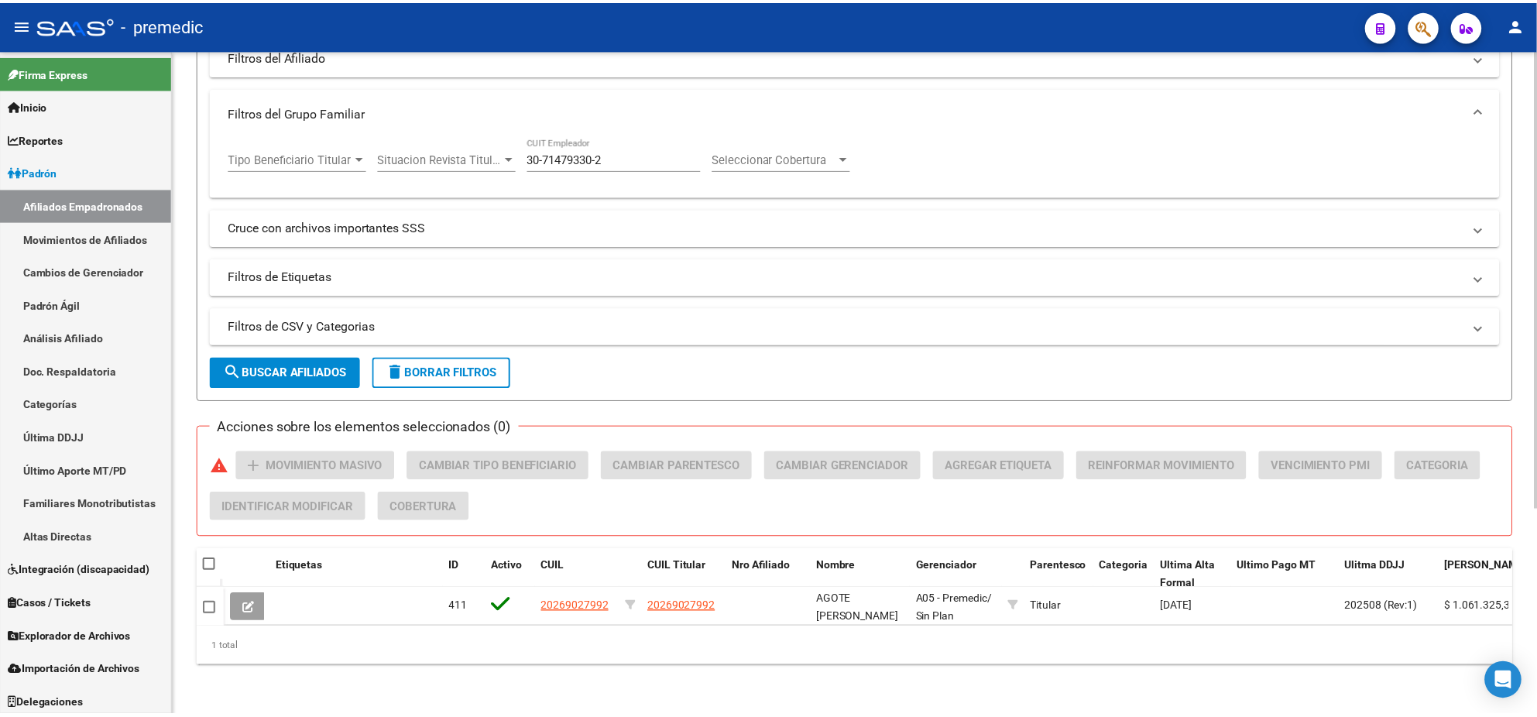
scroll to position [299, 0]
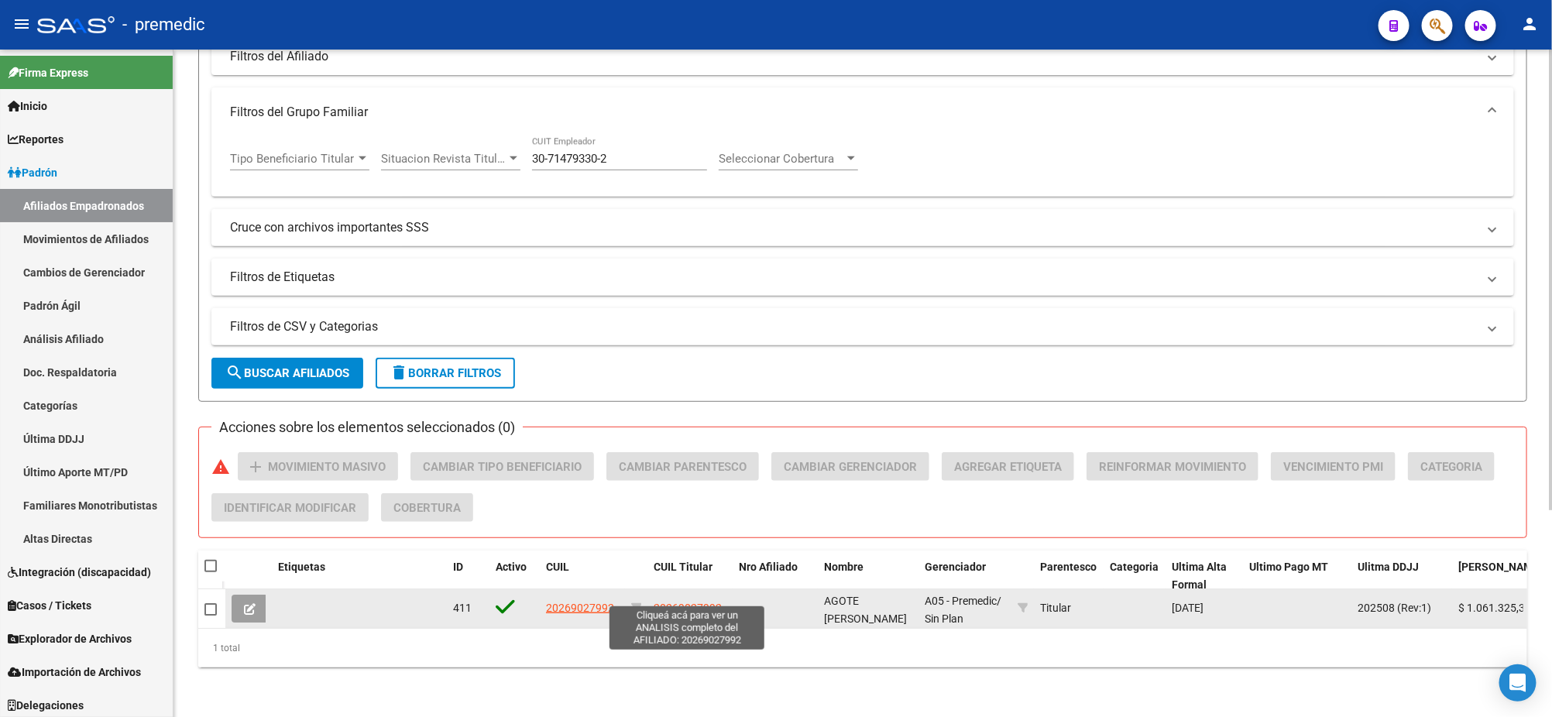
click at [660, 602] on span "20269027992" at bounding box center [688, 608] width 68 height 12
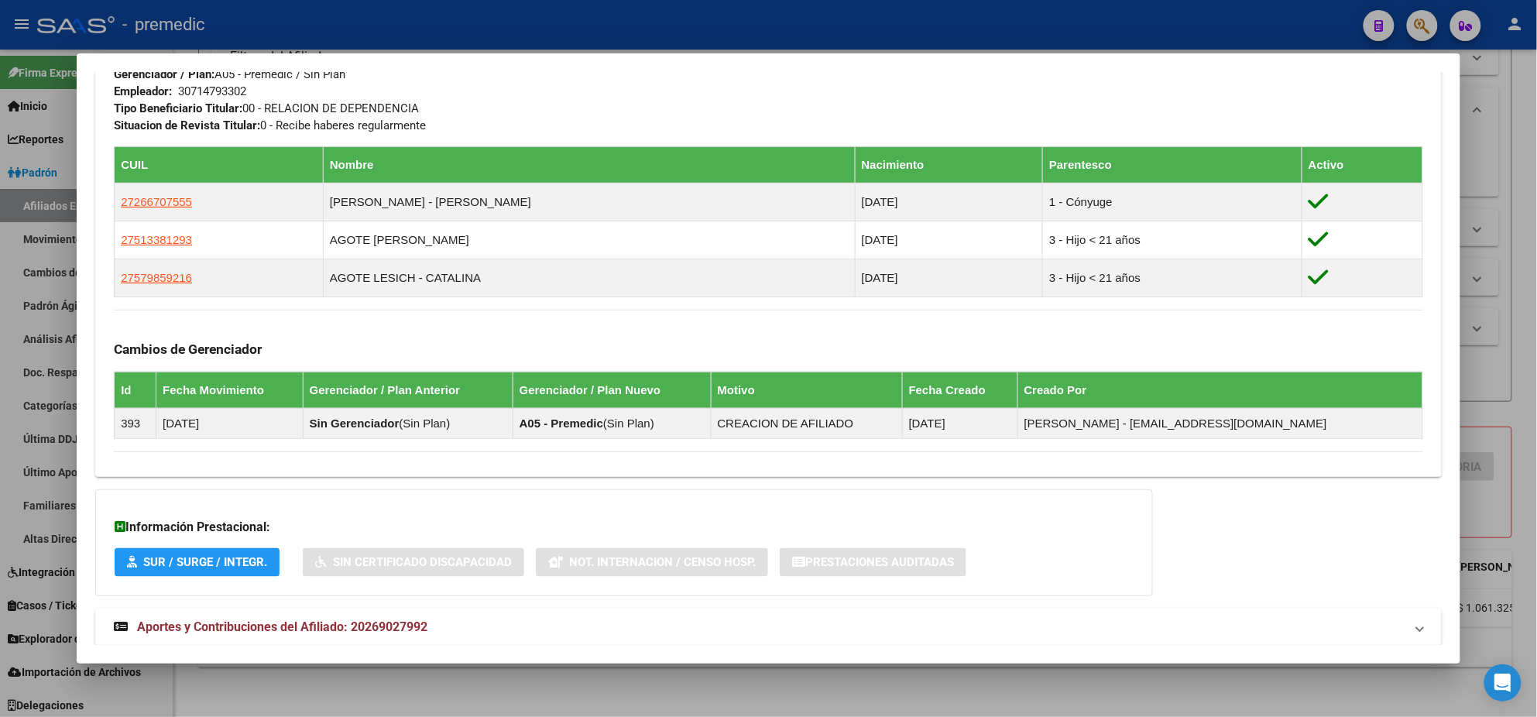
scroll to position [800, 0]
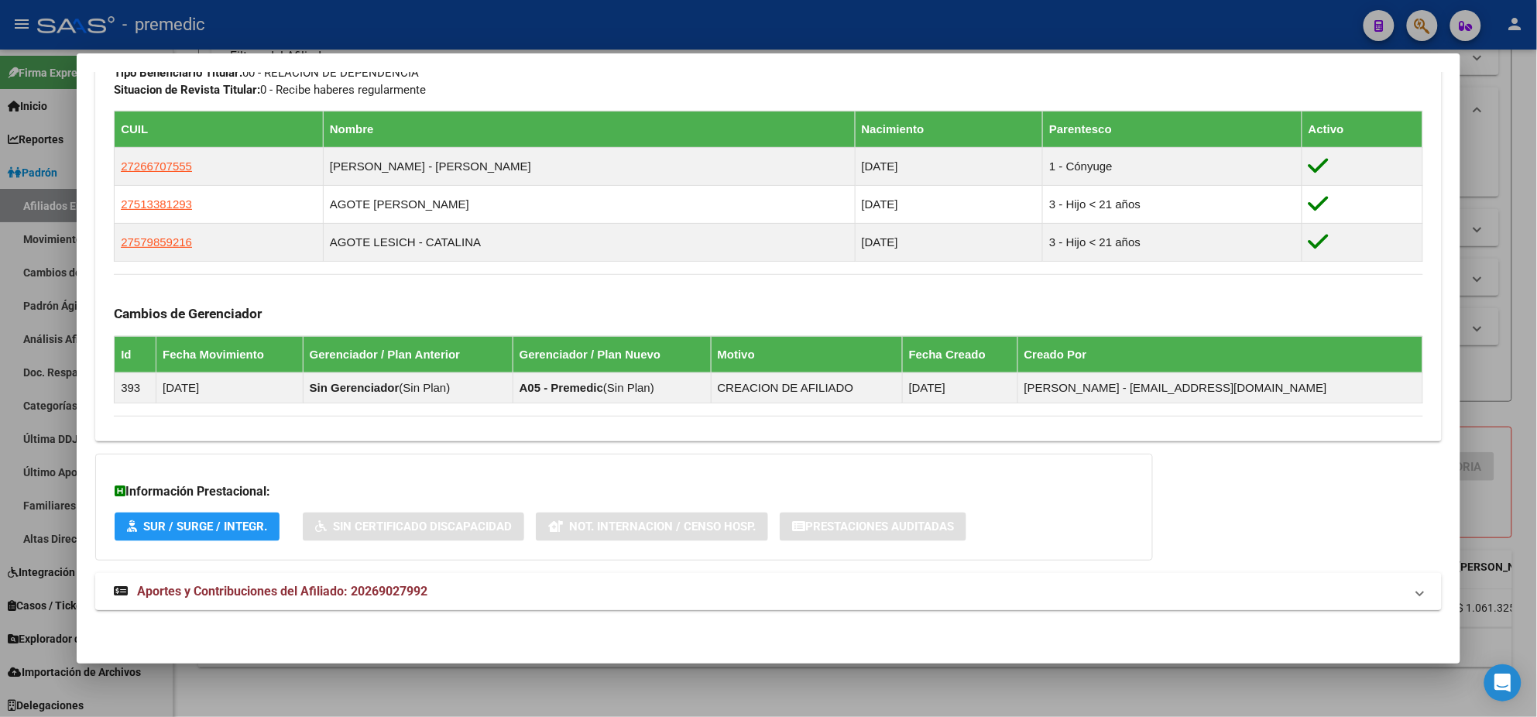
click at [281, 601] on mat-expansion-panel-header "Aportes y Contribuciones del Afiliado: 20269027992" at bounding box center [768, 591] width 1347 height 37
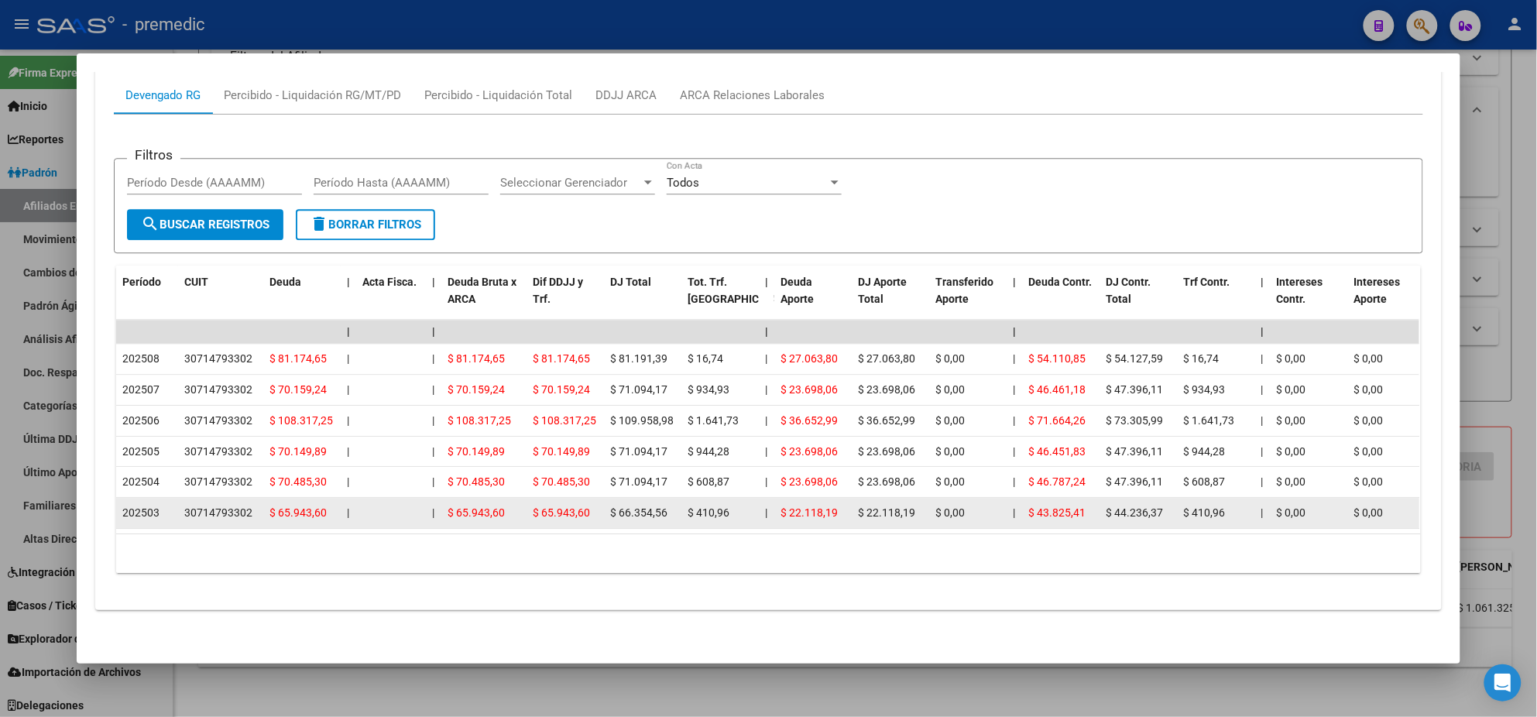
scroll to position [1438, 0]
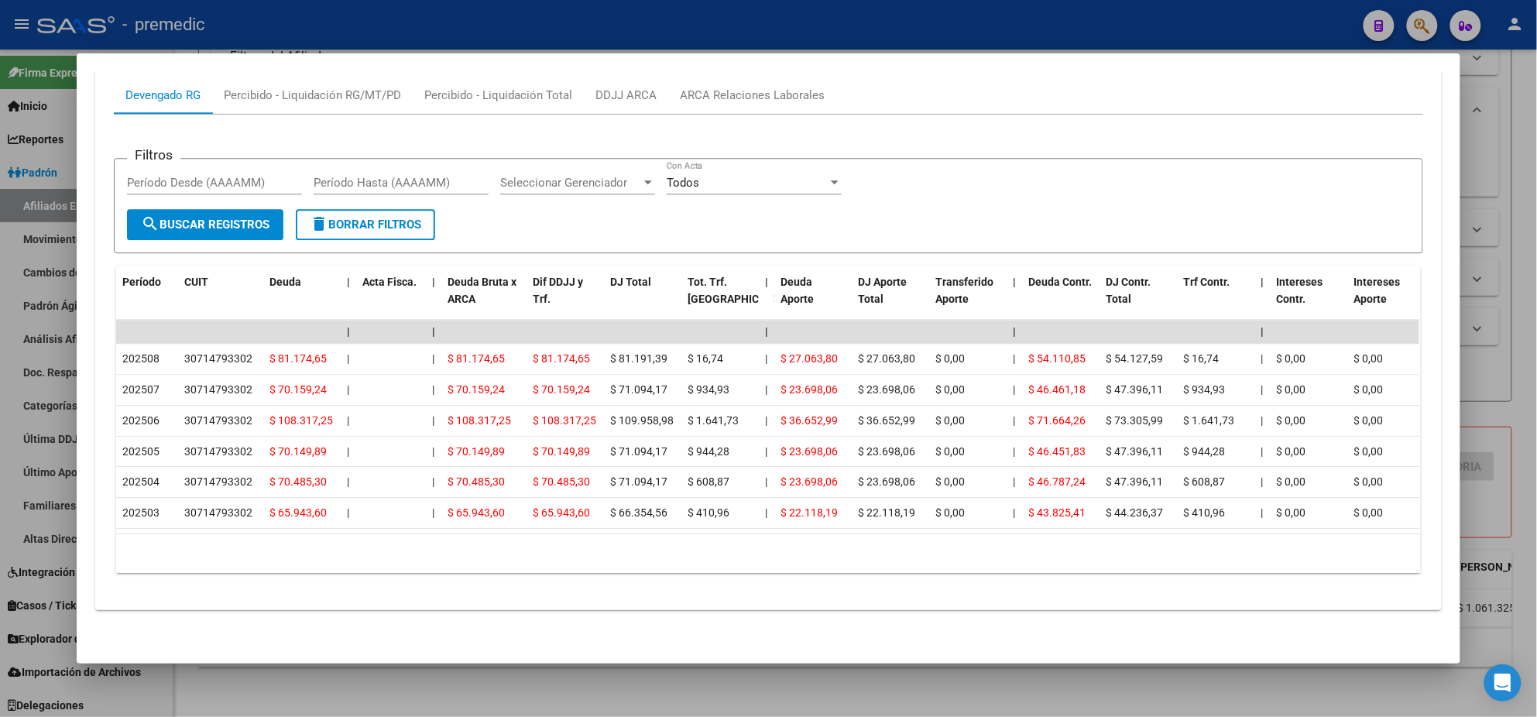
click at [223, 568] on div "10 total 1" at bounding box center [768, 553] width 1305 height 39
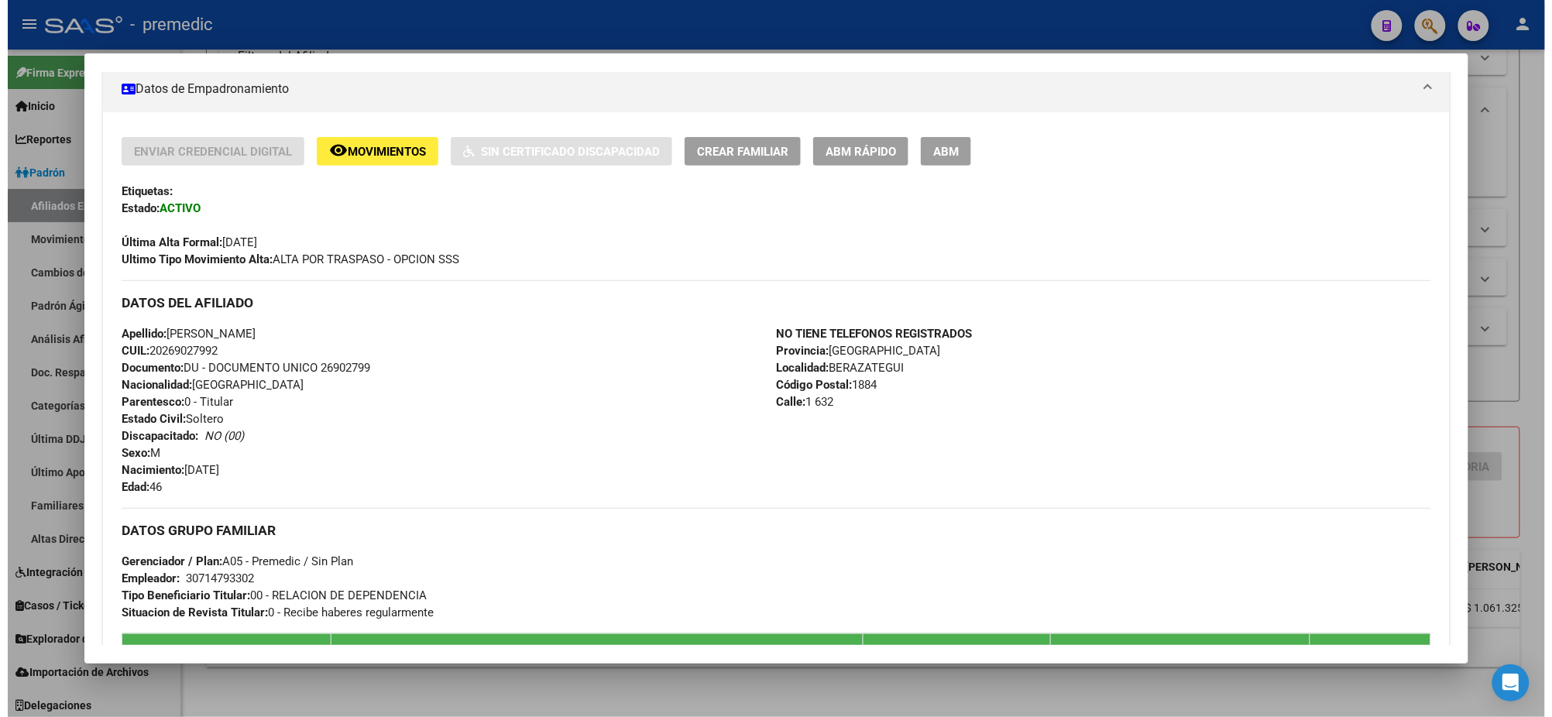
scroll to position [0, 0]
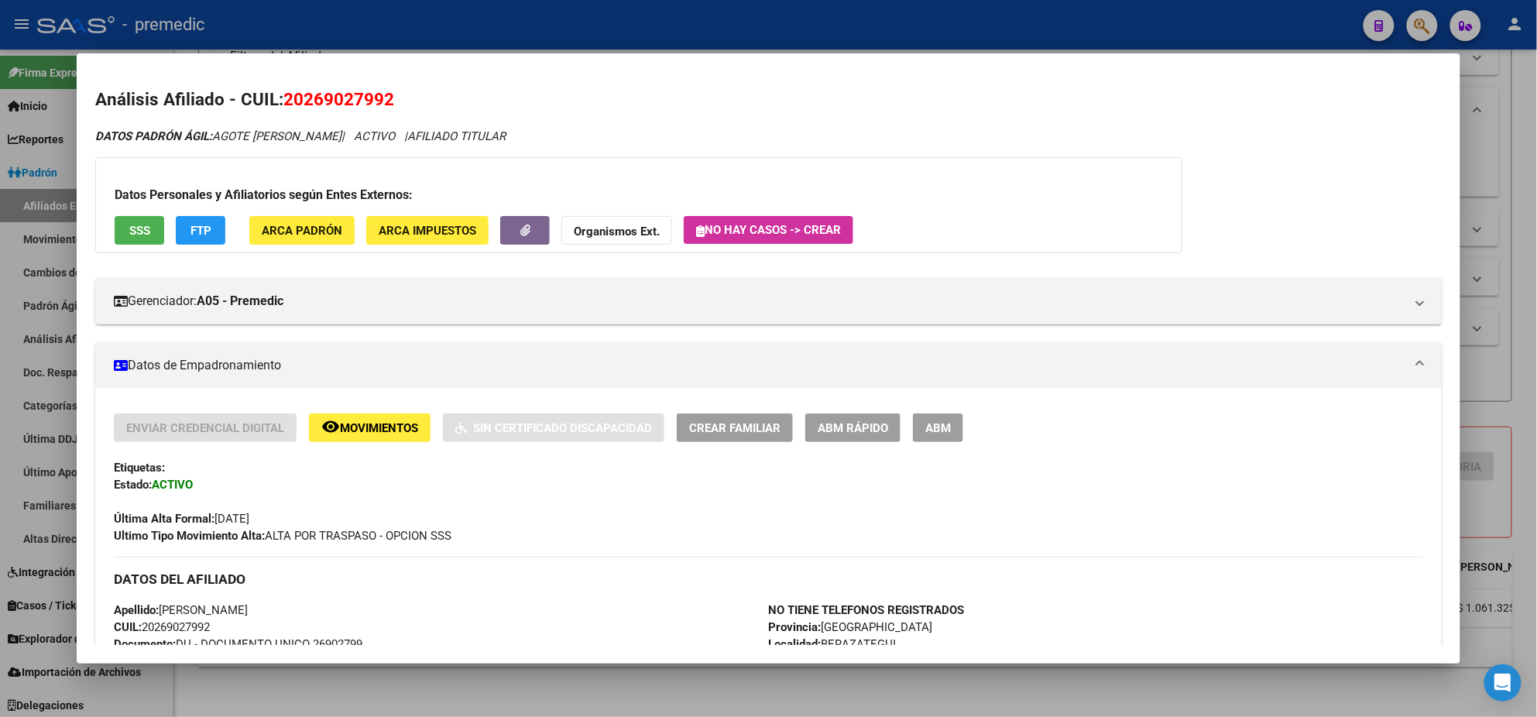
click at [17, 193] on div at bounding box center [768, 358] width 1537 height 717
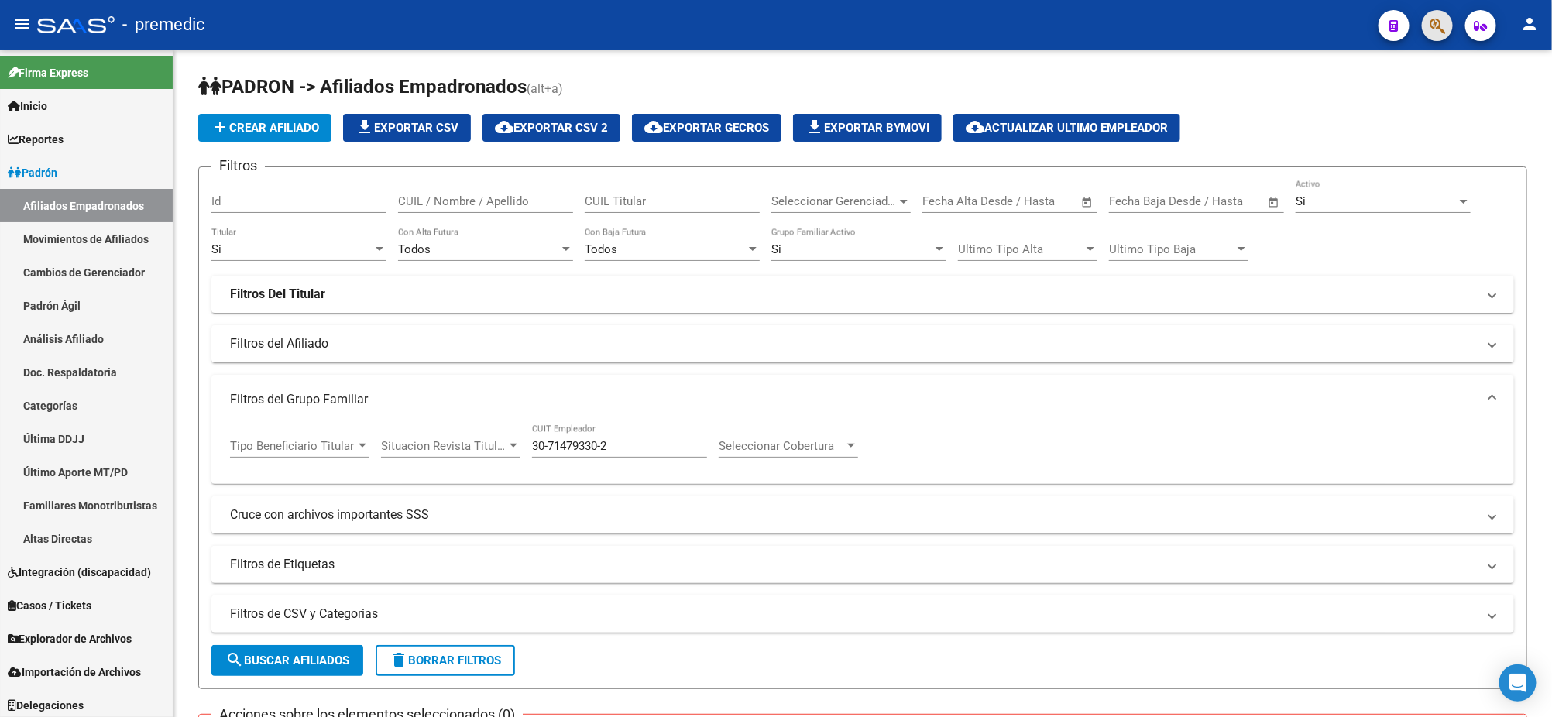
click at [1434, 36] on span "button" at bounding box center [1436, 26] width 15 height 32
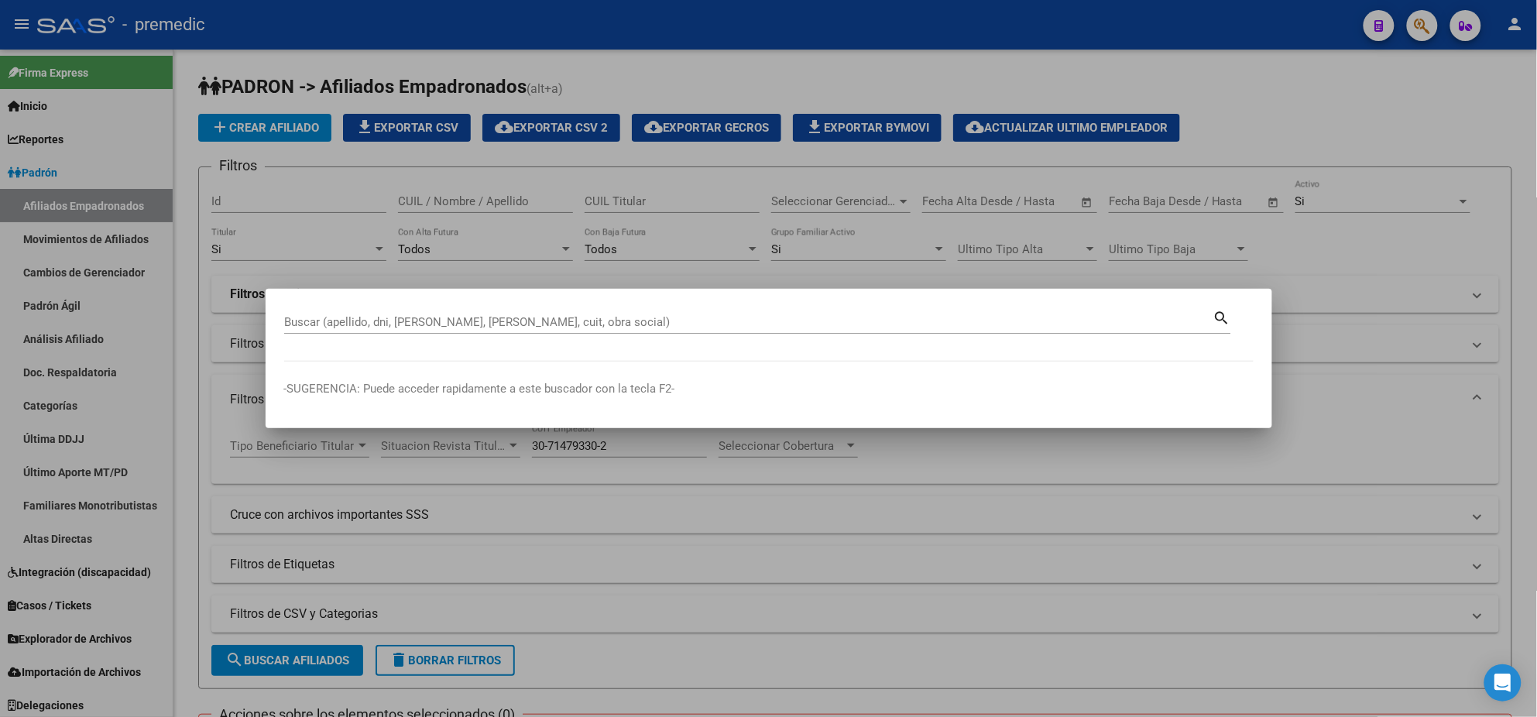
click at [355, 337] on div "Buscar (apellido, dni, cuil, nro traspaso, cuit, obra social) search" at bounding box center [757, 327] width 947 height 41
click at [356, 322] on input "Buscar (apellido, dni, cuil, nro traspaso, cuit, obra social)" at bounding box center [748, 322] width 929 height 14
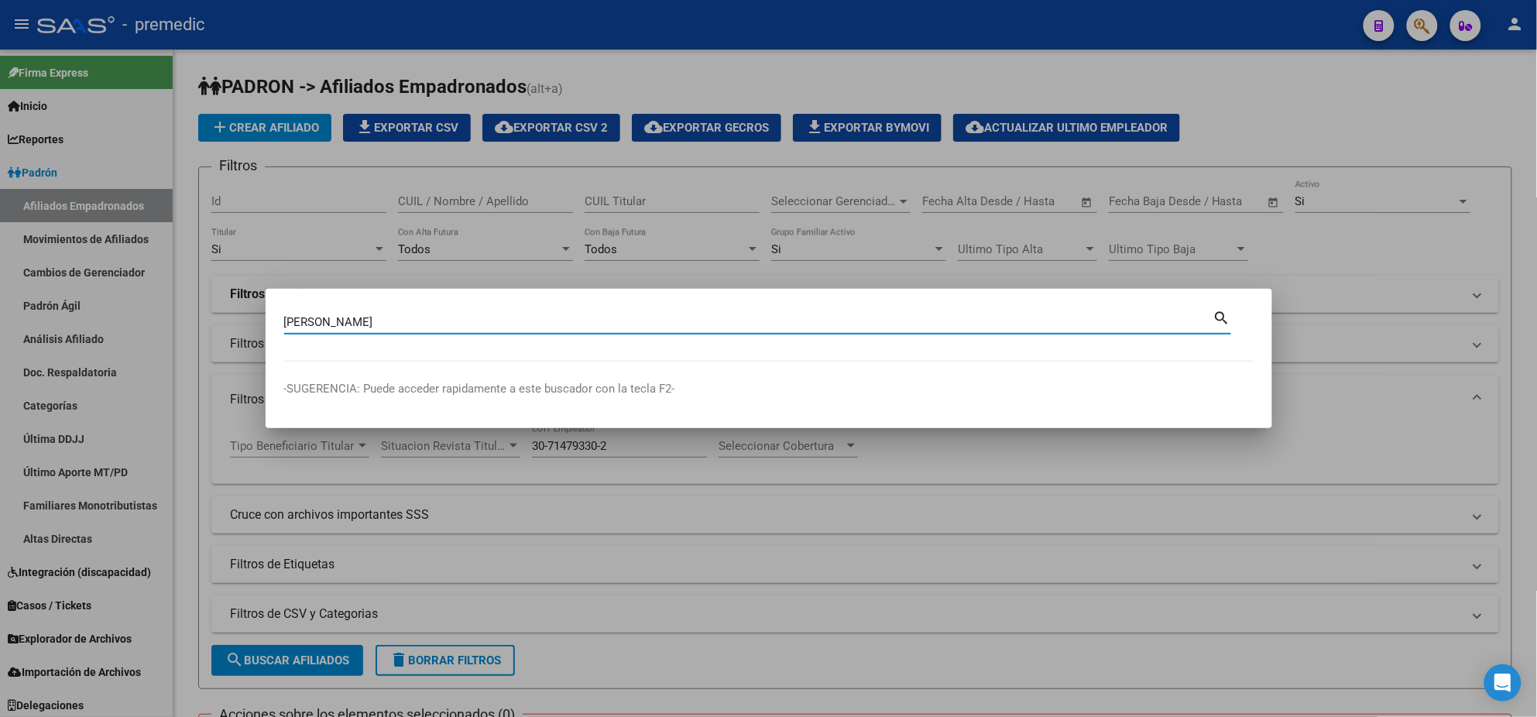
type input "colman brotzmann"
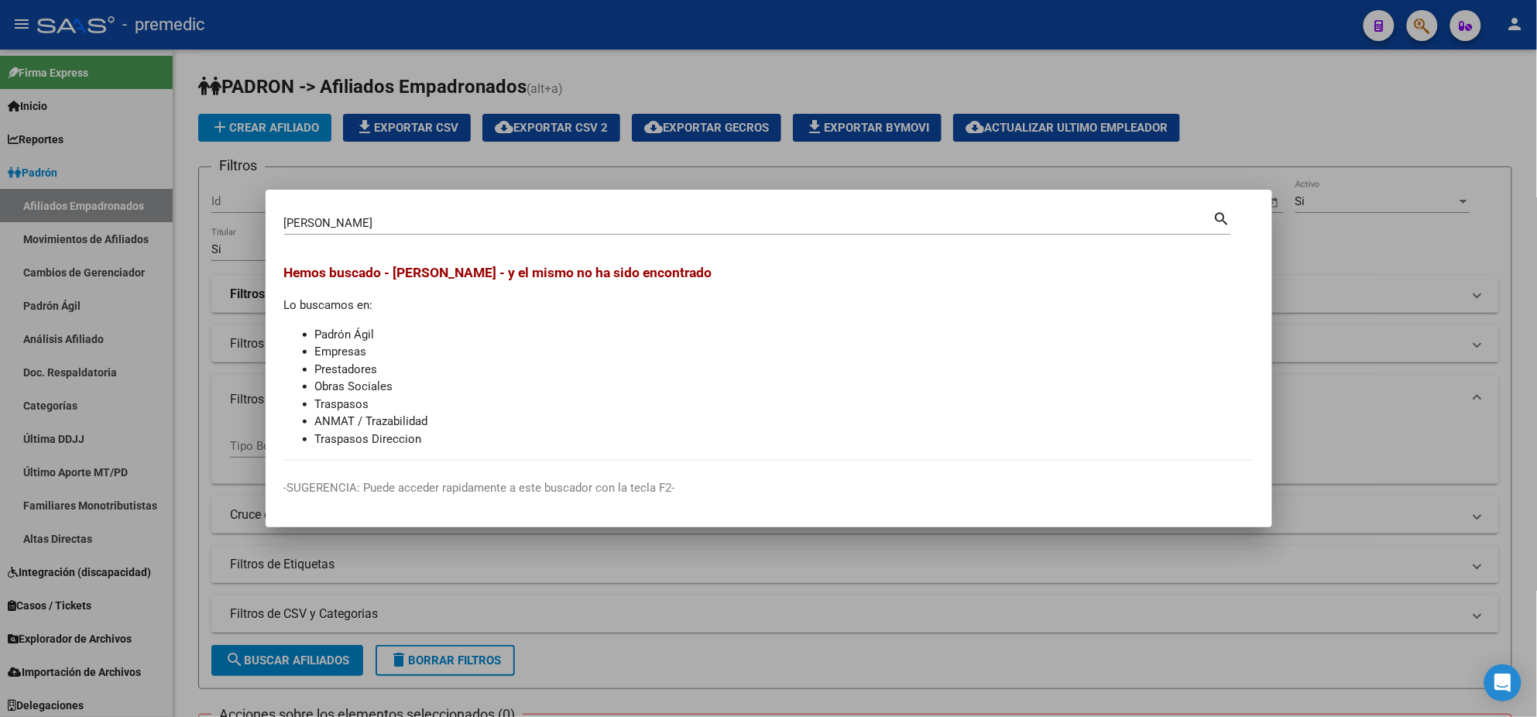
click at [769, 562] on div at bounding box center [768, 358] width 1537 height 717
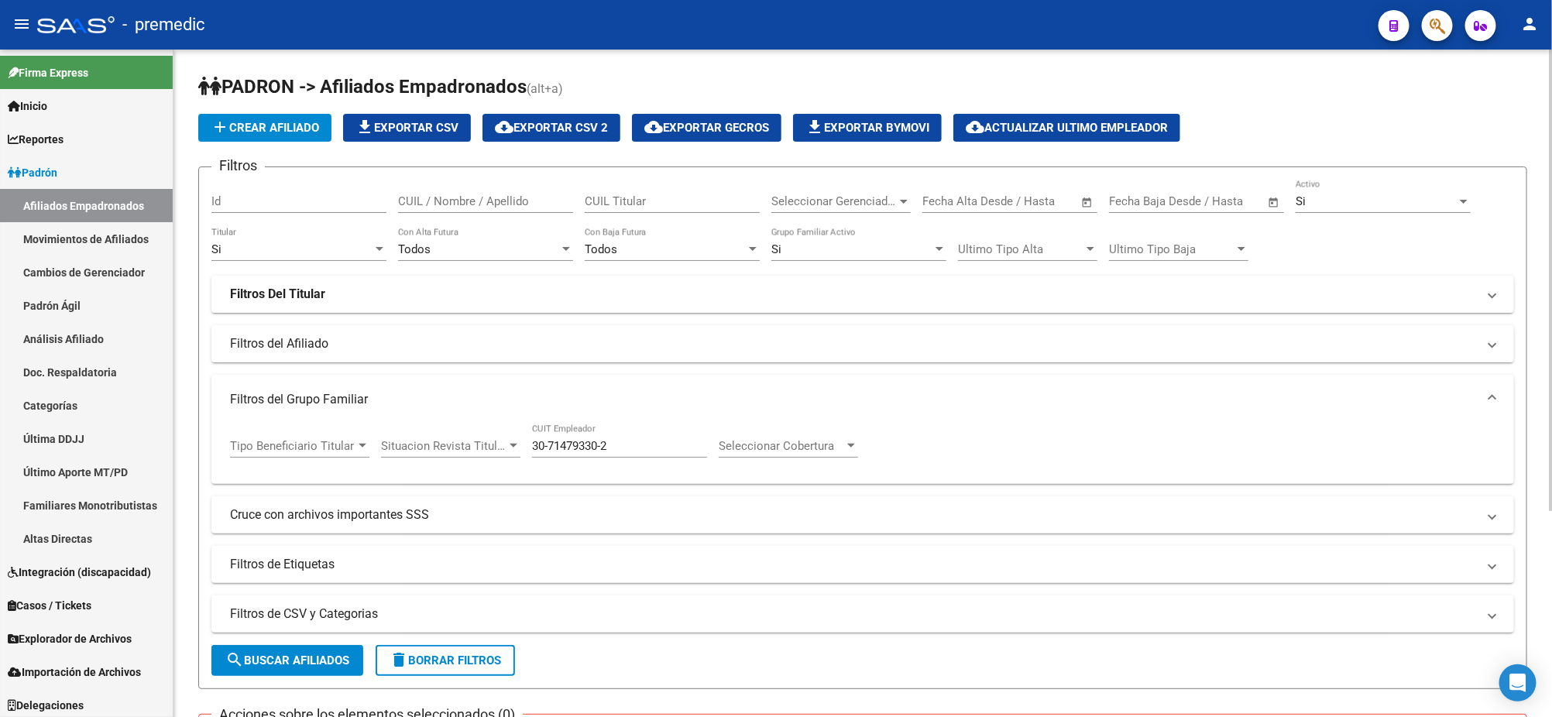
click at [735, 445] on span "Seleccionar Cobertura" at bounding box center [781, 446] width 125 height 14
click at [189, 530] on div at bounding box center [776, 358] width 1552 height 717
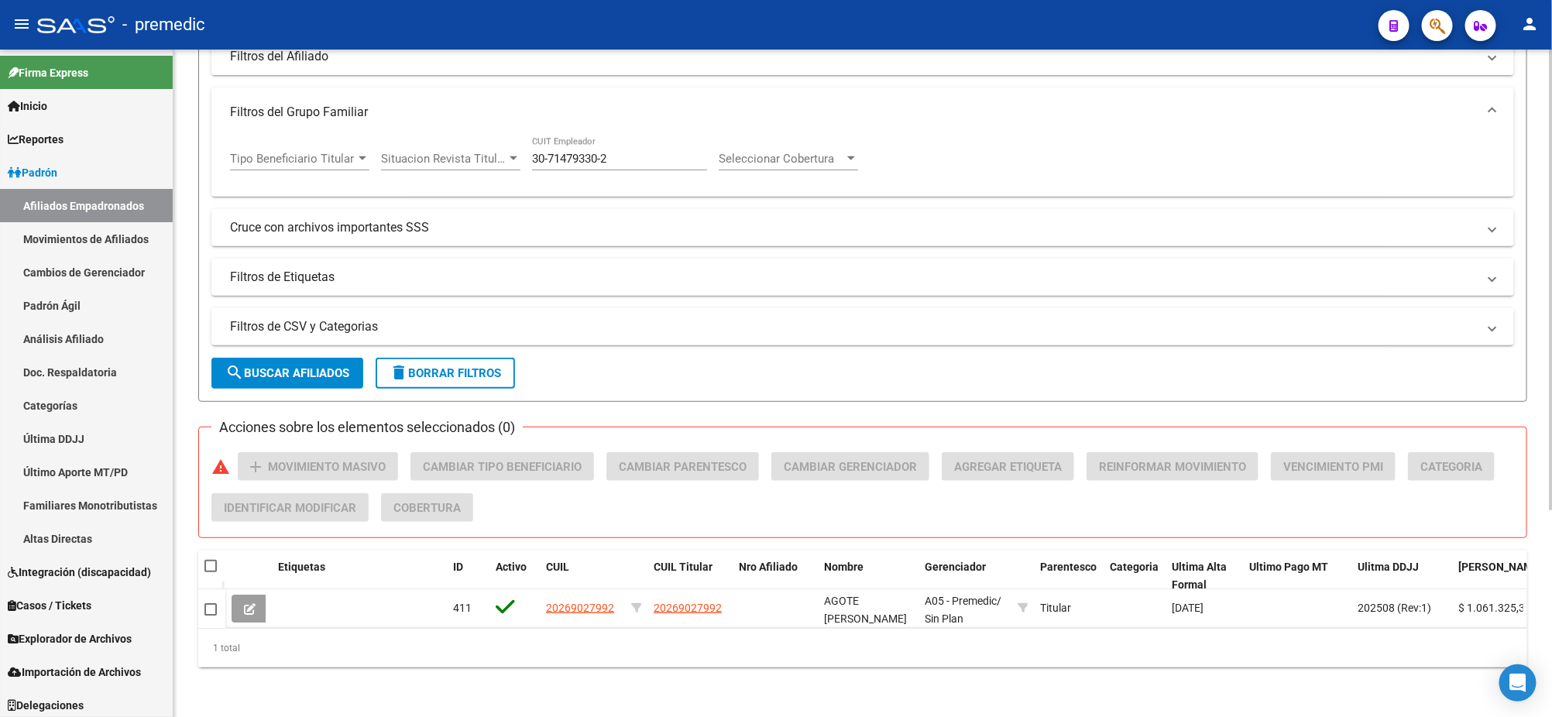
scroll to position [299, 0]
click at [307, 680] on div "PADRON -> Afiliados Empadronados (alt+a) add Crear Afiliado file_download Expor…" at bounding box center [862, 239] width 1378 height 955
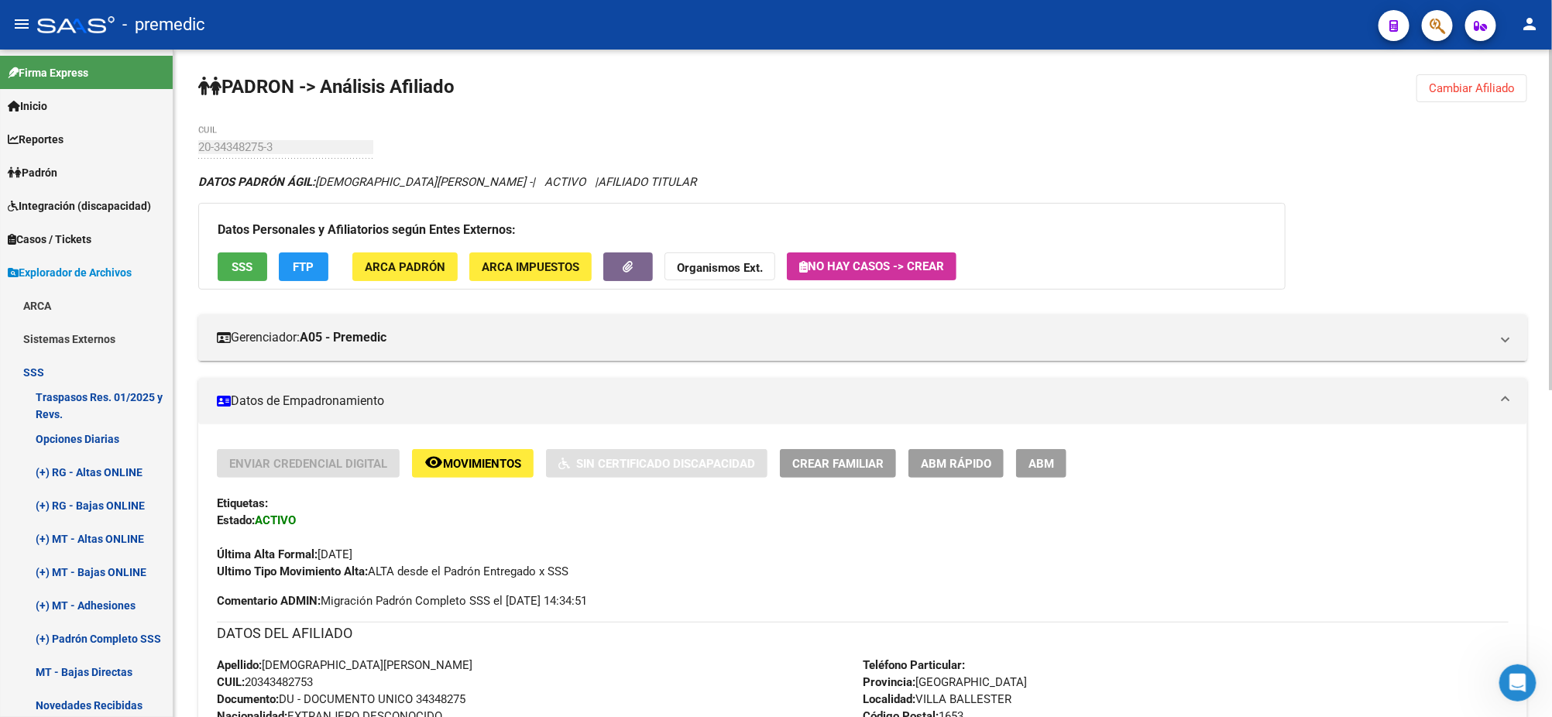
click at [1432, 85] on span "Cambiar Afiliado" at bounding box center [1472, 88] width 86 height 14
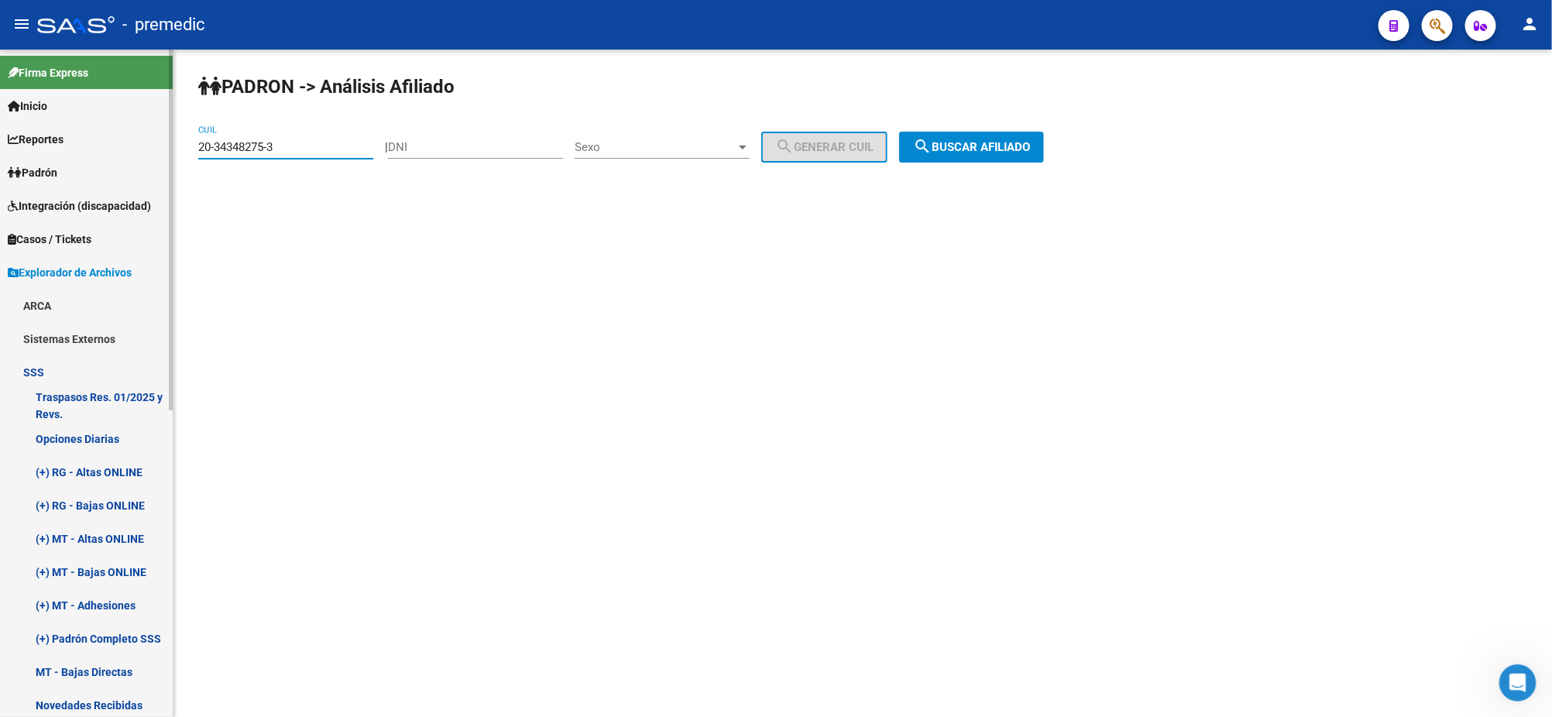
drag, startPoint x: 301, startPoint y: 141, endPoint x: 135, endPoint y: 146, distance: 166.5
click at [135, 146] on mat-sidenav-container "Firma Express Inicio Calendario SSS Instructivos Contacto OS Reportes Padrón Tr…" at bounding box center [776, 383] width 1552 height 667
paste input "2323782-5"
type input "20-32323782-5"
click at [967, 140] on span "search Buscar afiliado" at bounding box center [971, 147] width 117 height 14
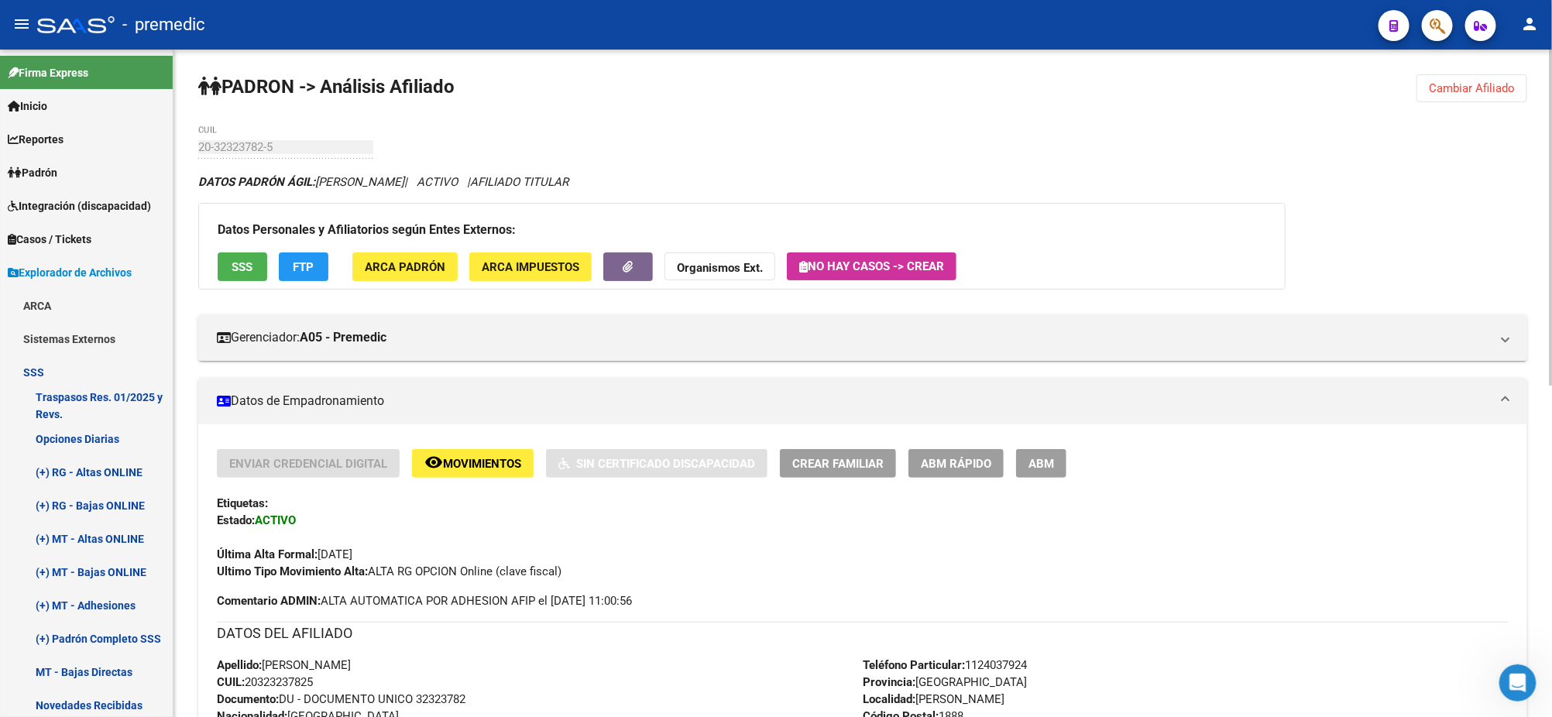
click at [848, 464] on span "Crear Familiar" at bounding box center [837, 464] width 91 height 14
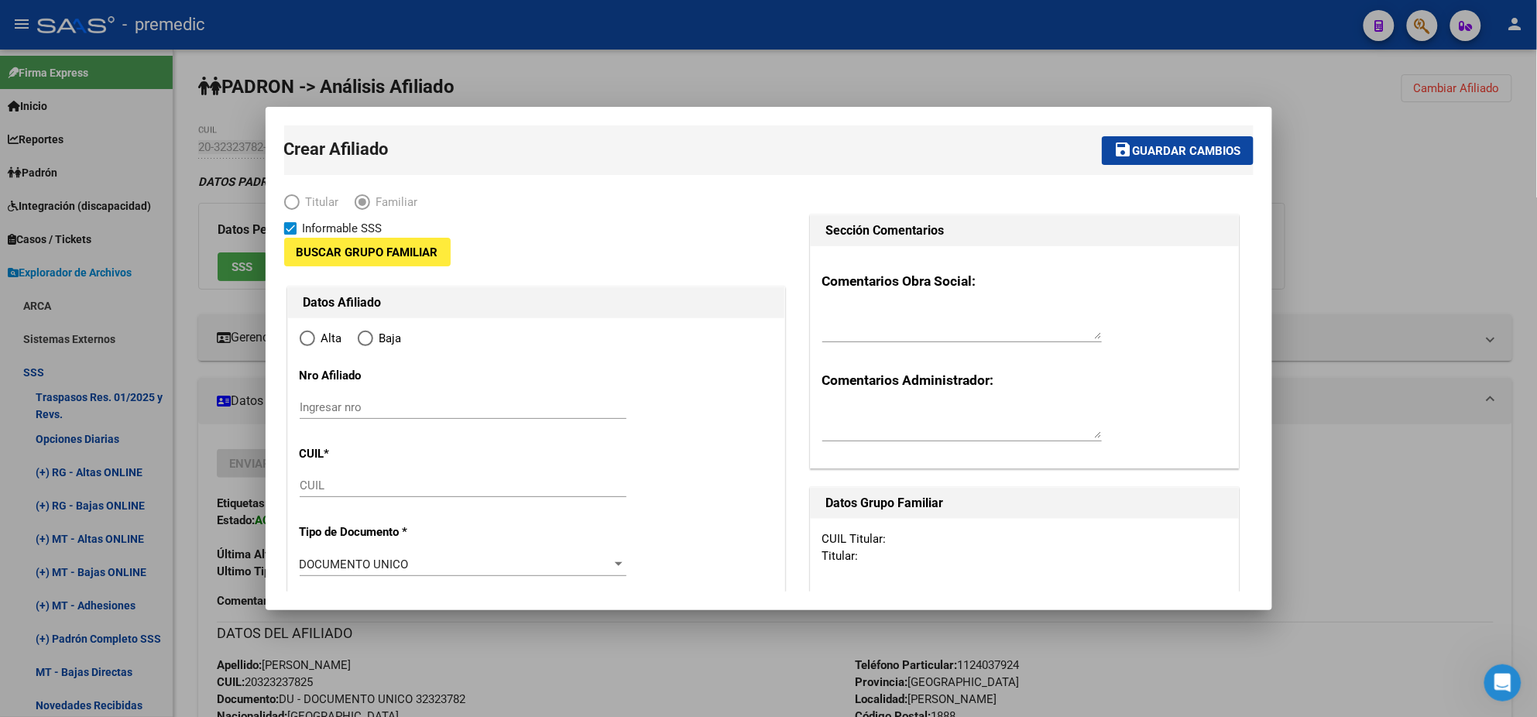
type input "30-54633692-8"
type input "FLORENCIO VAREL"
type input "1888"
type input "EL PLUMERILLO"
type input "1891"
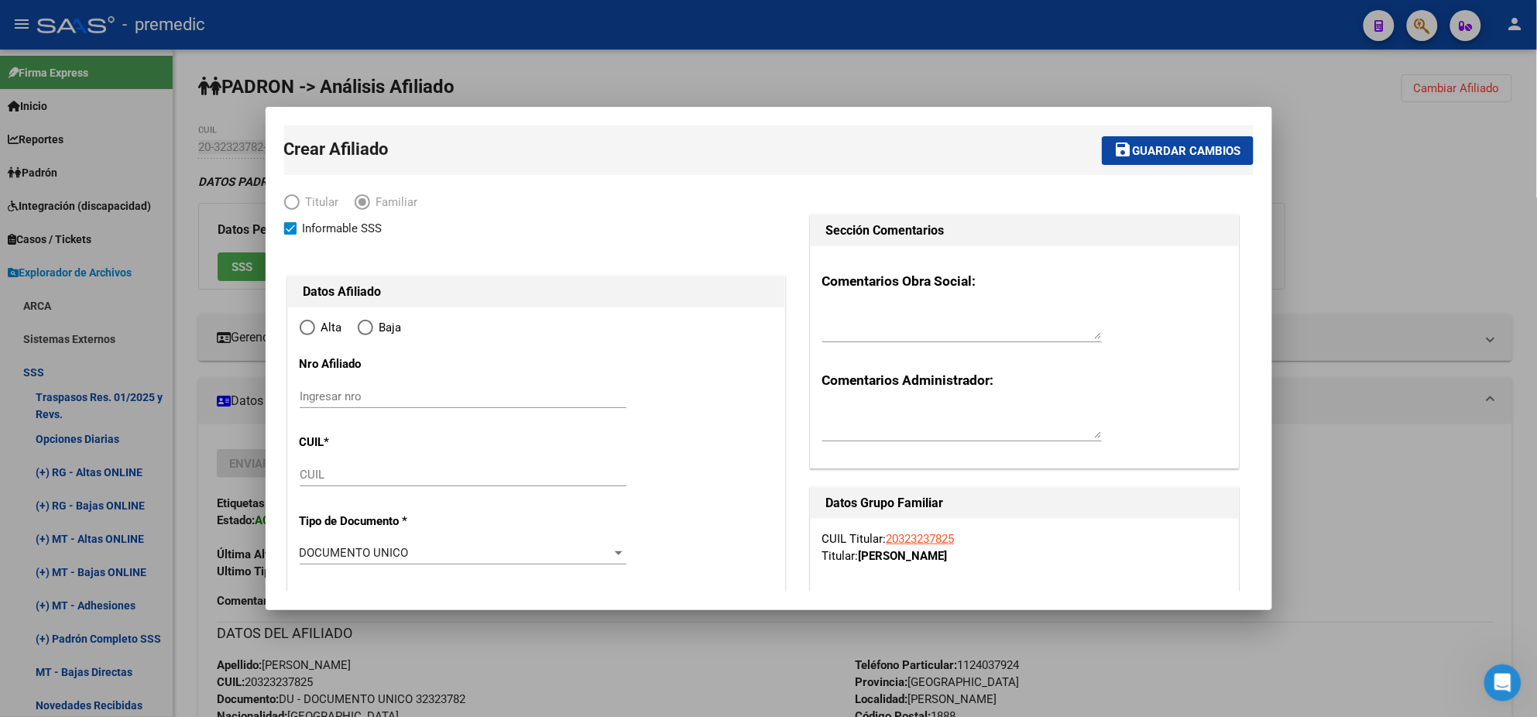
radio input "true"
type input "30-54633692-8"
click at [401, 482] on div "CUIL" at bounding box center [463, 474] width 327 height 23
paste input "20-47833428-2"
type input "20-47833428-2"
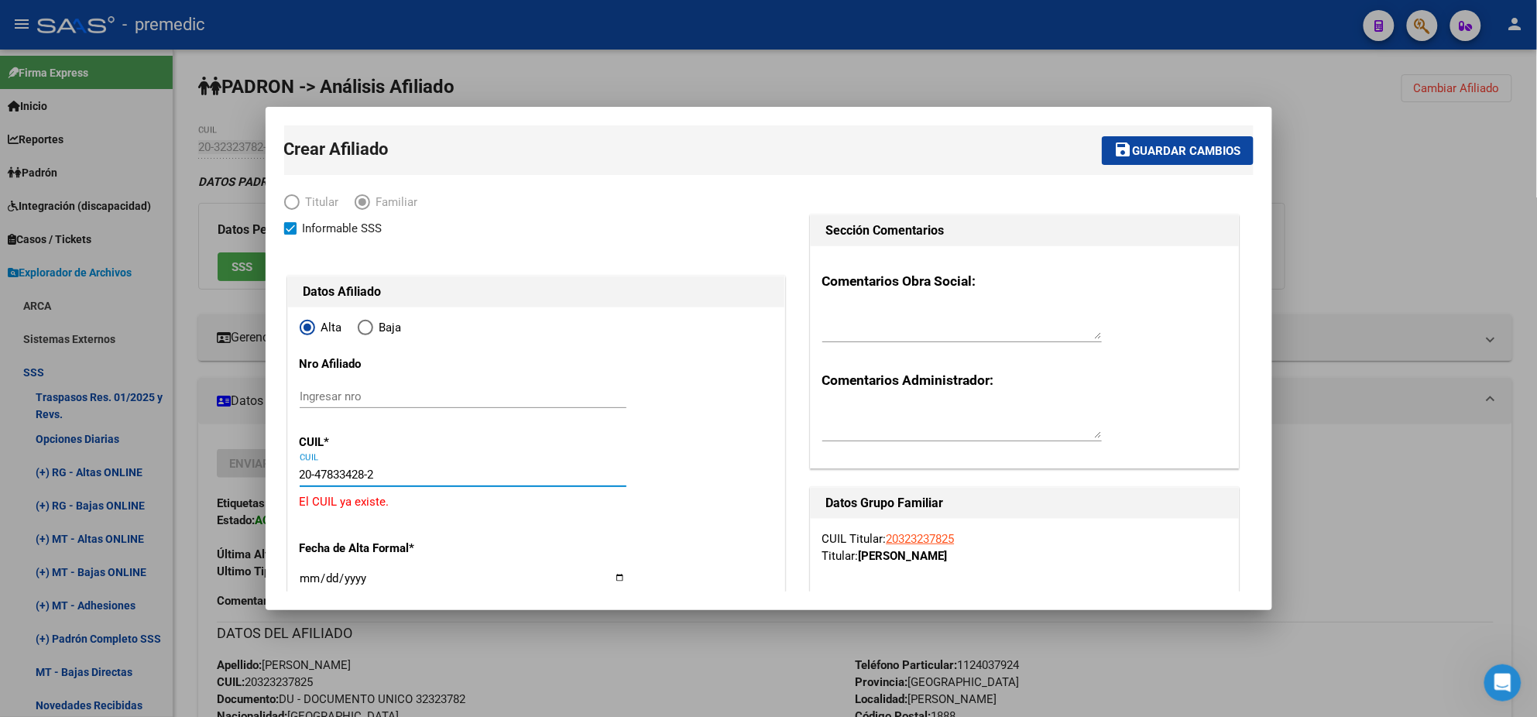
type input "47833428"
type input "LOBATO"
type input "SANTIAGO ROBERTO"
type input "2007-01-13"
type input "FLORENCIO VAREL"
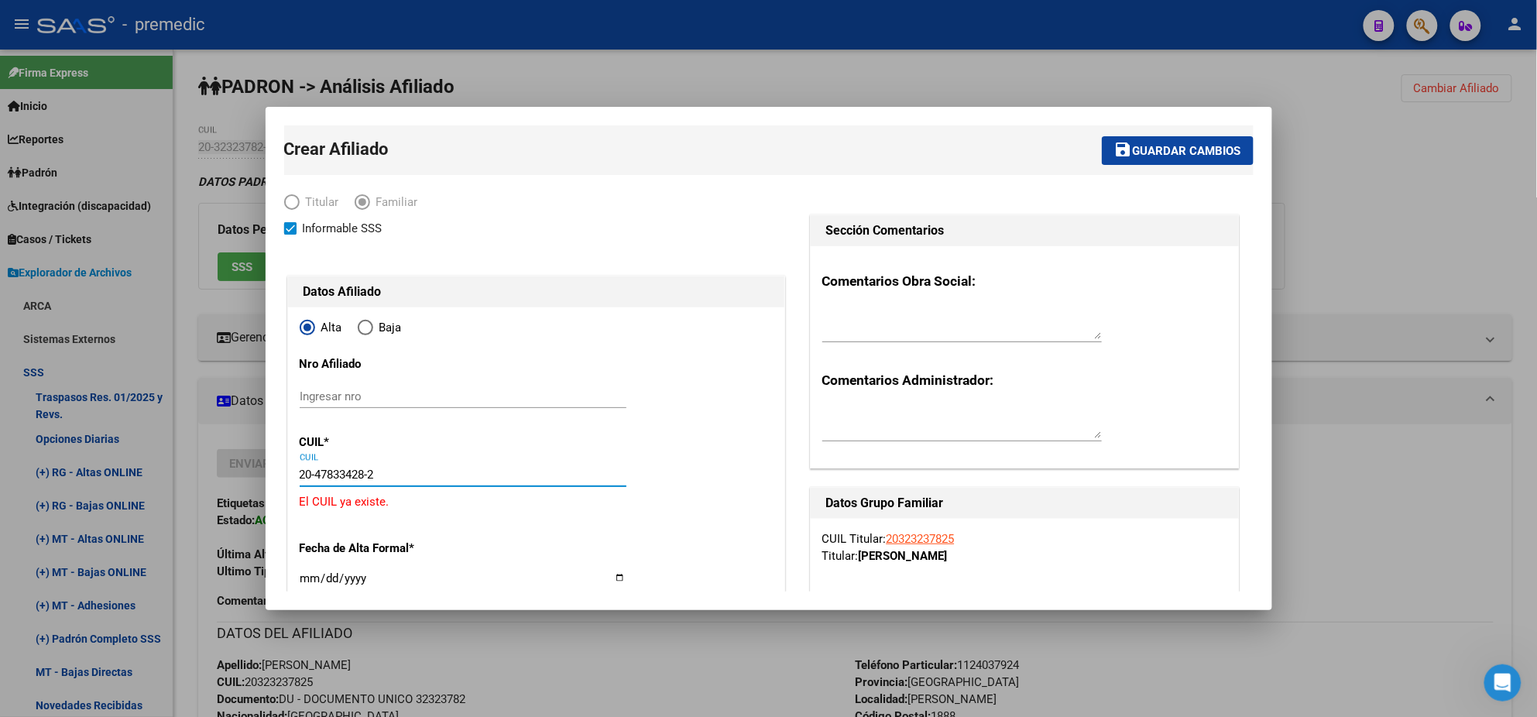
type input "COMBATE DE SAN LOREN"
type input "1842"
type input "20-47833428-2"
click at [204, 468] on div at bounding box center [768, 358] width 1537 height 717
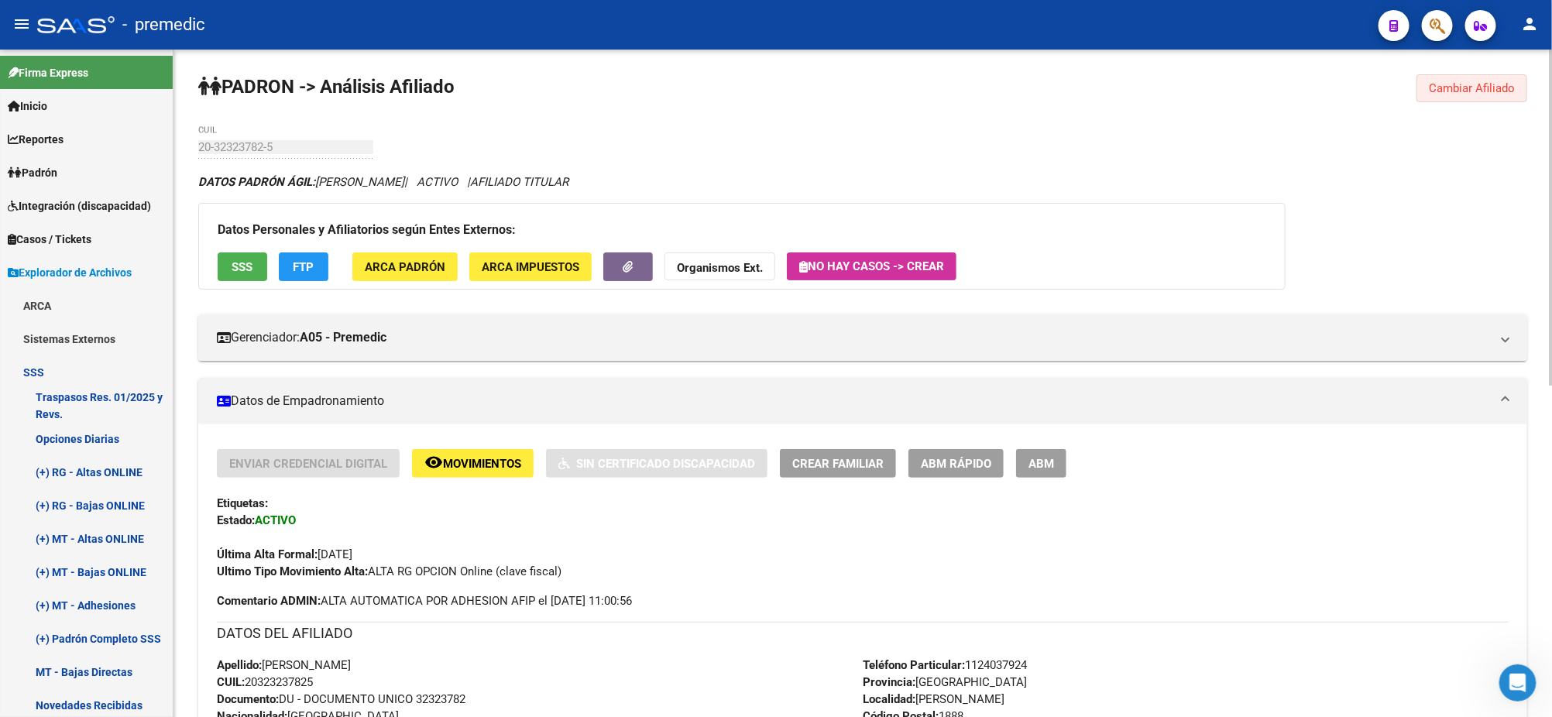
click at [1470, 96] on button "Cambiar Afiliado" at bounding box center [1471, 88] width 111 height 28
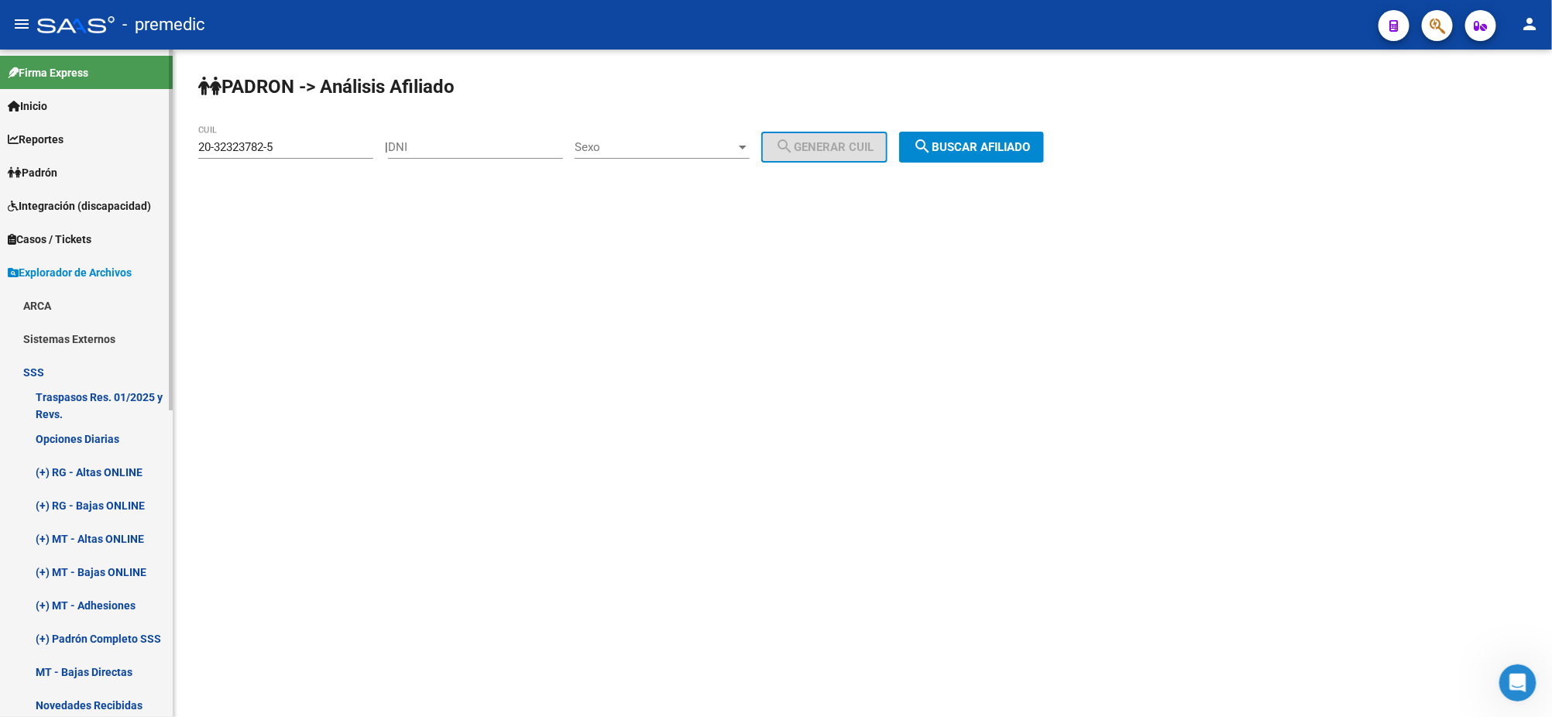
drag, startPoint x: 328, startPoint y: 151, endPoint x: 115, endPoint y: 153, distance: 212.2
click at [115, 153] on mat-sidenav-container "Firma Express Inicio Calendario SSS Instructivos Contacto OS Reportes Padrón Tr…" at bounding box center [776, 383] width 1552 height 667
paste input "7-95205020-1"
type input "27-95205020-1"
click at [1000, 153] on span "search Buscar afiliado" at bounding box center [971, 147] width 117 height 14
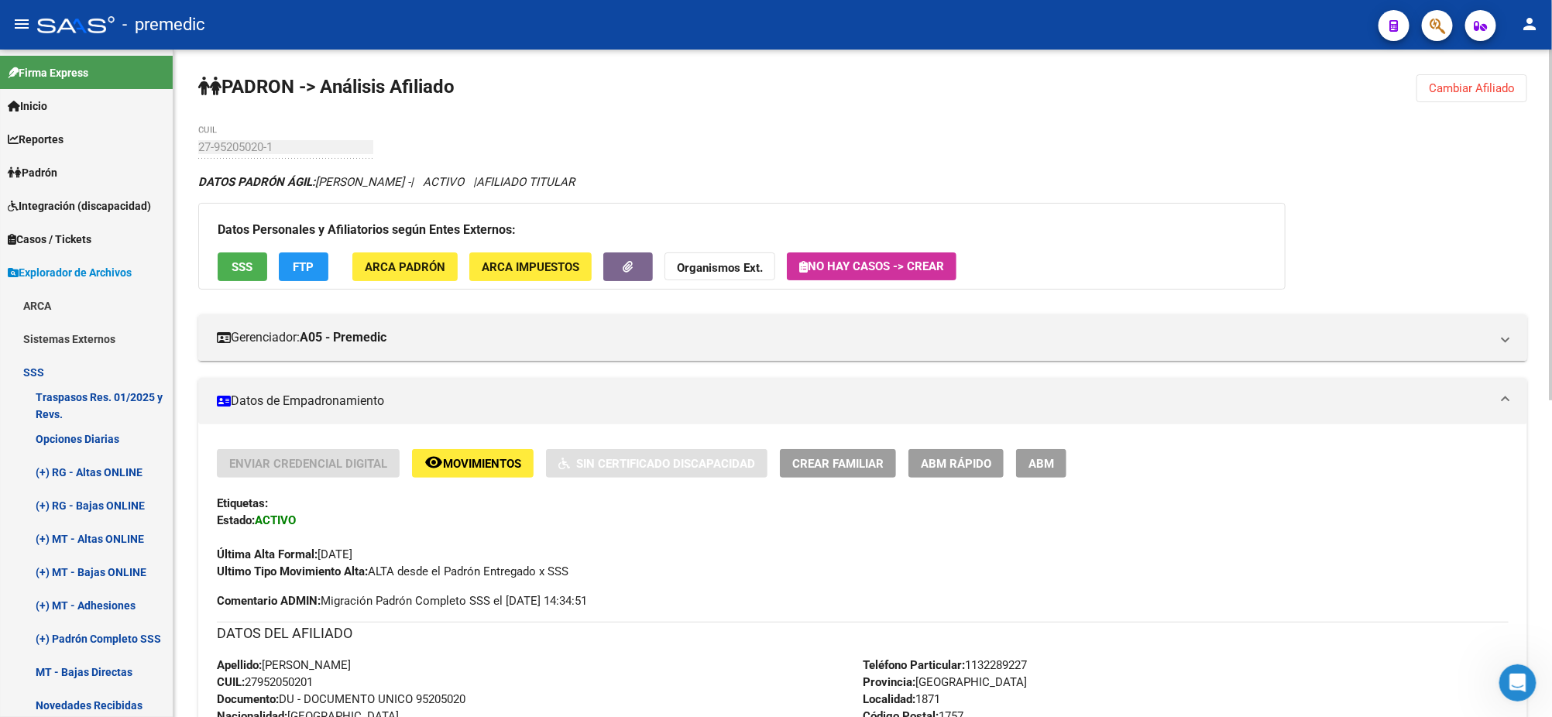
click at [815, 465] on span "Crear Familiar" at bounding box center [837, 464] width 91 height 14
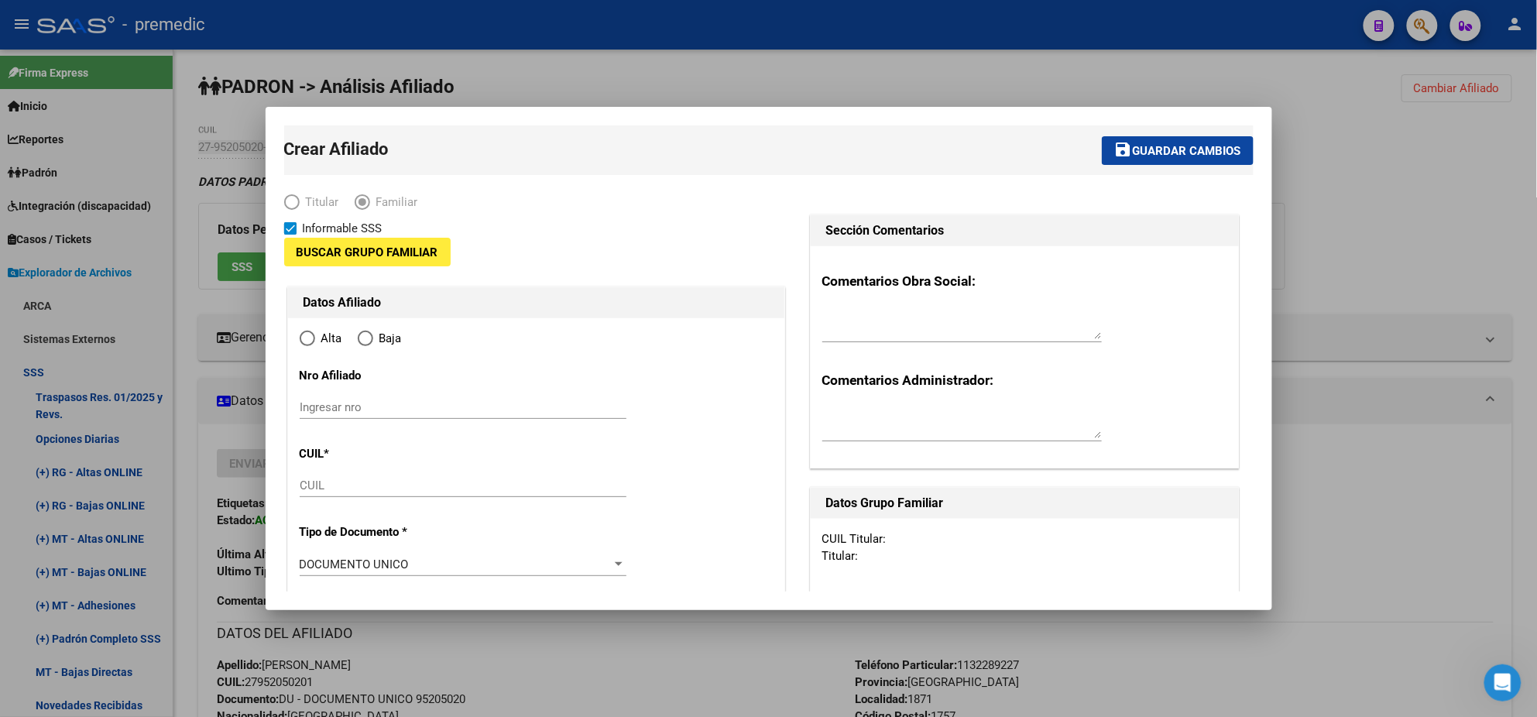
type input "30-64106337-8"
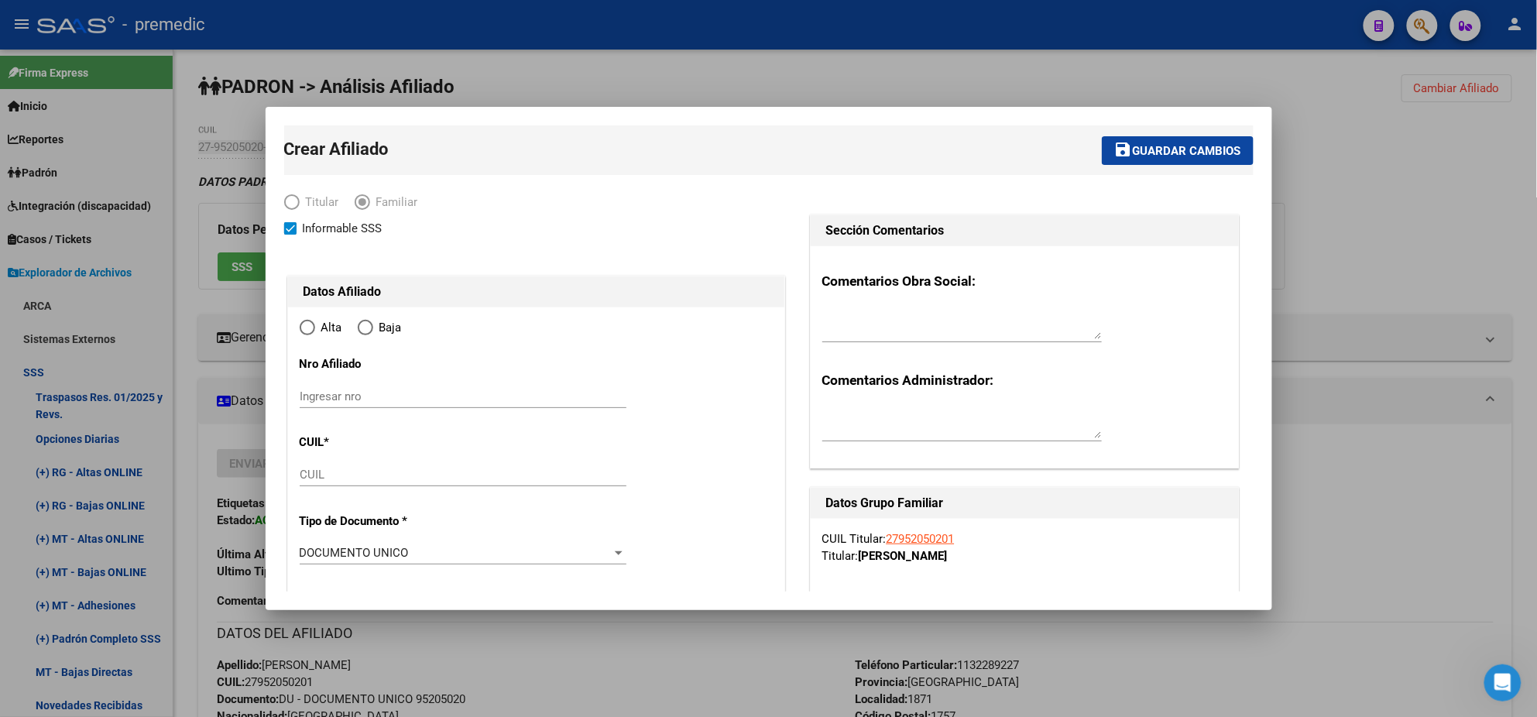
type input "1871"
type input "1757"
type input "AV LURO"
type input "7038"
radio input "true"
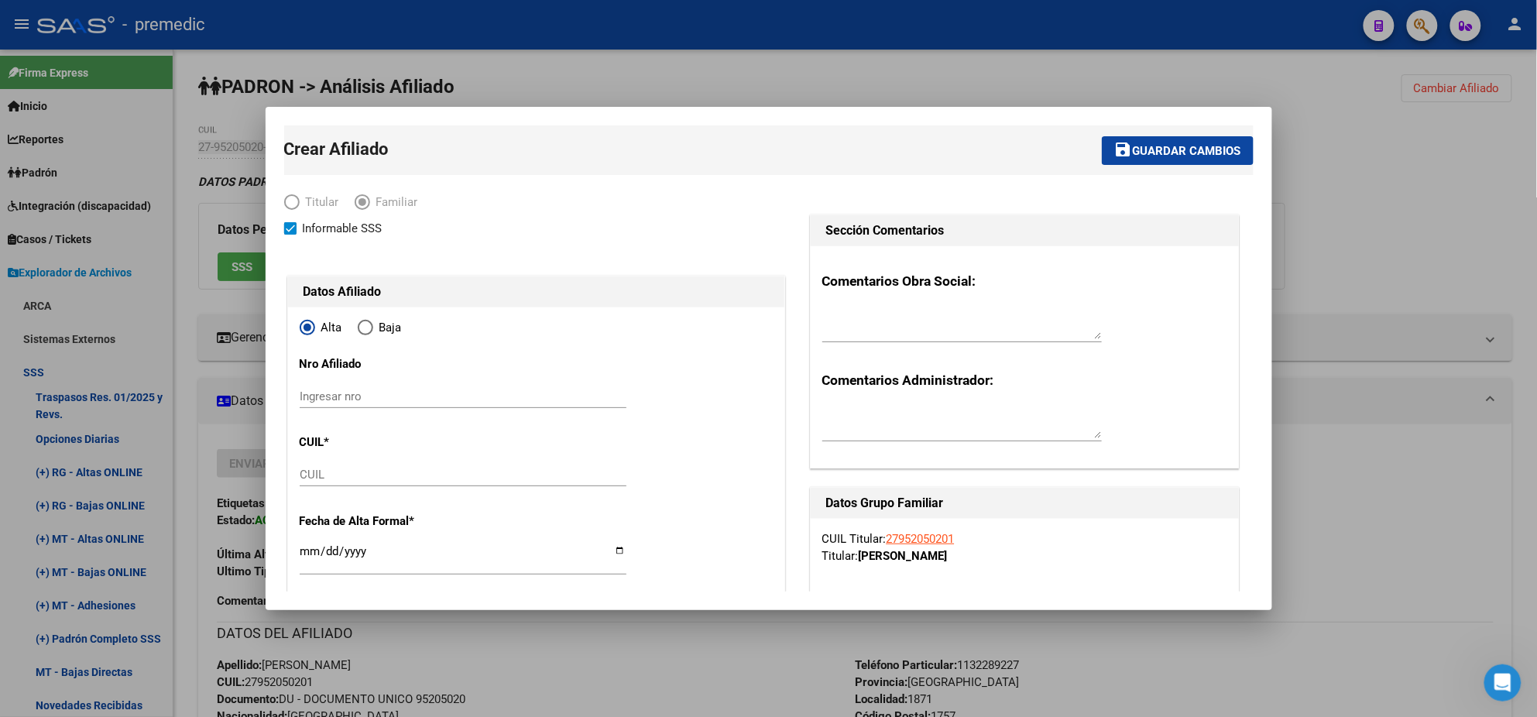
type input "30-64106337-8"
click at [379, 476] on input "CUIL" at bounding box center [463, 475] width 327 height 14
paste input "20-39272576-9"
type input "20-39272576-9"
click at [310, 550] on input "Ingresar fecha" at bounding box center [463, 557] width 327 height 25
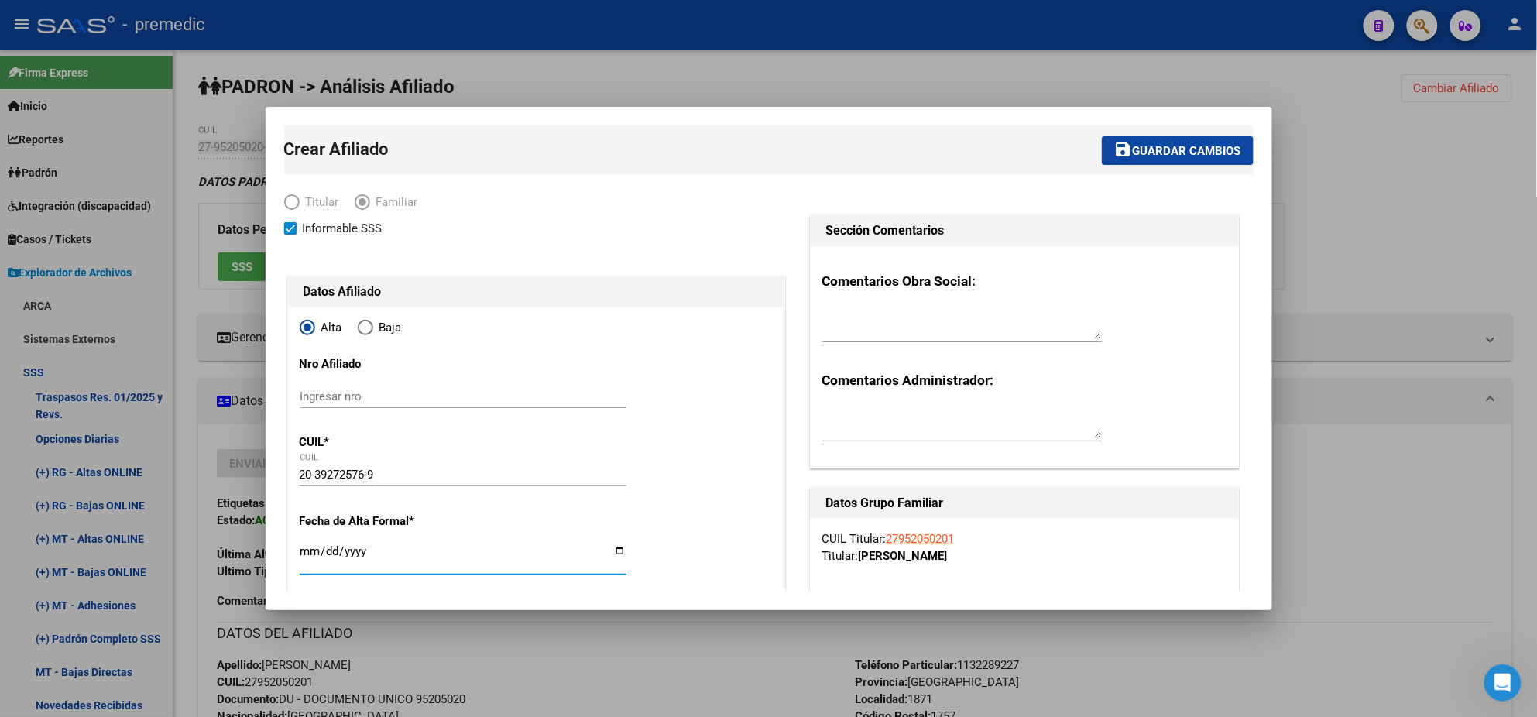
type input "39272576"
type input "VANADIA"
type input "MATIAS ARIEL"
type input "1996-02-21"
type input "GREGORIO DE LAF"
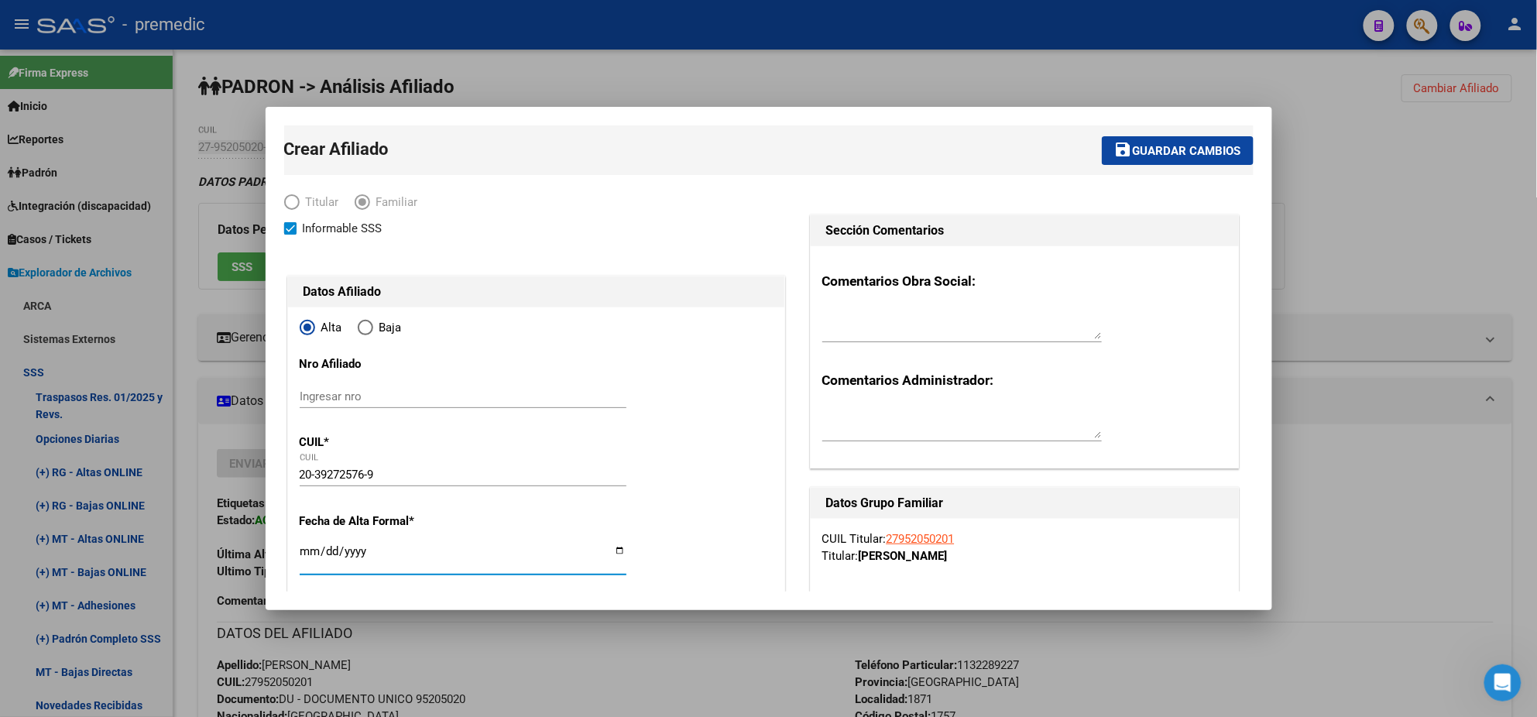
type input "AV LURO"
type input "7038"
type input "2025-09-01"
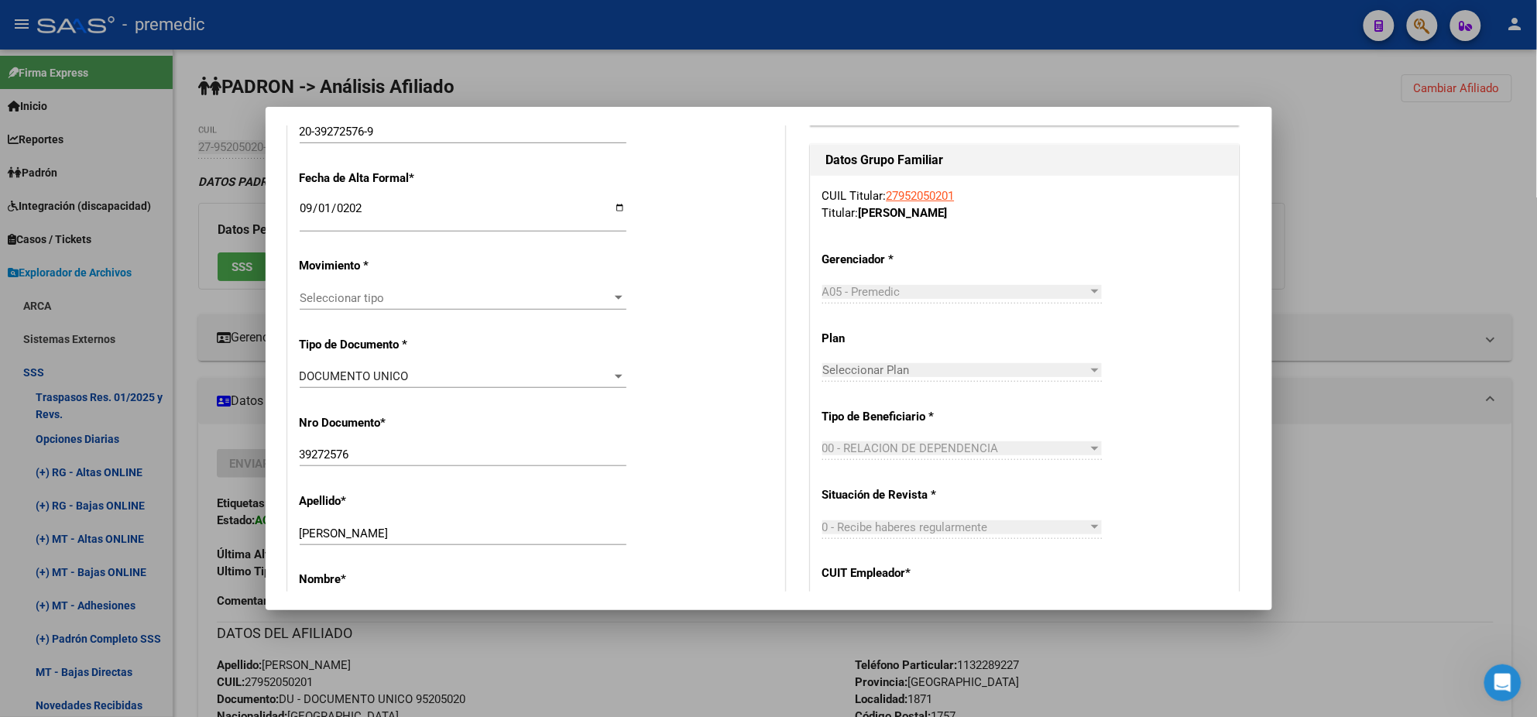
scroll to position [386, 0]
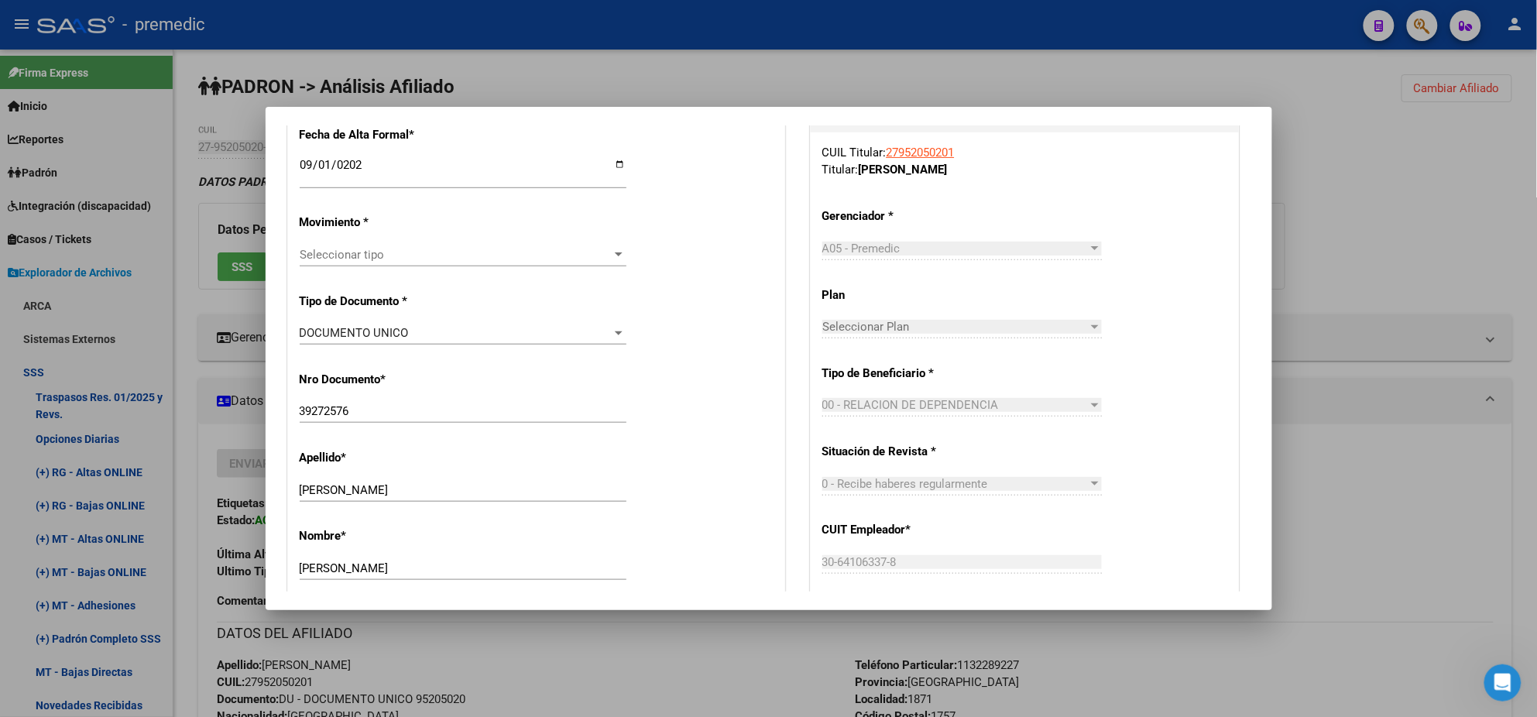
click at [376, 258] on span "Seleccionar tipo" at bounding box center [456, 255] width 313 height 14
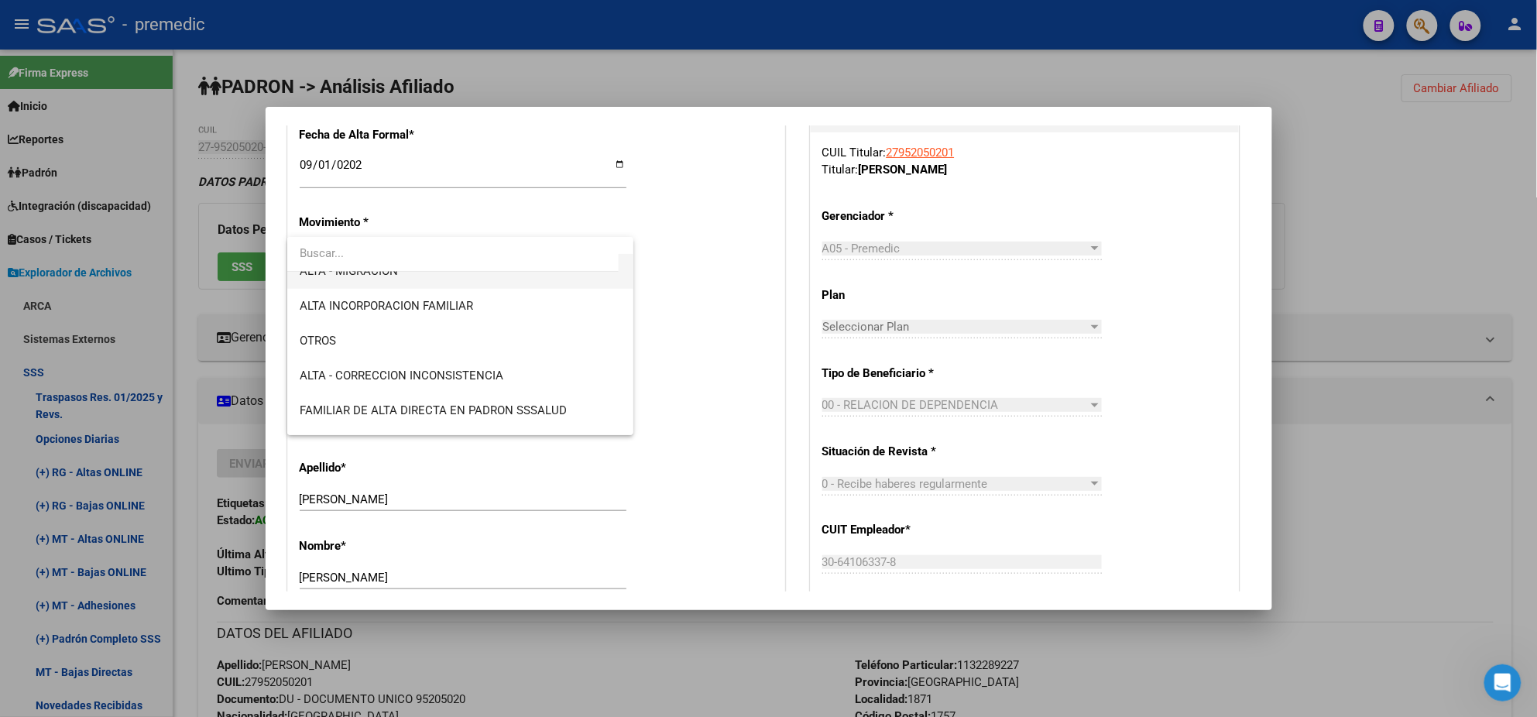
scroll to position [194, 0]
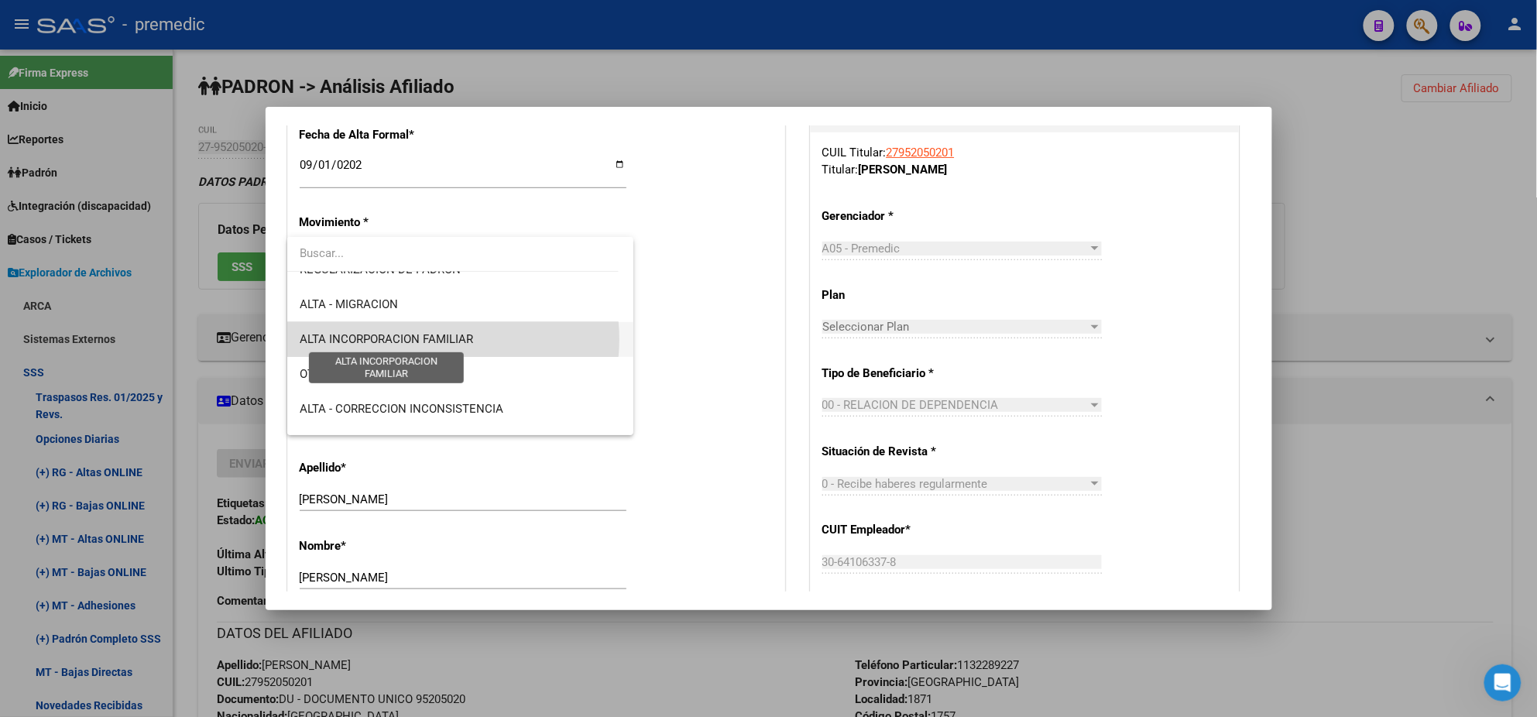
click at [444, 339] on span "ALTA INCORPORACION FAMILIAR" at bounding box center [386, 339] width 173 height 14
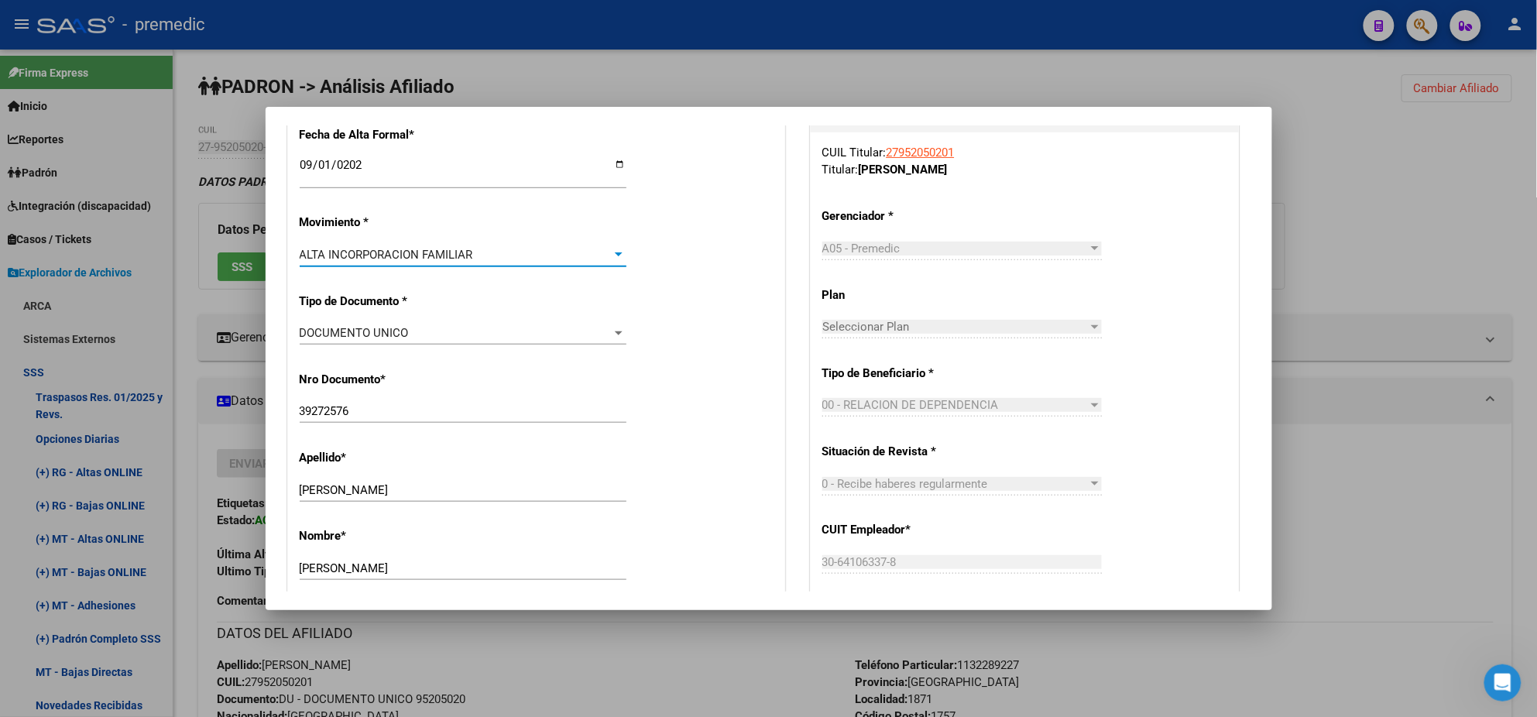
click at [473, 359] on div "Nro Documento * 39272576 Ingresar nro" at bounding box center [536, 398] width 473 height 78
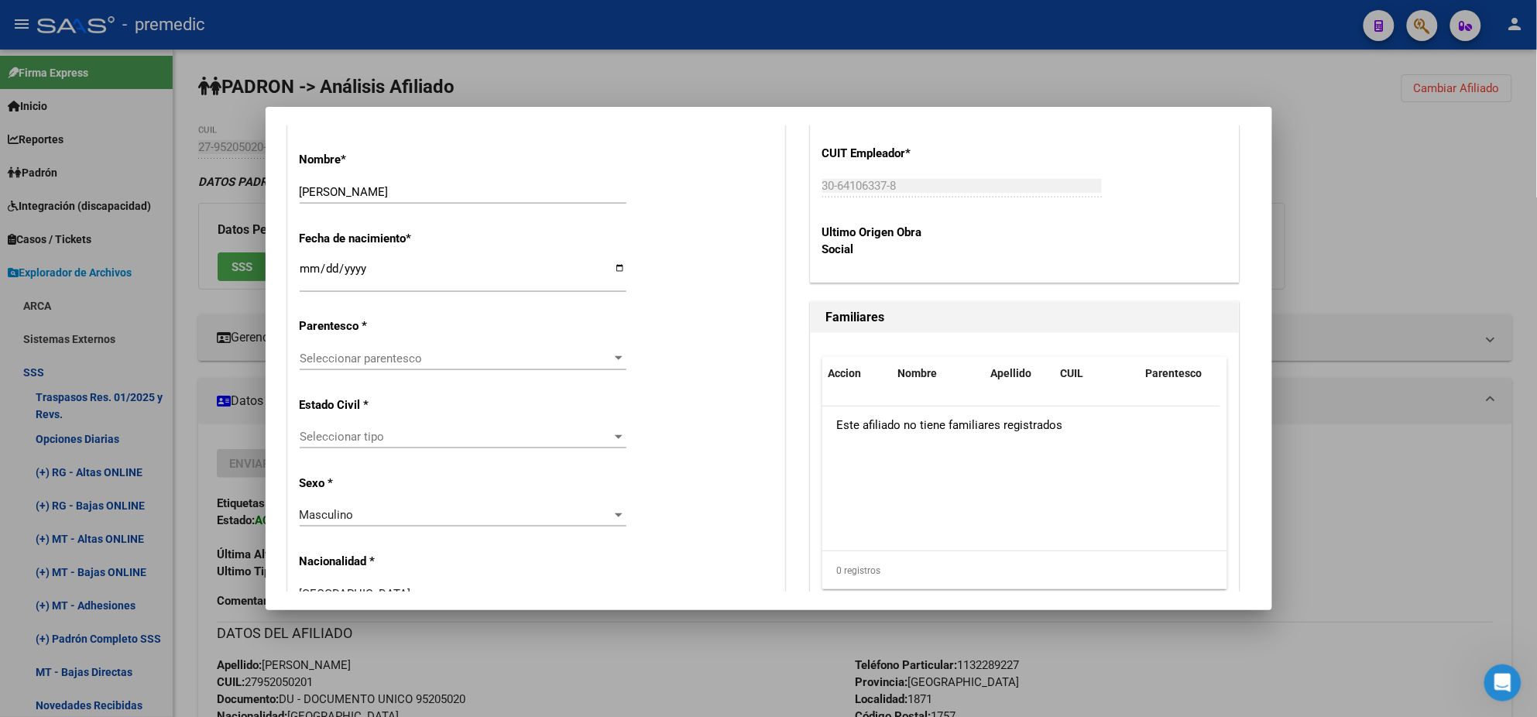
scroll to position [774, 0]
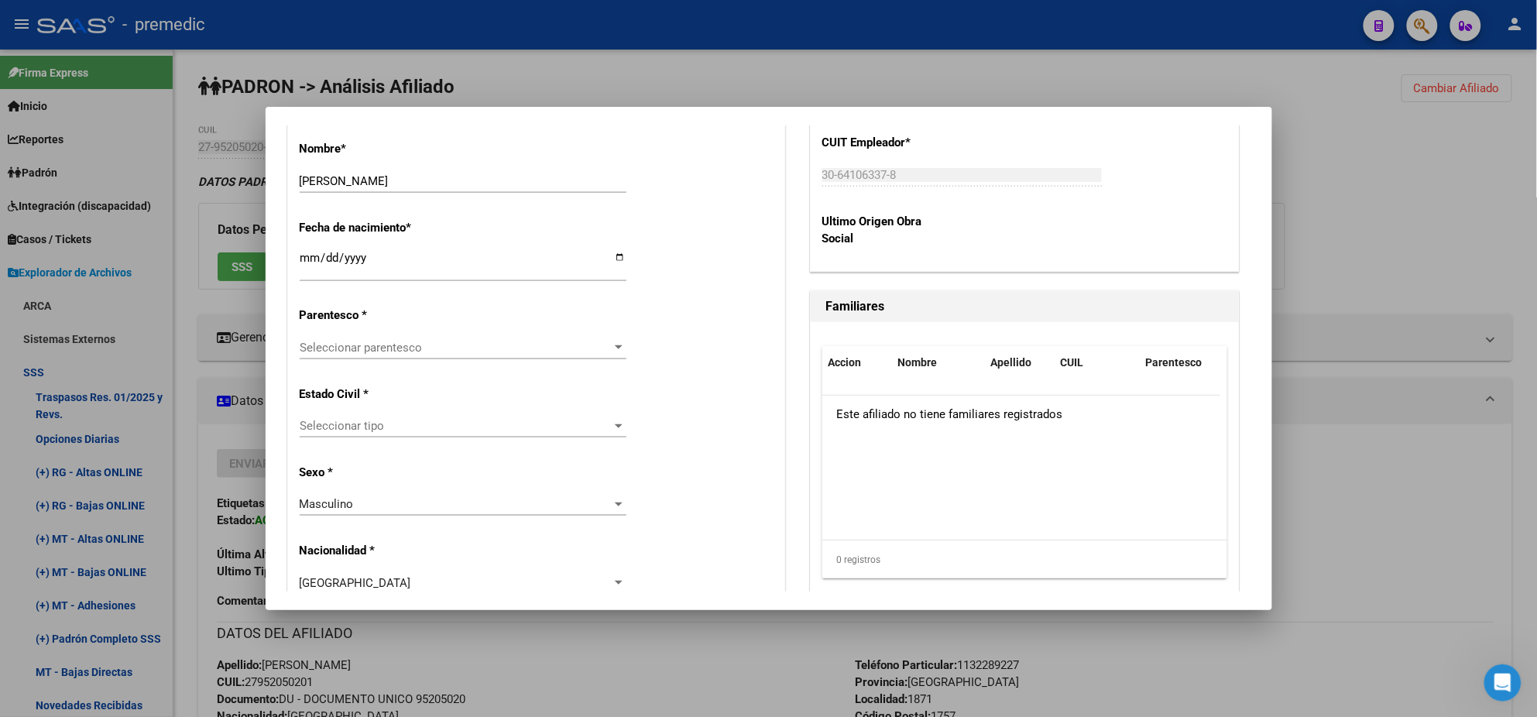
click at [460, 349] on span "Seleccionar parentesco" at bounding box center [456, 348] width 313 height 14
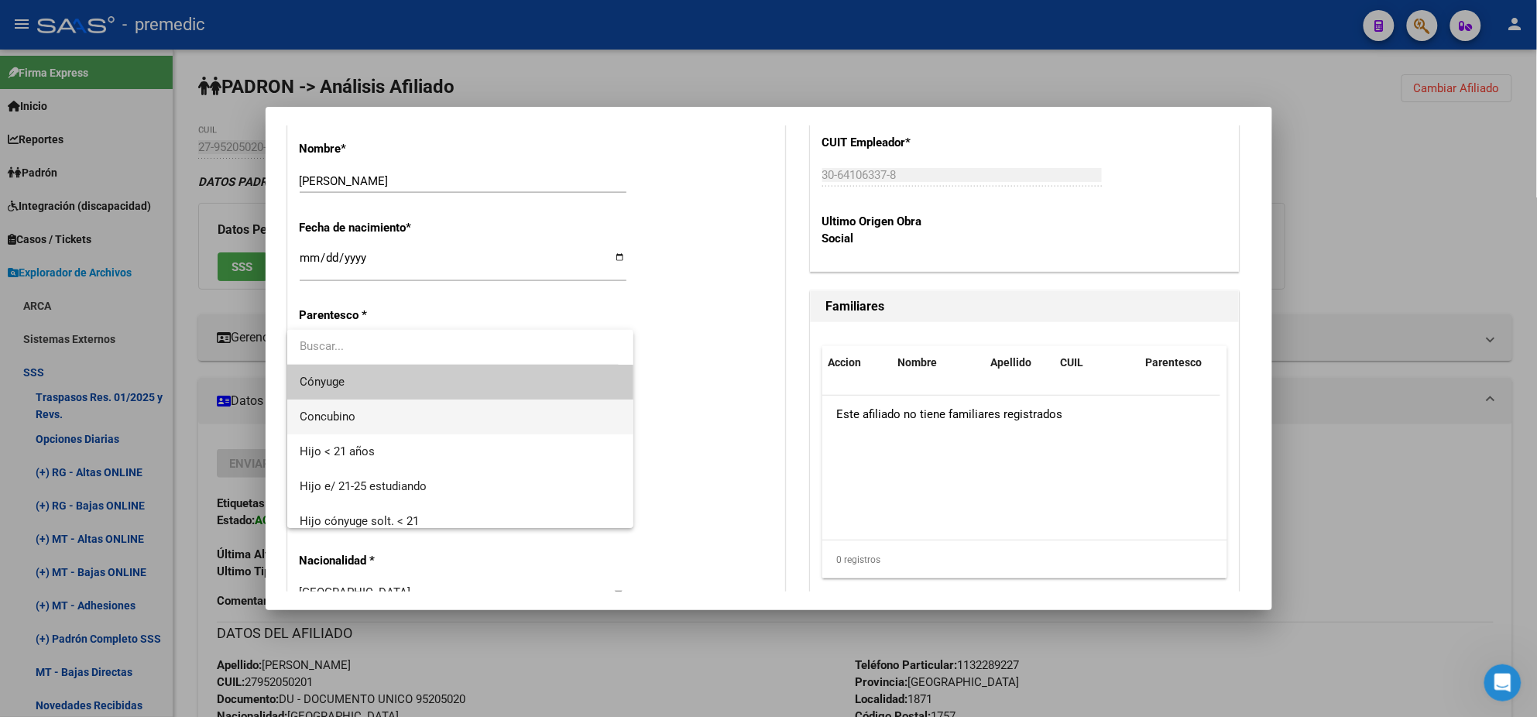
click at [452, 419] on span "Concubino" at bounding box center [460, 417] width 321 height 35
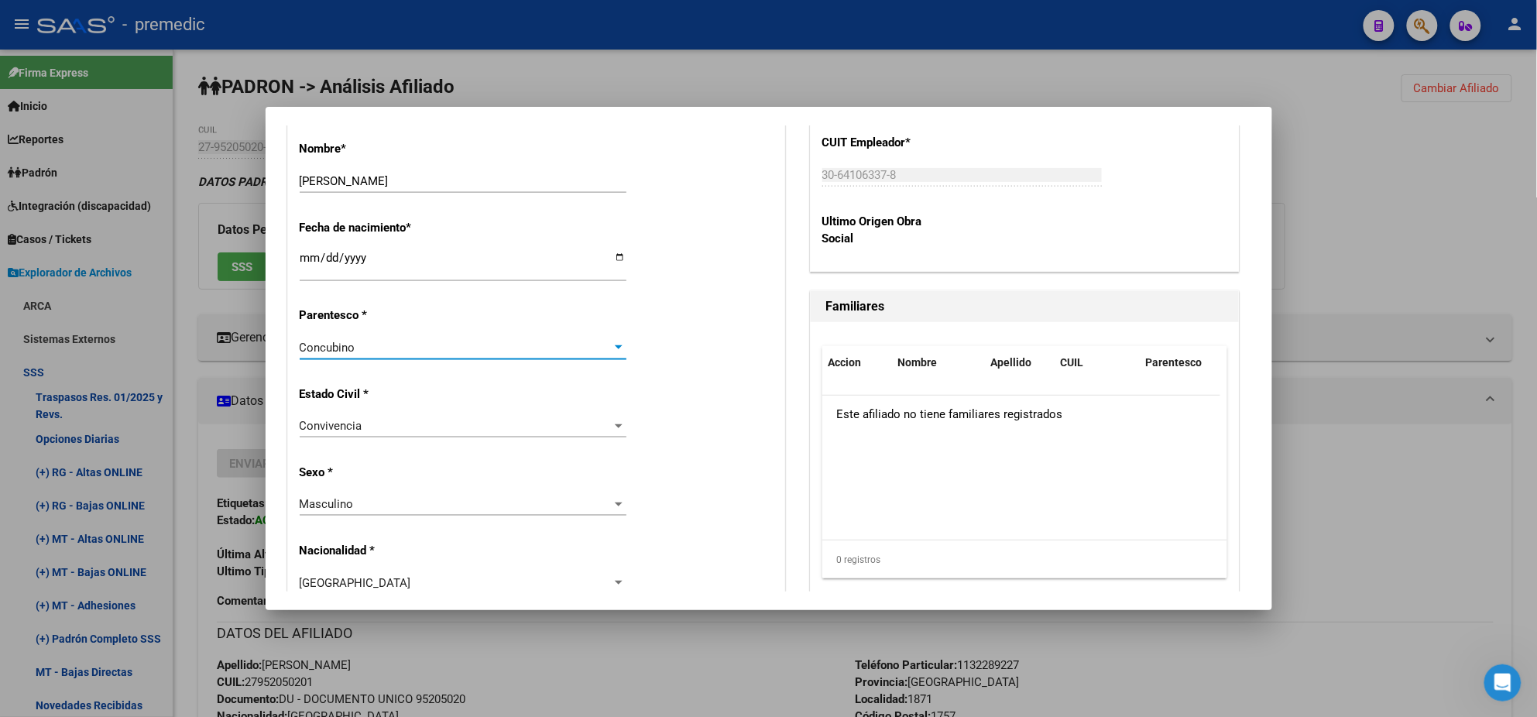
click at [504, 400] on div "Estado Civil * Convivencia Seleccionar tipo" at bounding box center [536, 413] width 473 height 78
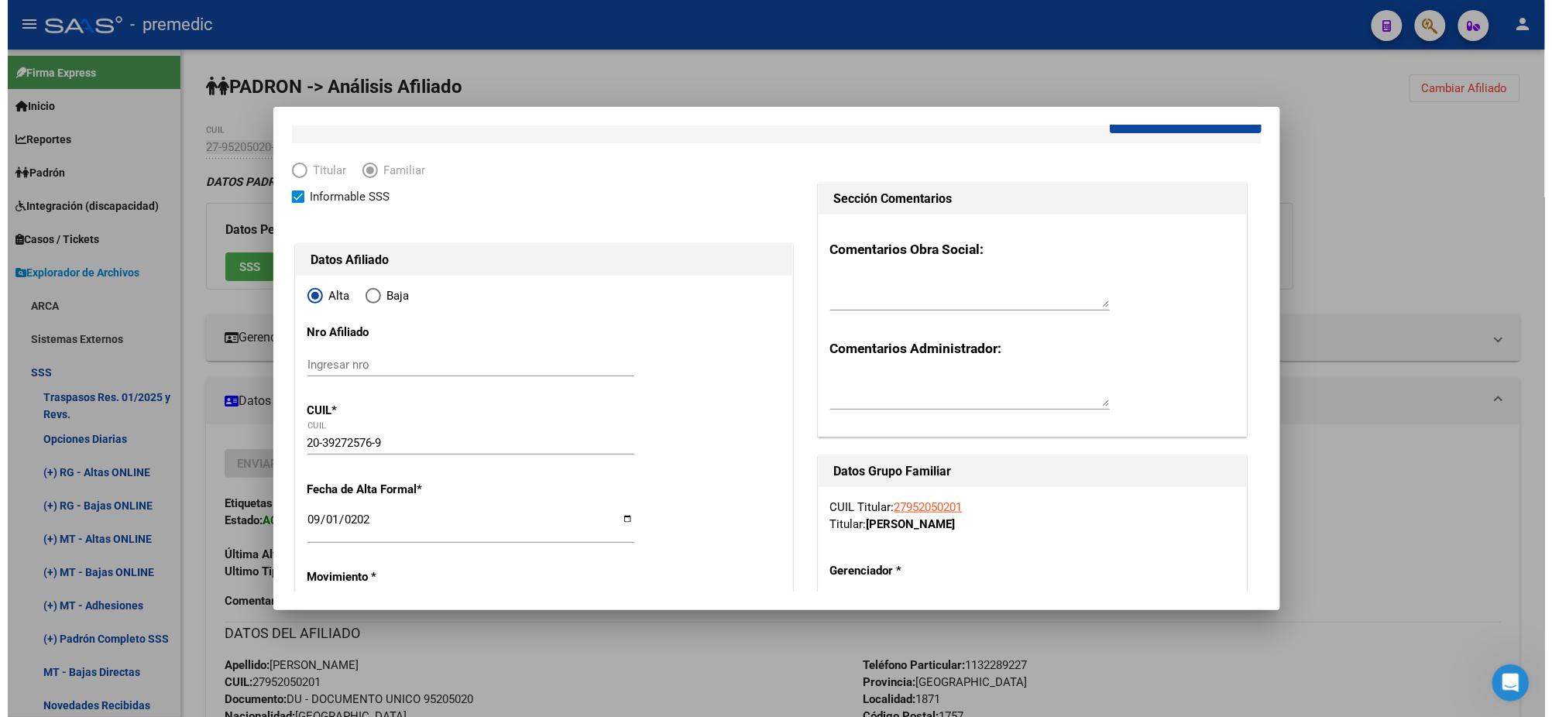
scroll to position [0, 0]
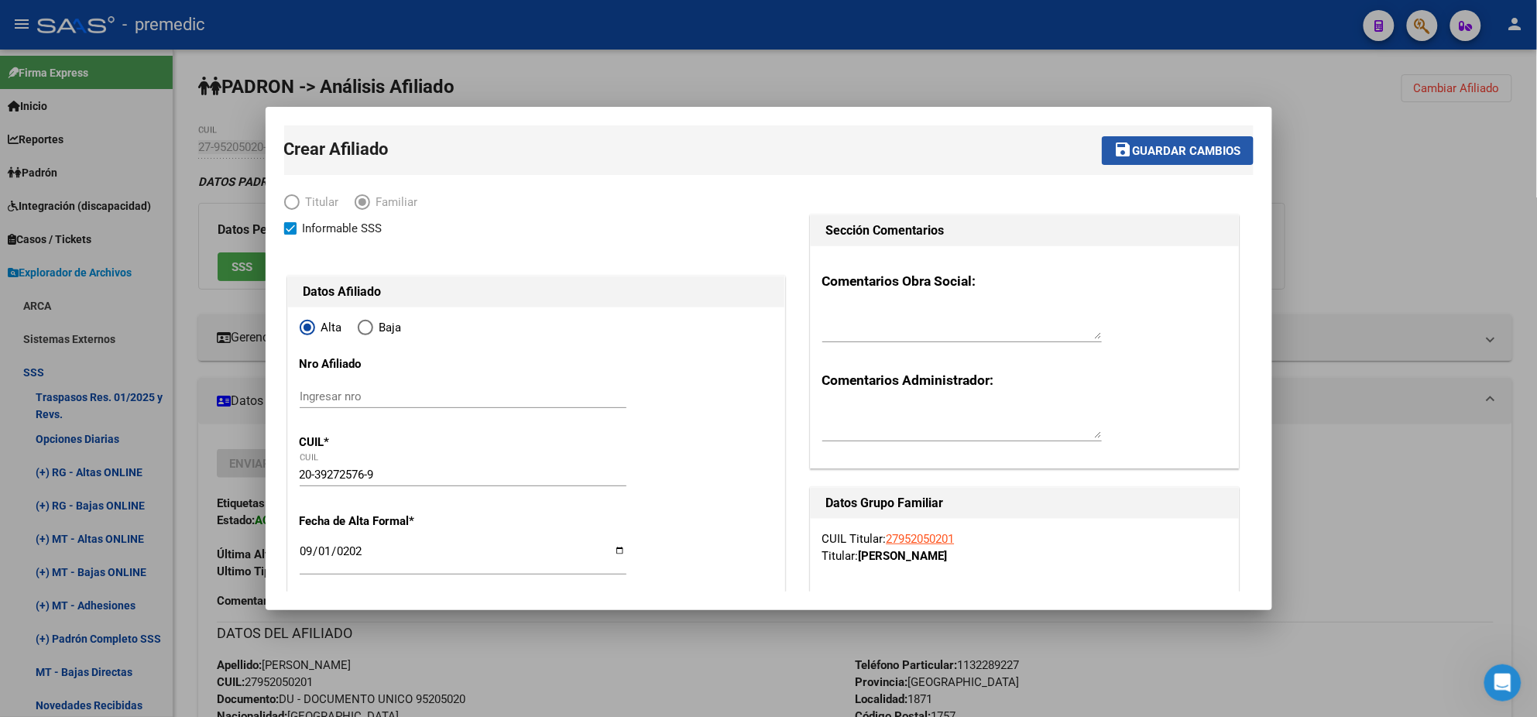
click at [1138, 153] on span "Guardar cambios" at bounding box center [1187, 151] width 108 height 14
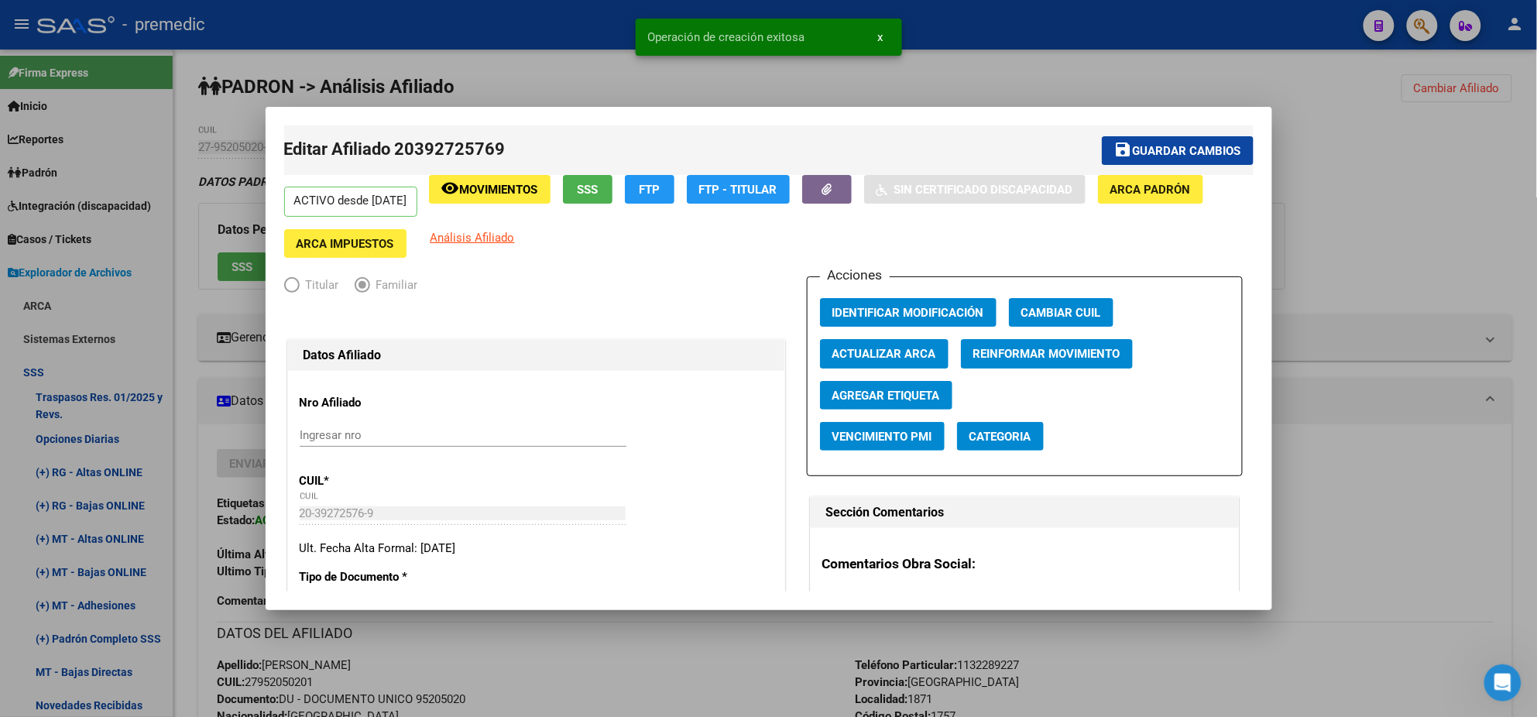
click at [1427, 84] on div at bounding box center [768, 358] width 1537 height 717
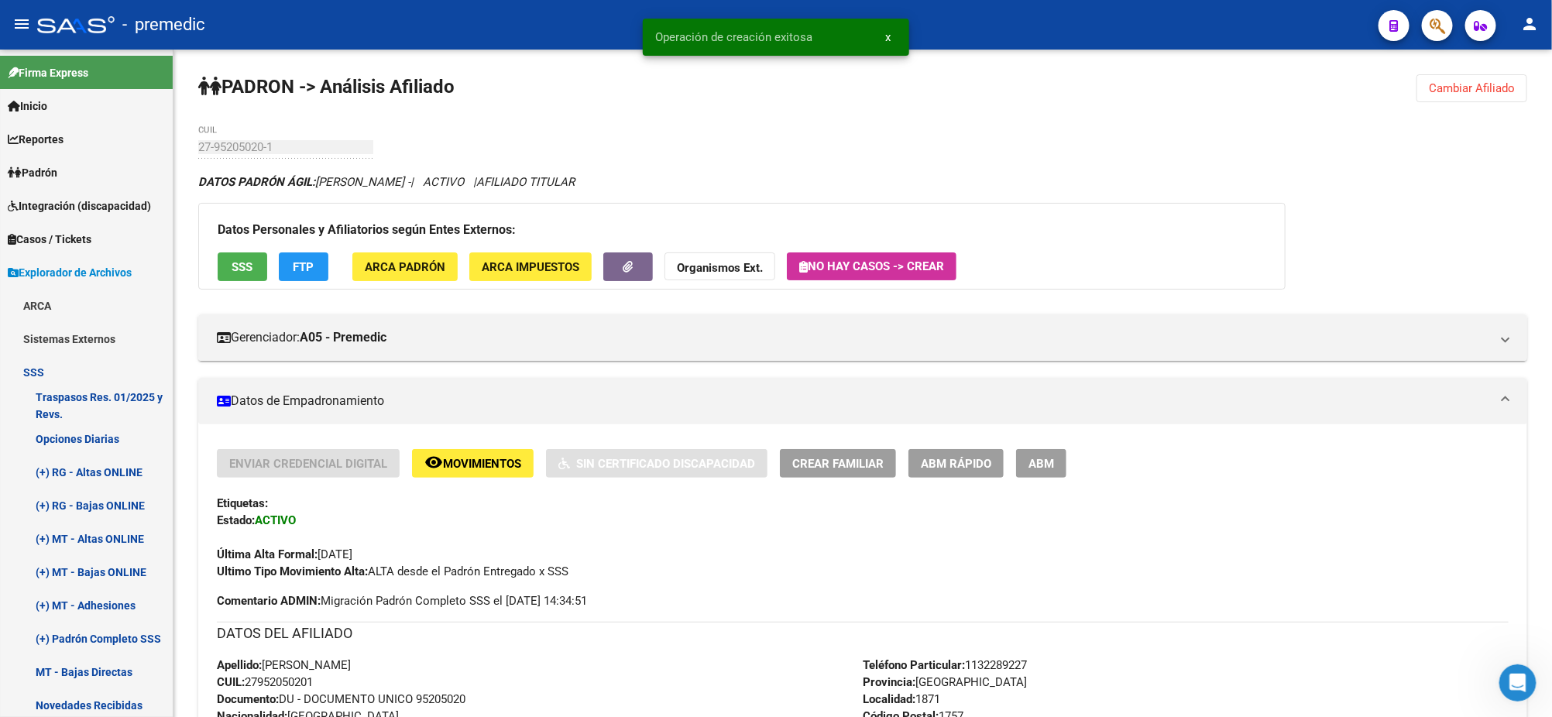
click at [1427, 84] on button "Cambiar Afiliado" at bounding box center [1471, 88] width 111 height 28
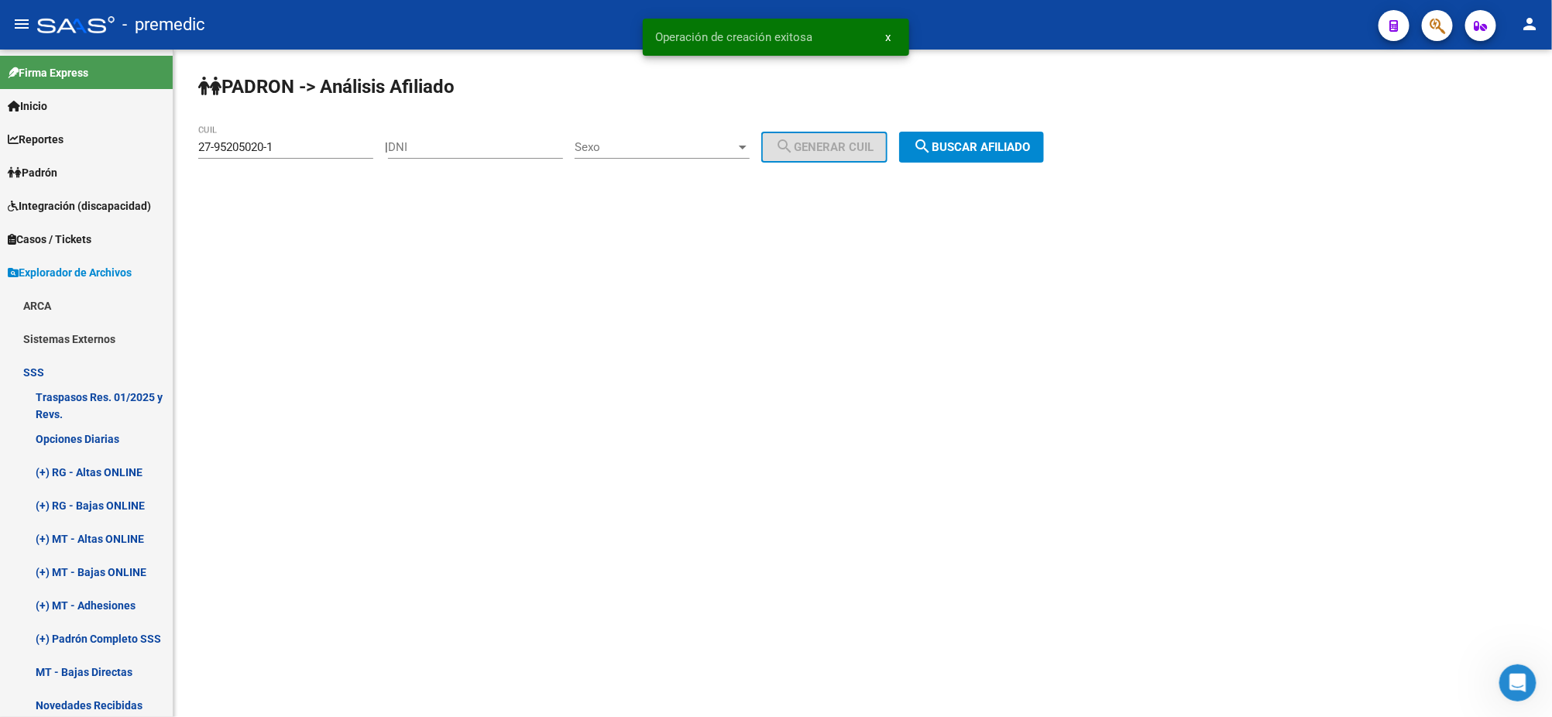
click at [931, 143] on mat-icon "search" at bounding box center [922, 146] width 19 height 19
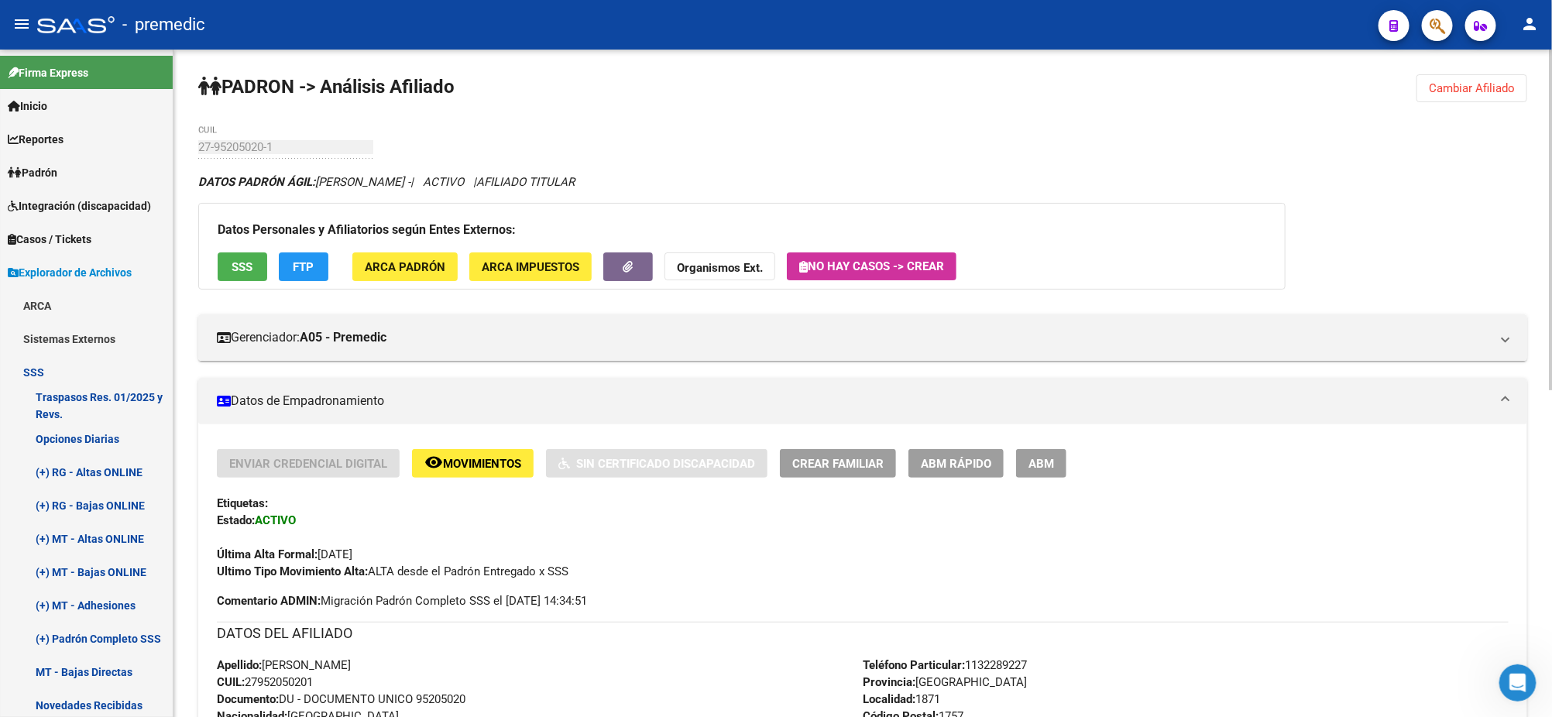
click at [1438, 97] on button "Cambiar Afiliado" at bounding box center [1471, 88] width 111 height 28
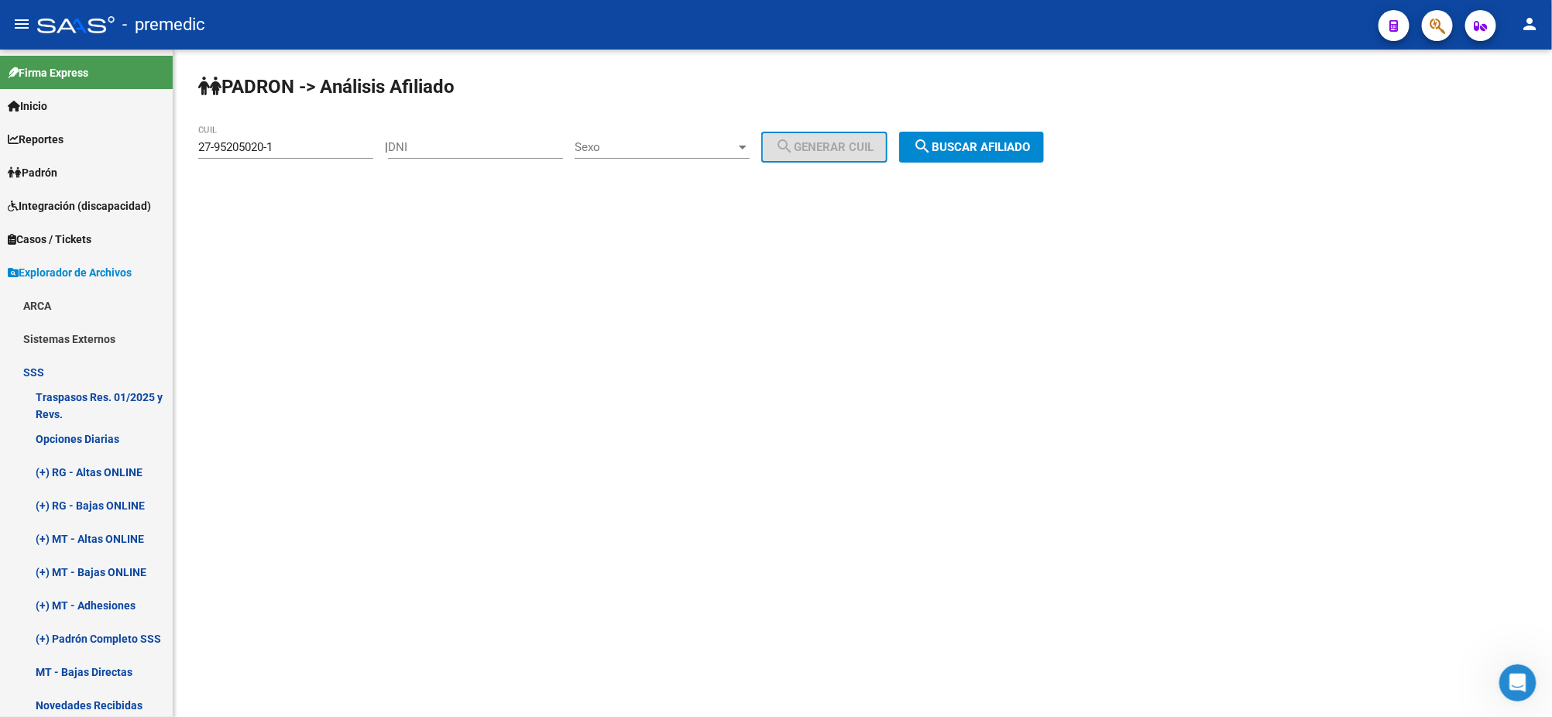
drag, startPoint x: 304, startPoint y: 153, endPoint x: 194, endPoint y: 151, distance: 110.7
click at [194, 151] on div "PADRON -> Análisis Afiliado 27-95205020-1 CUIL | DNI Sexo Sexo search Generar C…" at bounding box center [862, 131] width 1378 height 163
click at [304, 143] on input "27-95205020-1" at bounding box center [285, 147] width 175 height 14
drag, startPoint x: 300, startPoint y: 143, endPoint x: 177, endPoint y: 146, distance: 122.4
click at [177, 146] on div "PADRON -> Análisis Afiliado 27-95205020-1 CUIL | DNI Sexo Sexo search Generar C…" at bounding box center [862, 131] width 1378 height 163
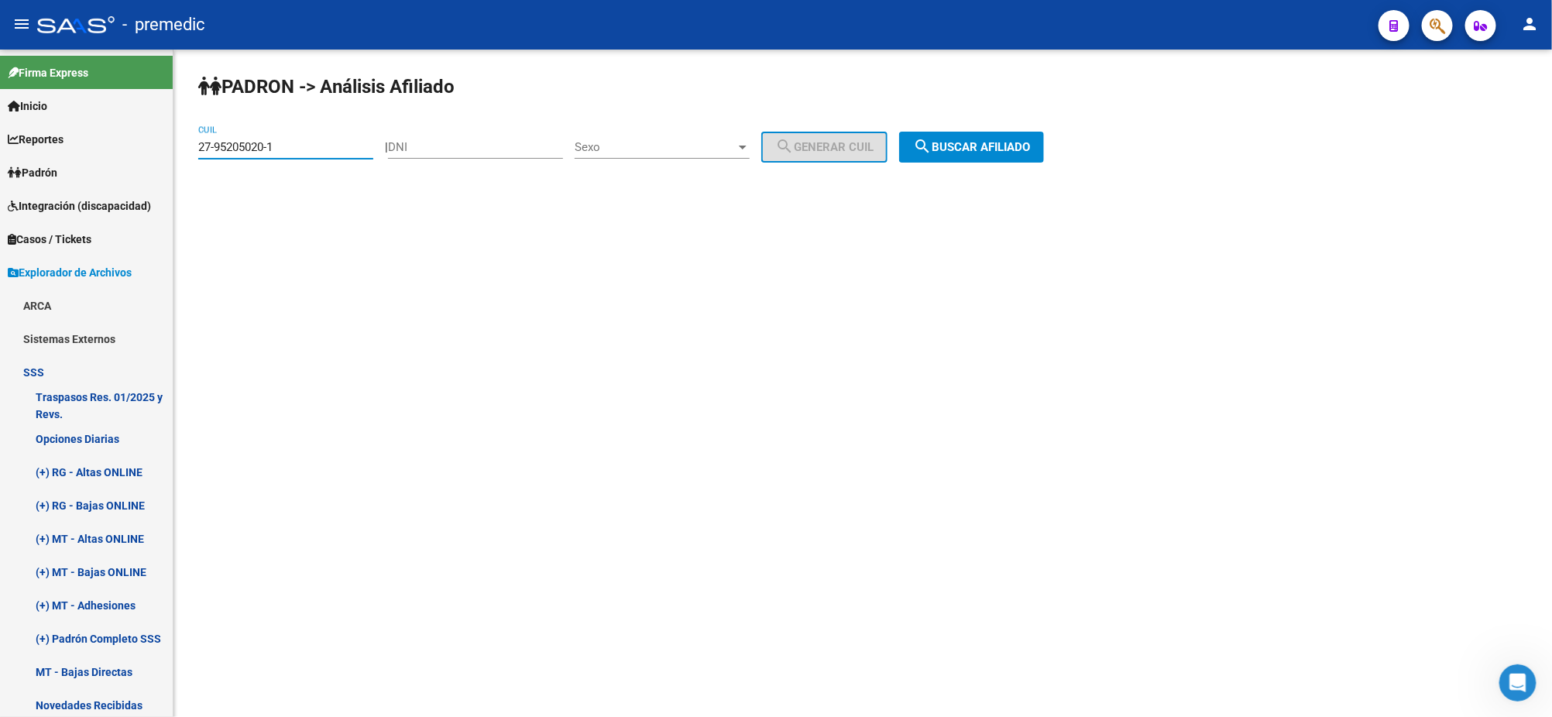
paste input "0-42363926-2"
type input "20-42363926-2"
click at [959, 149] on span "search Buscar afiliado" at bounding box center [971, 147] width 117 height 14
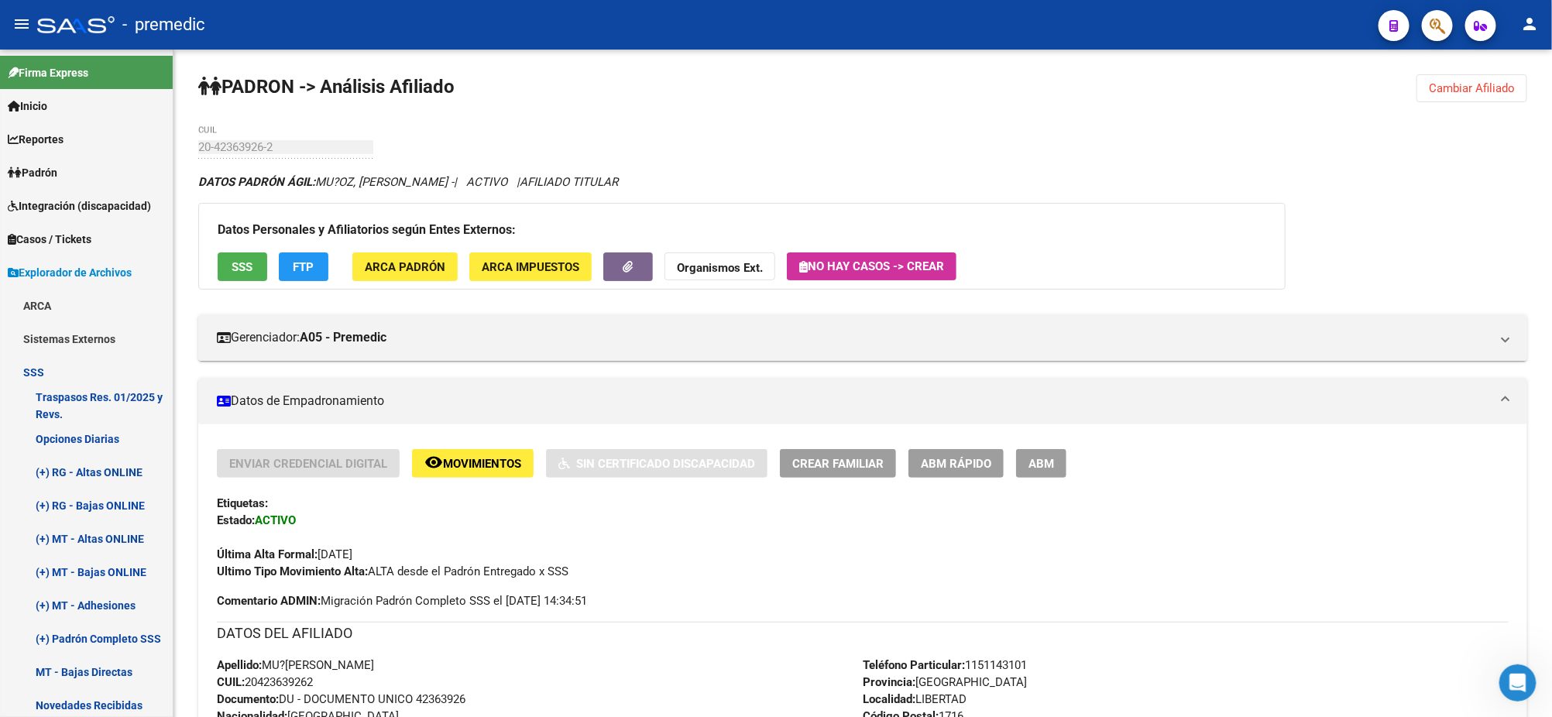
click at [344, 495] on div "Etiquetas:" at bounding box center [863, 503] width 1292 height 17
click at [866, 456] on span "Crear Familiar" at bounding box center [837, 463] width 91 height 14
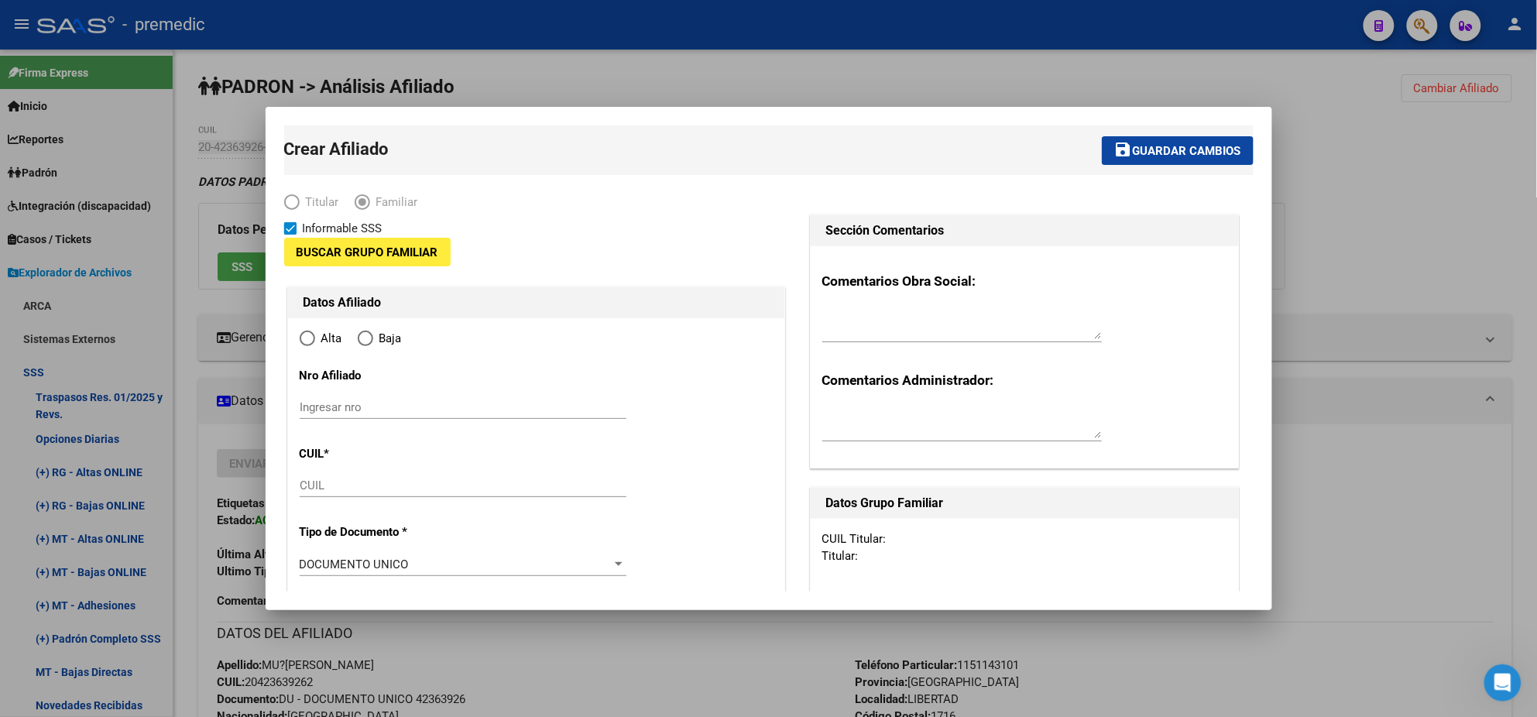
type input "30-52029200-0"
type input "LIBERTAD"
type input "1716"
type input "OLAZABAL"
type input "01360"
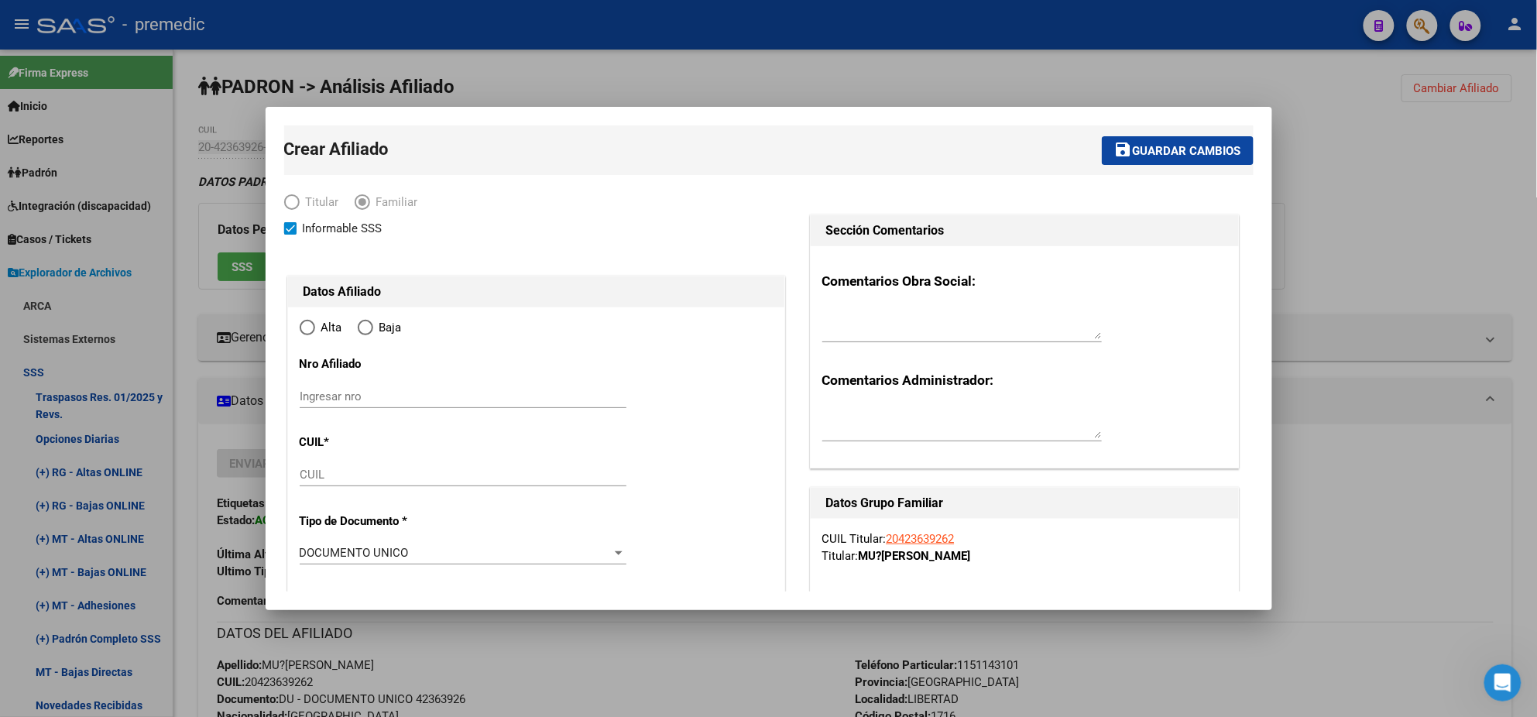
radio input "true"
type input "30-52029200-0"
click at [345, 476] on input "CUIL" at bounding box center [463, 475] width 327 height 14
paste input "23-40228700-4"
type input "23-40228700-4"
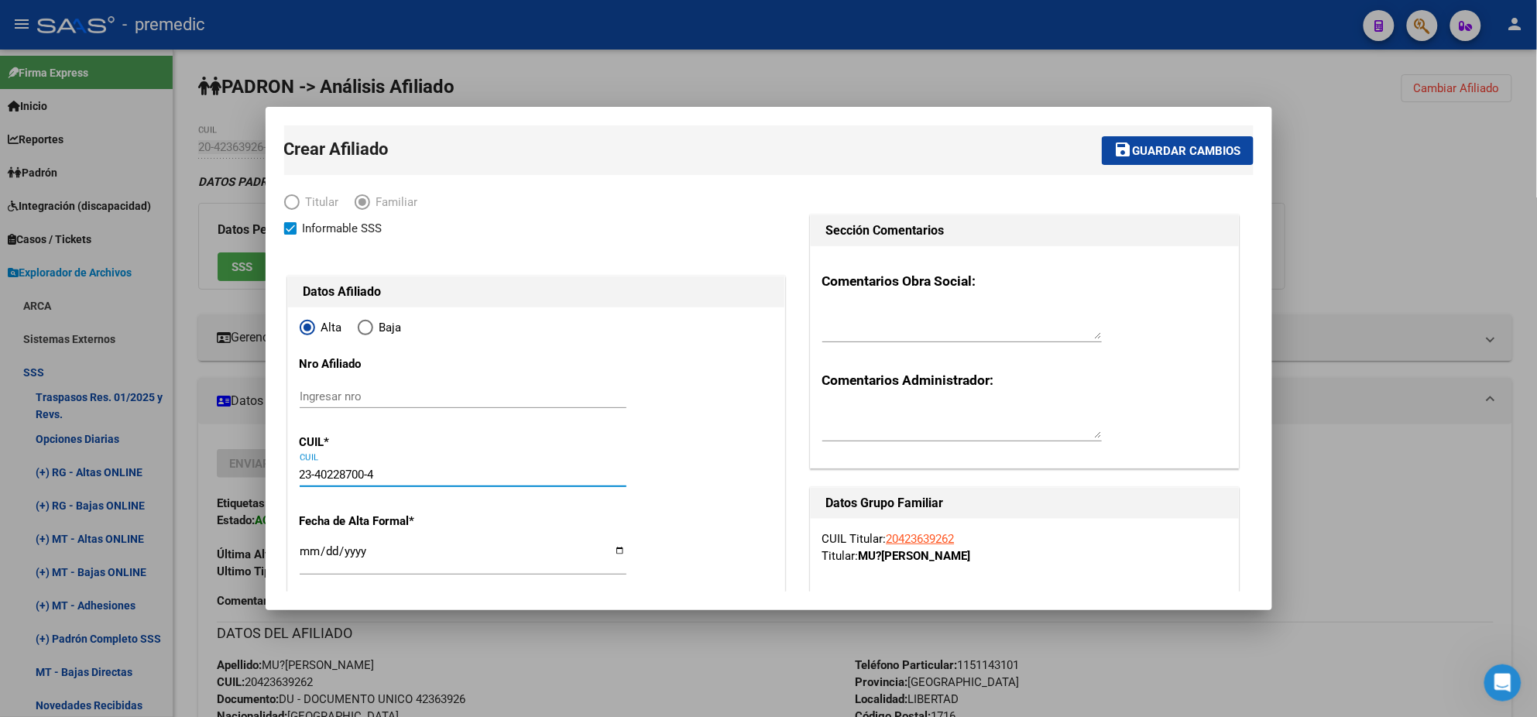
click at [314, 548] on input "Ingresar fecha" at bounding box center [463, 557] width 327 height 25
type input "40228700"
type input "MANSILLA"
type input "MELISSA ARACELI"
type input "1997-05-26"
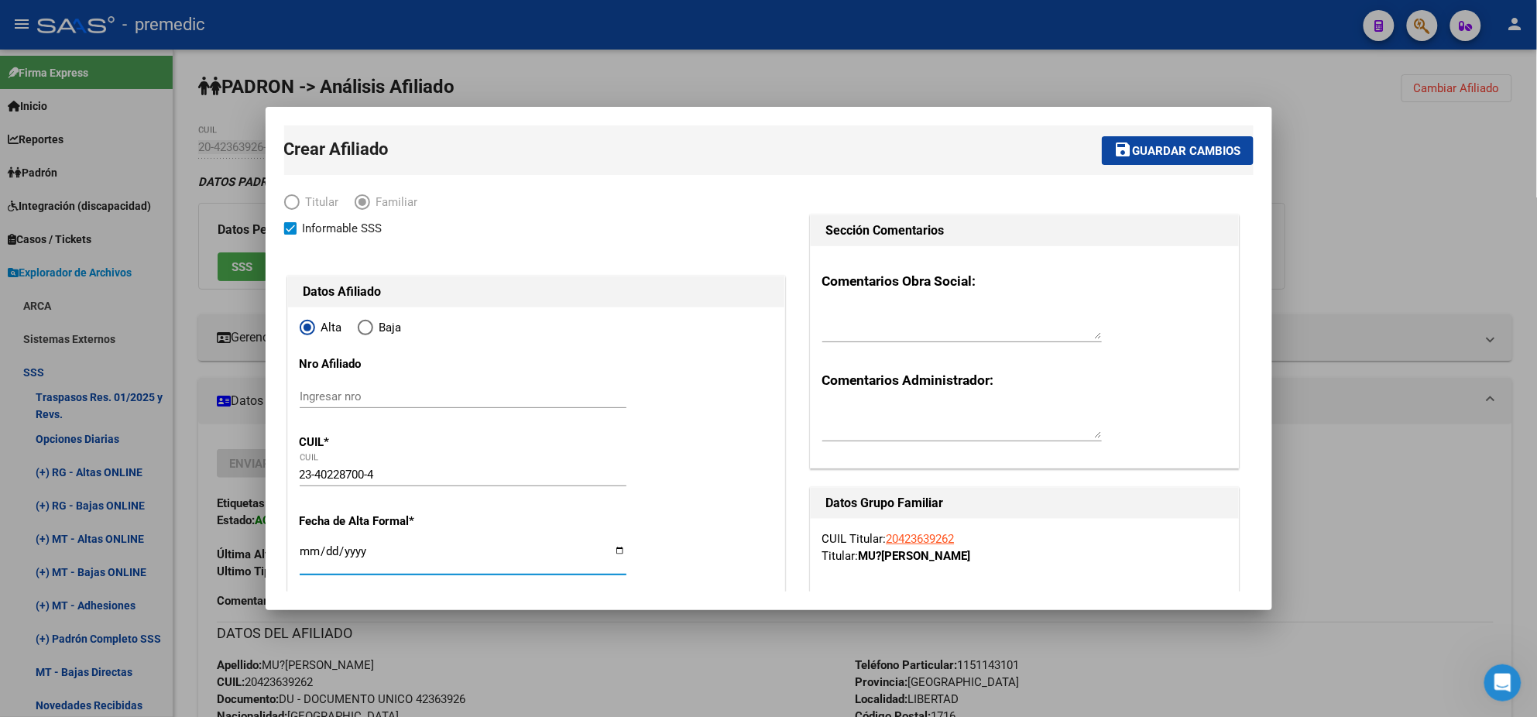
type input "LIBERTAD"
type input "FELIX DE OLAZABAL"
type input "1360"
type input "2025-09-01"
click at [280, 552] on mat-dialog-content "Crear Afiliado save Guardar cambios Titular Familiar Informable SSS Datos Afili…" at bounding box center [769, 358] width 1007 height 466
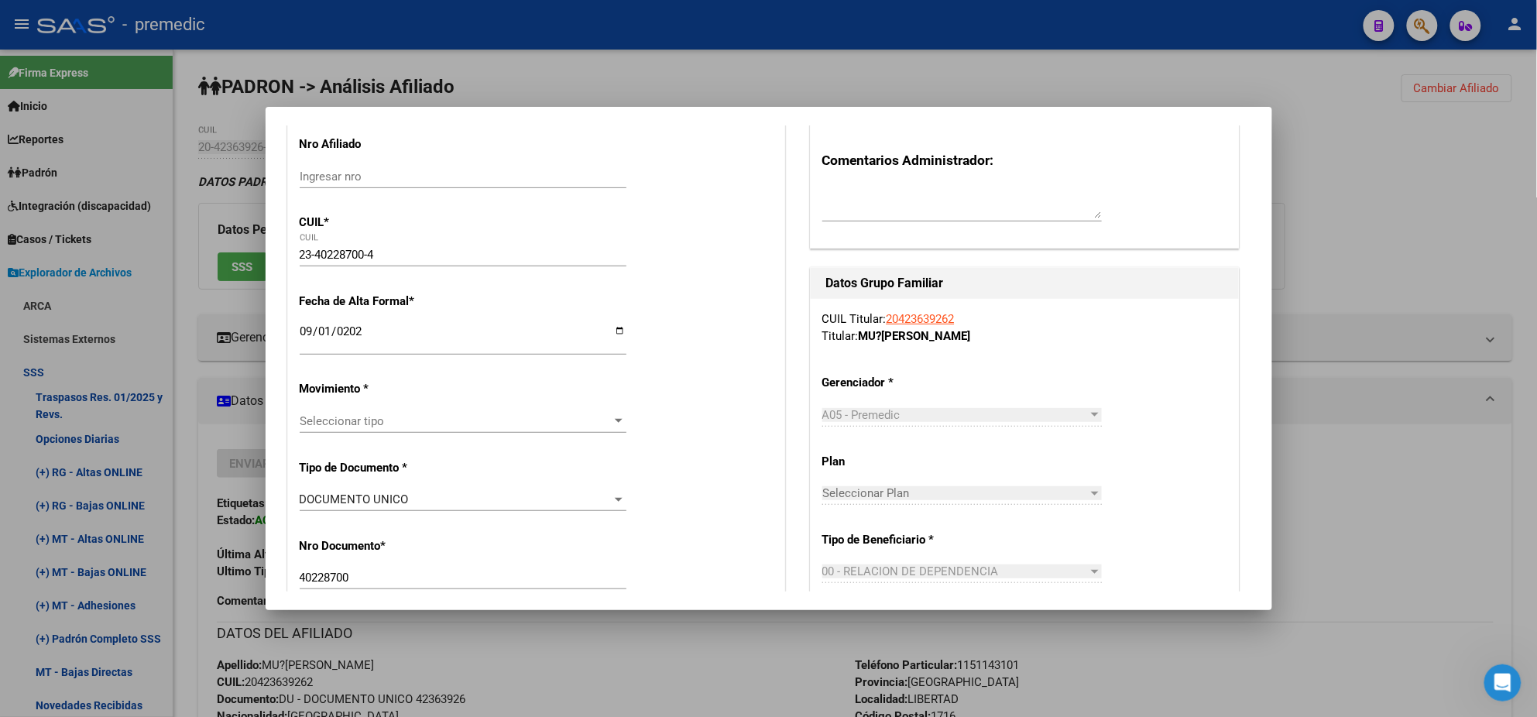
scroll to position [290, 0]
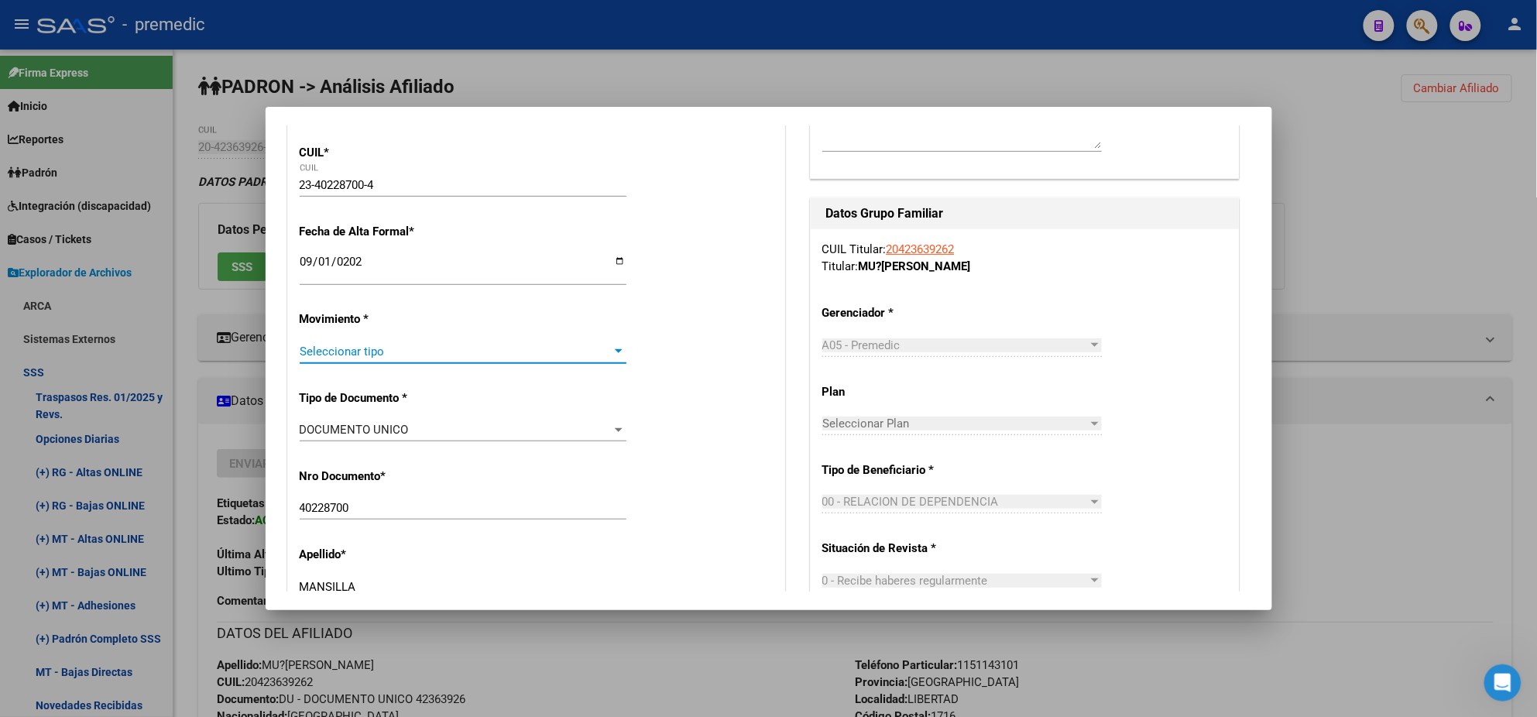
click at [333, 349] on span "Seleccionar tipo" at bounding box center [456, 352] width 313 height 14
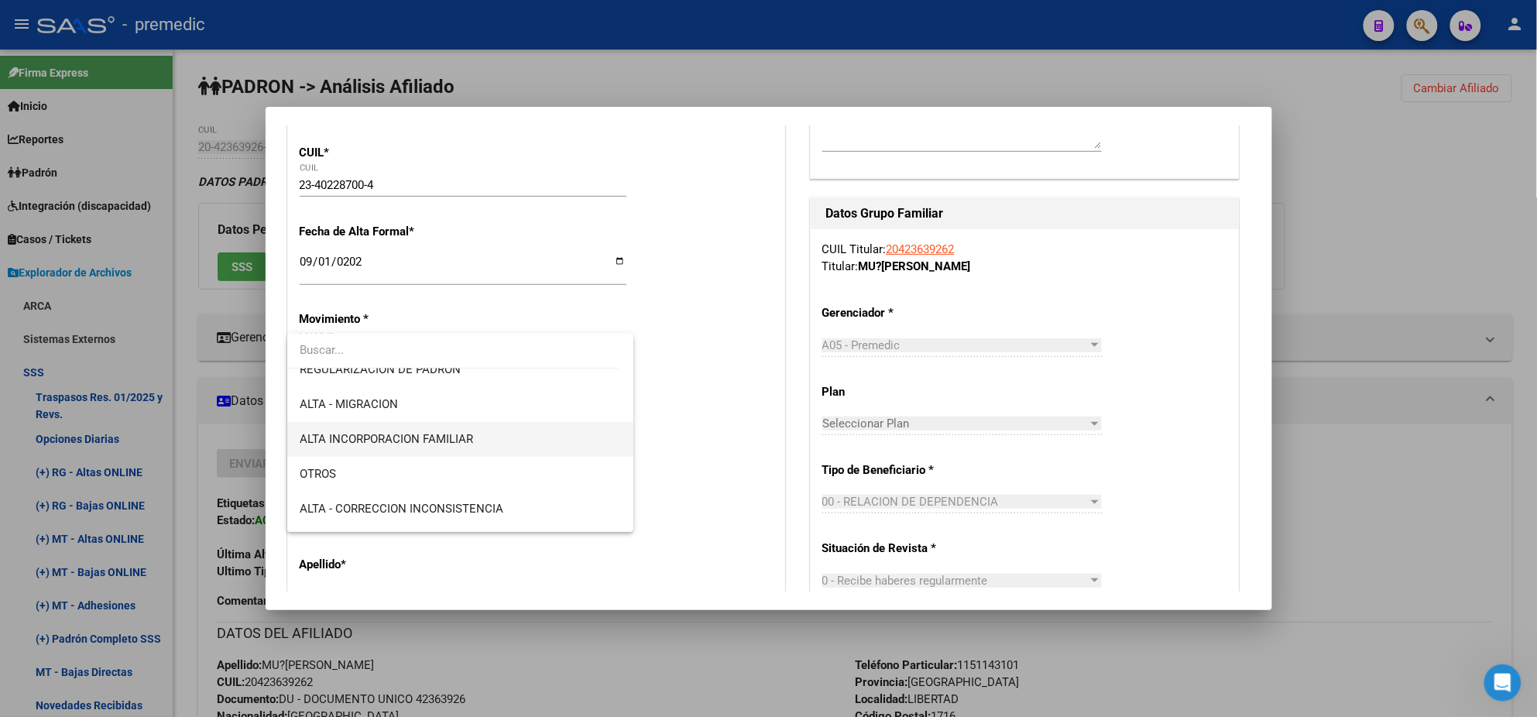
scroll to position [194, 0]
click at [450, 435] on span "ALTA INCORPORACION FAMILIAR" at bounding box center [386, 436] width 173 height 14
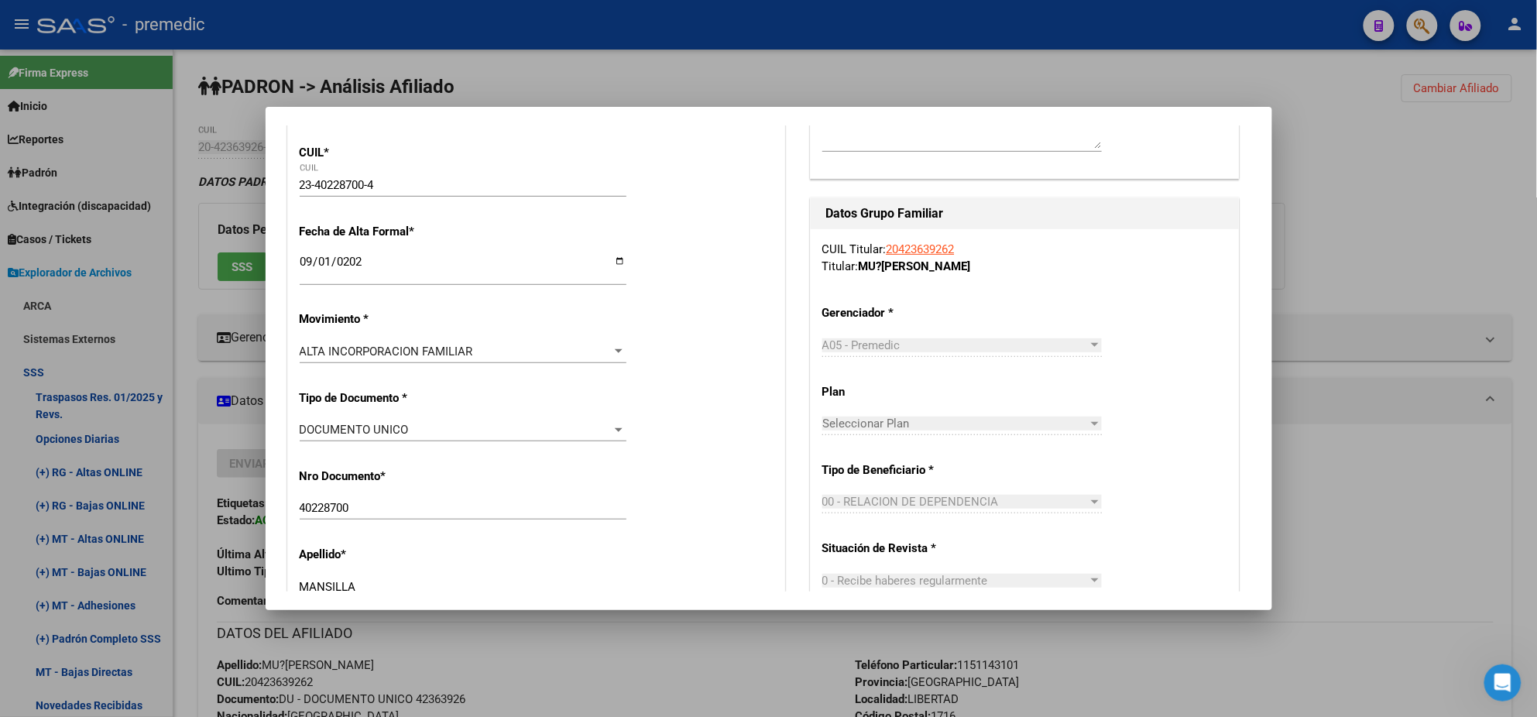
click at [458, 456] on div "Nro Documento * 40228700 Ingresar nro" at bounding box center [536, 495] width 473 height 78
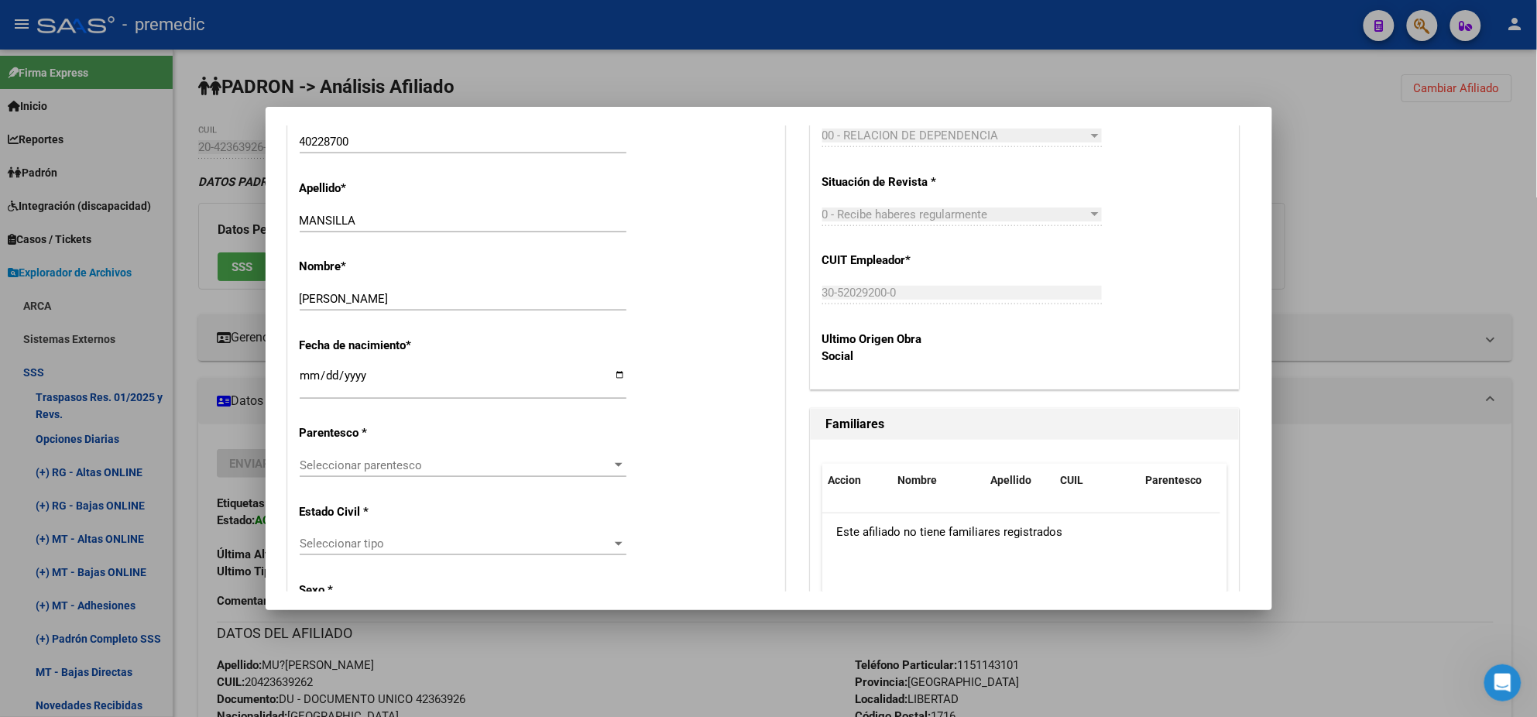
scroll to position [678, 0]
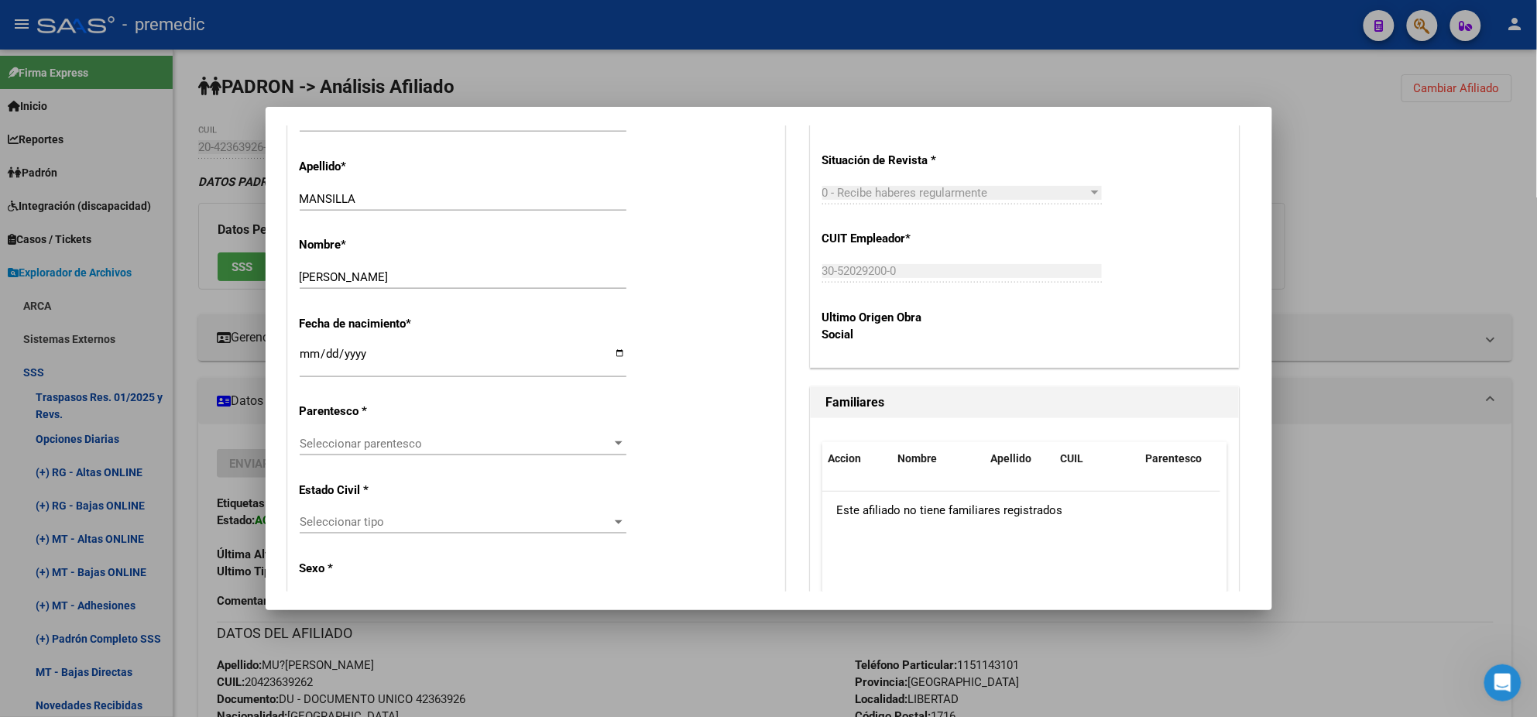
click at [448, 438] on span "Seleccionar parentesco" at bounding box center [456, 444] width 313 height 14
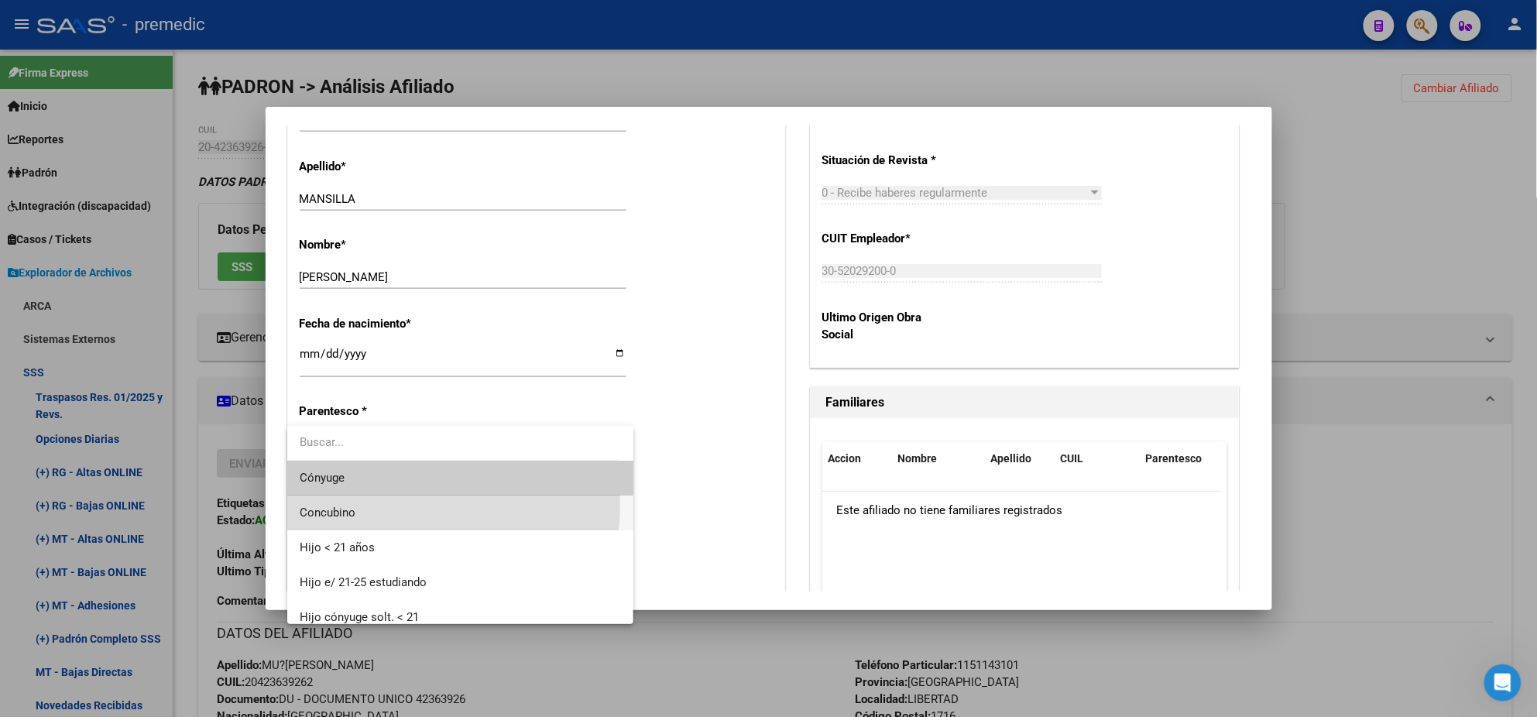
click at [404, 506] on span "Concubino" at bounding box center [460, 513] width 321 height 35
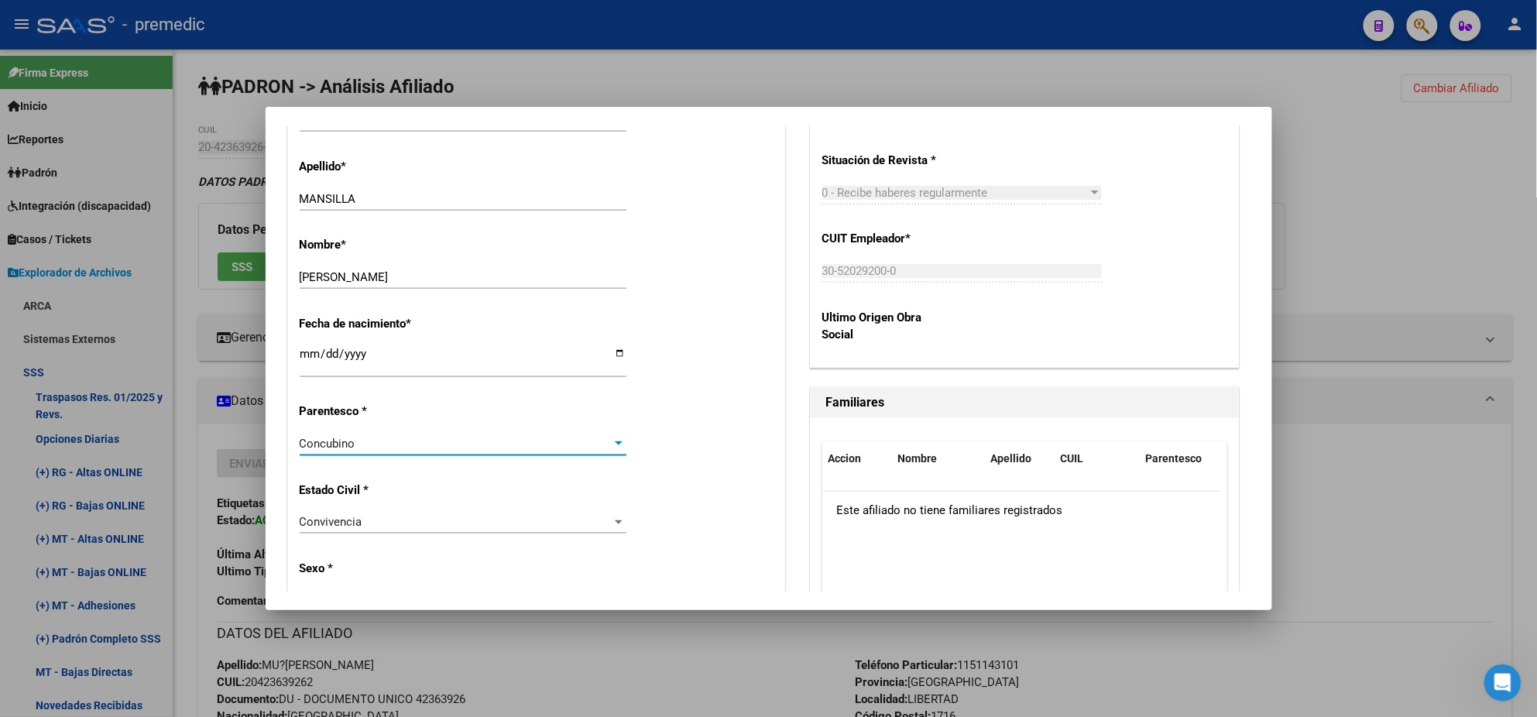
click at [417, 482] on p "Estado Civil *" at bounding box center [371, 491] width 142 height 18
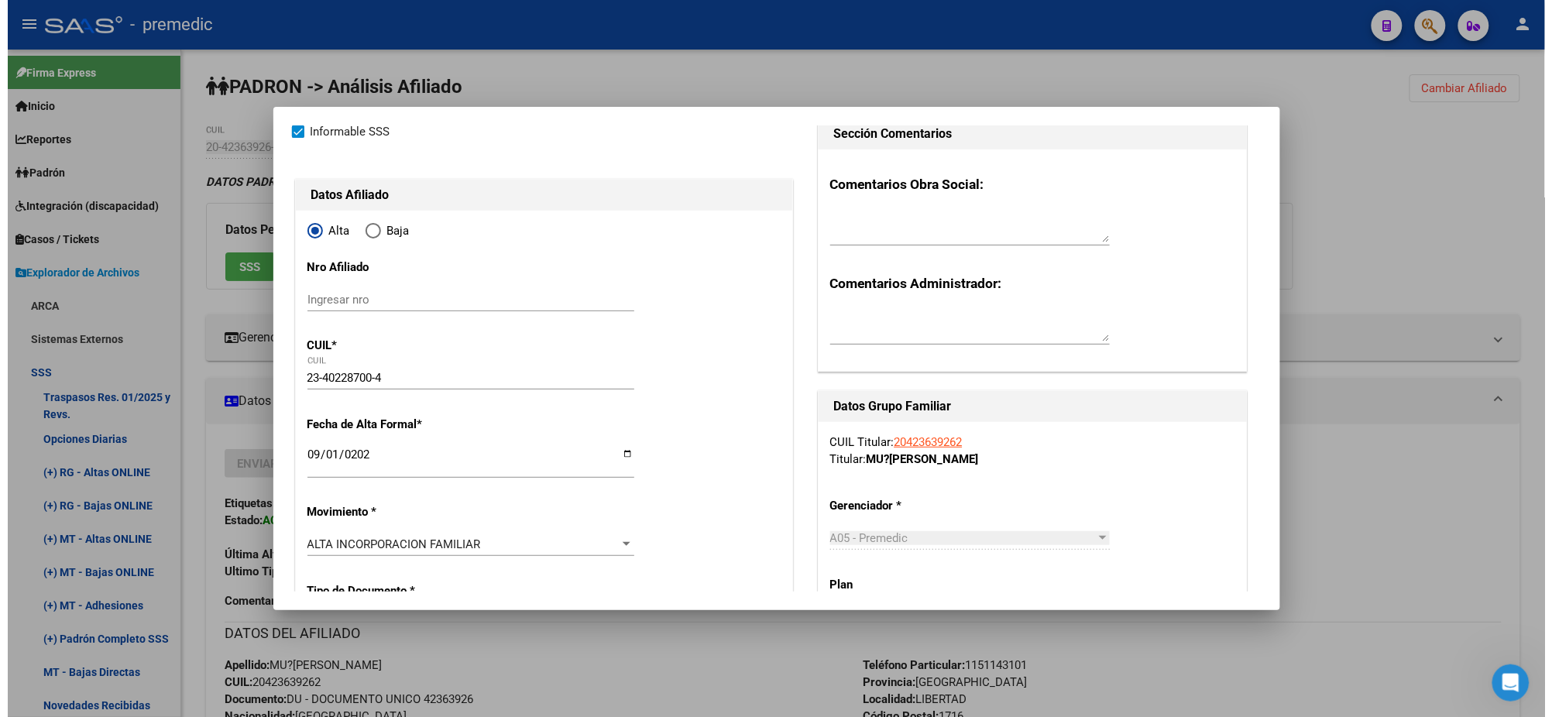
scroll to position [0, 0]
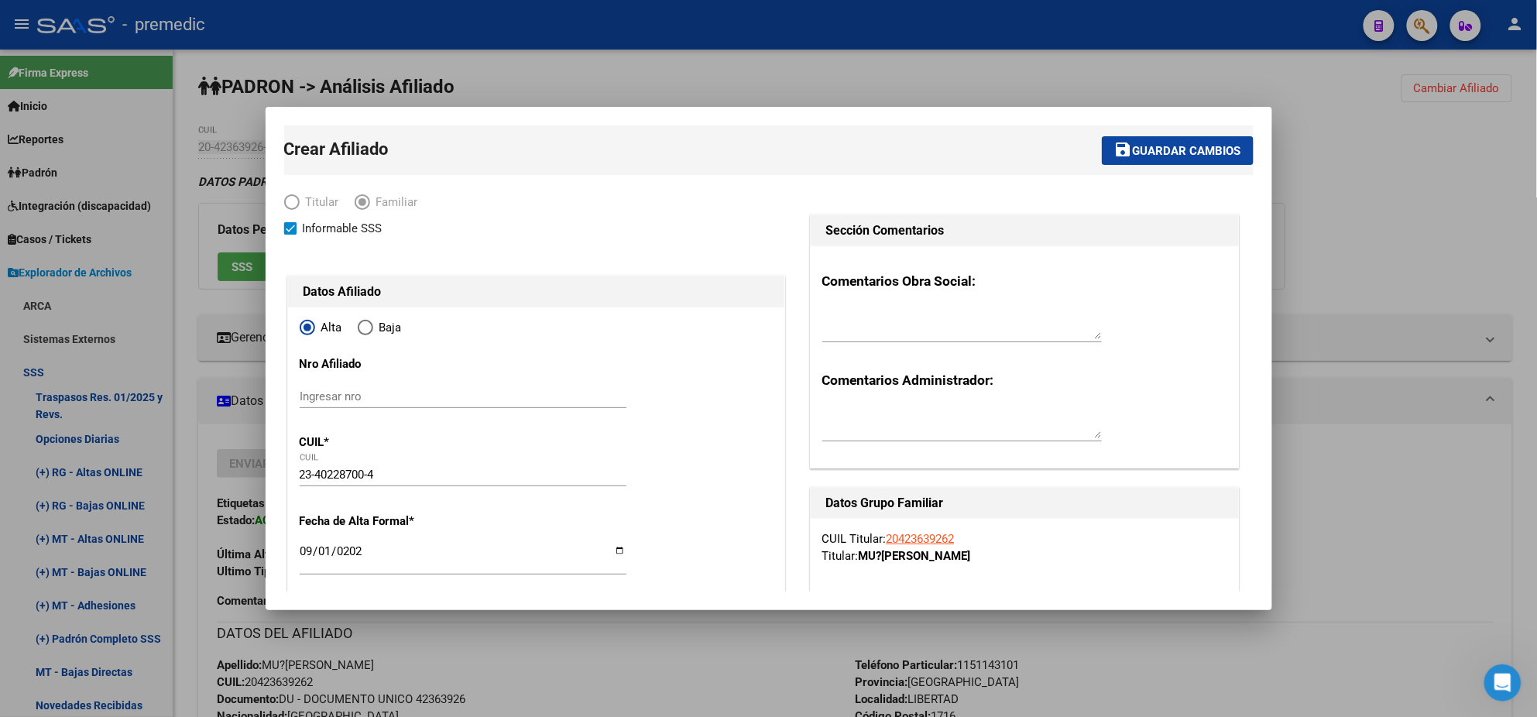
click at [1133, 153] on span "Guardar cambios" at bounding box center [1187, 151] width 108 height 14
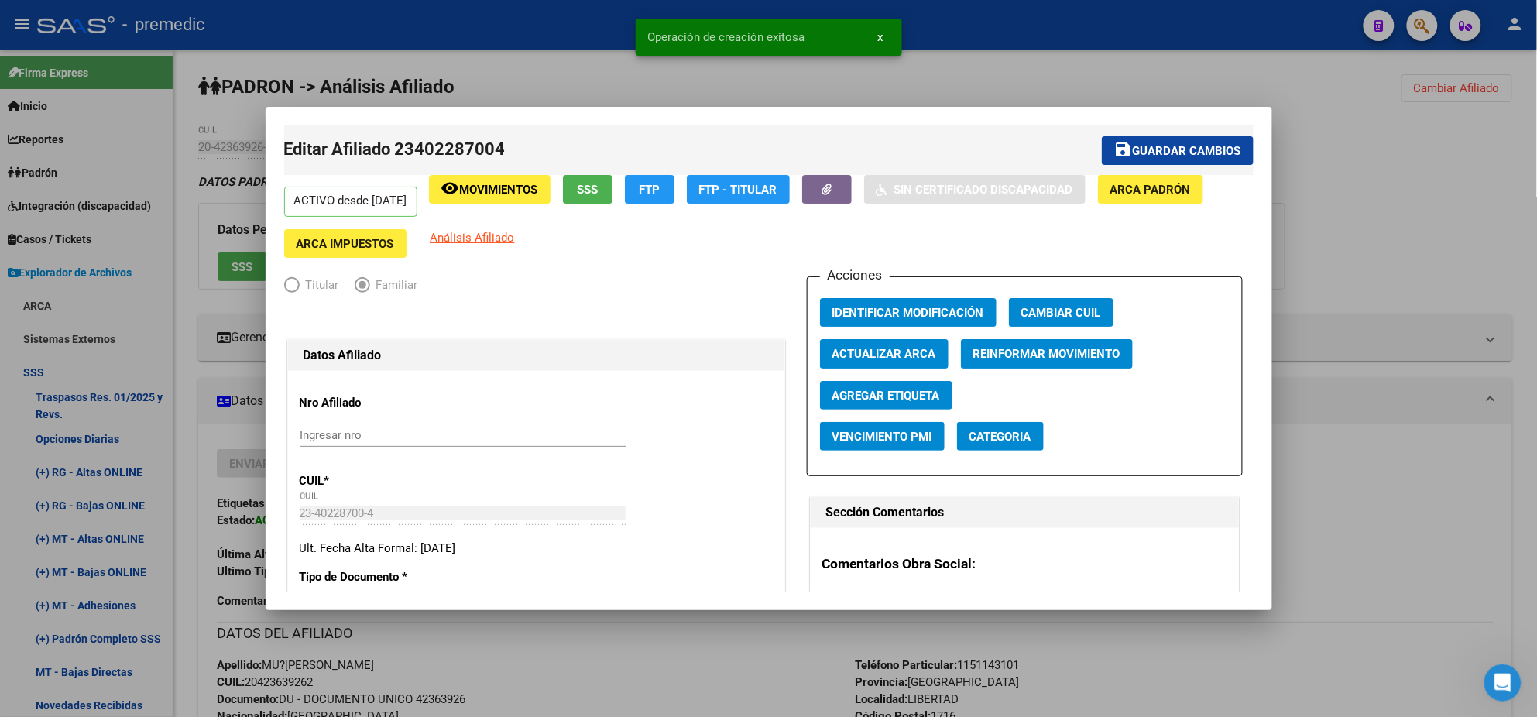
click at [1065, 84] on div at bounding box center [768, 358] width 1537 height 717
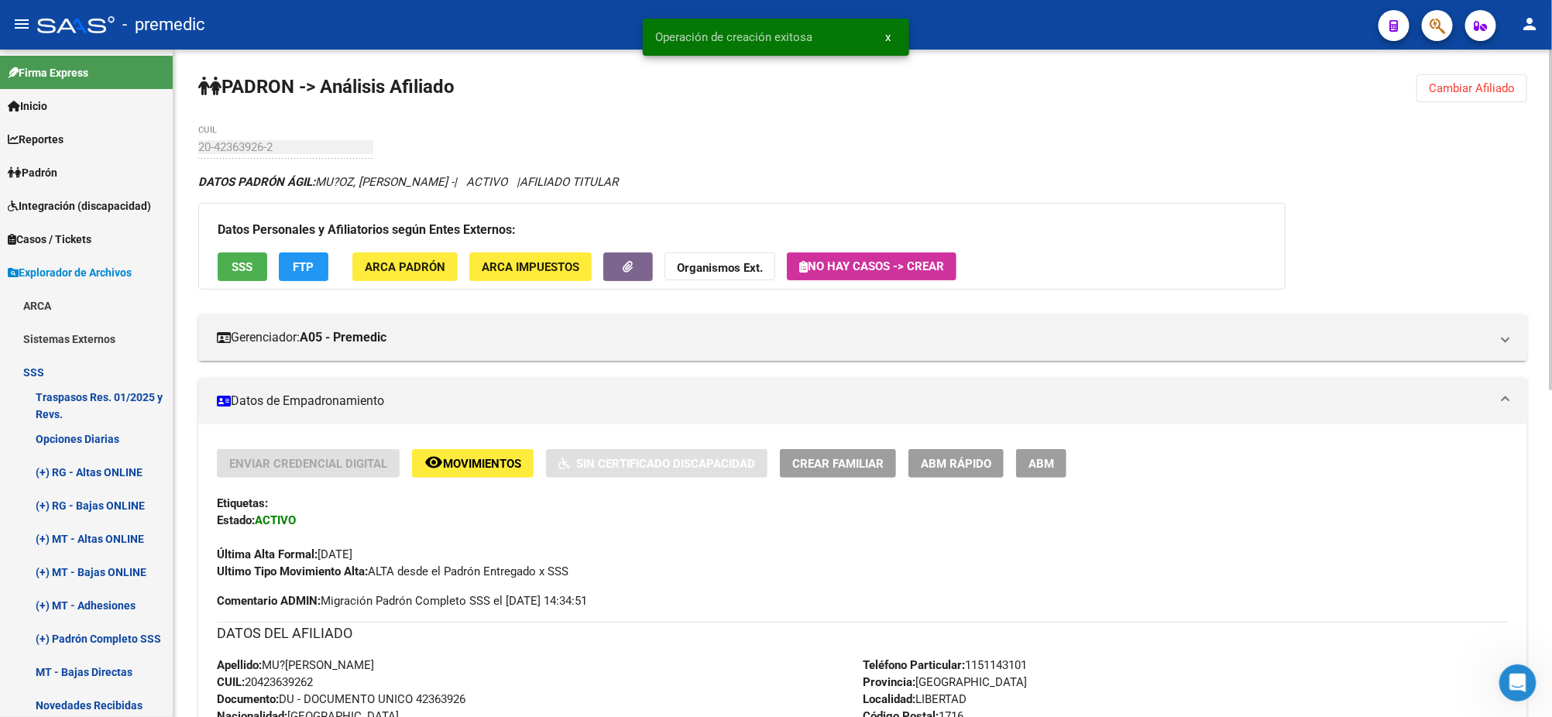
click at [1442, 77] on button "Cambiar Afiliado" at bounding box center [1471, 88] width 111 height 28
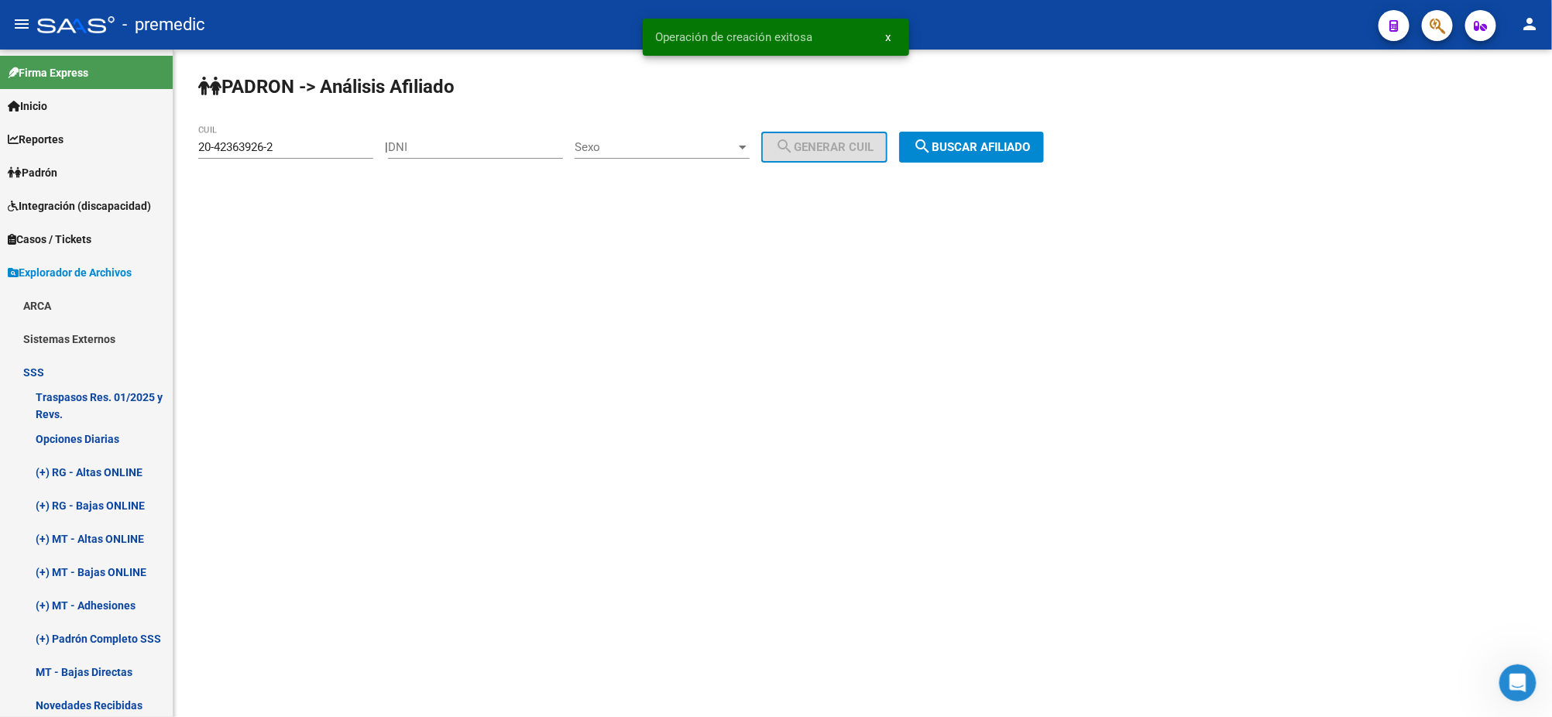
click at [931, 149] on mat-icon "search" at bounding box center [922, 146] width 19 height 19
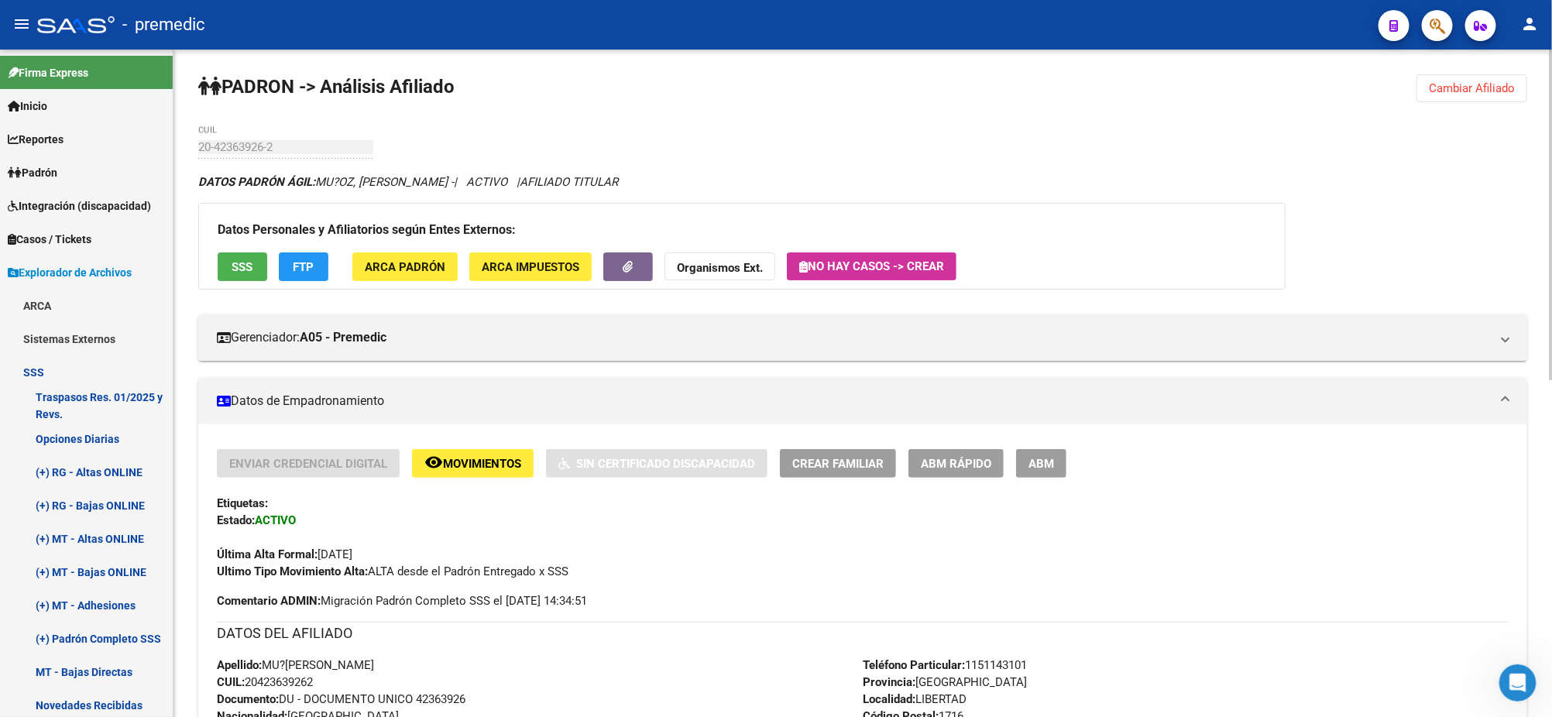
click at [1450, 89] on span "Cambiar Afiliado" at bounding box center [1472, 88] width 86 height 14
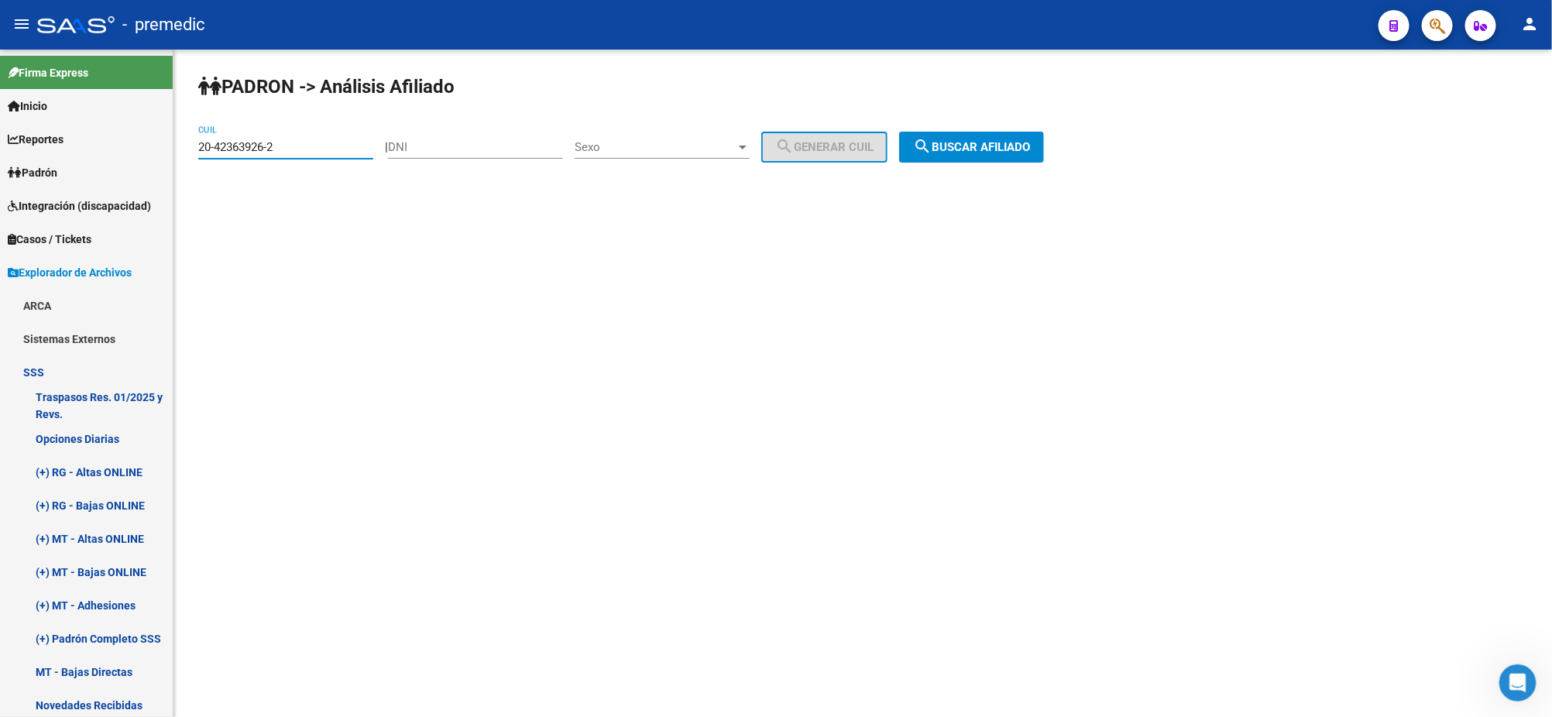
drag, startPoint x: 299, startPoint y: 149, endPoint x: 183, endPoint y: 149, distance: 116.1
click at [188, 149] on div "PADRON -> Análisis Afiliado 20-42363926-2 CUIL | DNI Sexo Sexo search Generar C…" at bounding box center [862, 131] width 1378 height 163
paste input "25332503-9"
type input "20-25332503-9"
click at [983, 150] on span "search Buscar afiliado" at bounding box center [971, 147] width 117 height 14
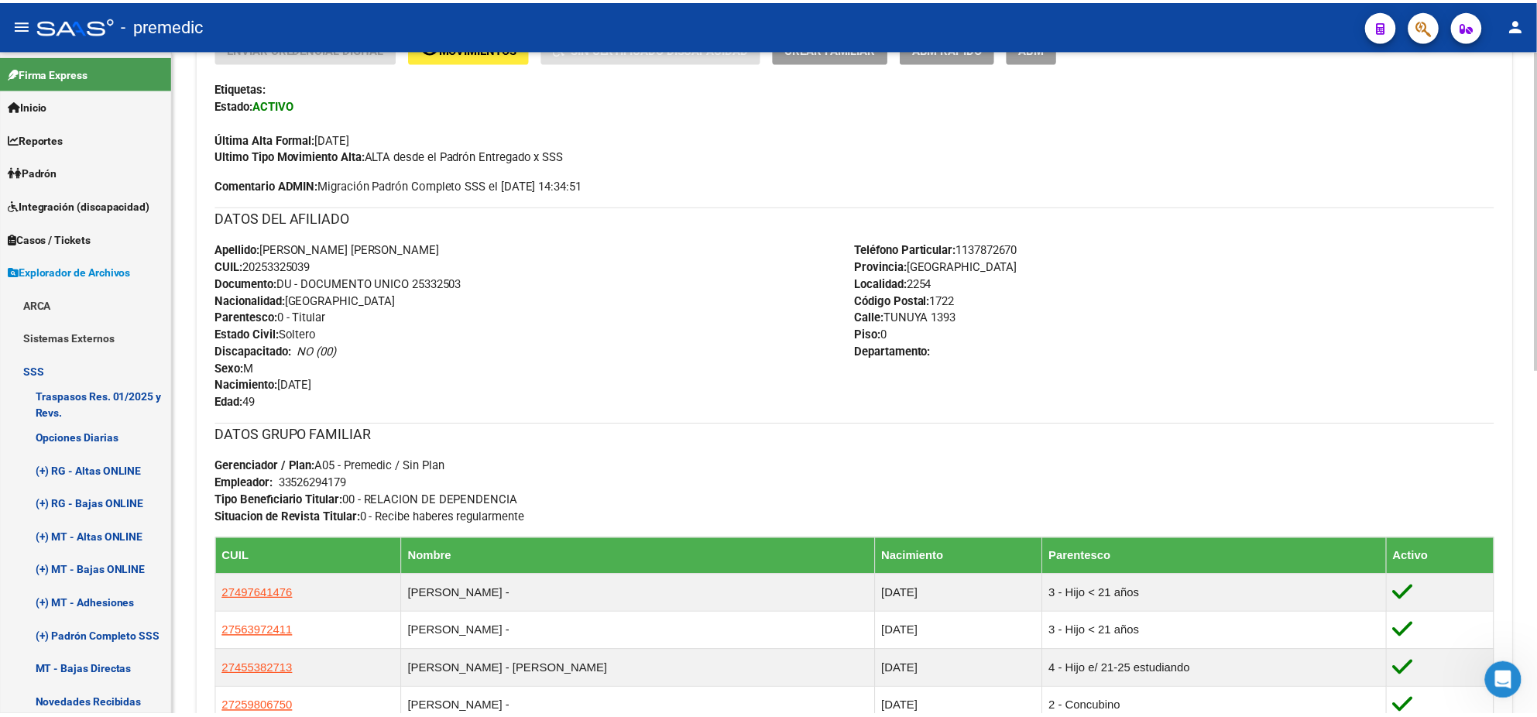
scroll to position [484, 0]
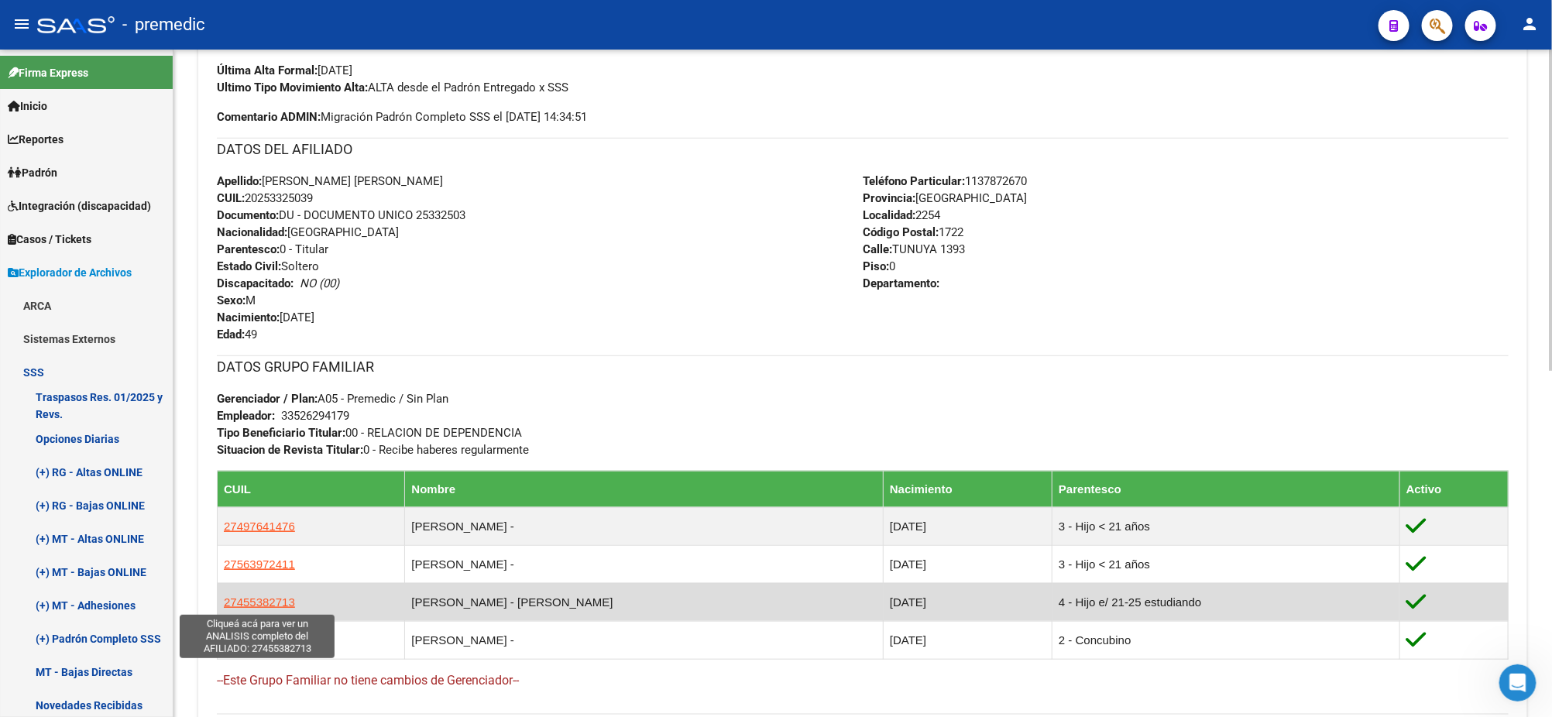
click at [277, 601] on span "27455382713" at bounding box center [259, 601] width 71 height 13
type textarea "27455382713"
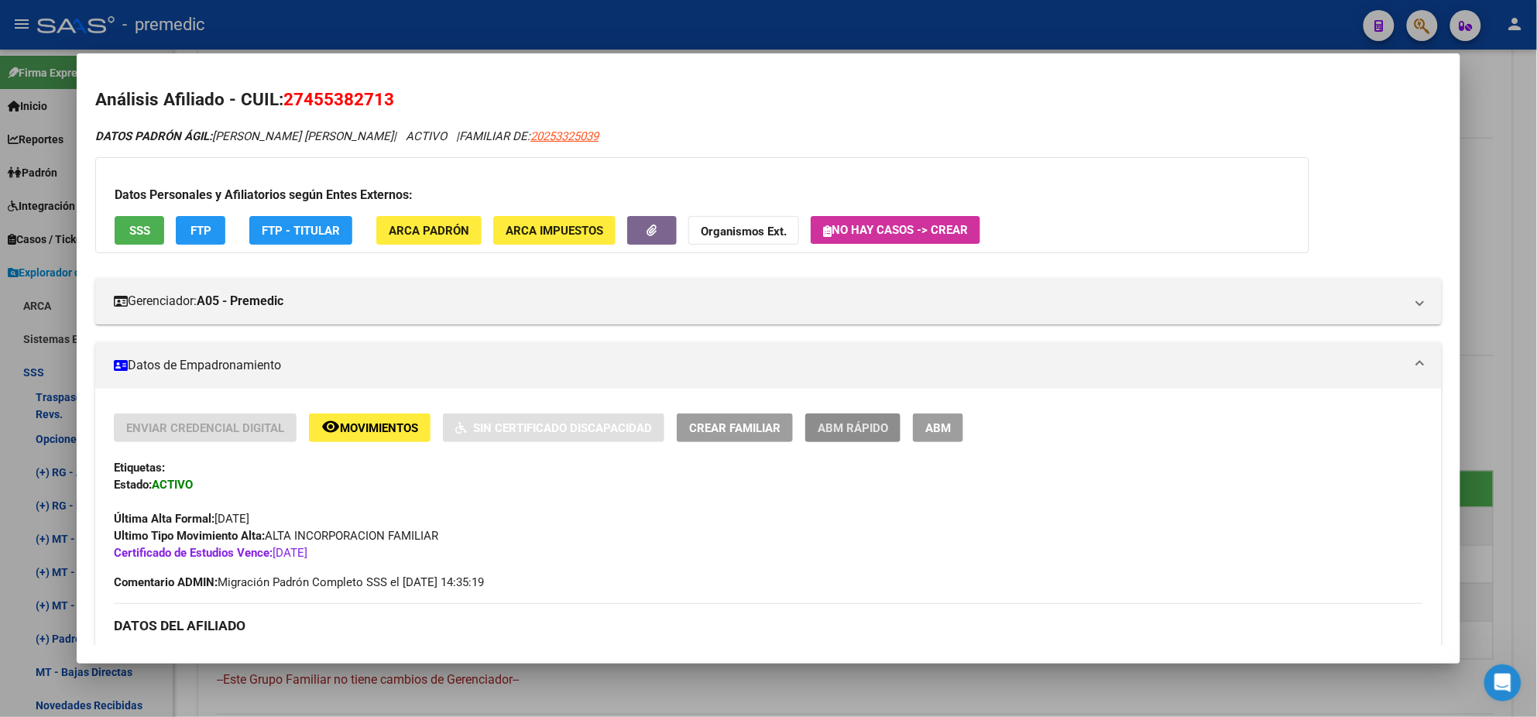
click at [850, 422] on span "ABM Rápido" at bounding box center [853, 428] width 70 height 14
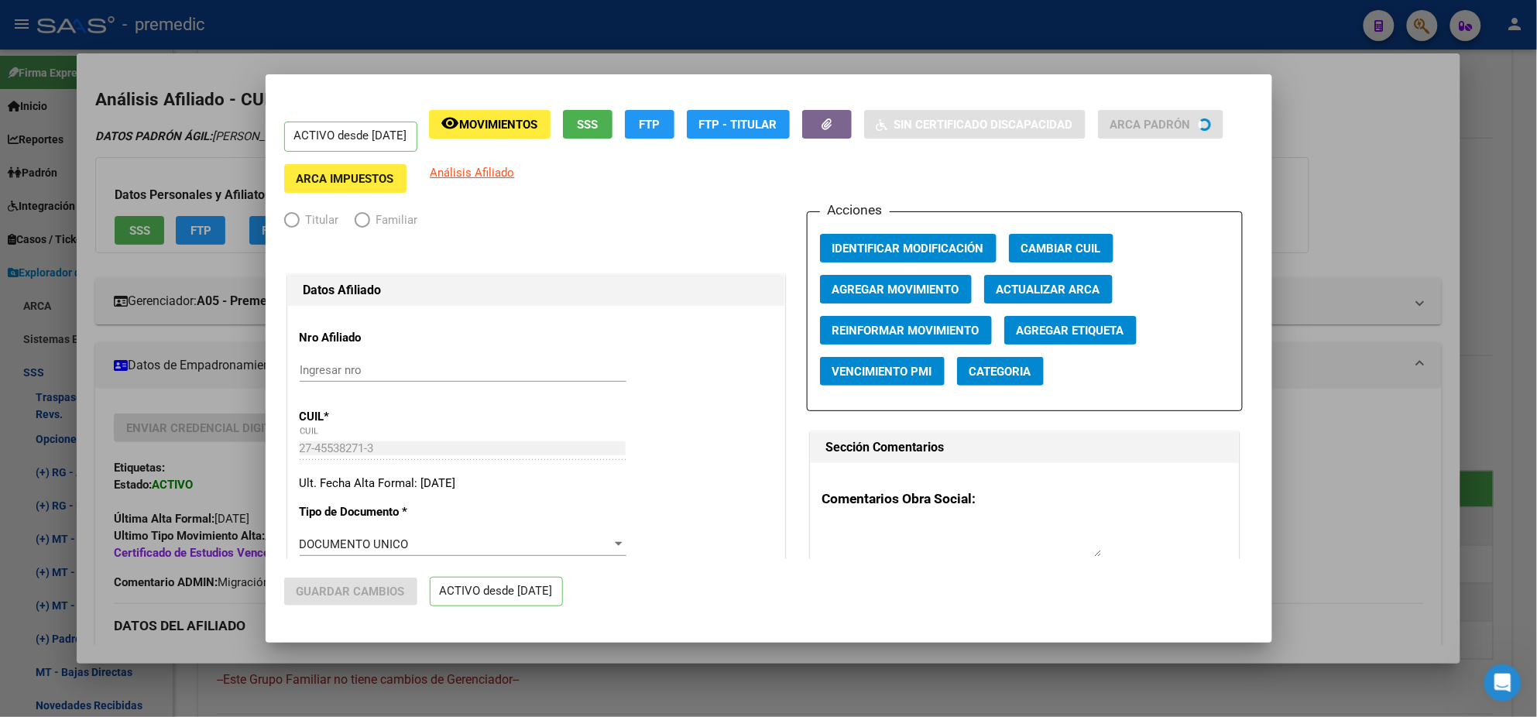
radio input "true"
type input "33-52629417-9"
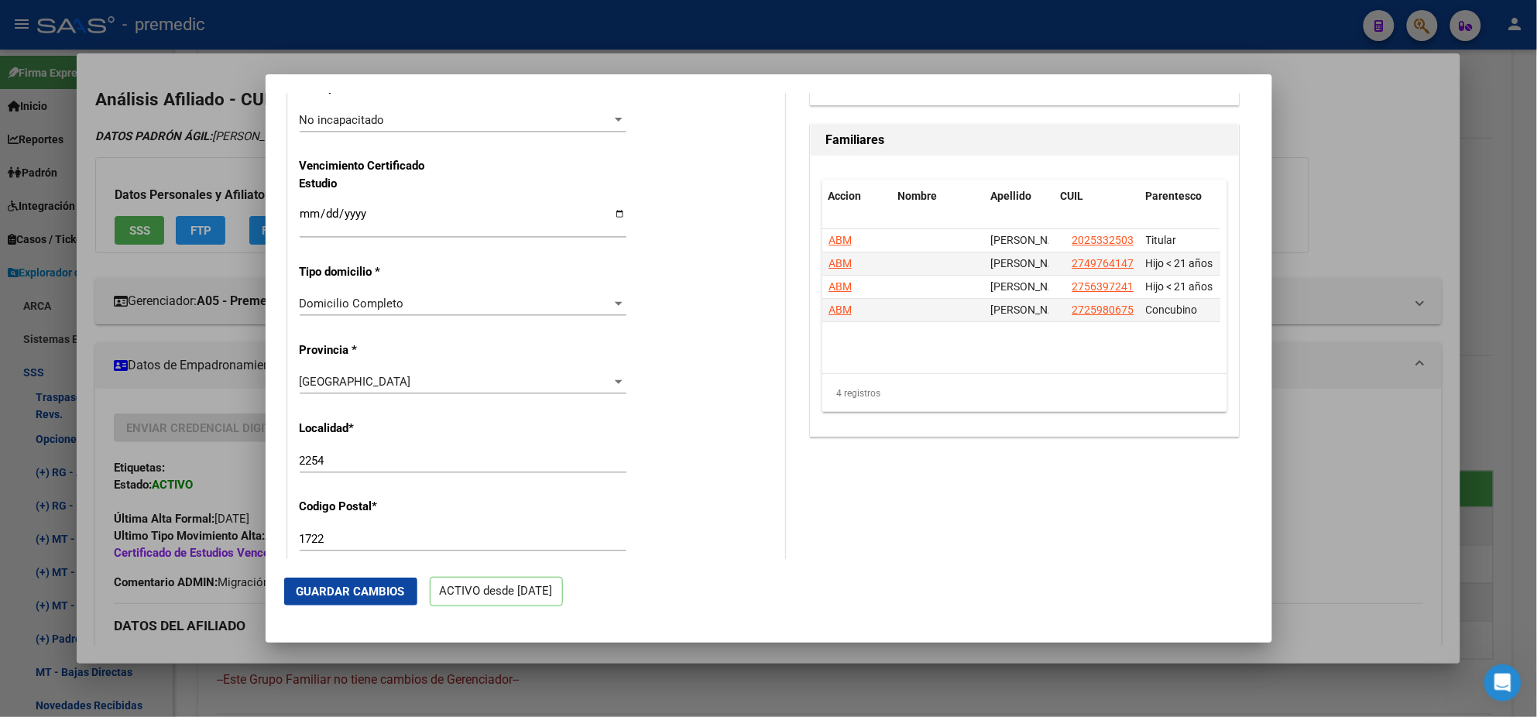
scroll to position [1161, 0]
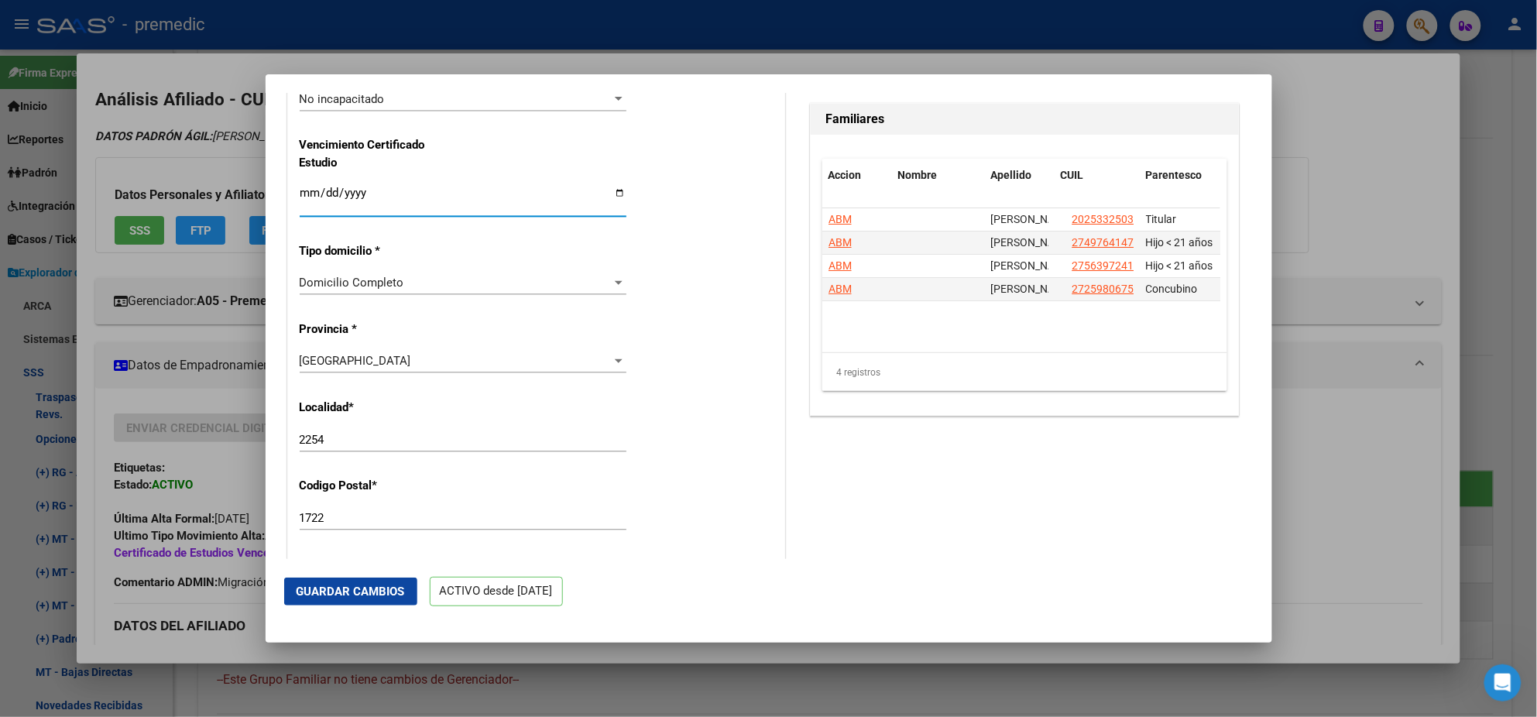
click at [306, 192] on input "2025-07-31" at bounding box center [463, 199] width 327 height 25
type input "2025-07-01"
type input "2026-03-01"
click at [739, 289] on div "Nro Afiliado Ingresar nro CUIL * 27-45538271-3 CUIL ARCA Padrón Ult. Fecha Alta…" at bounding box center [536, 163] width 496 height 2037
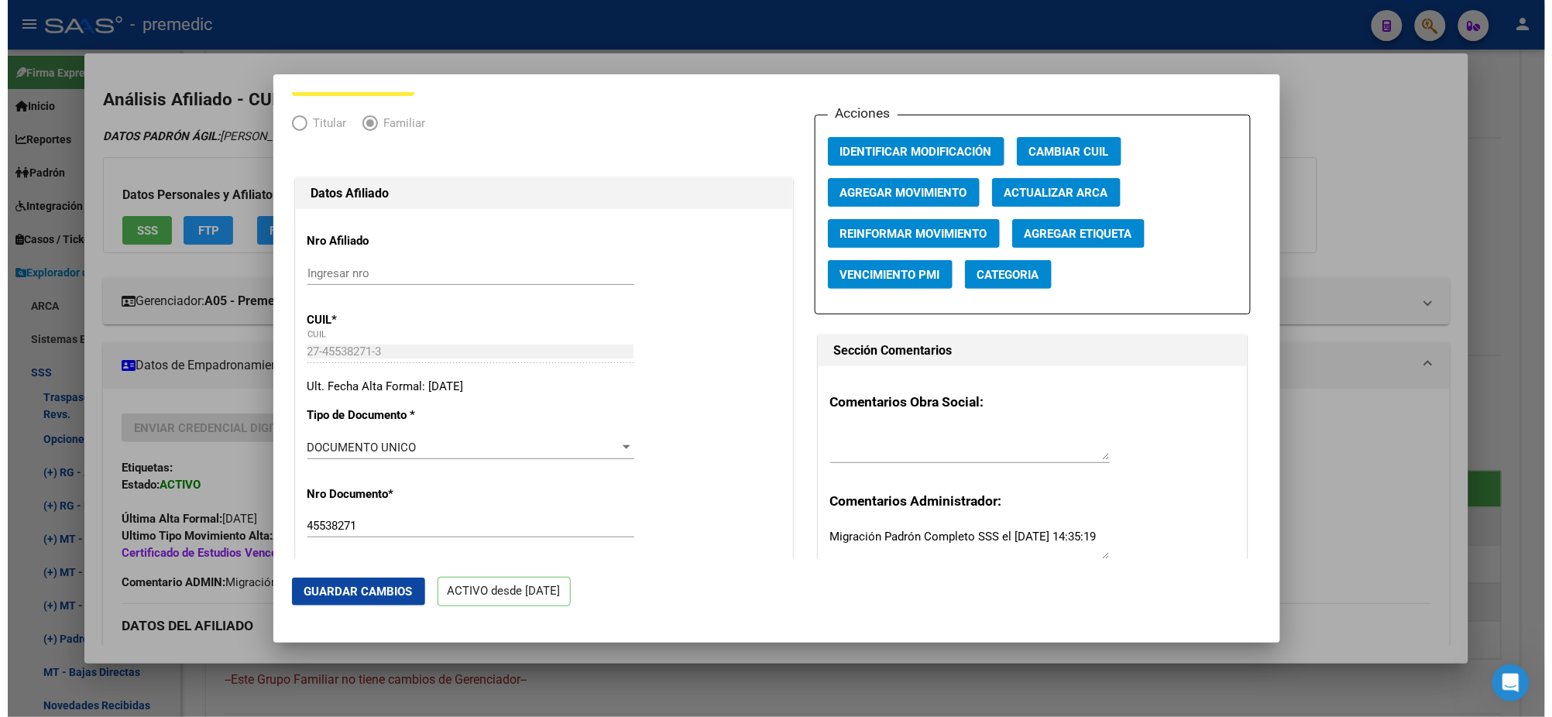
scroll to position [0, 0]
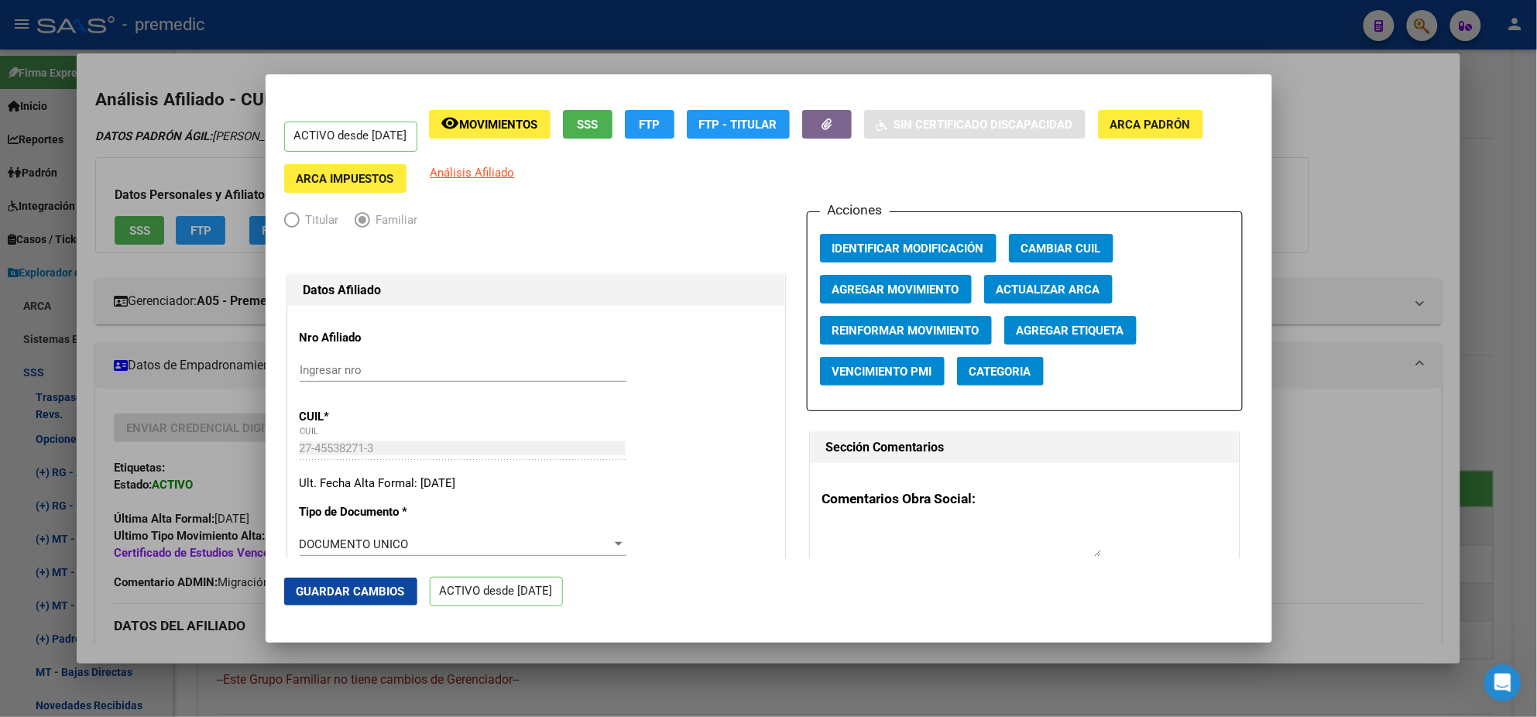
click at [352, 595] on span "Guardar Cambios" at bounding box center [351, 592] width 108 height 14
click at [187, 268] on div at bounding box center [768, 358] width 1537 height 717
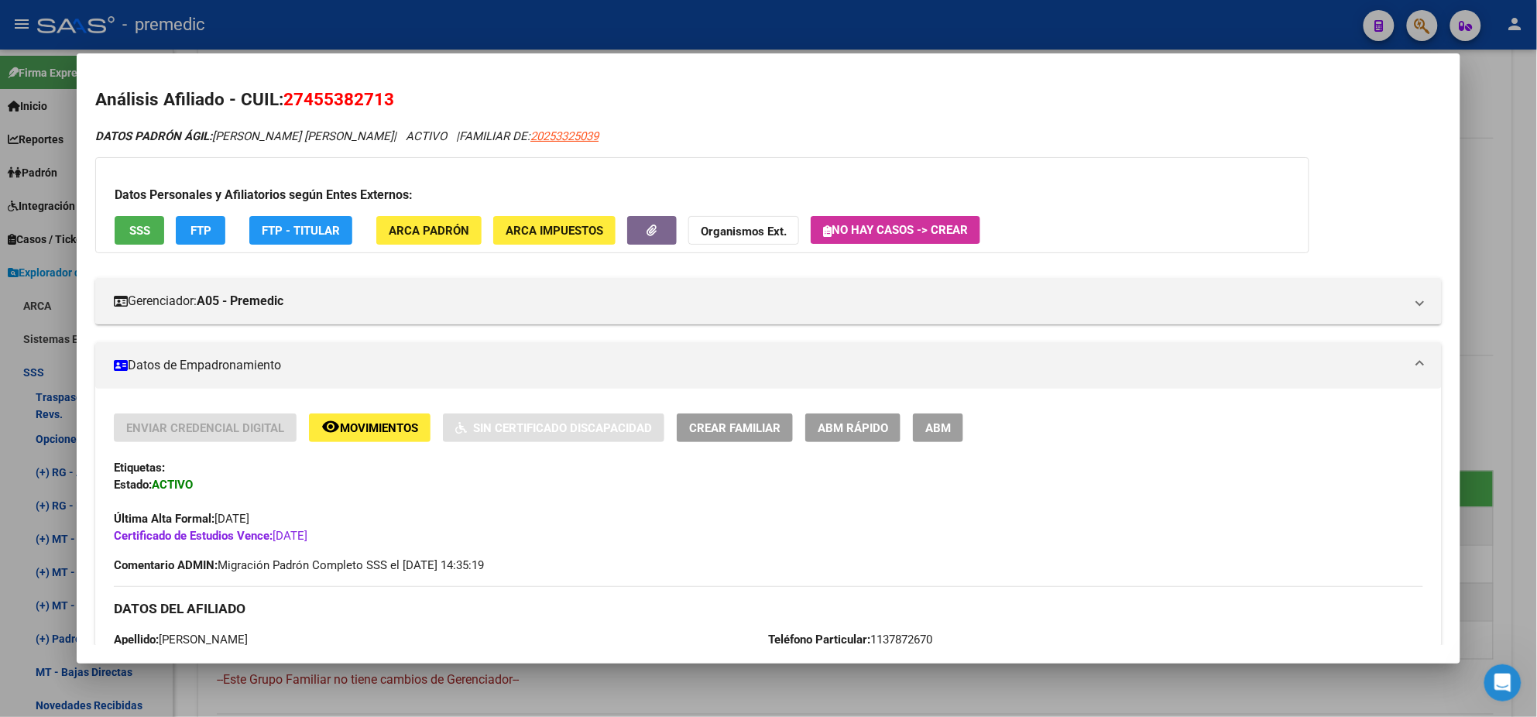
click at [1490, 190] on div at bounding box center [768, 358] width 1537 height 717
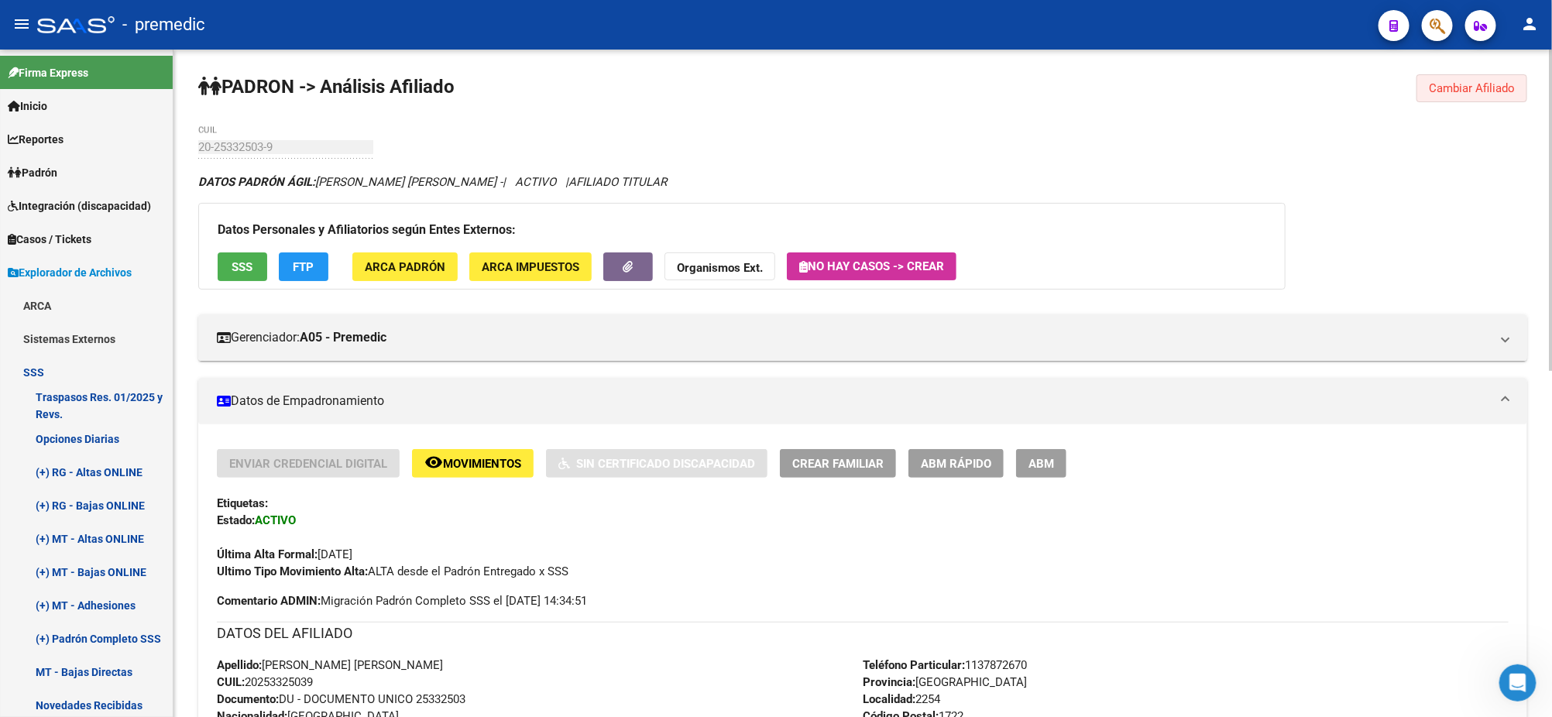
click at [1460, 85] on span "Cambiar Afiliado" at bounding box center [1472, 88] width 86 height 14
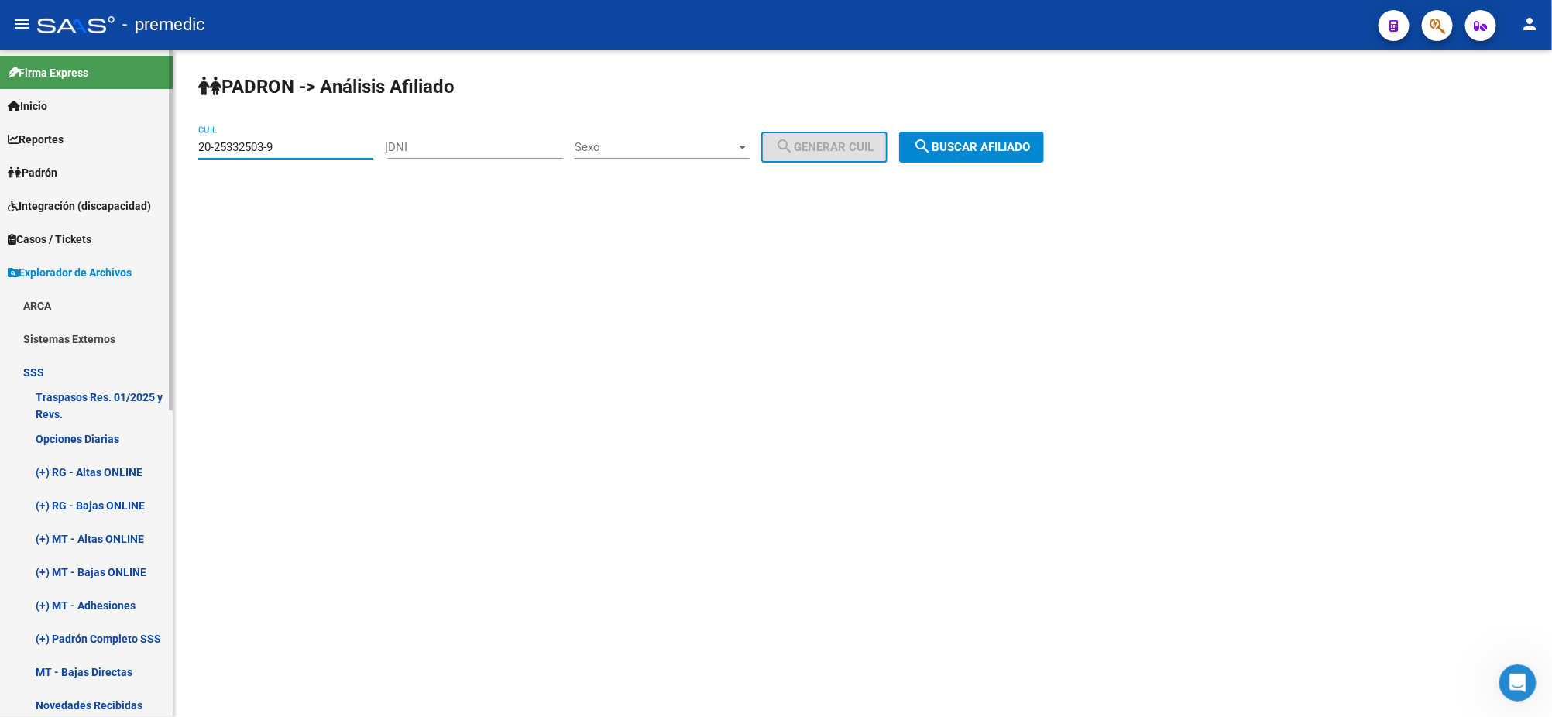
drag, startPoint x: 307, startPoint y: 143, endPoint x: 165, endPoint y: 154, distance: 142.1
click at [153, 150] on mat-sidenav-container "Firma Express Inicio Calendario SSS Instructivos Contacto OS Reportes Padrón Tr…" at bounding box center [776, 383] width 1552 height 667
paste input "3-37689559"
type input "23-37689559-9"
click at [1007, 140] on span "search Buscar afiliado" at bounding box center [971, 147] width 117 height 14
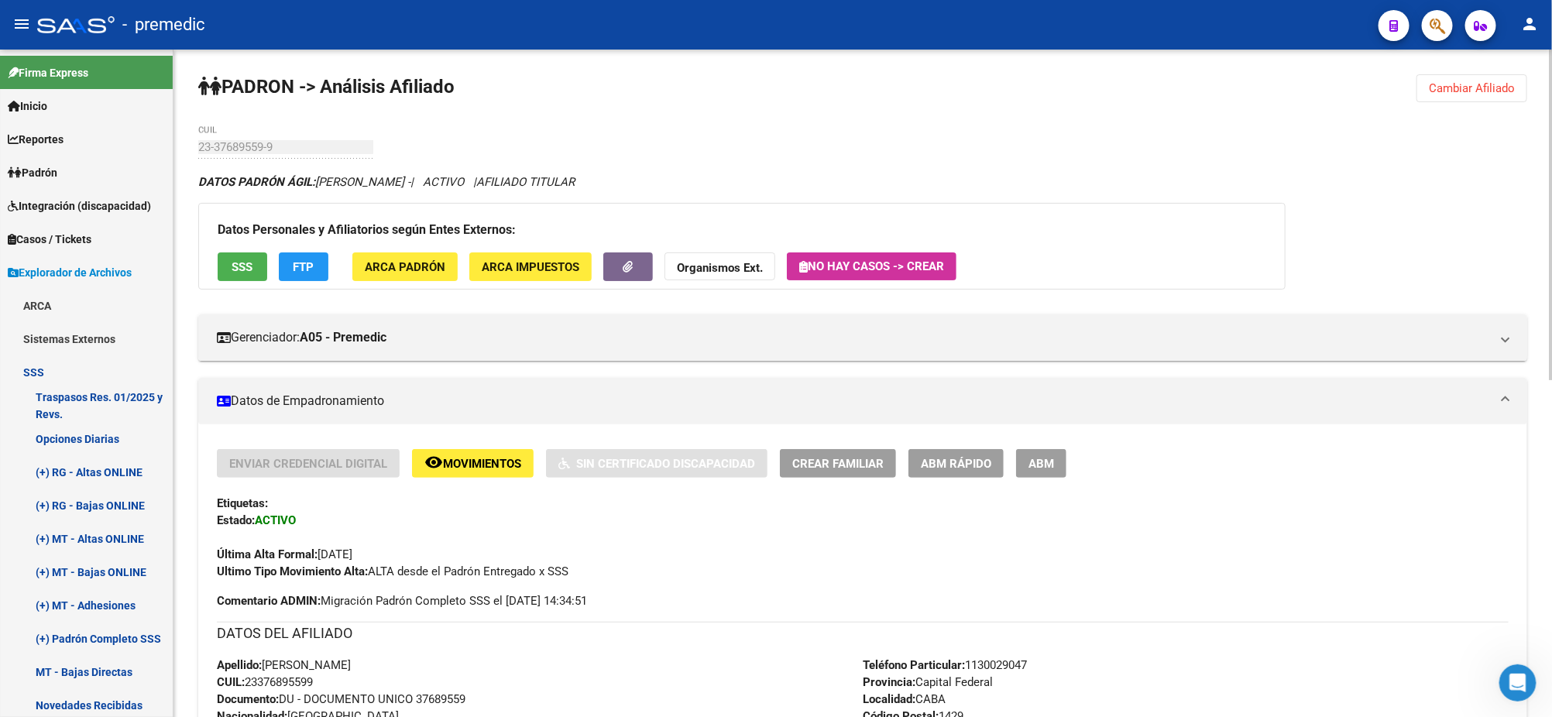
click at [827, 460] on span "Crear Familiar" at bounding box center [837, 464] width 91 height 14
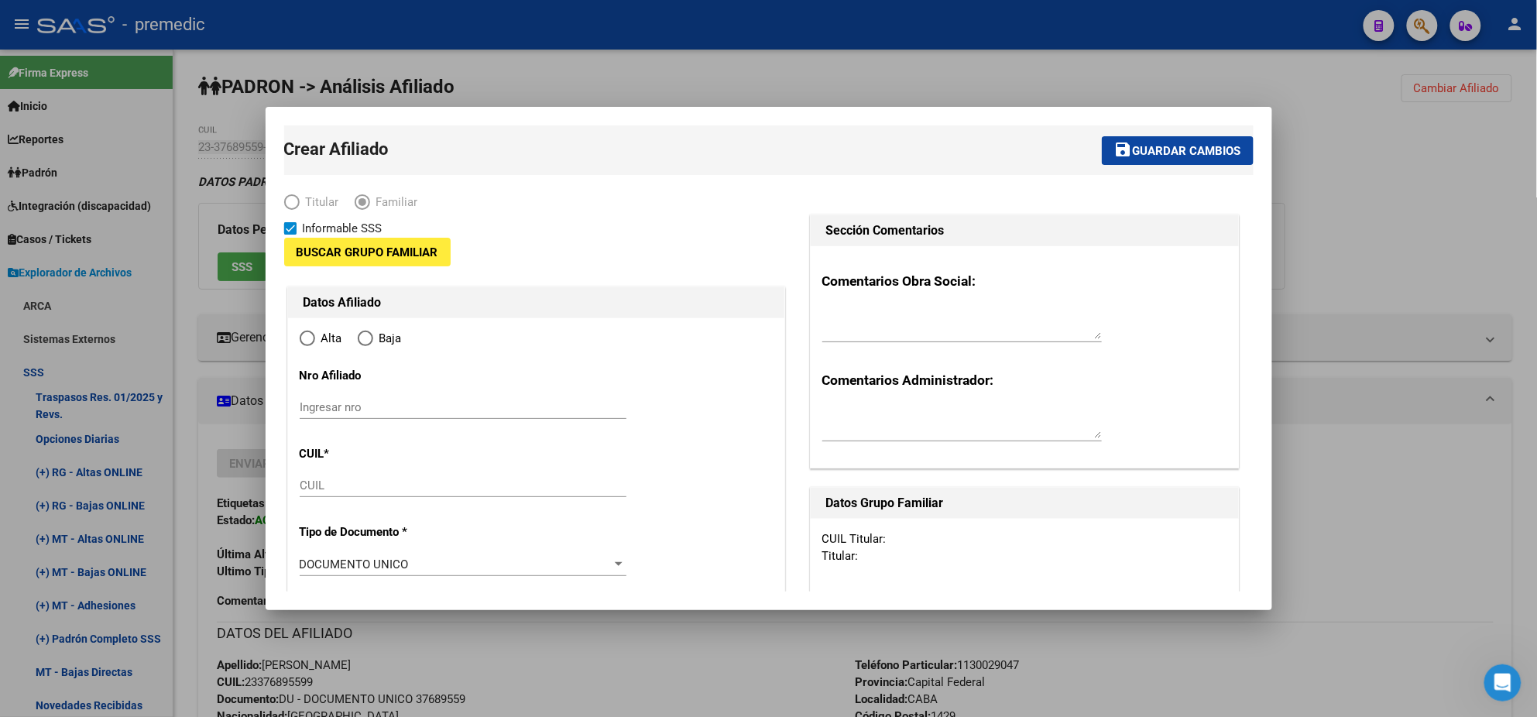
type input "30-57882169-0"
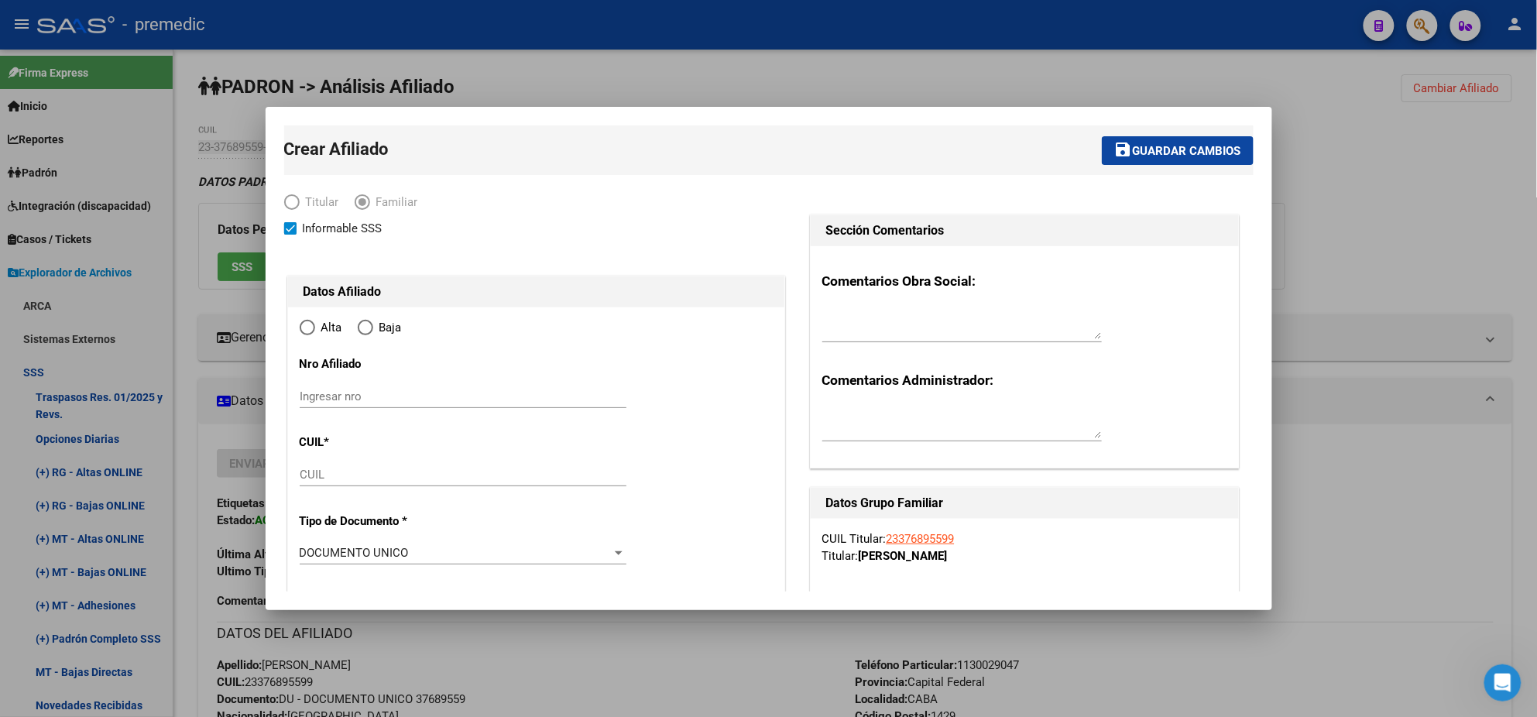
type input "CABA"
type input "1429"
type input "RAMALLO"
type input "2989"
type input "9"
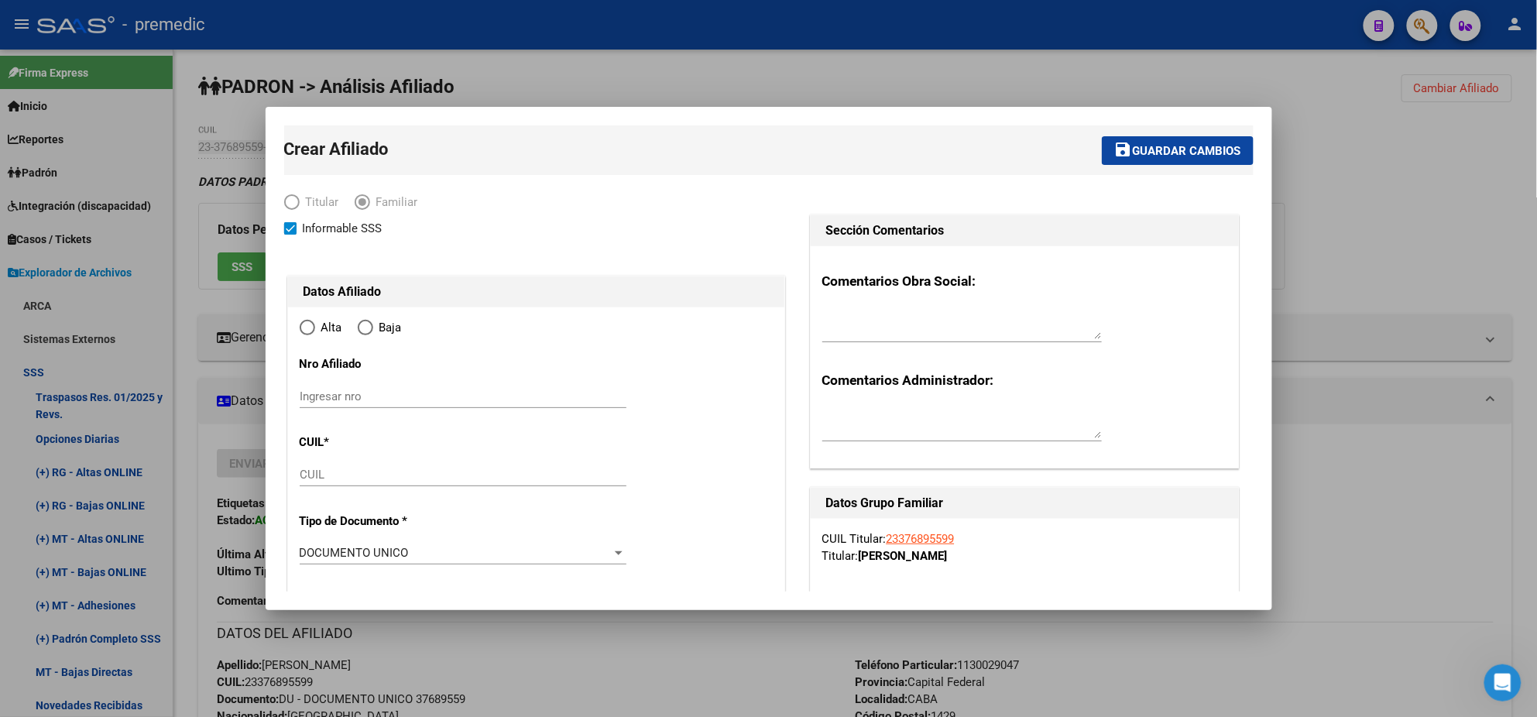
radio input "true"
type input "30-57882169-0"
click at [325, 479] on input "CUIL" at bounding box center [463, 475] width 327 height 14
paste input "27-70724077-1"
type input "27-70724077-1"
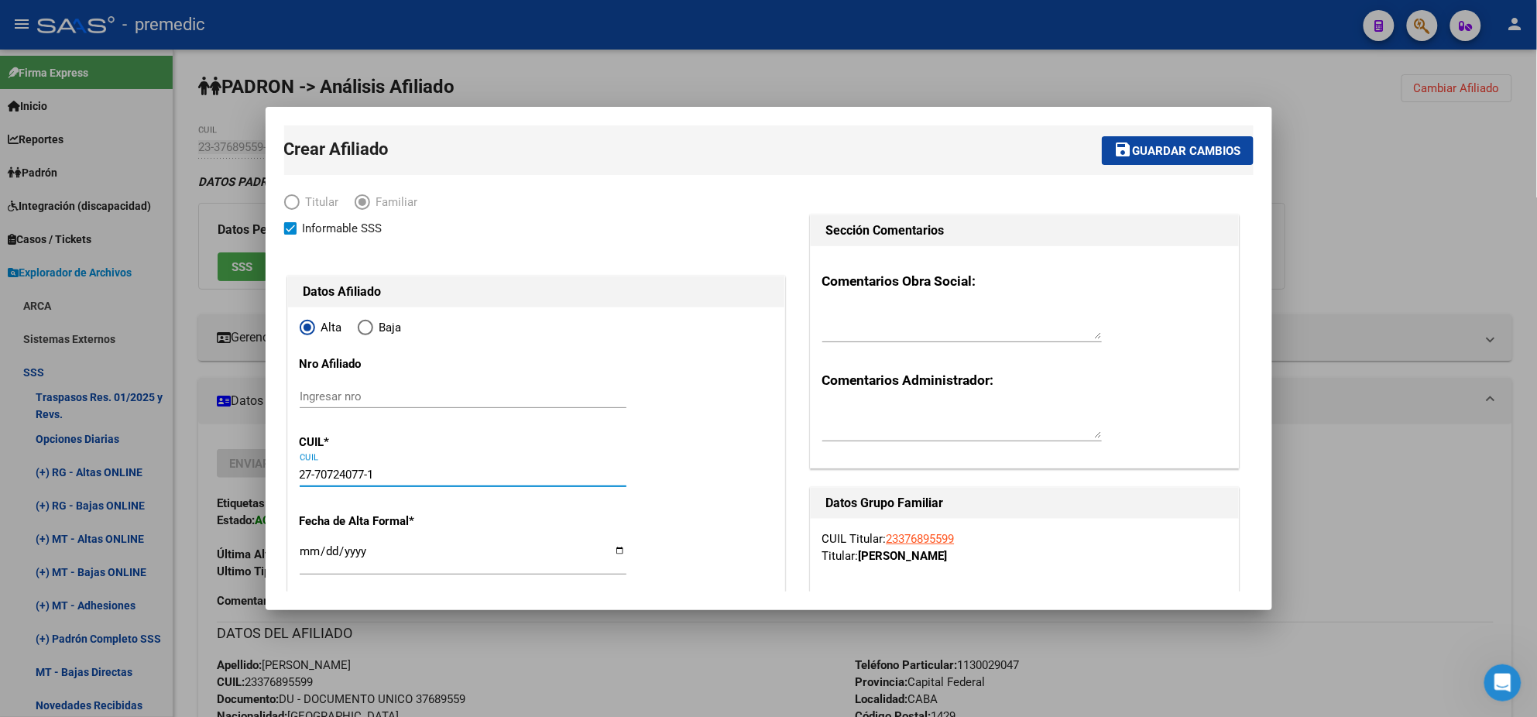
click at [307, 553] on input "Ingresar fecha" at bounding box center [463, 557] width 327 height 25
type input "70724077"
type input "RUBIN"
type input "RAMIRO RAMON"
type input "2025-05-20"
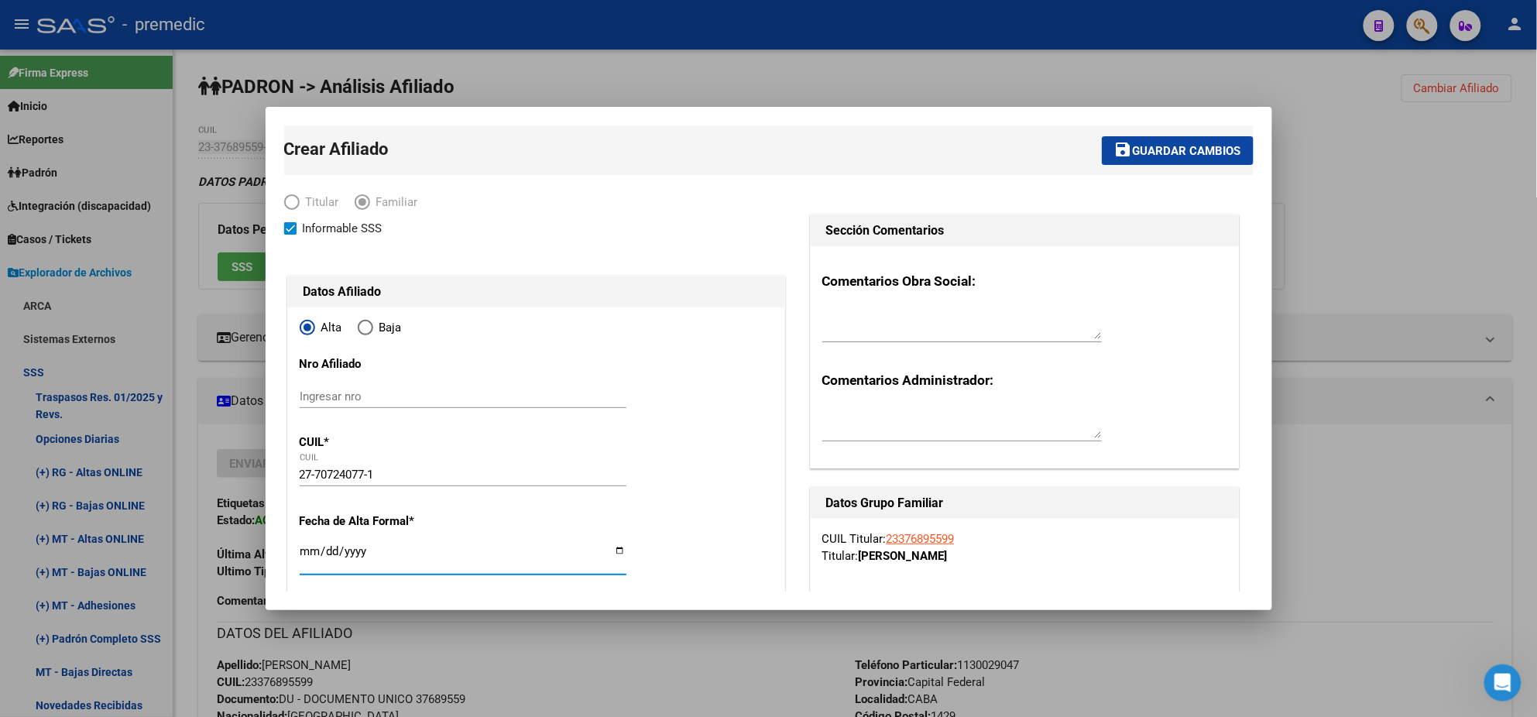
type input "BELLA VISTA"
type input "1661"
type input "RAFAEL"
type input "952"
type input "2025-09-01"
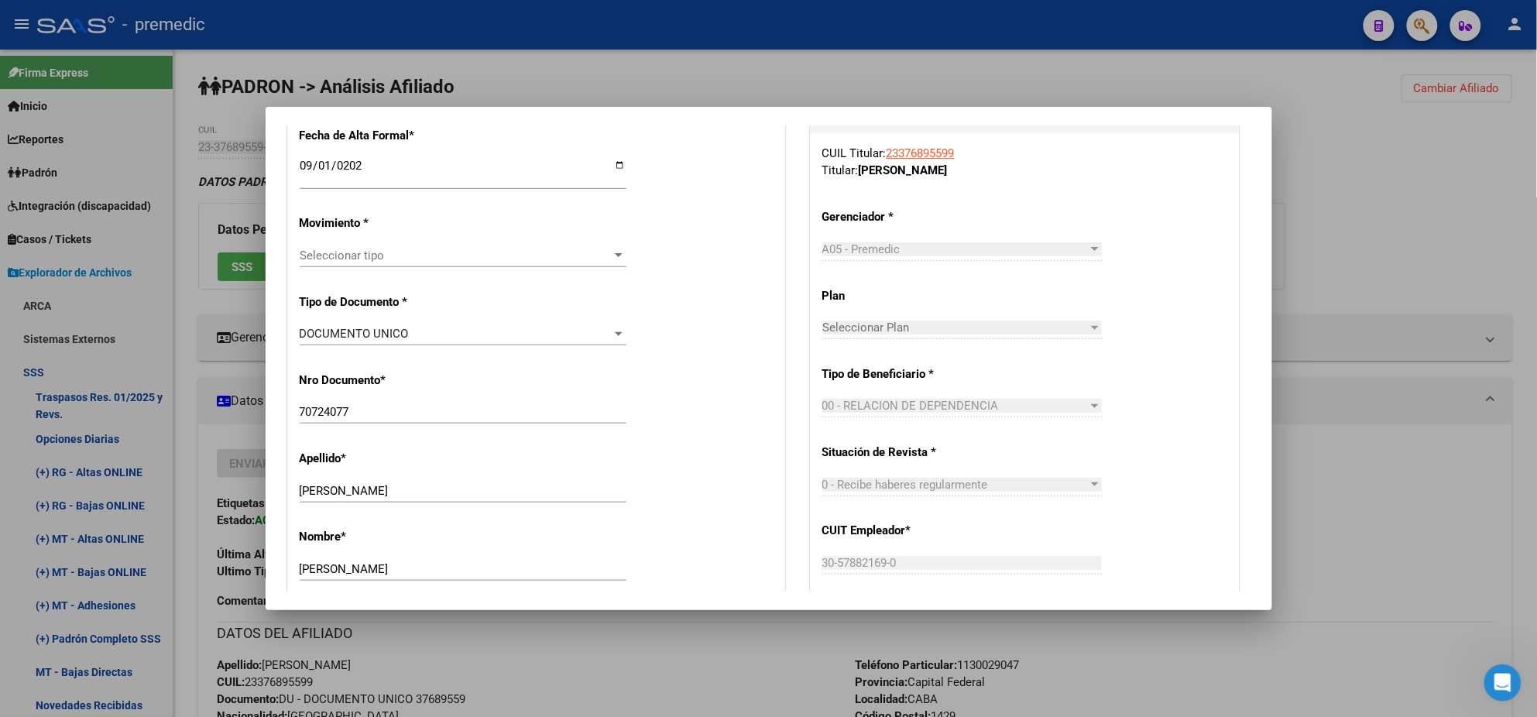
scroll to position [386, 0]
click at [333, 256] on span "Seleccionar tipo" at bounding box center [456, 255] width 313 height 14
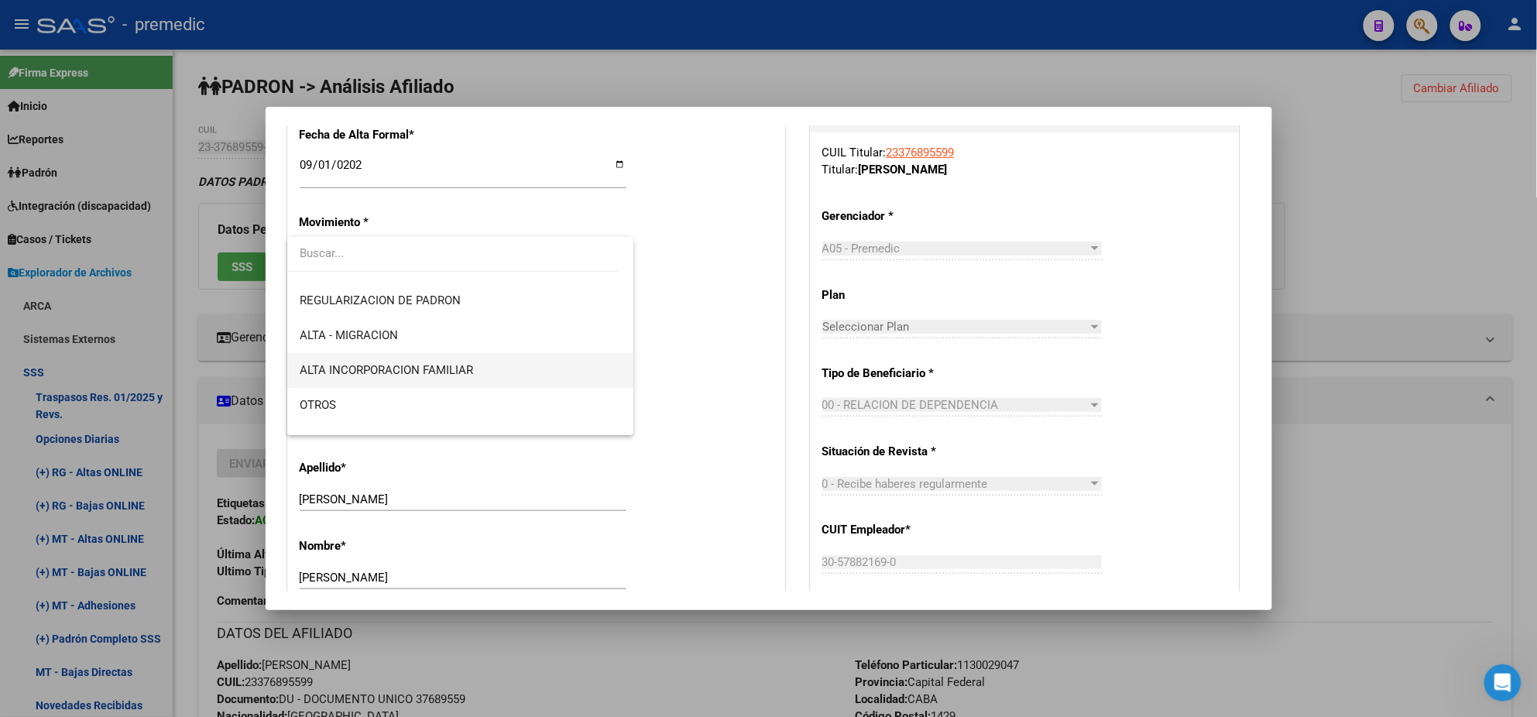
scroll to position [194, 0]
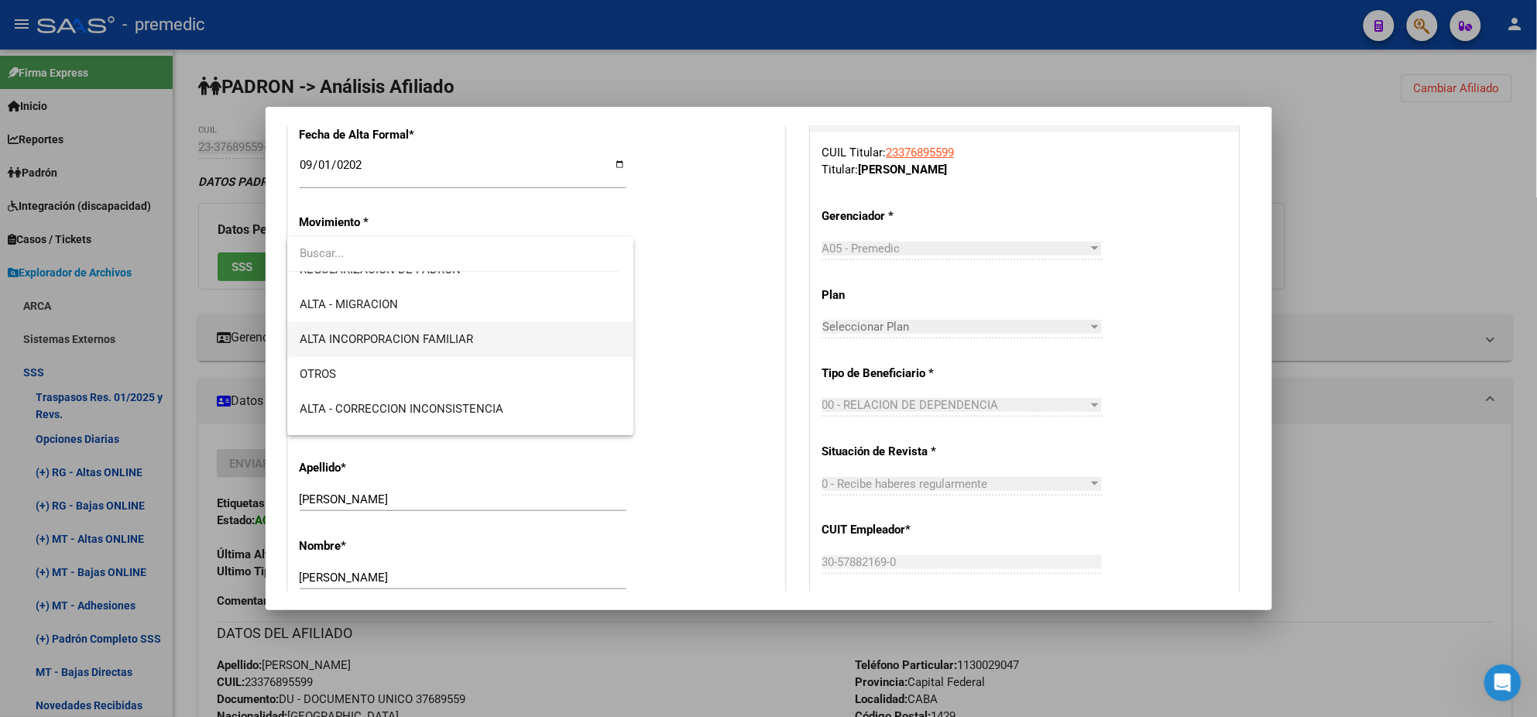
click at [455, 334] on span "ALTA INCORPORACION FAMILIAR" at bounding box center [386, 339] width 173 height 14
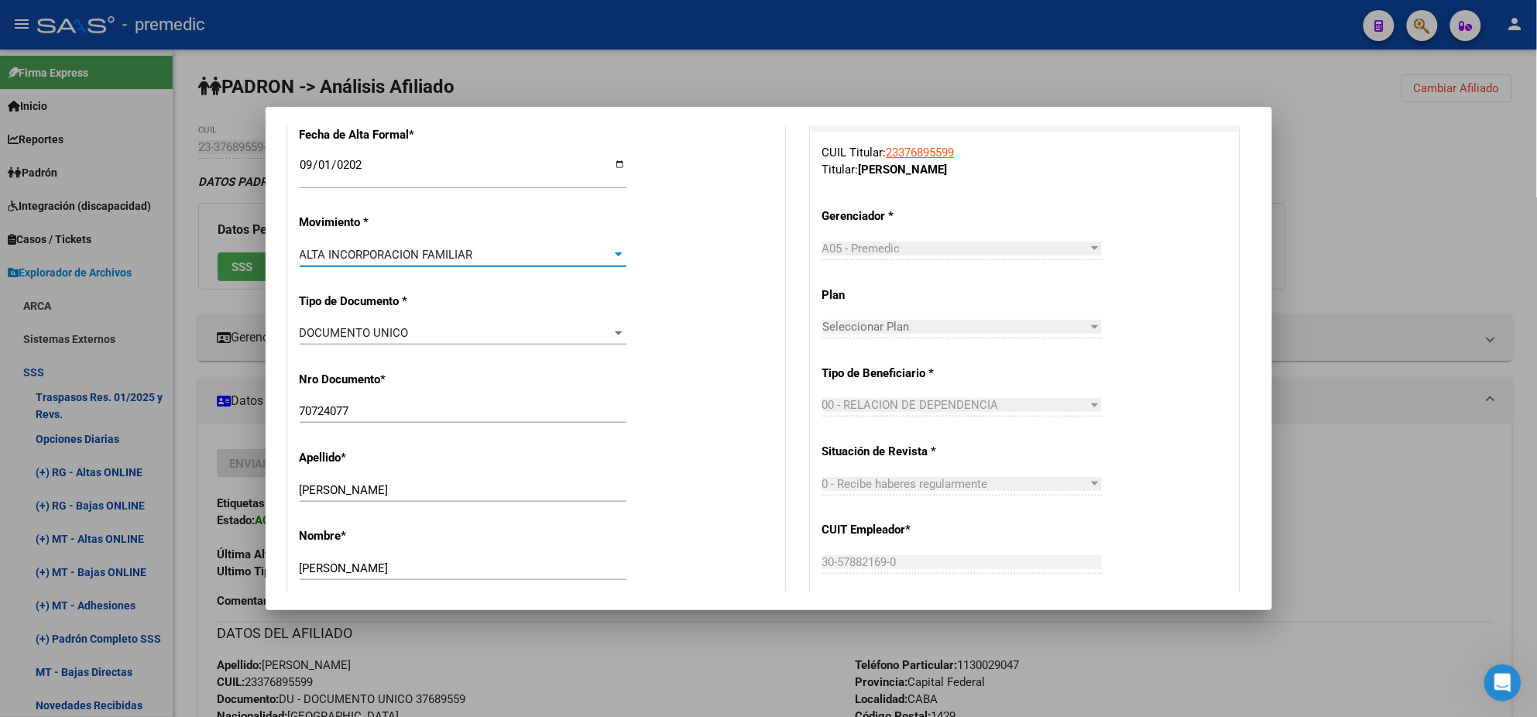
click at [465, 356] on div "DOCUMENTO UNICO Seleccionar tipo" at bounding box center [463, 340] width 327 height 38
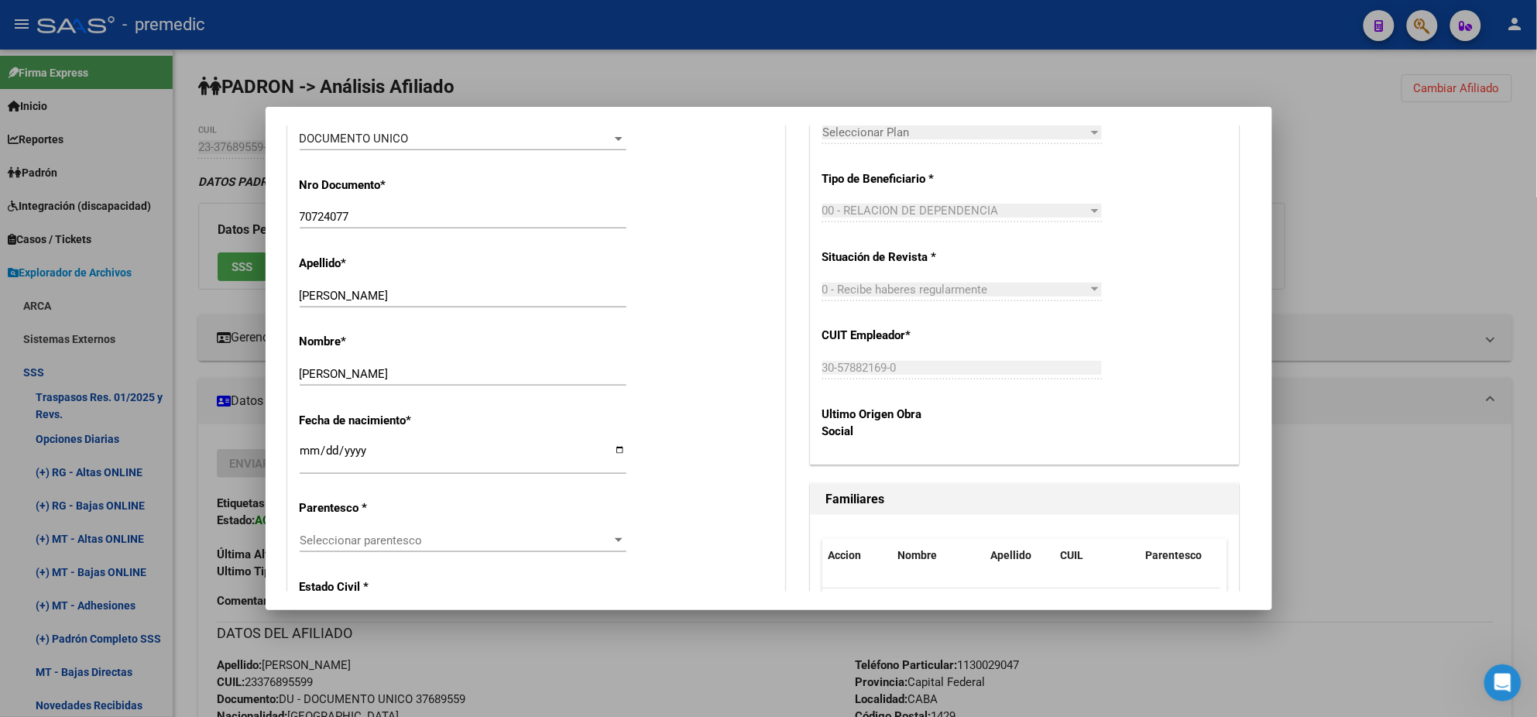
scroll to position [678, 0]
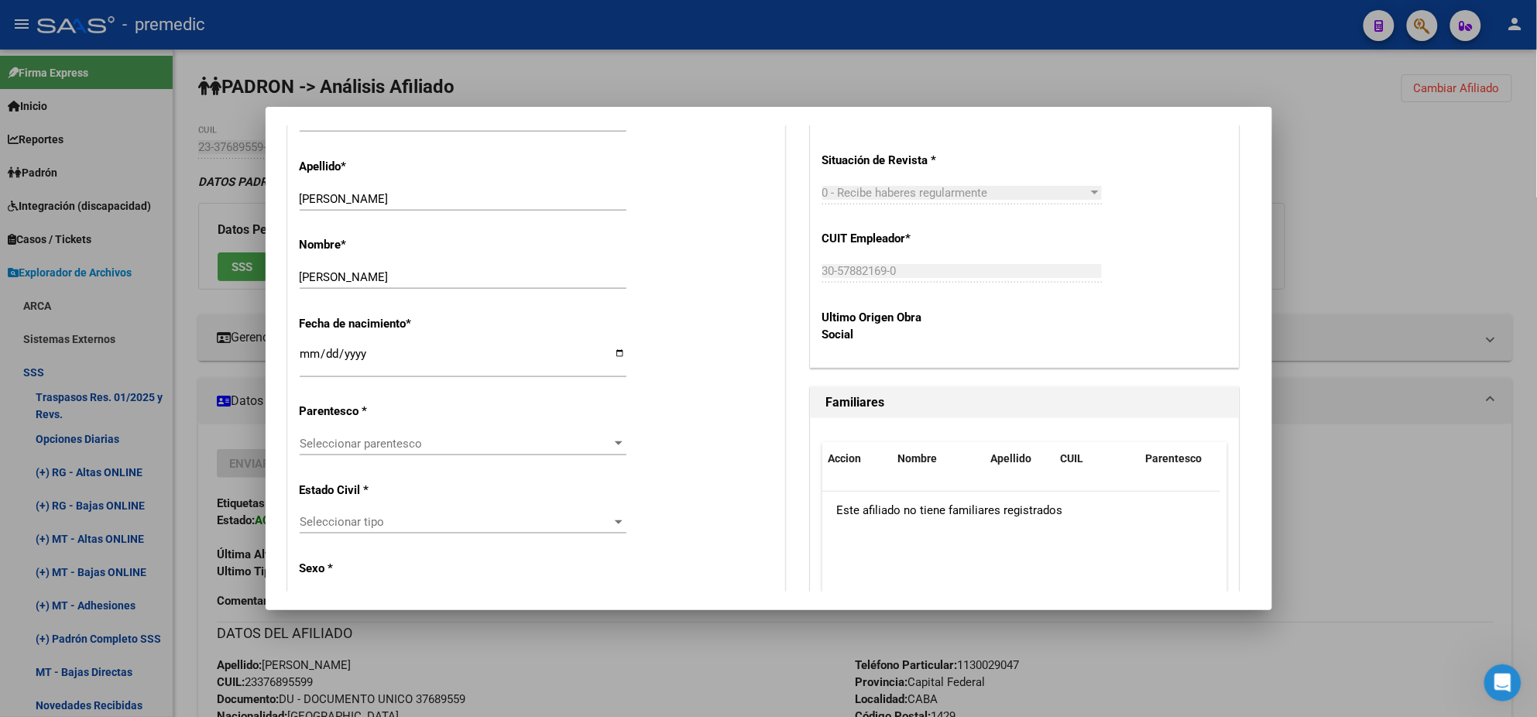
click at [395, 444] on span "Seleccionar parentesco" at bounding box center [456, 444] width 313 height 14
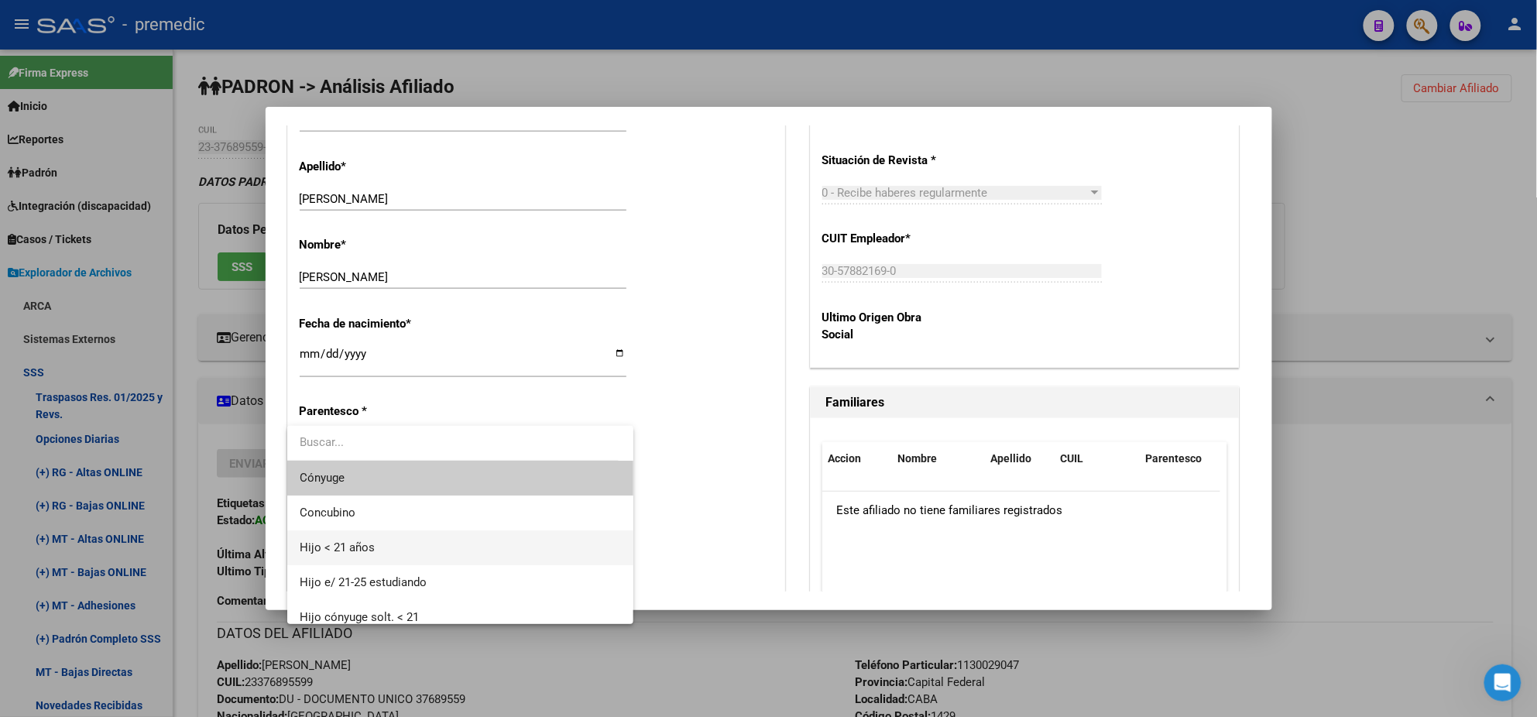
click at [379, 554] on span "Hijo < 21 años" at bounding box center [460, 547] width 321 height 35
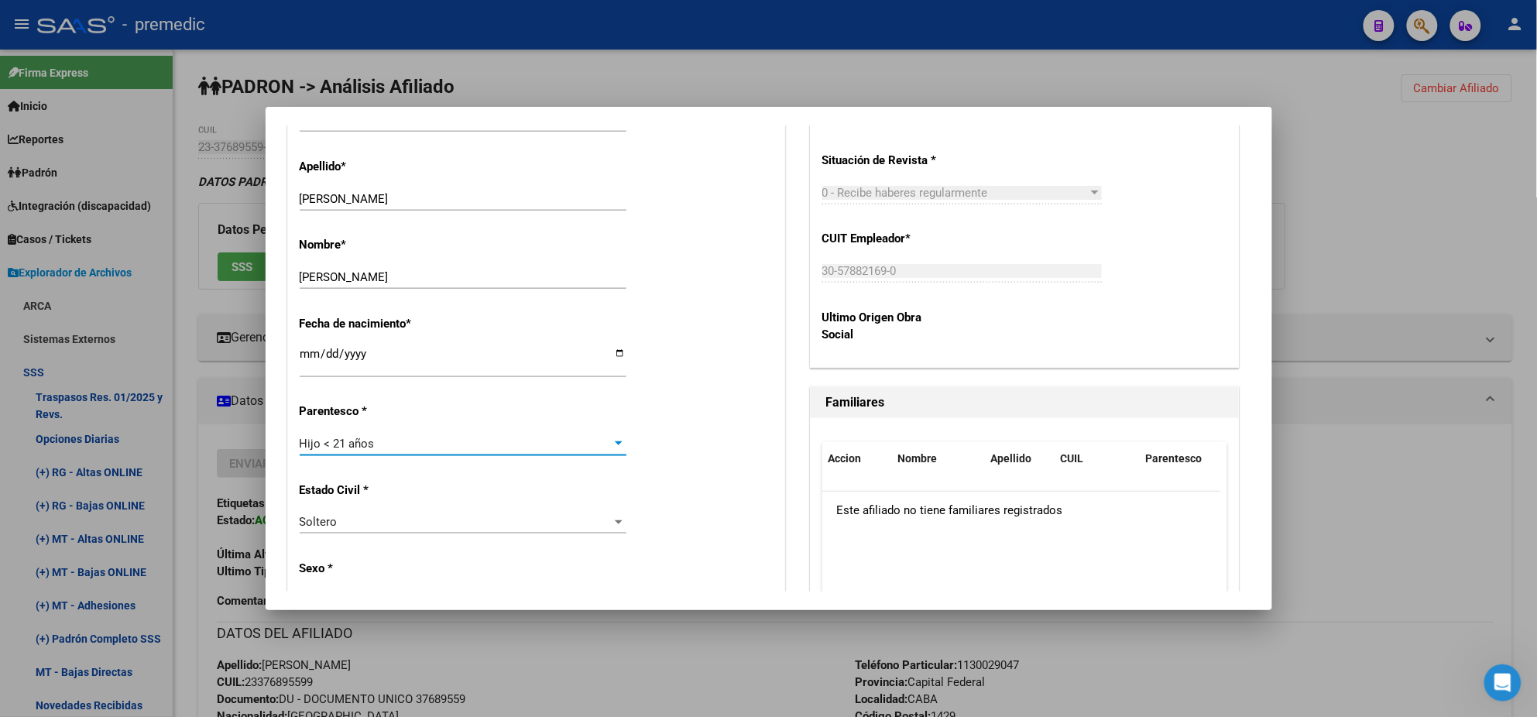
click at [431, 495] on p "Estado Civil *" at bounding box center [371, 491] width 142 height 18
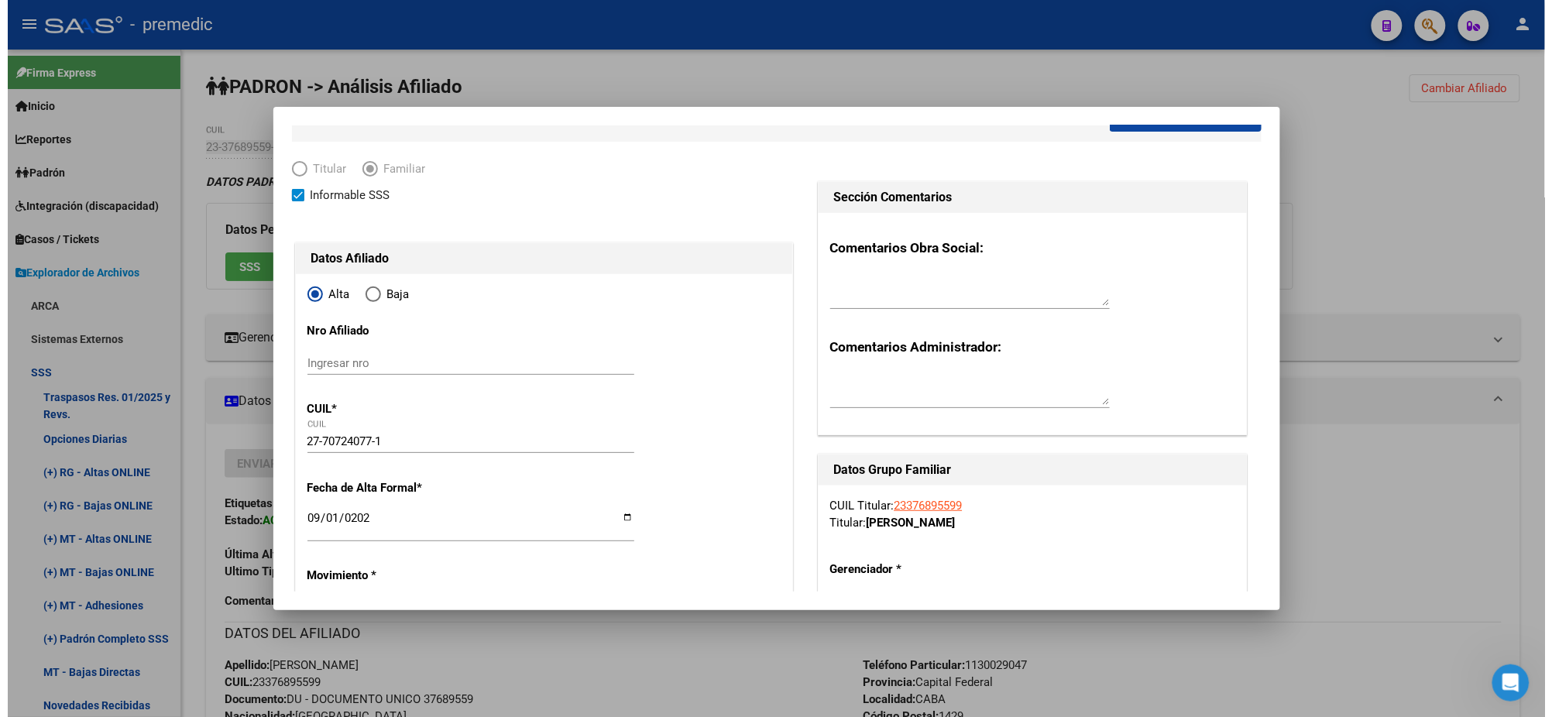
scroll to position [0, 0]
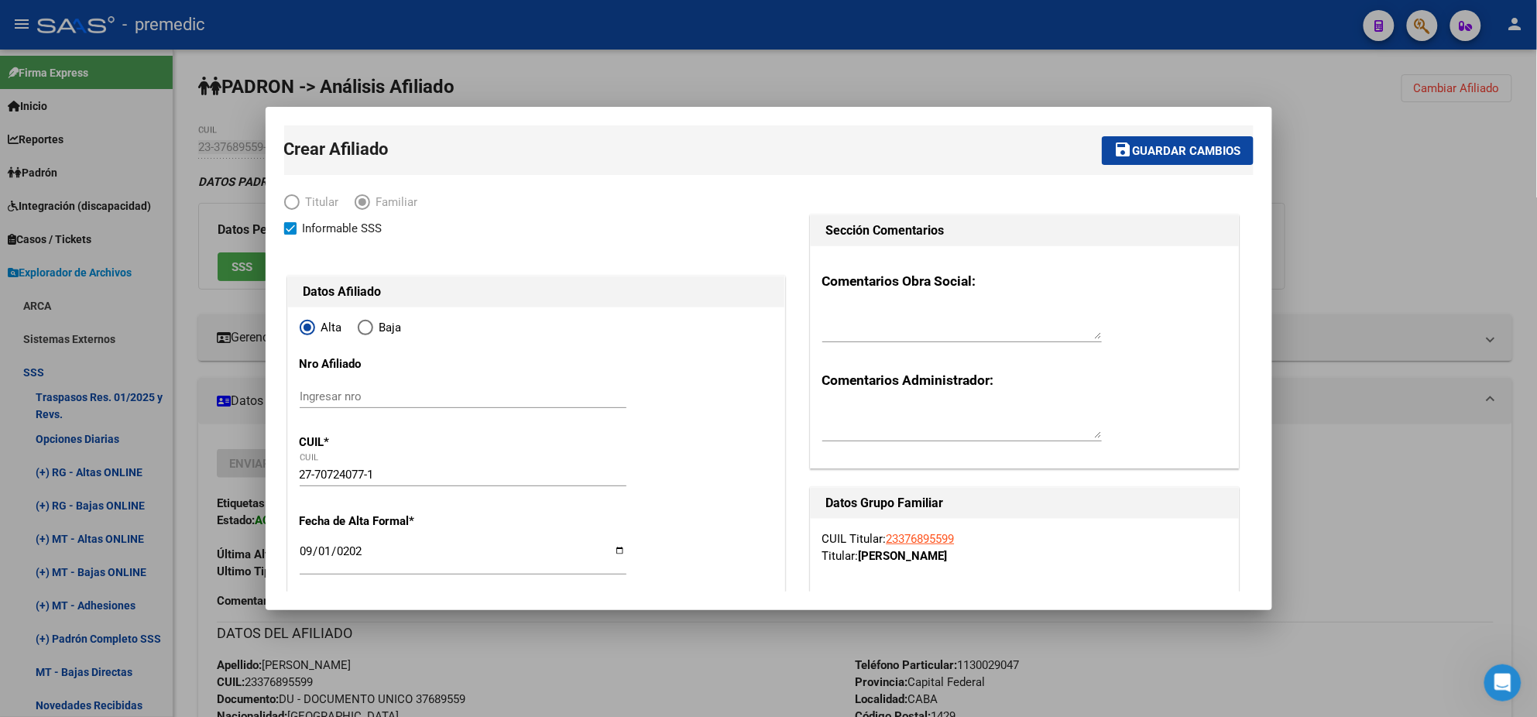
click at [1172, 156] on span "Guardar cambios" at bounding box center [1187, 151] width 108 height 14
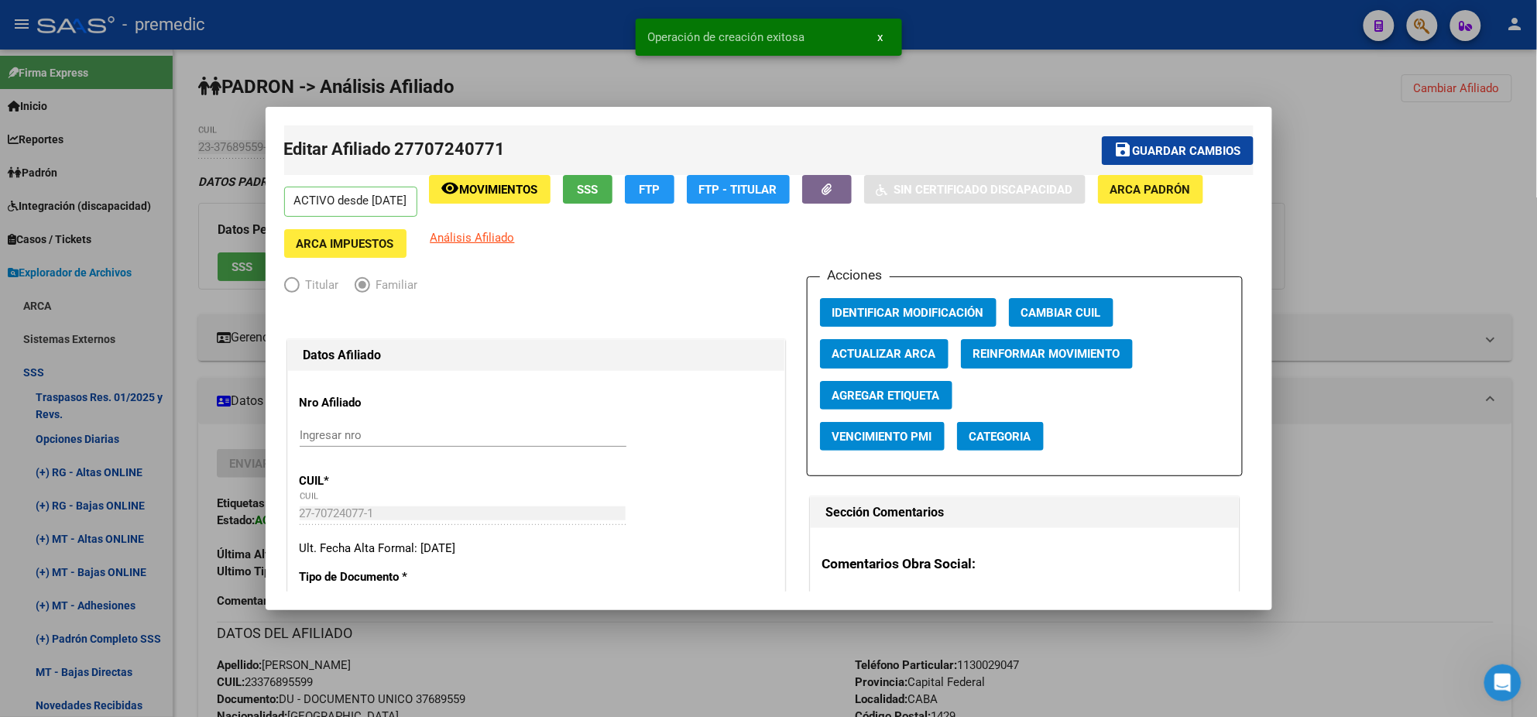
click at [934, 87] on div at bounding box center [768, 358] width 1537 height 717
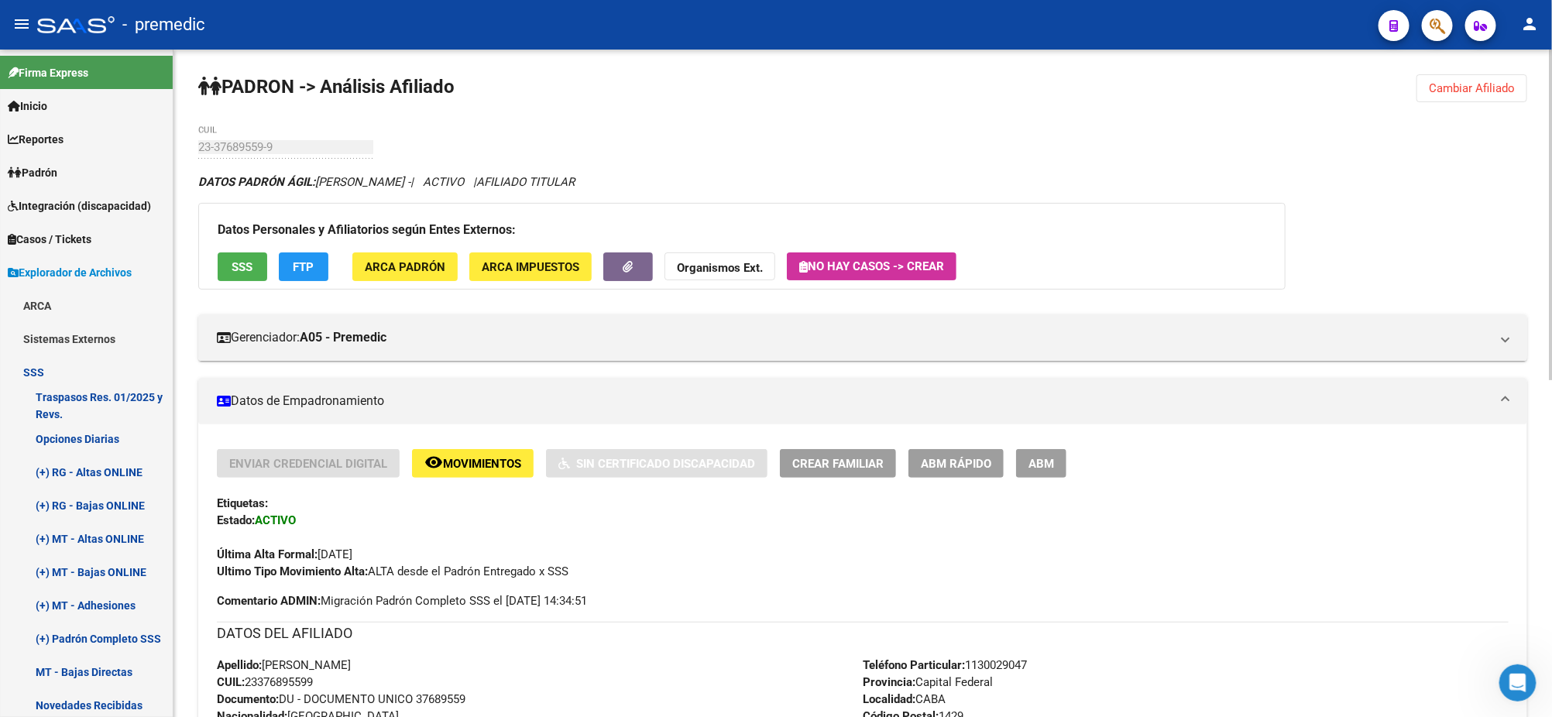
click at [1483, 85] on span "Cambiar Afiliado" at bounding box center [1472, 88] width 86 height 14
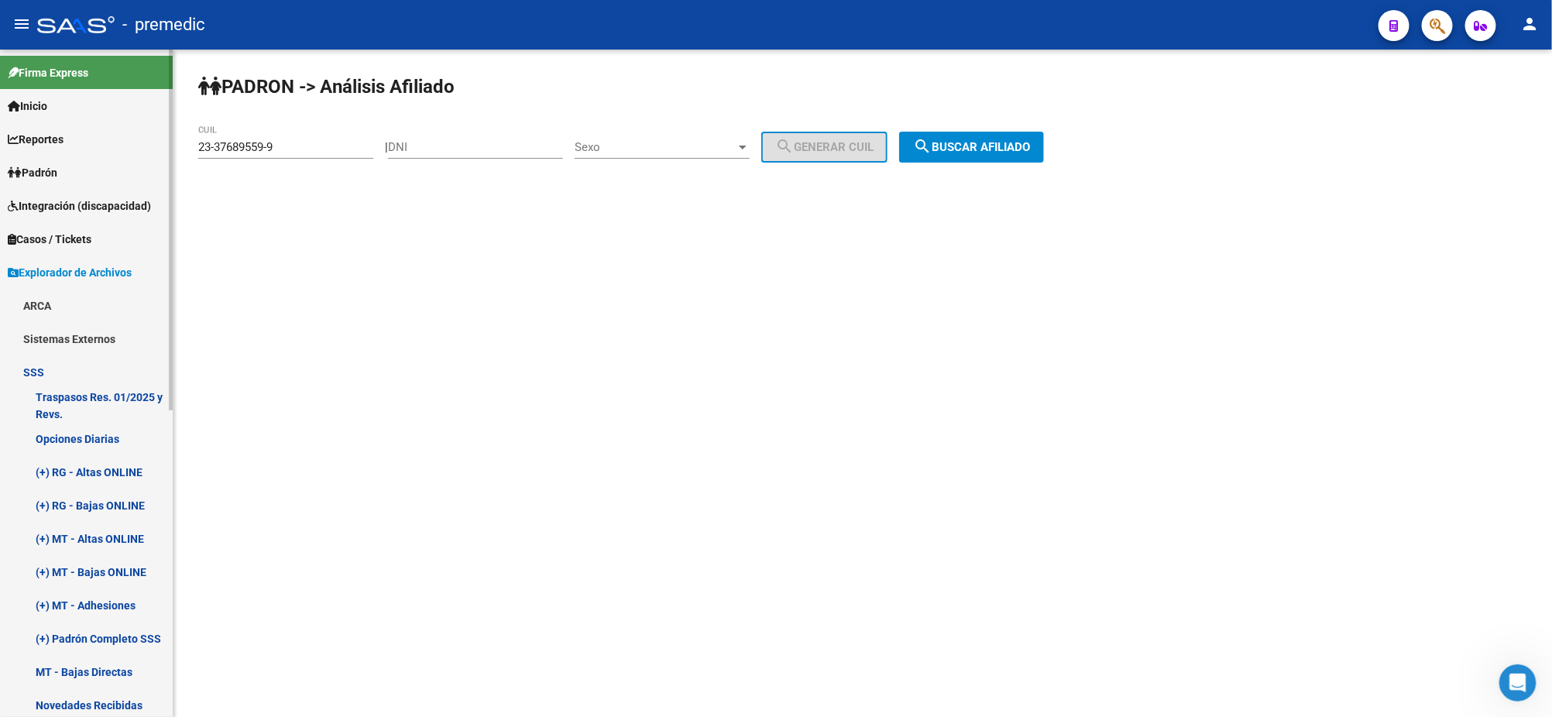
click at [118, 143] on mat-sidenav-container "Firma Express Inicio Calendario SSS Instructivos Contacto OS Reportes Padrón Tr…" at bounding box center [776, 383] width 1552 height 667
paste input "0-36759914-7"
type input "20-36759914-7"
click at [949, 148] on span "search Buscar afiliado" at bounding box center [971, 147] width 117 height 14
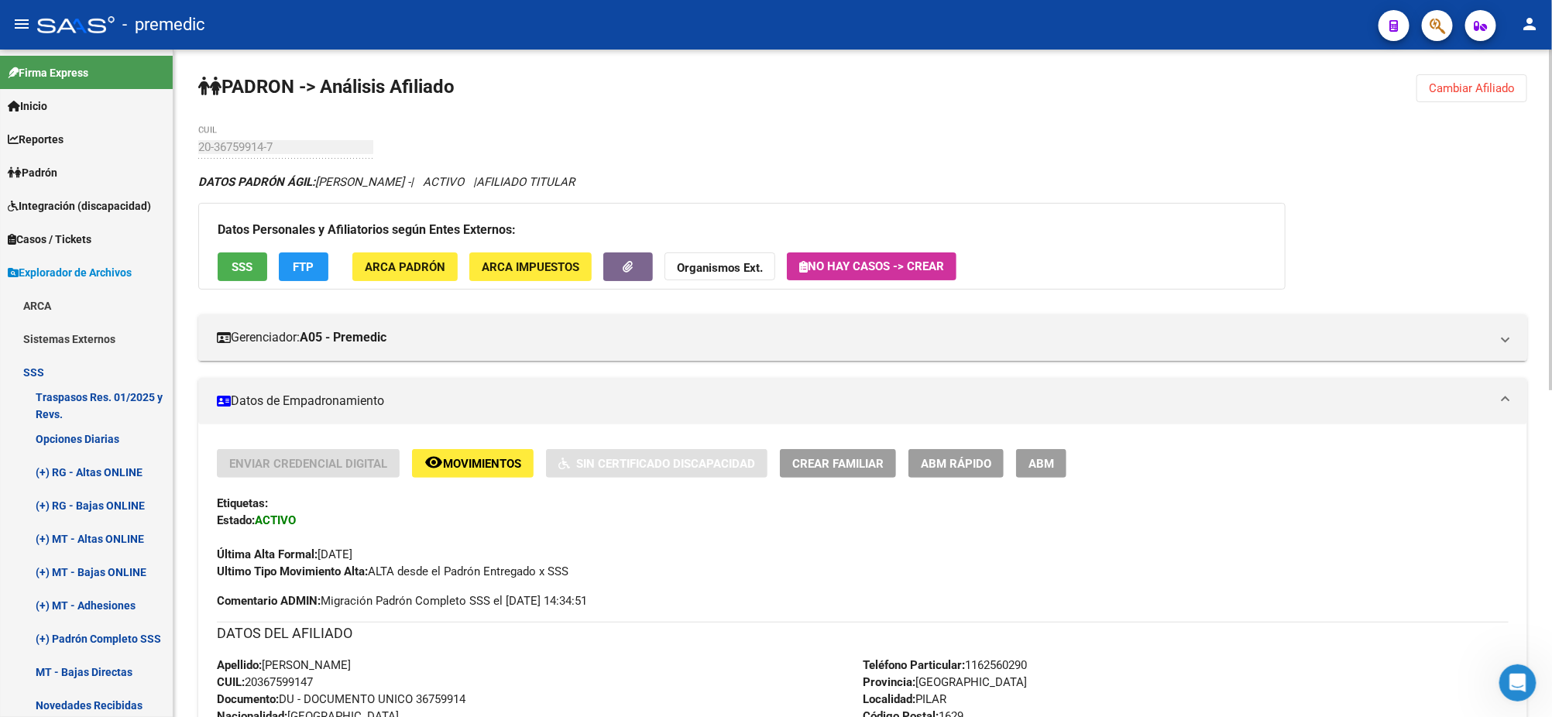
click at [1447, 83] on span "Cambiar Afiliado" at bounding box center [1472, 88] width 86 height 14
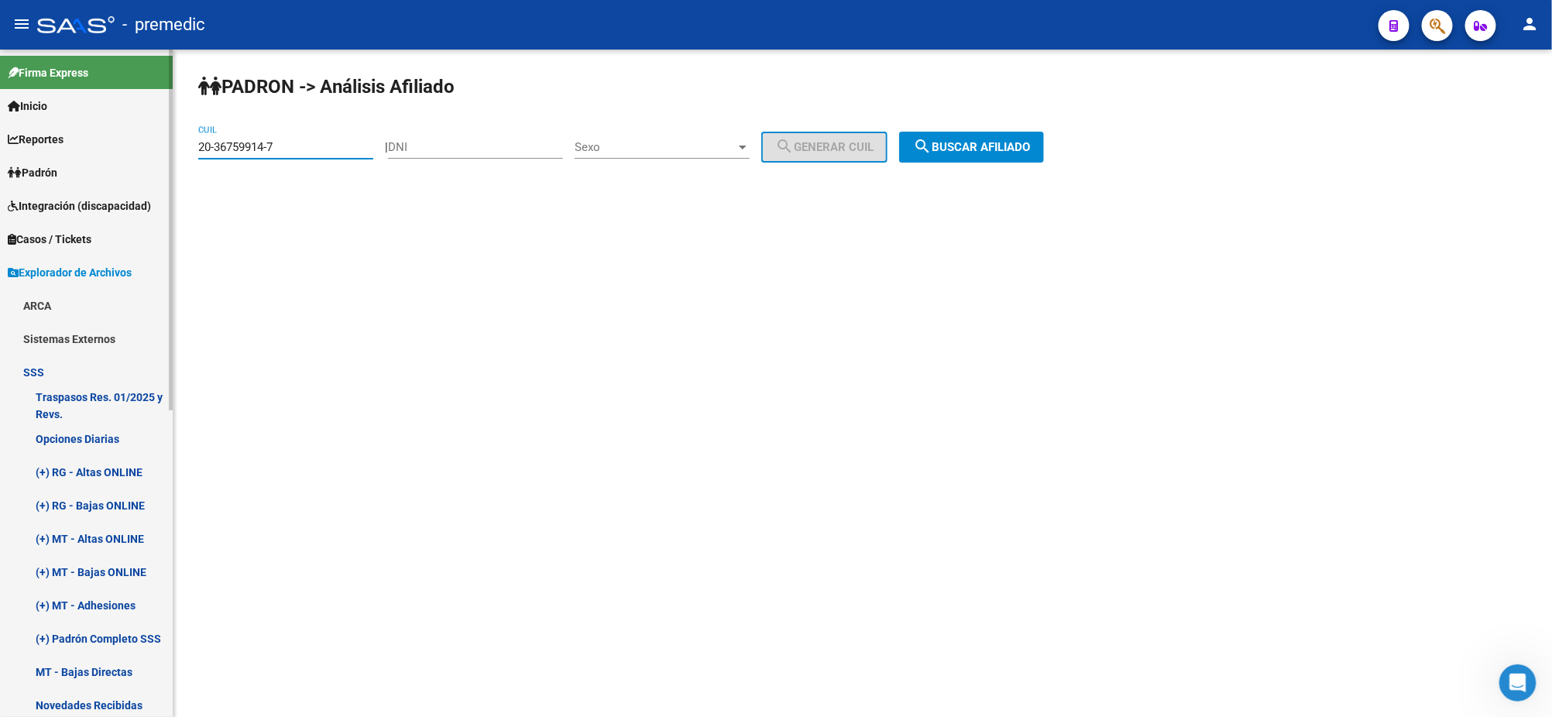
drag, startPoint x: 284, startPoint y: 145, endPoint x: 164, endPoint y: 153, distance: 120.3
click at [164, 153] on mat-sidenav-container "Firma Express Inicio Calendario SSS Instructivos Contacto OS Reportes Padrón Tr…" at bounding box center [776, 383] width 1552 height 667
click at [931, 153] on mat-icon "search" at bounding box center [922, 146] width 19 height 19
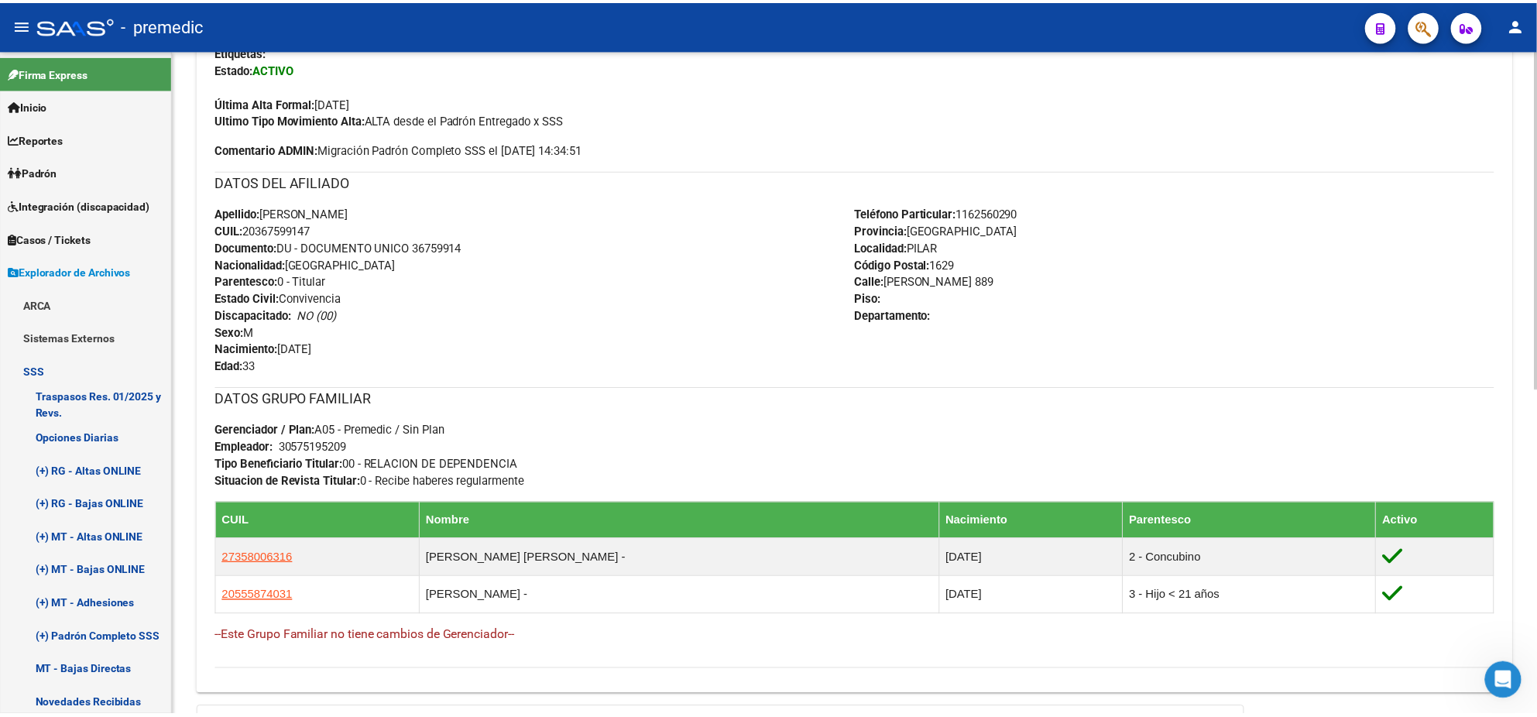
scroll to position [484, 0]
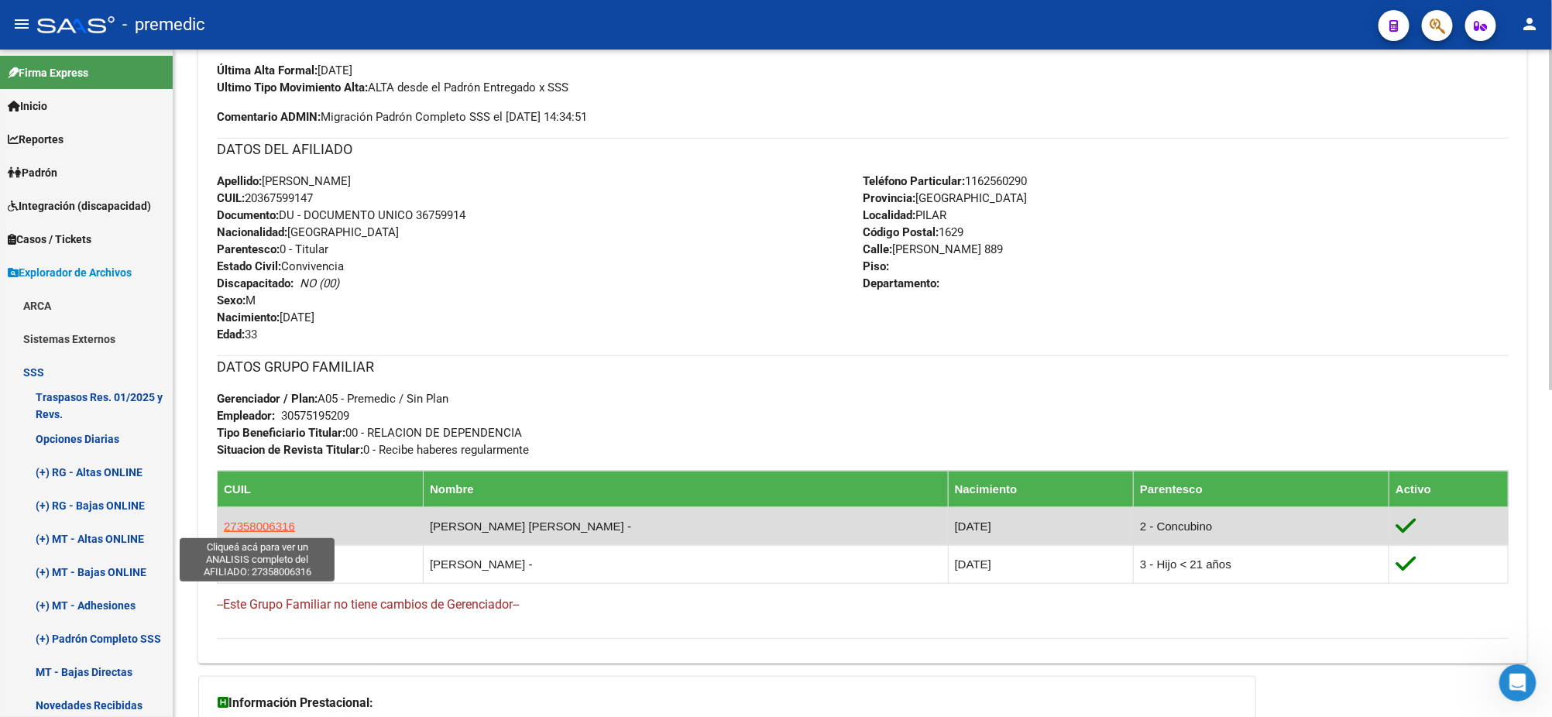
click at [230, 524] on span "27358006316" at bounding box center [259, 526] width 71 height 13
type textarea "27358006316"
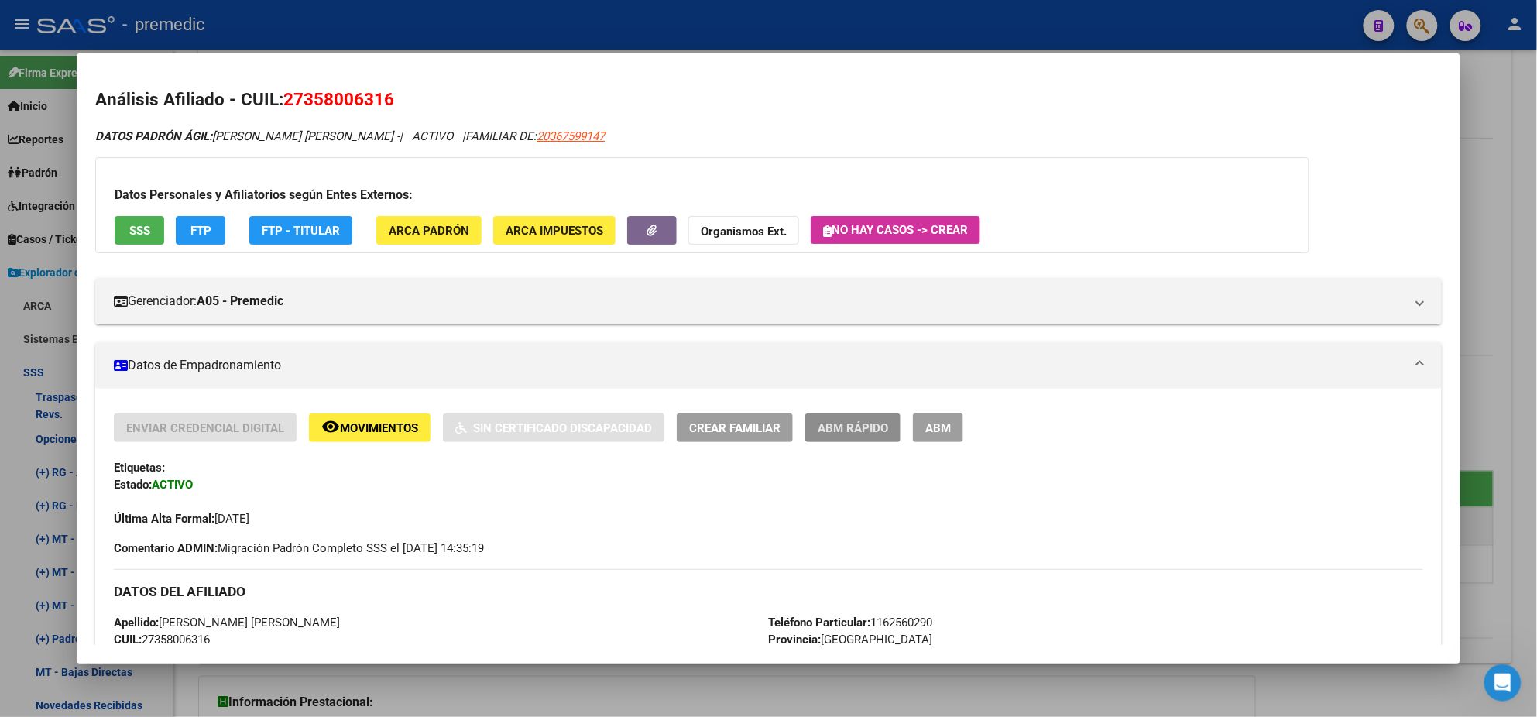
click at [856, 425] on span "ABM Rápido" at bounding box center [853, 428] width 70 height 14
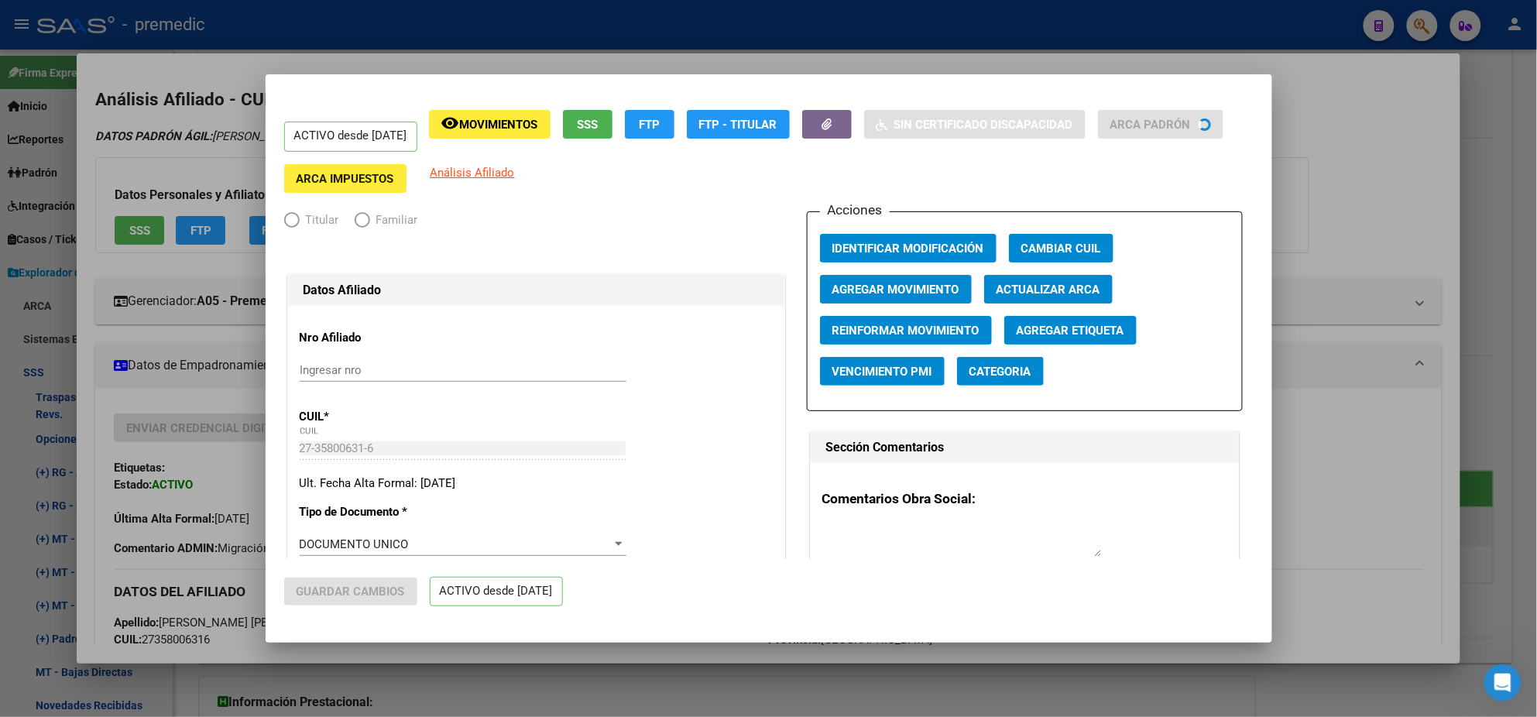
radio input "true"
type input "30-57519520-9"
click at [909, 290] on span "Agregar Movimiento" at bounding box center [895, 290] width 127 height 14
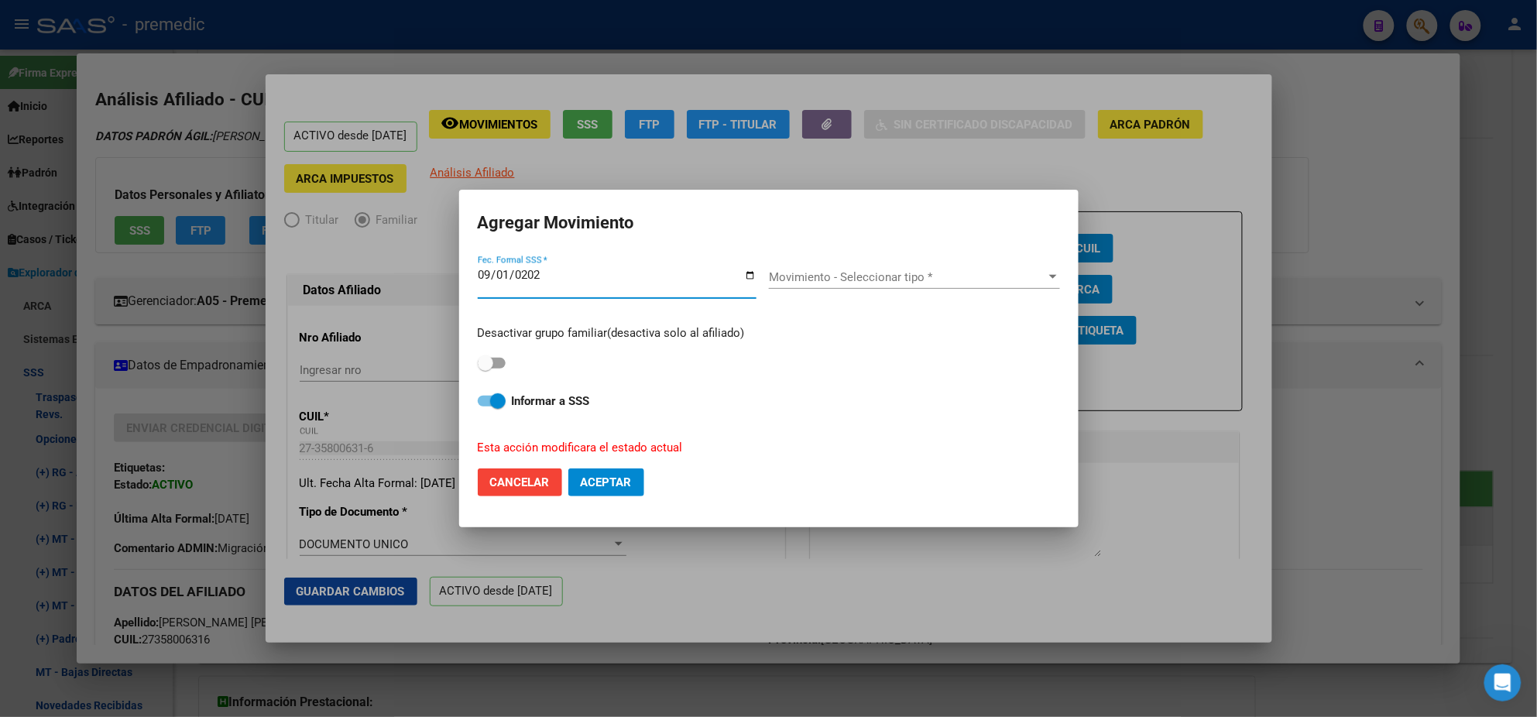
type input "2025-09-01"
click at [883, 286] on div "Movimiento - Seleccionar tipo * Movimiento - Seleccionar tipo *" at bounding box center [914, 277] width 291 height 23
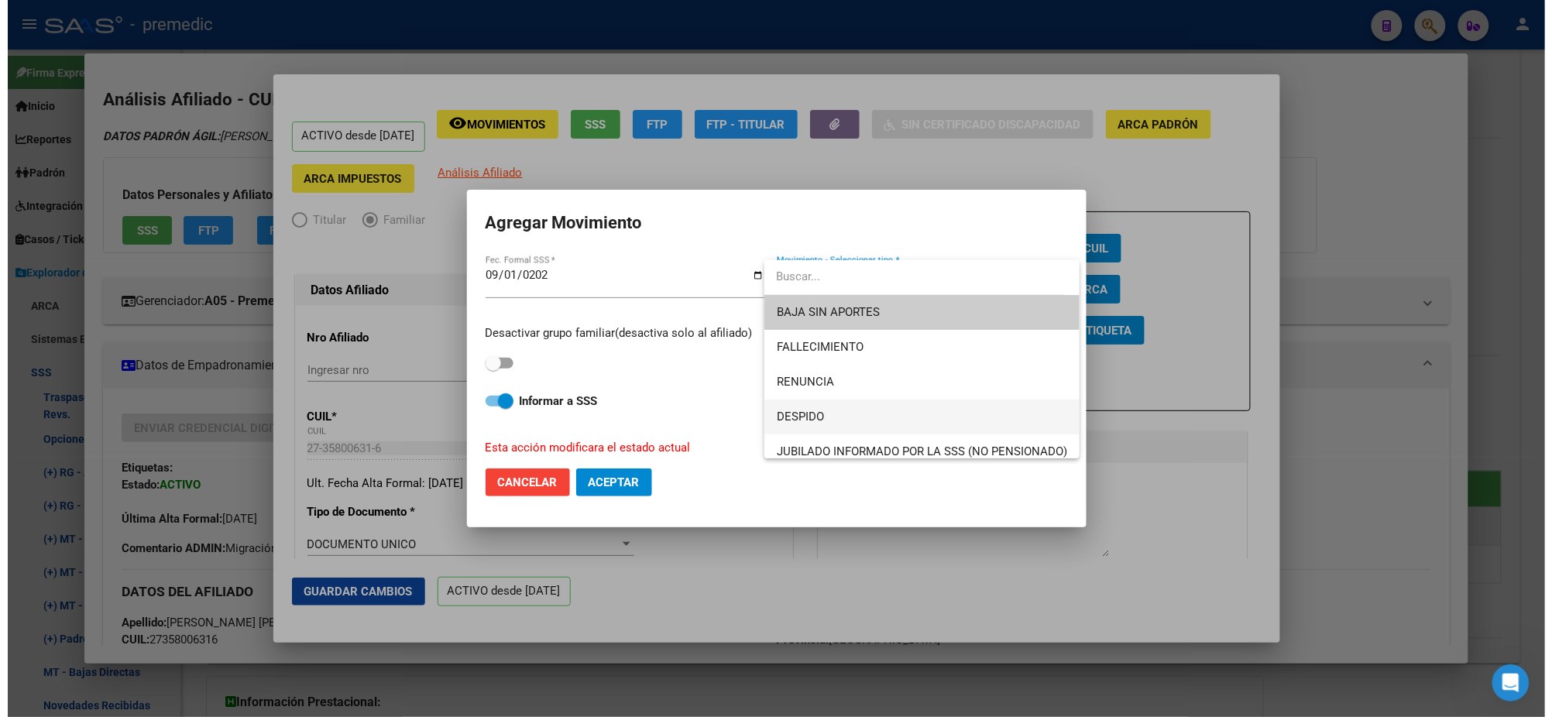
scroll to position [97, 0]
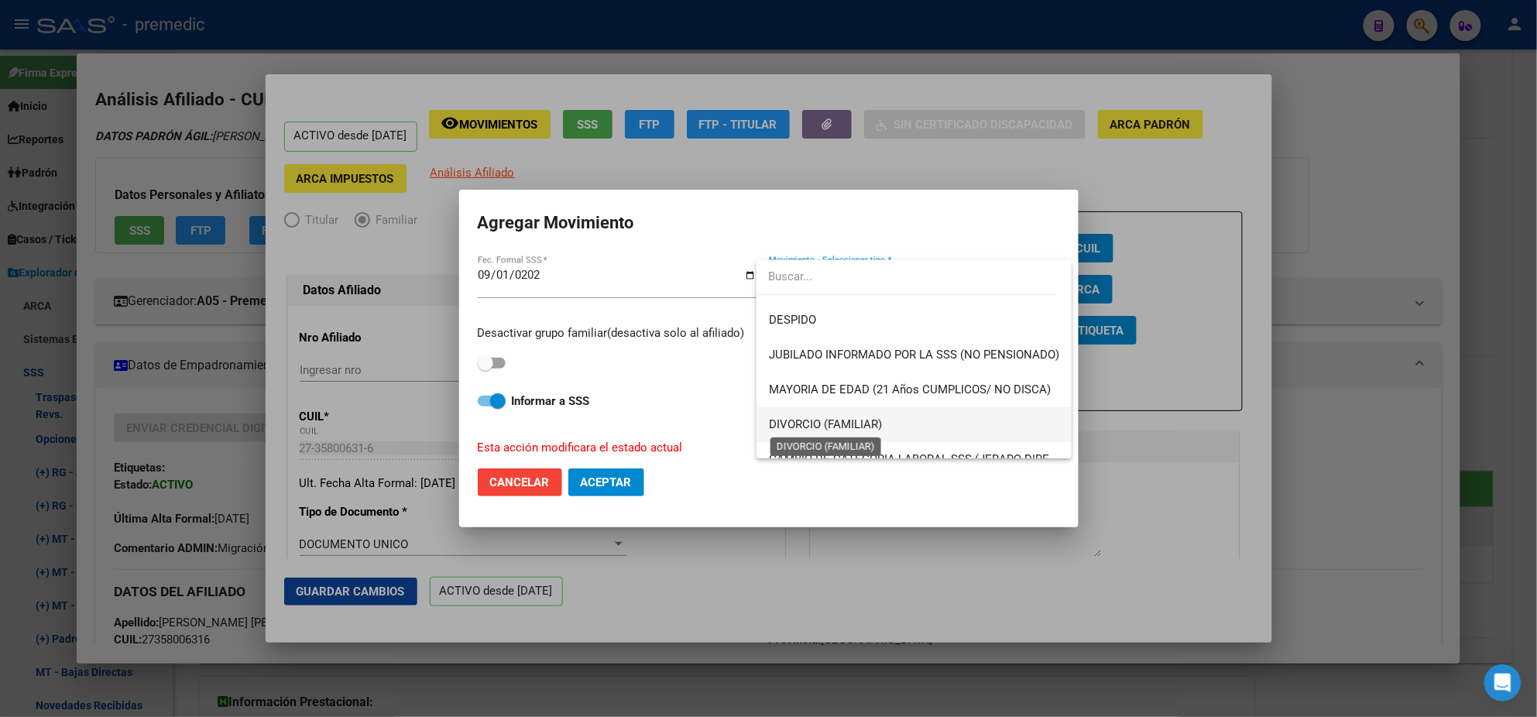
click at [811, 424] on span "DIVORCIO (FAMILIAR)" at bounding box center [825, 424] width 113 height 14
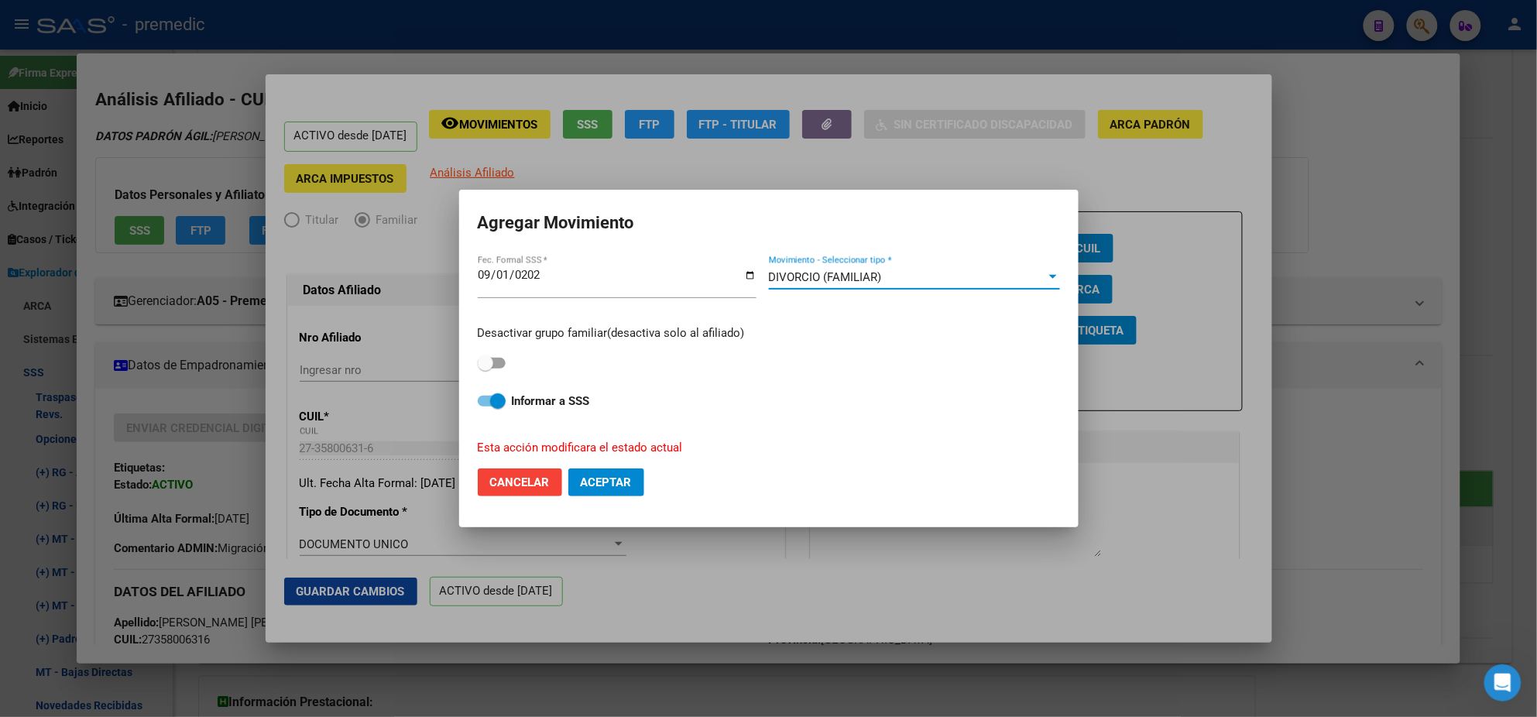
click at [485, 354] on label at bounding box center [492, 363] width 28 height 19
click at [485, 369] on input "checkbox" at bounding box center [485, 369] width 1 height 1
checkbox input "true"
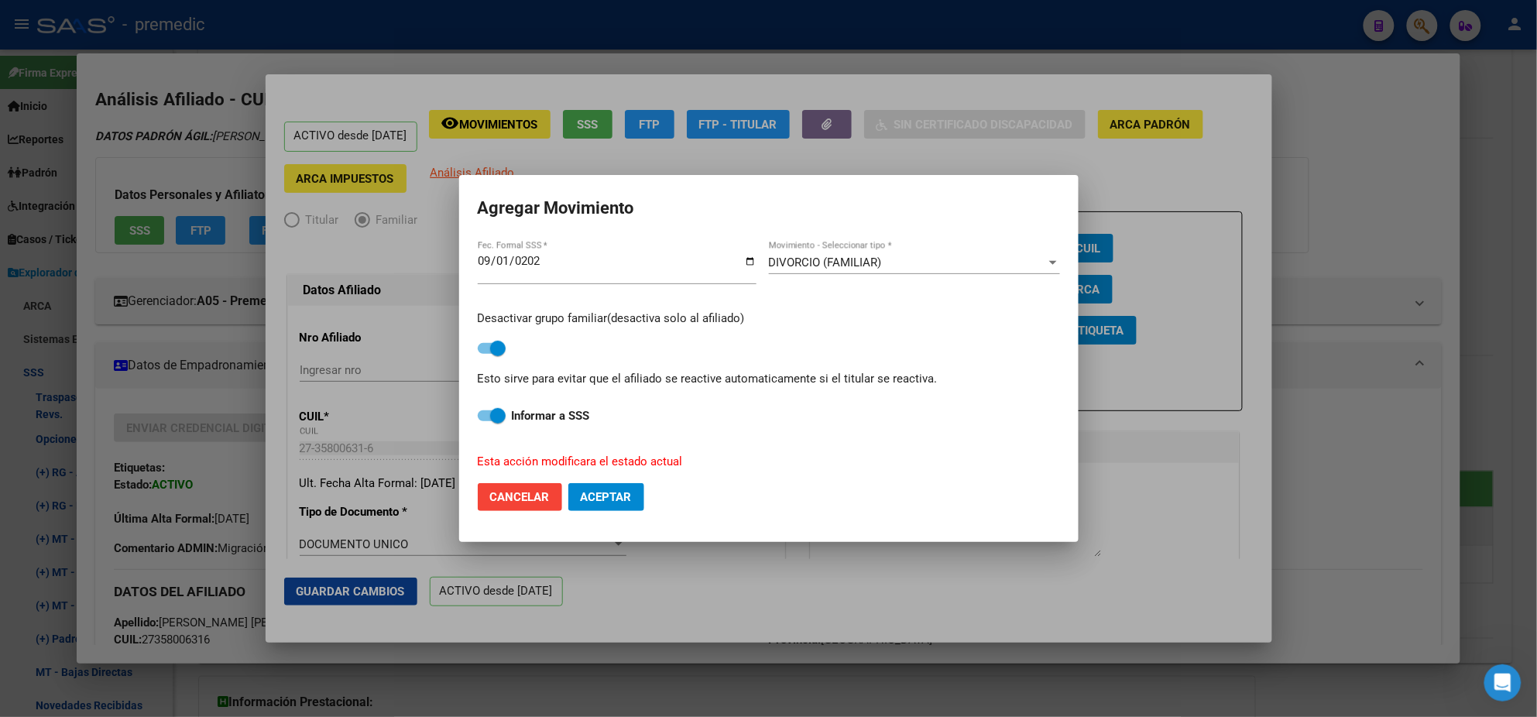
click at [493, 417] on span at bounding box center [497, 415] width 15 height 15
click at [485, 421] on input "Informar a SSS" at bounding box center [485, 421] width 1 height 1
checkbox input "false"
click at [633, 495] on button "Aceptar" at bounding box center [606, 497] width 76 height 28
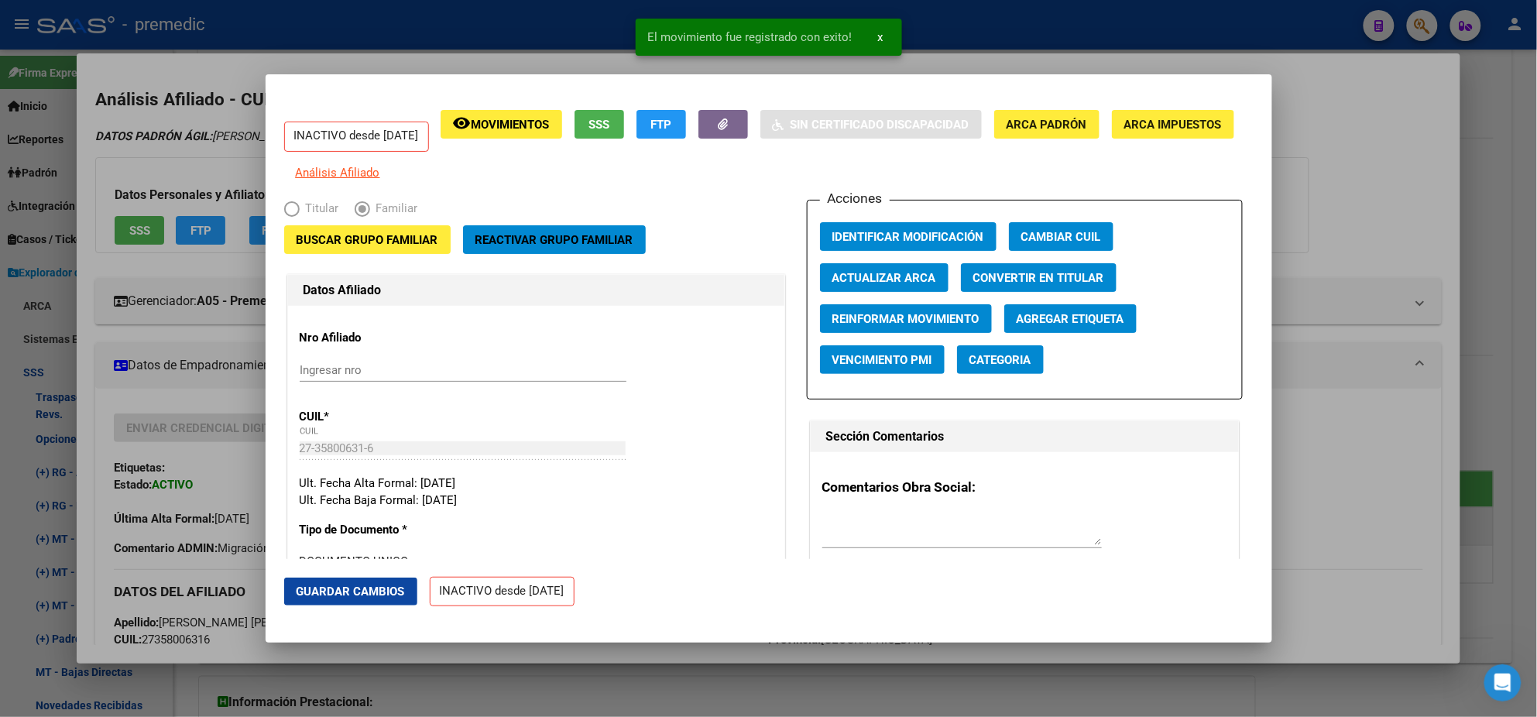
click at [83, 384] on div at bounding box center [768, 358] width 1537 height 717
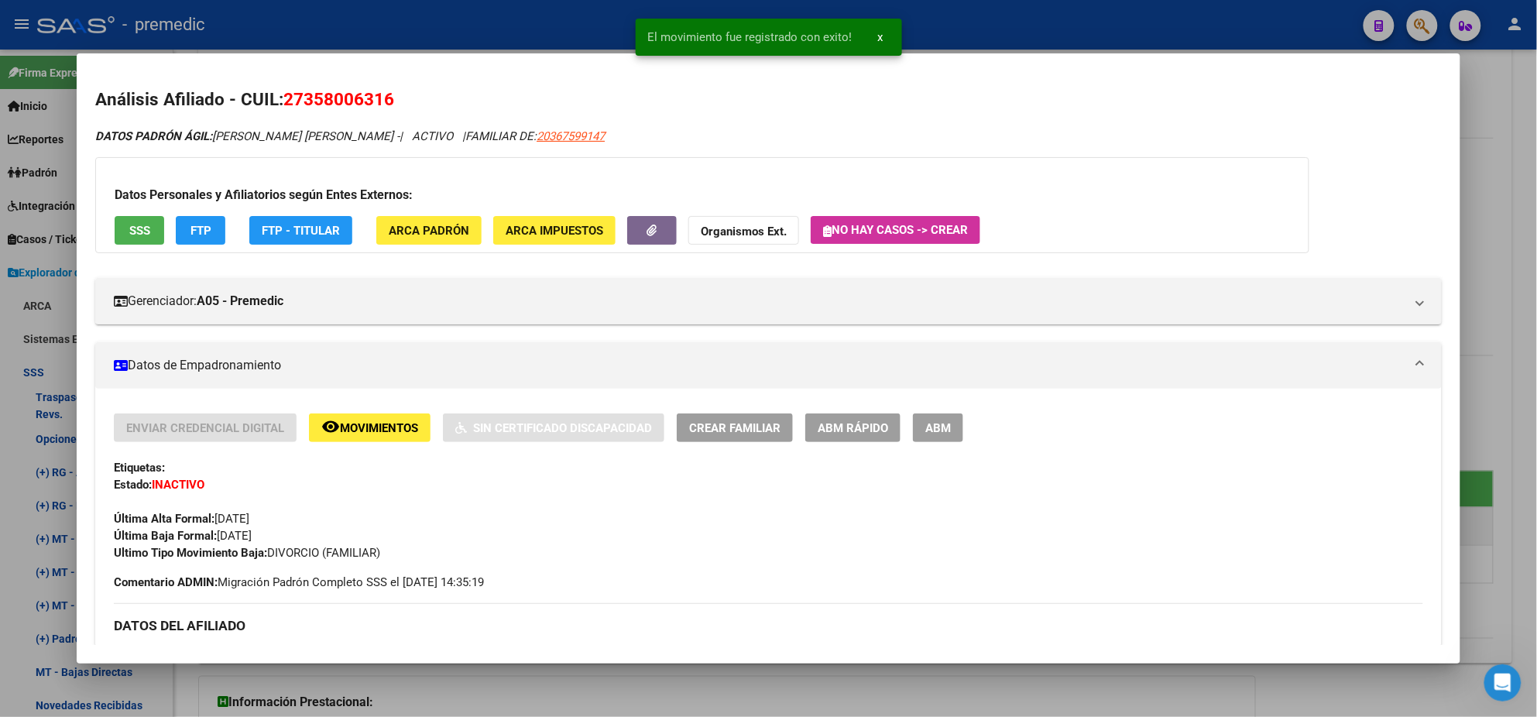
click at [39, 393] on div at bounding box center [768, 358] width 1537 height 717
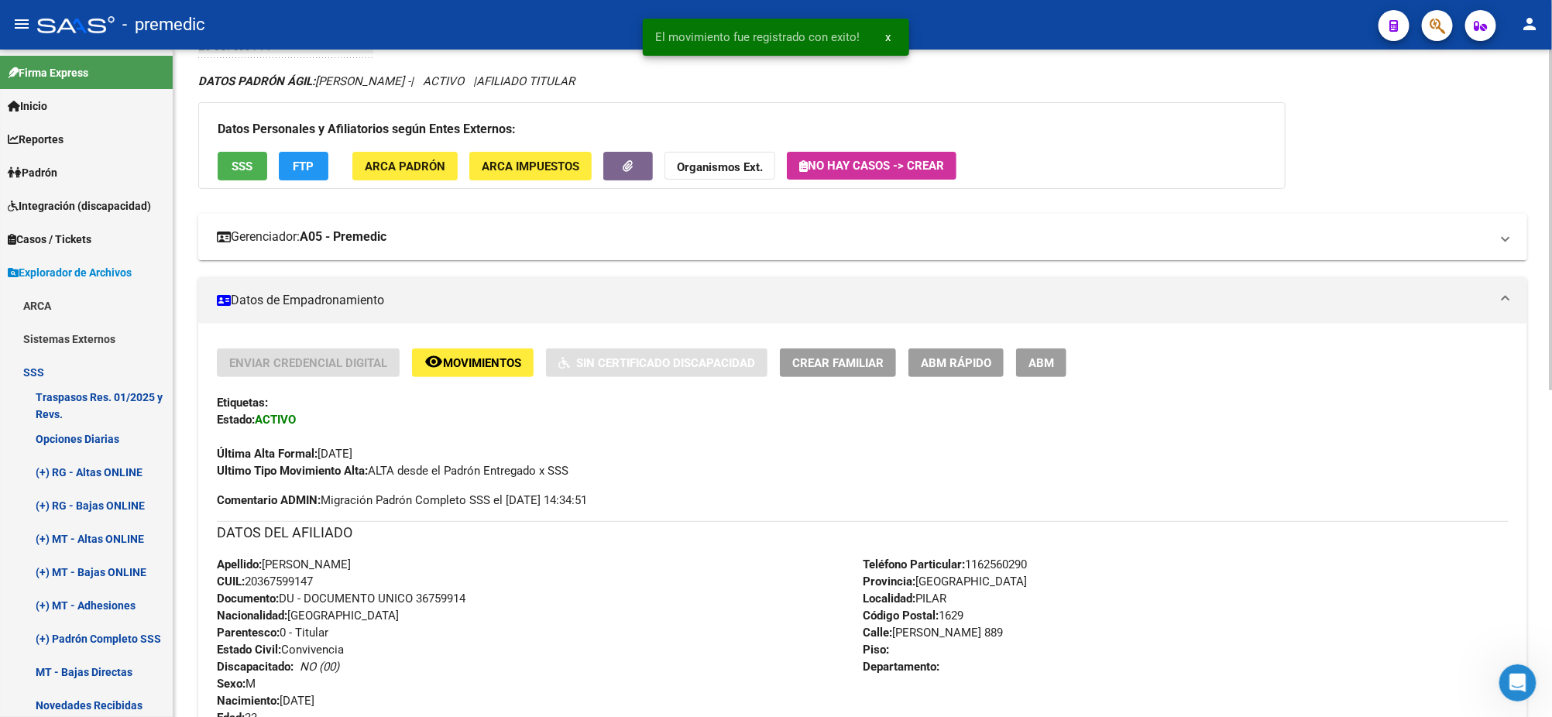
scroll to position [0, 0]
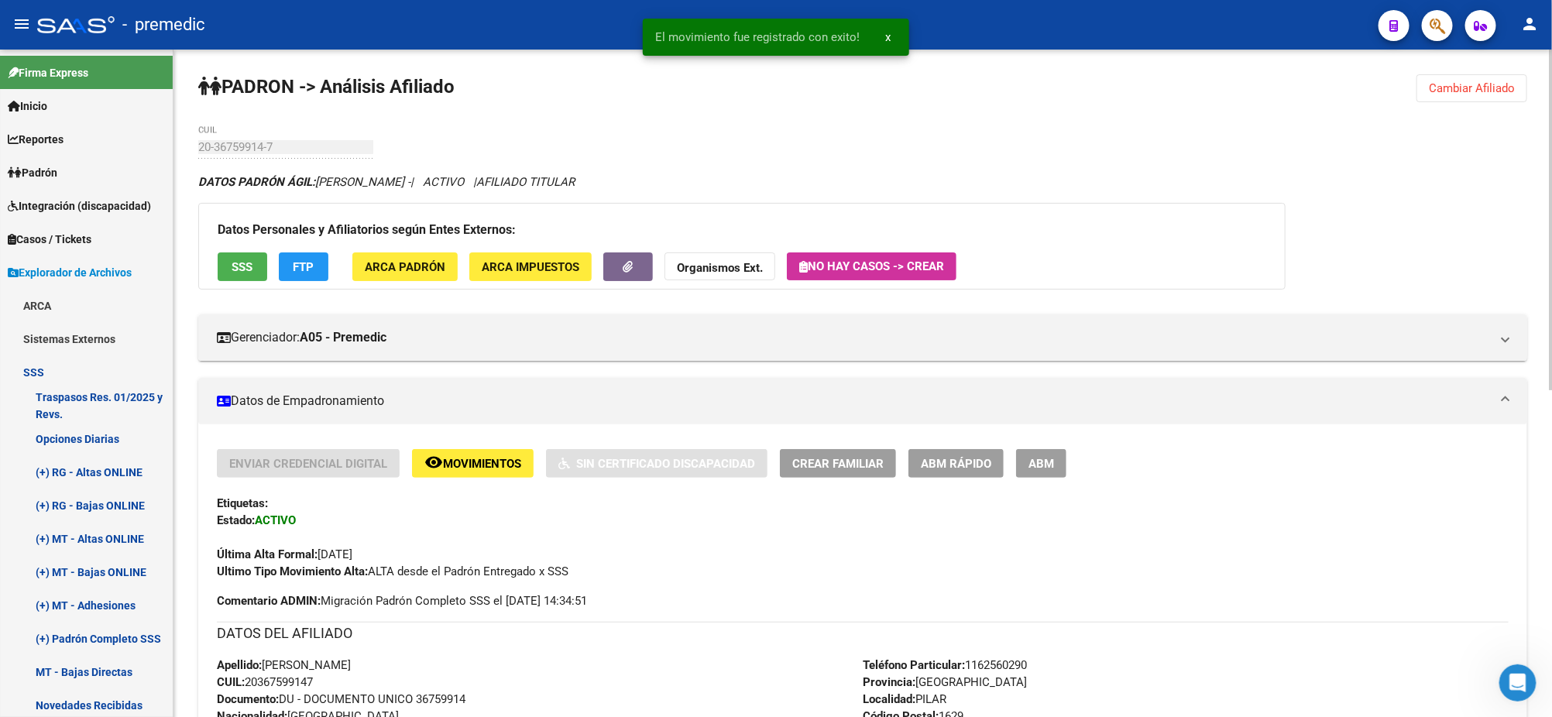
click at [1484, 95] on button "Cambiar Afiliado" at bounding box center [1471, 88] width 111 height 28
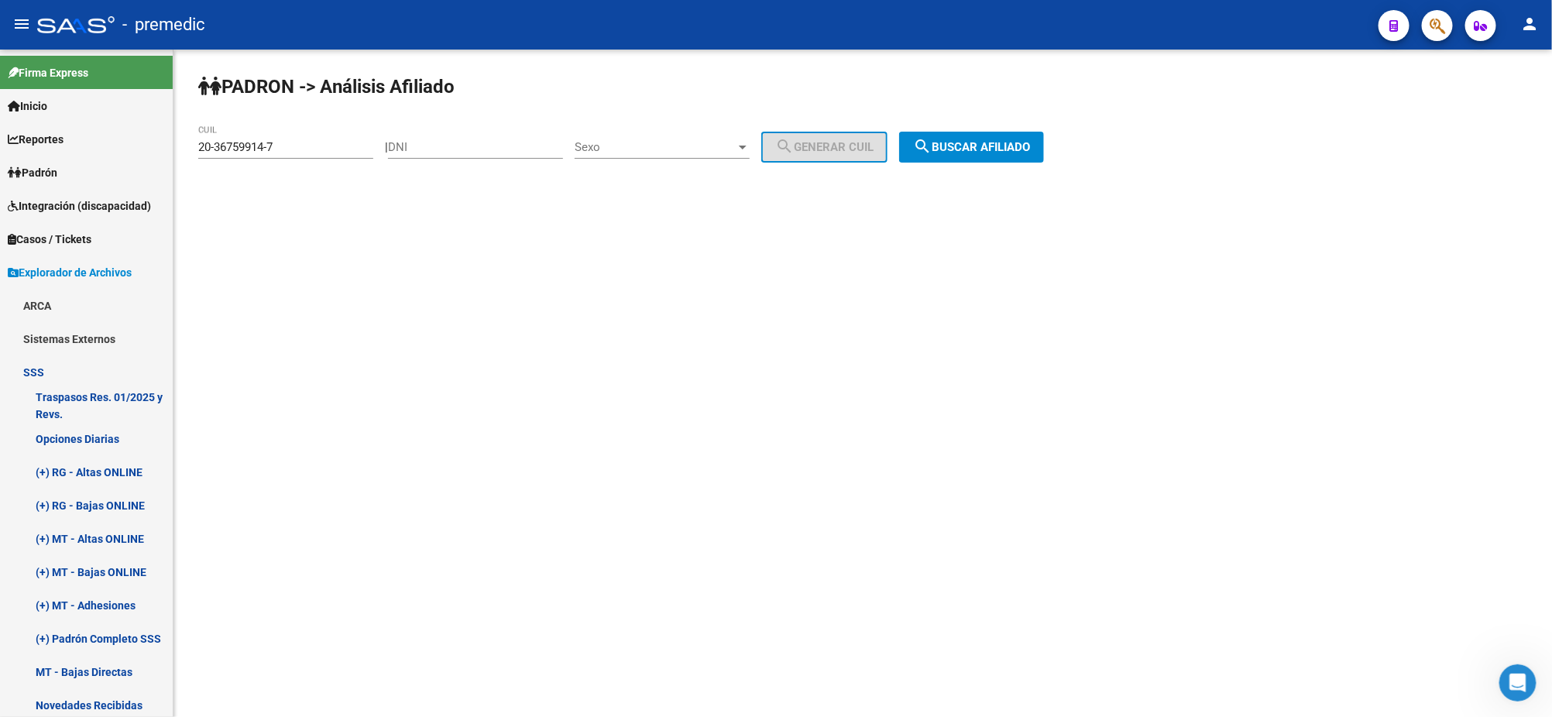
click at [931, 140] on mat-icon "search" at bounding box center [922, 146] width 19 height 19
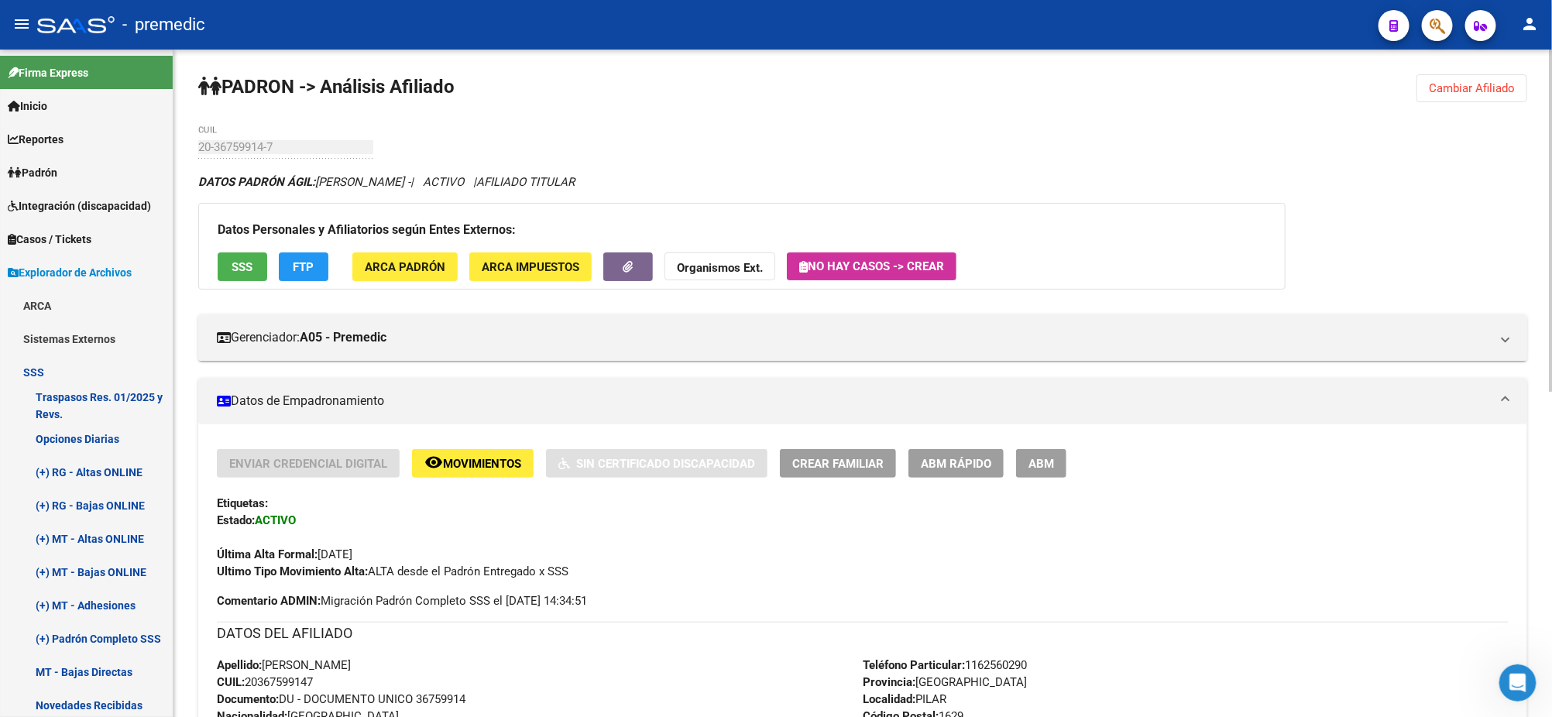
click at [1496, 87] on span "Cambiar Afiliado" at bounding box center [1472, 88] width 86 height 14
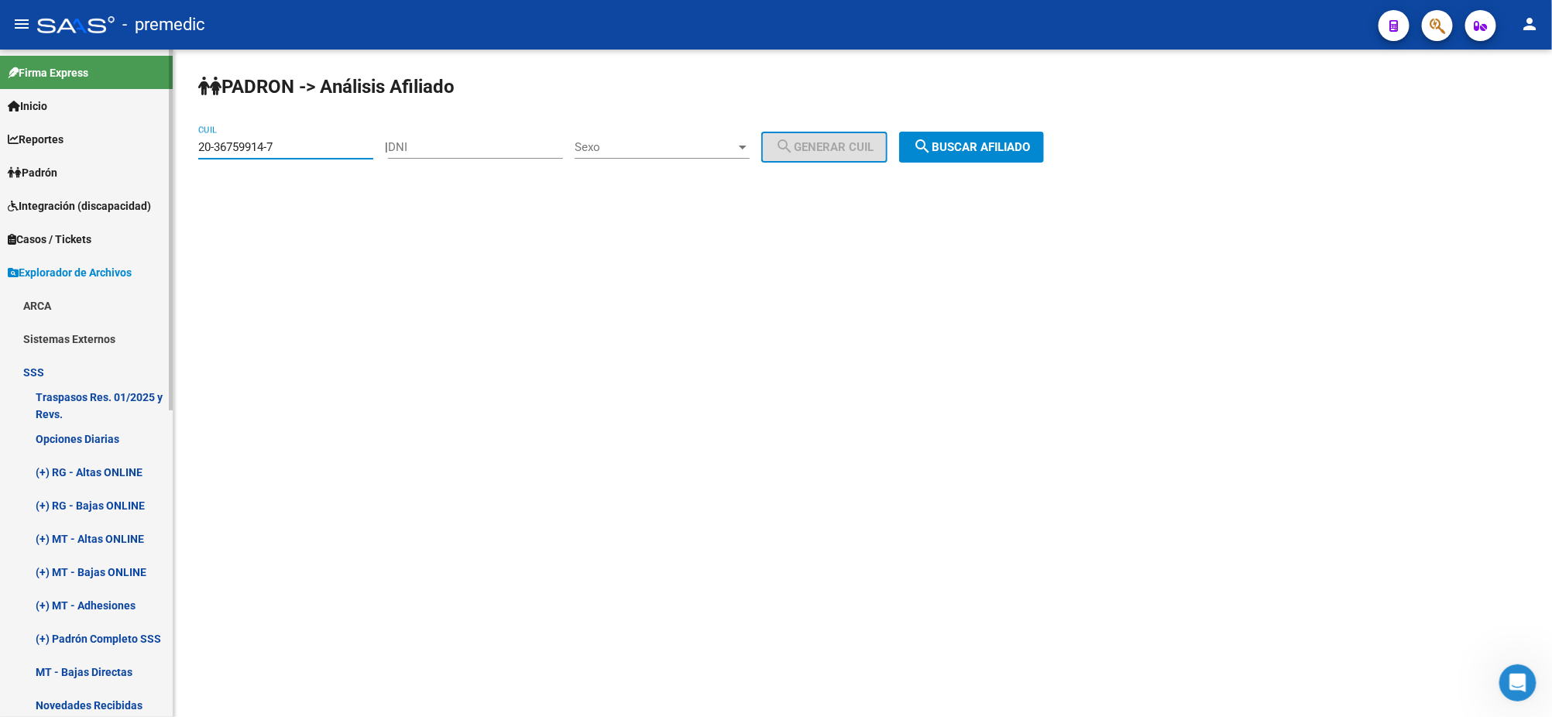
drag, startPoint x: 304, startPoint y: 150, endPoint x: 170, endPoint y: 158, distance: 134.2
click at [167, 156] on mat-sidenav-container "Firma Express Inicio Calendario SSS Instructivos Contacto OS Reportes Padrón Tr…" at bounding box center [776, 383] width 1552 height 667
paste input "7-30525548-9"
type input "27-30525548-9"
click at [986, 142] on span "search Buscar afiliado" at bounding box center [971, 147] width 117 height 14
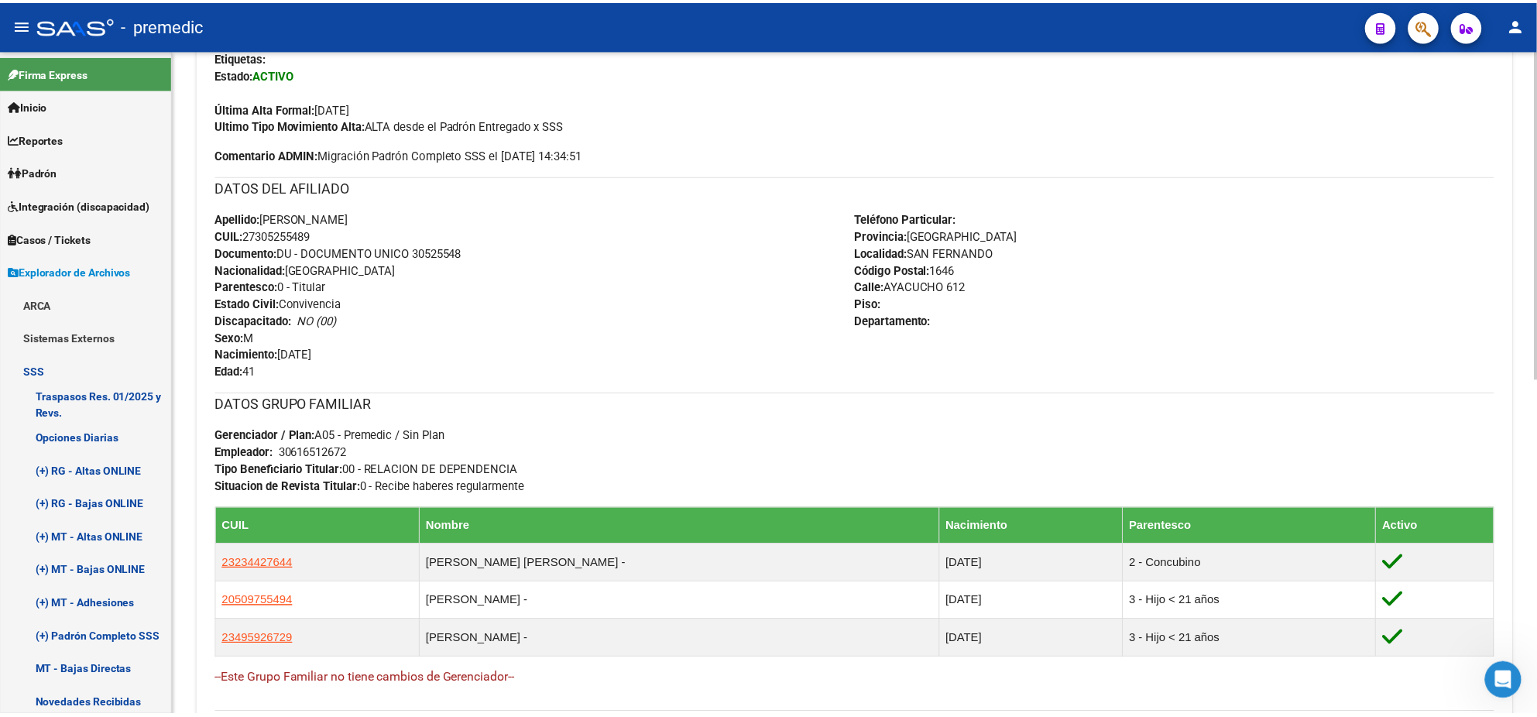
scroll to position [484, 0]
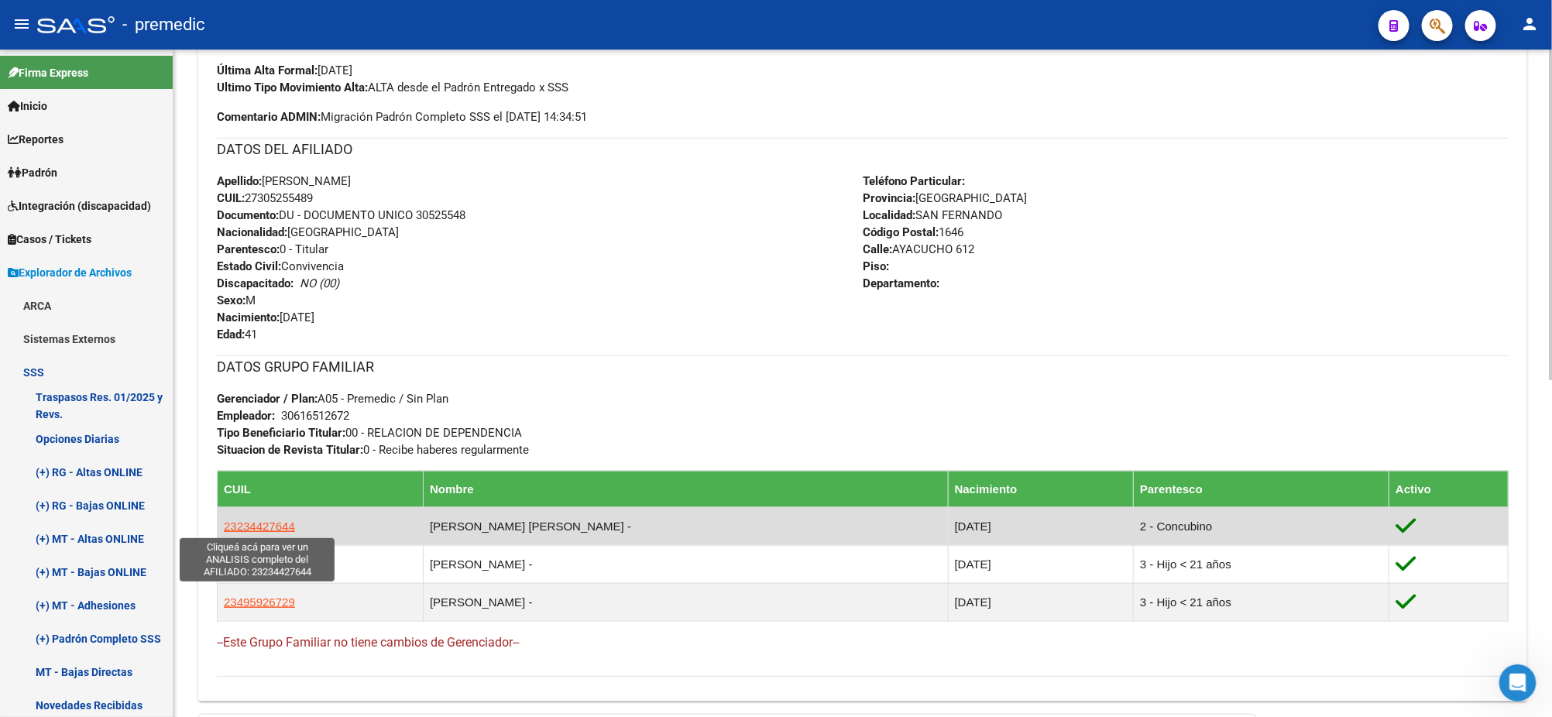
click at [265, 520] on span "23234427644" at bounding box center [259, 526] width 71 height 13
type textarea "23234427644"
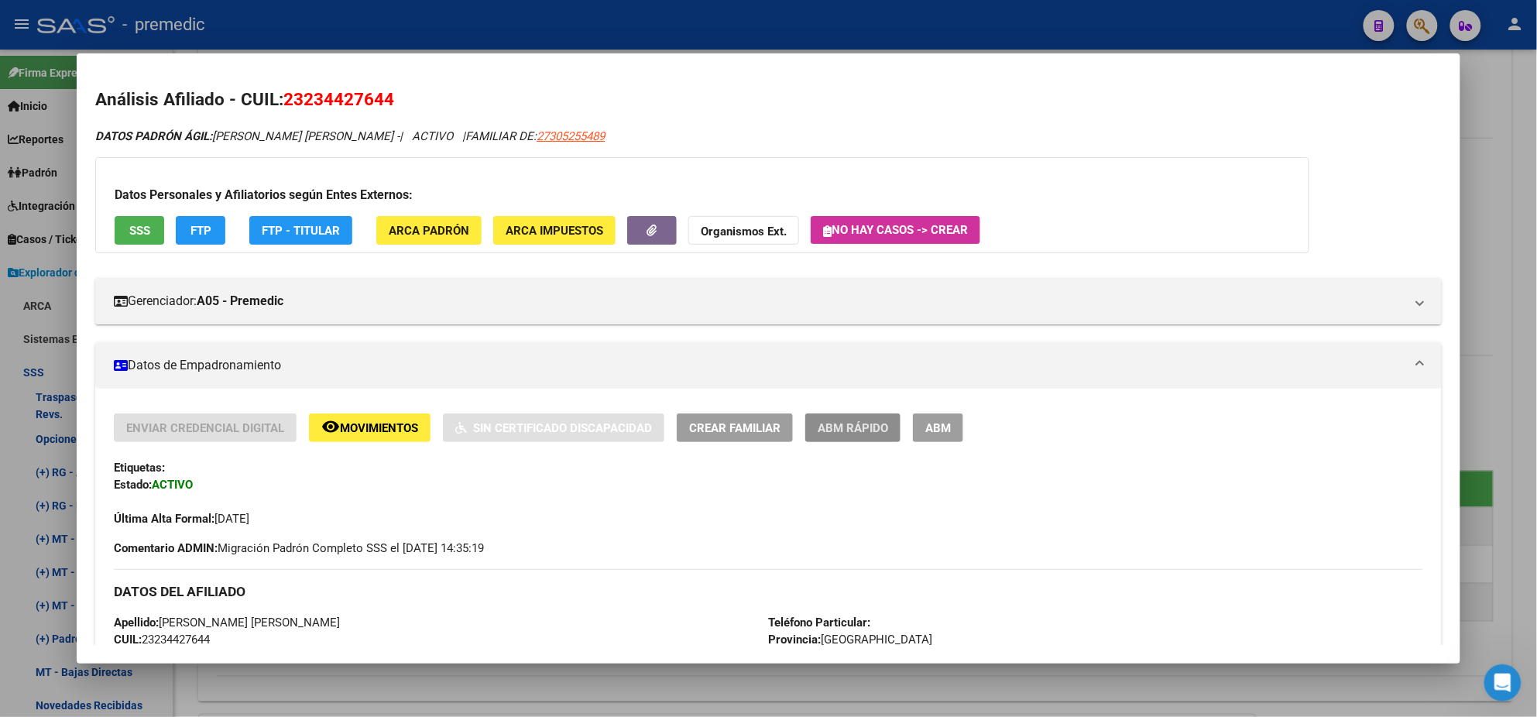
click at [818, 430] on span "ABM Rápido" at bounding box center [853, 428] width 70 height 14
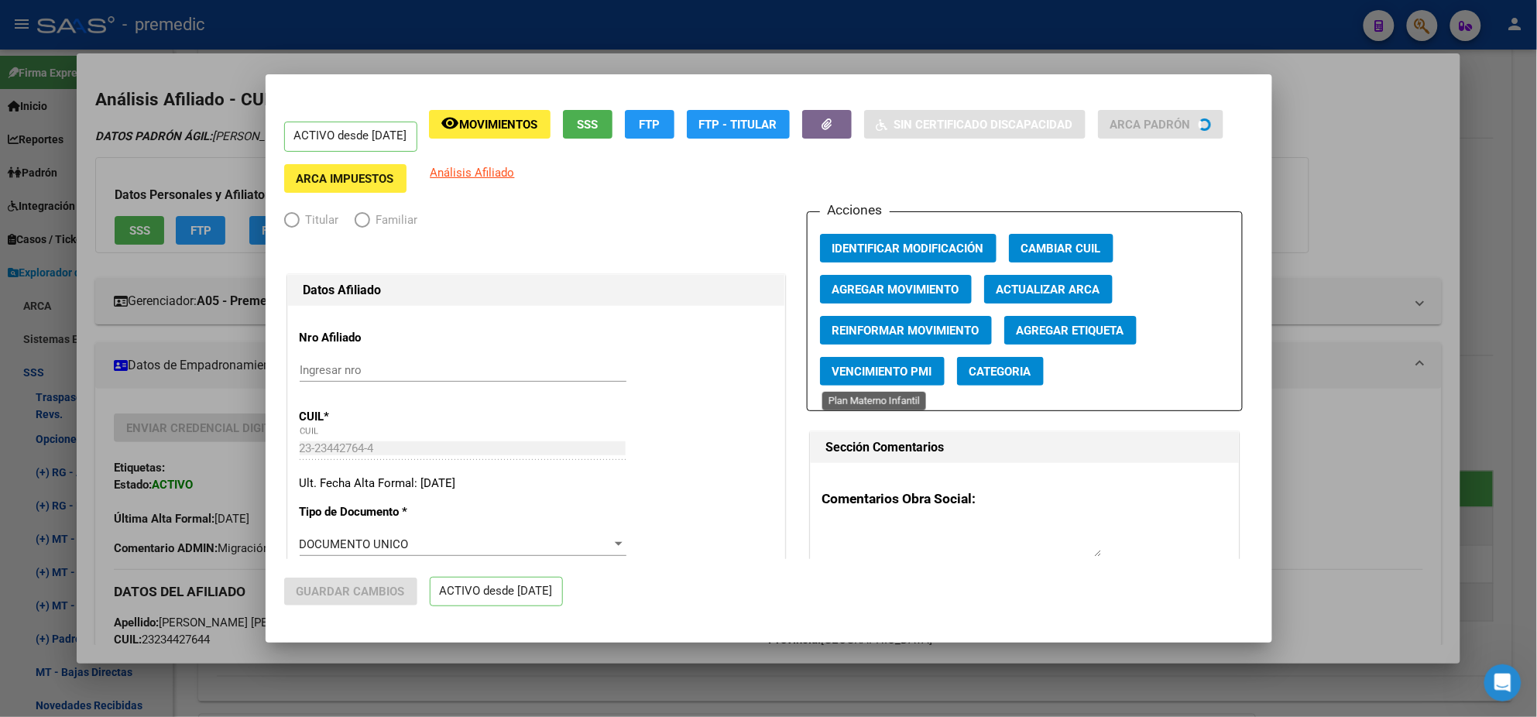
radio input "true"
type input "30-61651267-2"
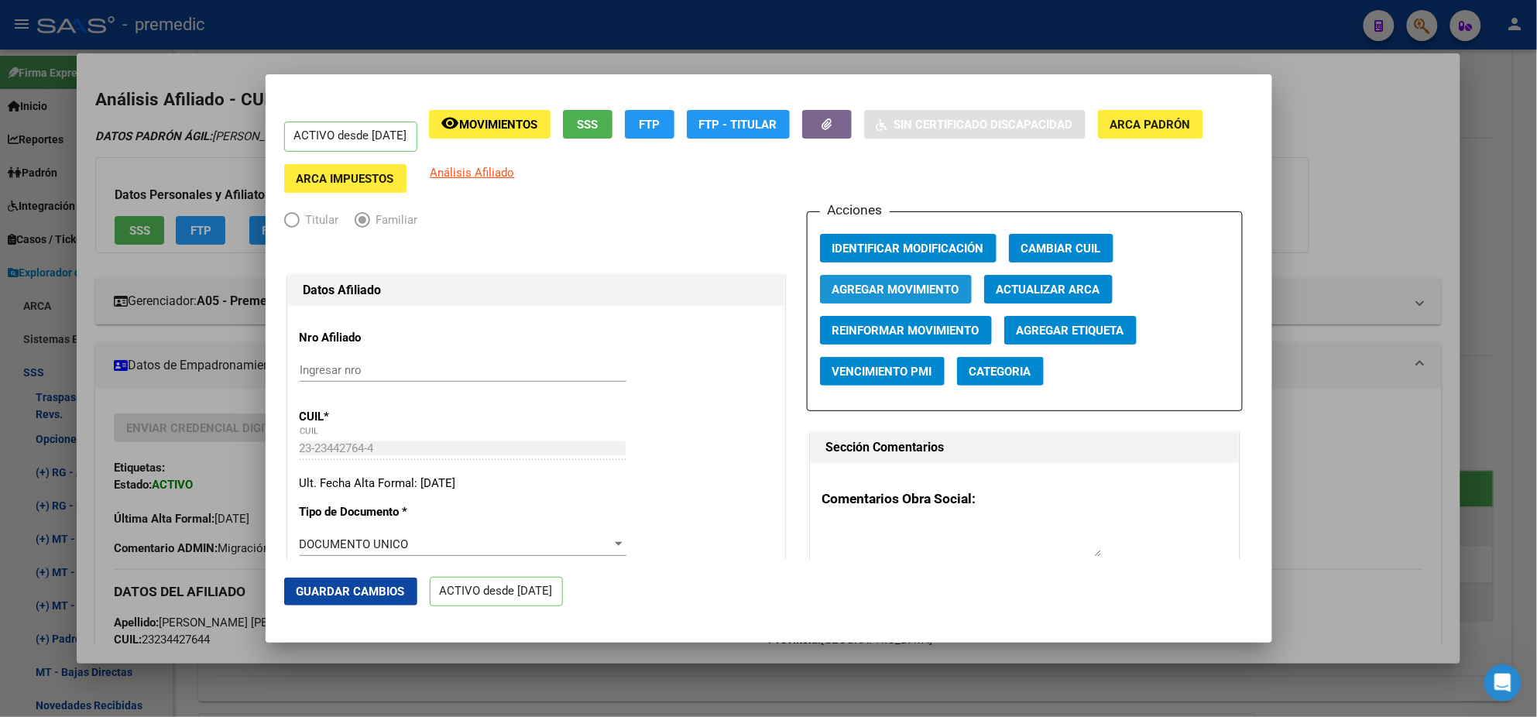
click at [909, 292] on span "Agregar Movimiento" at bounding box center [895, 290] width 127 height 14
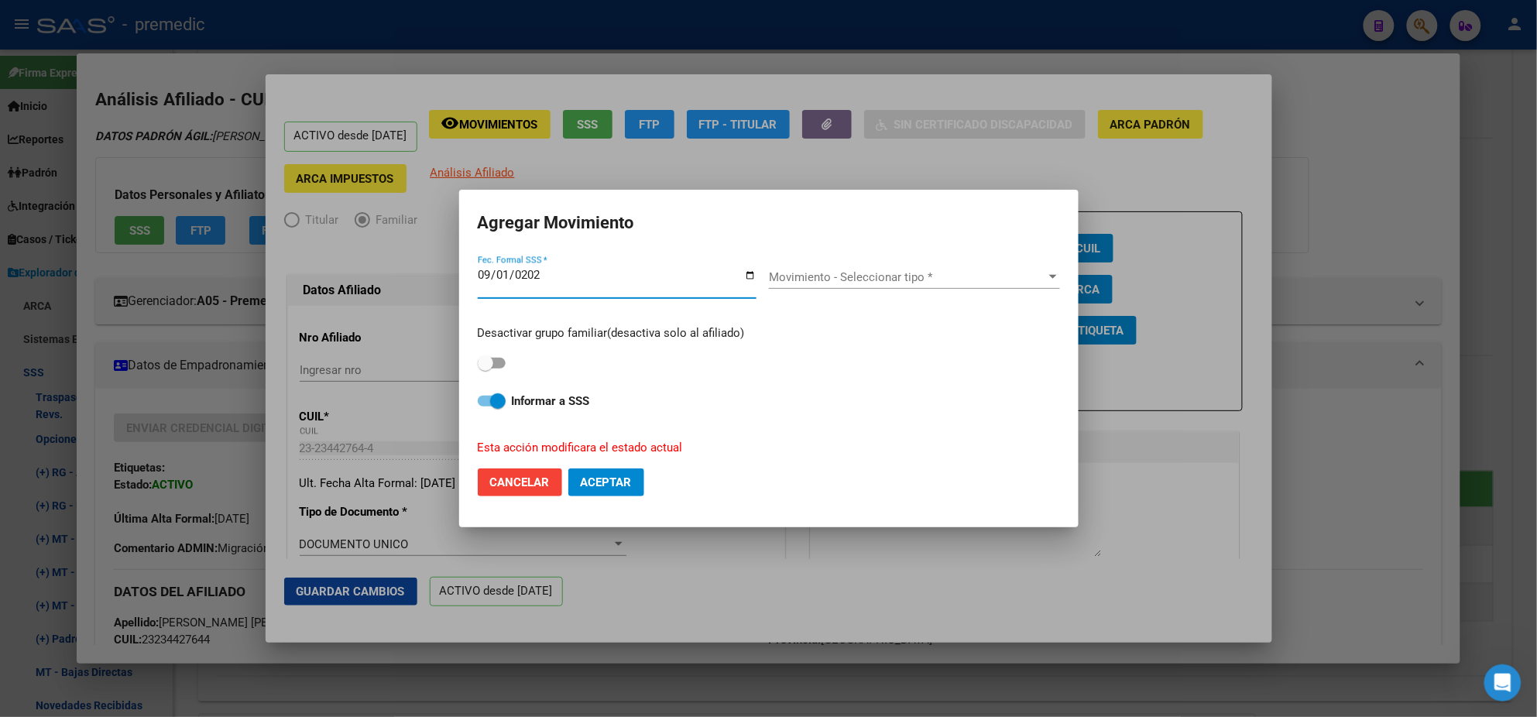
type input "2025-09-01"
click at [863, 282] on span "Movimiento - Seleccionar tipo *" at bounding box center [907, 277] width 277 height 14
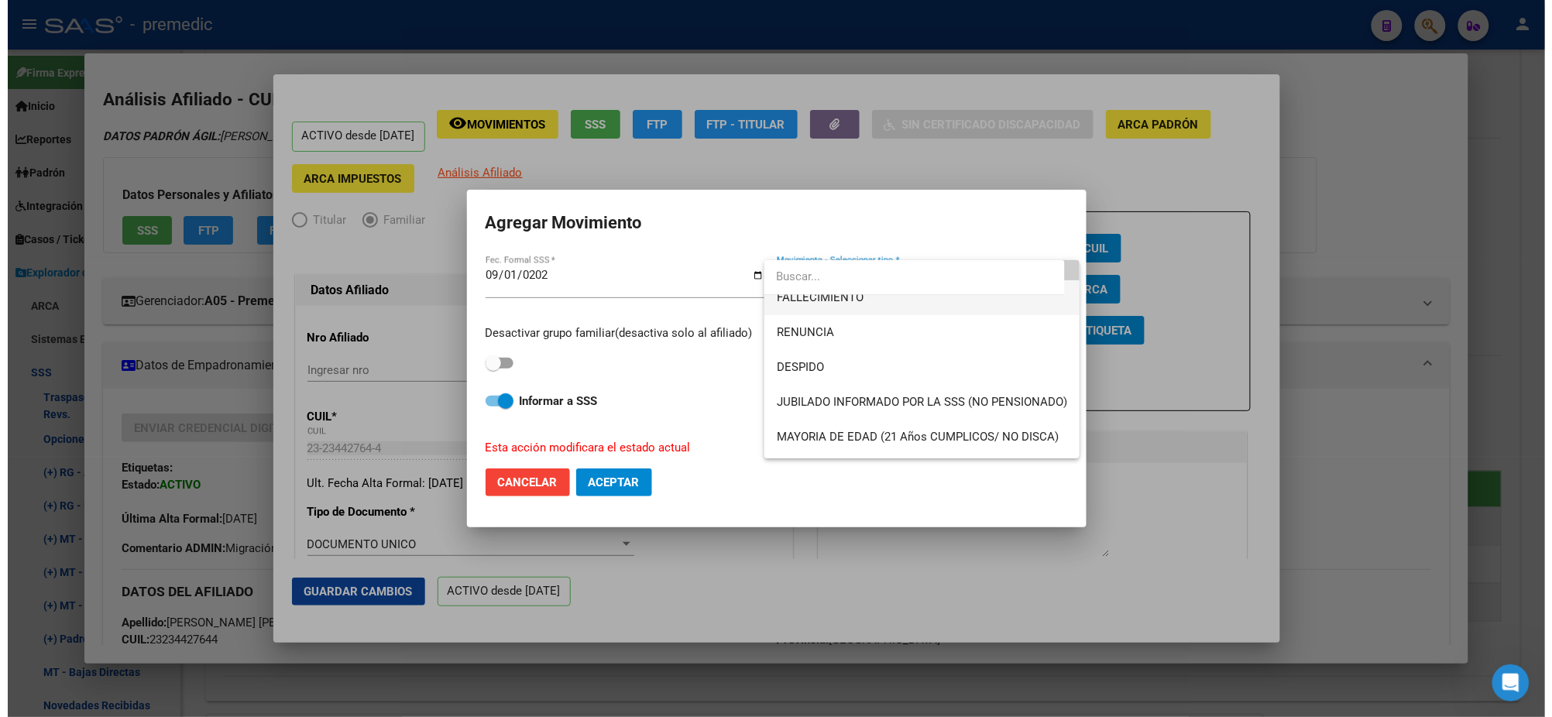
scroll to position [97, 0]
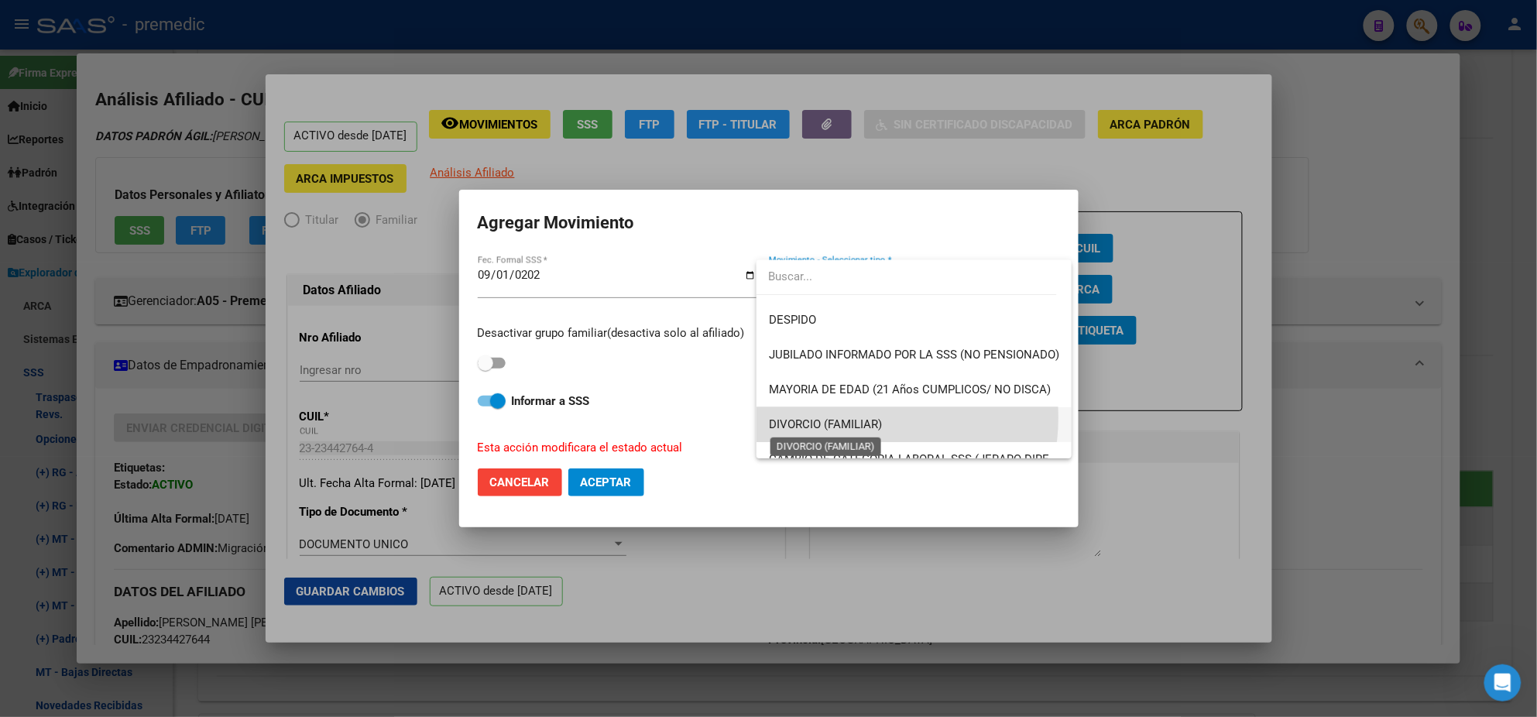
click at [844, 417] on span "DIVORCIO (FAMILIAR)" at bounding box center [825, 424] width 113 height 14
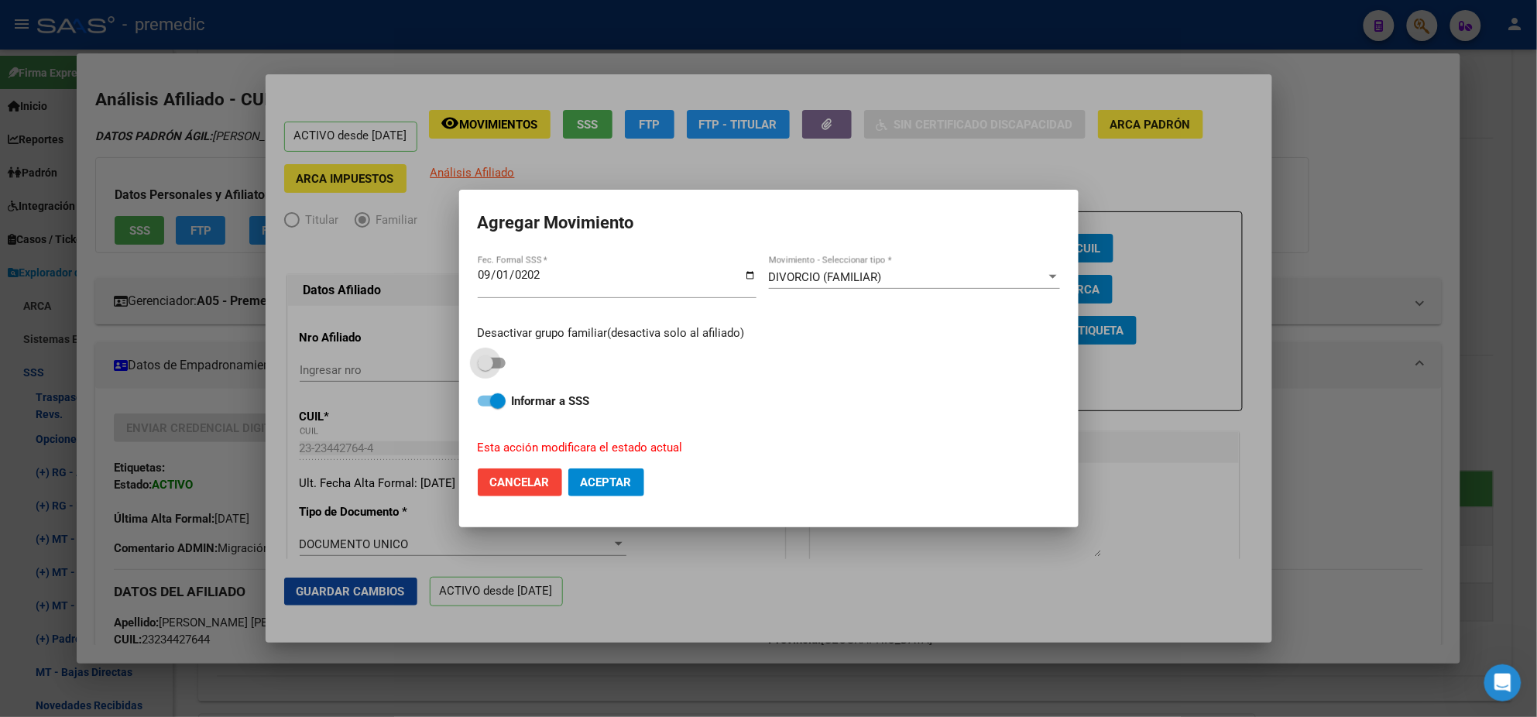
click at [480, 364] on span at bounding box center [485, 362] width 15 height 15
click at [485, 369] on input "checkbox" at bounding box center [485, 369] width 1 height 1
checkbox input "true"
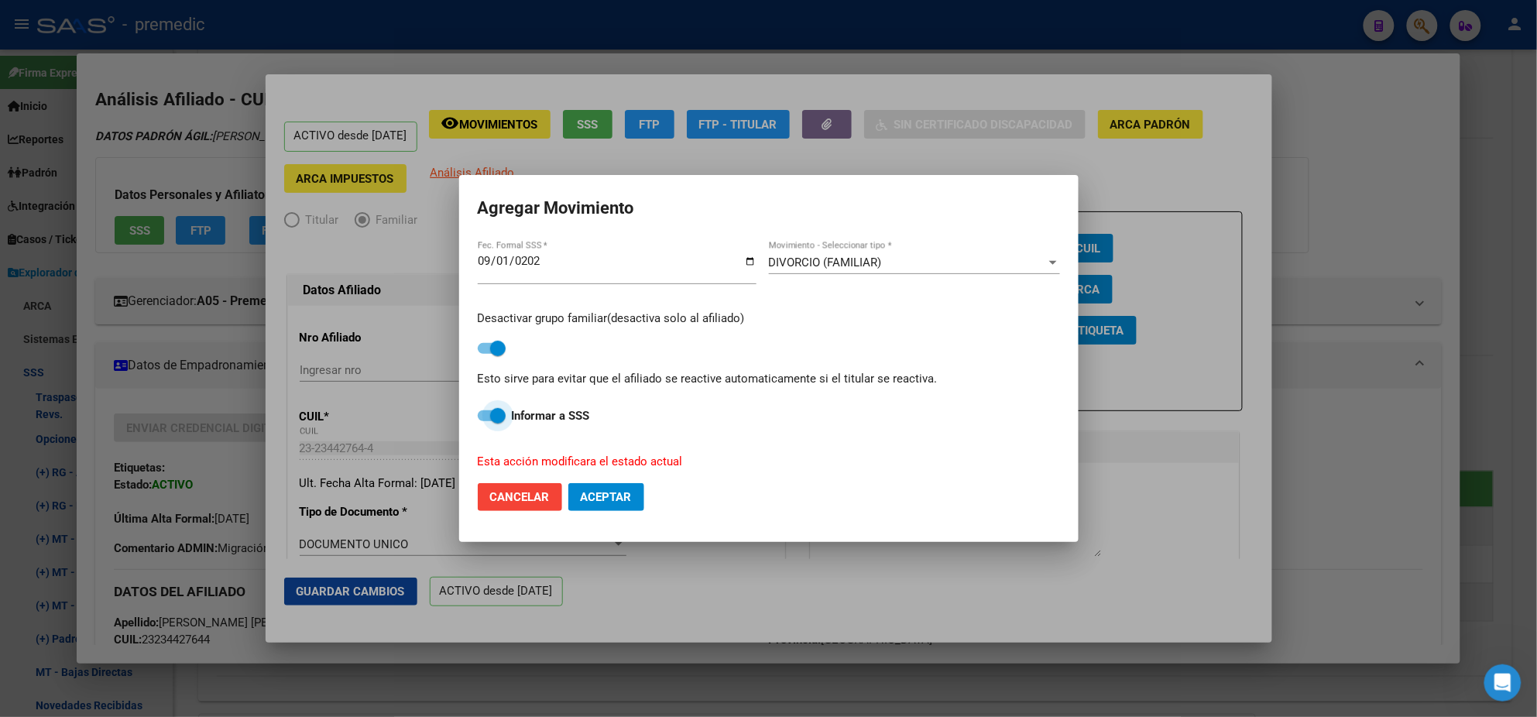
click at [485, 416] on span at bounding box center [492, 415] width 28 height 11
click at [485, 421] on input "Informar a SSS" at bounding box center [485, 421] width 1 height 1
click at [511, 428] on div "Desactivar grupo familiar(desactiva solo al afiliado) Esto sirve para evitar qu…" at bounding box center [769, 384] width 582 height 173
click at [497, 420] on span at bounding box center [492, 415] width 28 height 11
click at [485, 421] on input "Informar a SSS" at bounding box center [485, 421] width 1 height 1
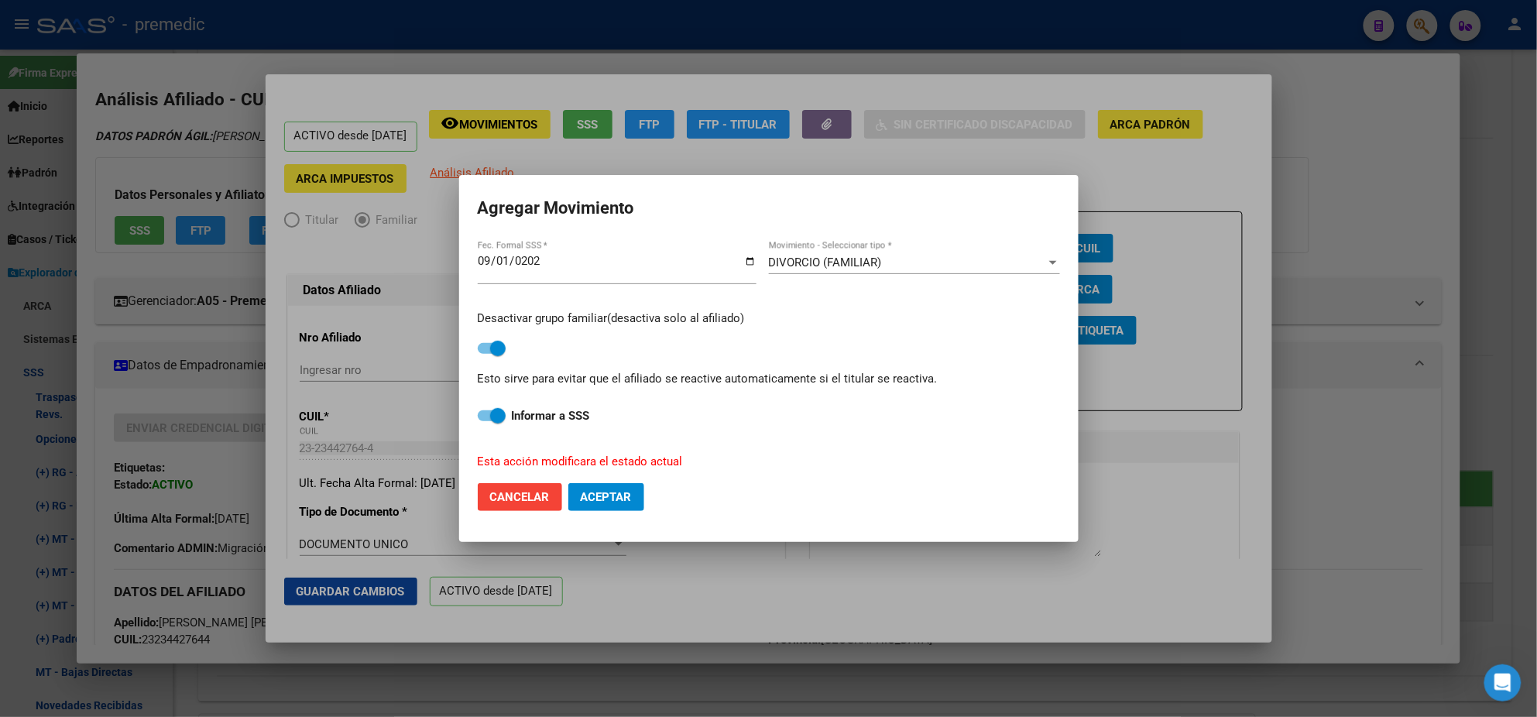
click at [620, 490] on span "Aceptar" at bounding box center [606, 497] width 51 height 14
checkbox input "false"
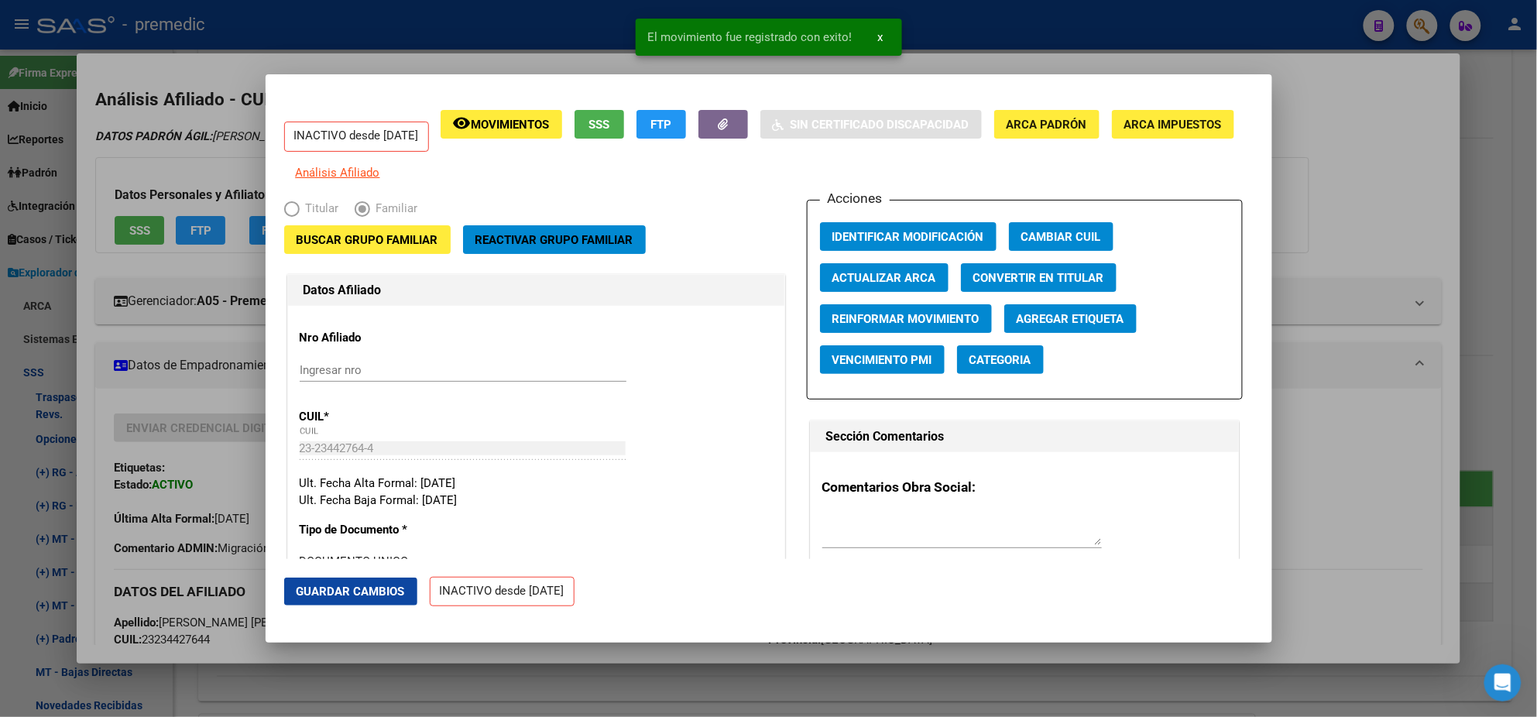
click at [79, 386] on div at bounding box center [768, 358] width 1537 height 717
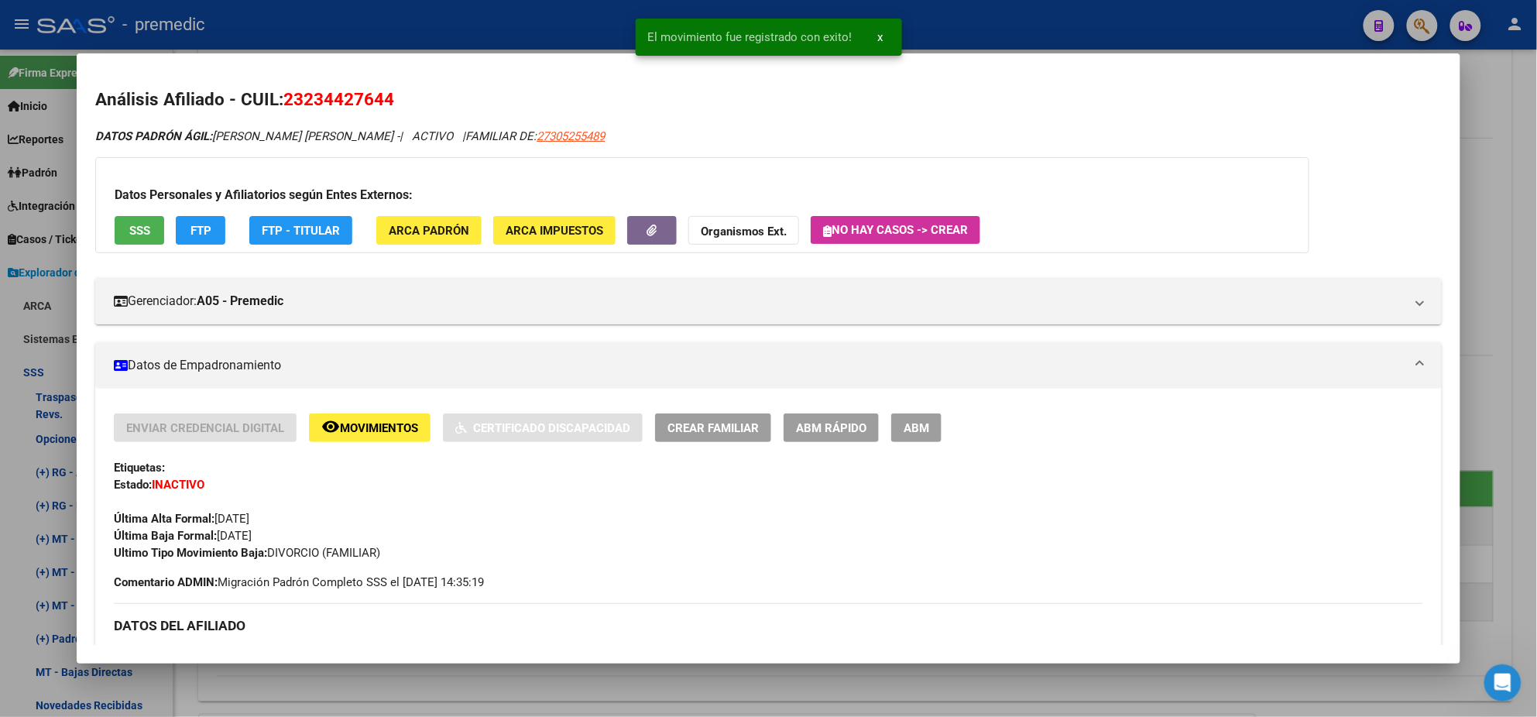
click at [46, 393] on div at bounding box center [768, 358] width 1537 height 717
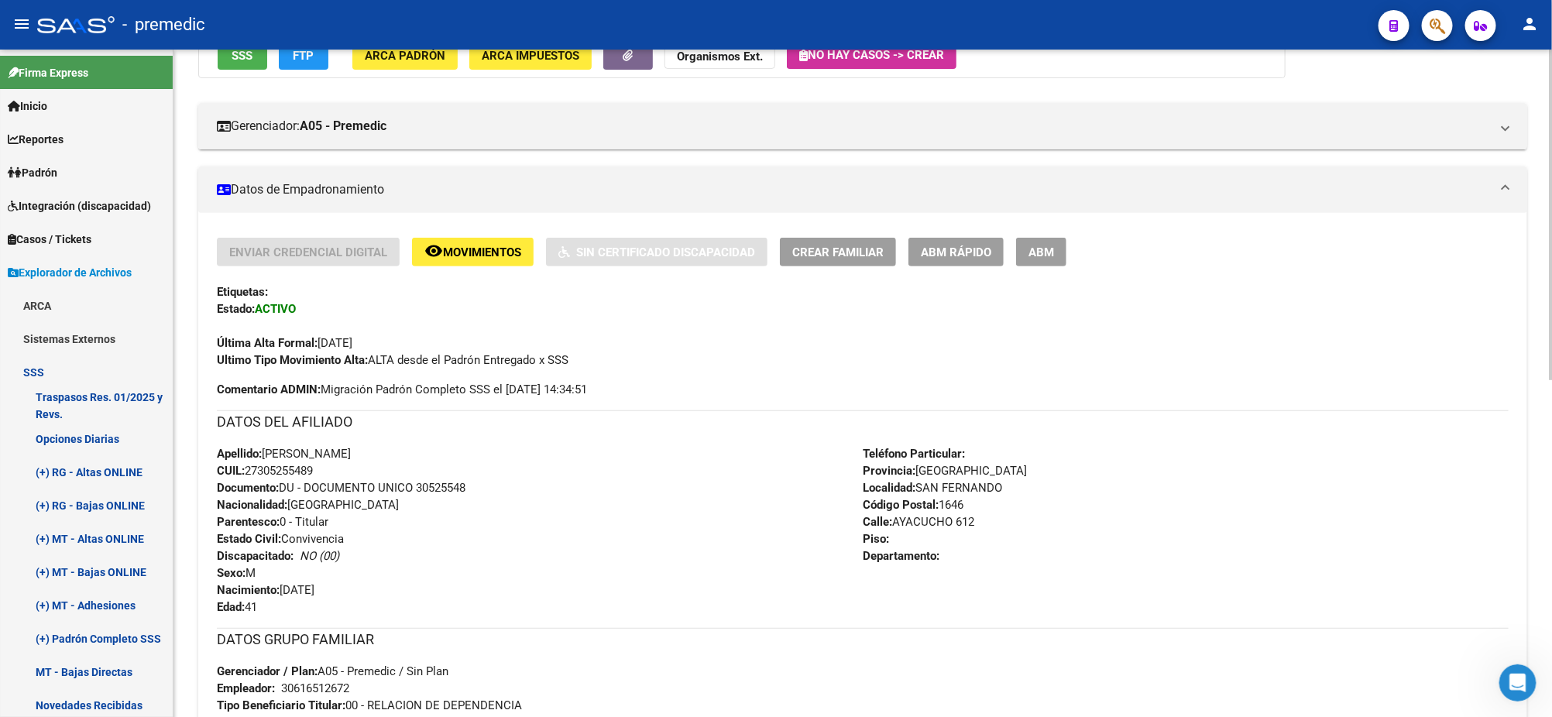
scroll to position [0, 0]
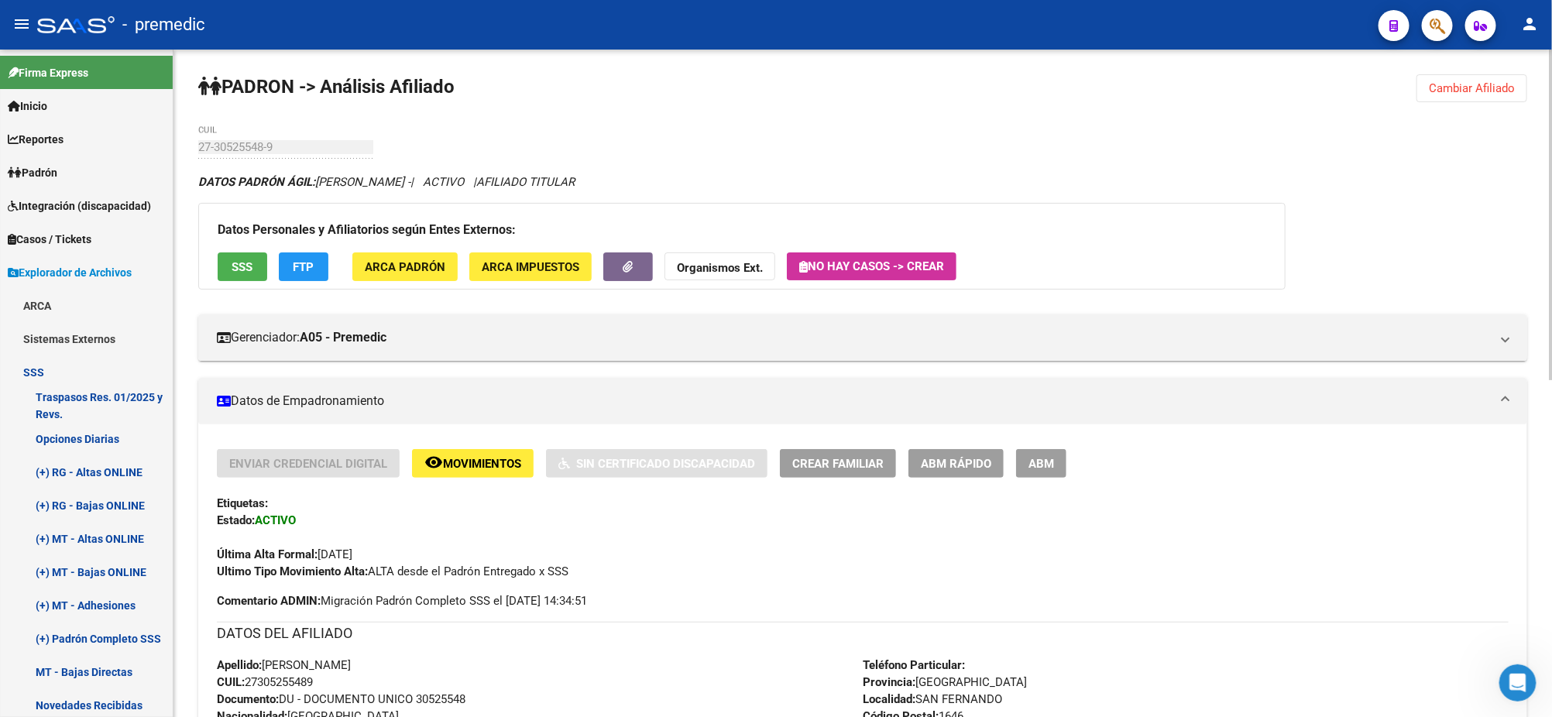
click at [1477, 88] on span "Cambiar Afiliado" at bounding box center [1472, 88] width 86 height 14
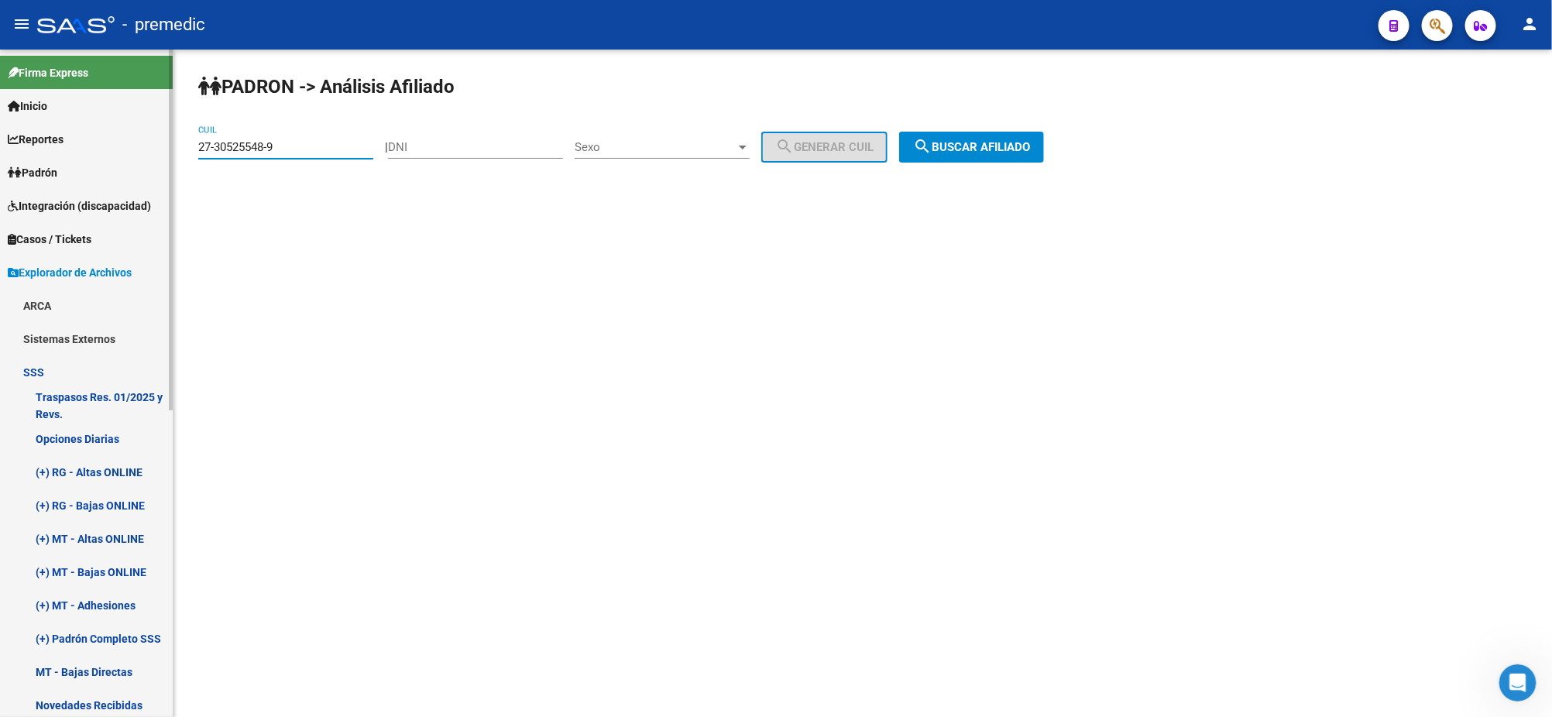
drag, startPoint x: 288, startPoint y: 149, endPoint x: 136, endPoint y: 149, distance: 152.5
click at [136, 149] on mat-sidenav-container "Firma Express Inicio Calendario SSS Instructivos Contacto OS Reportes Padrón Tr…" at bounding box center [776, 383] width 1552 height 667
paste input "5800631-6"
type input "27-35800631-6"
click at [980, 150] on span "search Buscar afiliado" at bounding box center [971, 147] width 117 height 14
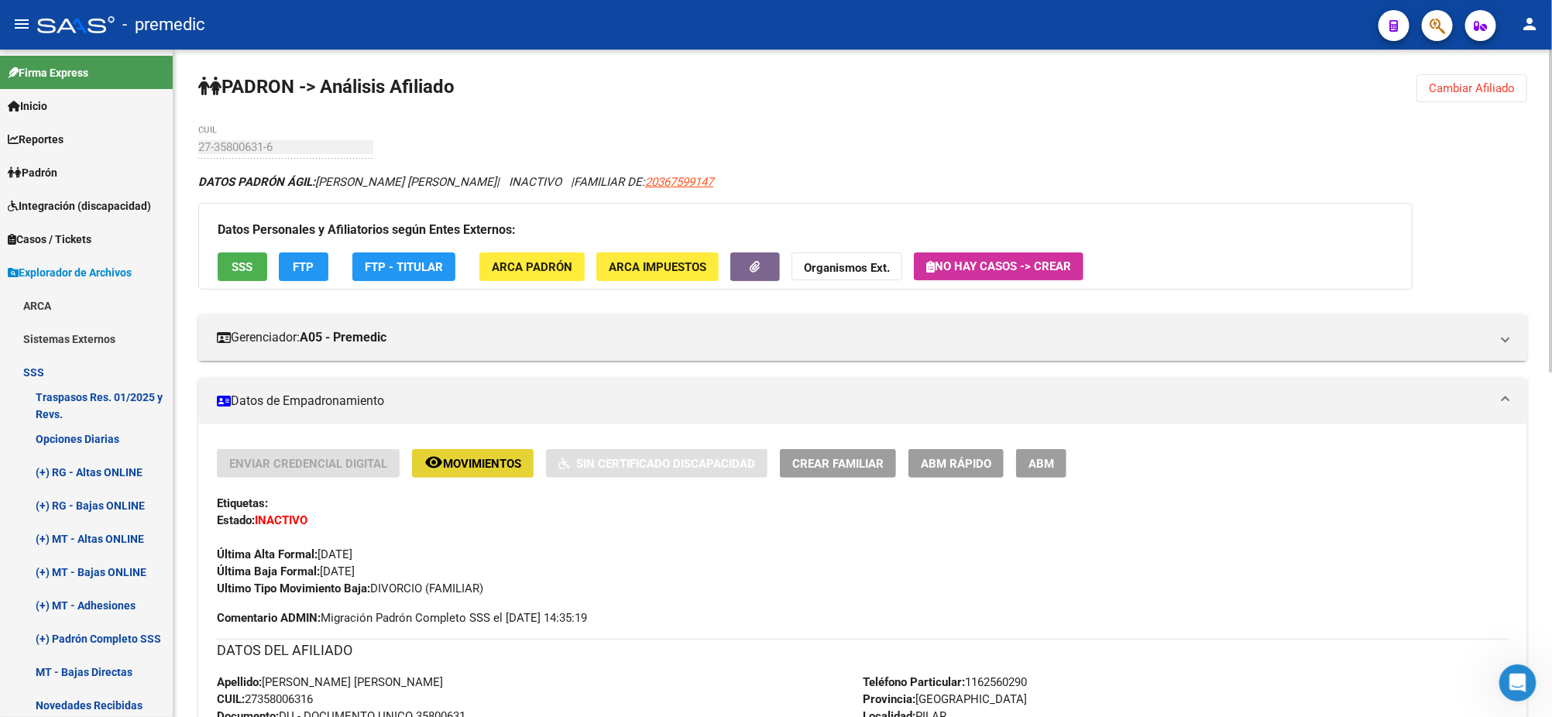
click at [459, 465] on span "Movimientos" at bounding box center [482, 464] width 78 height 14
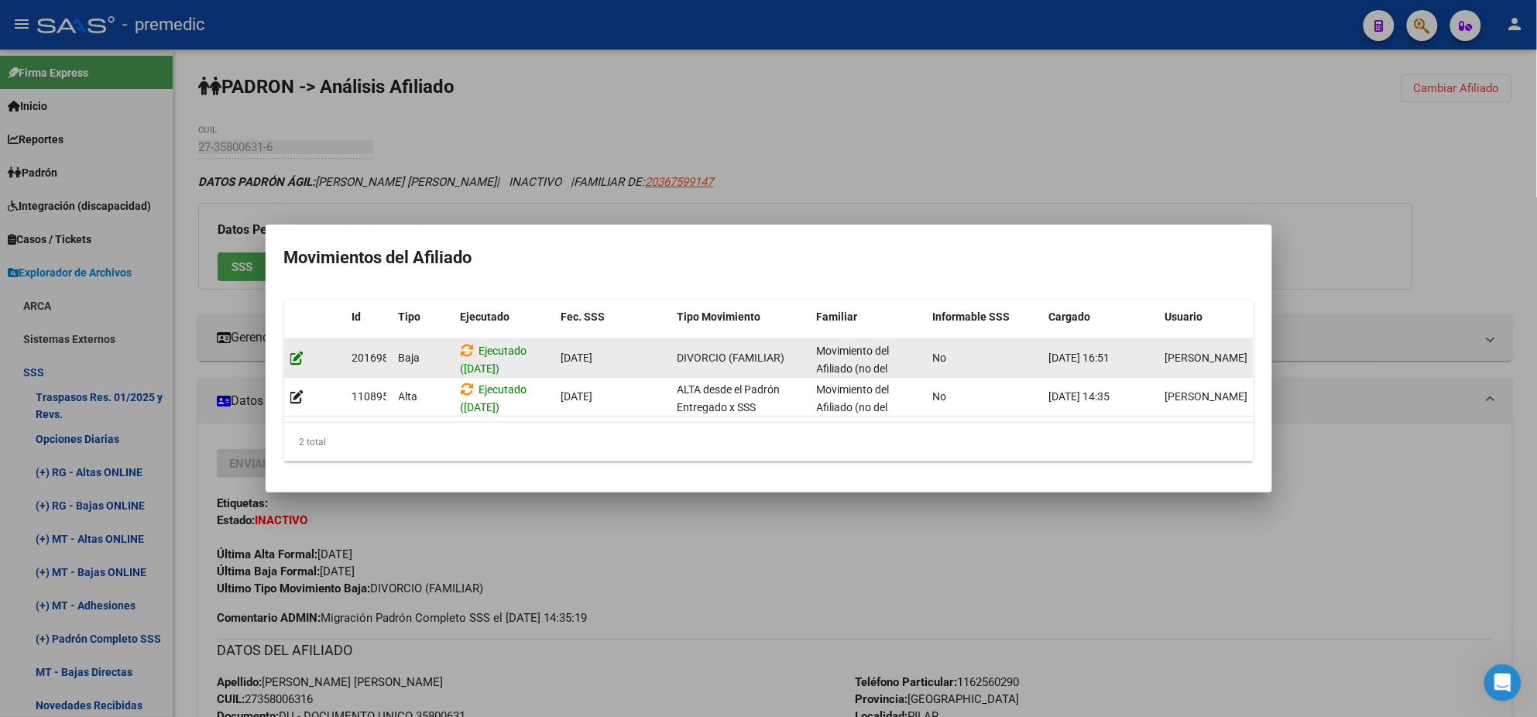
click at [297, 351] on icon at bounding box center [297, 358] width 14 height 15
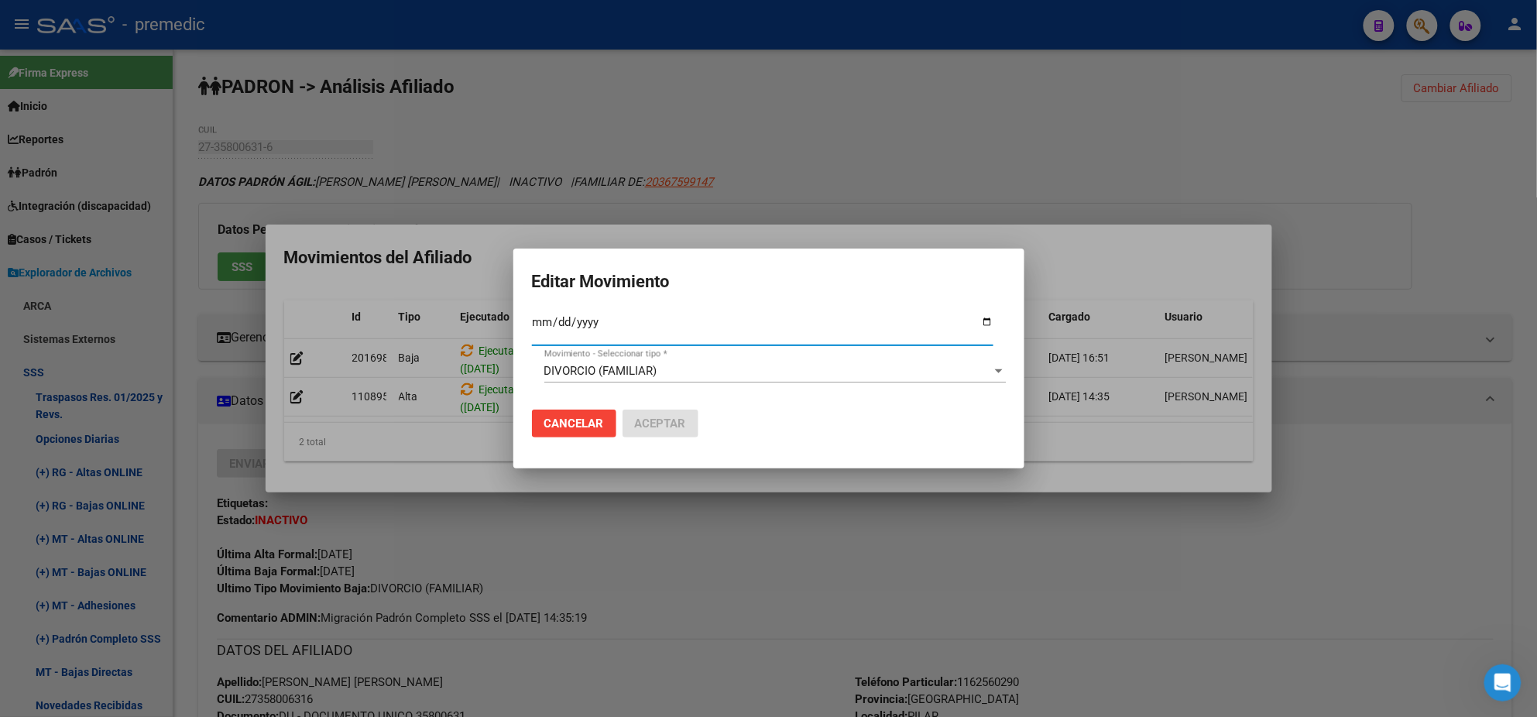
click at [587, 417] on span "Cancelar" at bounding box center [574, 424] width 60 height 14
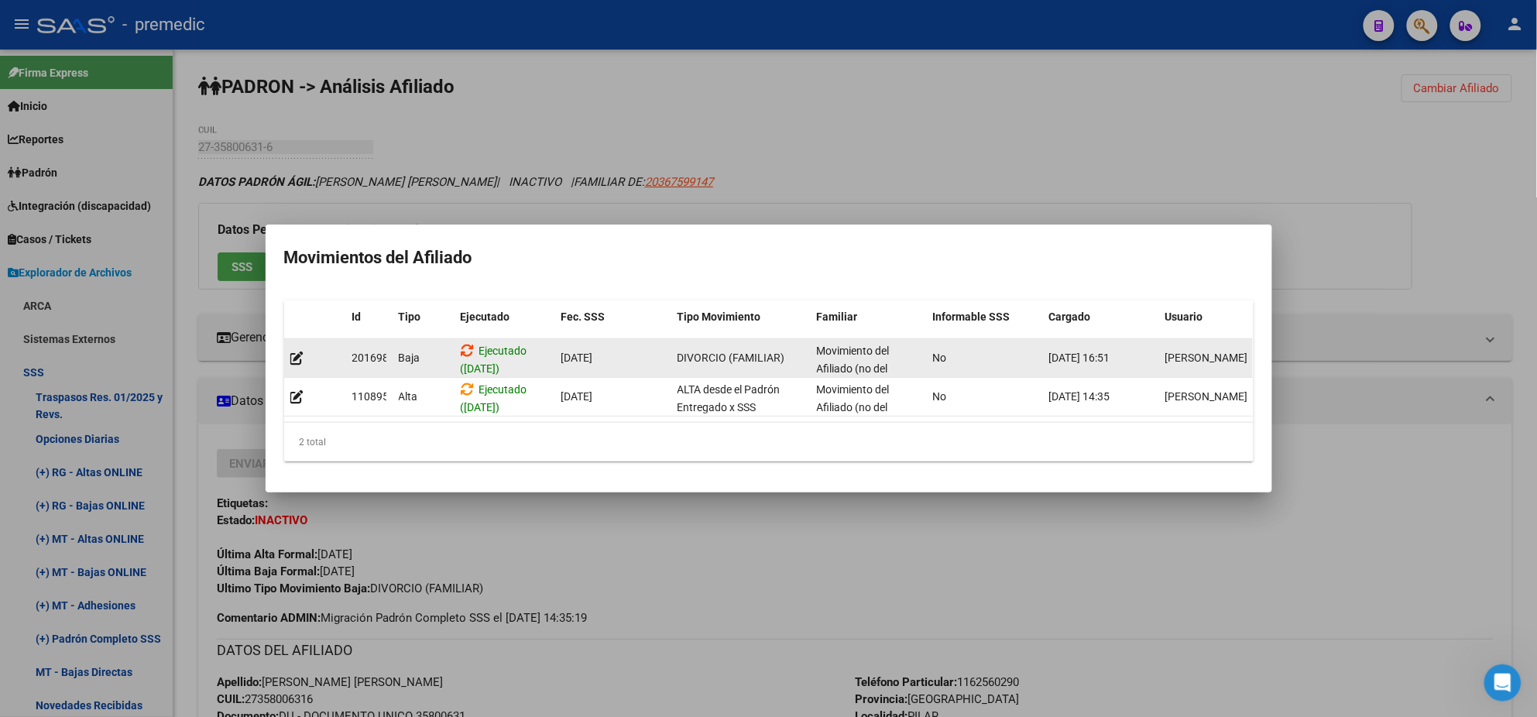
click at [470, 343] on icon at bounding box center [468, 350] width 14 height 15
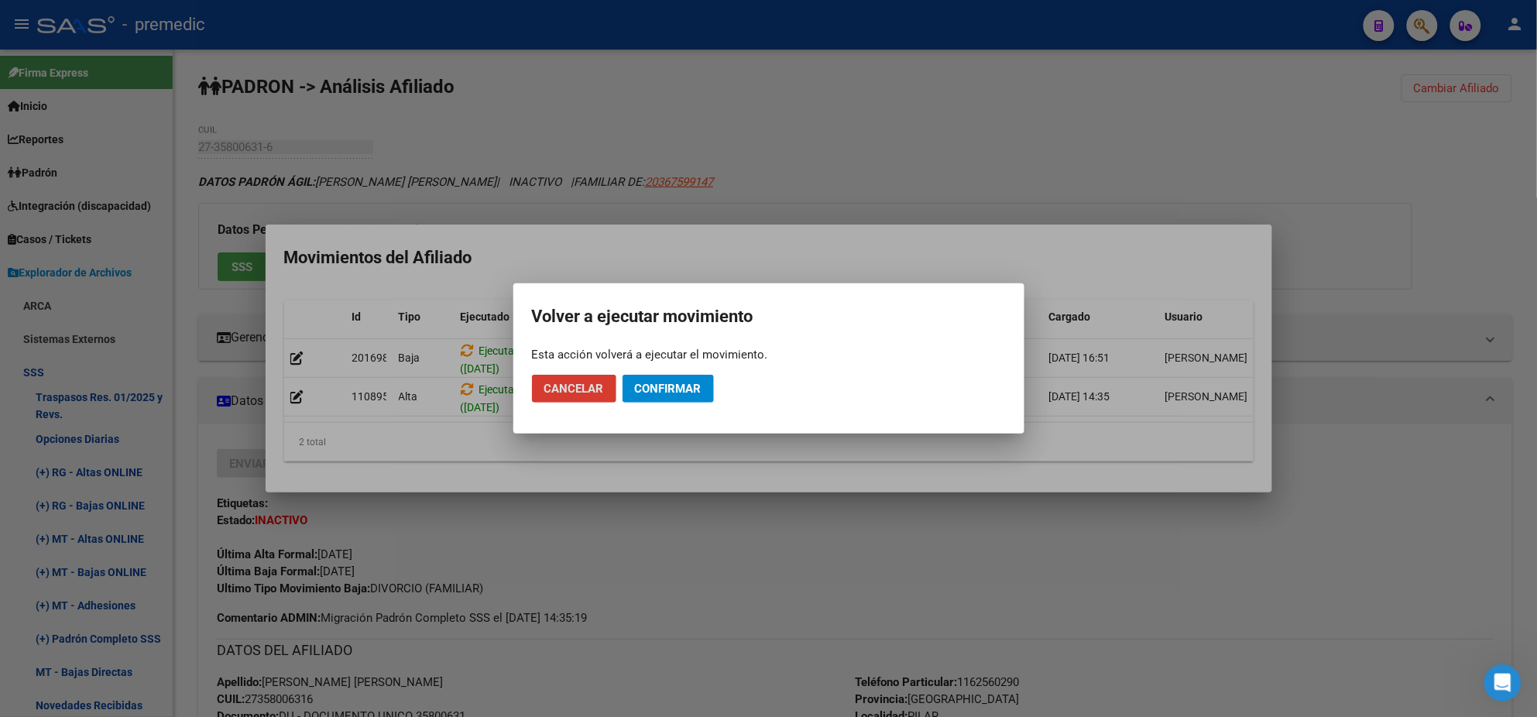
click at [522, 458] on div at bounding box center [768, 358] width 1537 height 717
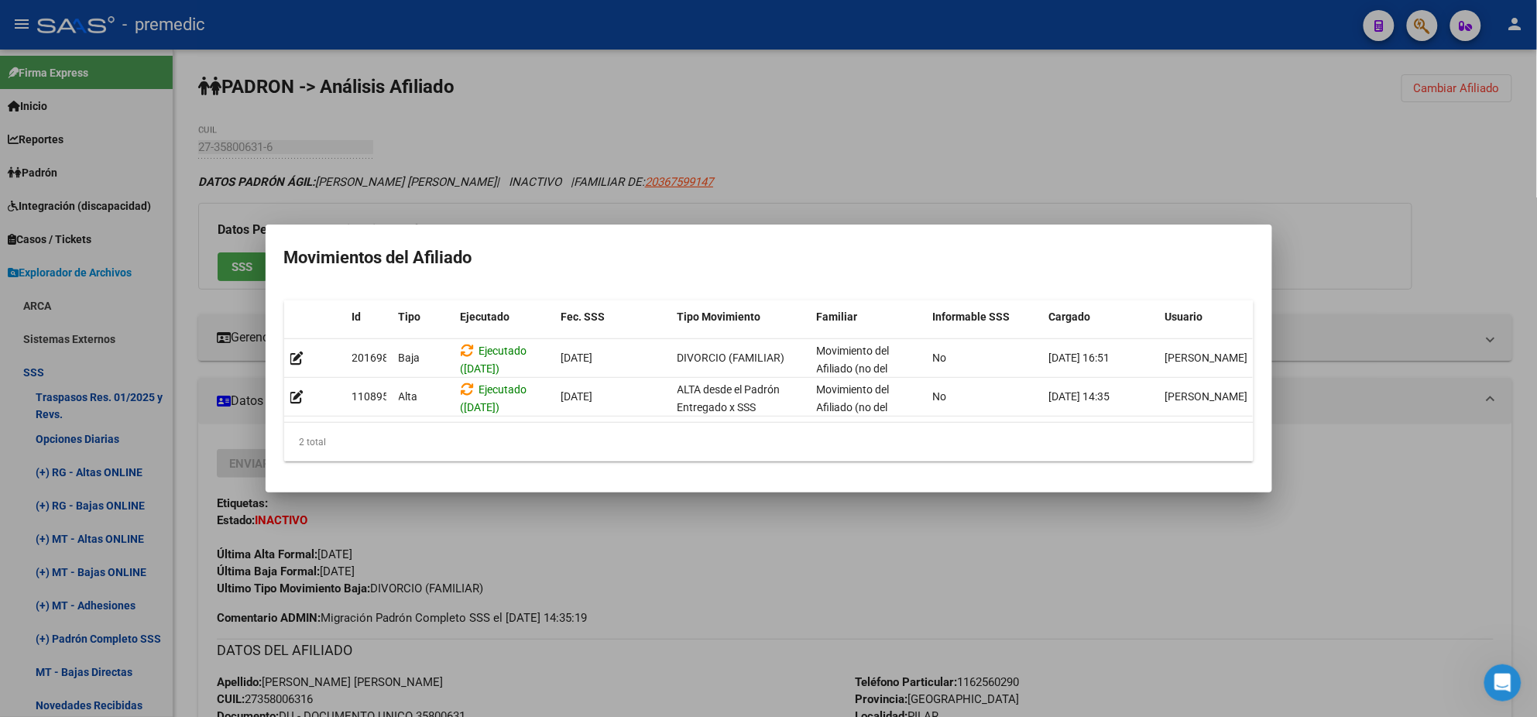
click at [595, 530] on div at bounding box center [768, 358] width 1537 height 717
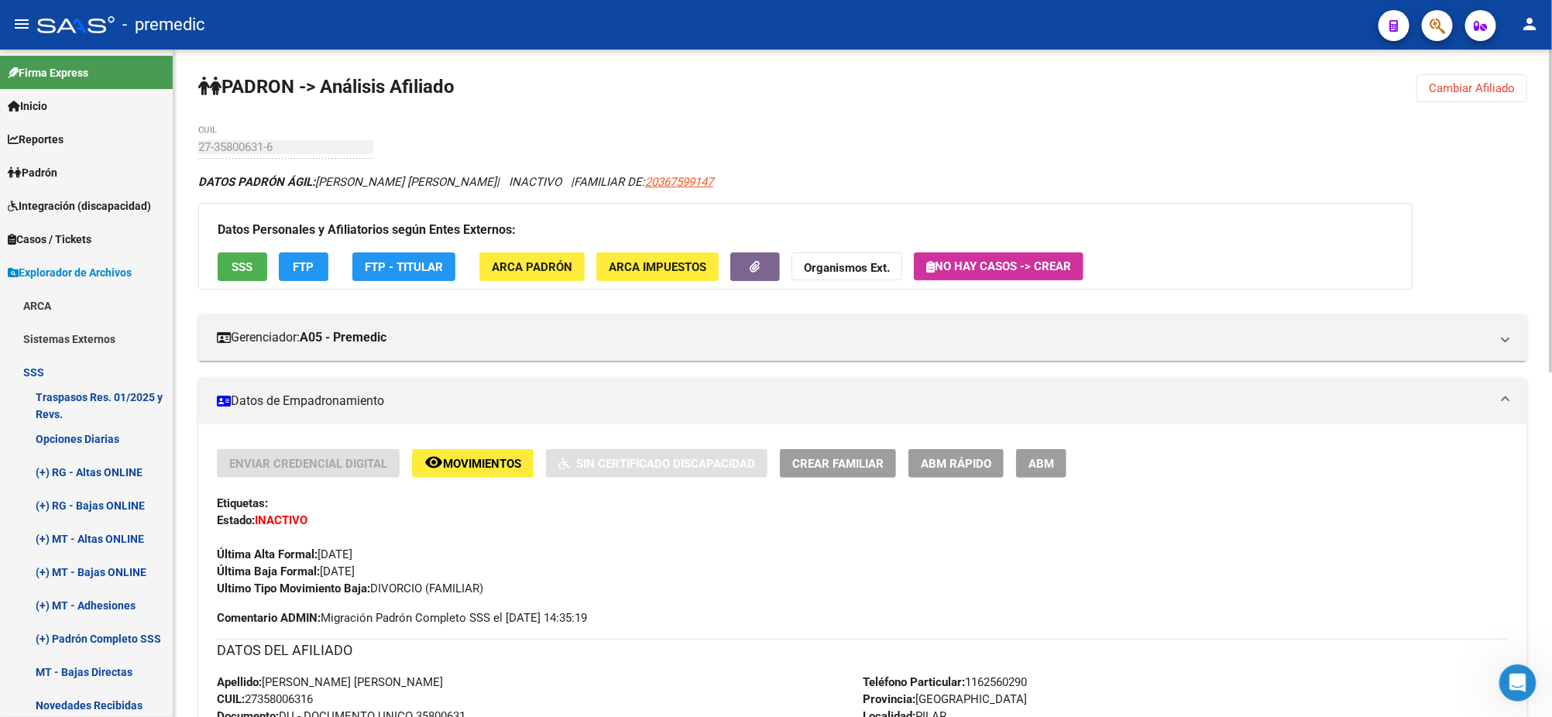
click at [945, 458] on span "ABM Rápido" at bounding box center [956, 464] width 70 height 14
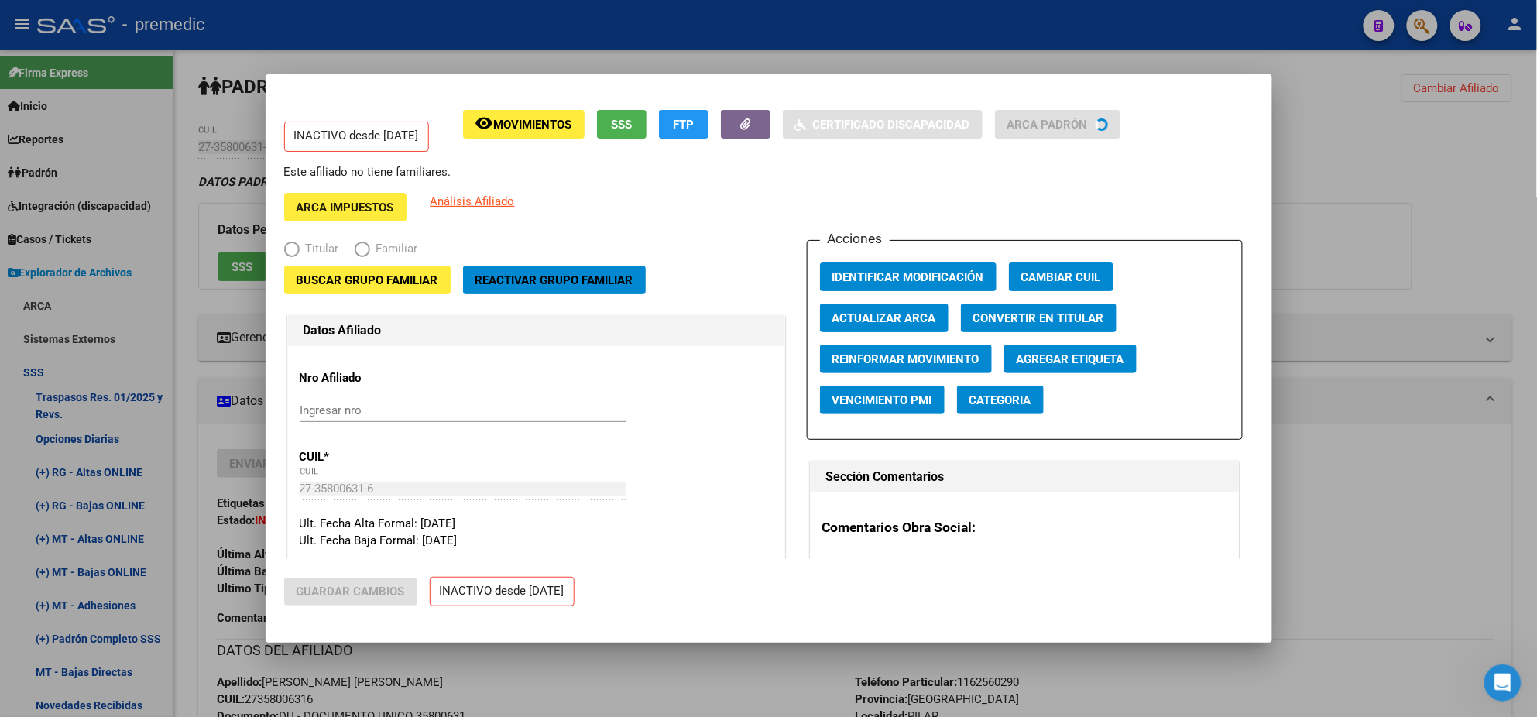
radio input "true"
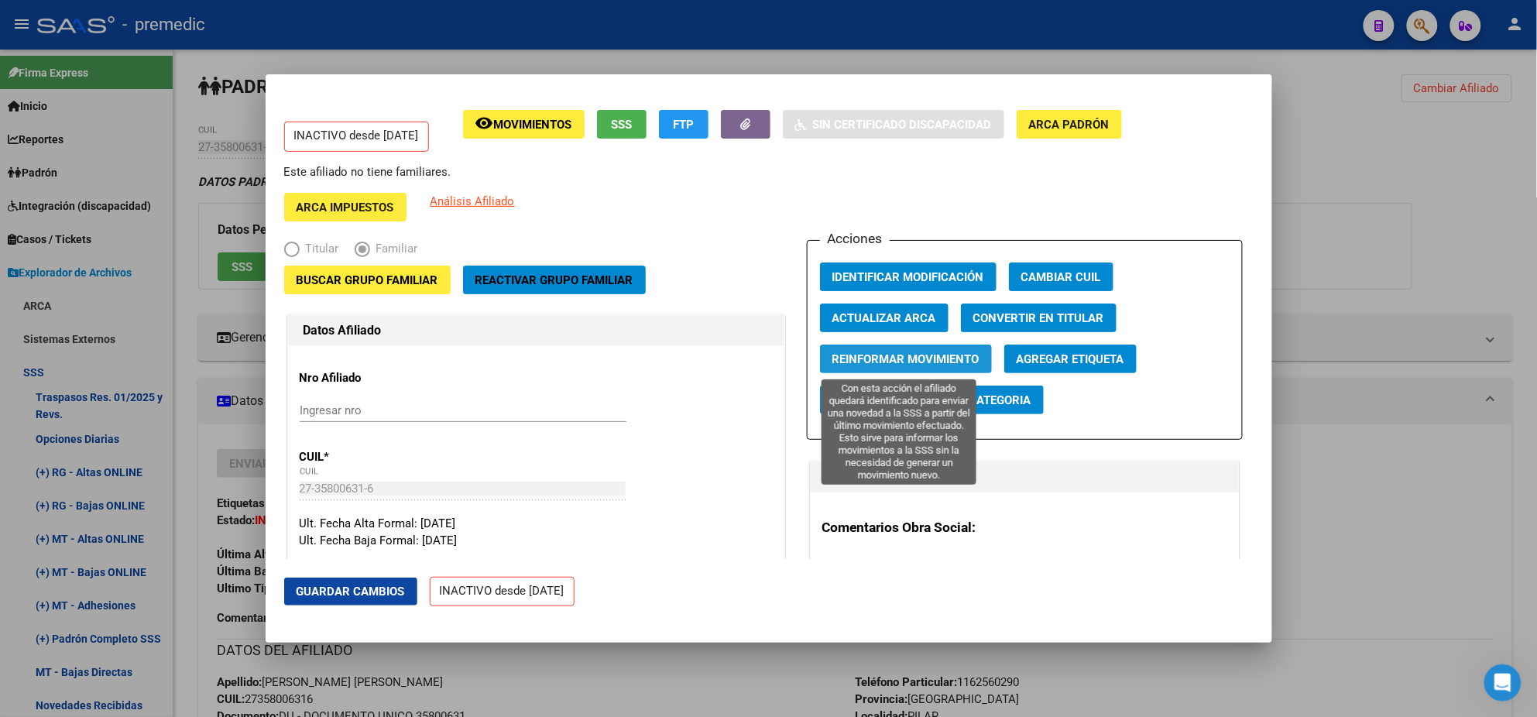
click at [865, 362] on span "Reinformar Movimiento" at bounding box center [905, 359] width 147 height 14
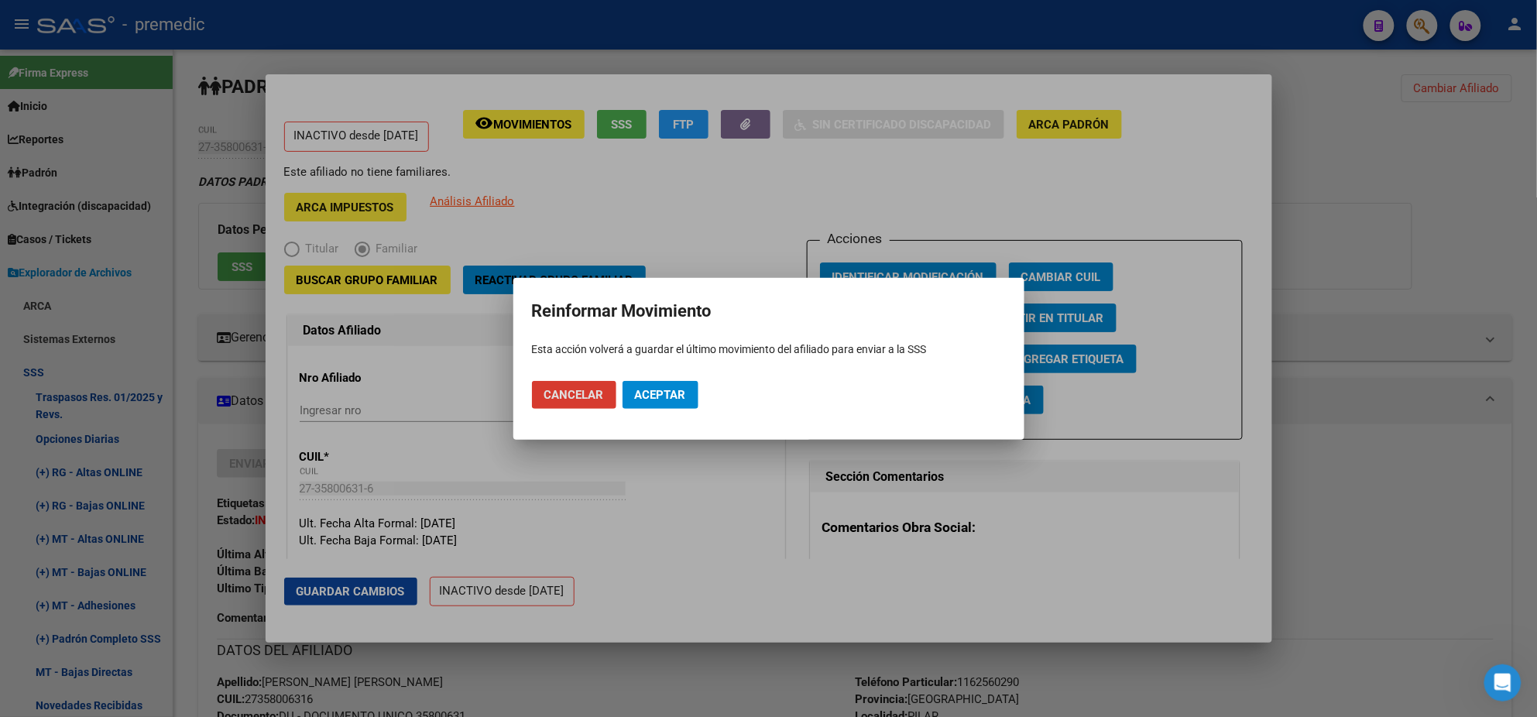
click at [654, 392] on span "Aceptar" at bounding box center [660, 395] width 51 height 14
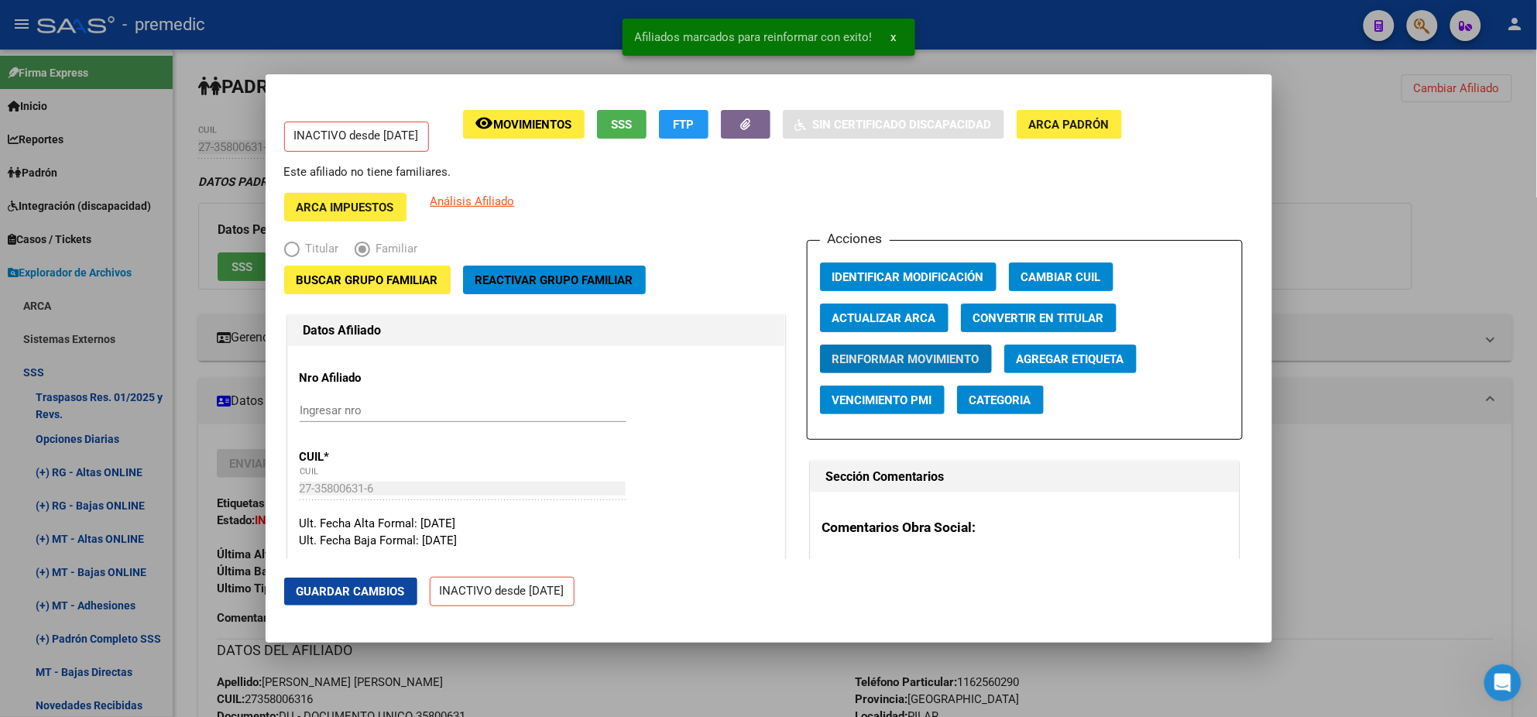
click at [622, 669] on div at bounding box center [768, 358] width 1537 height 717
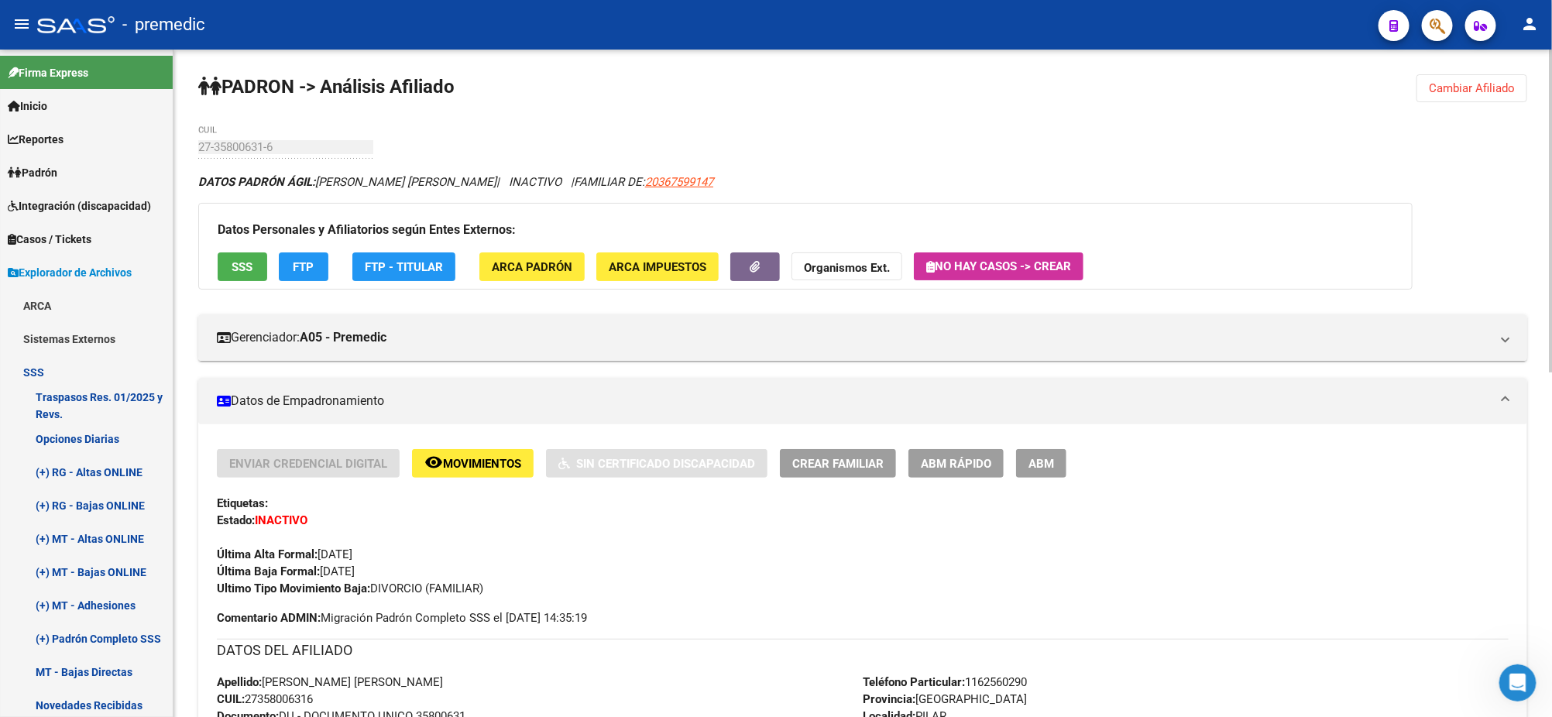
click at [1442, 93] on span "Cambiar Afiliado" at bounding box center [1472, 88] width 86 height 14
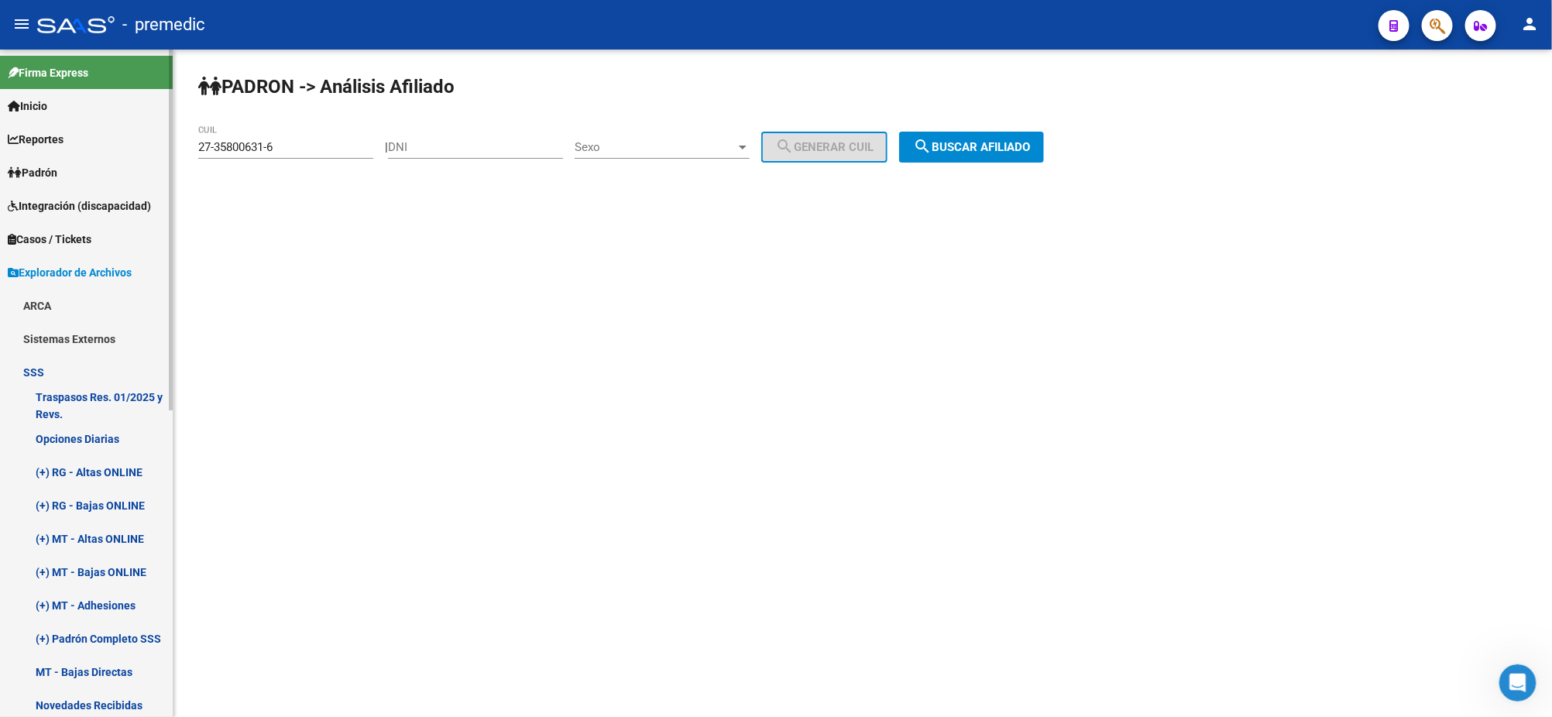
drag, startPoint x: 192, startPoint y: 149, endPoint x: 164, endPoint y: 151, distance: 27.9
click at [164, 151] on mat-sidenav-container "Firma Express Inicio Calendario SSS Instructivos Contacto OS Reportes Padrón Tr…" at bounding box center [776, 383] width 1552 height 667
paste input "0-36759914-7"
type input "20-36759914-7"
click at [949, 146] on span "search Buscar afiliado" at bounding box center [971, 147] width 117 height 14
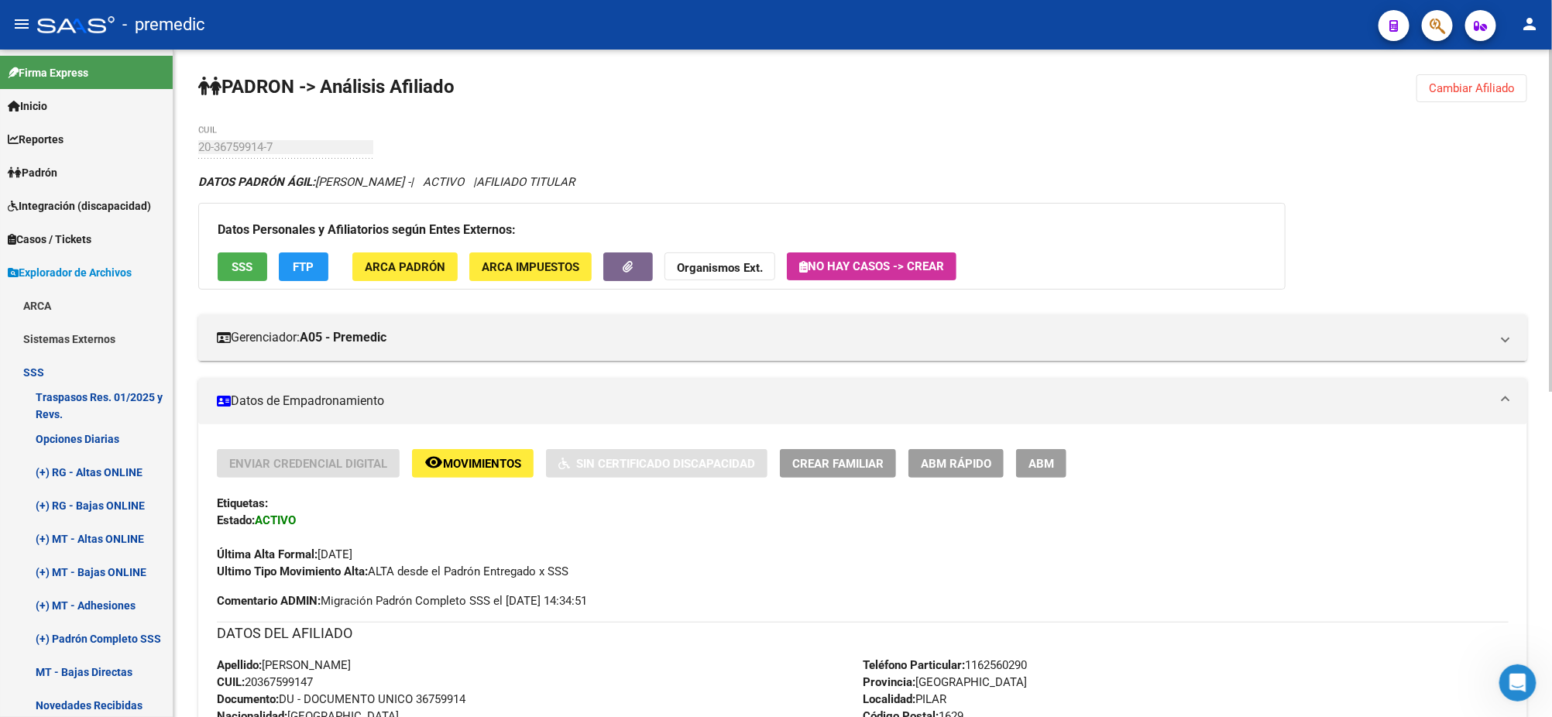
click at [829, 451] on button "Crear Familiar" at bounding box center [838, 463] width 116 height 29
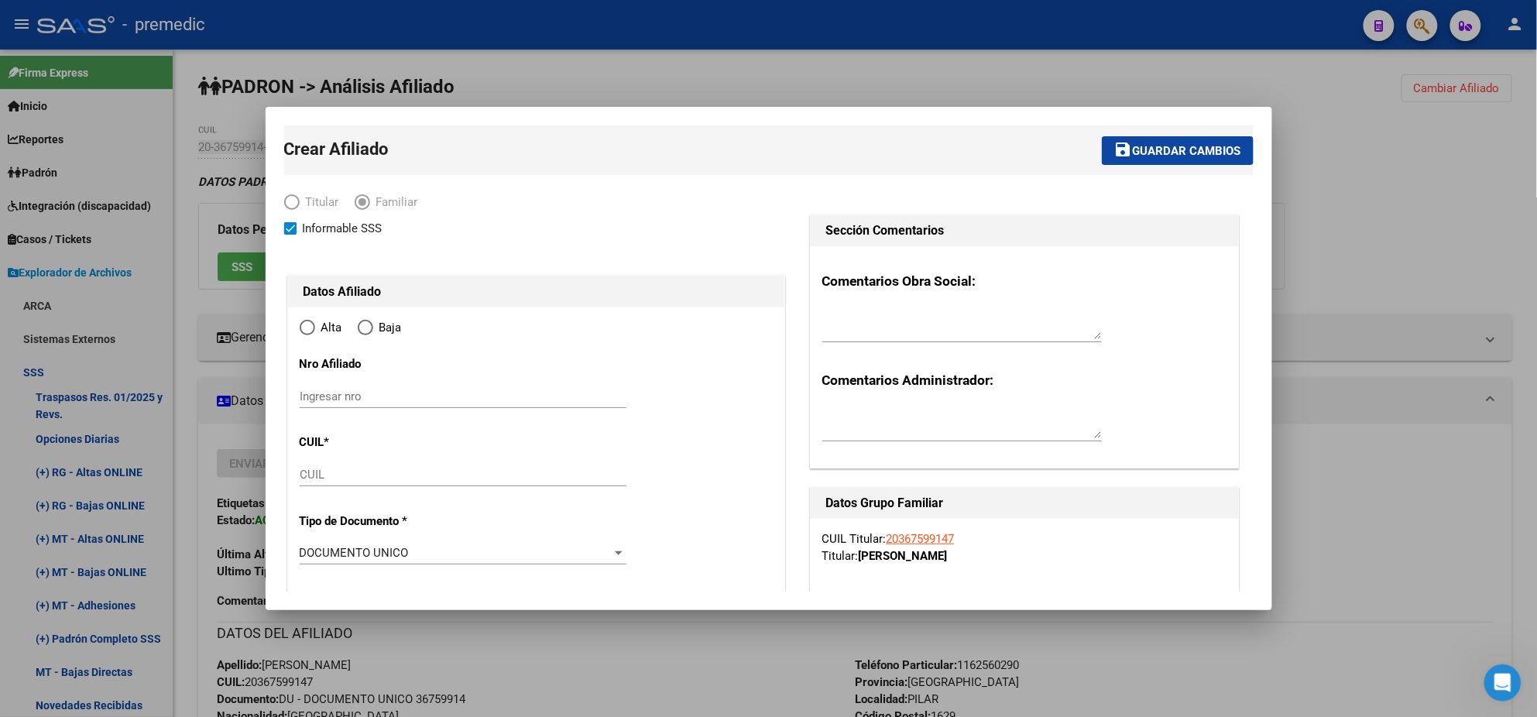
type input "30-57519520-9"
type input "PILAR"
type input "1629"
type input "HONORIO PUEYRREDON"
type input "889"
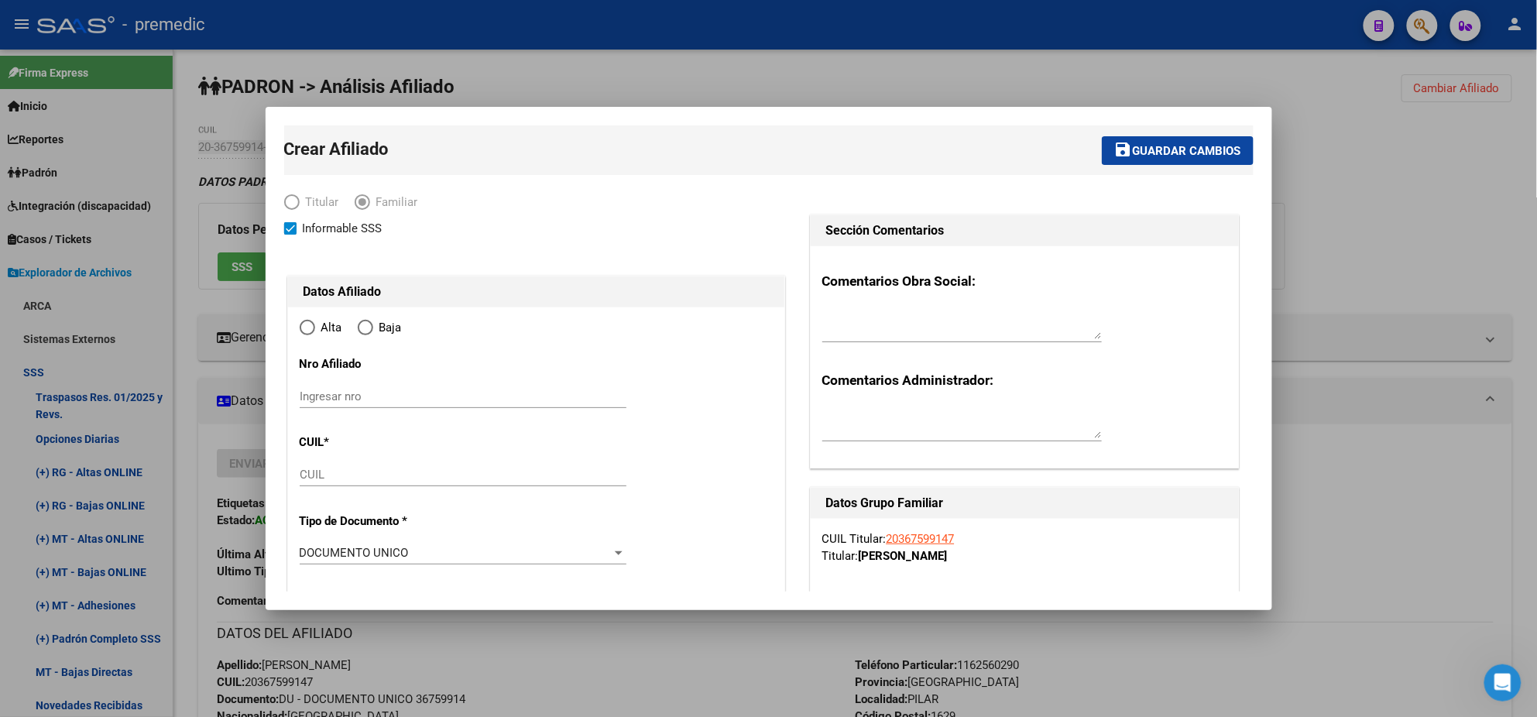
radio input "true"
type input "30-57519520-9"
click at [349, 476] on input "CUIL" at bounding box center [463, 475] width 327 height 14
paste input "27-39983800-8"
type input "27-39983800-8"
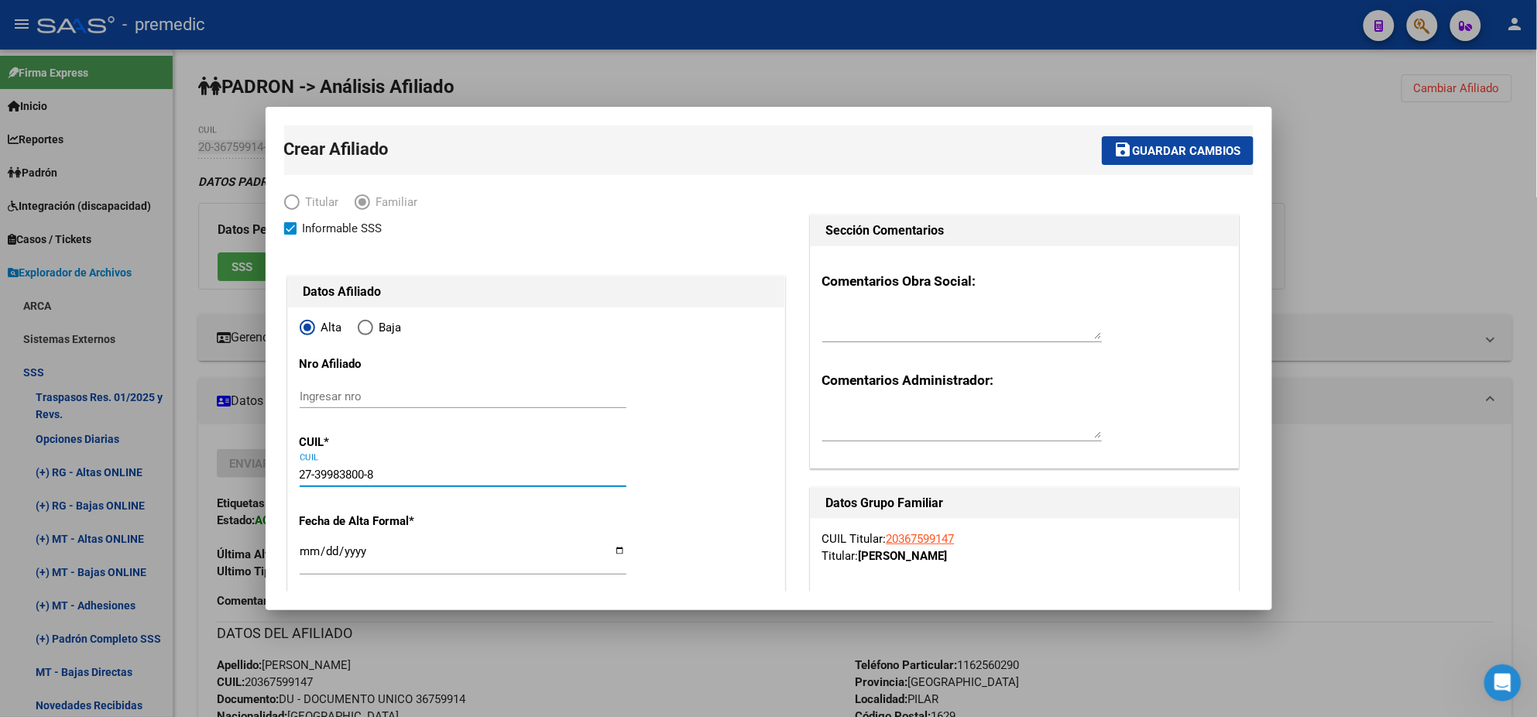
click at [307, 554] on input "Ingresar fecha" at bounding box center [463, 557] width 327 height 25
type input "39983800"
type input "MAYDANA"
type input "PAULA ROCIO"
type input "1996-04-29"
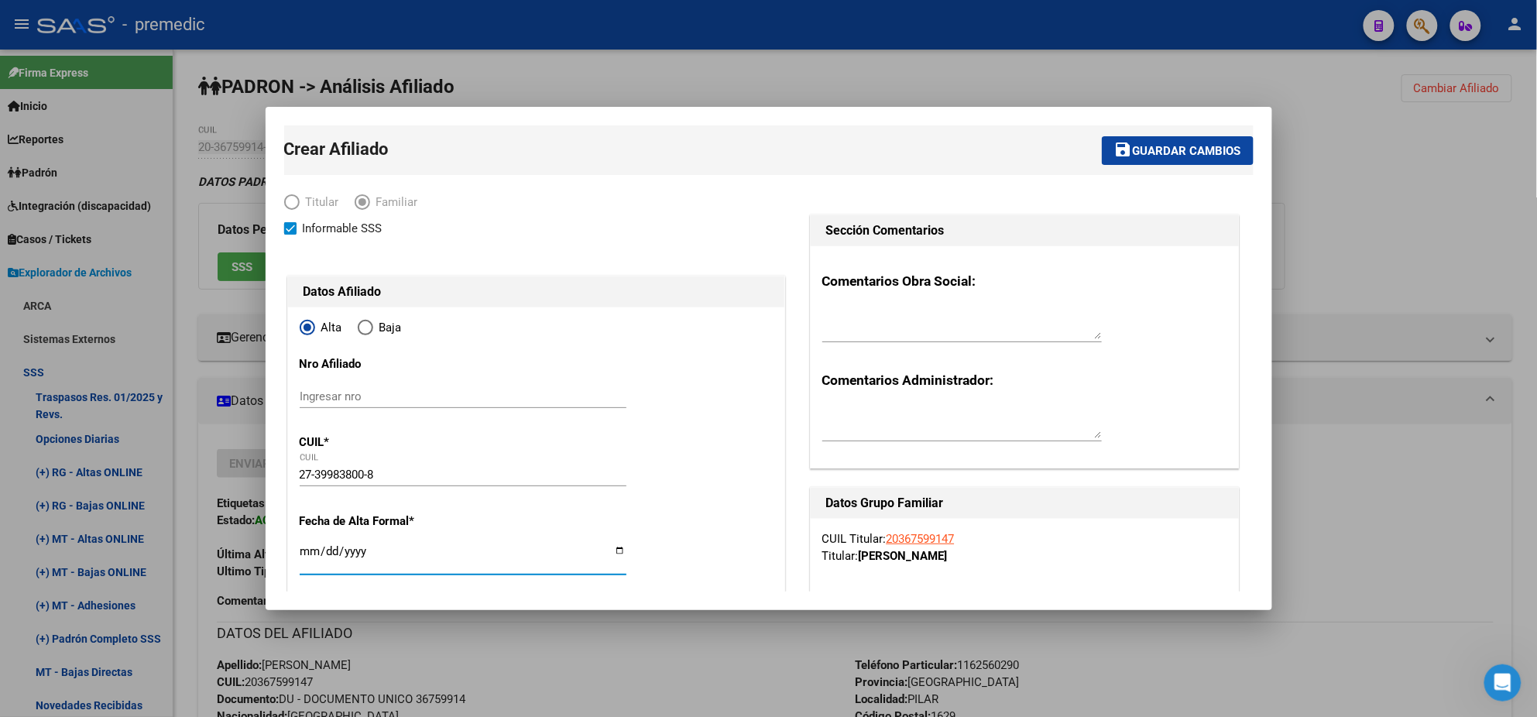
type input "PILAR"
type input "CAÑONERA TORTUGA"
type input "1751"
type input "2025-09-01"
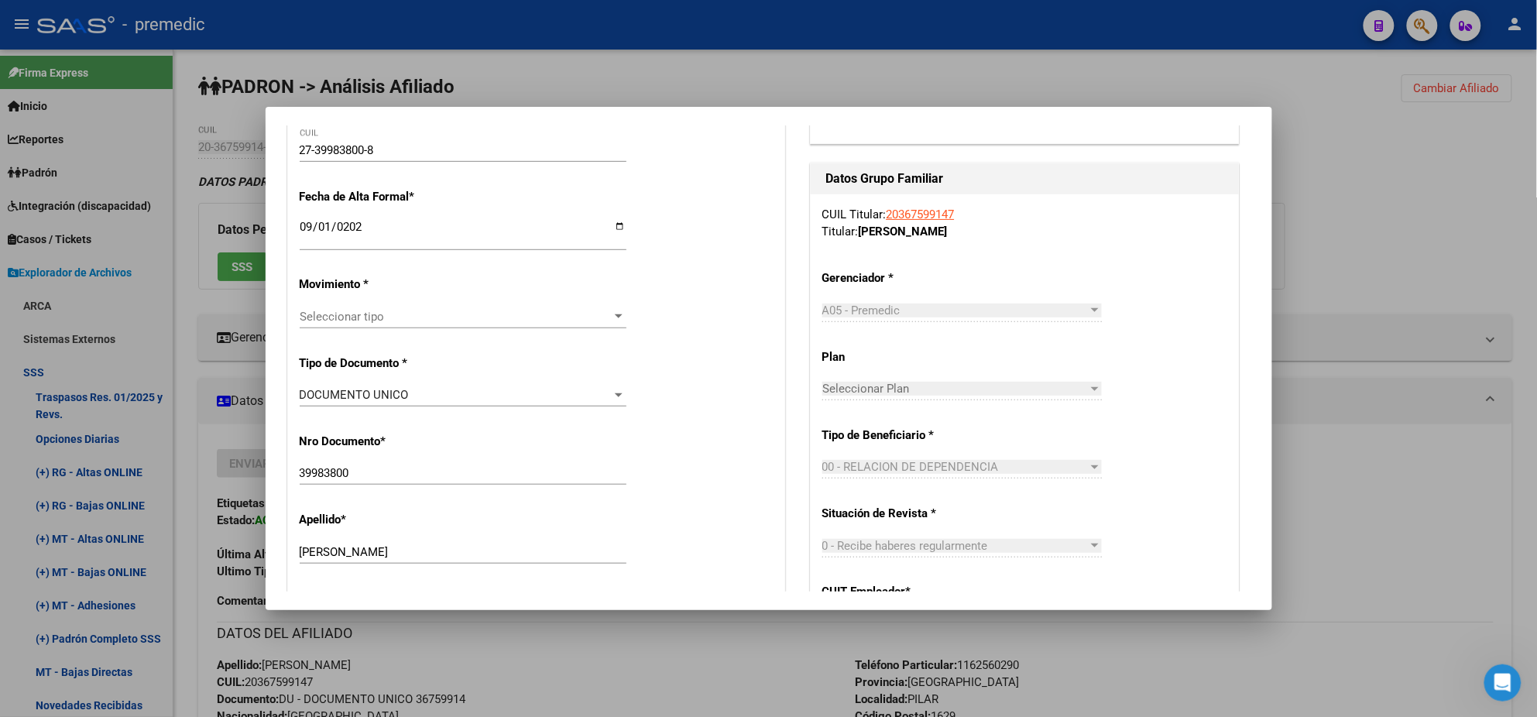
scroll to position [386, 0]
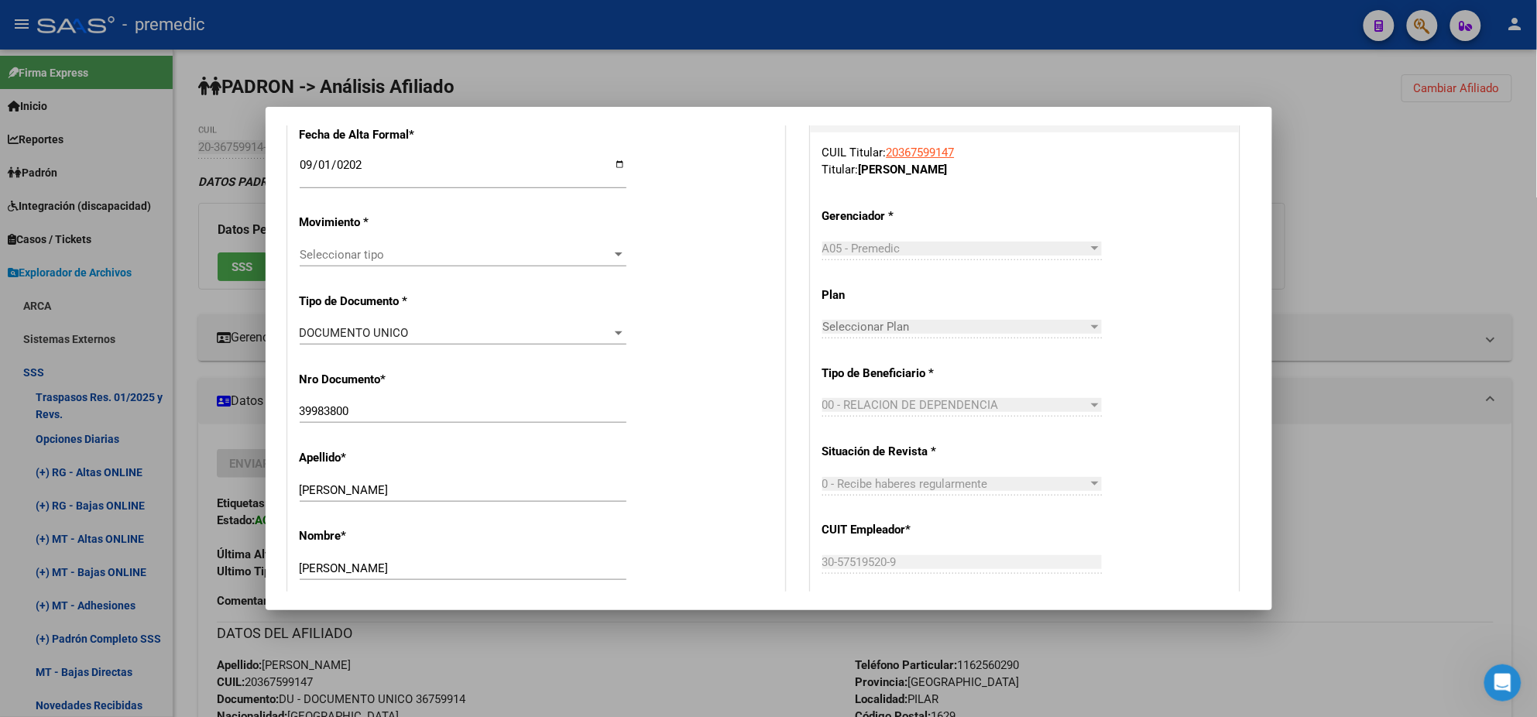
click at [374, 254] on span "Seleccionar tipo" at bounding box center [456, 255] width 313 height 14
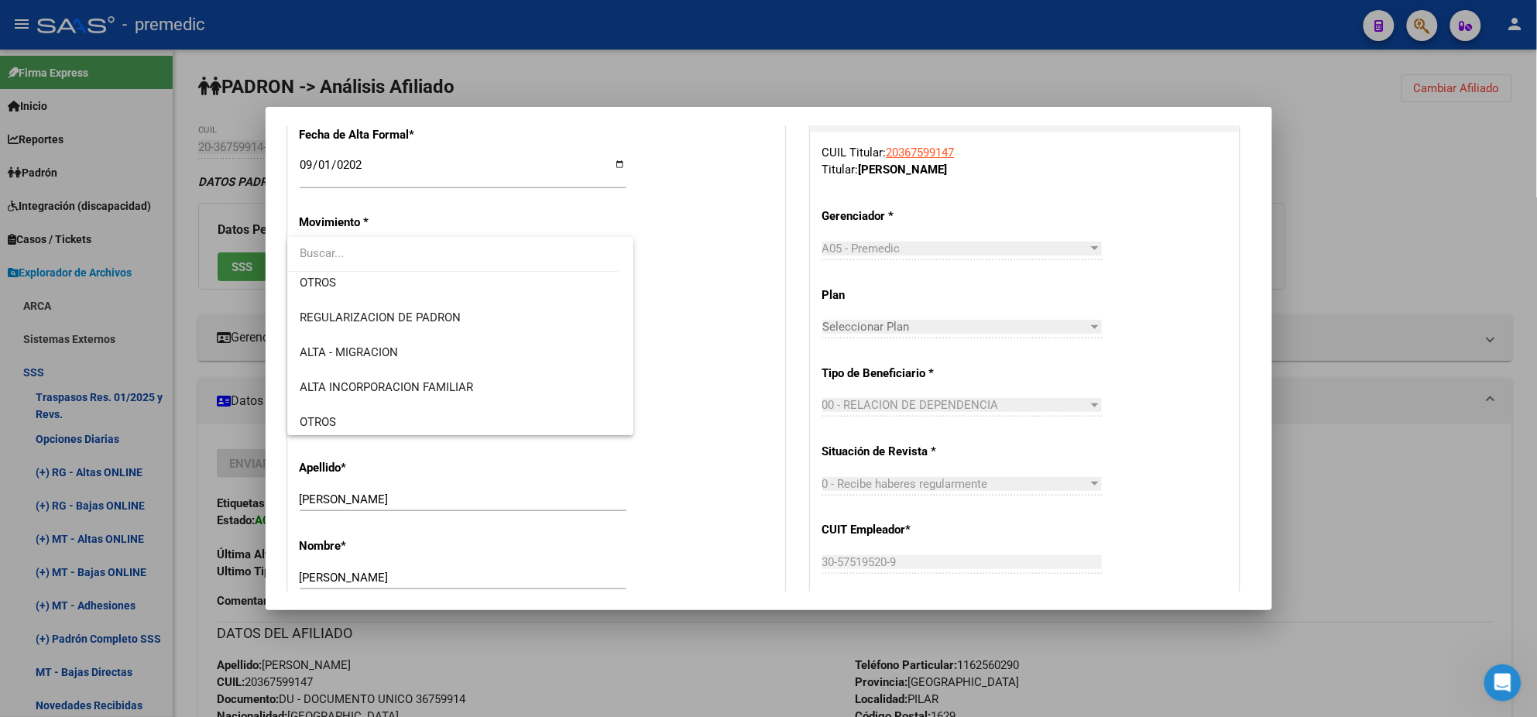
scroll to position [194, 0]
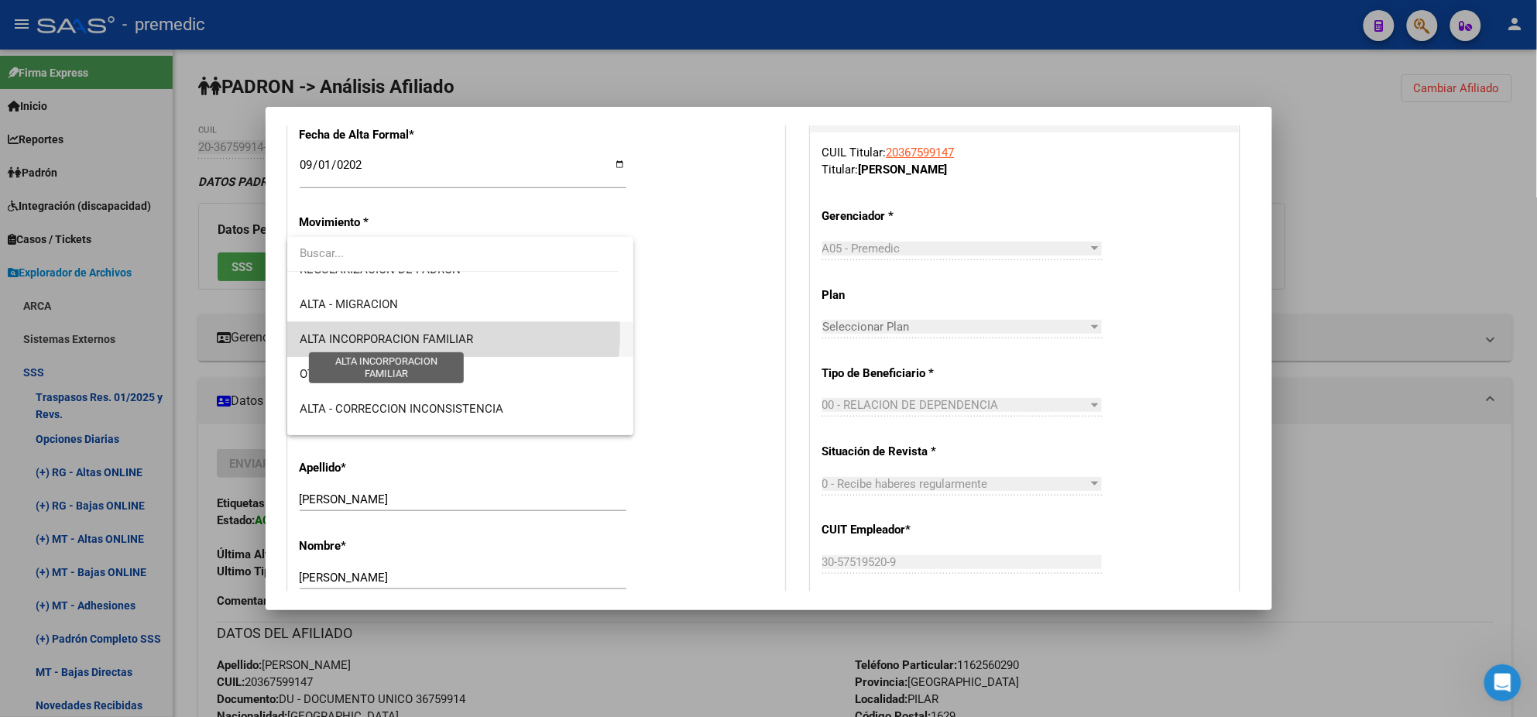
click at [416, 332] on span "ALTA INCORPORACION FAMILIAR" at bounding box center [386, 339] width 173 height 14
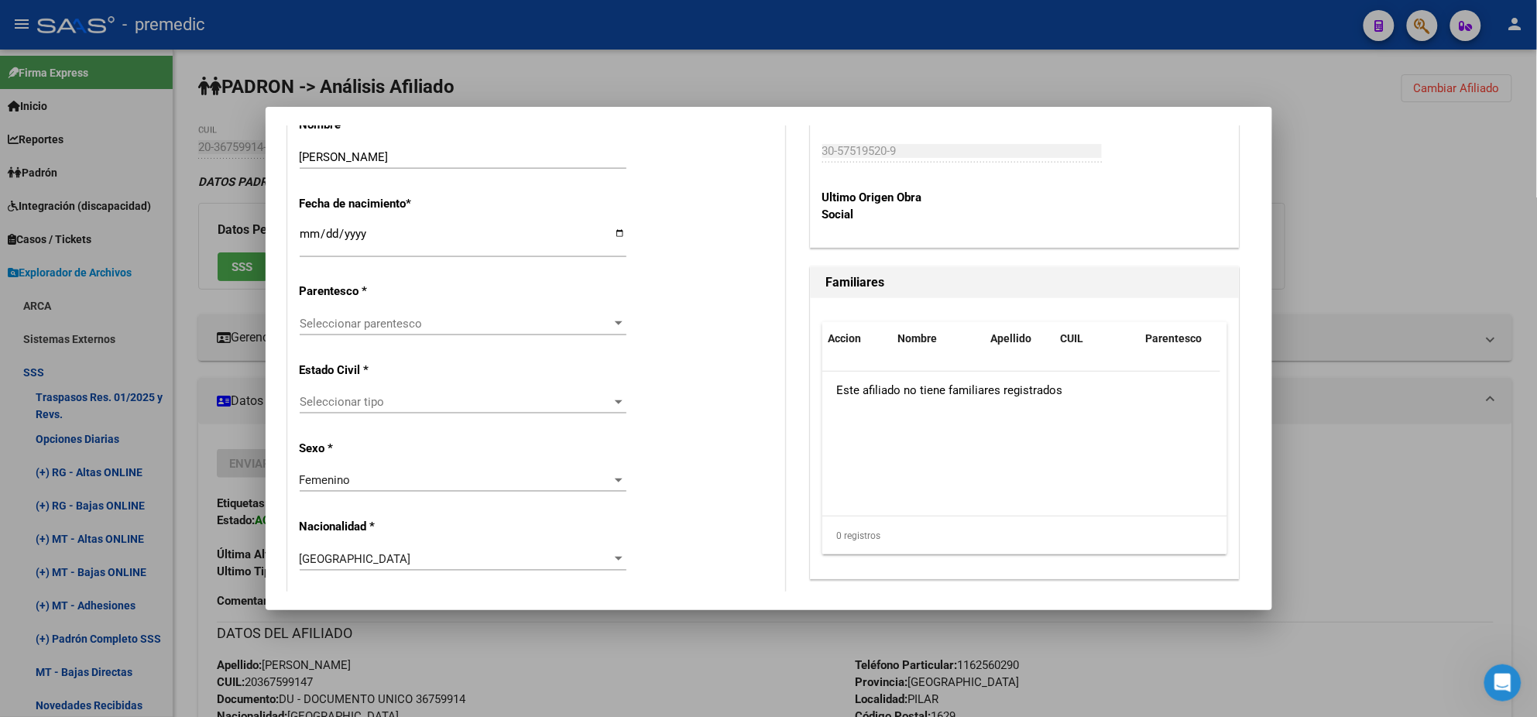
scroll to position [870, 0]
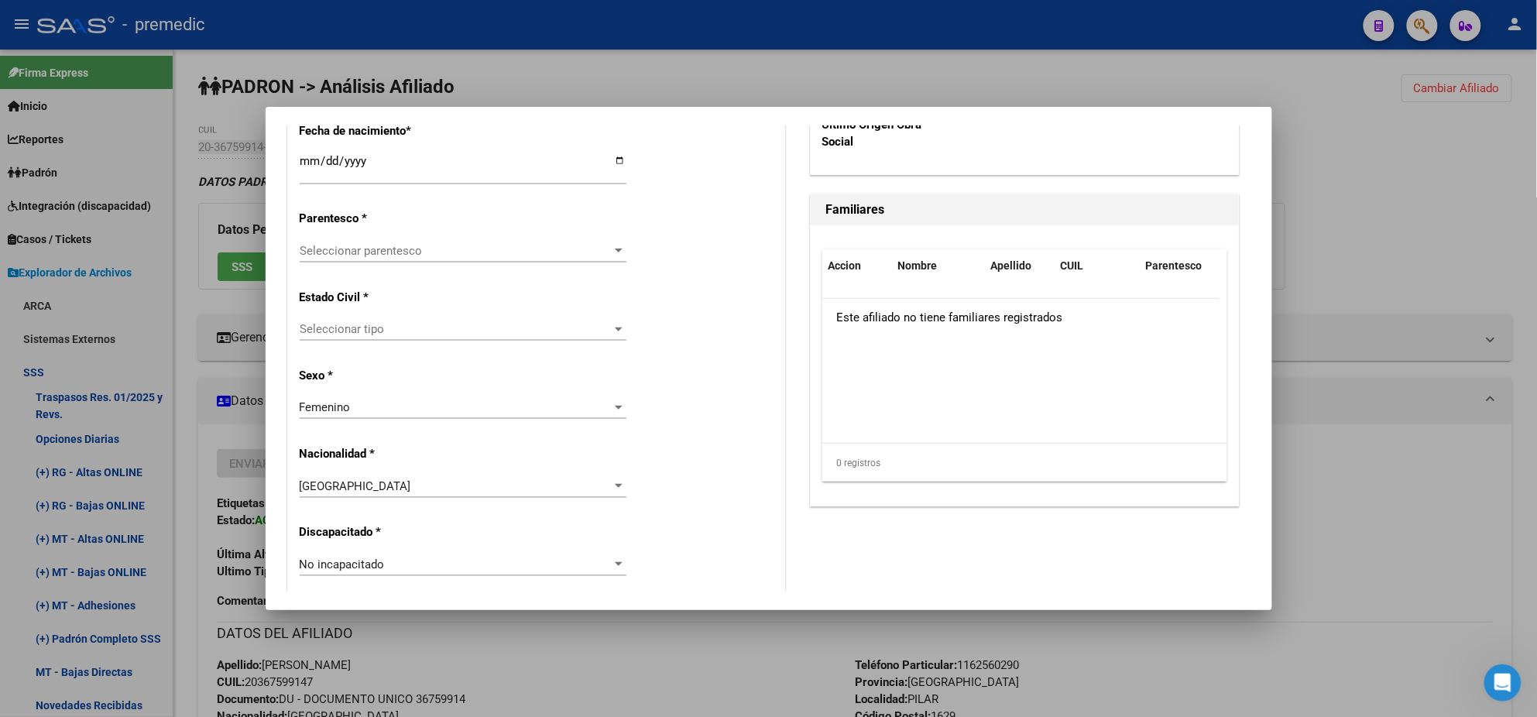
click at [454, 252] on span "Seleccionar parentesco" at bounding box center [456, 251] width 313 height 14
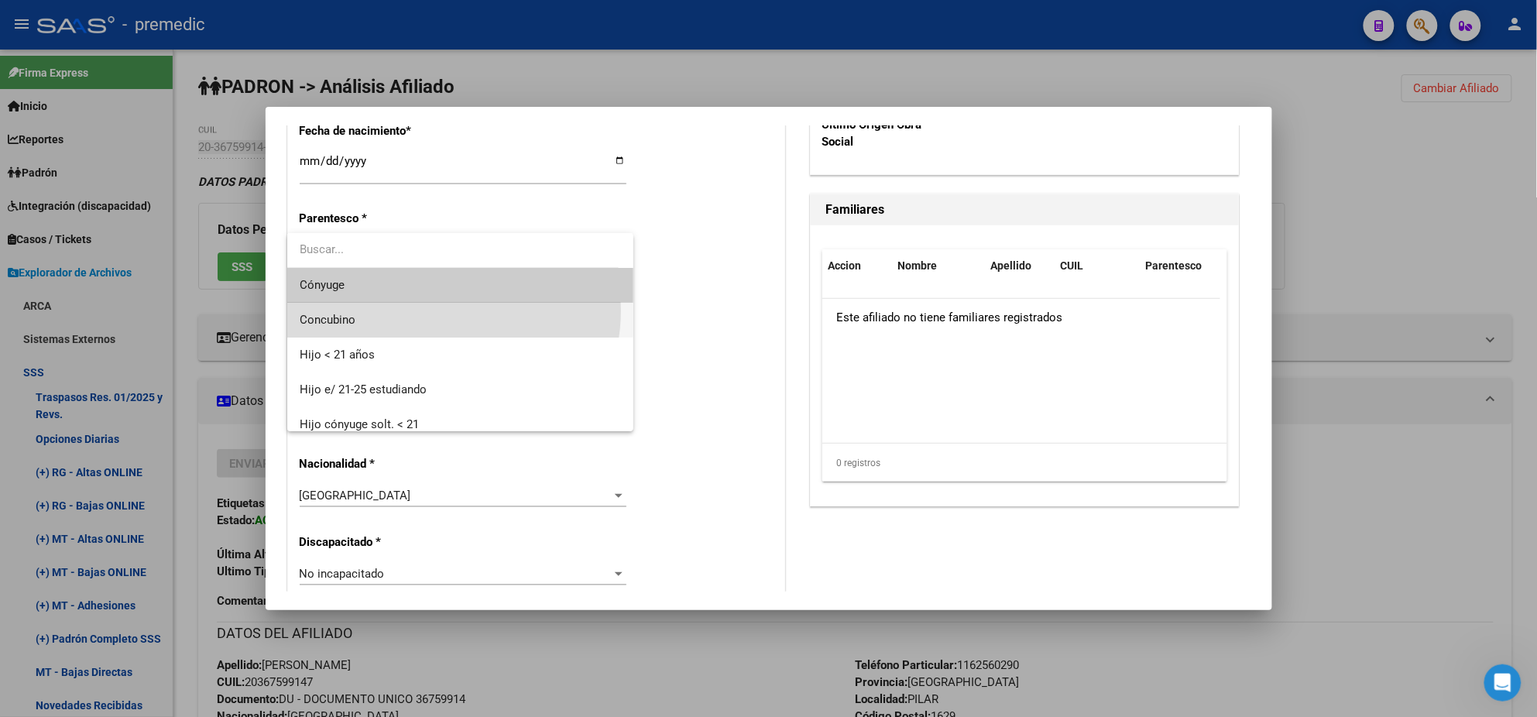
click at [446, 311] on span "Concubino" at bounding box center [460, 320] width 321 height 35
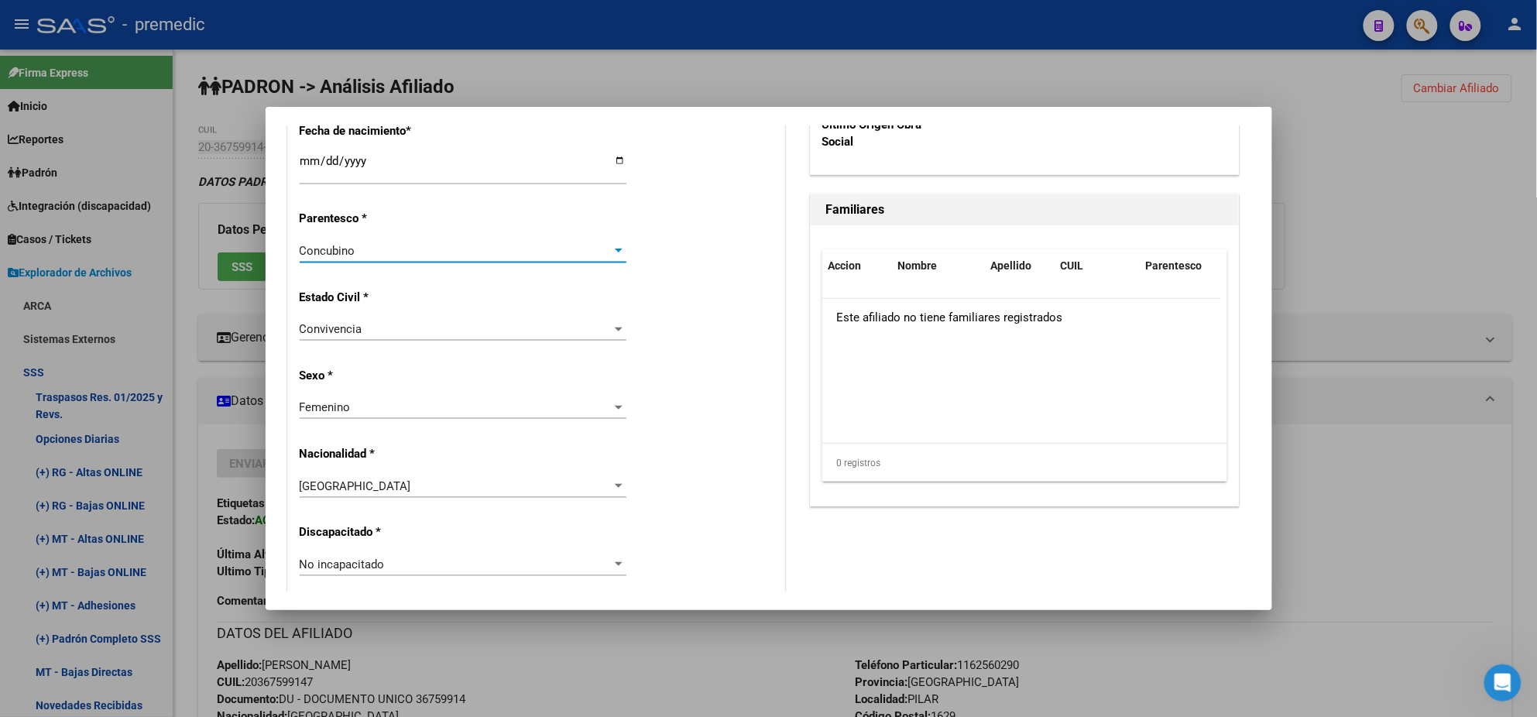
click at [466, 302] on div "Estado Civil * Convivencia Seleccionar tipo" at bounding box center [536, 316] width 473 height 78
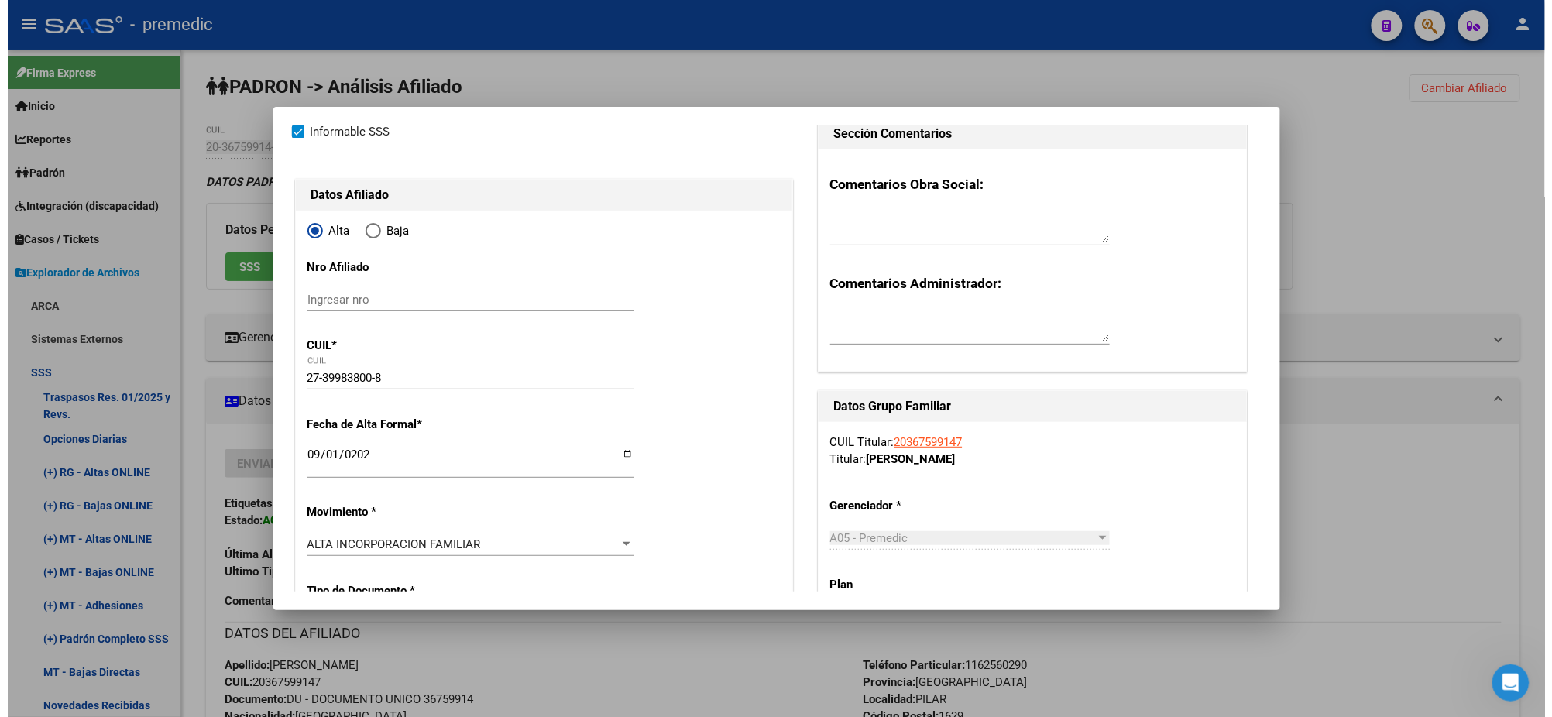
scroll to position [0, 0]
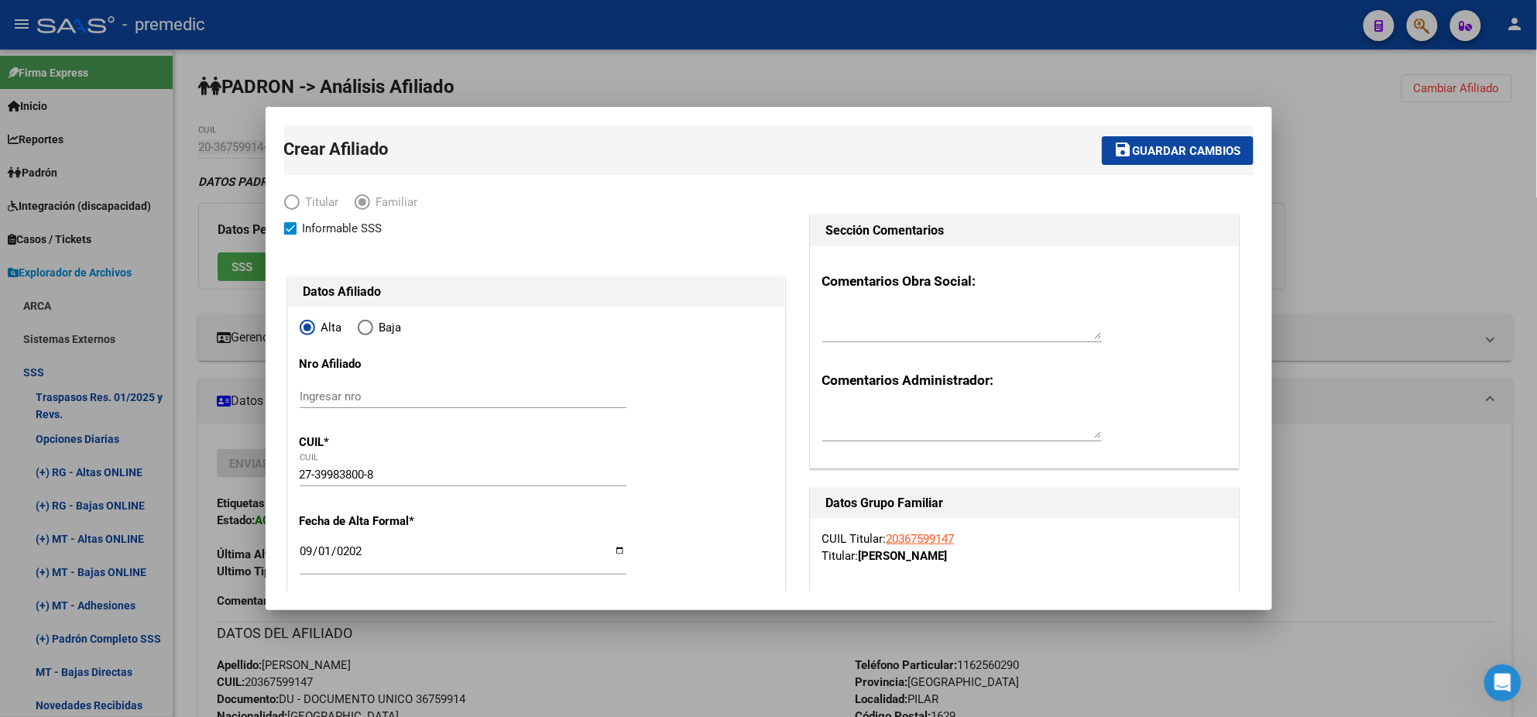
click at [1155, 144] on span "Guardar cambios" at bounding box center [1187, 151] width 108 height 14
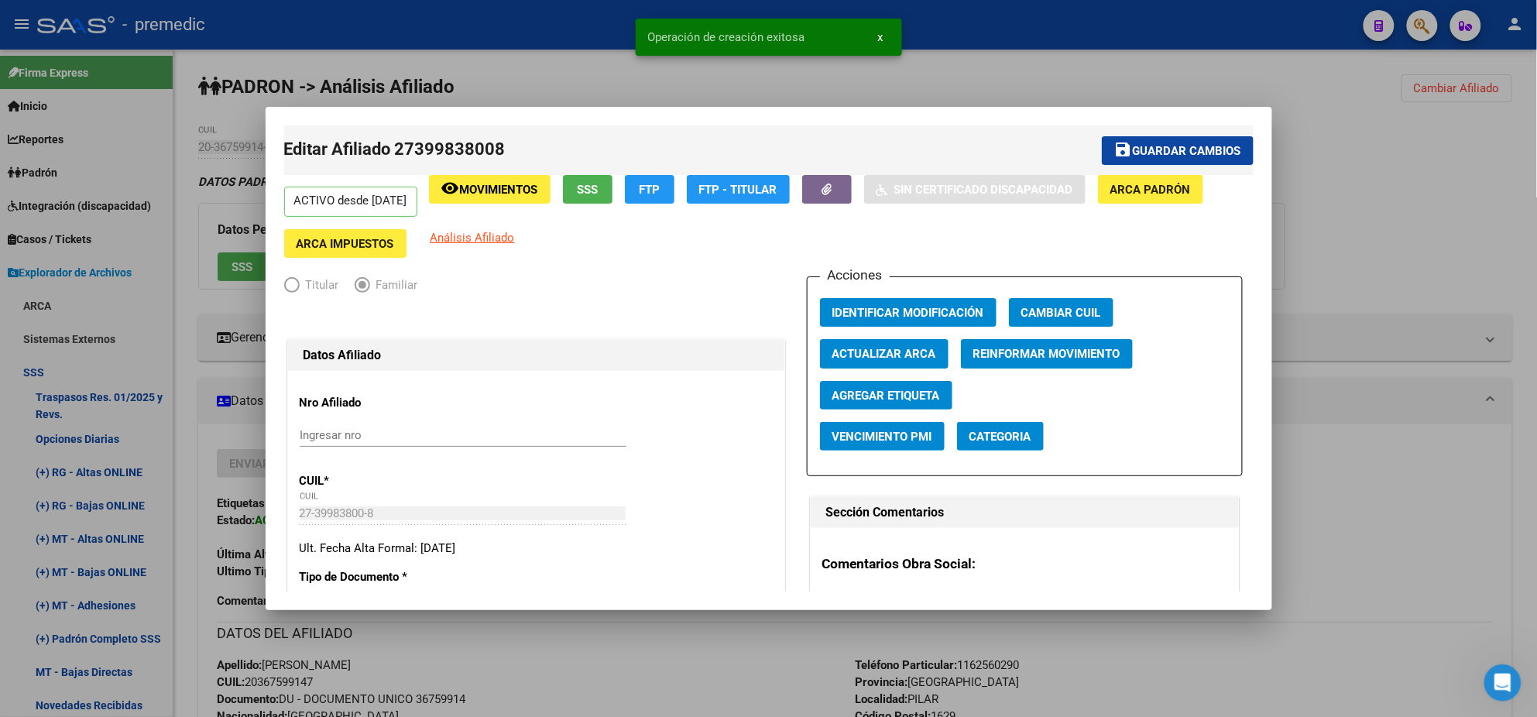
click at [998, 70] on div at bounding box center [768, 358] width 1537 height 717
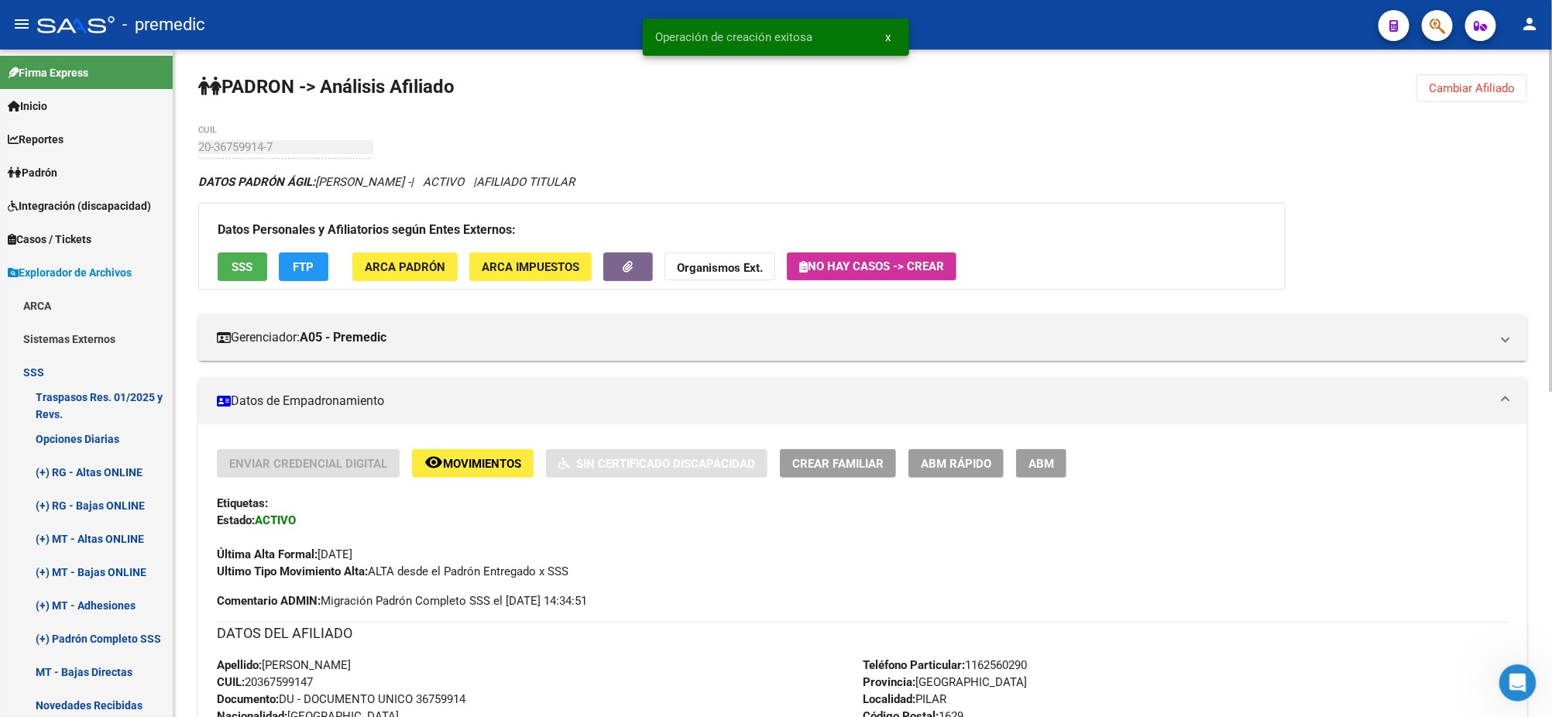
click at [1447, 84] on span "Cambiar Afiliado" at bounding box center [1472, 88] width 86 height 14
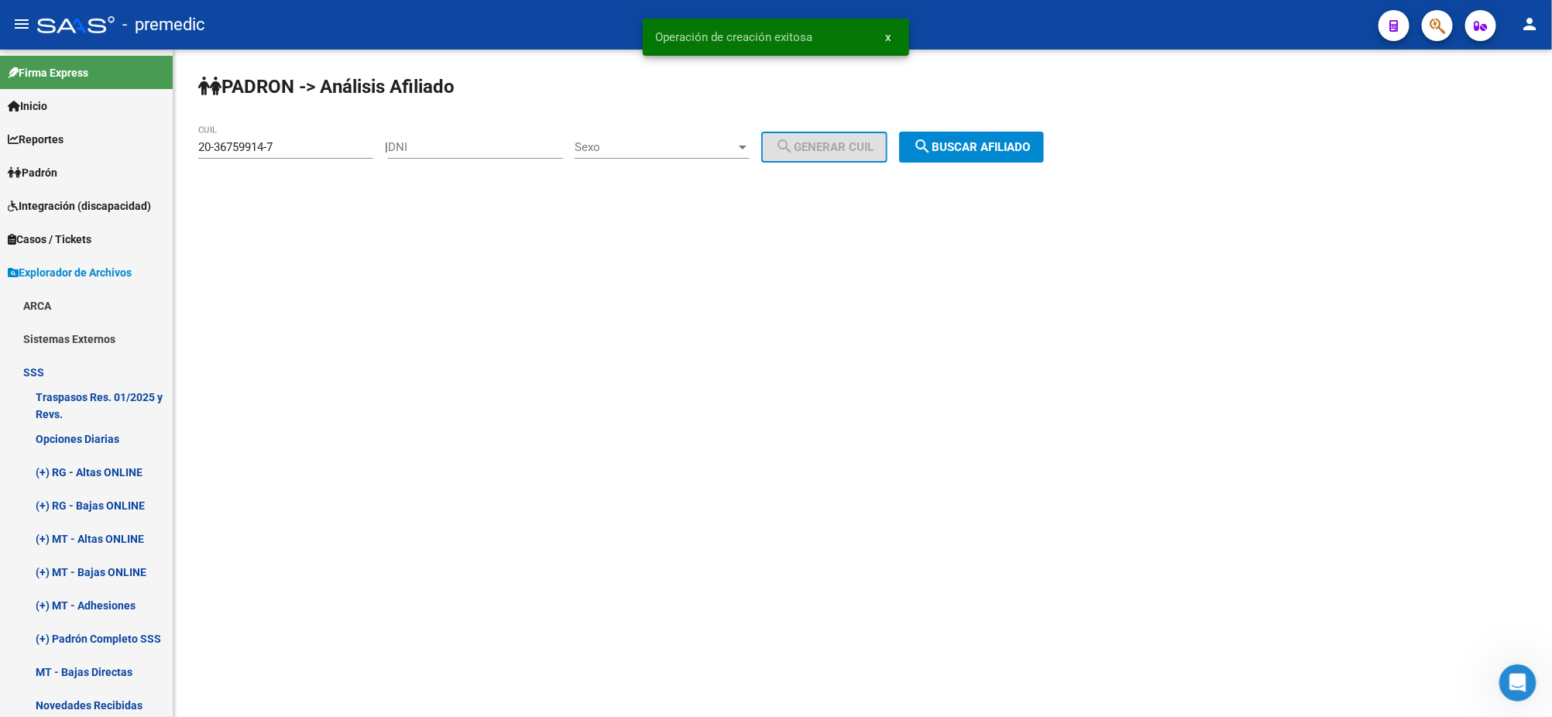
click at [949, 142] on span "search Buscar afiliado" at bounding box center [971, 147] width 117 height 14
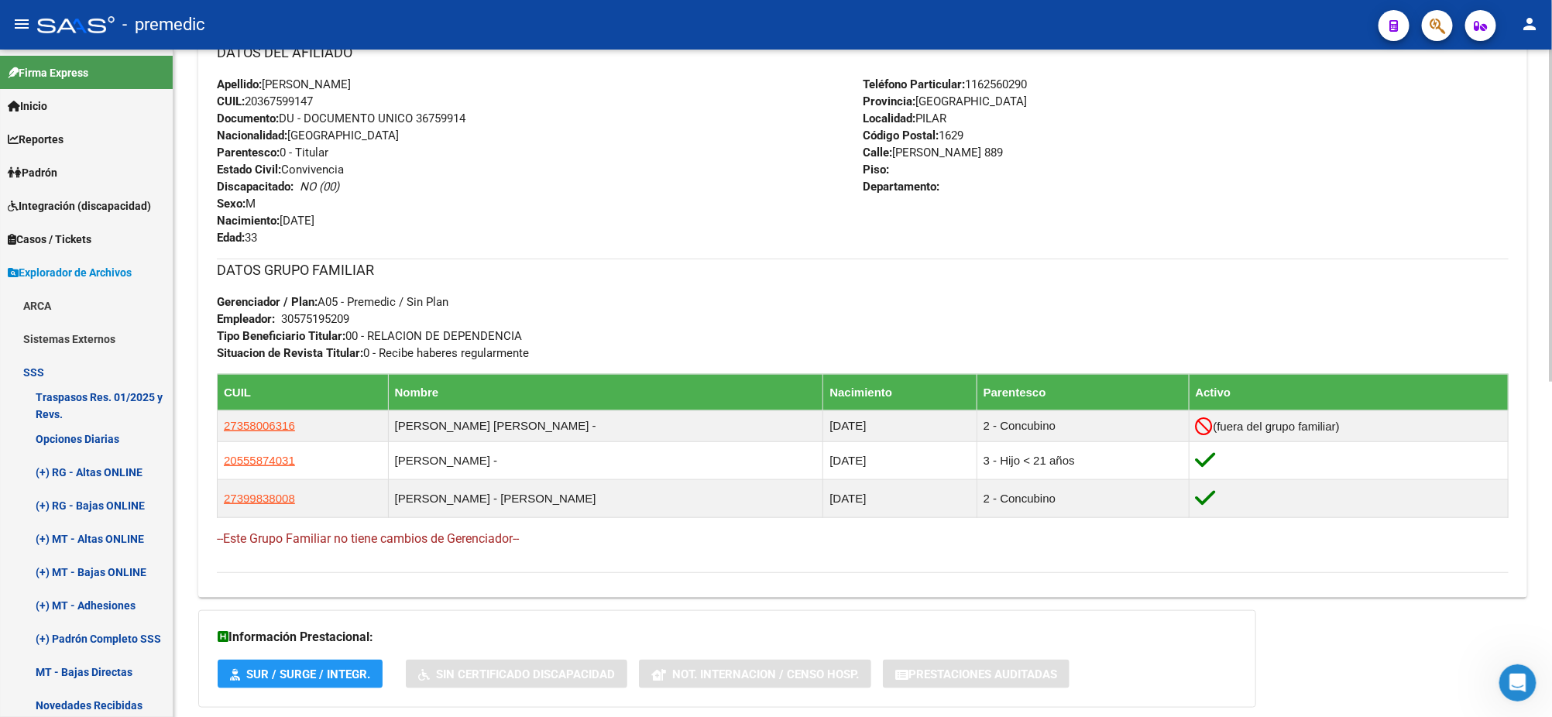
scroll to position [674, 0]
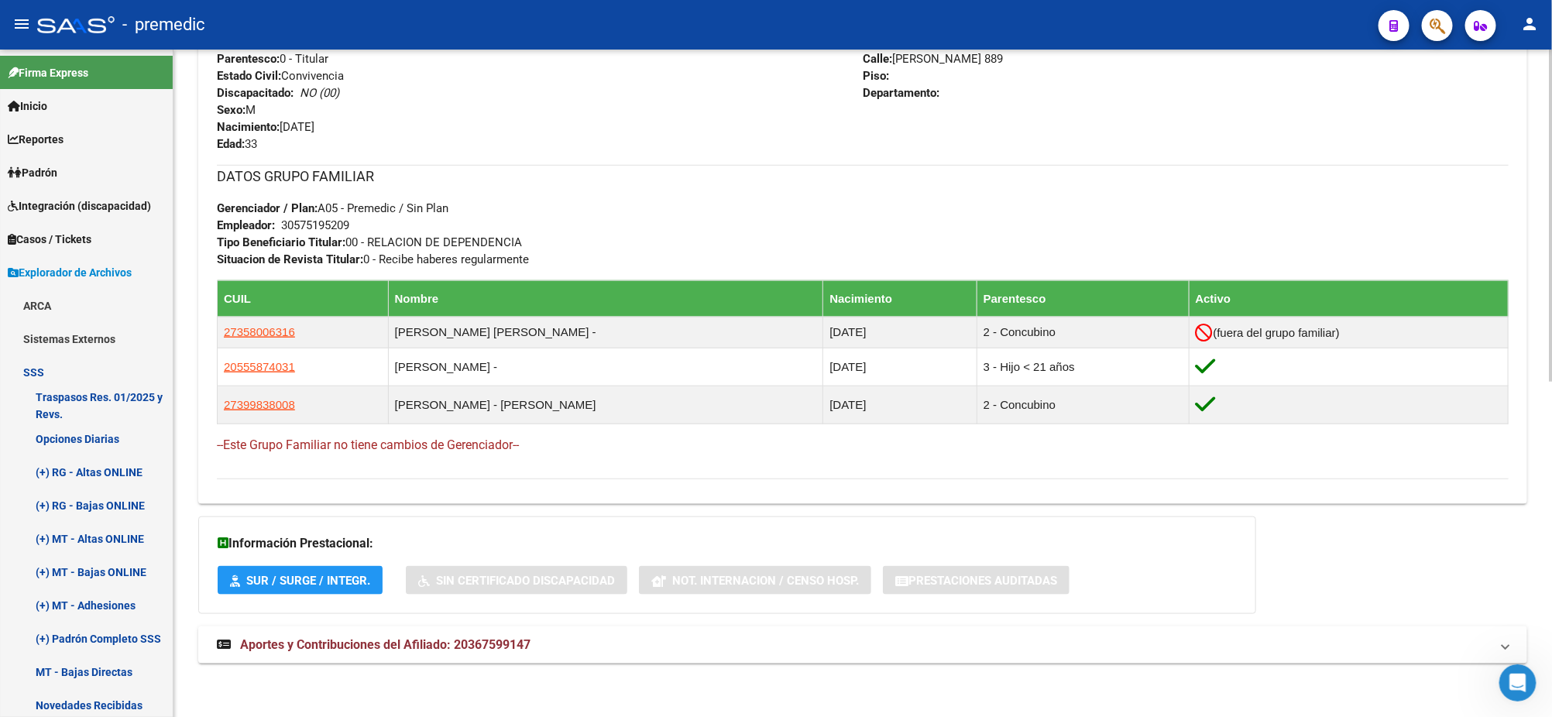
click at [396, 506] on div "DATOS PADRÓN ÁGIL: FLORES ANGEL DARIO - | ACTIVO | AFILIADO TITULAR Datos Perso…" at bounding box center [862, 90] width 1329 height 1182
click at [196, 501] on div "PADRON -> Análisis Afiliado Cambiar Afiliado 20-36759914-7 CUIL DATOS PADRÓN ÁG…" at bounding box center [862, 46] width 1378 height 1343
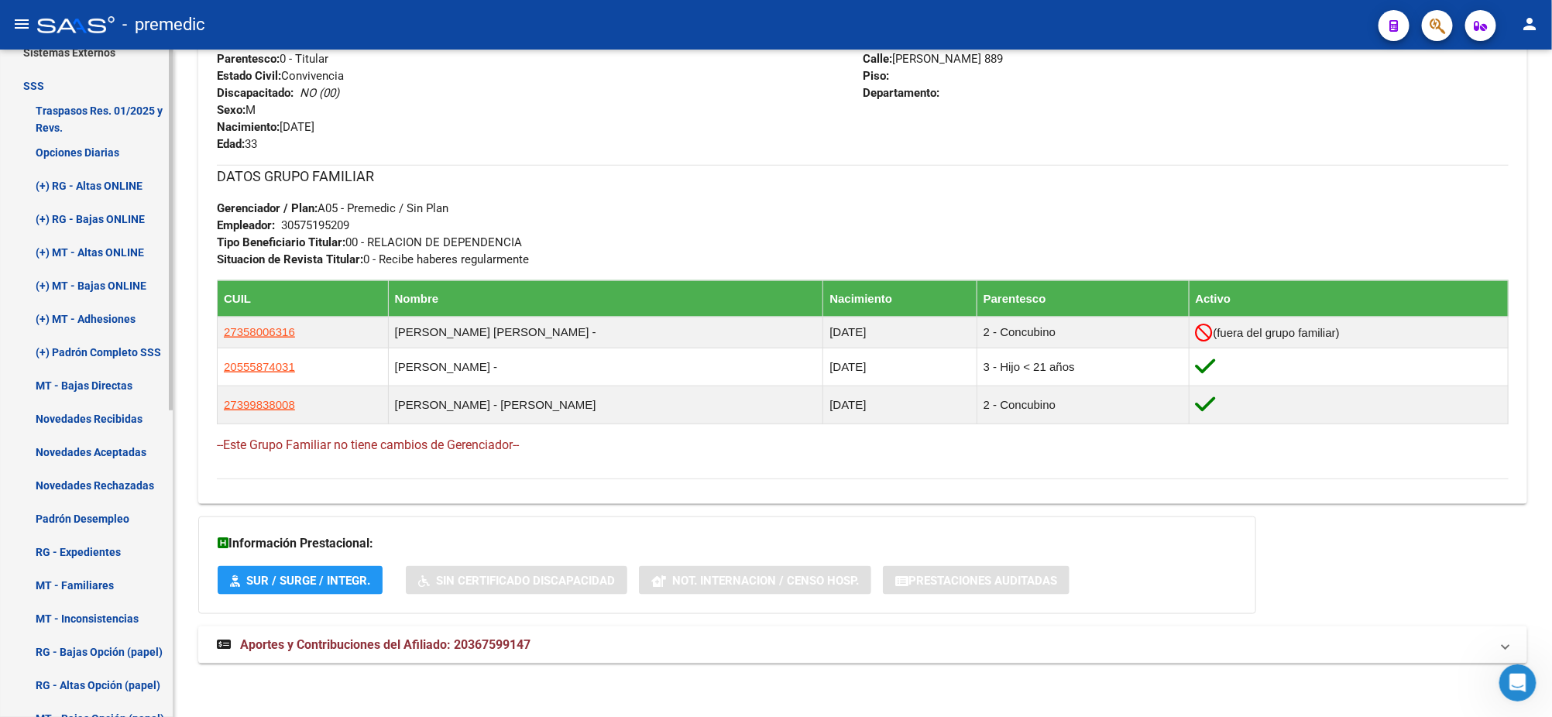
scroll to position [290, 0]
click at [105, 476] on link "Novedades Rechazadas" at bounding box center [86, 481] width 173 height 33
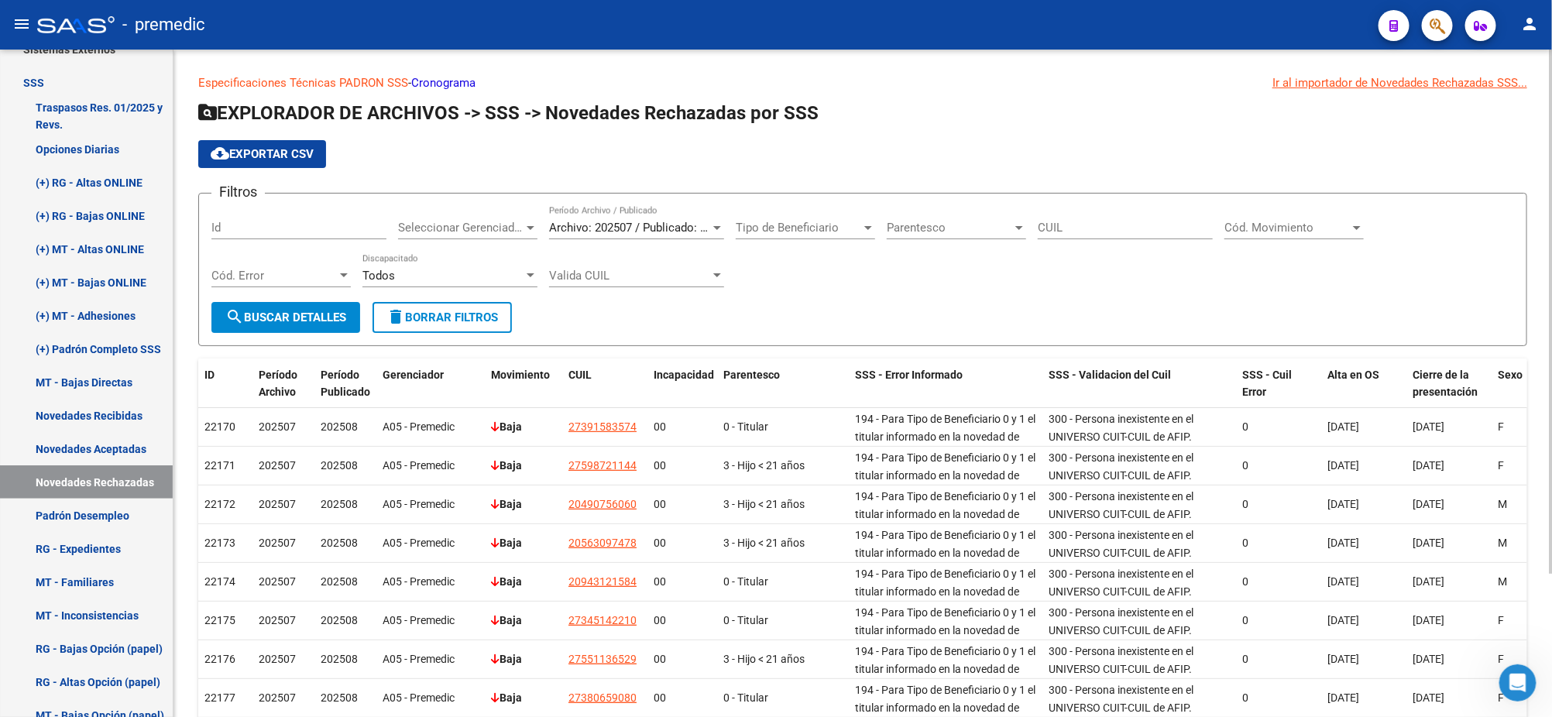
click at [437, 81] on link "Cronograma" at bounding box center [443, 83] width 64 height 14
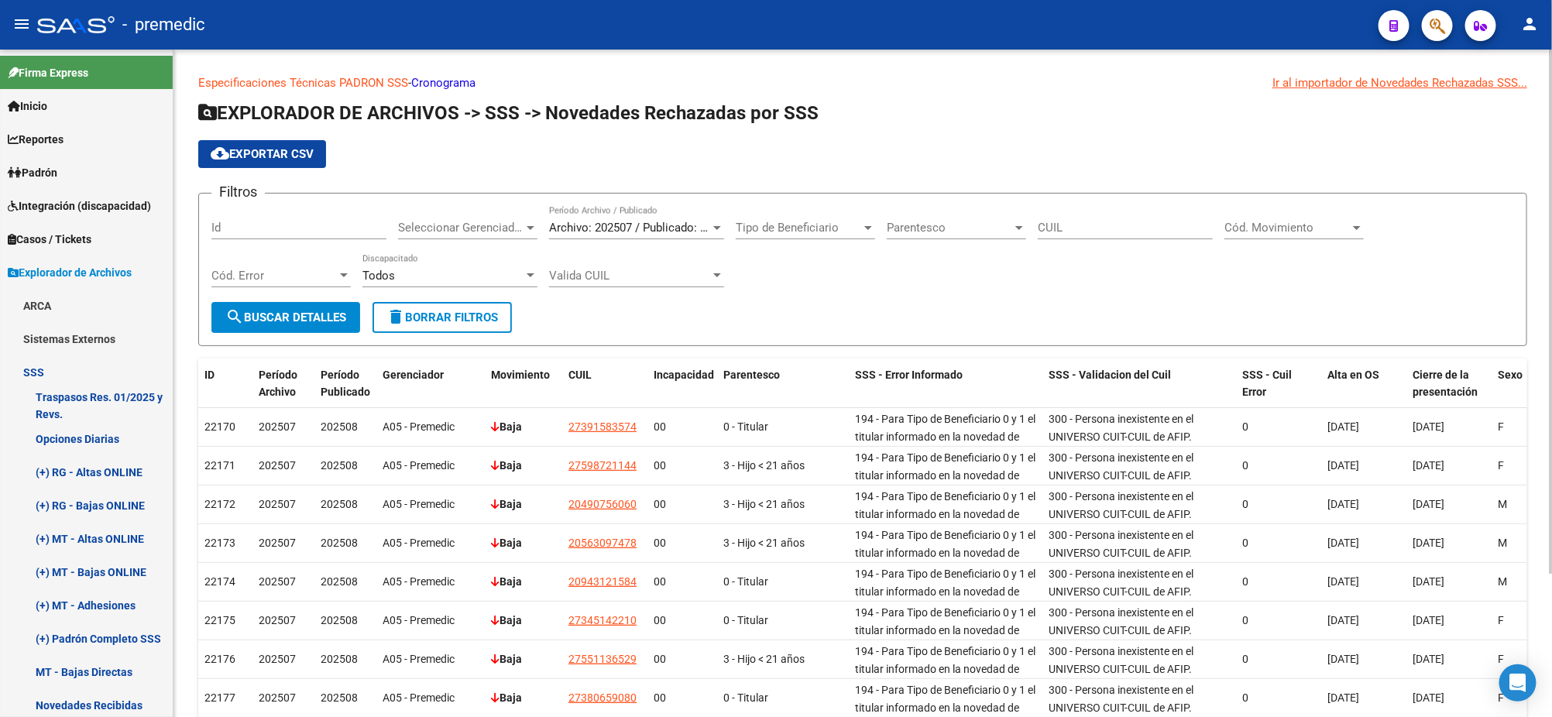
click at [1463, 130] on app-list-header "EXPLORADOR DE ARCHIVOS -> SSS -> Novedades Rechazadas por SSS cloud_download Ex…" at bounding box center [862, 223] width 1329 height 245
click at [72, 433] on link "Opciones Diarias" at bounding box center [86, 438] width 173 height 33
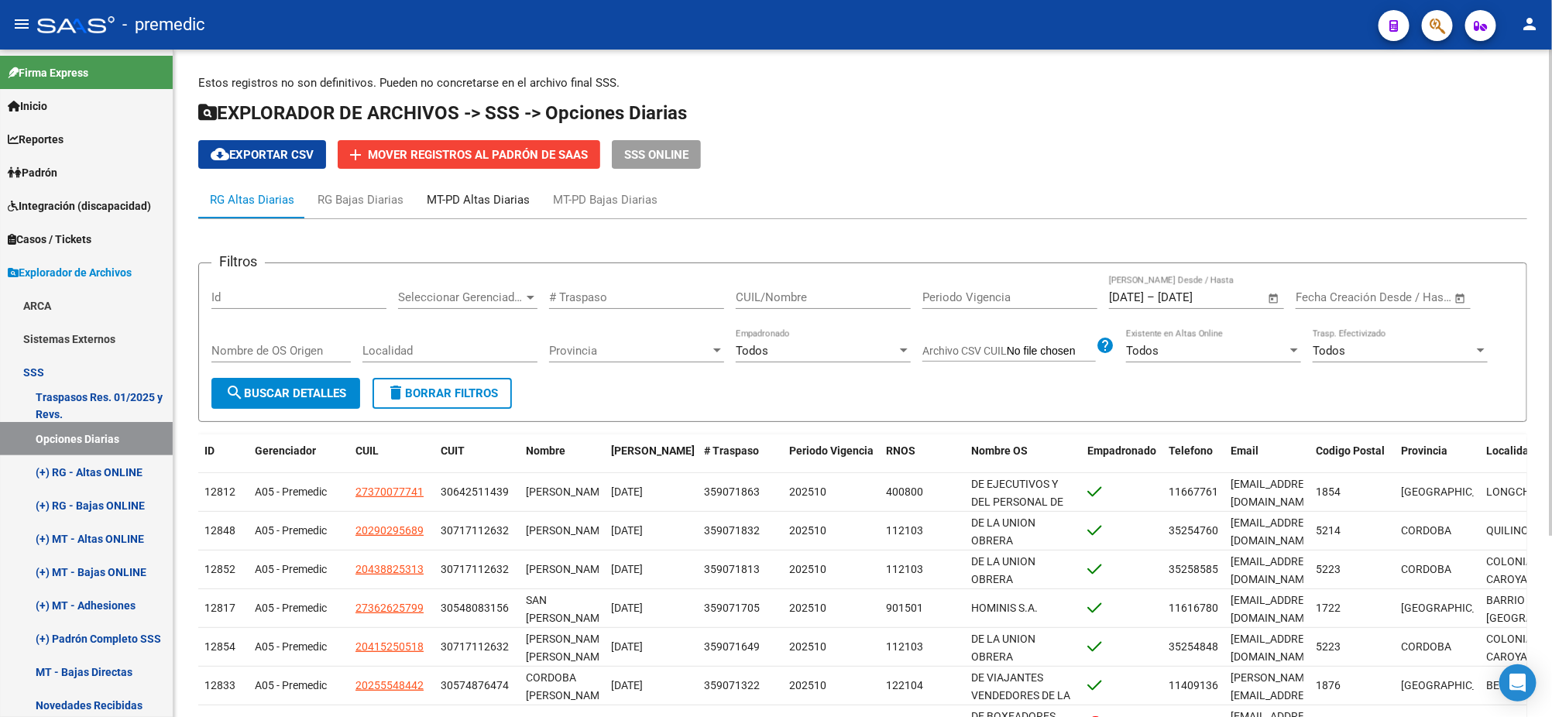
click at [482, 196] on div "MT-PD Altas Diarias" at bounding box center [478, 199] width 103 height 17
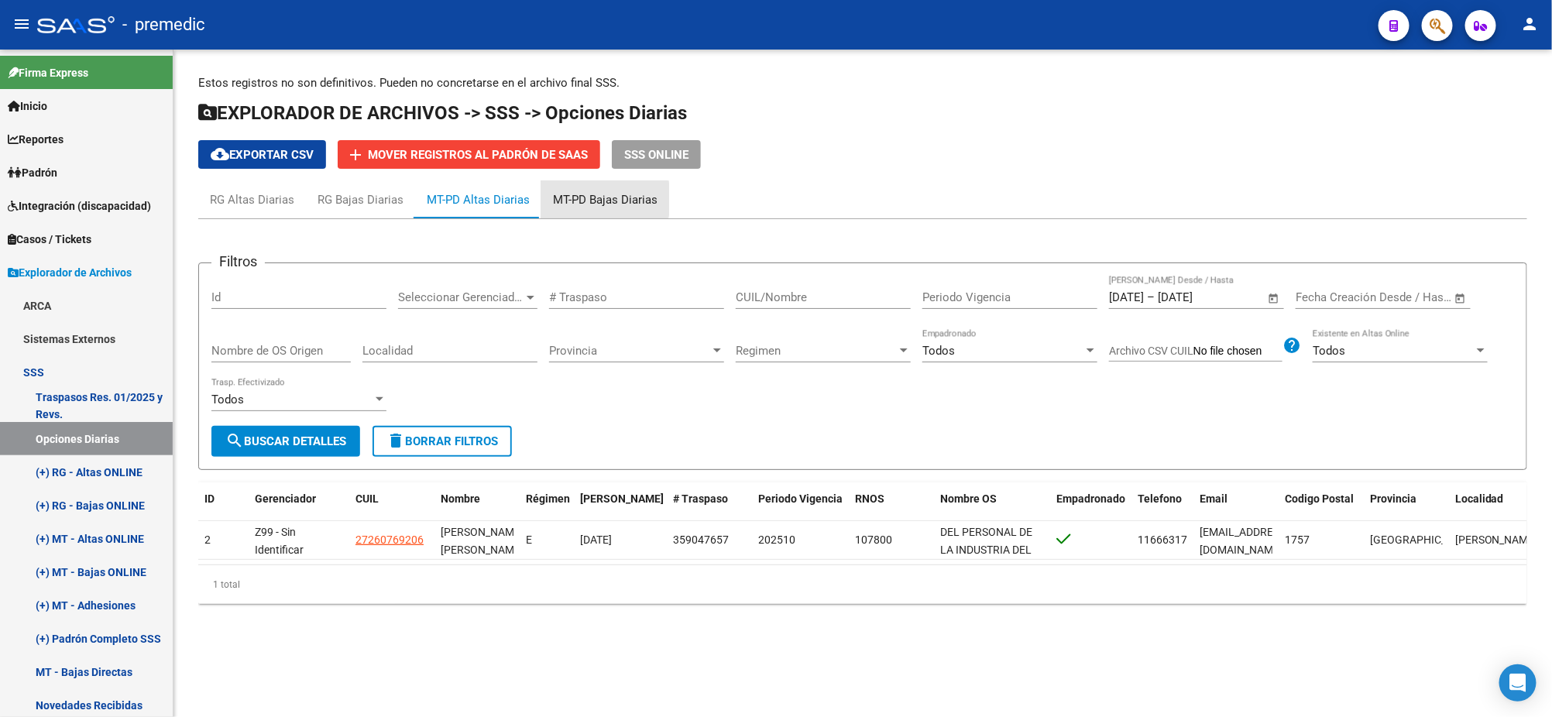
click at [576, 199] on div "MT-PD Bajas Diarias" at bounding box center [605, 199] width 105 height 17
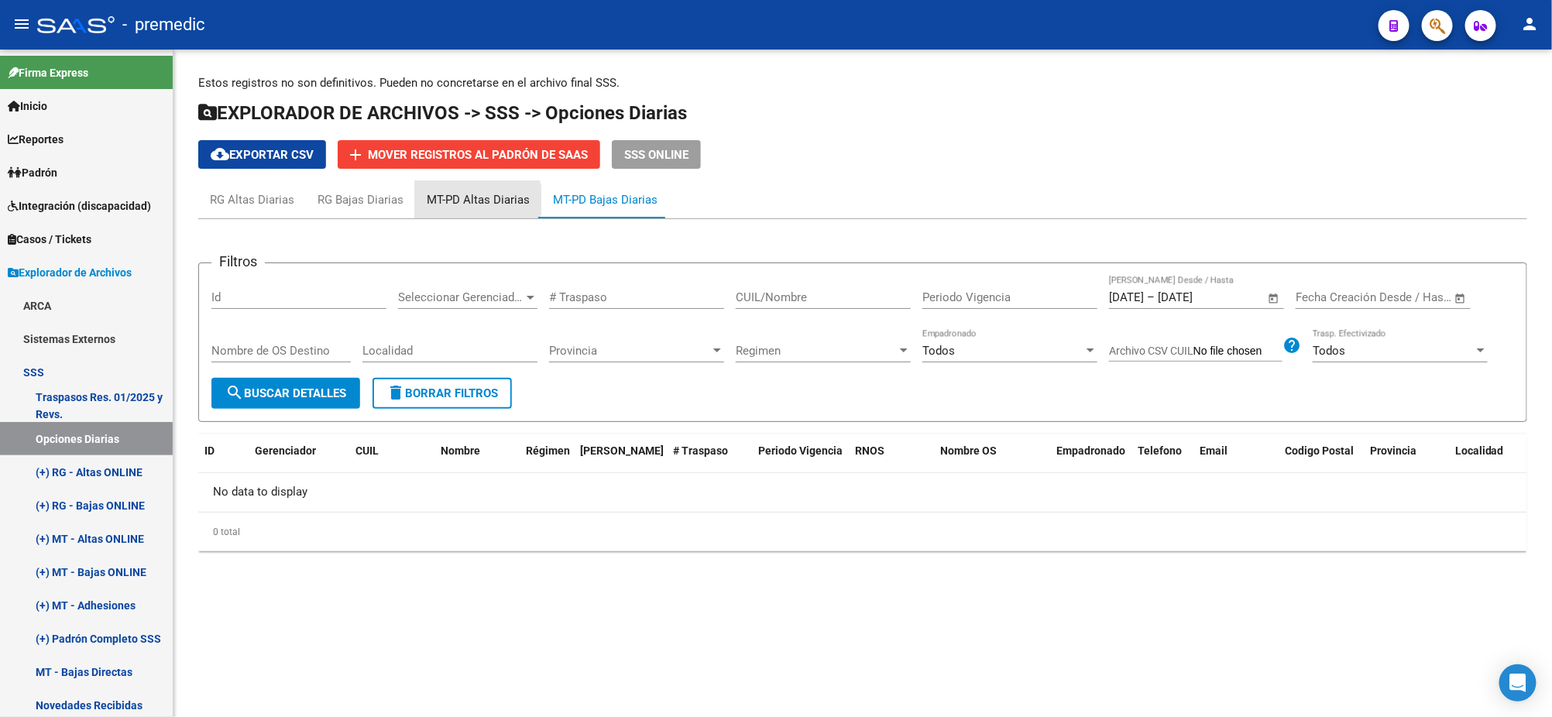
click at [473, 200] on div "MT-PD Altas Diarias" at bounding box center [478, 199] width 103 height 17
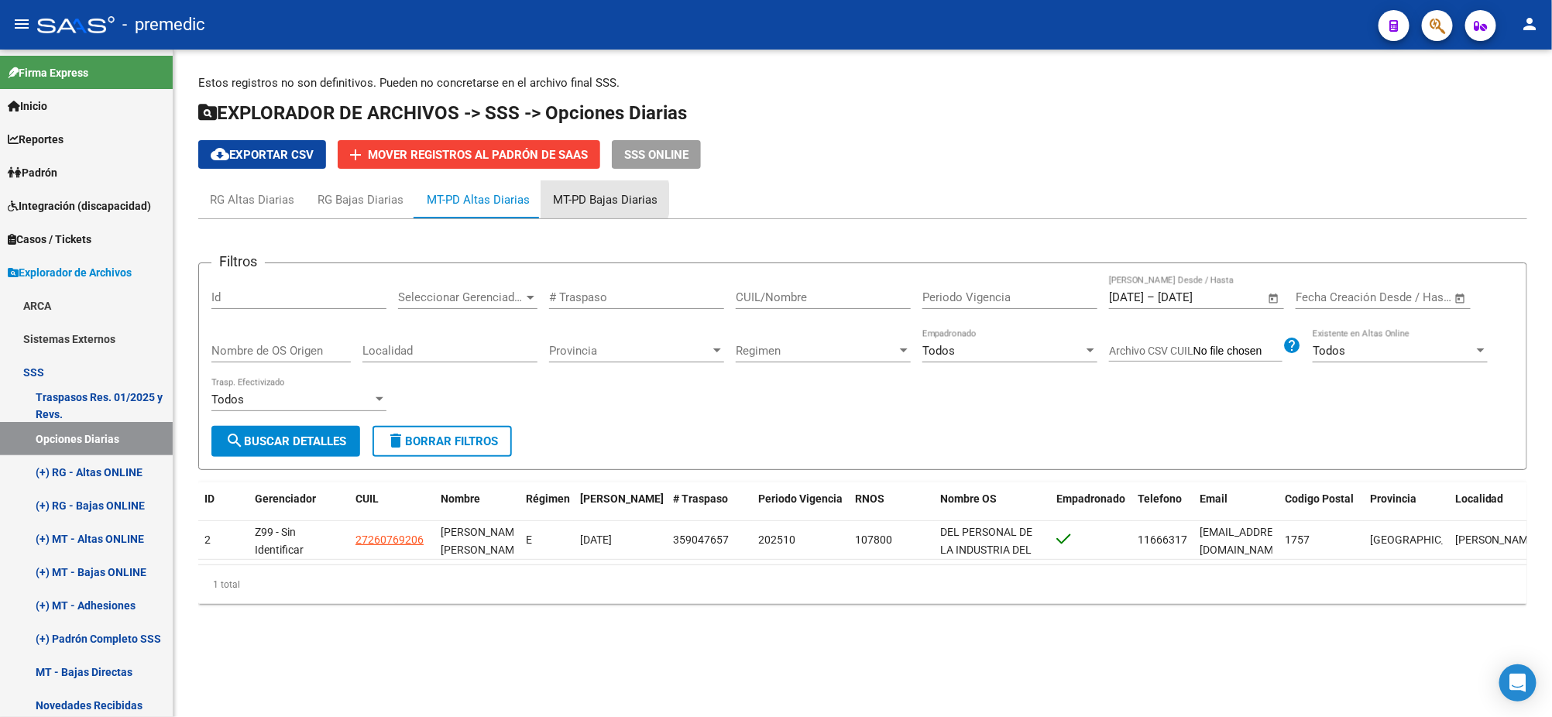
click at [591, 199] on div "MT-PD Bajas Diarias" at bounding box center [605, 199] width 105 height 17
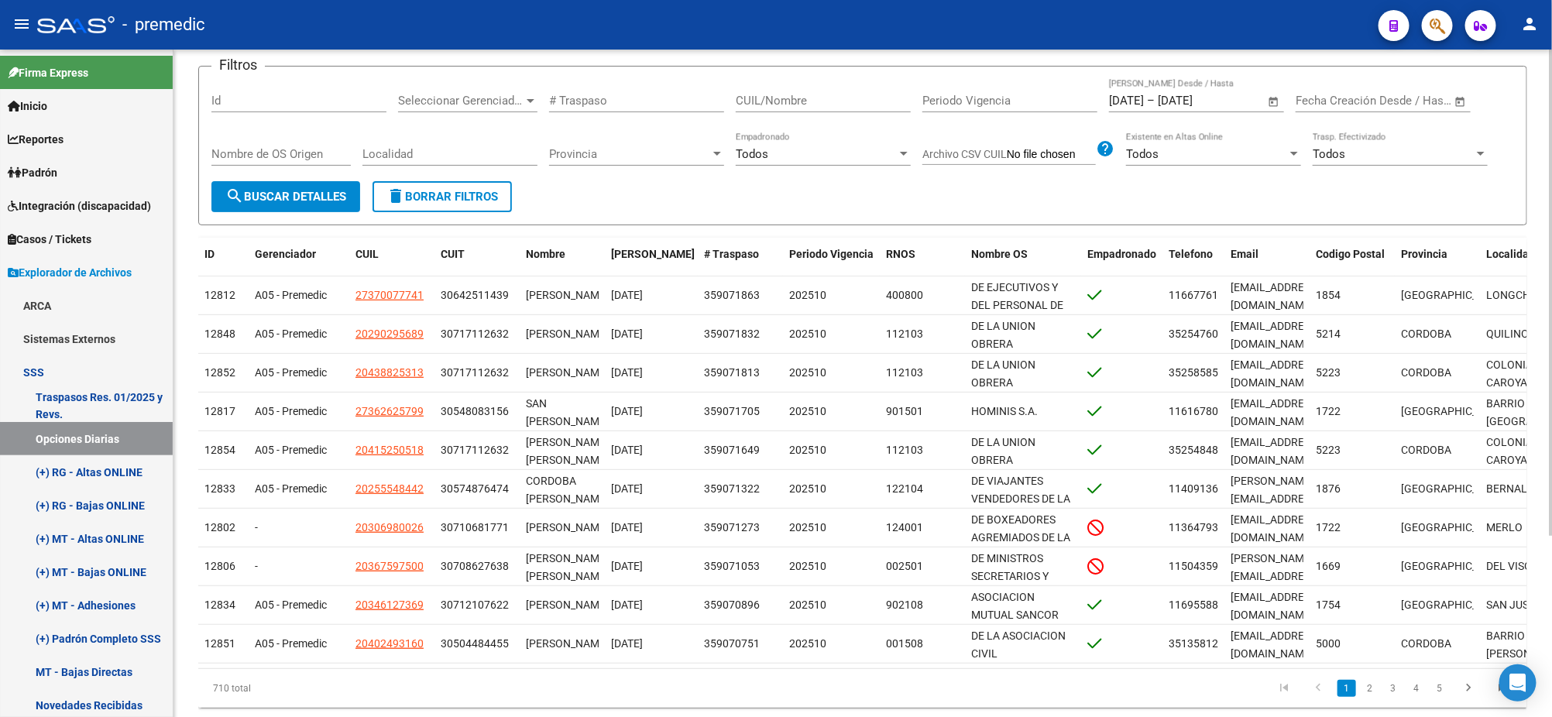
scroll to position [249, 0]
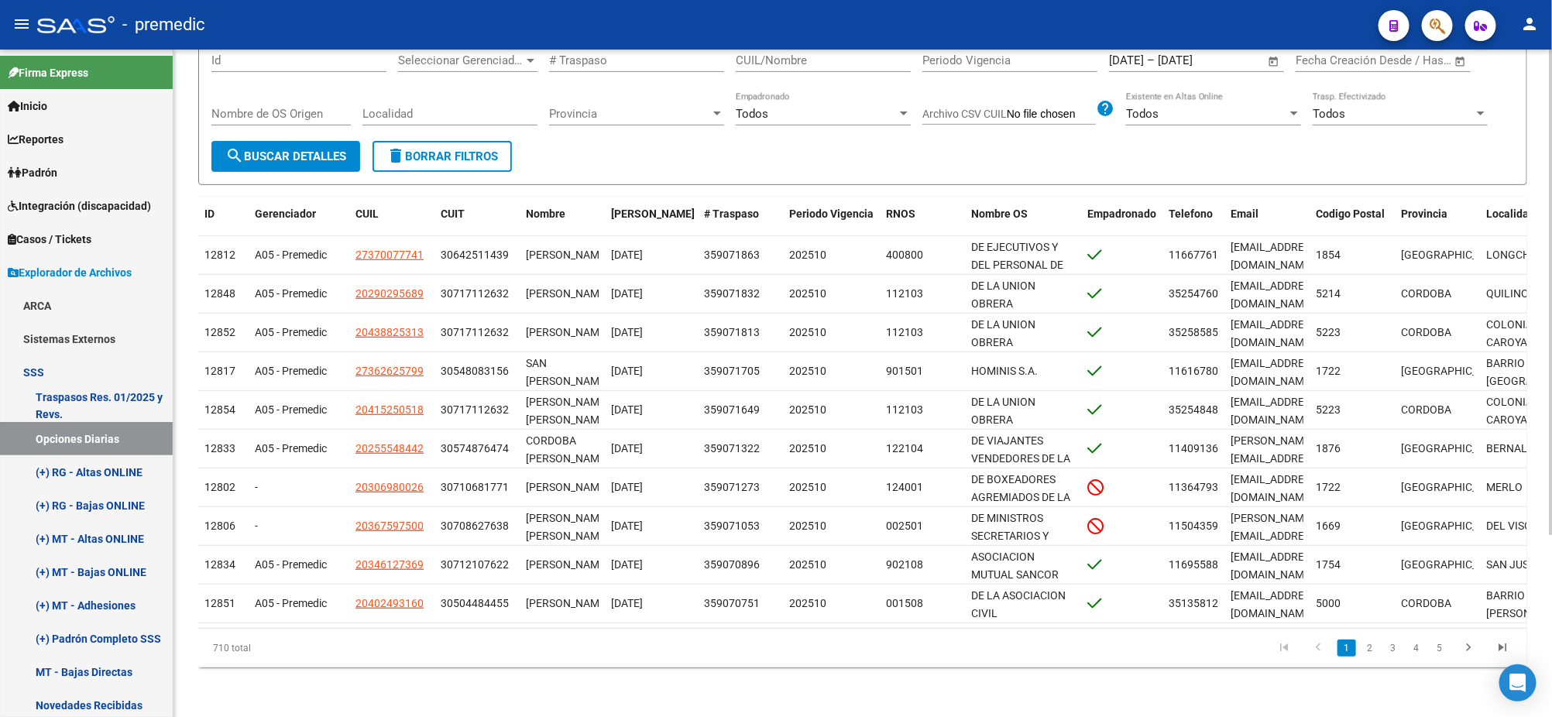
click at [446, 662] on div "710 total" at bounding box center [329, 648] width 263 height 39
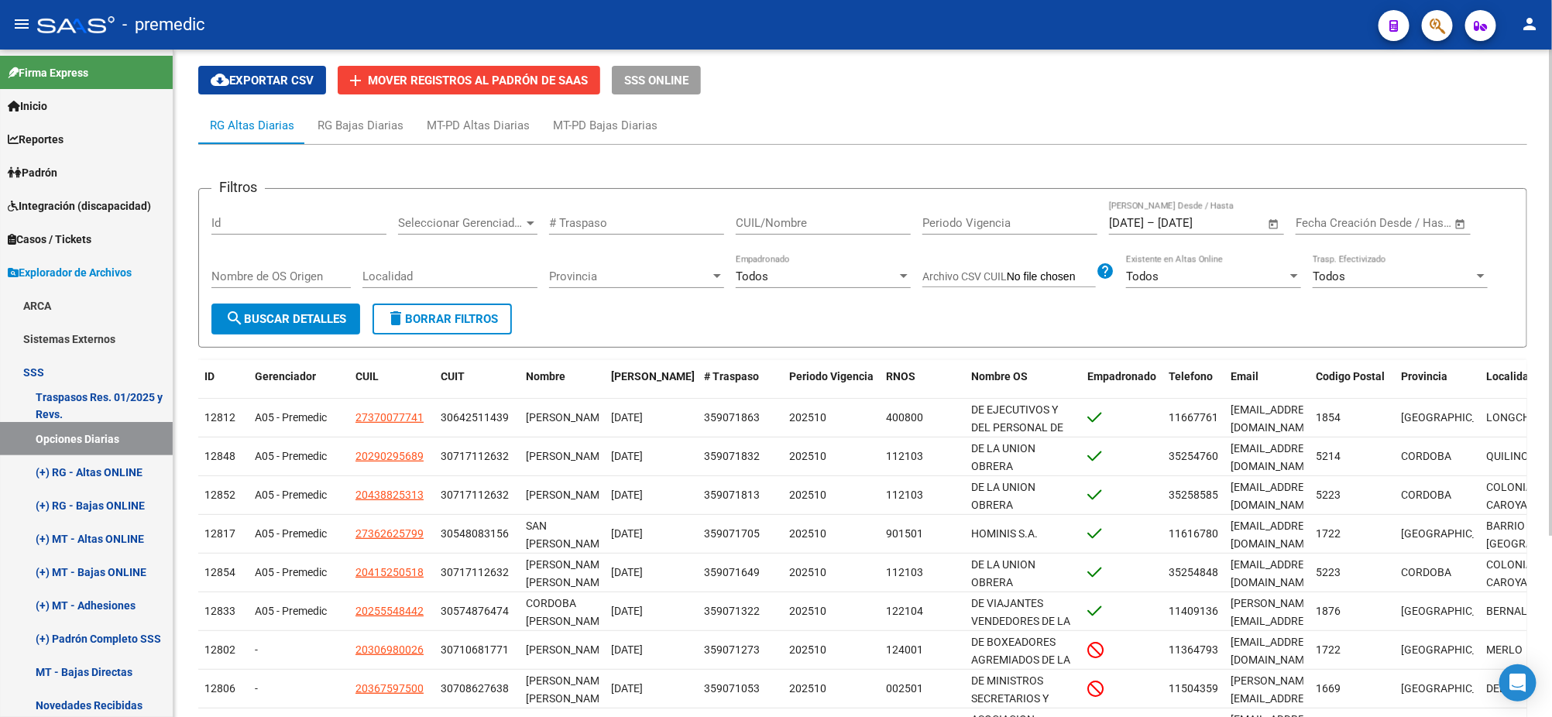
scroll to position [0, 0]
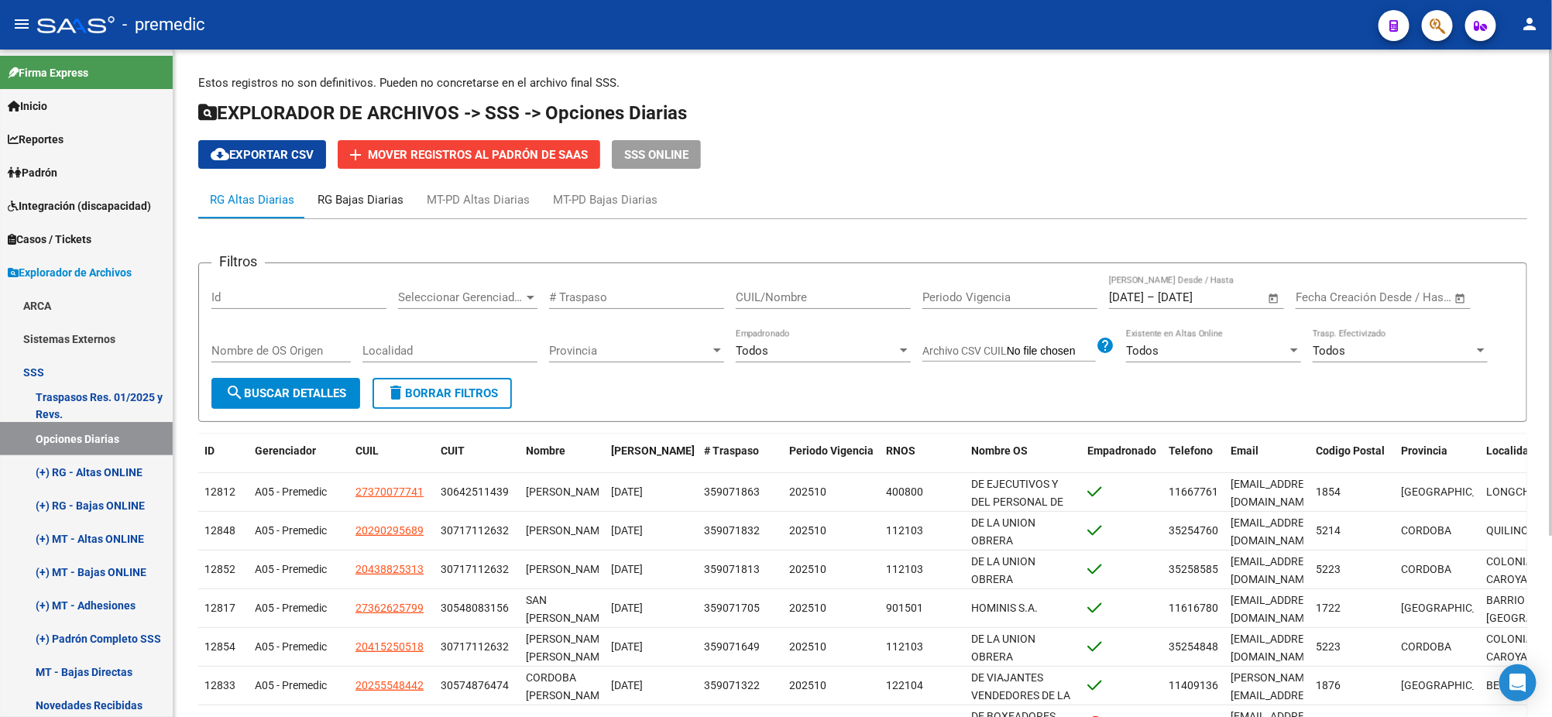
click at [361, 199] on div "RG Bajas Diarias" at bounding box center [360, 199] width 86 height 17
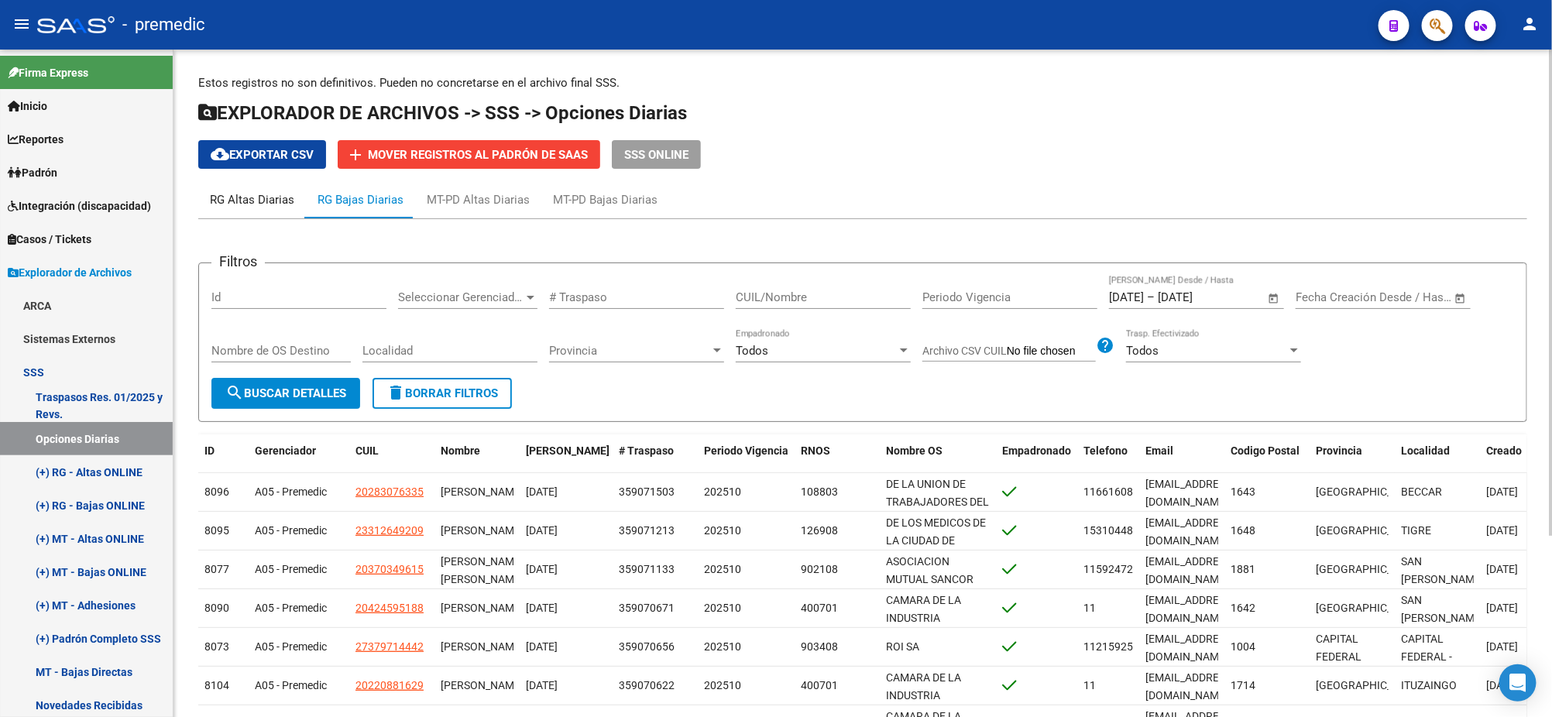
click at [285, 197] on div "RG Altas Diarias" at bounding box center [252, 199] width 84 height 17
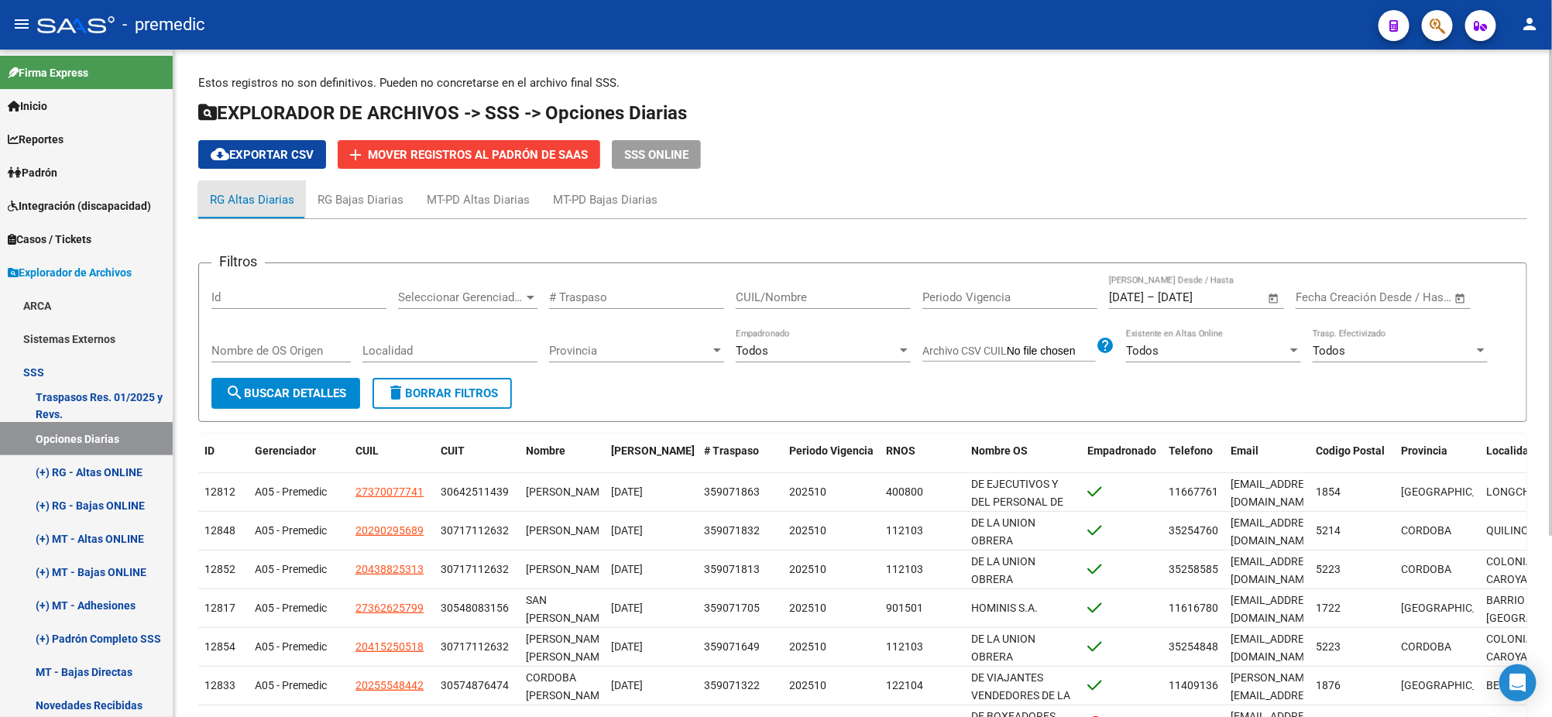
click at [292, 209] on div "RG Altas Diarias" at bounding box center [252, 199] width 108 height 37
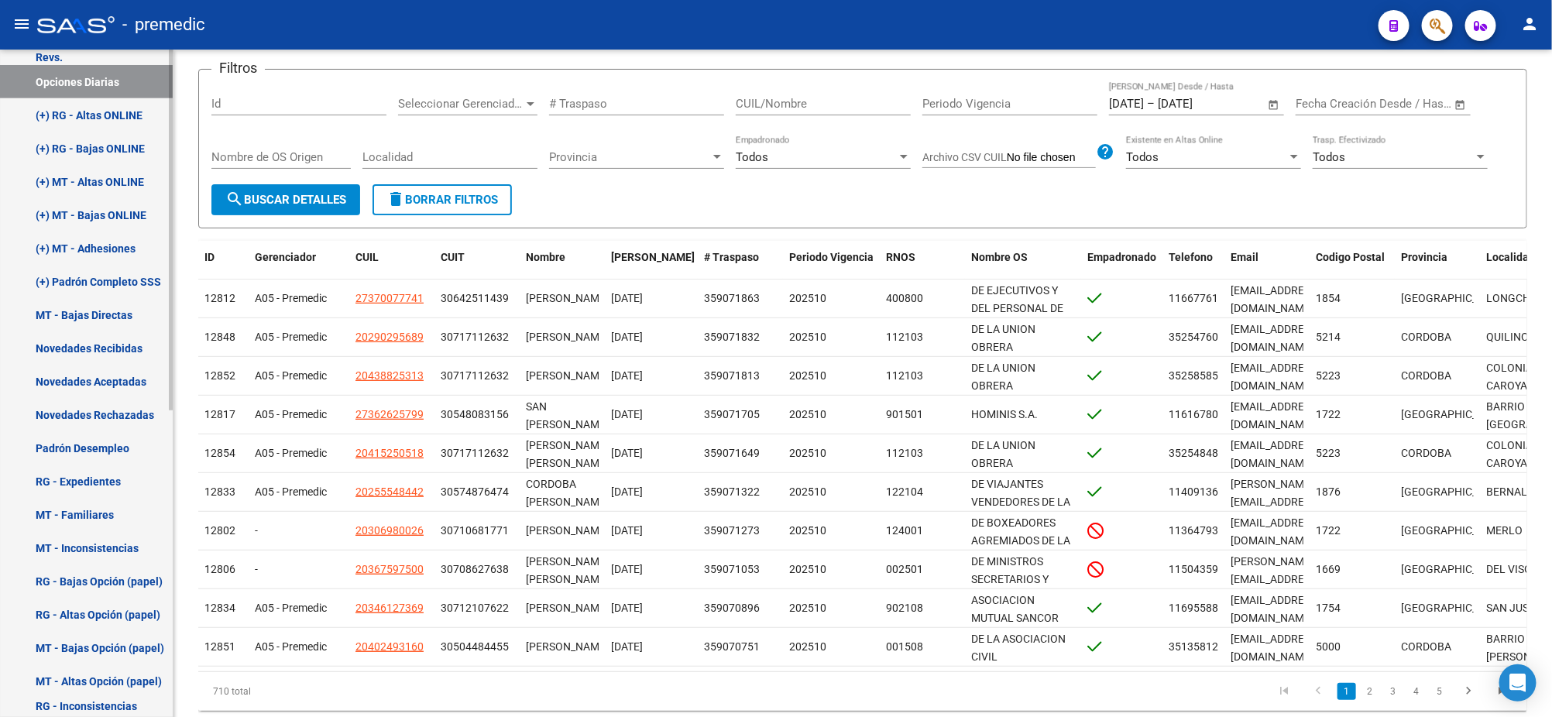
scroll to position [386, 0]
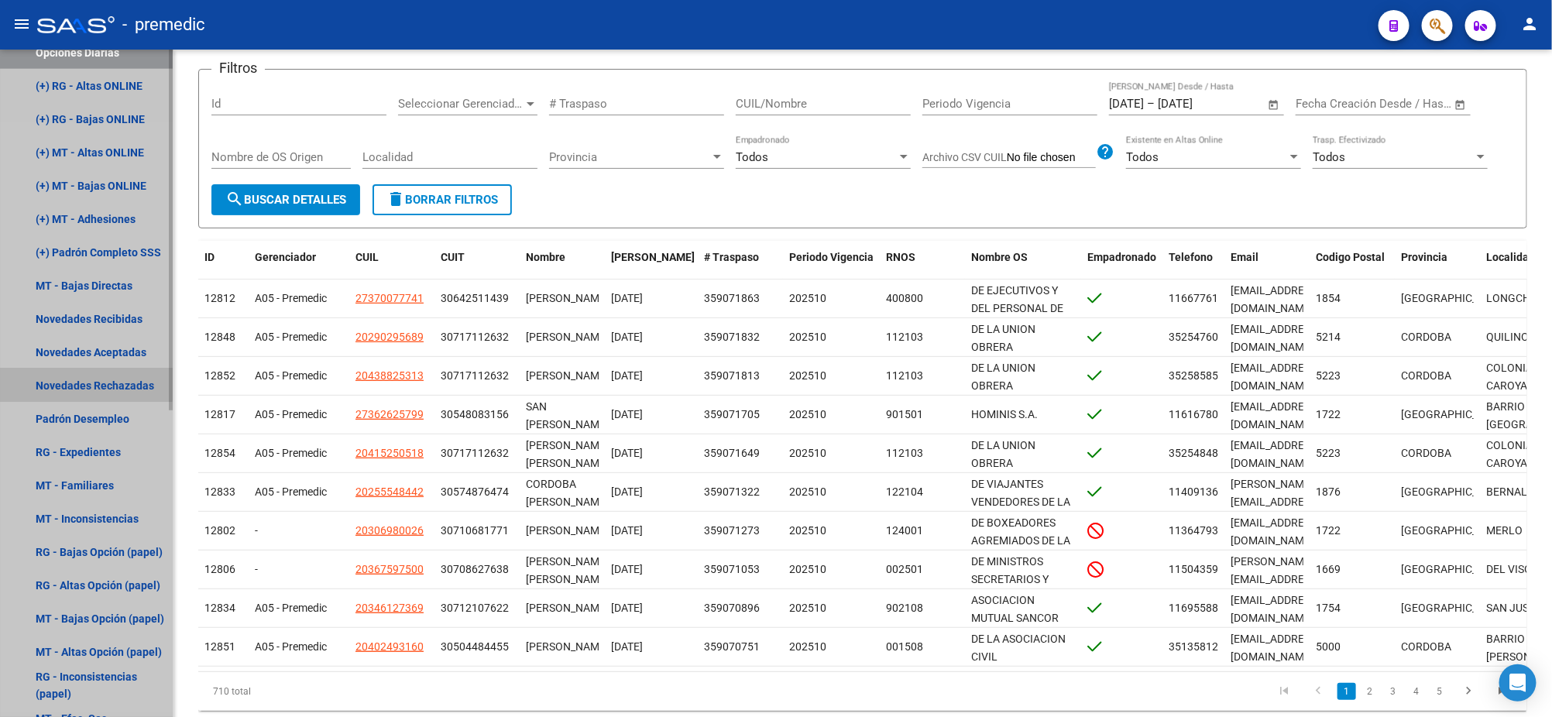
click at [83, 383] on link "Novedades Rechazadas" at bounding box center [86, 385] width 173 height 33
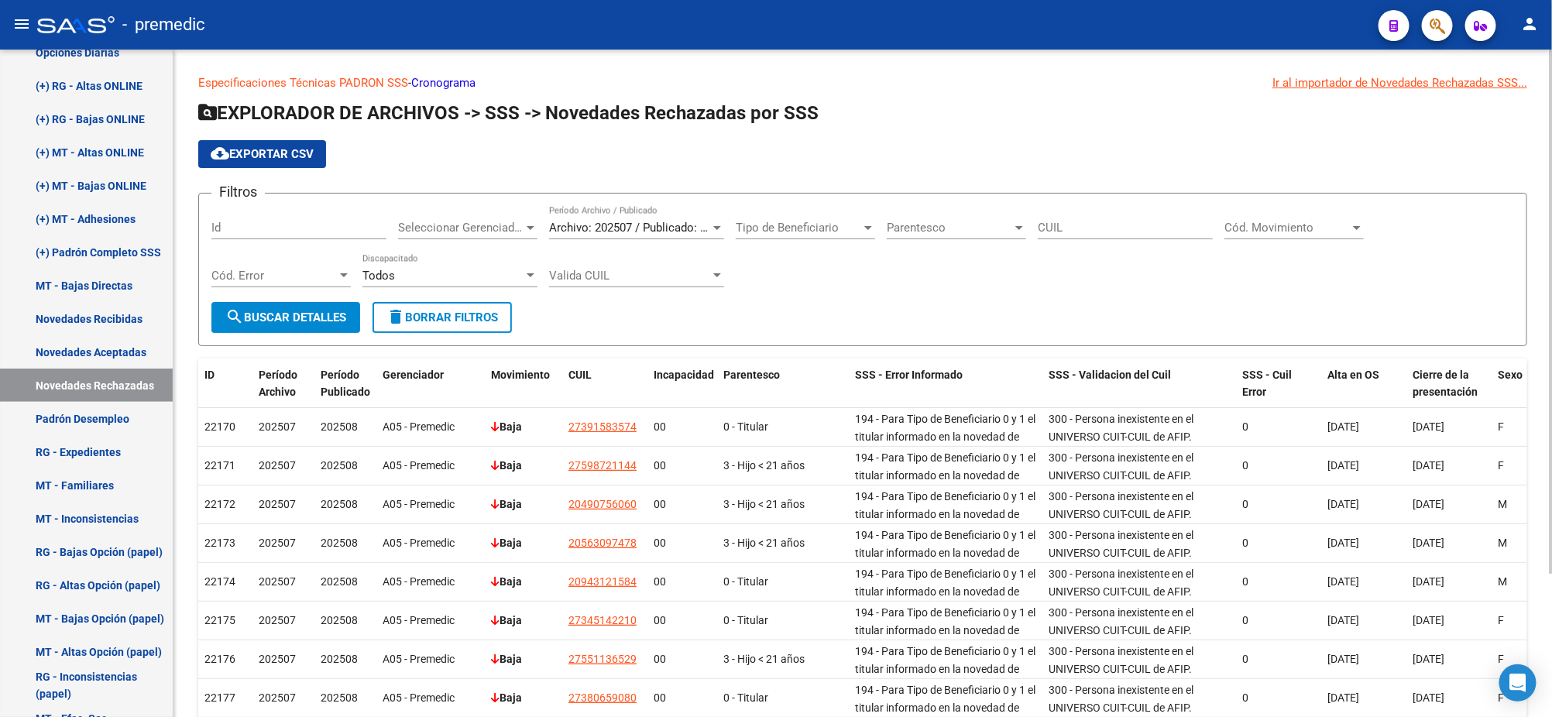
click at [1448, 134] on app-list-header "EXPLORADOR DE ARCHIVOS -> SSS -> Novedades Rechazadas por SSS cloud_download Ex…" at bounding box center [862, 223] width 1329 height 245
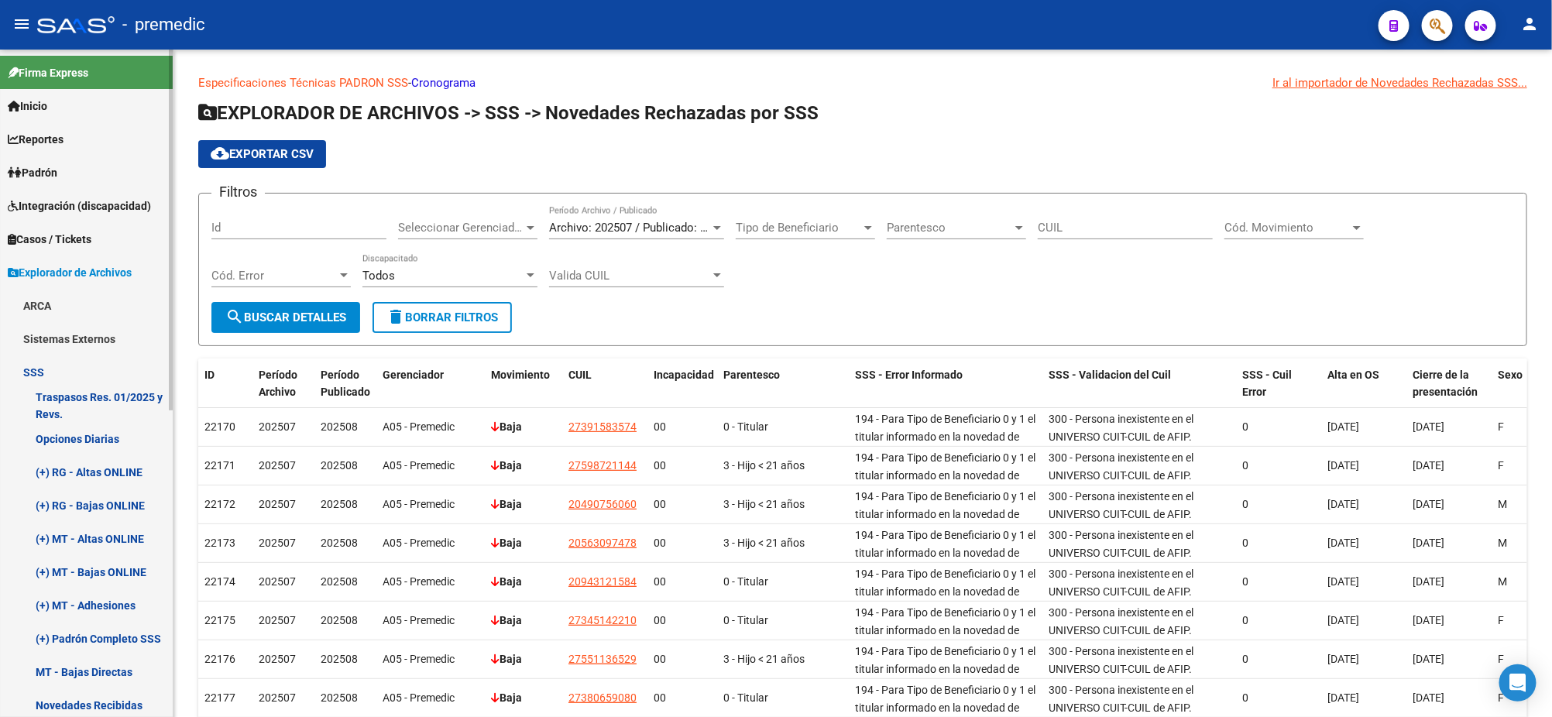
click at [77, 639] on link "(+) Padrón Completo SSS" at bounding box center [86, 638] width 173 height 33
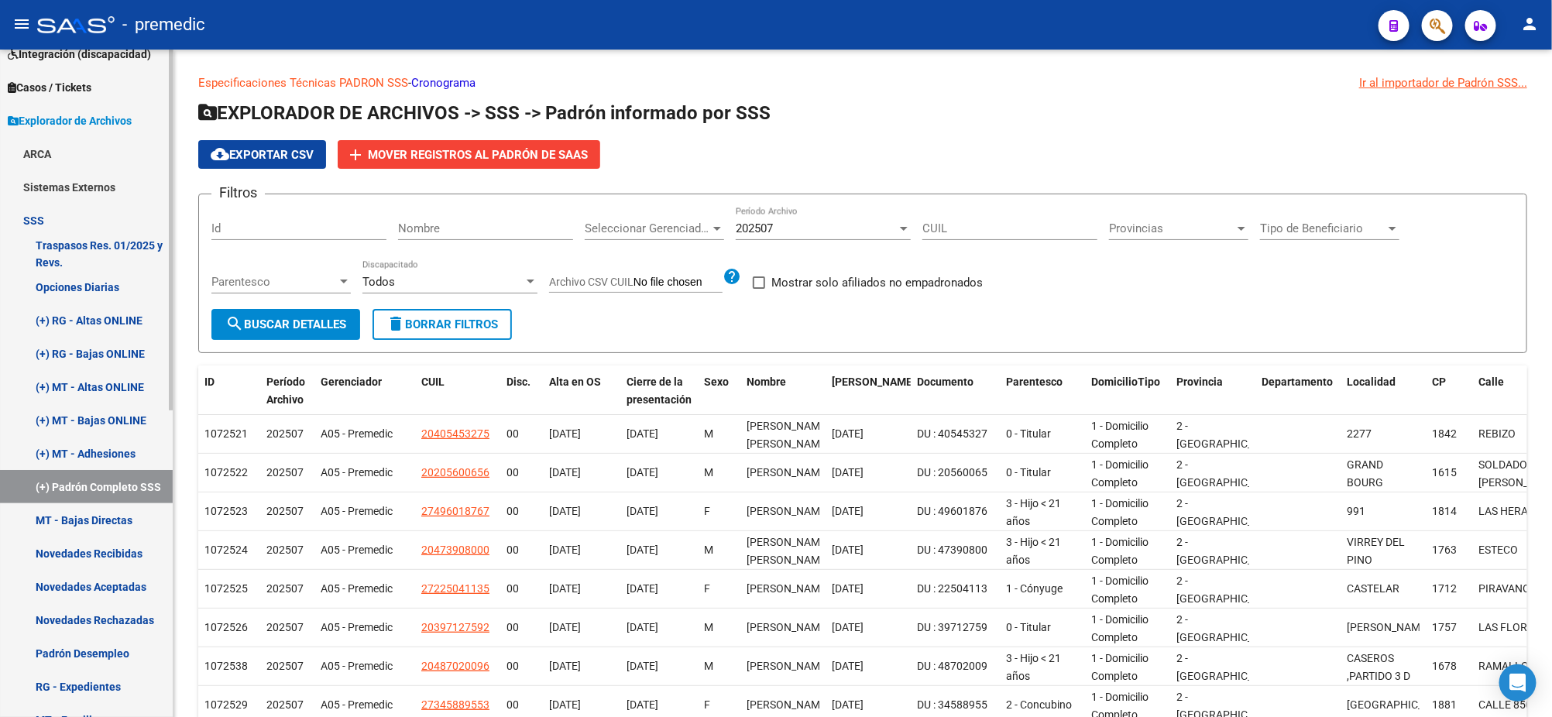
scroll to position [194, 0]
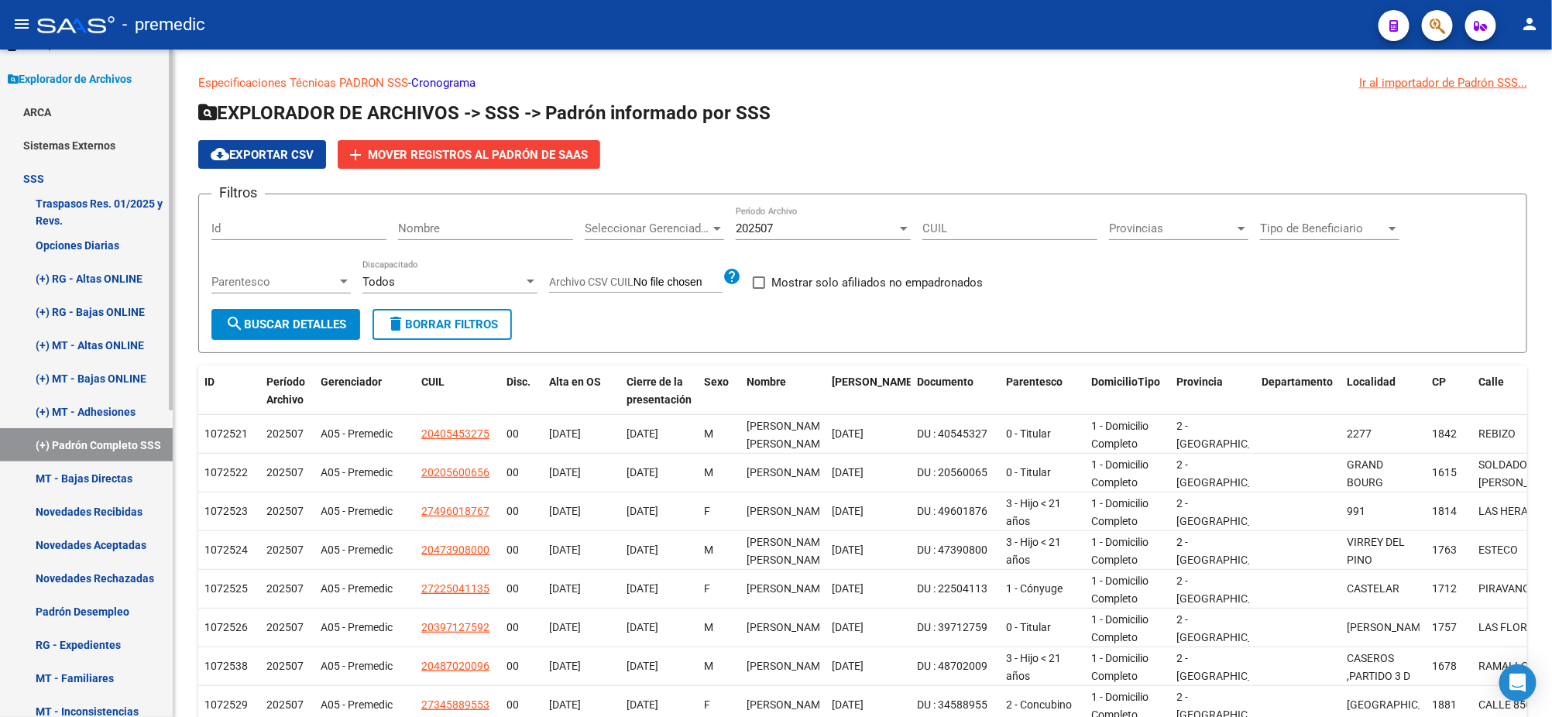
click at [130, 637] on link "RG - Expedientes" at bounding box center [86, 644] width 173 height 33
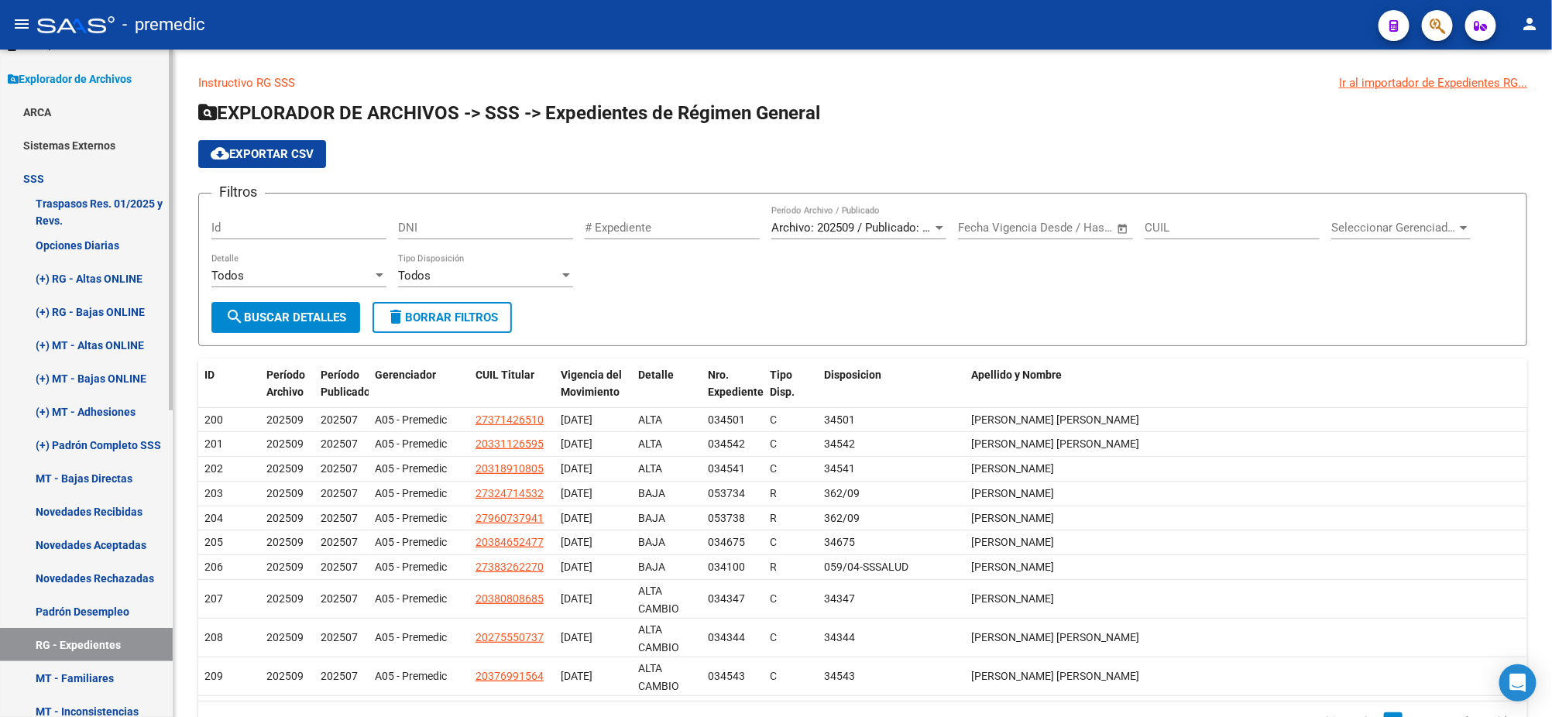
click at [99, 574] on link "Novedades Rechazadas" at bounding box center [86, 577] width 173 height 33
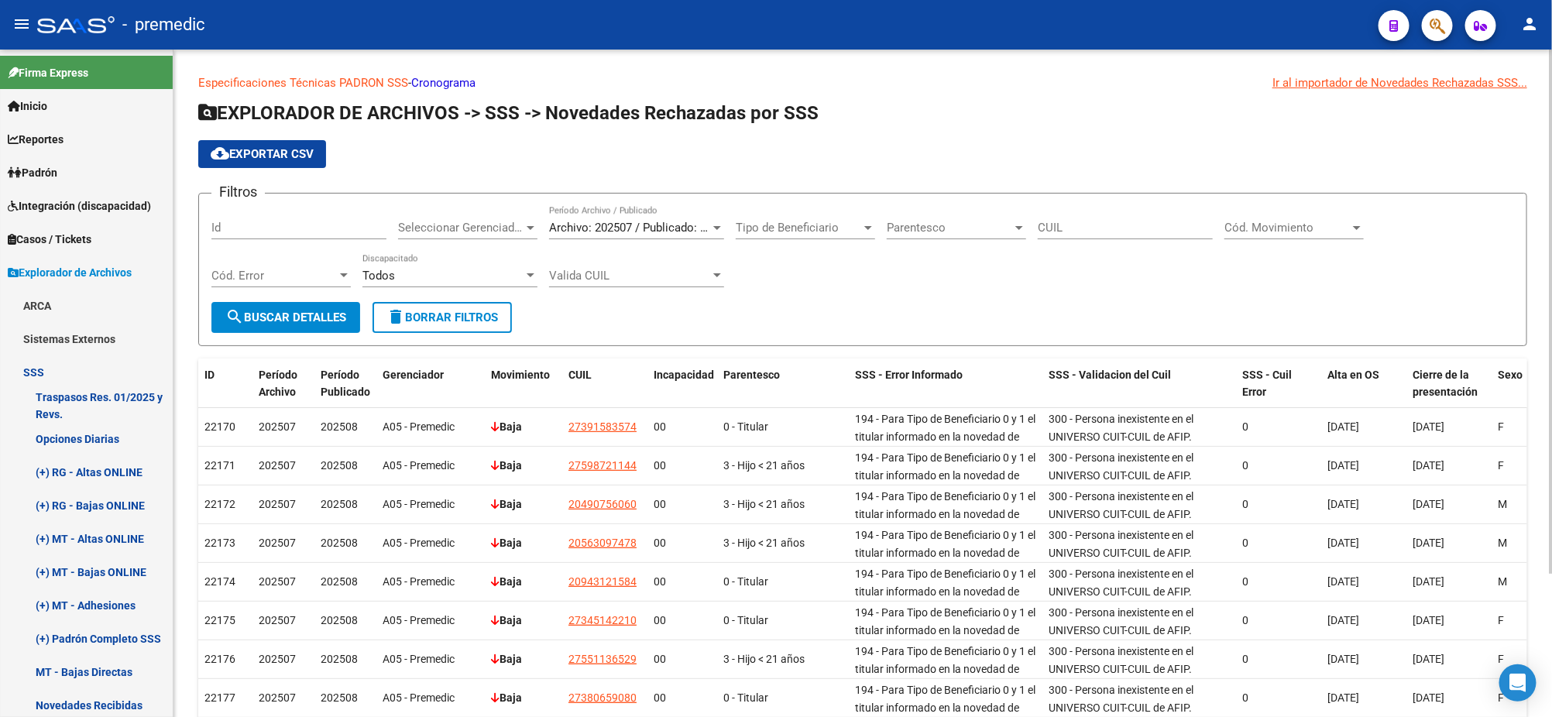
click at [612, 225] on span "Archivo: 202507 / Publicado: 202508" at bounding box center [643, 228] width 188 height 14
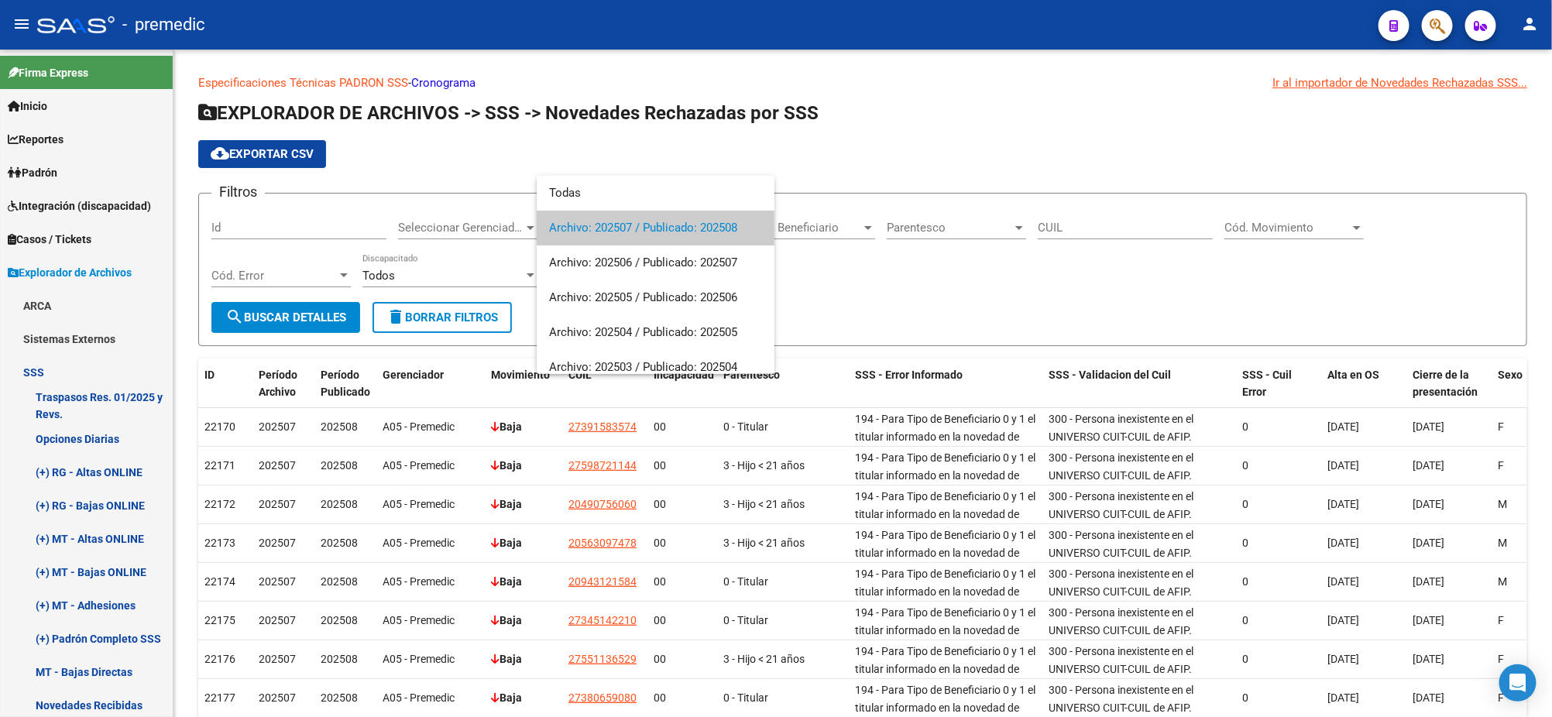
click at [496, 151] on div at bounding box center [776, 358] width 1552 height 717
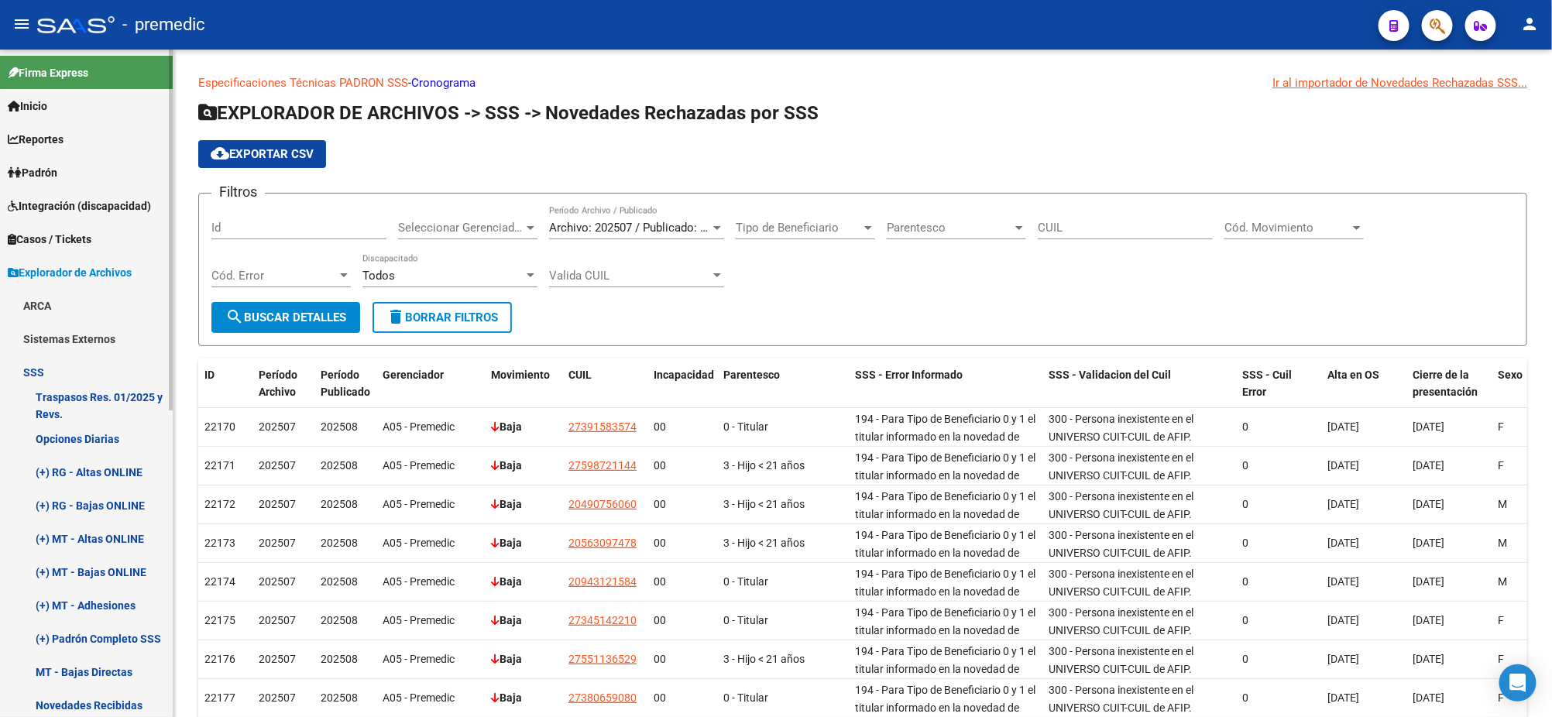
click at [52, 166] on span "Padrón" at bounding box center [33, 172] width 50 height 17
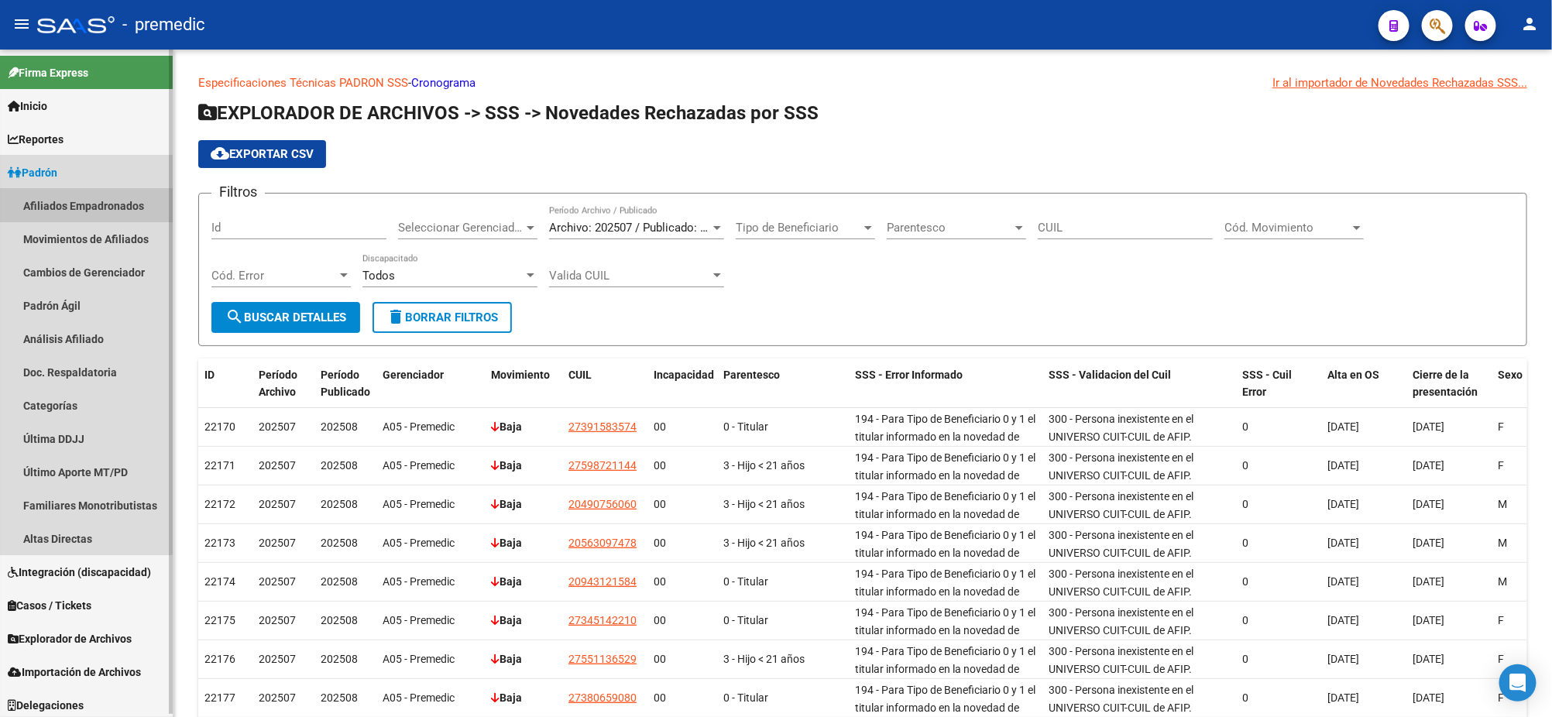
click at [59, 206] on link "Afiliados Empadronados" at bounding box center [86, 205] width 173 height 33
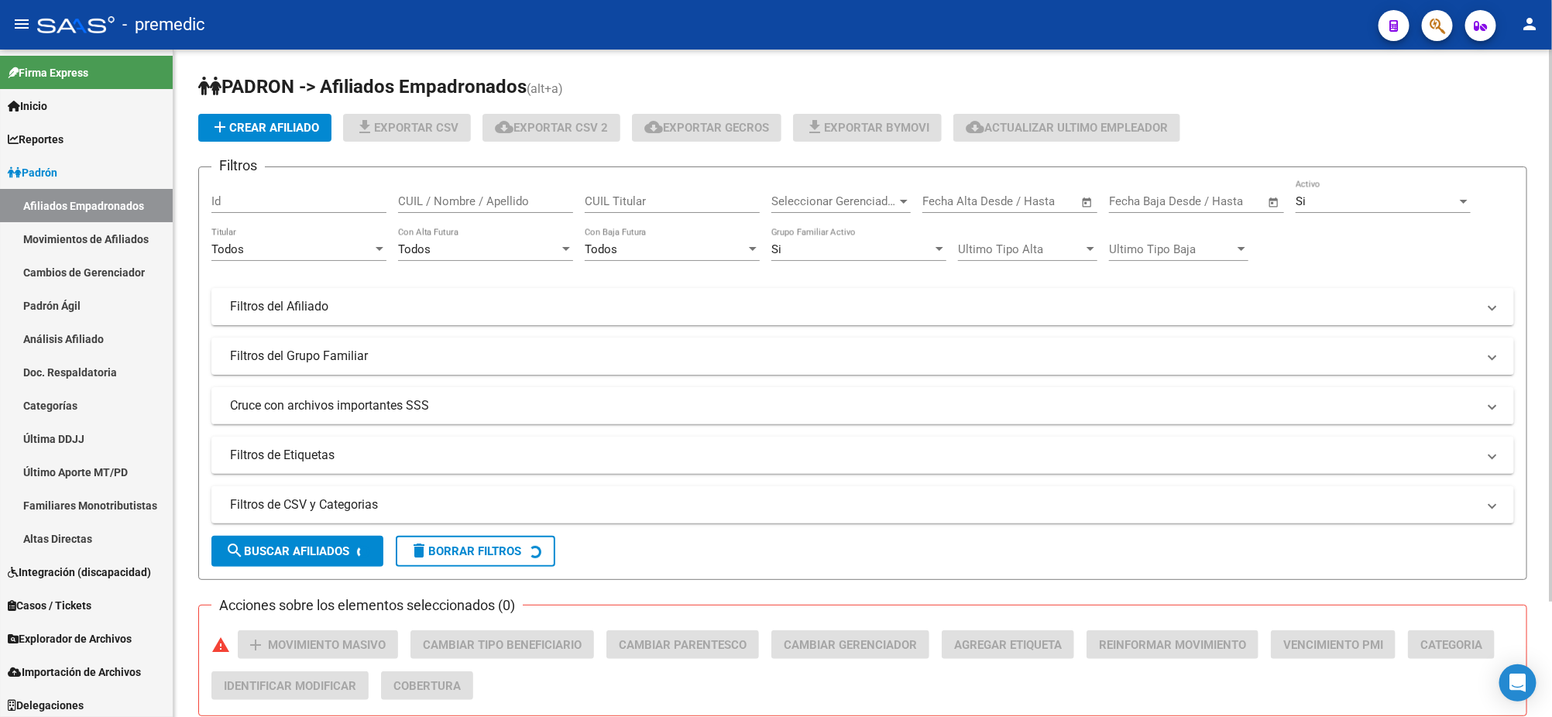
click at [273, 242] on div "Todos" at bounding box center [291, 249] width 161 height 14
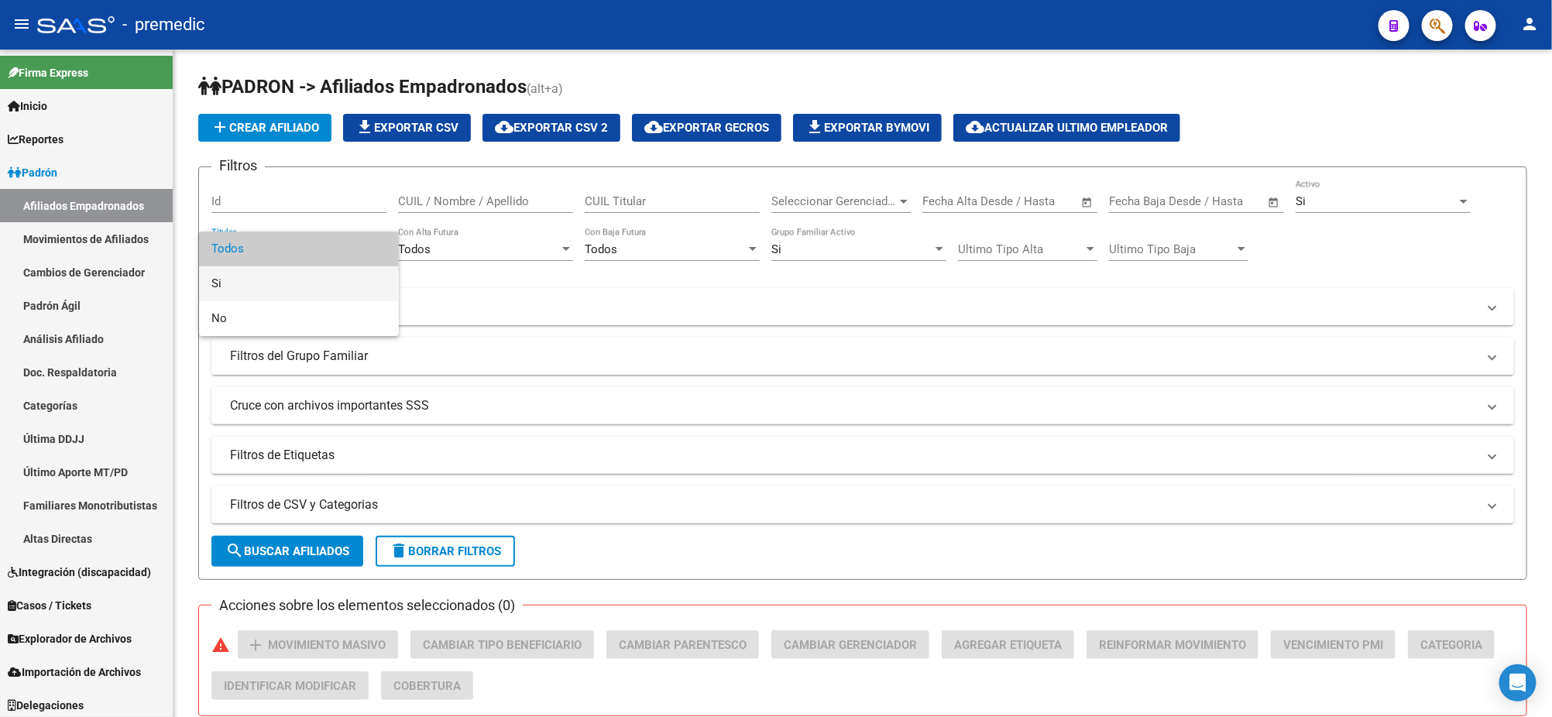
click at [273, 275] on span "Si" at bounding box center [298, 283] width 175 height 35
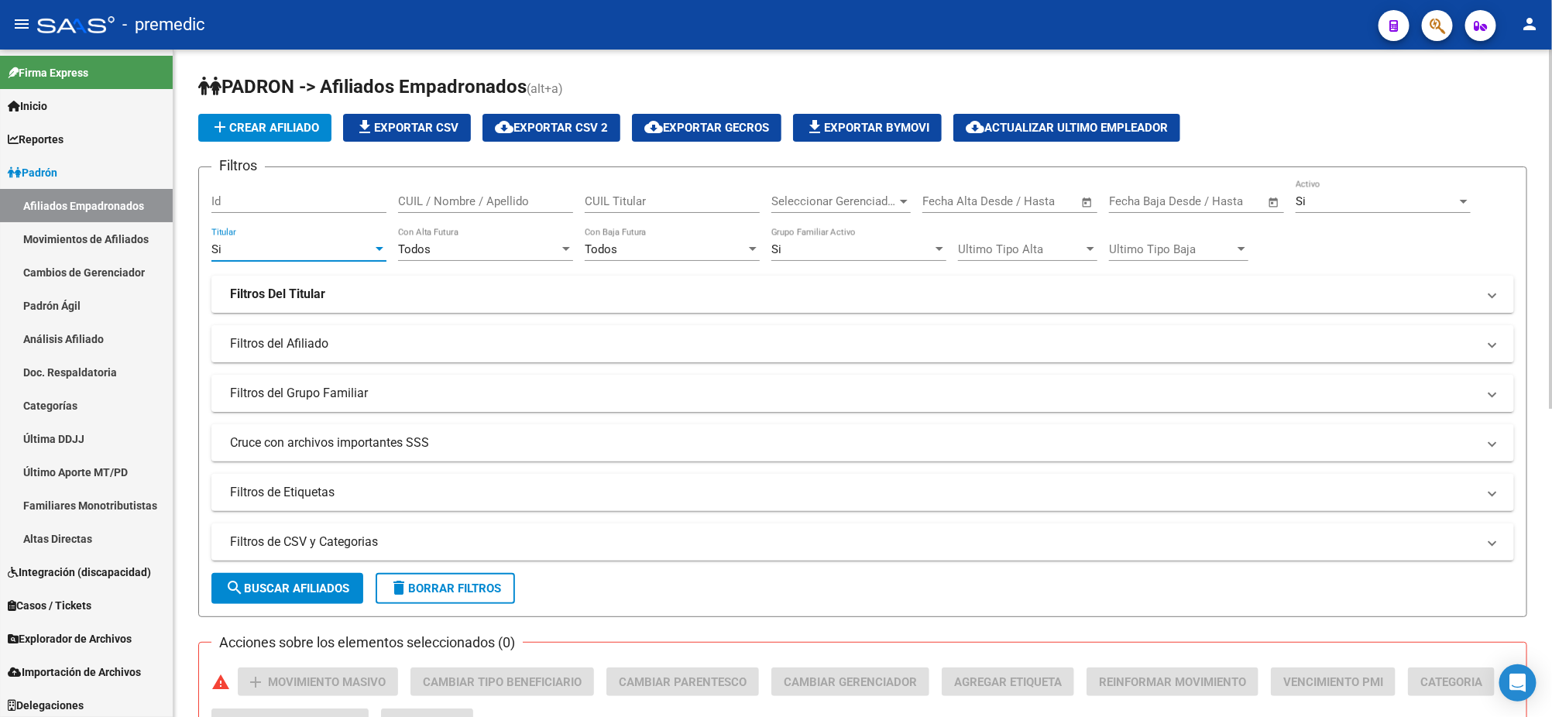
click at [805, 246] on div "Si" at bounding box center [851, 249] width 161 height 14
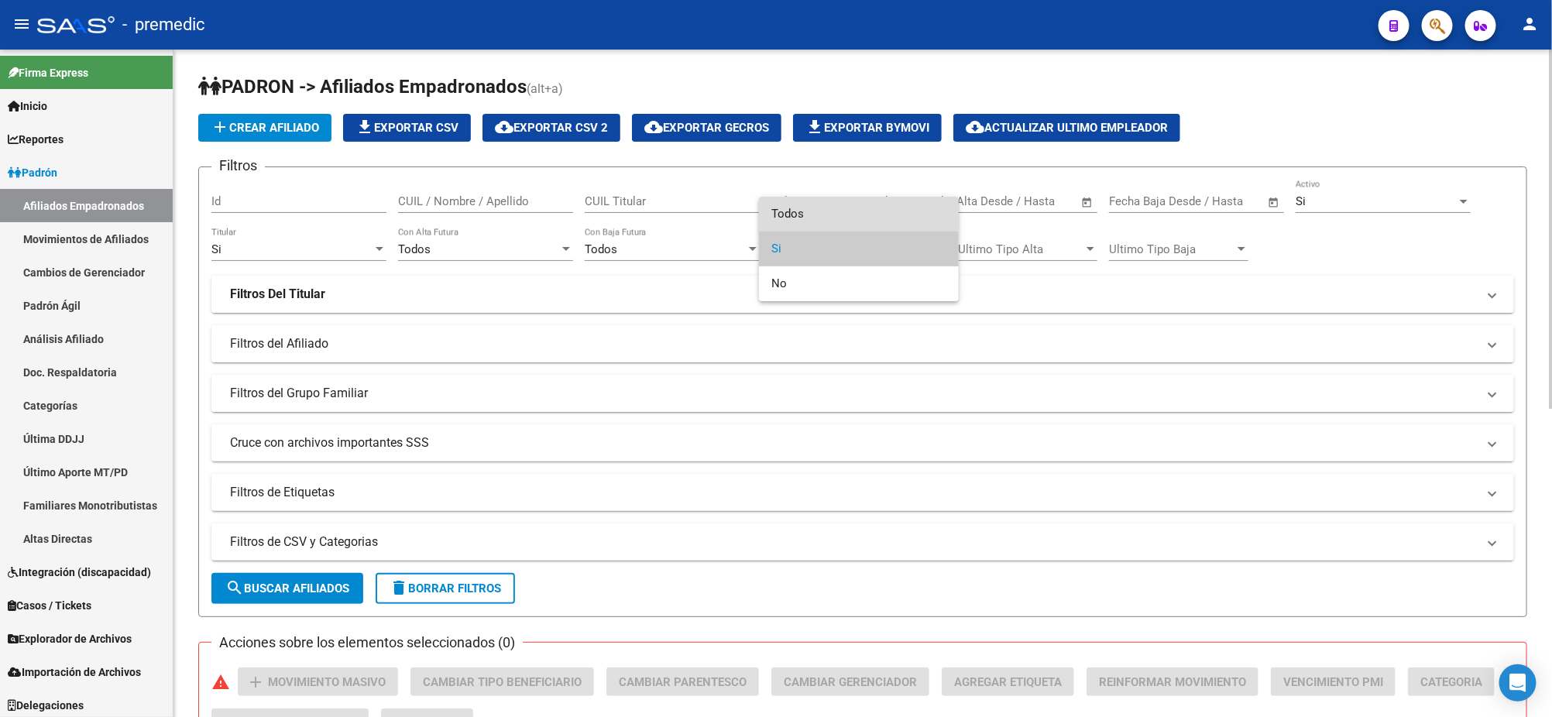
click at [804, 201] on span "Todos" at bounding box center [858, 214] width 175 height 35
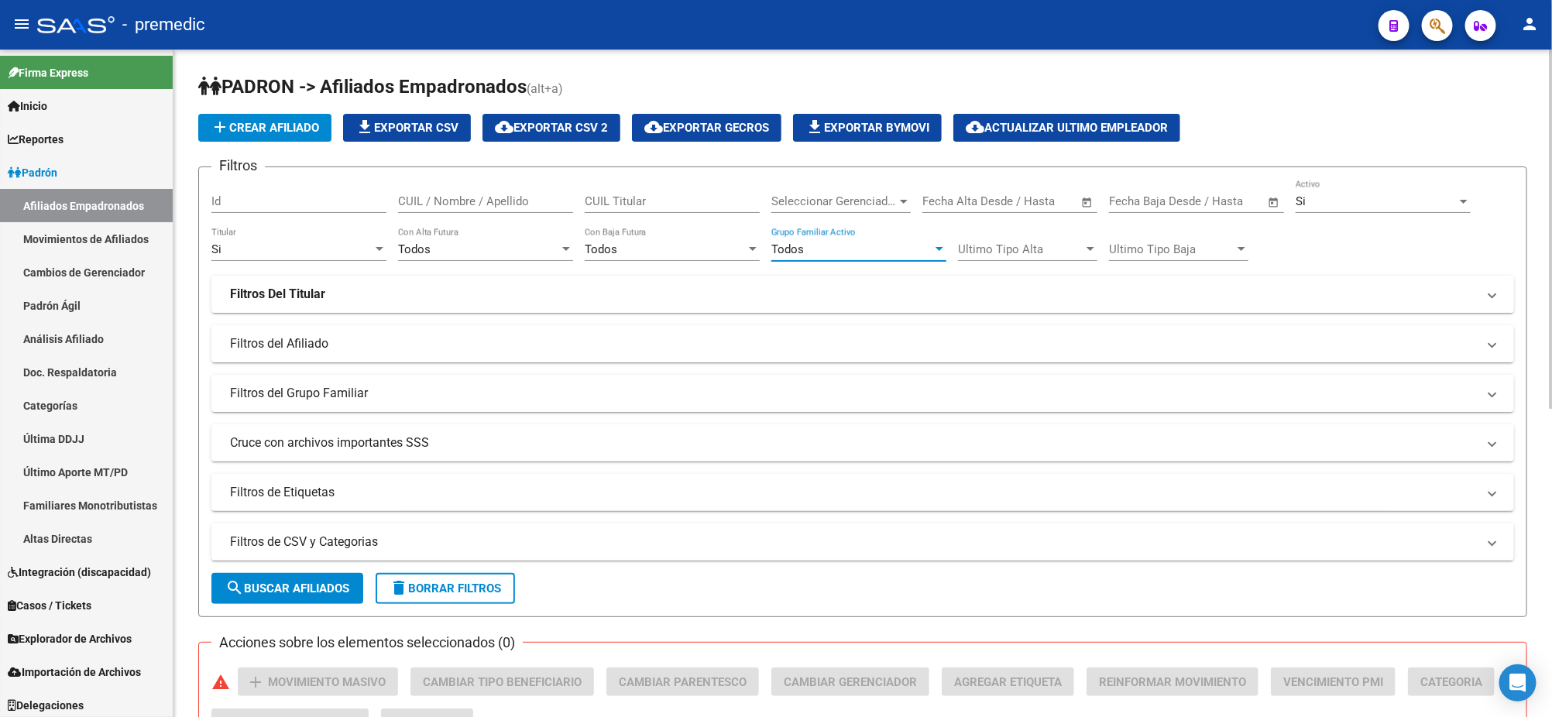
click at [284, 294] on strong "Filtros Del Titular" at bounding box center [277, 294] width 95 height 17
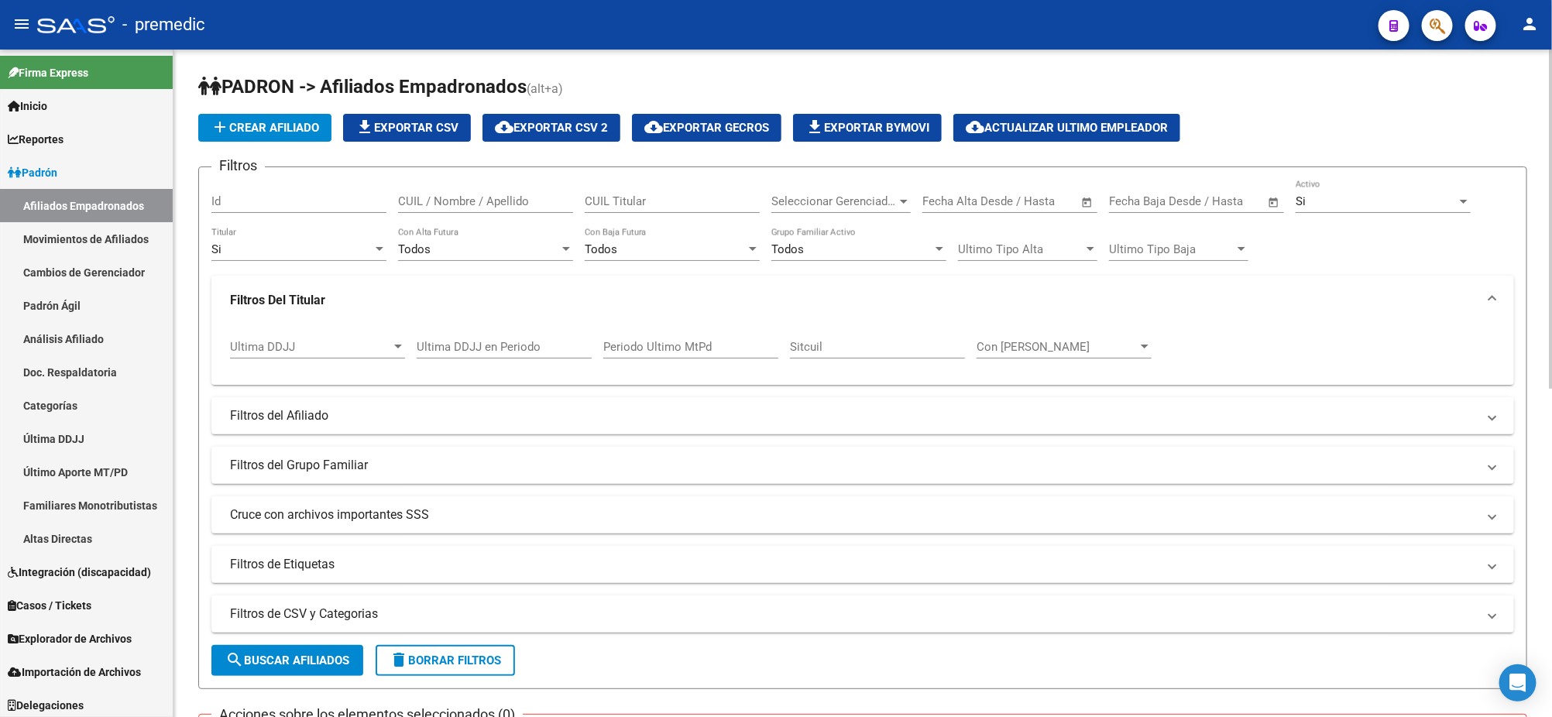
click at [439, 345] on input "Ultima DDJJ en Periodo" at bounding box center [504, 347] width 175 height 14
type input "202506"
click at [294, 668] on button "search Buscar Afiliados" at bounding box center [287, 660] width 152 height 31
click at [297, 522] on mat-panel-title "Cruce con archivos importantes SSS" at bounding box center [853, 514] width 1247 height 17
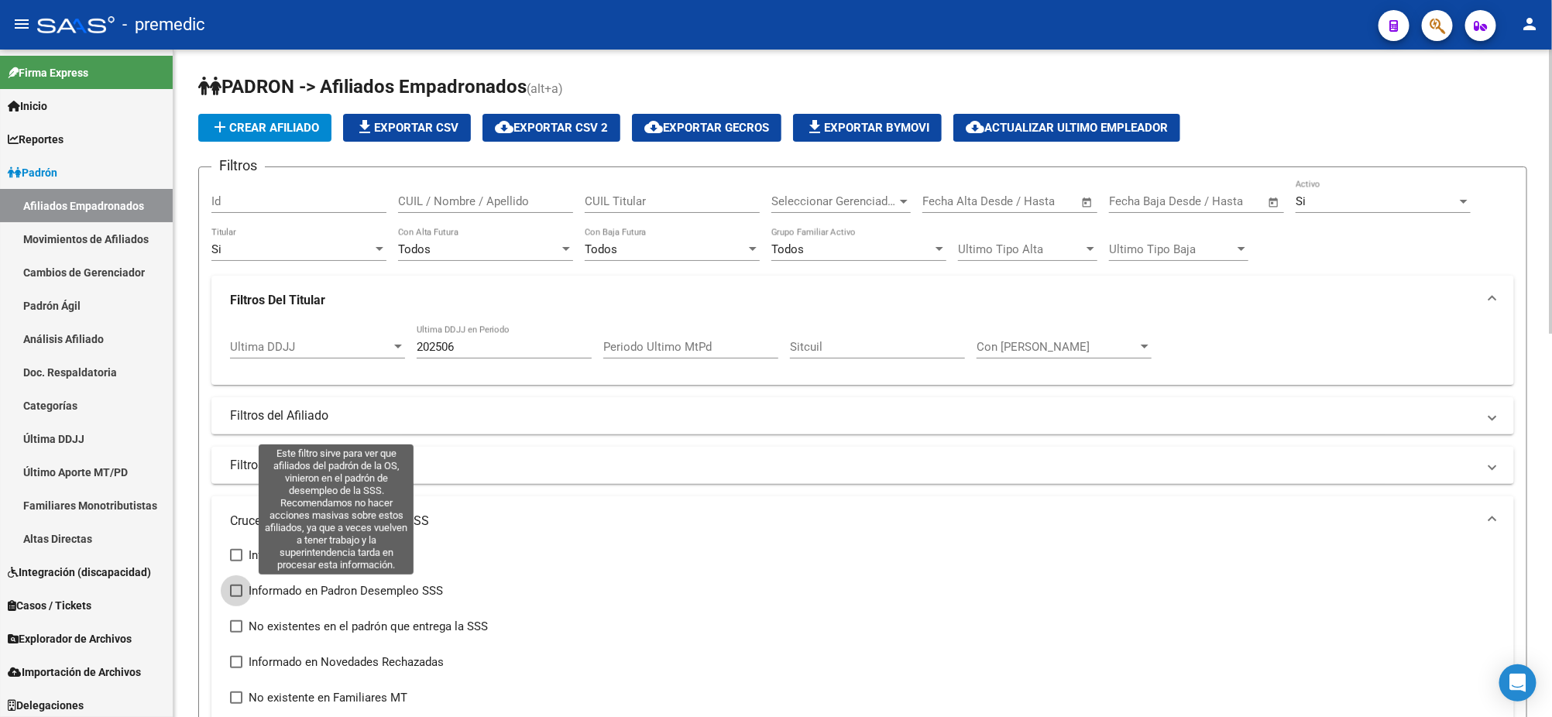
click at [244, 588] on label "Informado en Padron Desempleo SSS" at bounding box center [336, 590] width 213 height 19
click at [236, 597] on input "Informado en Padron Desempleo SSS" at bounding box center [235, 597] width 1 height 1
checkbox input "true"
